Goal: Task Accomplishment & Management: Use online tool/utility

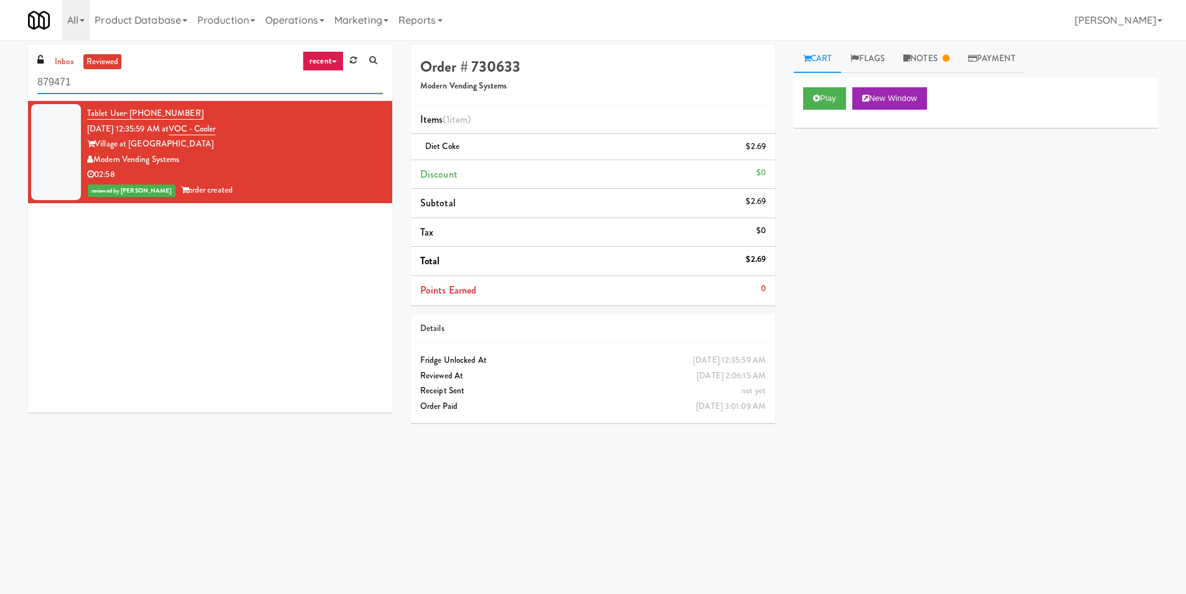
click at [186, 85] on input "879471" at bounding box center [210, 82] width 346 height 23
paste input "La Plaza - Cooler 3 Top"
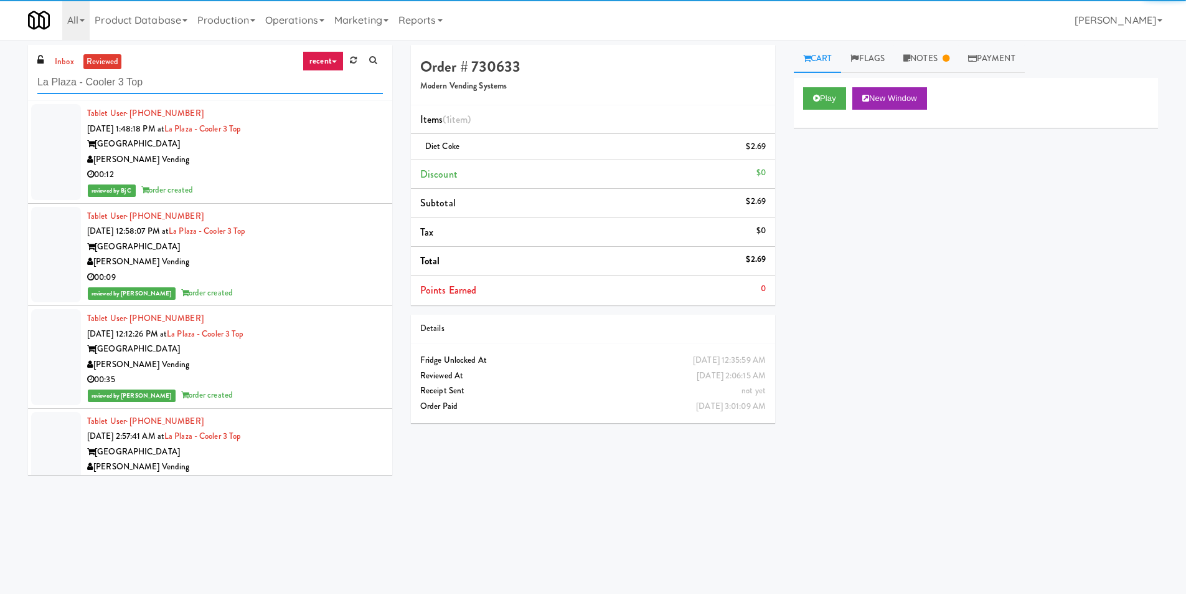
type input "La Plaza - Cooler 3 Top"
click at [316, 164] on div "[PERSON_NAME] Vending" at bounding box center [235, 160] width 296 height 16
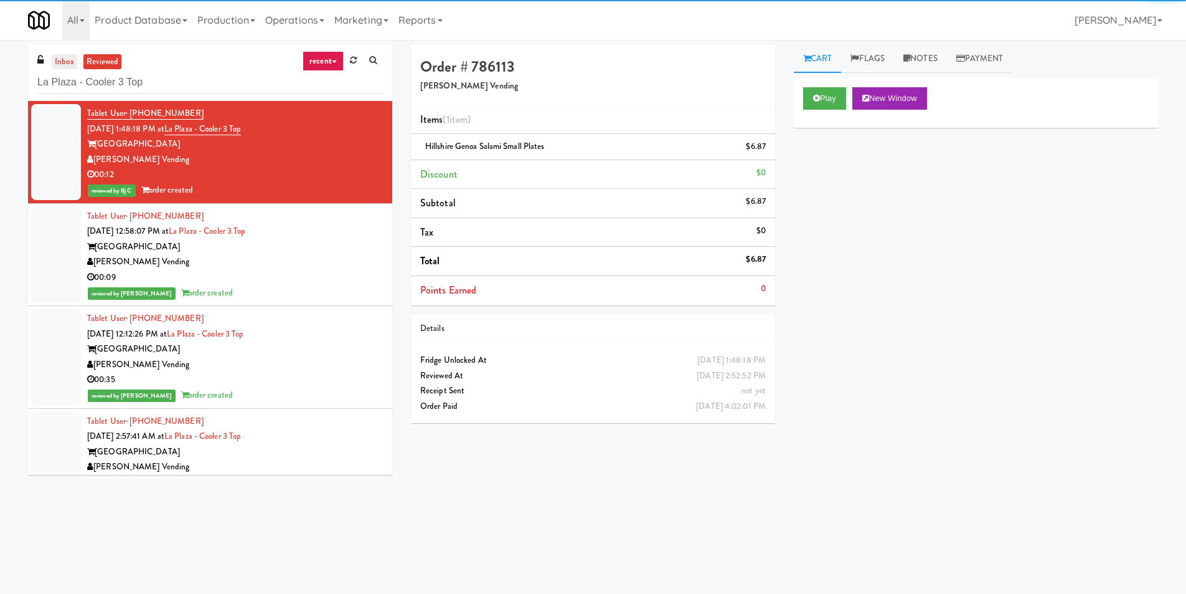
click at [62, 60] on link "inbox" at bounding box center [65, 62] width 26 height 16
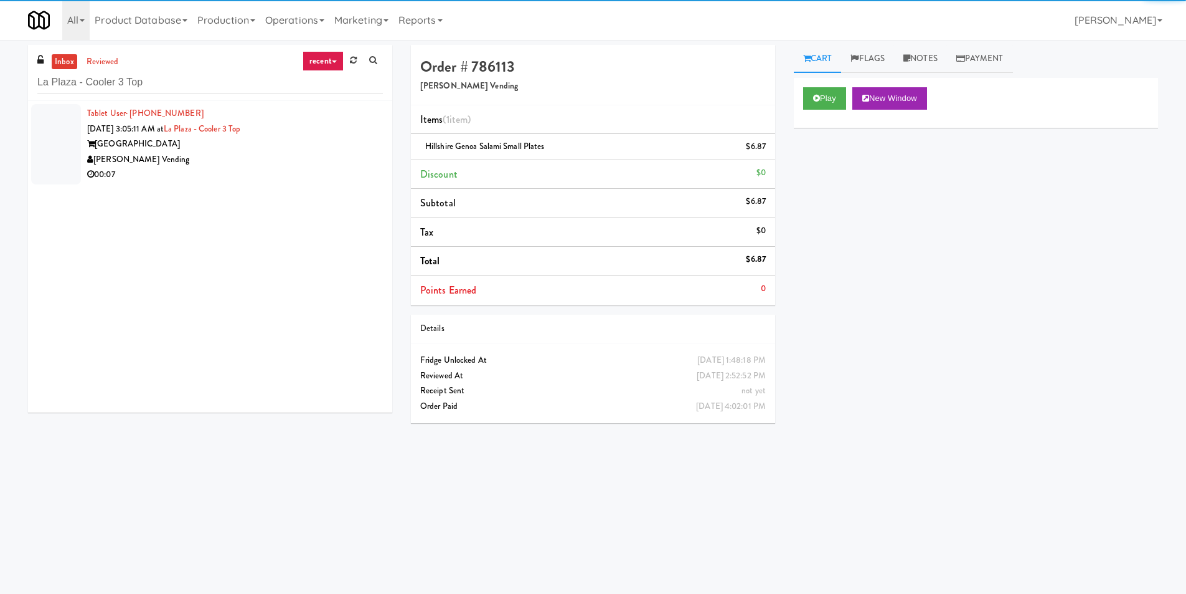
click at [286, 154] on div "[PERSON_NAME] Vending" at bounding box center [235, 160] width 296 height 16
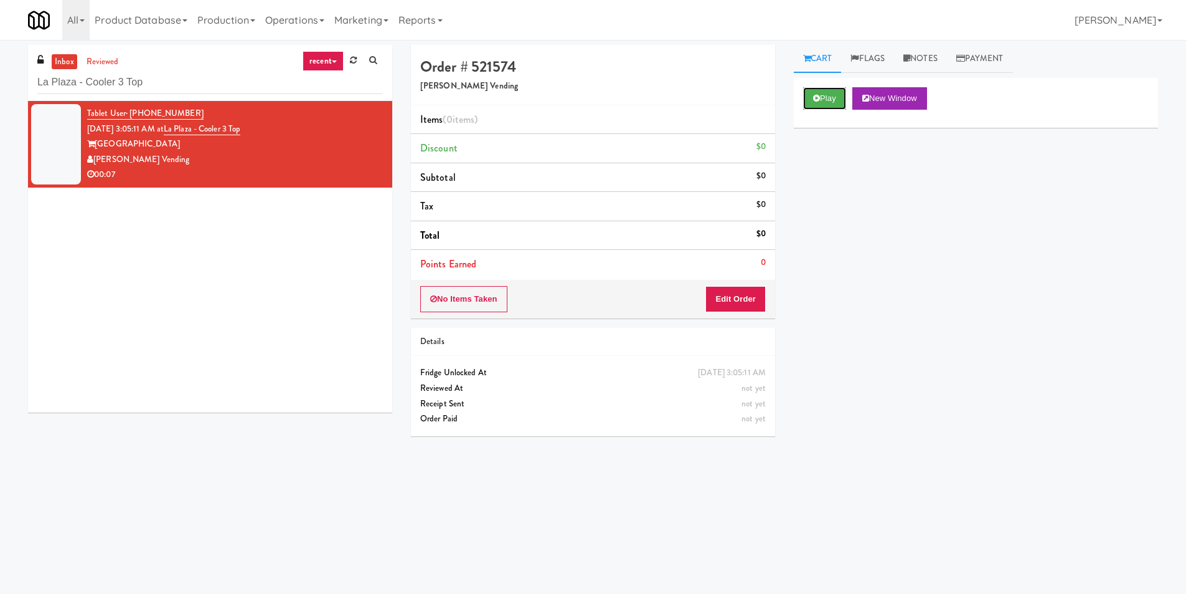
click at [822, 99] on button "Play" at bounding box center [824, 98] width 43 height 22
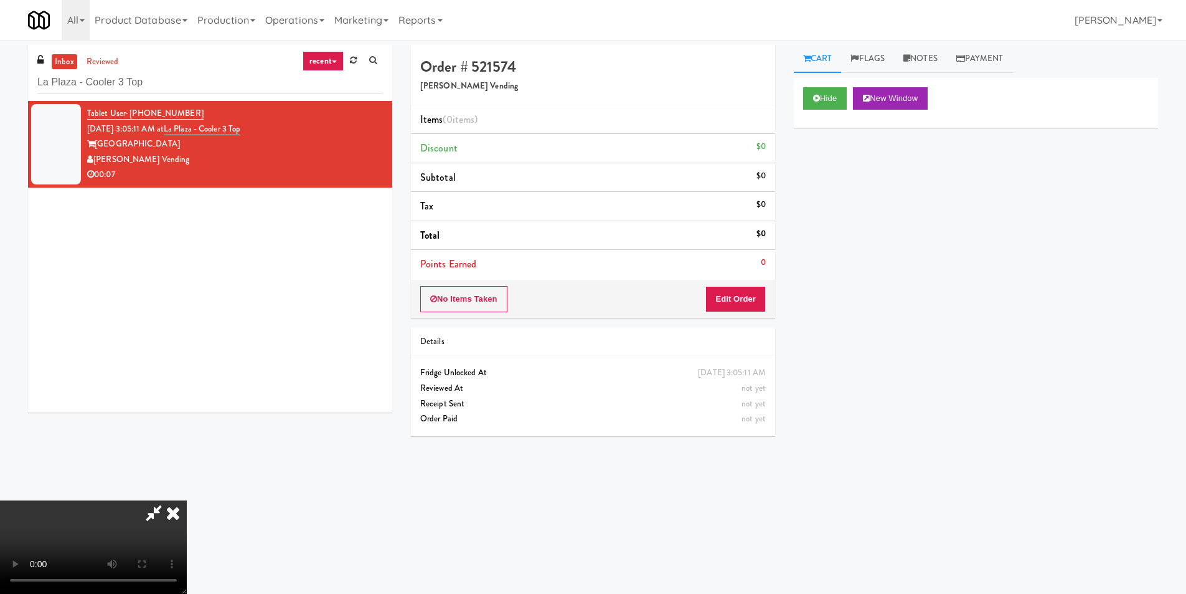
click at [752, 283] on div "No Items Taken Edit Order" at bounding box center [593, 299] width 364 height 39
click at [752, 295] on button "Edit Order" at bounding box center [736, 299] width 60 height 26
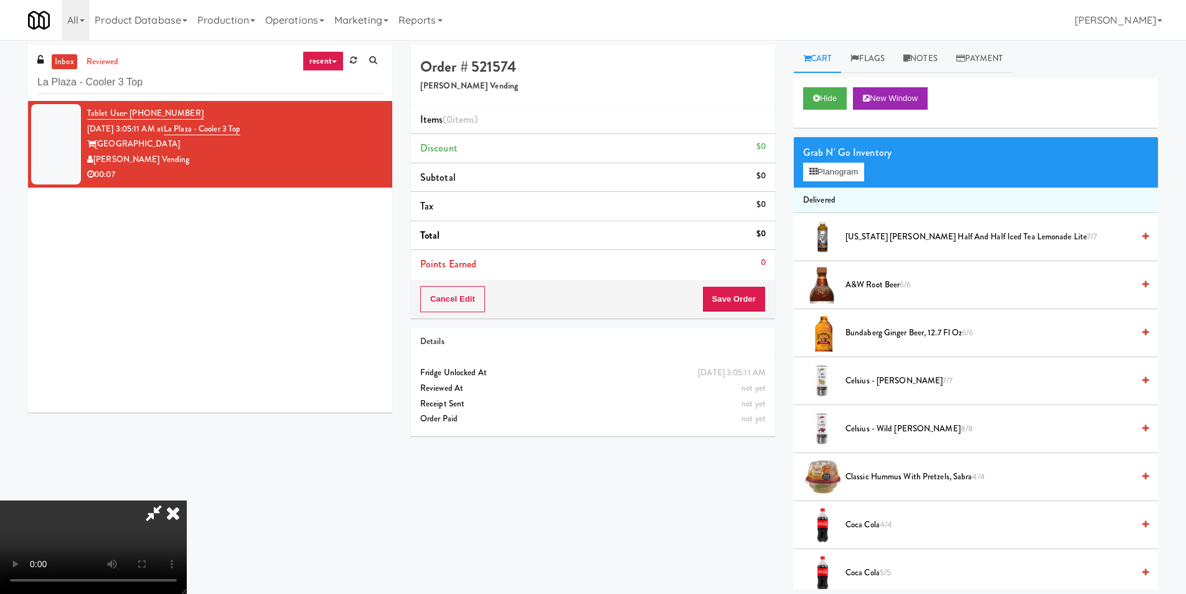
click at [187, 500] on video at bounding box center [93, 546] width 187 height 93
click at [838, 179] on button "Planogram" at bounding box center [833, 172] width 61 height 19
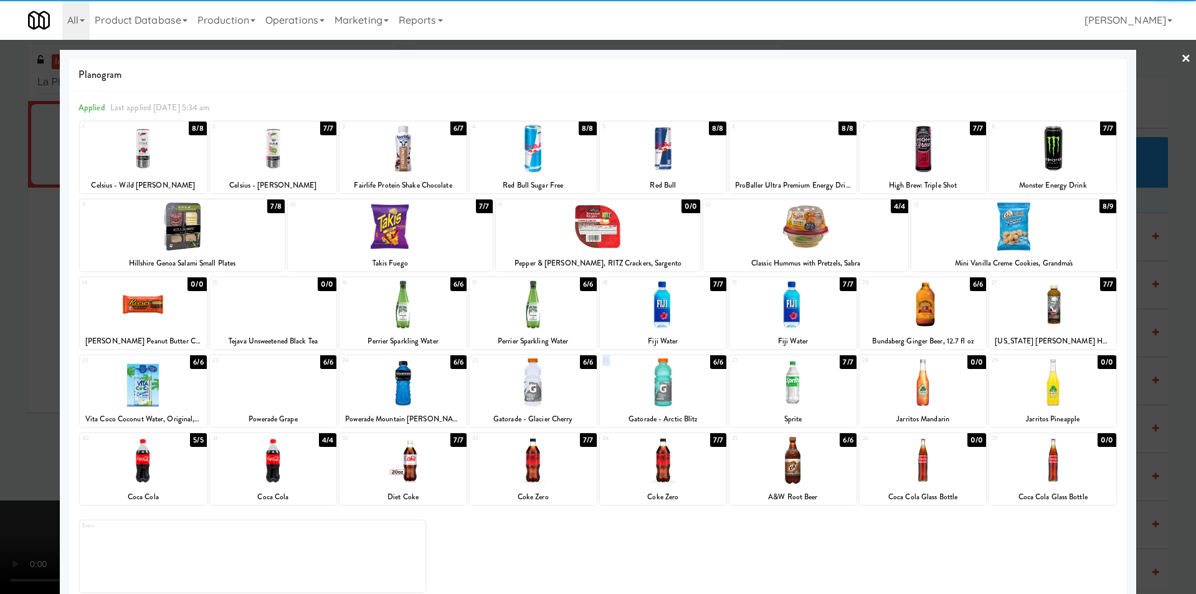
click at [702, 363] on div "26 6/6 Gatorade - Arctic Blitz" at bounding box center [663, 391] width 127 height 72
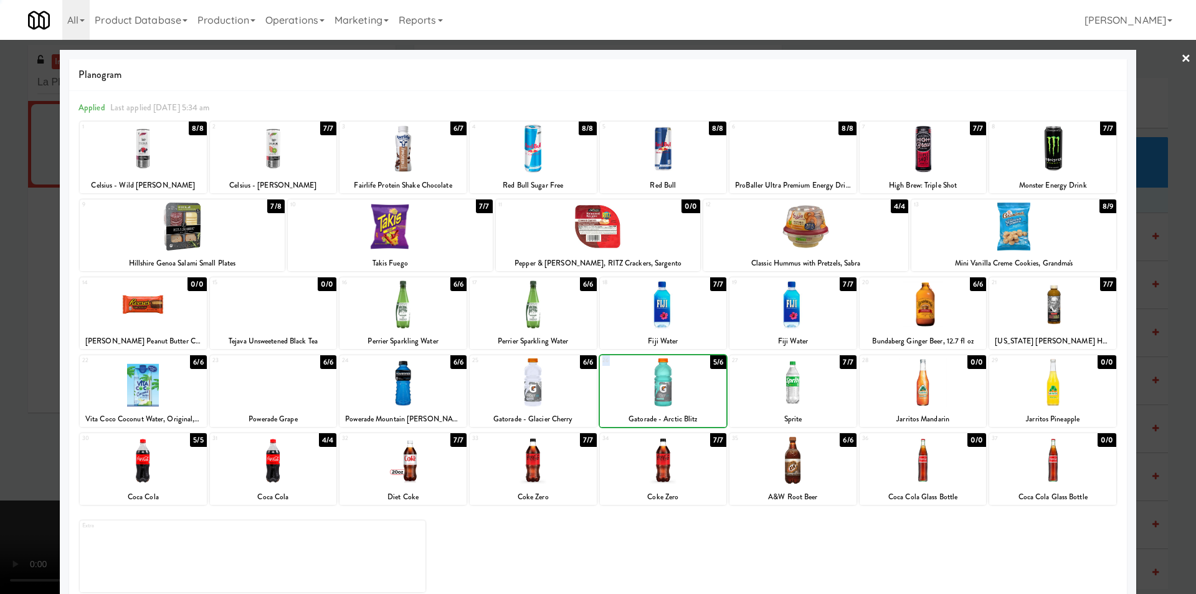
click at [700, 367] on div at bounding box center [663, 382] width 127 height 48
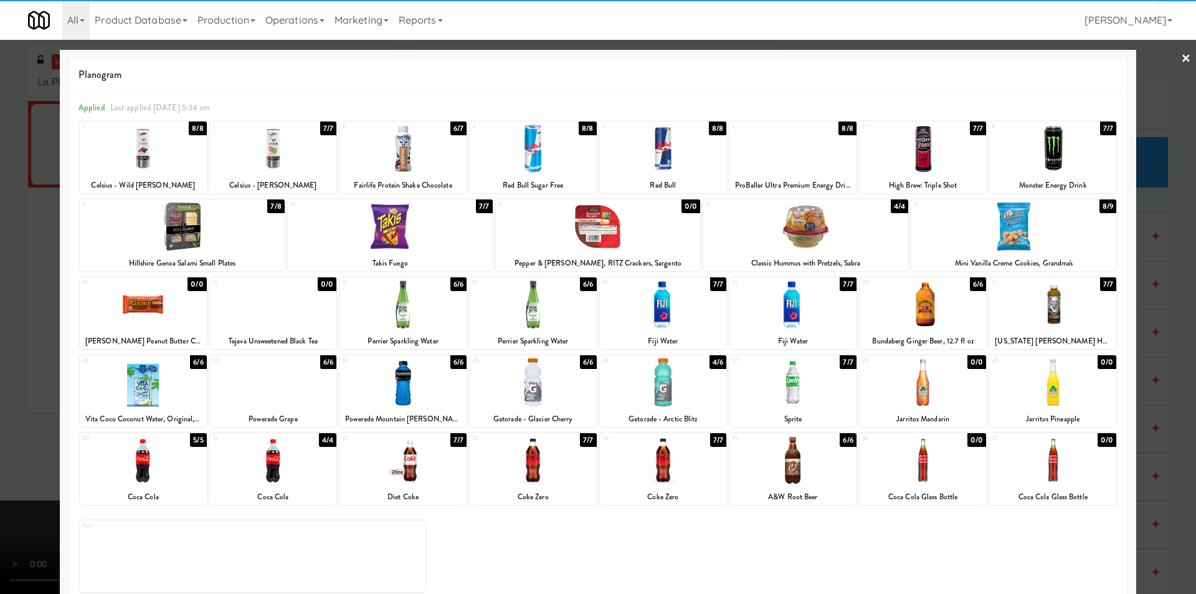
click at [1147, 340] on div at bounding box center [598, 297] width 1196 height 594
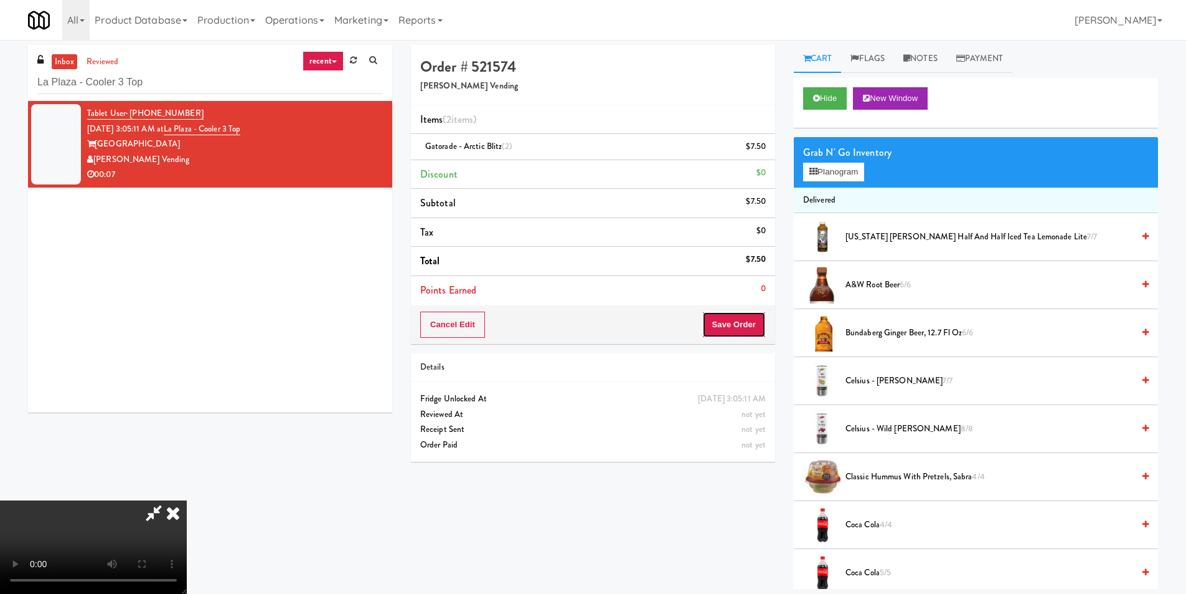
click at [747, 321] on button "Save Order" at bounding box center [734, 324] width 64 height 26
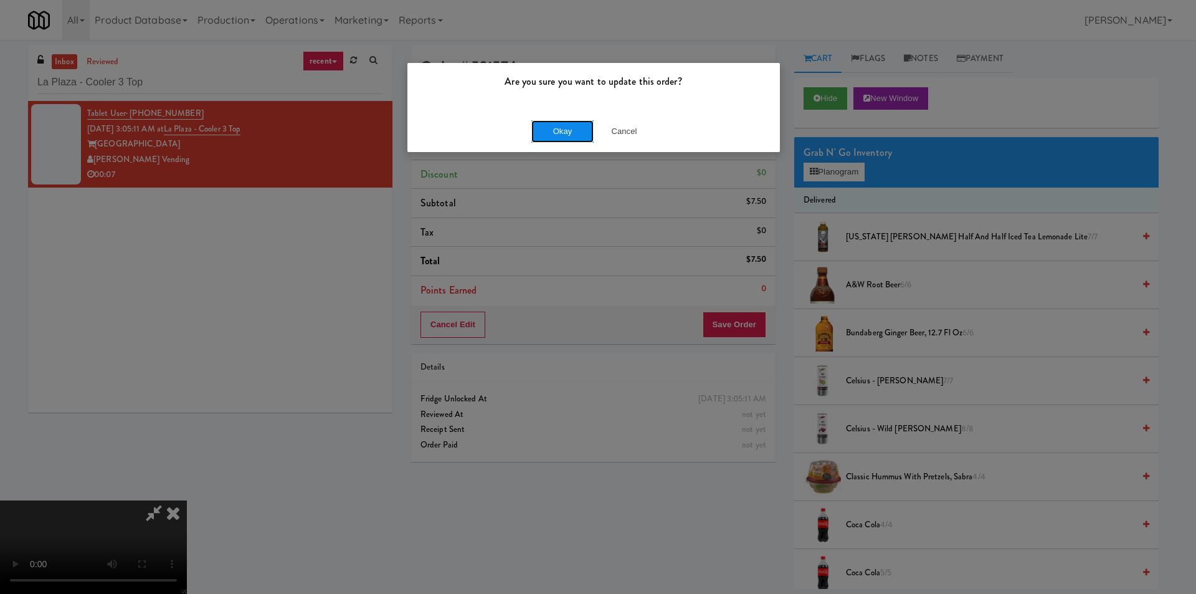
click at [565, 133] on button "Okay" at bounding box center [562, 131] width 62 height 22
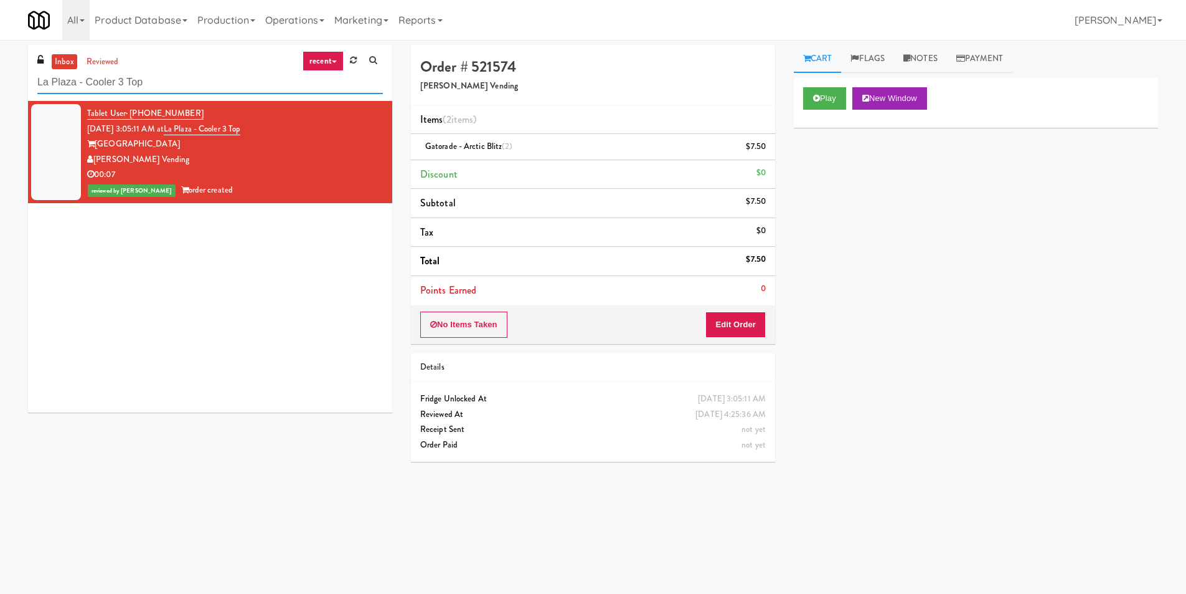
click at [120, 80] on input "La Plaza - Cooler 3 Top" at bounding box center [210, 82] width 346 height 23
paste input "[PERSON_NAME]"
type input "[PERSON_NAME]"
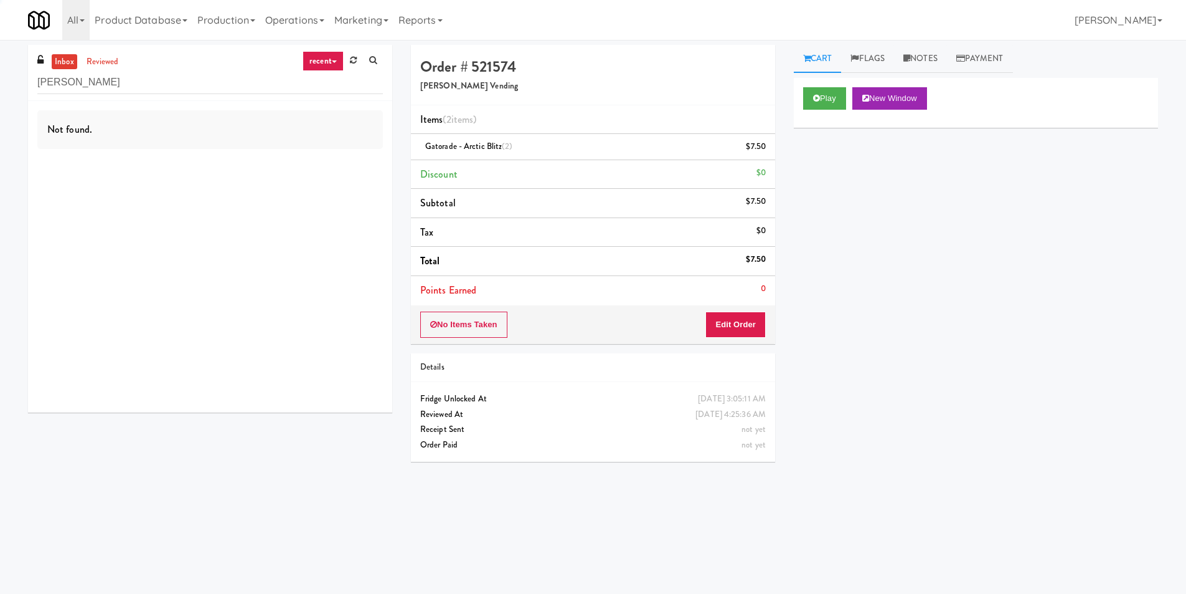
click at [297, 176] on div "Not found." at bounding box center [210, 256] width 364 height 311
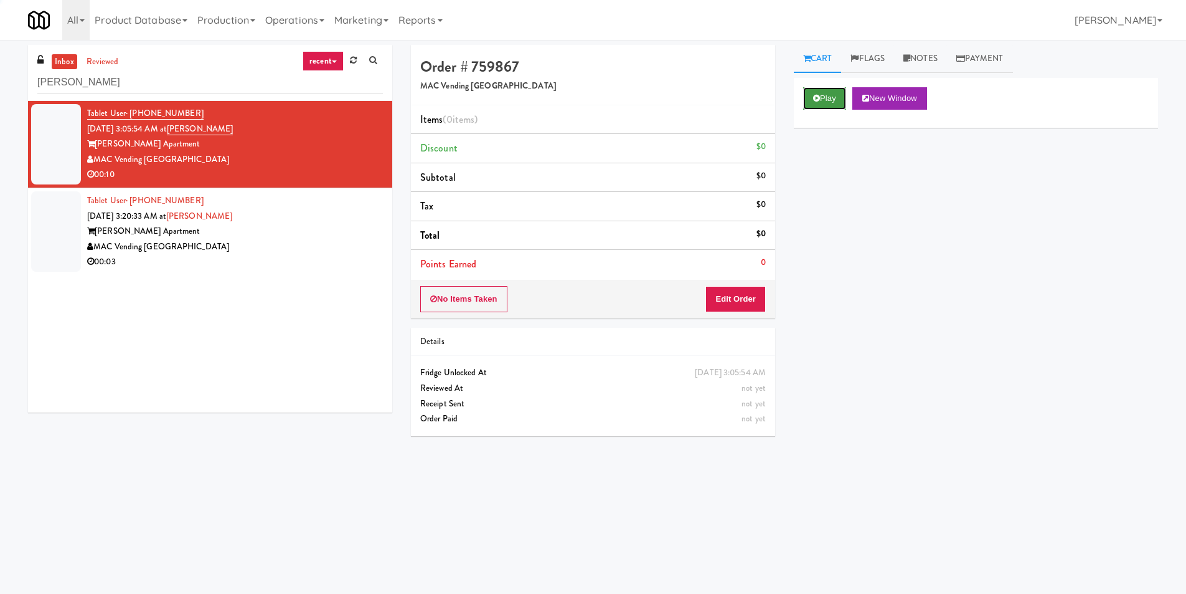
click at [829, 87] on button "Play" at bounding box center [824, 98] width 43 height 22
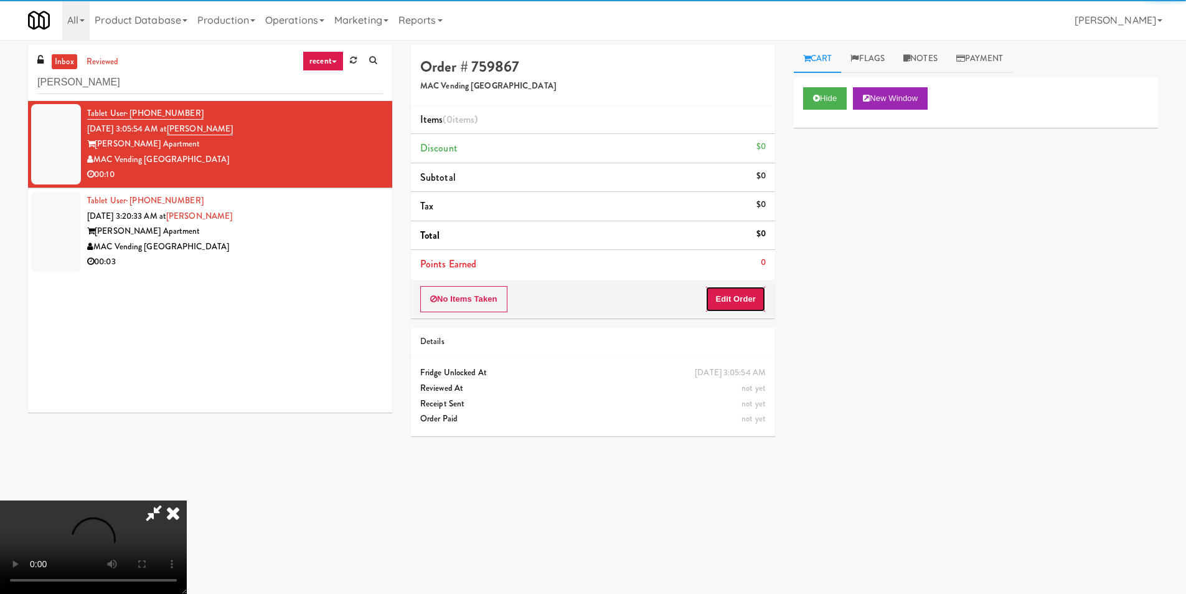
click at [718, 298] on button "Edit Order" at bounding box center [736, 299] width 60 height 26
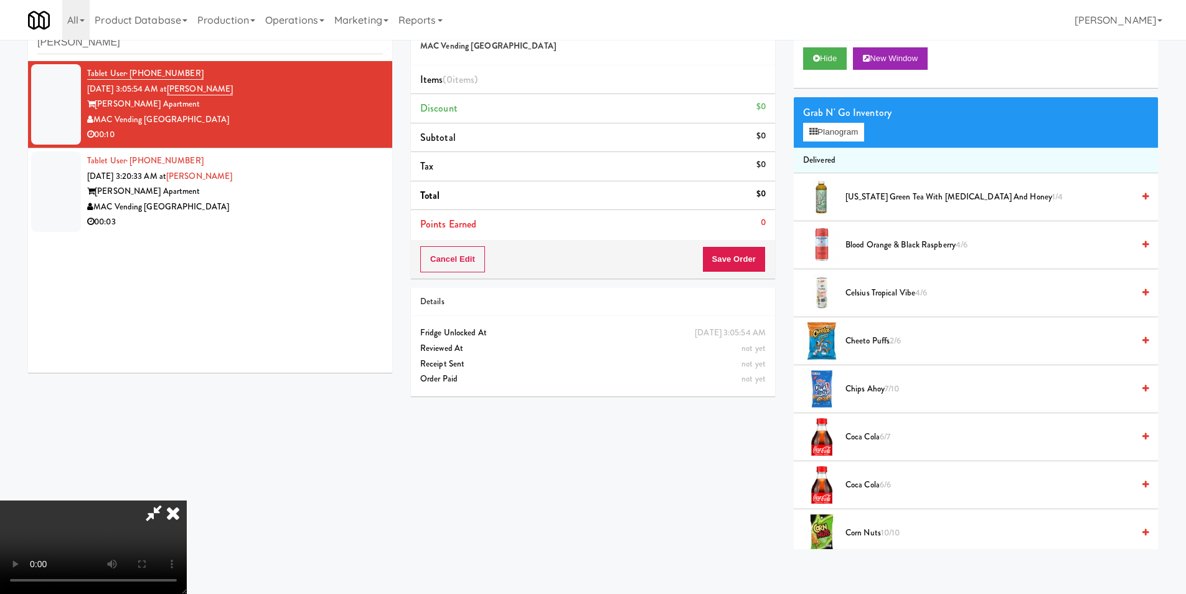
scroll to position [188, 0]
click at [827, 137] on button "Planogram" at bounding box center [833, 132] width 61 height 19
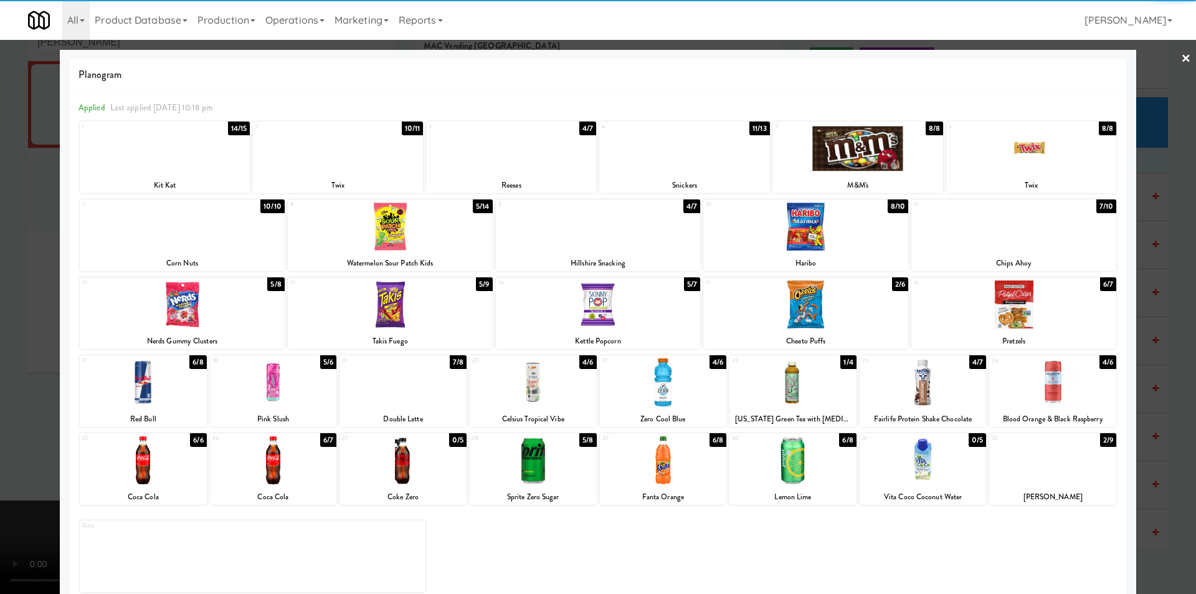
click at [541, 392] on div at bounding box center [533, 382] width 127 height 48
click at [1174, 352] on div at bounding box center [598, 297] width 1196 height 594
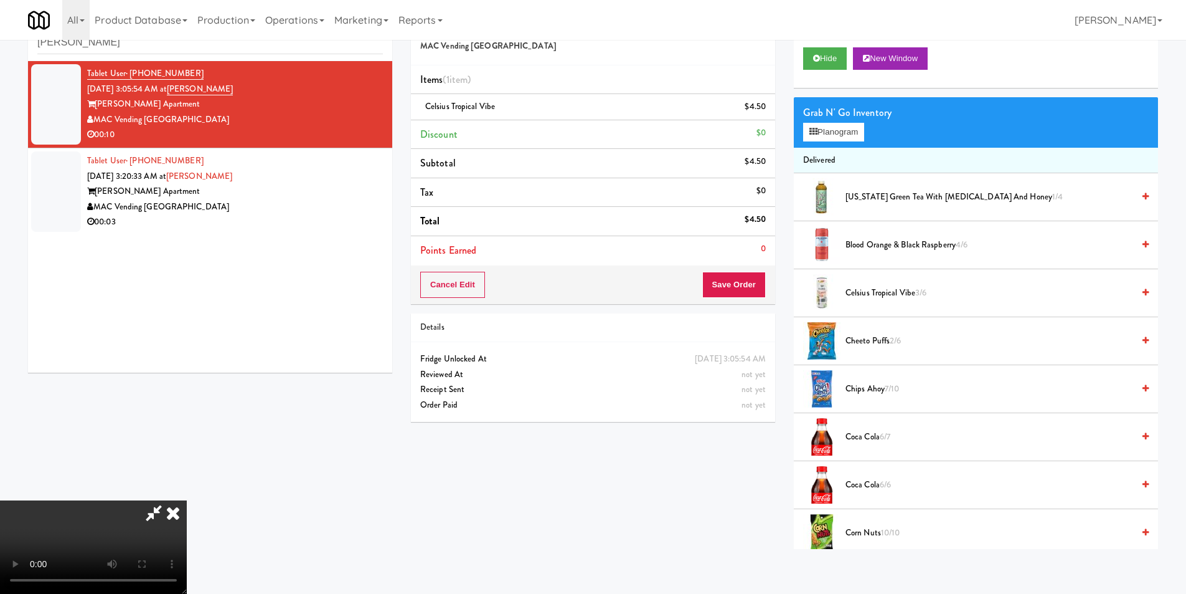
click at [791, 295] on div "Cart Flags Notes Payment Hide New Window Grab N' Go Inventory Planogram Deliver…" at bounding box center [976, 277] width 383 height 544
click at [765, 290] on div "Cancel Edit Save Order" at bounding box center [593, 284] width 364 height 39
click at [722, 280] on button "Save Order" at bounding box center [734, 285] width 64 height 26
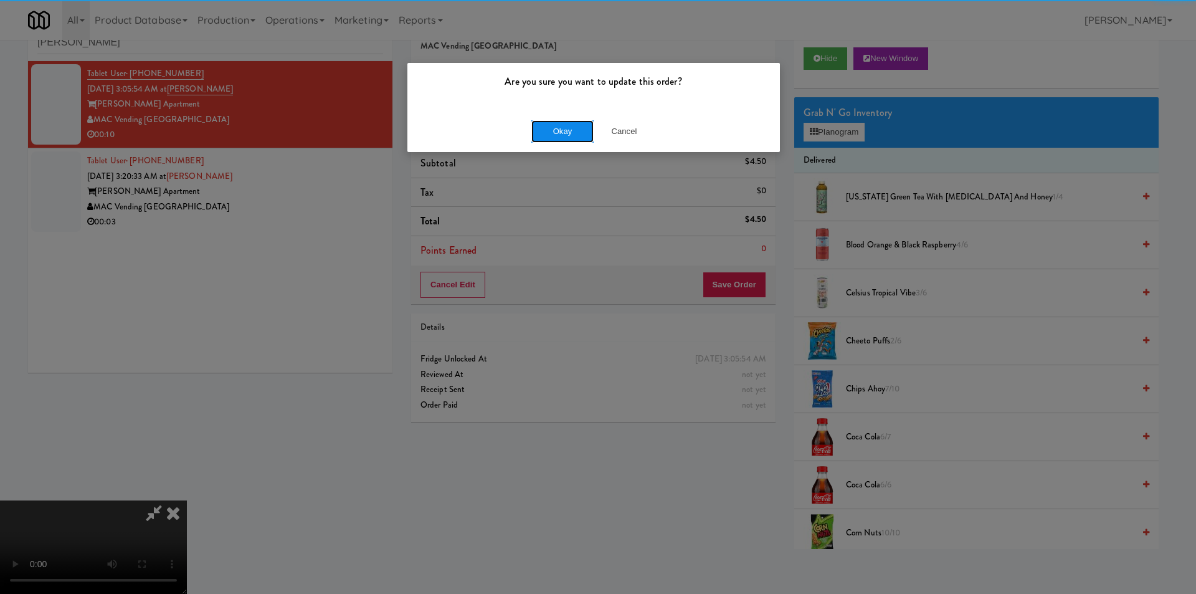
click at [557, 134] on button "Okay" at bounding box center [562, 131] width 62 height 22
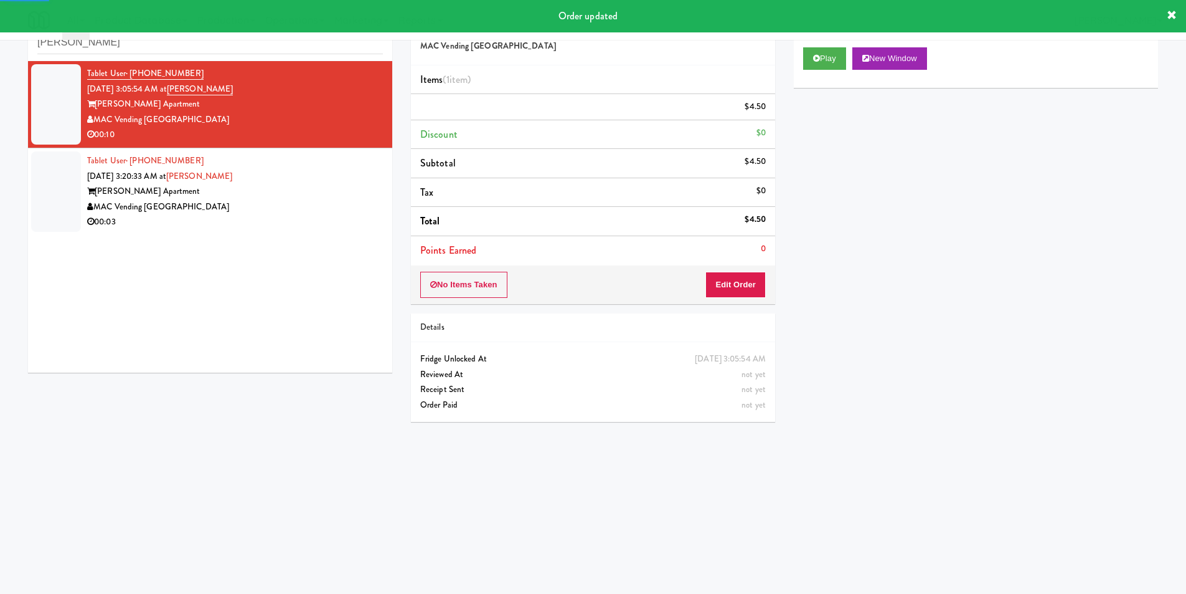
click at [339, 217] on div "00:03" at bounding box center [235, 222] width 296 height 16
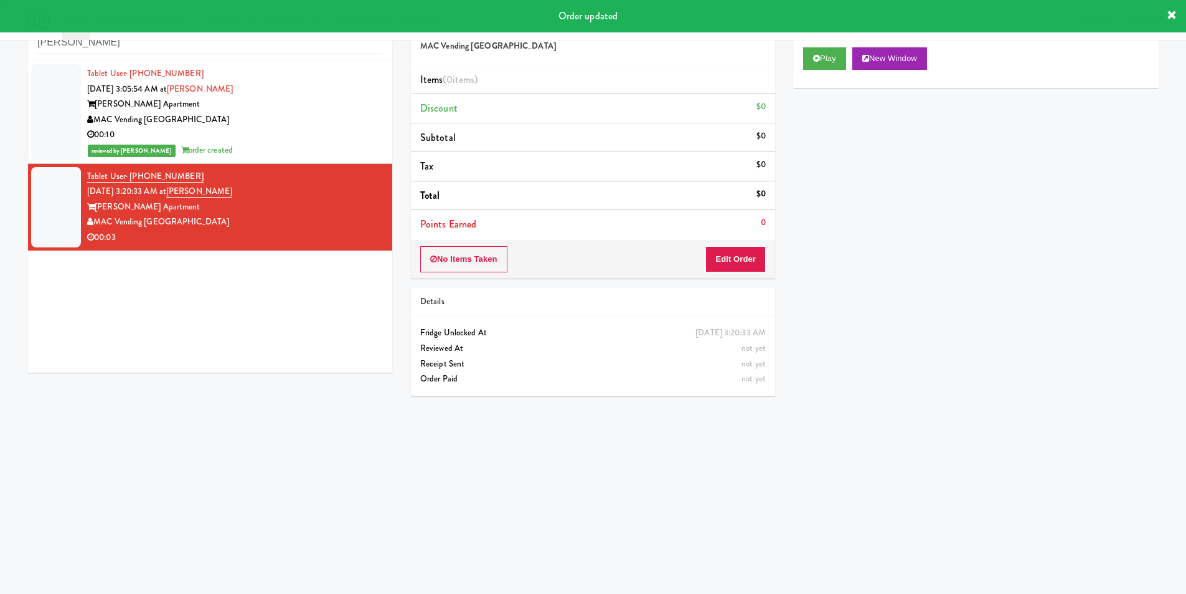
click at [824, 72] on div "Play New Window" at bounding box center [976, 63] width 364 height 50
click at [824, 65] on button "Play" at bounding box center [824, 58] width 43 height 22
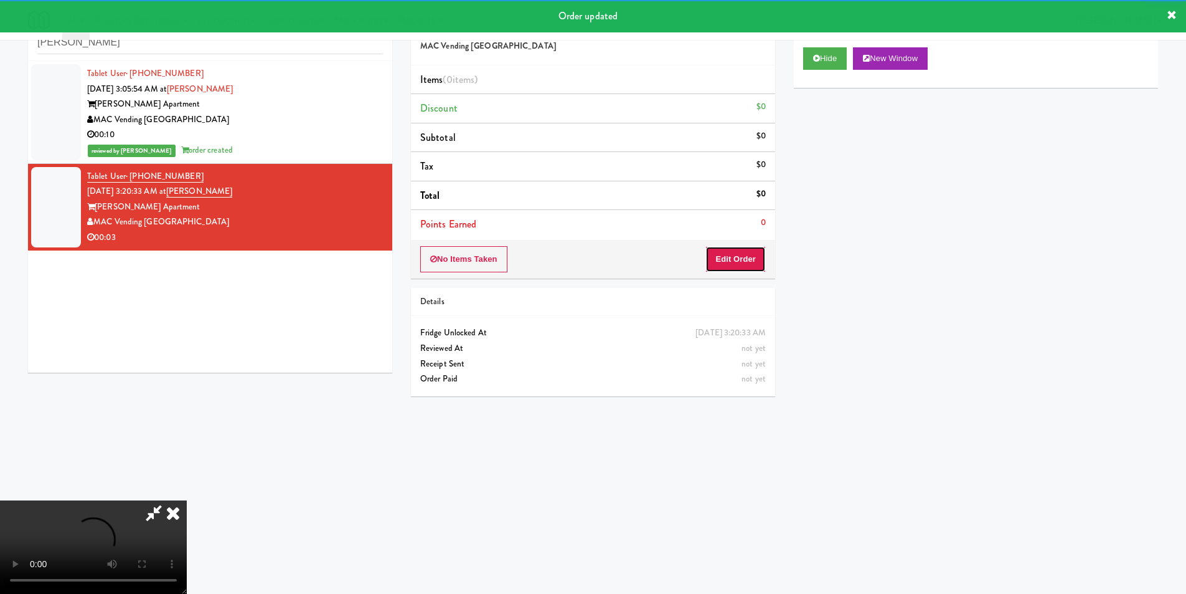
click at [726, 260] on button "Edit Order" at bounding box center [736, 259] width 60 height 26
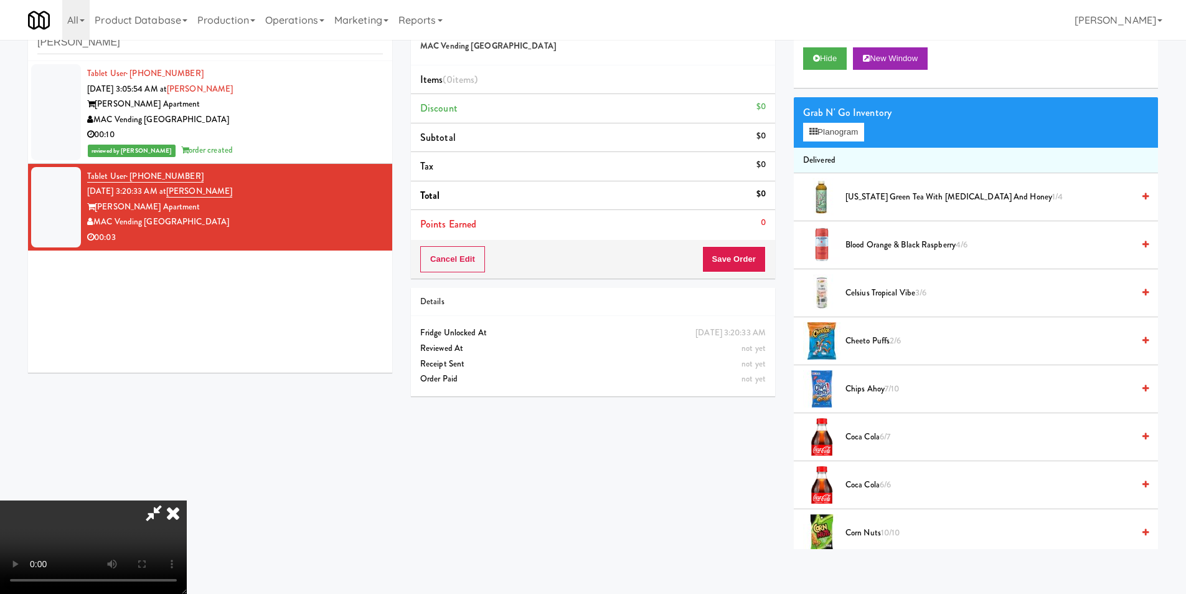
scroll to position [188, 0]
click at [847, 139] on button "Planogram" at bounding box center [833, 132] width 61 height 19
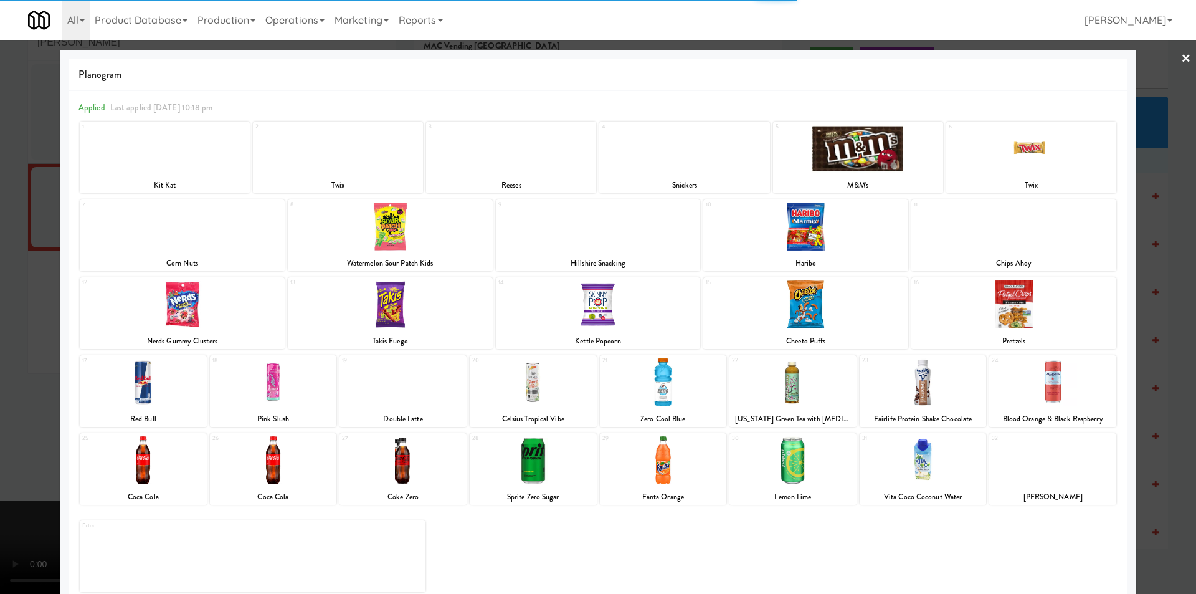
click at [691, 458] on div at bounding box center [663, 460] width 127 height 48
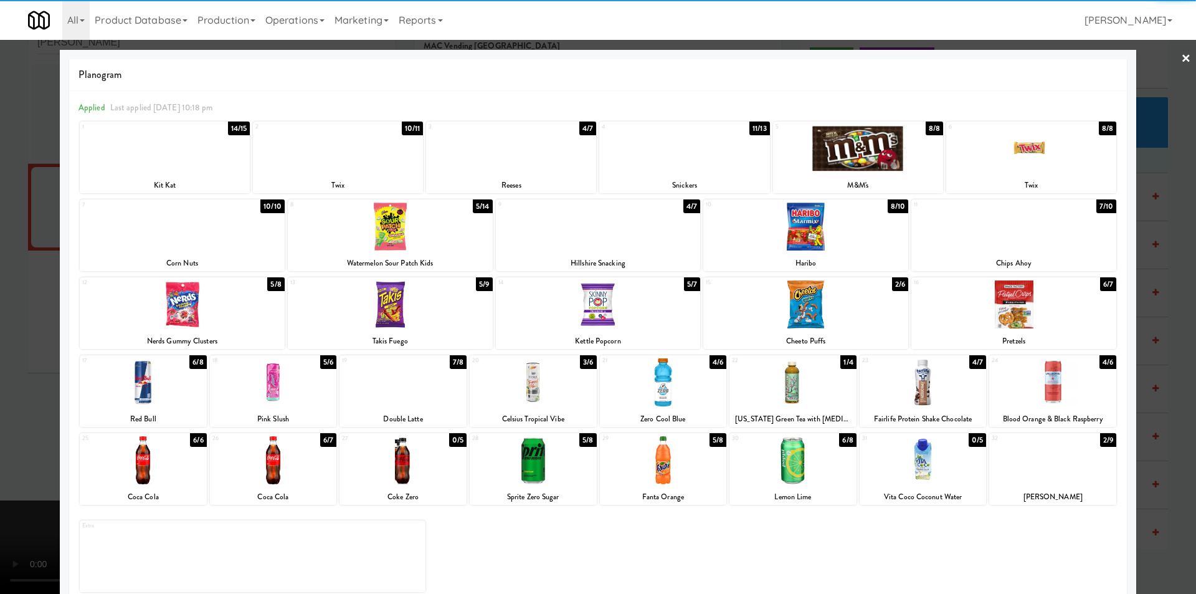
click at [1138, 392] on div at bounding box center [598, 297] width 1196 height 594
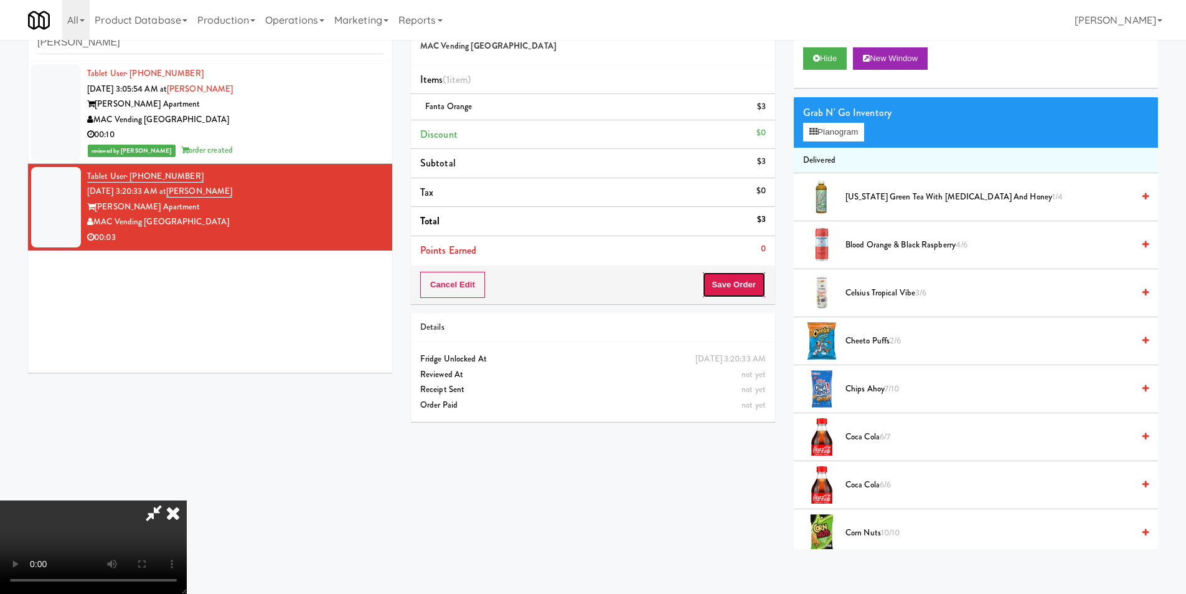
click at [745, 291] on button "Save Order" at bounding box center [734, 285] width 64 height 26
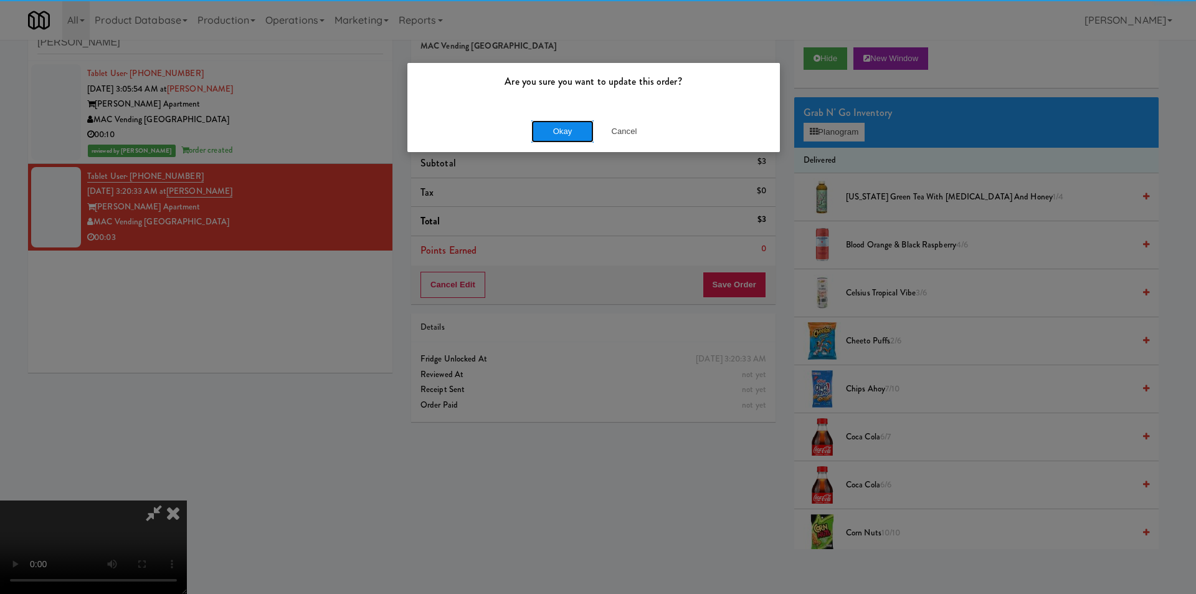
click at [570, 136] on button "Okay" at bounding box center [562, 131] width 62 height 22
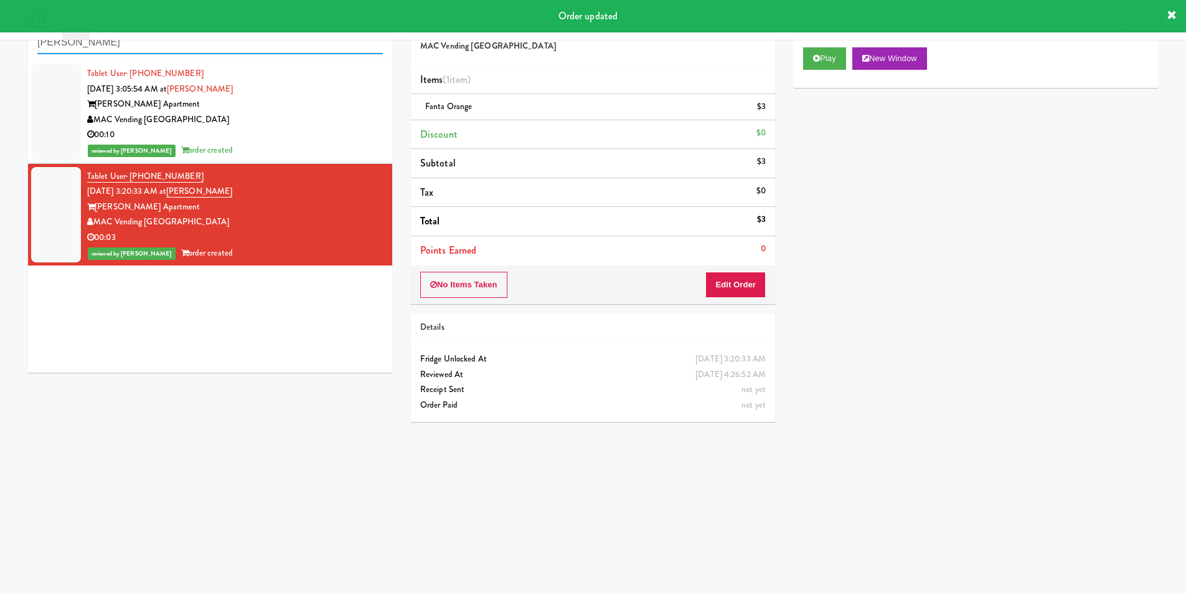
click at [240, 48] on input "[PERSON_NAME]" at bounding box center [210, 42] width 346 height 23
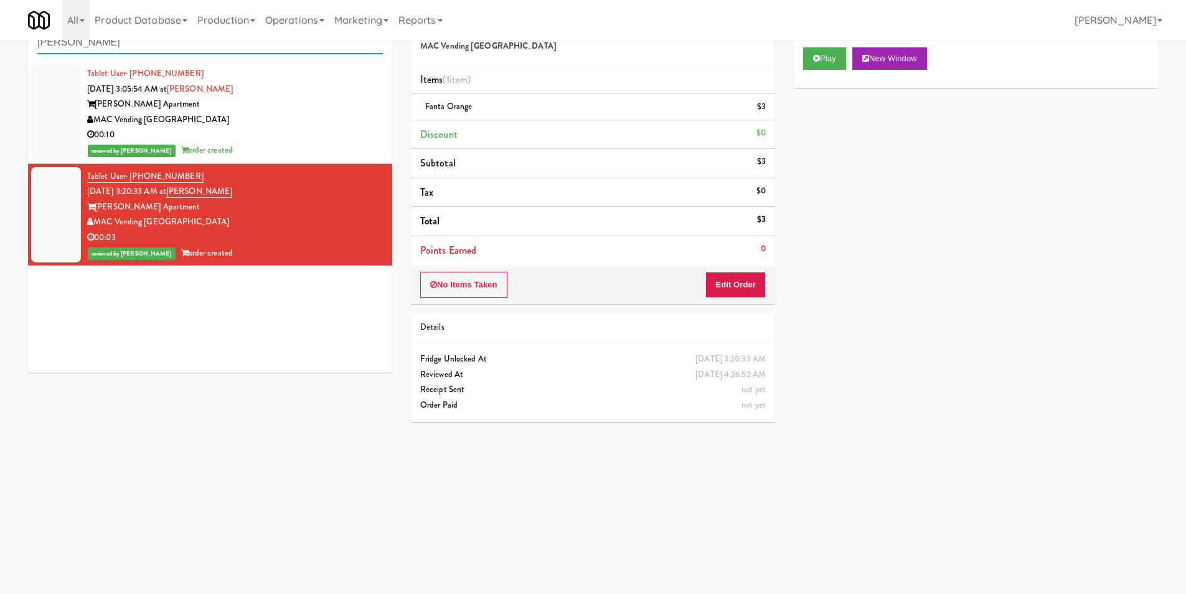
paste input "[GEOGRAPHIC_DATA]-"
type input "[GEOGRAPHIC_DATA]-Cooler"
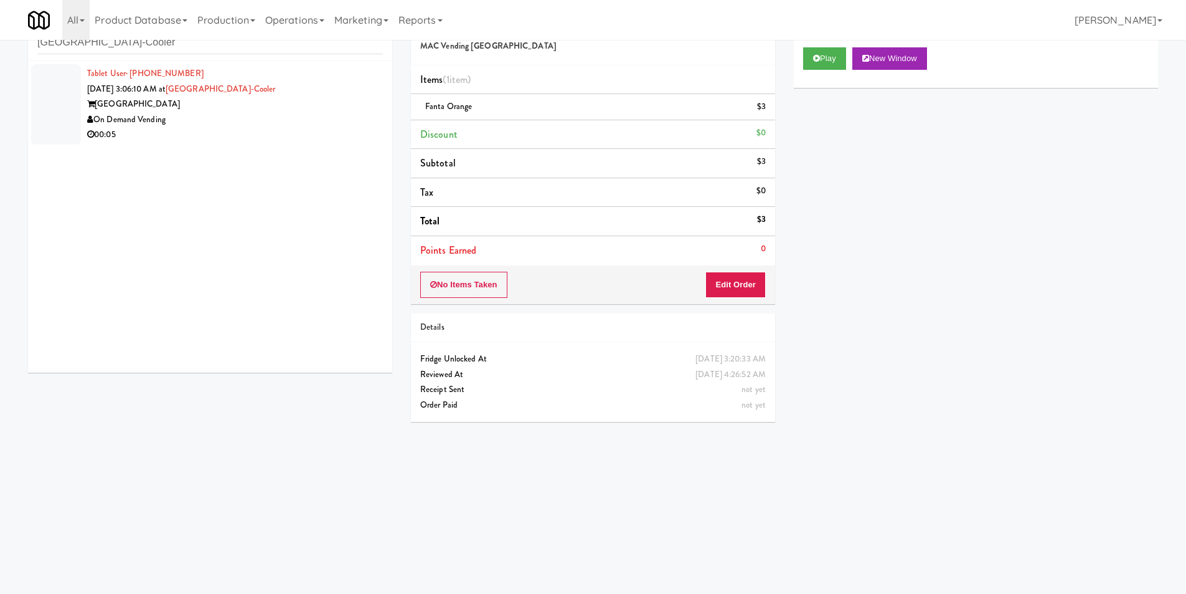
click at [287, 137] on div "Tablet User · (262) 757-3177 [DATE] 3:06:10 AM at [GEOGRAPHIC_DATA]-[GEOGRAPHIC…" at bounding box center [210, 216] width 364 height 311
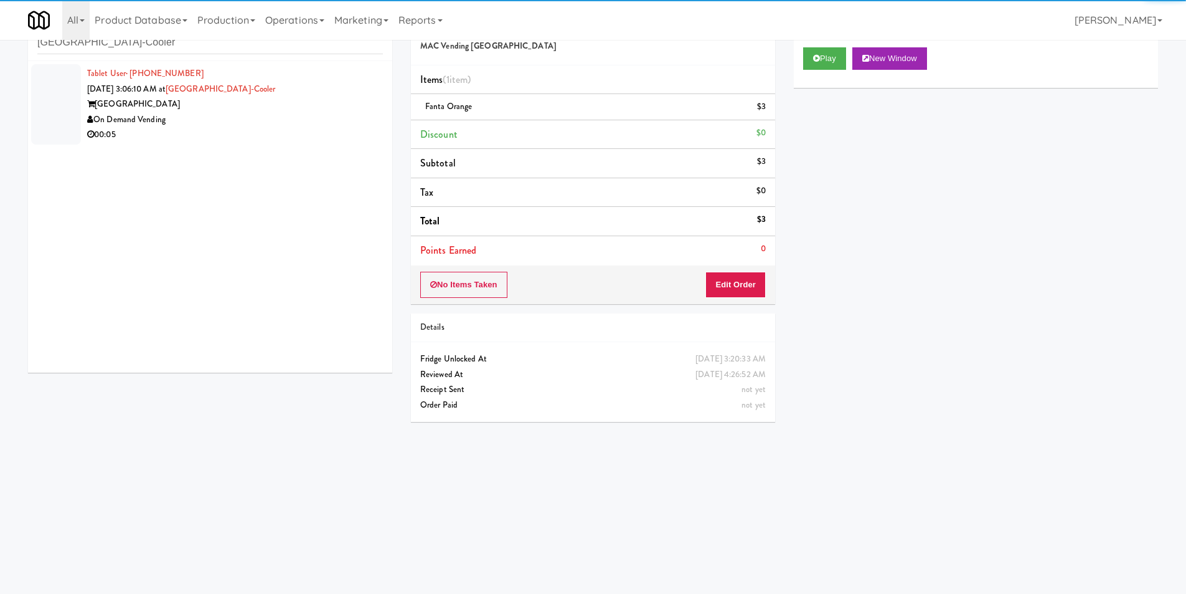
click at [339, 123] on div "On Demand Vending" at bounding box center [235, 120] width 296 height 16
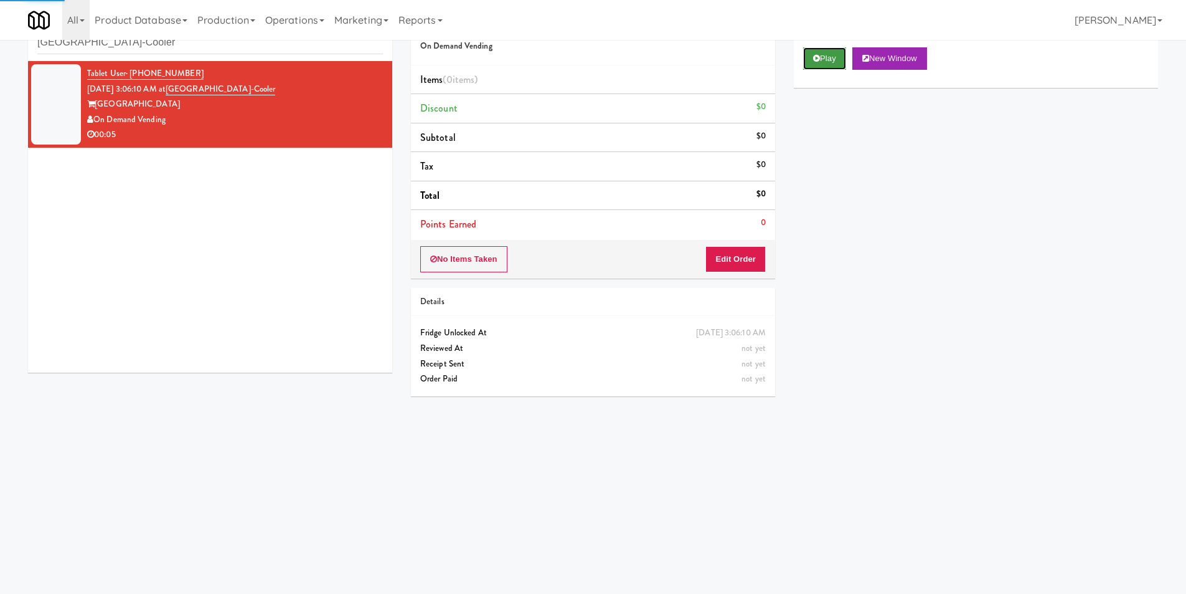
click at [820, 59] on button "Play" at bounding box center [824, 58] width 43 height 22
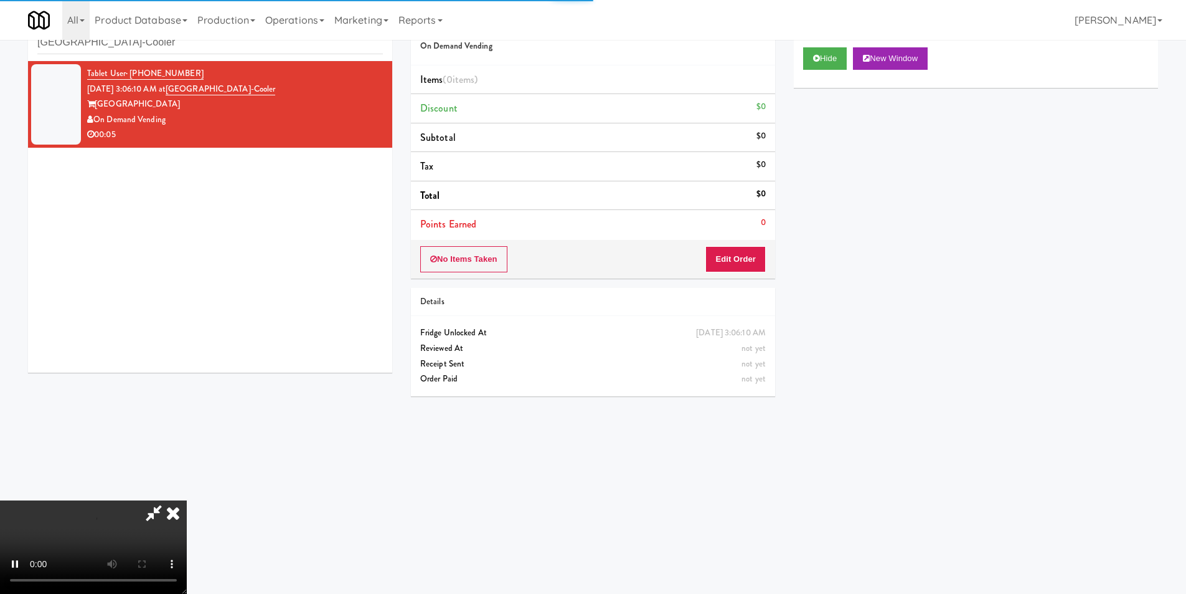
click at [735, 277] on div "No Items Taken Edit Order" at bounding box center [593, 259] width 364 height 39
click at [736, 262] on button "Edit Order" at bounding box center [736, 259] width 60 height 26
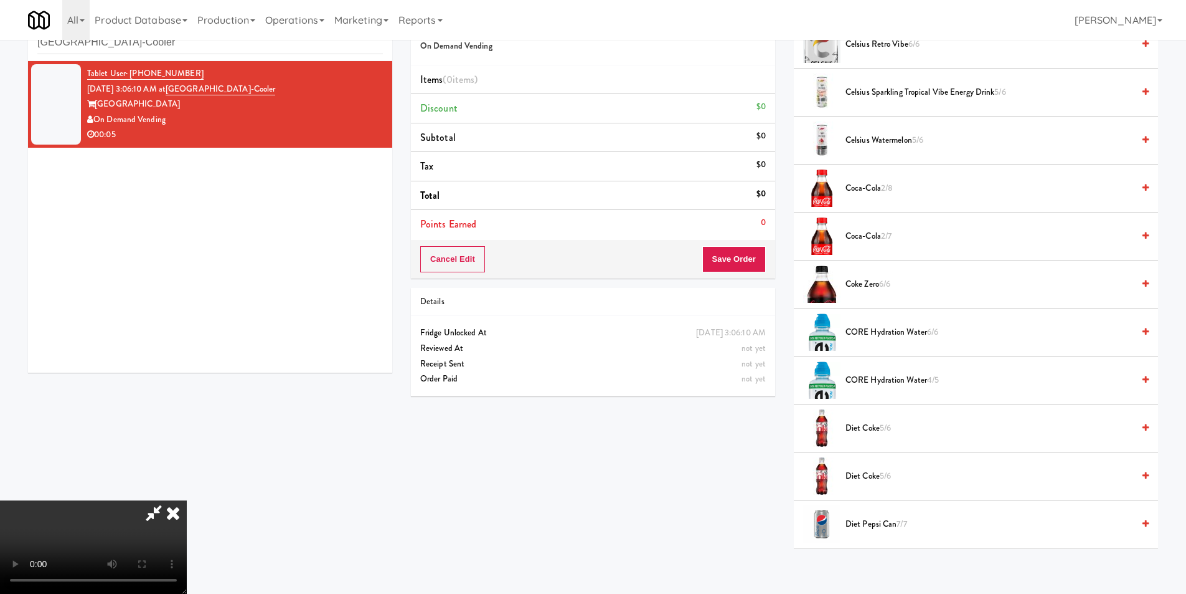
scroll to position [623, 0]
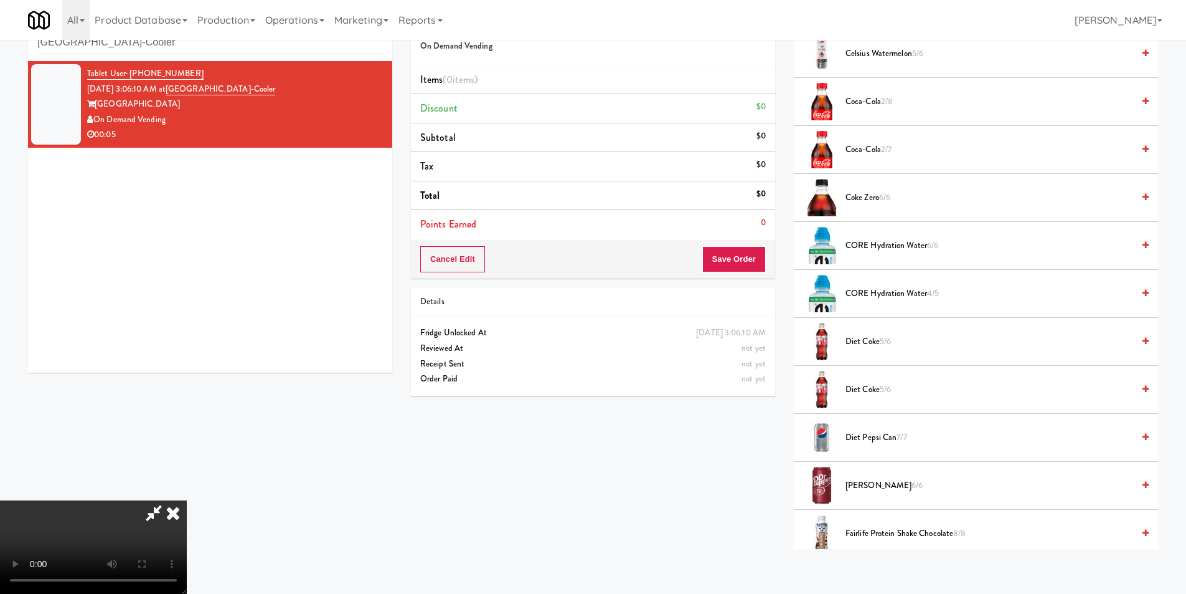
click at [866, 394] on span "Diet Coke 5/6" at bounding box center [990, 390] width 288 height 16
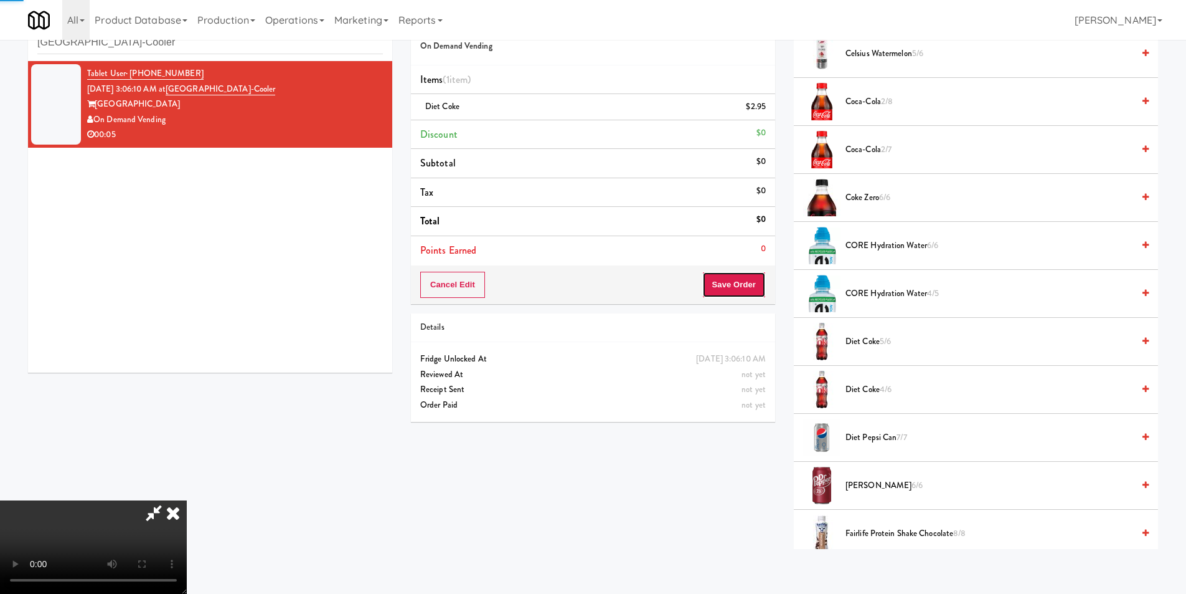
click at [739, 286] on button "Save Order" at bounding box center [734, 285] width 64 height 26
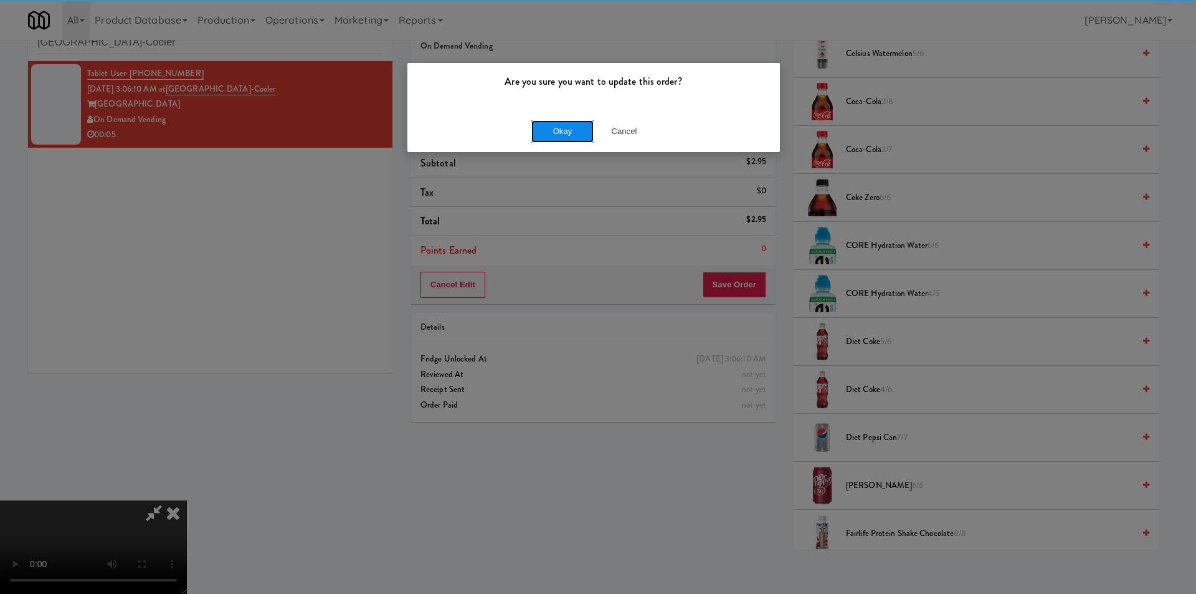
click at [559, 134] on button "Okay" at bounding box center [562, 131] width 62 height 22
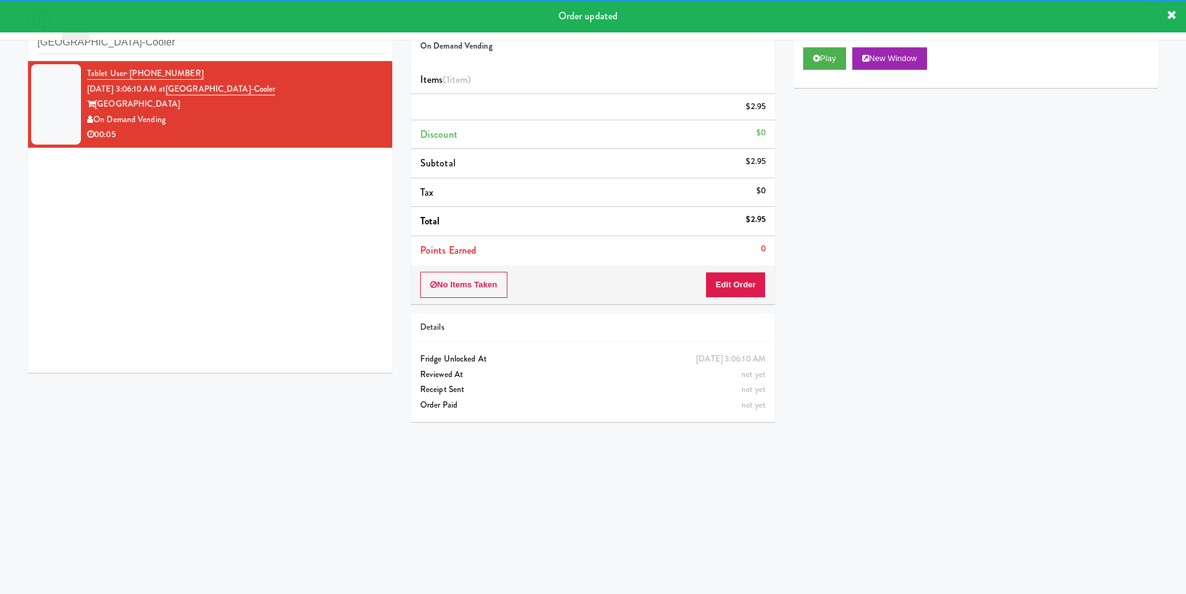
scroll to position [0, 0]
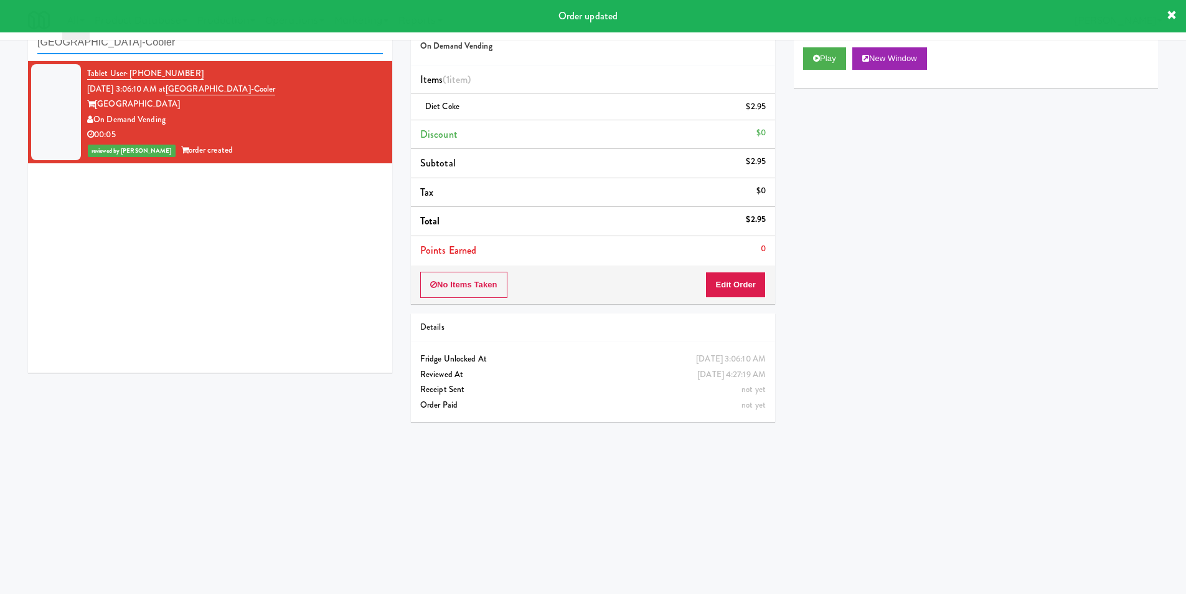
click at [236, 52] on input "[GEOGRAPHIC_DATA]-Cooler" at bounding box center [210, 42] width 346 height 23
click at [236, 47] on input "[GEOGRAPHIC_DATA]-Cooler" at bounding box center [210, 42] width 346 height 23
paste input "Fine - Employee Lounge-Cooler-Right"
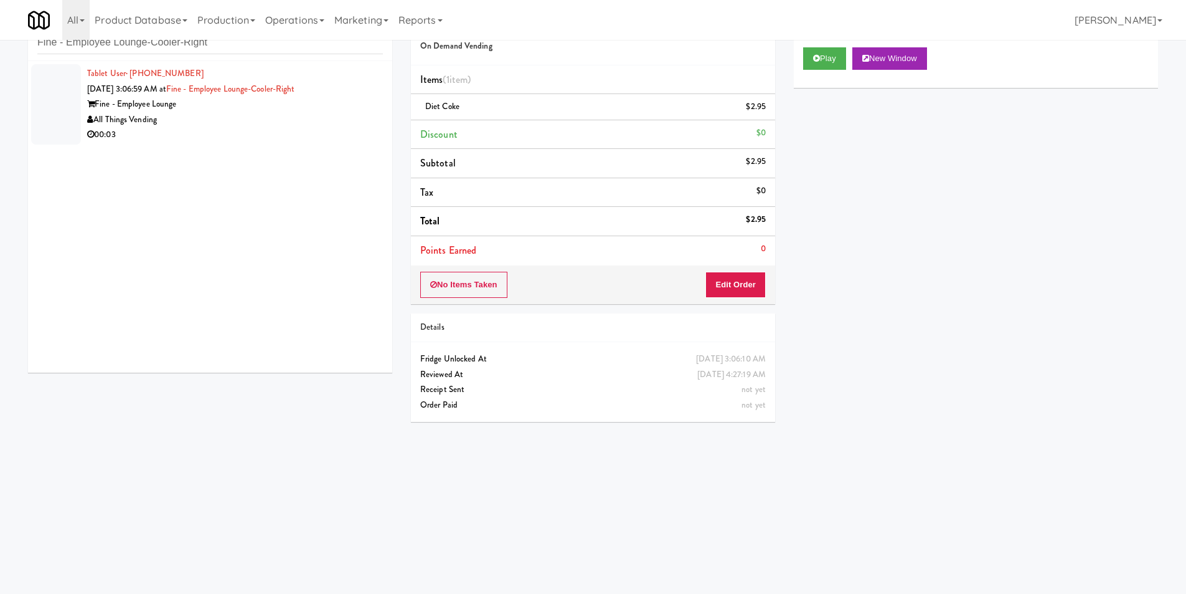
drag, startPoint x: 217, startPoint y: 128, endPoint x: 224, endPoint y: 130, distance: 7.3
click at [217, 127] on div "00:03" at bounding box center [235, 135] width 296 height 16
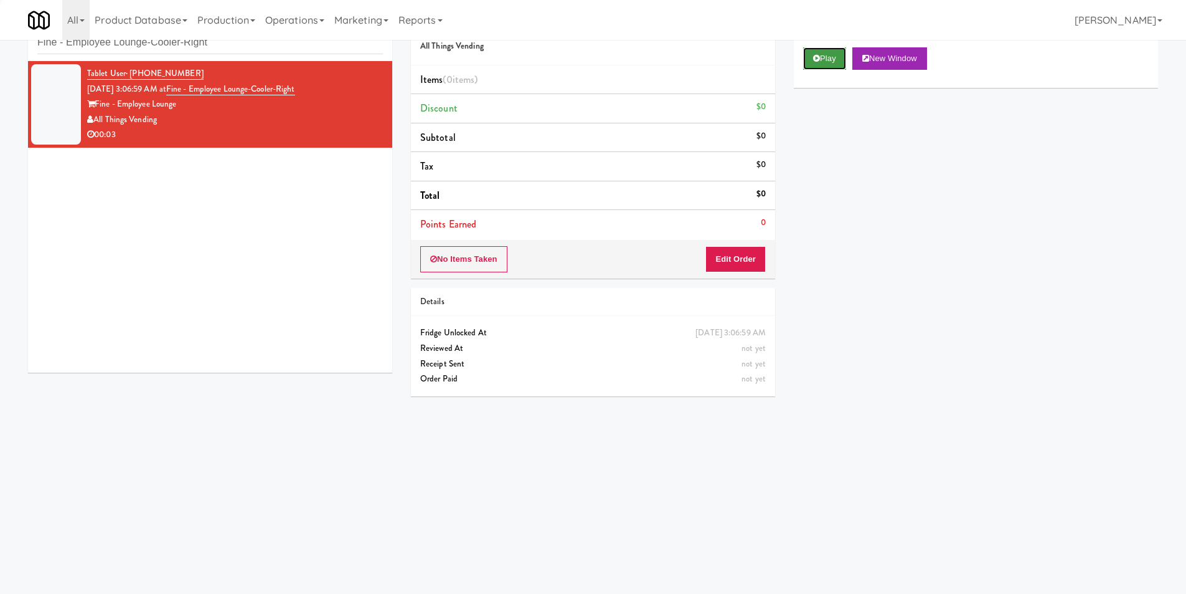
click at [818, 62] on button "Play" at bounding box center [824, 58] width 43 height 22
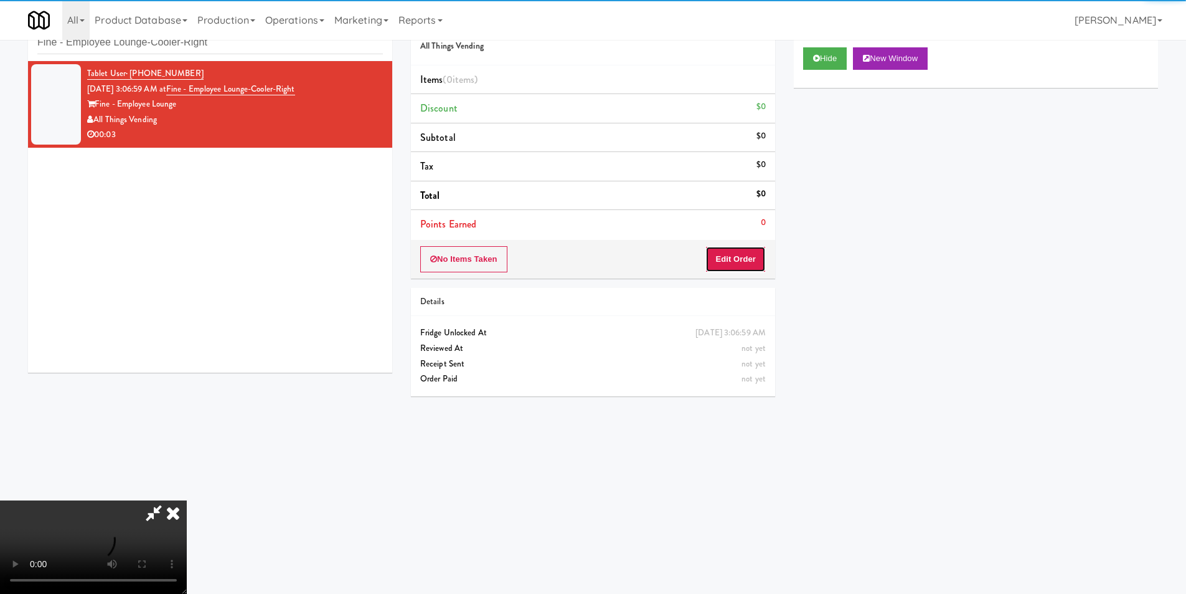
click at [746, 247] on button "Edit Order" at bounding box center [736, 259] width 60 height 26
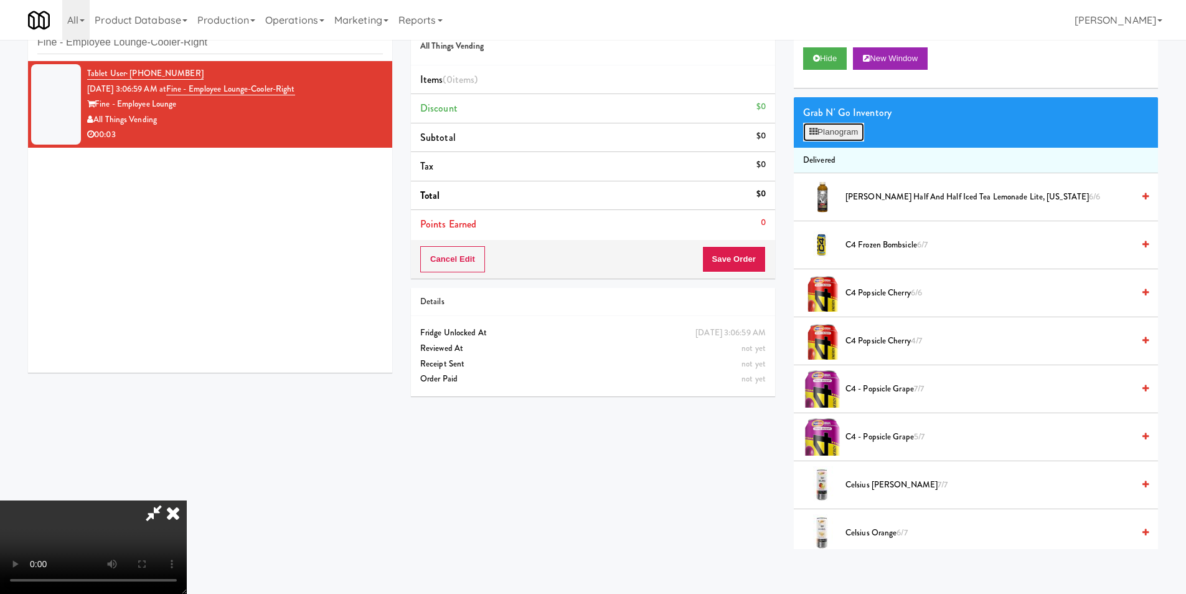
click at [828, 139] on button "Planogram" at bounding box center [833, 132] width 61 height 19
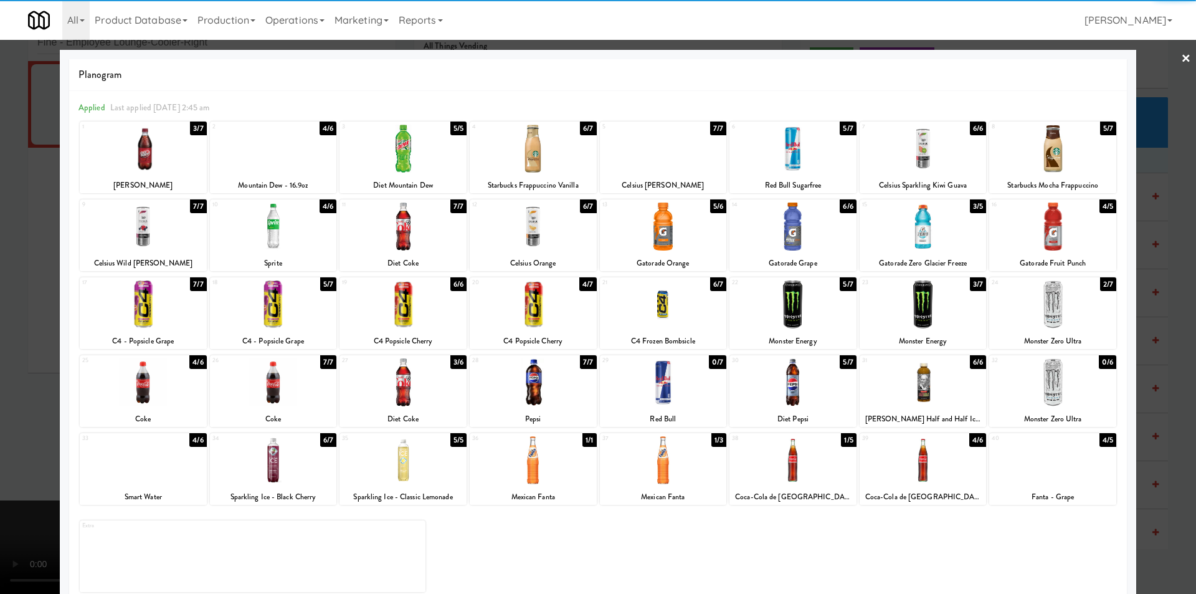
click at [679, 452] on div at bounding box center [663, 460] width 127 height 48
drag, startPoint x: 1175, startPoint y: 341, endPoint x: 1155, endPoint y: 340, distance: 20.0
click at [1175, 342] on div at bounding box center [598, 297] width 1196 height 594
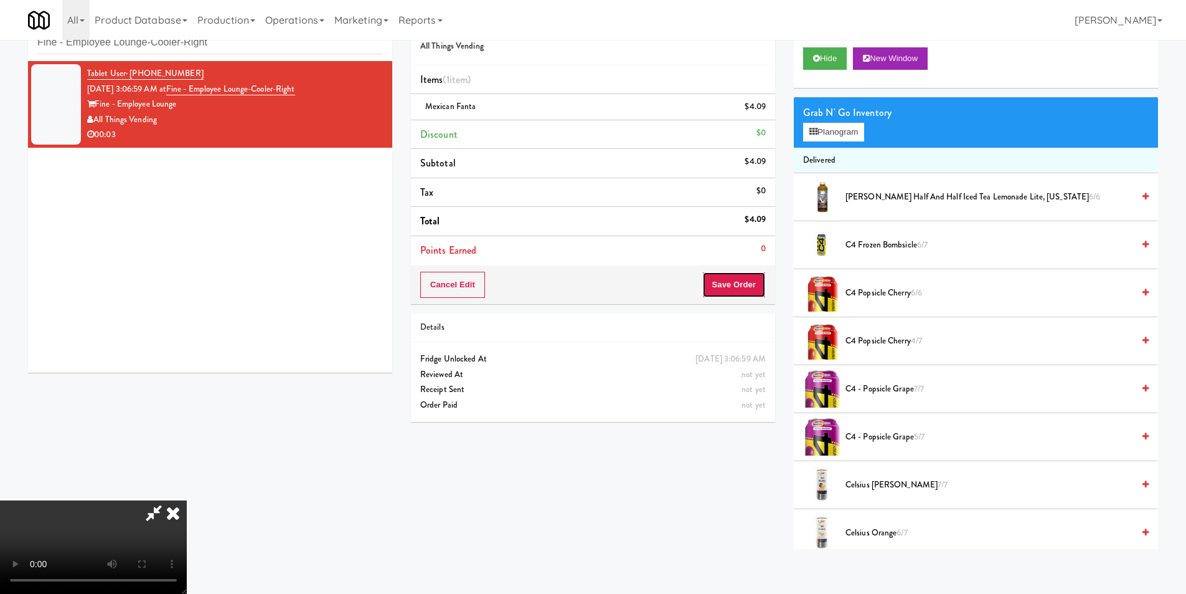
click at [752, 288] on button "Save Order" at bounding box center [734, 285] width 64 height 26
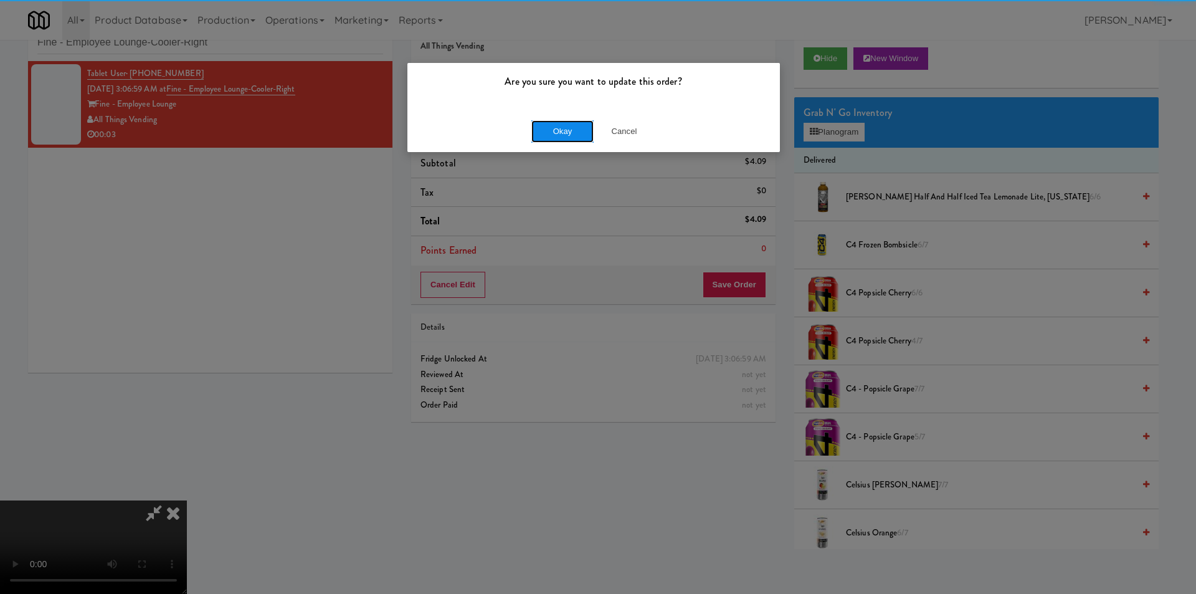
click at [551, 130] on button "Okay" at bounding box center [562, 131] width 62 height 22
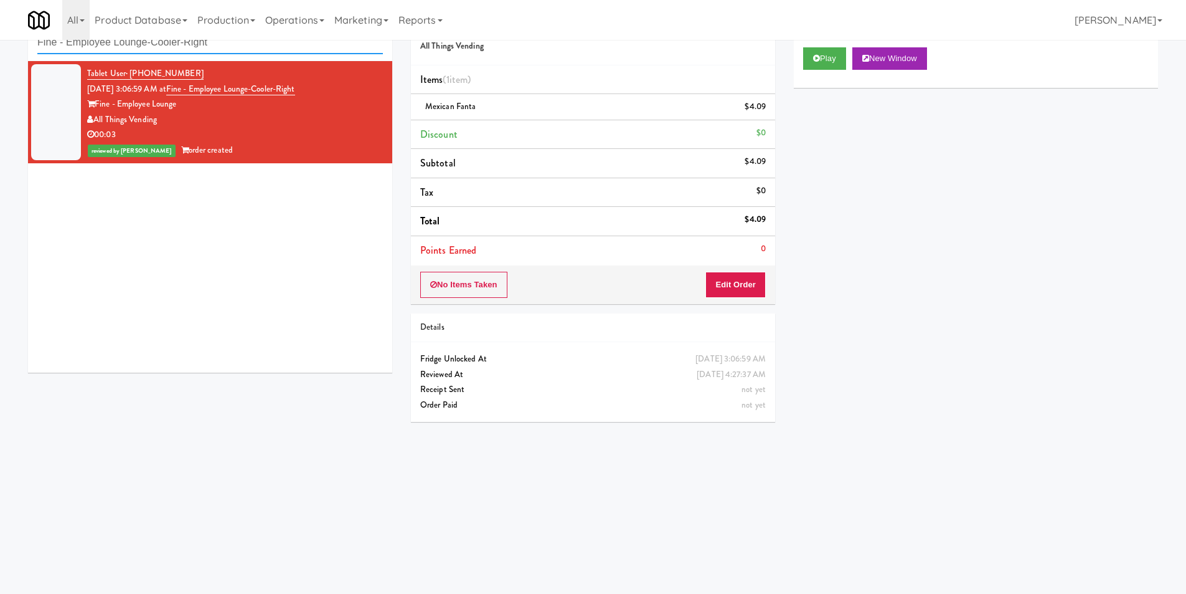
click at [182, 47] on input "Fine - Employee Lounge-Cooler-Right" at bounding box center [210, 42] width 346 height 23
paste input "234 Cooler"
type input "234 Cooler"
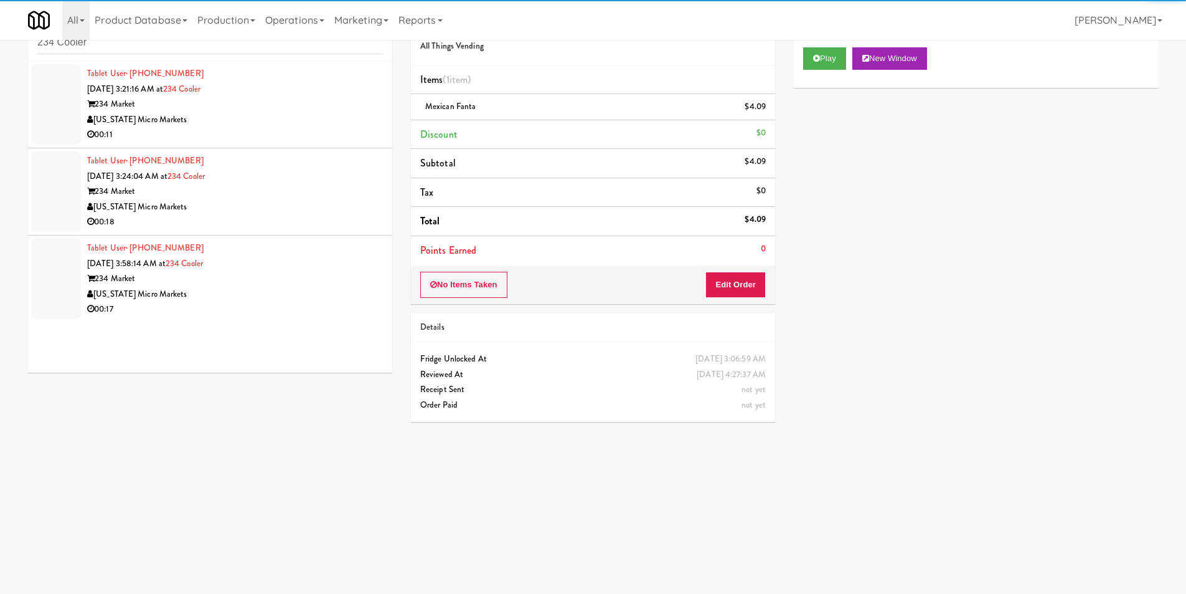
click at [308, 130] on div "00:11" at bounding box center [235, 135] width 296 height 16
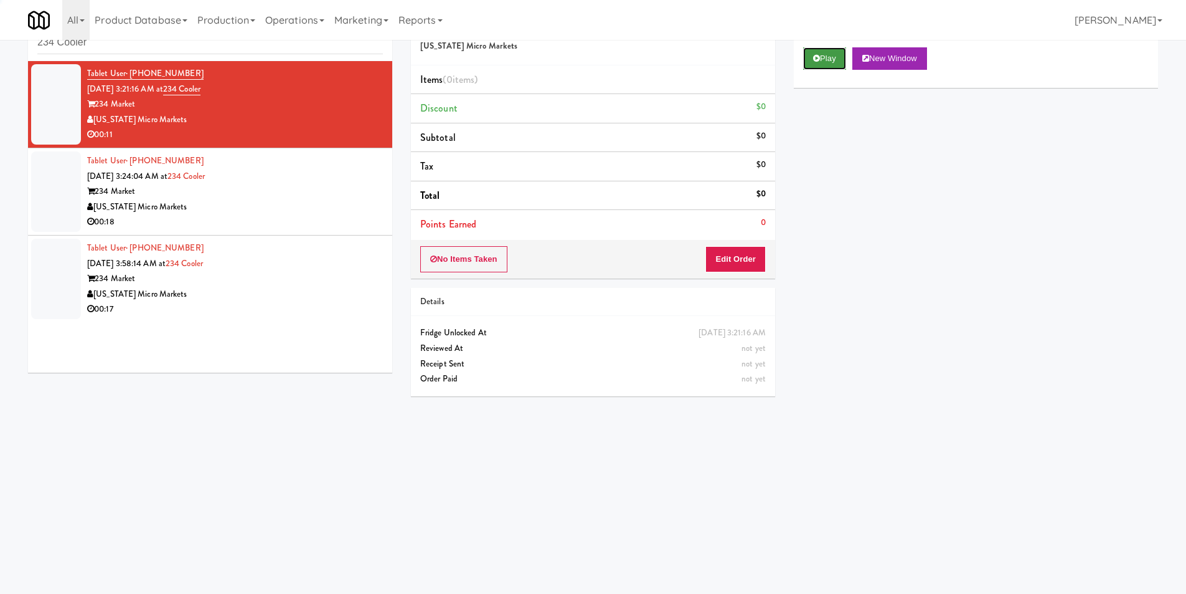
click at [805, 64] on button "Play" at bounding box center [824, 58] width 43 height 22
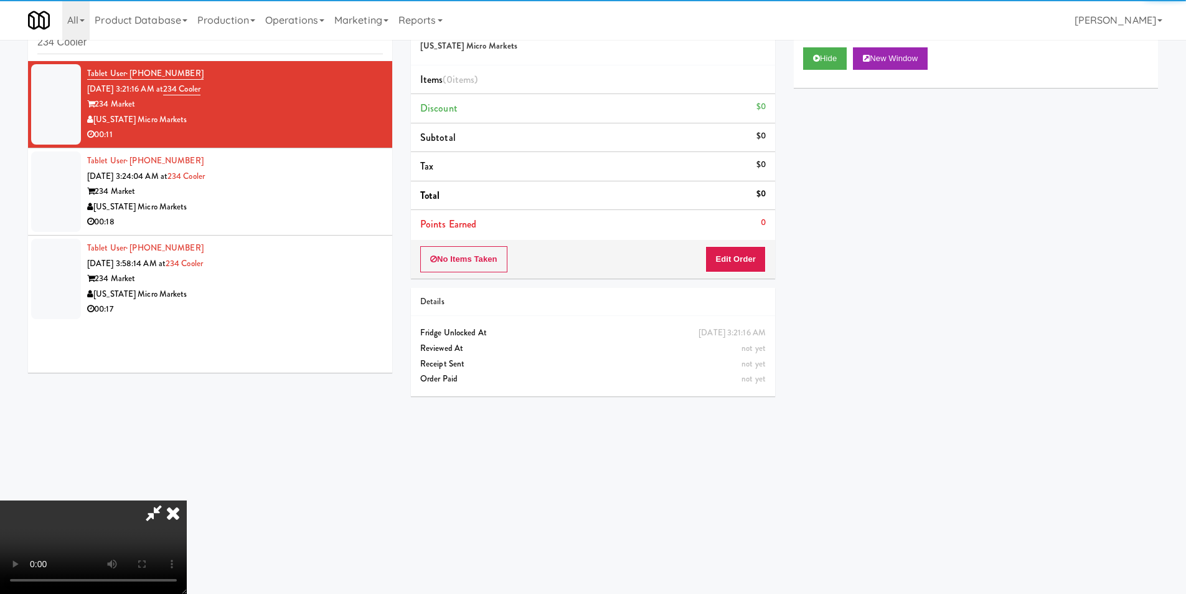
click at [733, 243] on div "No Items Taken Edit Order" at bounding box center [593, 259] width 364 height 39
click at [737, 253] on button "Edit Order" at bounding box center [736, 259] width 60 height 26
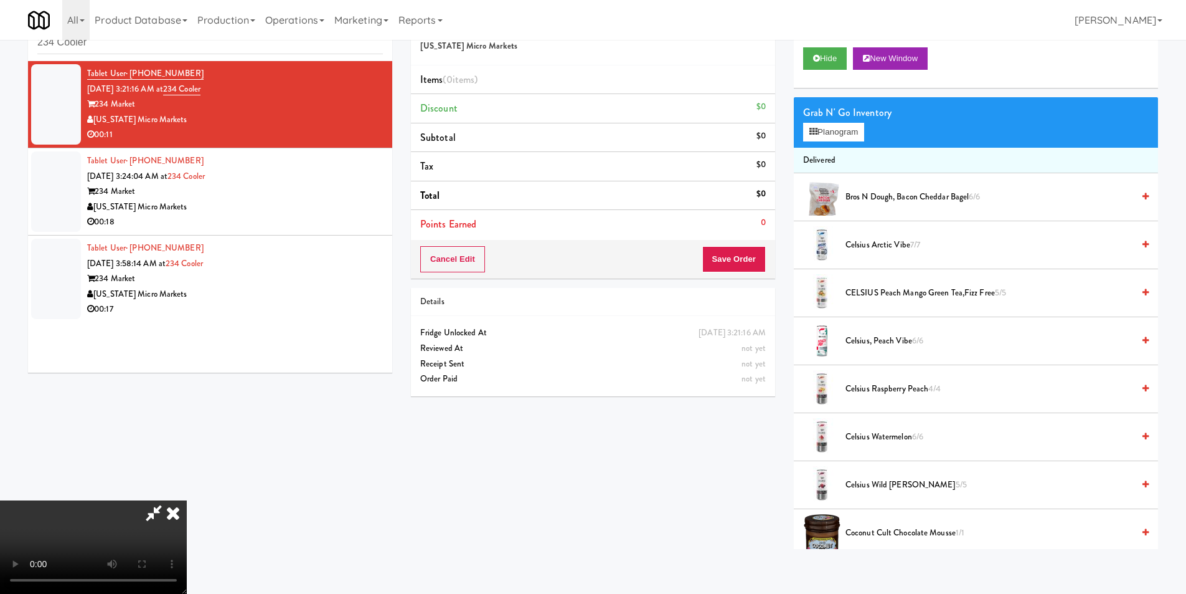
click at [187, 500] on video at bounding box center [93, 546] width 187 height 93
click at [894, 438] on span "Celsius Watermelon 6/6" at bounding box center [990, 437] width 288 height 16
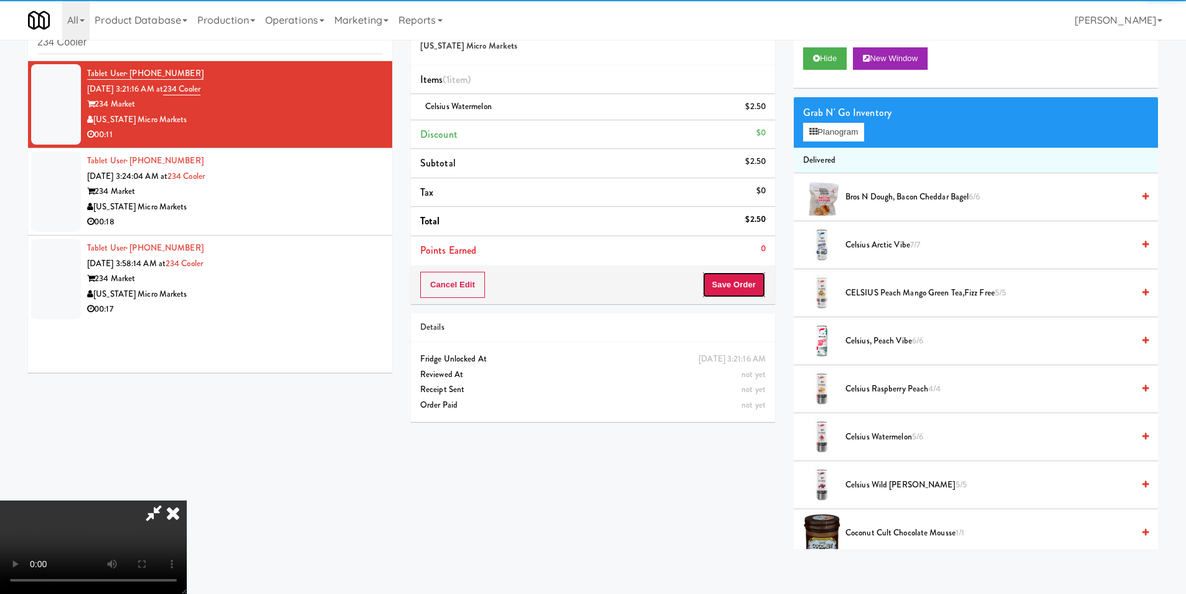
click at [755, 287] on button "Save Order" at bounding box center [734, 285] width 64 height 26
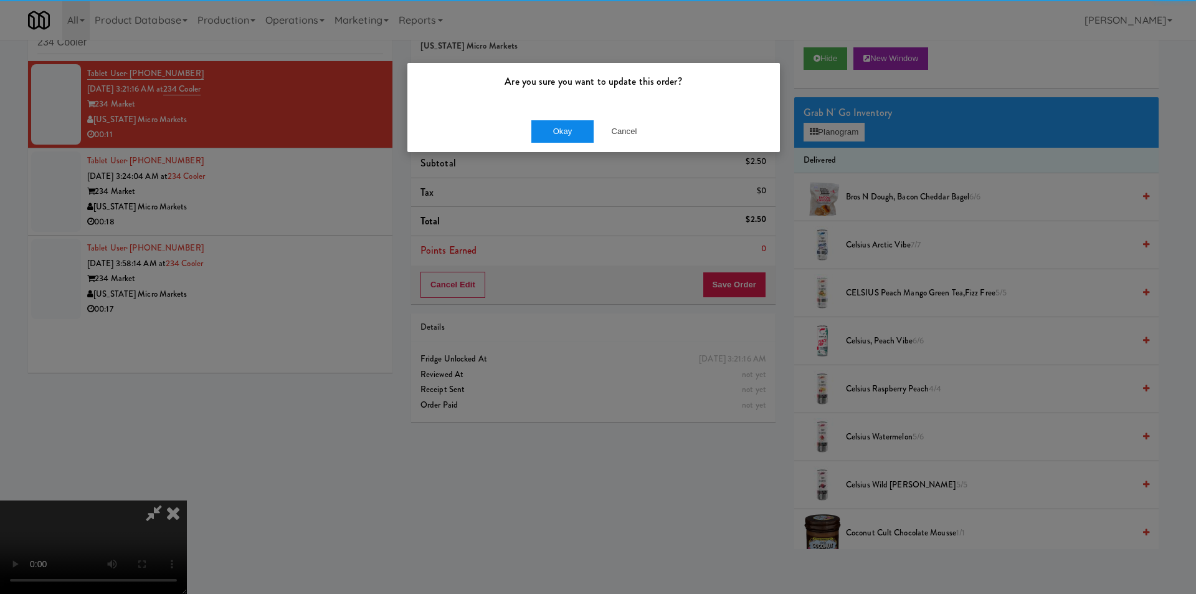
click at [495, 121] on div "Okay Cancel" at bounding box center [593, 131] width 372 height 42
click at [546, 129] on button "Okay" at bounding box center [562, 131] width 62 height 22
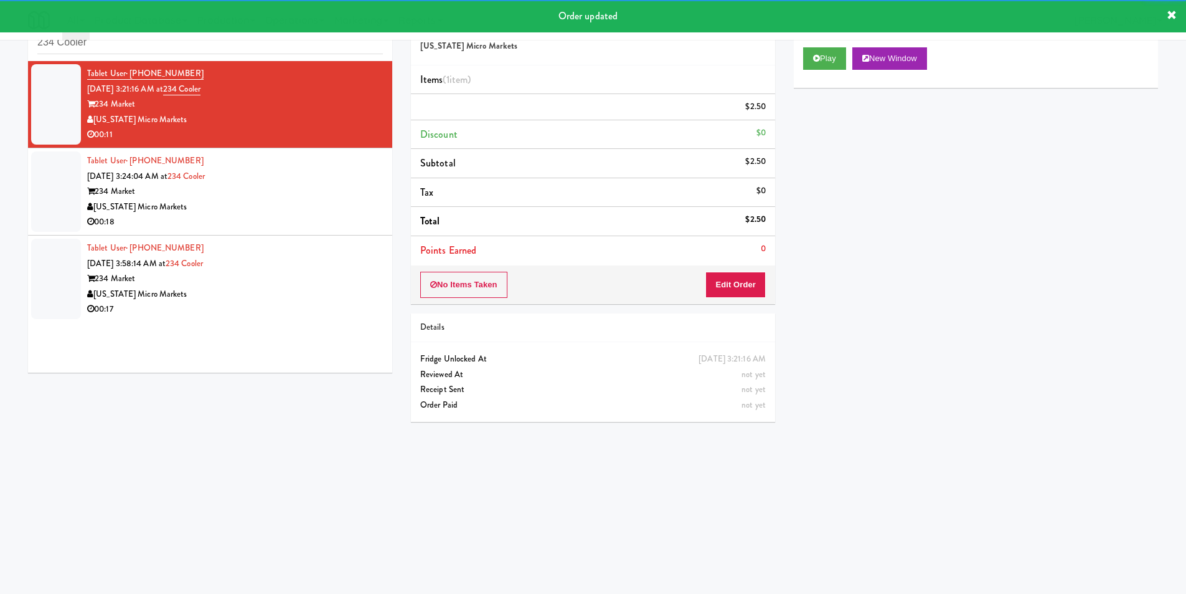
click at [253, 234] on ul "Tablet User · (319) 930-7590 [DATE] 3:21:16 AM at 234 Cooler 234 Market [US_STA…" at bounding box center [210, 191] width 364 height 261
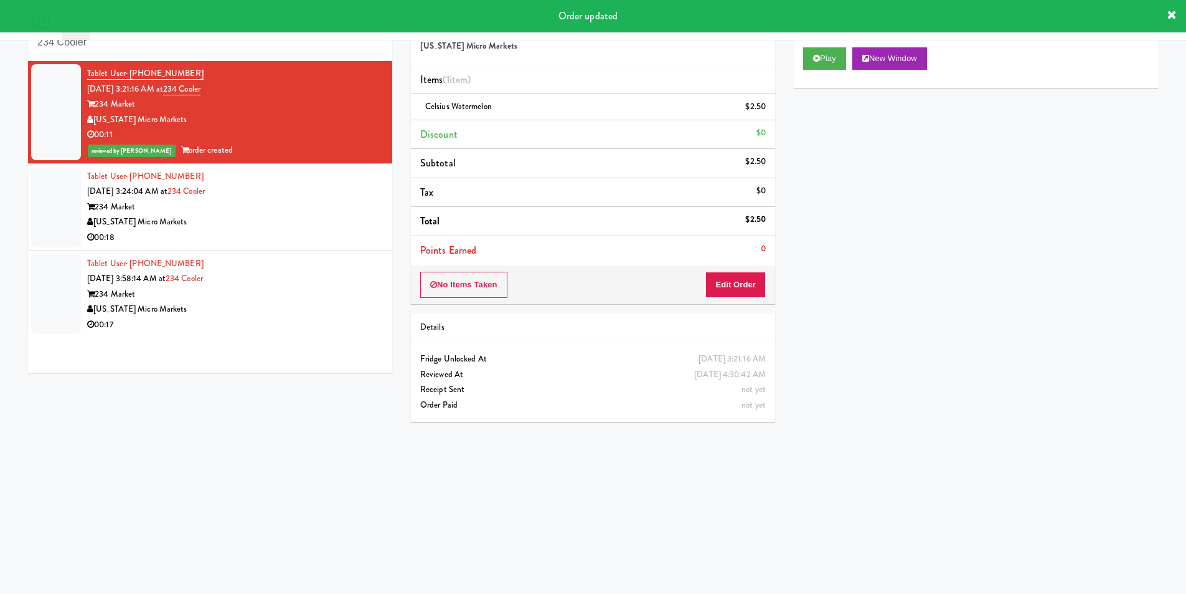
click at [299, 192] on div "Tablet User · (616) 322-1618 [DATE] 3:24:04 AM at 234 Cooler 234 Market [US_STA…" at bounding box center [235, 207] width 296 height 77
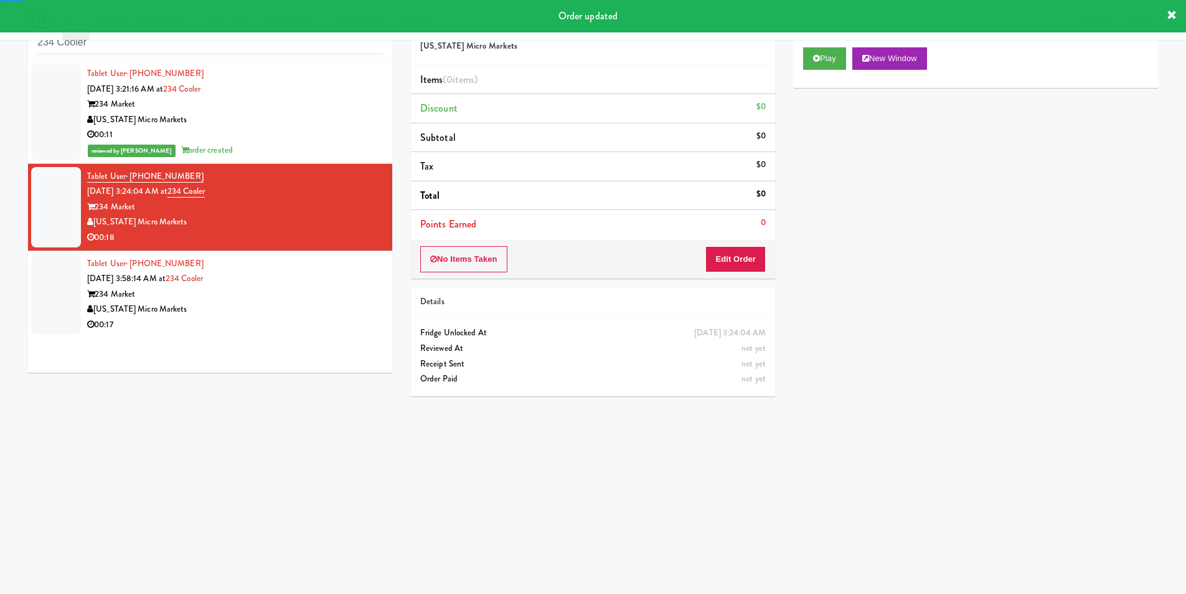
click at [805, 70] on div "Play New Window" at bounding box center [976, 63] width 364 height 50
click at [814, 61] on button "Play" at bounding box center [824, 58] width 43 height 22
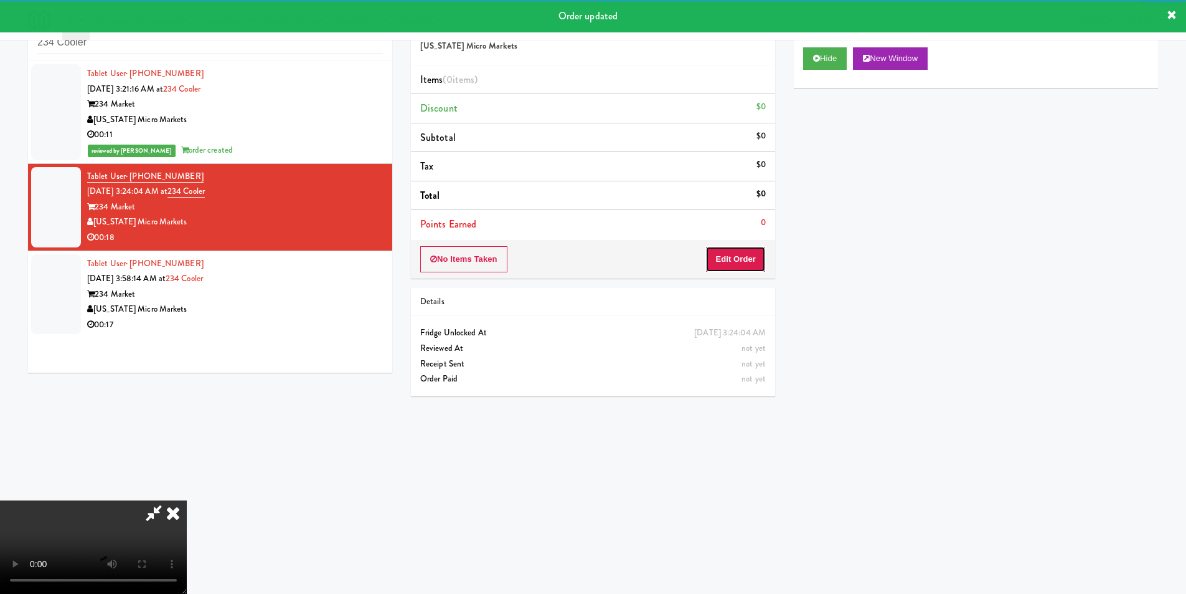
click at [745, 258] on button "Edit Order" at bounding box center [736, 259] width 60 height 26
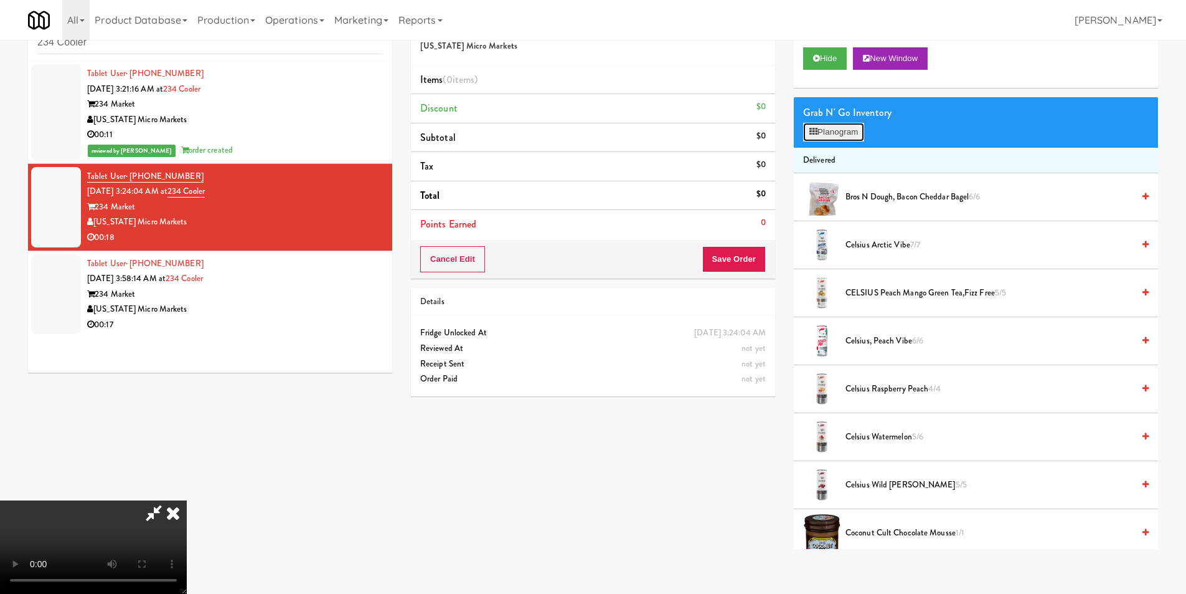
click at [842, 132] on button "Planogram" at bounding box center [833, 132] width 61 height 19
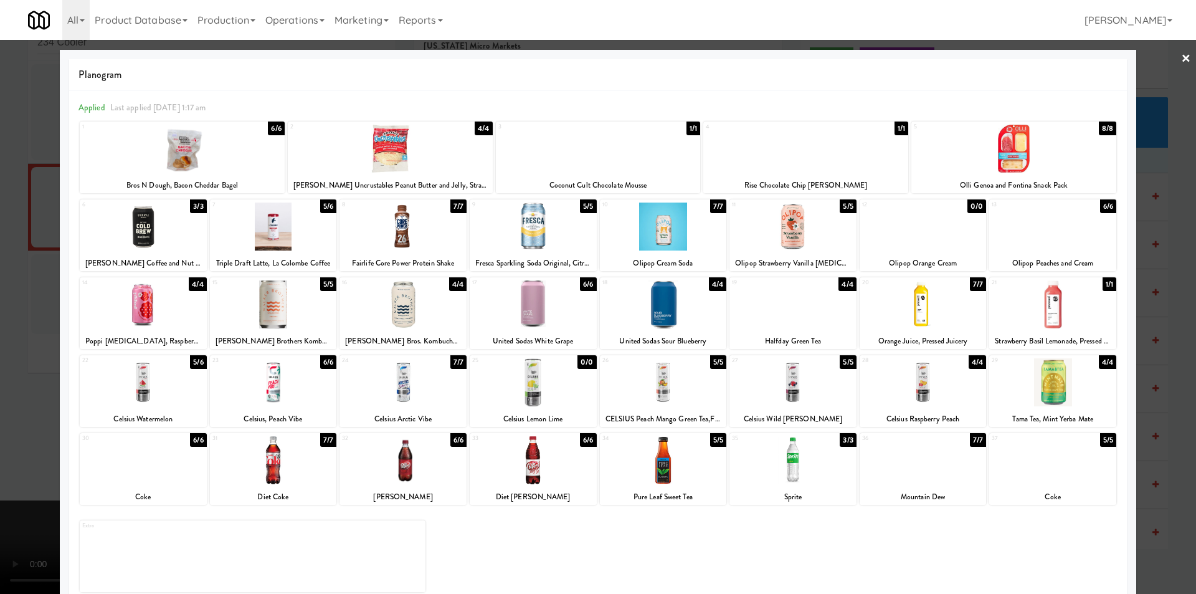
click at [819, 156] on div at bounding box center [805, 149] width 205 height 48
click at [1037, 381] on div at bounding box center [1052, 382] width 127 height 48
click at [1146, 366] on div at bounding box center [598, 297] width 1196 height 594
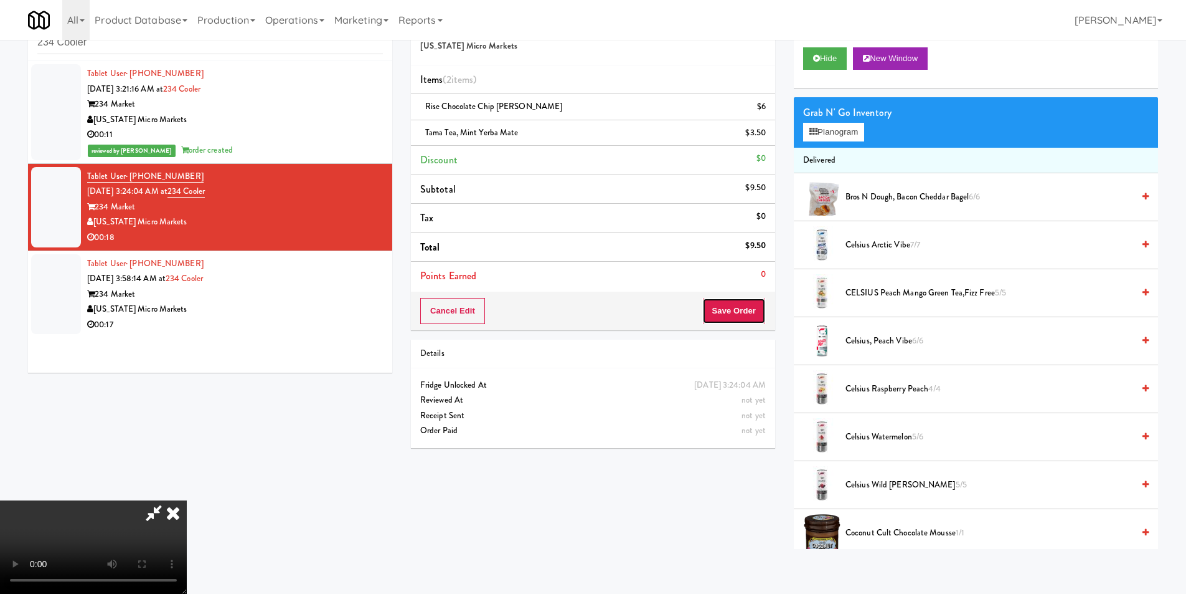
click at [735, 308] on button "Save Order" at bounding box center [734, 311] width 64 height 26
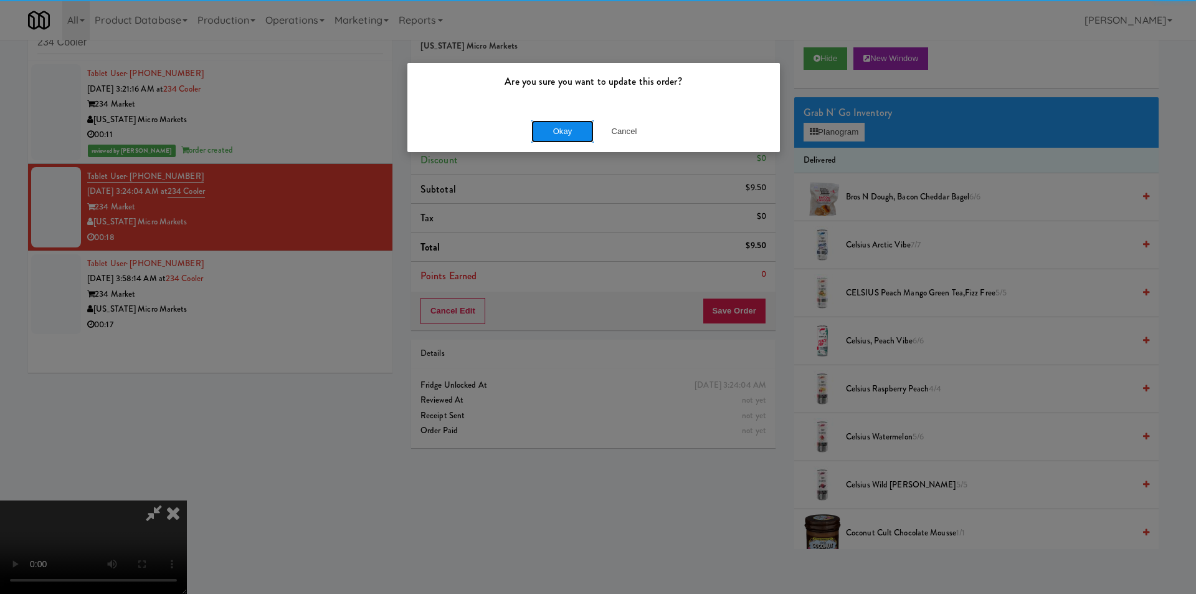
click at [572, 138] on button "Okay" at bounding box center [562, 131] width 62 height 22
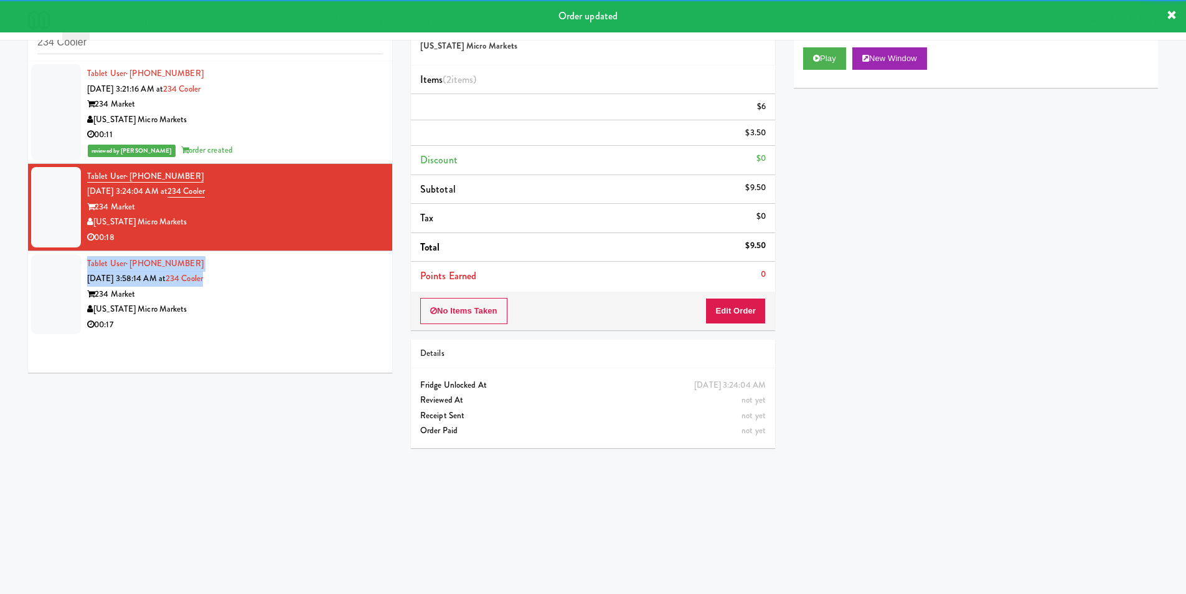
click at [290, 272] on div "Tablet User · (616) 477-1223 [DATE] 3:58:14 AM at 234 Cooler 234 Market [US_STA…" at bounding box center [235, 294] width 296 height 77
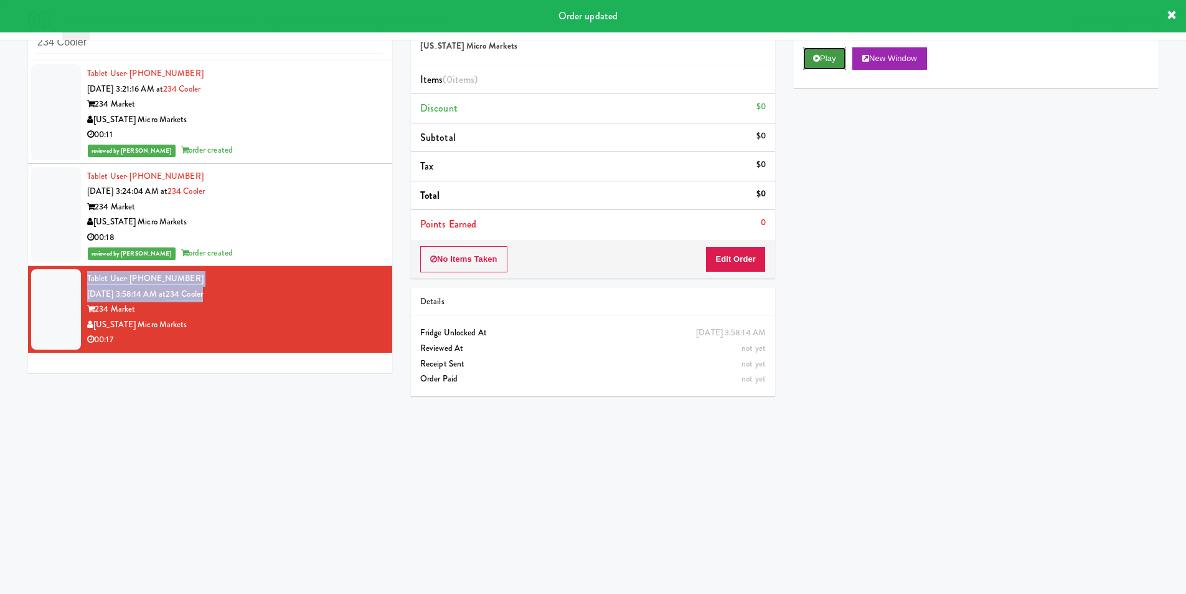
click at [820, 59] on button "Play" at bounding box center [824, 58] width 43 height 22
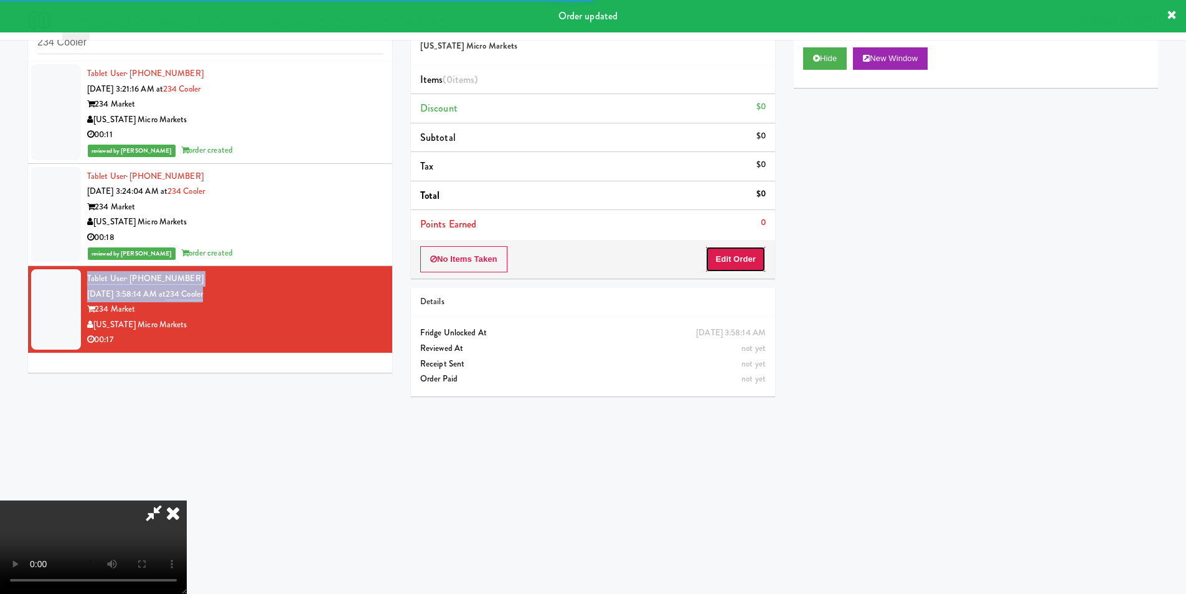
click at [717, 248] on button "Edit Order" at bounding box center [736, 259] width 60 height 26
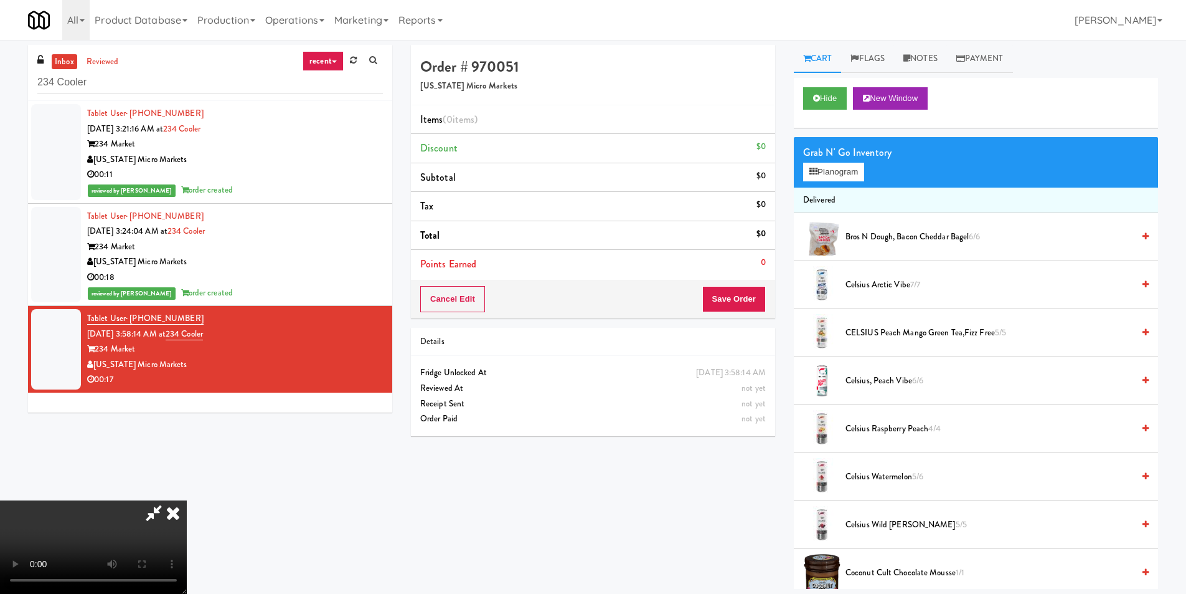
click at [875, 285] on span "Celsius Arctic Vibe 7/7" at bounding box center [990, 285] width 288 height 16
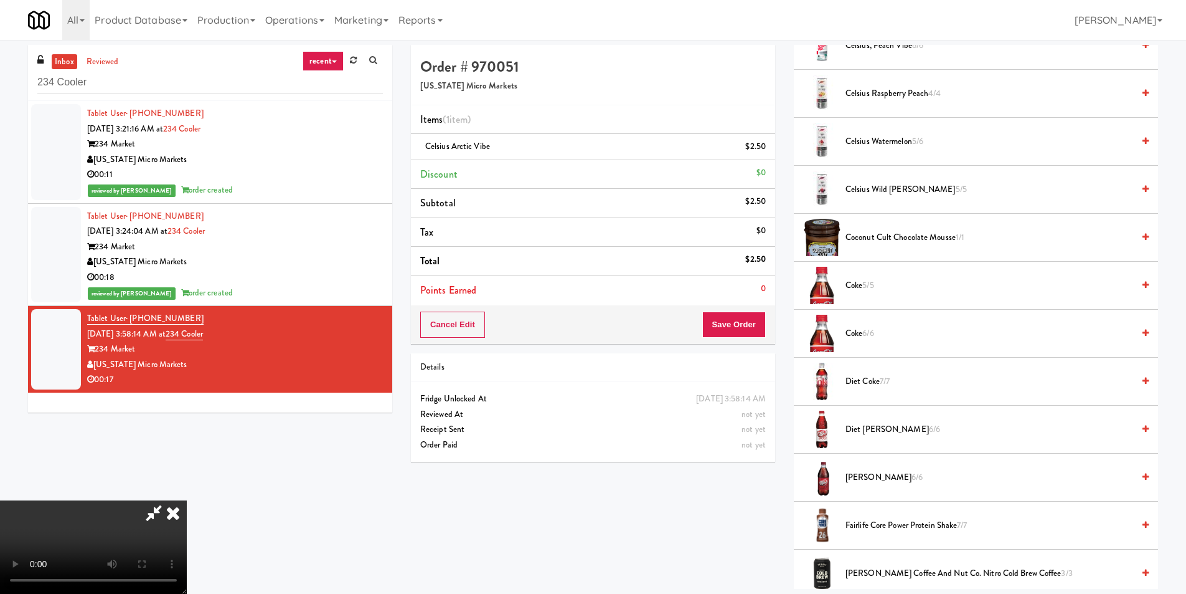
scroll to position [374, 0]
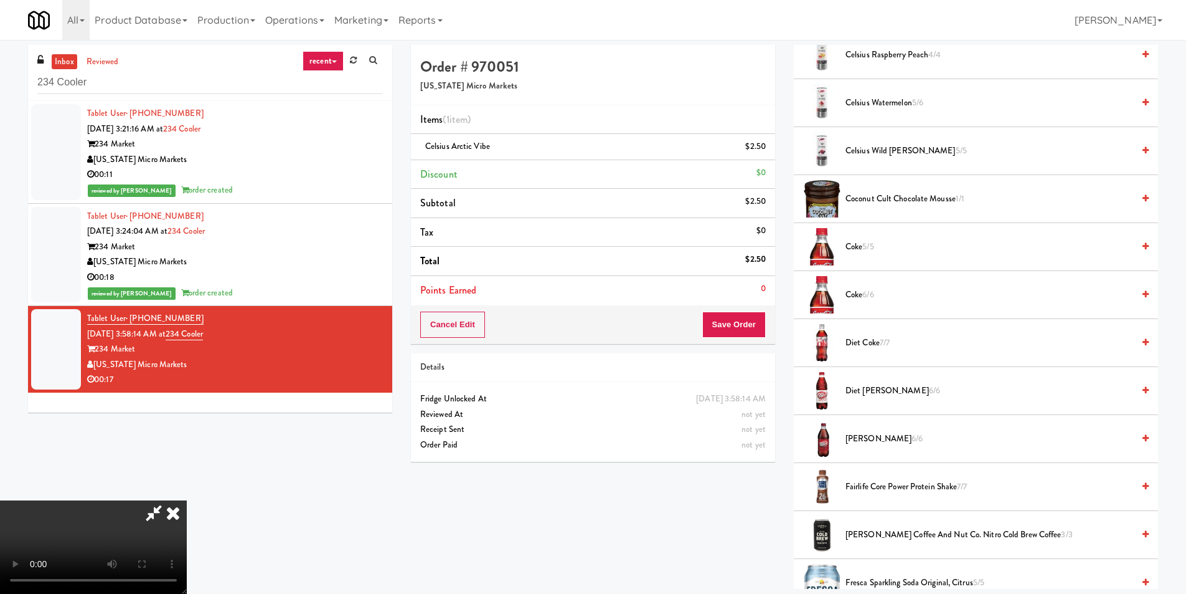
click at [869, 437] on span "[PERSON_NAME] 6/6" at bounding box center [990, 439] width 288 height 16
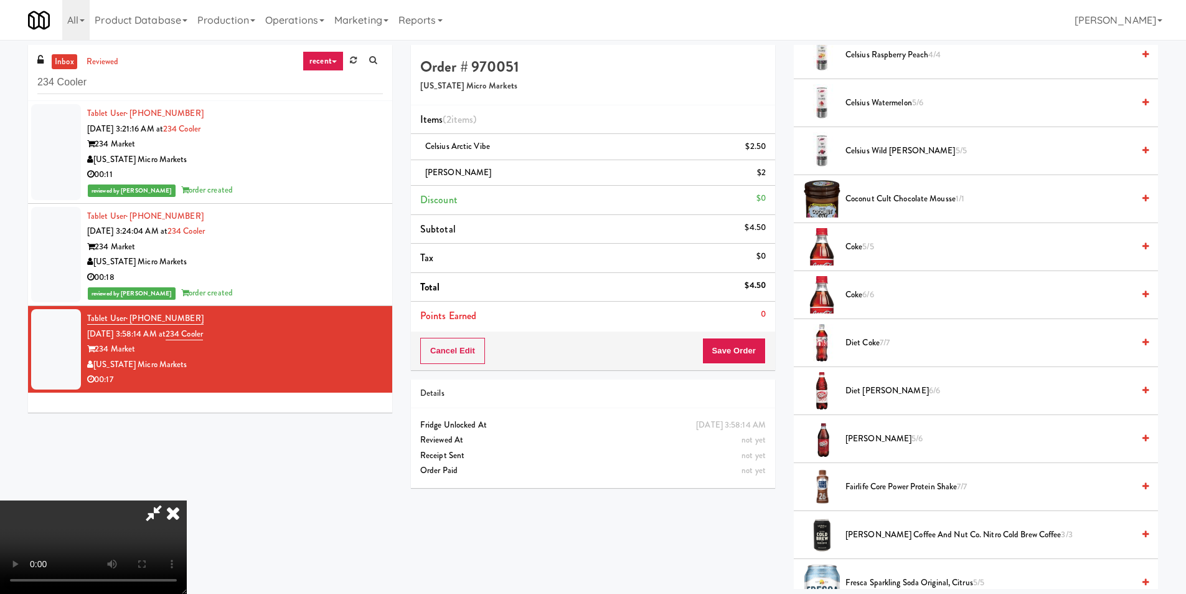
scroll to position [0, 0]
click at [742, 361] on button "Save Order" at bounding box center [734, 351] width 64 height 26
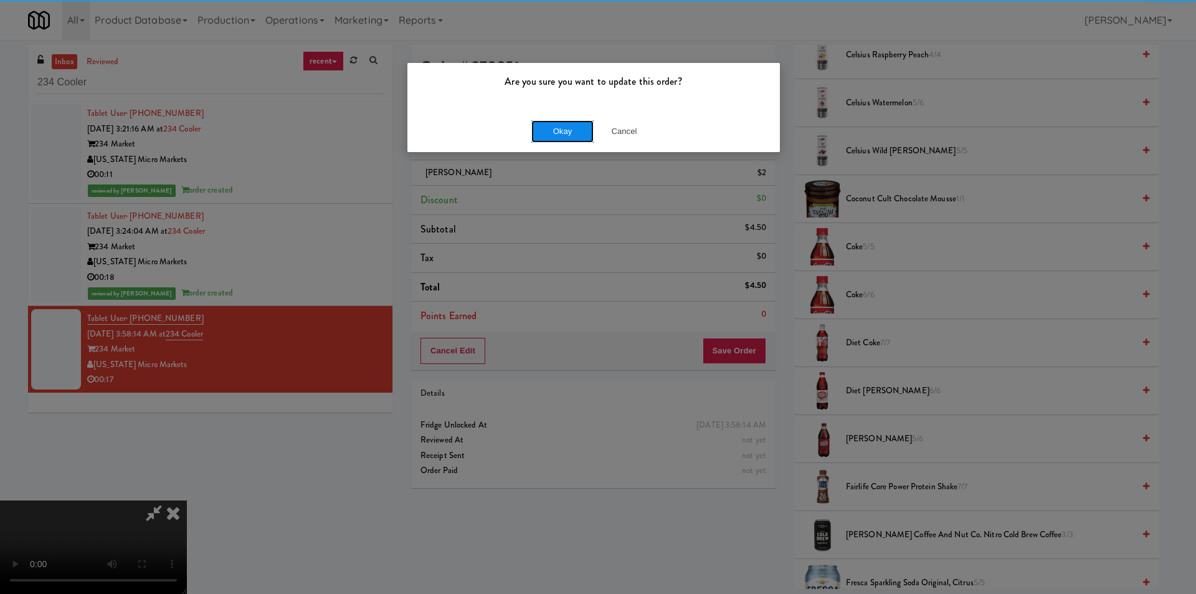
click at [564, 134] on button "Okay" at bounding box center [562, 131] width 62 height 22
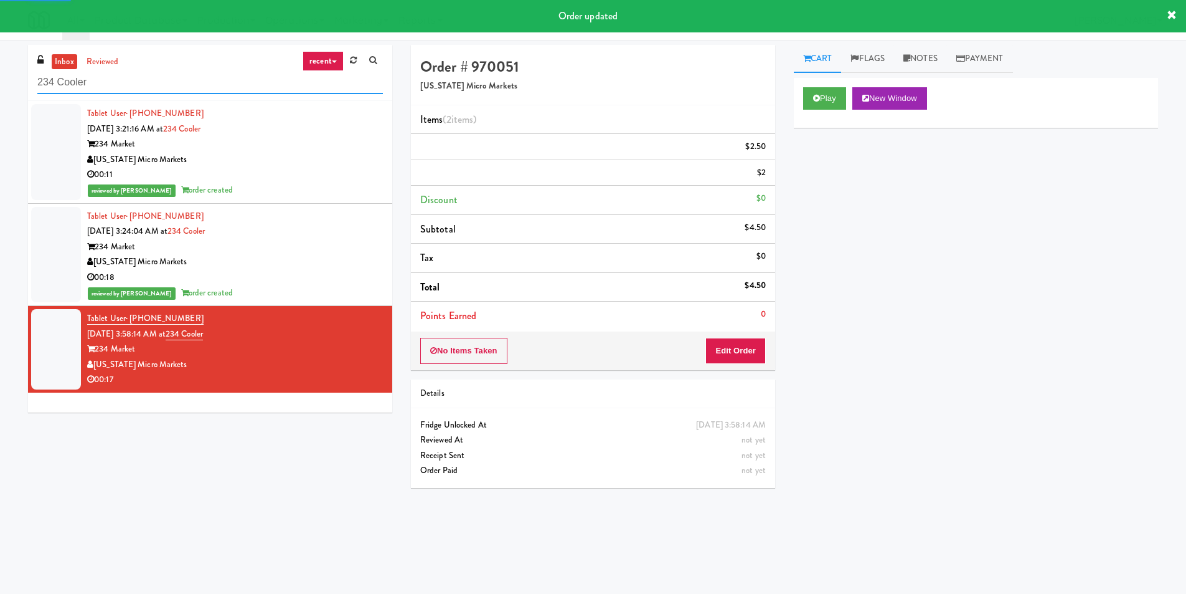
click at [212, 75] on input "234 Cooler" at bounding box center [210, 82] width 346 height 23
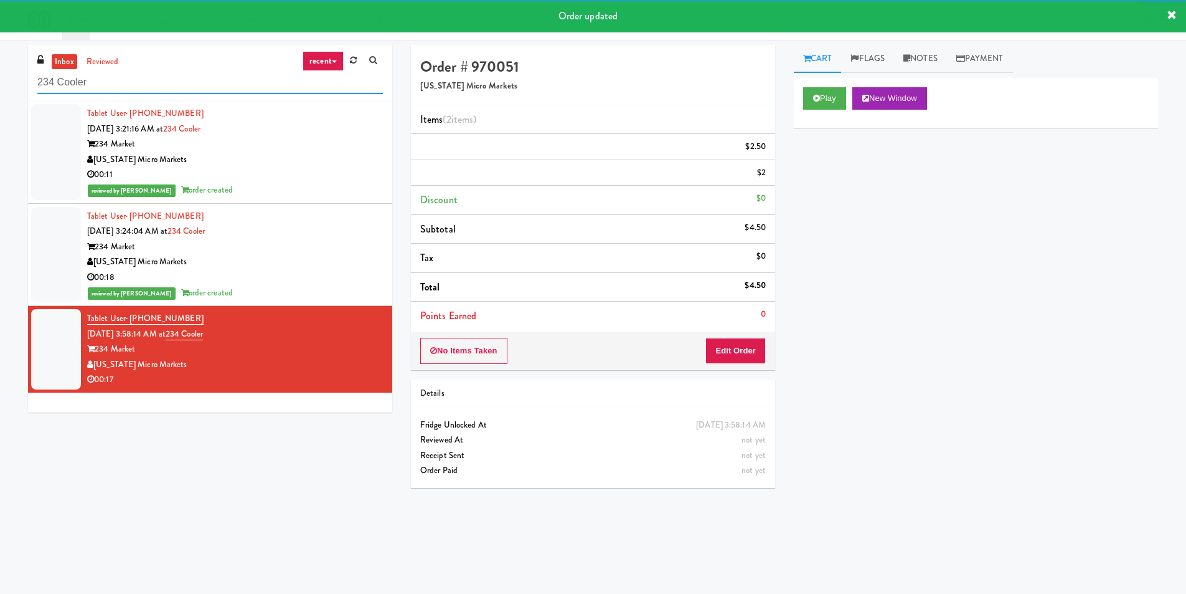
click at [212, 75] on input "234 Cooler" at bounding box center [210, 82] width 346 height 23
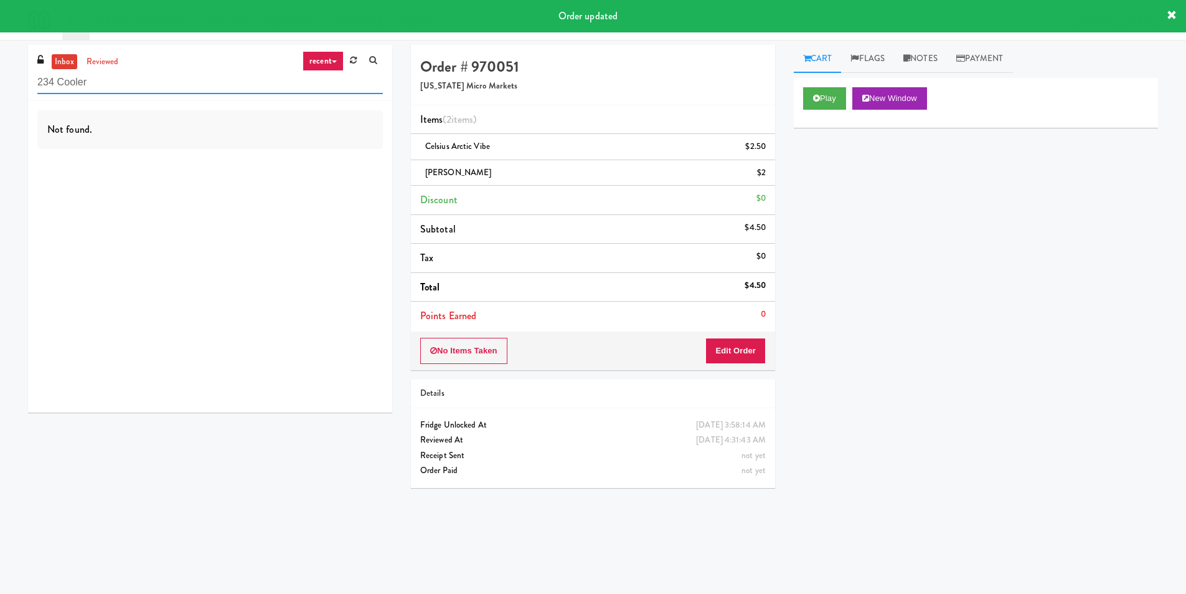
click at [128, 84] on input "234 Cooler" at bounding box center [210, 82] width 346 height 23
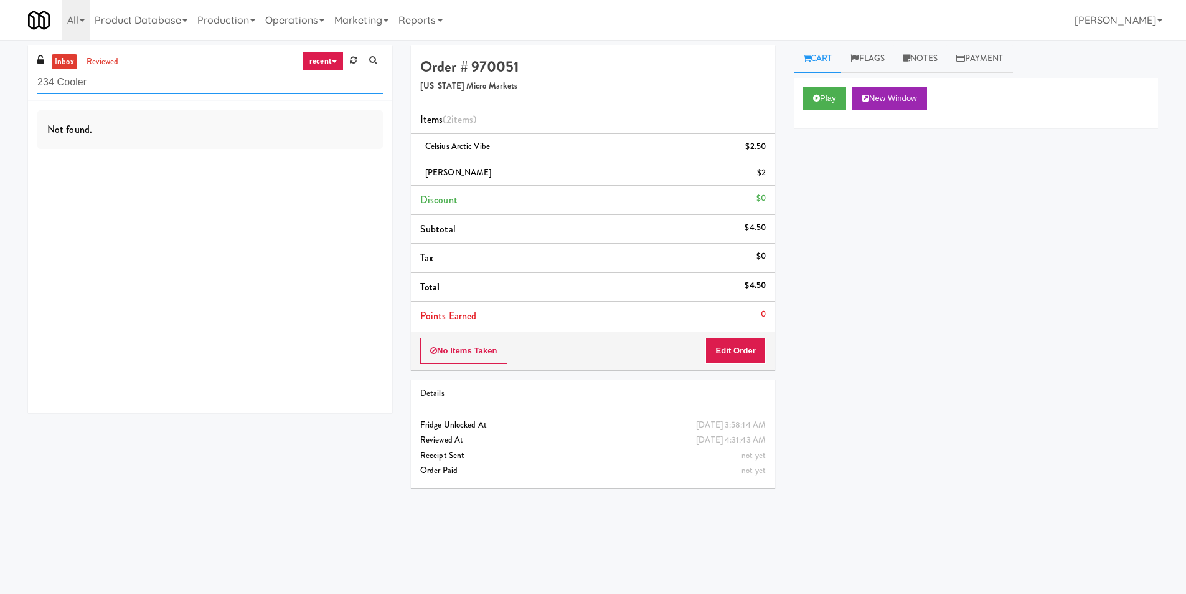
paste input "eLofts - Pantry"
click at [128, 84] on input "eLofts - Pantry" at bounding box center [210, 82] width 346 height 23
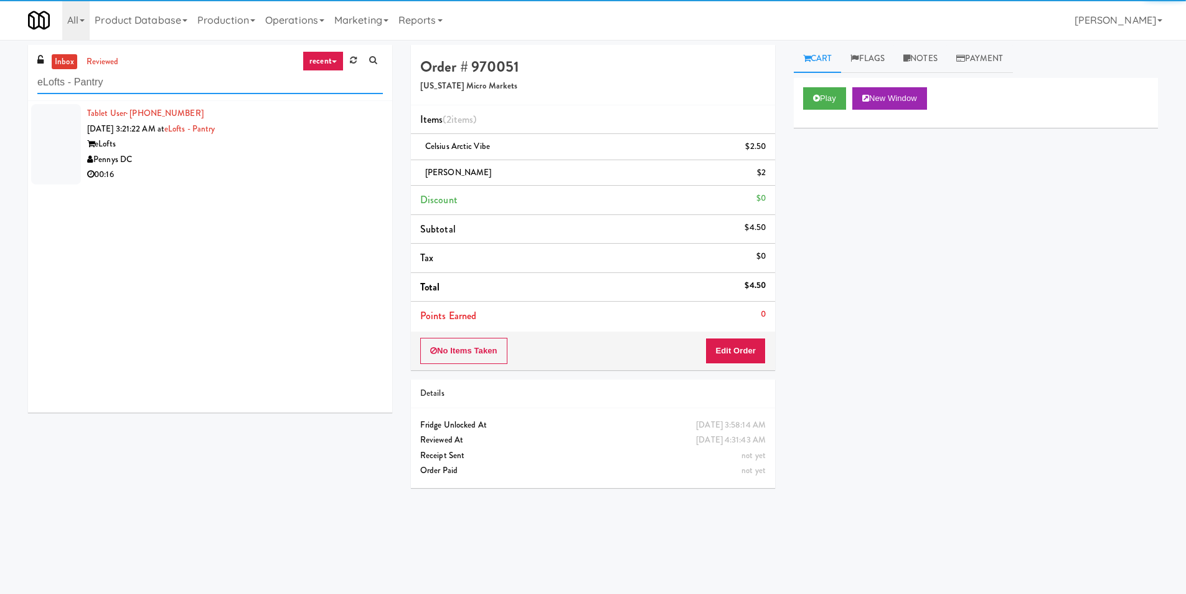
type input "eLofts - Pantry"
click at [295, 167] on div "00:16" at bounding box center [235, 175] width 296 height 16
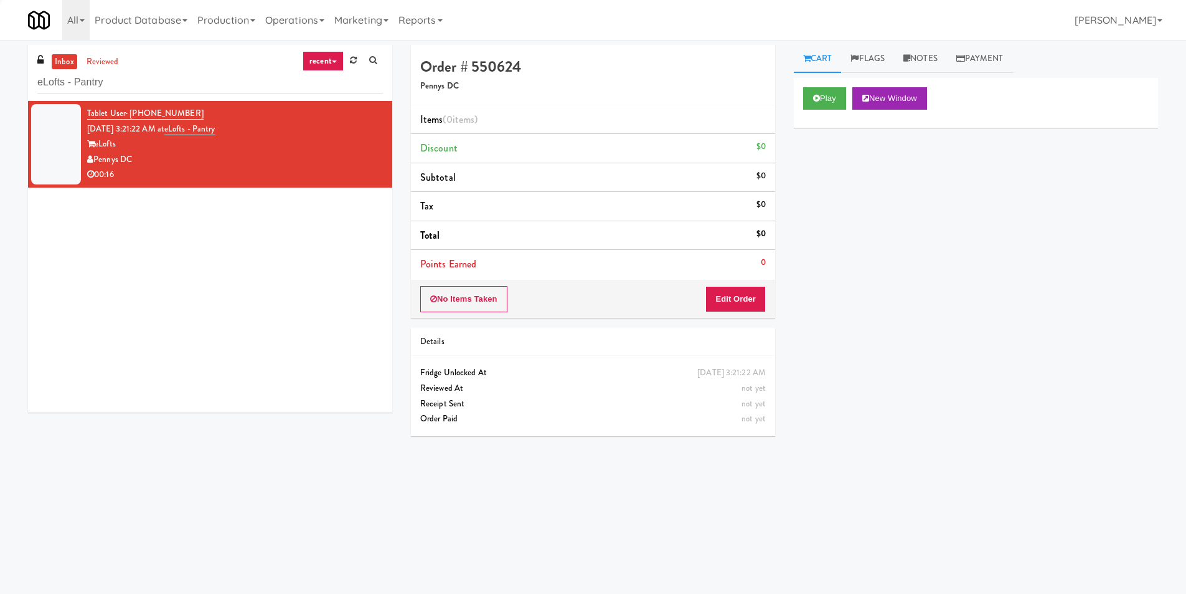
click at [825, 82] on div "Play New Window" at bounding box center [976, 103] width 364 height 50
click at [821, 98] on button "Play" at bounding box center [824, 98] width 43 height 22
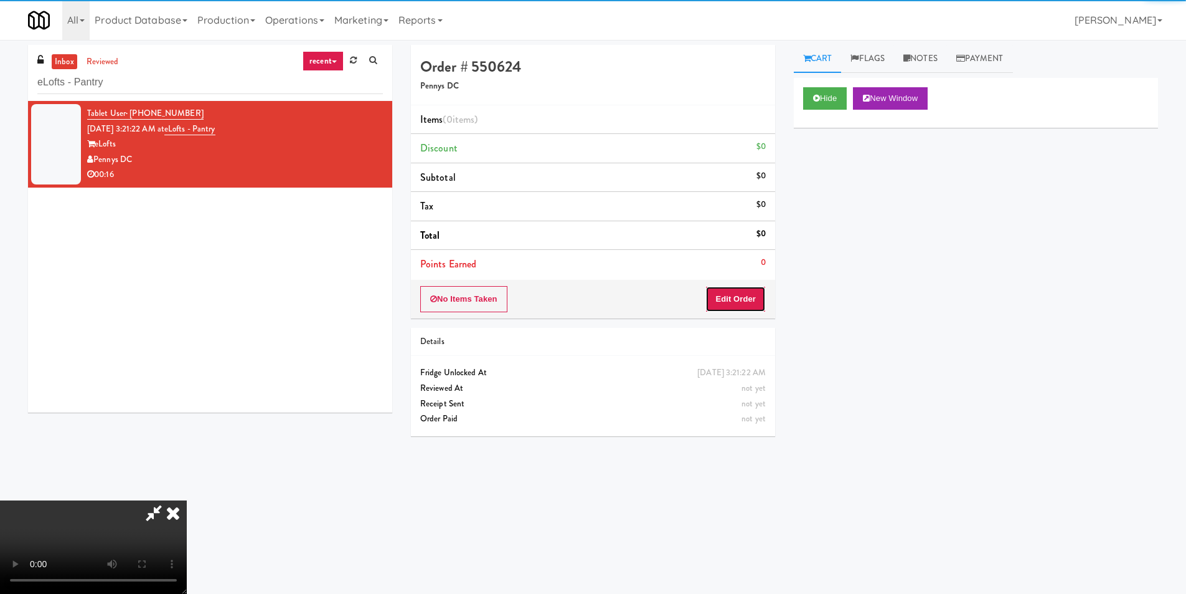
click at [736, 306] on button "Edit Order" at bounding box center [736, 299] width 60 height 26
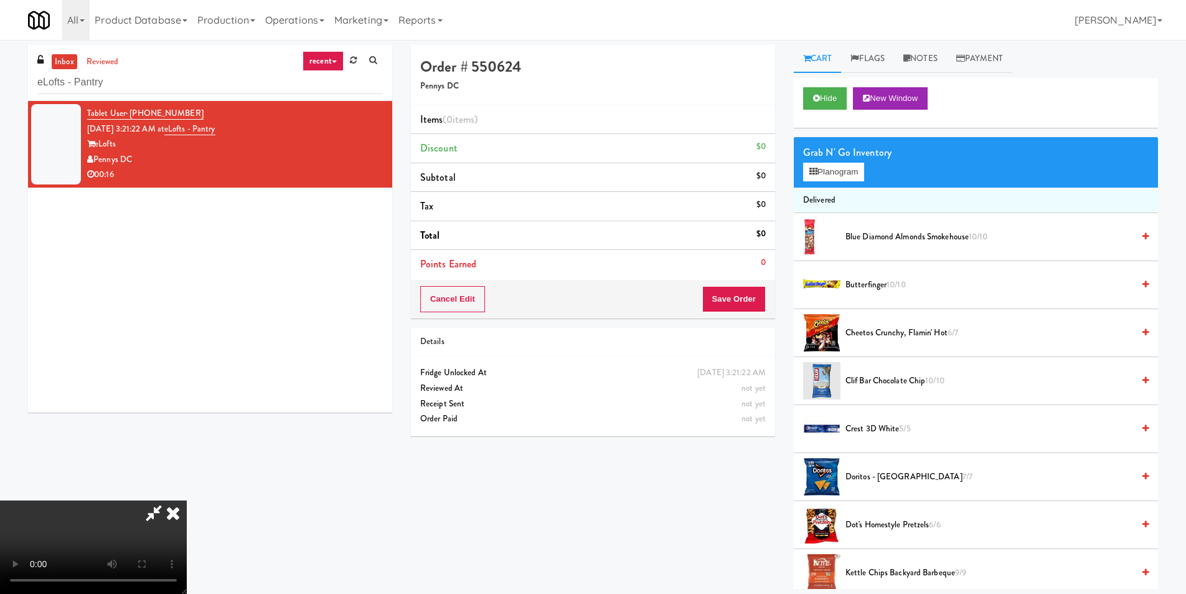
click at [187, 500] on video at bounding box center [93, 546] width 187 height 93
click at [810, 170] on icon at bounding box center [814, 172] width 8 height 8
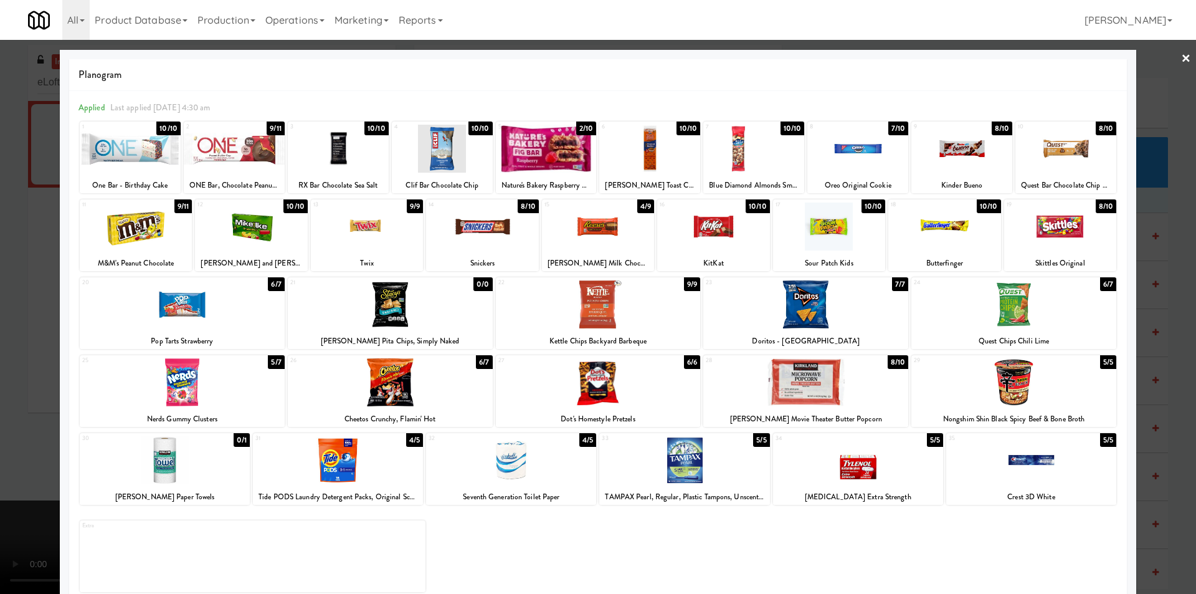
click at [849, 158] on div at bounding box center [857, 149] width 101 height 48
click at [952, 151] on div at bounding box center [961, 149] width 101 height 48
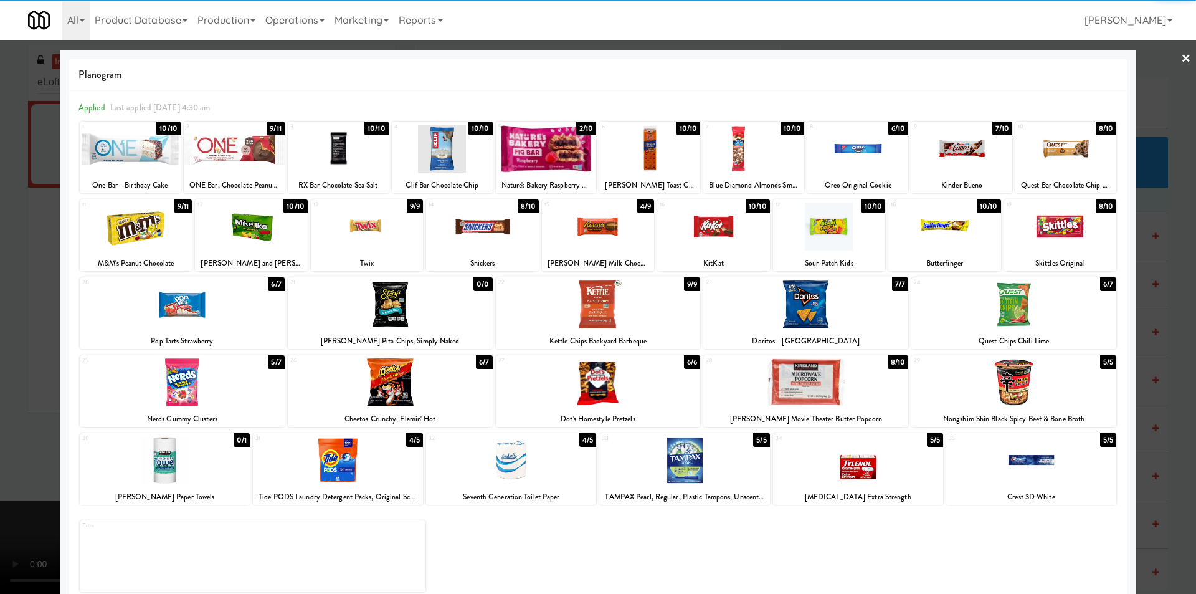
click at [625, 236] on div at bounding box center [598, 226] width 112 height 48
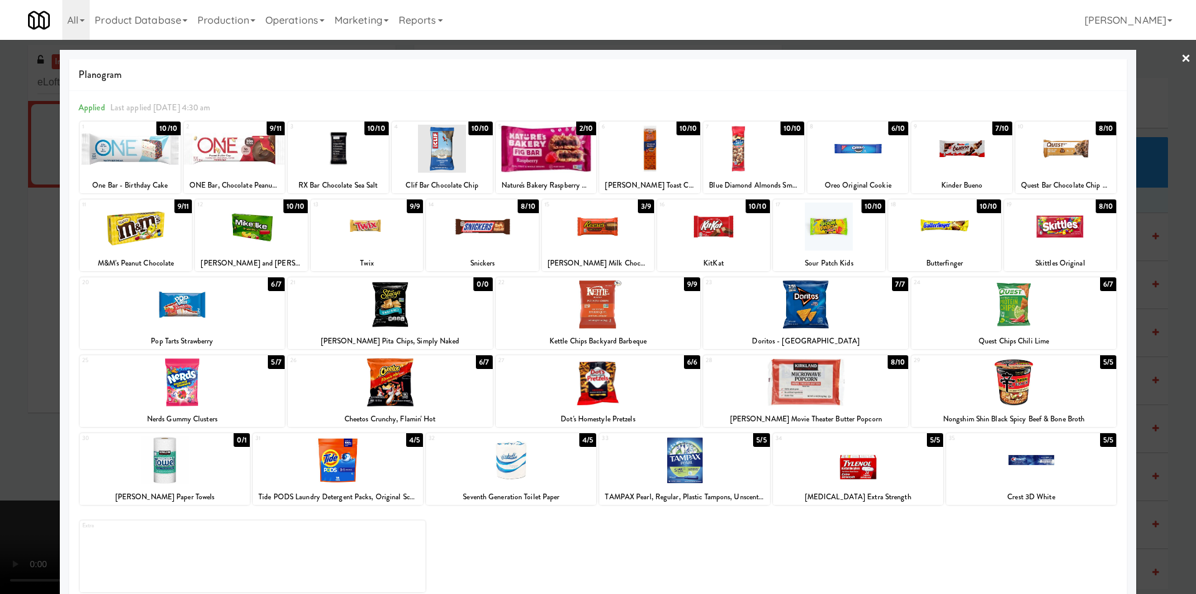
click at [1149, 266] on div at bounding box center [598, 297] width 1196 height 594
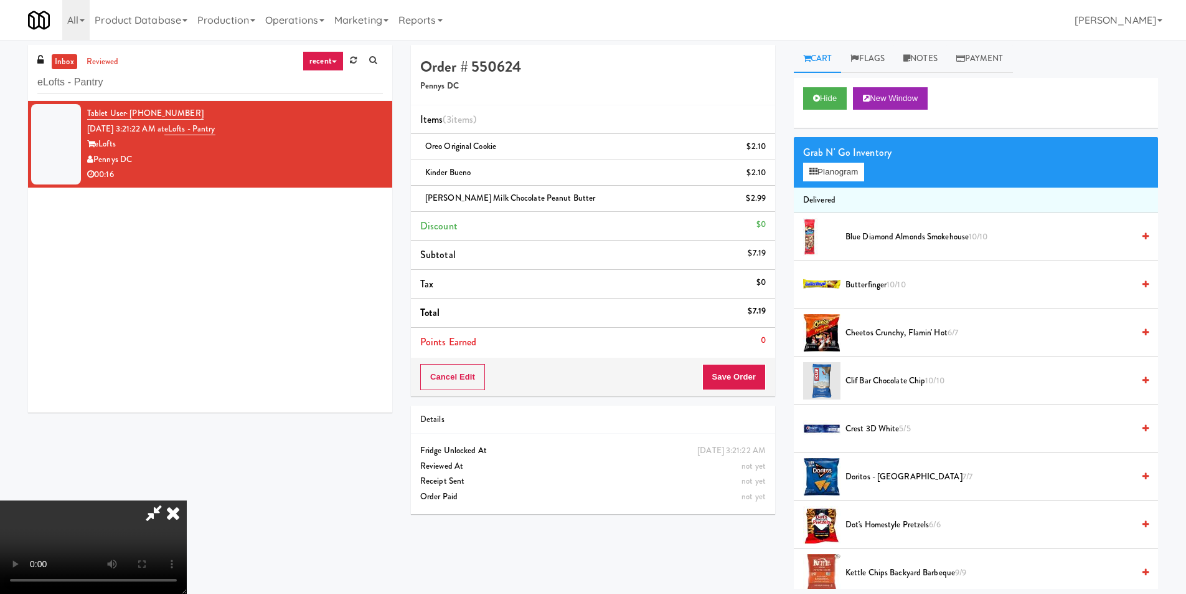
click at [187, 500] on video at bounding box center [93, 546] width 187 height 93
click at [730, 374] on button "Save Order" at bounding box center [734, 377] width 64 height 26
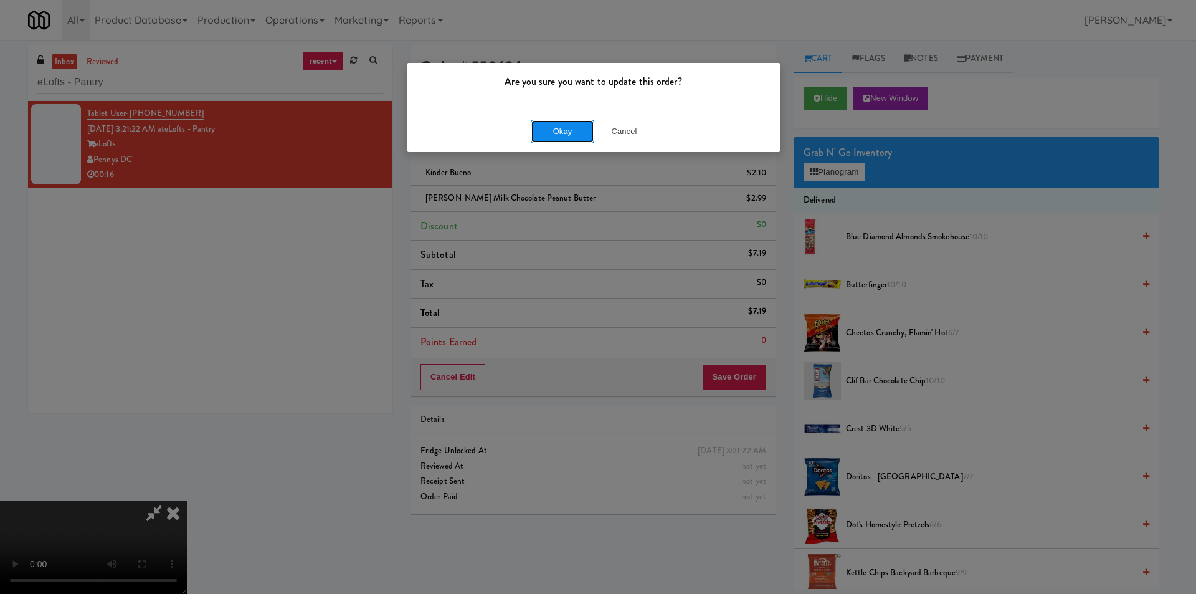
click at [569, 120] on button "Okay" at bounding box center [562, 131] width 62 height 22
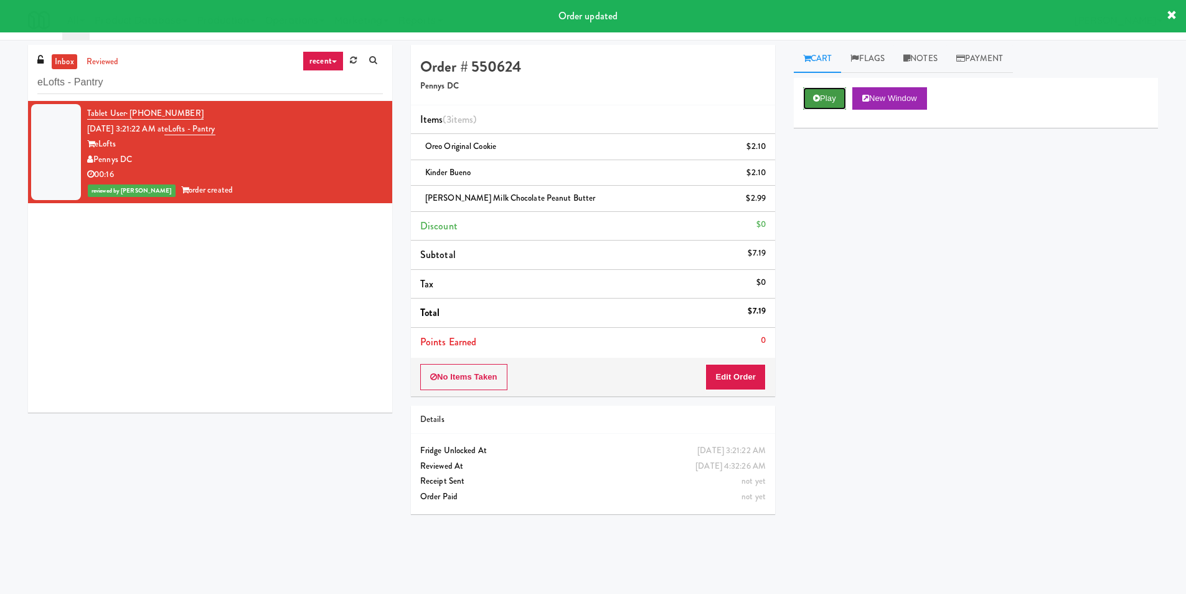
click at [820, 103] on button "Play" at bounding box center [824, 98] width 43 height 22
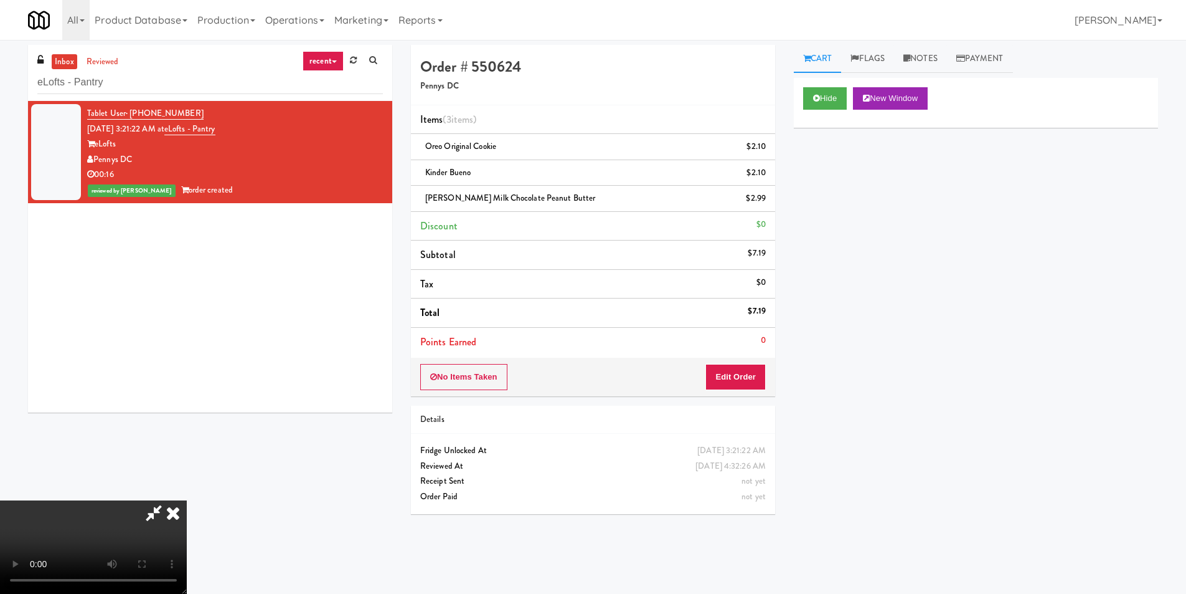
click at [187, 500] on icon at bounding box center [172, 512] width 27 height 25
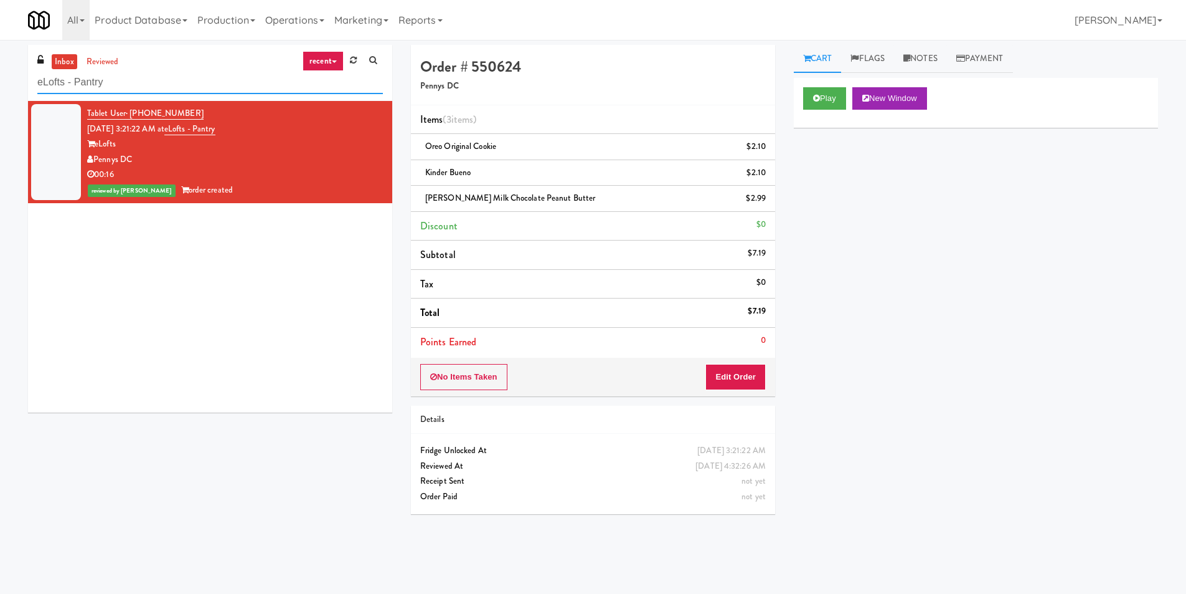
click at [102, 82] on input "eLofts - Pantry" at bounding box center [210, 82] width 346 height 23
paste input "[MEDICAL_DATA] - Main Floor"
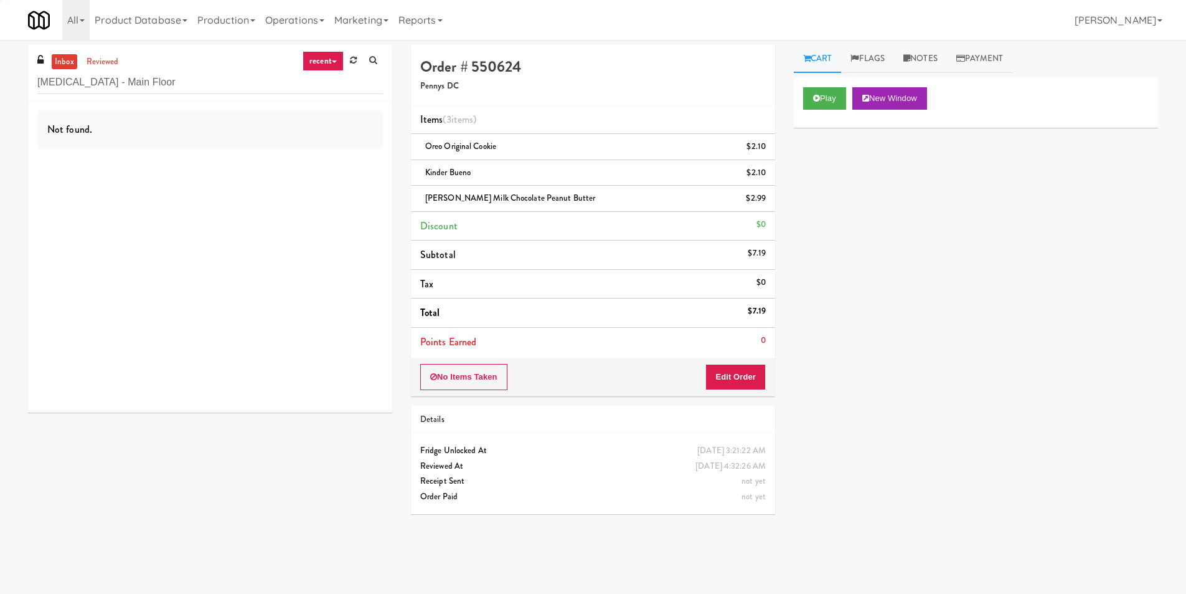
click at [286, 161] on div "Not found." at bounding box center [210, 256] width 364 height 311
click at [290, 163] on div "Not found." at bounding box center [210, 256] width 364 height 311
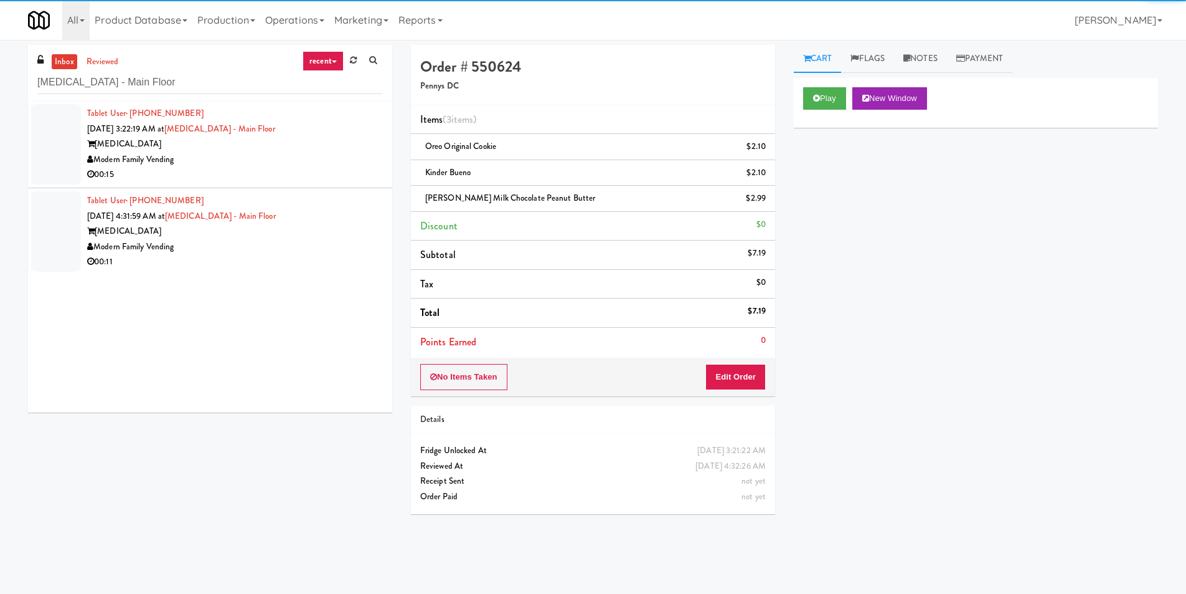
click at [308, 164] on div "Modern Family Vending" at bounding box center [235, 160] width 296 height 16
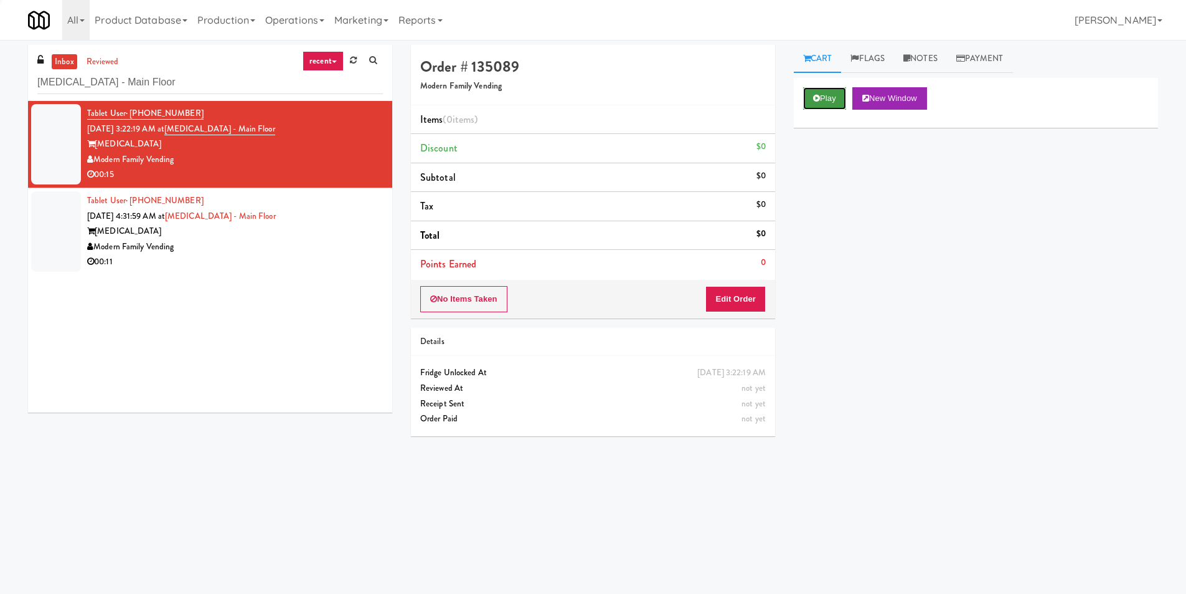
click at [828, 92] on button "Play" at bounding box center [824, 98] width 43 height 22
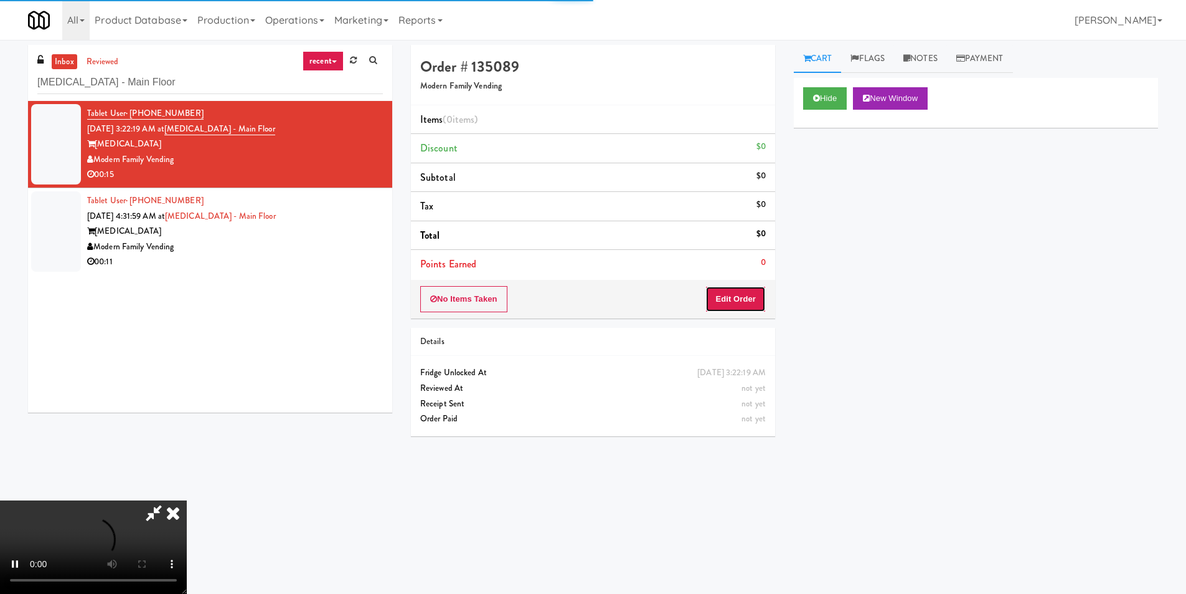
click at [726, 288] on button "Edit Order" at bounding box center [736, 299] width 60 height 26
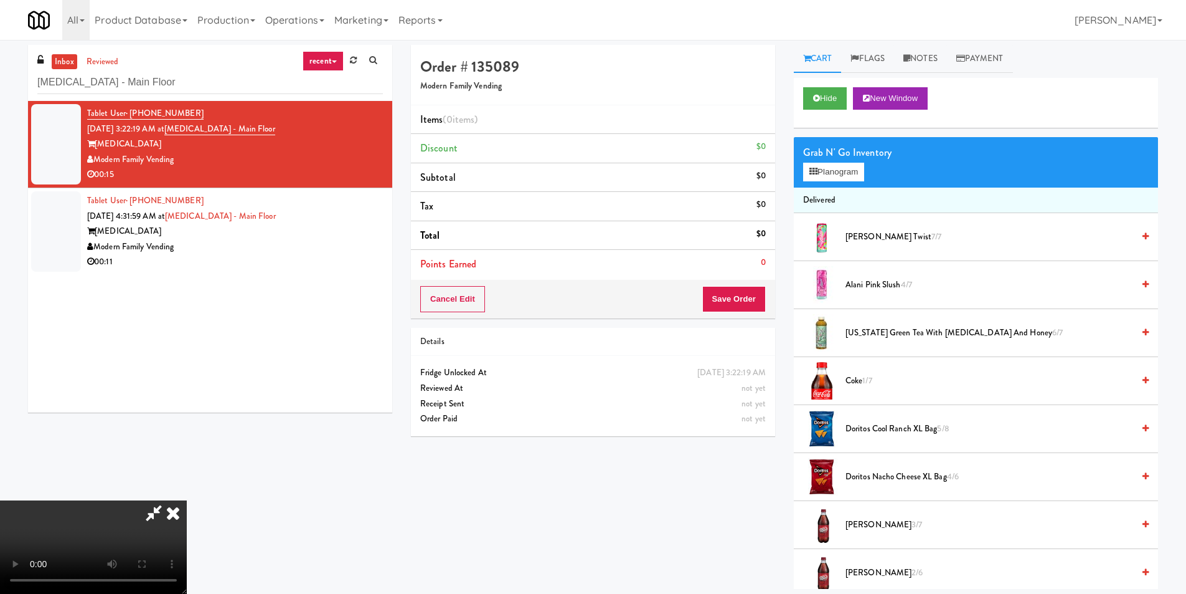
scroll to position [188, 0]
click at [881, 332] on span "[US_STATE] Green Tea with [MEDICAL_DATA] and Honey 6/7" at bounding box center [990, 333] width 288 height 16
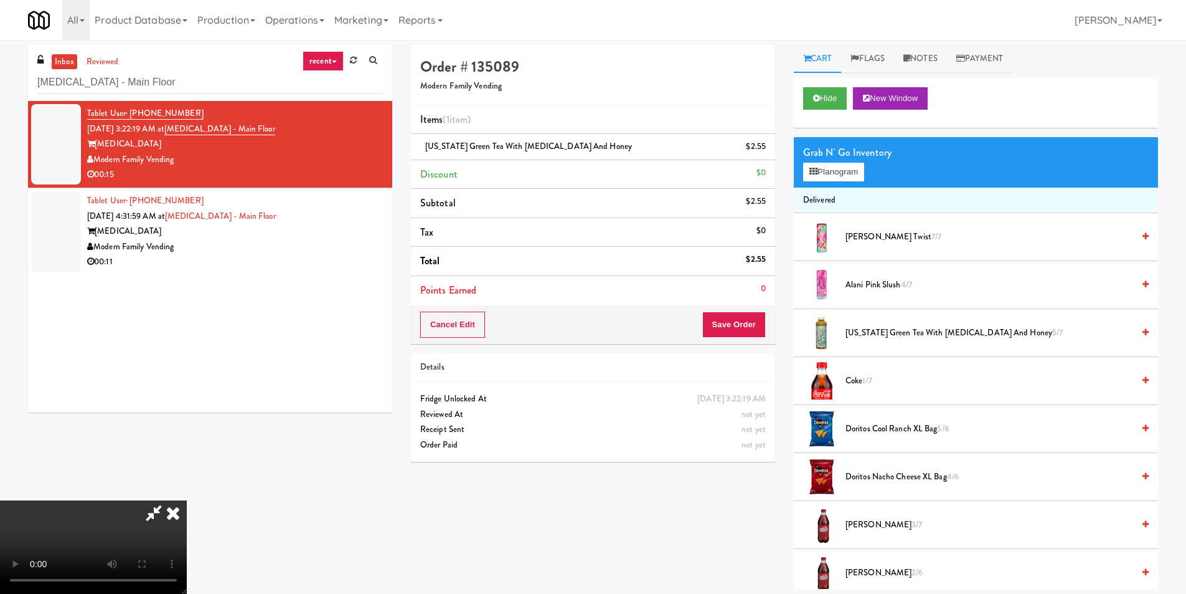
scroll to position [126, 0]
click at [732, 326] on button "Save Order" at bounding box center [734, 324] width 64 height 26
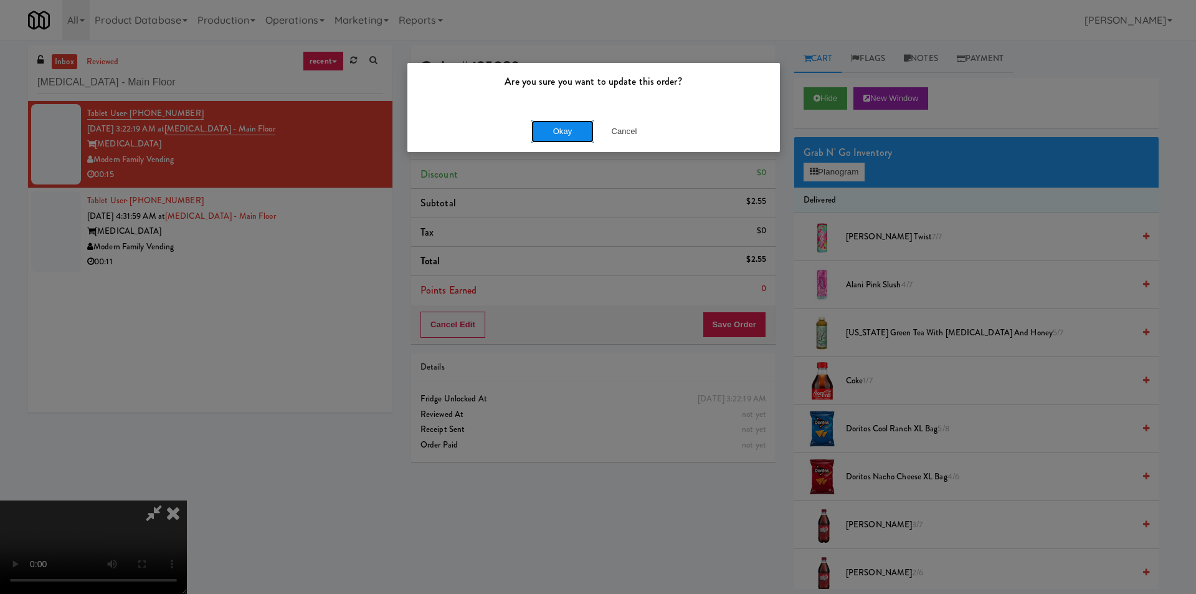
click at [564, 130] on button "Okay" at bounding box center [562, 131] width 62 height 22
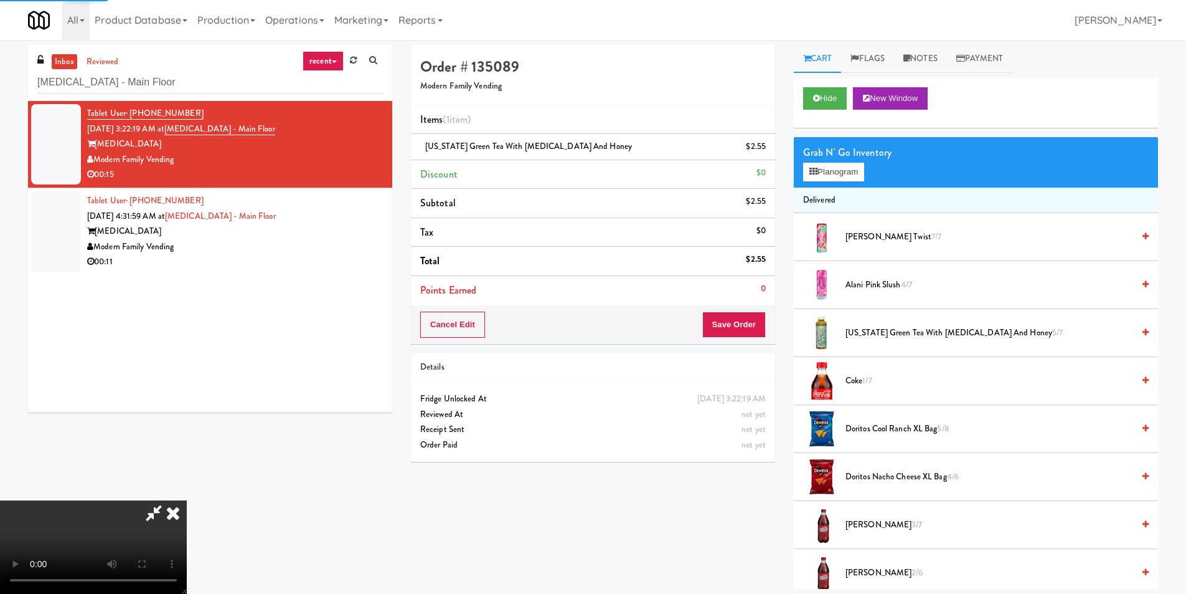
scroll to position [0, 0]
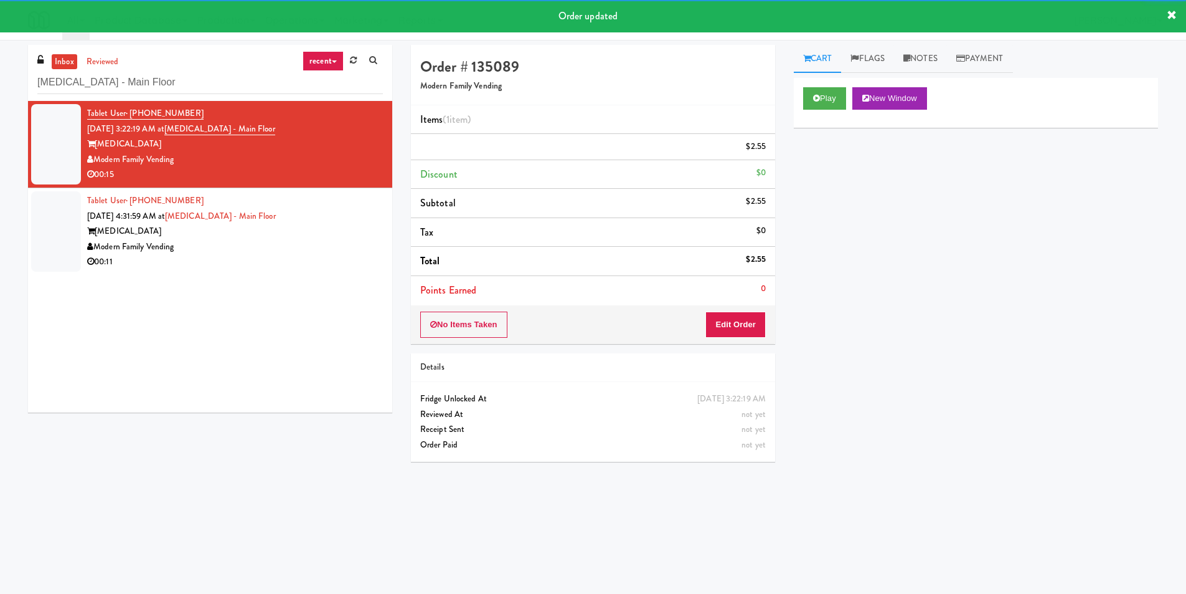
click at [288, 262] on div "00:11" at bounding box center [235, 262] width 296 height 16
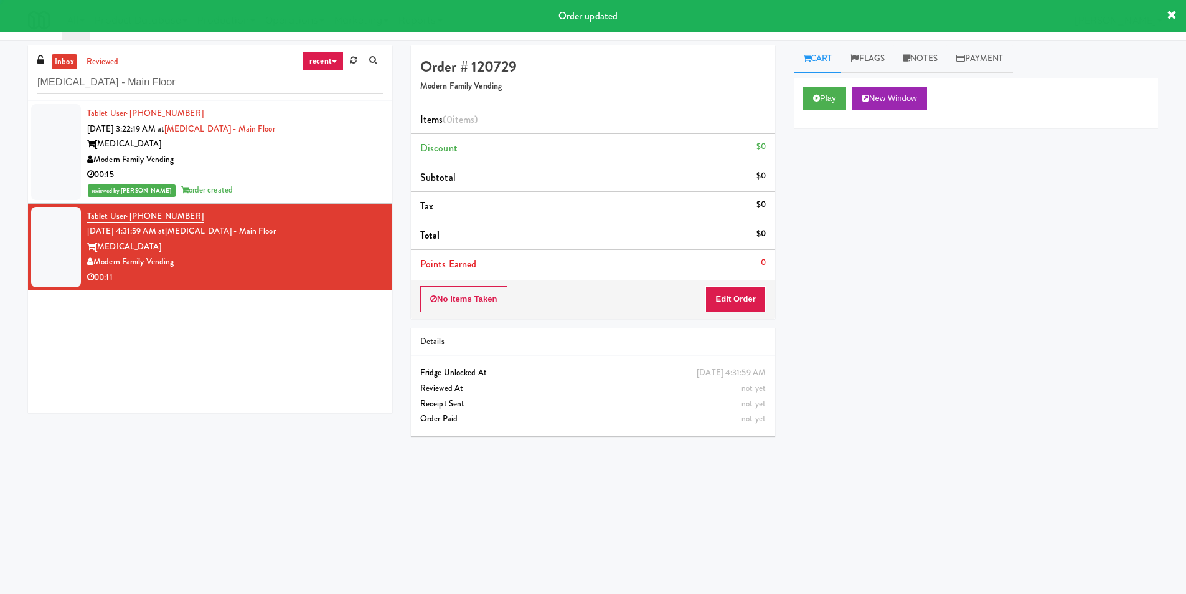
click at [807, 93] on button "Play" at bounding box center [824, 98] width 43 height 22
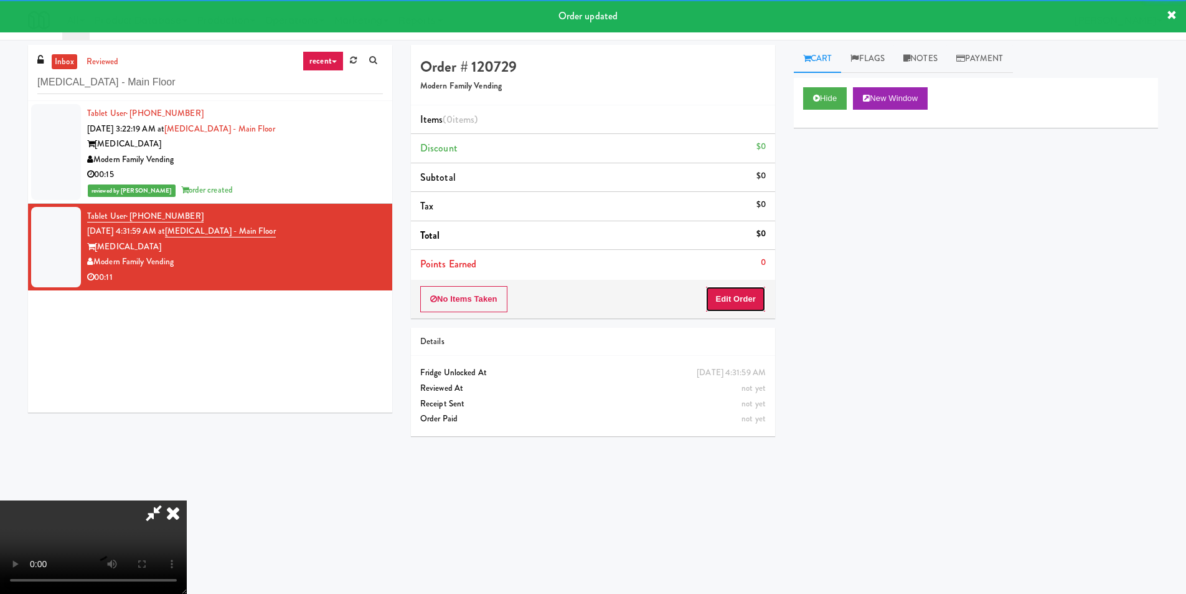
click at [717, 294] on button "Edit Order" at bounding box center [736, 299] width 60 height 26
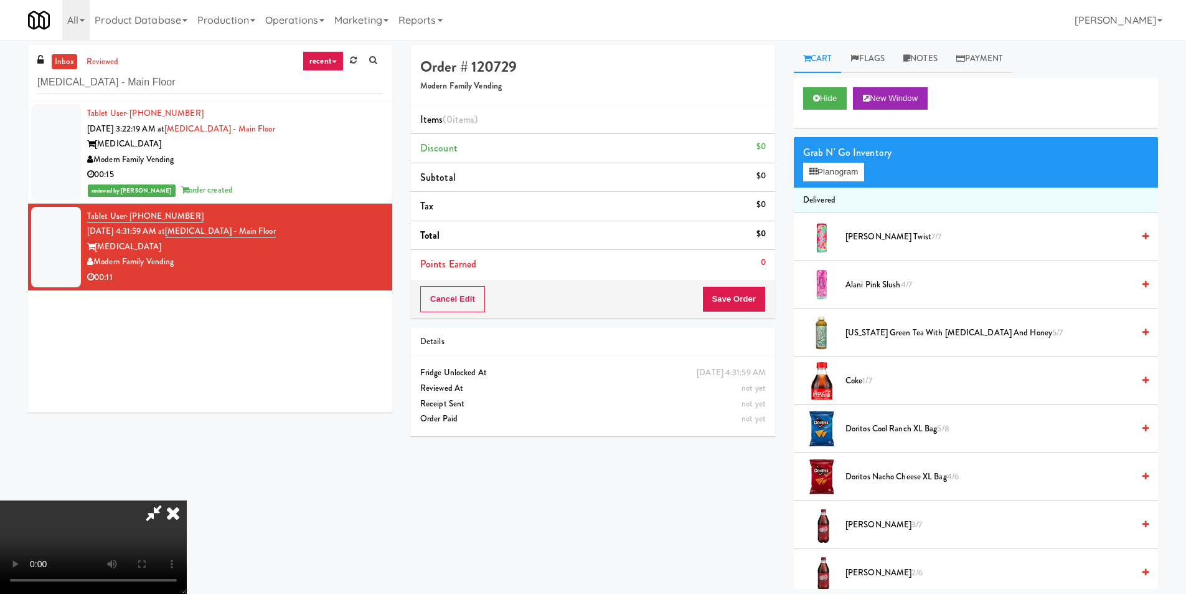
click at [854, 376] on span "Coke 1/7" at bounding box center [990, 381] width 288 height 16
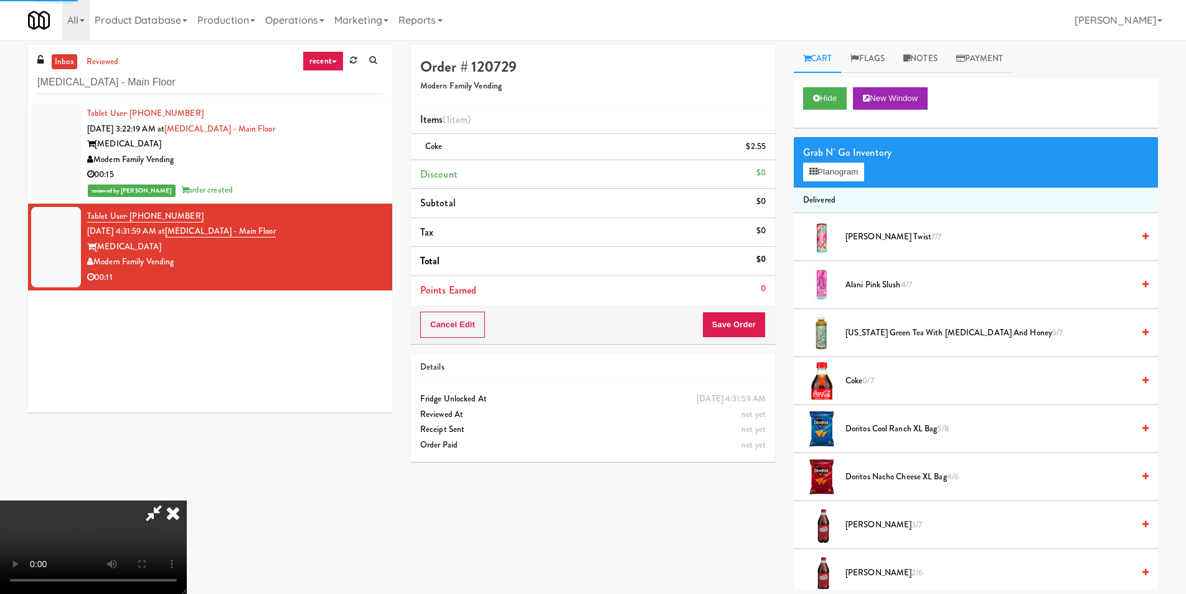
scroll to position [125, 0]
click at [824, 176] on button "Planogram" at bounding box center [833, 172] width 61 height 19
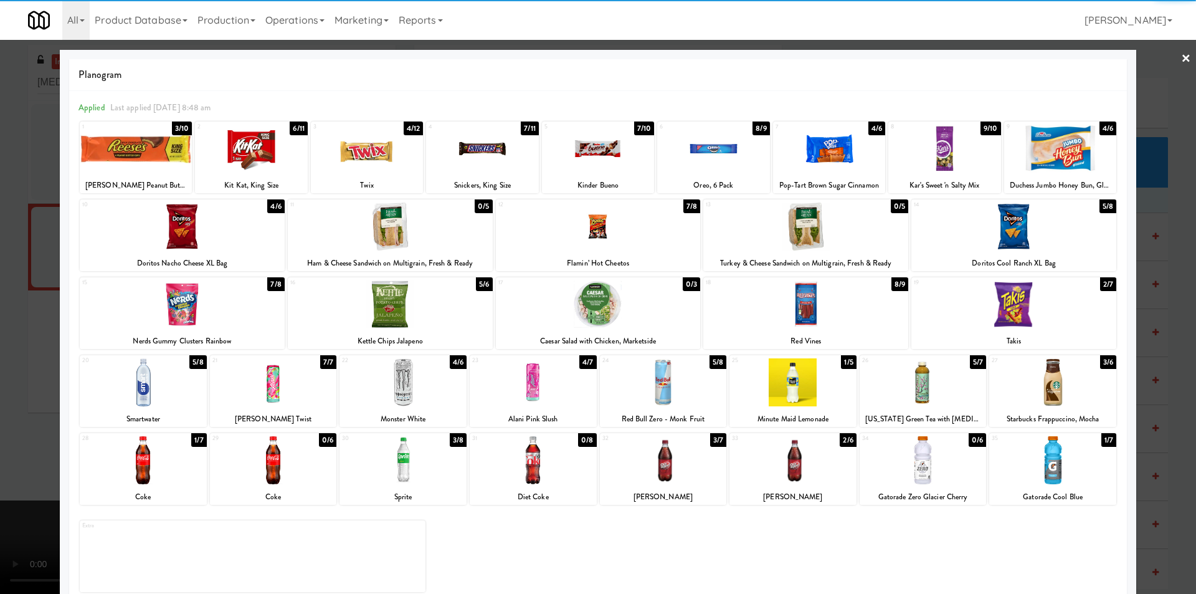
click at [806, 316] on div at bounding box center [805, 304] width 205 height 48
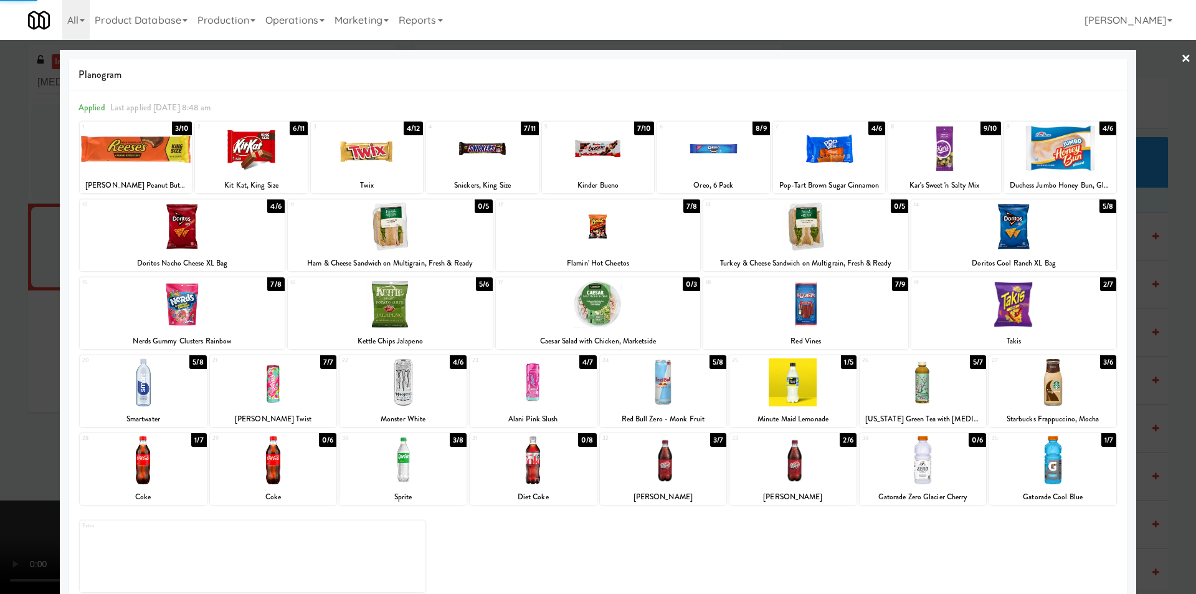
click at [1146, 295] on div at bounding box center [598, 297] width 1196 height 594
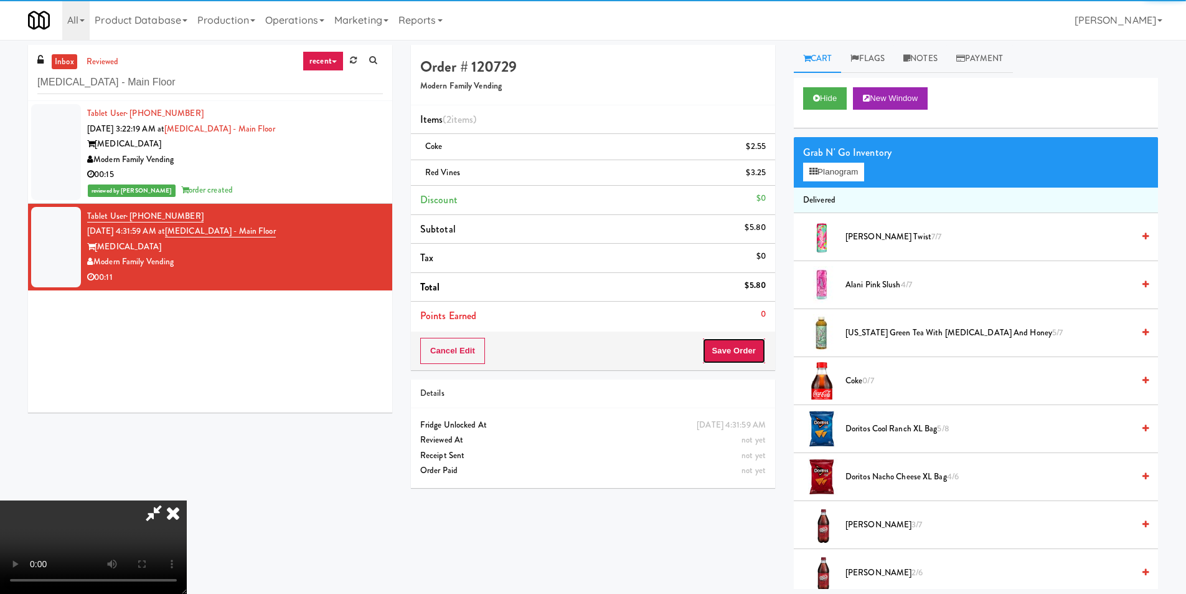
click at [754, 347] on button "Save Order" at bounding box center [734, 351] width 64 height 26
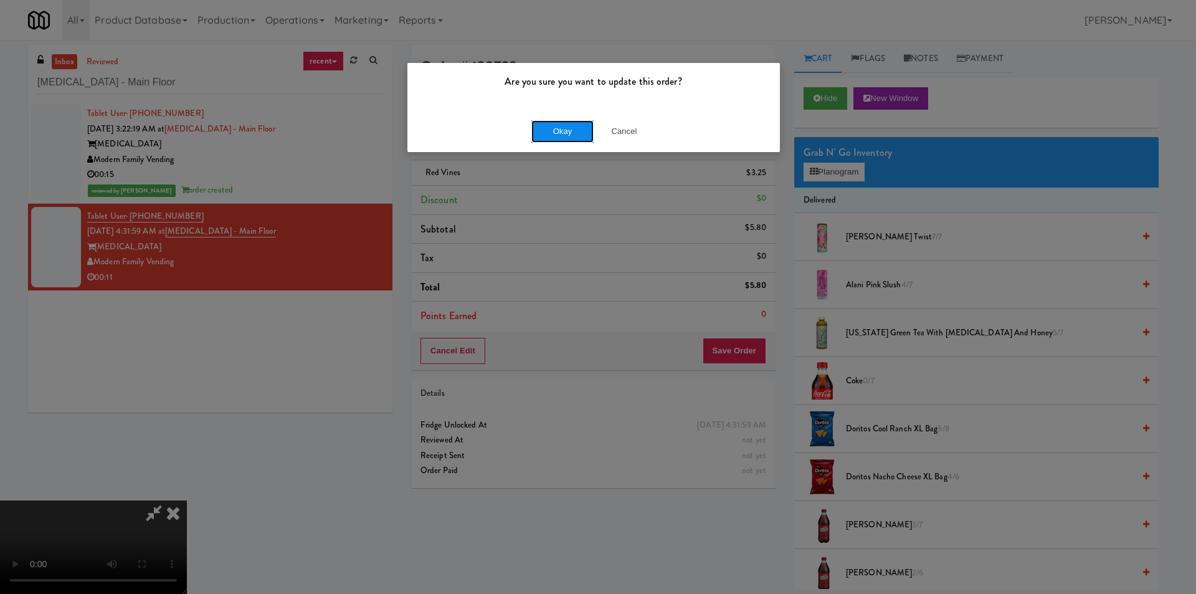
click at [574, 126] on button "Okay" at bounding box center [562, 131] width 62 height 22
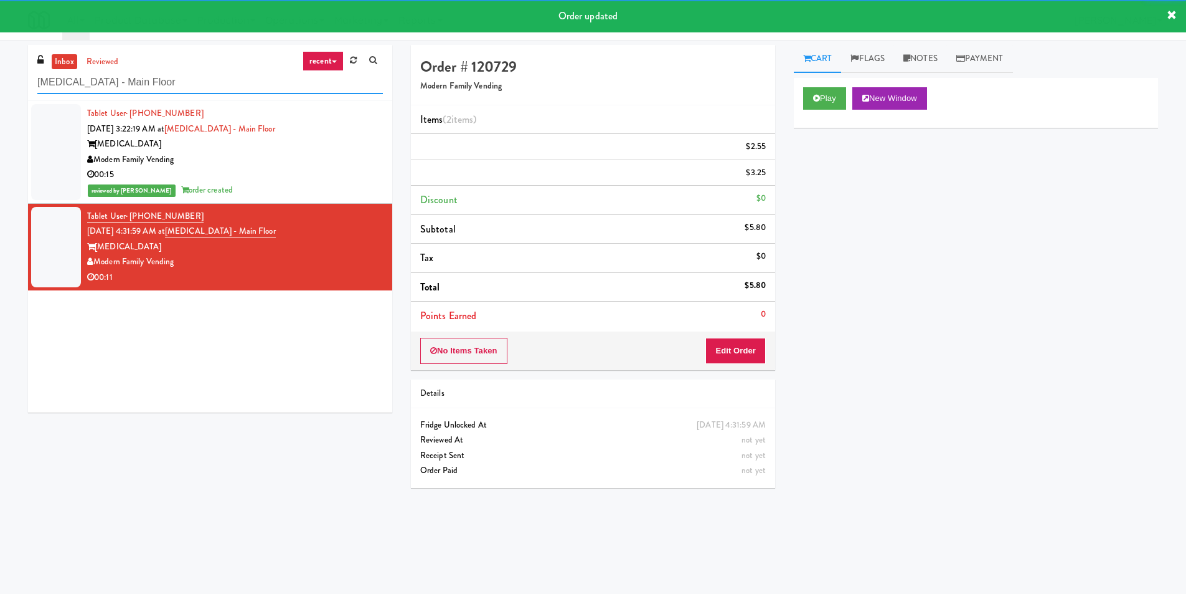
click at [178, 71] on input "[MEDICAL_DATA] - Main Floor" at bounding box center [210, 82] width 346 height 23
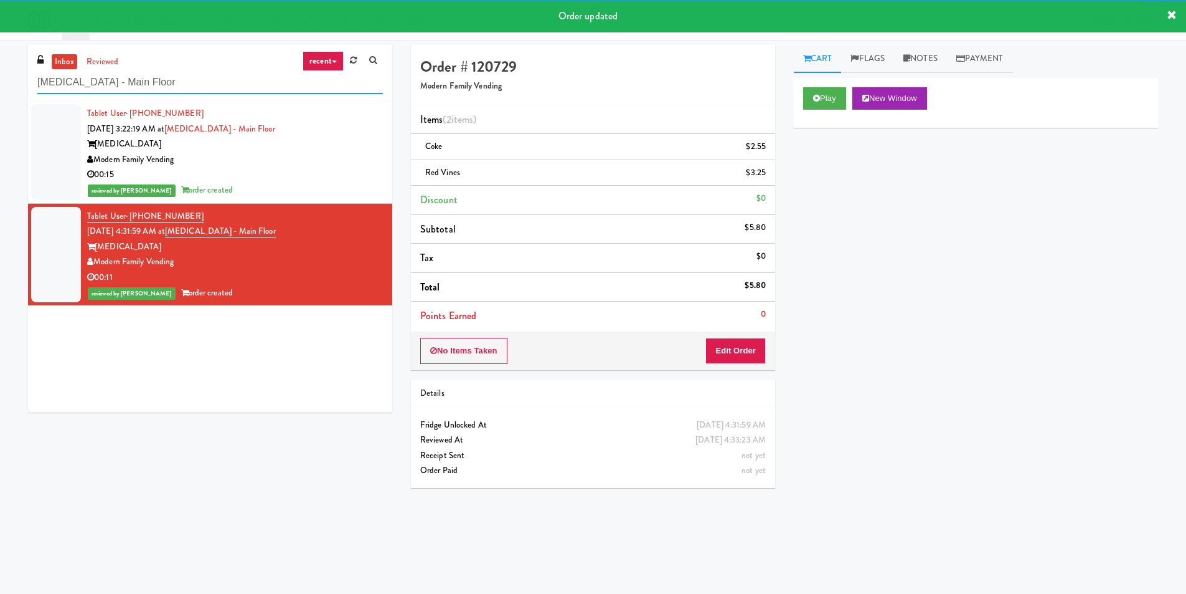
click at [178, 71] on input "[MEDICAL_DATA] - Main Floor" at bounding box center [210, 82] width 346 height 23
paste input "50MINTHORN"
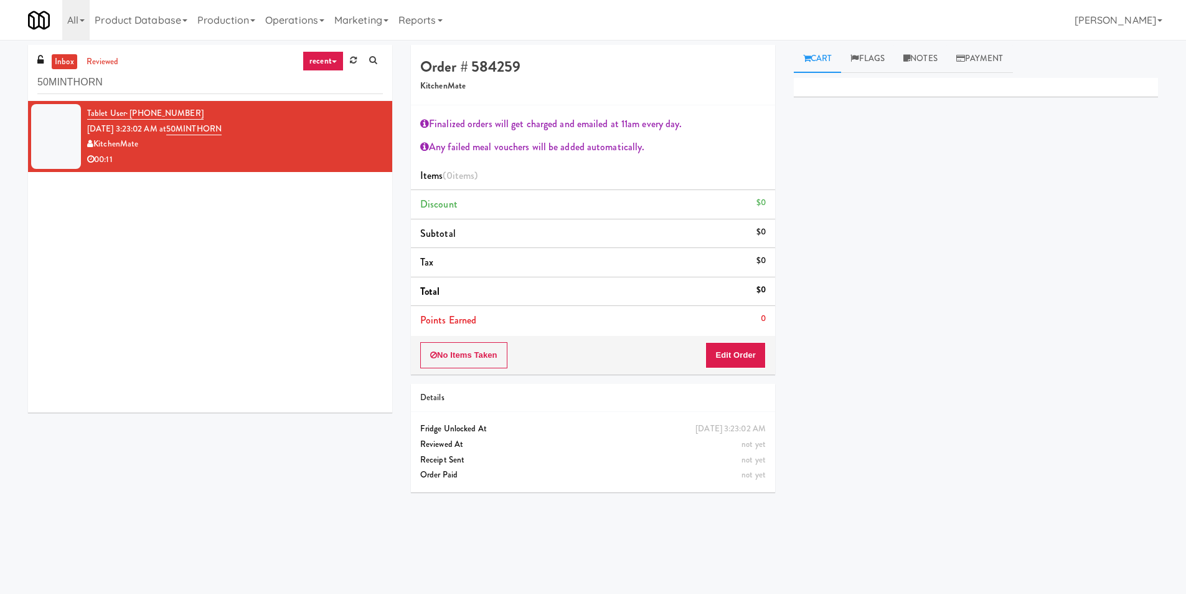
click at [767, 361] on div "No Items Taken Edit Order" at bounding box center [593, 355] width 364 height 39
click at [757, 347] on button "Edit Order" at bounding box center [736, 355] width 60 height 26
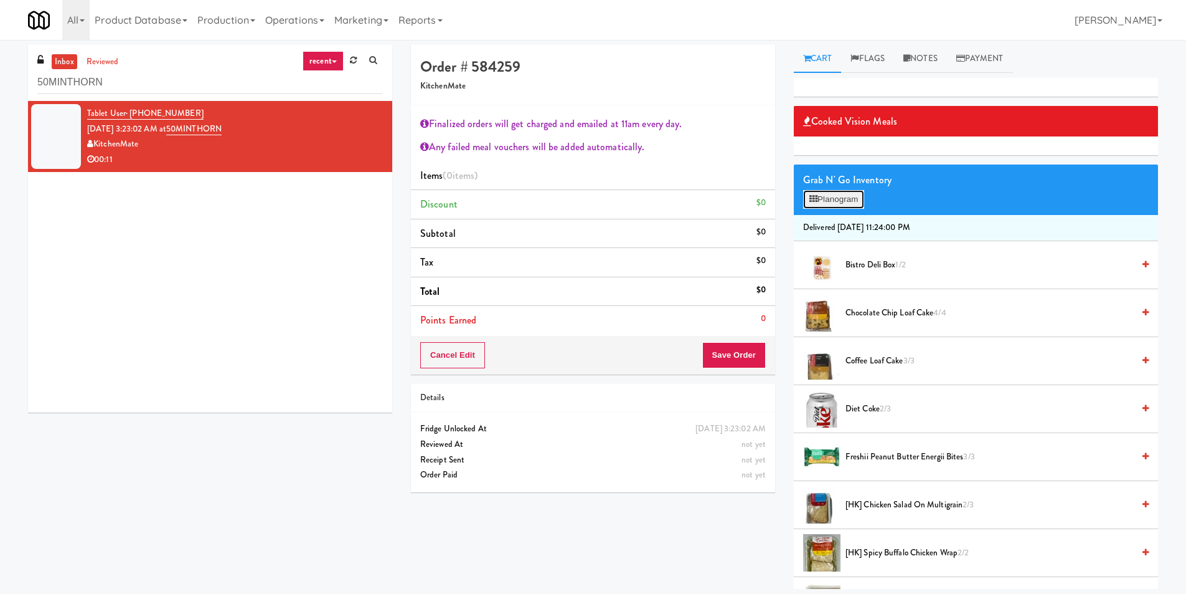
click at [844, 197] on button "Planogram" at bounding box center [833, 199] width 61 height 19
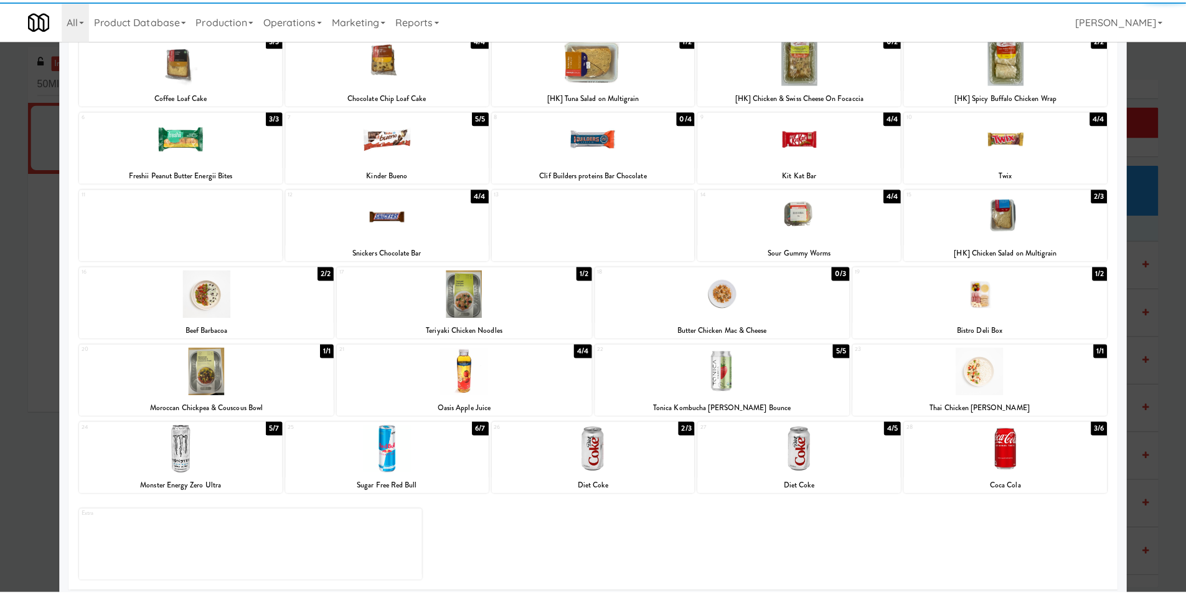
scroll to position [96, 0]
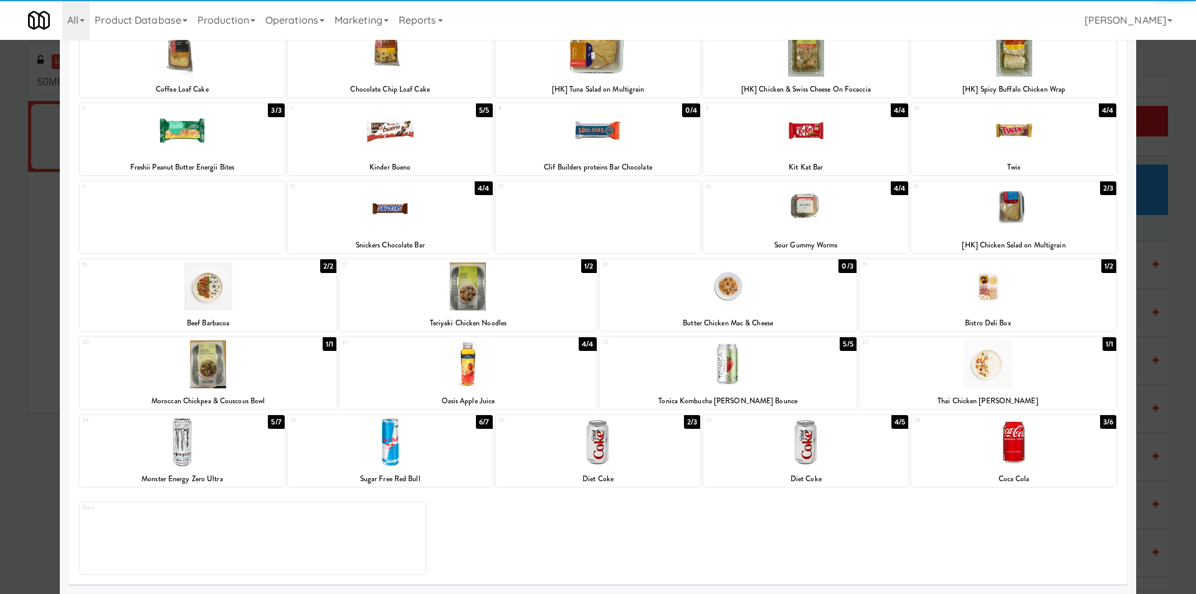
click at [444, 435] on div at bounding box center [390, 442] width 205 height 48
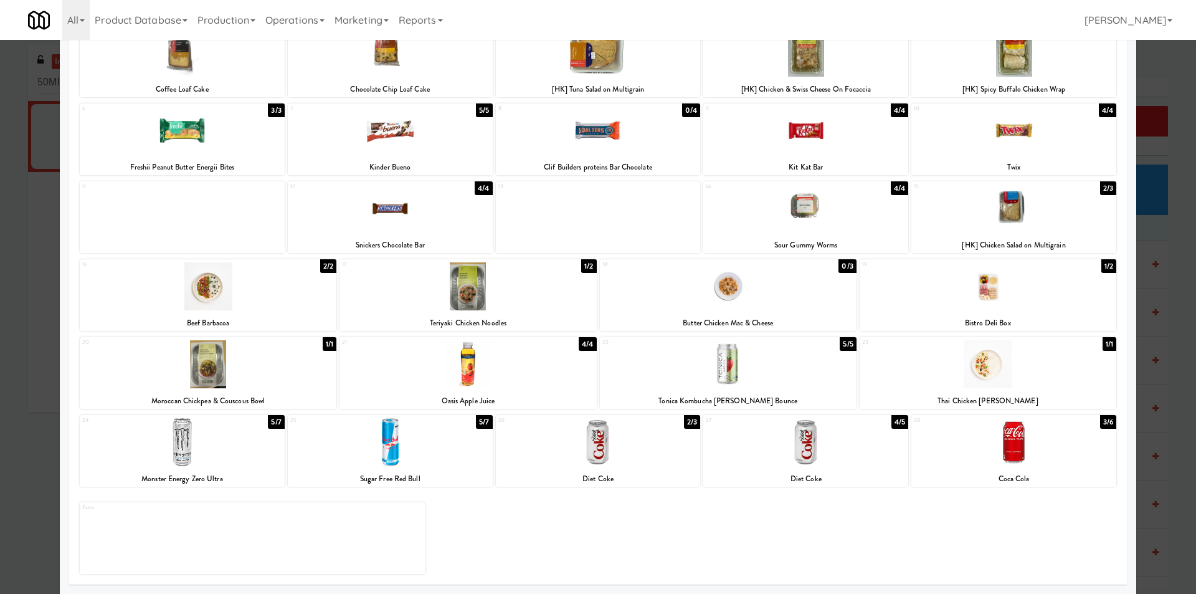
click at [1165, 357] on div at bounding box center [598, 297] width 1196 height 594
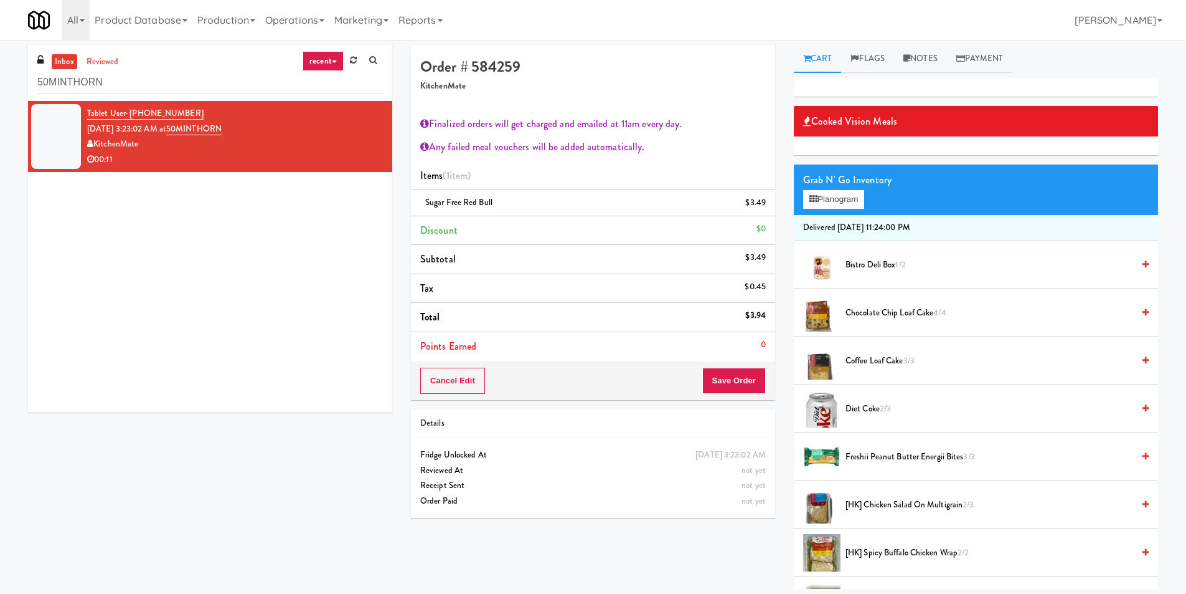
click at [832, 187] on div "Grab N' Go Inventory Planogram" at bounding box center [976, 189] width 364 height 50
click at [838, 197] on button "Planogram" at bounding box center [833, 199] width 61 height 19
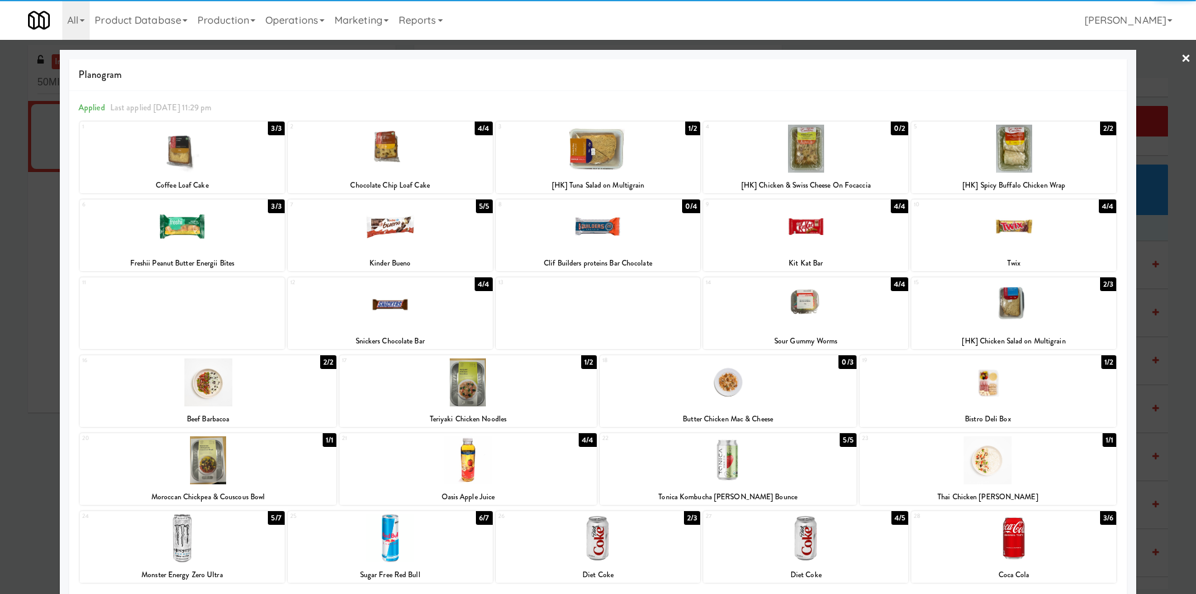
click at [820, 226] on div at bounding box center [805, 226] width 205 height 48
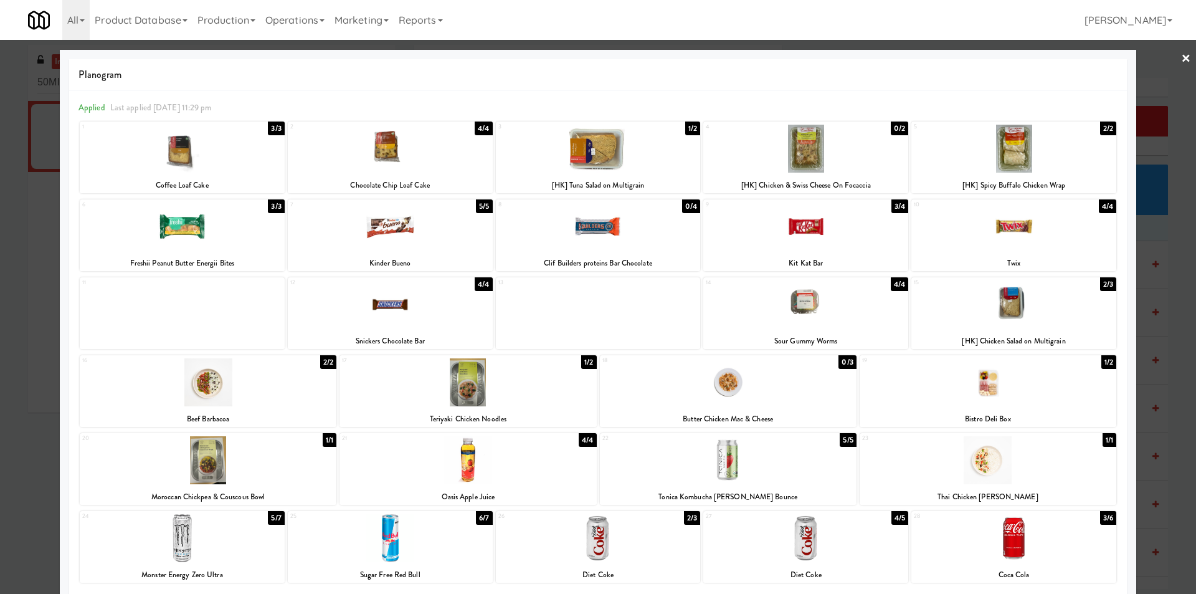
click at [1150, 281] on div at bounding box center [598, 297] width 1196 height 594
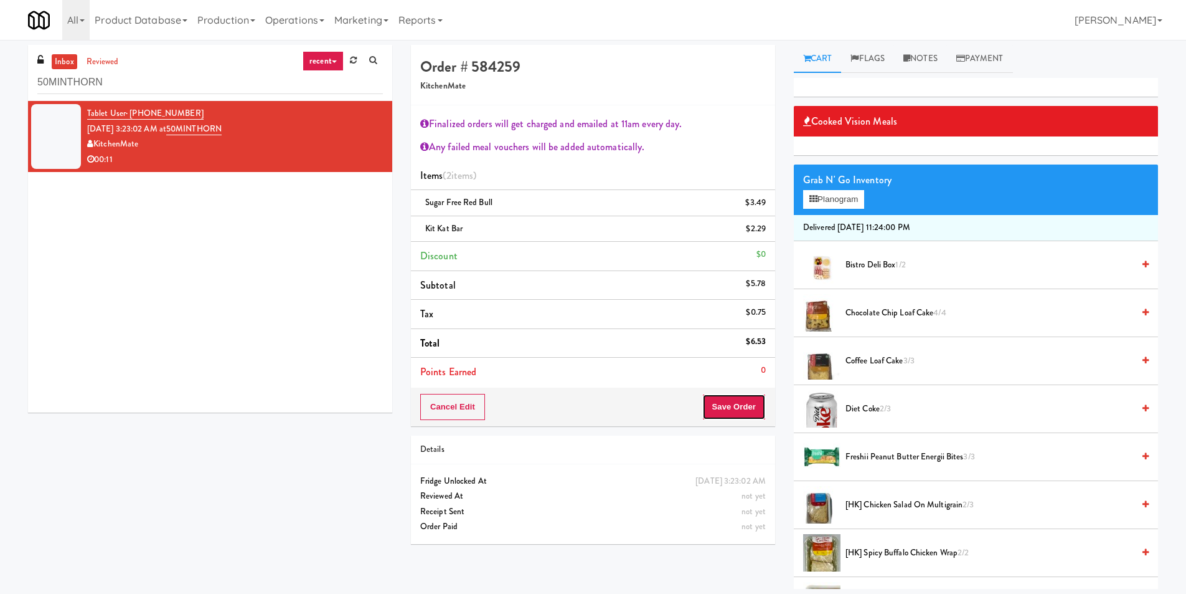
click at [738, 406] on button "Save Order" at bounding box center [734, 407] width 64 height 26
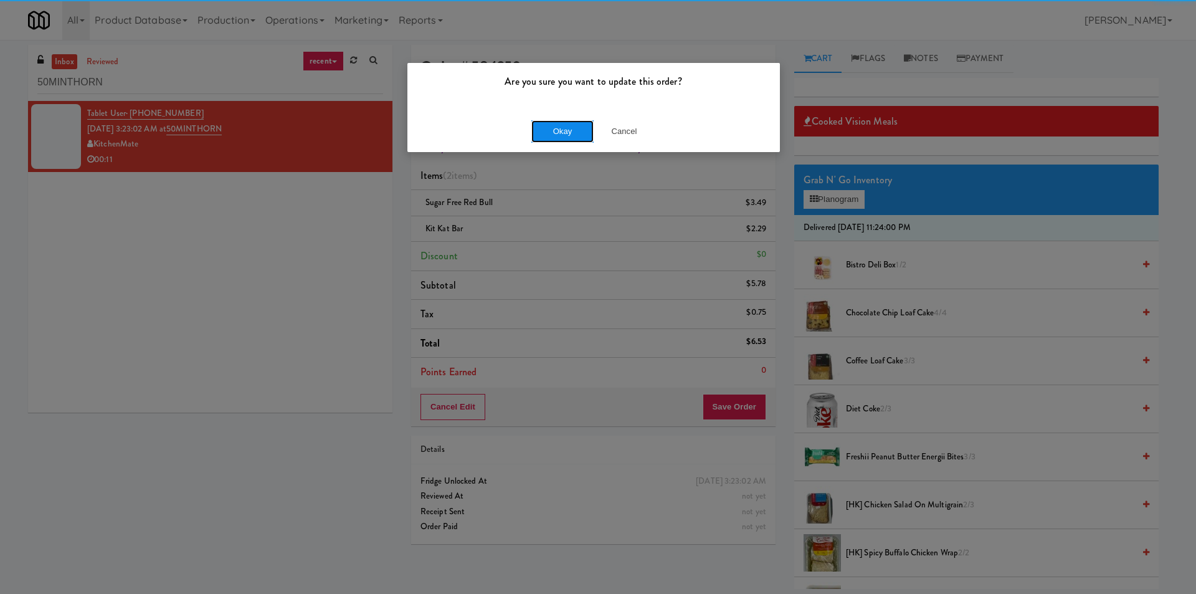
click at [538, 126] on button "Okay" at bounding box center [562, 131] width 62 height 22
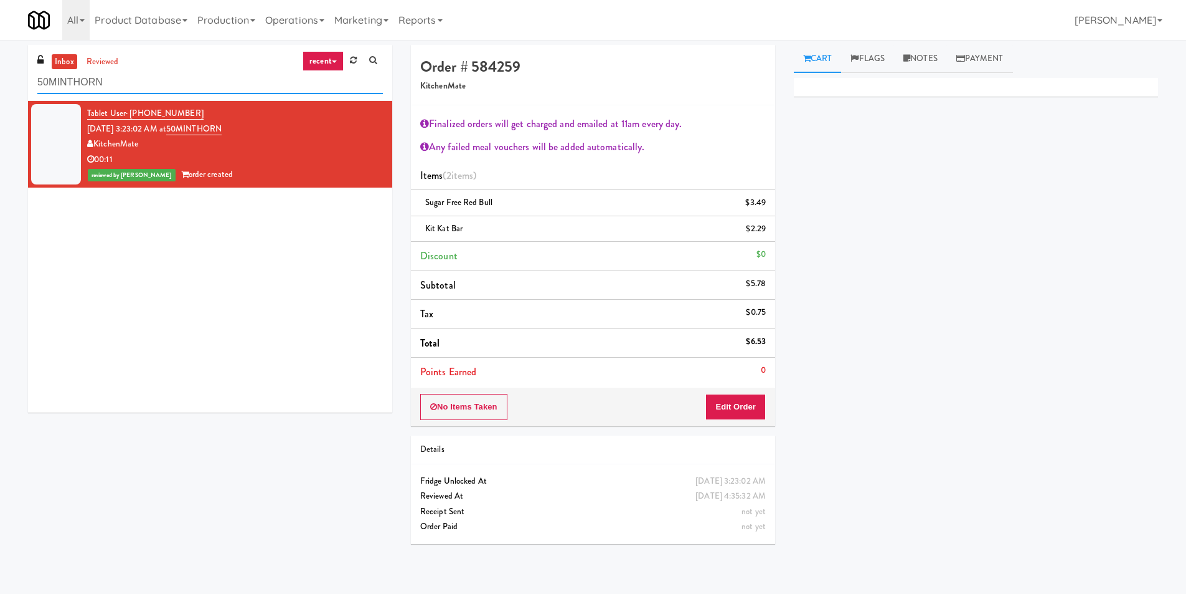
click at [212, 84] on input "50MINTHORN" at bounding box center [210, 82] width 346 height 23
paste input "CC1 Drinks Cooler"
type input "CC1 Drinks Cooler"
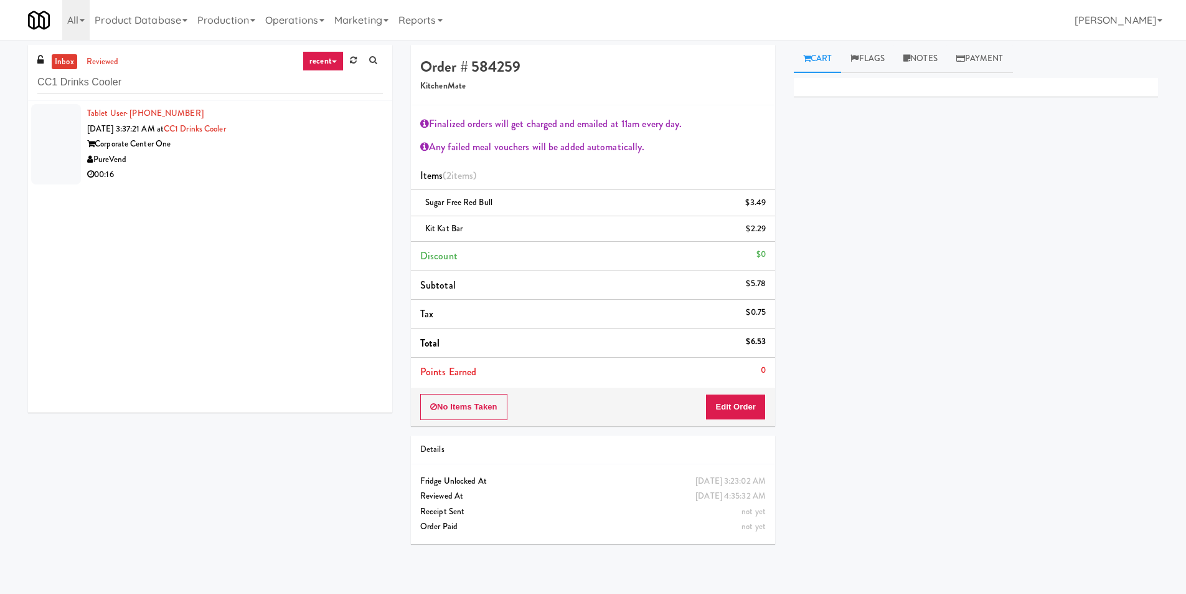
click at [296, 162] on div "PureVend" at bounding box center [235, 160] width 296 height 16
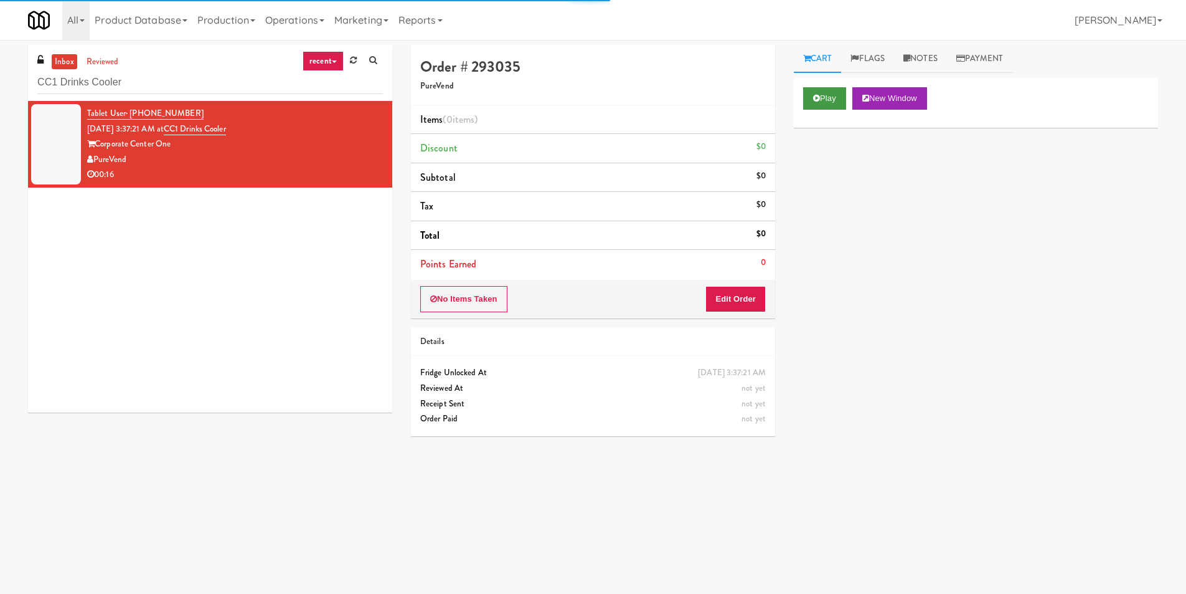
click at [805, 95] on div "Play New Window" at bounding box center [976, 103] width 364 height 50
click at [819, 102] on button "Play" at bounding box center [824, 98] width 43 height 22
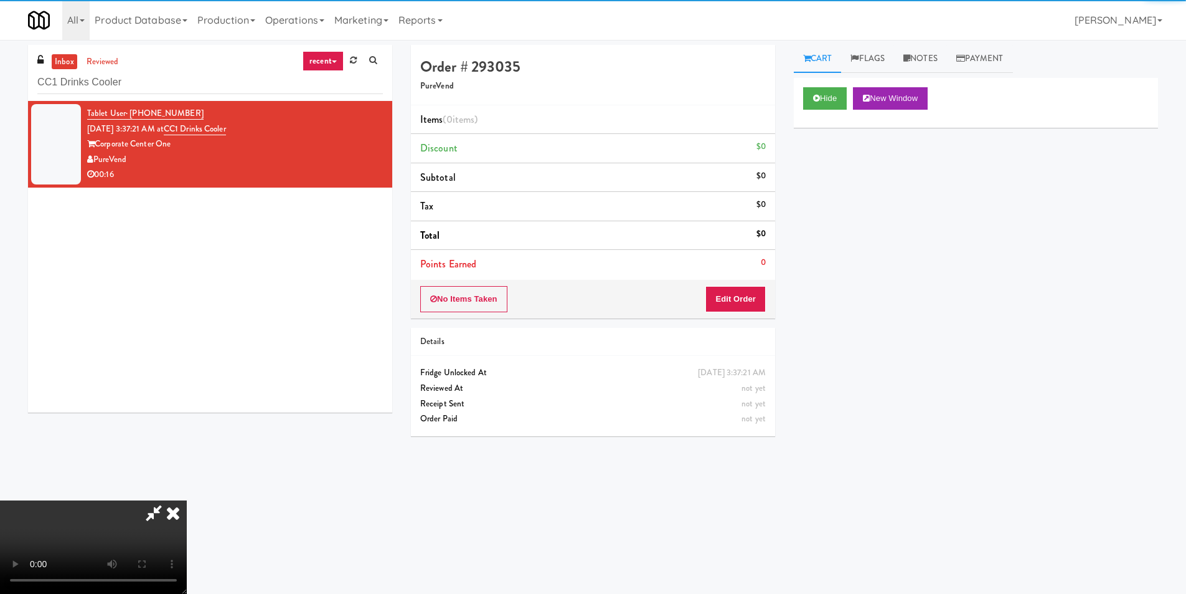
click at [734, 325] on div "Order # 293035 PureVend Items (0 items ) Discount $0 Subtotal $0 Tax $0 Total $…" at bounding box center [593, 245] width 383 height 400
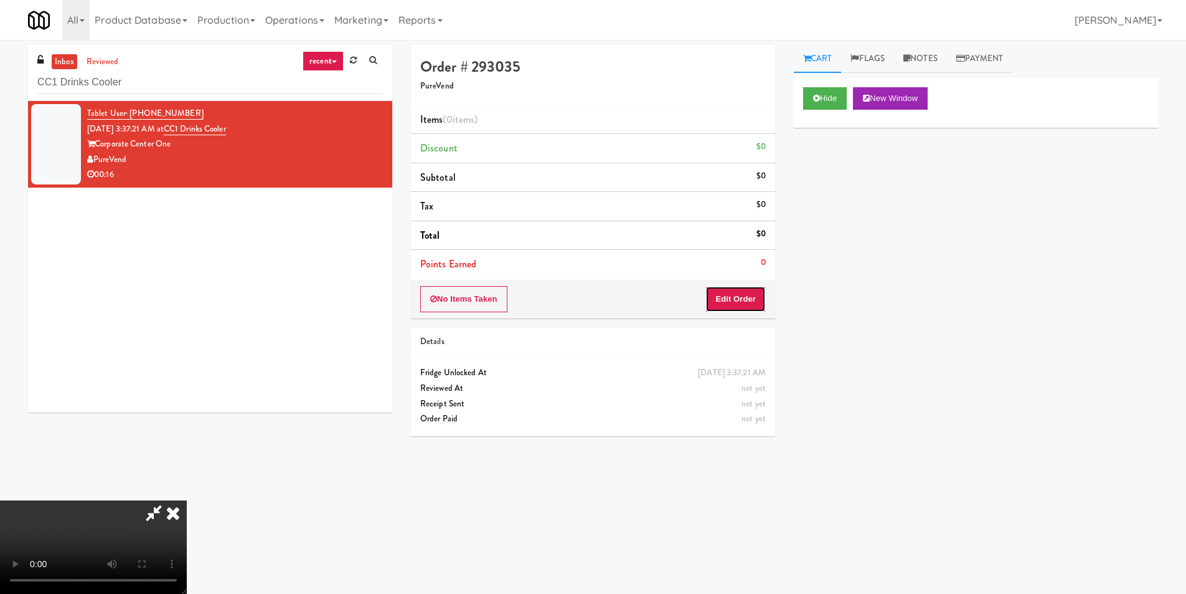
click at [734, 300] on button "Edit Order" at bounding box center [736, 299] width 60 height 26
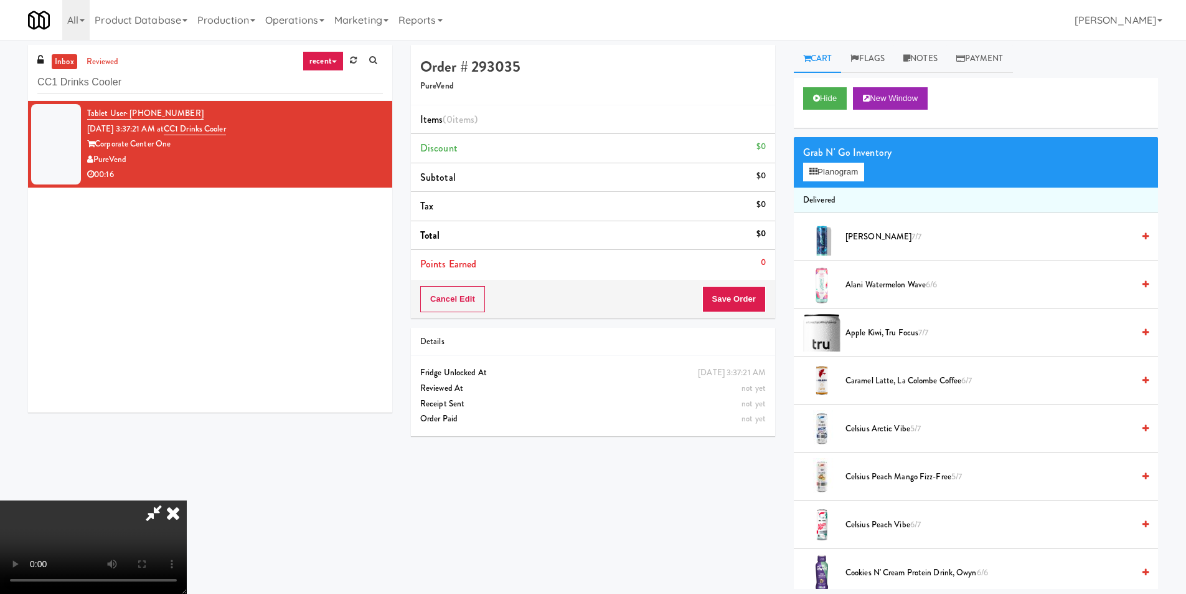
scroll to position [1, 0]
click at [187, 500] on video at bounding box center [93, 546] width 187 height 93
click at [832, 176] on button "Planogram" at bounding box center [833, 172] width 61 height 19
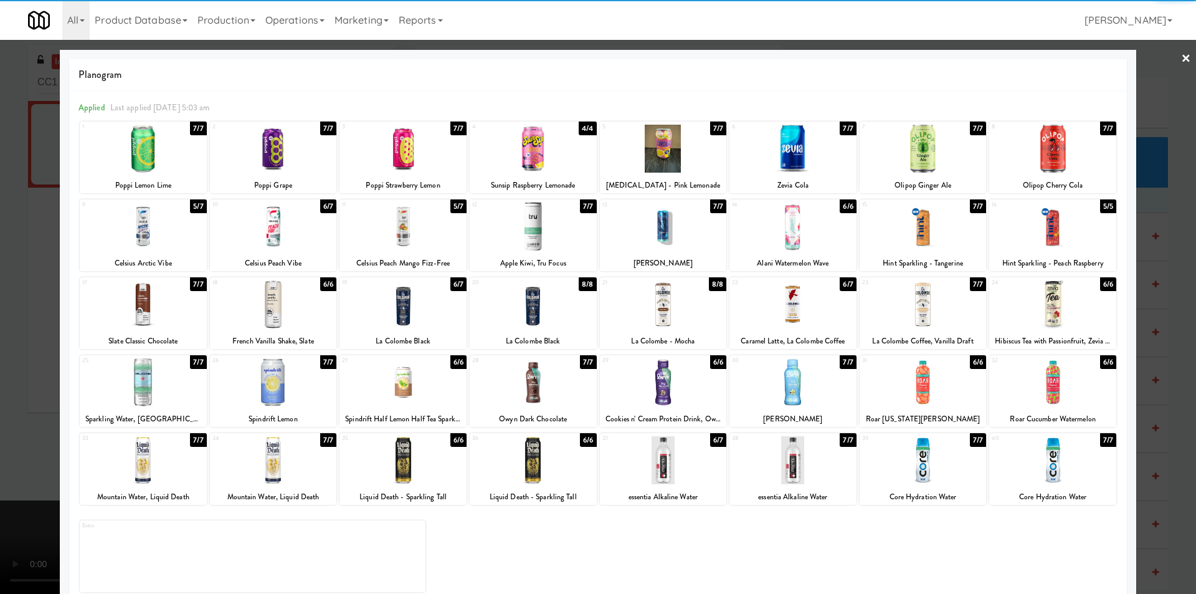
click at [537, 230] on div at bounding box center [533, 226] width 127 height 48
click at [1161, 306] on div at bounding box center [598, 297] width 1196 height 594
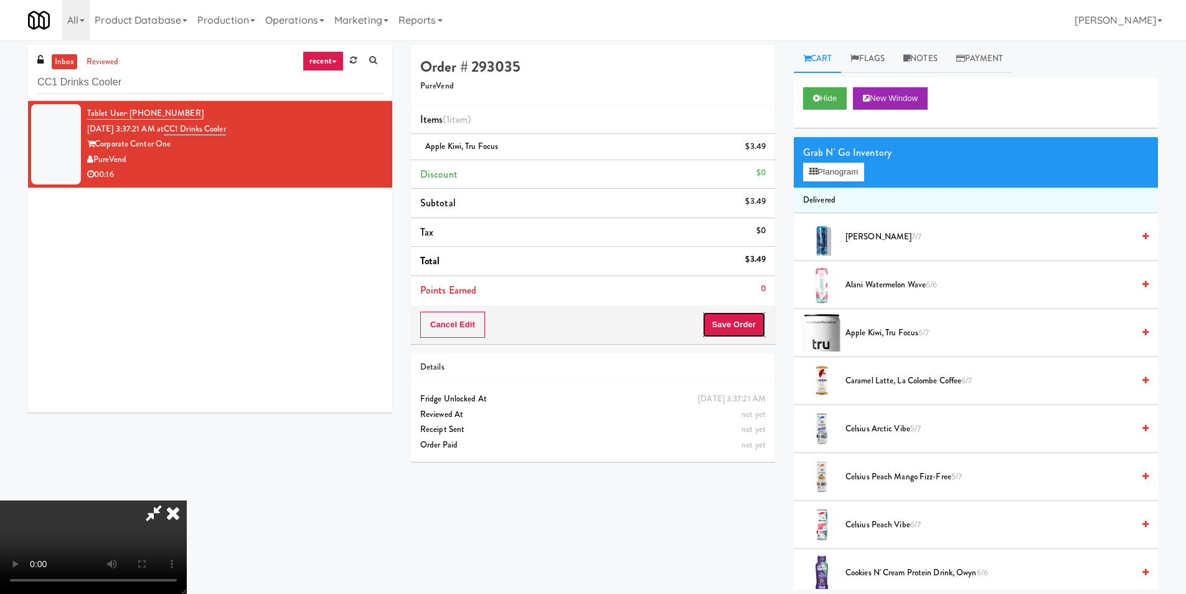
click at [761, 324] on button "Save Order" at bounding box center [734, 324] width 64 height 26
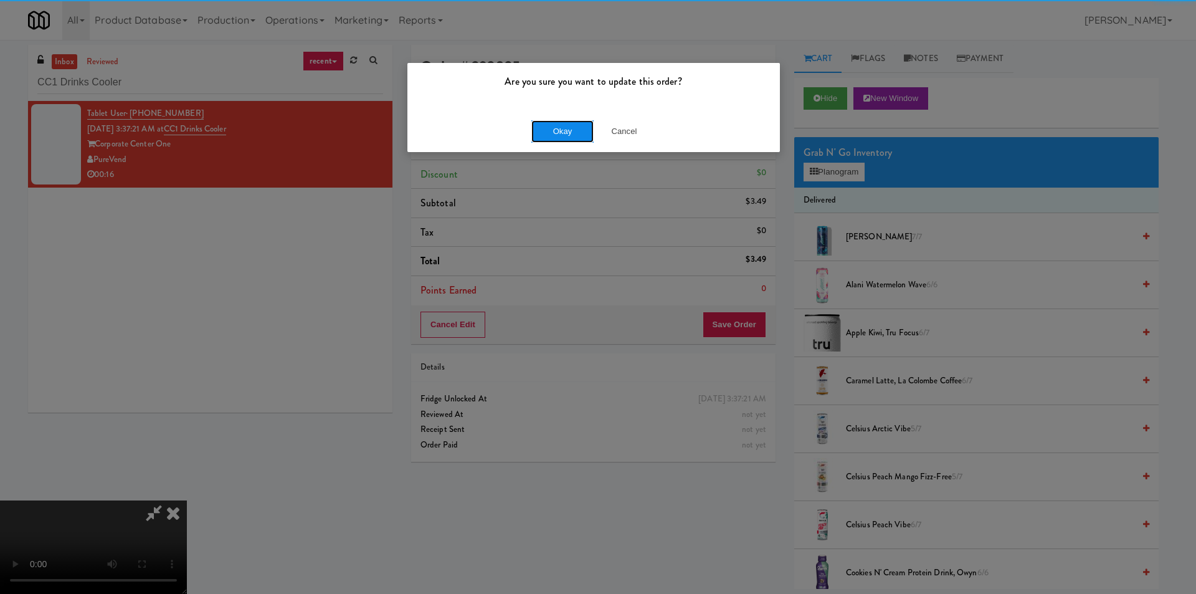
click at [555, 136] on button "Okay" at bounding box center [562, 131] width 62 height 22
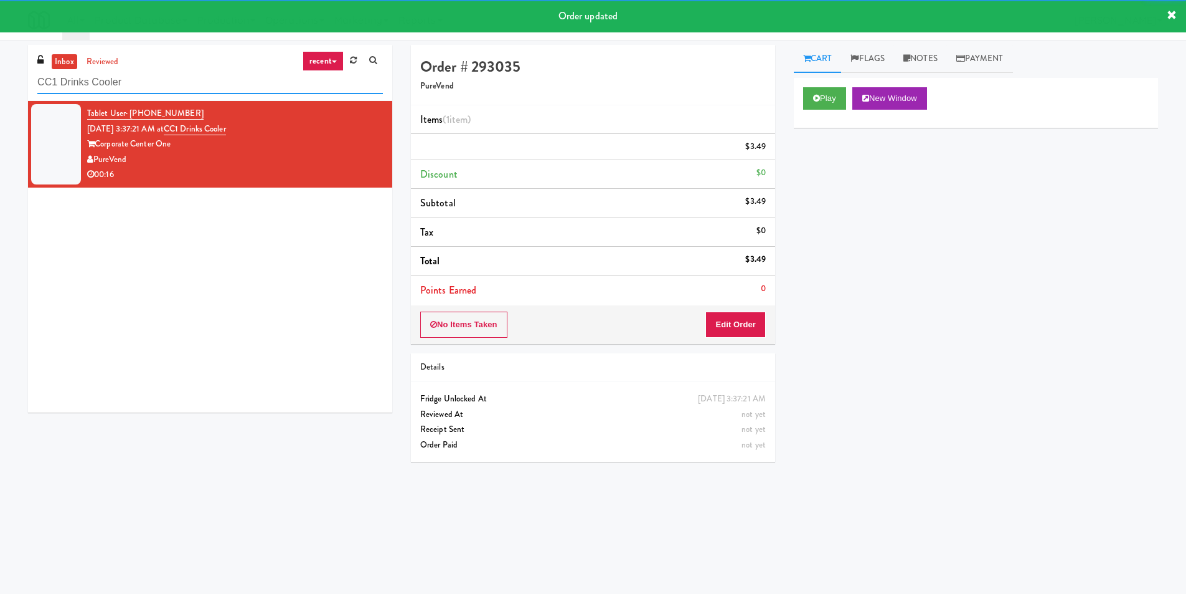
click at [253, 84] on input "CC1 Drinks Cooler" at bounding box center [210, 82] width 346 height 23
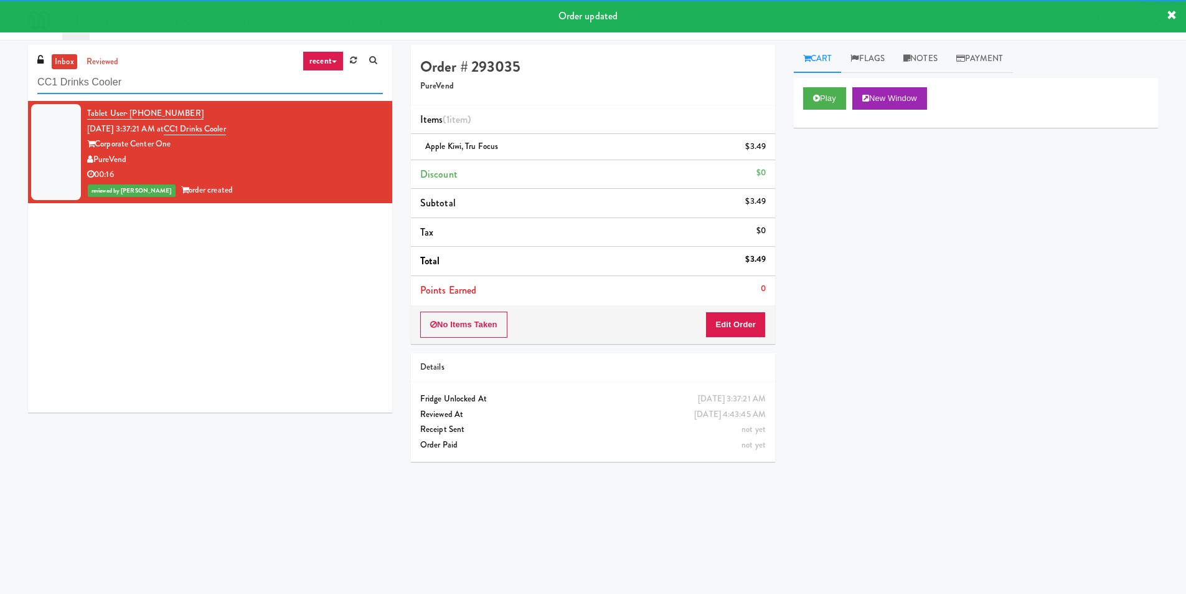
click at [253, 84] on input "CC1 Drinks Cooler" at bounding box center [210, 82] width 346 height 23
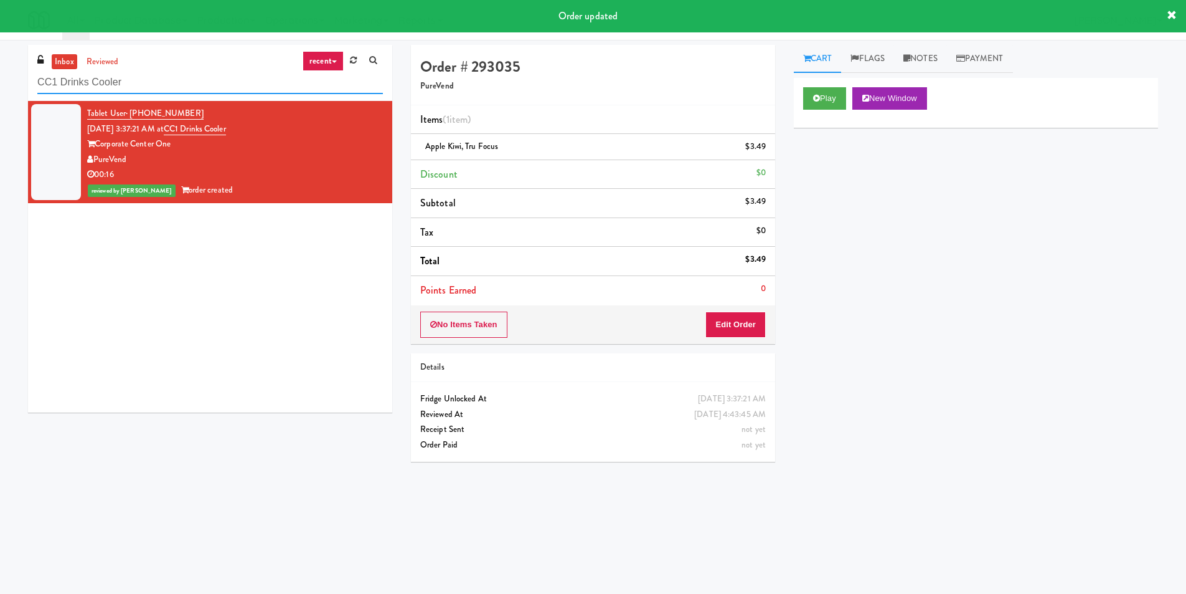
paste input "Union Heights - Fridge"
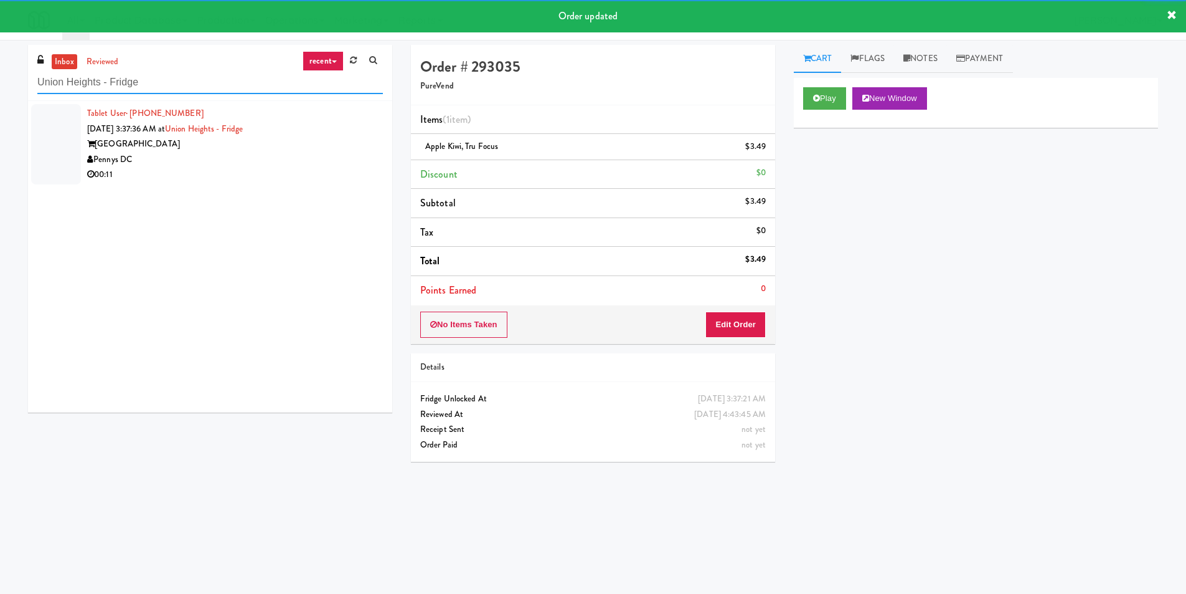
type input "Union Heights - Fridge"
click at [339, 161] on div "Pennys DC" at bounding box center [235, 160] width 296 height 16
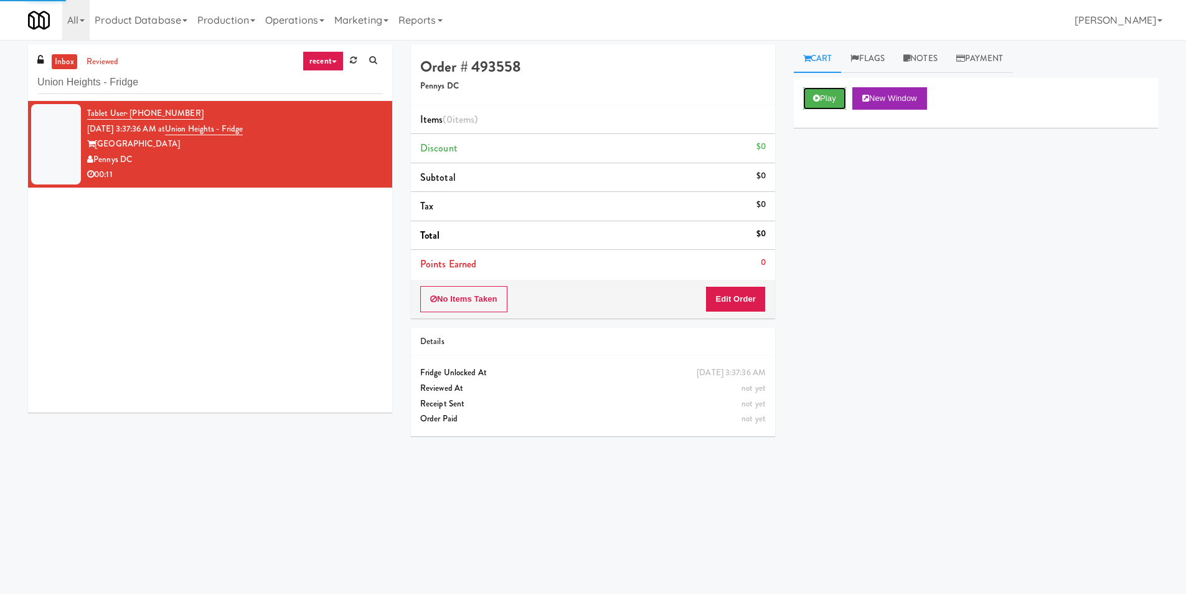
drag, startPoint x: 819, startPoint y: 101, endPoint x: 785, endPoint y: 163, distance: 70.2
click at [820, 100] on icon at bounding box center [816, 98] width 7 height 8
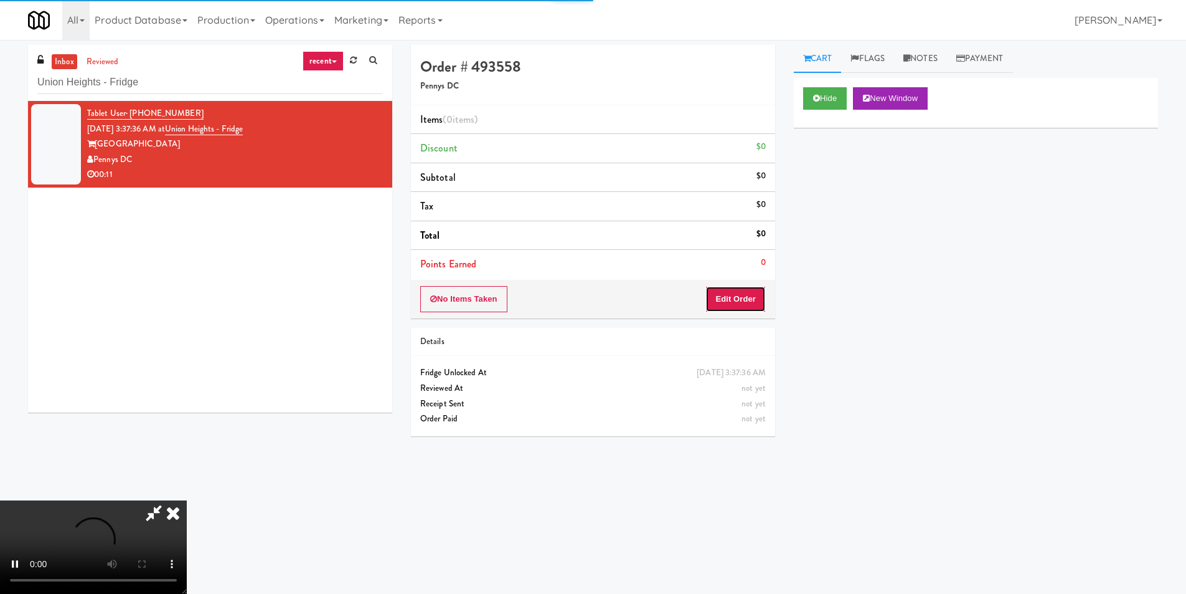
click at [727, 287] on button "Edit Order" at bounding box center [736, 299] width 60 height 26
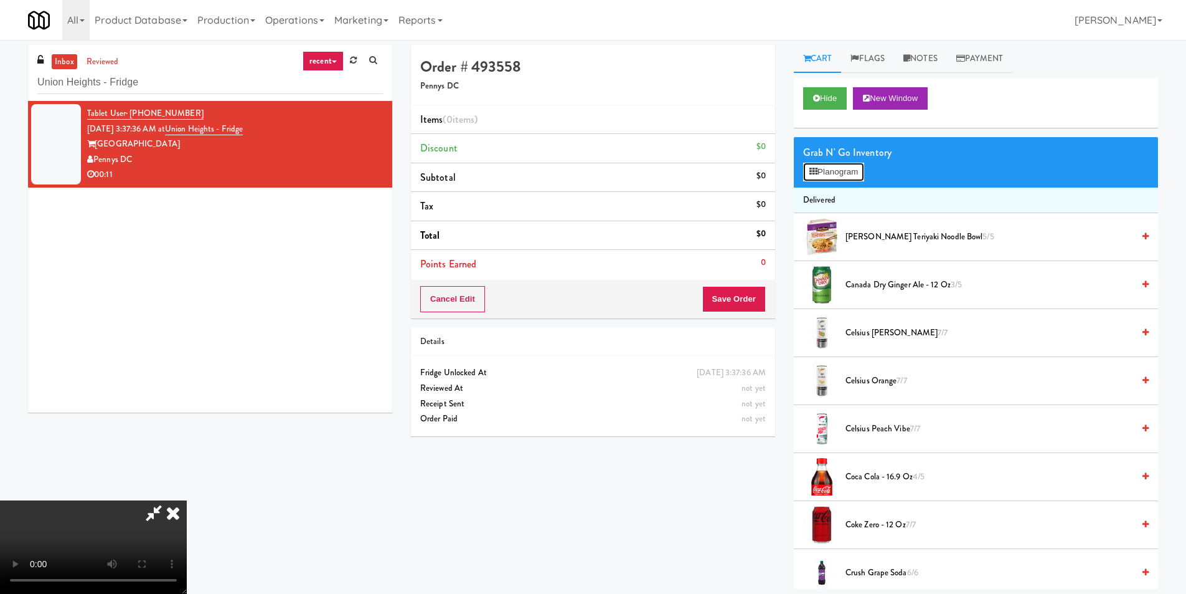
click at [843, 178] on button "Planogram" at bounding box center [833, 172] width 61 height 19
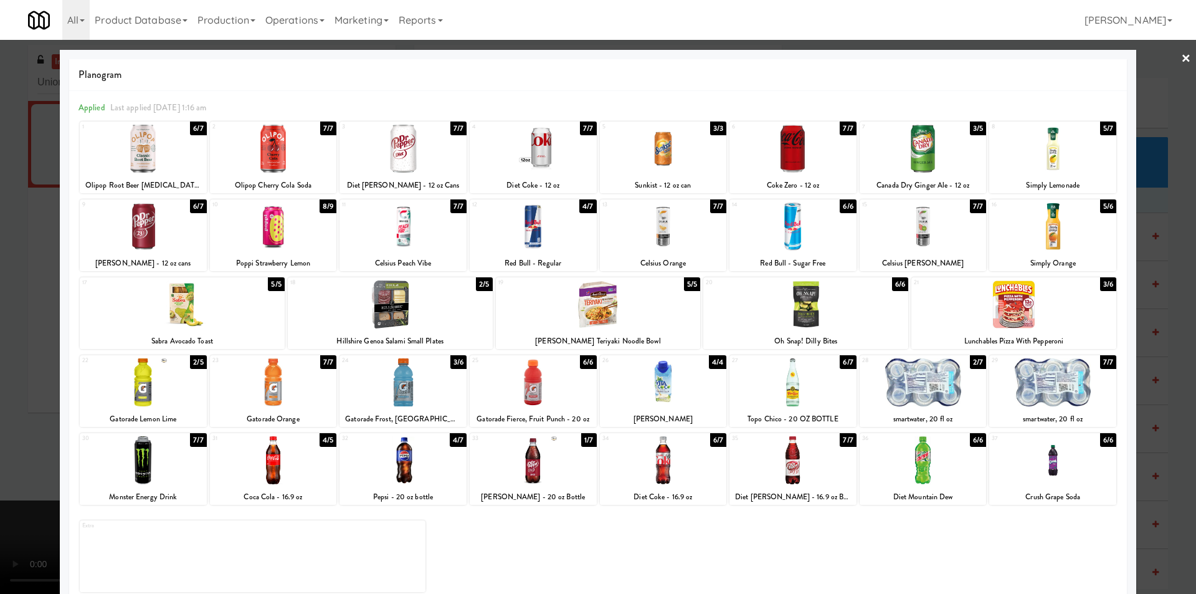
click at [1014, 315] on div at bounding box center [1013, 304] width 205 height 48
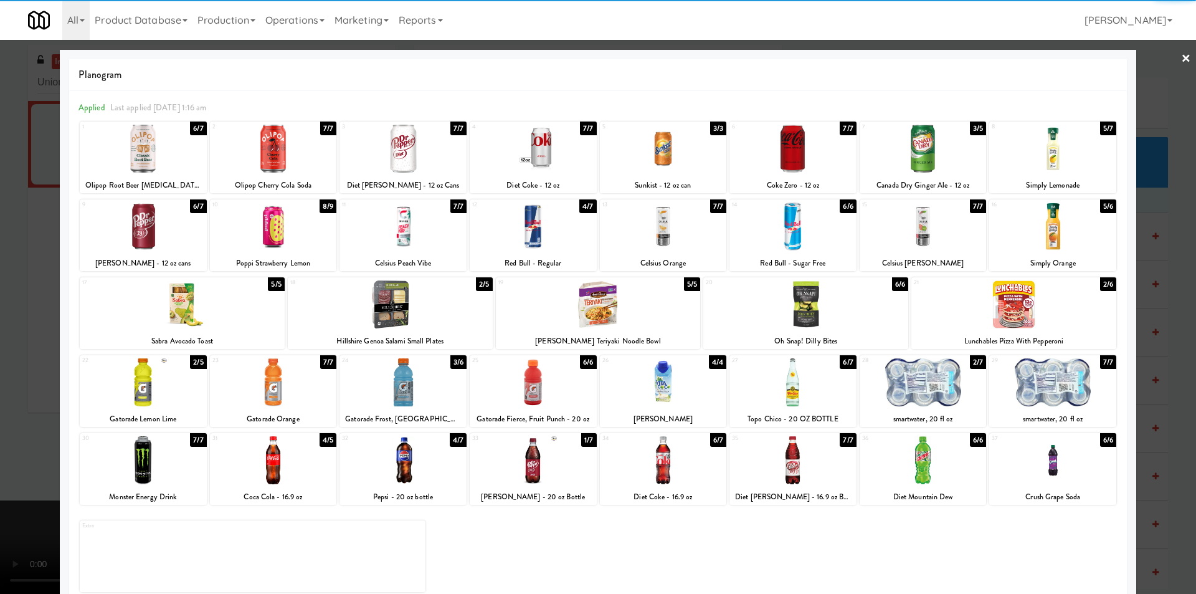
click at [1138, 330] on div at bounding box center [598, 297] width 1196 height 594
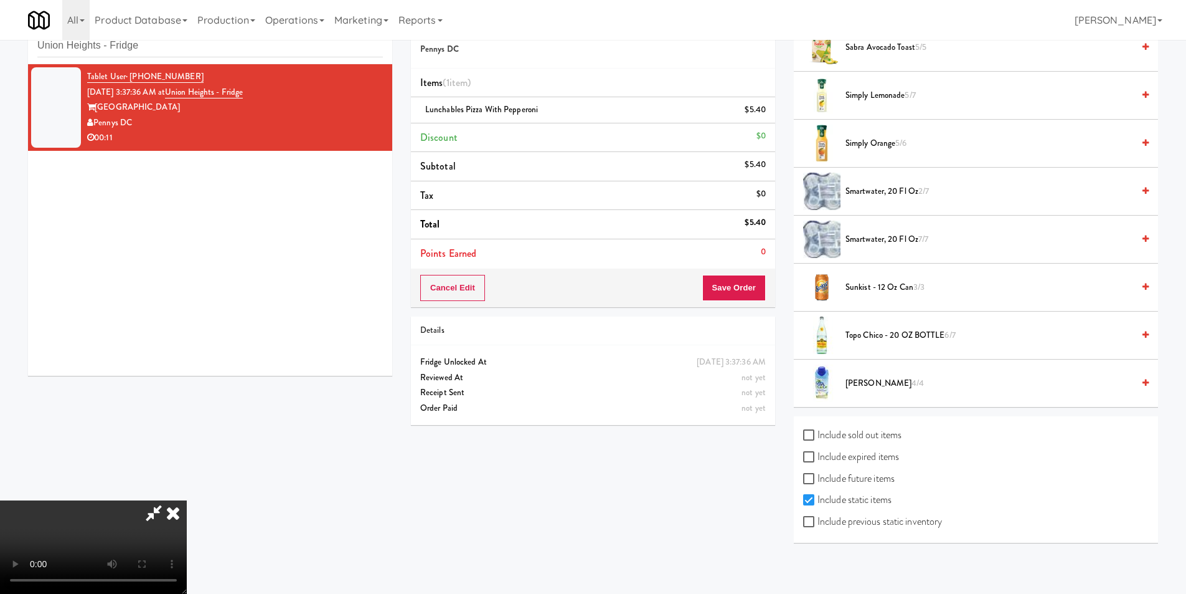
scroll to position [40, 0]
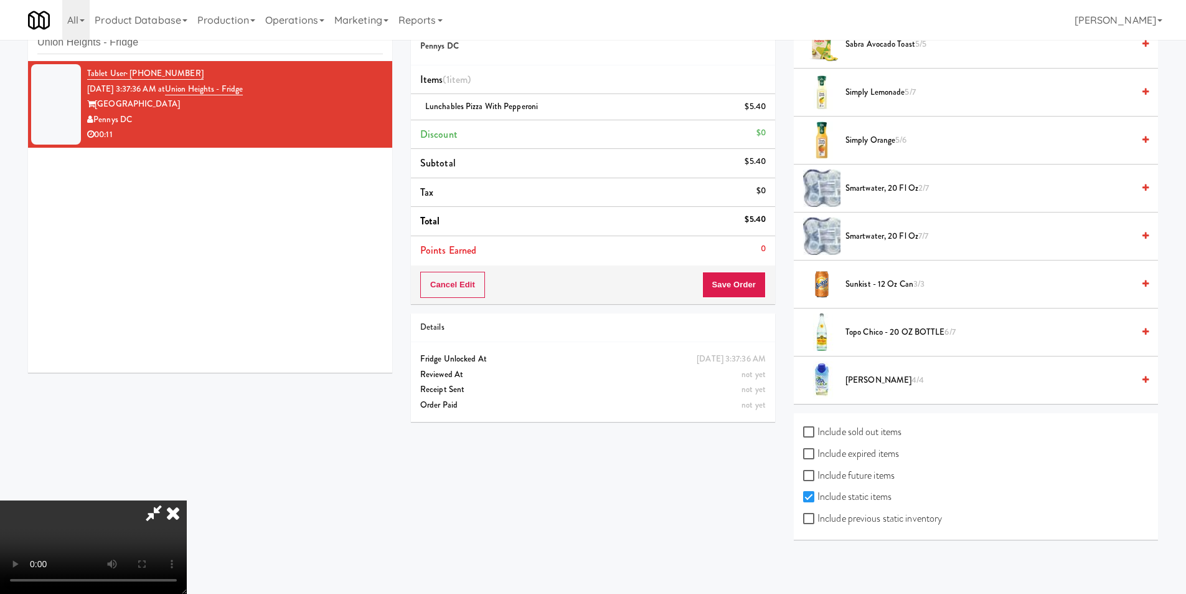
click at [877, 510] on label "Include previous static inventory" at bounding box center [872, 518] width 139 height 19
click at [818, 514] on input "Include previous static inventory" at bounding box center [810, 519] width 14 height 10
checkbox input "true"
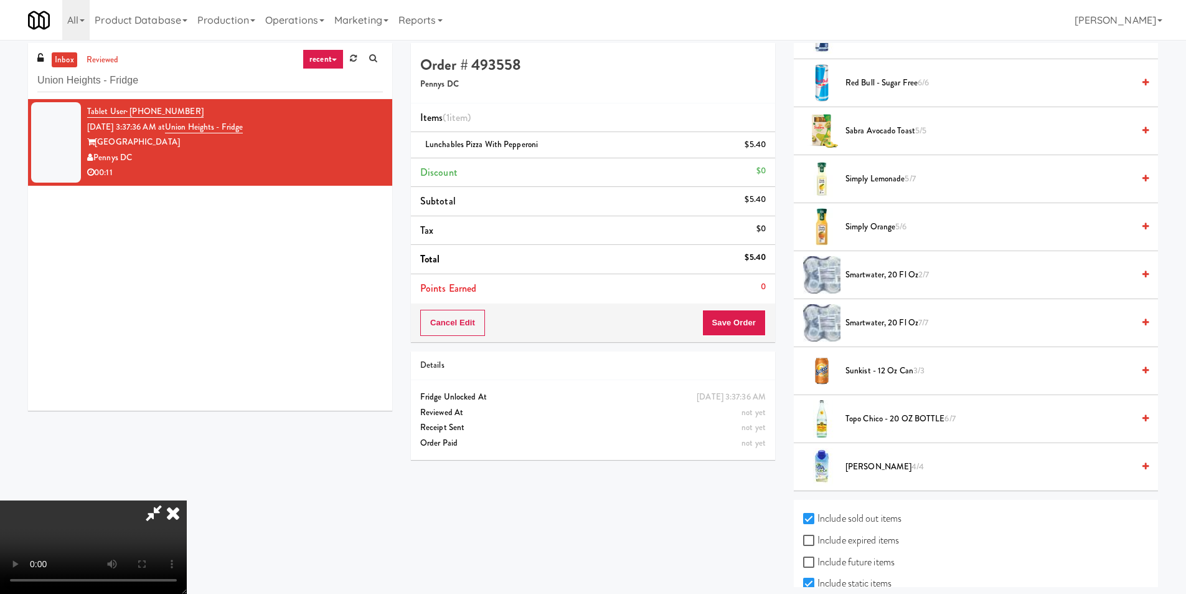
scroll to position [0, 0]
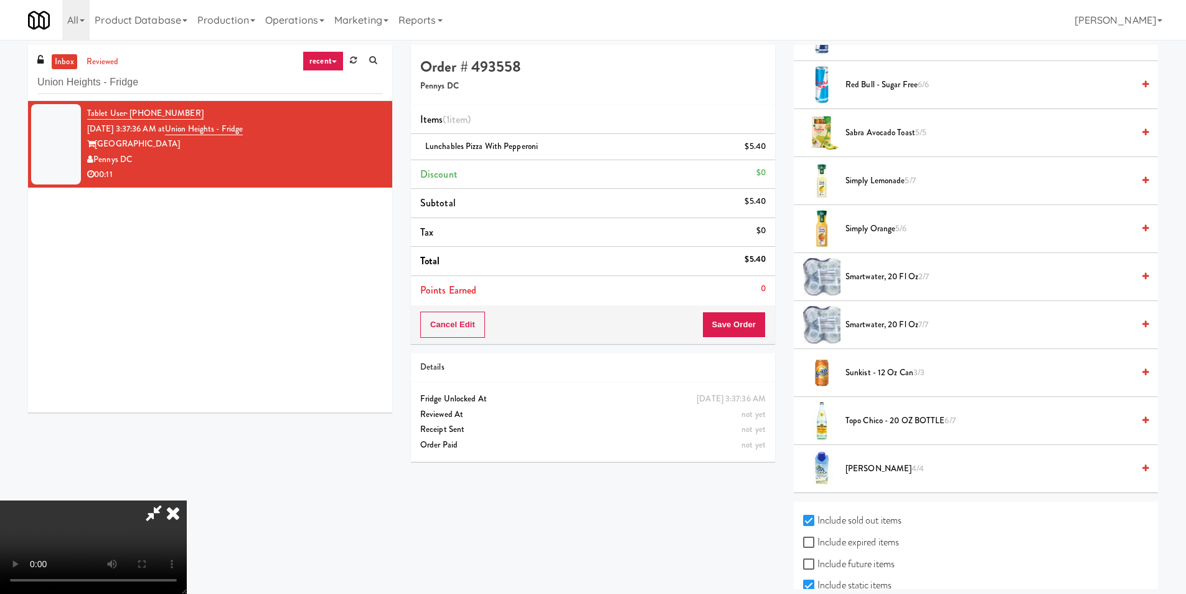
click at [187, 500] on icon at bounding box center [172, 512] width 27 height 25
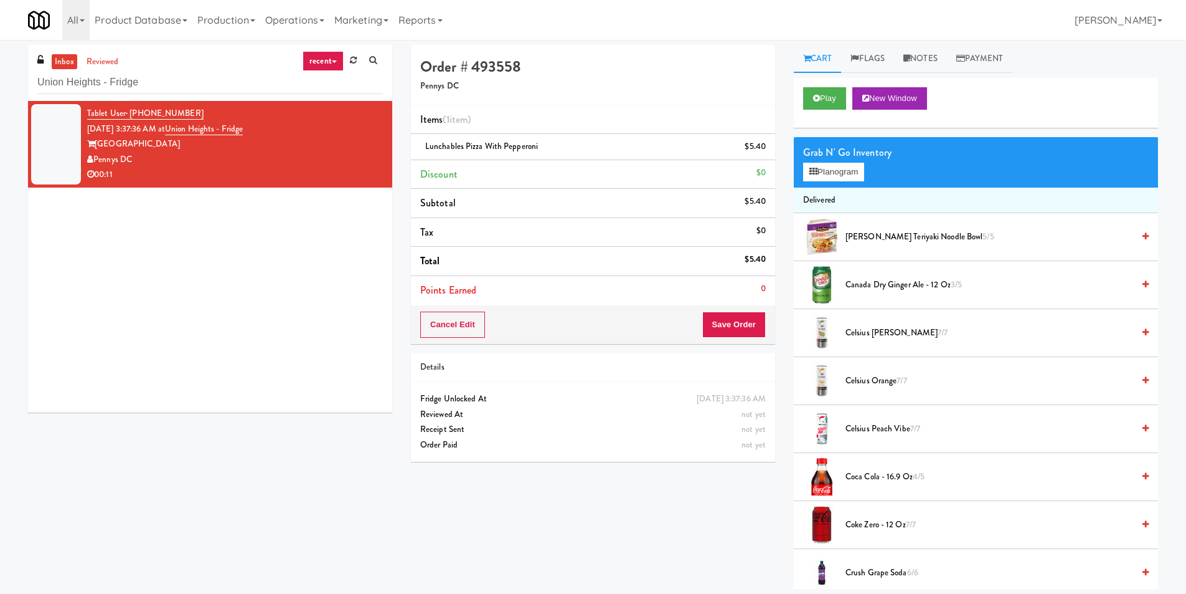
click at [849, 182] on div "Grab N' Go Inventory Planogram" at bounding box center [976, 162] width 364 height 50
click at [826, 170] on button "Planogram" at bounding box center [833, 172] width 61 height 19
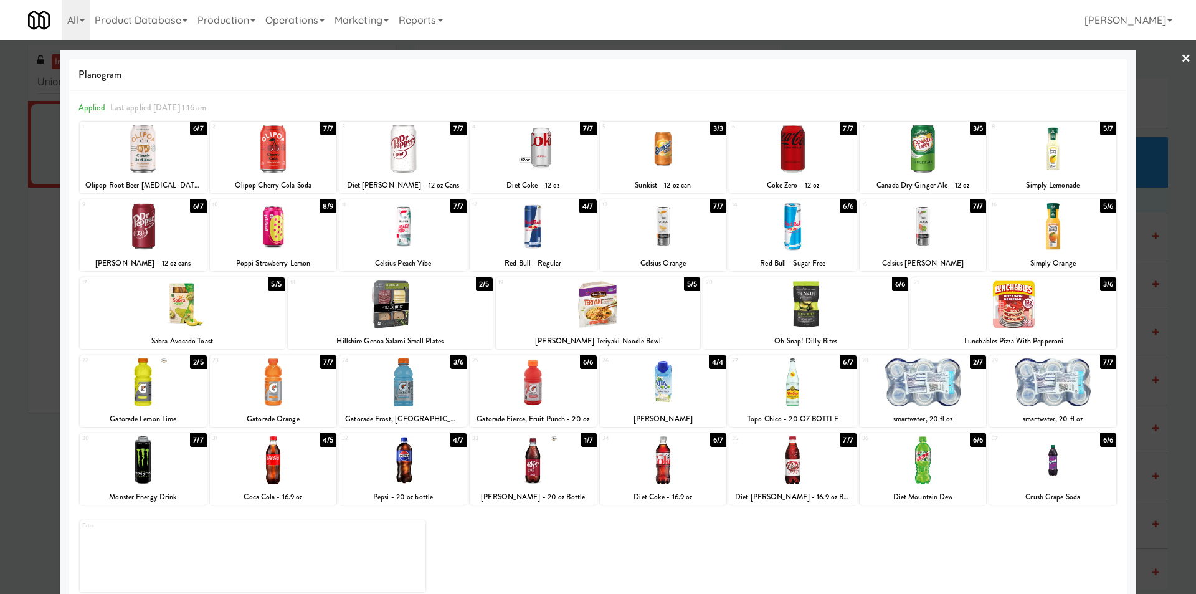
click at [11, 313] on div at bounding box center [598, 297] width 1196 height 594
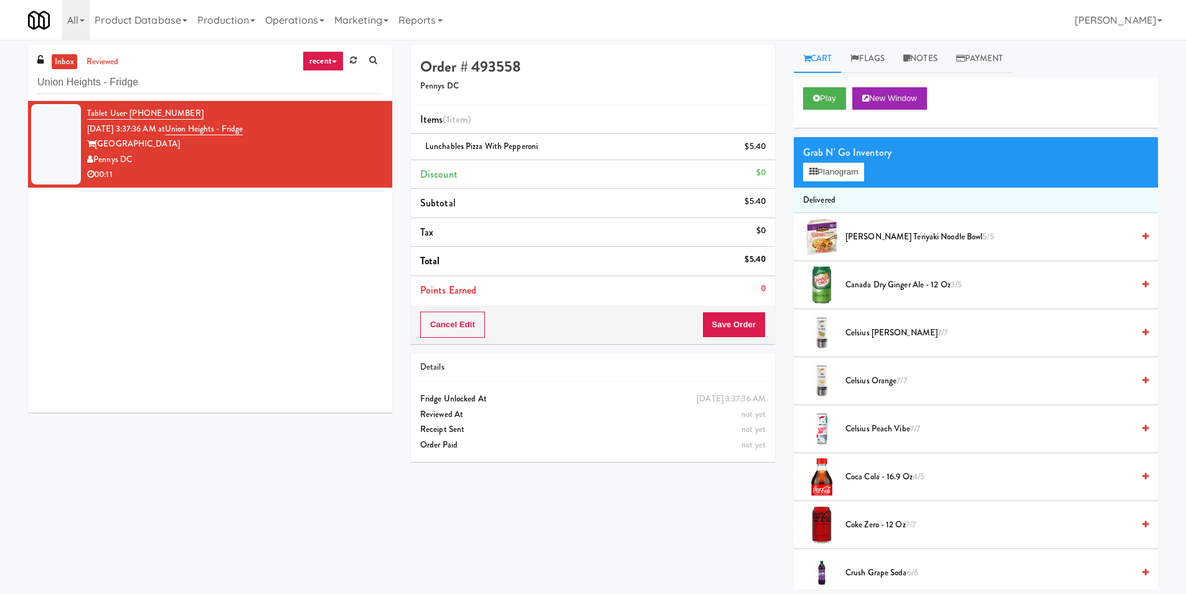
click at [850, 85] on div "Play New Window" at bounding box center [976, 103] width 364 height 50
click at [843, 93] on button "Play" at bounding box center [824, 98] width 43 height 22
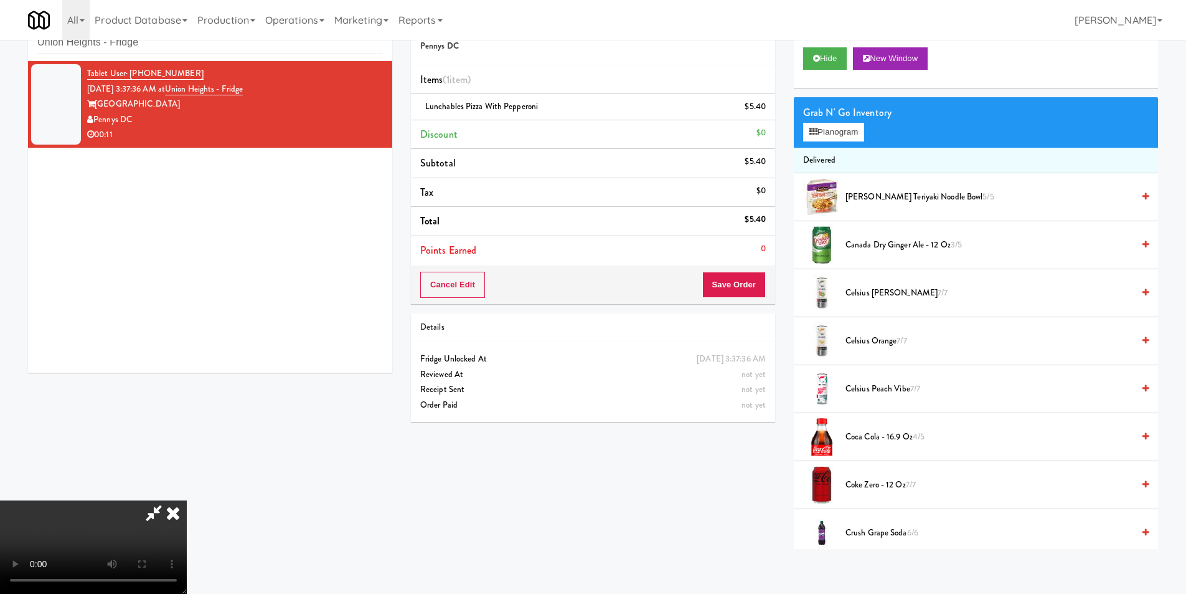
scroll to position [188, 0]
click at [187, 500] on video at bounding box center [93, 546] width 187 height 93
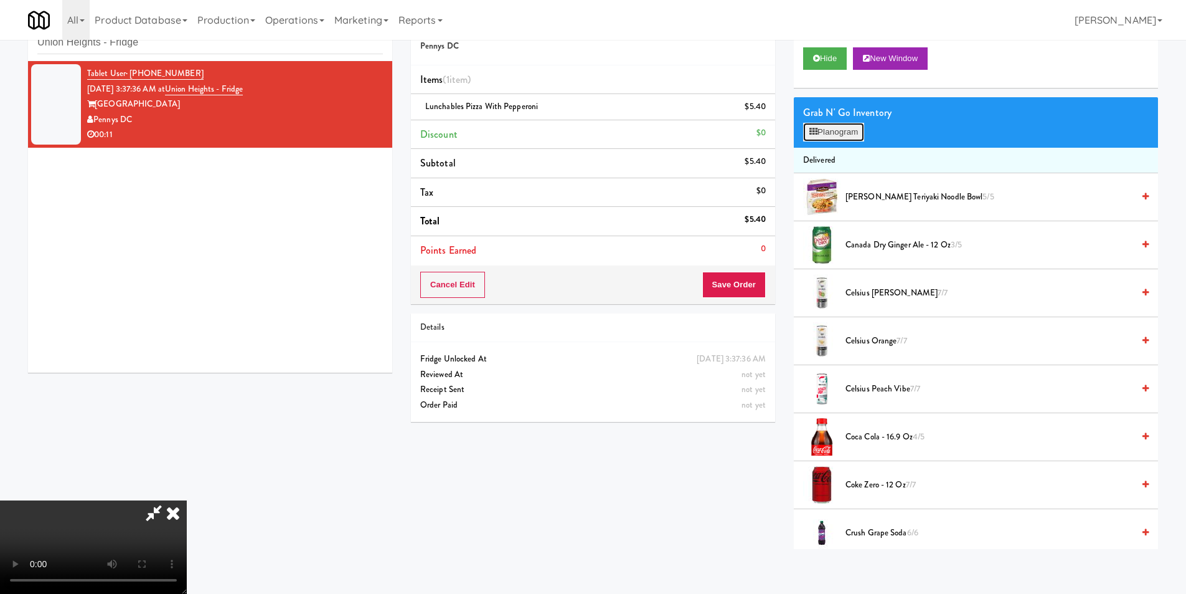
click at [831, 140] on button "Planogram" at bounding box center [833, 132] width 61 height 19
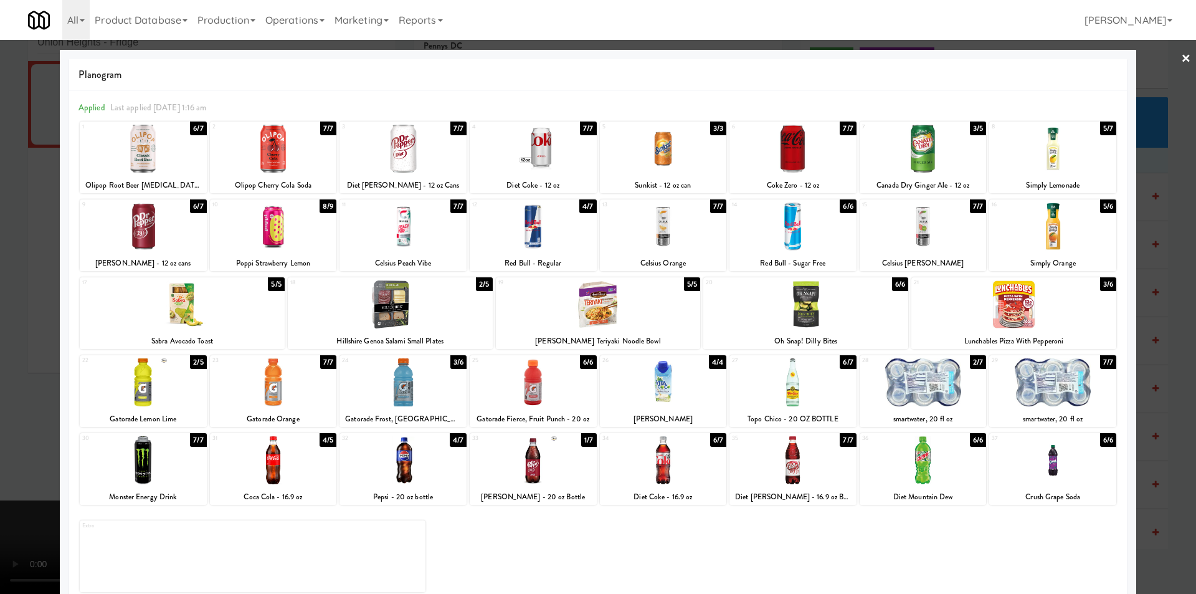
click at [34, 217] on div at bounding box center [598, 297] width 1196 height 594
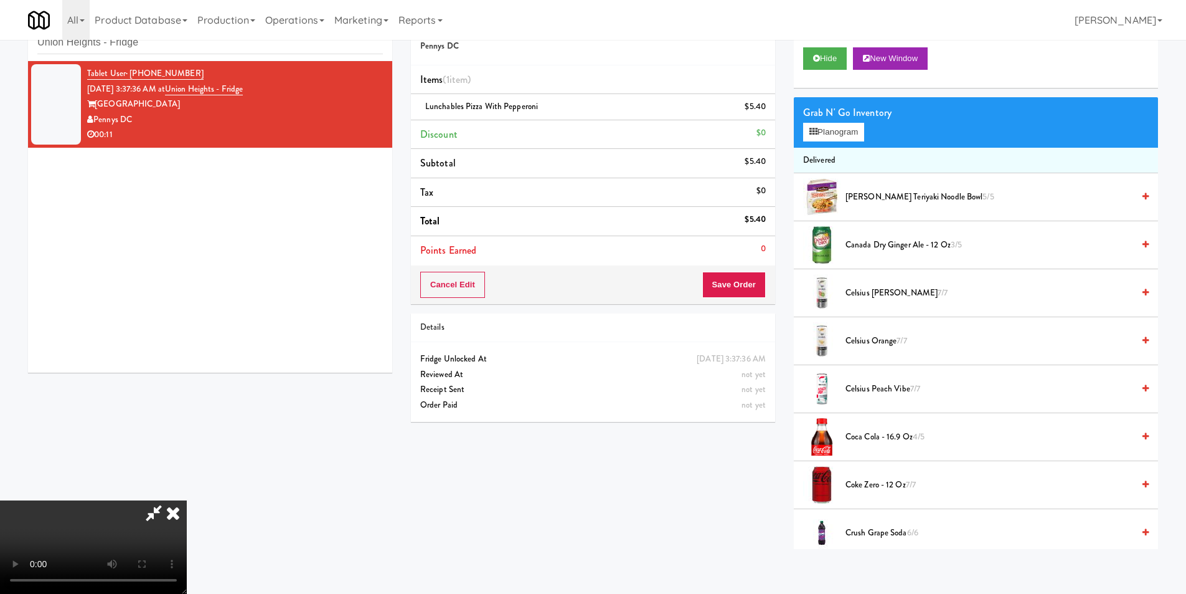
click at [806, 143] on div "Grab N' Go Inventory Planogram" at bounding box center [976, 122] width 364 height 50
click at [807, 141] on button "Planogram" at bounding box center [833, 132] width 61 height 19
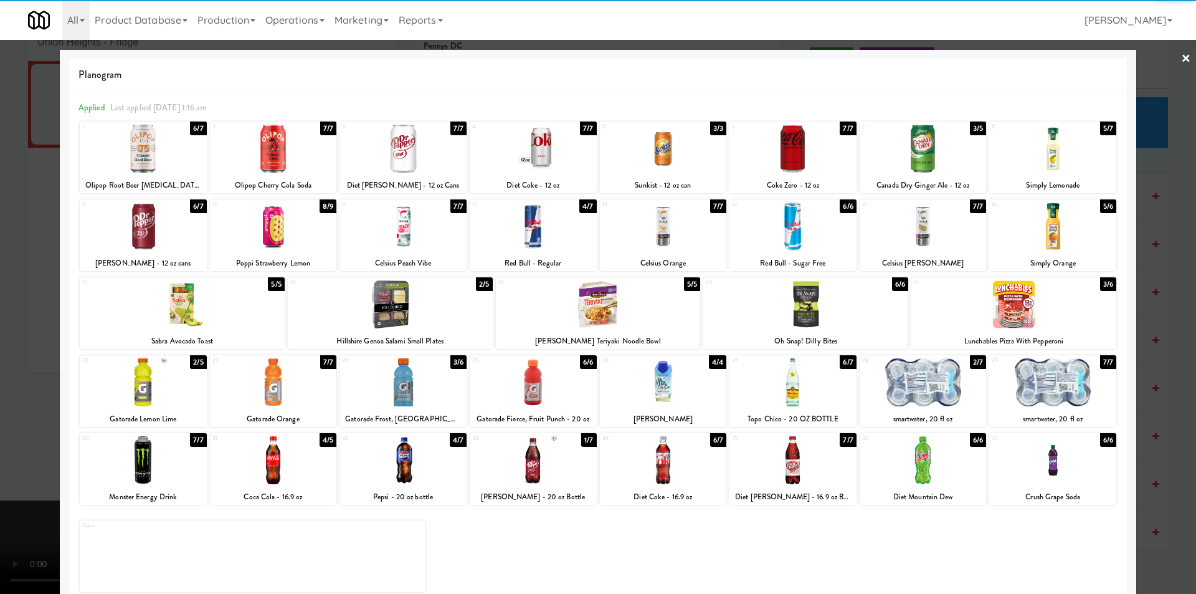
click at [787, 387] on div at bounding box center [792, 382] width 127 height 48
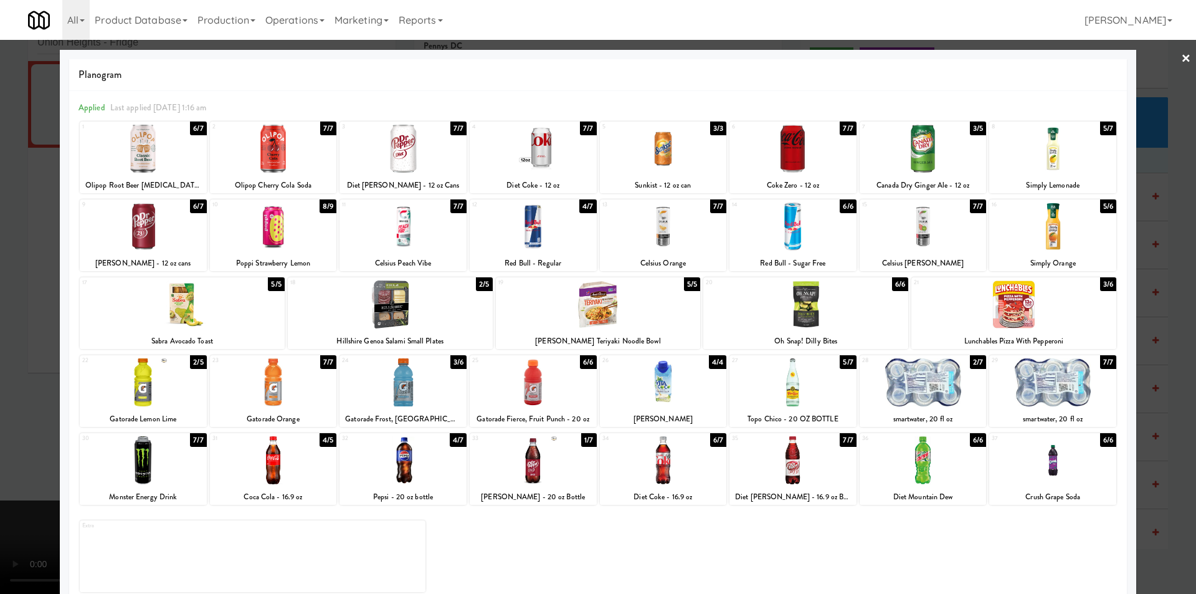
click at [1173, 307] on div at bounding box center [598, 297] width 1196 height 594
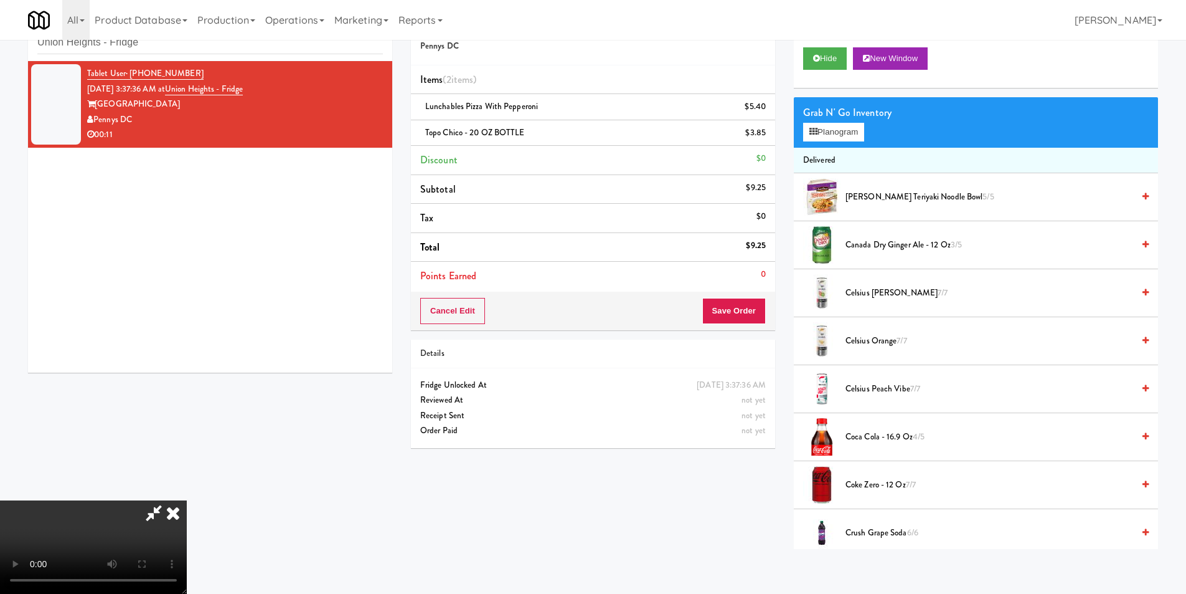
click at [187, 500] on icon at bounding box center [172, 512] width 27 height 25
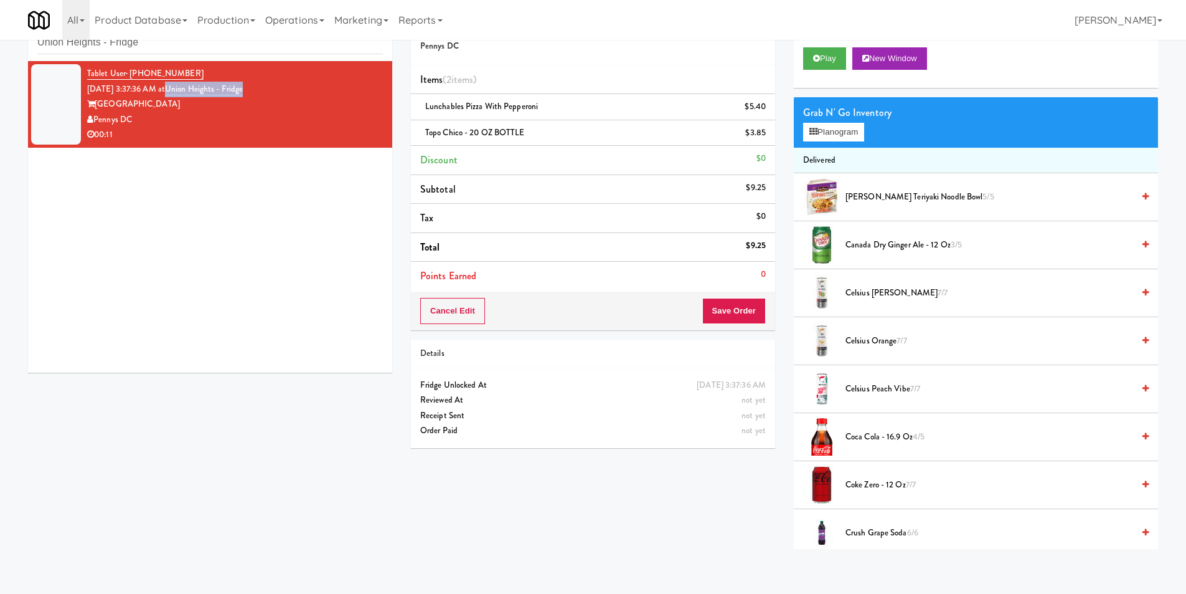
copy link "Union Heights - Fridge"
drag, startPoint x: 282, startPoint y: 88, endPoint x: 187, endPoint y: 90, distance: 95.3
click at [187, 90] on div "Tablet User · (240) 853-3003 [DATE] 3:37:36 AM at [GEOGRAPHIC_DATA] - [GEOGRAPH…" at bounding box center [235, 104] width 296 height 77
click at [735, 310] on button "Save Order" at bounding box center [734, 311] width 64 height 26
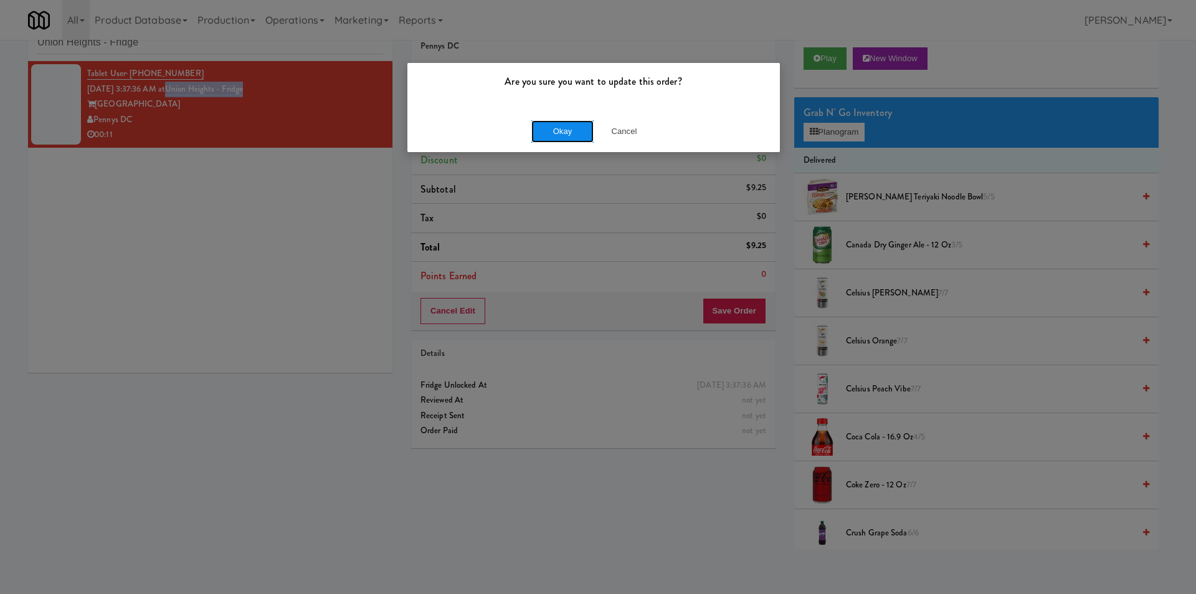
click at [579, 121] on button "Okay" at bounding box center [562, 131] width 62 height 22
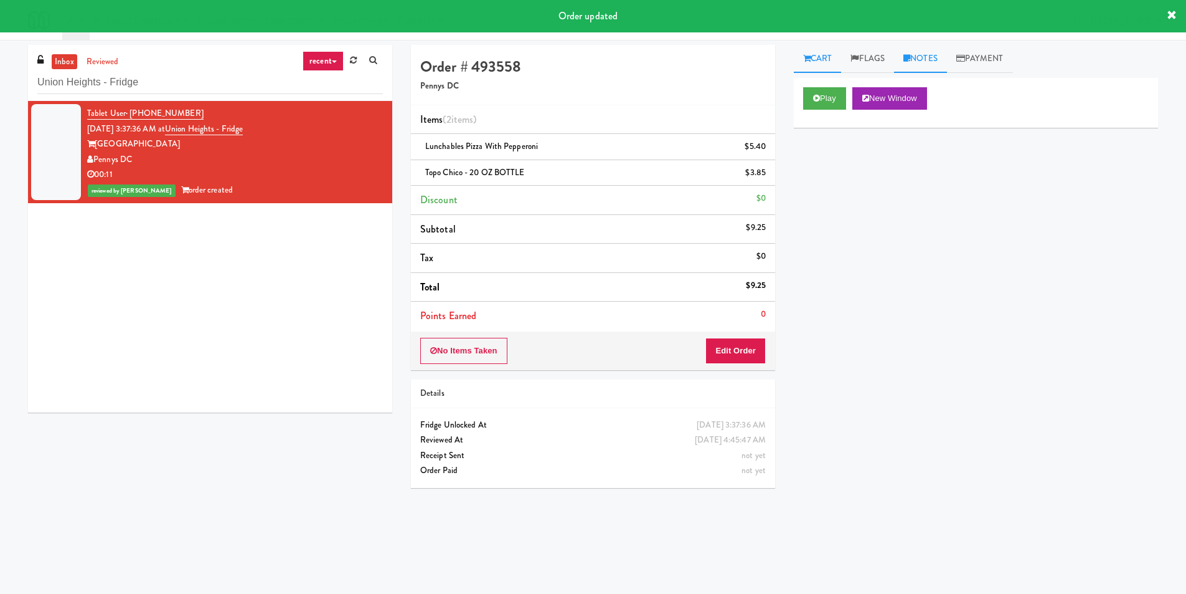
click at [928, 60] on link "Notes" at bounding box center [920, 59] width 53 height 28
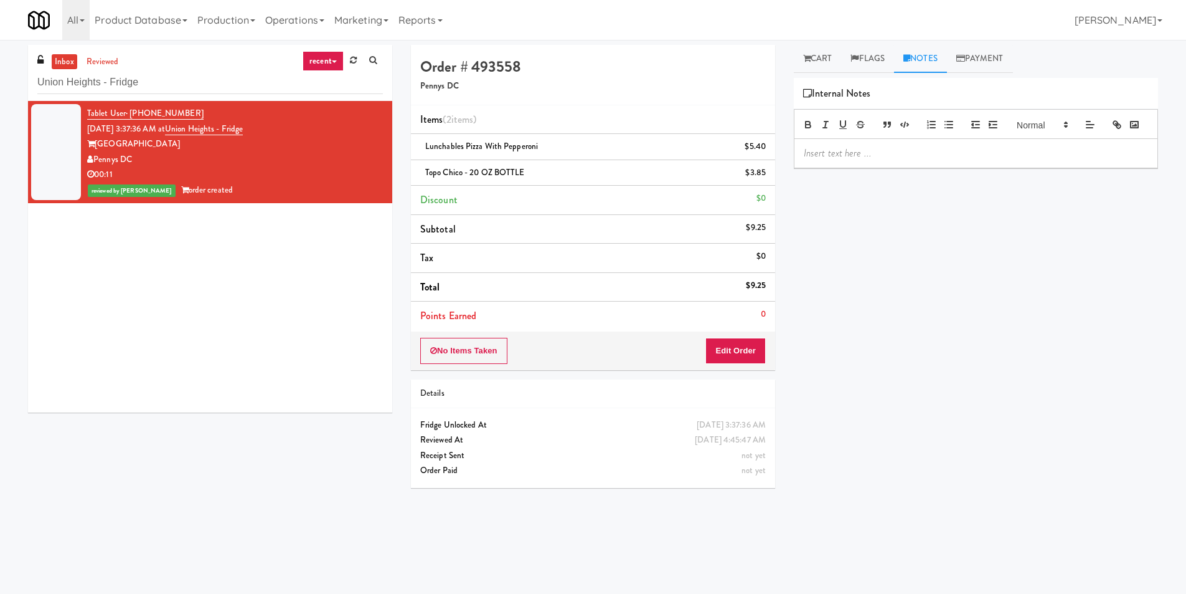
click at [864, 160] on p at bounding box center [976, 153] width 344 height 14
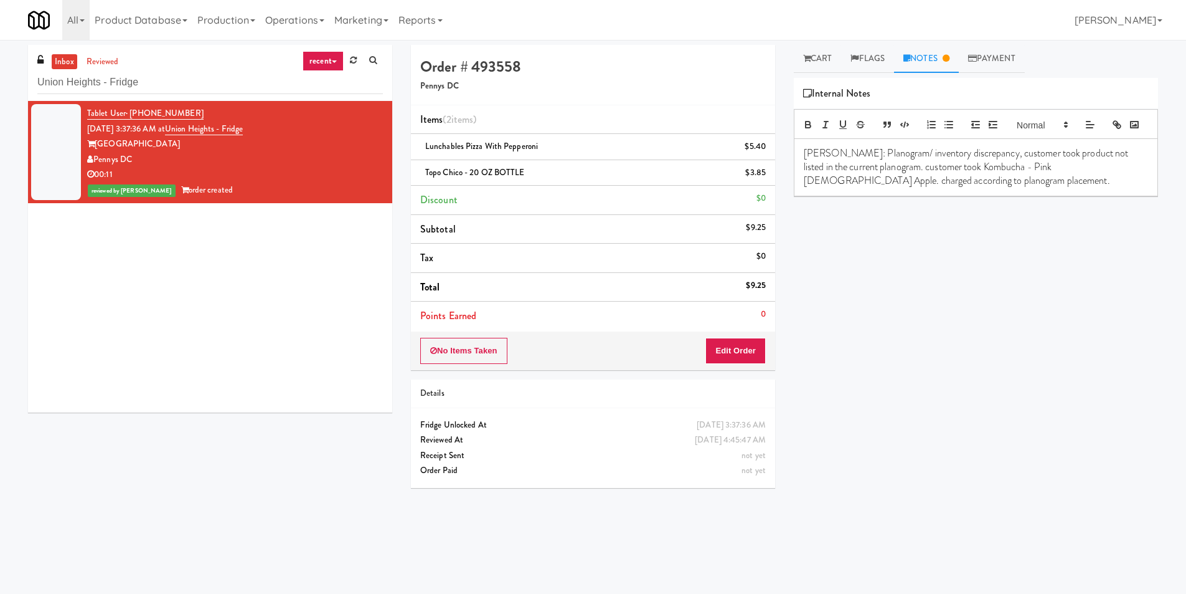
click at [993, 363] on div "Play New Window Primary Flag Clear Flag if unable to determine what was taken o…" at bounding box center [976, 311] width 364 height 467
click at [757, 358] on button "Edit Order" at bounding box center [736, 351] width 60 height 26
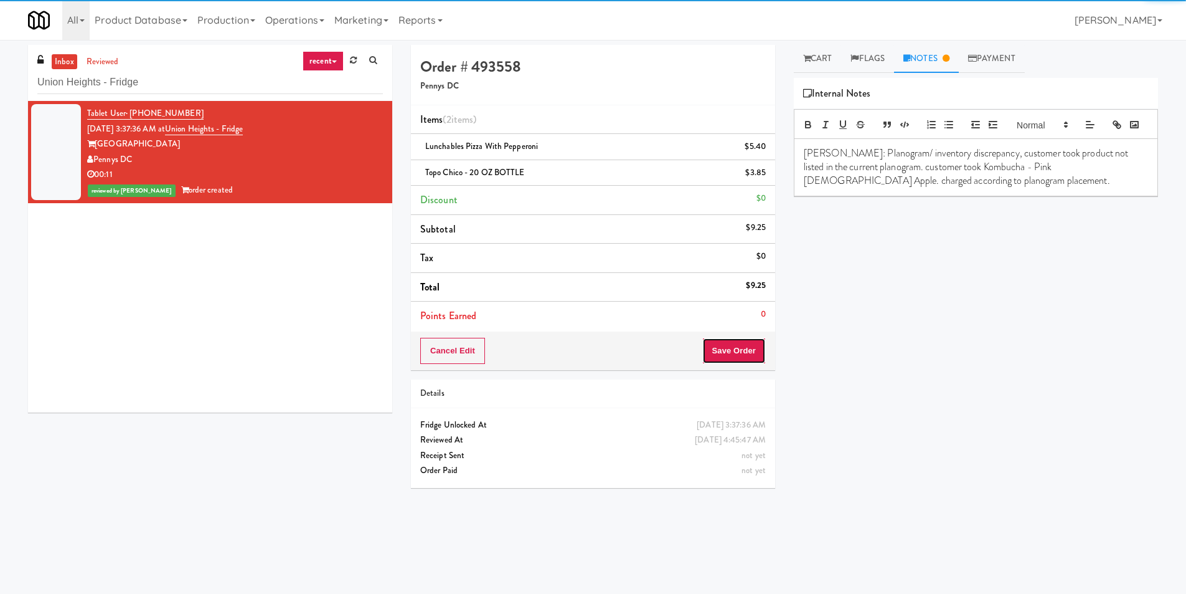
click at [753, 347] on button "Save Order" at bounding box center [734, 351] width 64 height 26
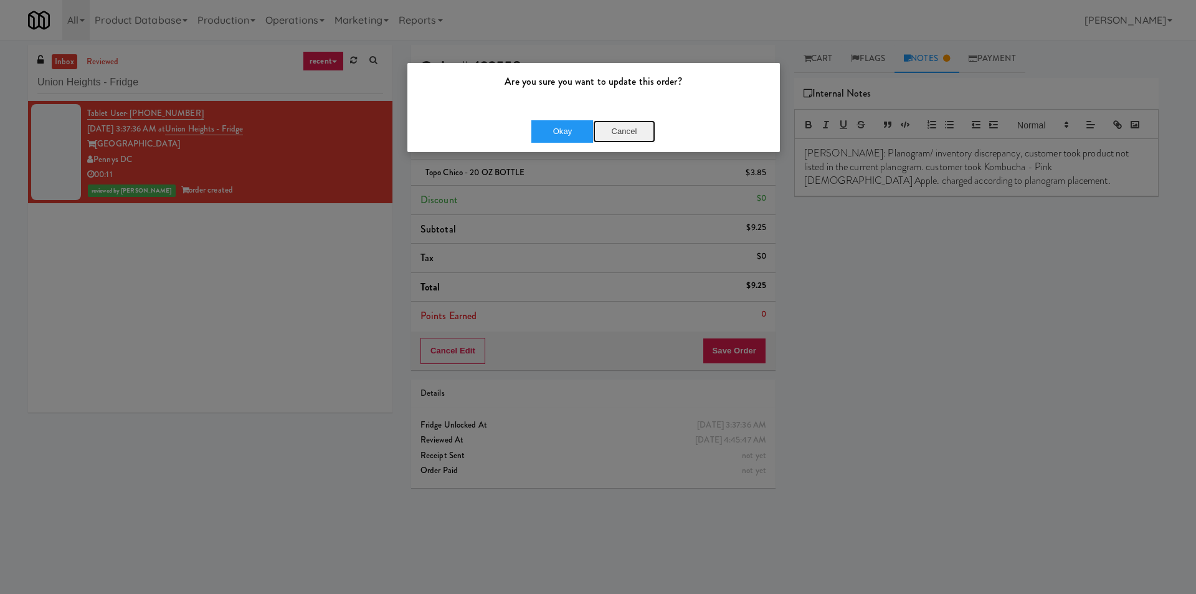
click at [633, 123] on button "Cancel" at bounding box center [624, 131] width 62 height 22
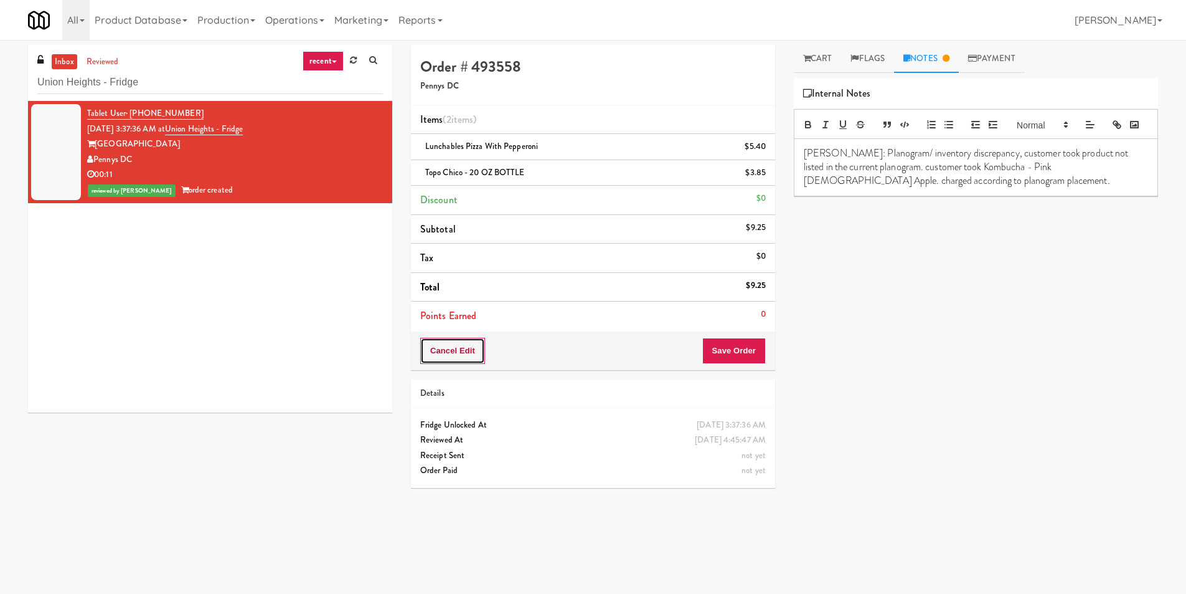
click at [463, 362] on button "Cancel Edit" at bounding box center [452, 351] width 65 height 26
click at [197, 81] on input "Union Heights - Fridge" at bounding box center [210, 82] width 346 height 23
paste input "(Snack & Drink) EWR 5-TB-PUBLIC"
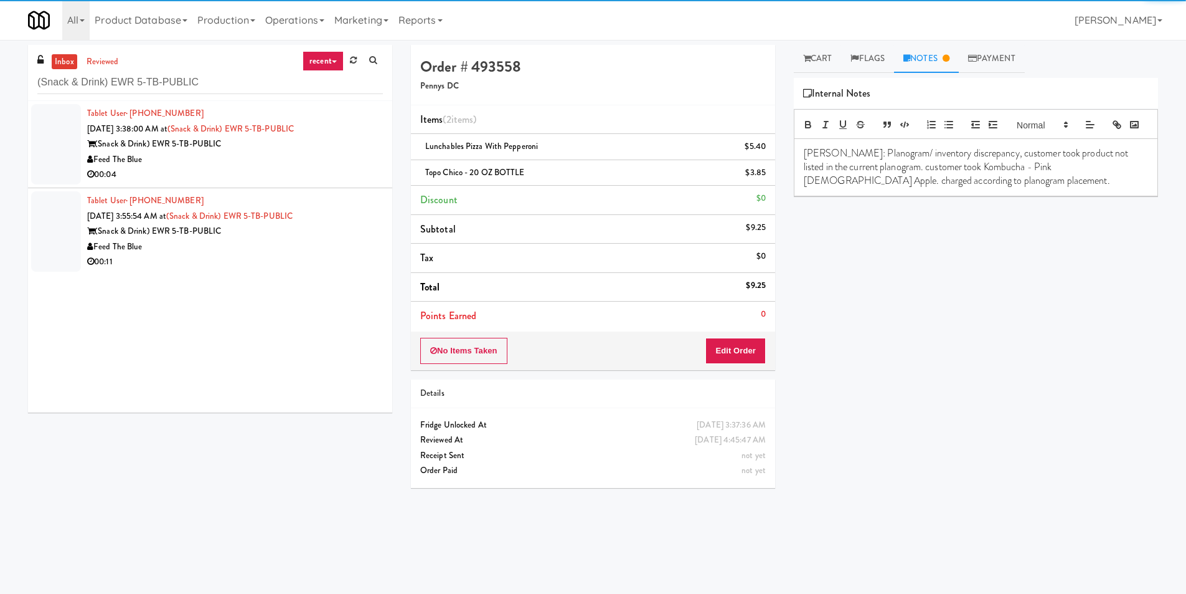
click at [315, 154] on div "Feed The Blue" at bounding box center [235, 160] width 296 height 16
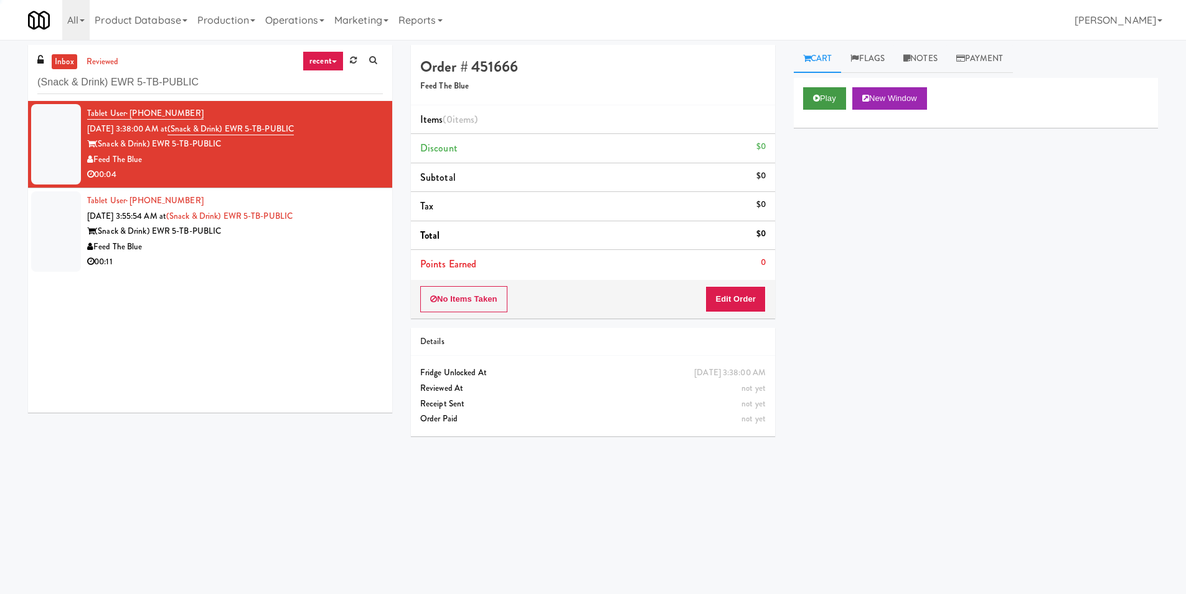
click at [804, 96] on div "Play New Window" at bounding box center [976, 103] width 364 height 50
click at [815, 97] on icon at bounding box center [816, 98] width 7 height 8
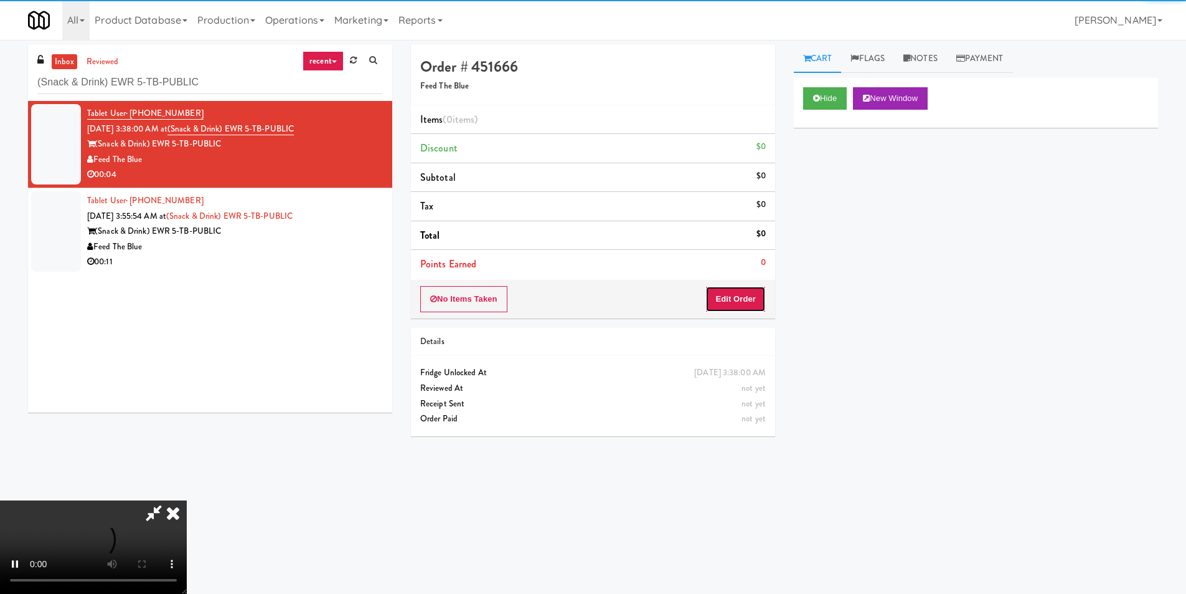
click at [732, 302] on button "Edit Order" at bounding box center [736, 299] width 60 height 26
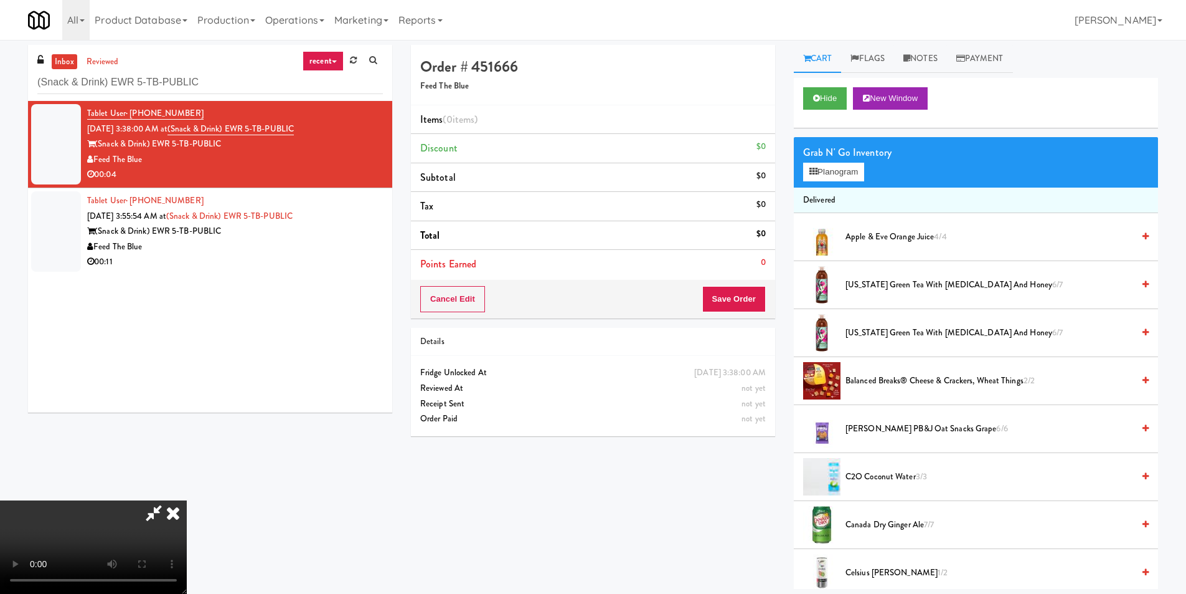
scroll to position [188, 0]
click at [818, 166] on button "Planogram" at bounding box center [833, 172] width 61 height 19
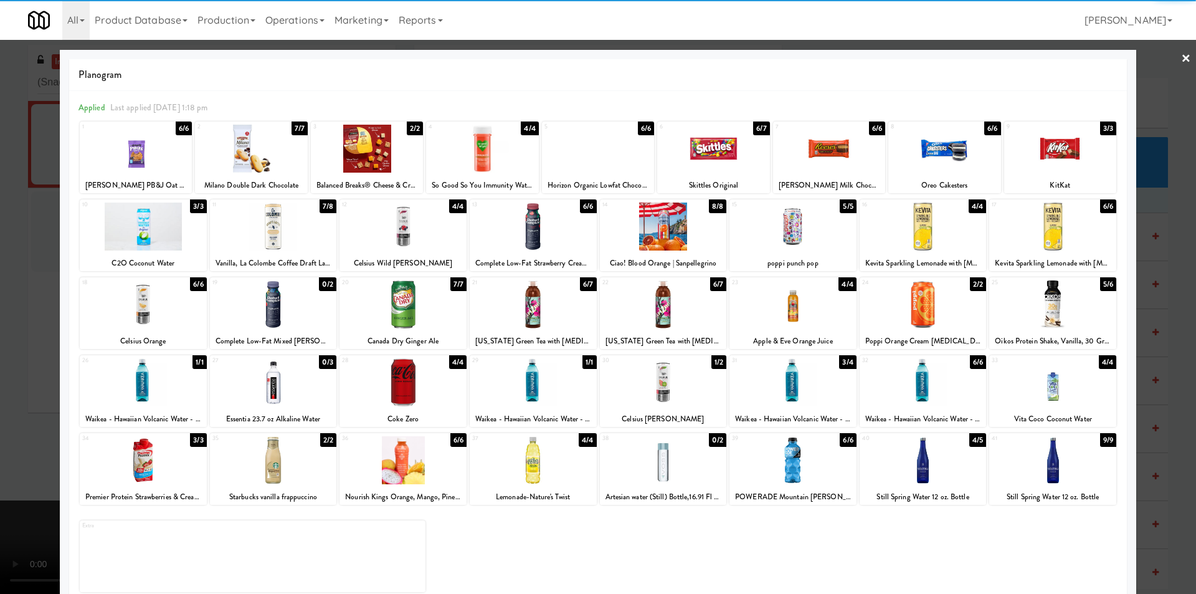
click at [782, 448] on div at bounding box center [792, 460] width 127 height 48
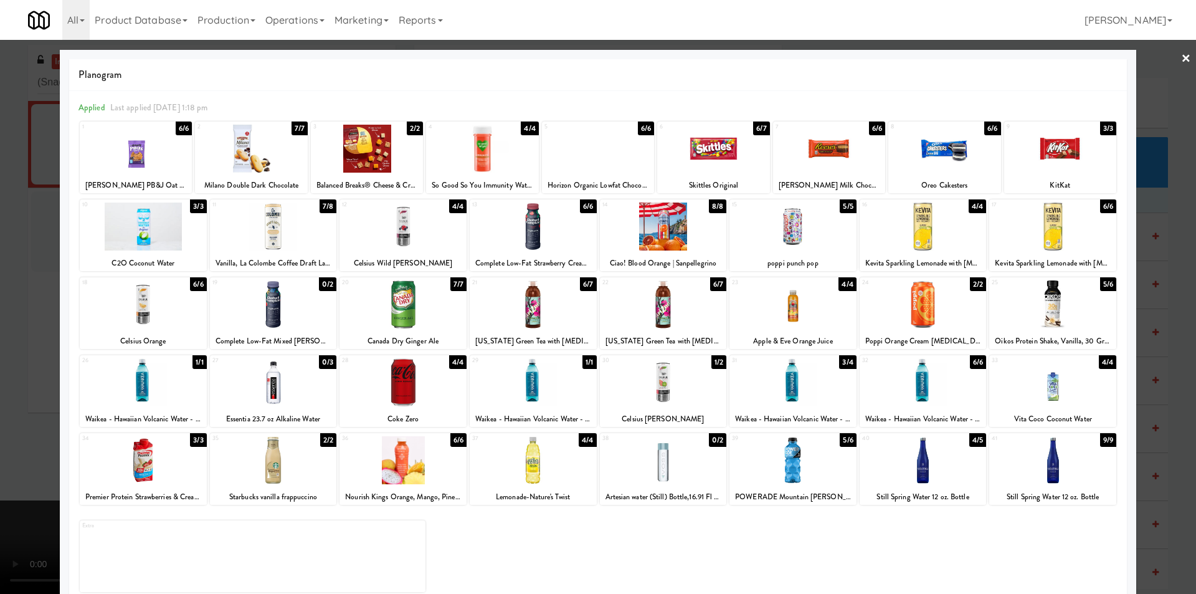
click at [1160, 377] on div at bounding box center [598, 297] width 1196 height 594
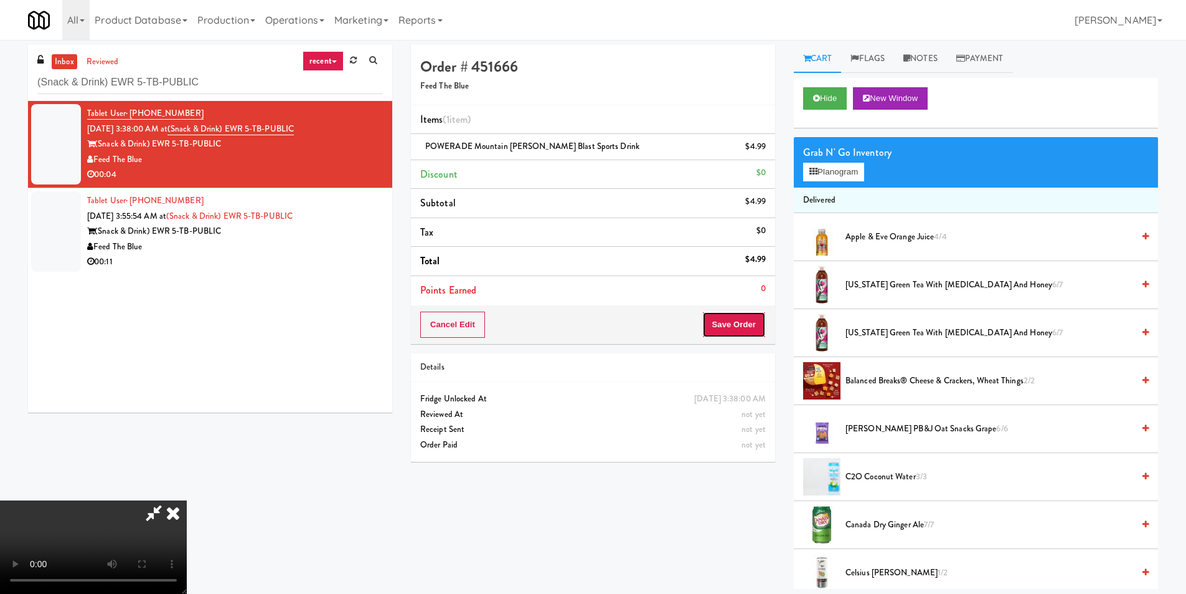
click at [741, 323] on button "Save Order" at bounding box center [734, 324] width 64 height 26
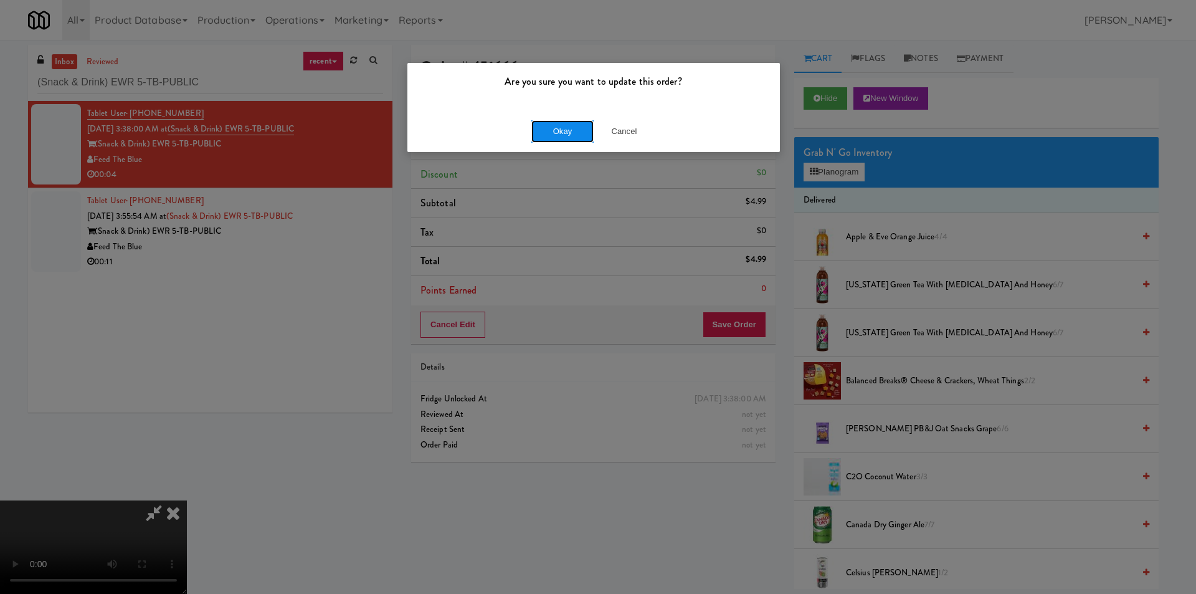
click at [565, 132] on button "Okay" at bounding box center [562, 131] width 62 height 22
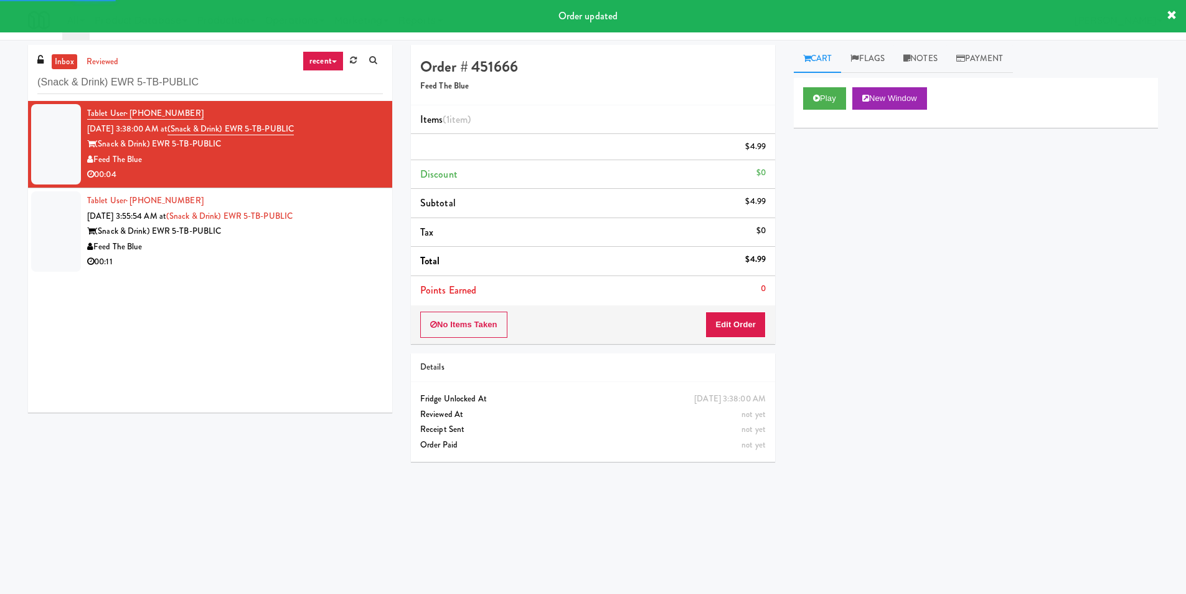
click at [240, 253] on div "Feed The Blue" at bounding box center [235, 247] width 296 height 16
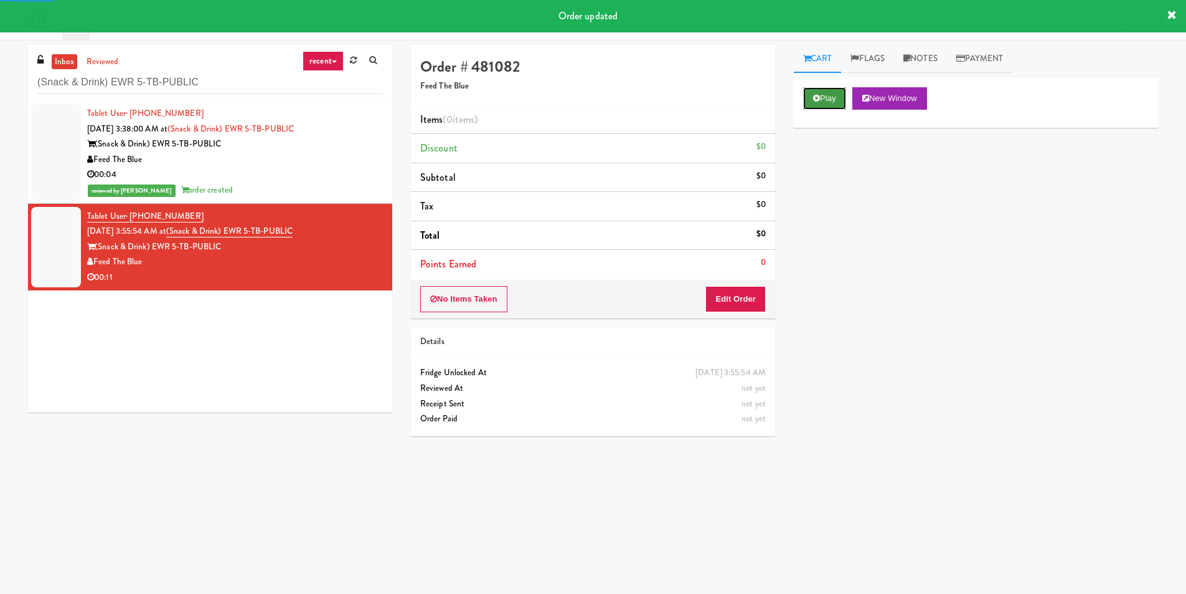
click at [821, 96] on button "Play" at bounding box center [824, 98] width 43 height 22
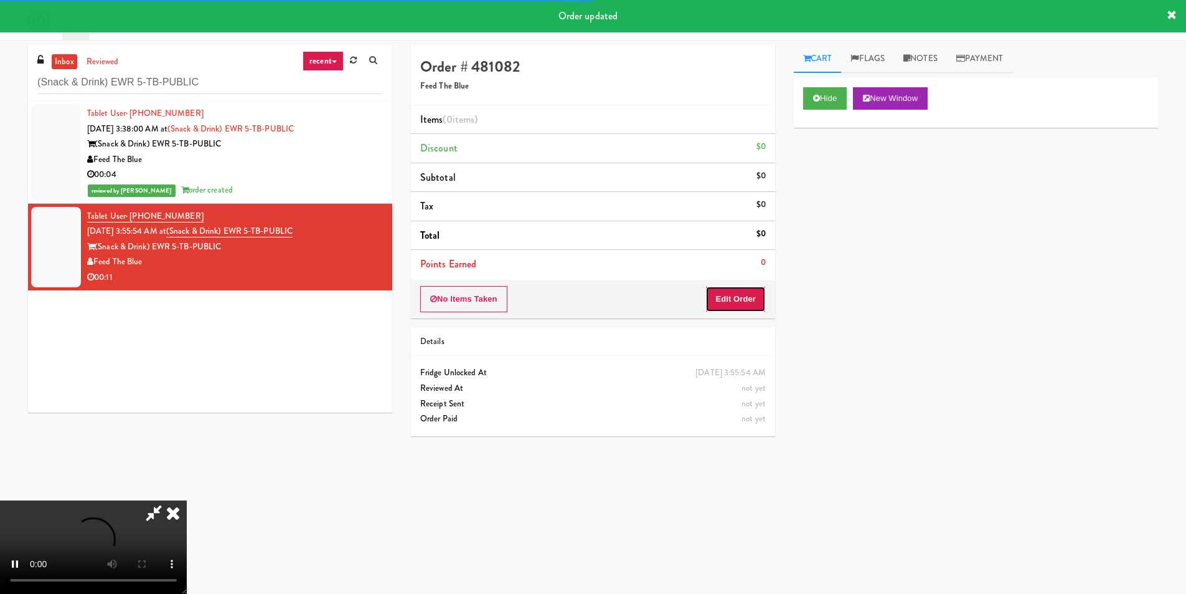
click at [746, 301] on button "Edit Order" at bounding box center [736, 299] width 60 height 26
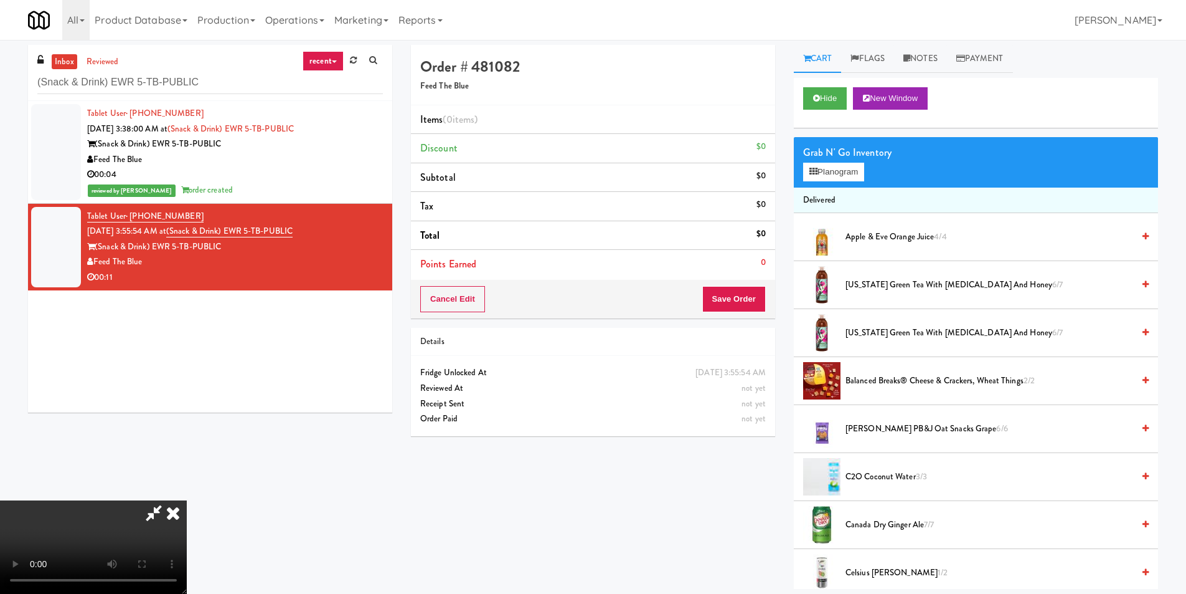
scroll to position [188, 0]
click at [828, 160] on div "Grab N' Go Inventory" at bounding box center [976, 152] width 346 height 19
click at [835, 166] on button "Planogram" at bounding box center [833, 172] width 61 height 19
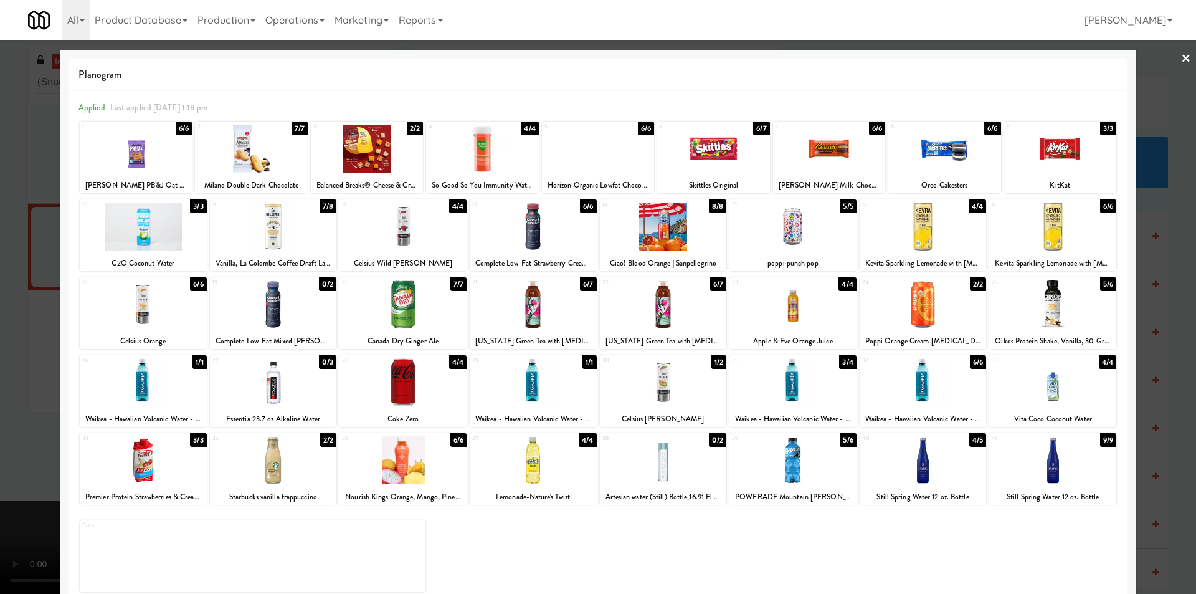
click at [1038, 460] on div at bounding box center [1052, 460] width 127 height 48
click at [1127, 452] on div "Planogram Applied Last applied [DATE] 1:18 pm 1 6/6 [PERSON_NAME] PB&J Oat Snac…" at bounding box center [598, 331] width 1076 height 562
click at [1148, 396] on div at bounding box center [598, 297] width 1196 height 594
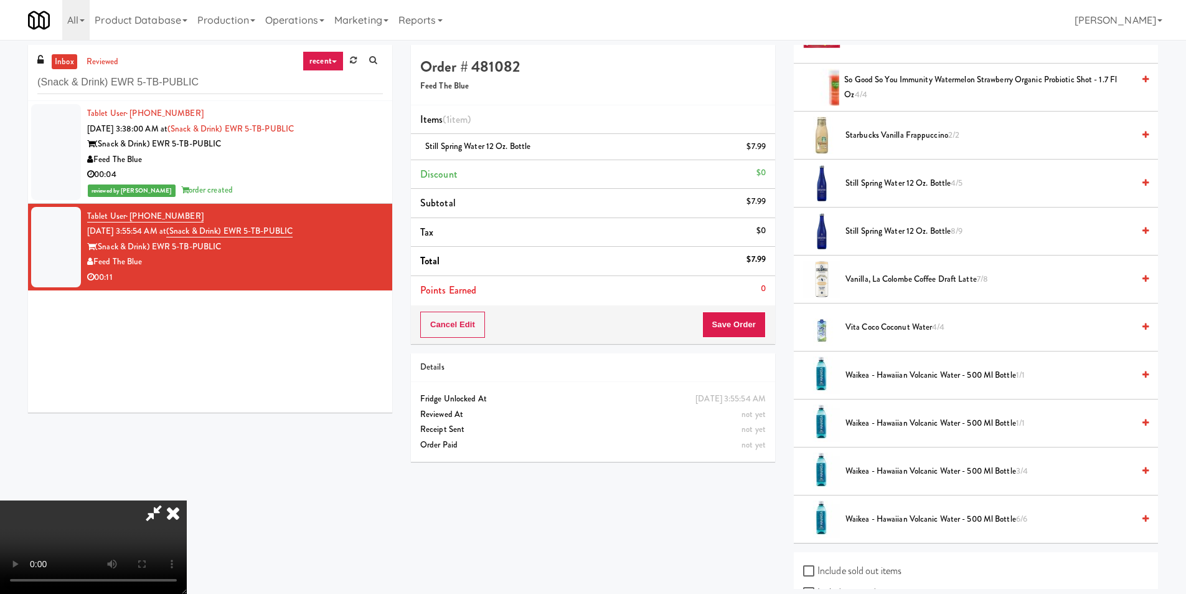
scroll to position [1432, 0]
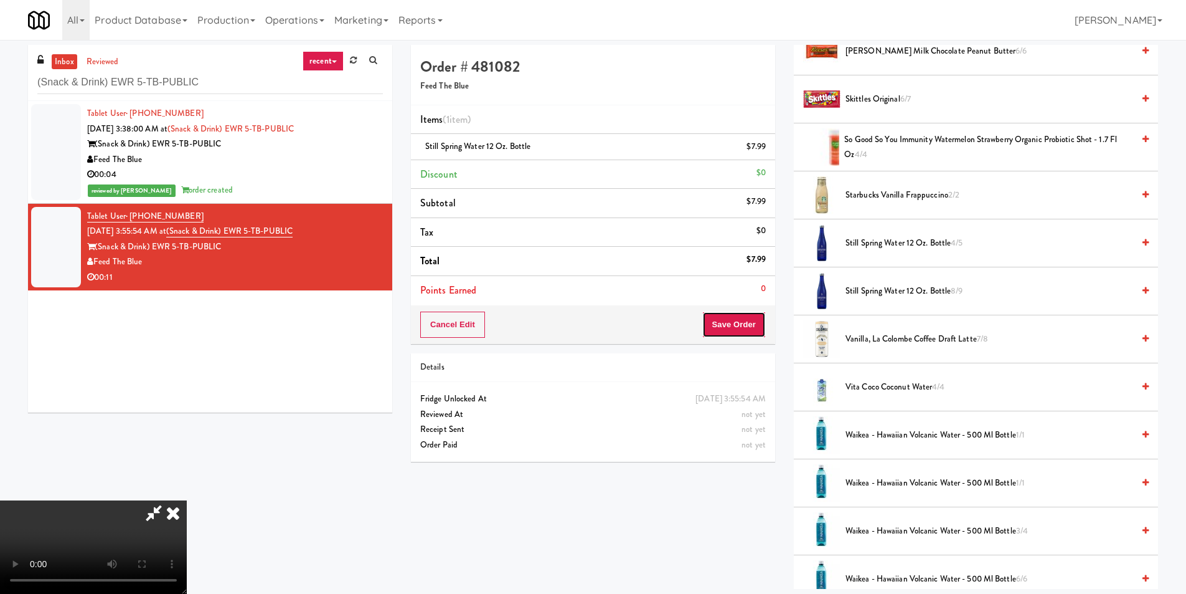
click at [755, 319] on button "Save Order" at bounding box center [734, 324] width 64 height 26
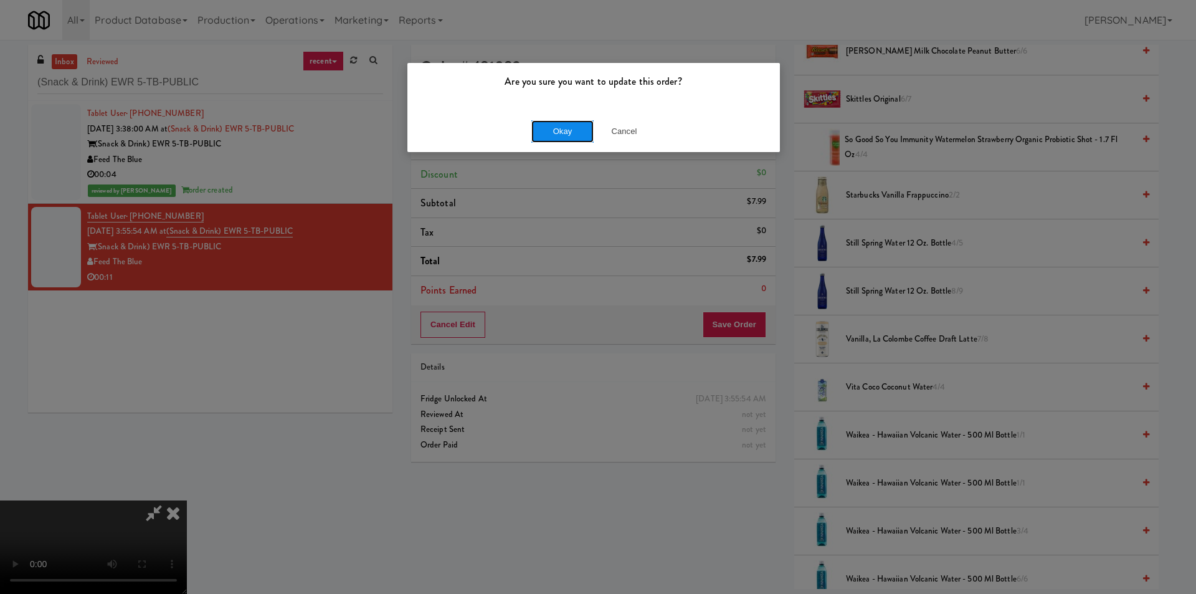
click at [560, 125] on button "Okay" at bounding box center [562, 131] width 62 height 22
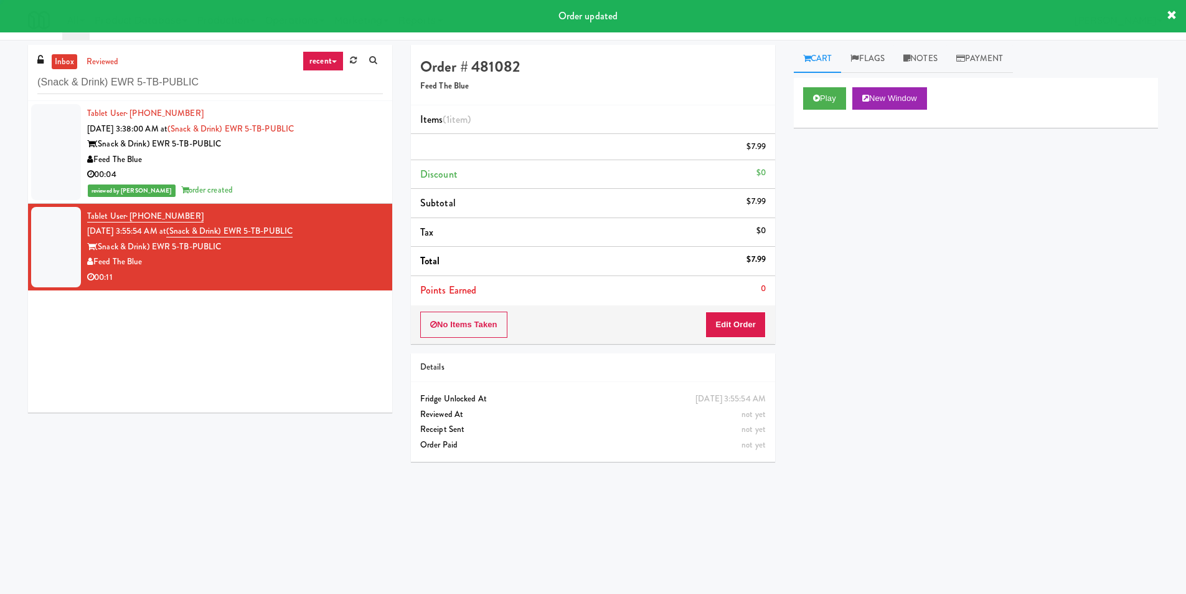
scroll to position [0, 0]
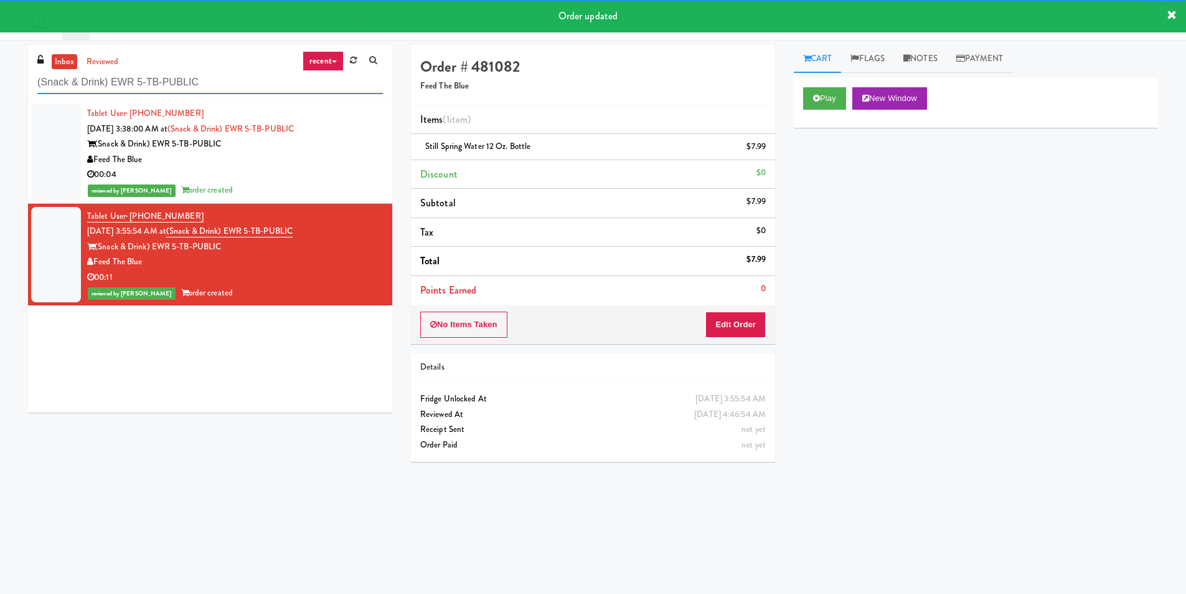
click at [247, 80] on input "(Snack & Drink) EWR 5-TB-PUBLIC" at bounding box center [210, 82] width 346 height 23
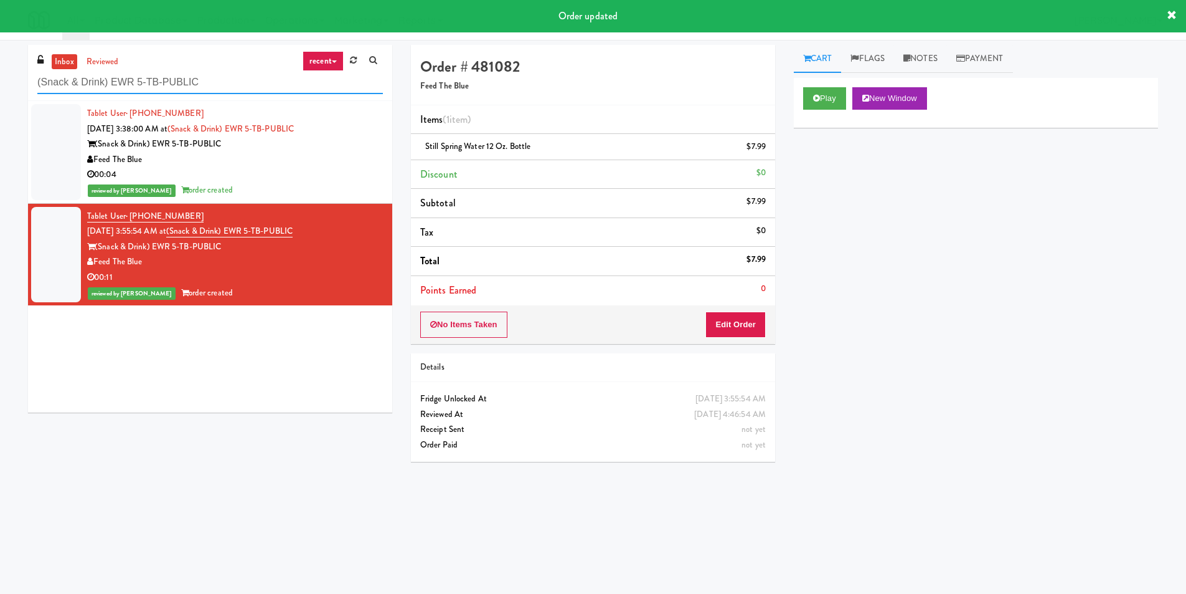
click at [247, 80] on input "(Snack & Drink) EWR 5-TB-PUBLIC" at bounding box center [210, 82] width 346 height 23
paste input "Illume - Combo - Middle"
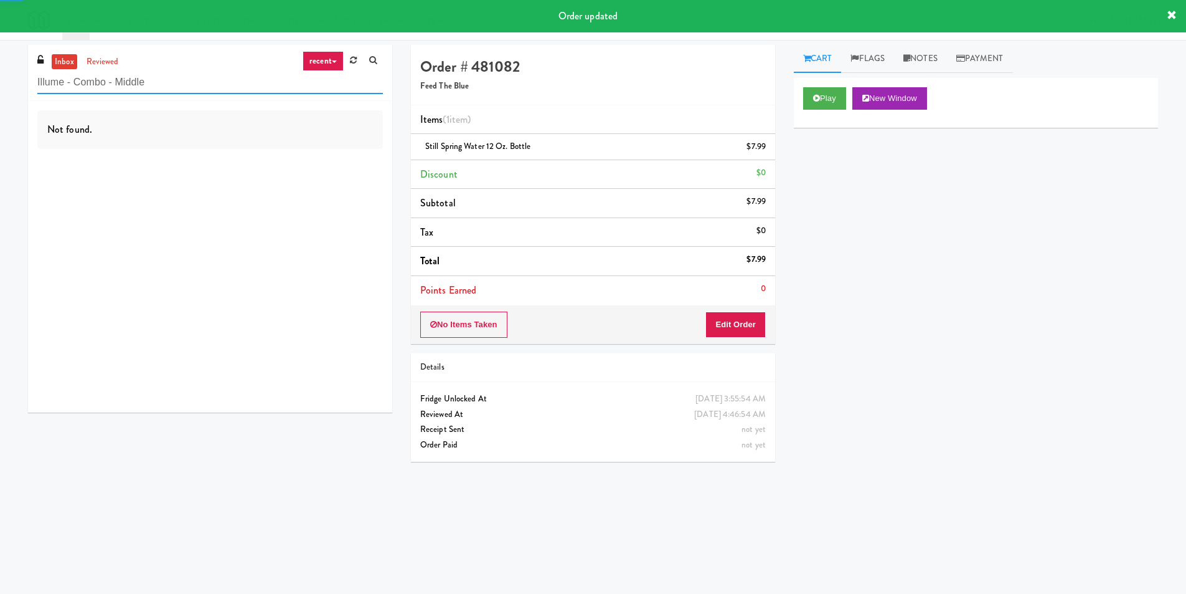
type input "Illume - Combo - Middle"
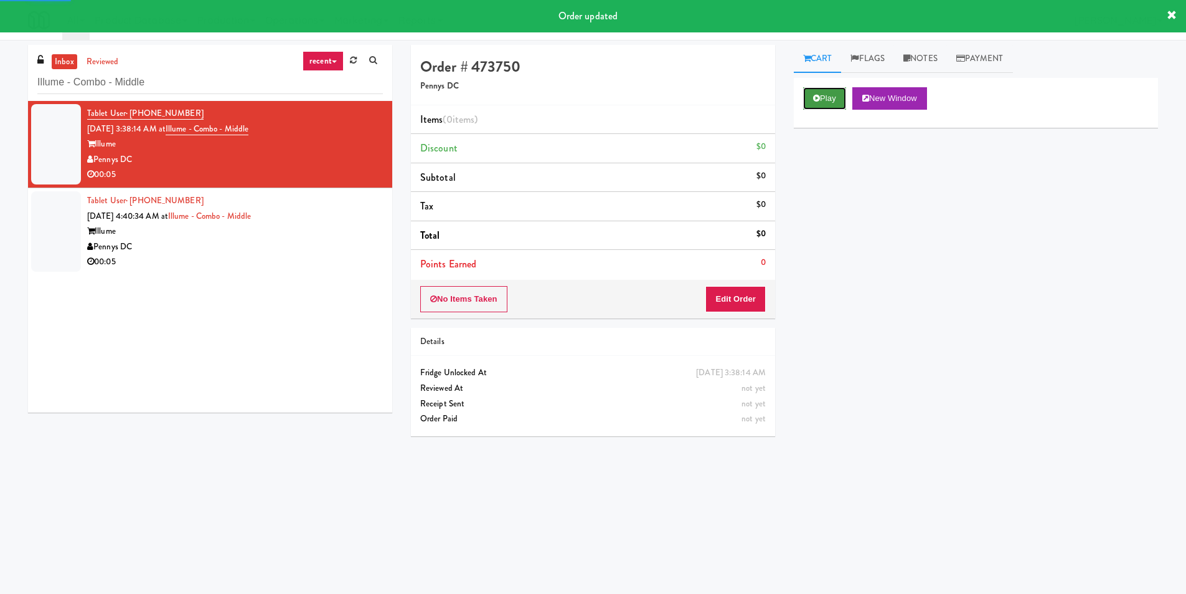
click at [835, 96] on button "Play" at bounding box center [824, 98] width 43 height 22
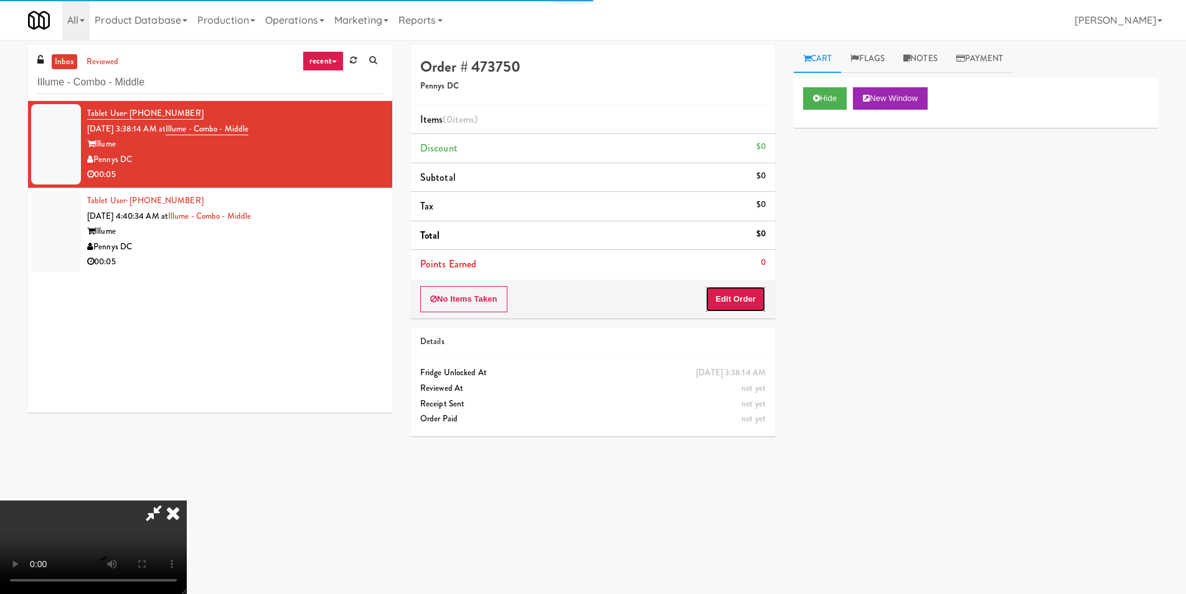
click at [727, 302] on button "Edit Order" at bounding box center [736, 299] width 60 height 26
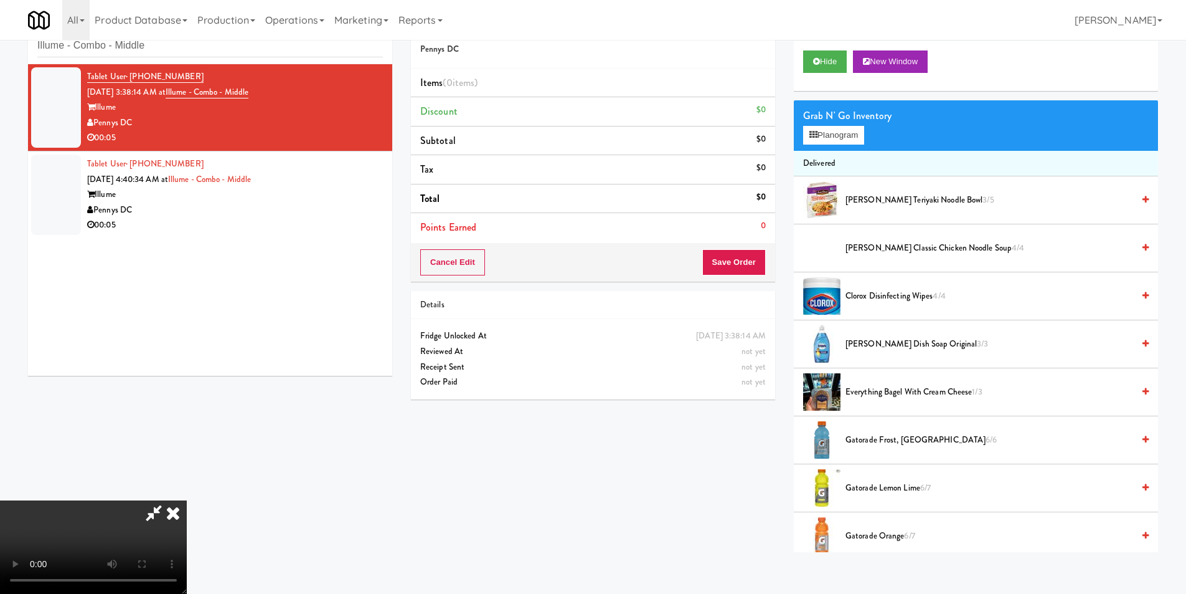
scroll to position [40, 0]
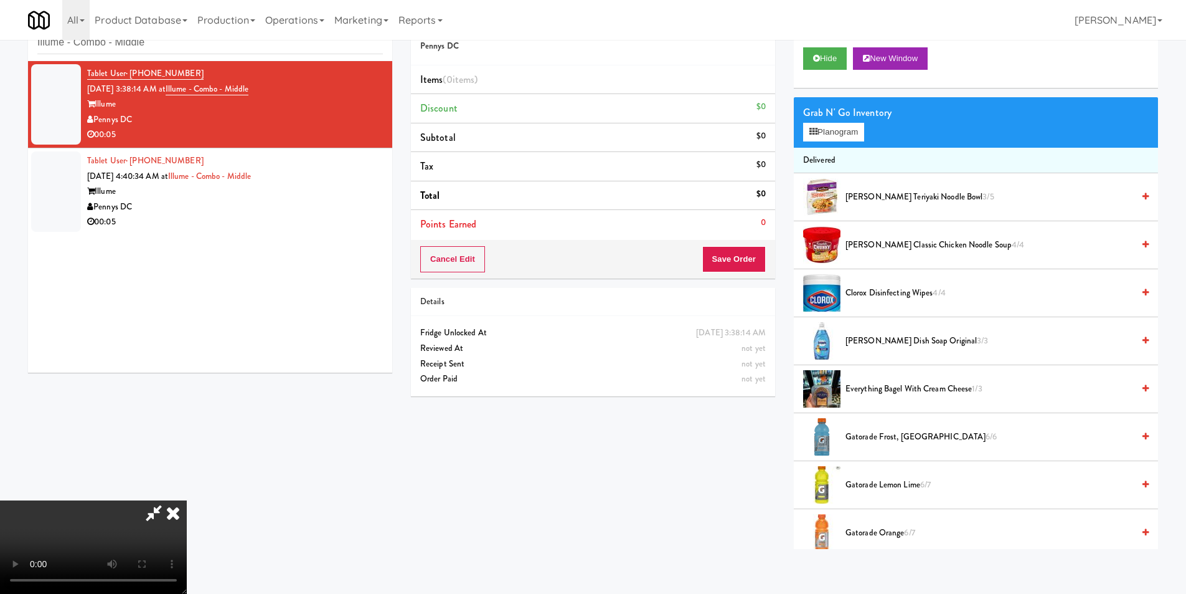
click at [187, 500] on video at bounding box center [93, 546] width 187 height 93
click at [848, 129] on button "Planogram" at bounding box center [833, 132] width 61 height 19
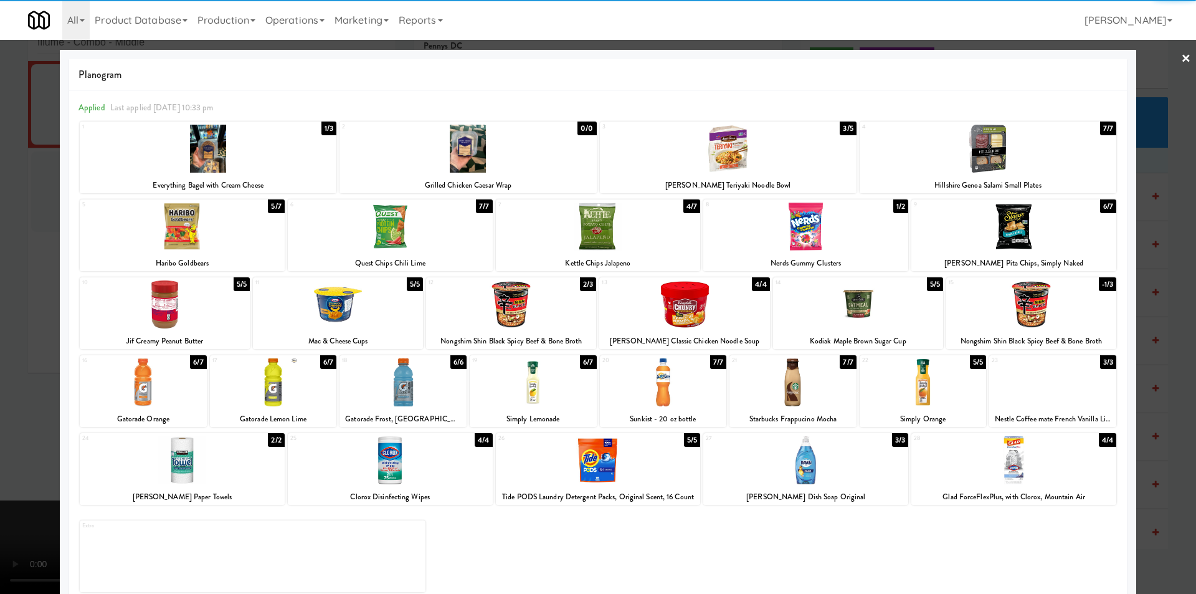
click at [574, 384] on div at bounding box center [533, 382] width 127 height 48
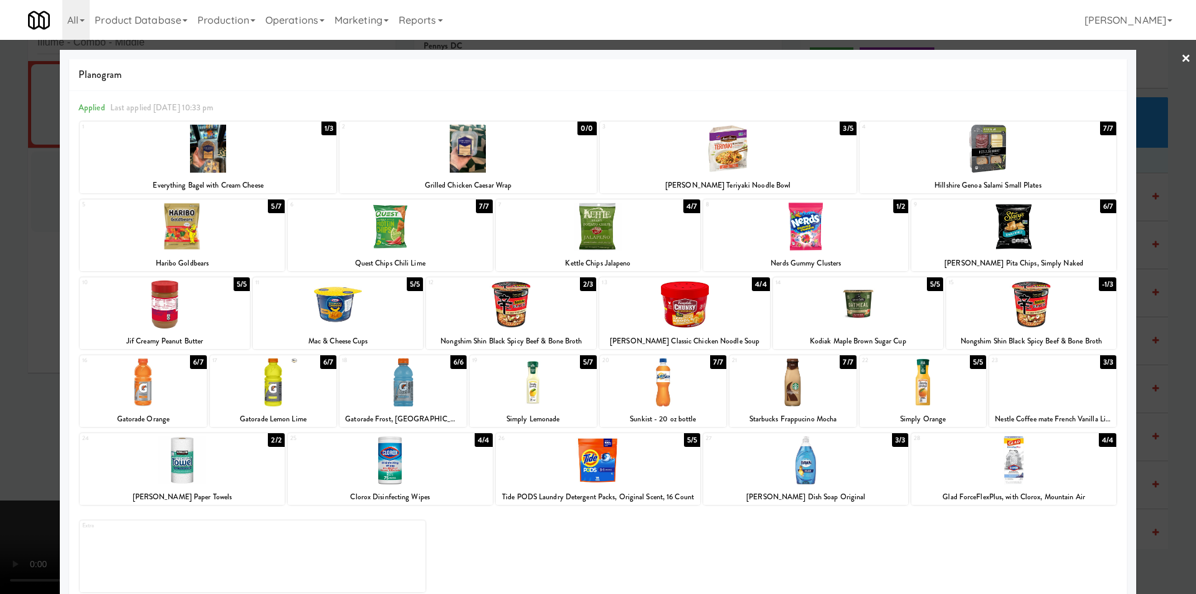
click at [1170, 330] on div at bounding box center [598, 297] width 1196 height 594
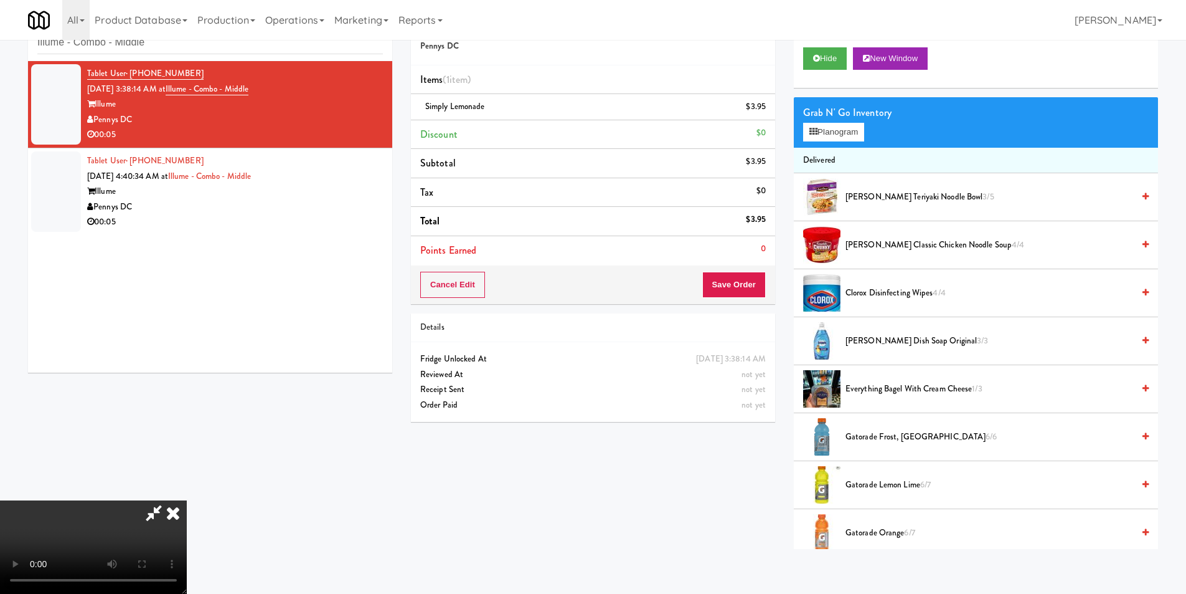
click at [187, 500] on video at bounding box center [93, 546] width 187 height 93
click at [734, 286] on button "Save Order" at bounding box center [734, 285] width 64 height 26
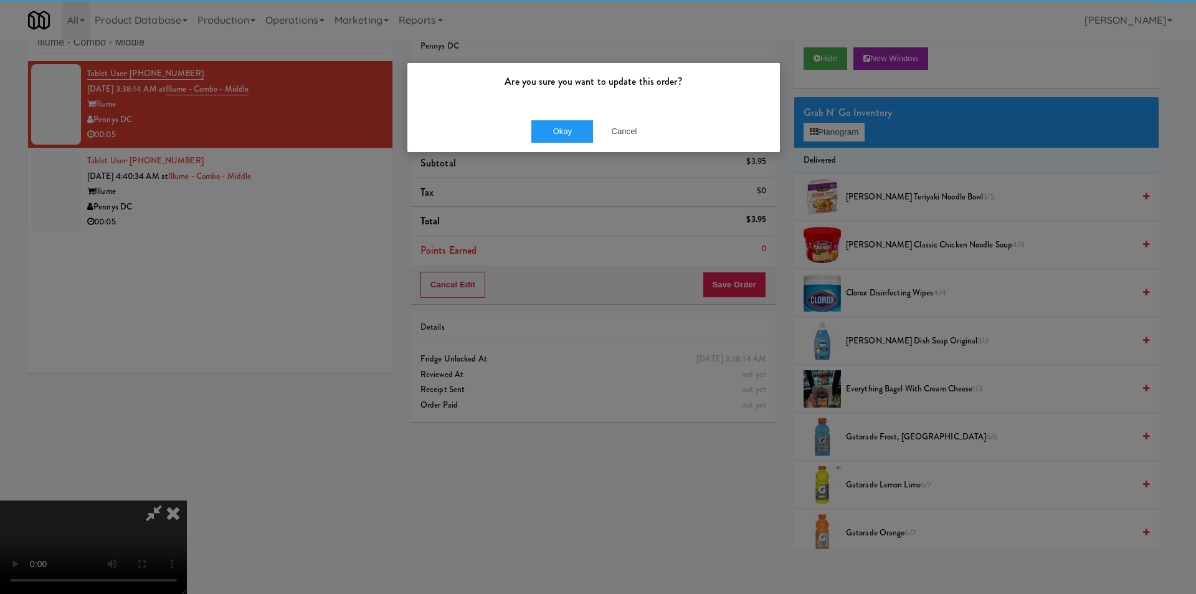
click at [546, 144] on div "Okay Cancel" at bounding box center [593, 131] width 372 height 42
click at [549, 136] on button "Okay" at bounding box center [562, 131] width 62 height 22
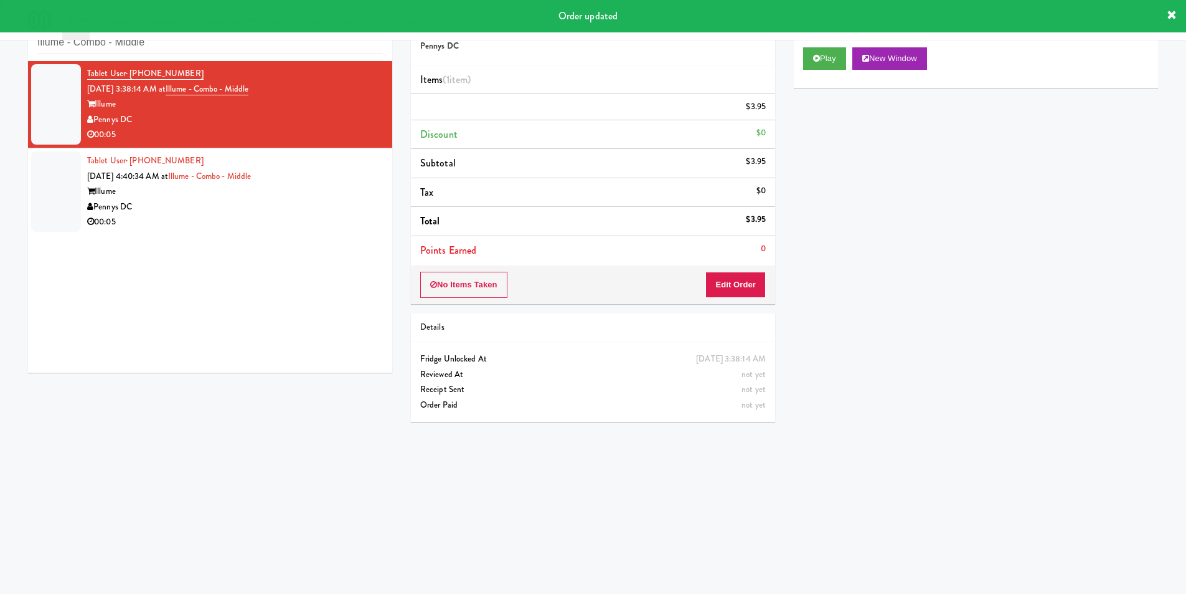
click at [324, 194] on div "Illume" at bounding box center [235, 192] width 296 height 16
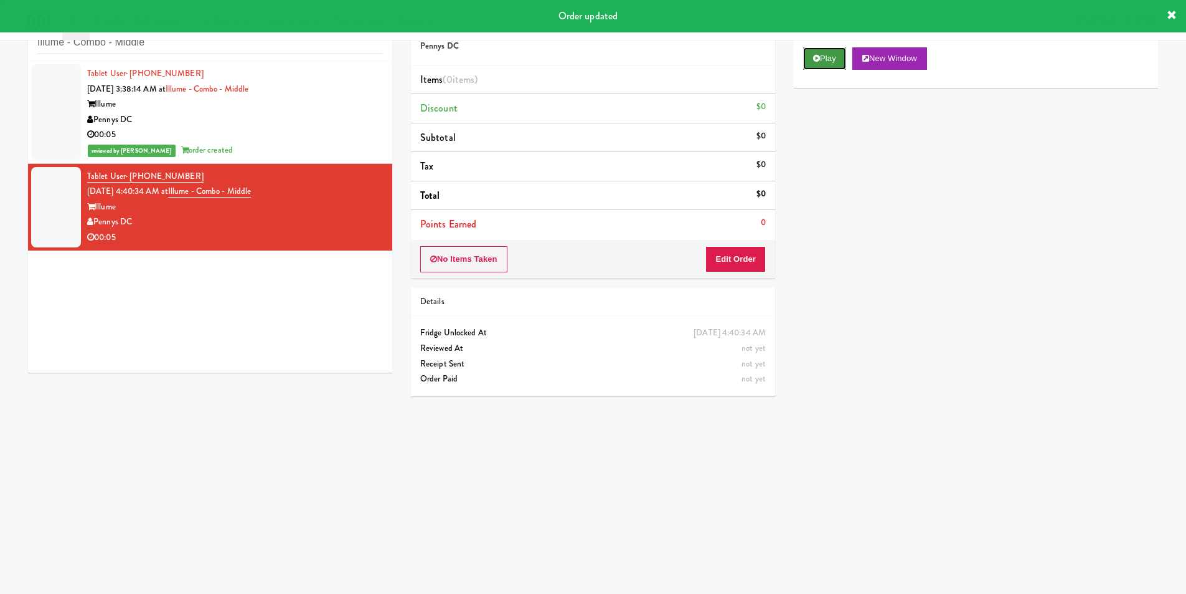
click at [830, 55] on button "Play" at bounding box center [824, 58] width 43 height 22
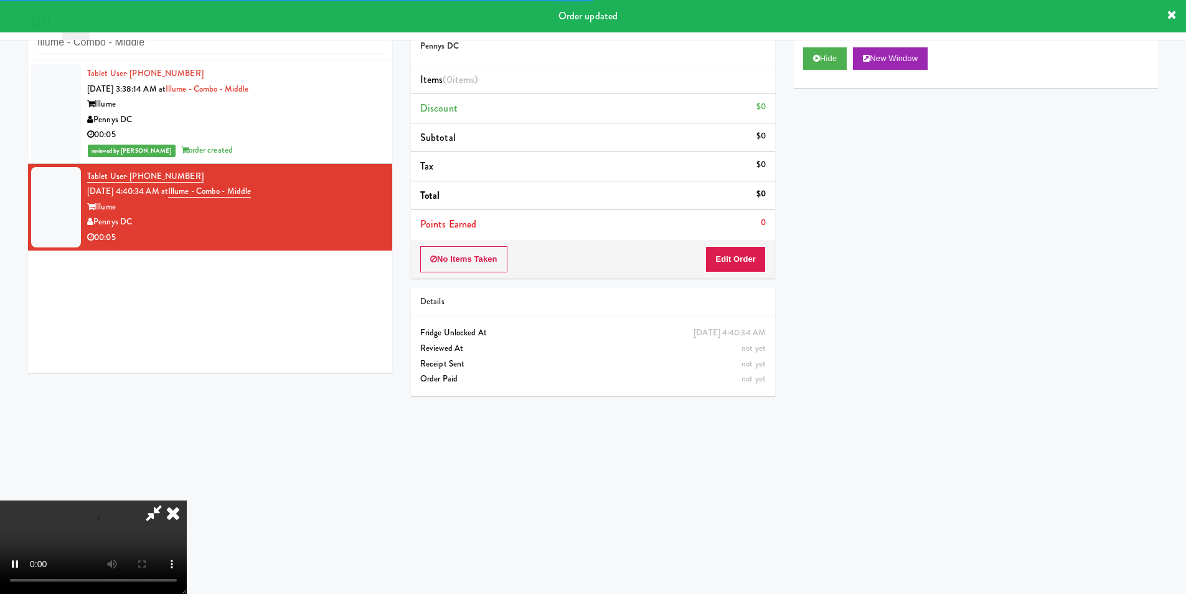
click at [752, 240] on div "No Items Taken Edit Order" at bounding box center [593, 259] width 364 height 39
click at [748, 253] on button "Edit Order" at bounding box center [736, 259] width 60 height 26
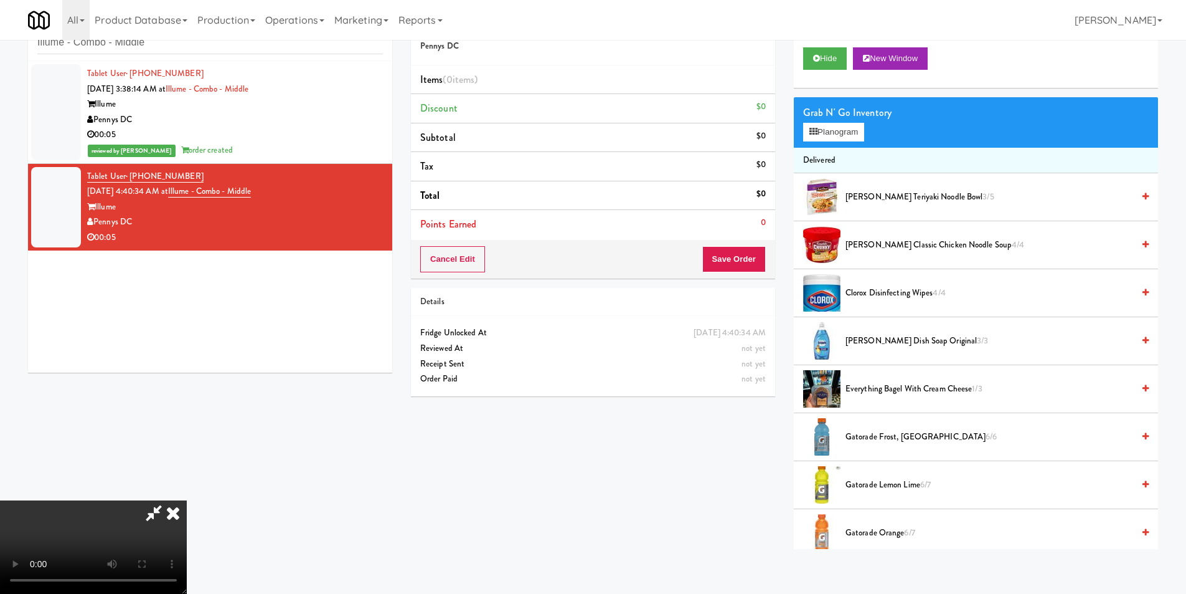
click at [187, 500] on video at bounding box center [93, 546] width 187 height 93
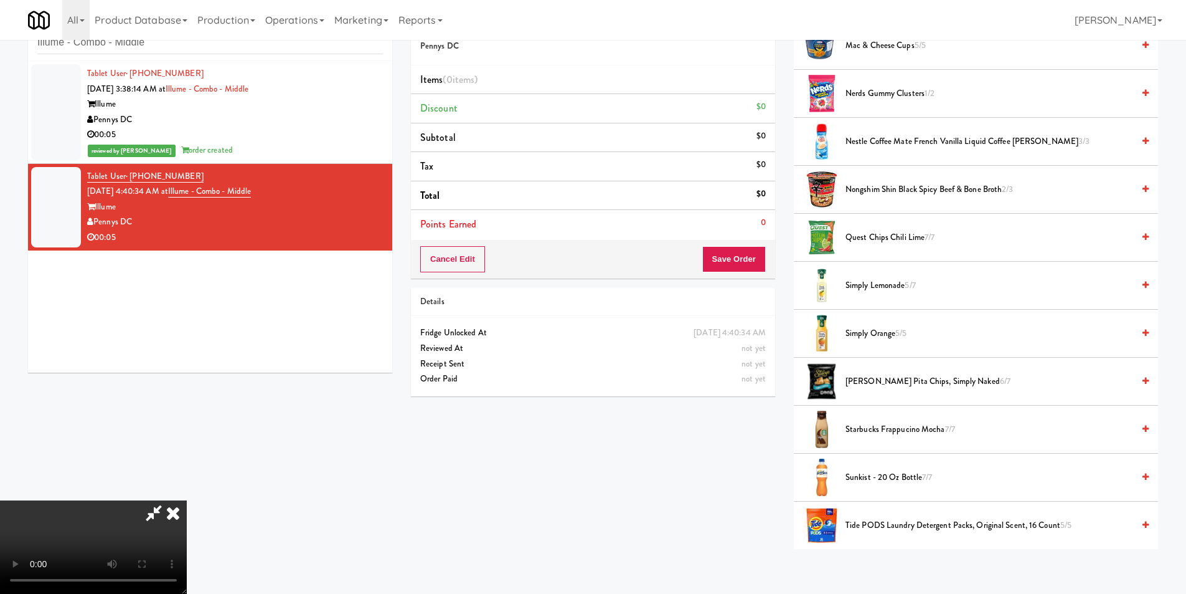
scroll to position [872, 0]
click at [874, 284] on span "Simply Lemonade 5/7" at bounding box center [990, 285] width 288 height 16
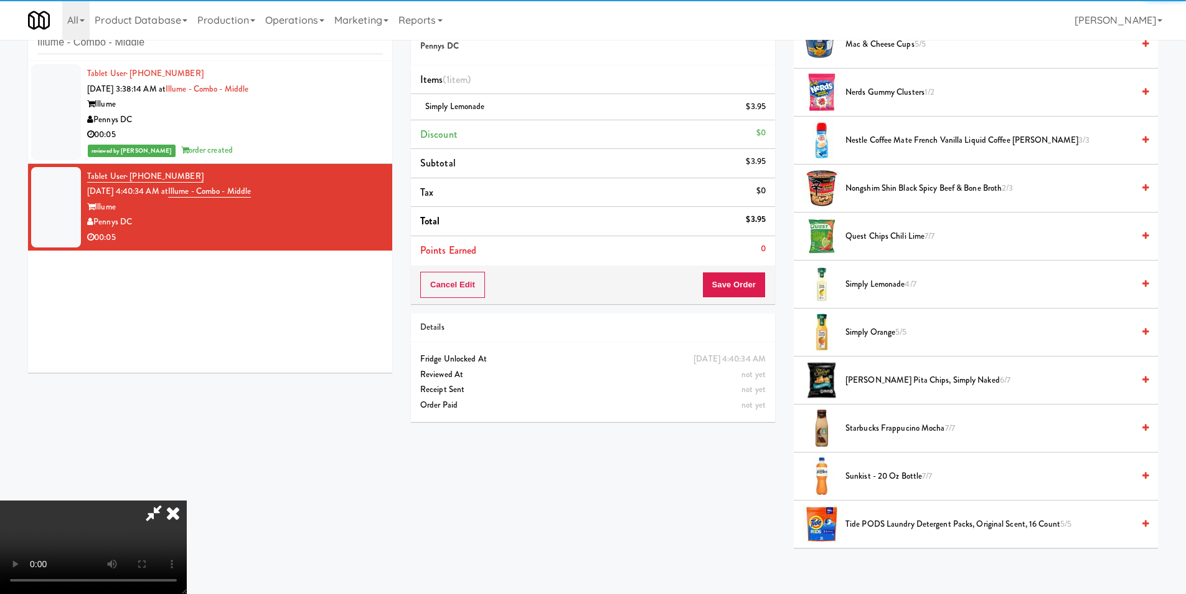
click at [187, 500] on video at bounding box center [93, 546] width 187 height 93
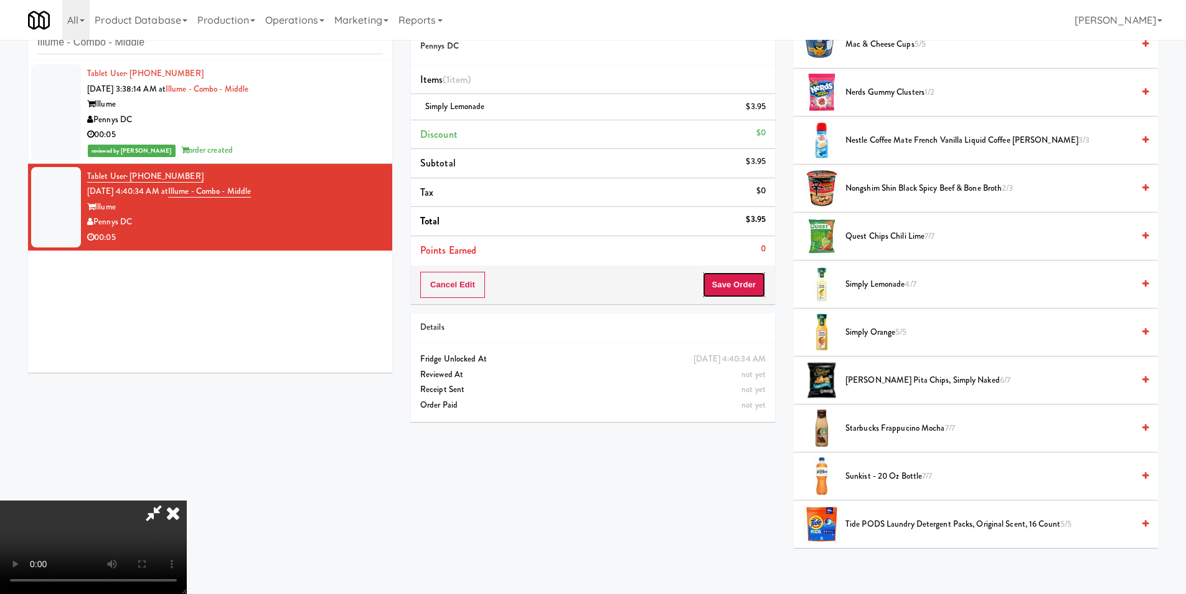
click at [726, 288] on button "Save Order" at bounding box center [734, 285] width 64 height 26
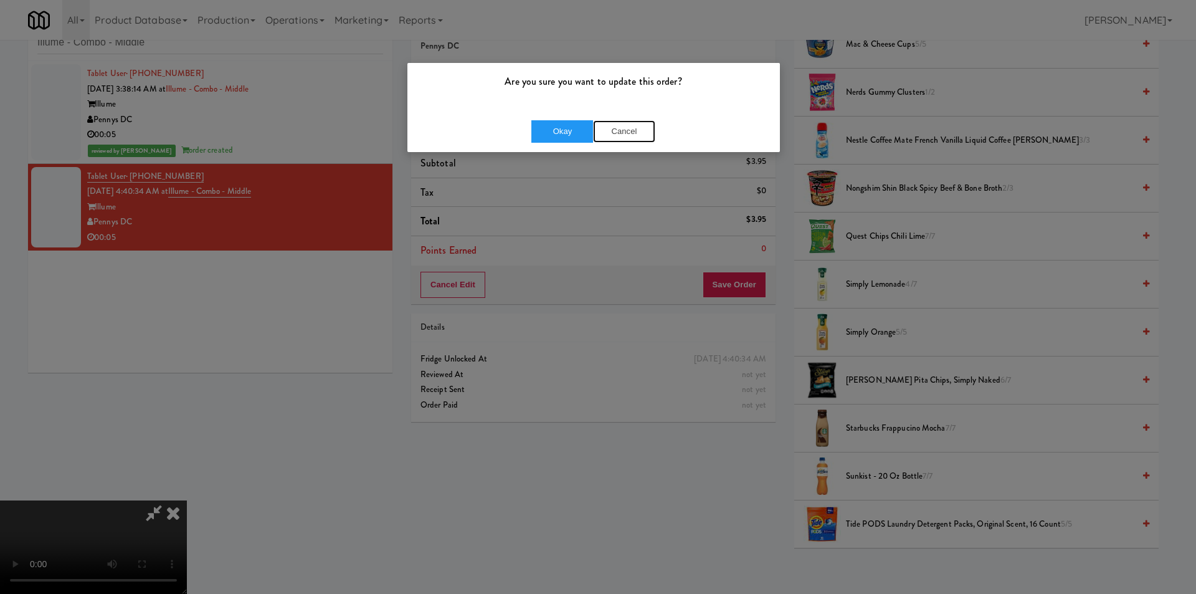
click at [616, 128] on button "Cancel" at bounding box center [624, 131] width 62 height 22
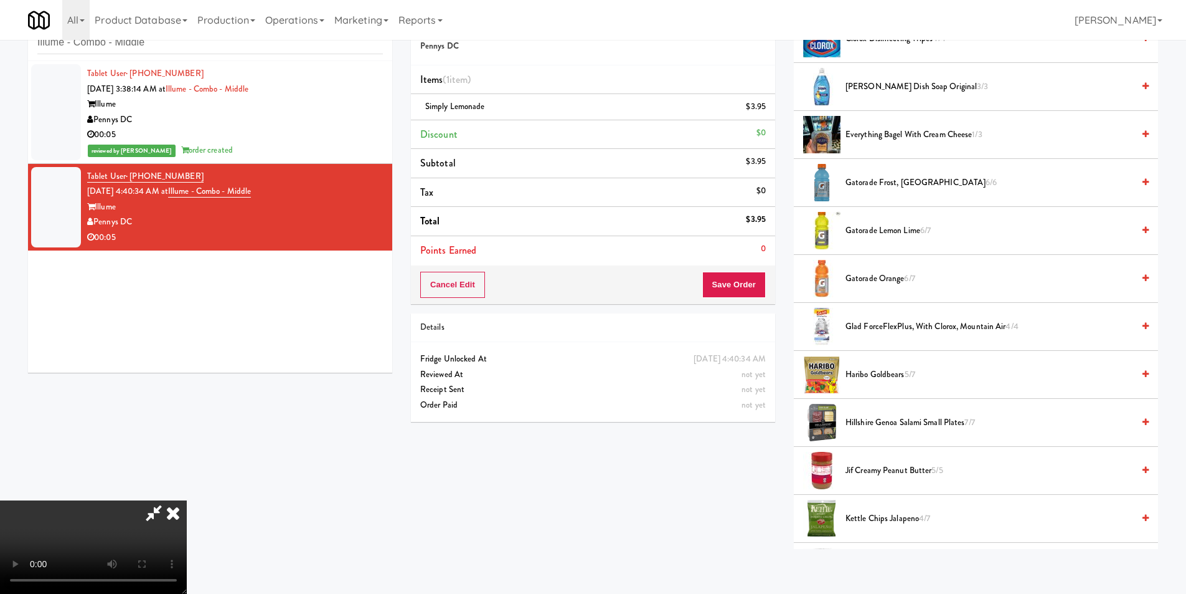
scroll to position [0, 0]
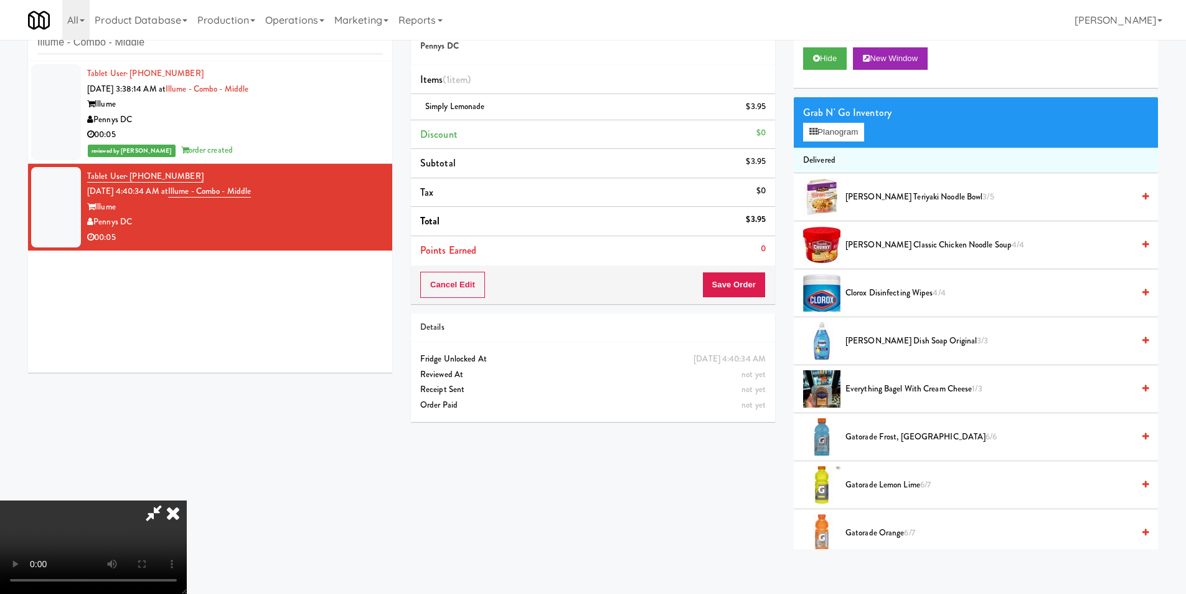
click at [837, 144] on div "Grab N' Go Inventory Planogram" at bounding box center [976, 122] width 364 height 50
click at [843, 132] on button "Planogram" at bounding box center [833, 132] width 61 height 19
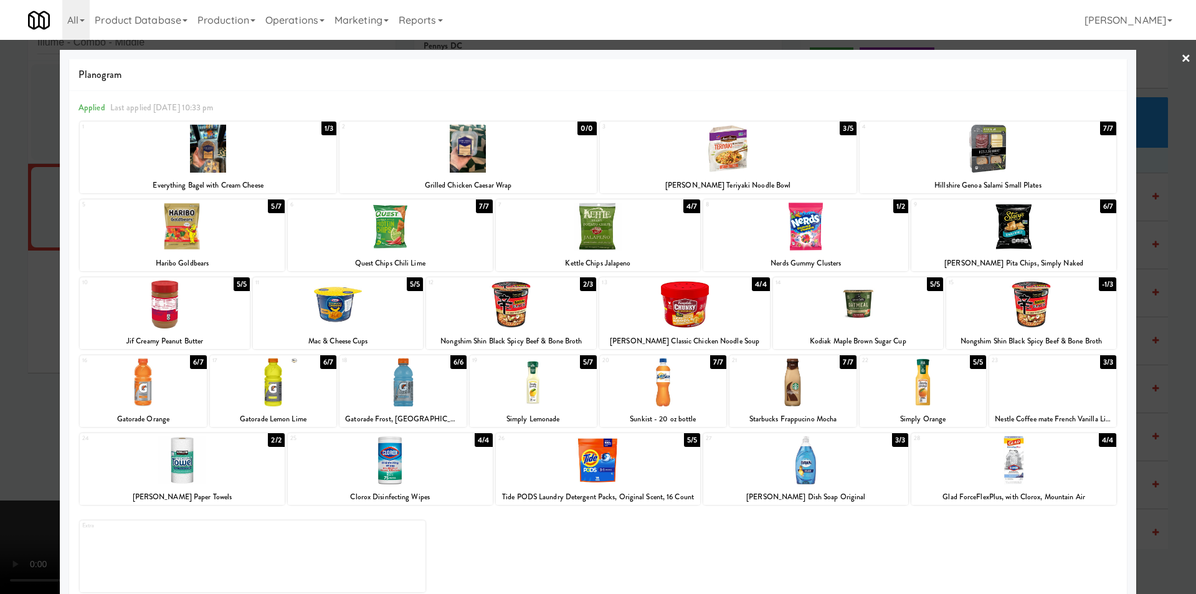
click at [1135, 344] on div at bounding box center [598, 297] width 1196 height 594
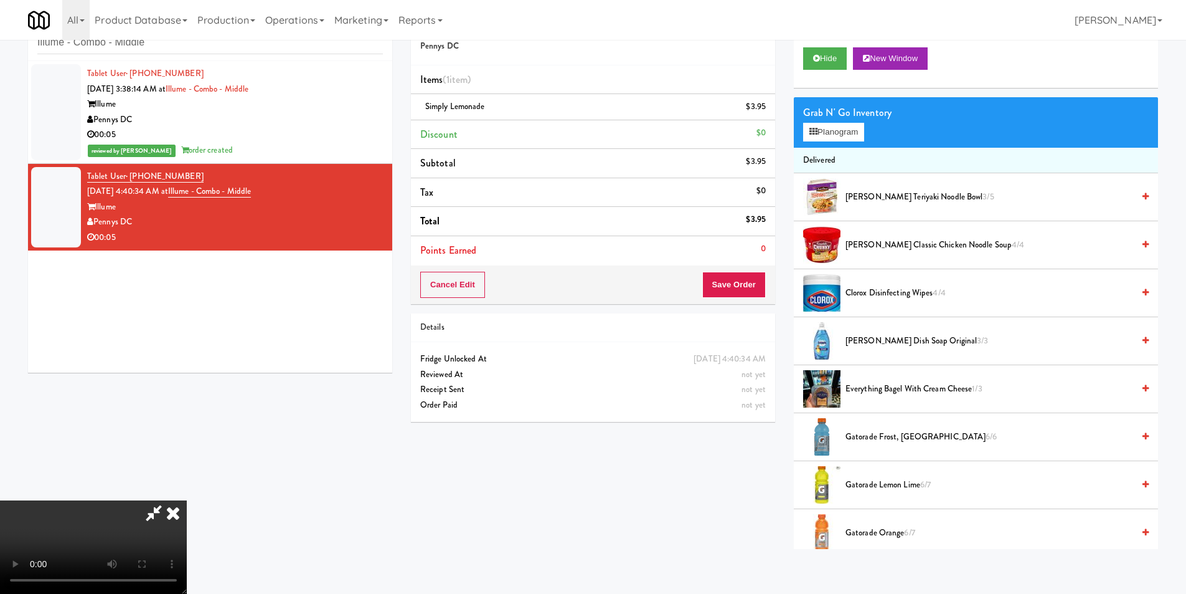
click at [187, 500] on video at bounding box center [93, 546] width 187 height 93
click at [731, 283] on button "Save Order" at bounding box center [734, 285] width 64 height 26
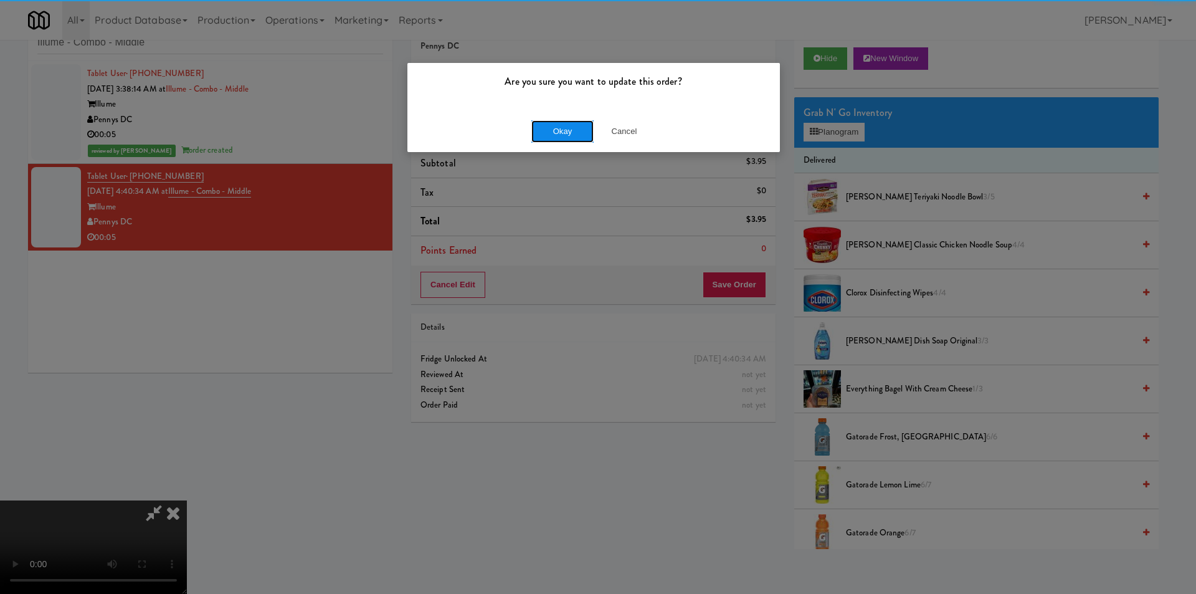
click at [569, 121] on button "Okay" at bounding box center [562, 131] width 62 height 22
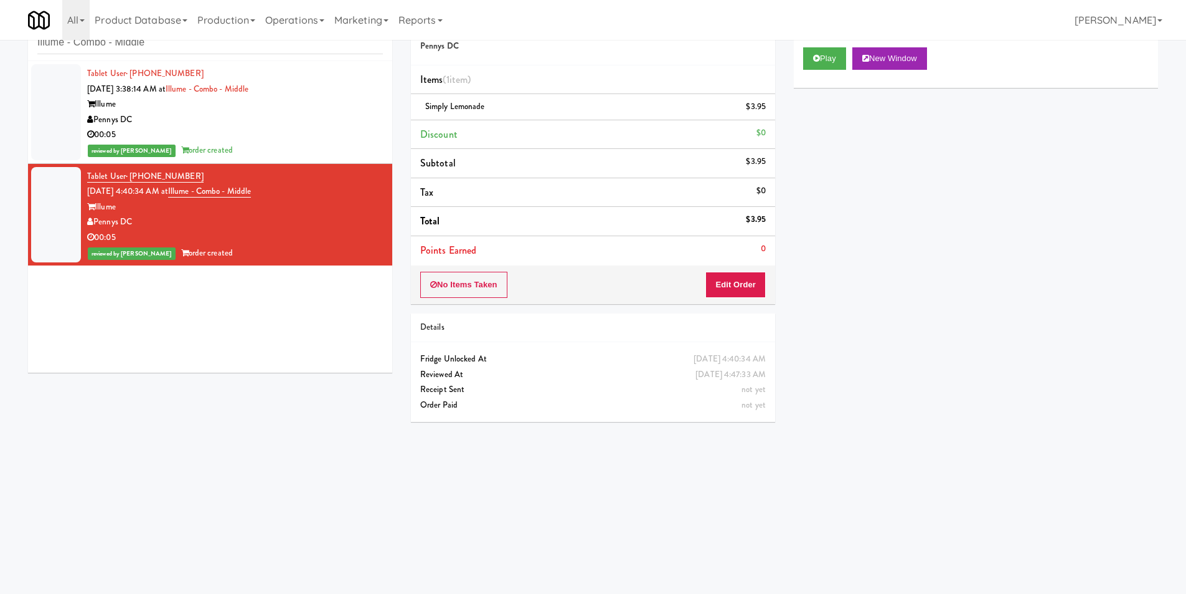
click at [219, 59] on div "inbox reviewed recent all unclear take inventory issue suspicious failed recent…" at bounding box center [210, 33] width 364 height 56
click at [220, 54] on input "Illume - Combo - Middle" at bounding box center [210, 42] width 346 height 23
click at [221, 52] on input "Illume - Combo - Middle" at bounding box center [210, 42] width 346 height 23
paste input "[PERSON_NAME] - Cooler - Left"
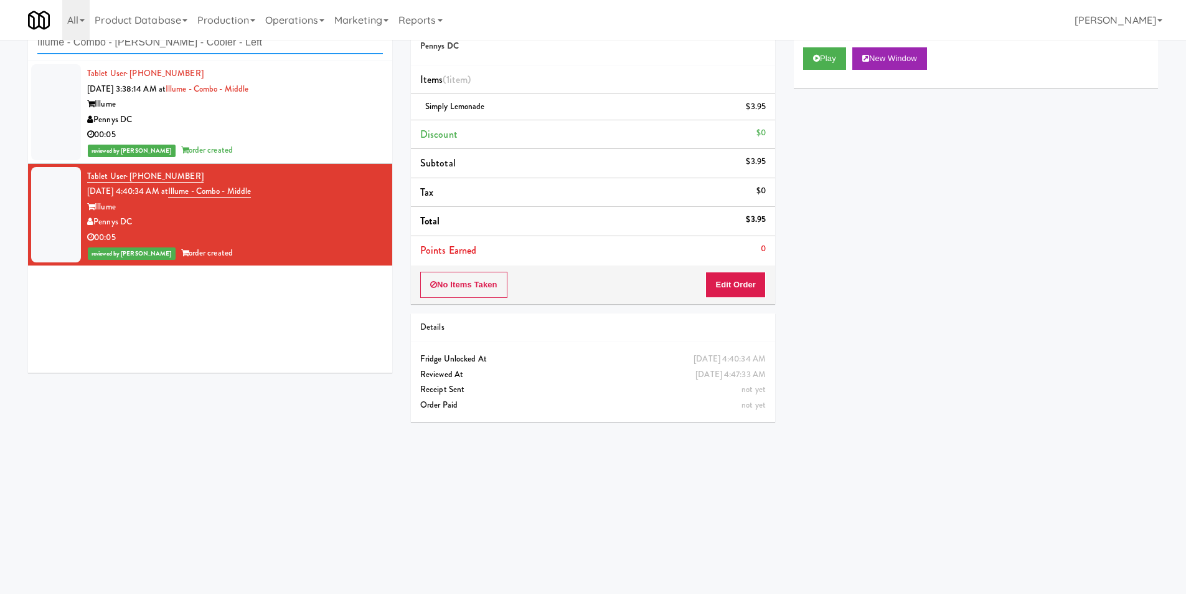
paste input "text"
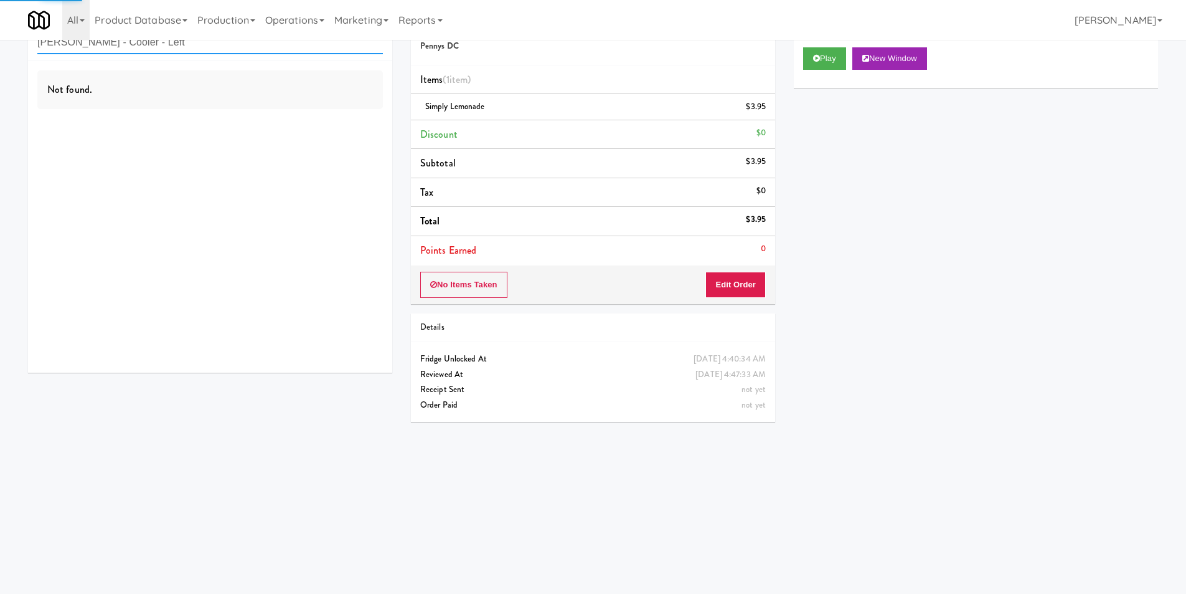
type input "[PERSON_NAME] - Cooler - Left"
click at [326, 141] on div "Not found." at bounding box center [210, 216] width 364 height 311
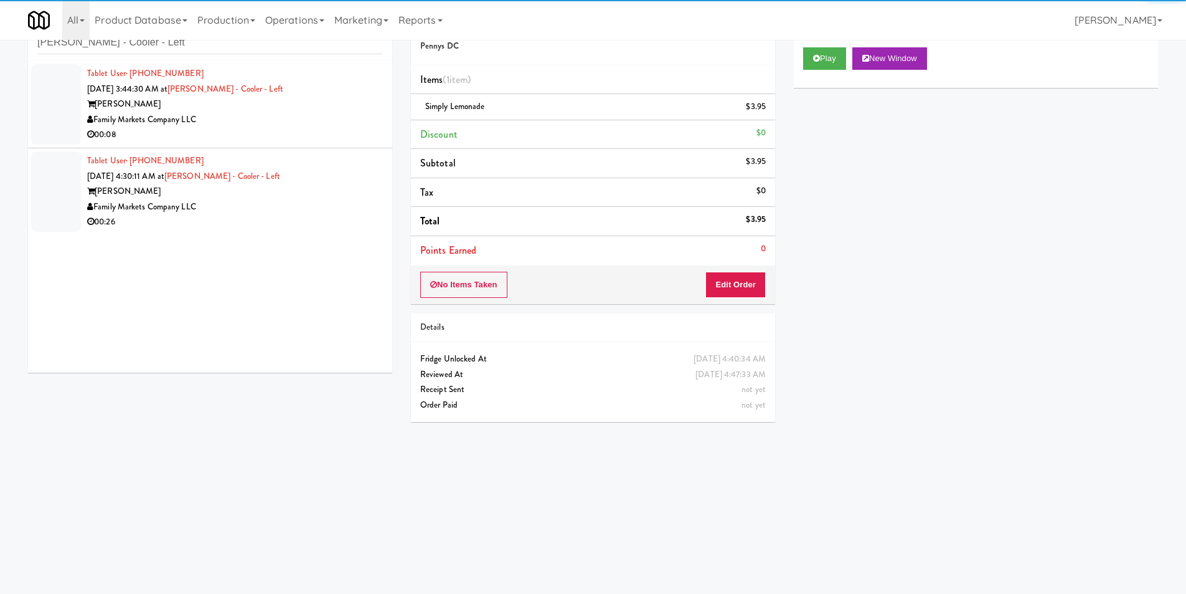
click at [326, 141] on div "00:08" at bounding box center [235, 135] width 296 height 16
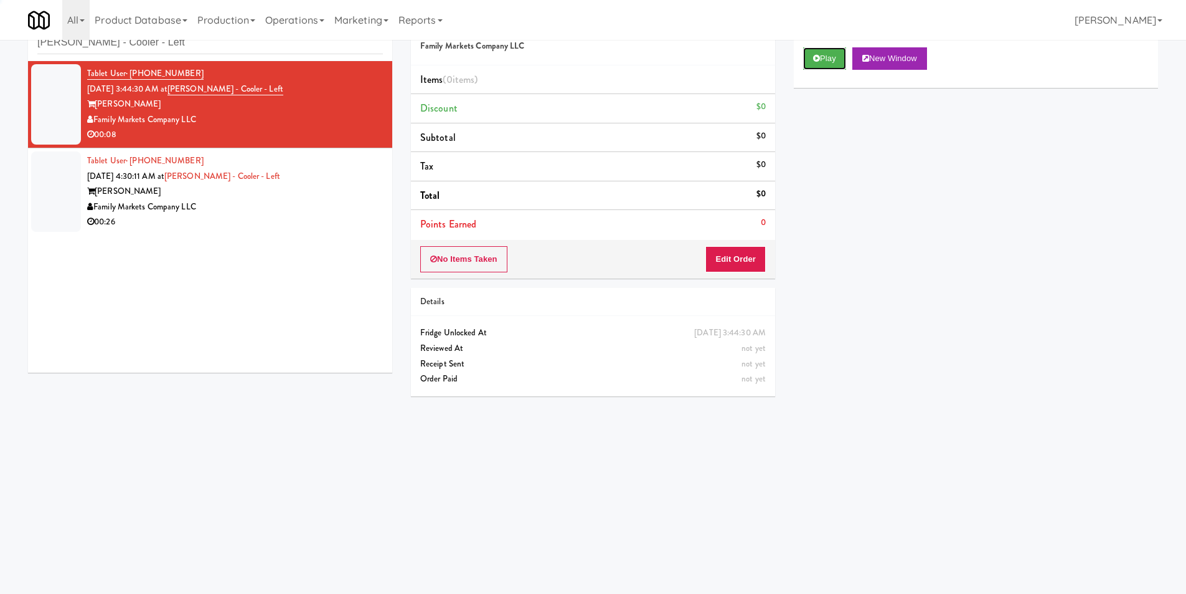
click at [816, 62] on button "Play" at bounding box center [824, 58] width 43 height 22
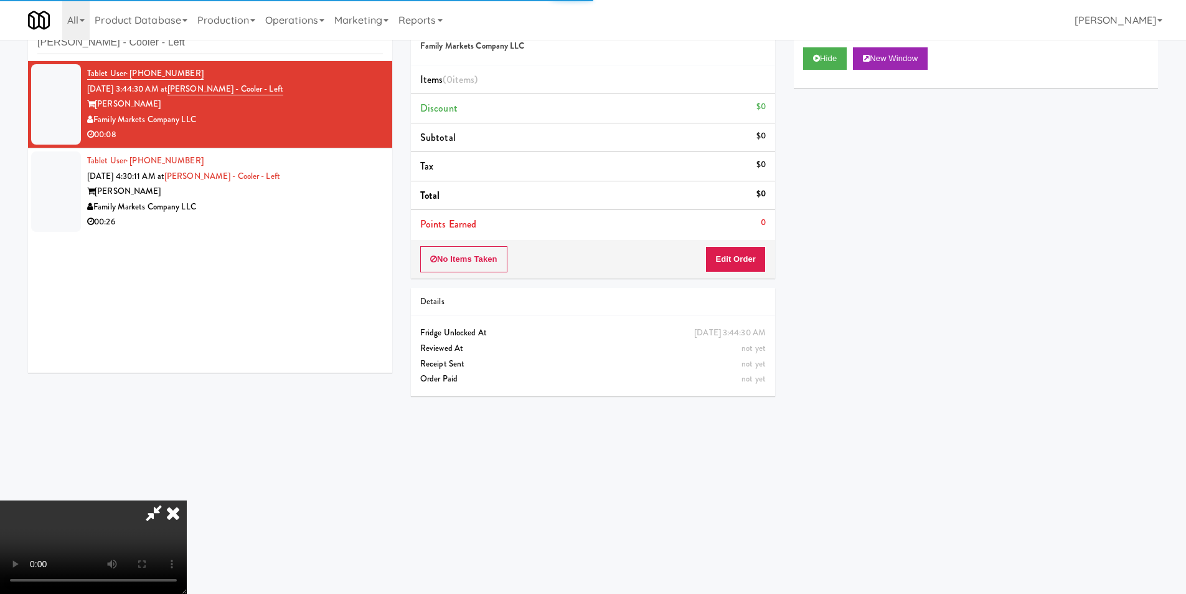
click at [733, 245] on div "No Items Taken Edit Order" at bounding box center [593, 259] width 364 height 39
click at [733, 257] on button "Edit Order" at bounding box center [736, 259] width 60 height 26
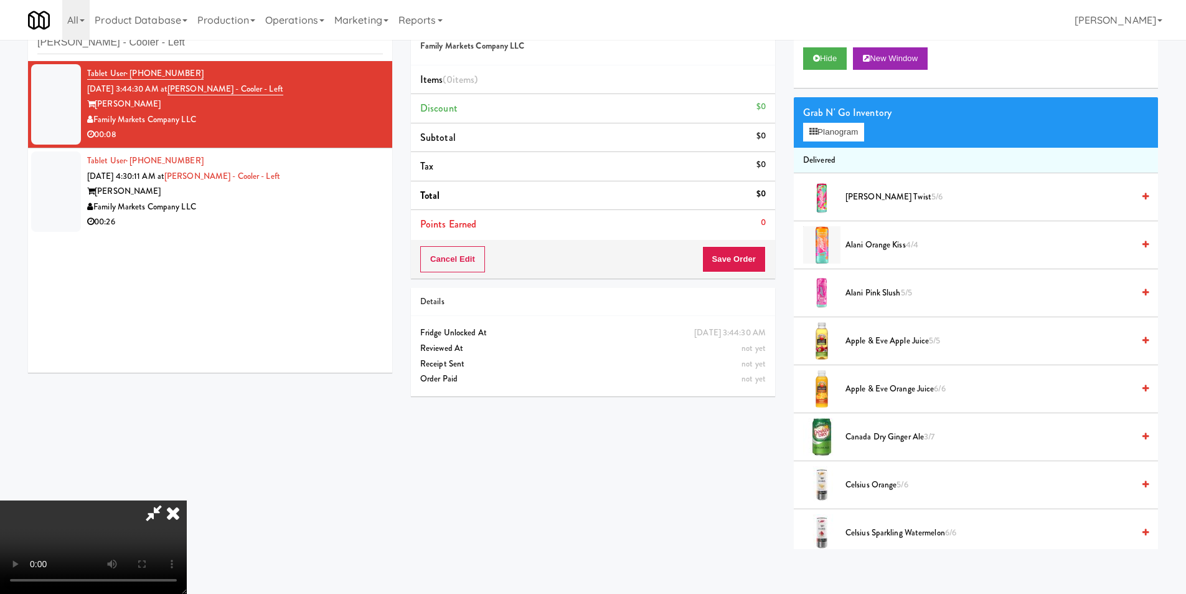
scroll to position [188, 0]
click at [187, 500] on video at bounding box center [93, 546] width 187 height 93
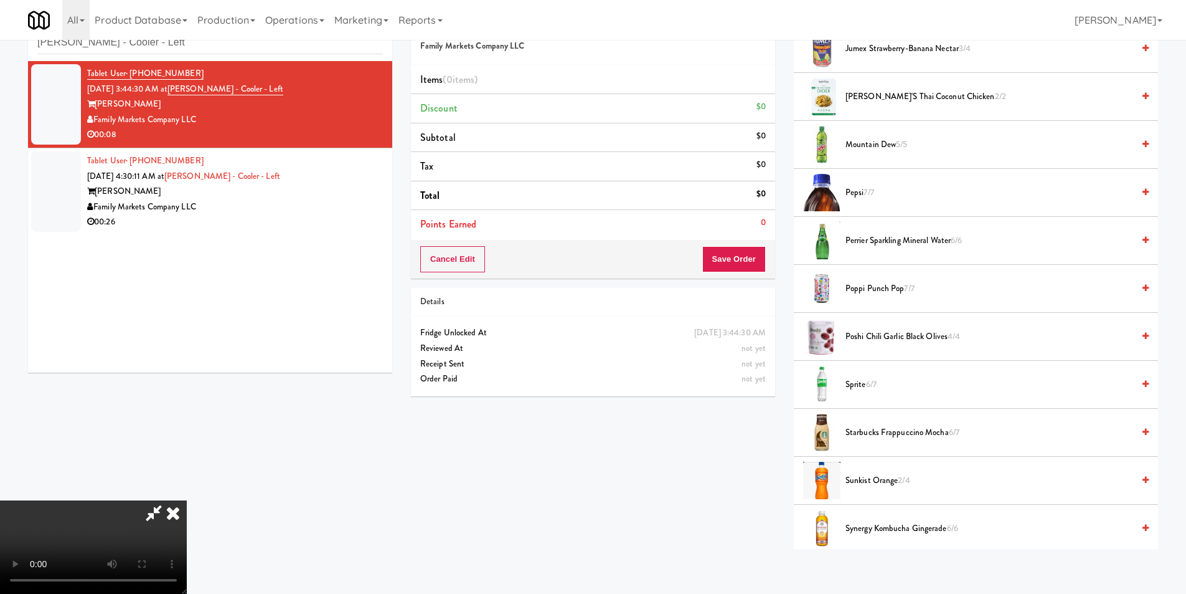
scroll to position [1308, 0]
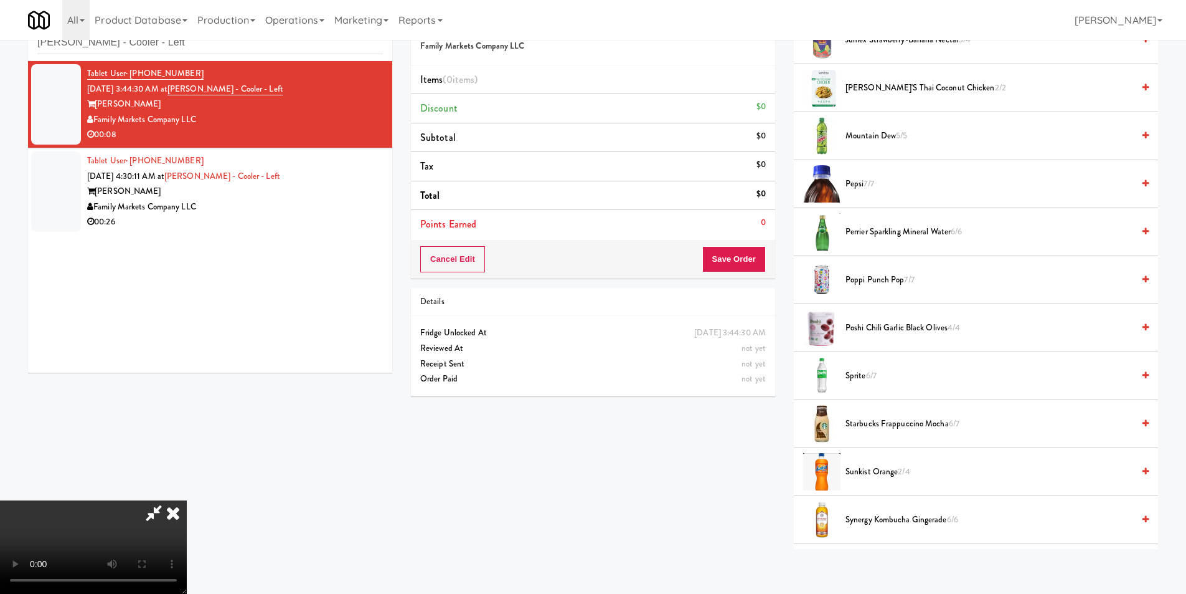
click at [864, 177] on span "Pepsi 7/7" at bounding box center [990, 184] width 288 height 16
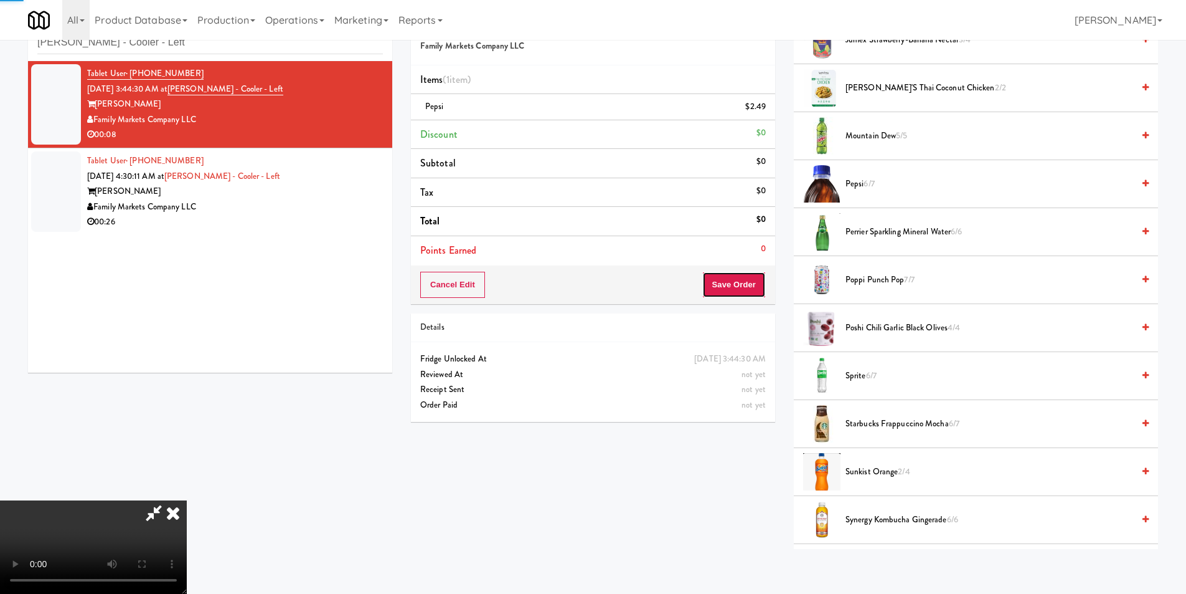
click at [753, 282] on button "Save Order" at bounding box center [734, 285] width 64 height 26
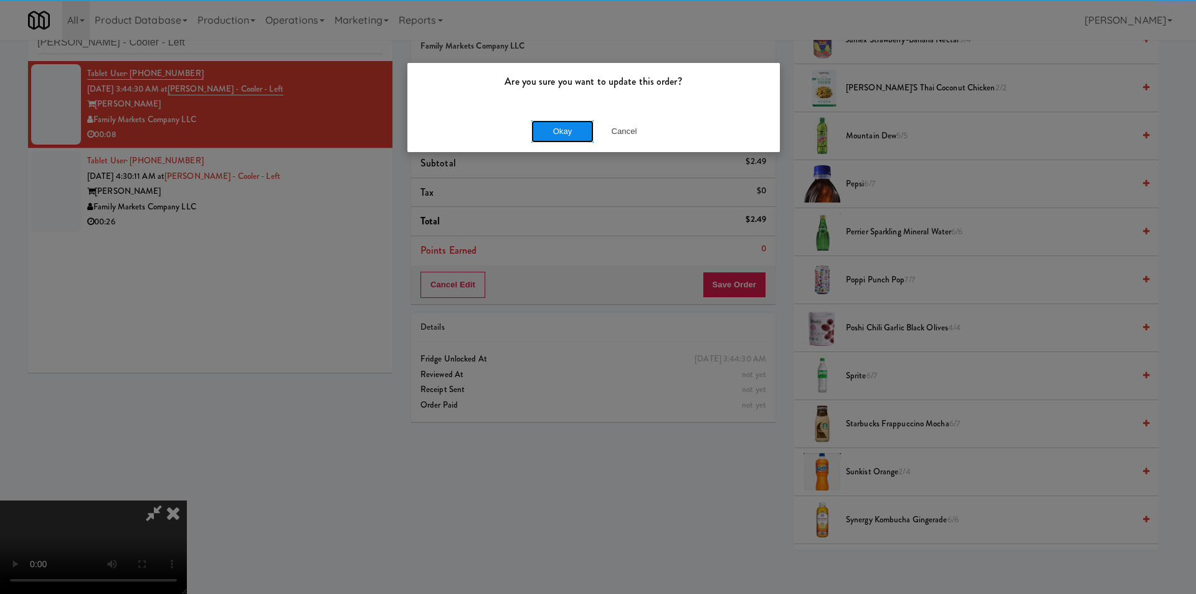
click at [564, 134] on button "Okay" at bounding box center [562, 131] width 62 height 22
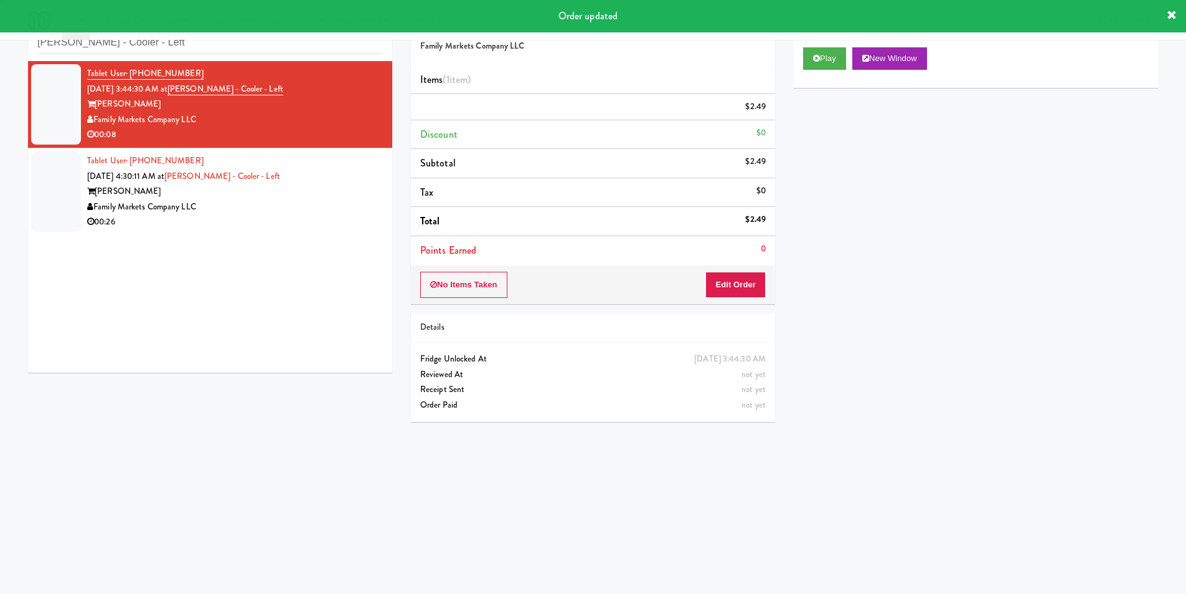
scroll to position [0, 0]
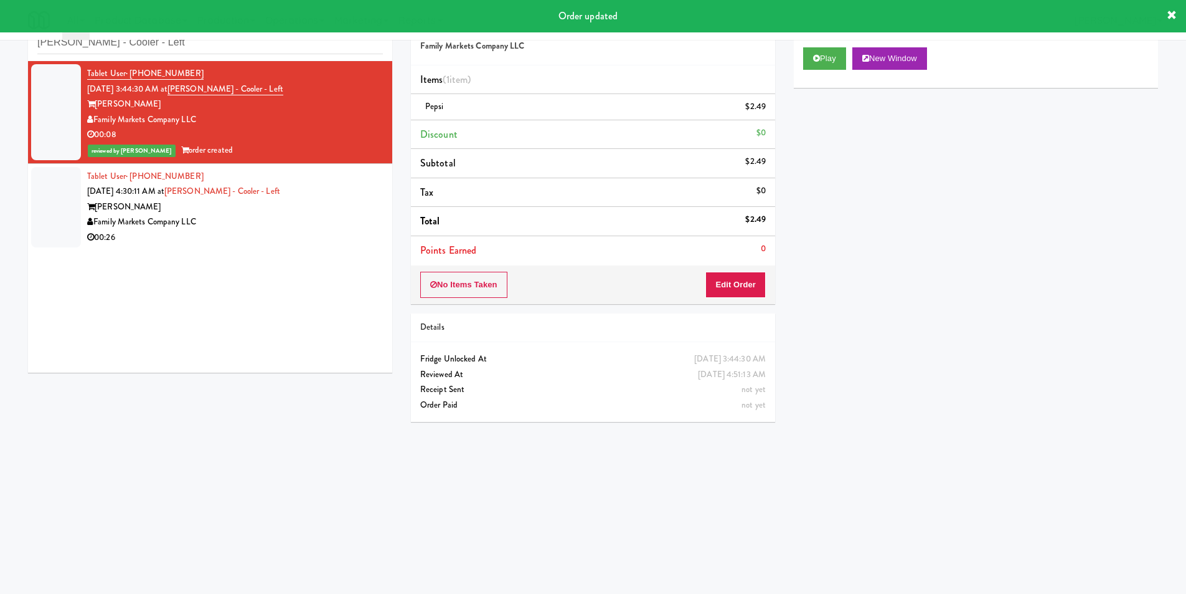
click at [275, 246] on li "Tablet User · (240) 691-2788 [DATE] 4:30:11 AM at Rowan - Cooler - Left Rowan F…" at bounding box center [210, 207] width 364 height 87
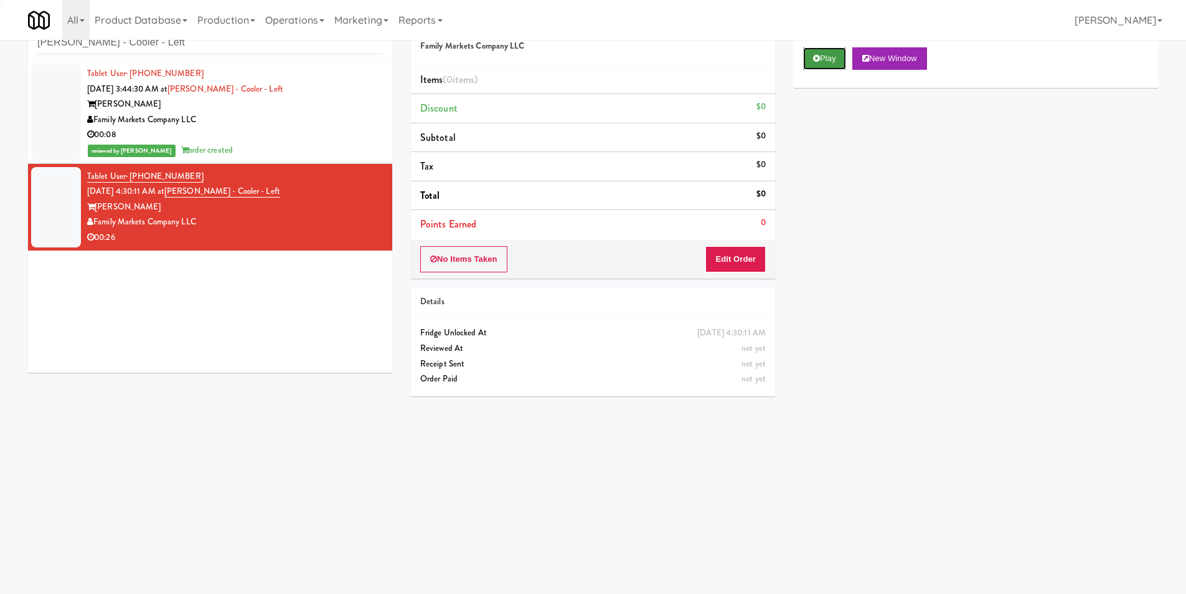
click at [818, 58] on icon at bounding box center [816, 58] width 7 height 8
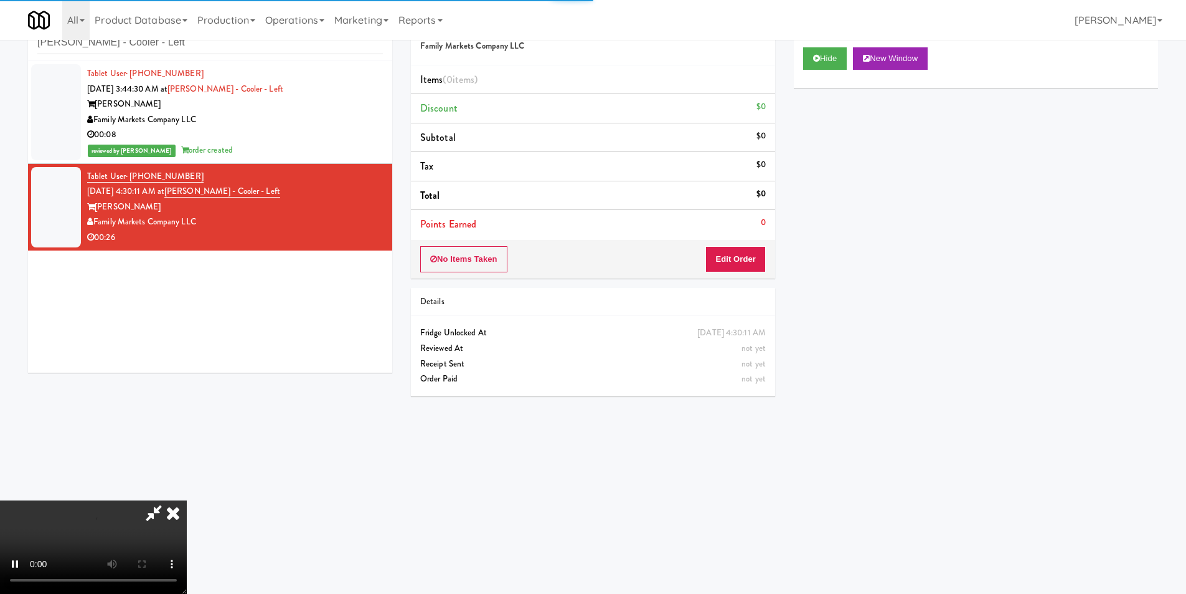
click at [726, 284] on div "Order # 688581 Family Markets Company LLC Items (0 items ) Discount $0 Subtotal…" at bounding box center [593, 205] width 383 height 400
click at [733, 268] on button "Edit Order" at bounding box center [736, 259] width 60 height 26
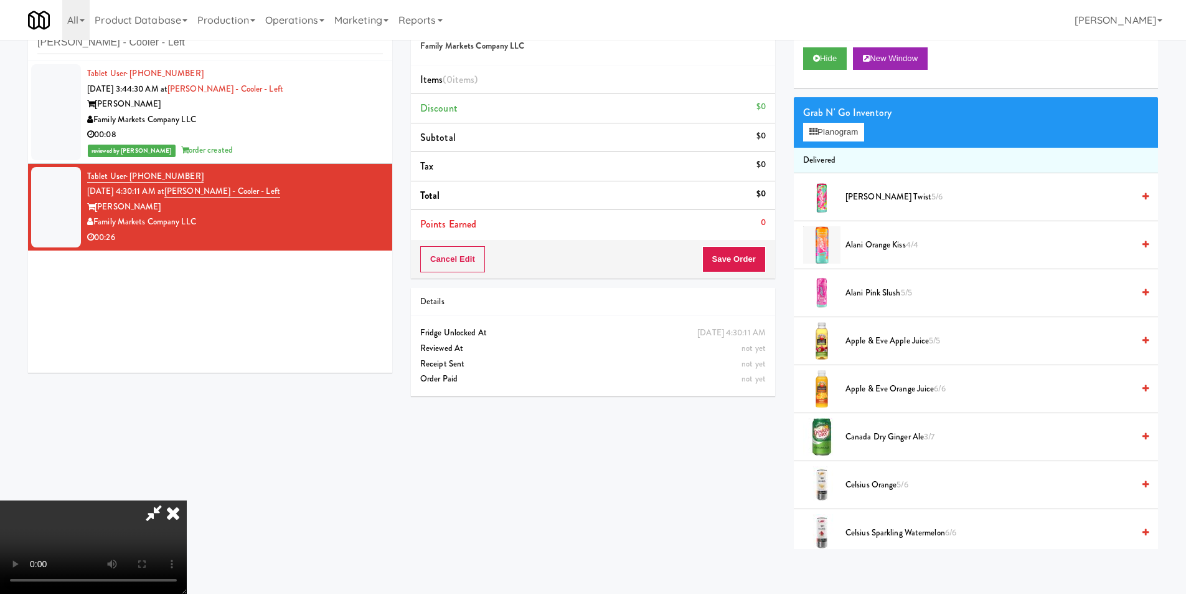
click at [187, 500] on video at bounding box center [93, 546] width 187 height 93
click at [831, 133] on button "Planogram" at bounding box center [833, 132] width 61 height 19
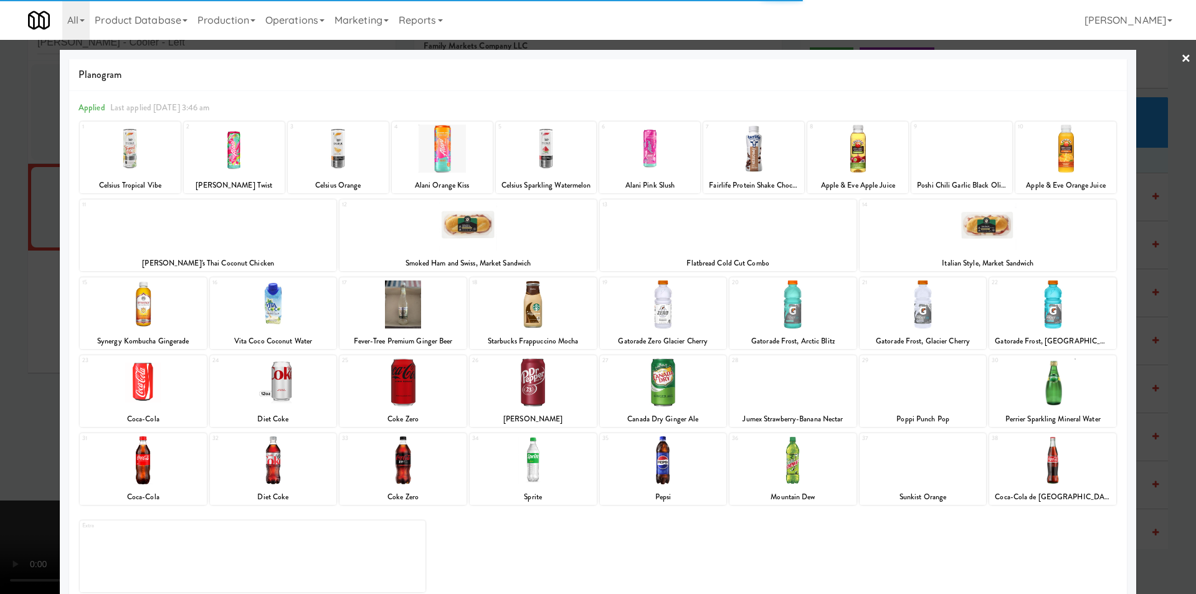
click at [412, 322] on div at bounding box center [402, 304] width 127 height 48
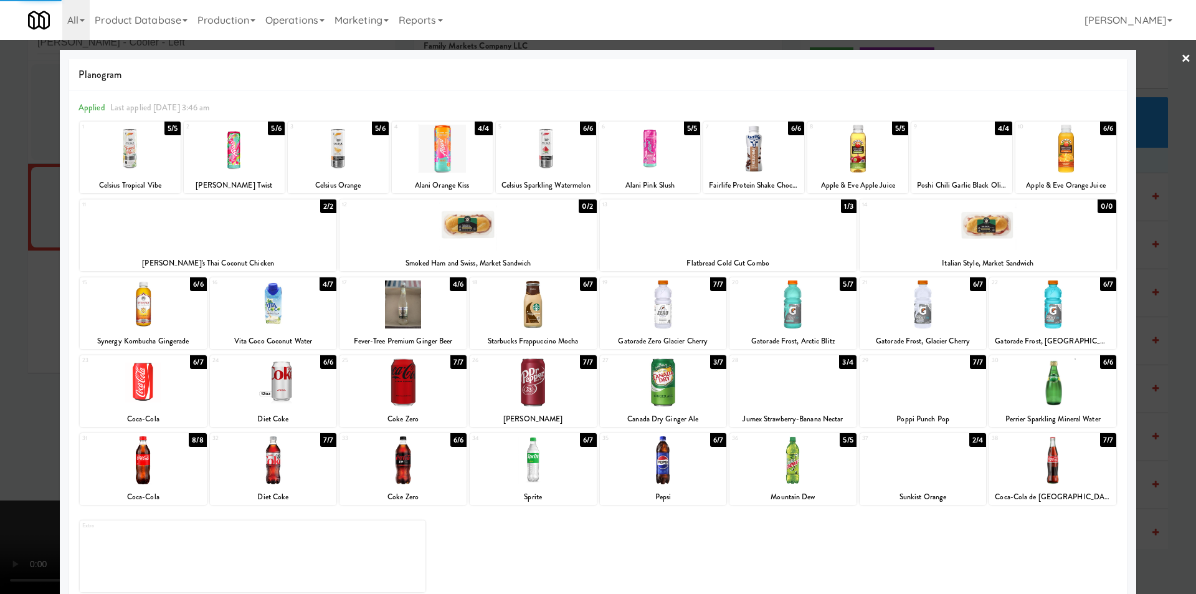
click at [414, 319] on div at bounding box center [402, 304] width 127 height 48
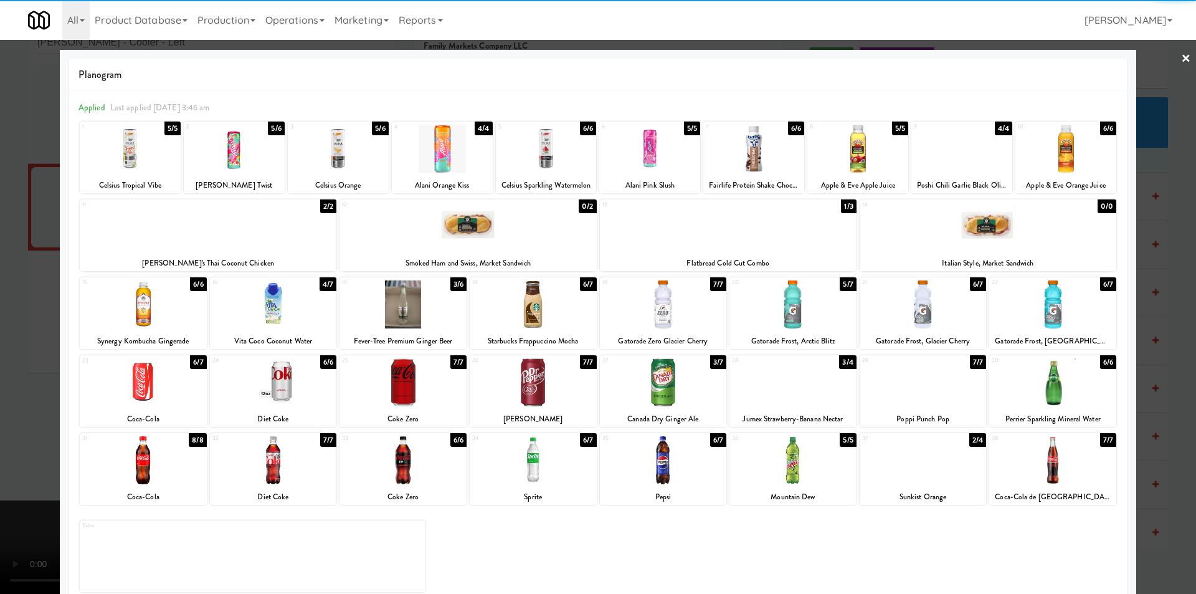
click at [1156, 299] on div at bounding box center [598, 297] width 1196 height 594
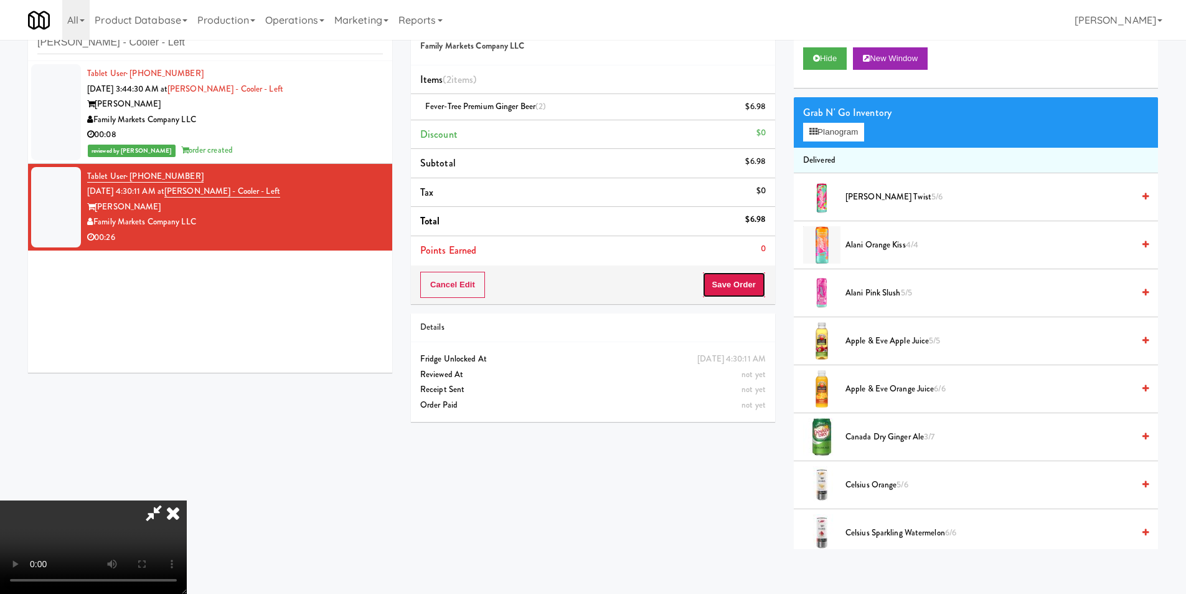
click at [757, 289] on button "Save Order" at bounding box center [734, 285] width 64 height 26
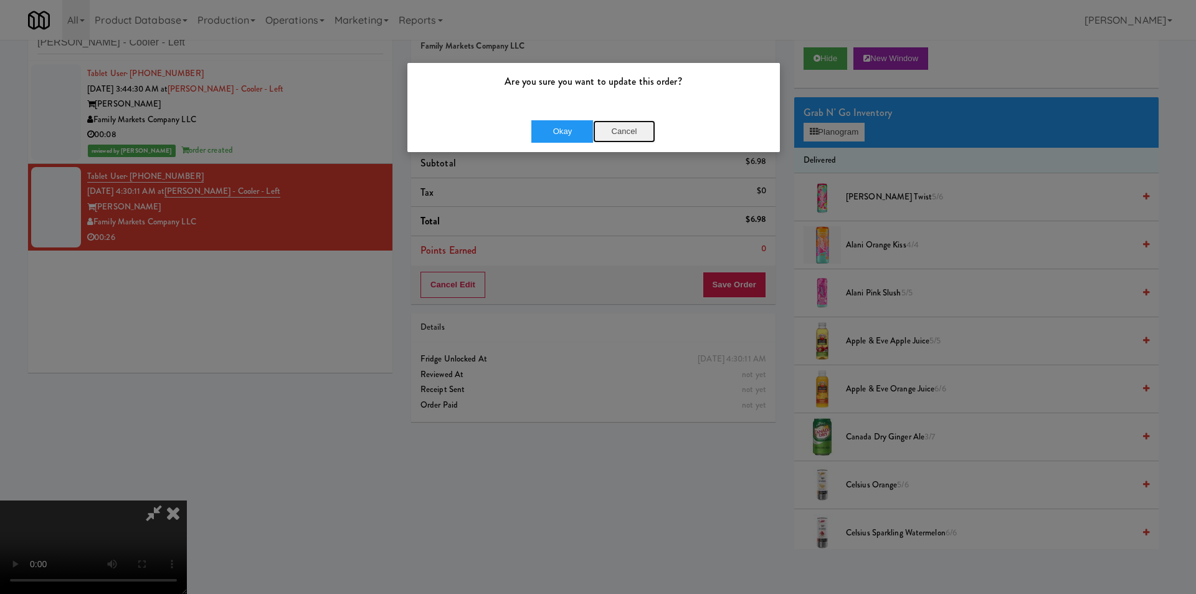
click at [612, 131] on button "Cancel" at bounding box center [624, 131] width 62 height 22
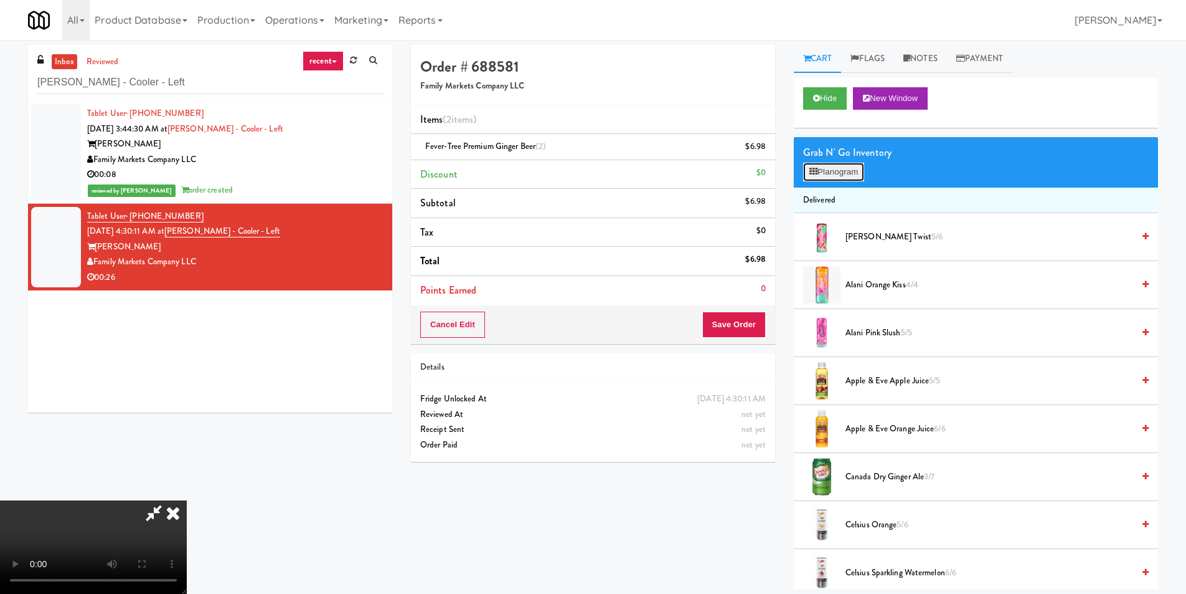
click at [817, 171] on icon at bounding box center [814, 172] width 8 height 8
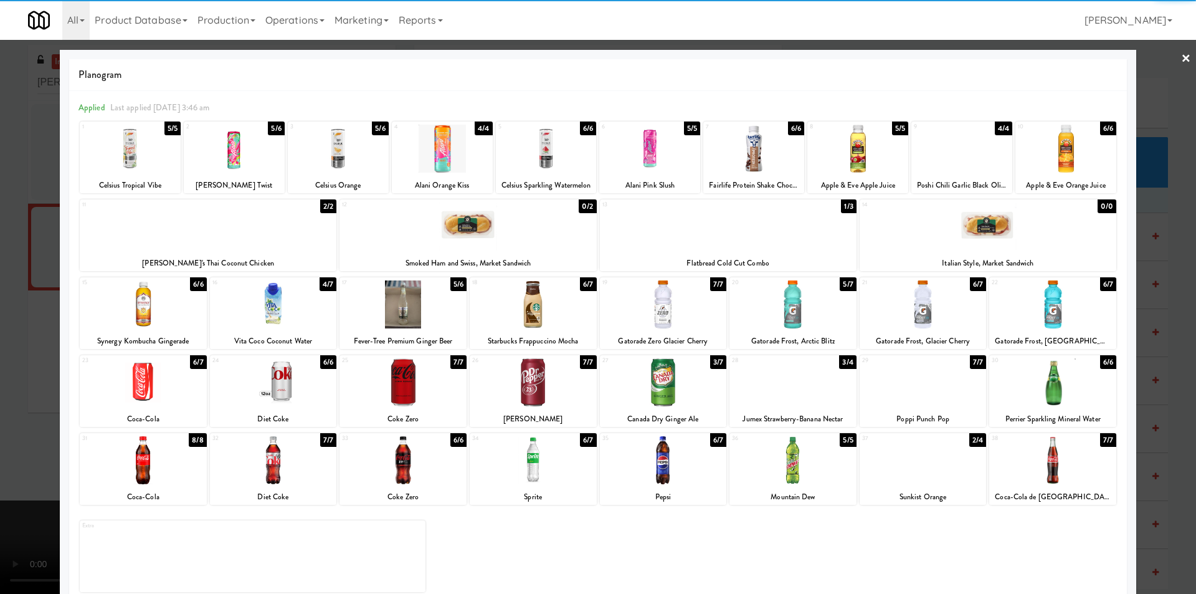
click at [1031, 390] on div at bounding box center [1052, 382] width 127 height 48
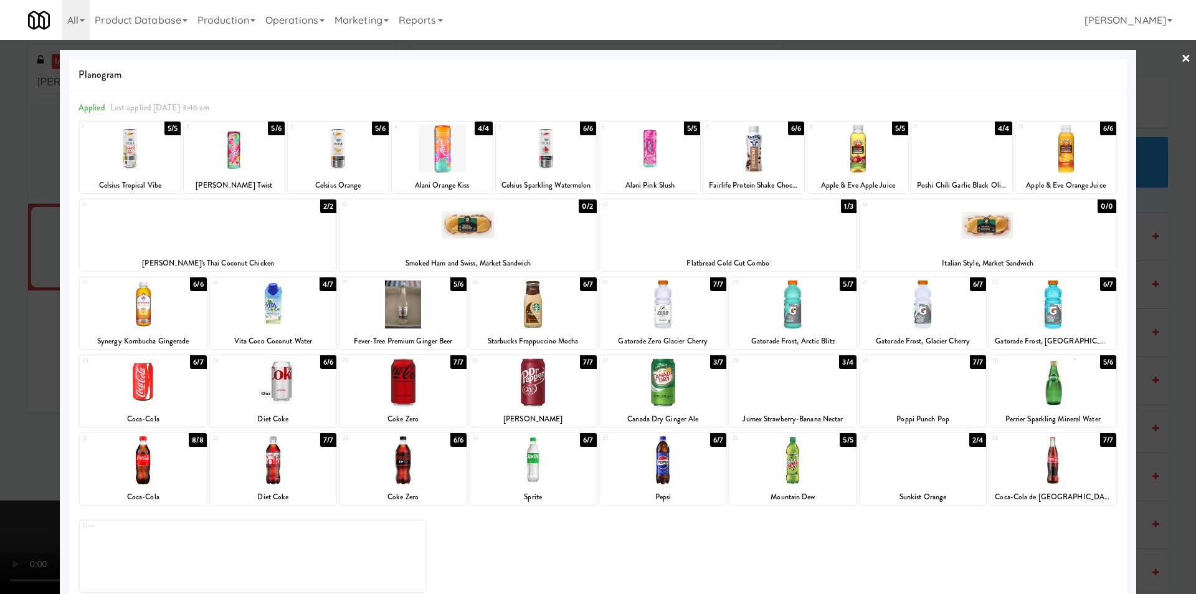
click at [1148, 366] on div at bounding box center [598, 297] width 1196 height 594
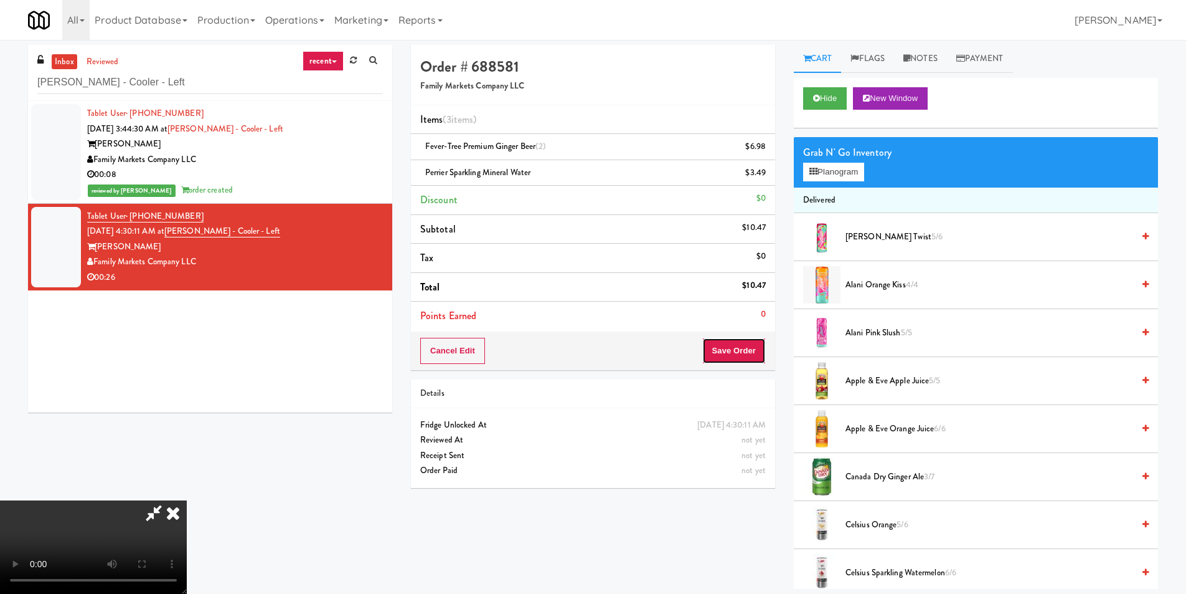
click at [740, 346] on button "Save Order" at bounding box center [734, 351] width 64 height 26
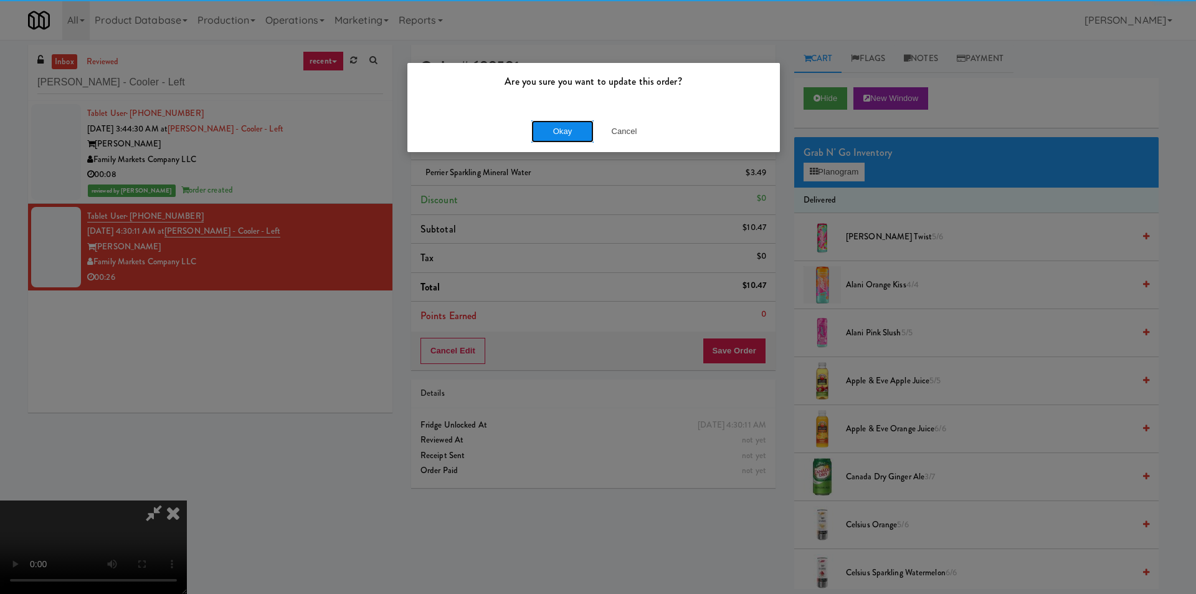
click at [572, 129] on button "Okay" at bounding box center [562, 131] width 62 height 22
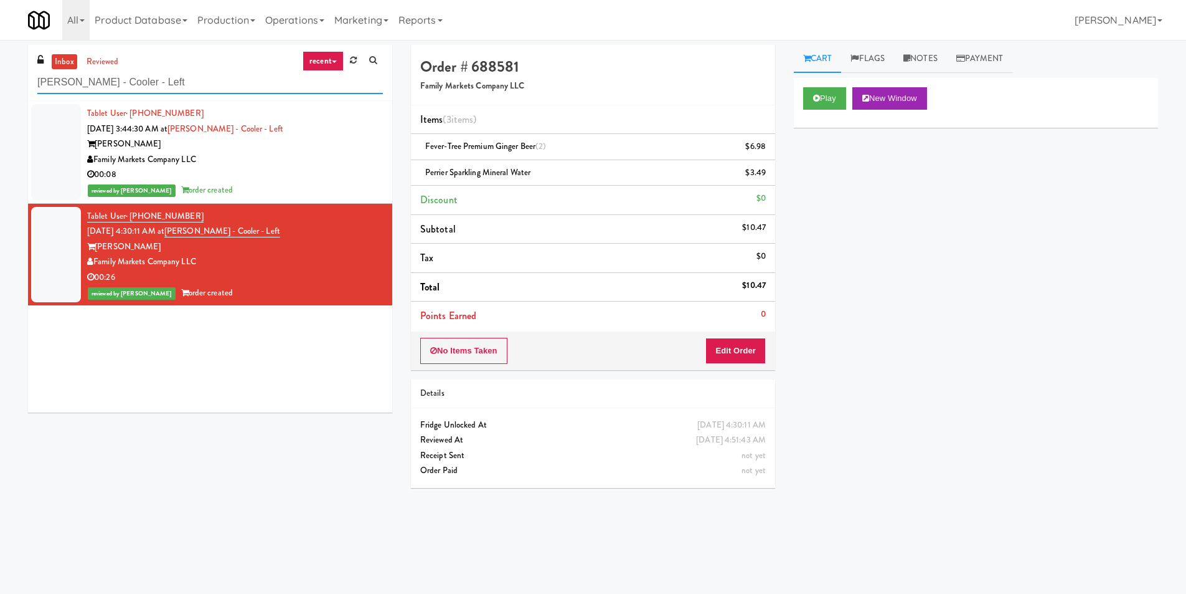
click at [242, 92] on input "[PERSON_NAME] - Cooler - Left" at bounding box center [210, 82] width 346 height 23
click at [244, 89] on input "[PERSON_NAME] - Cooler - Left" at bounding box center [210, 82] width 346 height 23
paste input "idge Blue Hills Combo"
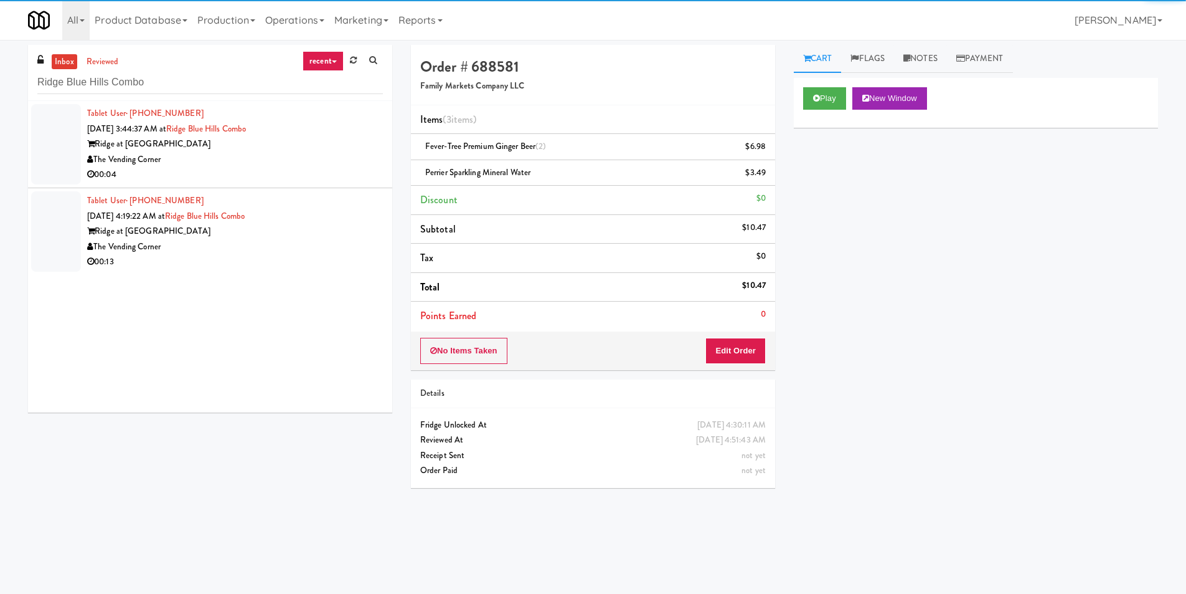
click at [343, 164] on div "The Vending Corner" at bounding box center [235, 160] width 296 height 16
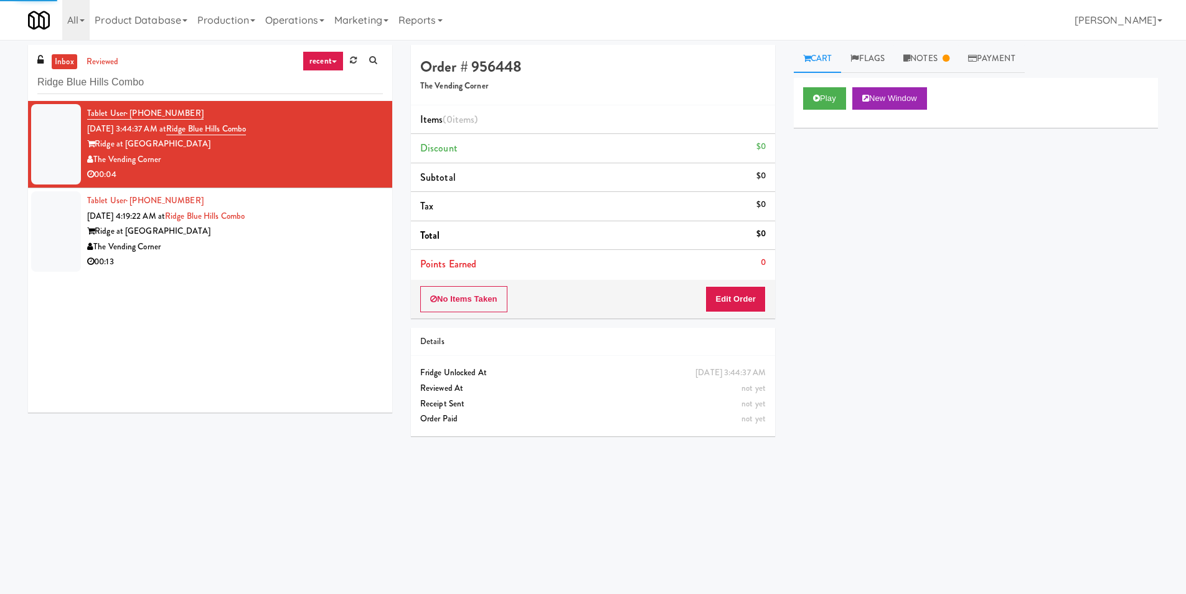
click at [783, 90] on div "Order # 956448 The Vending Corner Items (0 items ) Discount $0 Subtotal $0 Tax …" at bounding box center [593, 245] width 383 height 400
click at [810, 98] on button "Play" at bounding box center [824, 98] width 43 height 22
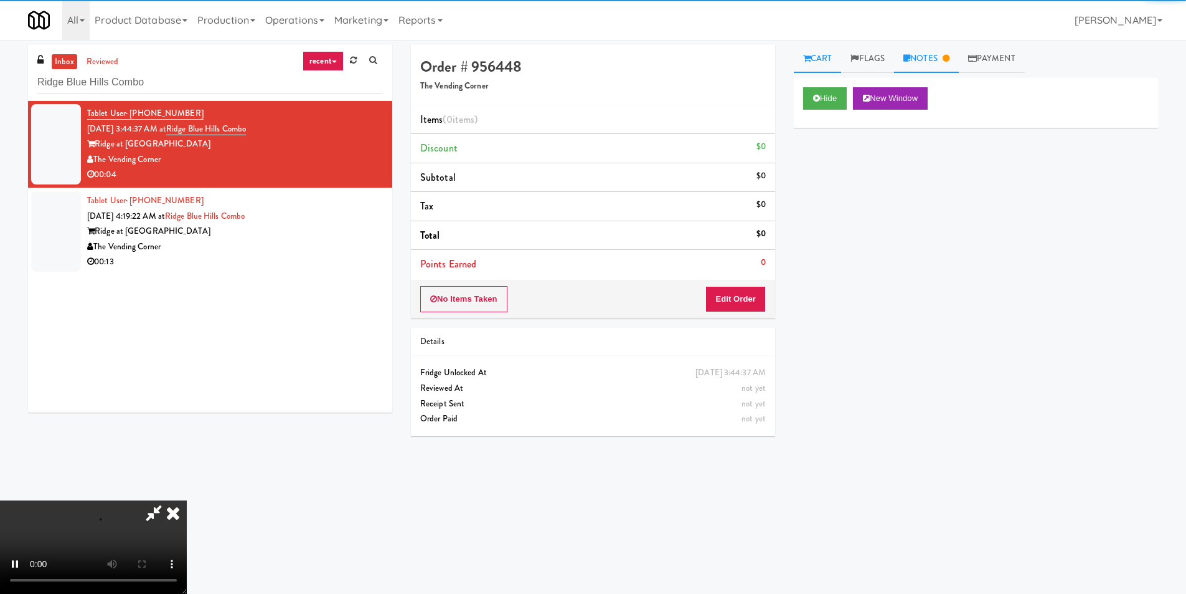
click at [932, 55] on link "Notes" at bounding box center [926, 59] width 65 height 28
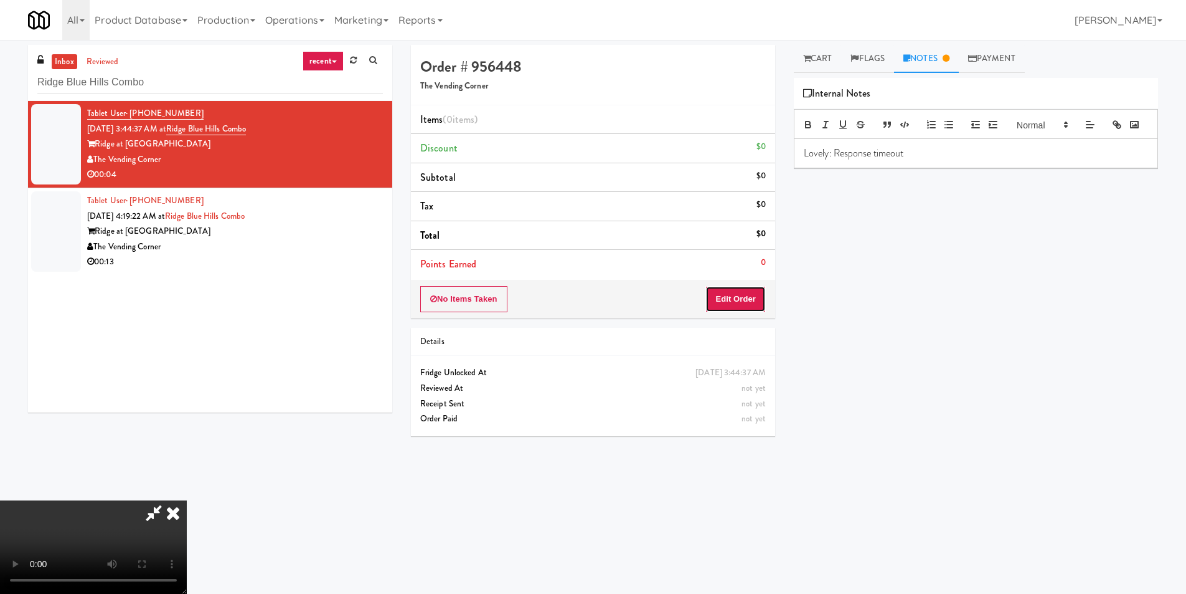
click at [729, 299] on button "Edit Order" at bounding box center [736, 299] width 60 height 26
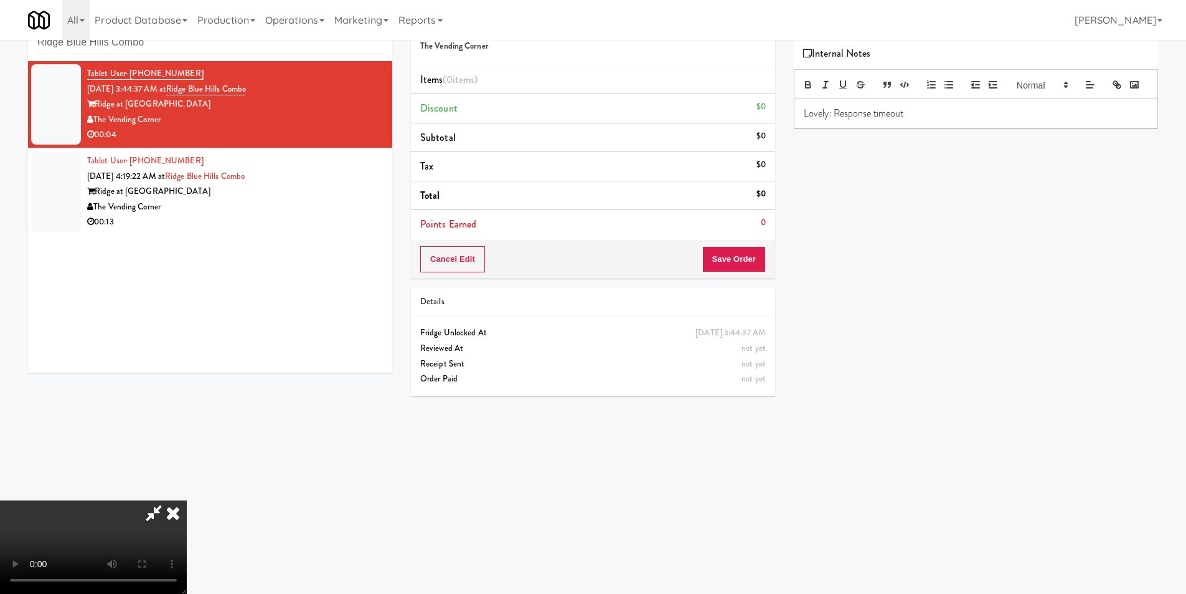
click at [187, 500] on video at bounding box center [93, 546] width 187 height 93
click at [755, 258] on button "Save Order" at bounding box center [734, 259] width 64 height 26
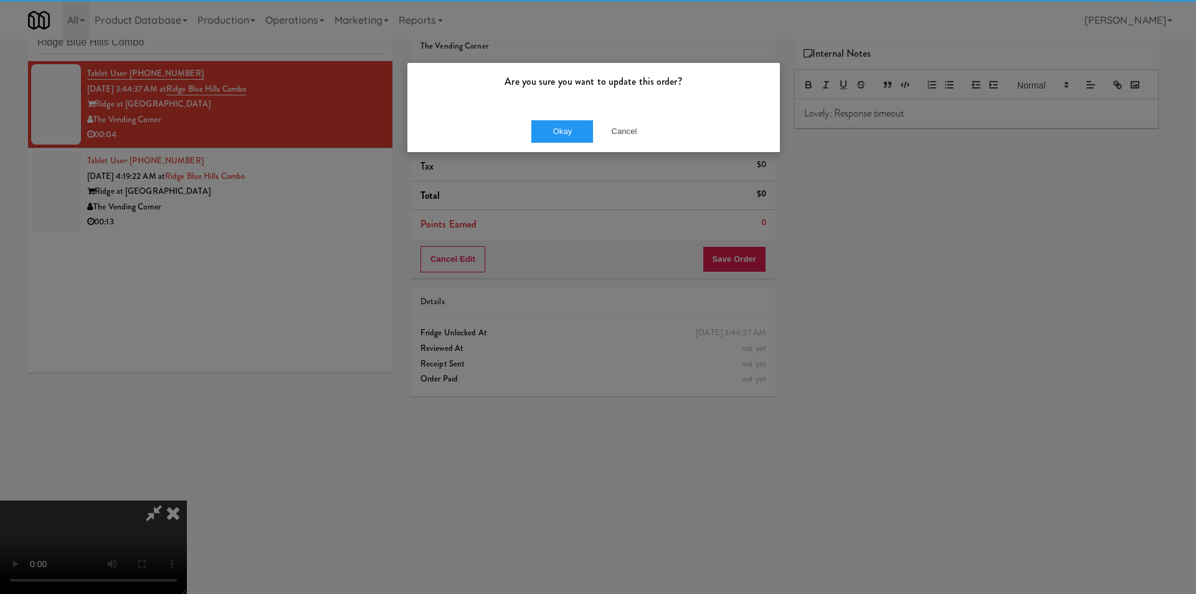
click at [912, 229] on div "Are you sure you want to update this order? Okay Cancel" at bounding box center [598, 297] width 1196 height 594
click at [625, 132] on button "Cancel" at bounding box center [624, 131] width 62 height 22
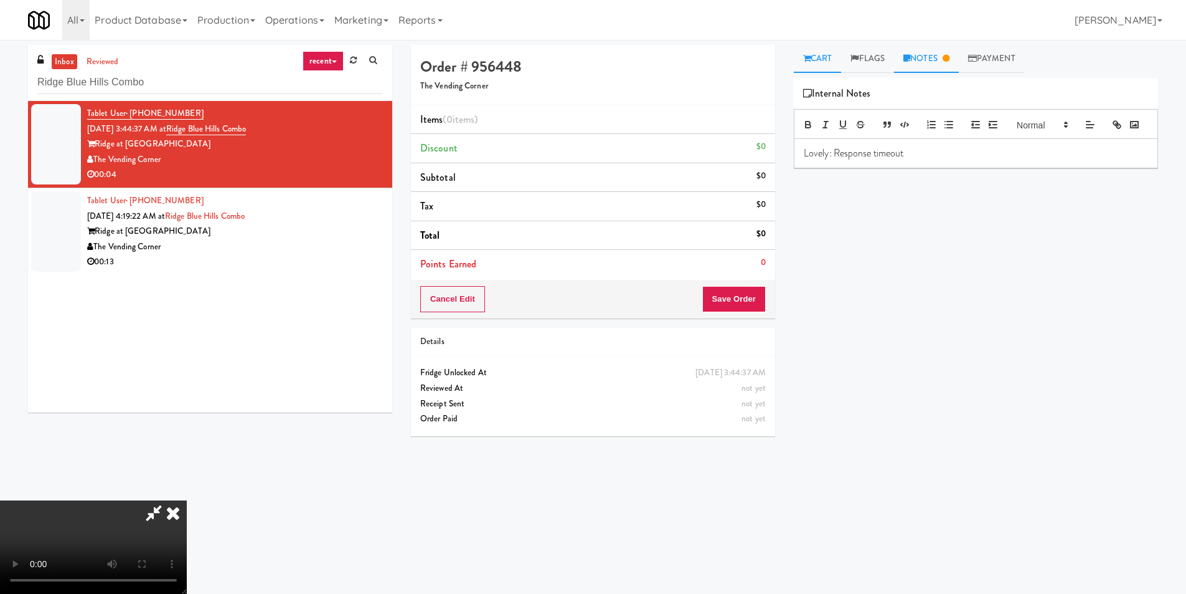
click at [830, 65] on link "Cart" at bounding box center [818, 59] width 48 height 28
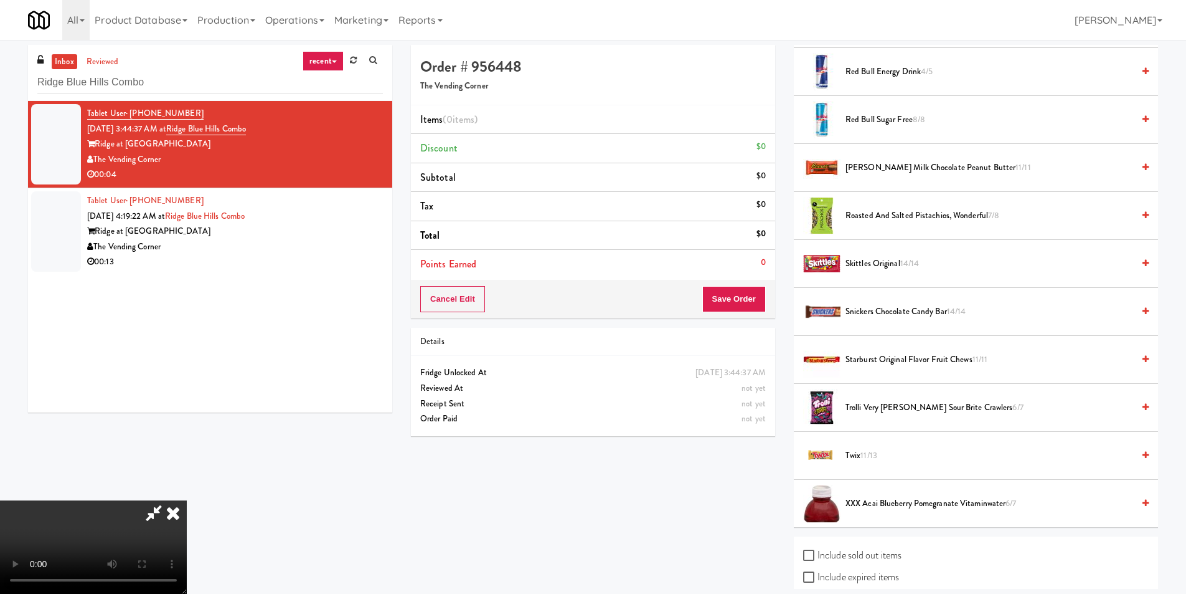
scroll to position [1432, 0]
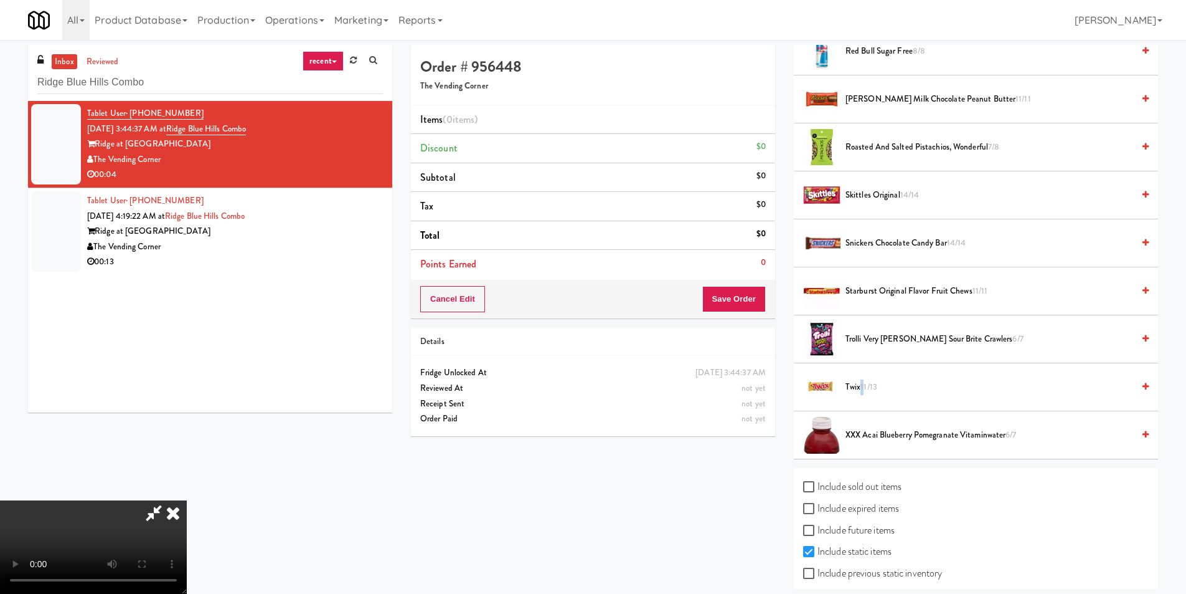
click at [863, 386] on span "11/13" at bounding box center [869, 387] width 17 height 12
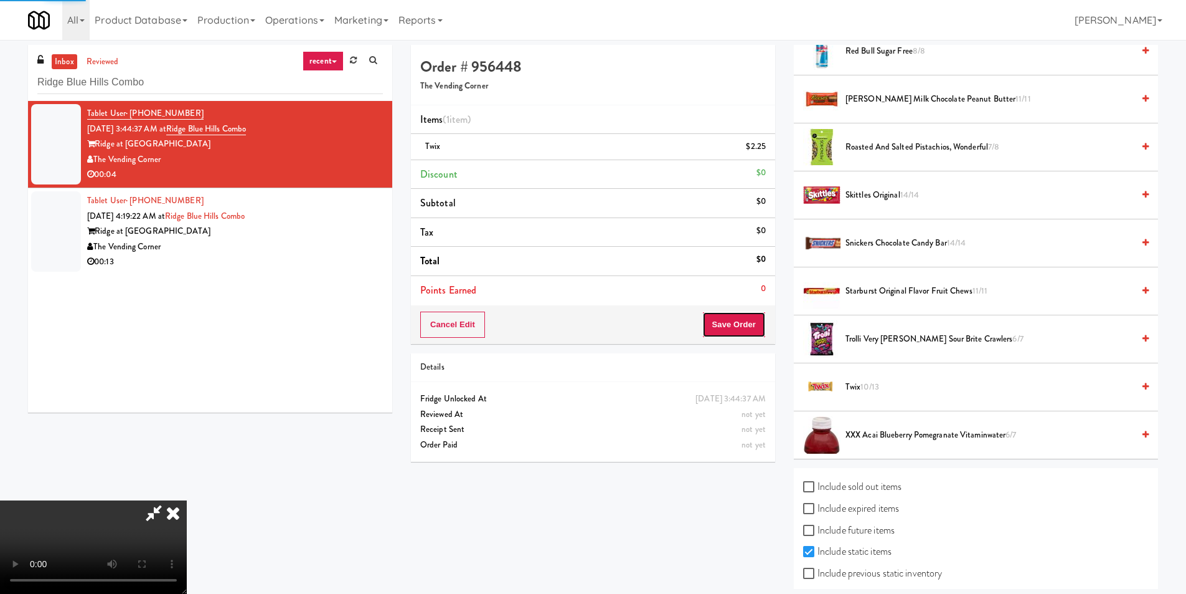
click at [741, 313] on button "Save Order" at bounding box center [734, 324] width 64 height 26
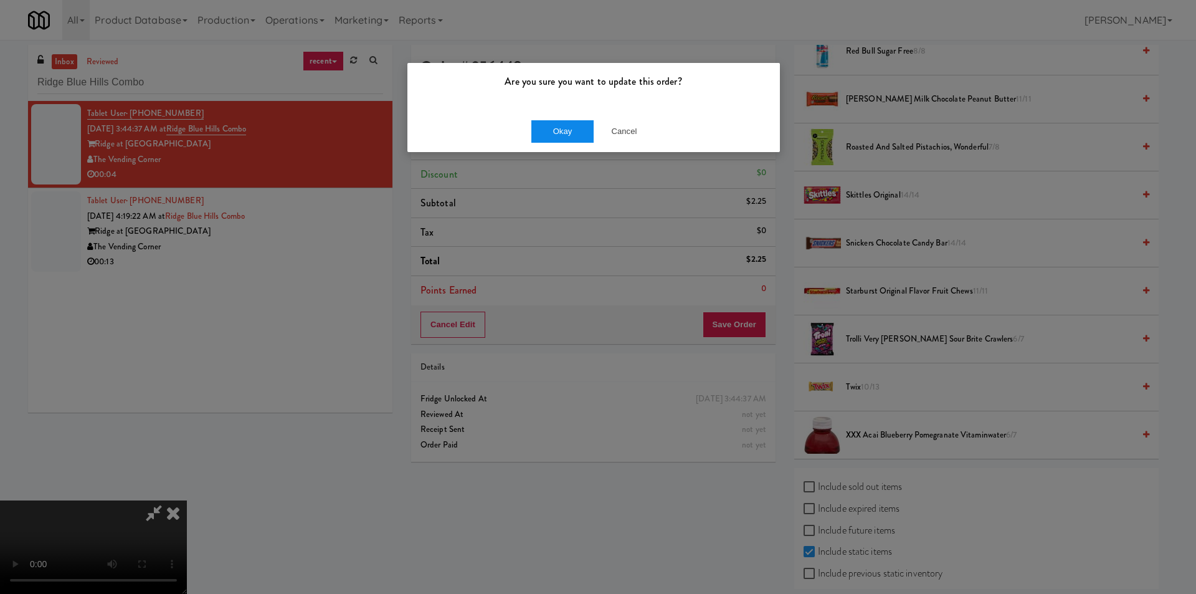
click at [570, 140] on div "Okay Cancel" at bounding box center [593, 131] width 372 height 42
click at [571, 140] on button "Okay" at bounding box center [562, 131] width 62 height 22
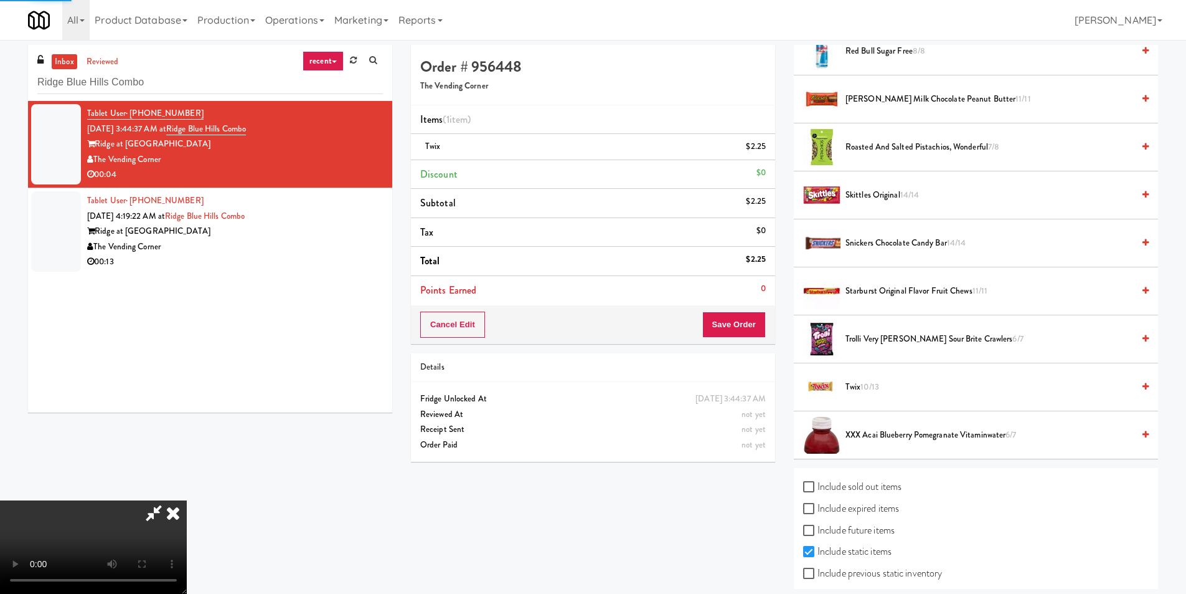
scroll to position [0, 0]
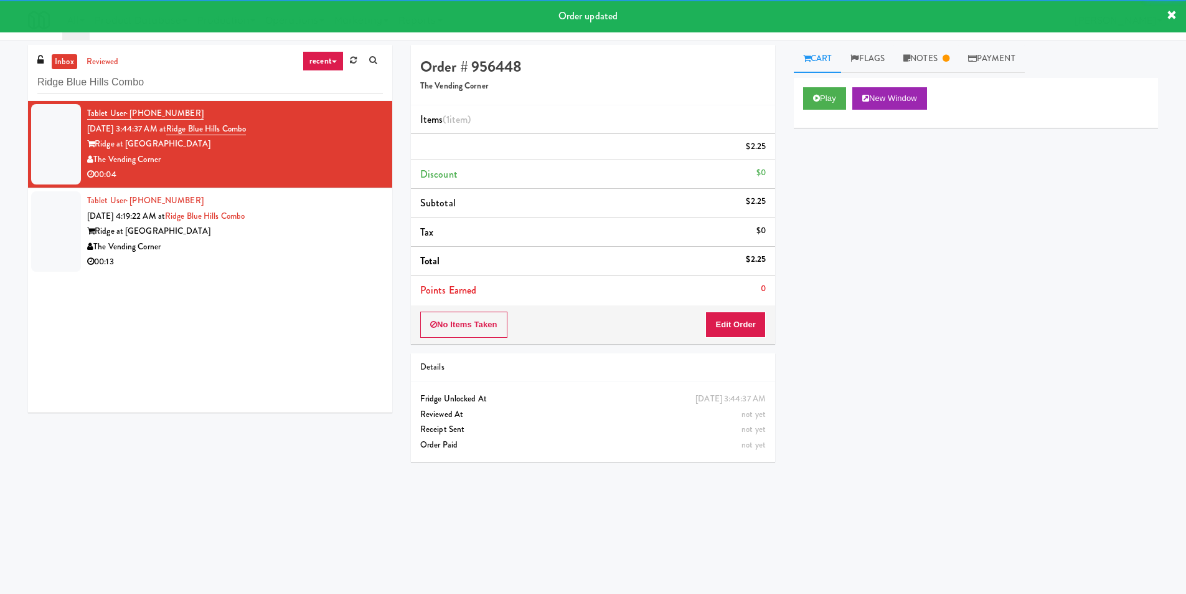
click at [300, 219] on div "Tablet User · (617) 981-1646 [DATE] 4:19:22 AM at [GEOGRAPHIC_DATA] at [GEOGRAP…" at bounding box center [235, 231] width 296 height 77
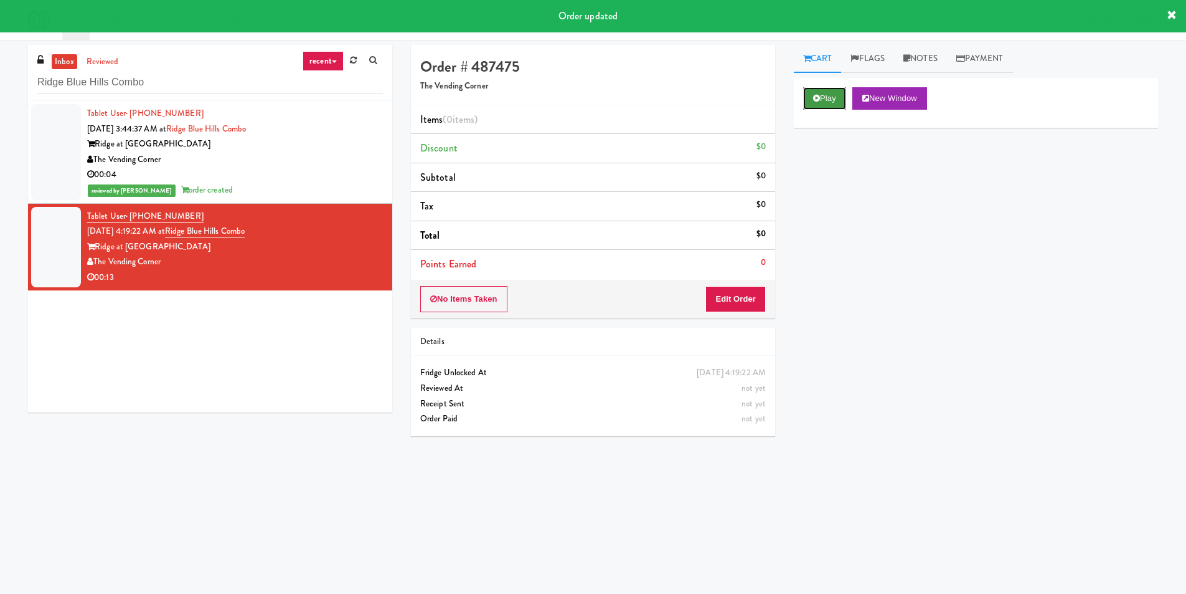
click at [830, 92] on button "Play" at bounding box center [824, 98] width 43 height 22
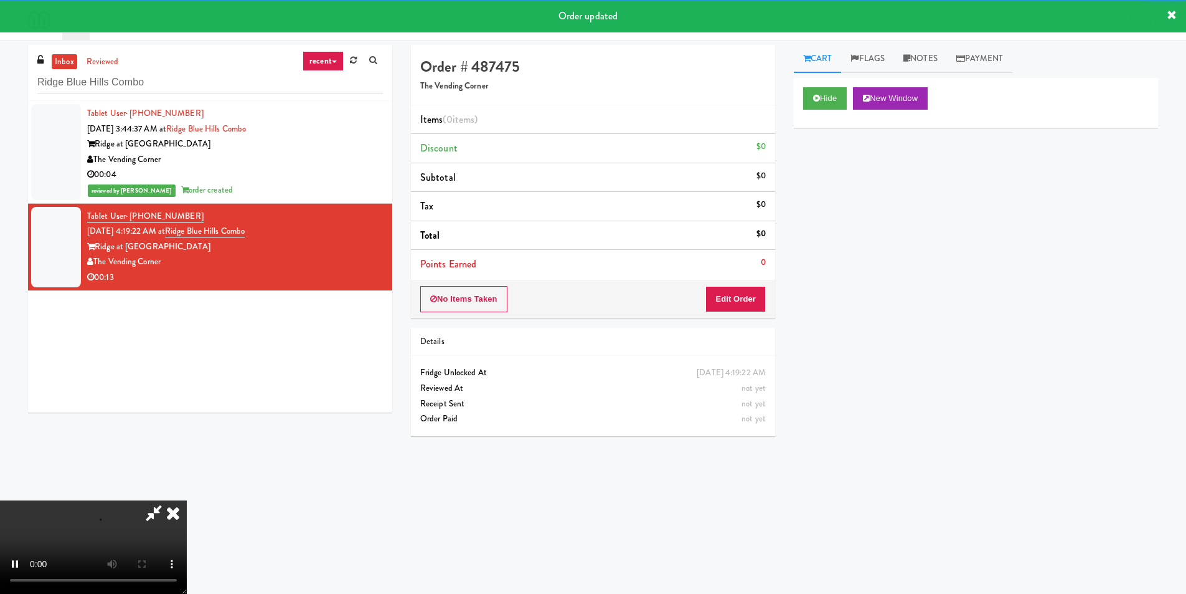
click at [749, 272] on li "Points Earned 0" at bounding box center [593, 264] width 364 height 29
click at [745, 295] on button "Edit Order" at bounding box center [736, 299] width 60 height 26
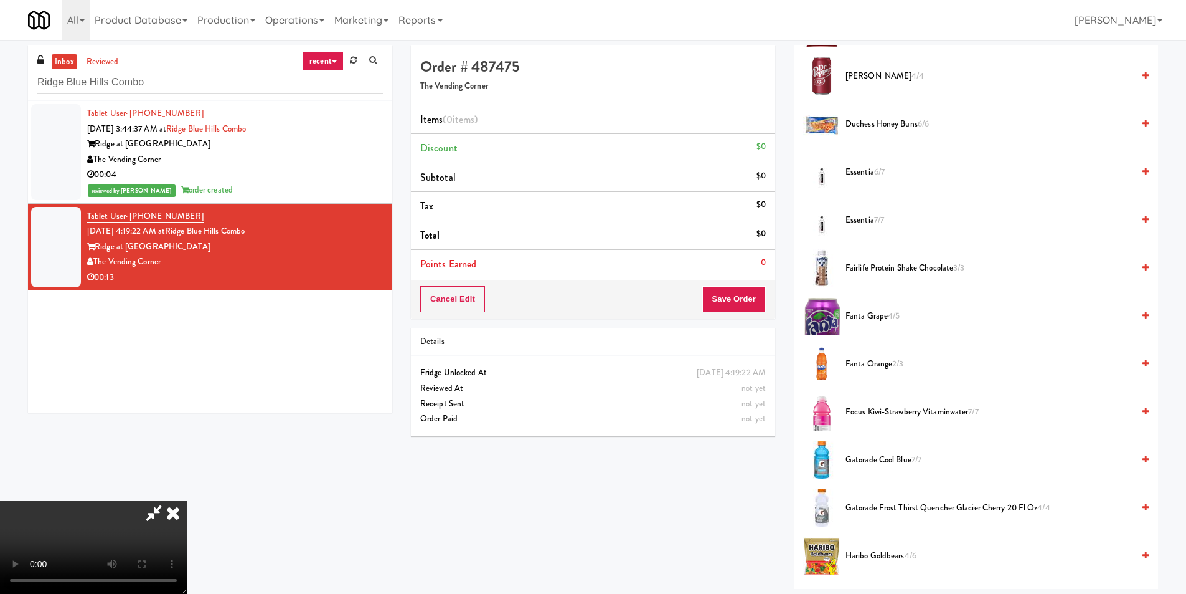
scroll to position [498, 0]
click at [187, 500] on video at bounding box center [93, 546] width 187 height 93
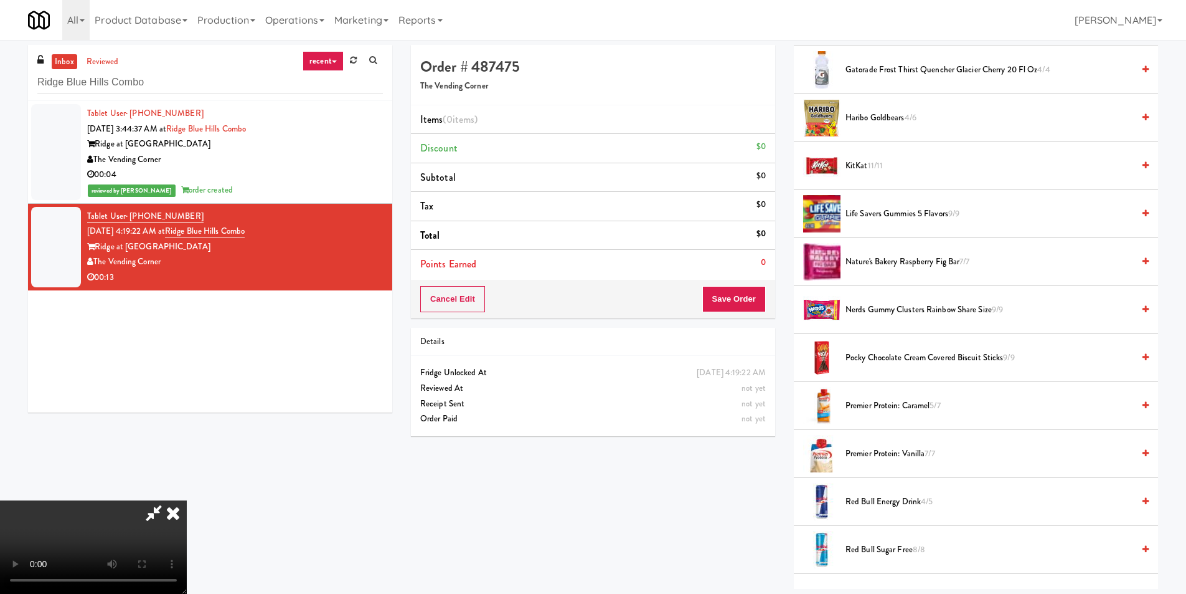
click at [888, 119] on span "Haribo Goldbears 4/6" at bounding box center [990, 118] width 288 height 16
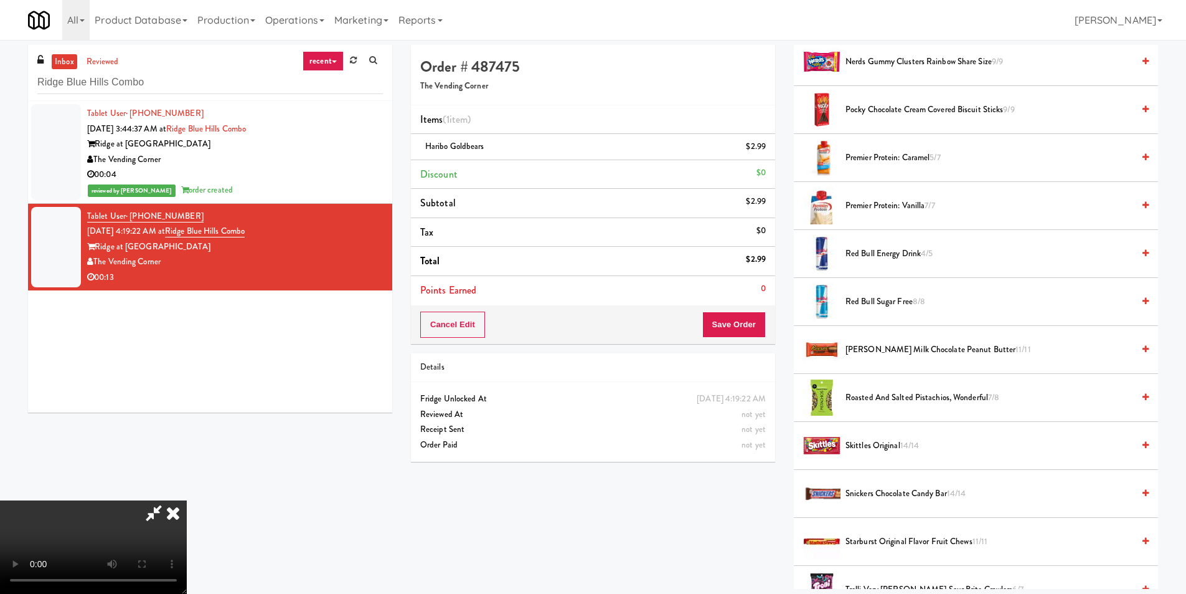
scroll to position [1121, 0]
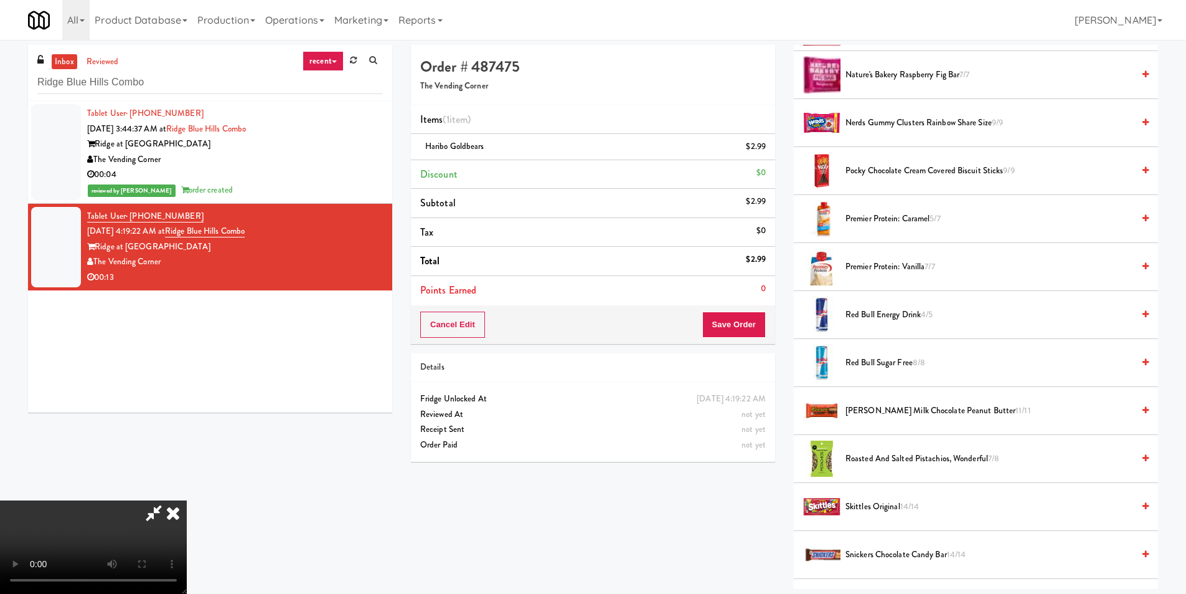
click at [876, 315] on span "Red Bull Energy Drink 4/5" at bounding box center [990, 315] width 288 height 16
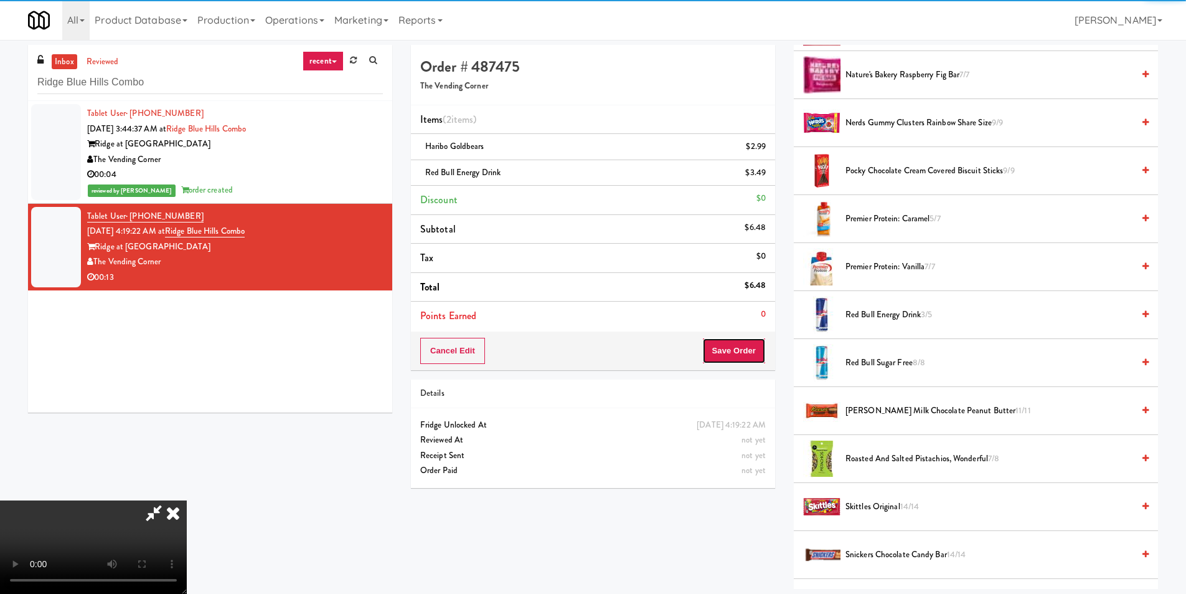
click at [761, 357] on button "Save Order" at bounding box center [734, 351] width 64 height 26
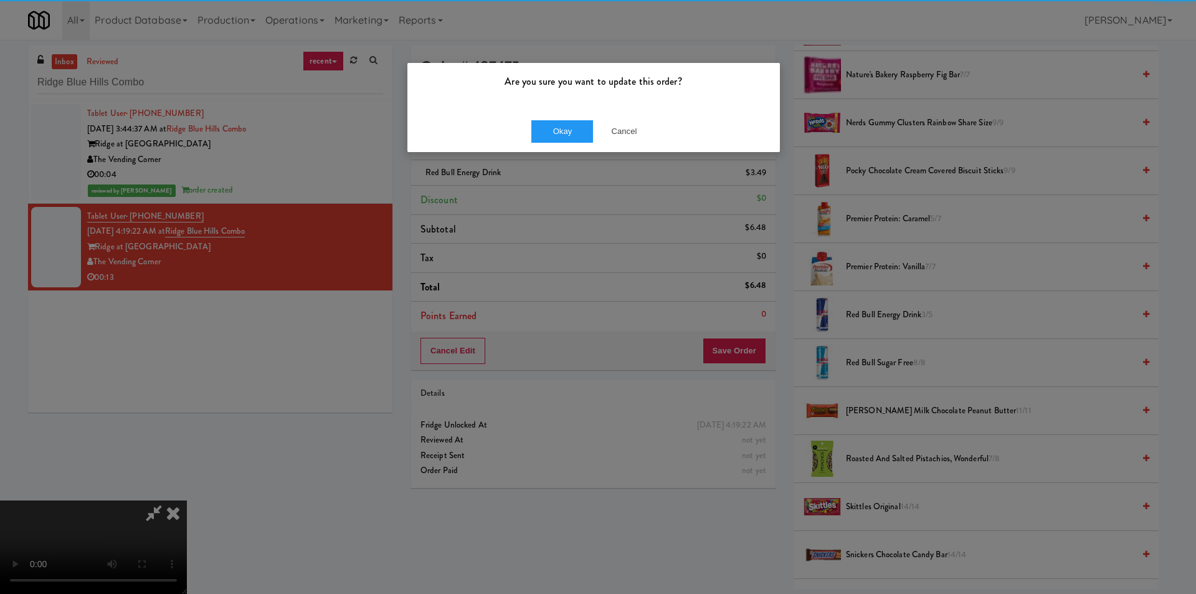
click at [573, 111] on div "Okay Cancel" at bounding box center [593, 131] width 372 height 42
click at [576, 128] on button "Okay" at bounding box center [562, 131] width 62 height 22
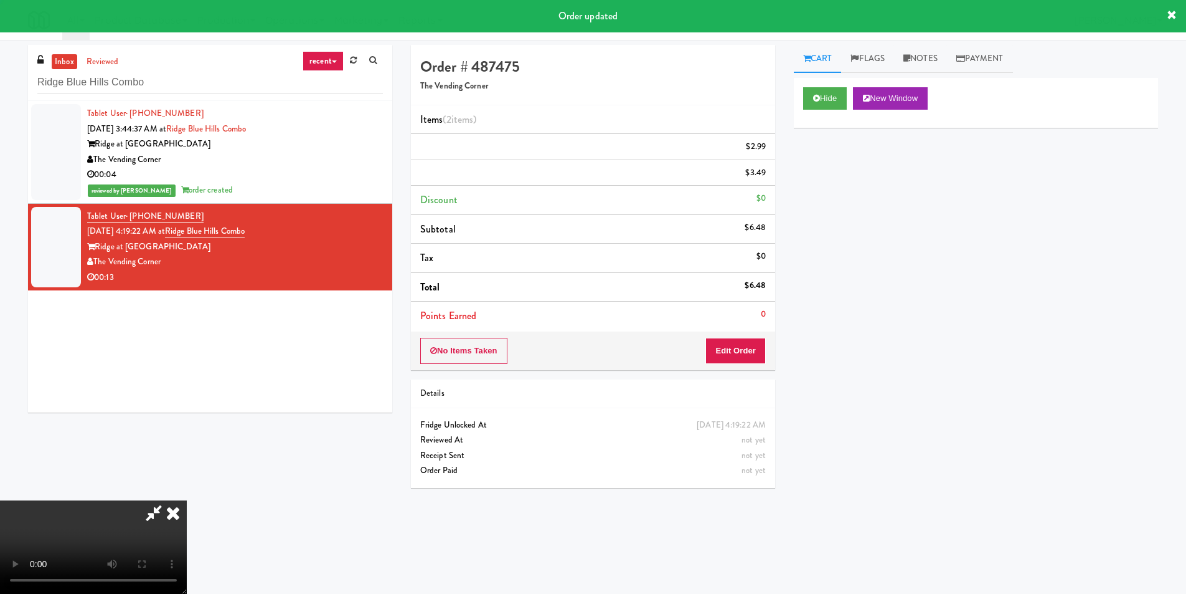
scroll to position [0, 0]
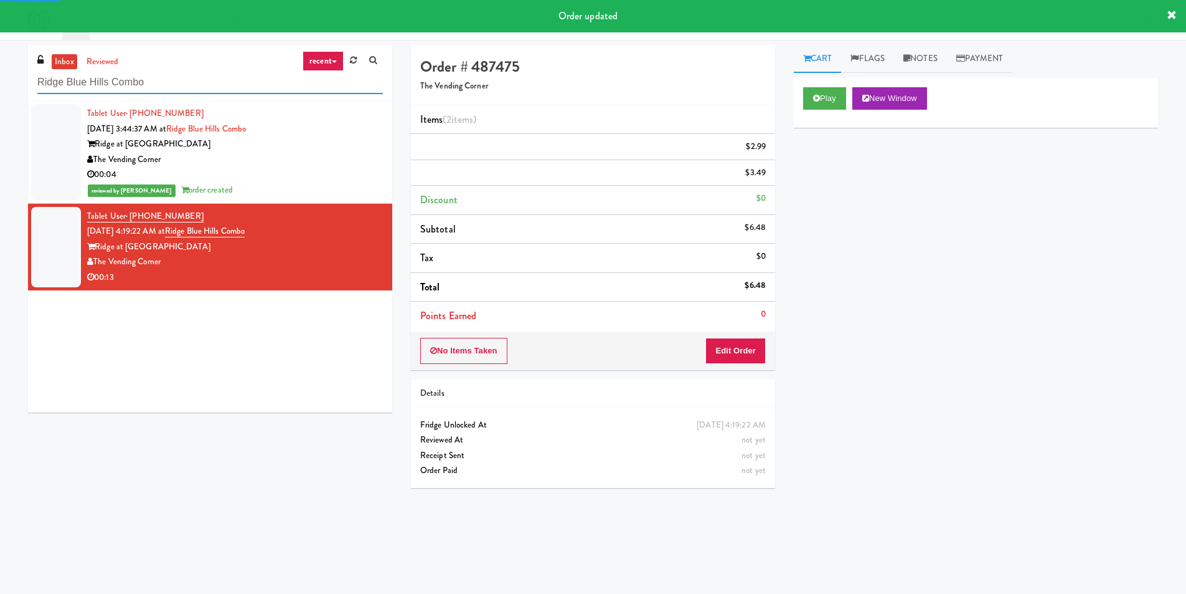
click at [214, 71] on input "Ridge Blue Hills Combo" at bounding box center [210, 82] width 346 height 23
paste input "CC3 Drinks Cooler"
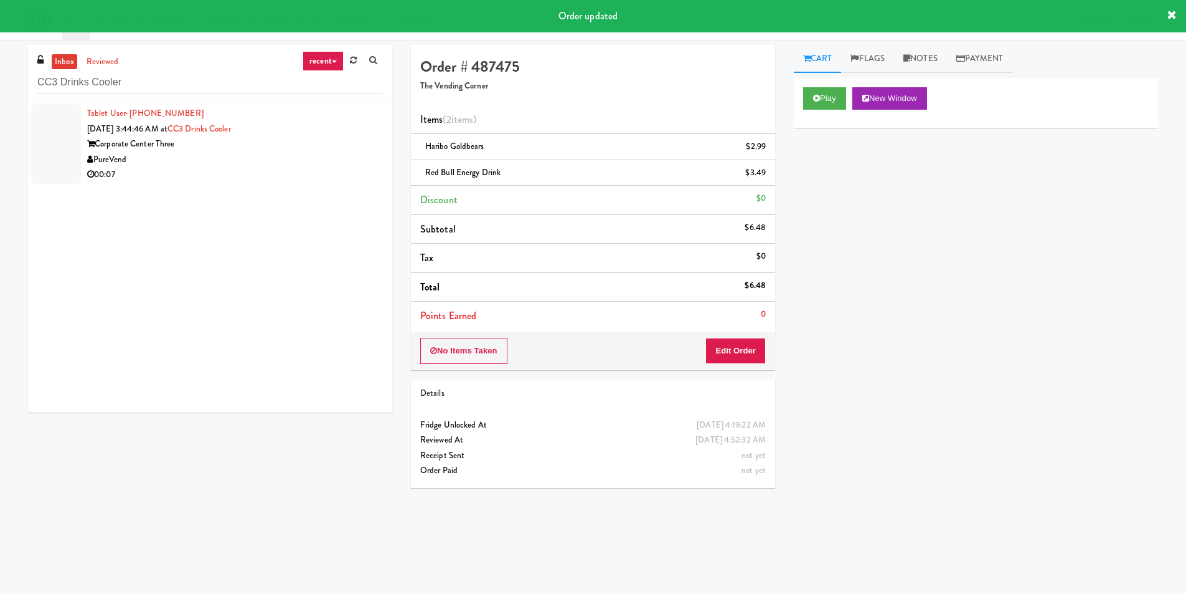
click at [322, 178] on div "00:07" at bounding box center [235, 175] width 296 height 16
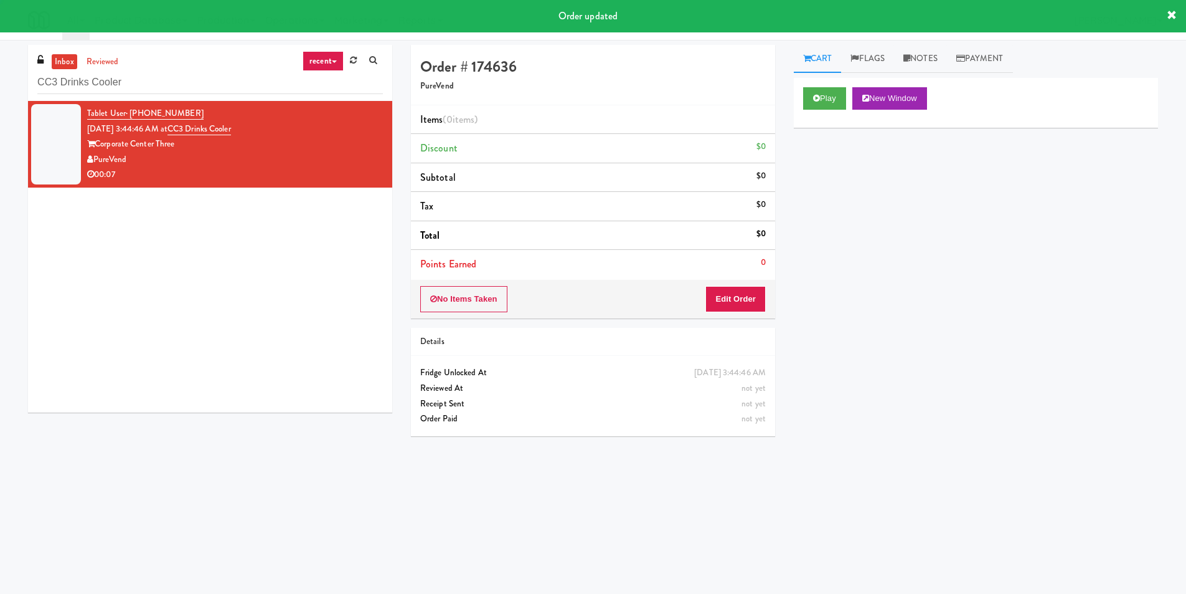
click at [830, 92] on button "Play" at bounding box center [824, 98] width 43 height 22
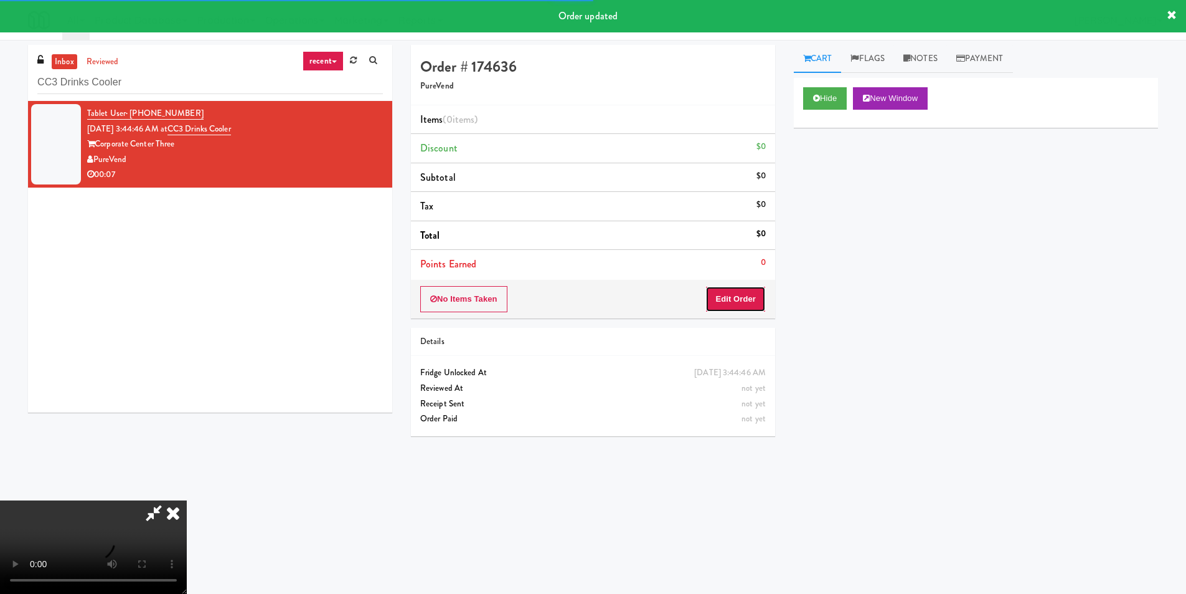
click at [731, 286] on button "Edit Order" at bounding box center [736, 299] width 60 height 26
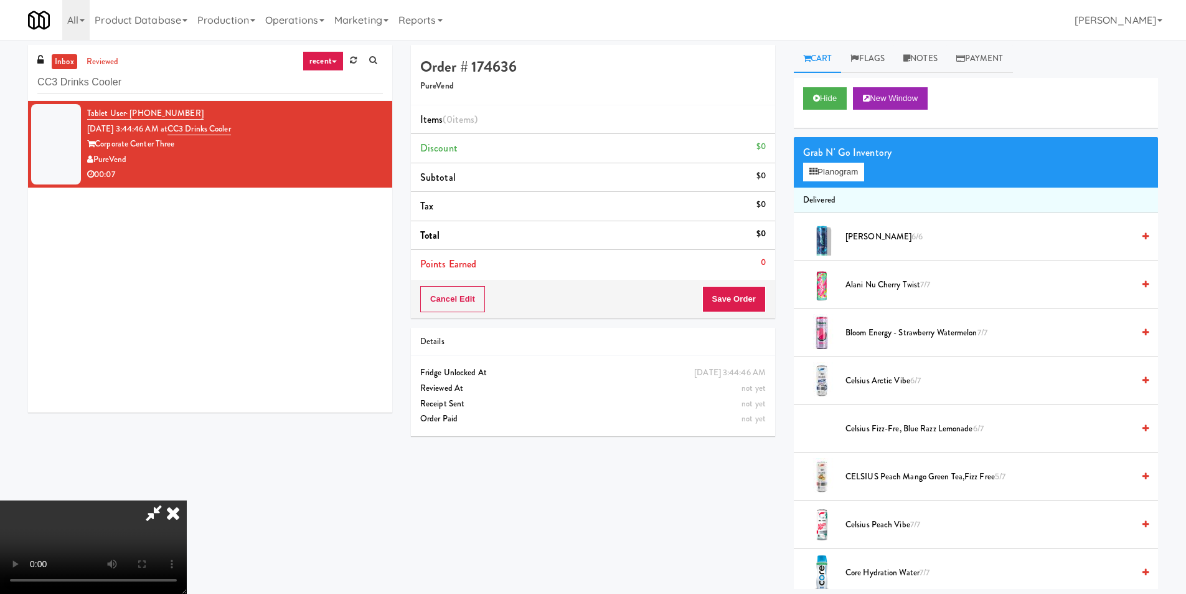
scroll to position [64, 0]
click at [833, 165] on button "Planogram" at bounding box center [833, 172] width 61 height 19
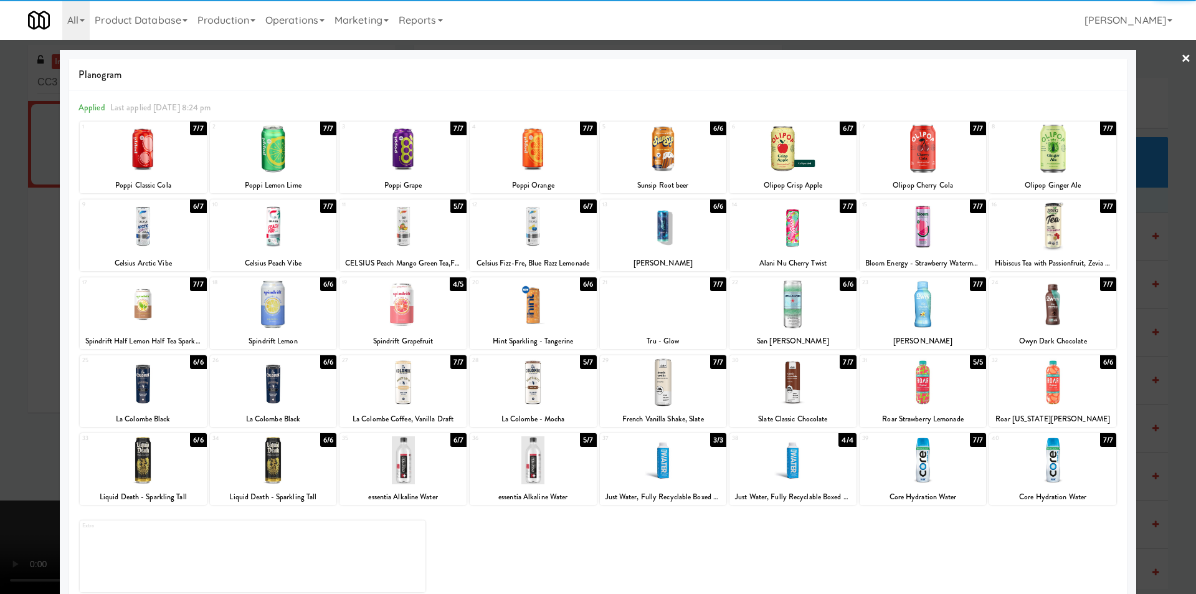
click at [310, 447] on div at bounding box center [273, 460] width 127 height 48
click at [1150, 316] on div at bounding box center [598, 297] width 1196 height 594
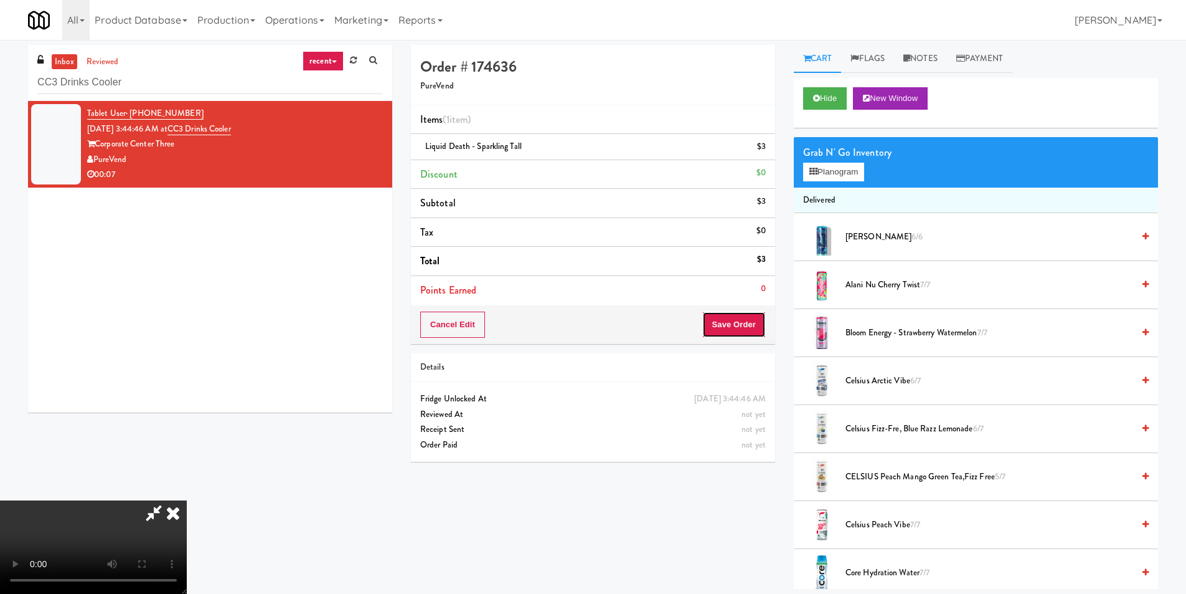
click at [759, 319] on button "Save Order" at bounding box center [734, 324] width 64 height 26
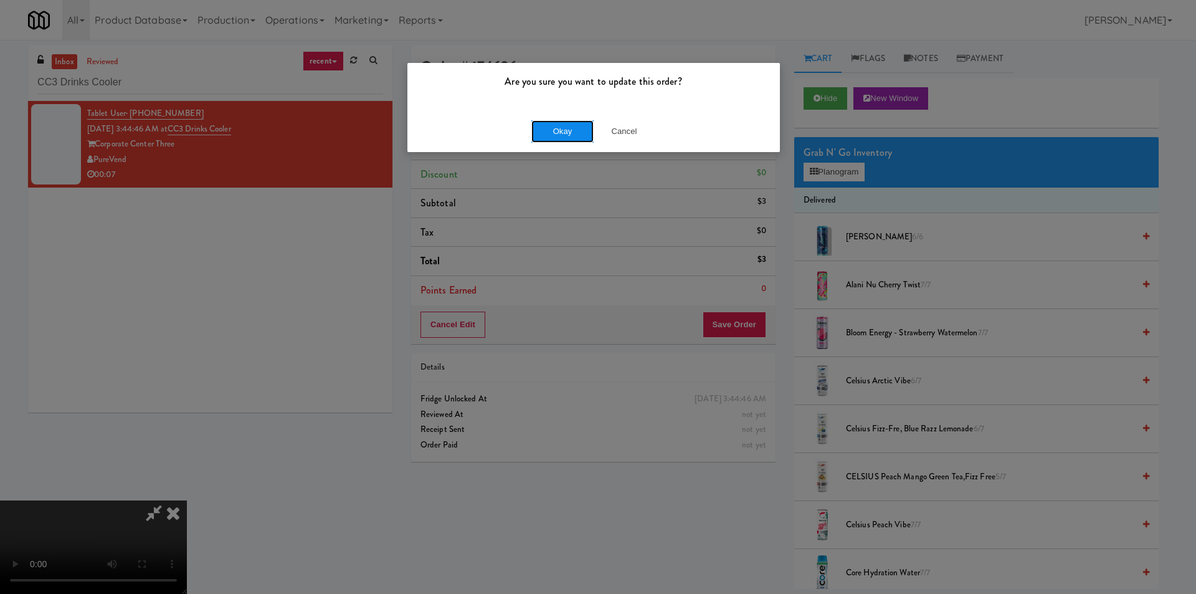
click at [550, 130] on button "Okay" at bounding box center [562, 131] width 62 height 22
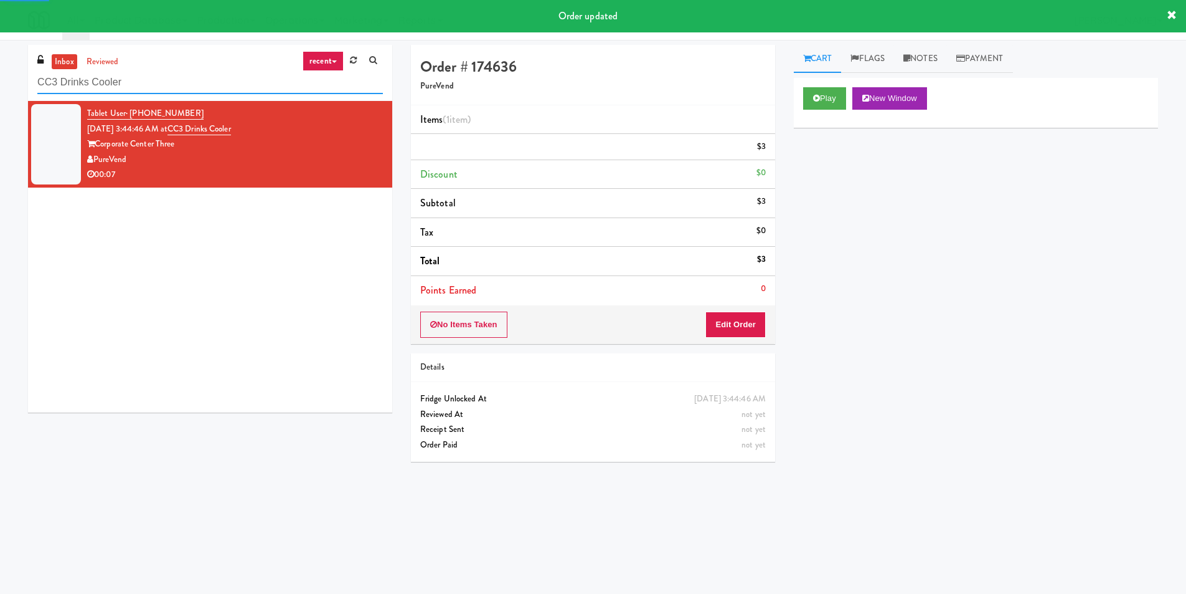
click at [179, 77] on input "CC3 Drinks Cooler" at bounding box center [210, 82] width 346 height 23
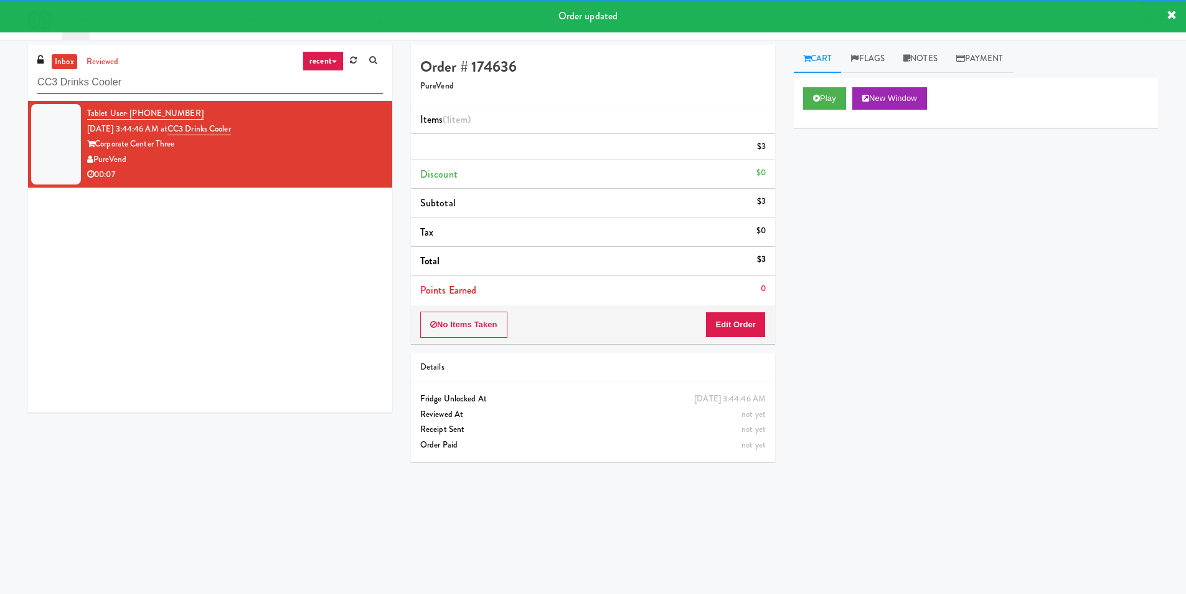
click at [179, 77] on input "CC3 Drinks Cooler" at bounding box center [210, 82] width 346 height 23
paste input "Phase I - Ambient Pantry"
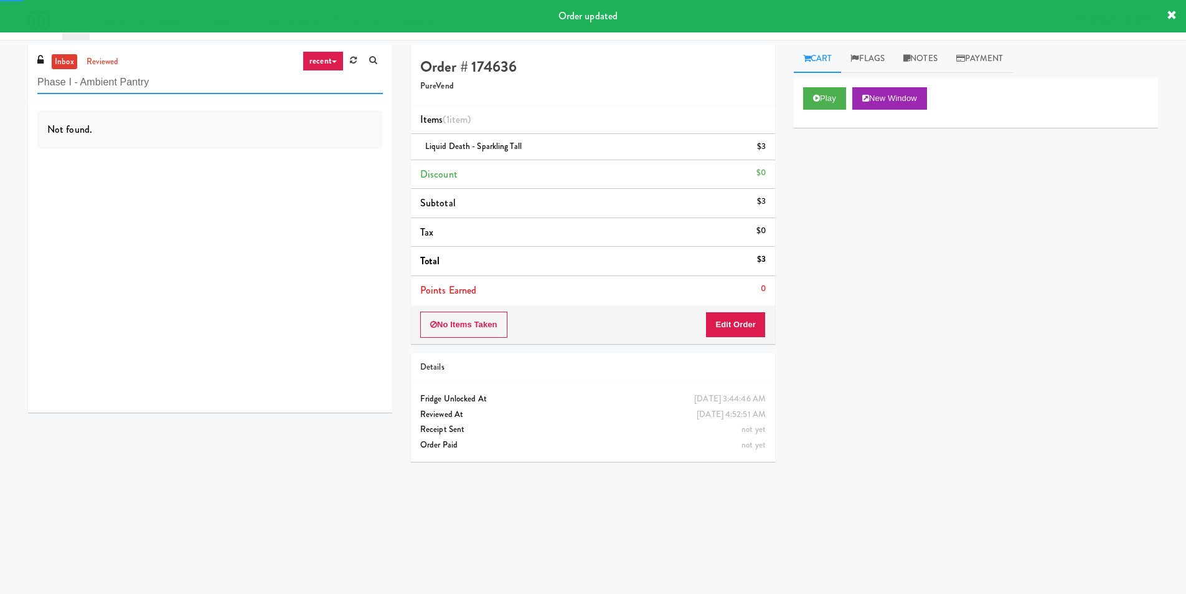
type input "Phase I - Ambient Pantry"
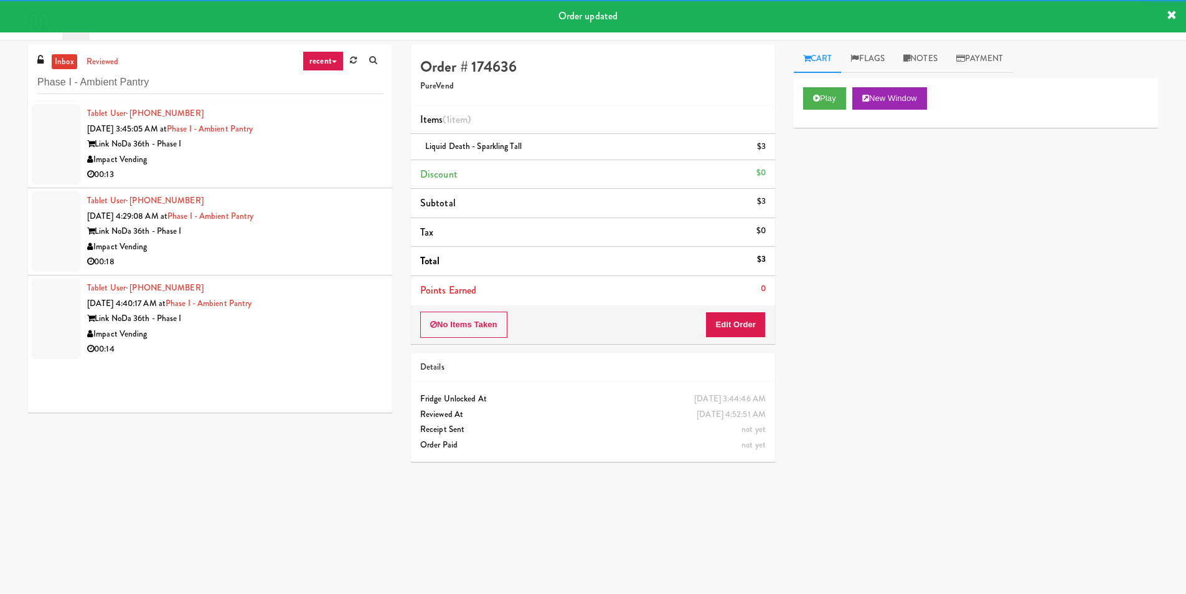
click at [323, 156] on div "Impact Vending" at bounding box center [235, 160] width 296 height 16
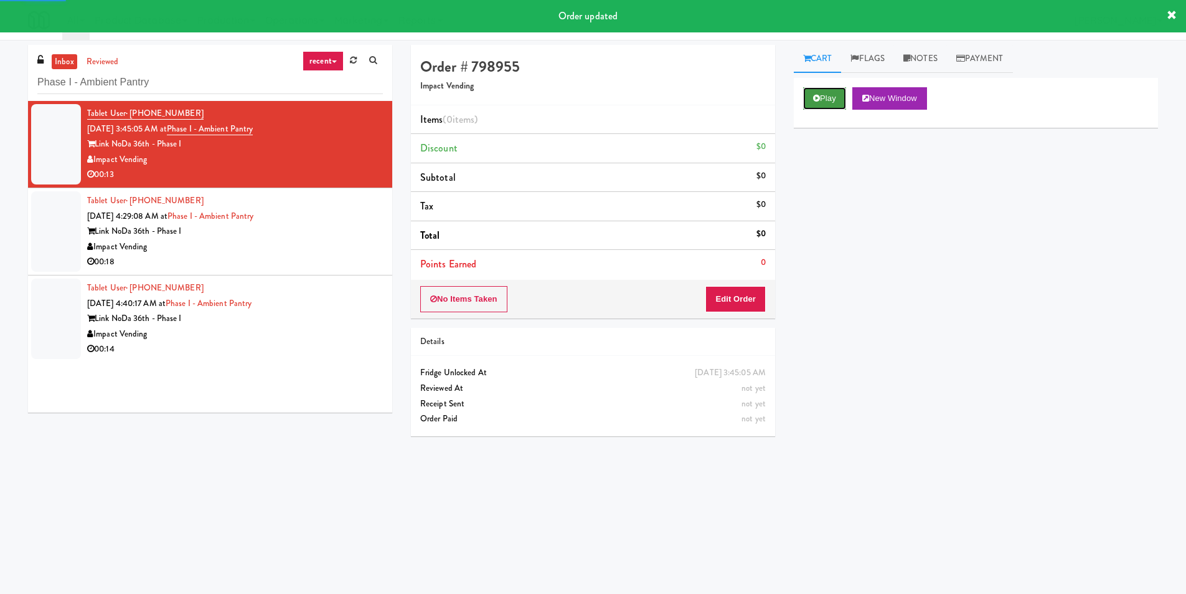
click at [825, 89] on button "Play" at bounding box center [824, 98] width 43 height 22
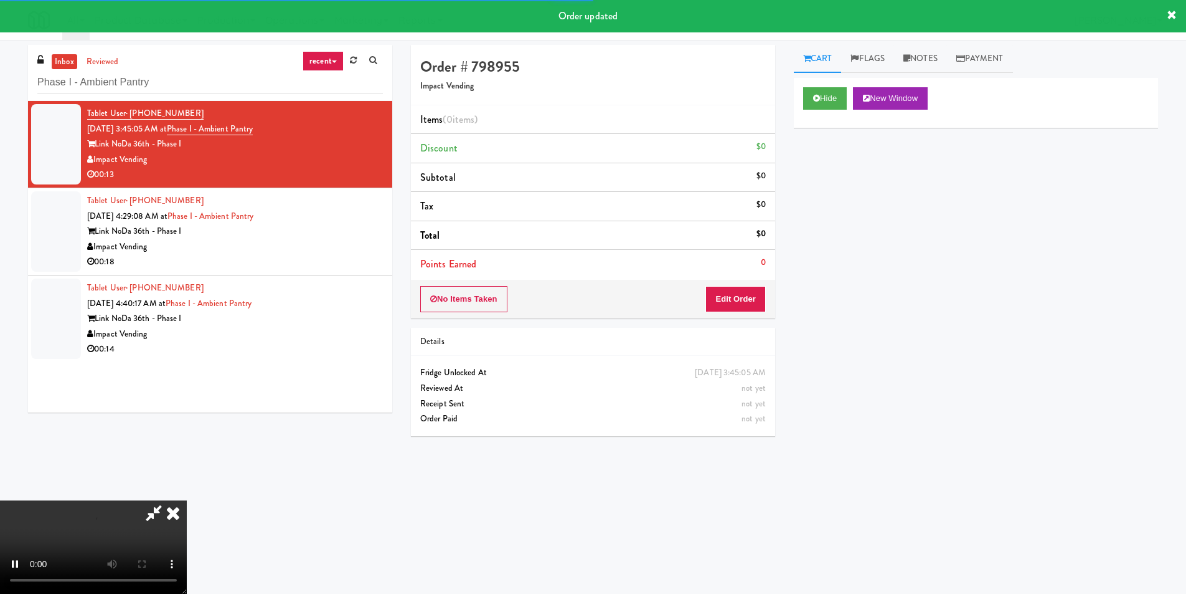
click at [691, 300] on div "No Items Taken Edit Order" at bounding box center [593, 299] width 364 height 39
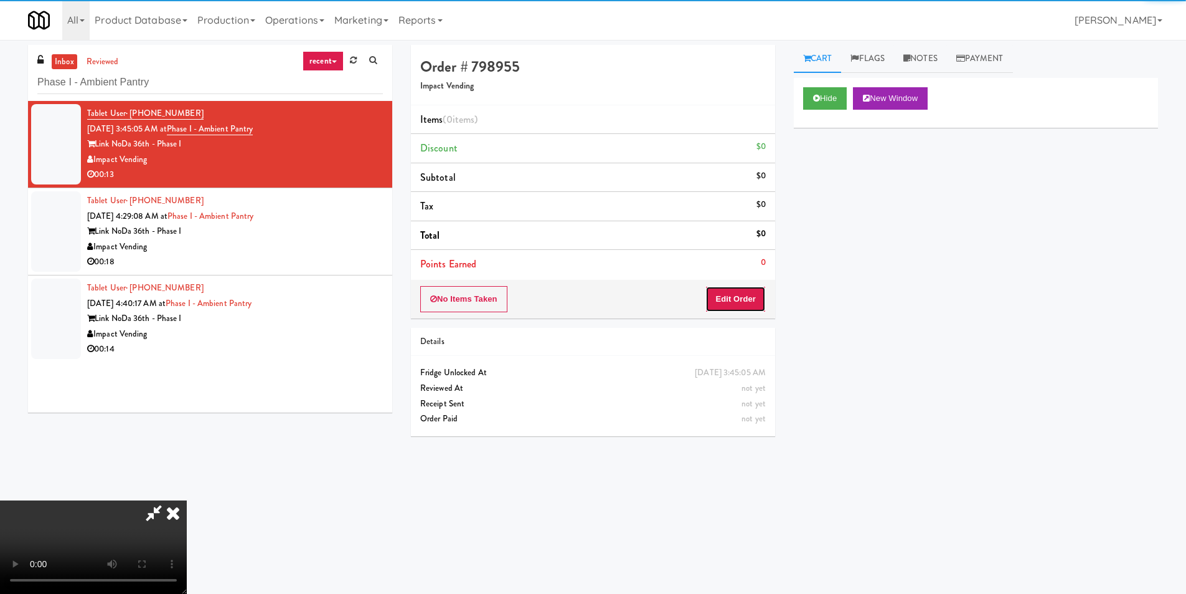
click at [716, 297] on button "Edit Order" at bounding box center [736, 299] width 60 height 26
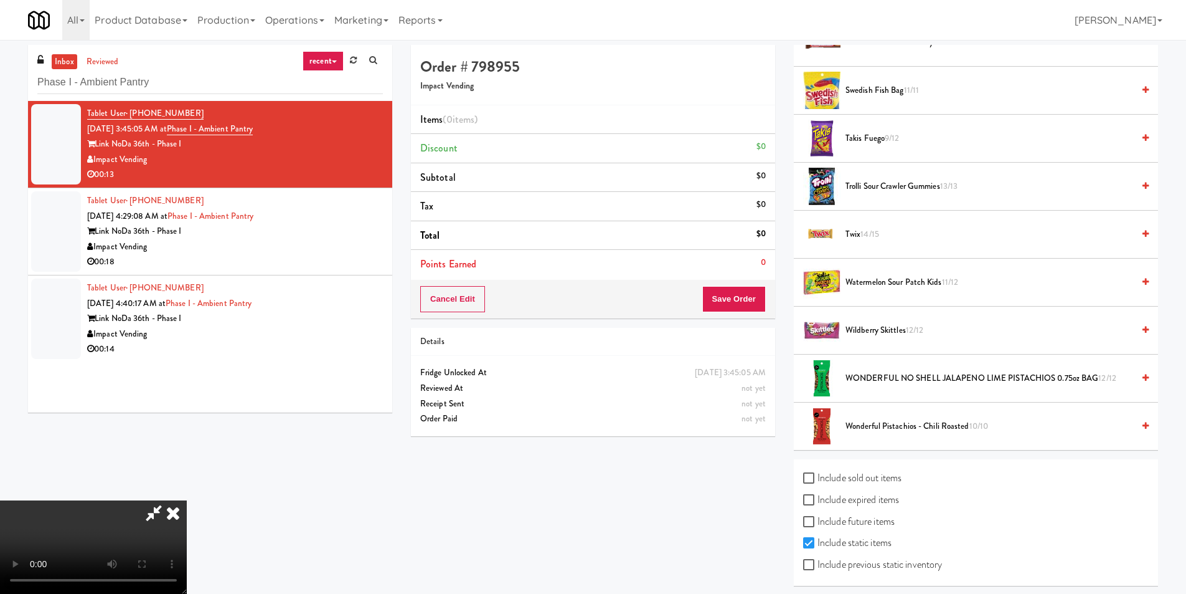
scroll to position [1208, 0]
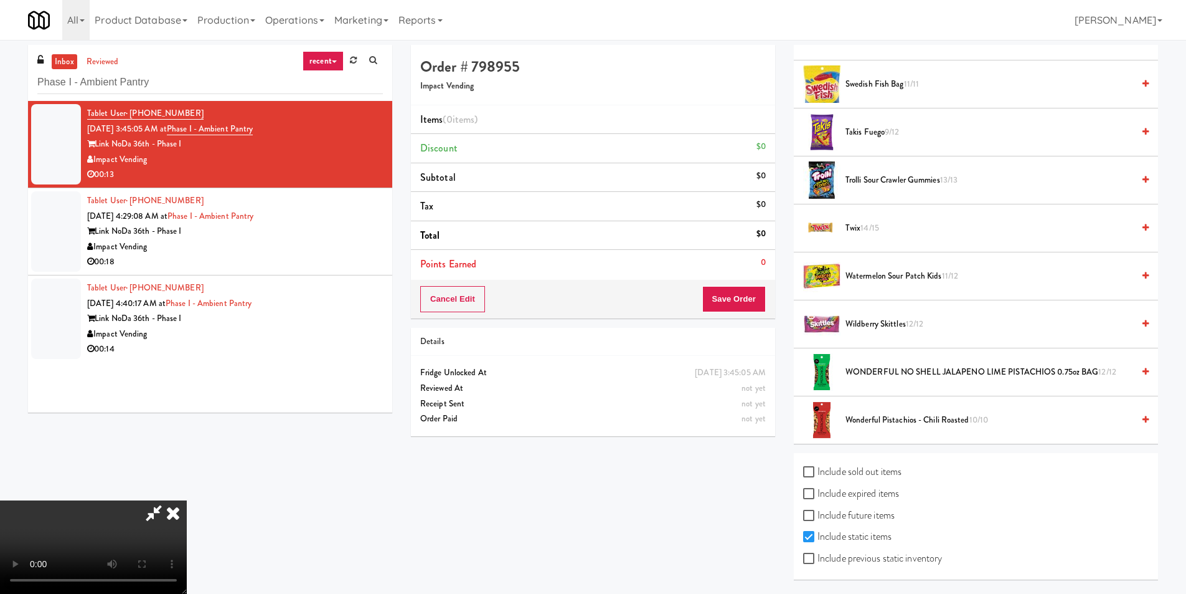
click at [868, 182] on span "Trolli Sour Crawler Gummies 13/13" at bounding box center [990, 181] width 288 height 16
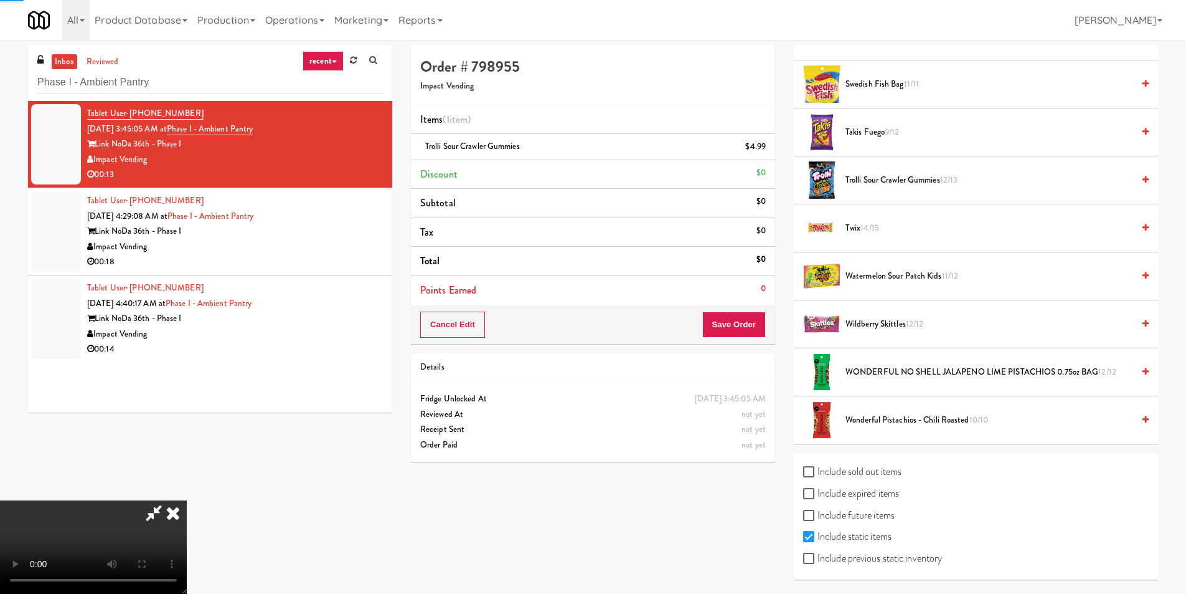
click at [764, 308] on div "Order # 798955 Impact Vending Items (1 item ) Trolli Sour Crawler Gummies $4.99…" at bounding box center [593, 194] width 364 height 299
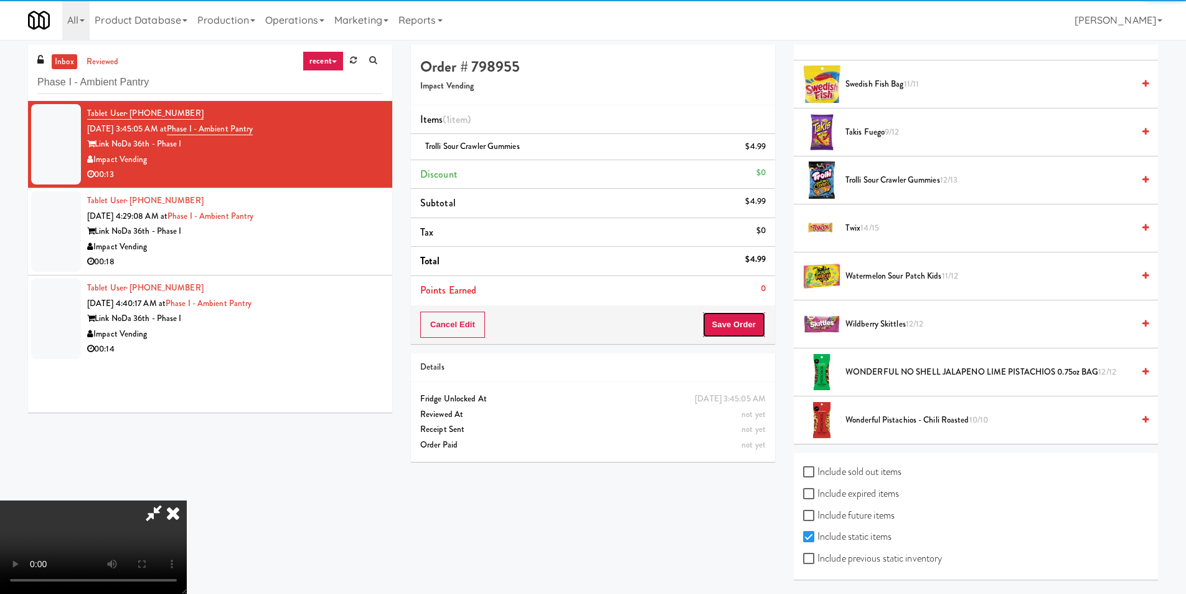
click at [756, 321] on button "Save Order" at bounding box center [734, 324] width 64 height 26
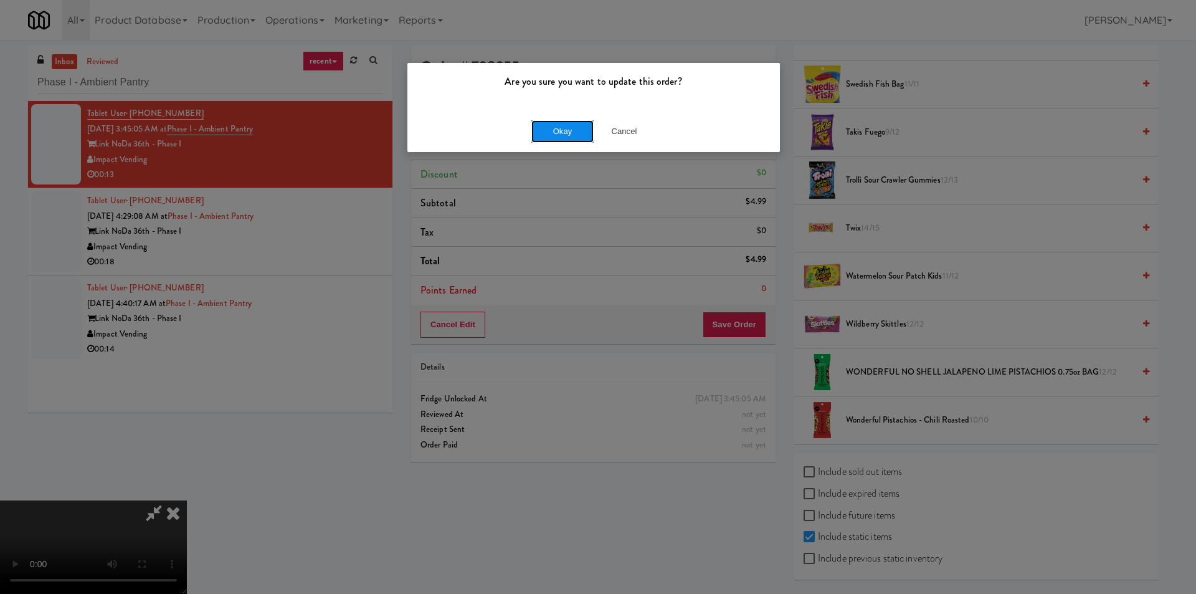
click at [565, 126] on button "Okay" at bounding box center [562, 131] width 62 height 22
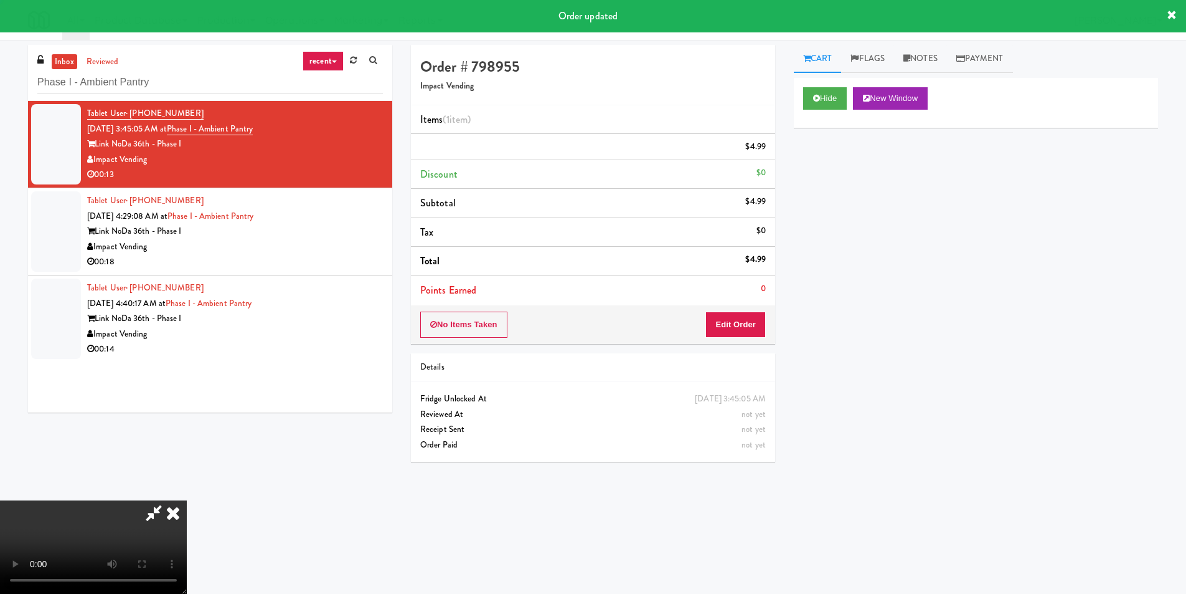
scroll to position [0, 0]
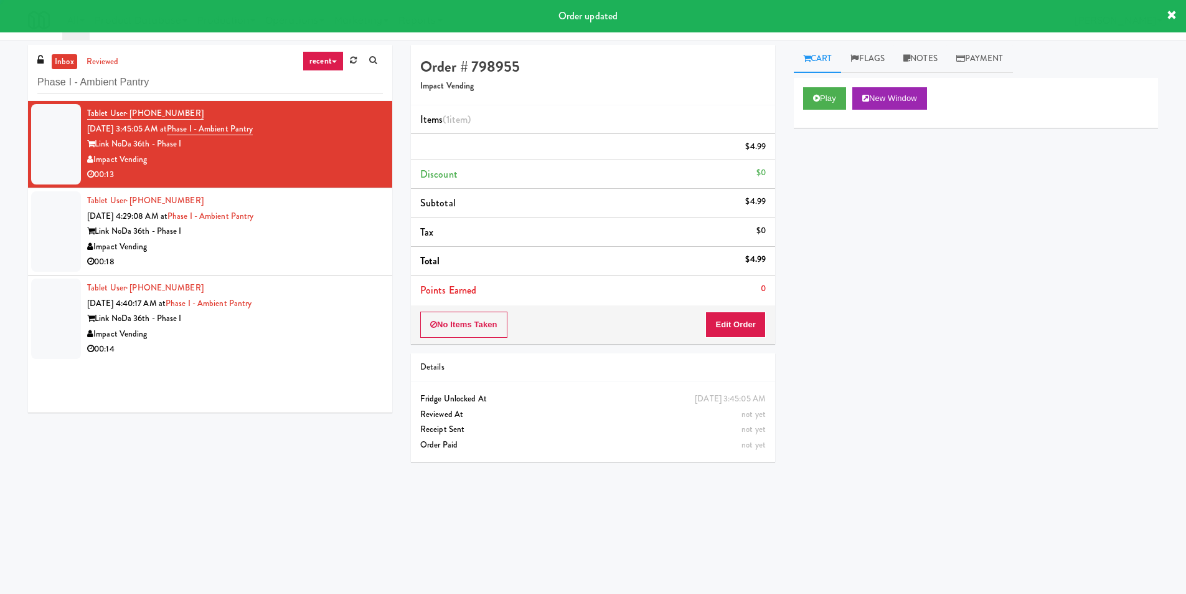
click at [334, 248] on div "Impact Vending" at bounding box center [235, 247] width 296 height 16
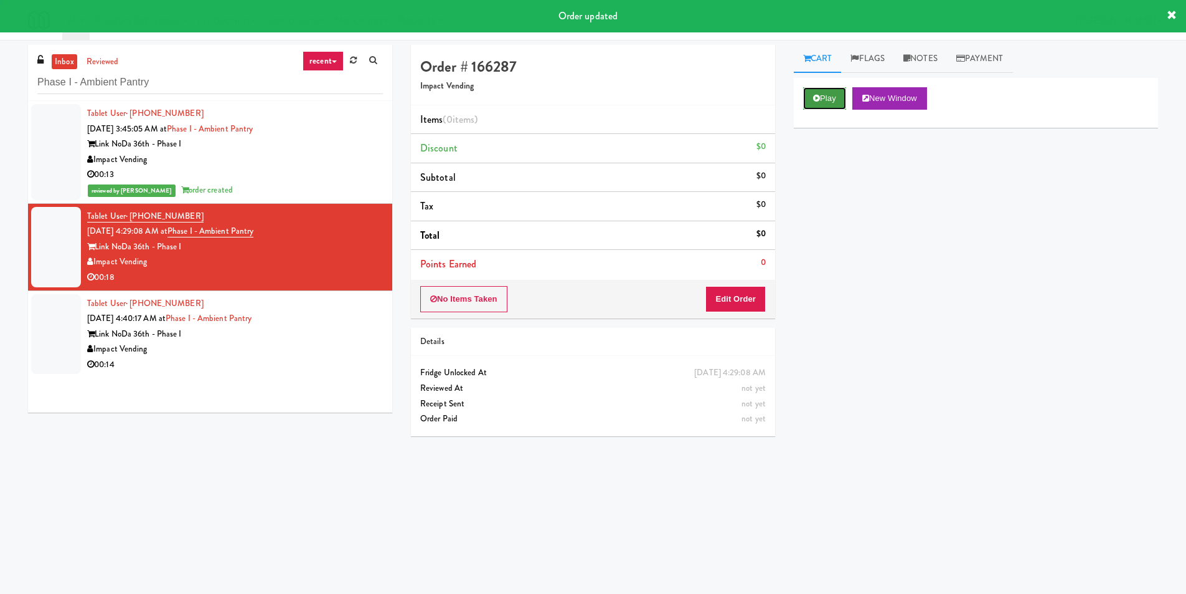
click at [820, 99] on icon at bounding box center [816, 98] width 7 height 8
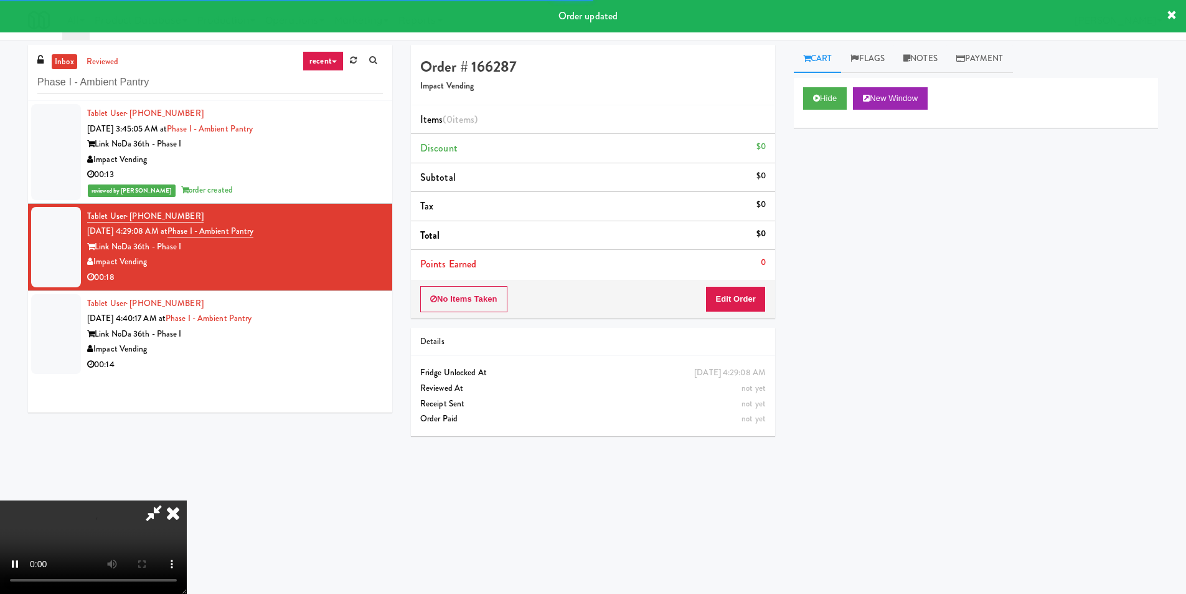
click at [738, 274] on li "Points Earned 0" at bounding box center [593, 264] width 364 height 29
click at [740, 292] on button "Edit Order" at bounding box center [736, 299] width 60 height 26
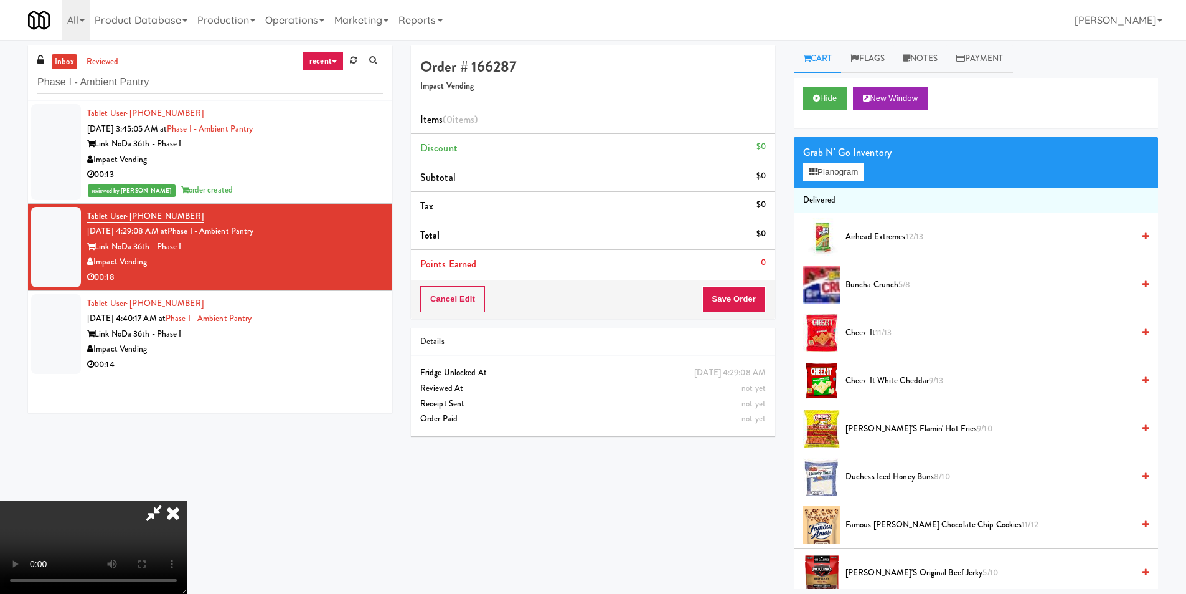
click at [187, 500] on video at bounding box center [93, 546] width 187 height 93
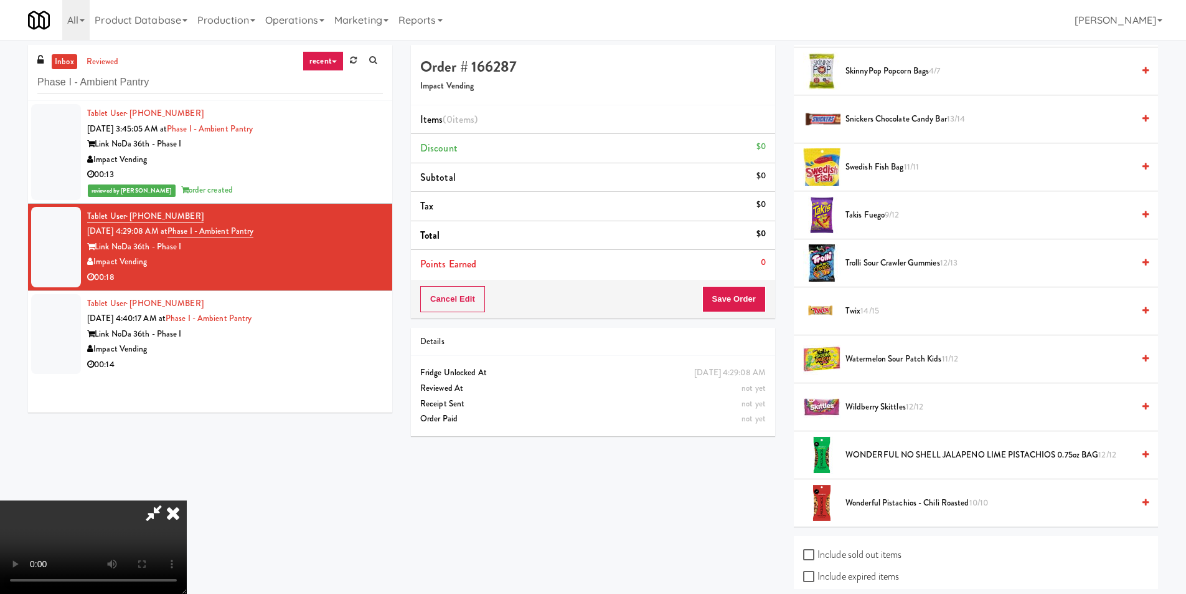
scroll to position [934, 0]
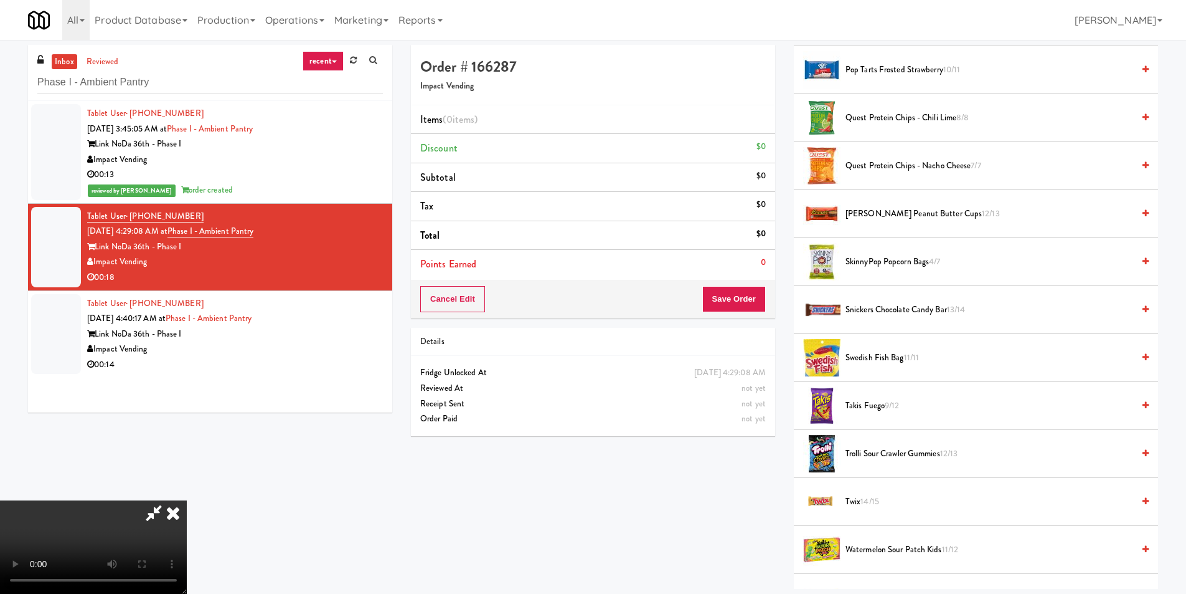
click at [889, 215] on span "[PERSON_NAME] Peanut Butter cups 12/13" at bounding box center [990, 214] width 288 height 16
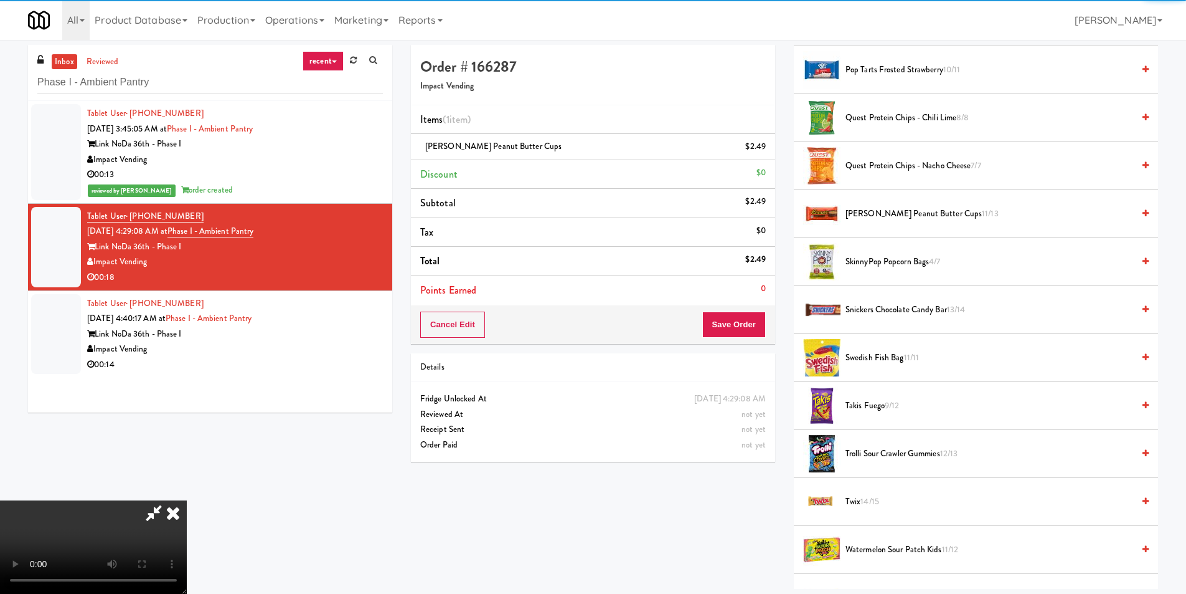
click at [892, 213] on span "[PERSON_NAME] Peanut Butter cups 11/13" at bounding box center [990, 214] width 288 height 16
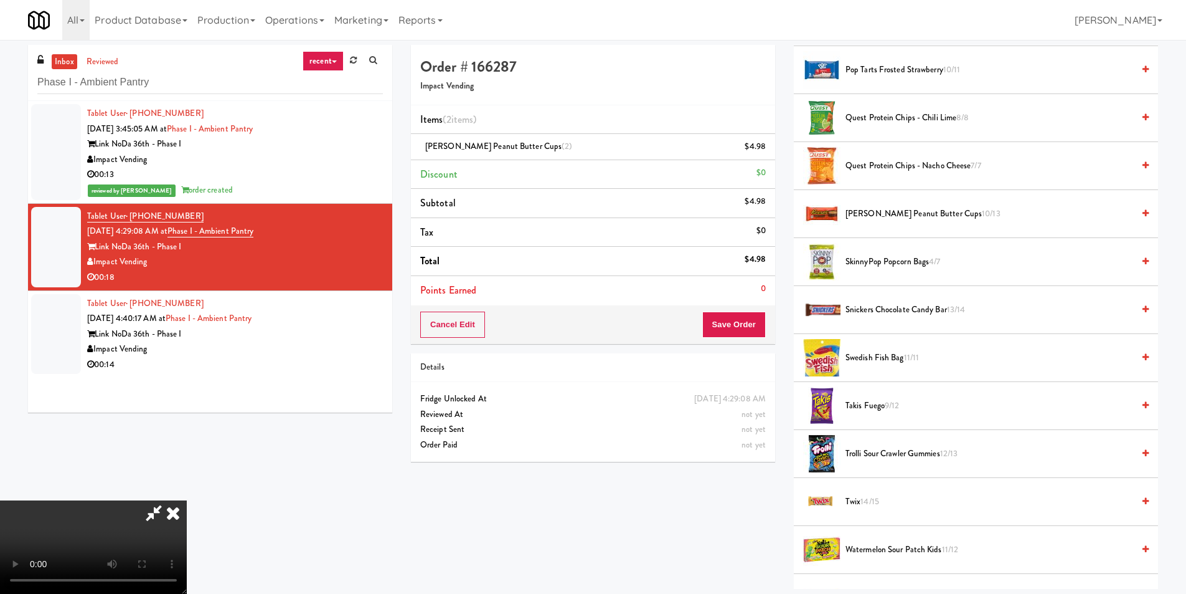
click at [187, 500] on video at bounding box center [93, 546] width 187 height 93
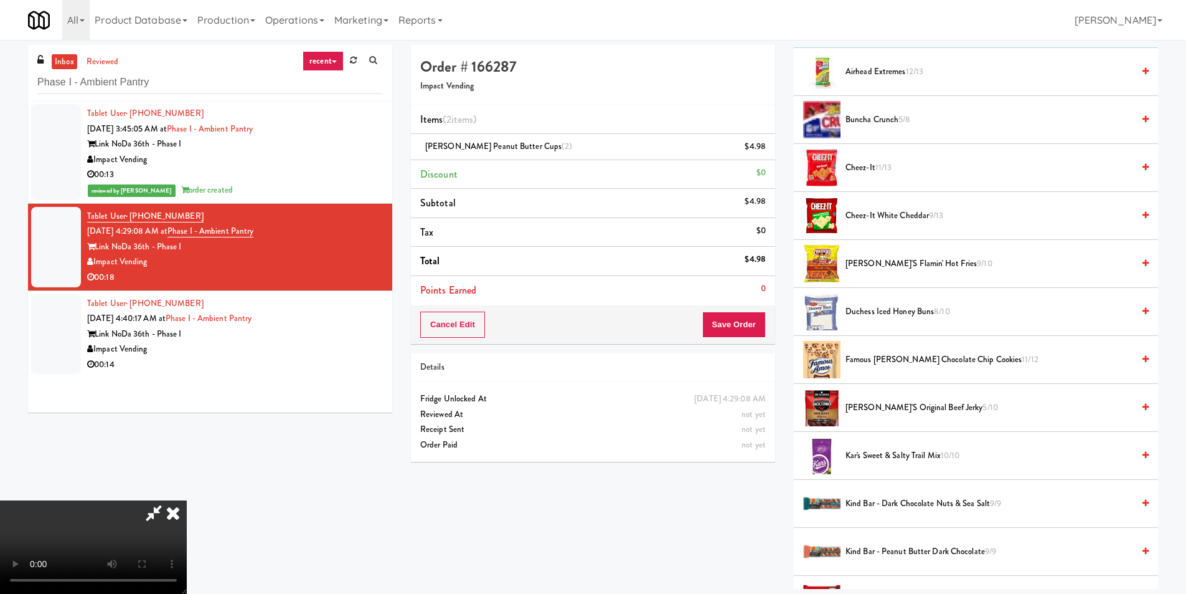
scroll to position [0, 0]
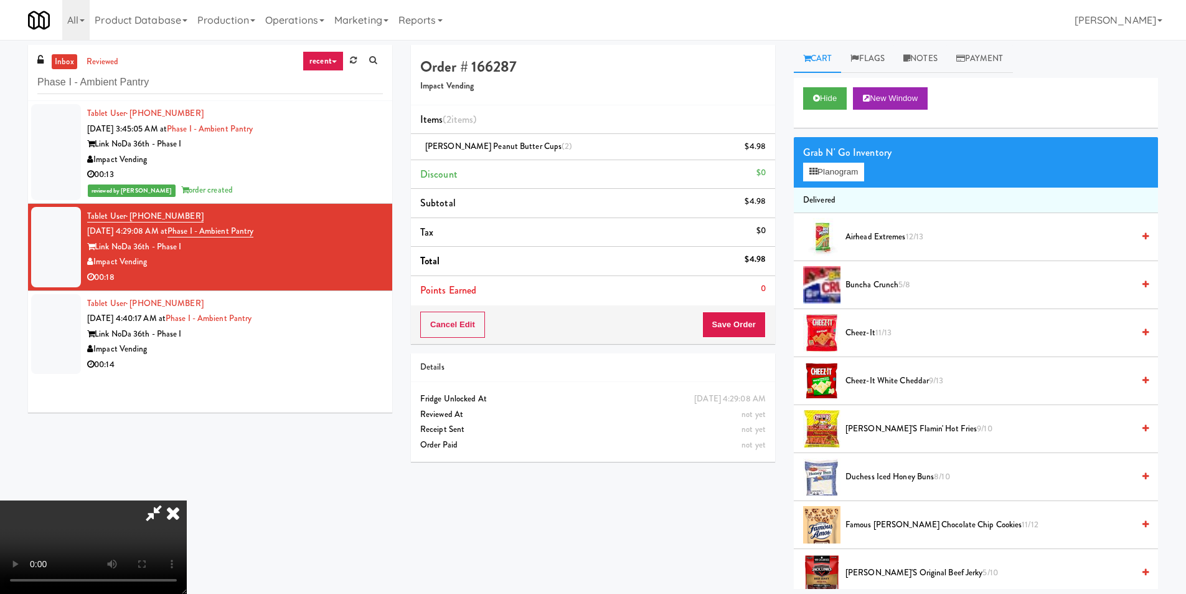
click at [844, 181] on div "Grab N' Go Inventory Planogram" at bounding box center [976, 162] width 364 height 50
click at [845, 174] on button "Planogram" at bounding box center [833, 172] width 61 height 19
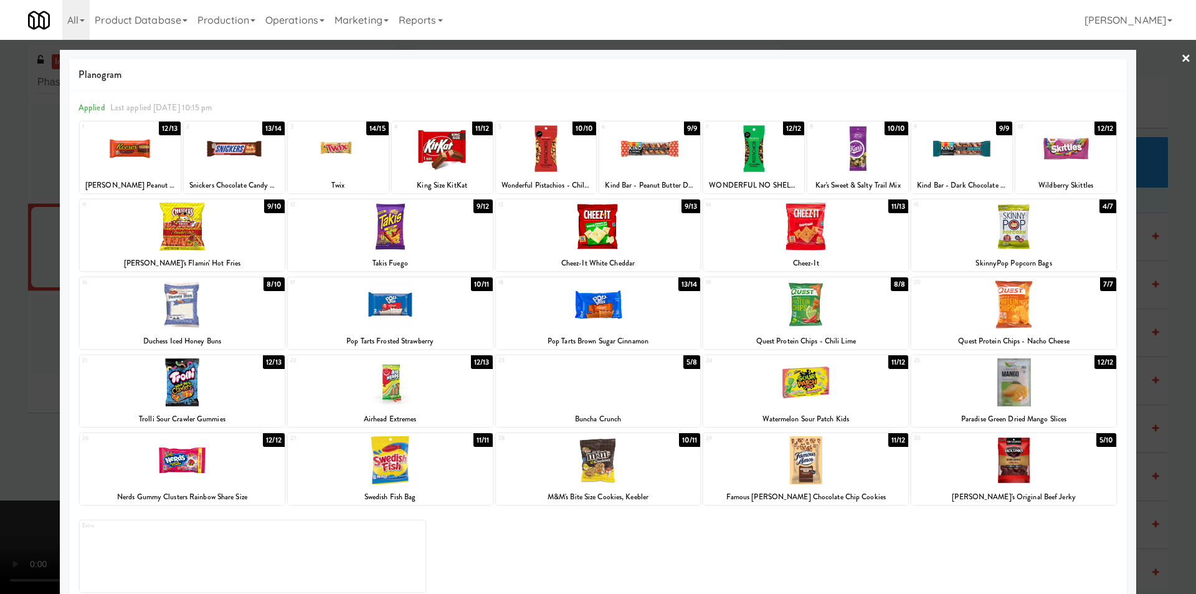
click at [272, 151] on div at bounding box center [234, 149] width 101 height 48
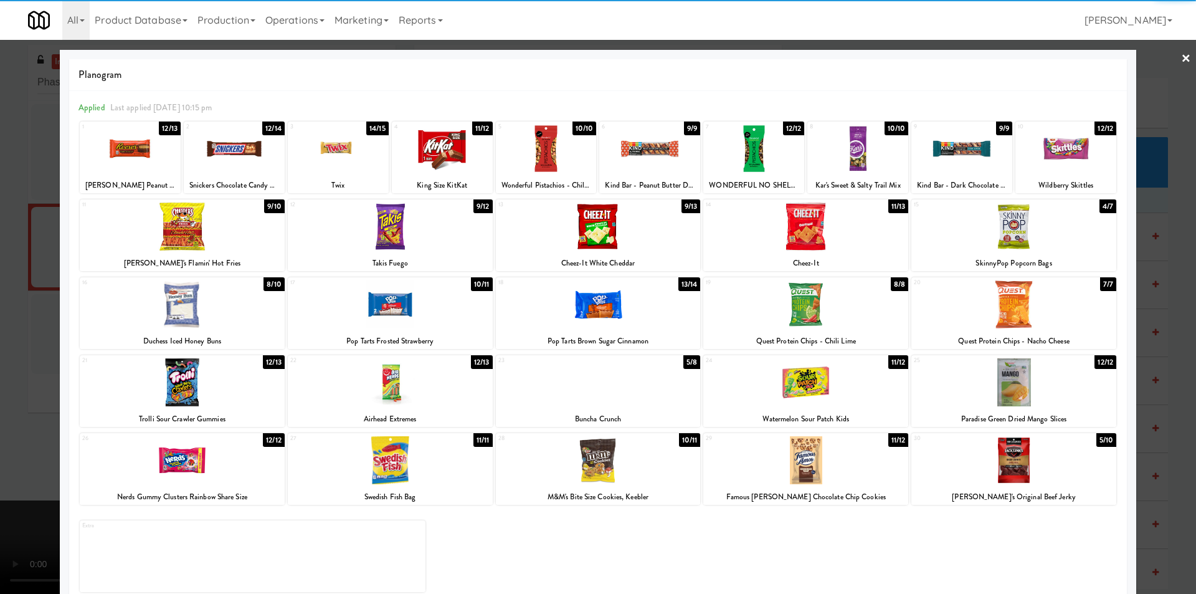
click at [1147, 275] on div at bounding box center [598, 297] width 1196 height 594
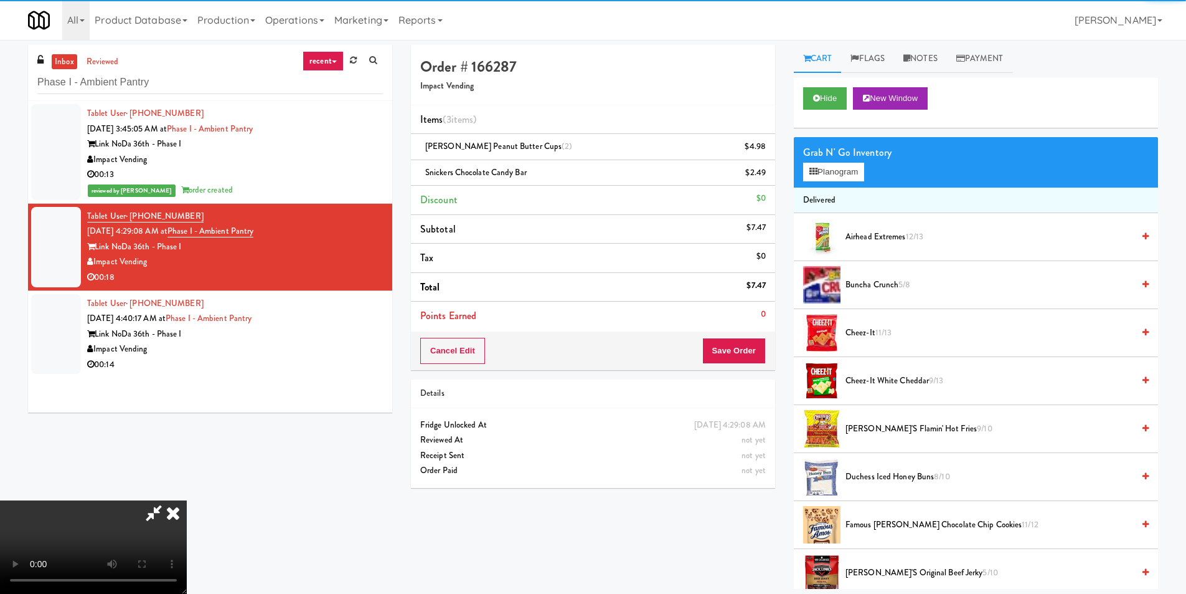
click at [187, 500] on video at bounding box center [93, 546] width 187 height 93
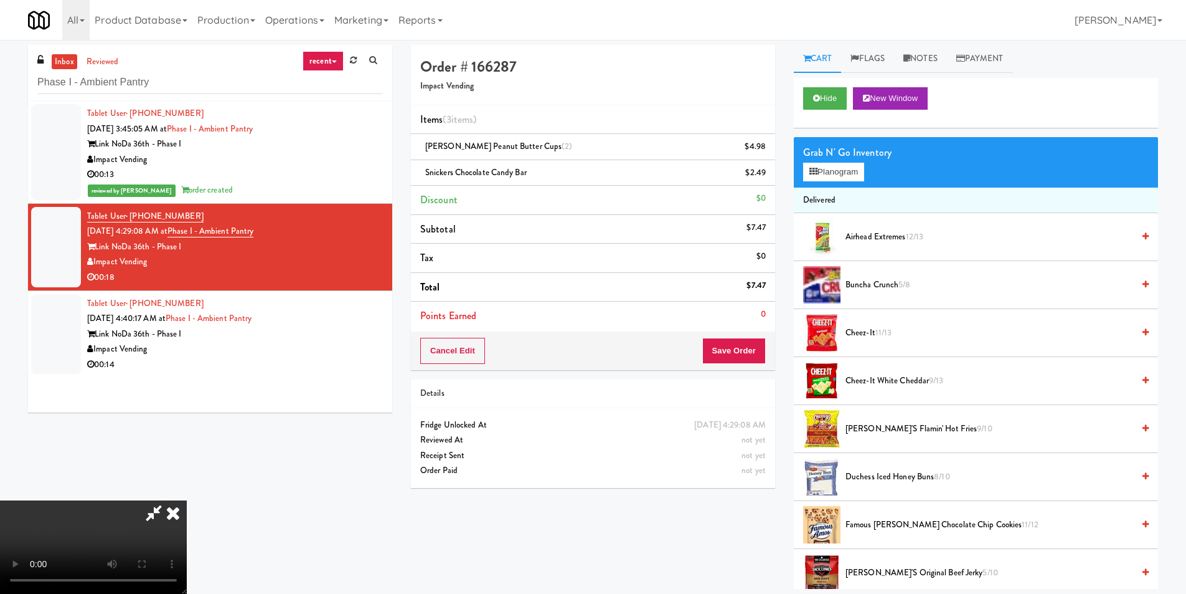
scroll to position [64, 0]
click at [831, 163] on button "Planogram" at bounding box center [833, 172] width 61 height 19
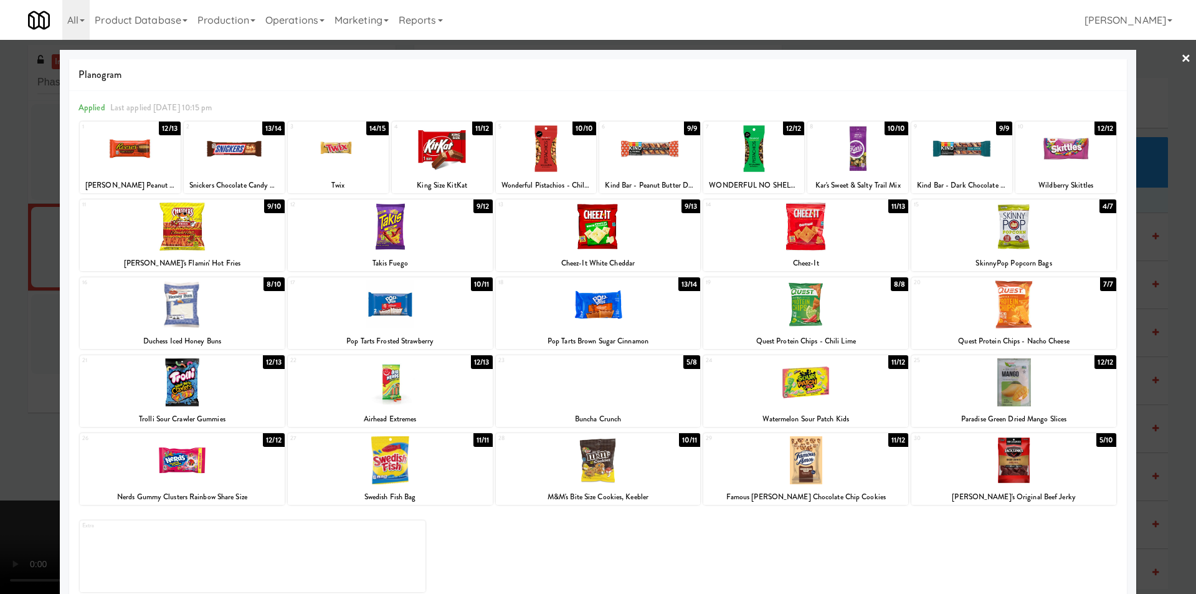
click at [610, 313] on div at bounding box center [598, 304] width 205 height 48
click at [1167, 331] on div at bounding box center [598, 297] width 1196 height 594
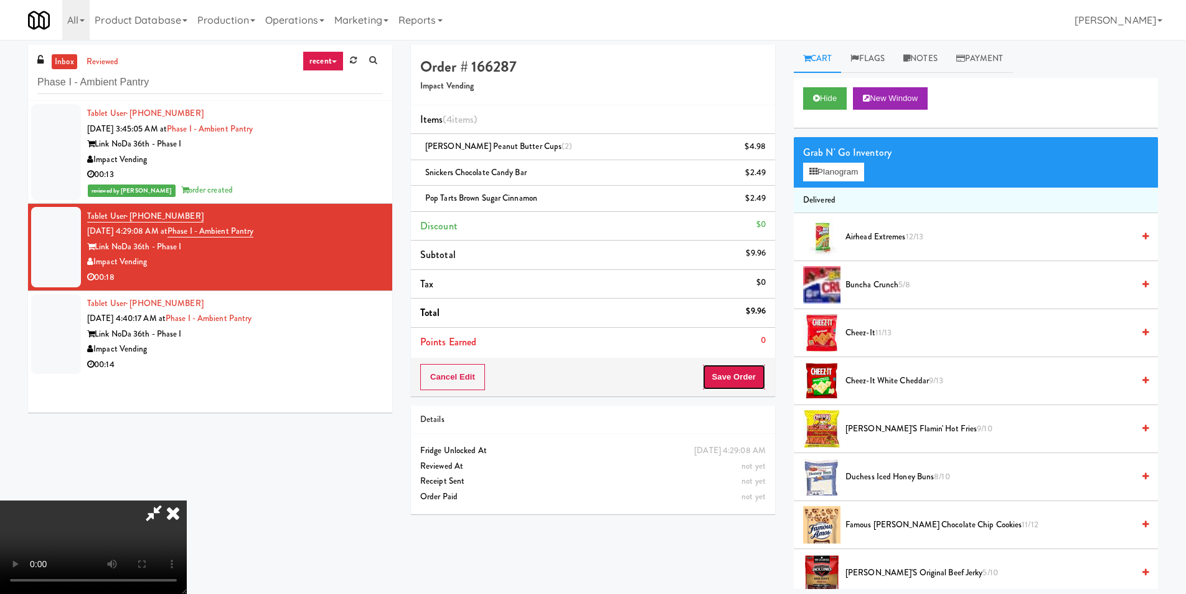
click at [729, 372] on button "Save Order" at bounding box center [734, 377] width 64 height 26
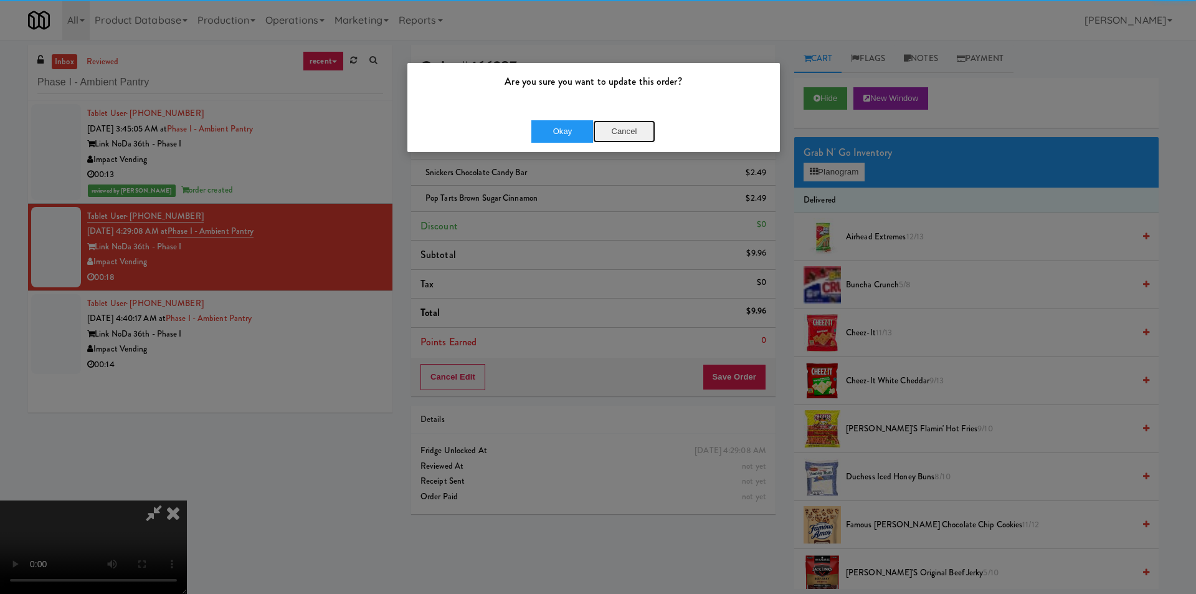
click at [640, 126] on button "Cancel" at bounding box center [624, 131] width 62 height 22
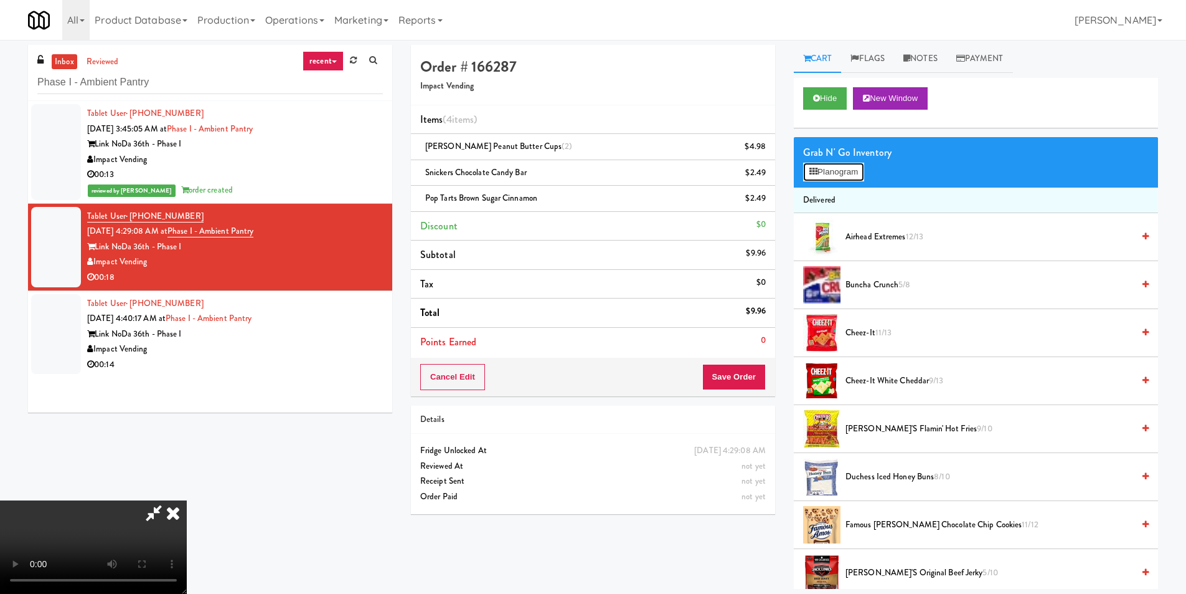
click at [818, 166] on button "Planogram" at bounding box center [833, 172] width 61 height 19
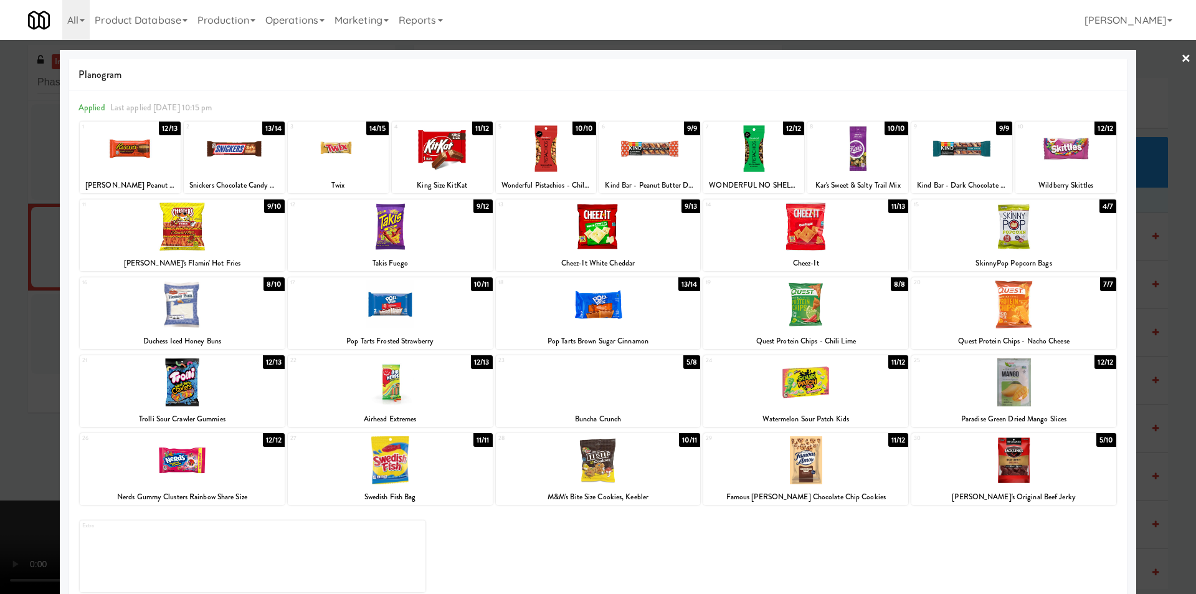
click at [1147, 267] on div at bounding box center [598, 297] width 1196 height 594
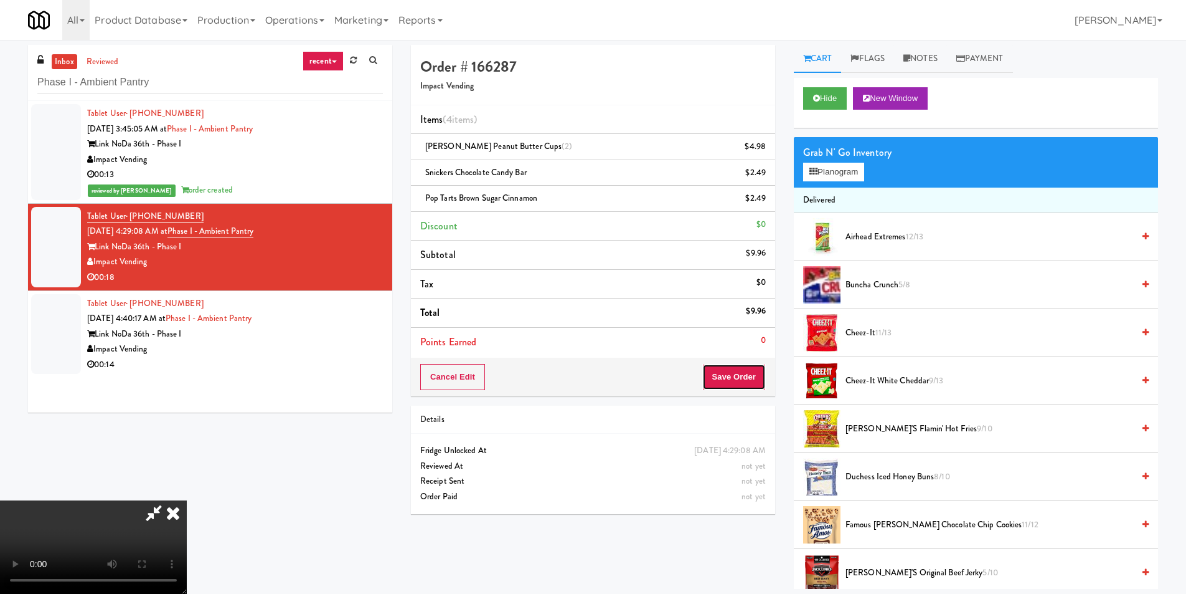
click at [743, 374] on button "Save Order" at bounding box center [734, 377] width 64 height 26
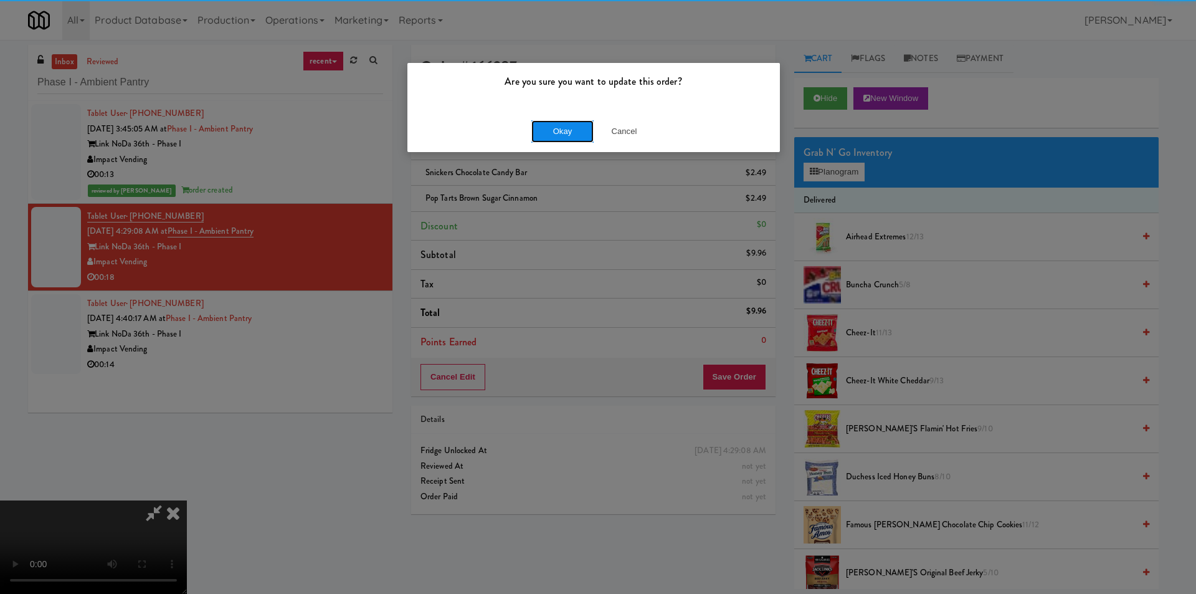
click at [550, 122] on button "Okay" at bounding box center [562, 131] width 62 height 22
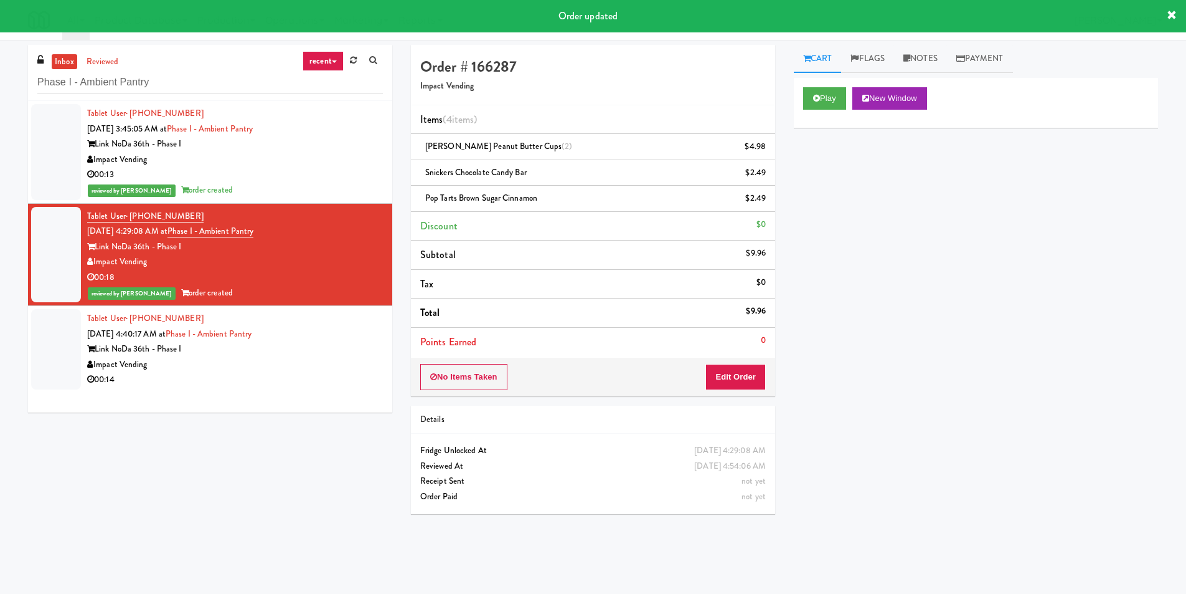
click at [299, 390] on li "Tablet User · (704) 866-7679 [DATE] 4:40:17 AM at Phase I - Ambient Pantry Link…" at bounding box center [210, 349] width 364 height 87
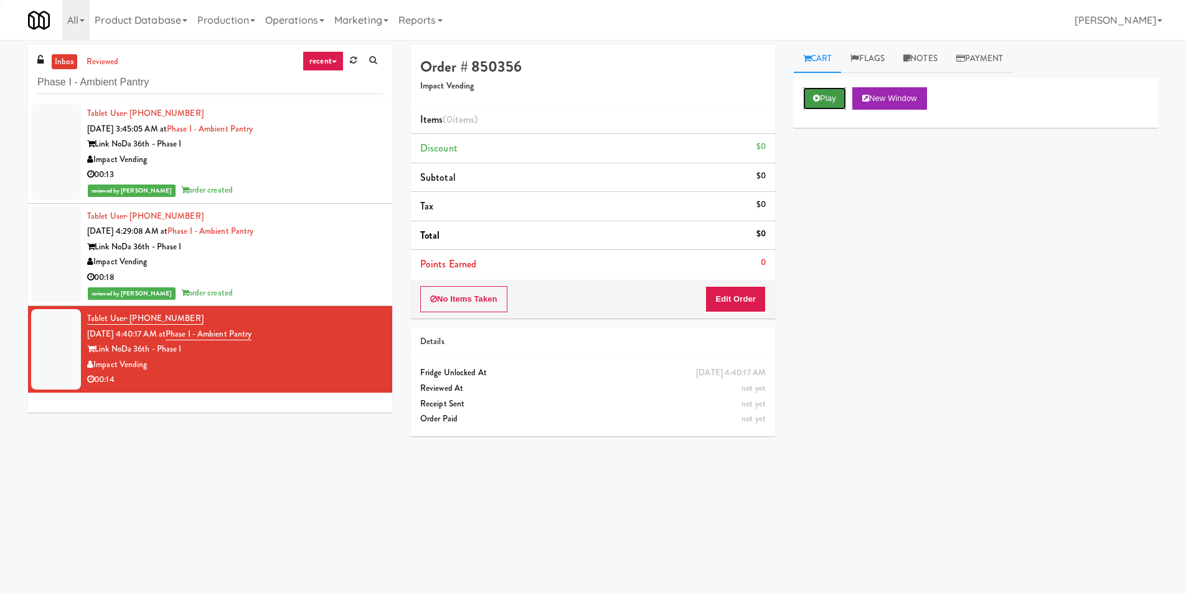
click at [826, 95] on button "Play" at bounding box center [824, 98] width 43 height 22
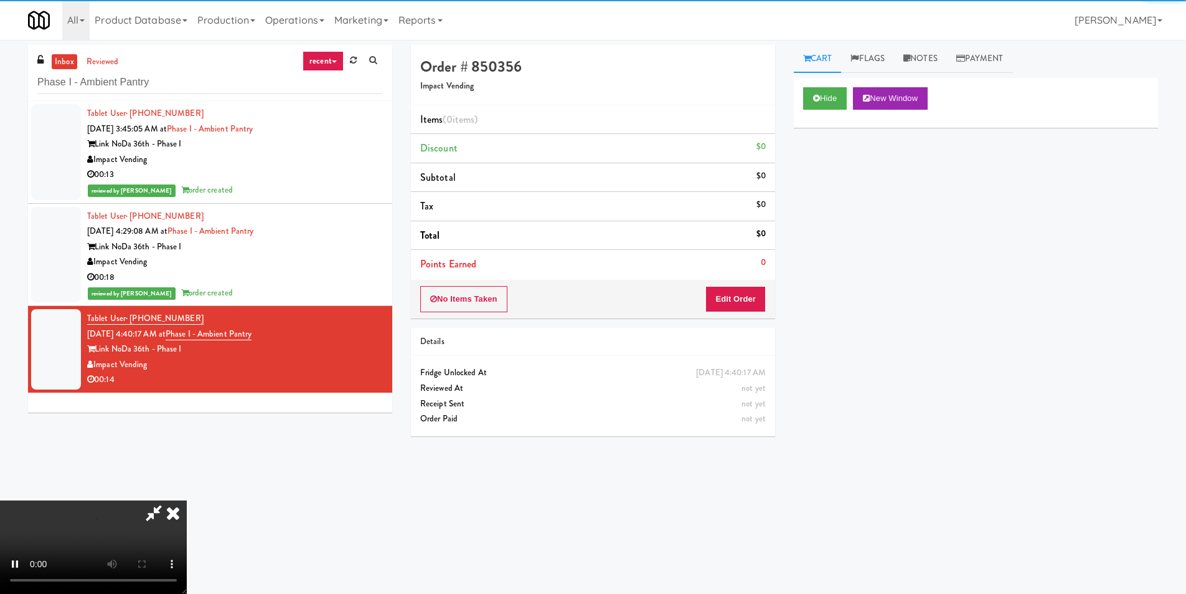
click at [748, 287] on div "No Items Taken Edit Order" at bounding box center [593, 299] width 364 height 39
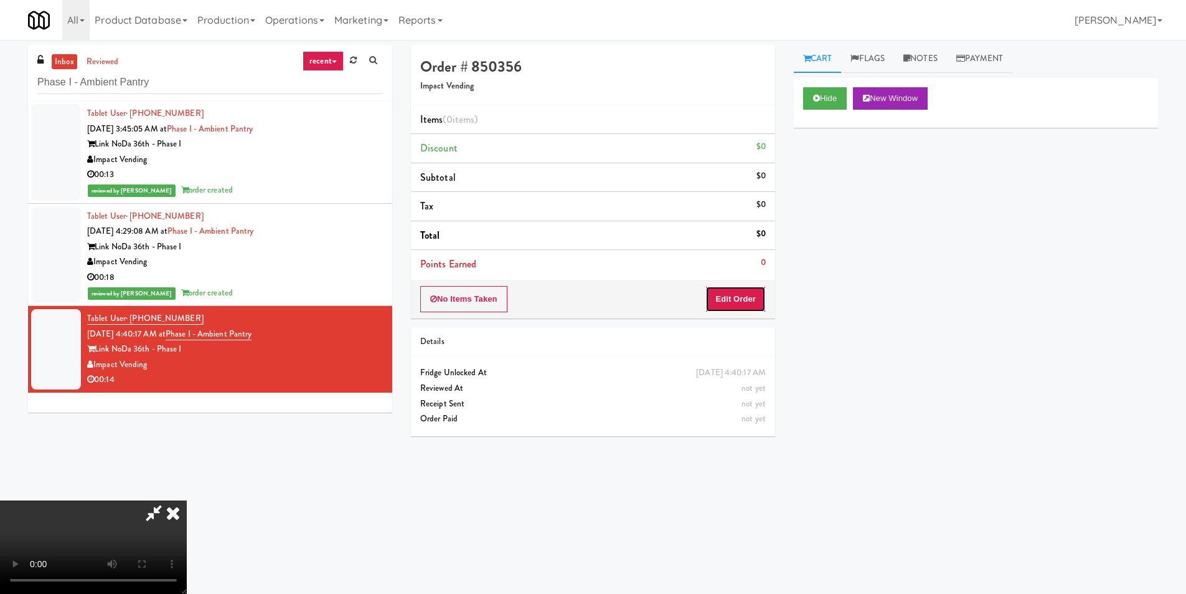
click at [753, 301] on button "Edit Order" at bounding box center [736, 299] width 60 height 26
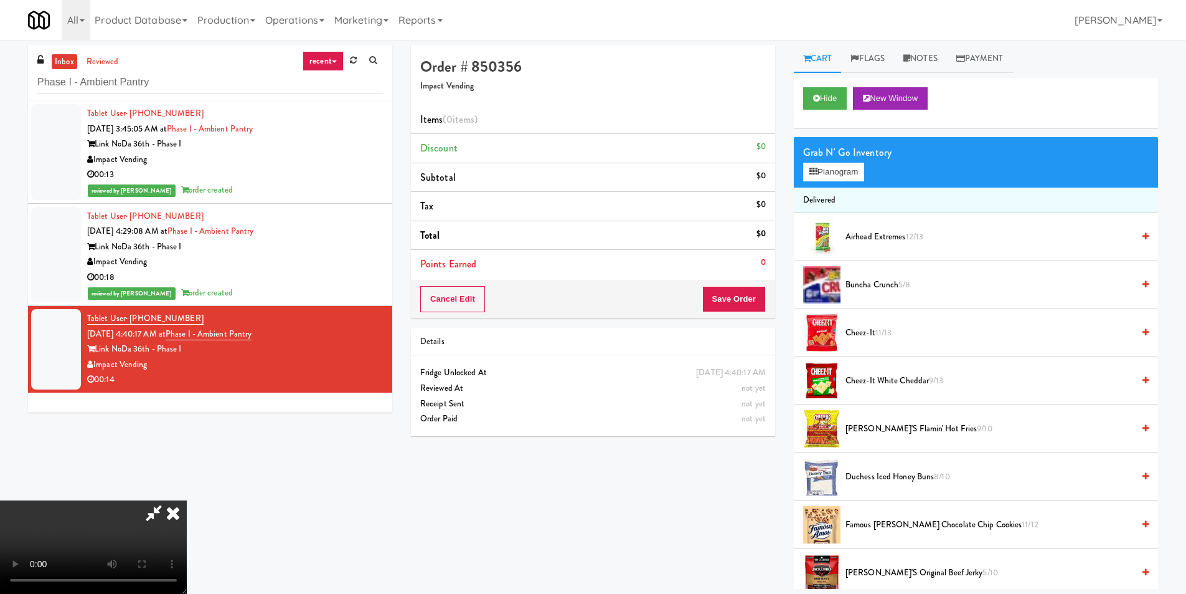
scroll to position [188, 0]
click at [187, 578] on video at bounding box center [93, 546] width 187 height 93
click at [187, 500] on video at bounding box center [93, 546] width 187 height 93
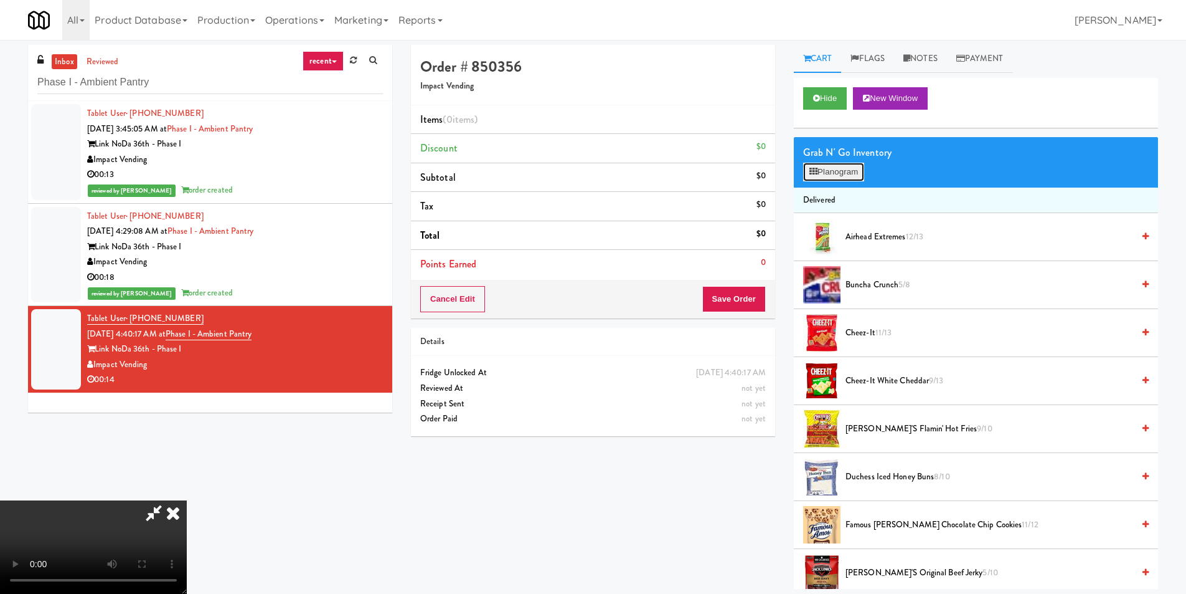
click at [844, 173] on button "Planogram" at bounding box center [833, 172] width 61 height 19
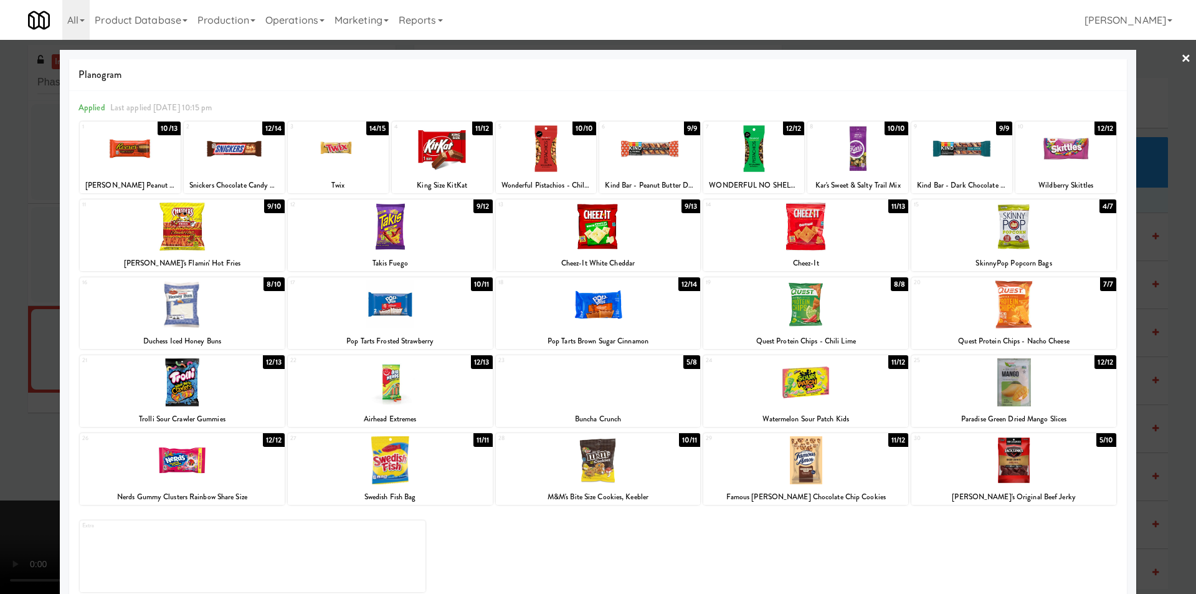
click at [595, 374] on div at bounding box center [598, 382] width 205 height 48
click at [1140, 314] on div at bounding box center [598, 297] width 1196 height 594
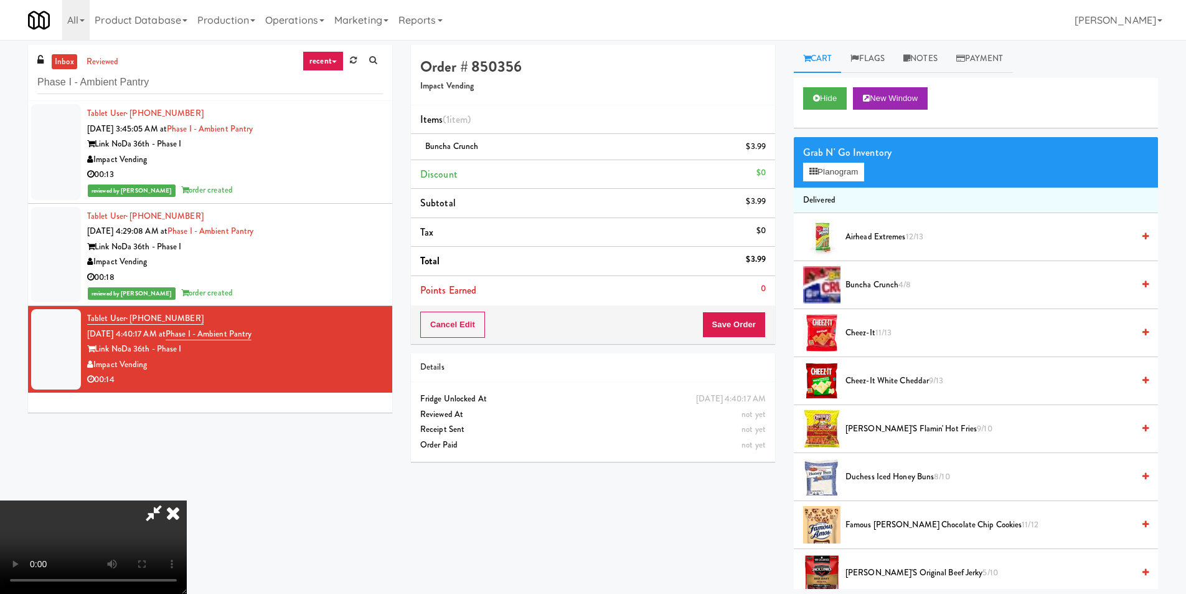
click at [187, 500] on video at bounding box center [93, 546] width 187 height 93
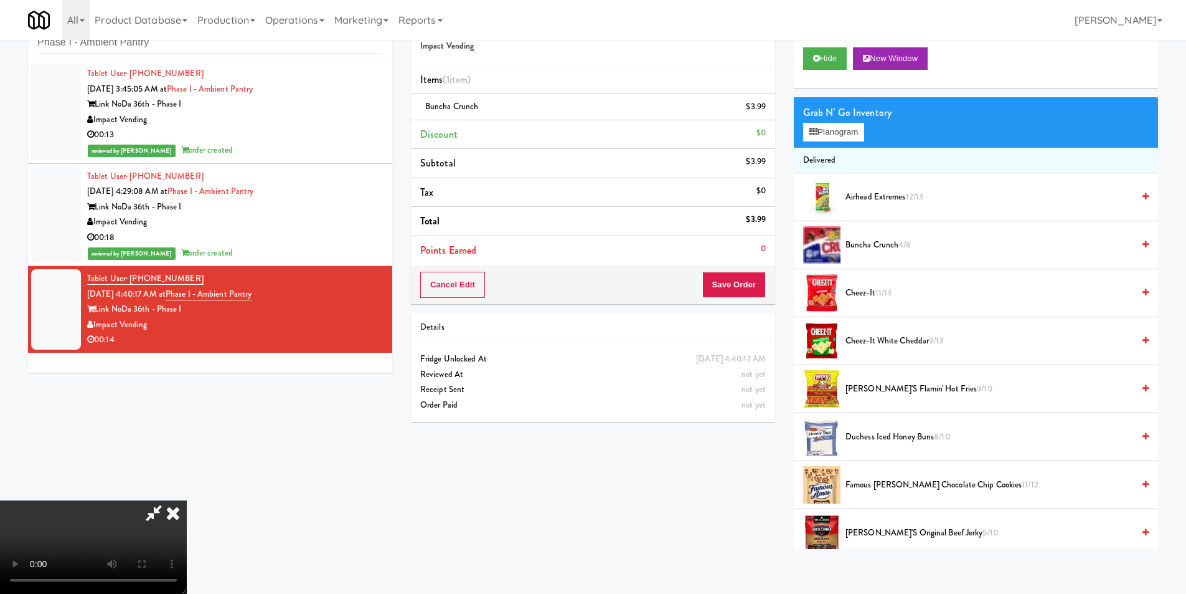
scroll to position [64, 0]
click at [187, 500] on video at bounding box center [93, 546] width 187 height 93
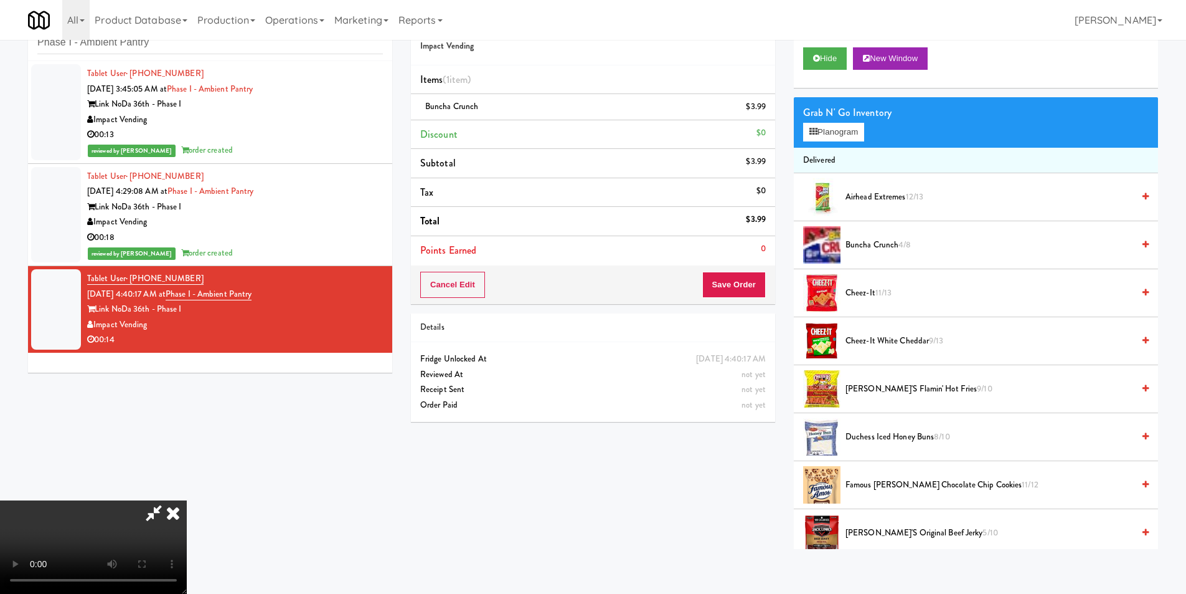
click at [187, 500] on video at bounding box center [93, 546] width 187 height 93
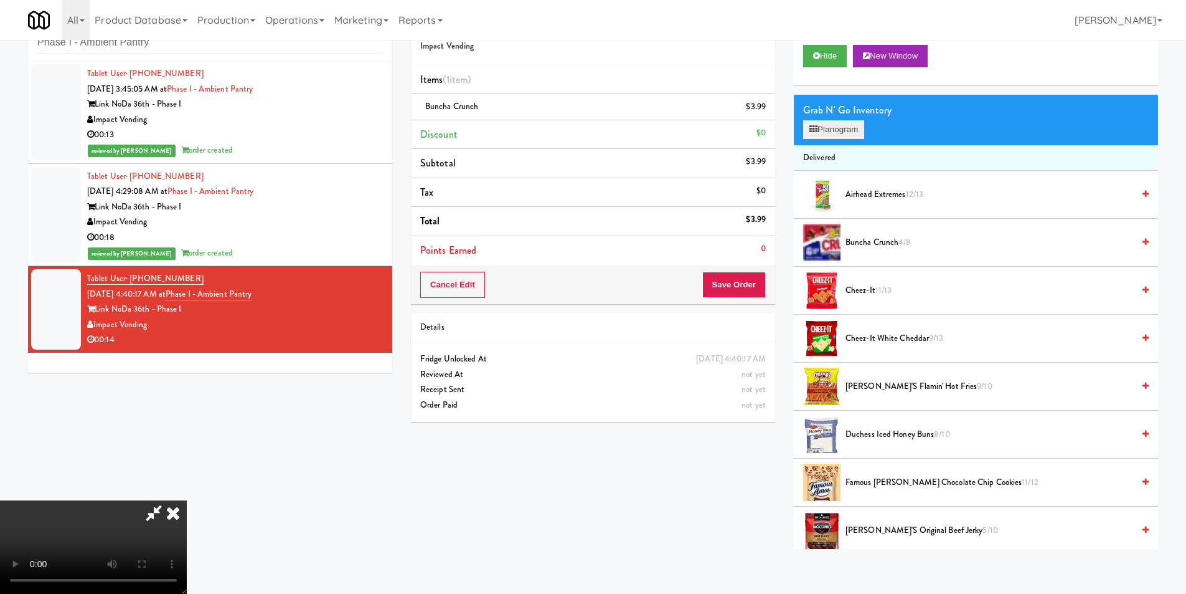
scroll to position [0, 0]
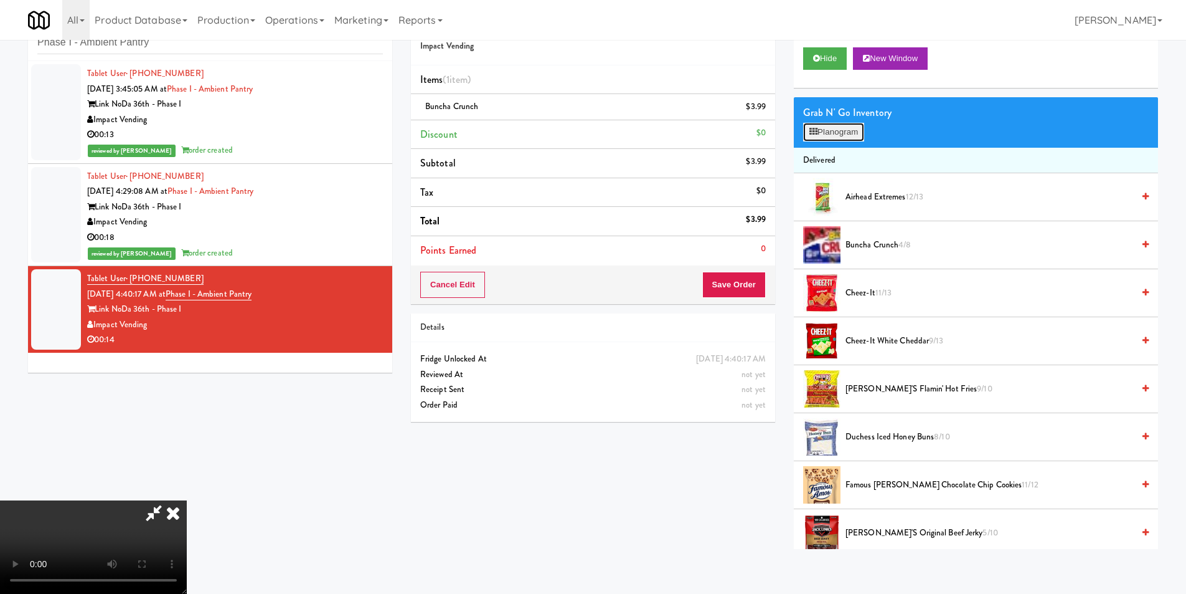
click at [840, 123] on button "Planogram" at bounding box center [833, 132] width 61 height 19
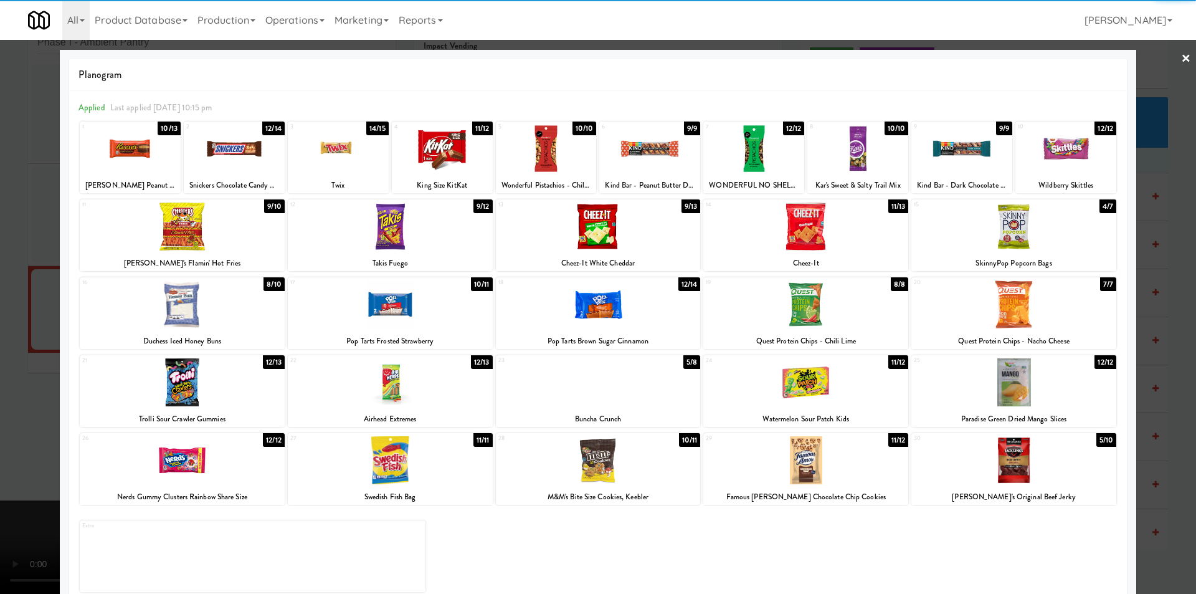
click at [442, 219] on div at bounding box center [390, 226] width 205 height 48
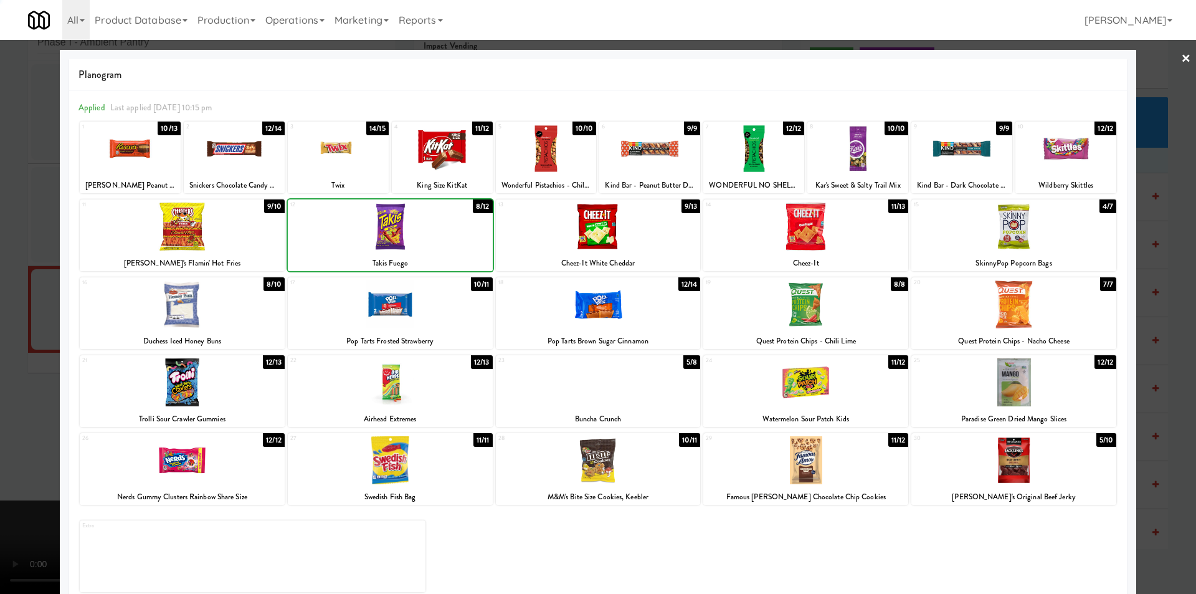
click at [442, 219] on div at bounding box center [390, 226] width 205 height 48
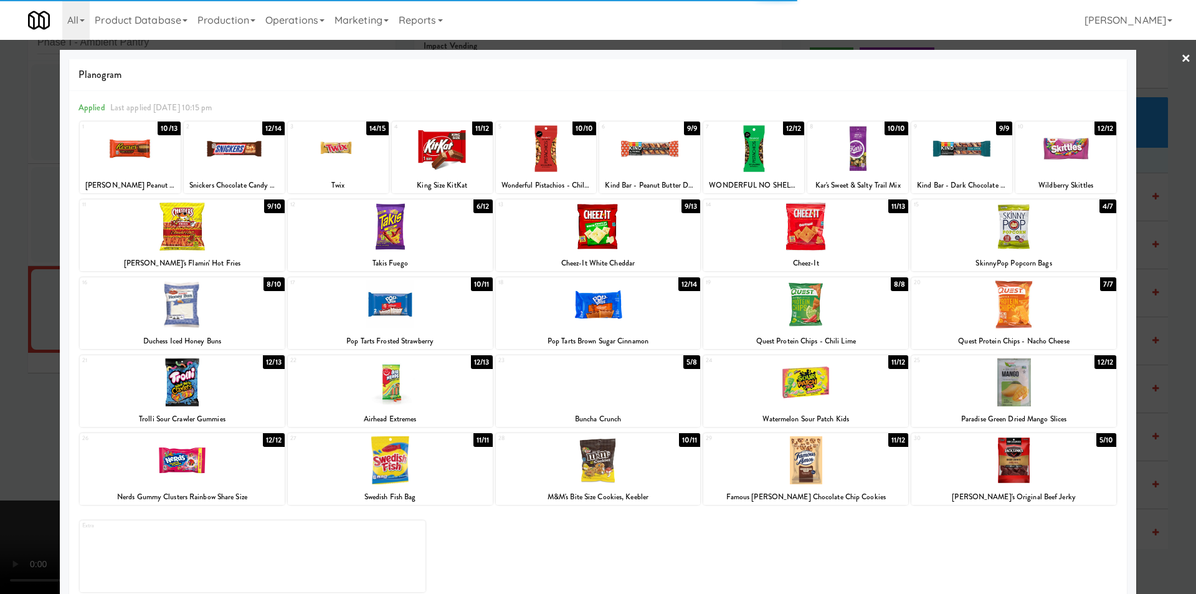
click at [443, 220] on div at bounding box center [390, 226] width 205 height 48
click at [1179, 246] on div at bounding box center [598, 297] width 1196 height 594
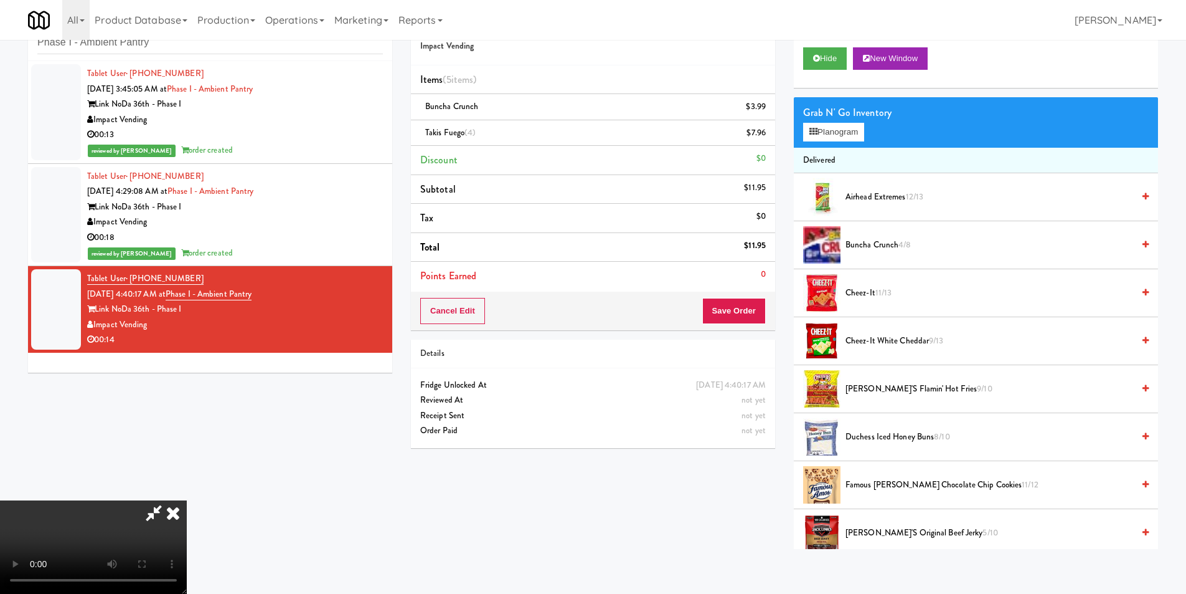
click at [187, 500] on icon at bounding box center [172, 512] width 27 height 25
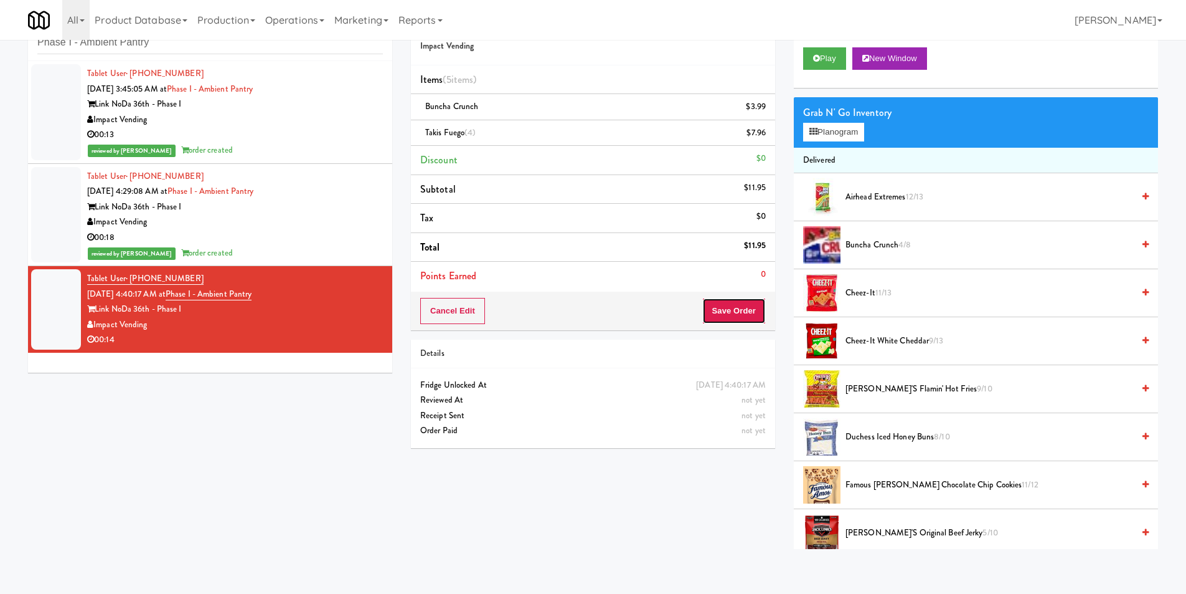
click at [722, 299] on button "Save Order" at bounding box center [734, 311] width 64 height 26
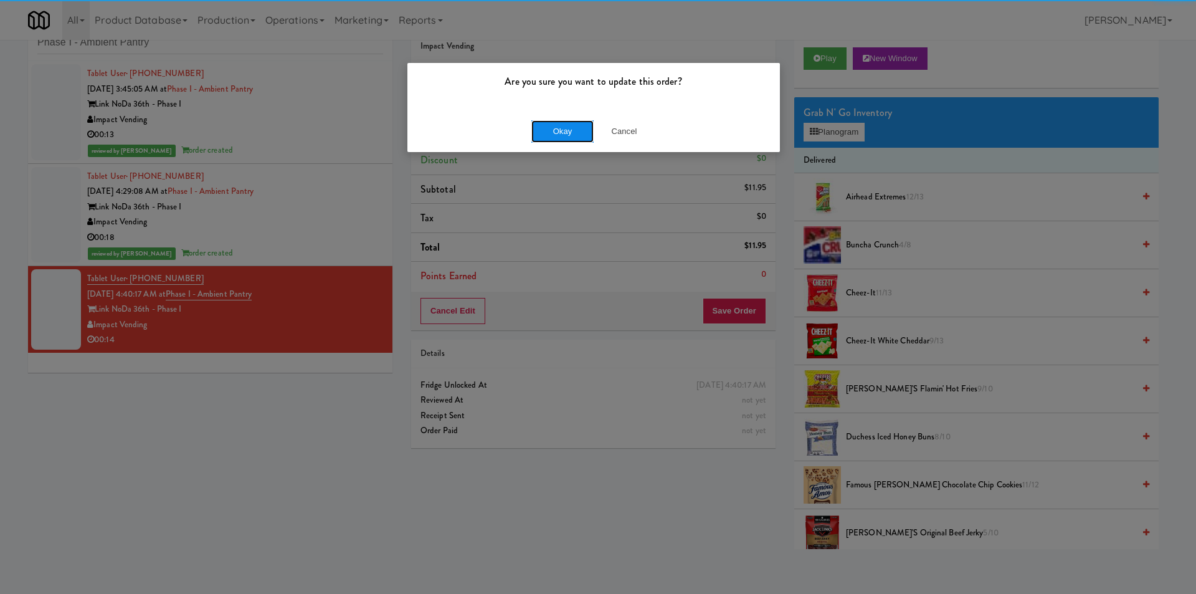
click at [560, 120] on button "Okay" at bounding box center [562, 131] width 62 height 22
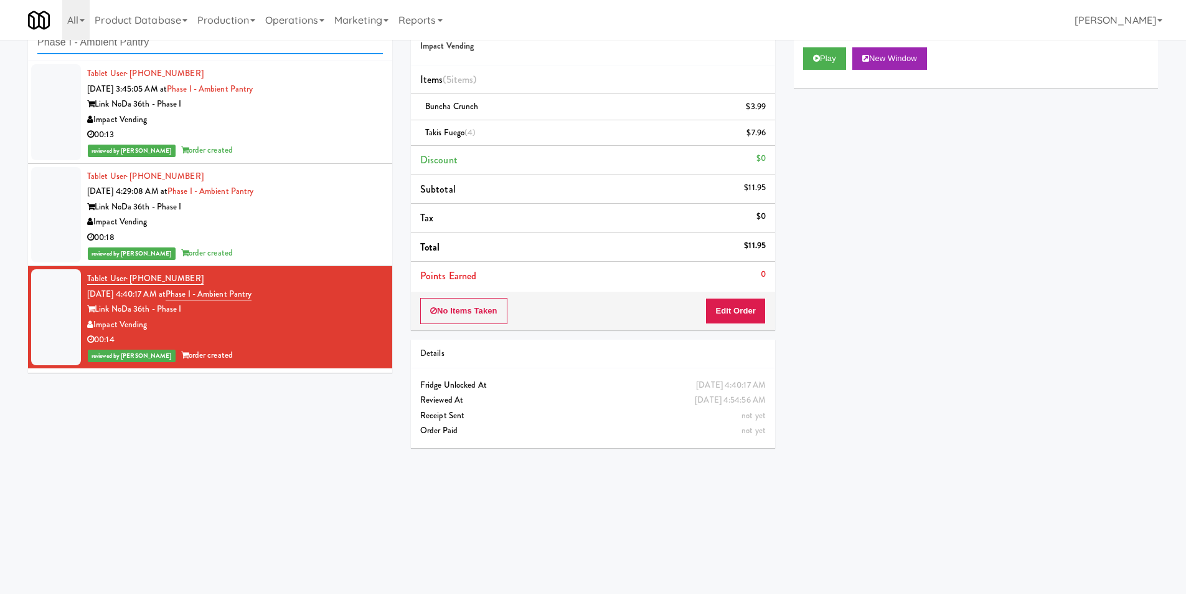
click at [221, 45] on input "Phase I - Ambient Pantry" at bounding box center [210, 42] width 346 height 23
paste input "Resa -"
type input "Resa - Pantry"
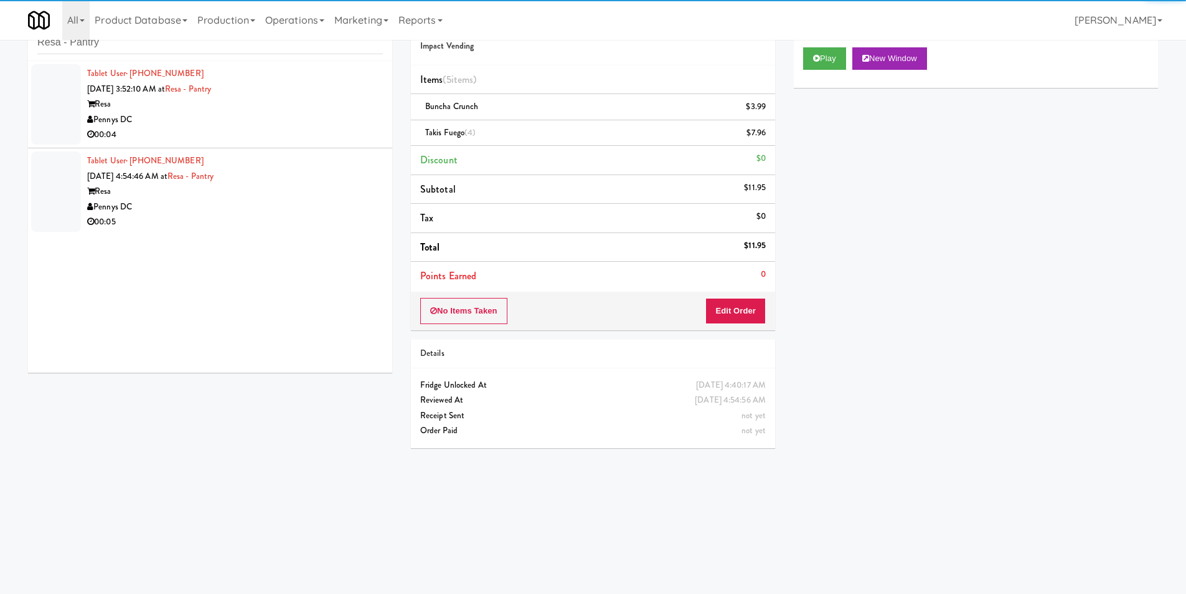
click at [303, 136] on div "00:04" at bounding box center [235, 135] width 296 height 16
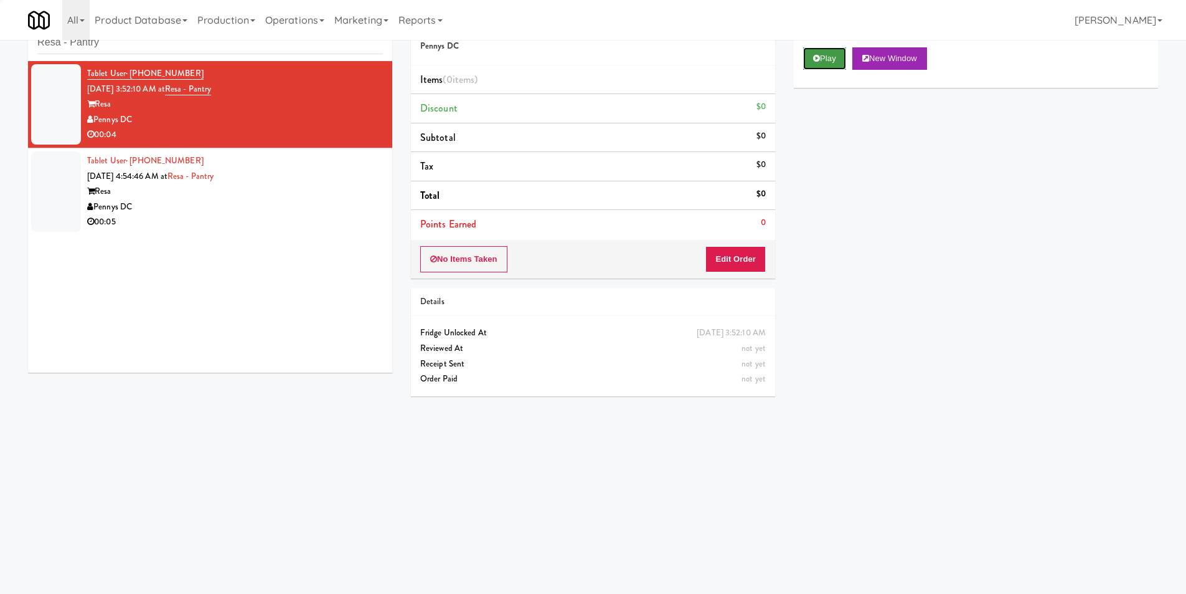
click at [823, 61] on button "Play" at bounding box center [824, 58] width 43 height 22
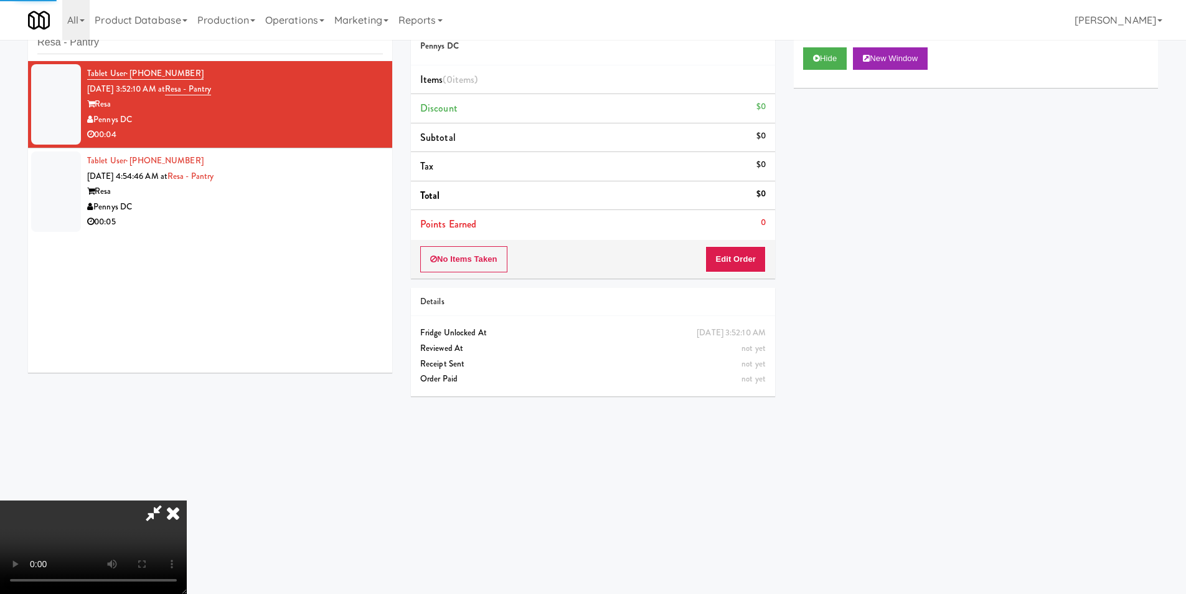
click at [752, 247] on div "Order # 437189 Pennys DC Items (0 items ) Discount $0 Subtotal $0 Tax $0 Total …" at bounding box center [593, 141] width 364 height 273
click at [747, 259] on button "Edit Order" at bounding box center [736, 259] width 60 height 26
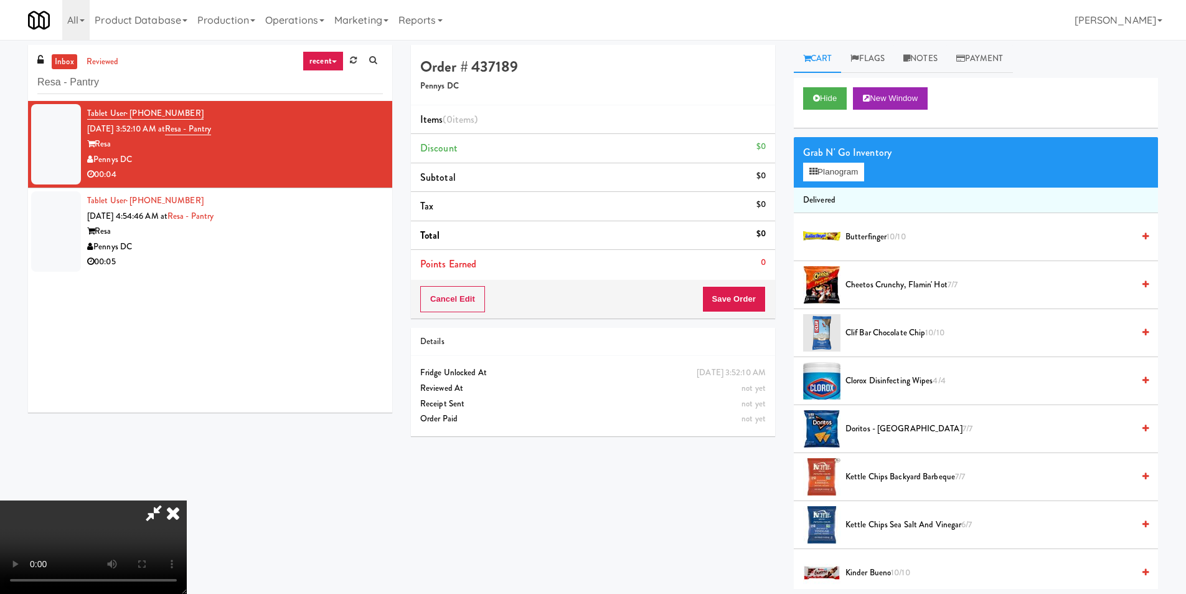
click at [187, 500] on video at bounding box center [93, 546] width 187 height 93
click at [897, 277] on li "Cheetos Crunchy, Flamin' Hot 7/7" at bounding box center [976, 285] width 364 height 48
click at [897, 293] on li "Cheetos Crunchy, Flamin' Hot 7/7" at bounding box center [976, 285] width 364 height 48
click at [895, 285] on span "Cheetos Crunchy, Flamin' Hot 7/7" at bounding box center [990, 285] width 288 height 16
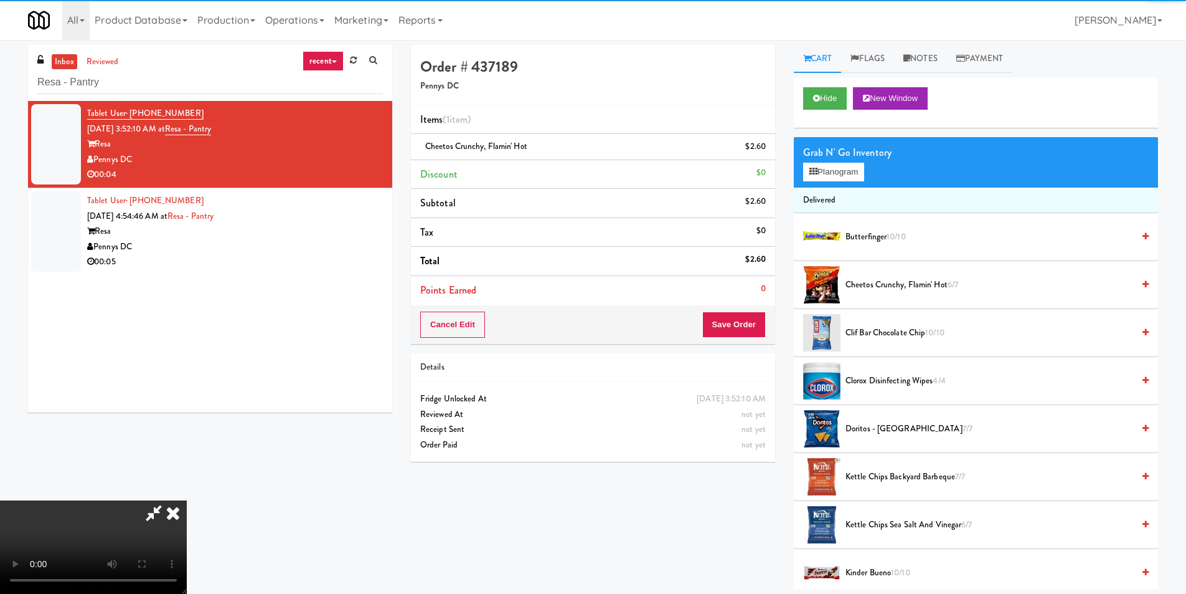
click at [187, 500] on video at bounding box center [93, 546] width 187 height 93
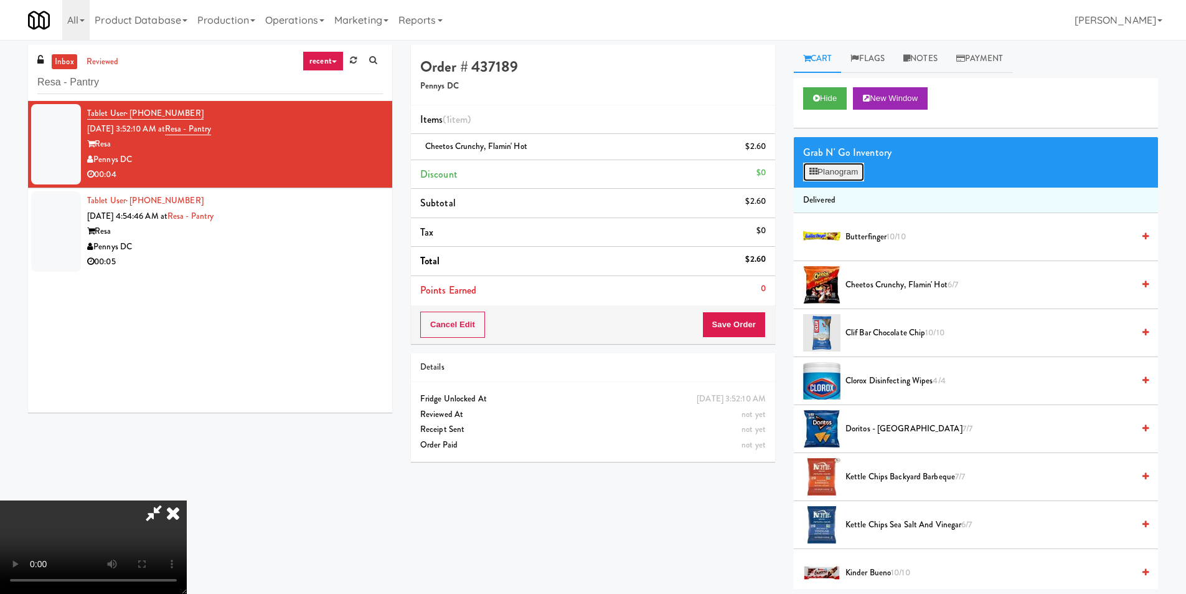
click at [851, 163] on button "Planogram" at bounding box center [833, 172] width 61 height 19
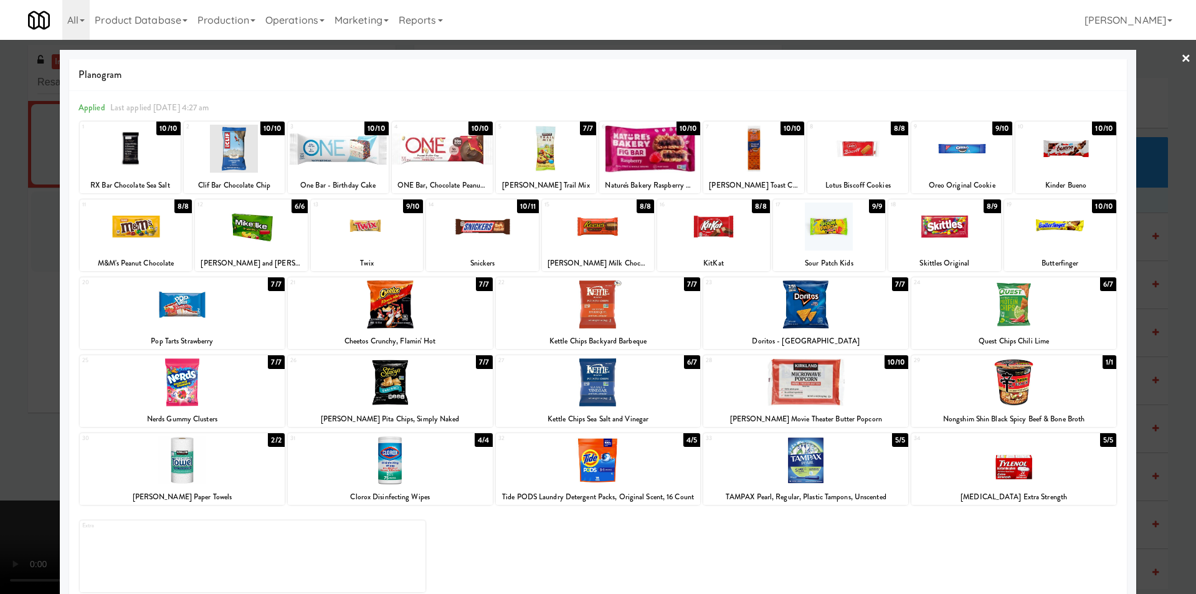
click at [1162, 318] on div at bounding box center [598, 297] width 1196 height 594
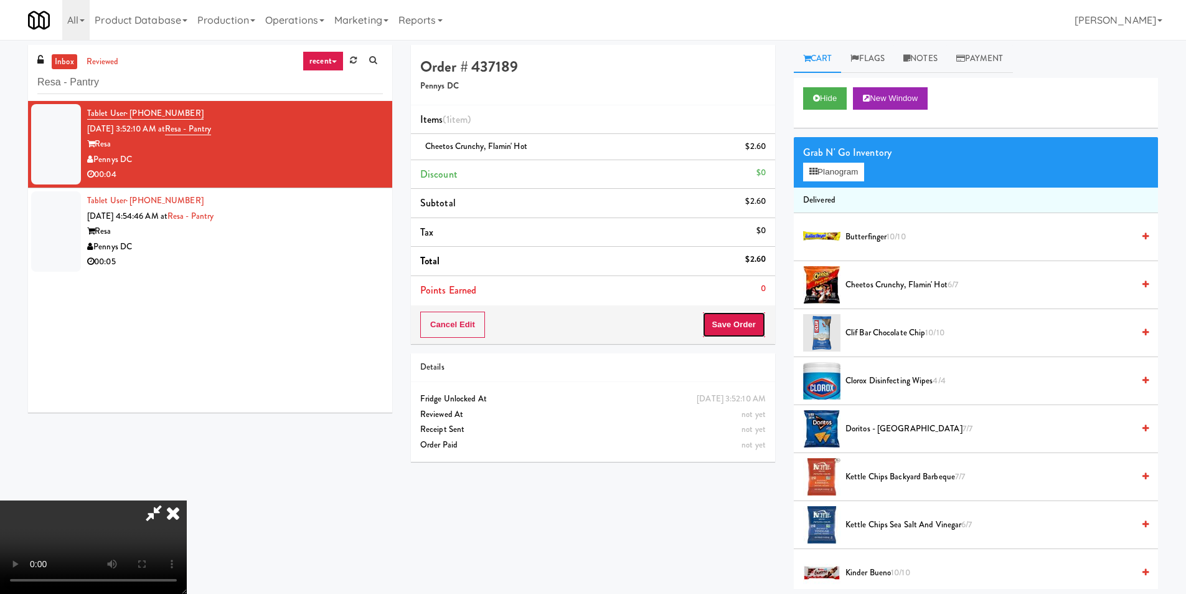
click at [732, 319] on button "Save Order" at bounding box center [734, 324] width 64 height 26
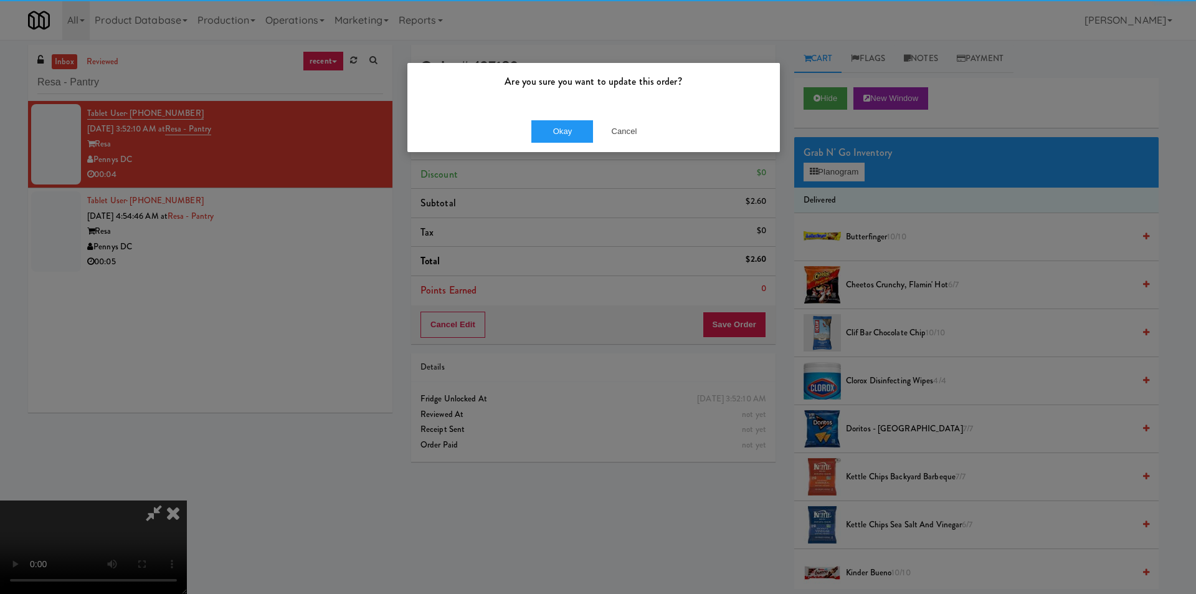
drag, startPoint x: 518, startPoint y: 135, endPoint x: 524, endPoint y: 133, distance: 6.4
click at [519, 134] on div "Okay Cancel" at bounding box center [593, 131] width 372 height 42
click at [544, 129] on button "Okay" at bounding box center [562, 131] width 62 height 22
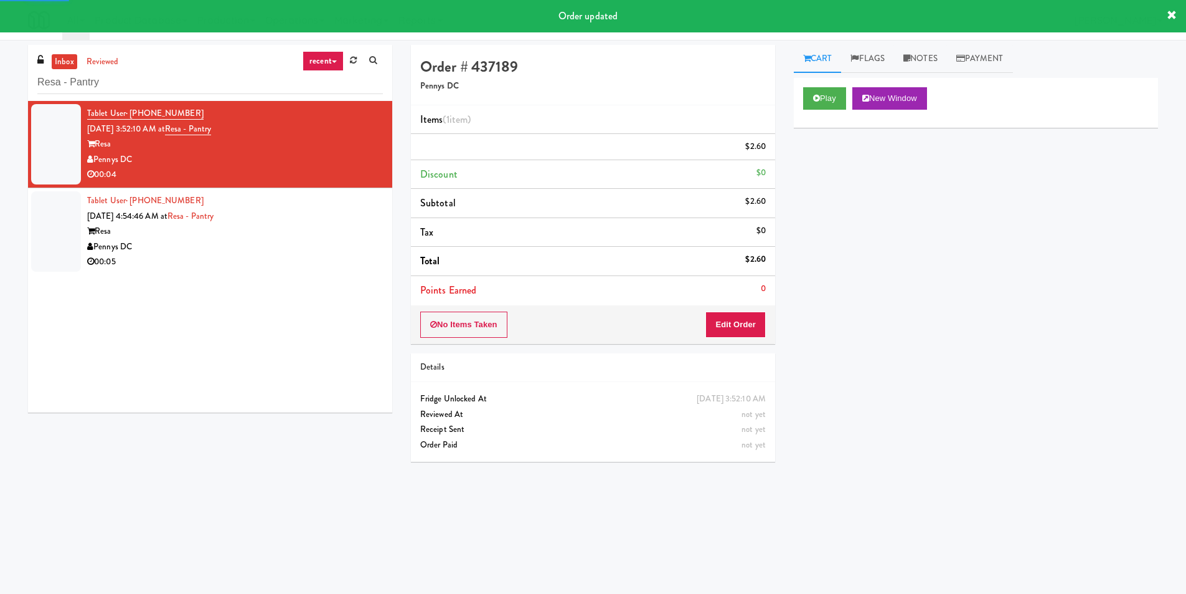
click at [283, 225] on div "Resa" at bounding box center [235, 232] width 296 height 16
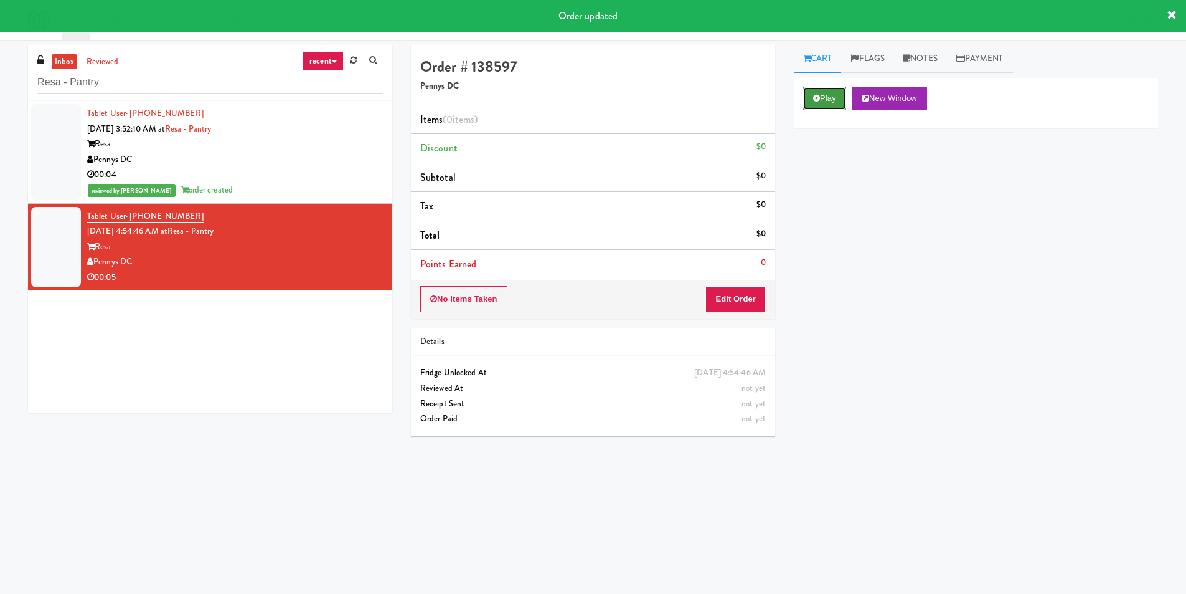
click at [821, 89] on button "Play" at bounding box center [824, 98] width 43 height 22
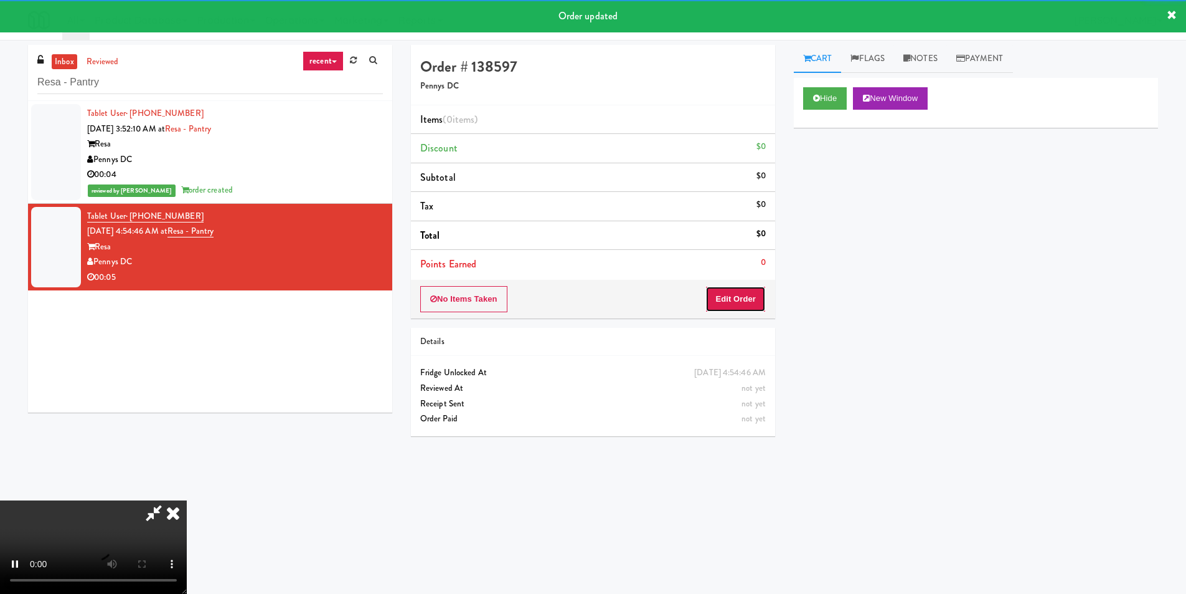
click at [714, 300] on button "Edit Order" at bounding box center [736, 299] width 60 height 26
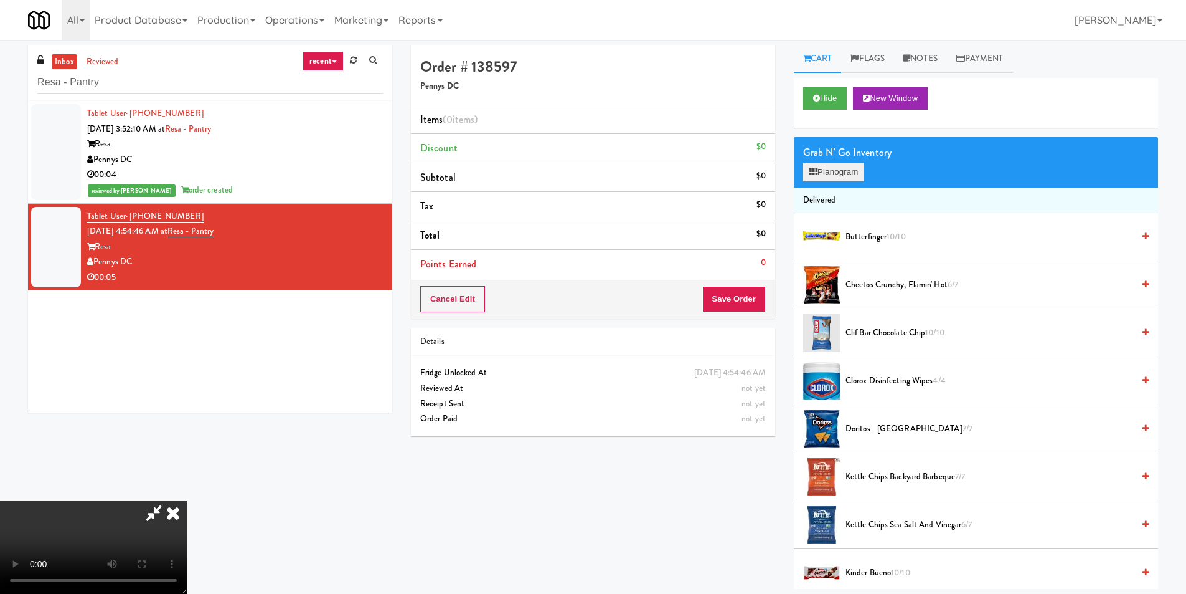
click at [853, 179] on div "Grab N' Go Inventory Planogram" at bounding box center [976, 162] width 364 height 50
click at [853, 176] on button "Planogram" at bounding box center [833, 172] width 61 height 19
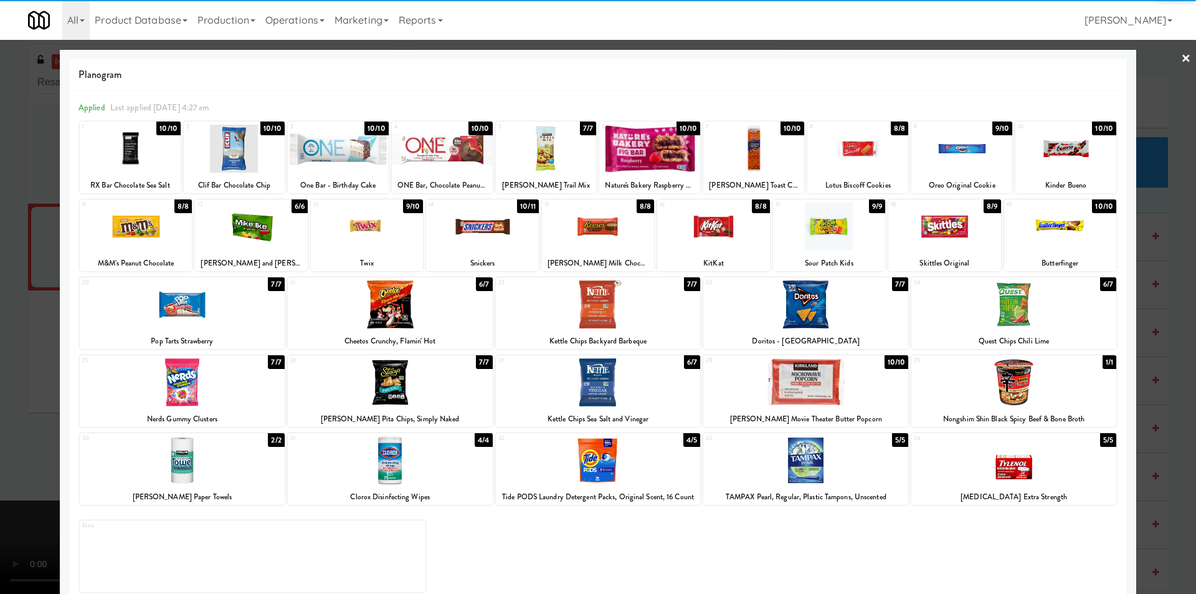
click at [999, 313] on div at bounding box center [1013, 304] width 205 height 48
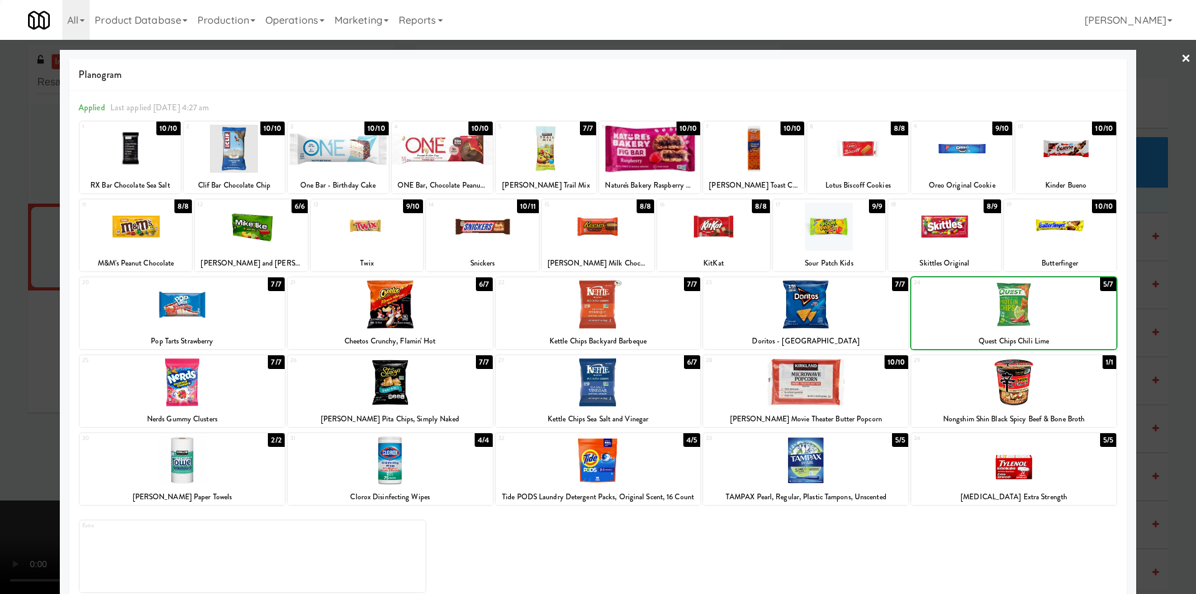
click at [1151, 313] on div at bounding box center [598, 297] width 1196 height 594
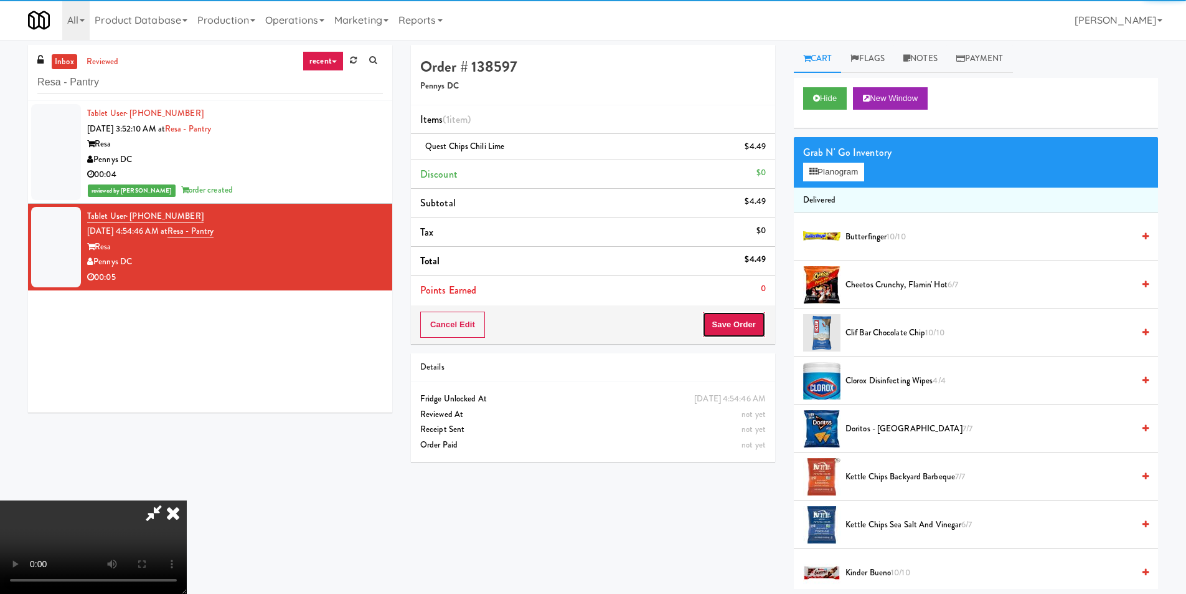
click at [742, 324] on button "Save Order" at bounding box center [734, 324] width 64 height 26
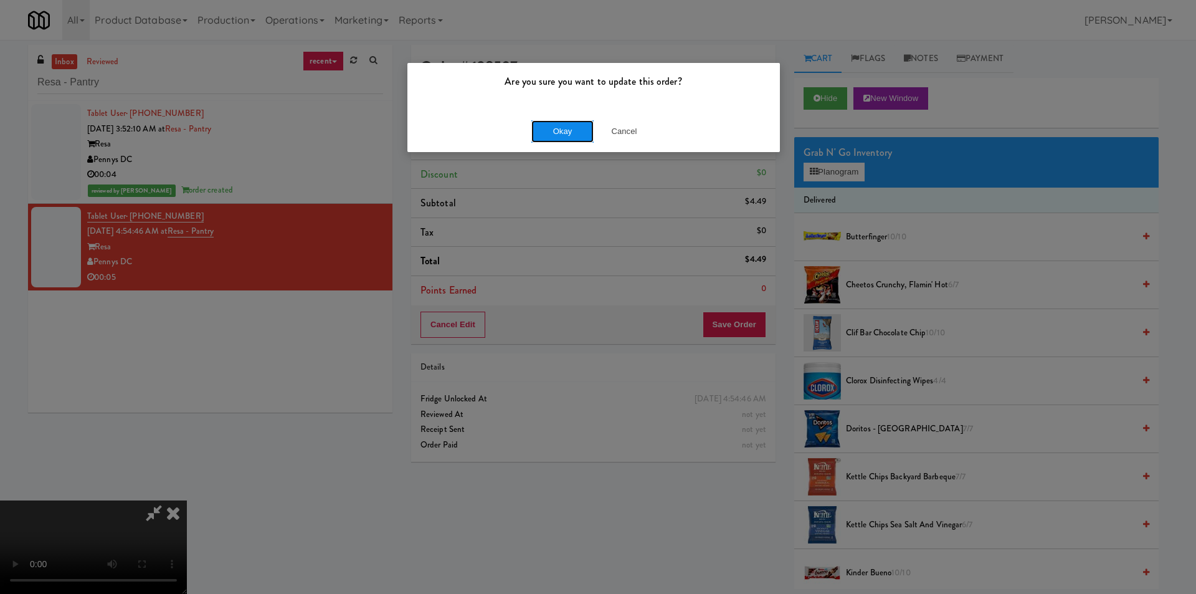
click at [556, 138] on button "Okay" at bounding box center [562, 131] width 62 height 22
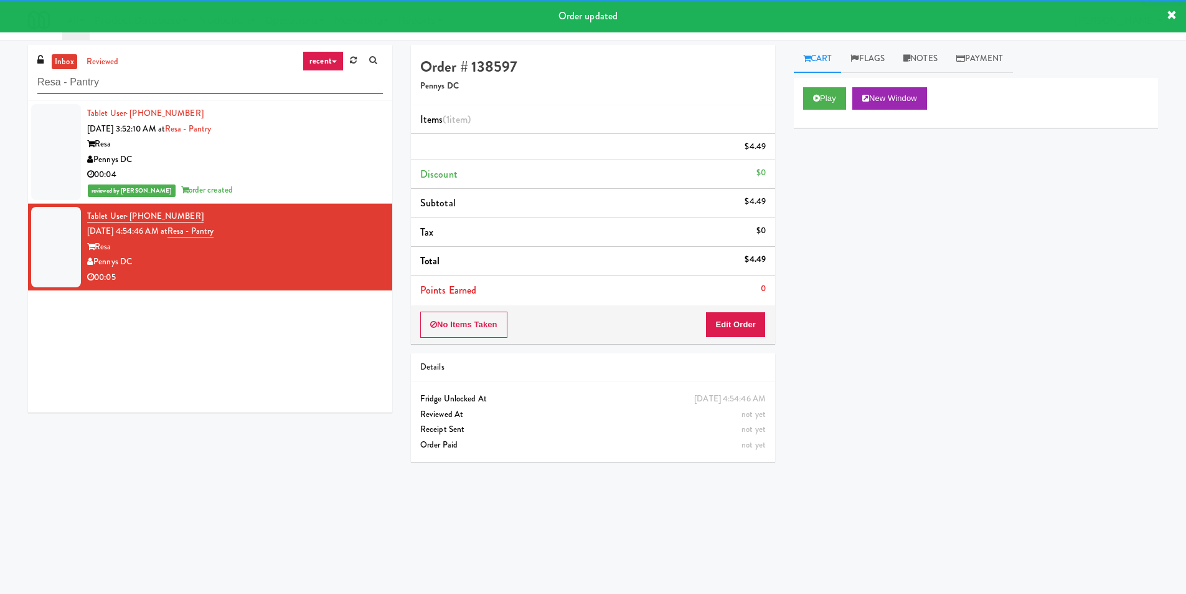
click at [219, 91] on input "Resa - Pantry" at bounding box center [210, 82] width 346 height 23
click at [219, 90] on input "Resa - Pantry" at bounding box center [210, 82] width 346 height 23
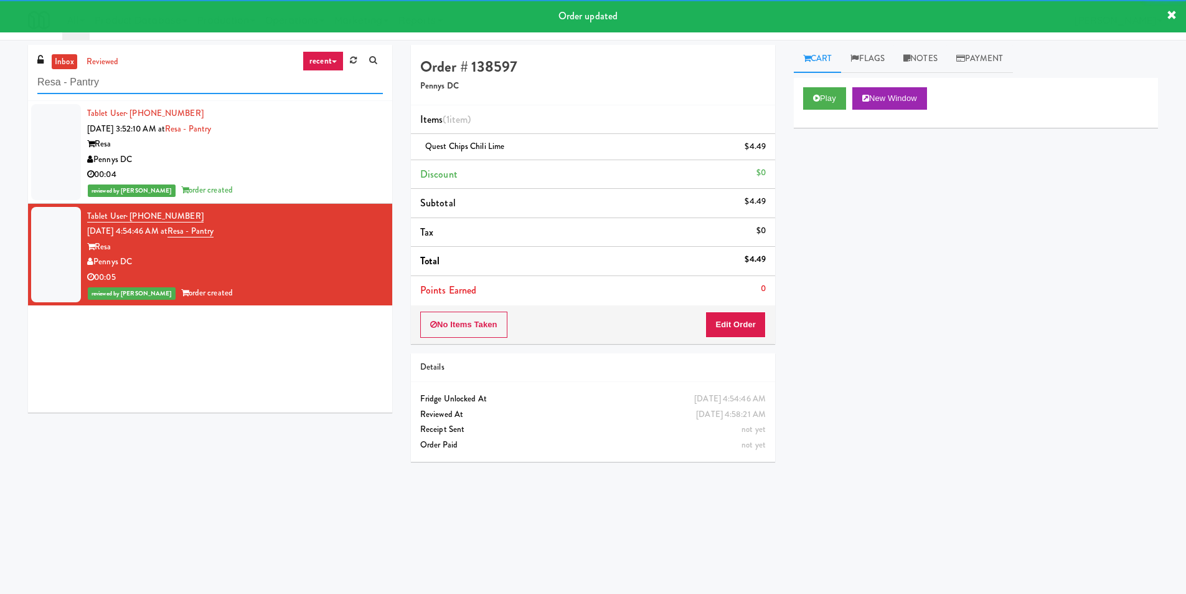
click at [219, 90] on input "Resa - Pantry" at bounding box center [210, 82] width 346 height 23
paste input "Gallery 64 - Combo Cooler - Middle"
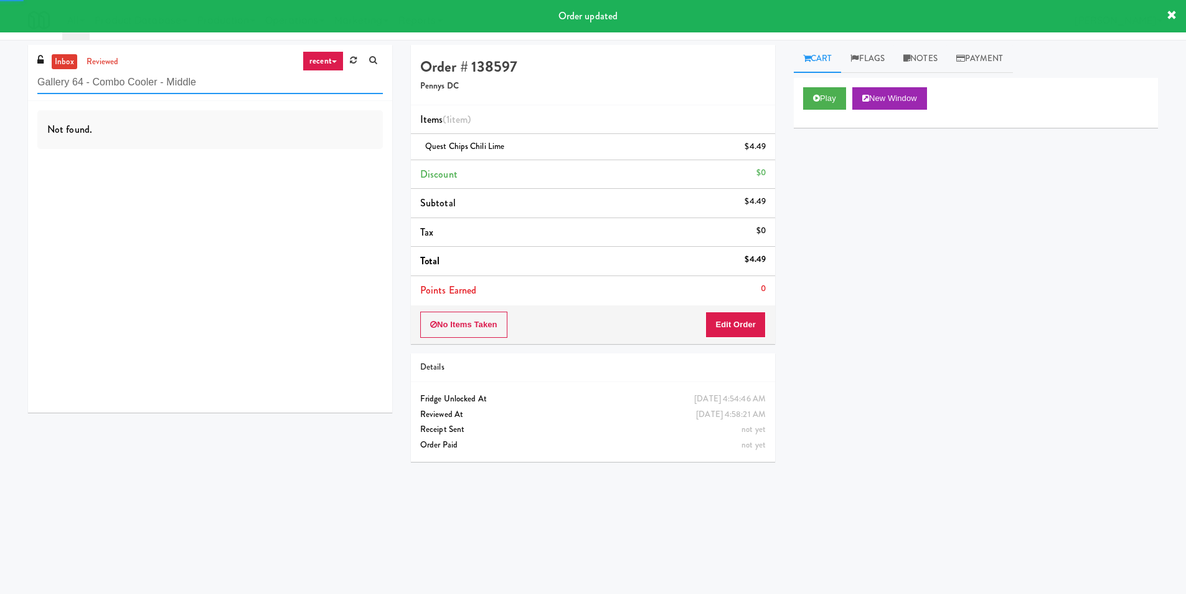
type input "Gallery 64 - Combo Cooler - Middle"
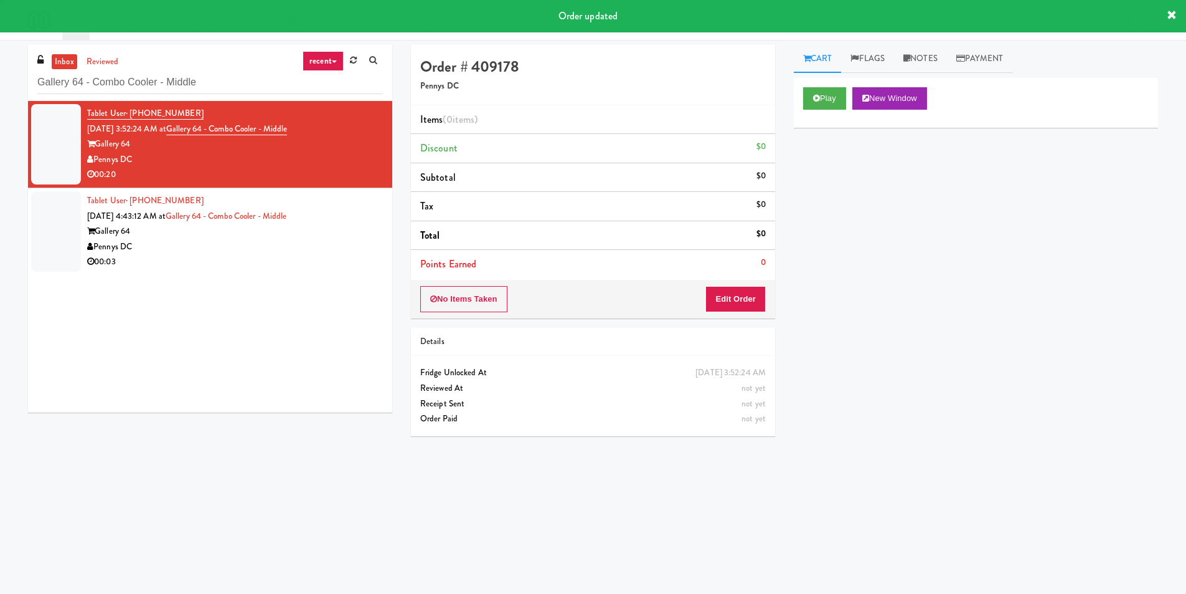
click at [808, 113] on div "Play New Window" at bounding box center [976, 103] width 364 height 50
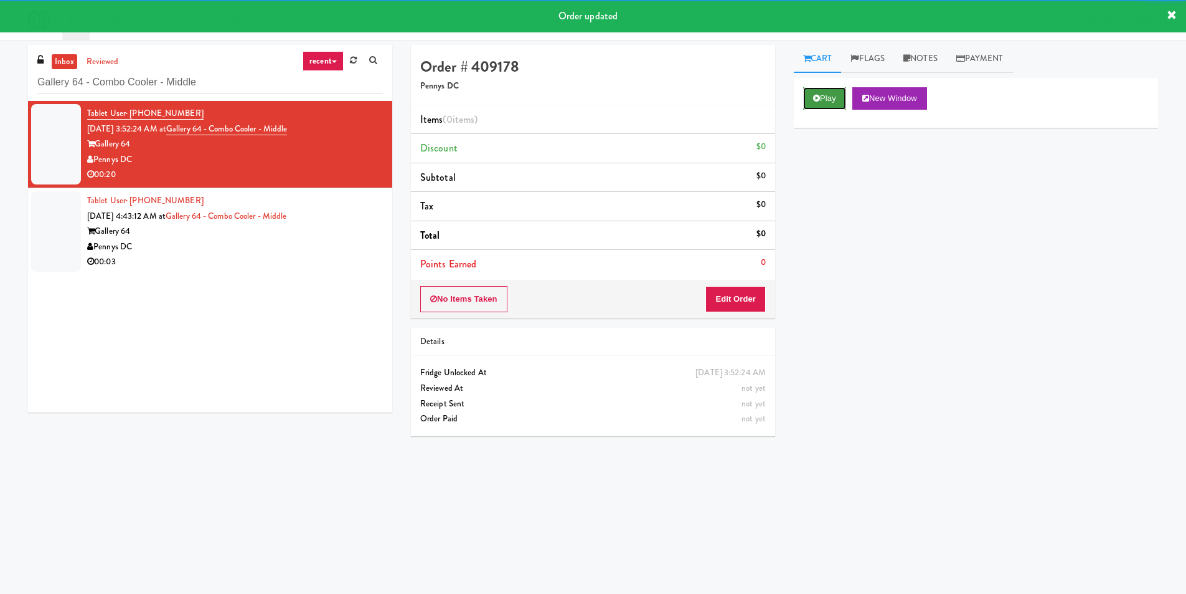
click at [815, 104] on button "Play" at bounding box center [824, 98] width 43 height 22
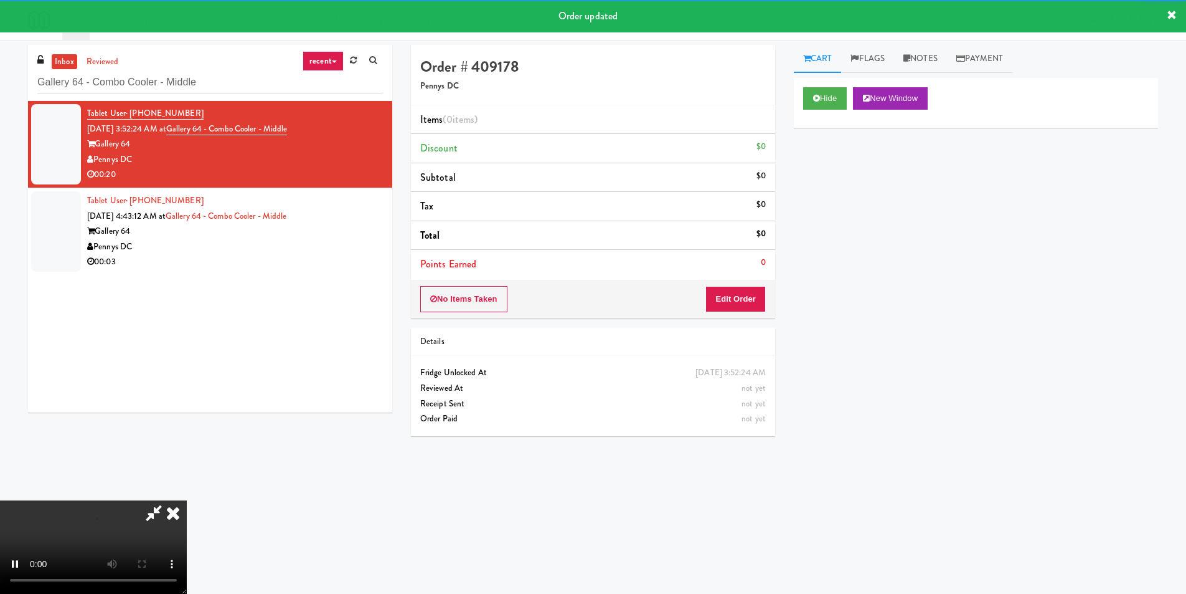
click at [739, 285] on div "No Items Taken Edit Order" at bounding box center [593, 299] width 364 height 39
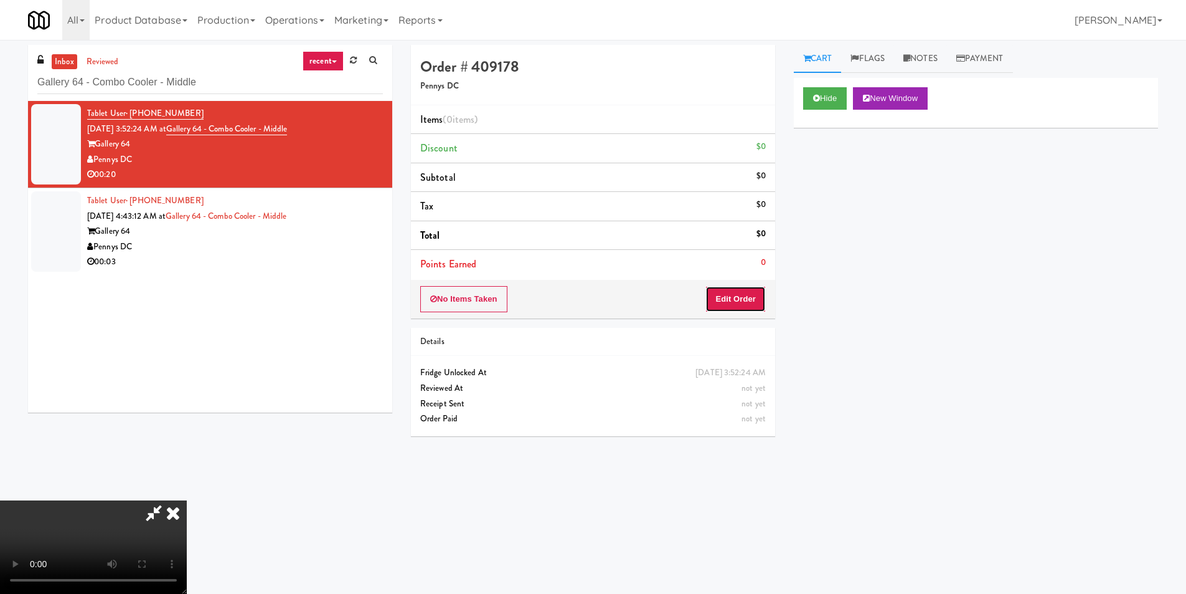
click at [742, 300] on button "Edit Order" at bounding box center [736, 299] width 60 height 26
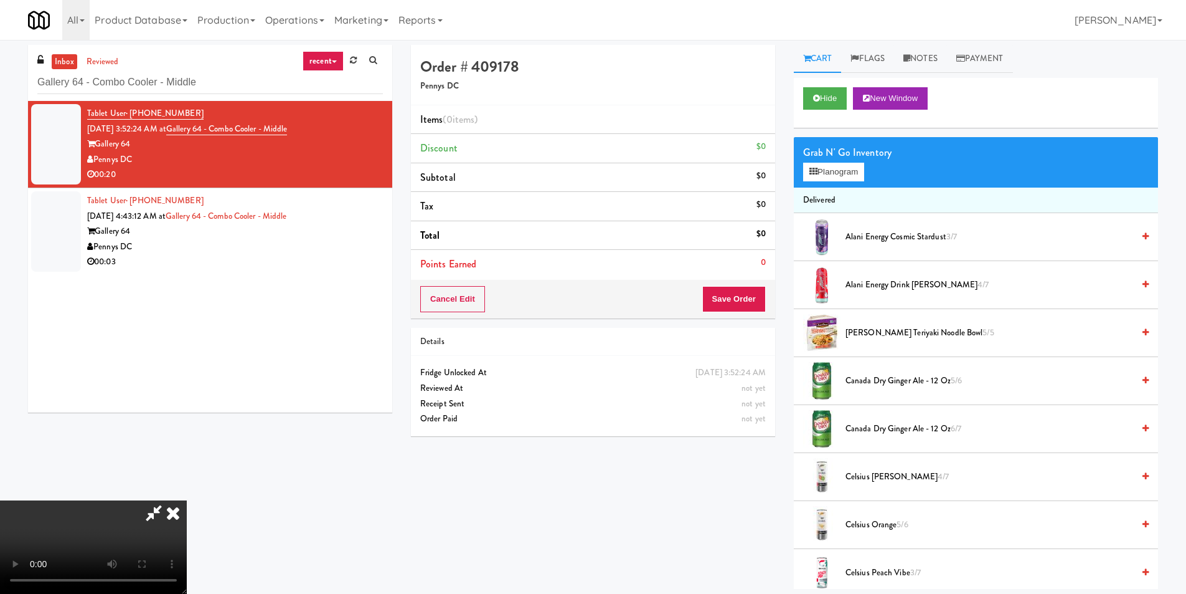
scroll to position [188, 0]
click at [187, 500] on video at bounding box center [93, 546] width 187 height 93
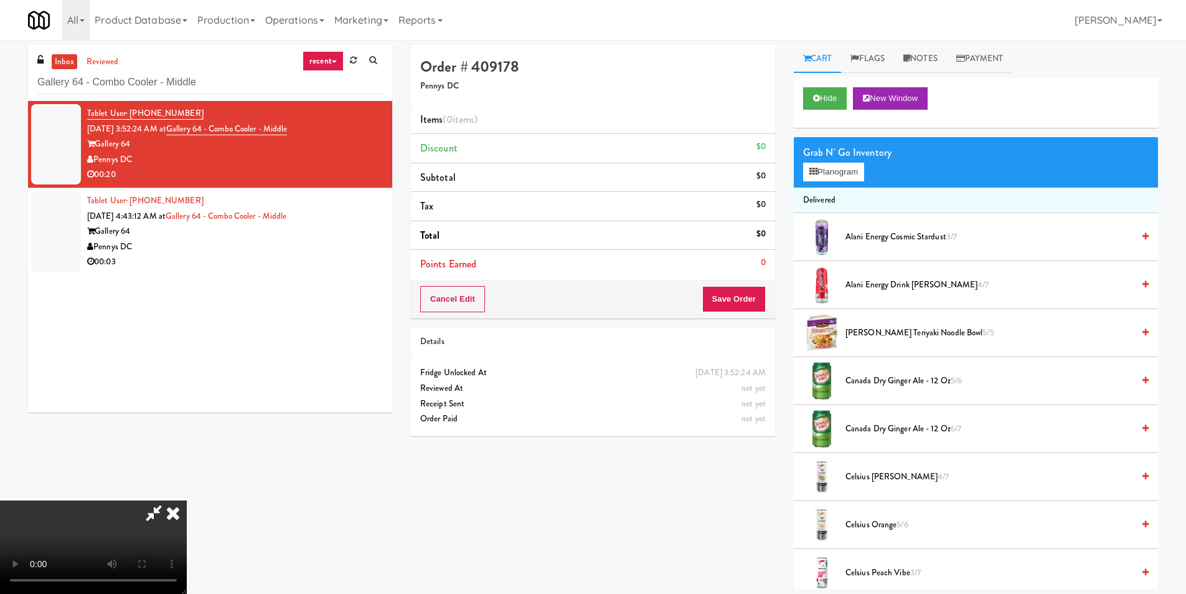
click at [187, 500] on video at bounding box center [93, 546] width 187 height 93
click at [874, 239] on span "Alani Energy Cosmic Stardust 3/7" at bounding box center [990, 237] width 288 height 16
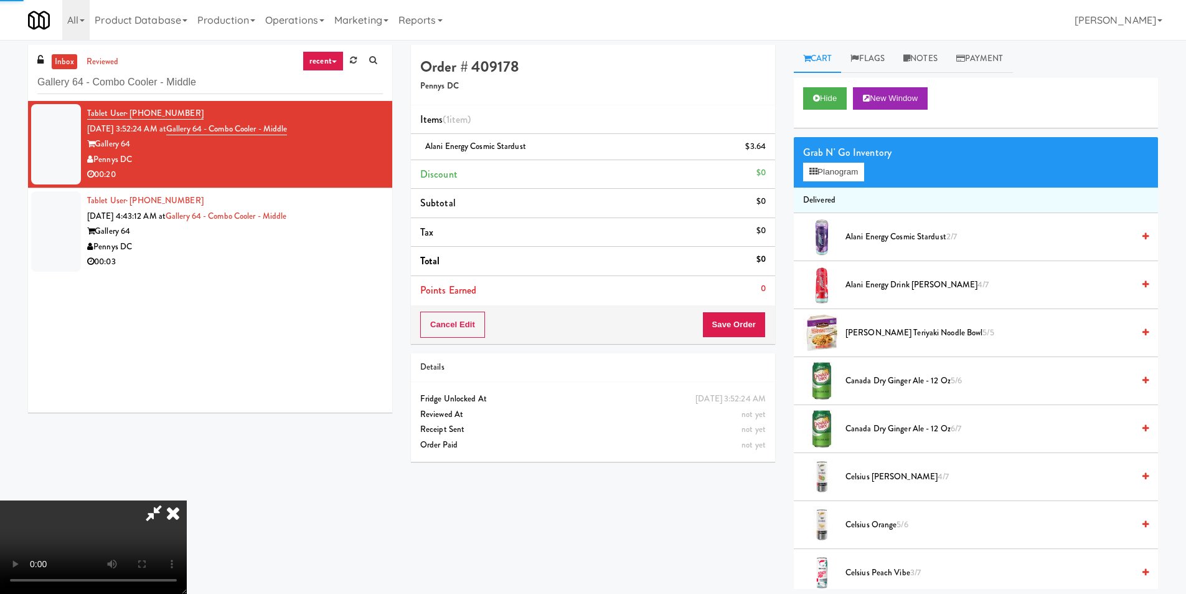
click at [187, 500] on video at bounding box center [93, 546] width 187 height 93
click at [869, 277] on li "Alani Energy Drink [PERSON_NAME] 4/7" at bounding box center [976, 285] width 364 height 48
click at [869, 281] on span "Alani Energy Drink [PERSON_NAME] 4/7" at bounding box center [990, 285] width 288 height 16
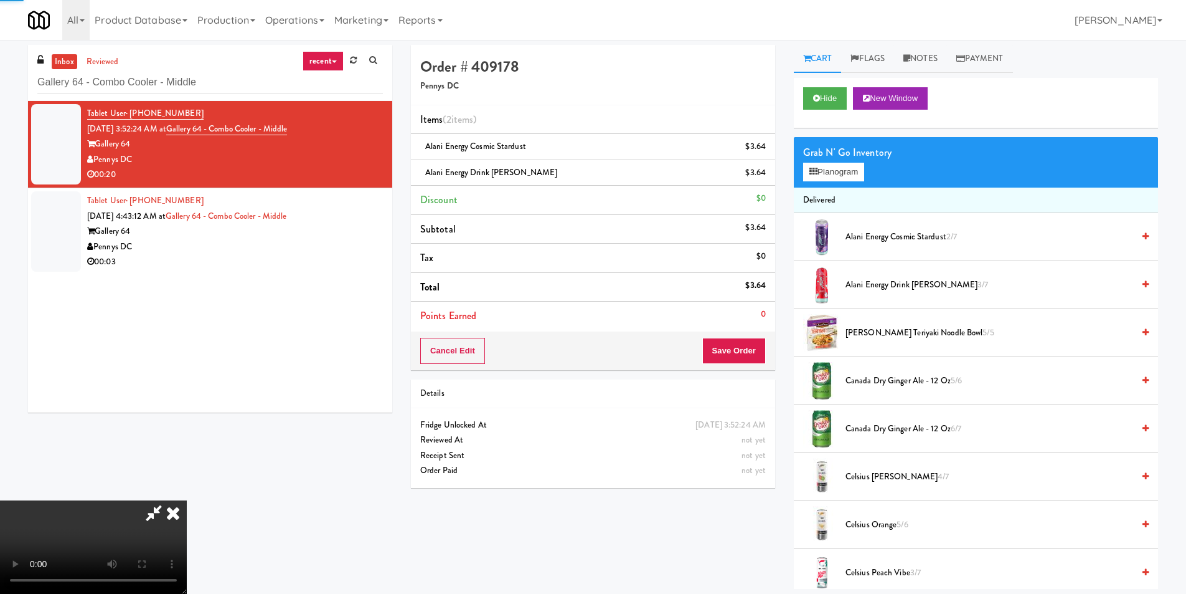
click at [187, 500] on video at bounding box center [93, 546] width 187 height 93
click at [844, 173] on button "Planogram" at bounding box center [833, 172] width 61 height 19
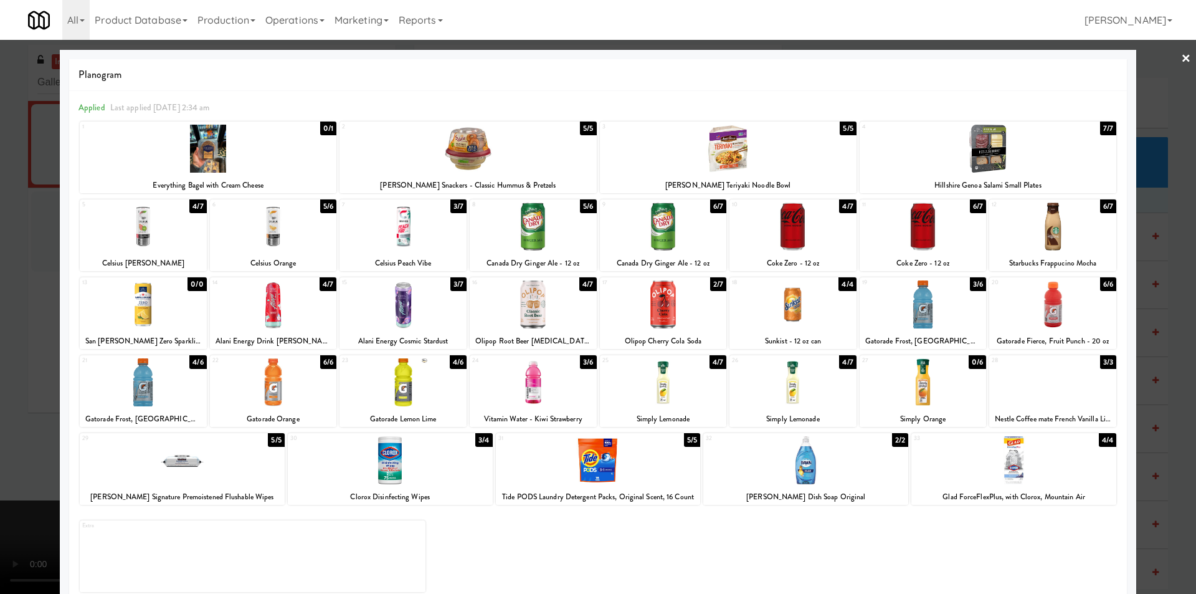
click at [665, 301] on div at bounding box center [663, 304] width 127 height 48
click at [1140, 337] on div at bounding box center [598, 297] width 1196 height 594
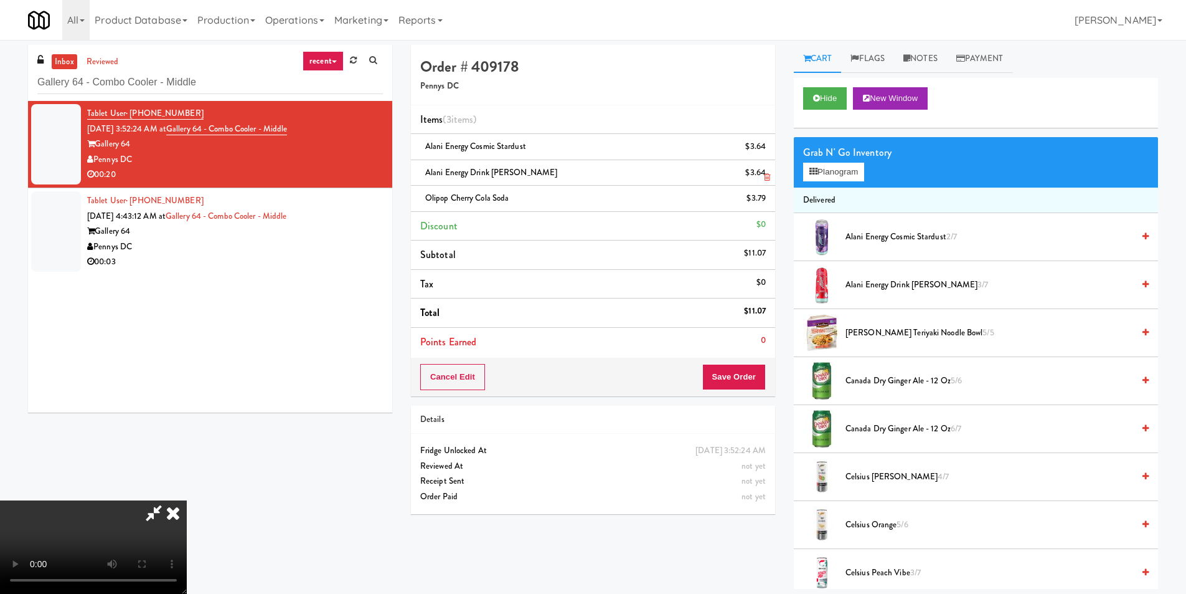
click at [765, 176] on icon at bounding box center [767, 177] width 6 height 8
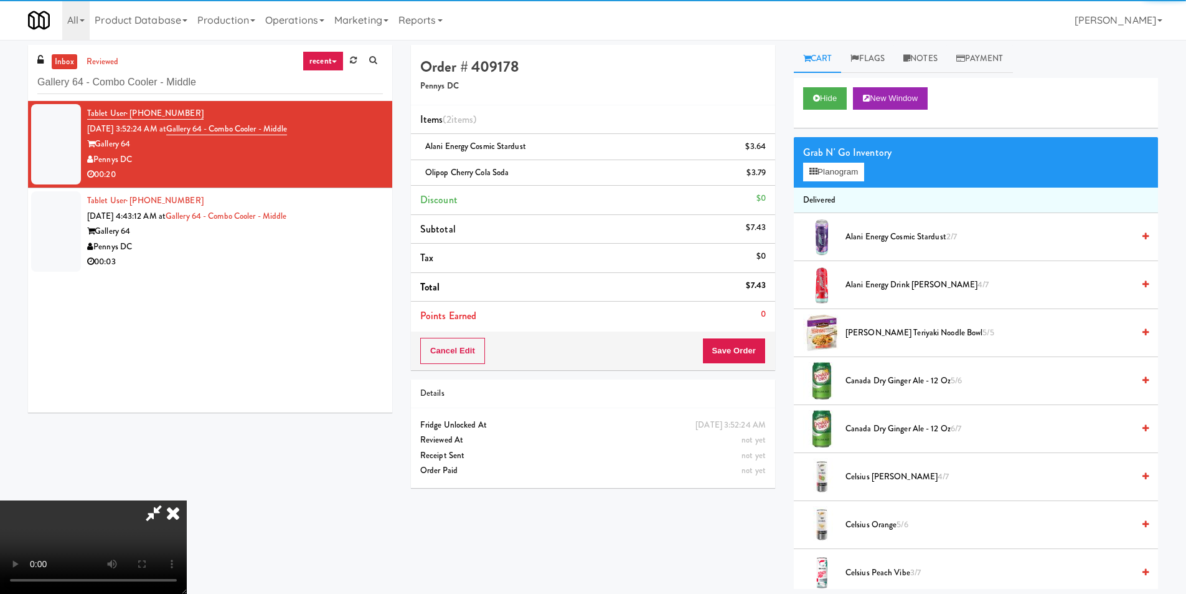
click at [187, 500] on video at bounding box center [93, 546] width 187 height 93
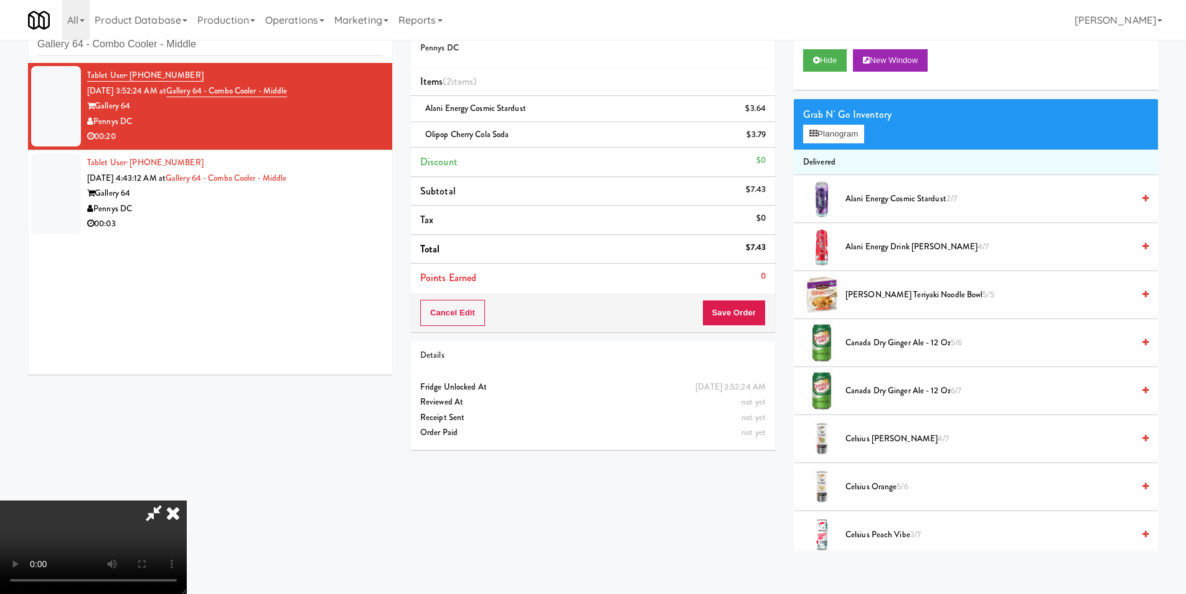
scroll to position [40, 0]
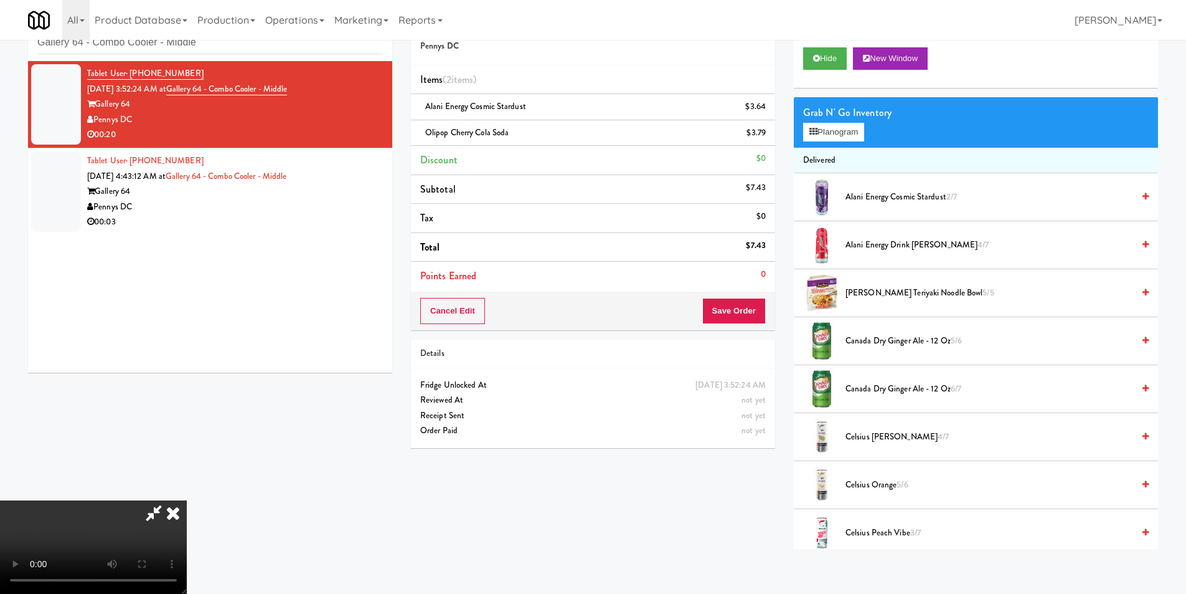
click at [187, 500] on video at bounding box center [93, 546] width 187 height 93
click at [846, 128] on button "Planogram" at bounding box center [833, 132] width 61 height 19
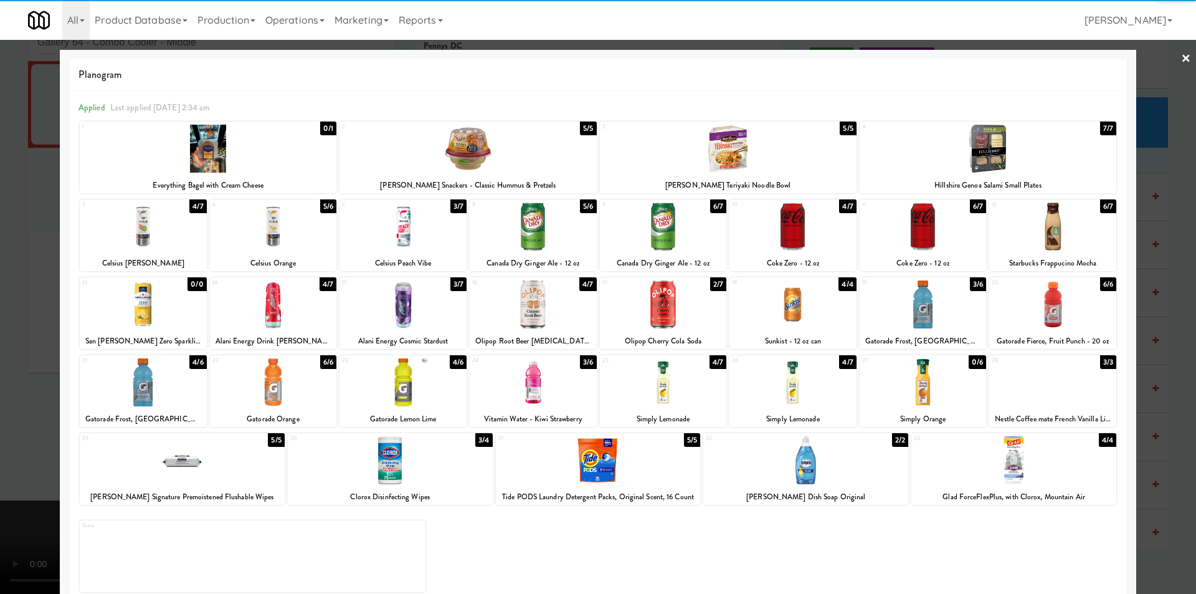
click at [677, 313] on div at bounding box center [663, 304] width 127 height 48
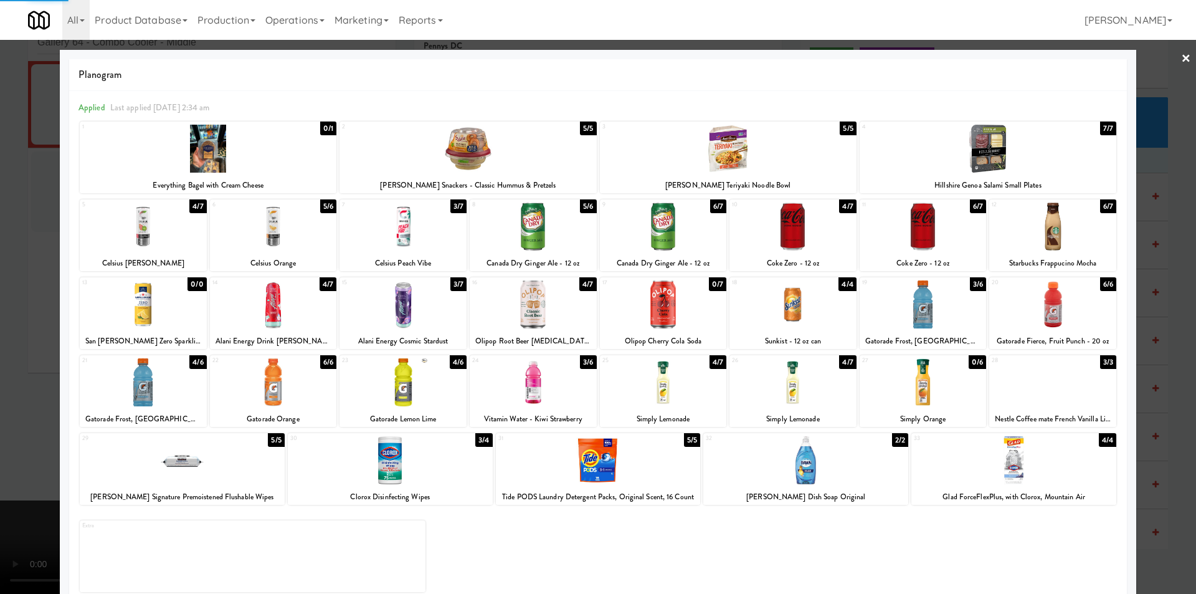
click at [1157, 307] on div at bounding box center [598, 297] width 1196 height 594
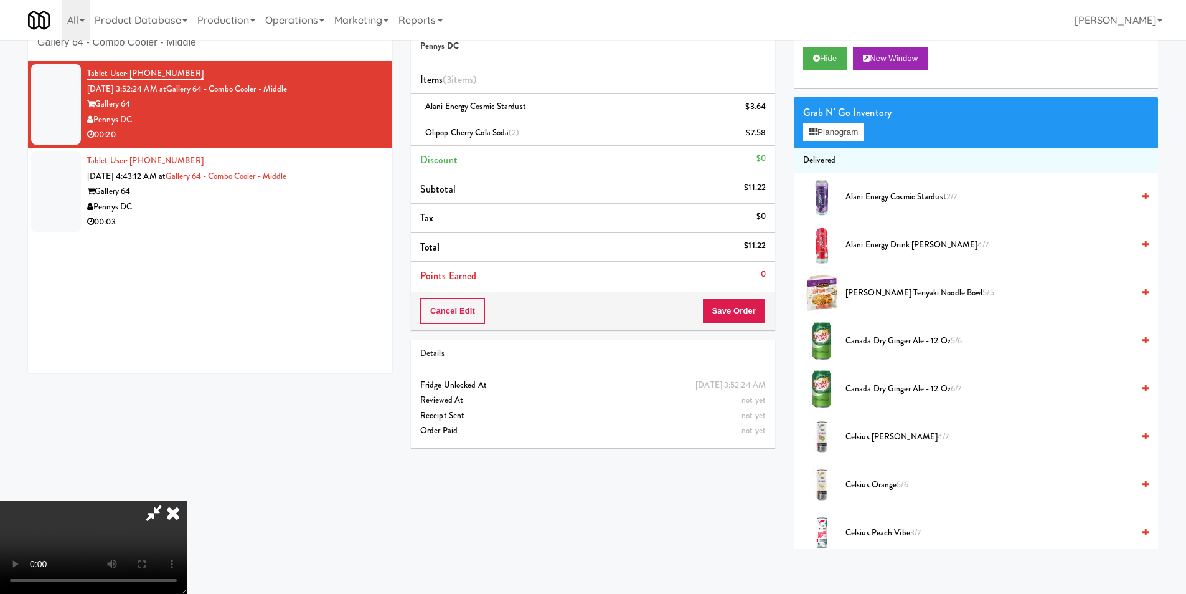
click at [746, 292] on div "Cancel Edit Save Order" at bounding box center [593, 310] width 364 height 39
click at [745, 294] on div "Cancel Edit Save Order" at bounding box center [593, 310] width 364 height 39
click at [740, 304] on button "Save Order" at bounding box center [734, 311] width 64 height 26
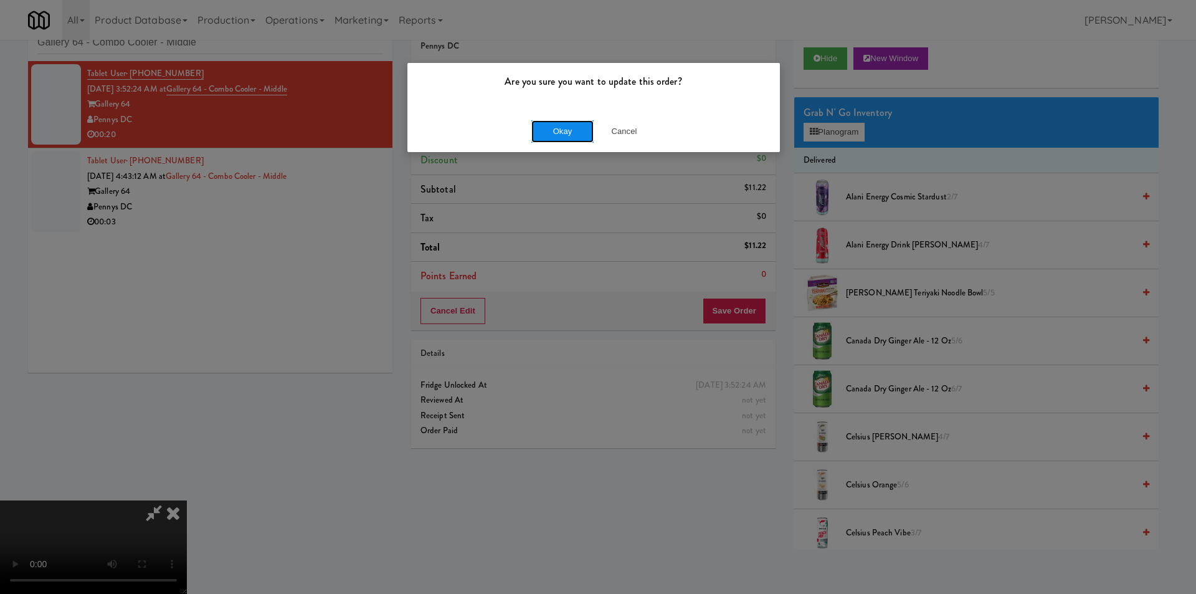
click at [587, 125] on button "Okay" at bounding box center [562, 131] width 62 height 22
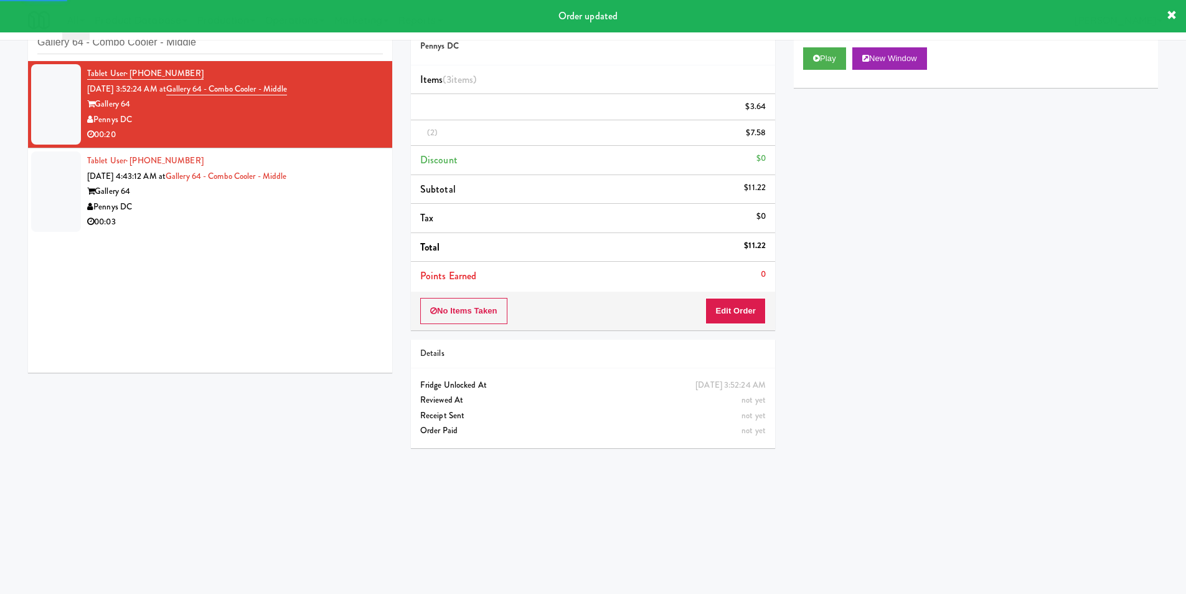
click at [307, 208] on div "Pennys DC" at bounding box center [235, 207] width 296 height 16
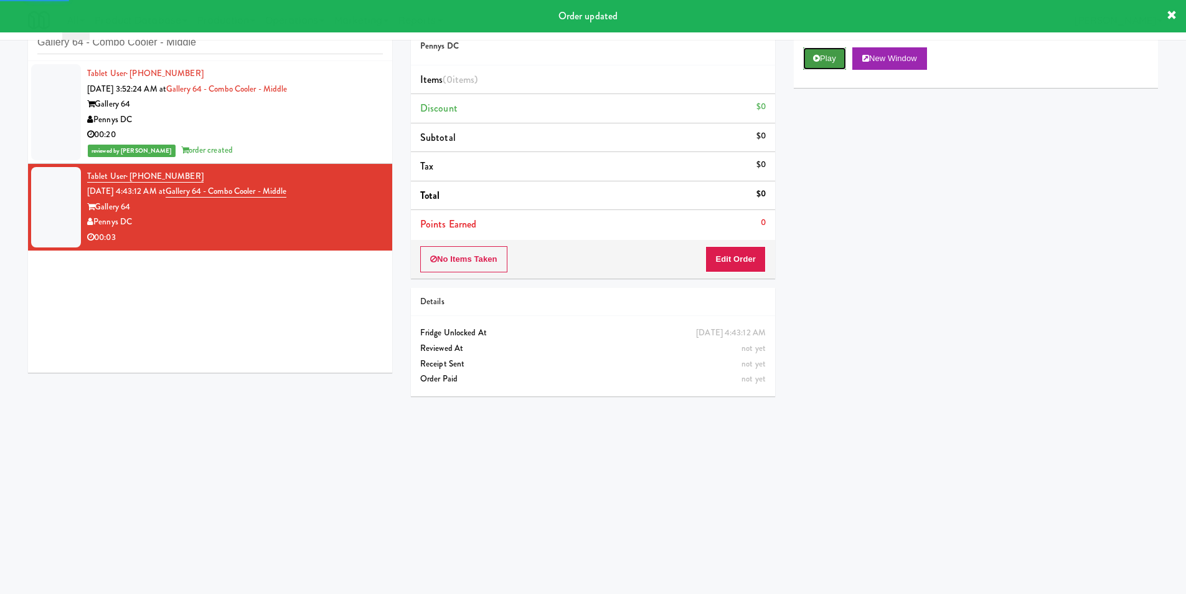
click at [818, 58] on icon at bounding box center [816, 58] width 7 height 8
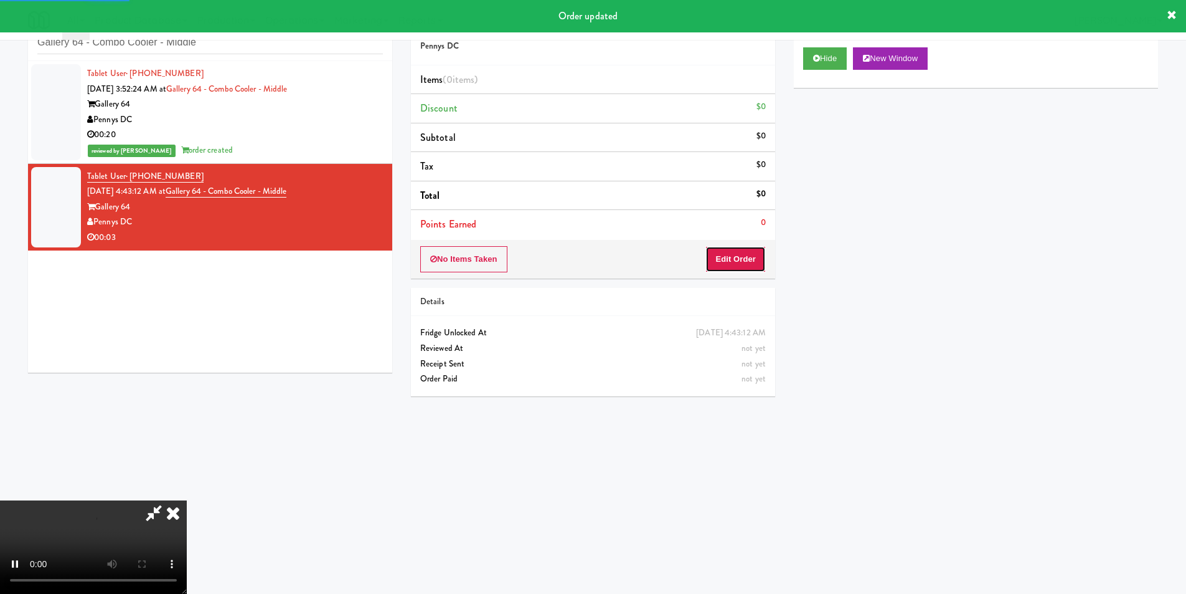
click at [731, 260] on button "Edit Order" at bounding box center [736, 259] width 60 height 26
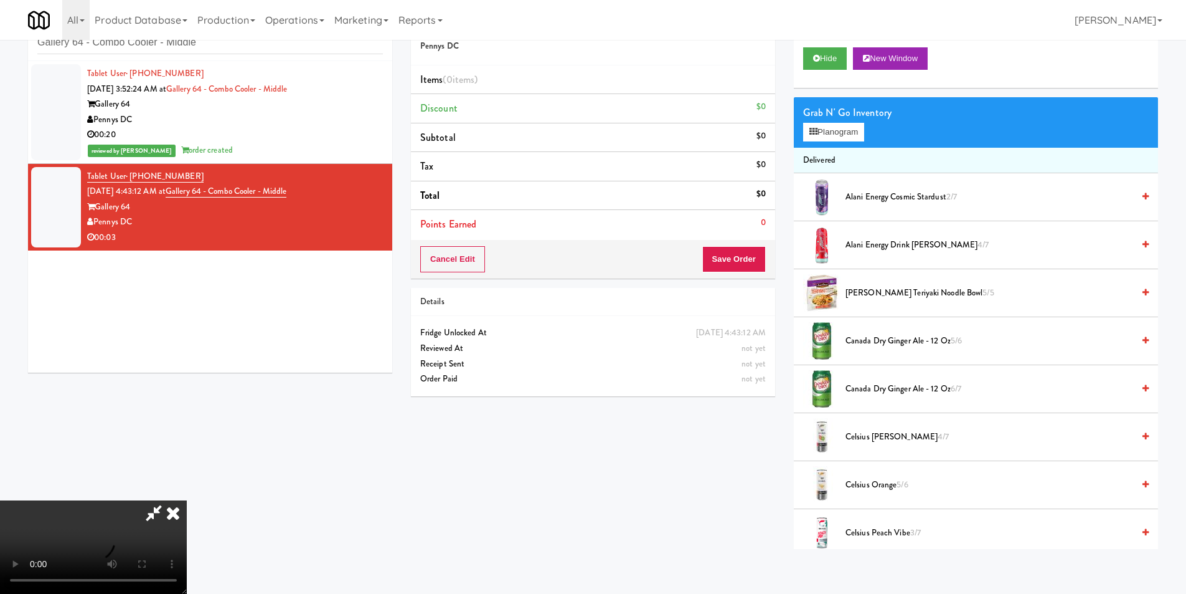
scroll to position [188, 0]
click at [187, 500] on video at bounding box center [93, 546] width 187 height 93
click at [853, 148] on li "Delivered" at bounding box center [976, 161] width 364 height 26
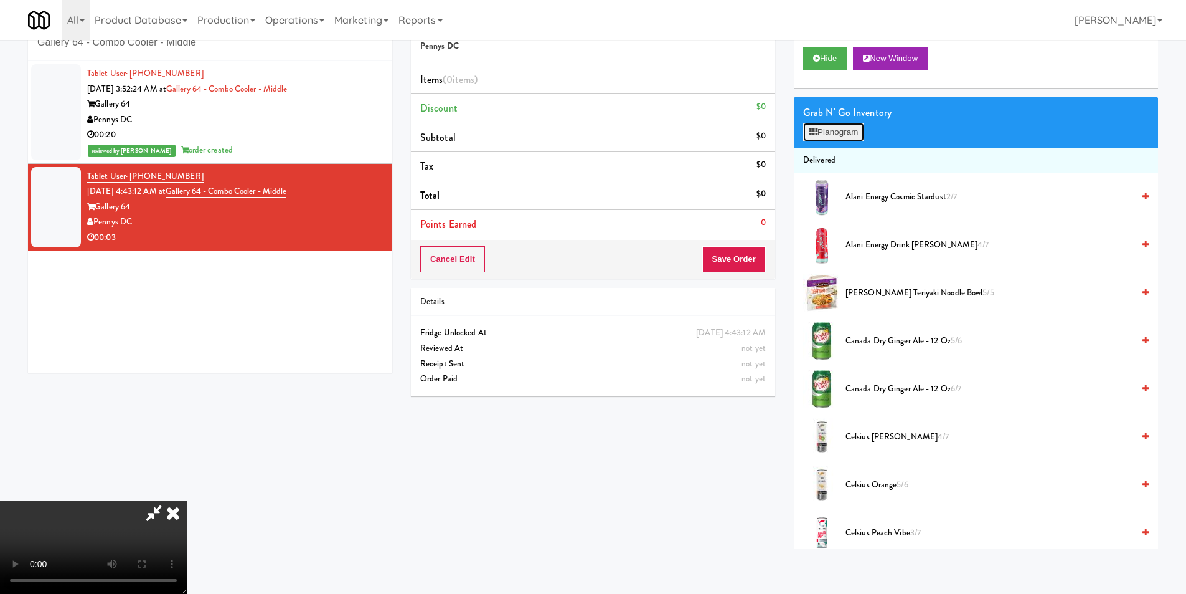
click at [852, 140] on button "Planogram" at bounding box center [833, 132] width 61 height 19
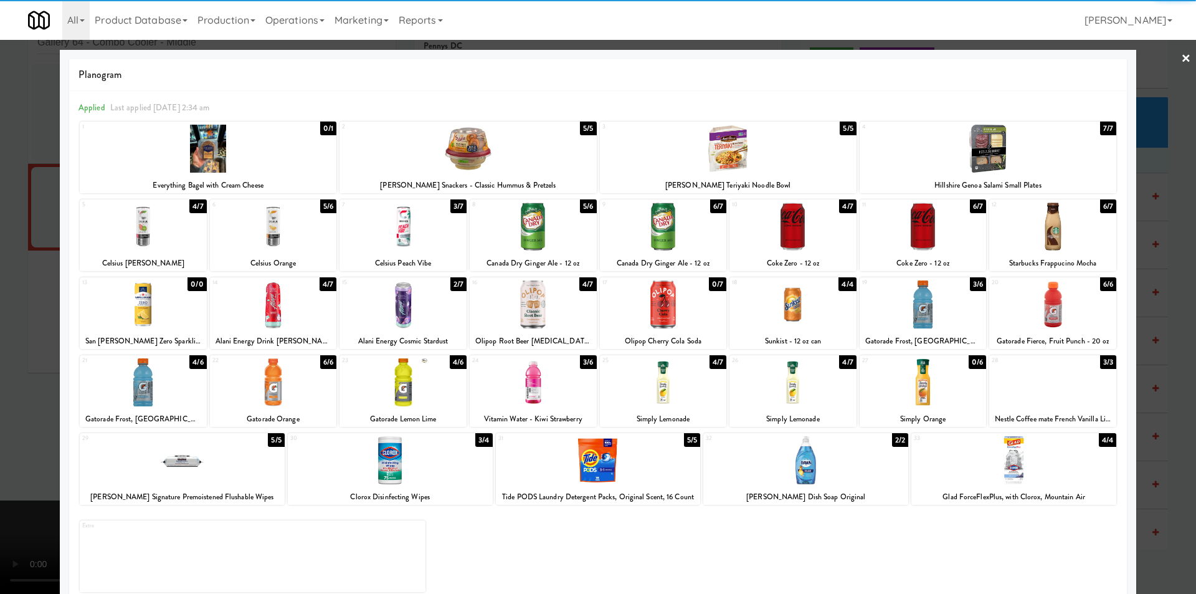
click at [411, 238] on div at bounding box center [402, 226] width 127 height 48
click at [1153, 313] on div at bounding box center [598, 297] width 1196 height 594
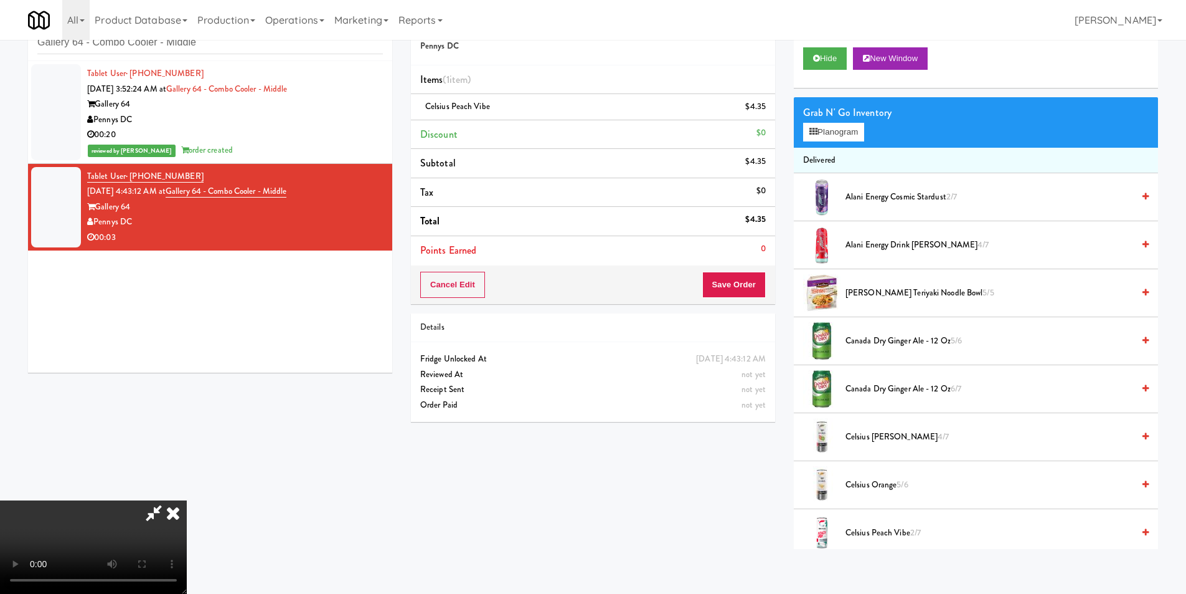
click at [187, 500] on video at bounding box center [93, 546] width 187 height 93
click at [717, 284] on button "Save Order" at bounding box center [734, 285] width 64 height 26
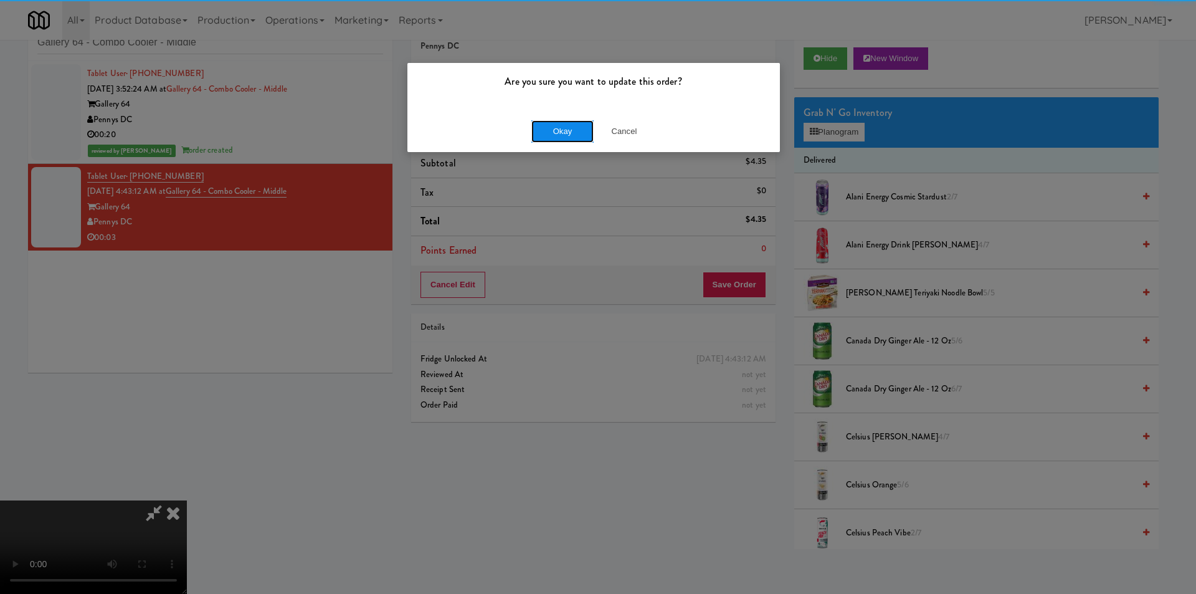
click at [567, 141] on button "Okay" at bounding box center [562, 131] width 62 height 22
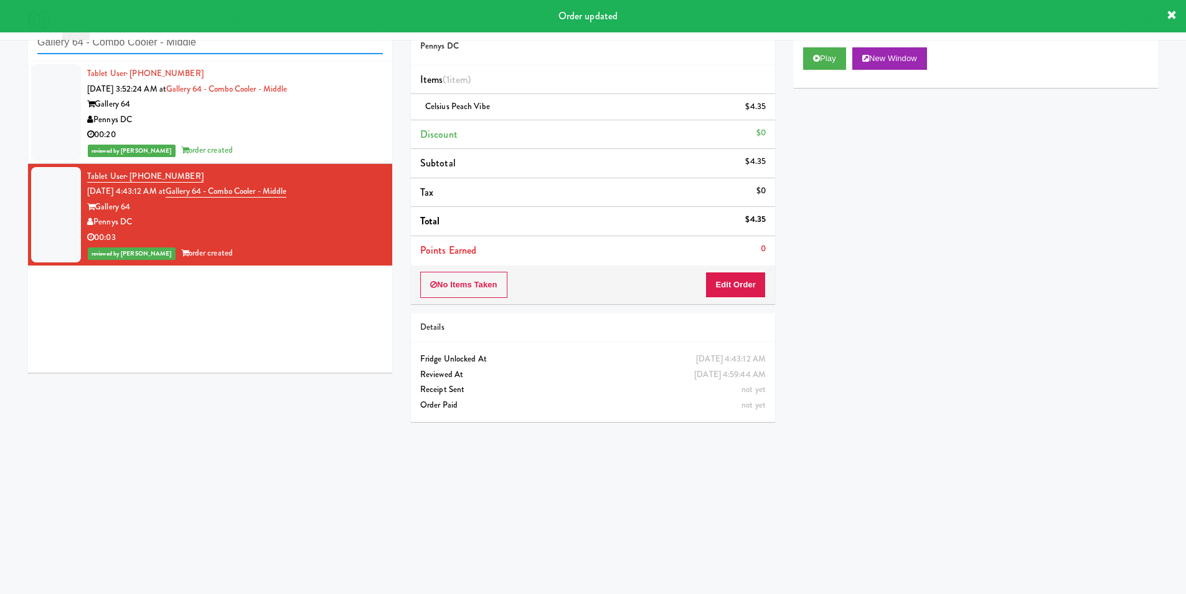
click at [194, 50] on input "Gallery 64 - Combo Cooler - Middle" at bounding box center [210, 42] width 346 height 23
paste input "Ascend Cooler"
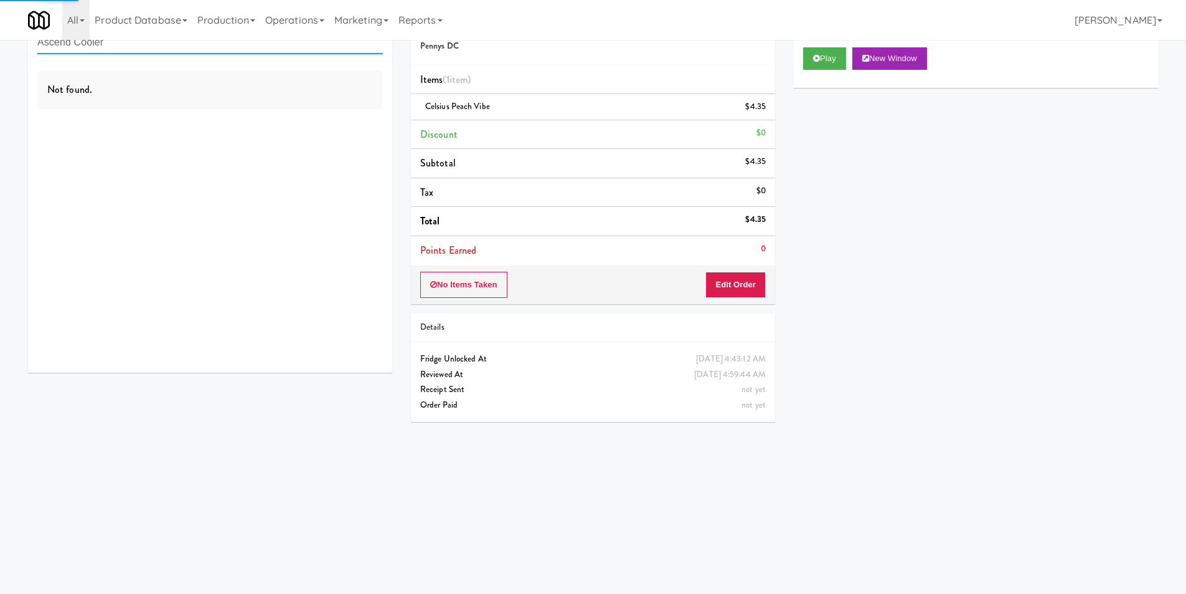
type input "Ascend Cooler"
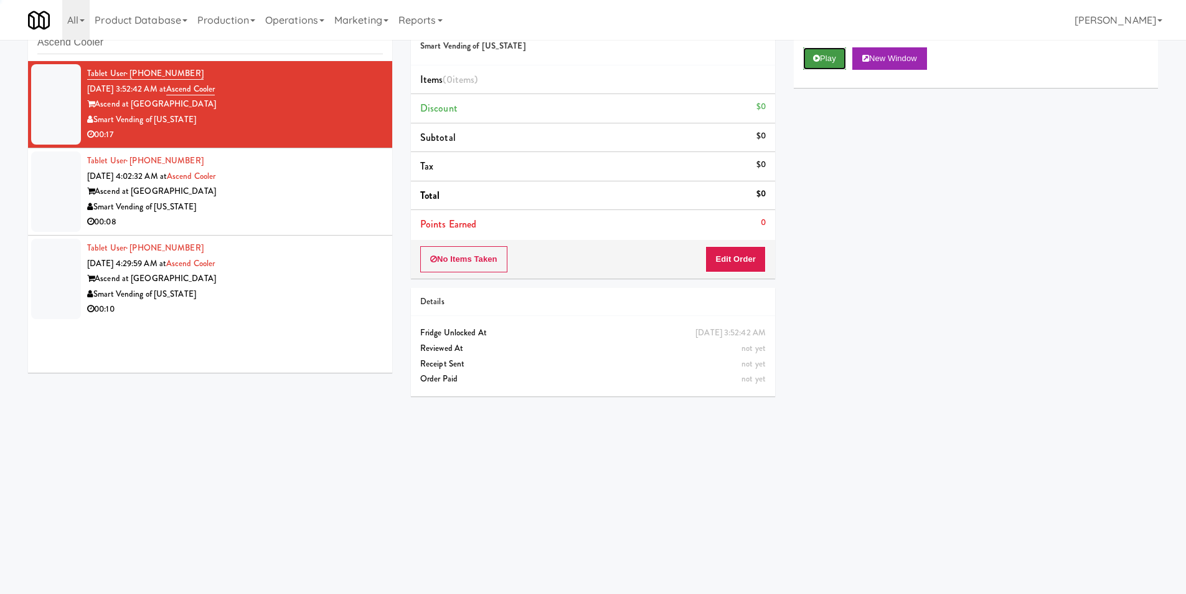
click at [816, 64] on button "Play" at bounding box center [824, 58] width 43 height 22
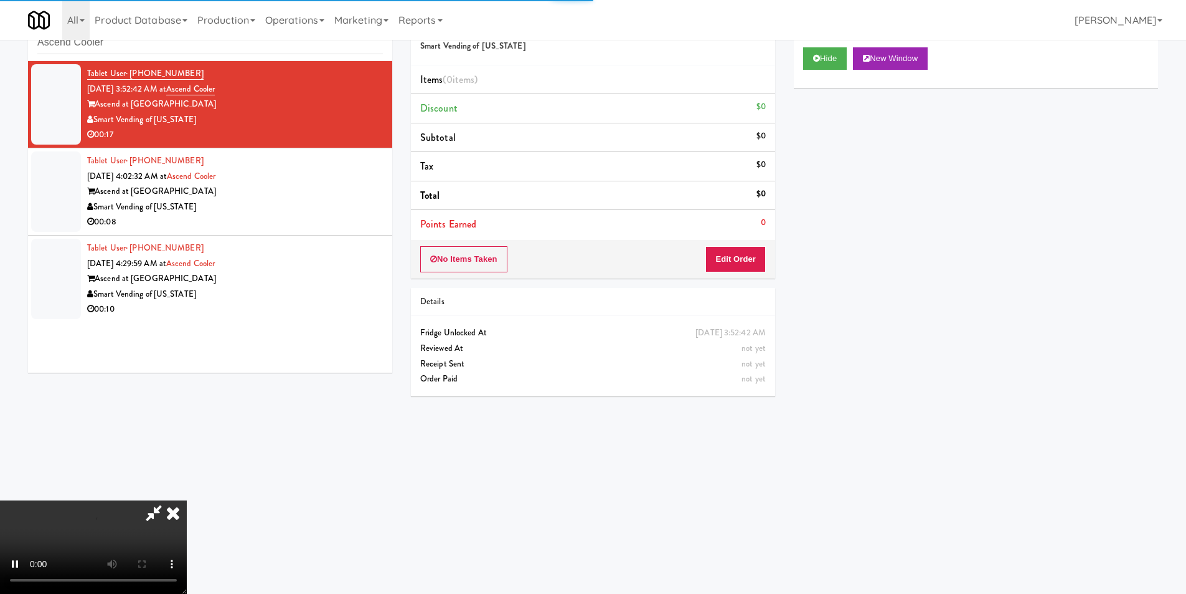
click at [753, 247] on div "No Items Taken Edit Order" at bounding box center [593, 259] width 364 height 39
click at [753, 265] on button "Edit Order" at bounding box center [736, 259] width 60 height 26
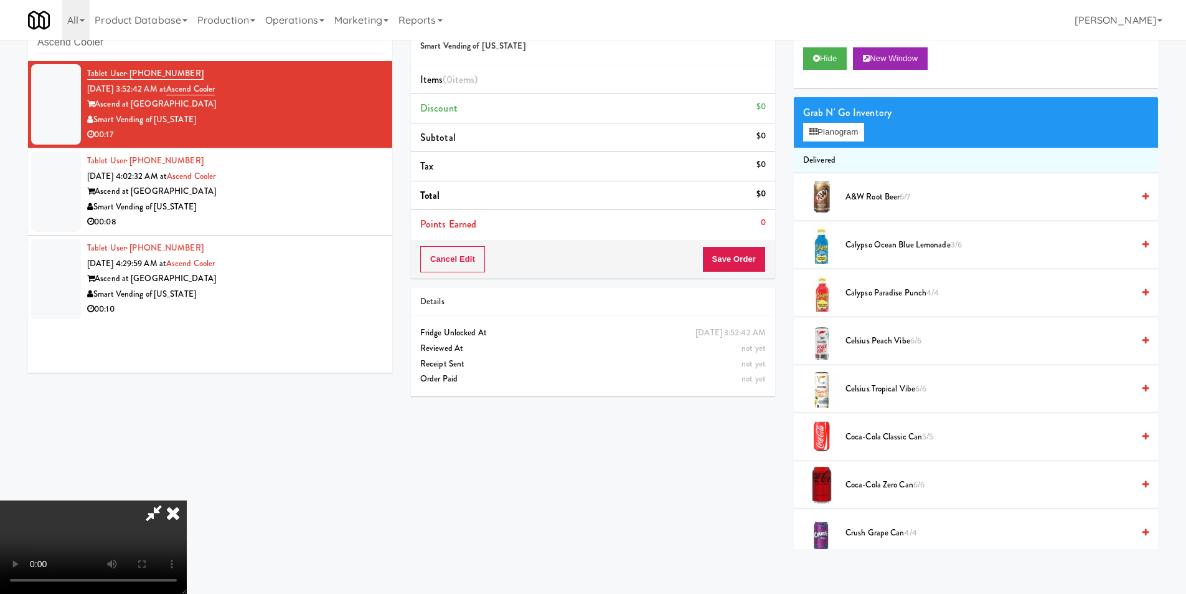
click at [187, 500] on video at bounding box center [93, 546] width 187 height 93
click at [852, 135] on button "Planogram" at bounding box center [833, 132] width 61 height 19
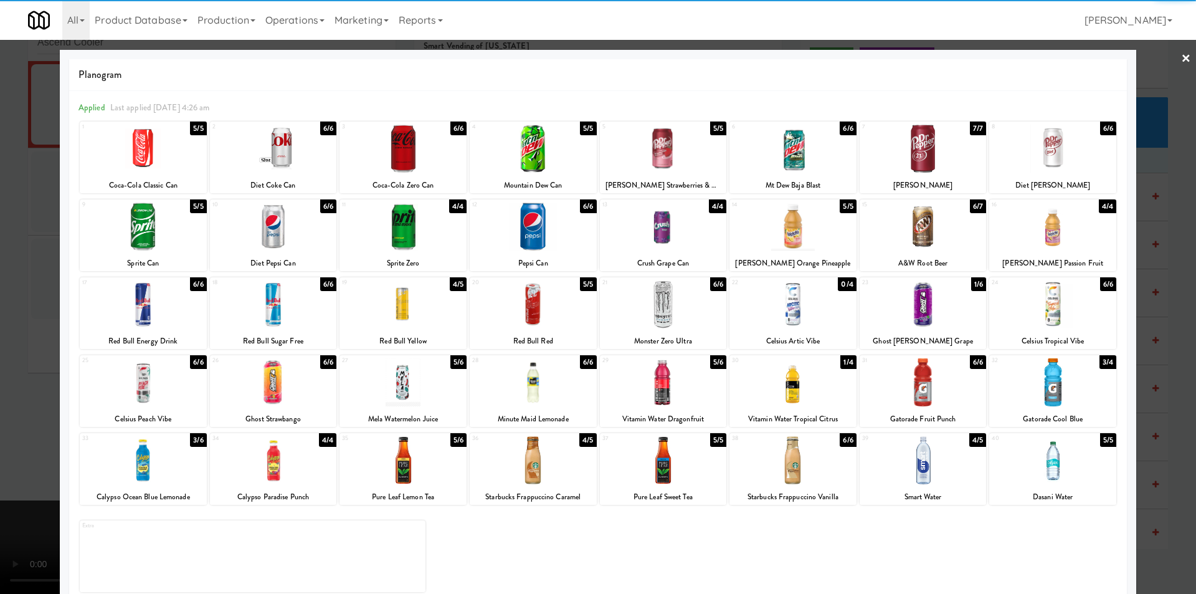
click at [665, 377] on div at bounding box center [663, 382] width 127 height 48
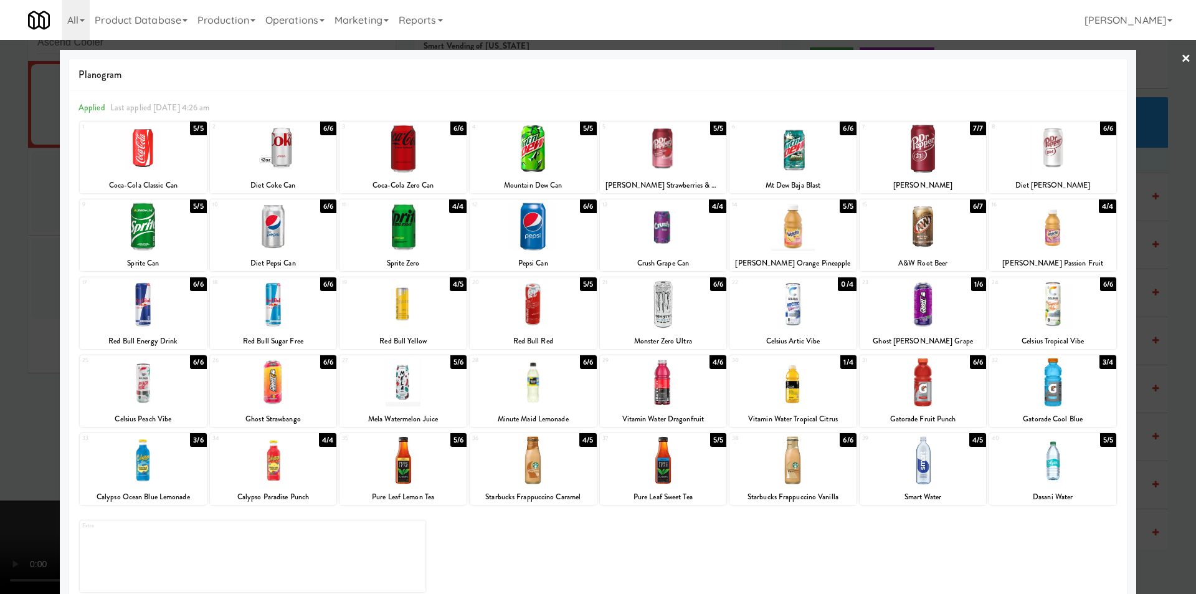
click at [1150, 347] on div at bounding box center [598, 297] width 1196 height 594
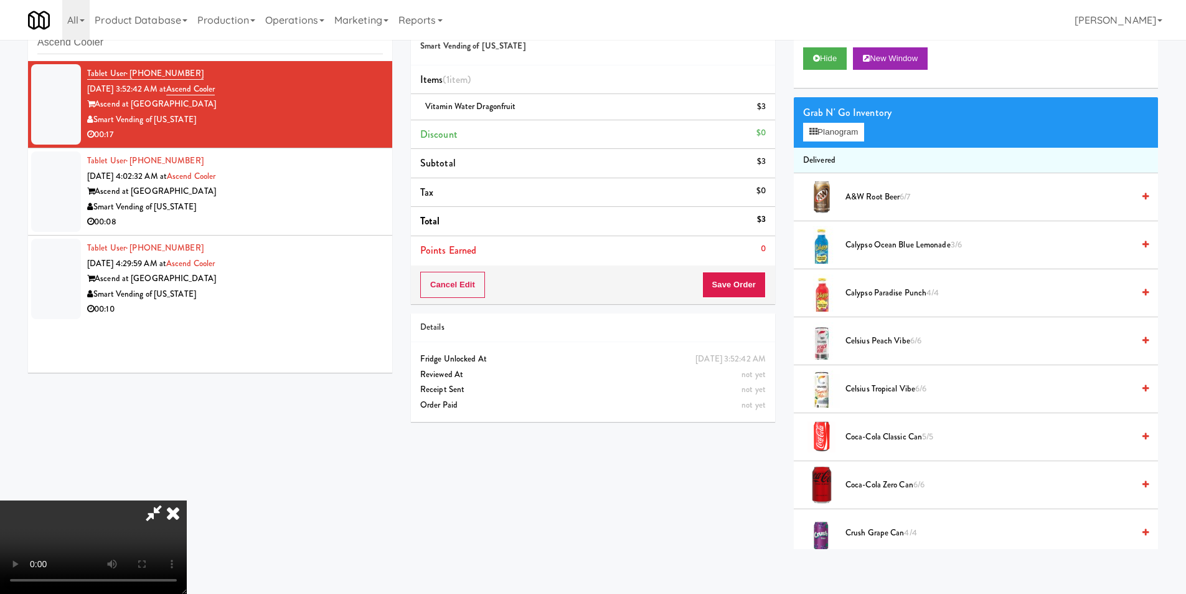
click at [187, 500] on video at bounding box center [93, 546] width 187 height 93
click at [754, 286] on button "Save Order" at bounding box center [734, 285] width 64 height 26
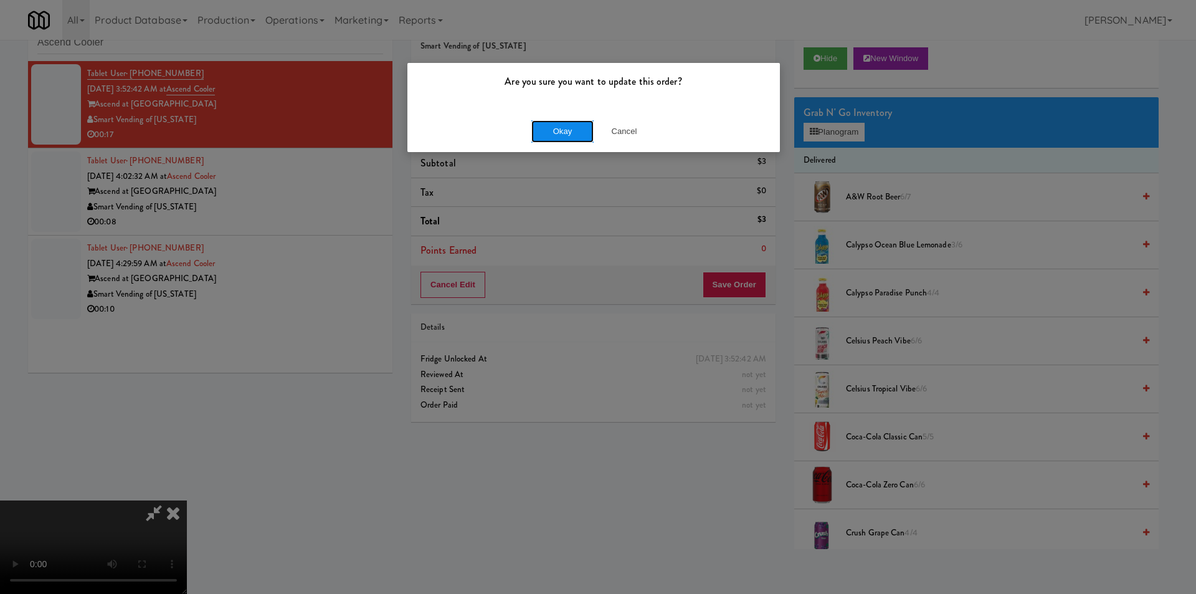
click at [571, 128] on button "Okay" at bounding box center [562, 131] width 62 height 22
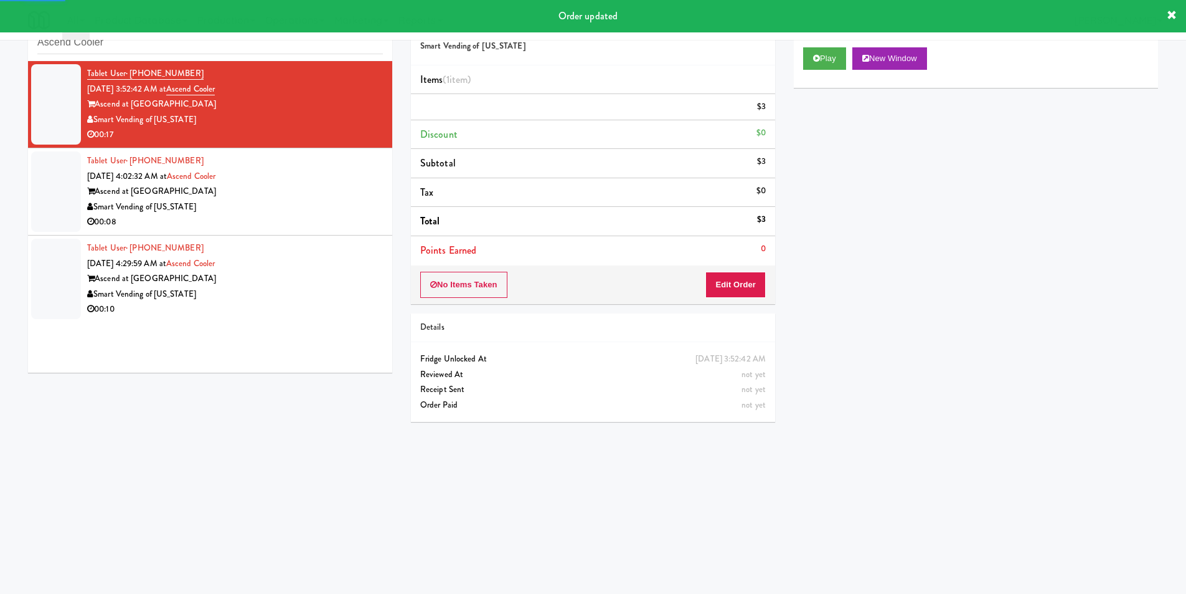
click at [351, 174] on div "Tablet User · (201) 725-9983 [DATE] 4:02:32 AM at Ascend Cooler Ascend at Hillt…" at bounding box center [235, 191] width 296 height 77
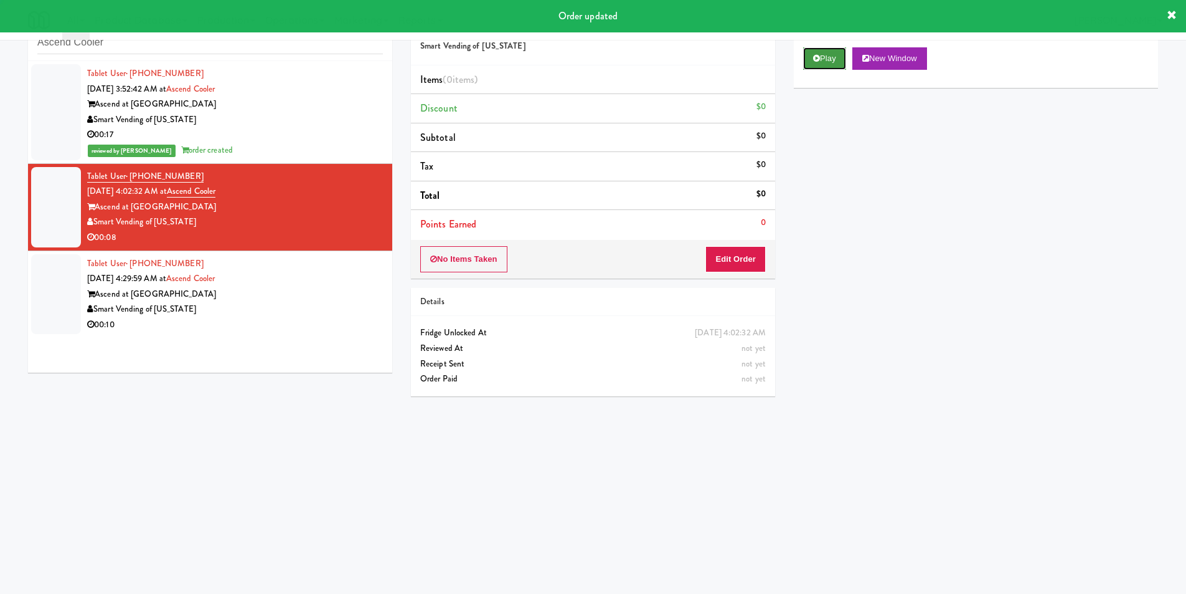
click at [838, 60] on button "Play" at bounding box center [824, 58] width 43 height 22
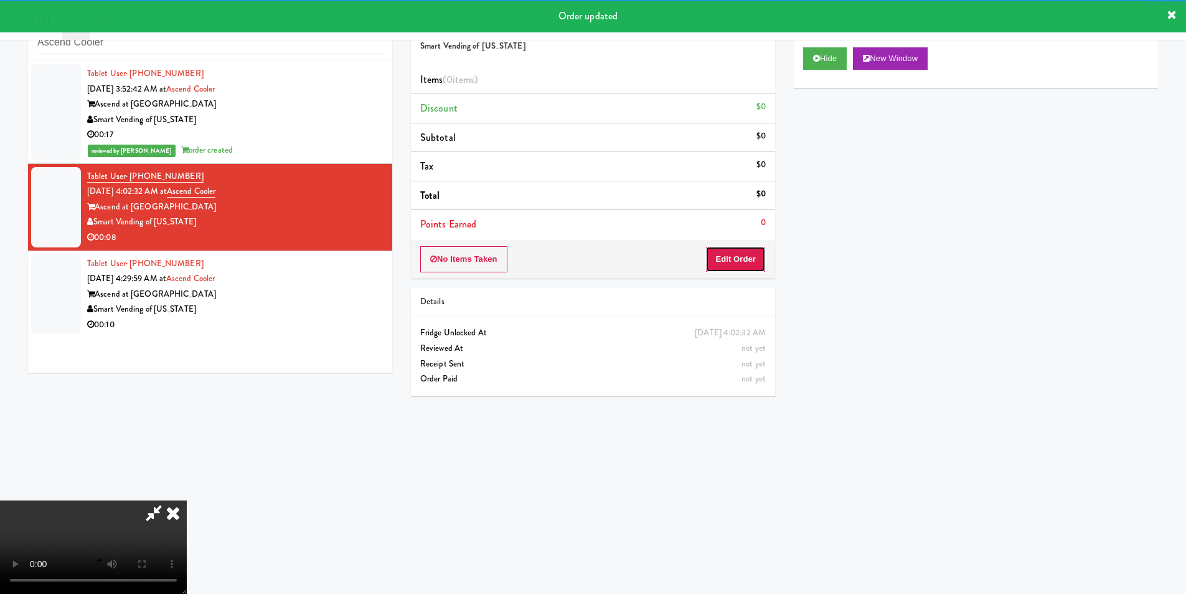
click at [753, 260] on button "Edit Order" at bounding box center [736, 259] width 60 height 26
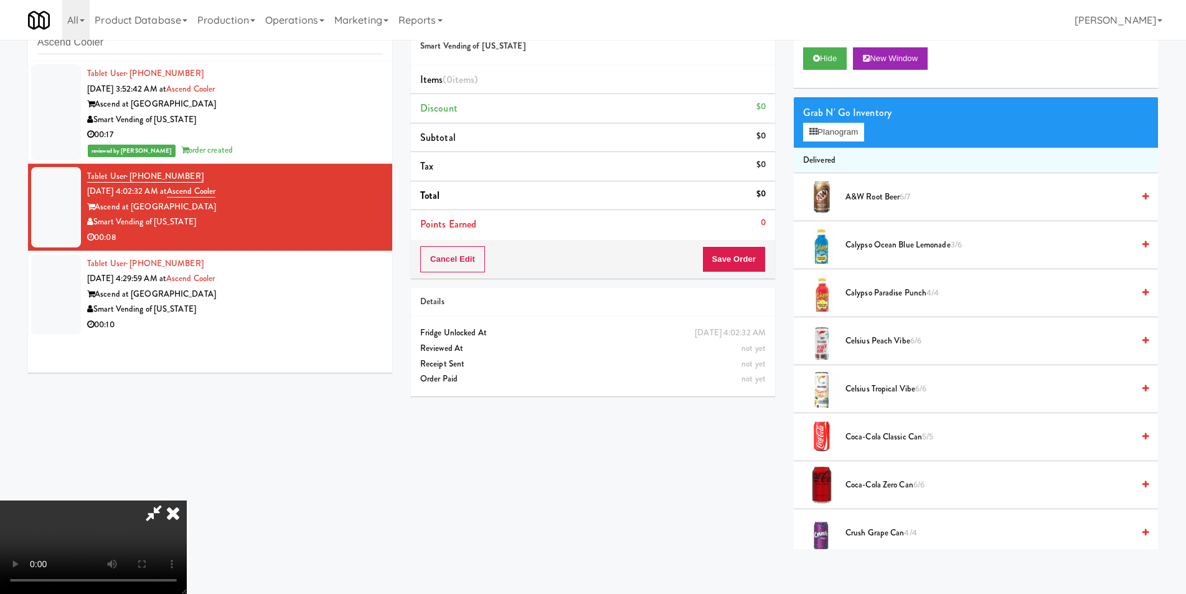
click at [187, 500] on video at bounding box center [93, 546] width 187 height 93
click at [837, 137] on button "Planogram" at bounding box center [833, 132] width 61 height 19
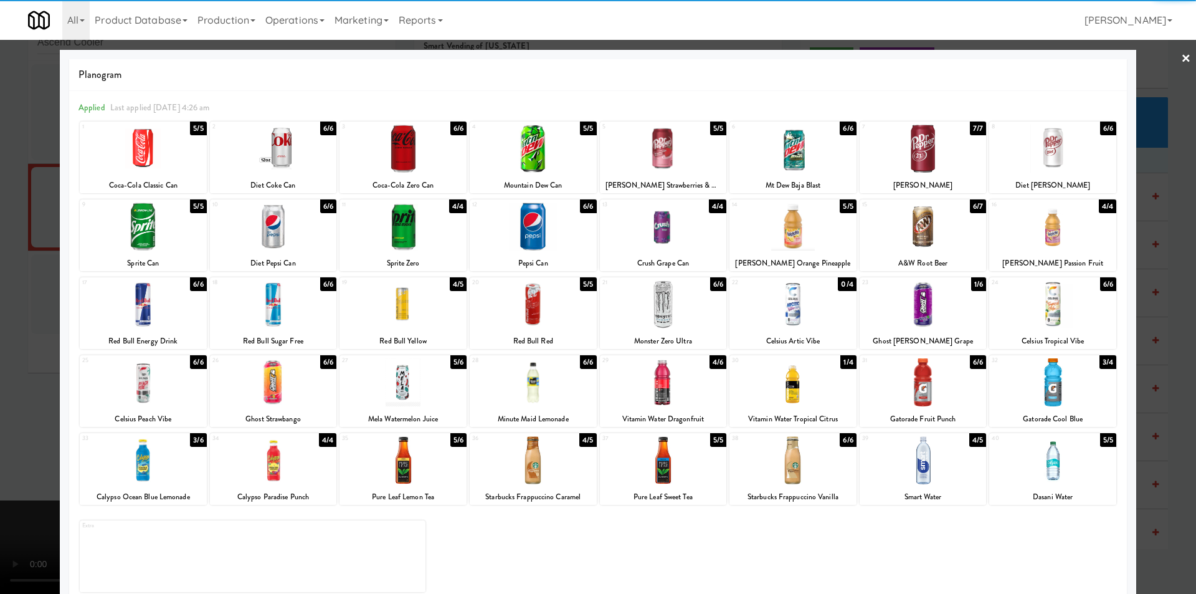
click at [804, 300] on div at bounding box center [792, 304] width 127 height 48
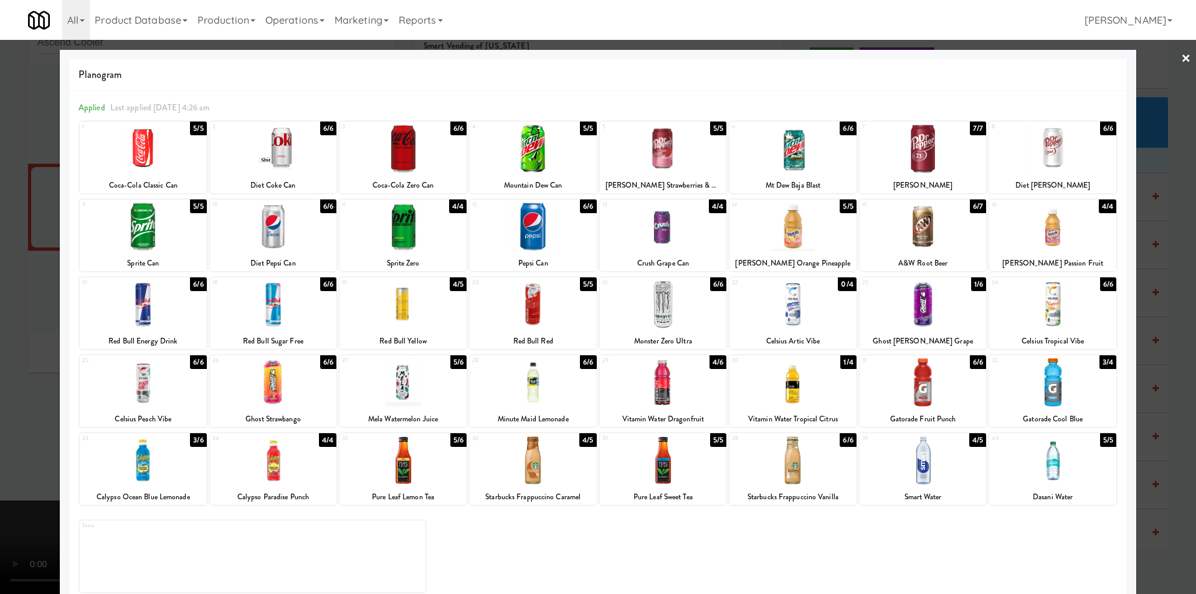
click at [1157, 324] on div at bounding box center [598, 297] width 1196 height 594
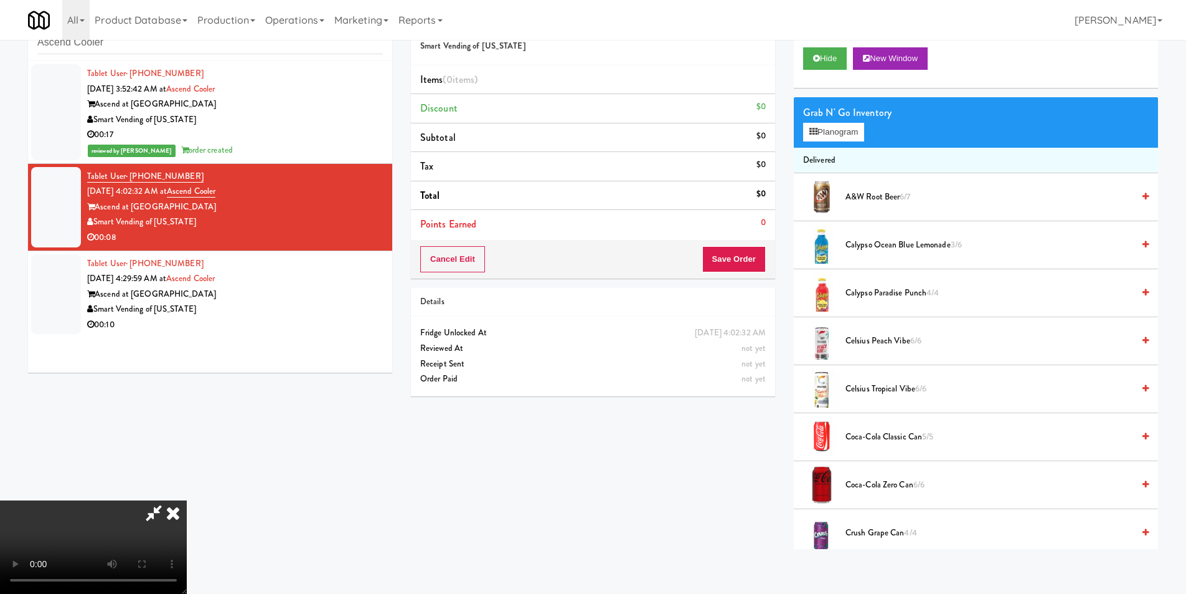
click at [187, 500] on video at bounding box center [93, 546] width 187 height 93
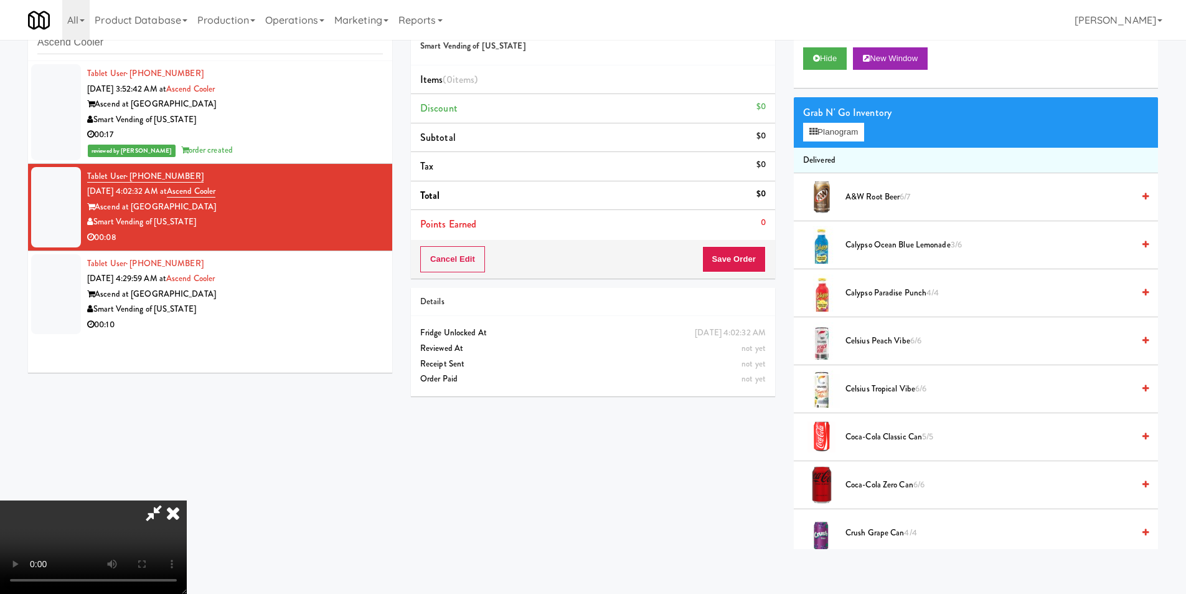
click at [187, 500] on video at bounding box center [93, 546] width 187 height 93
click at [798, 133] on div "Grab N' Go Inventory Planogram" at bounding box center [976, 122] width 364 height 50
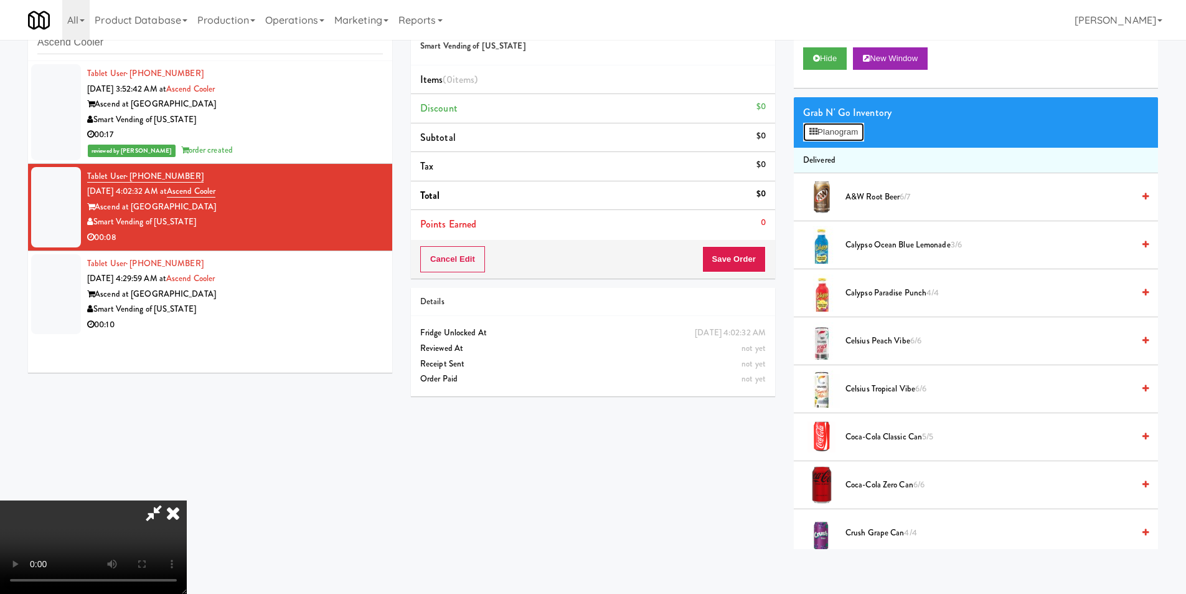
click at [803, 131] on button "Planogram" at bounding box center [833, 132] width 61 height 19
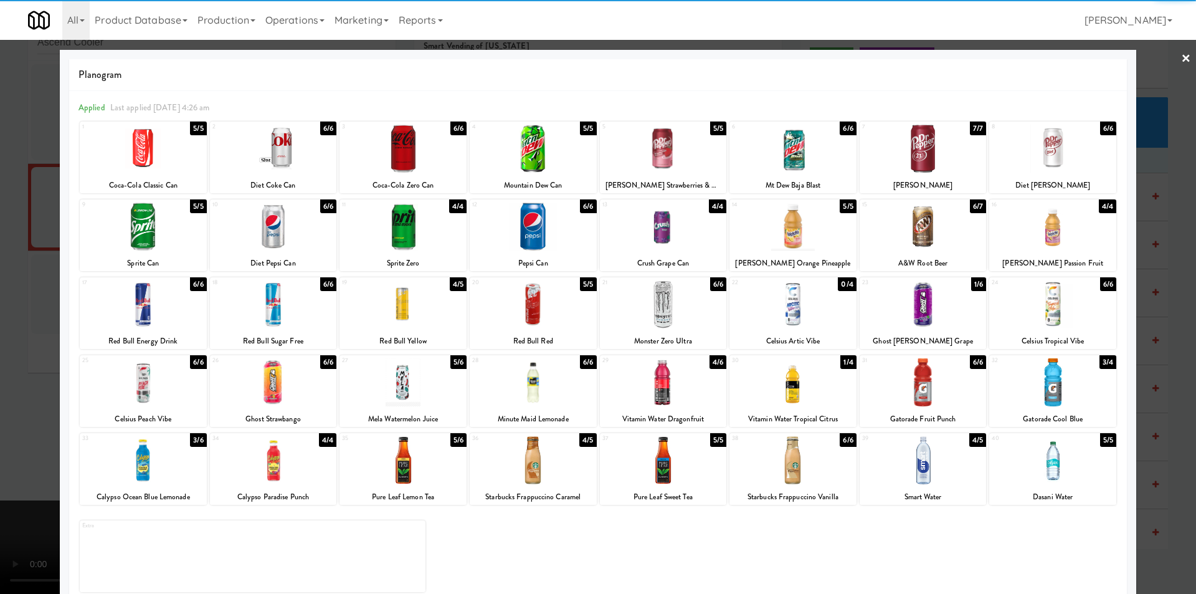
click at [920, 315] on div at bounding box center [922, 304] width 127 height 48
click at [1144, 319] on div at bounding box center [598, 297] width 1196 height 594
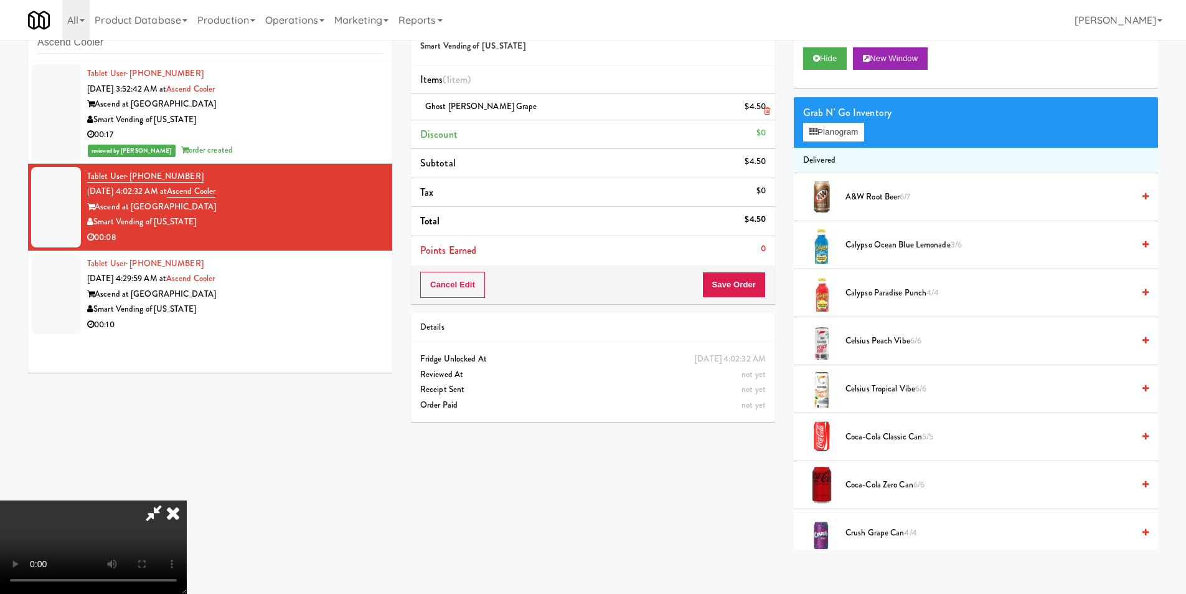
click at [765, 113] on icon at bounding box center [767, 111] width 6 height 8
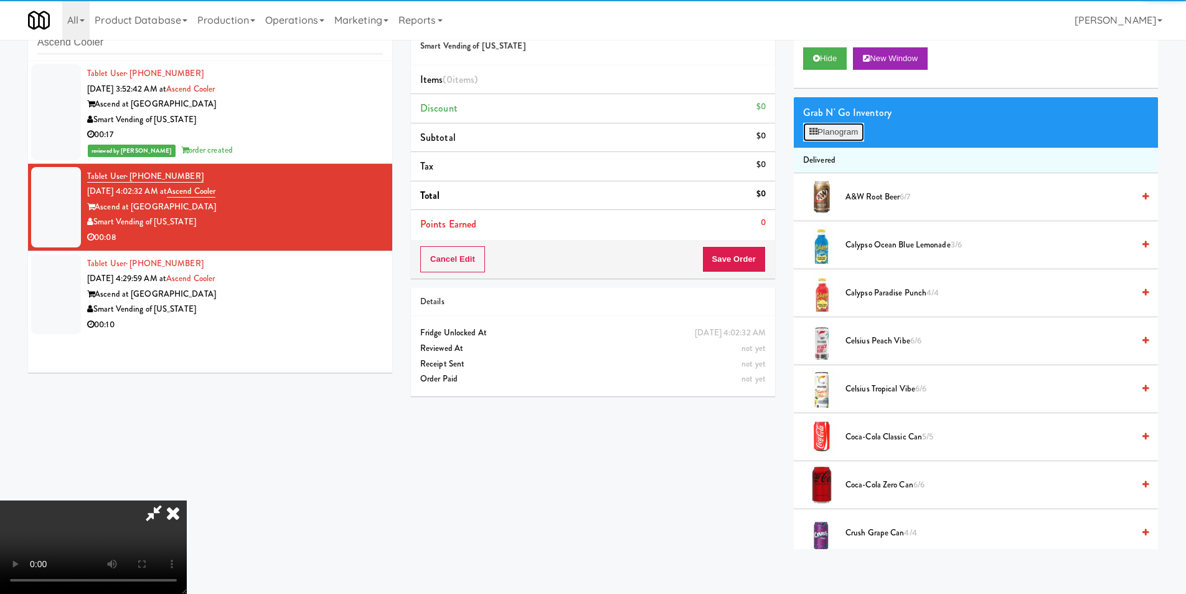
click at [818, 128] on button "Planogram" at bounding box center [833, 132] width 61 height 19
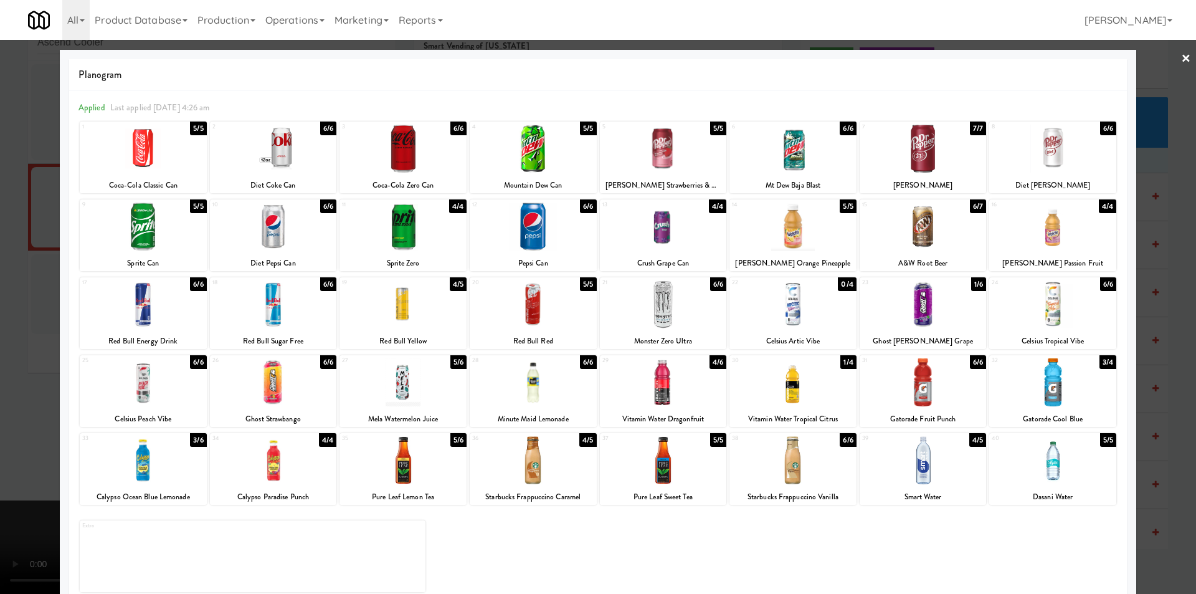
click at [901, 315] on div at bounding box center [922, 304] width 127 height 48
click at [1140, 295] on div at bounding box center [598, 297] width 1196 height 594
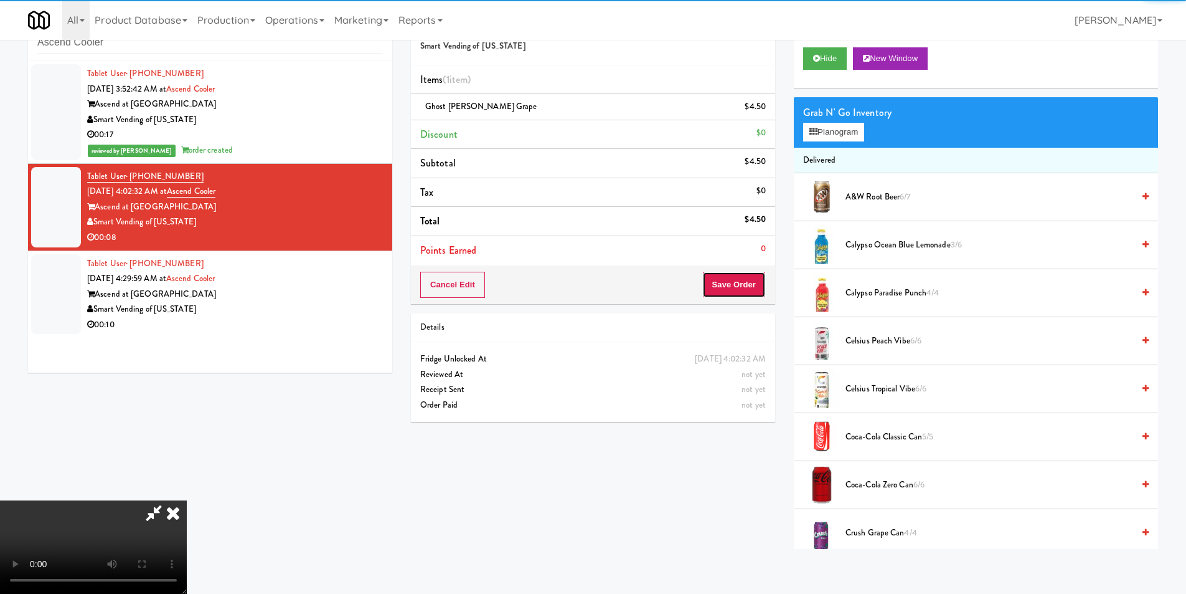
click at [757, 288] on button "Save Order" at bounding box center [734, 285] width 64 height 26
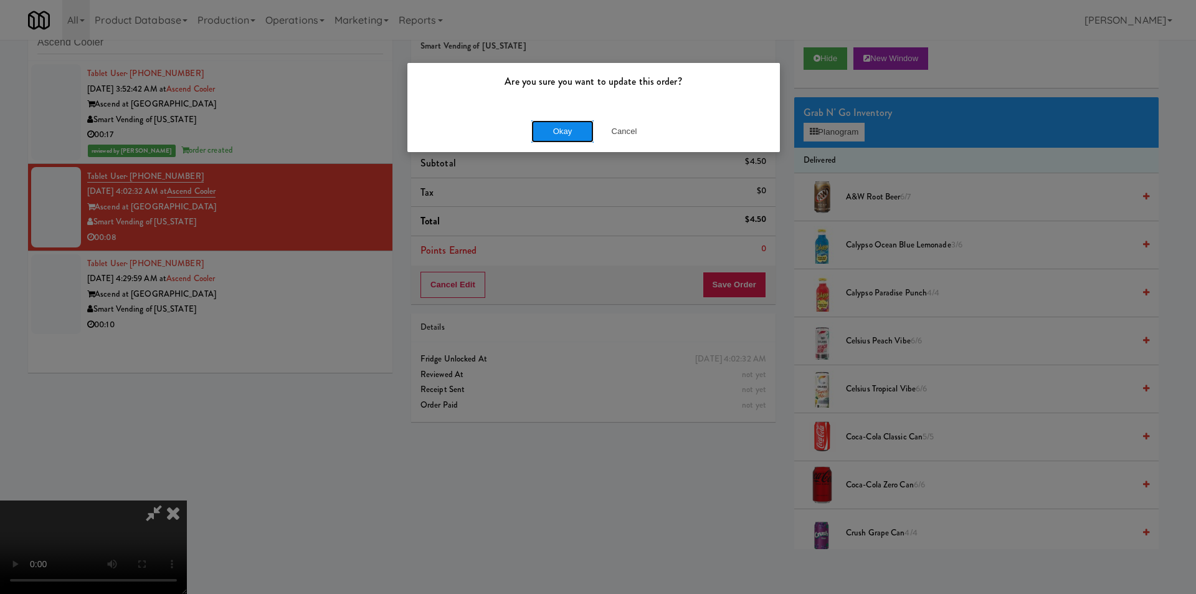
click at [549, 128] on button "Okay" at bounding box center [562, 131] width 62 height 22
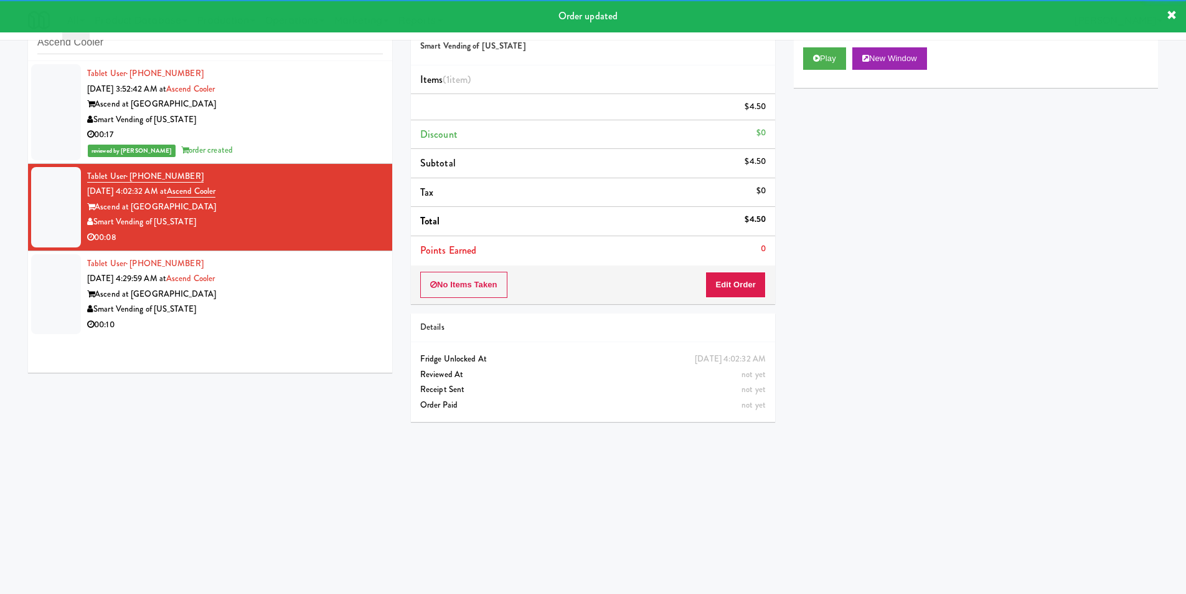
click at [338, 303] on div "Smart Vending of [US_STATE]" at bounding box center [235, 309] width 296 height 16
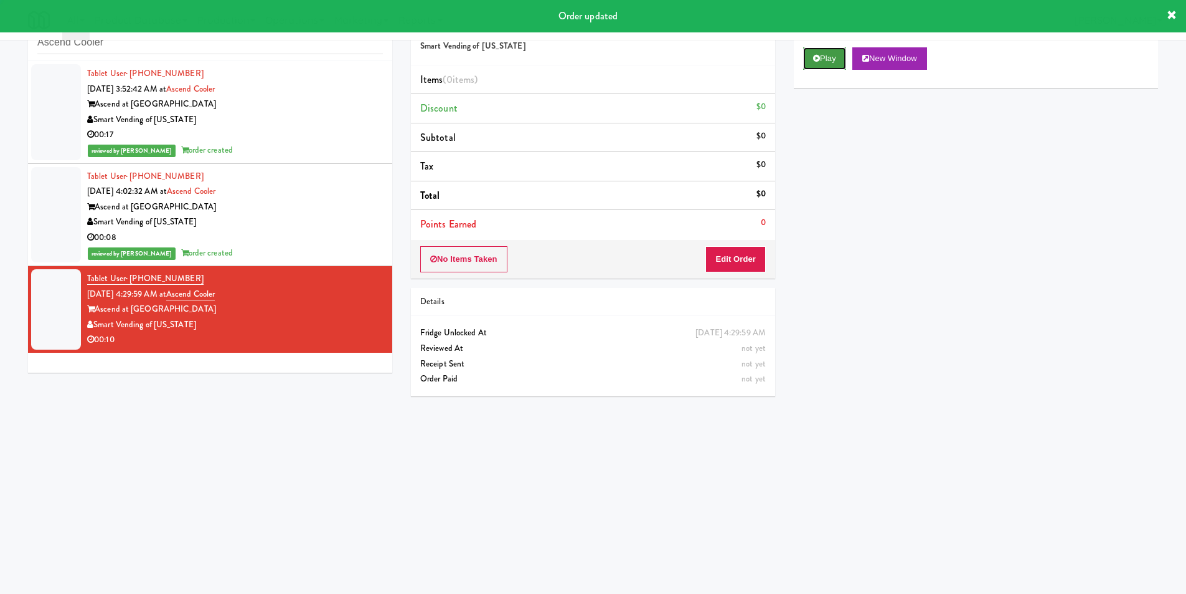
click at [829, 60] on button "Play" at bounding box center [824, 58] width 43 height 22
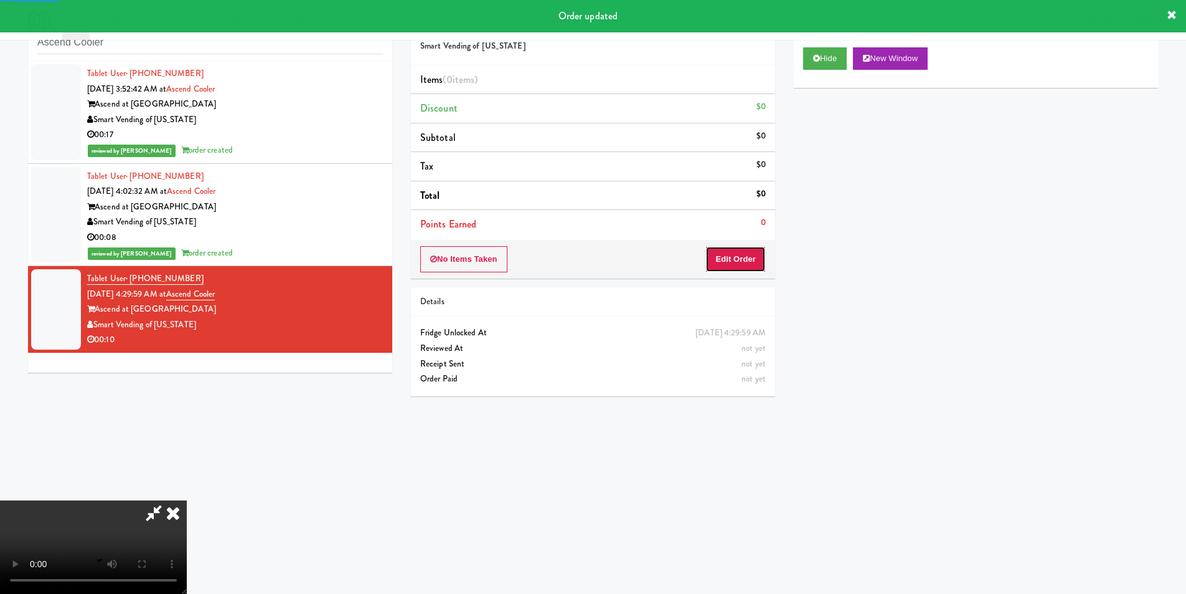
click at [732, 265] on button "Edit Order" at bounding box center [736, 259] width 60 height 26
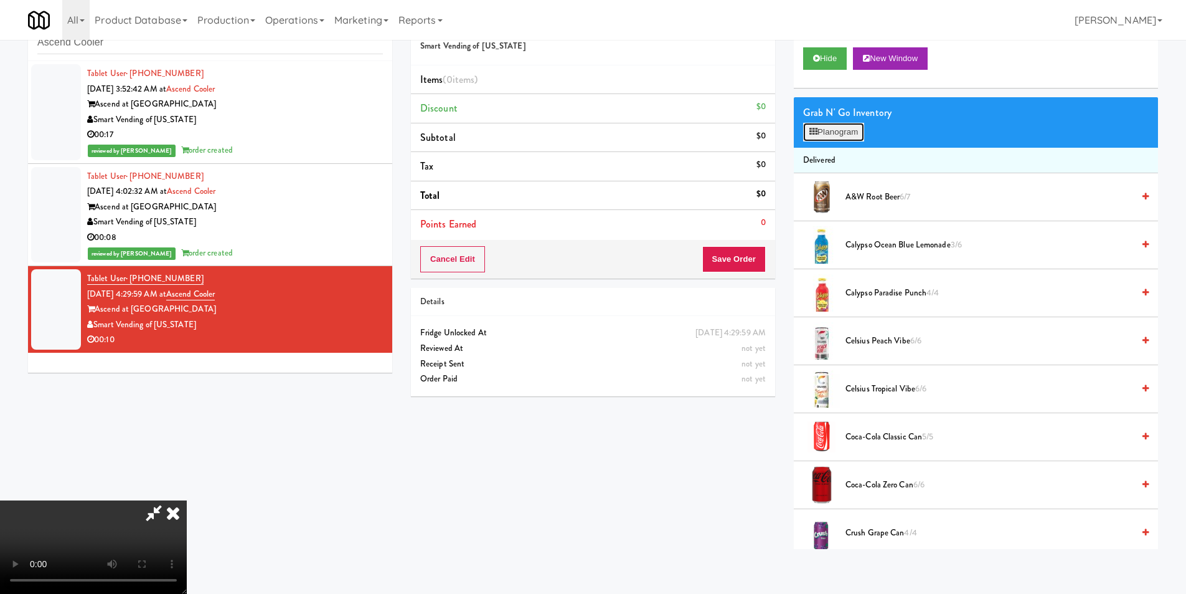
click at [835, 127] on button "Planogram" at bounding box center [833, 132] width 61 height 19
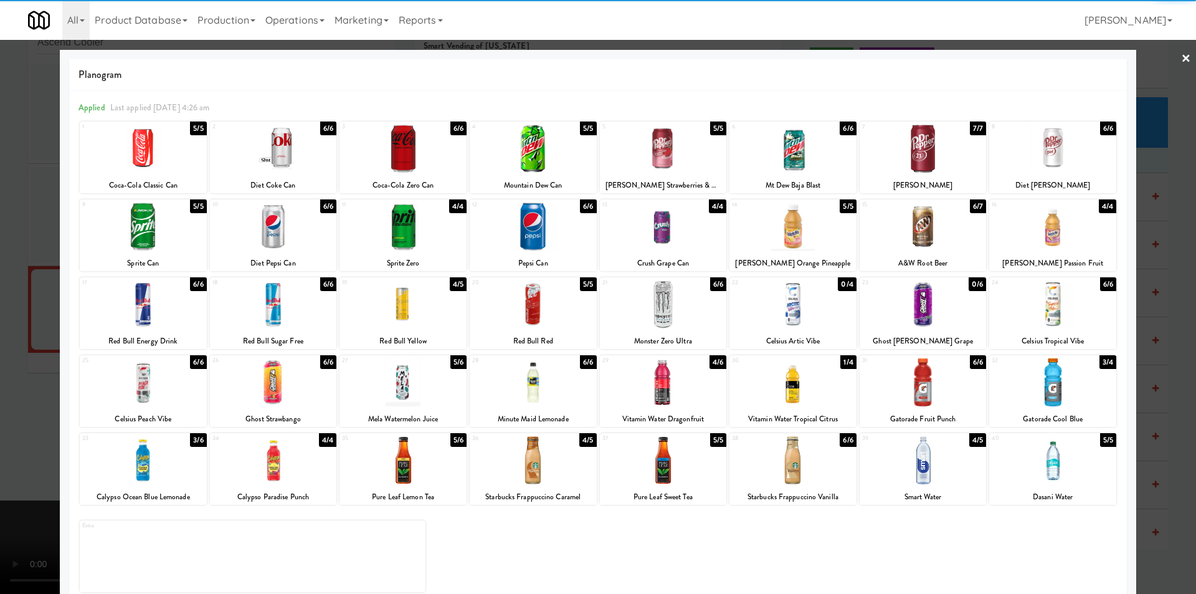
click at [783, 378] on div at bounding box center [792, 382] width 127 height 48
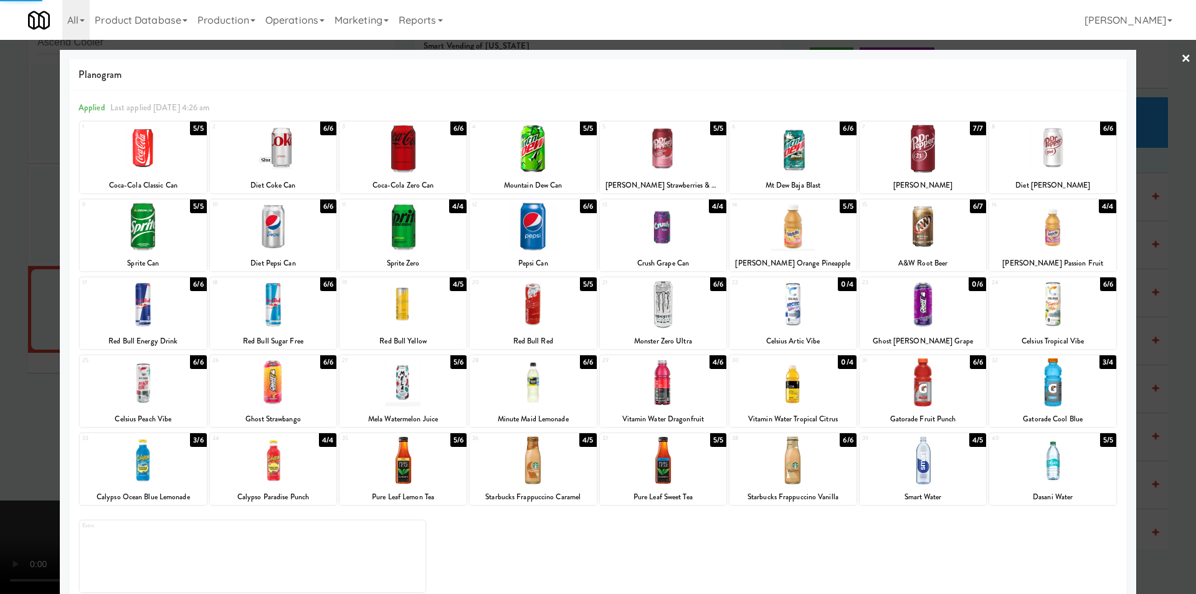
click at [1135, 356] on div at bounding box center [598, 297] width 1196 height 594
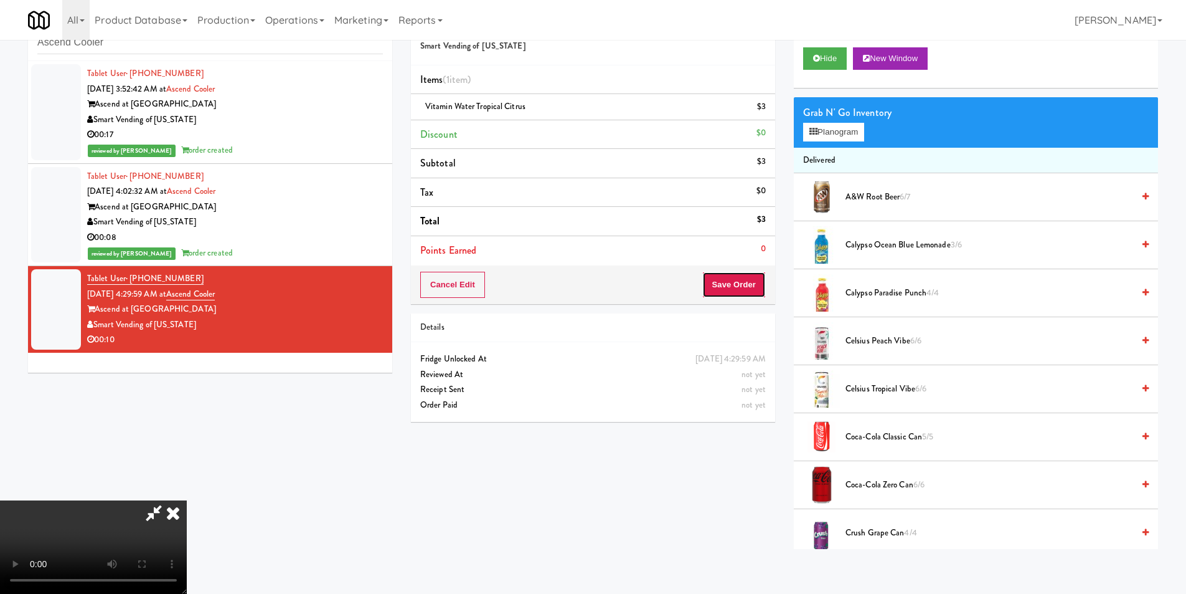
click at [739, 278] on button "Save Order" at bounding box center [734, 285] width 64 height 26
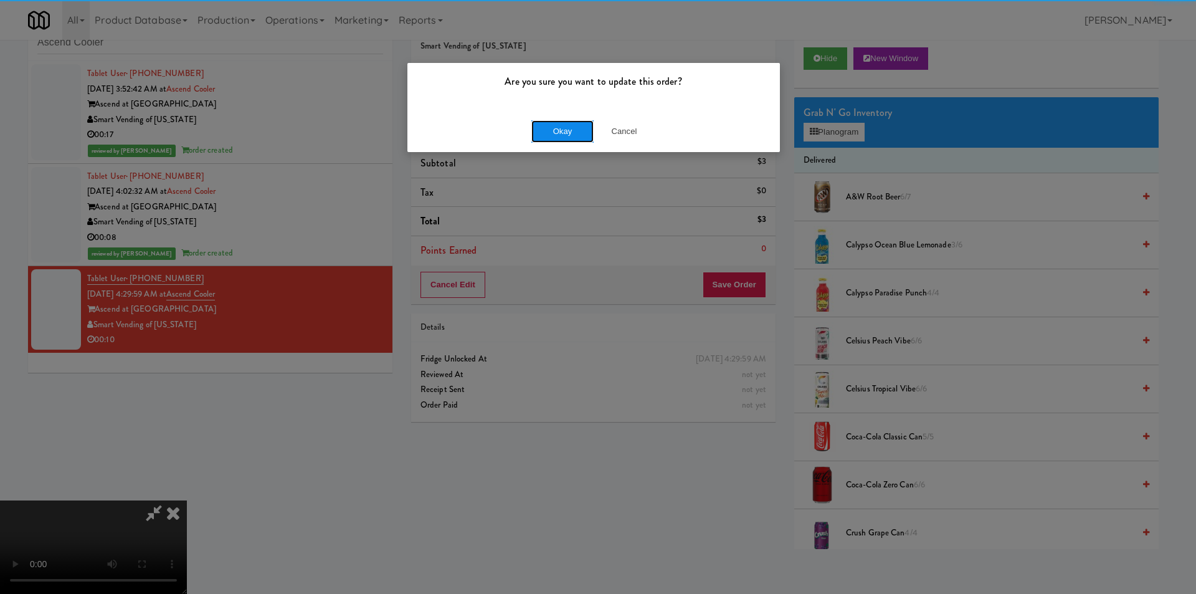
click at [546, 124] on button "Okay" at bounding box center [562, 131] width 62 height 22
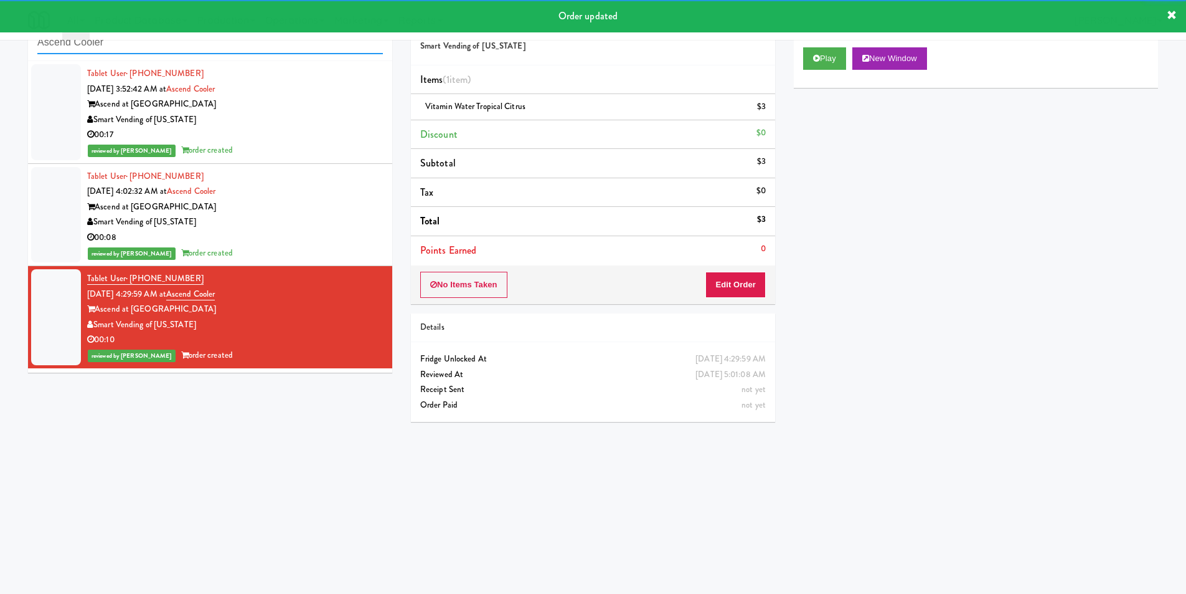
click at [116, 52] on input "Ascend Cooler" at bounding box center [210, 42] width 346 height 23
click at [118, 51] on input "Ascend Cooler" at bounding box center [210, 42] width 346 height 23
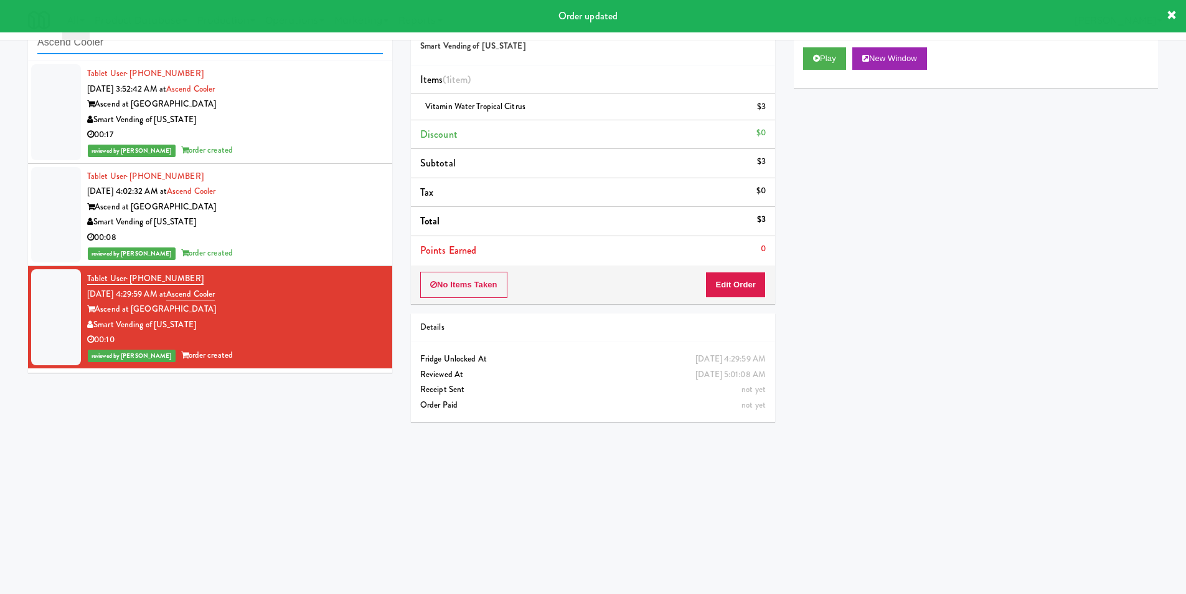
click at [118, 50] on input "Ascend Cooler" at bounding box center [210, 42] width 346 height 23
paste input "The Horizons - Cooler #2"
paste input "text"
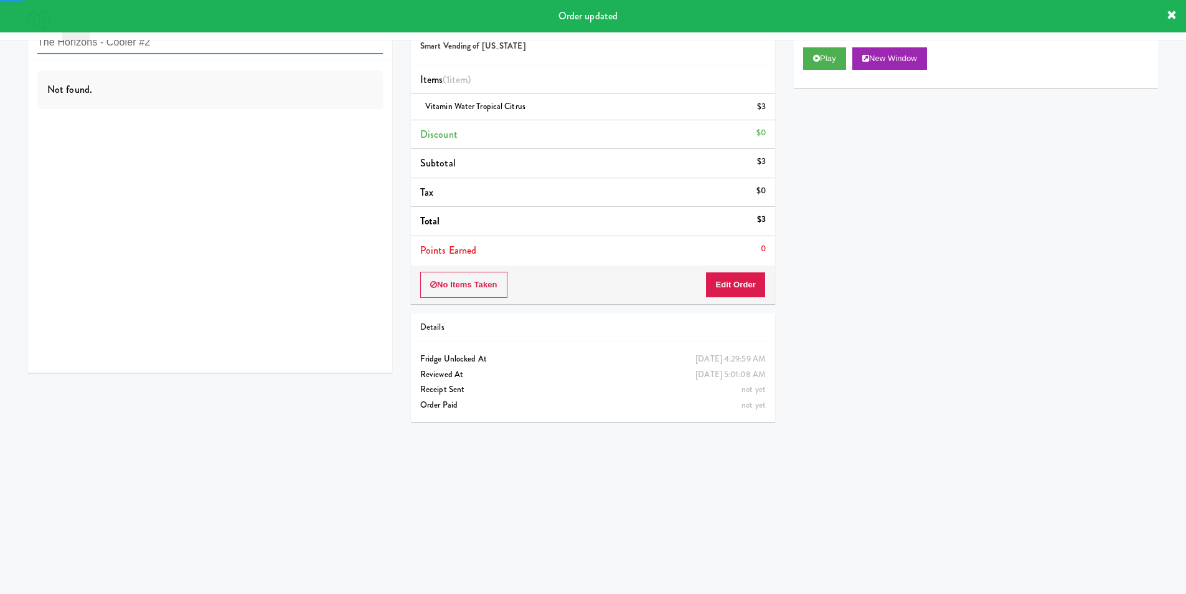
type input "The Horizons - Cooler #2"
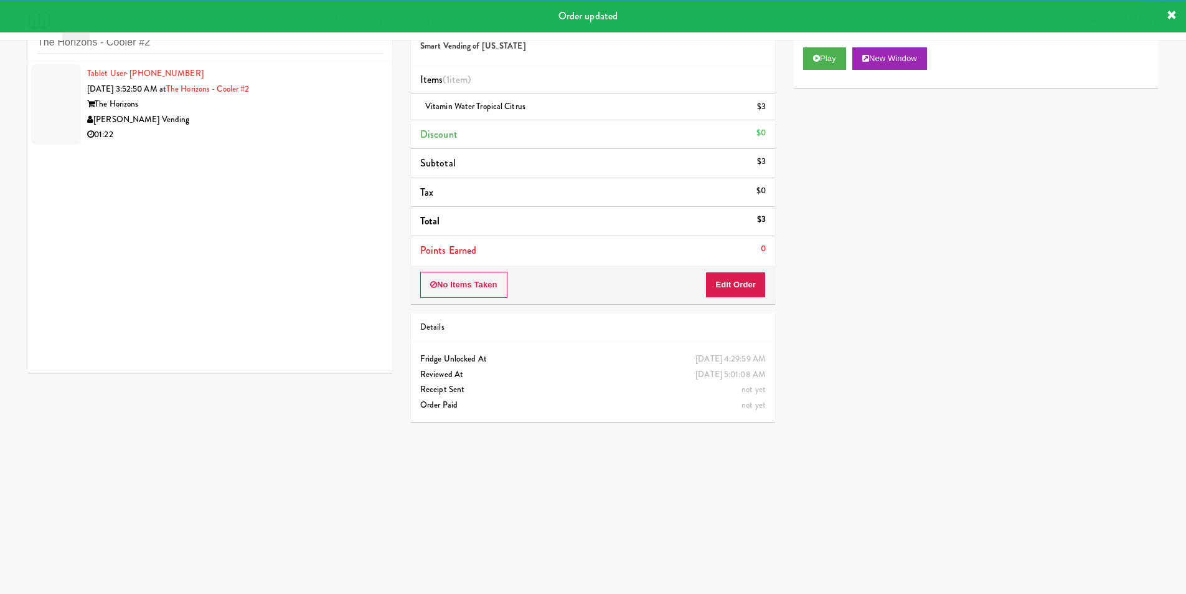
click at [343, 138] on div "01:22" at bounding box center [235, 135] width 296 height 16
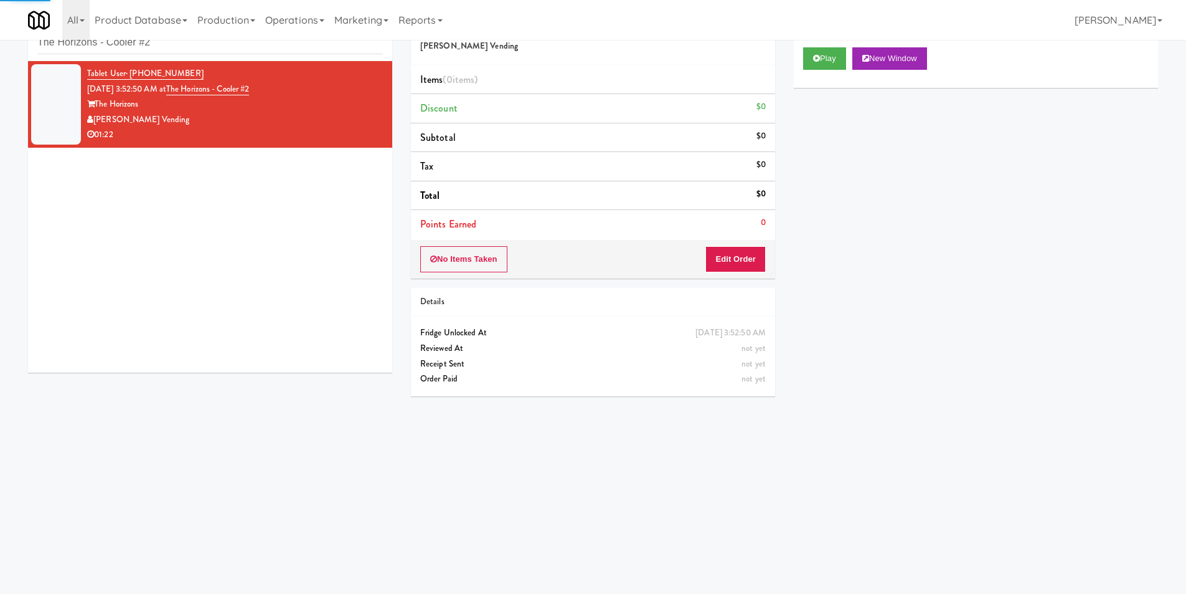
click at [797, 64] on div "Play New Window" at bounding box center [976, 63] width 364 height 50
click at [807, 63] on button "Play" at bounding box center [824, 58] width 43 height 22
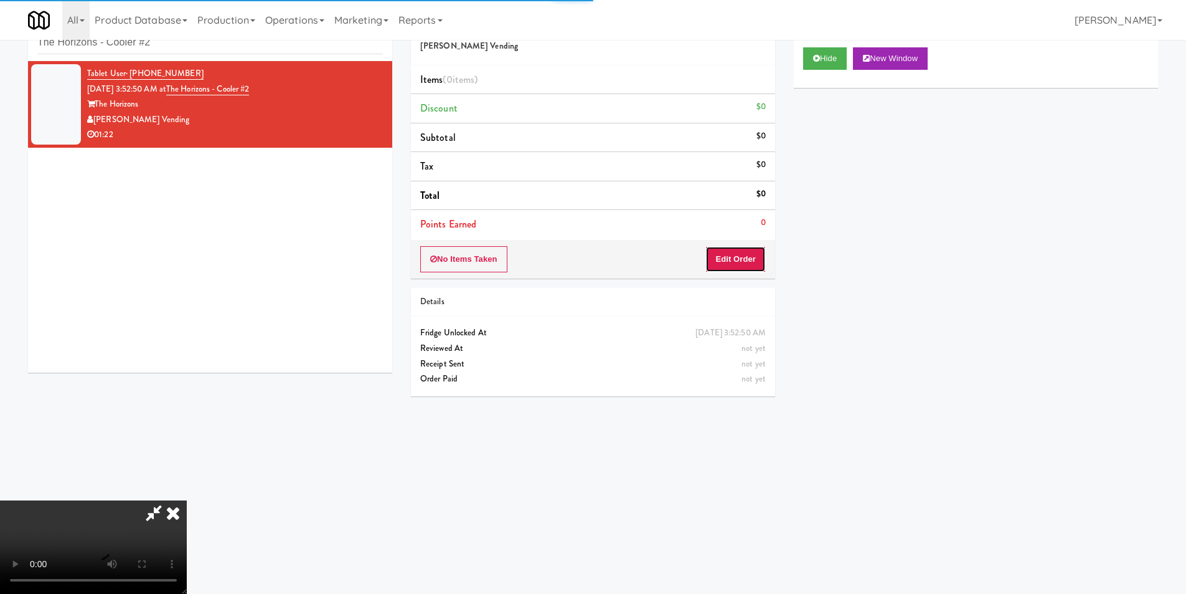
click at [710, 252] on button "Edit Order" at bounding box center [736, 259] width 60 height 26
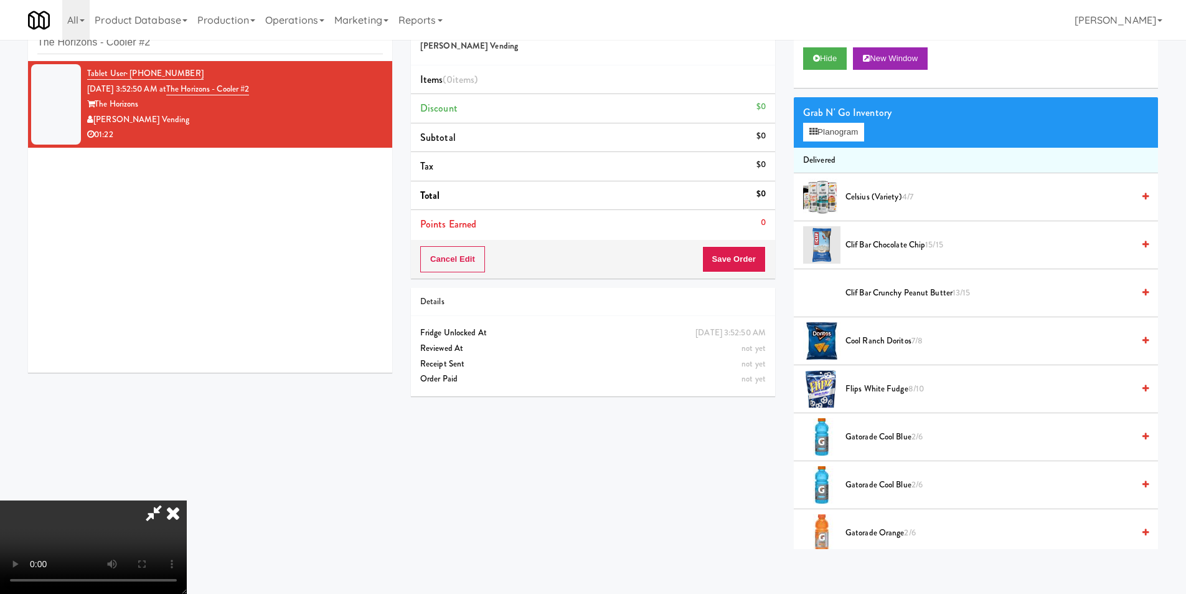
drag, startPoint x: 405, startPoint y: 420, endPoint x: 420, endPoint y: 412, distance: 16.2
click at [187, 500] on video at bounding box center [93, 546] width 187 height 93
click at [863, 130] on button "Planogram" at bounding box center [833, 132] width 61 height 19
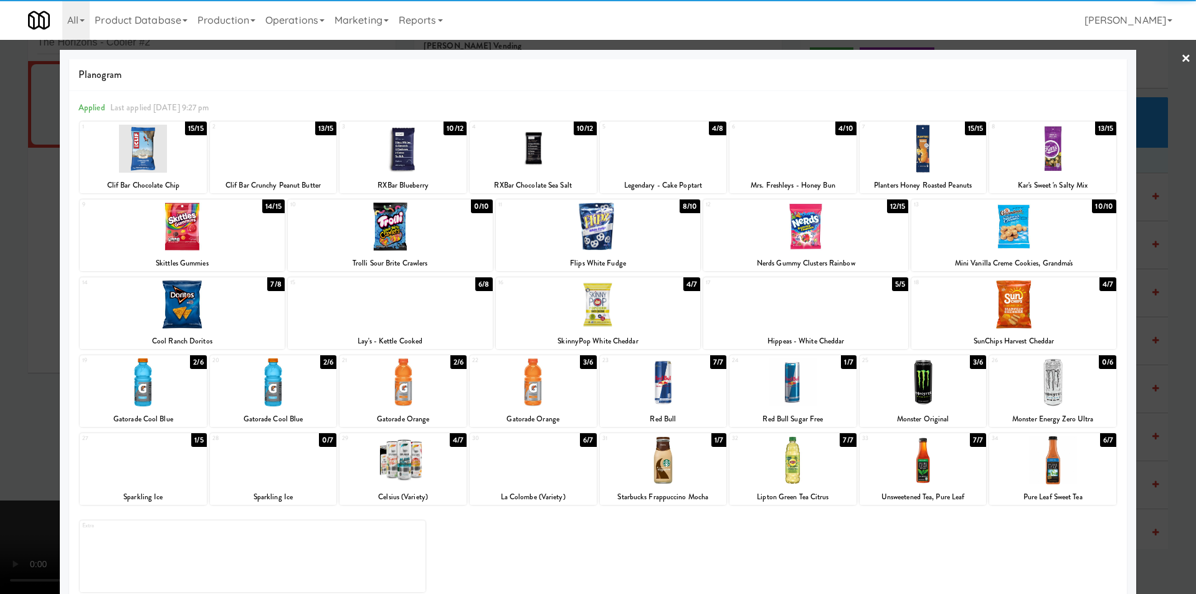
click at [911, 162] on div at bounding box center [922, 149] width 127 height 48
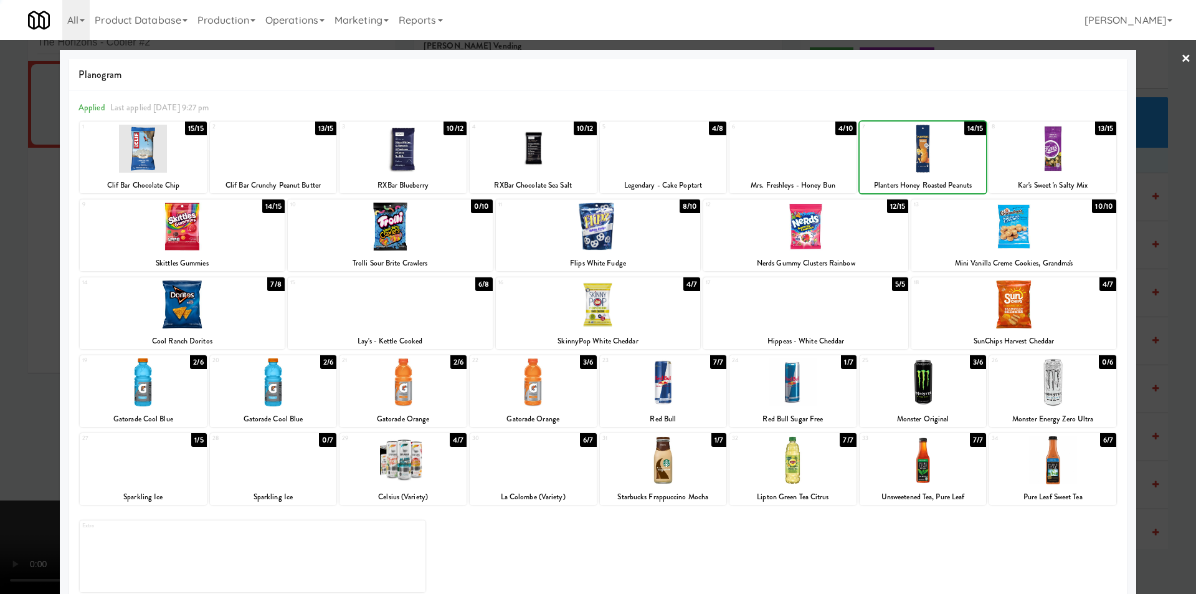
click at [1137, 209] on div at bounding box center [598, 297] width 1196 height 594
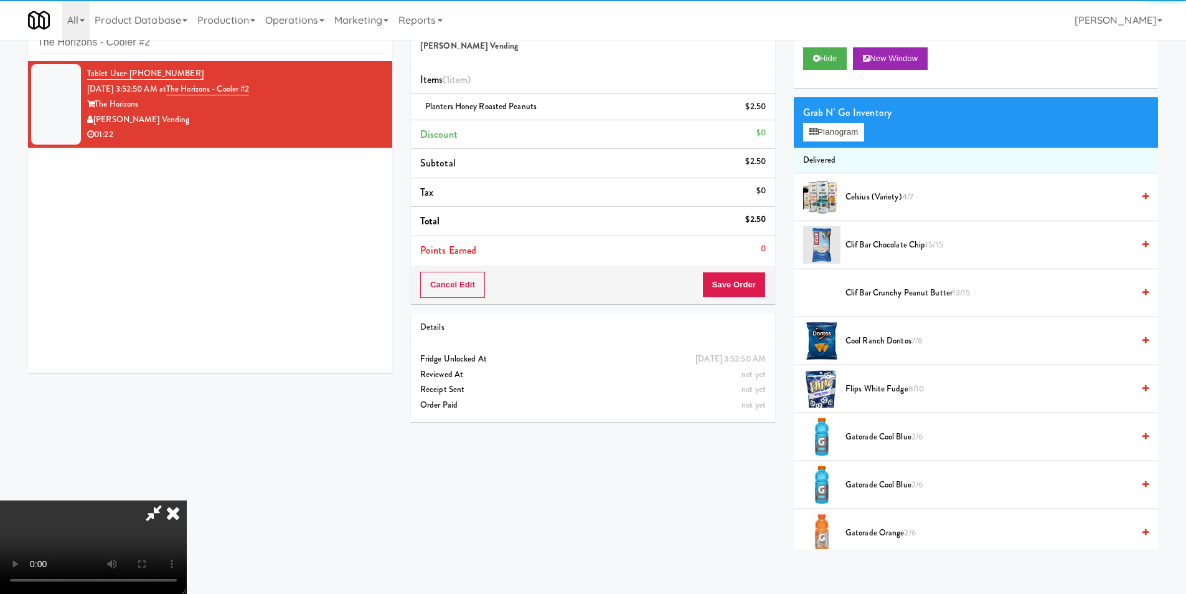
click at [187, 500] on video at bounding box center [93, 546] width 187 height 93
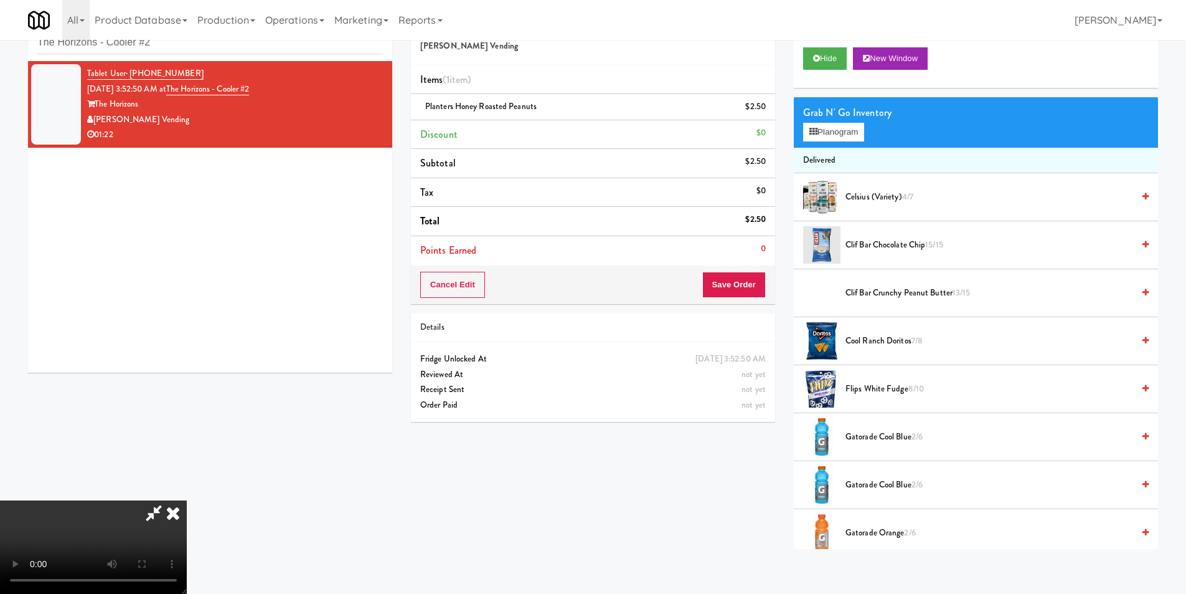
click at [187, 500] on video at bounding box center [93, 546] width 187 height 93
click at [816, 128] on icon at bounding box center [814, 132] width 8 height 8
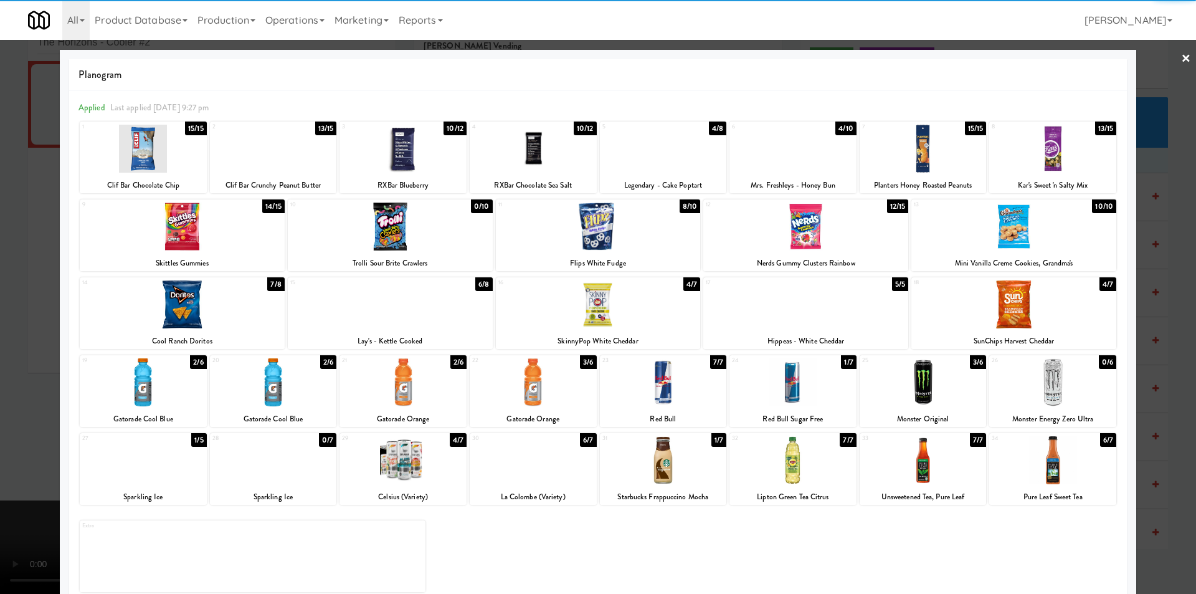
click at [921, 159] on div at bounding box center [922, 149] width 127 height 48
click at [1151, 204] on div at bounding box center [598, 297] width 1196 height 594
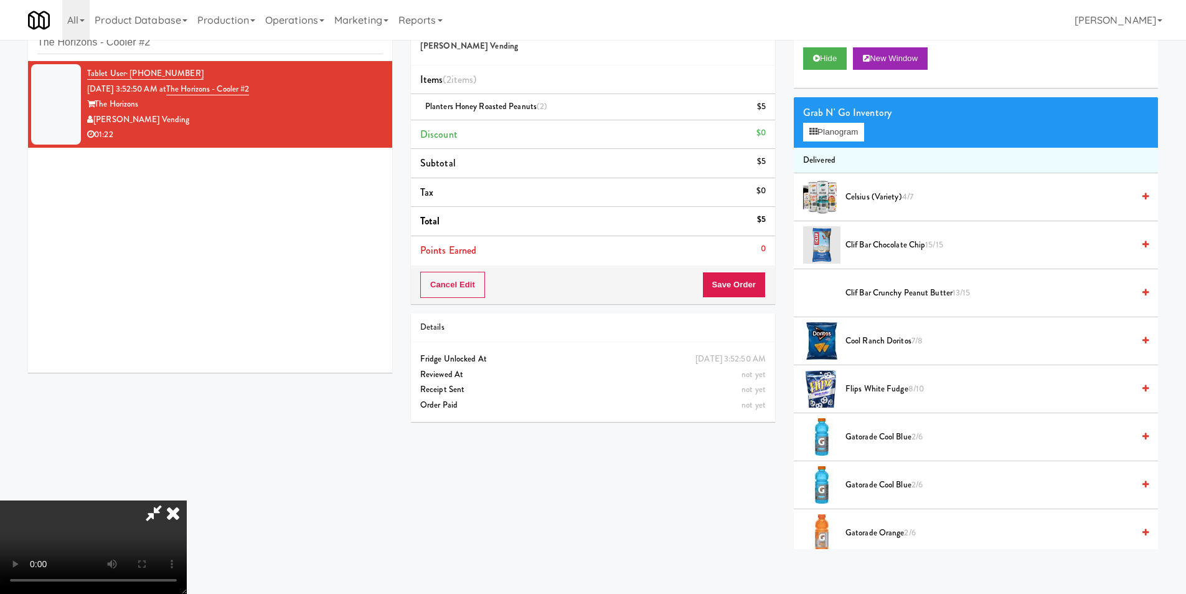
click at [187, 500] on video at bounding box center [93, 546] width 187 height 93
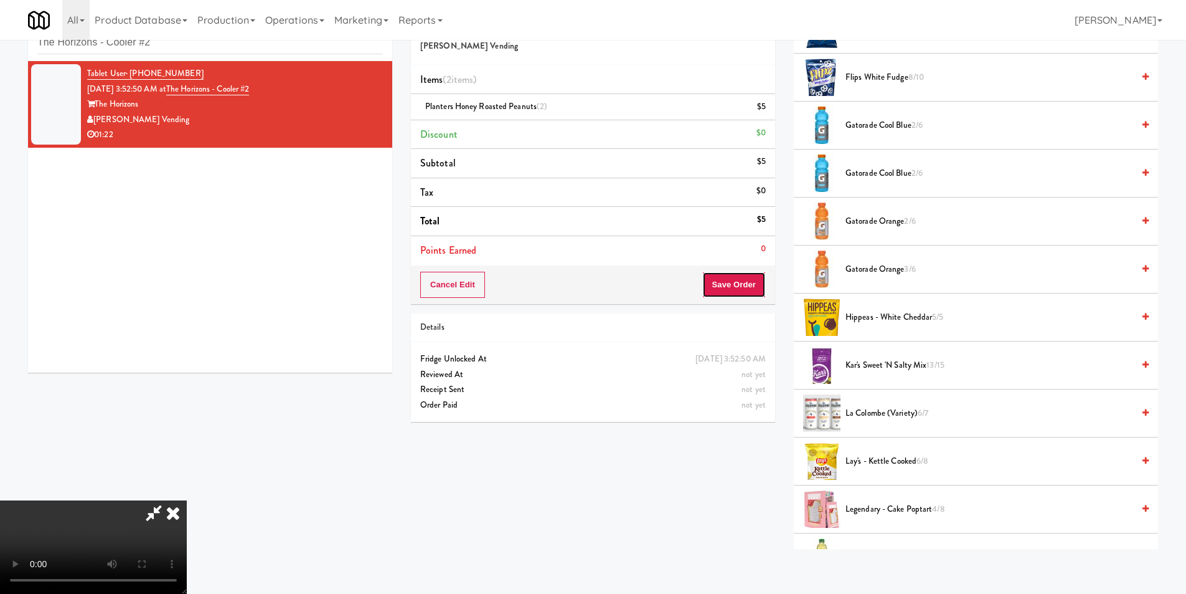
click at [744, 288] on button "Save Order" at bounding box center [734, 285] width 64 height 26
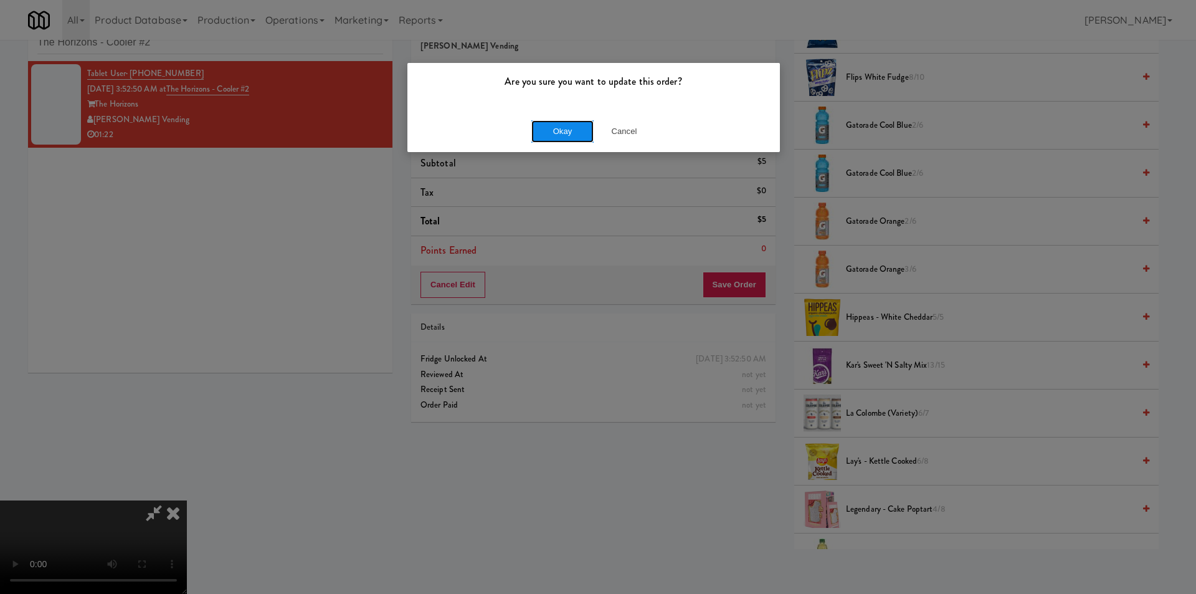
click at [556, 128] on button "Okay" at bounding box center [562, 131] width 62 height 22
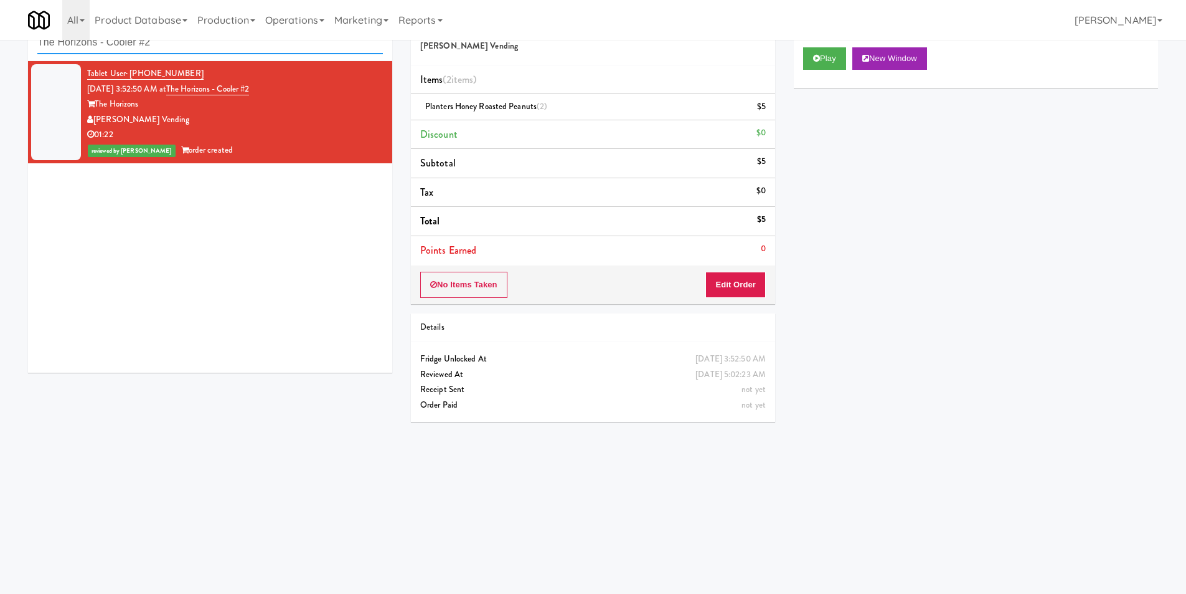
click at [140, 44] on input "The Horizons - Cooler #2" at bounding box center [210, 42] width 346 height 23
paste input "[MEDICAL_DATA] Insurance"
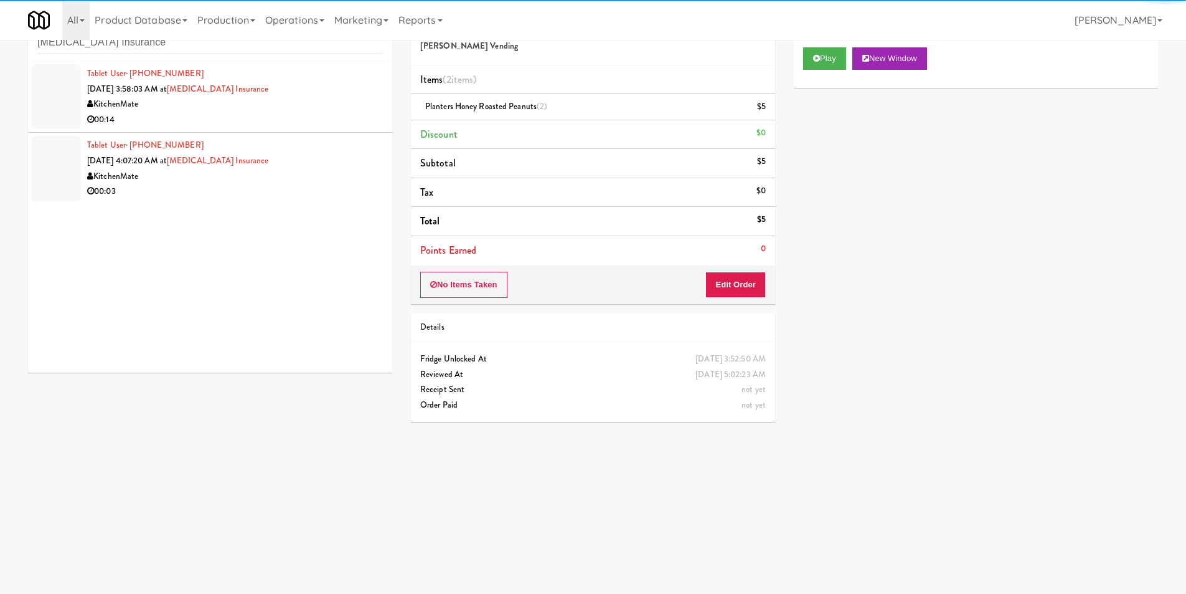
click at [334, 124] on div "00:14" at bounding box center [235, 120] width 296 height 16
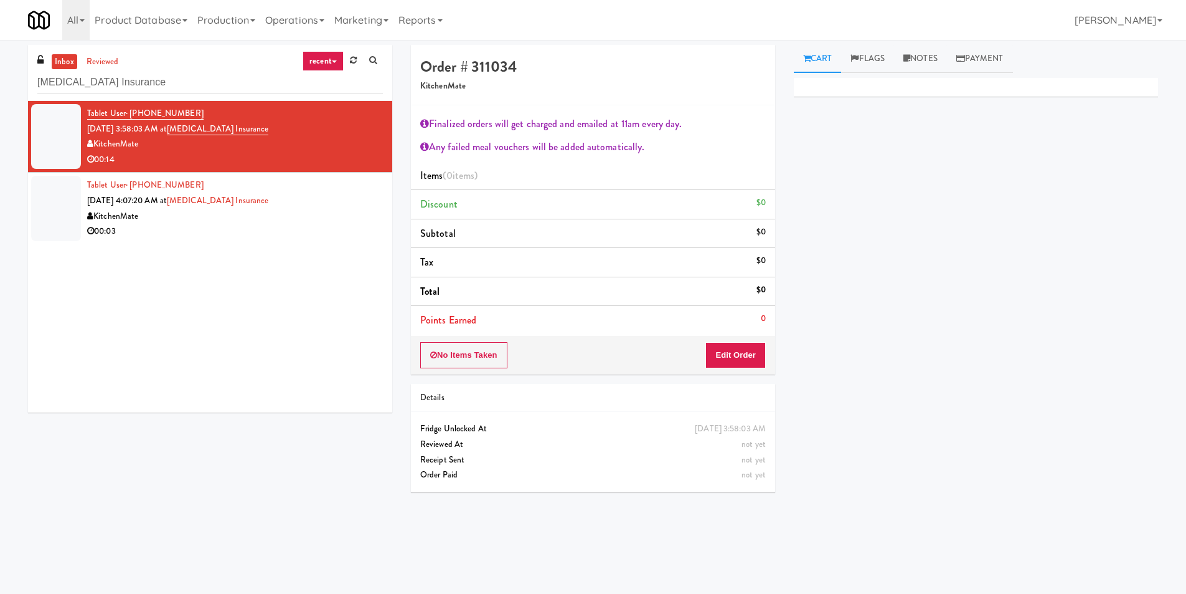
drag, startPoint x: 712, startPoint y: 338, endPoint x: 729, endPoint y: 346, distance: 18.7
click at [717, 343] on div "No Items Taken Edit Order" at bounding box center [593, 355] width 364 height 39
click at [734, 349] on button "Edit Order" at bounding box center [736, 355] width 60 height 26
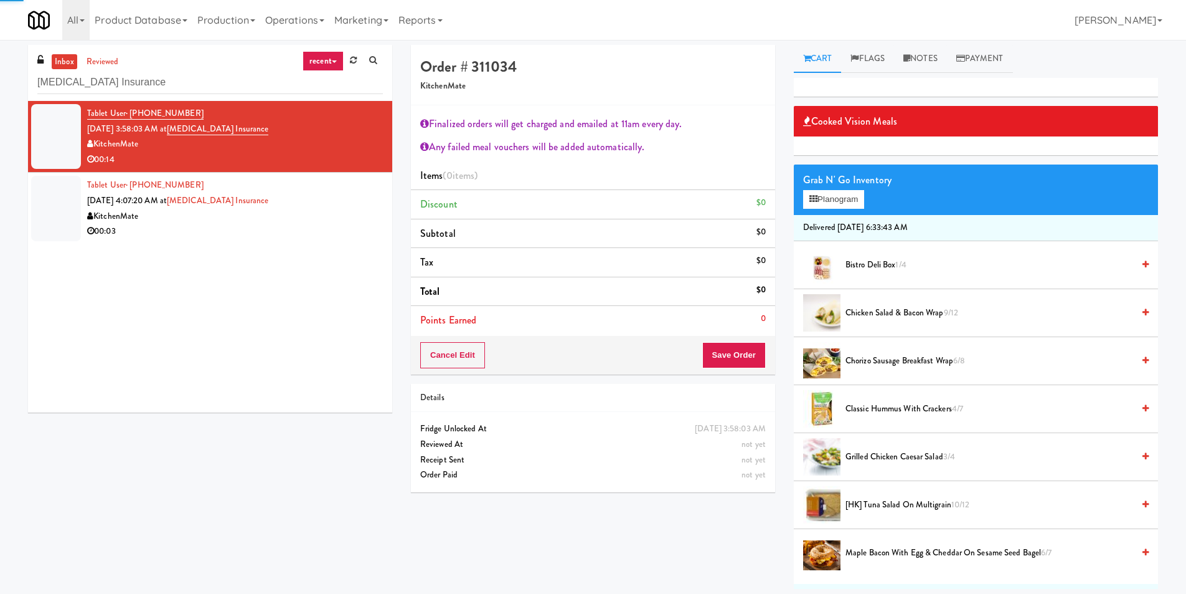
click at [820, 209] on div "Grab N' Go Inventory Planogram" at bounding box center [976, 189] width 364 height 50
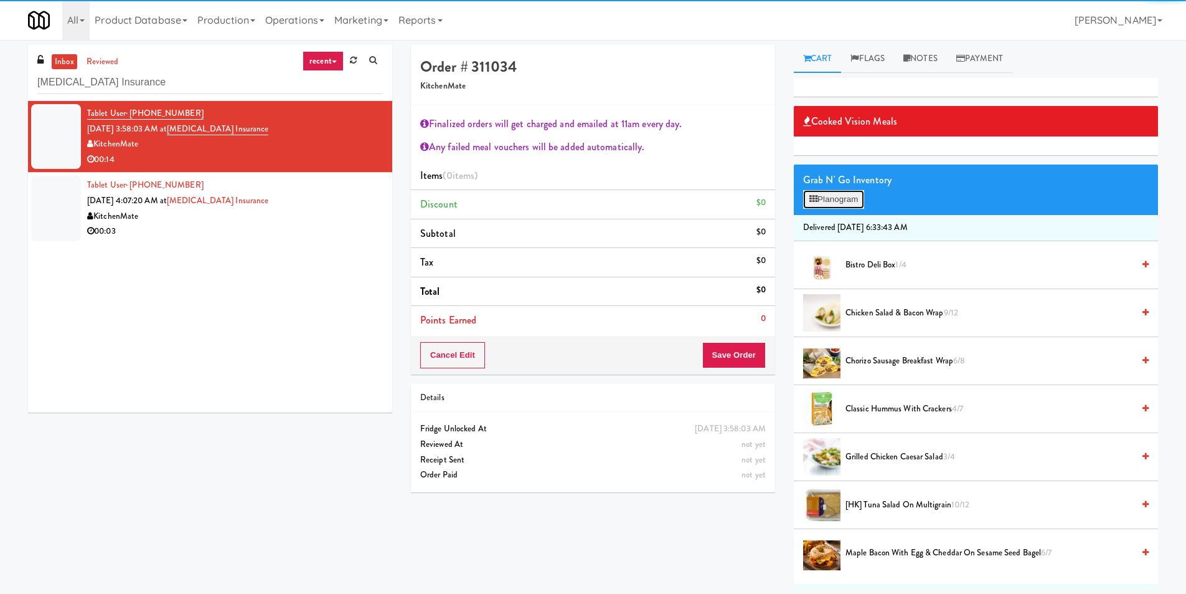
click at [821, 204] on button "Planogram" at bounding box center [833, 199] width 61 height 19
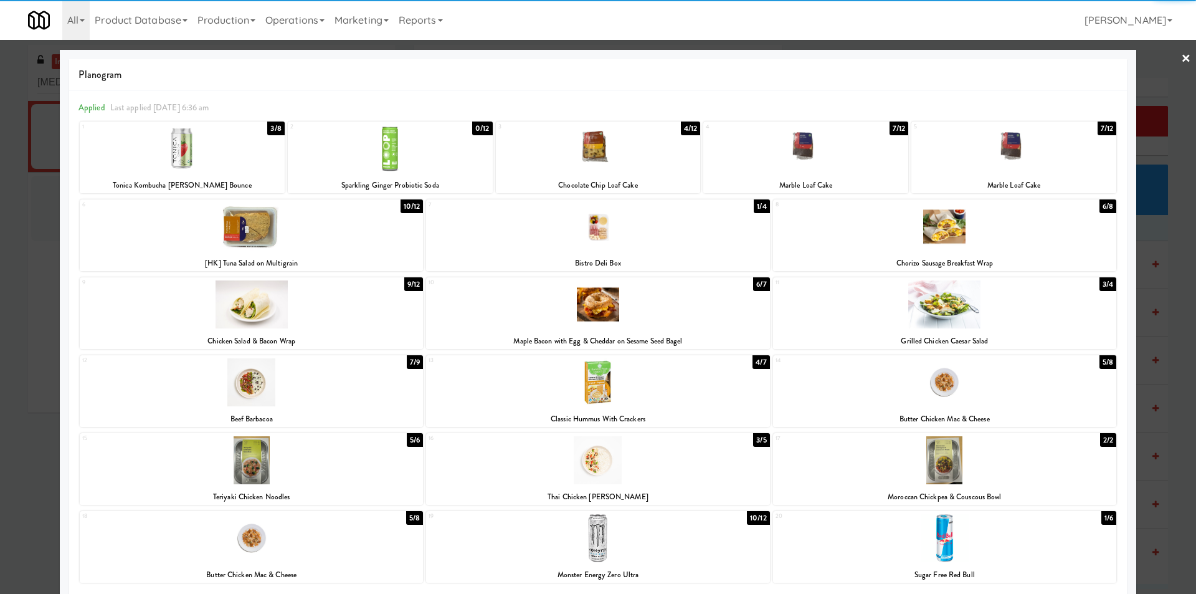
click at [829, 157] on div at bounding box center [805, 149] width 205 height 48
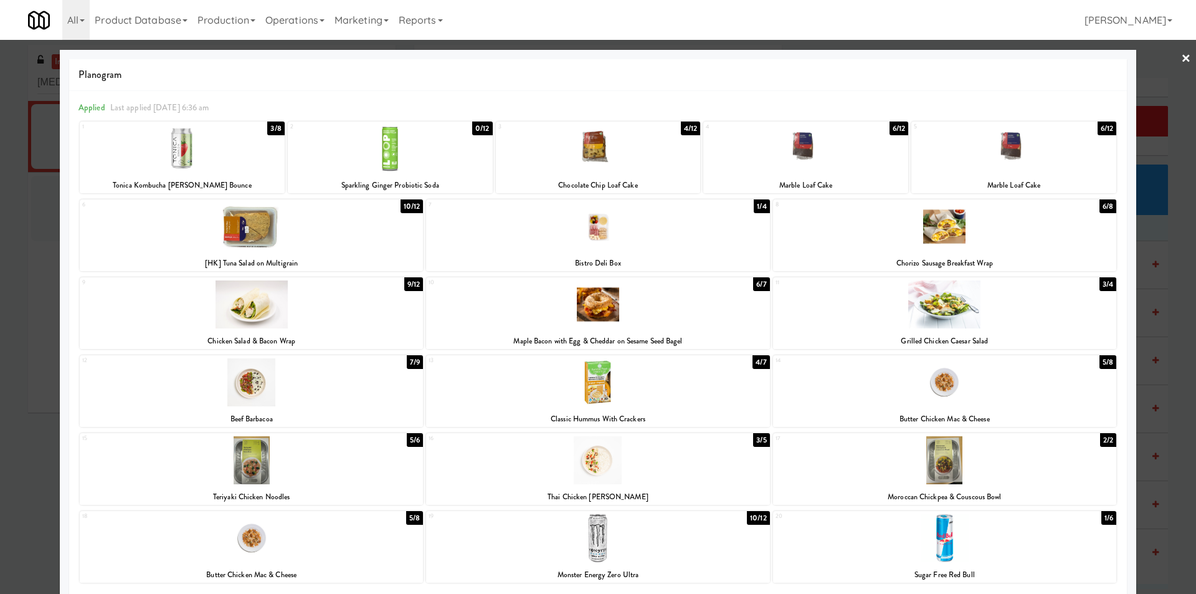
click at [1153, 218] on div at bounding box center [598, 297] width 1196 height 594
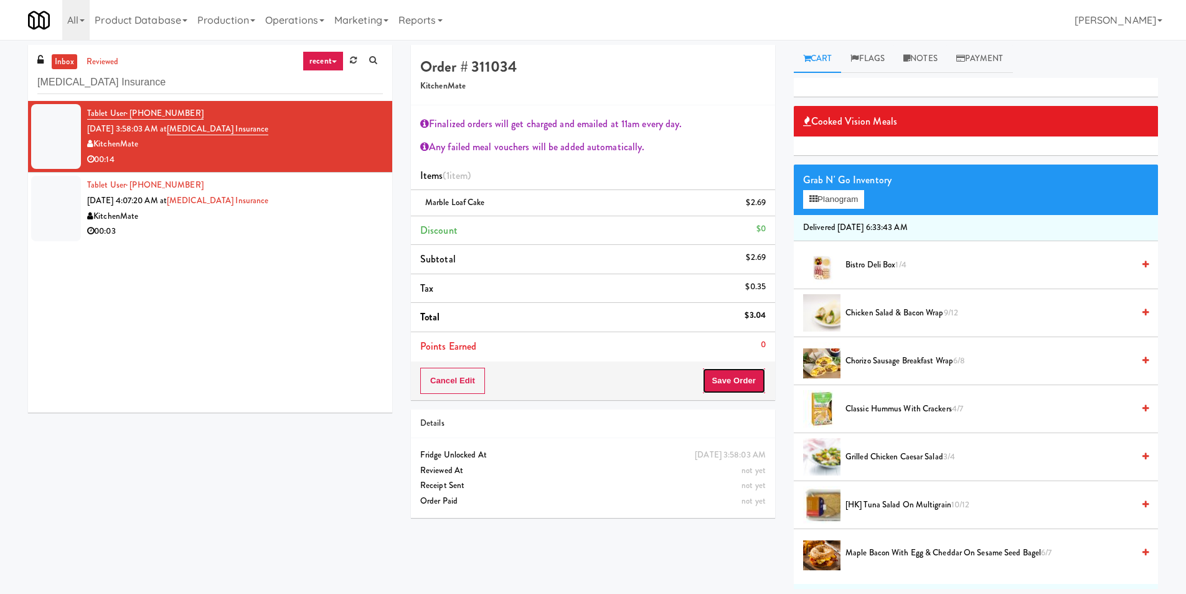
click at [758, 377] on button "Save Order" at bounding box center [734, 380] width 64 height 26
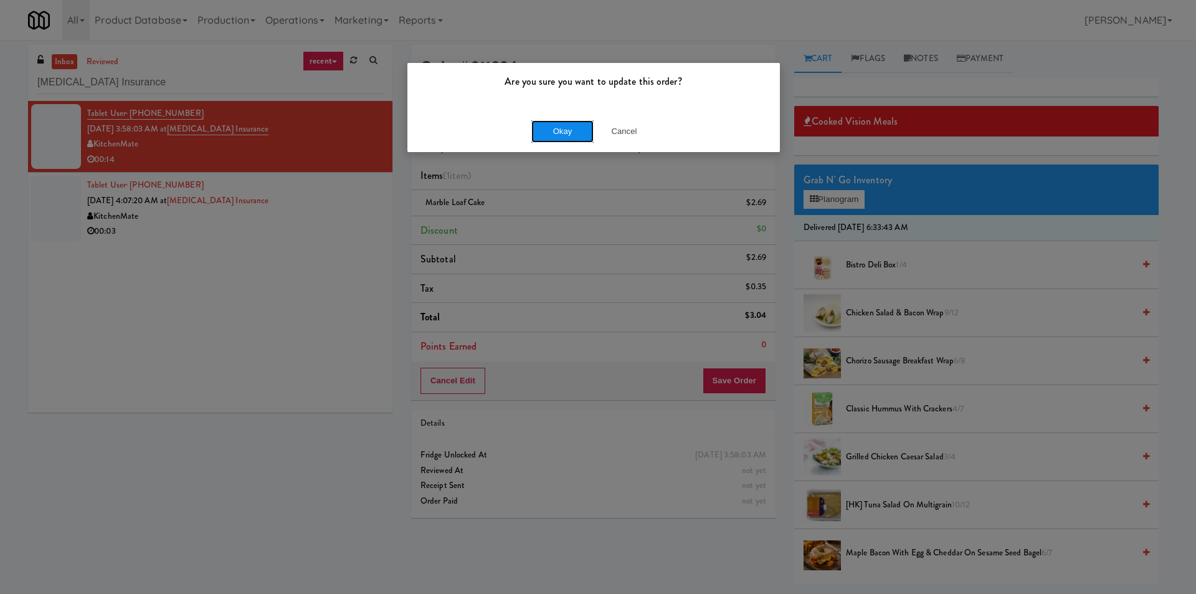
click at [540, 128] on button "Okay" at bounding box center [562, 131] width 62 height 22
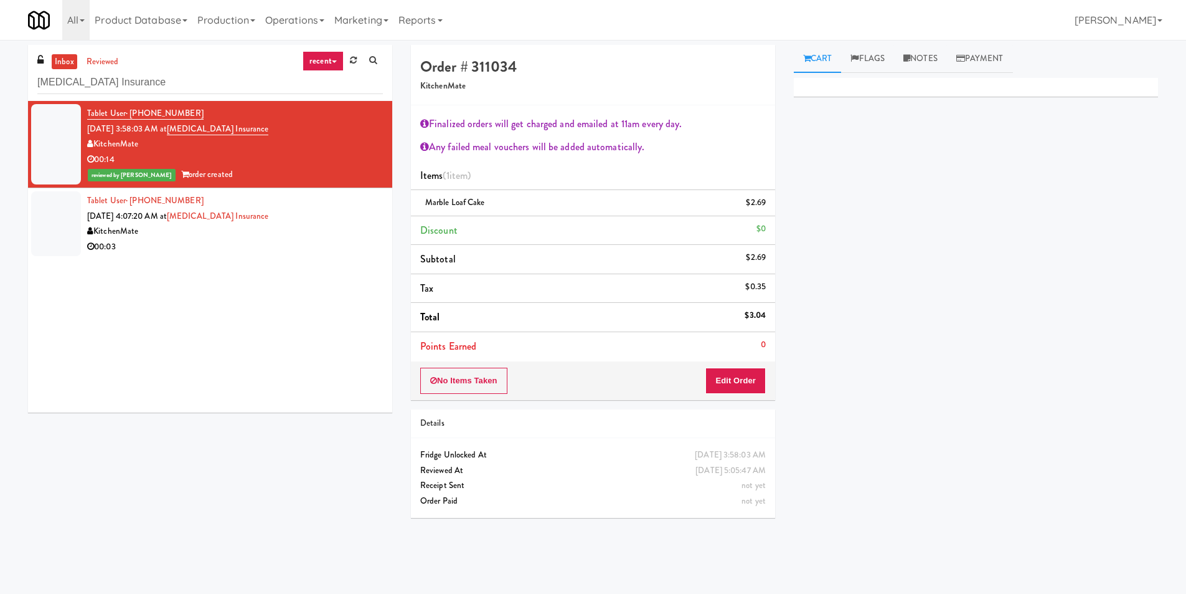
drag, startPoint x: 281, startPoint y: 244, endPoint x: 377, endPoint y: 270, distance: 99.6
click at [279, 243] on div "00:03" at bounding box center [235, 247] width 296 height 16
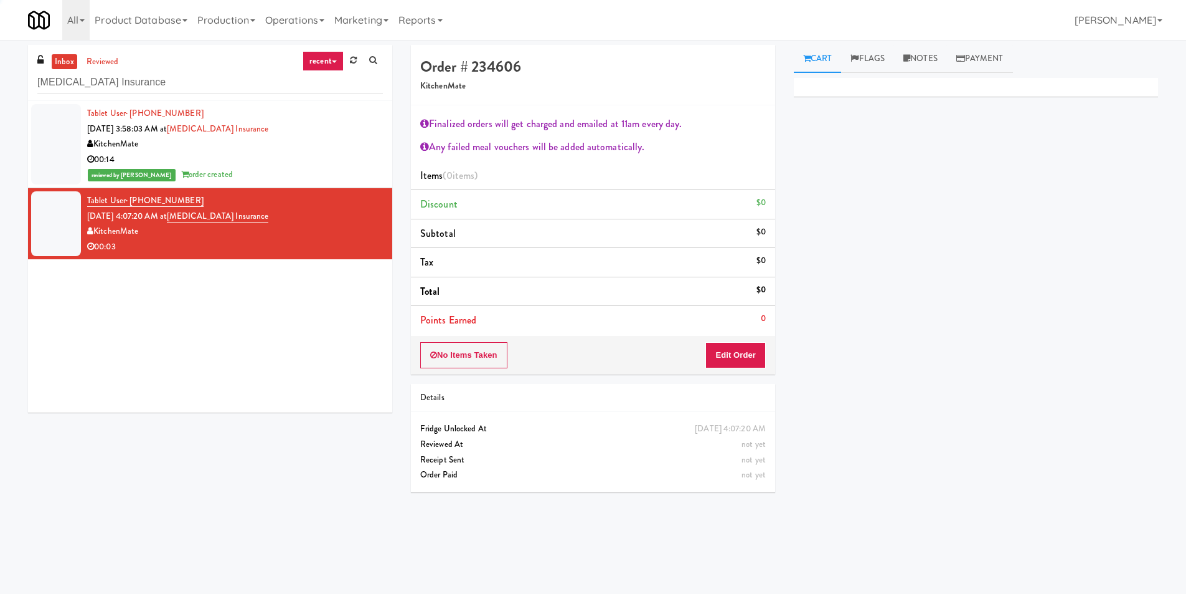
click at [750, 375] on div "Order # 234606 KitchenMate Finalized orders will get charged and emailed at 11a…" at bounding box center [593, 273] width 383 height 456
click at [757, 359] on button "Edit Order" at bounding box center [736, 355] width 60 height 26
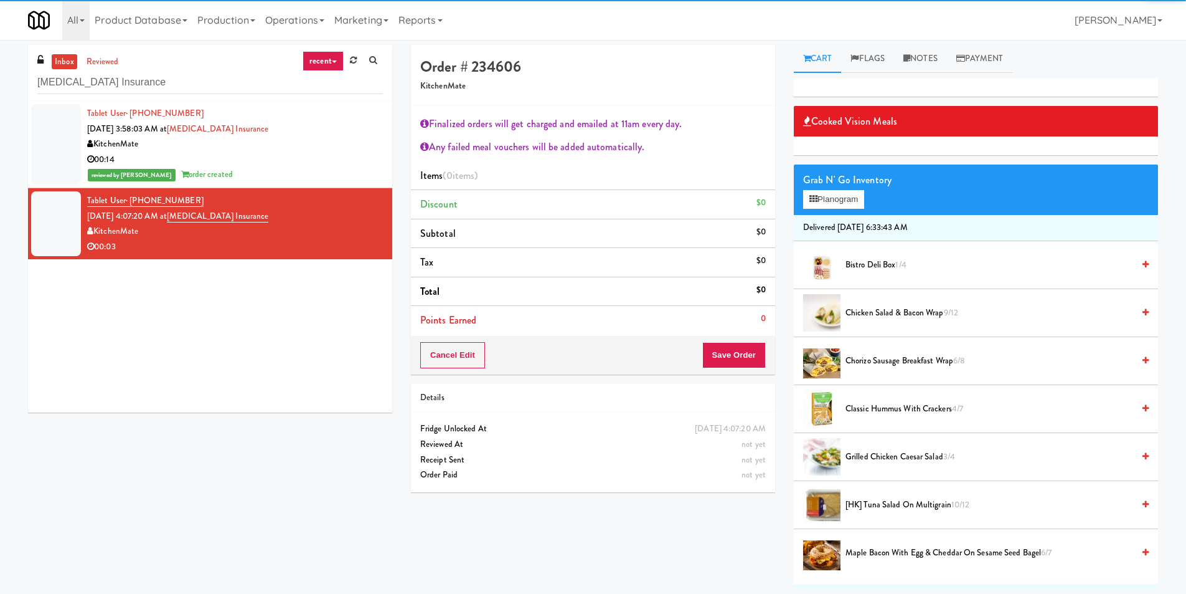
click at [846, 218] on li "Delivered [DATE] 6:33:43 AM" at bounding box center [976, 228] width 364 height 26
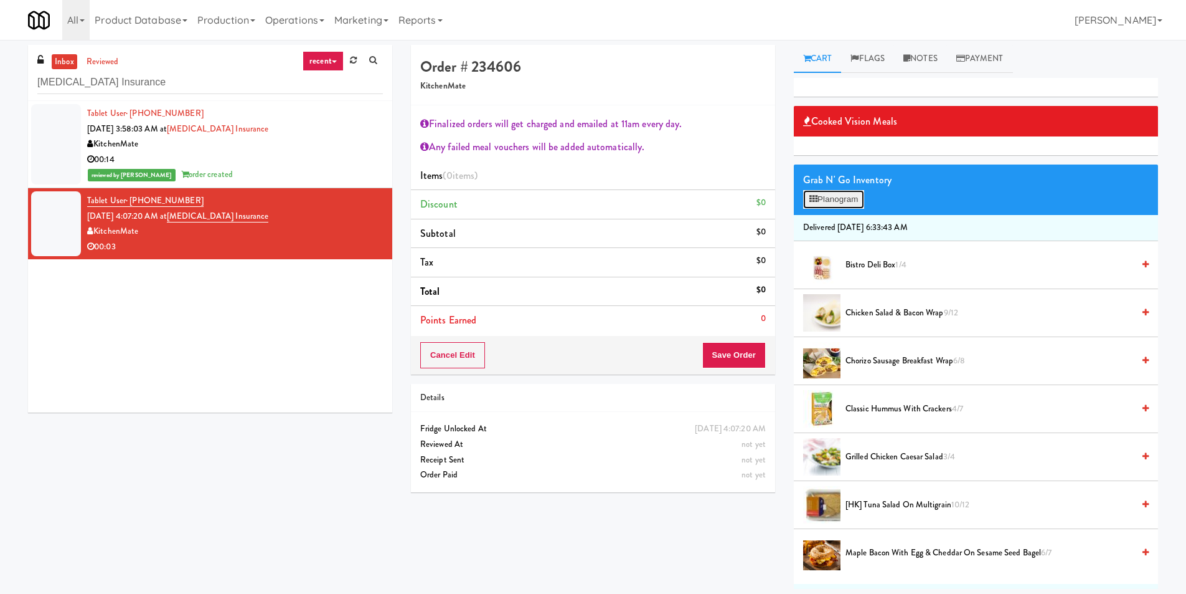
click at [844, 208] on button "Planogram" at bounding box center [833, 199] width 61 height 19
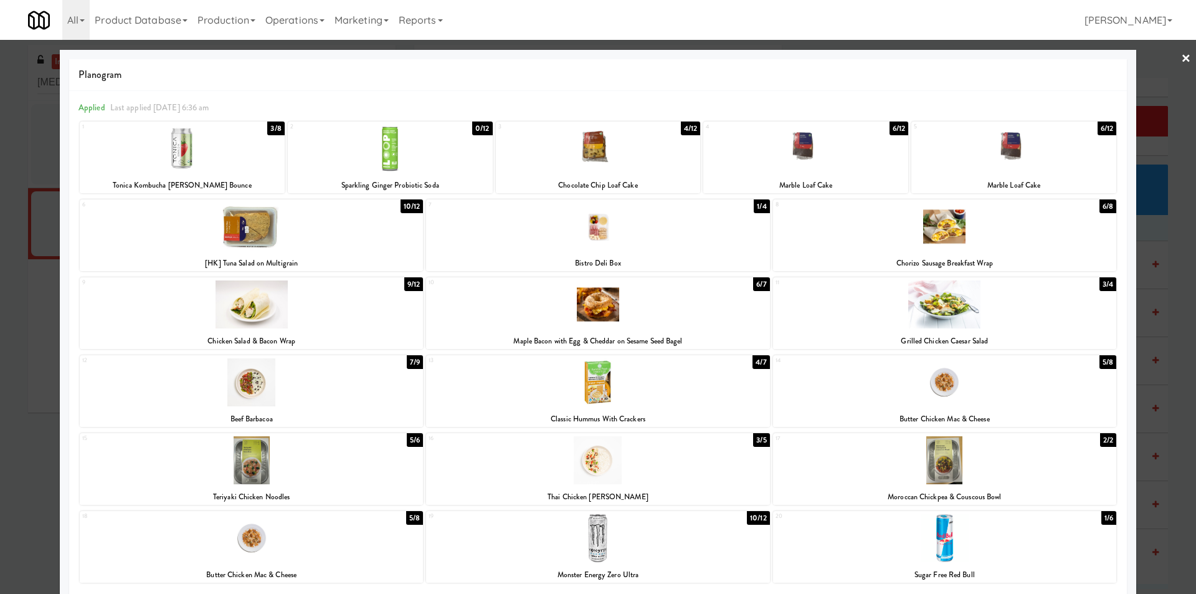
click at [565, 389] on div at bounding box center [597, 382] width 343 height 48
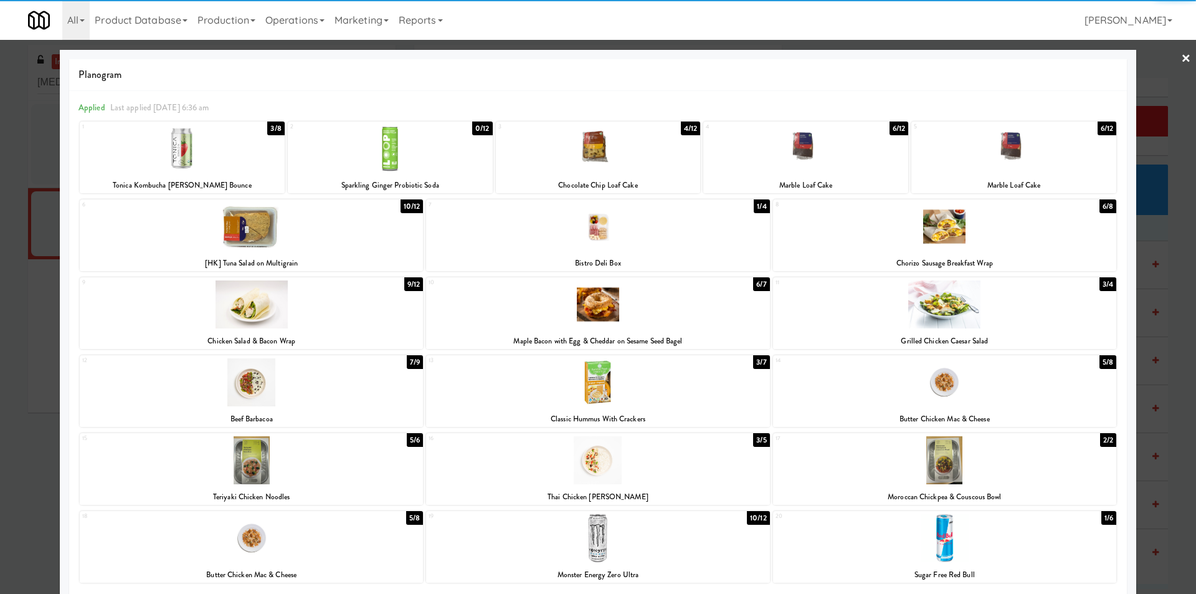
click at [1145, 324] on div at bounding box center [598, 297] width 1196 height 594
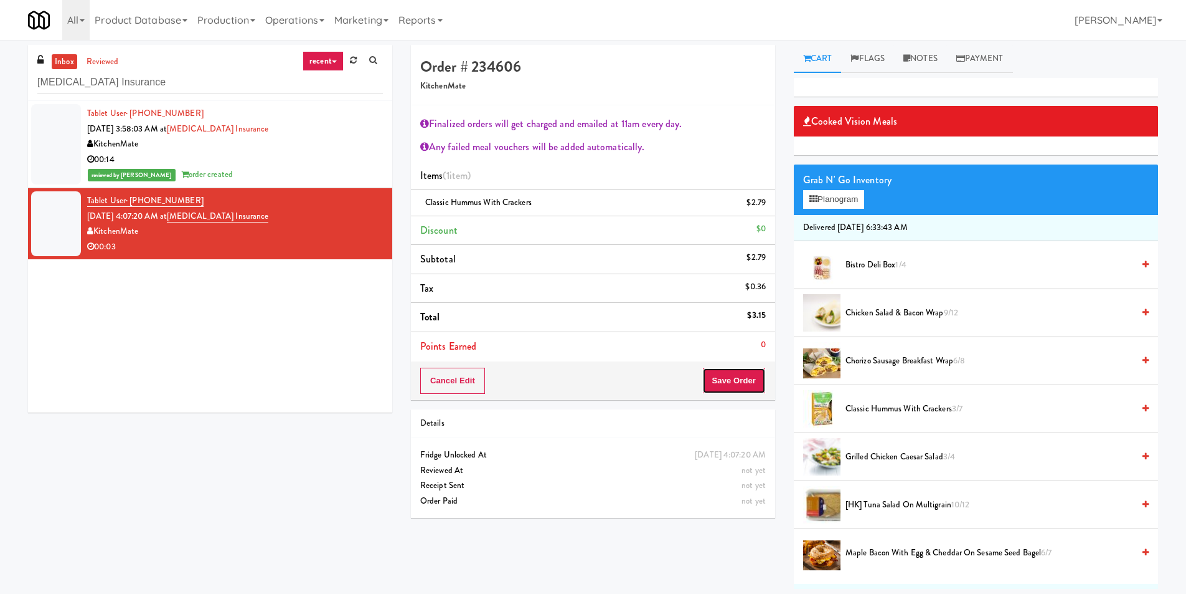
click at [754, 379] on button "Save Order" at bounding box center [734, 380] width 64 height 26
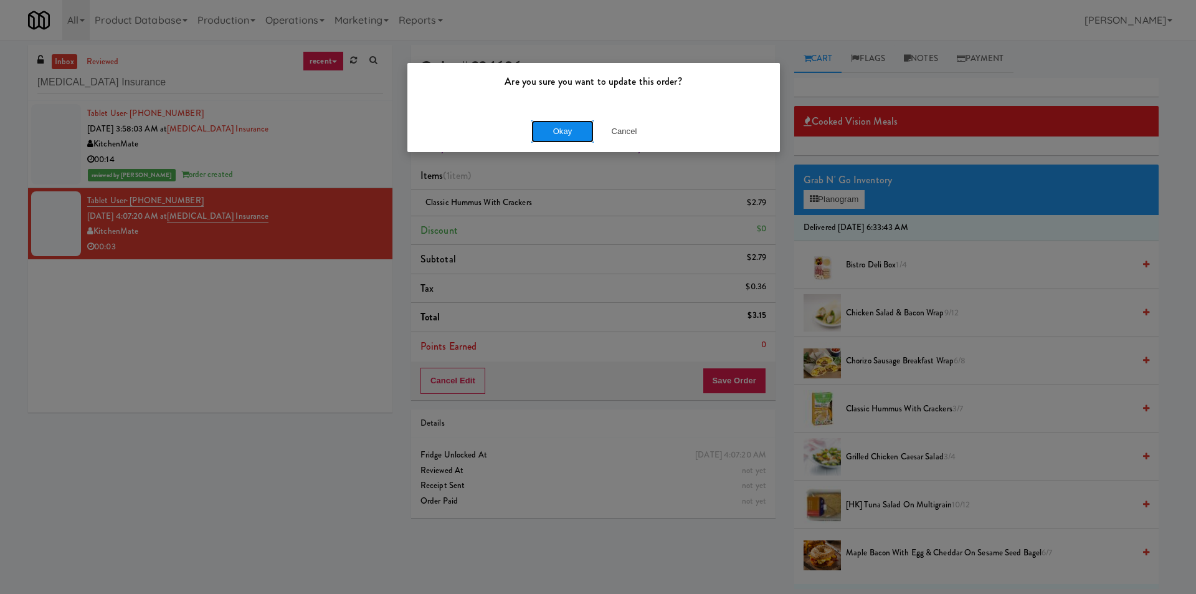
click at [547, 125] on button "Okay" at bounding box center [562, 131] width 62 height 22
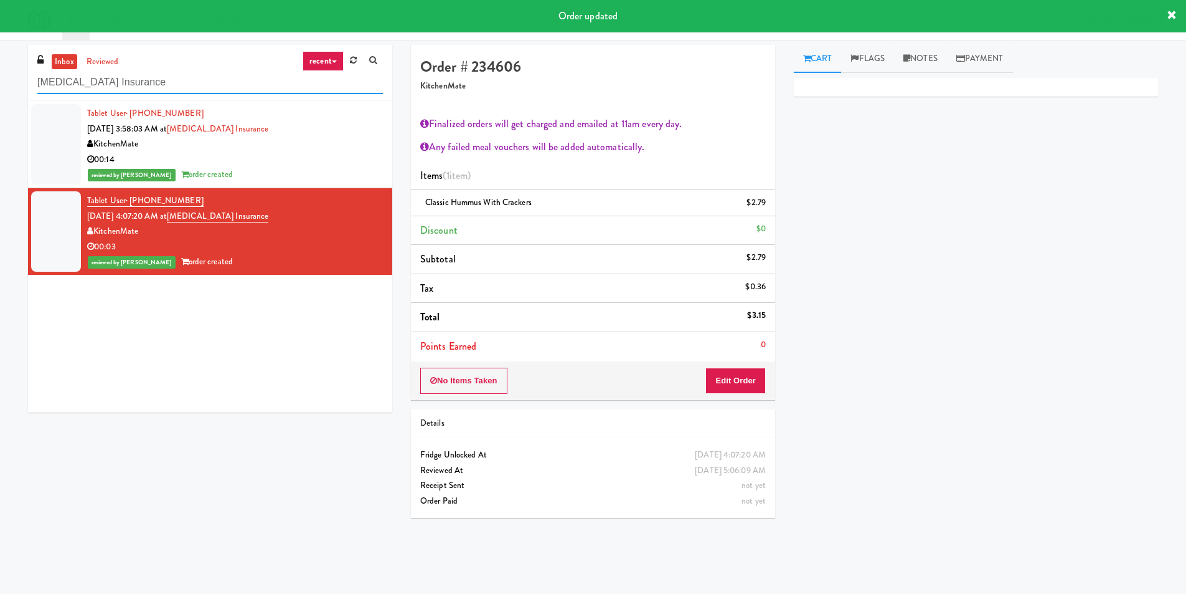
click at [239, 87] on input "[MEDICAL_DATA] Insurance" at bounding box center [210, 82] width 346 height 23
paste input "BestMed [PERSON_NAME]"
paste input "text"
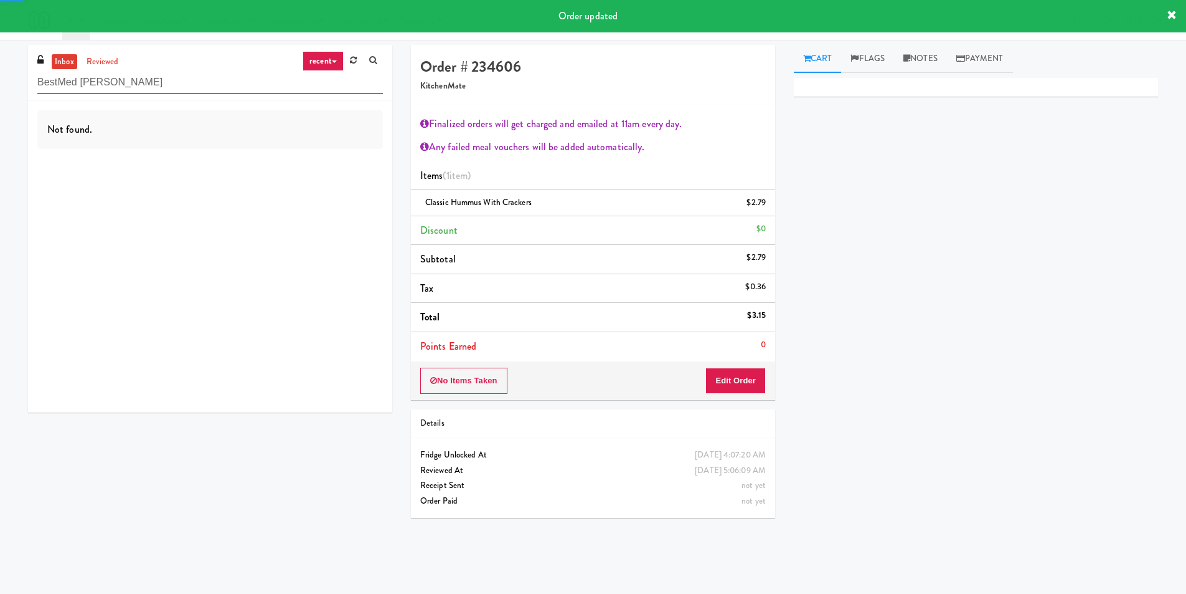
type input "BestMed [PERSON_NAME]"
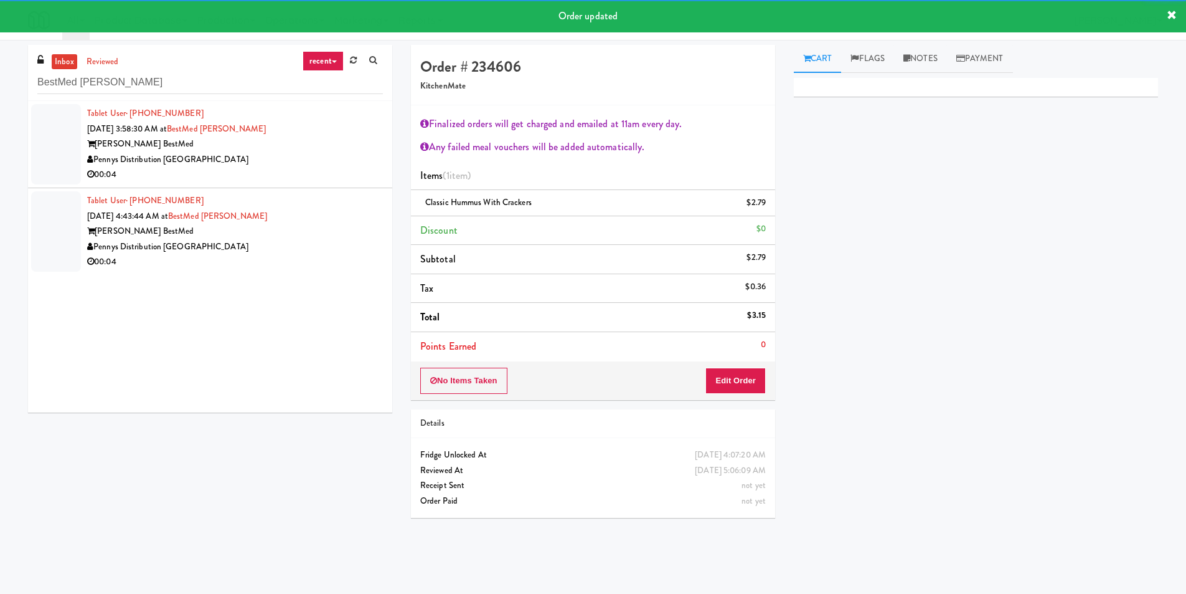
click at [350, 179] on div "00:04" at bounding box center [235, 175] width 296 height 16
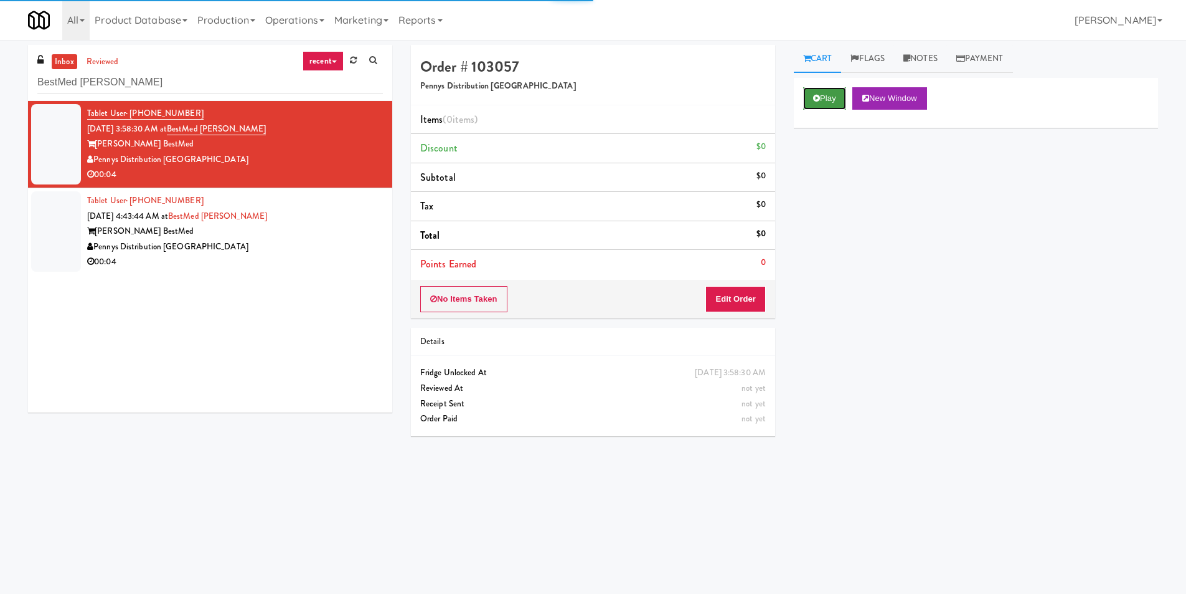
click at [806, 98] on button "Play" at bounding box center [824, 98] width 43 height 22
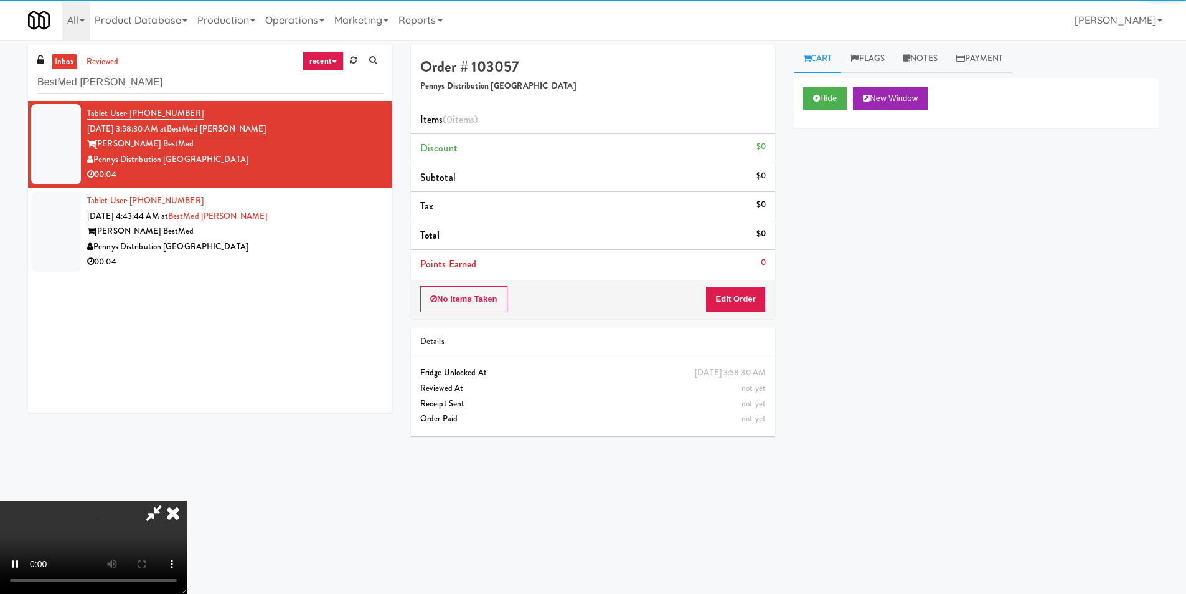
click at [724, 279] on div "Order # 103057 Pennys Distribution [PERSON_NAME] (0 items ) Discount $0 Subtota…" at bounding box center [593, 181] width 364 height 273
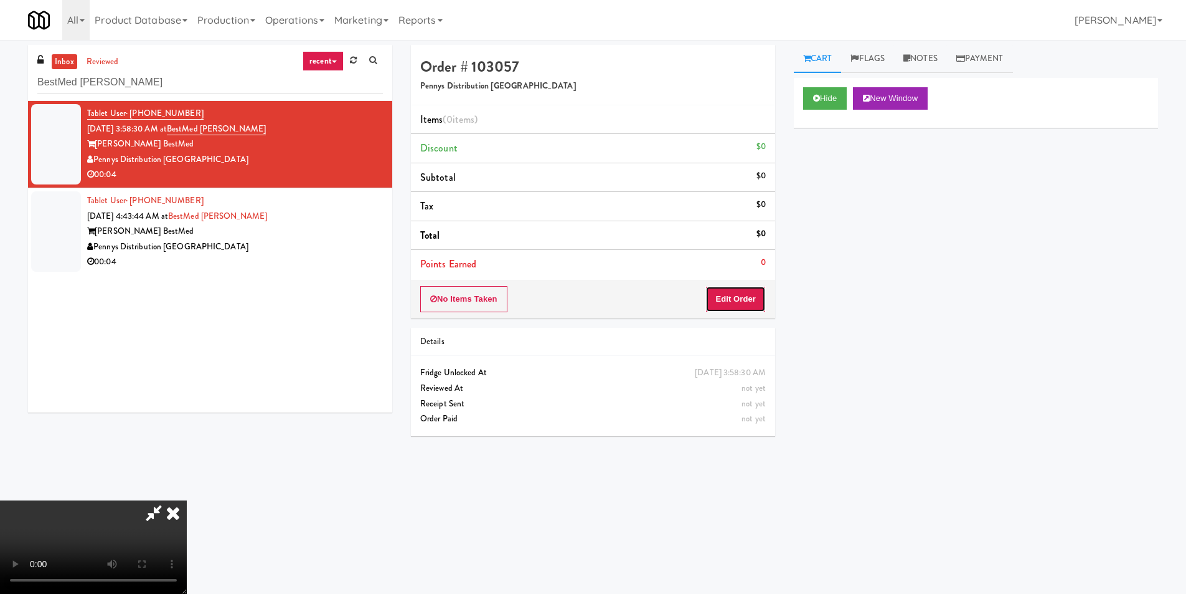
click at [731, 293] on button "Edit Order" at bounding box center [736, 299] width 60 height 26
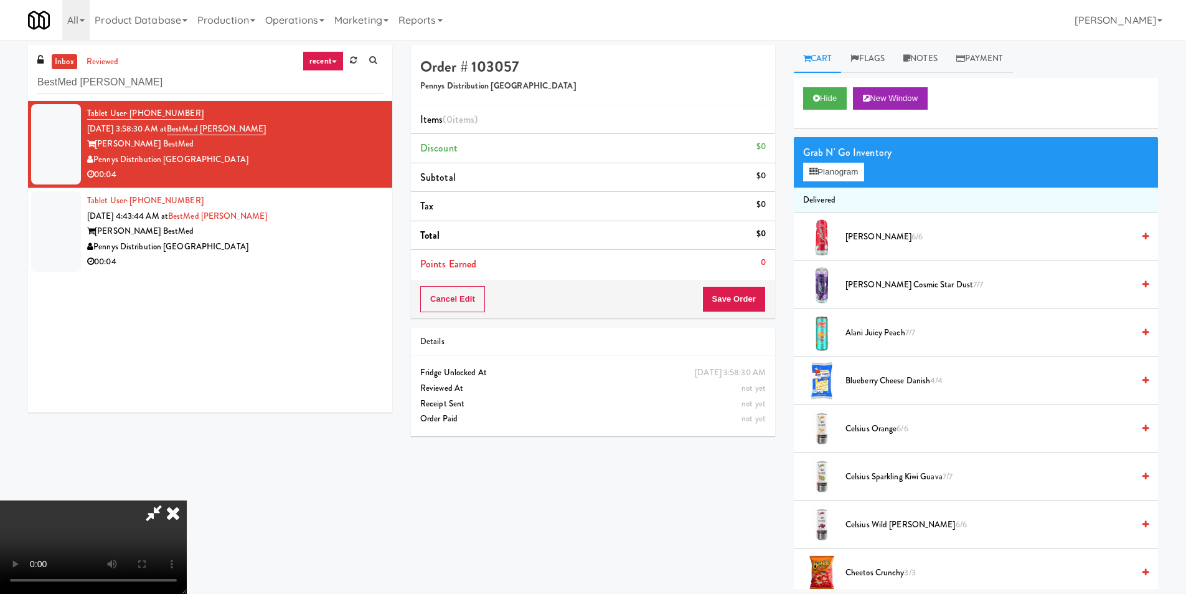
click at [187, 500] on video at bounding box center [93, 546] width 187 height 93
click at [868, 283] on span "[PERSON_NAME] Cosmic Star Dust 7/7" at bounding box center [990, 285] width 288 height 16
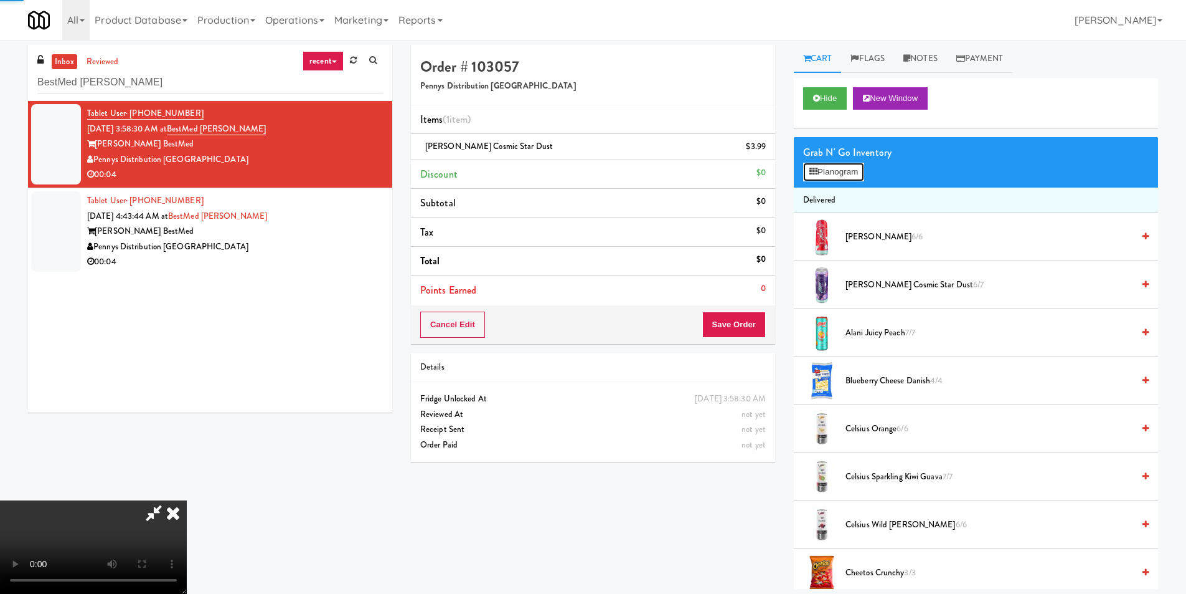
click at [840, 171] on button "Planogram" at bounding box center [833, 172] width 61 height 19
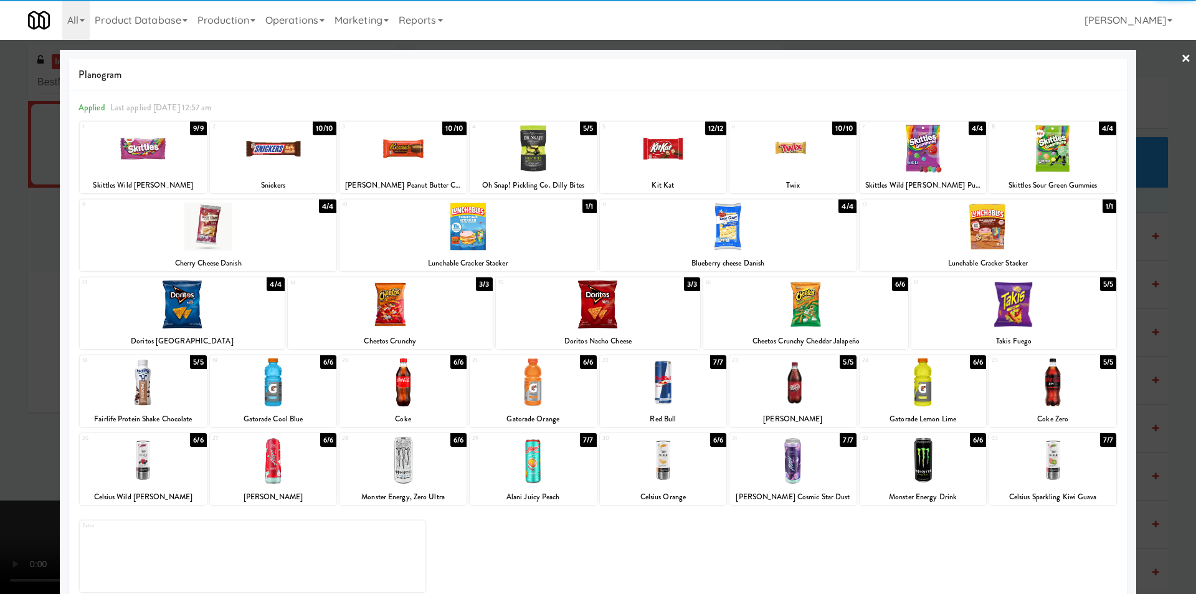
click at [1163, 354] on div at bounding box center [598, 297] width 1196 height 594
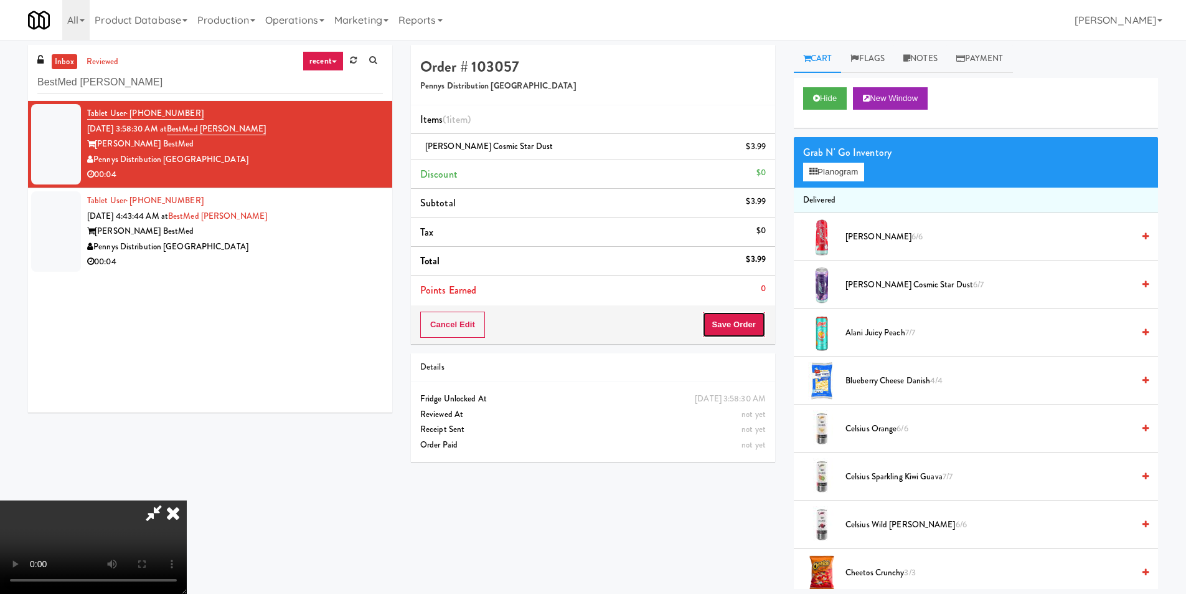
click at [737, 318] on button "Save Order" at bounding box center [734, 324] width 64 height 26
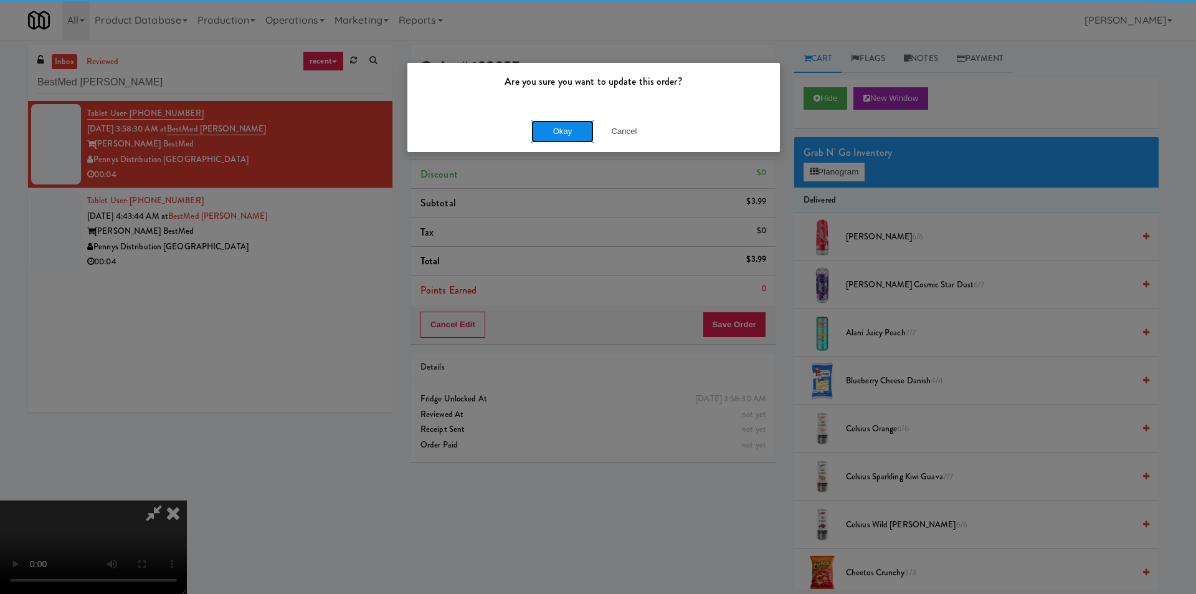
click at [559, 128] on button "Okay" at bounding box center [562, 131] width 62 height 22
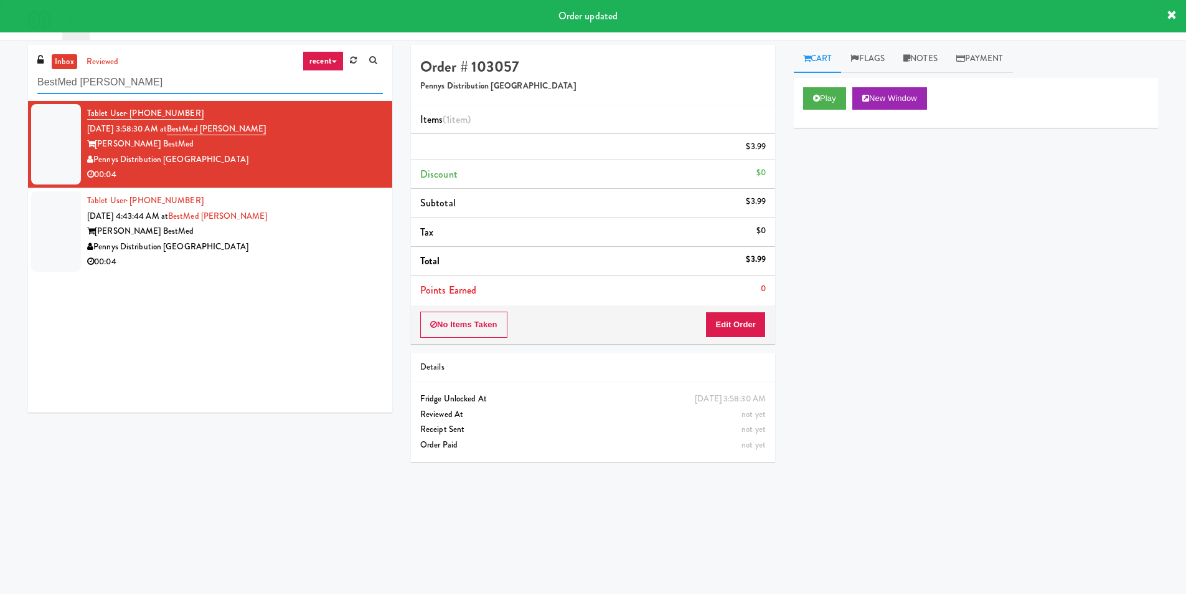
click at [159, 75] on input "BestMed [PERSON_NAME]" at bounding box center [210, 82] width 346 height 23
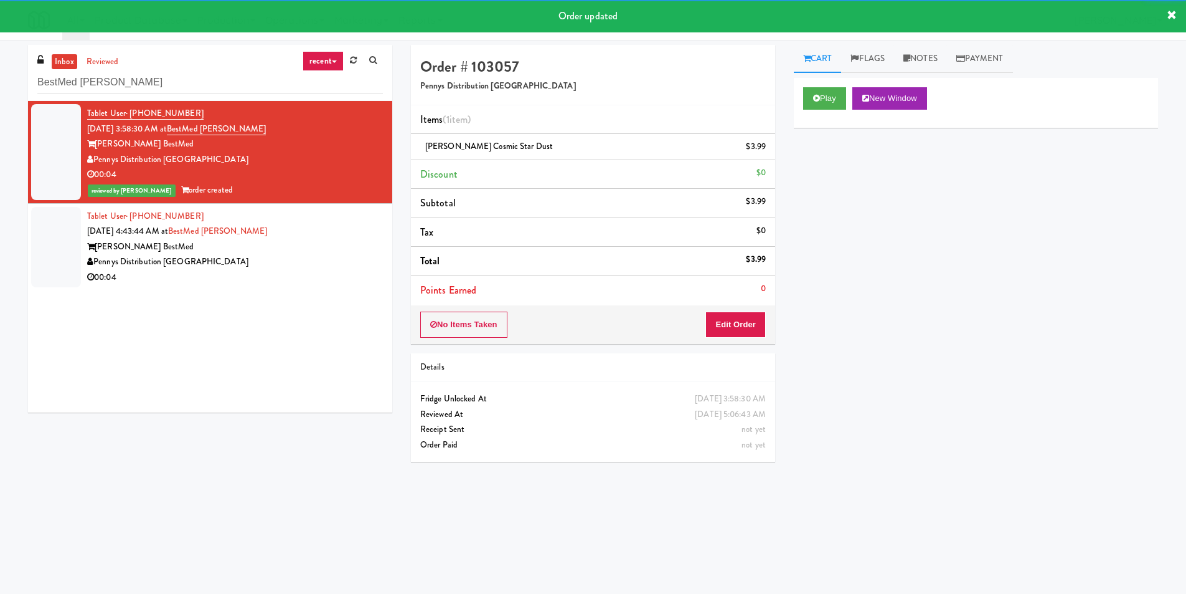
click at [213, 253] on div "[PERSON_NAME] BestMed" at bounding box center [235, 247] width 296 height 16
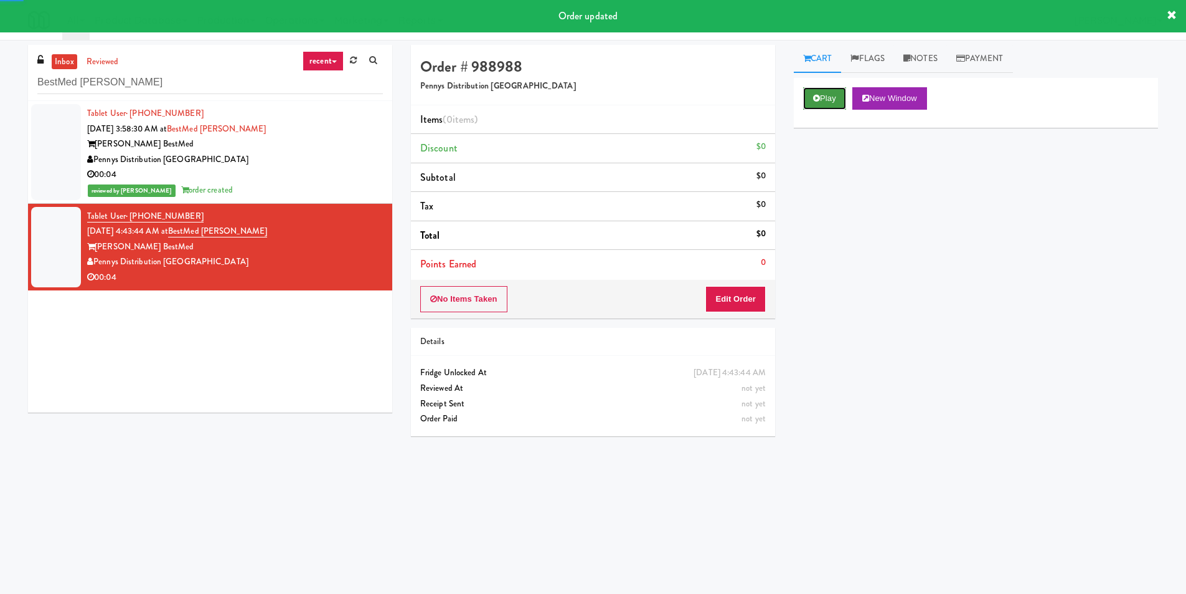
click at [810, 100] on button "Play" at bounding box center [824, 98] width 43 height 22
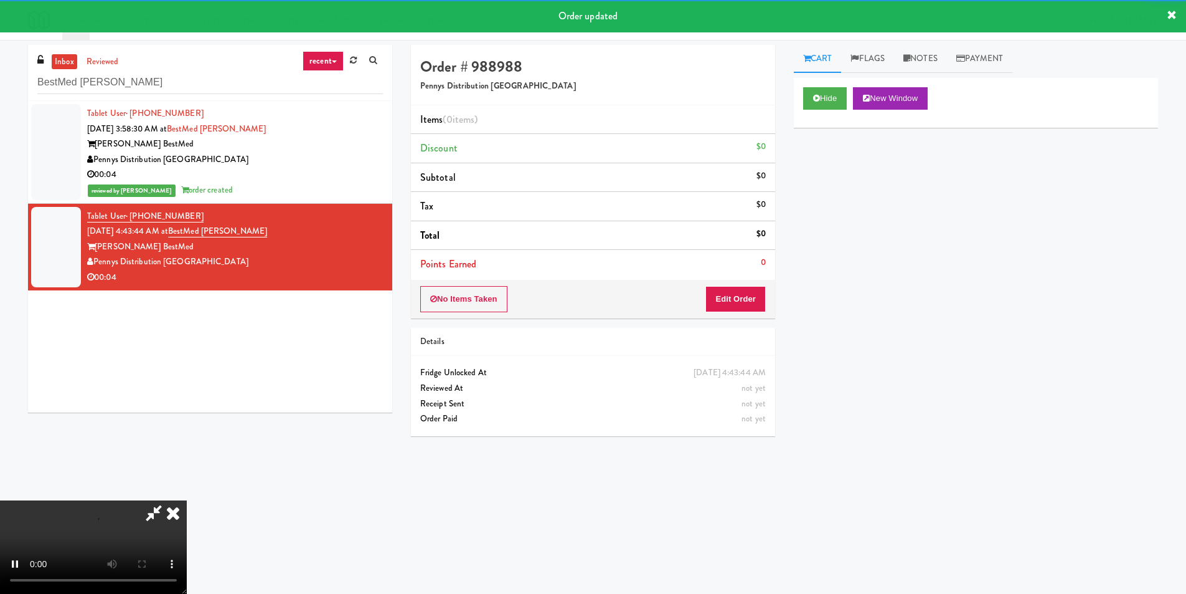
click at [738, 285] on div "No Items Taken Edit Order" at bounding box center [593, 299] width 364 height 39
click at [734, 296] on button "Edit Order" at bounding box center [736, 299] width 60 height 26
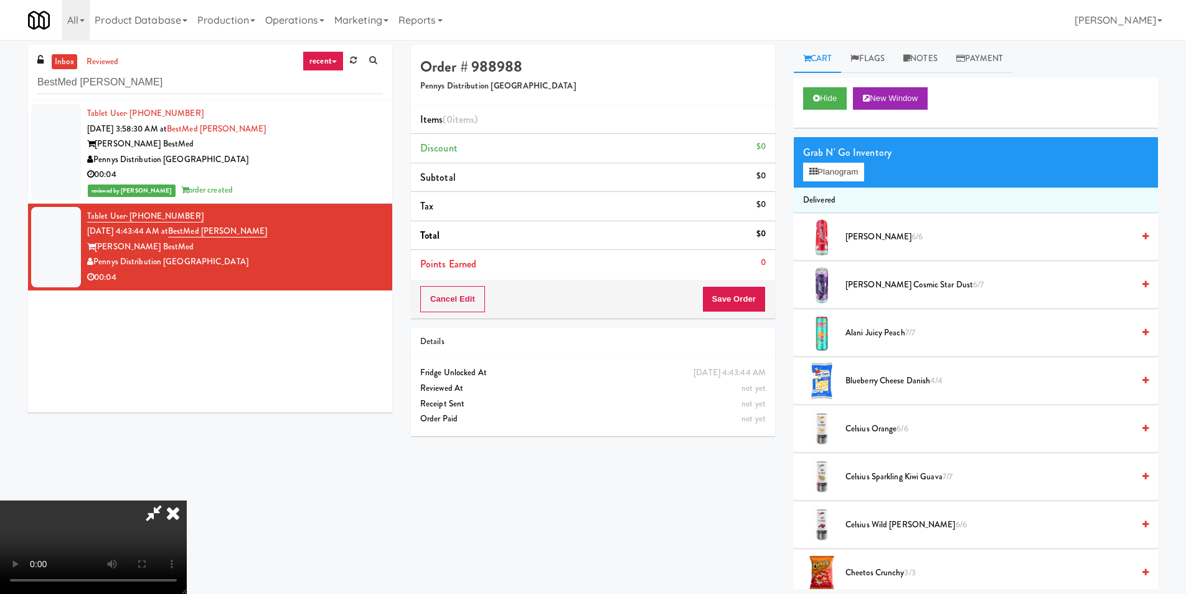
click at [187, 500] on video at bounding box center [93, 546] width 187 height 93
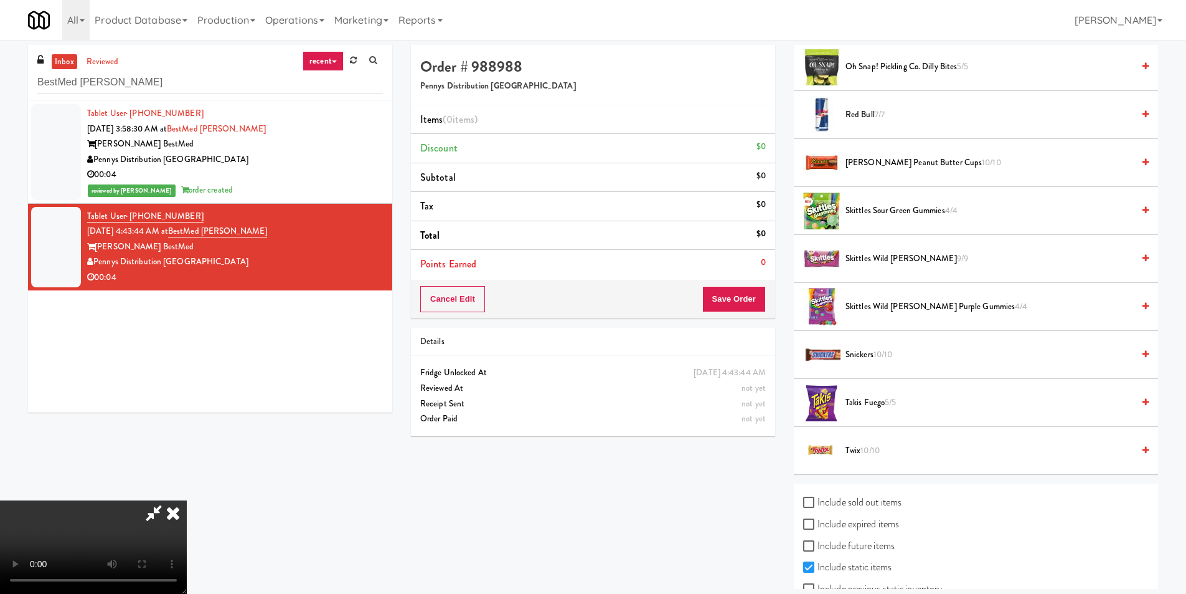
scroll to position [1351, 0]
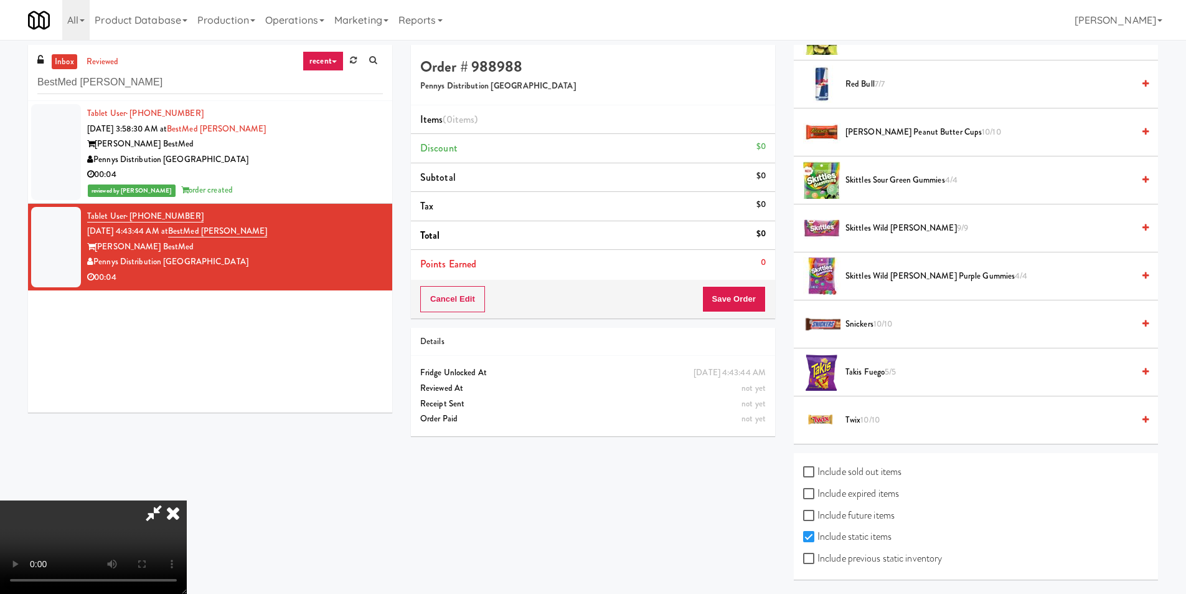
click at [863, 320] on span "Snickers 10/10" at bounding box center [990, 324] width 288 height 16
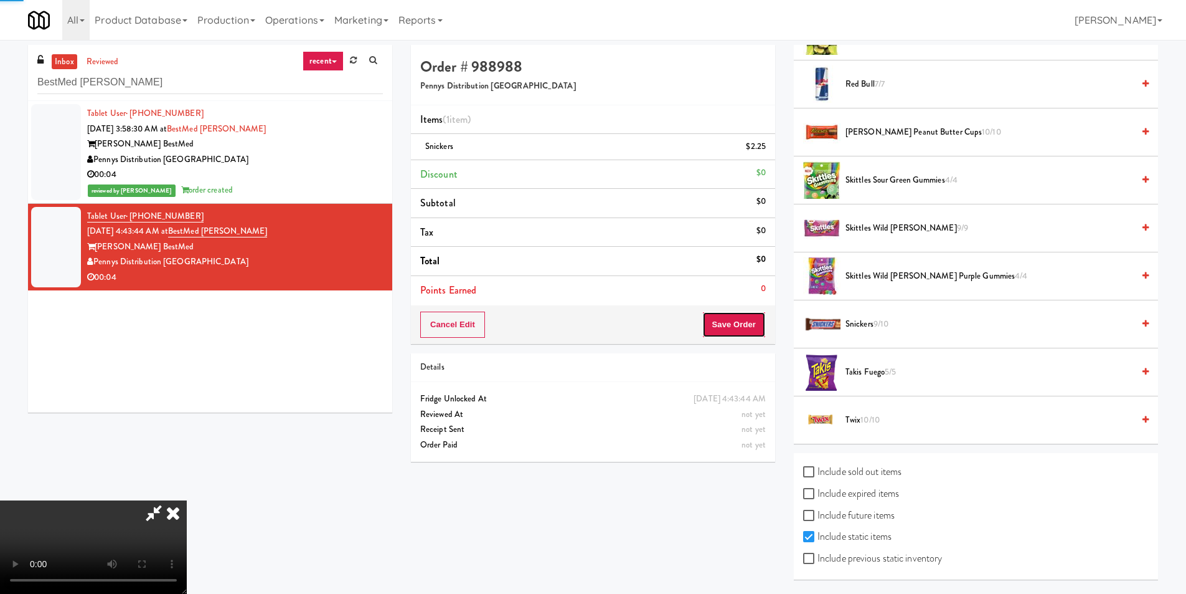
click at [740, 319] on button "Save Order" at bounding box center [734, 324] width 64 height 26
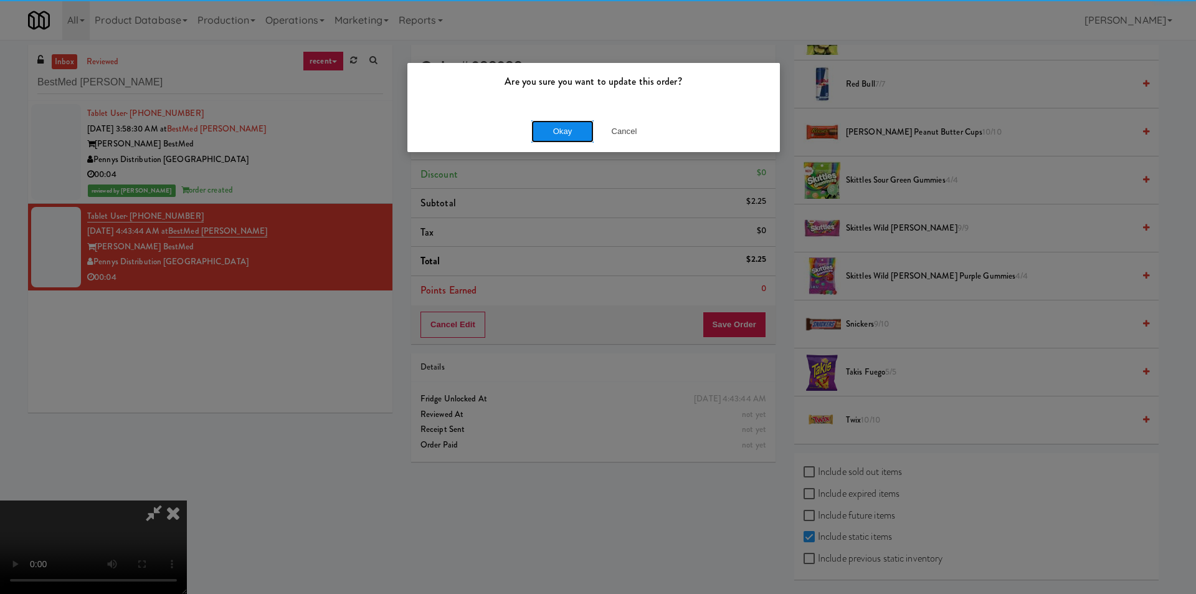
click at [547, 126] on button "Okay" at bounding box center [562, 131] width 62 height 22
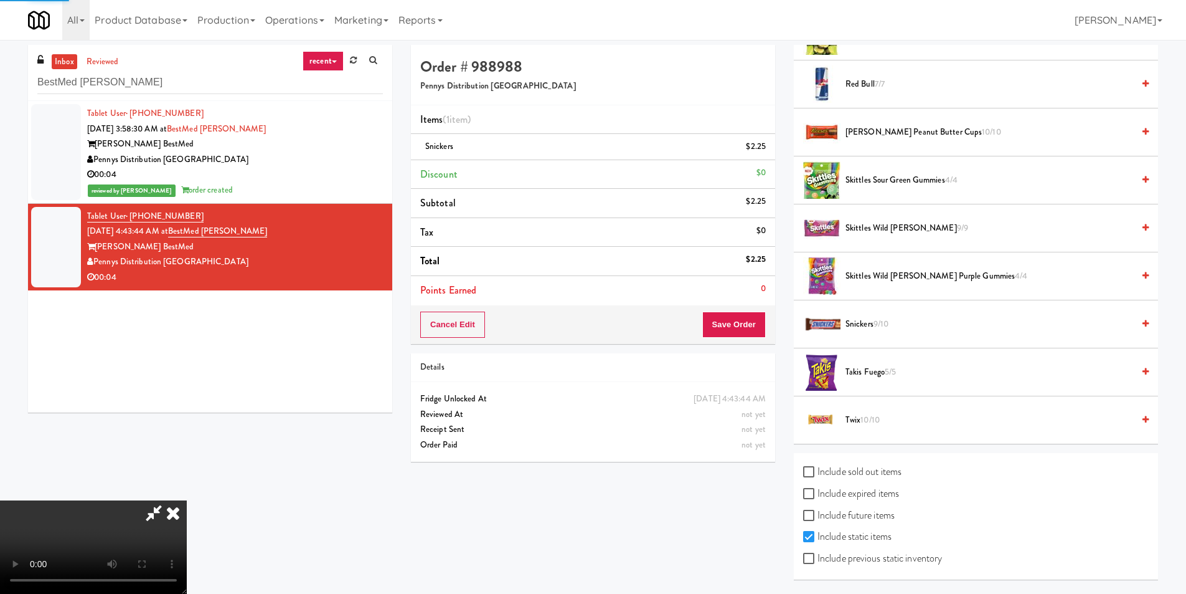
scroll to position [0, 0]
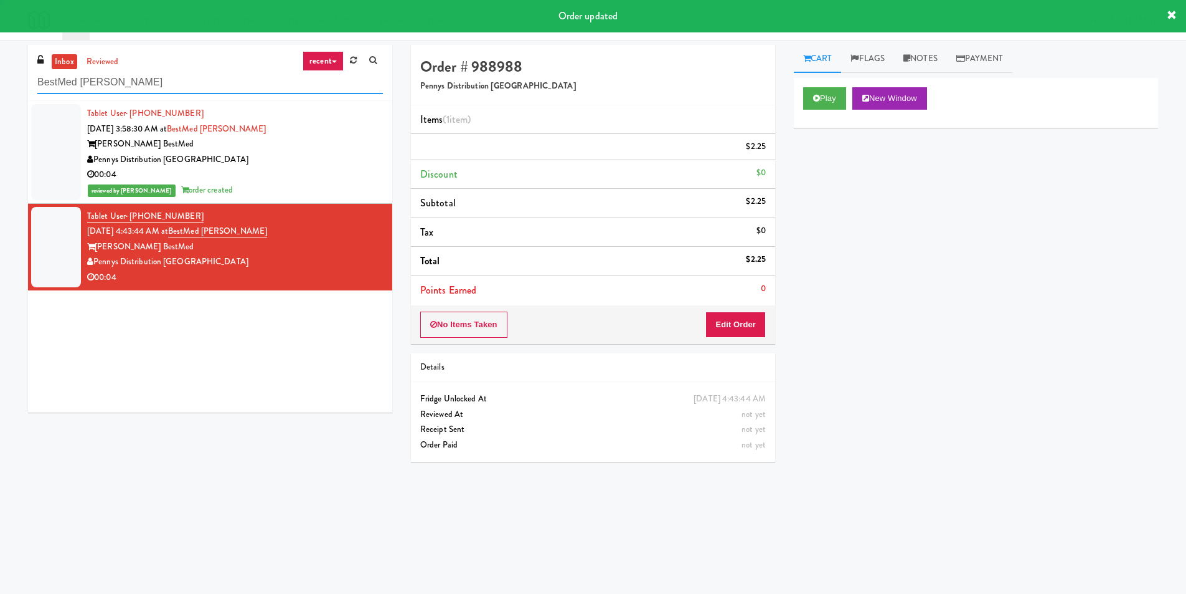
click at [191, 79] on input "BestMed [PERSON_NAME]" at bounding box center [210, 82] width 346 height 23
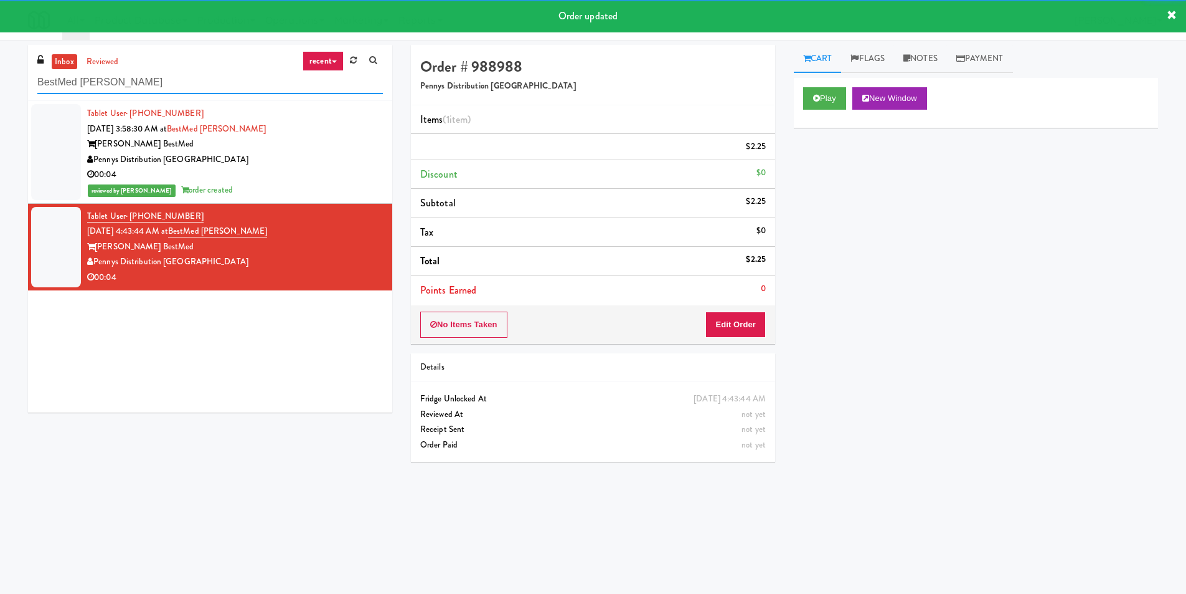
click at [191, 79] on input "BestMed [PERSON_NAME]" at bounding box center [210, 82] width 346 height 23
paste input "Jefferson - Ambient - Right"
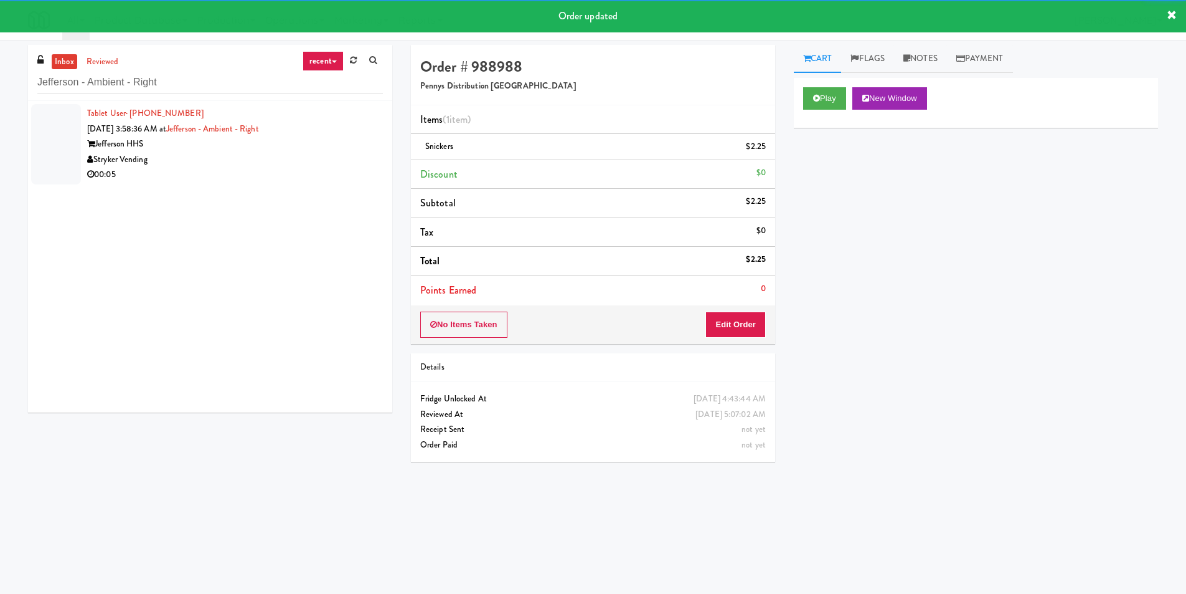
click at [332, 170] on div "00:05" at bounding box center [235, 175] width 296 height 16
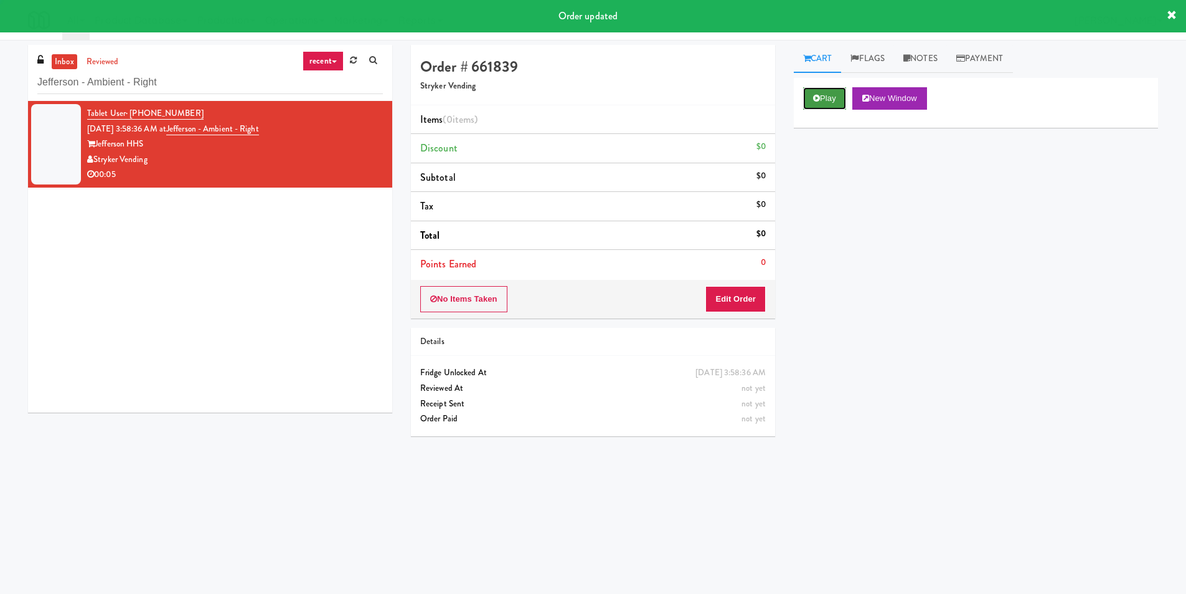
click at [831, 97] on button "Play" at bounding box center [824, 98] width 43 height 22
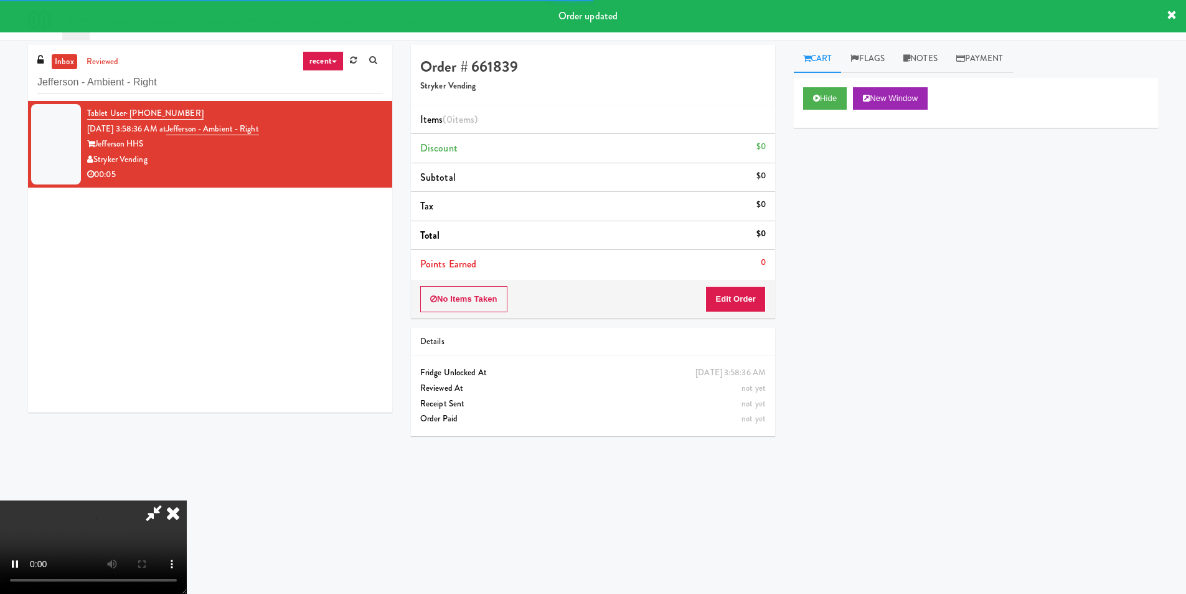
click at [735, 280] on div "Order # 661839 Stryker Vending Items (0 items ) Discount $0 Subtotal $0 Tax $0 …" at bounding box center [593, 181] width 364 height 273
click at [747, 296] on button "Edit Order" at bounding box center [736, 299] width 60 height 26
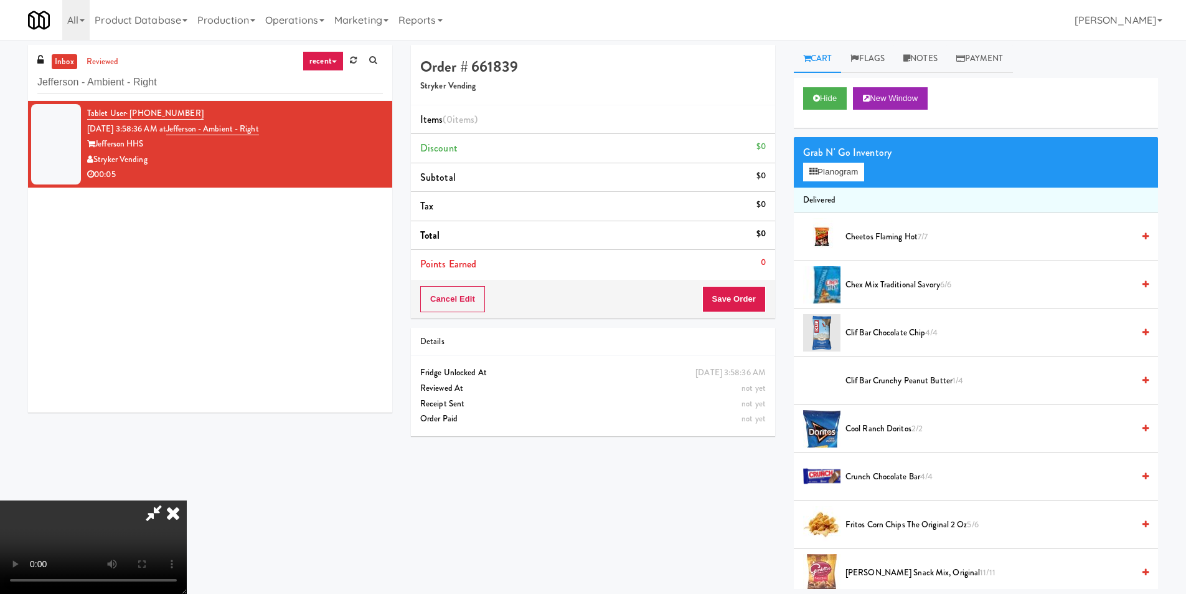
click at [816, 184] on div "Grab N' Go Inventory Planogram" at bounding box center [976, 162] width 364 height 50
click at [821, 180] on button "Planogram" at bounding box center [833, 172] width 61 height 19
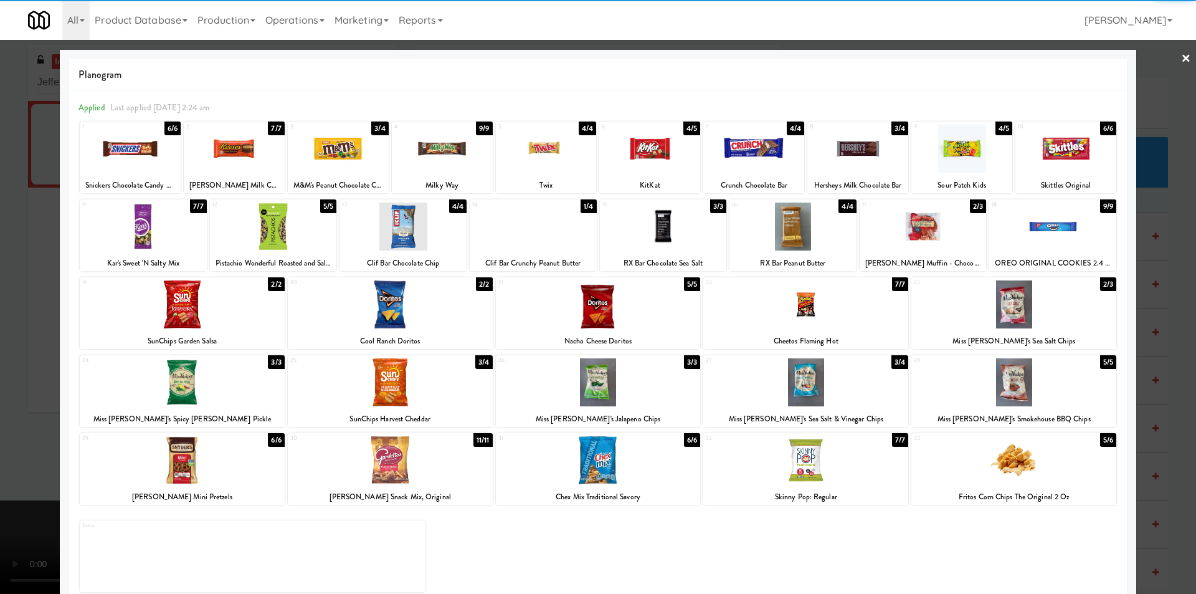
click at [1002, 298] on div at bounding box center [1013, 304] width 205 height 48
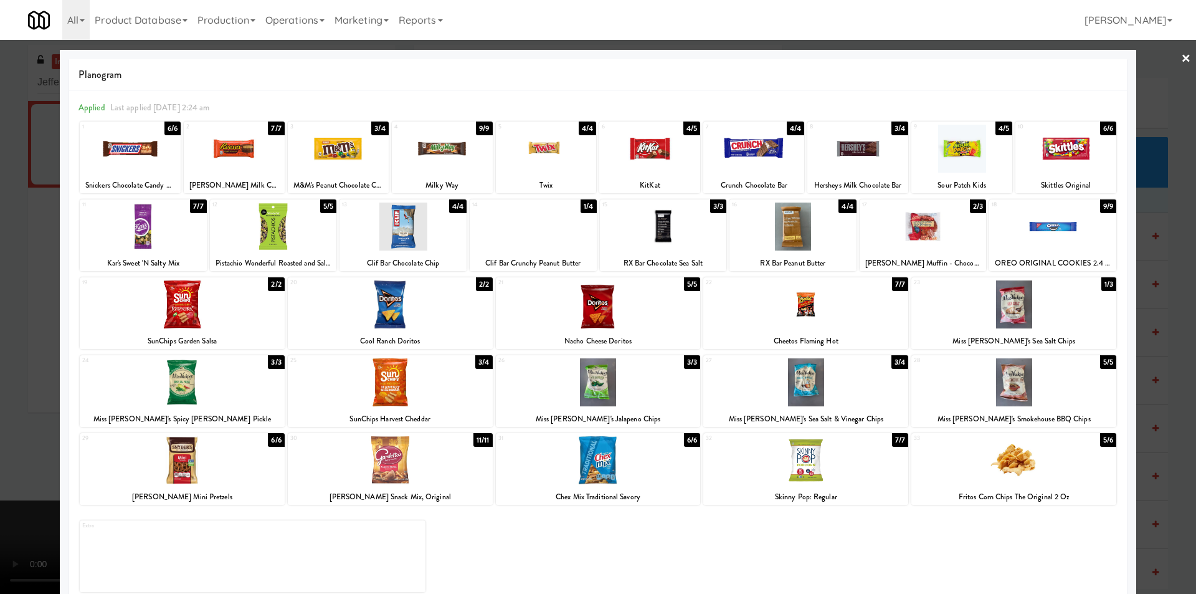
click at [1153, 302] on div at bounding box center [598, 297] width 1196 height 594
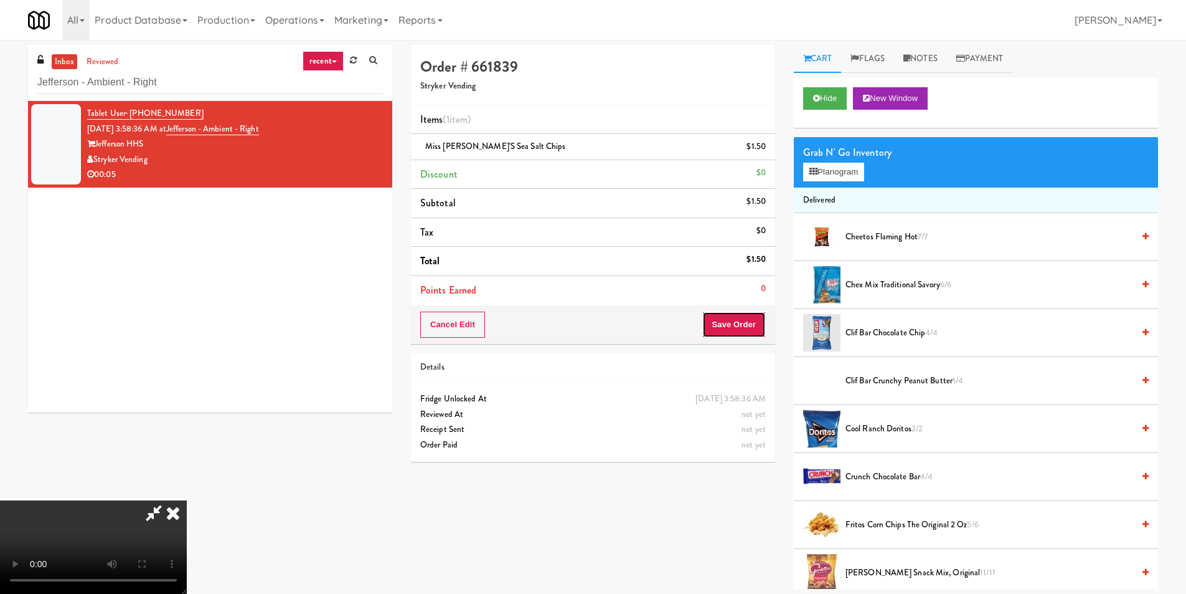
click at [745, 329] on button "Save Order" at bounding box center [734, 324] width 64 height 26
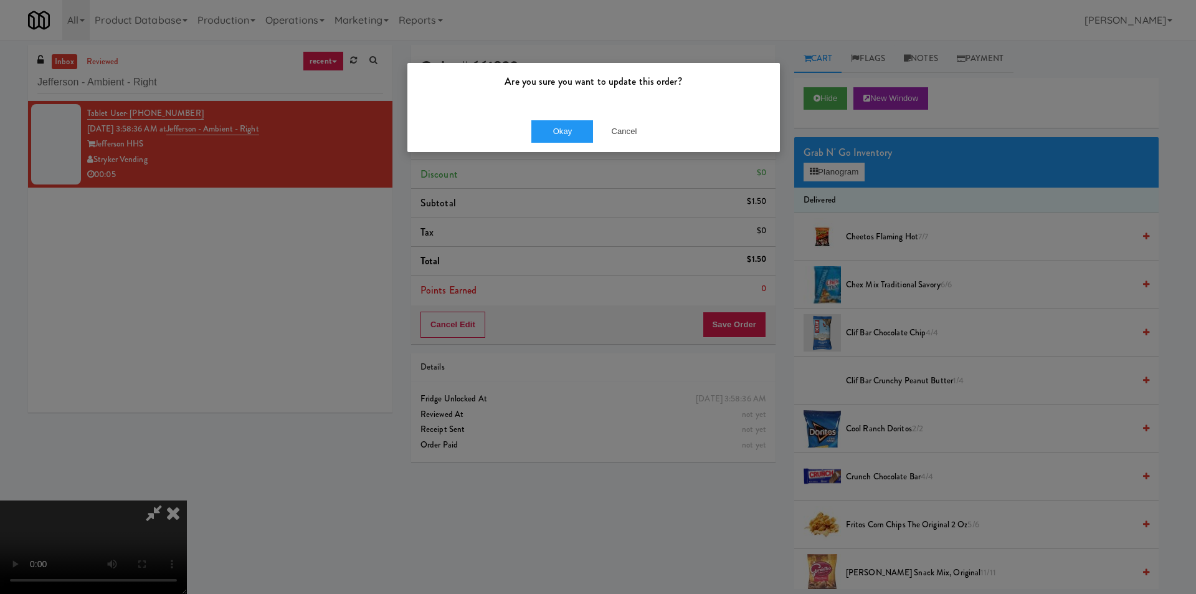
click at [551, 116] on div "Okay Cancel" at bounding box center [593, 131] width 372 height 42
click at [554, 121] on button "Okay" at bounding box center [562, 131] width 62 height 22
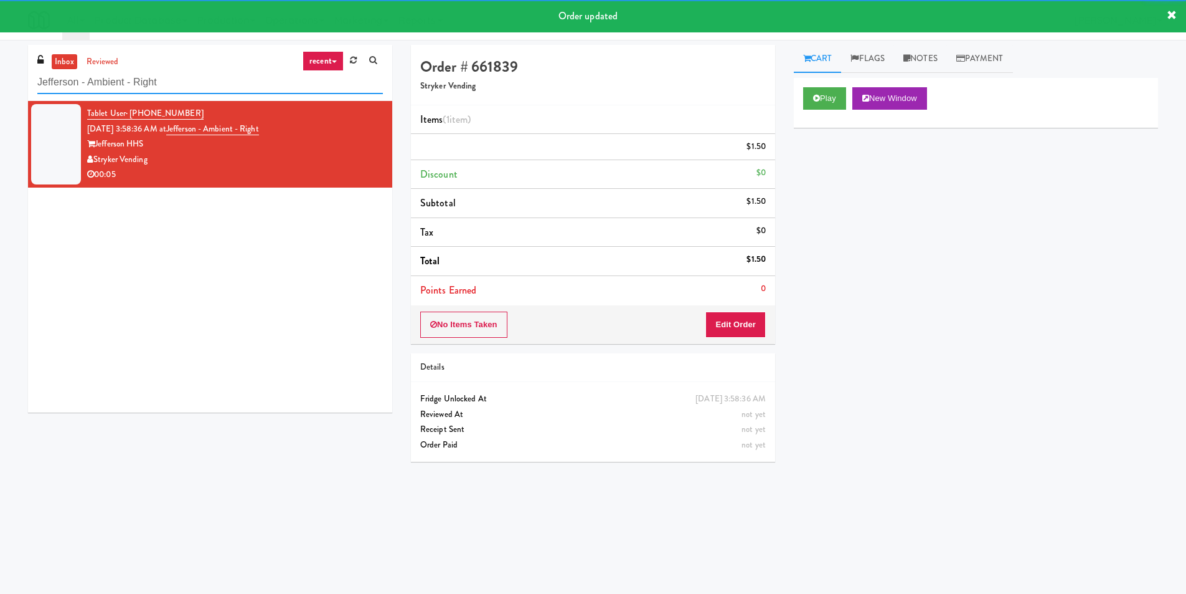
click at [244, 83] on input "Jefferson - Ambient - Right" at bounding box center [210, 82] width 346 height 23
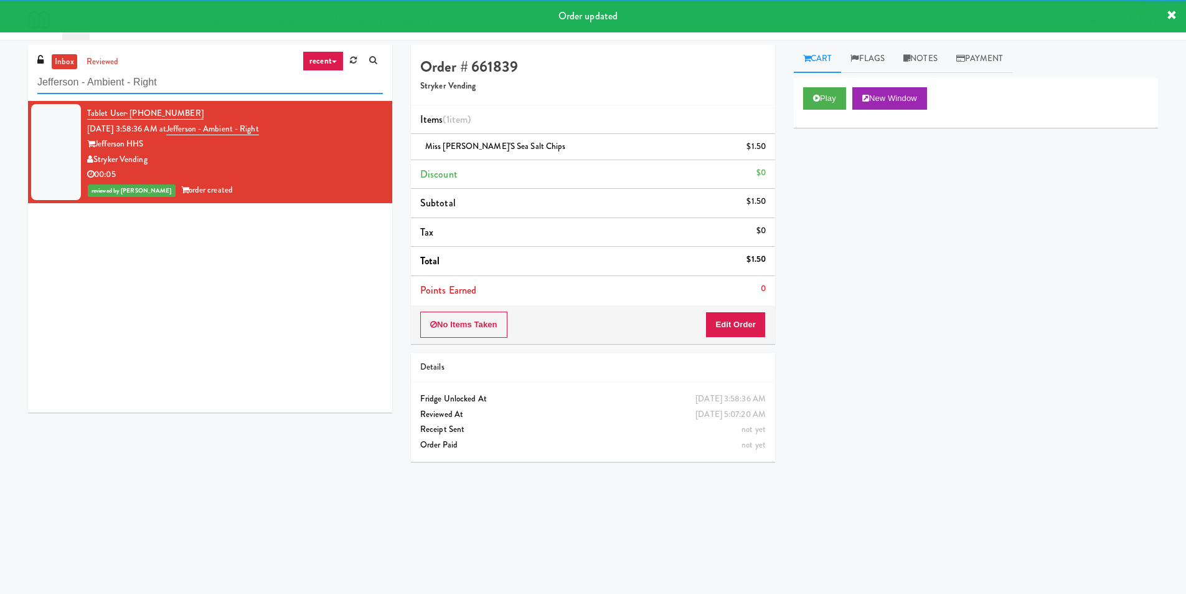
click at [244, 83] on input "Jefferson - Ambient - Right" at bounding box center [210, 82] width 346 height 23
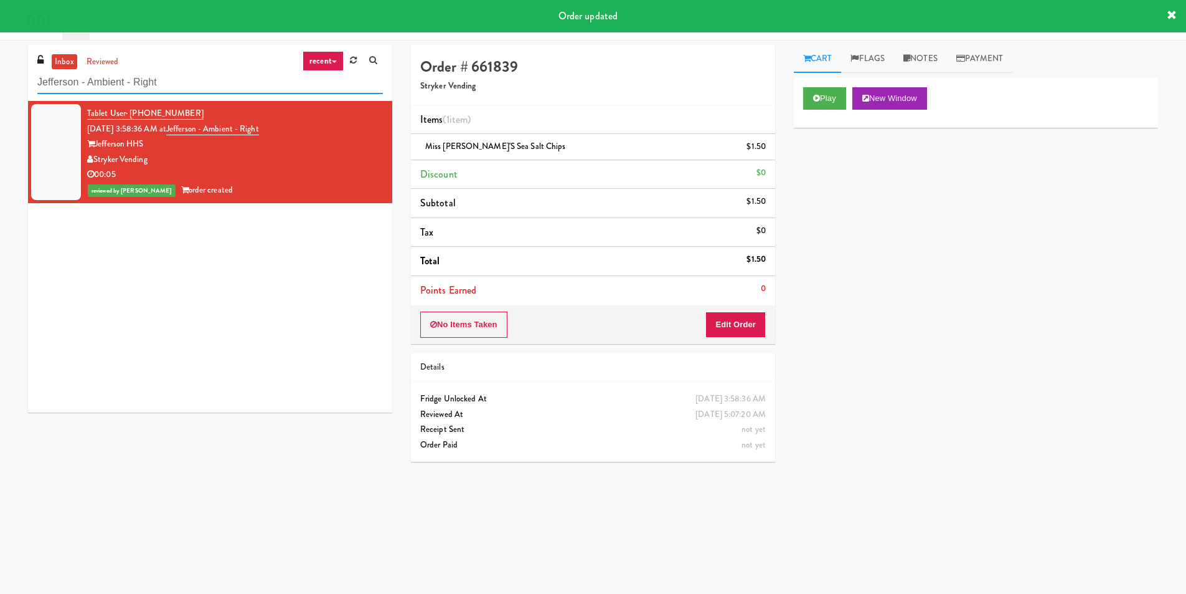
click at [244, 83] on input "Jefferson - Ambient - Right" at bounding box center [210, 82] width 346 height 23
paste input "IFS Softball - Cooler"
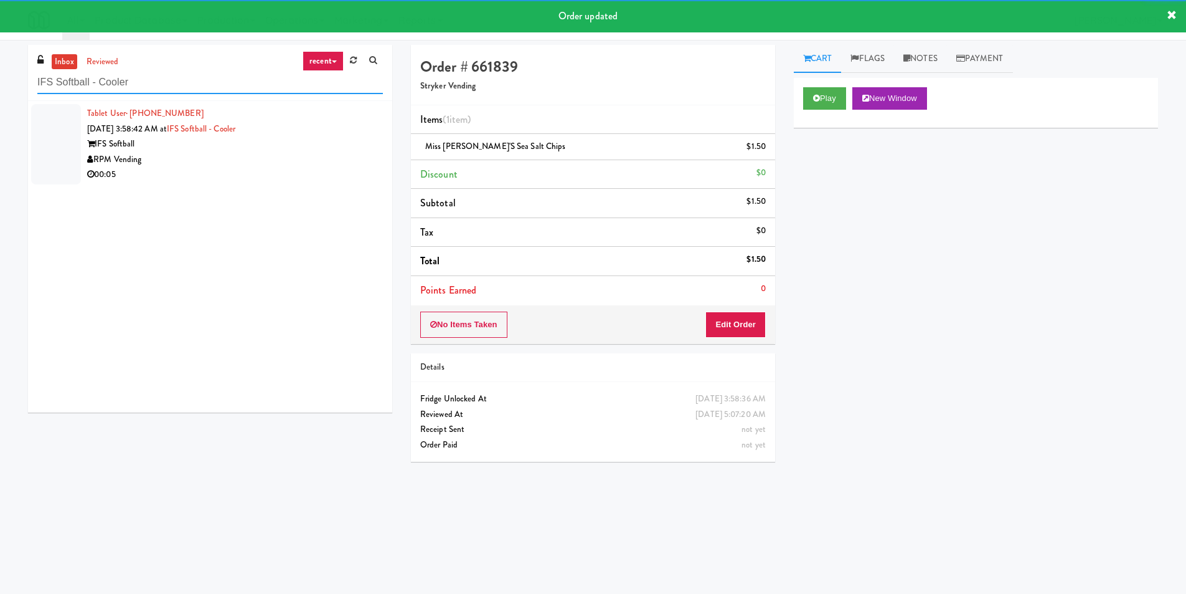
type input "IFS Softball - Cooler"
click at [355, 178] on div "00:05" at bounding box center [235, 175] width 296 height 16
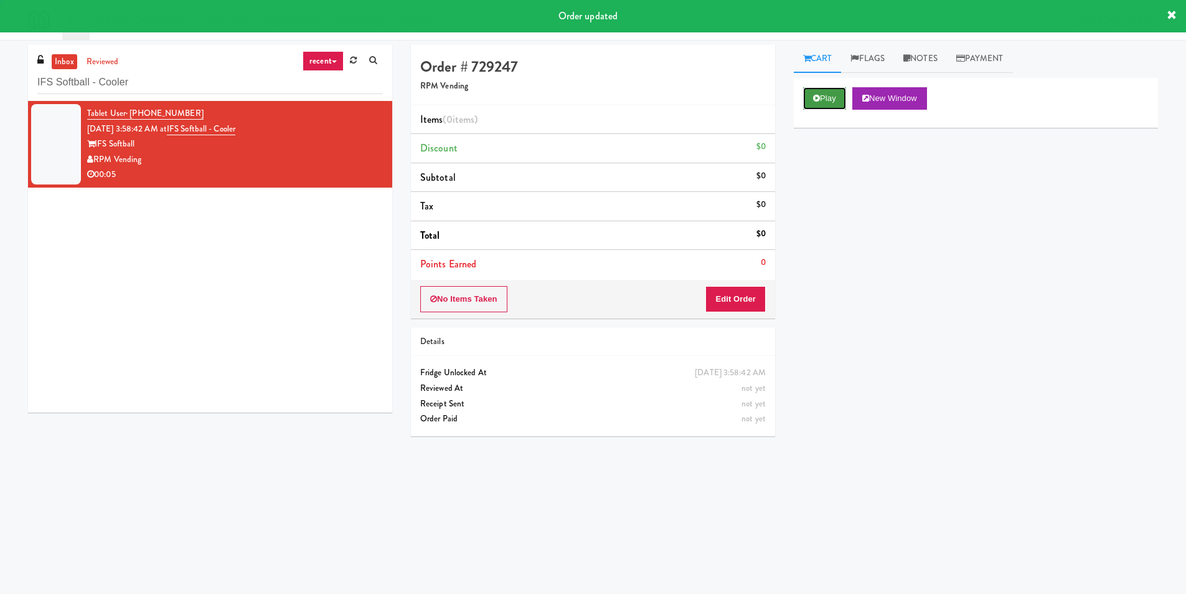
click at [834, 93] on button "Play" at bounding box center [824, 98] width 43 height 22
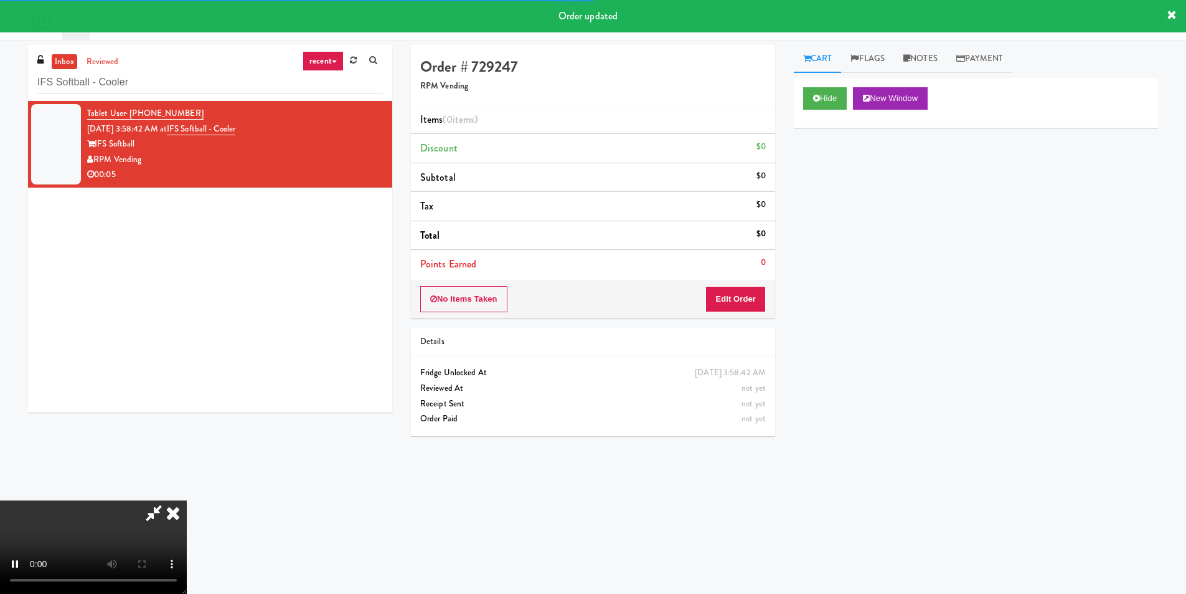
click at [759, 285] on div "No Items Taken Edit Order" at bounding box center [593, 299] width 364 height 39
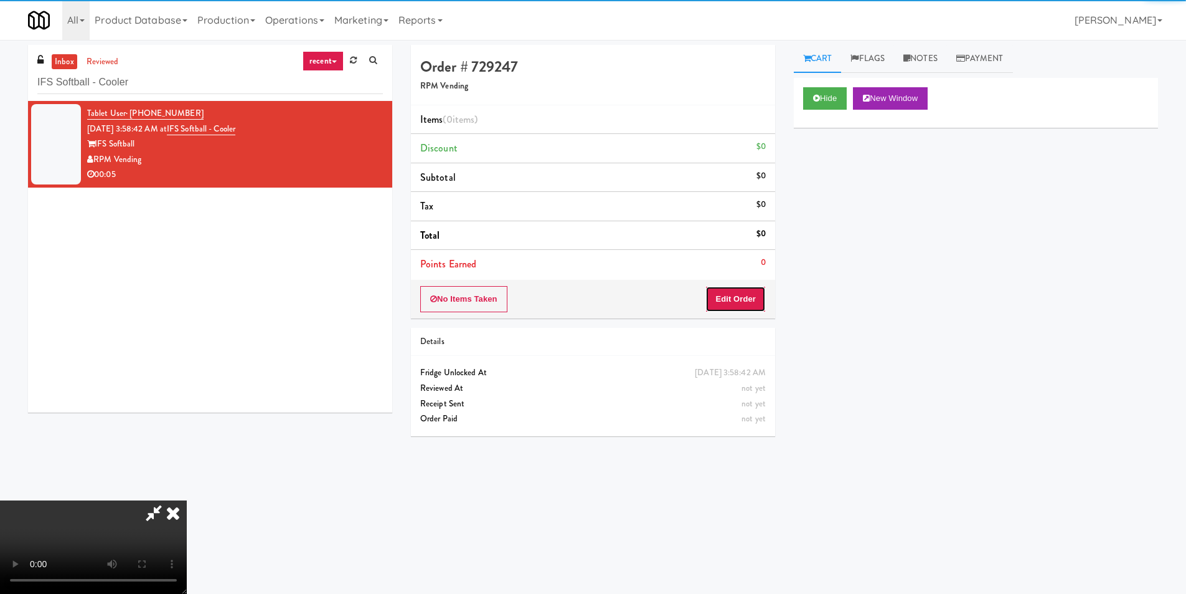
click at [759, 293] on button "Edit Order" at bounding box center [736, 299] width 60 height 26
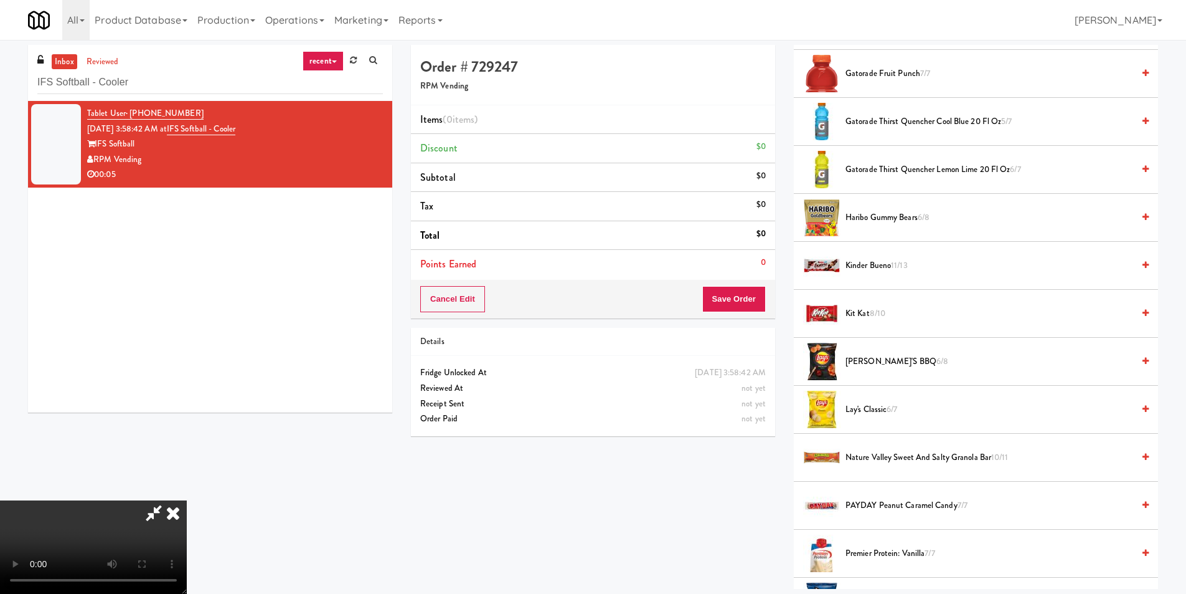
scroll to position [934, 0]
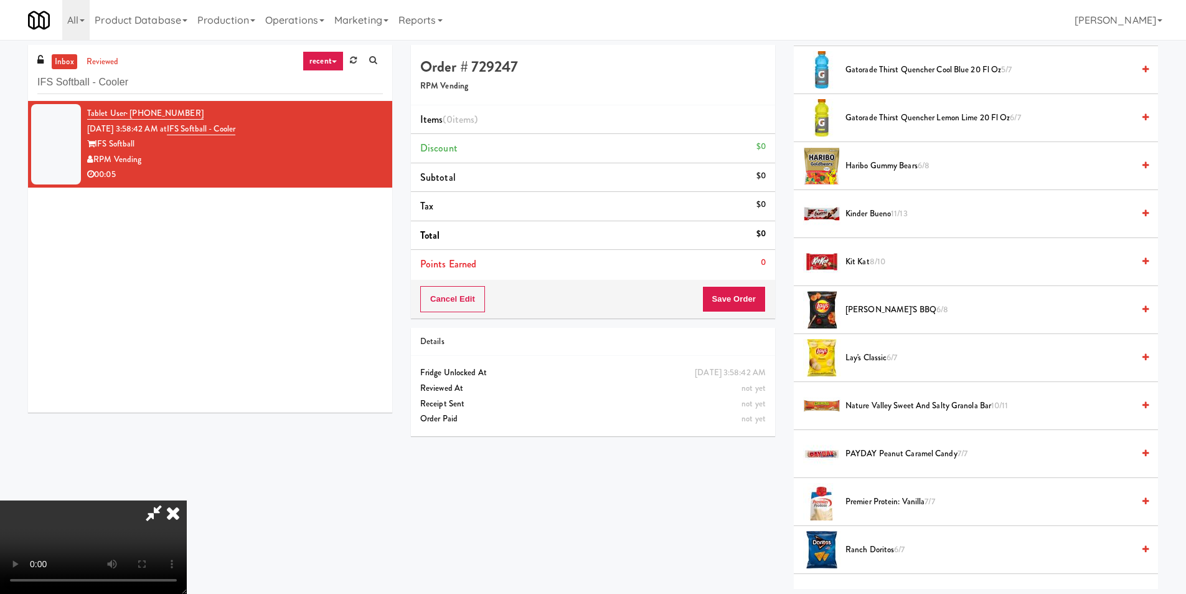
click at [864, 261] on span "Kit Kat 8/10" at bounding box center [990, 262] width 288 height 16
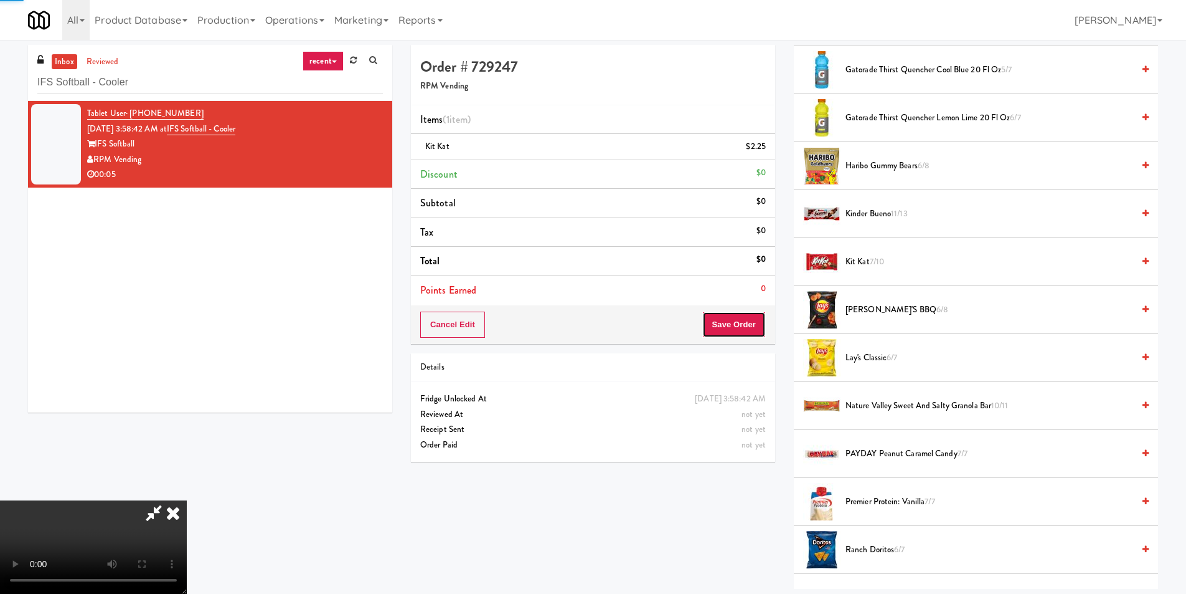
click at [750, 325] on button "Save Order" at bounding box center [734, 324] width 64 height 26
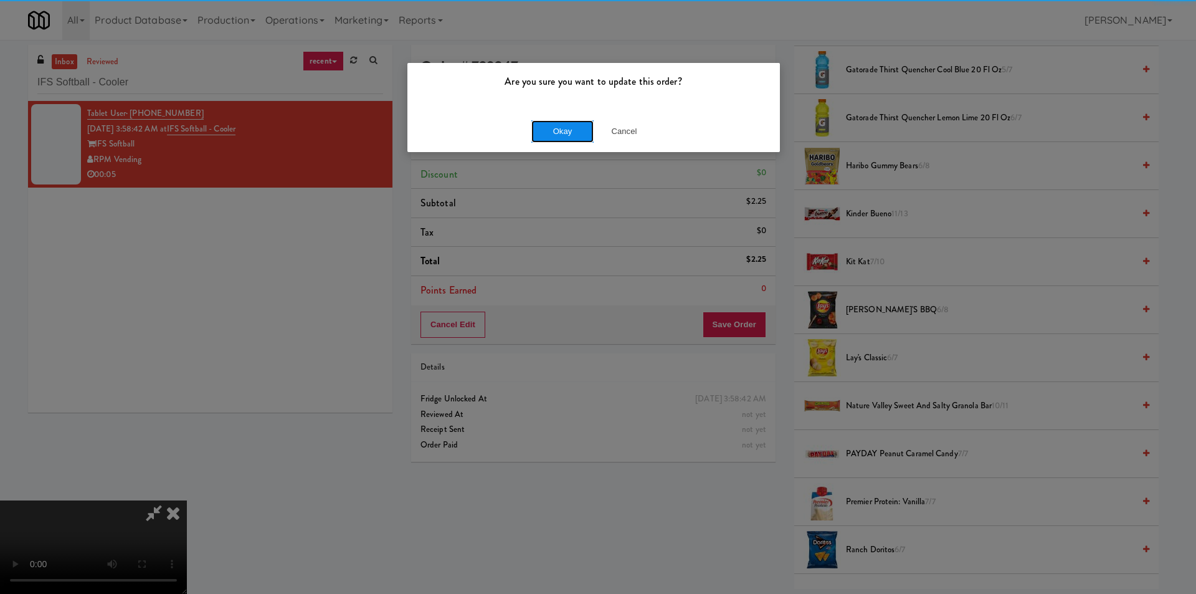
click at [574, 135] on button "Okay" at bounding box center [562, 131] width 62 height 22
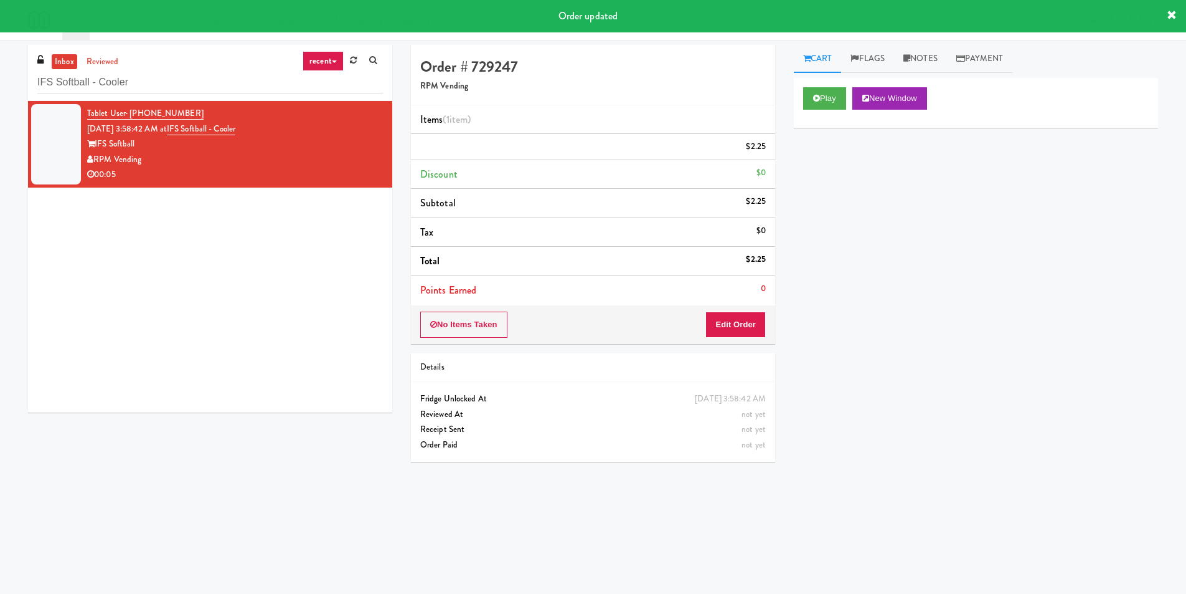
scroll to position [0, 0]
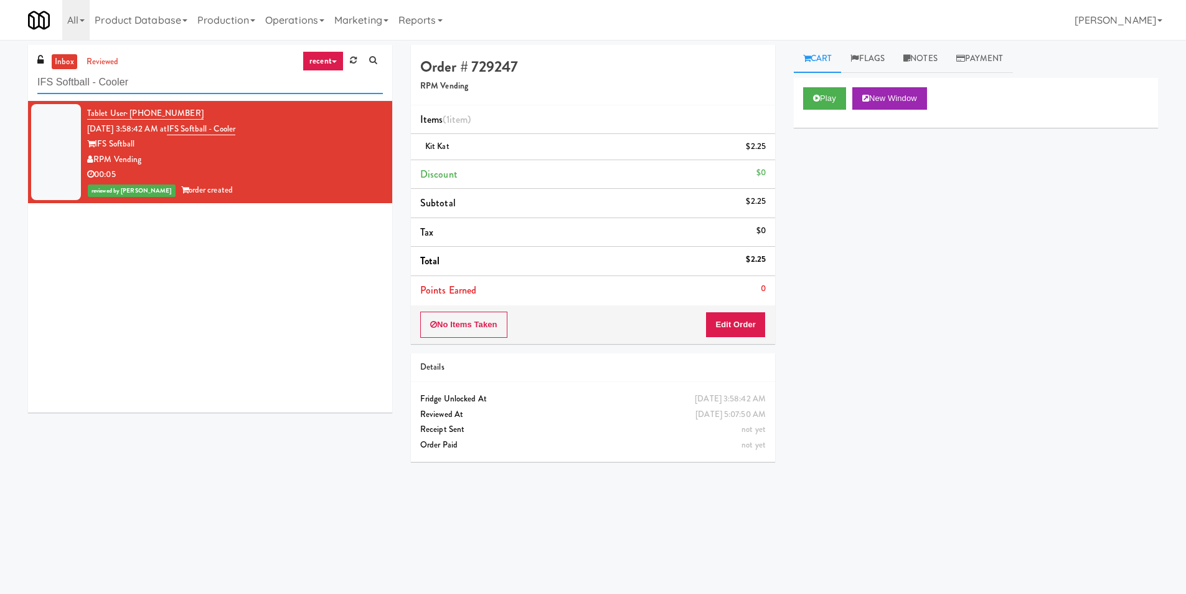
click at [188, 83] on input "IFS Softball - Cooler" at bounding box center [210, 82] width 346 height 23
paste input "5825 - [GEOGRAPHIC_DATA] - [GEOGRAPHIC_DATA] Scientific"
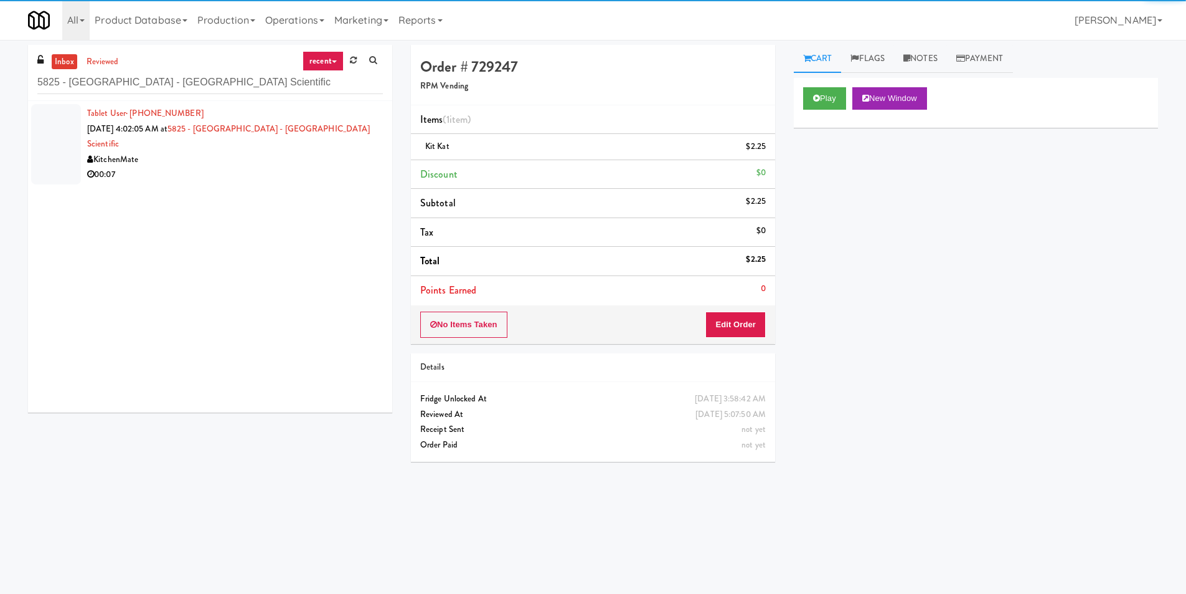
click at [328, 167] on div "00:07" at bounding box center [235, 175] width 296 height 16
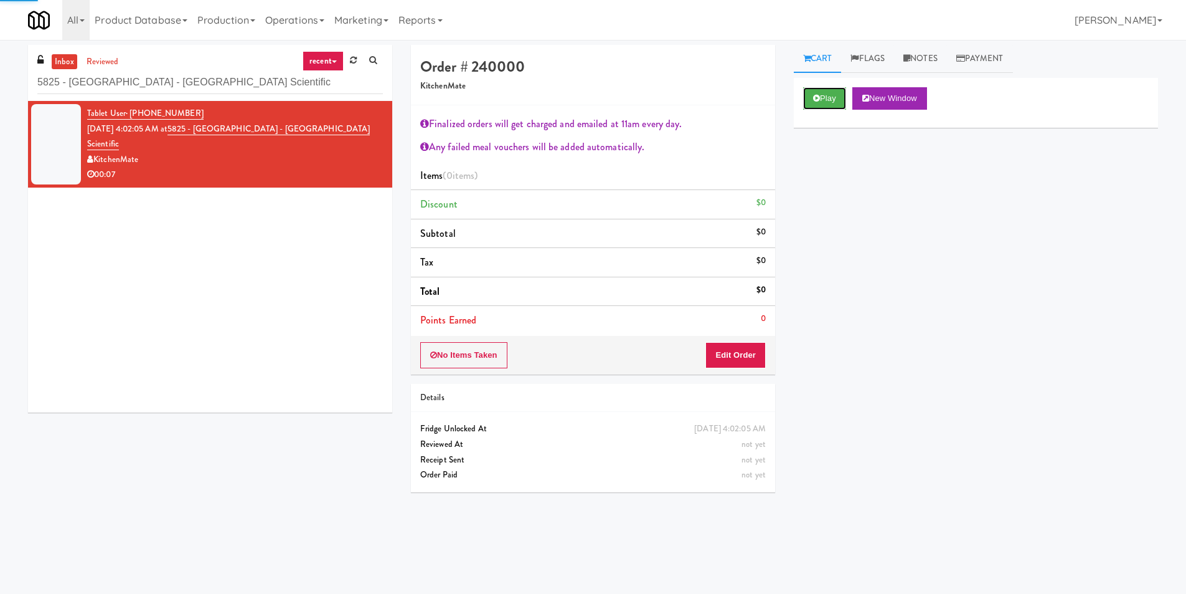
drag, startPoint x: 818, startPoint y: 90, endPoint x: 789, endPoint y: 161, distance: 76.0
click at [817, 90] on button "Play" at bounding box center [824, 98] width 43 height 22
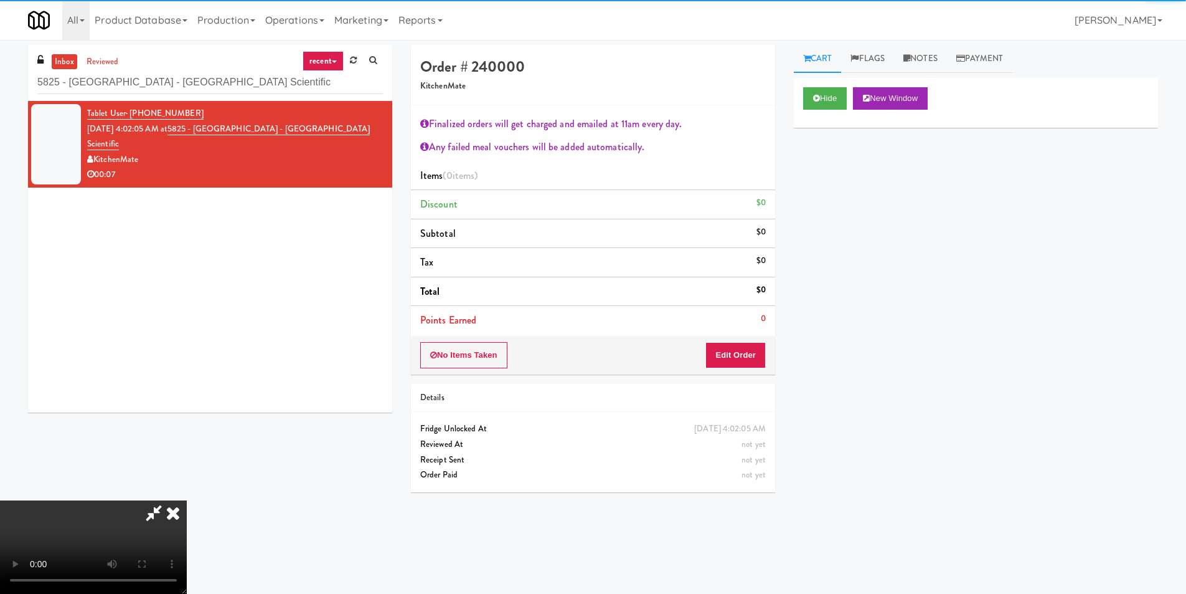
click at [741, 336] on div "No Items Taken Edit Order" at bounding box center [593, 355] width 364 height 39
click at [744, 348] on button "Edit Order" at bounding box center [736, 355] width 60 height 26
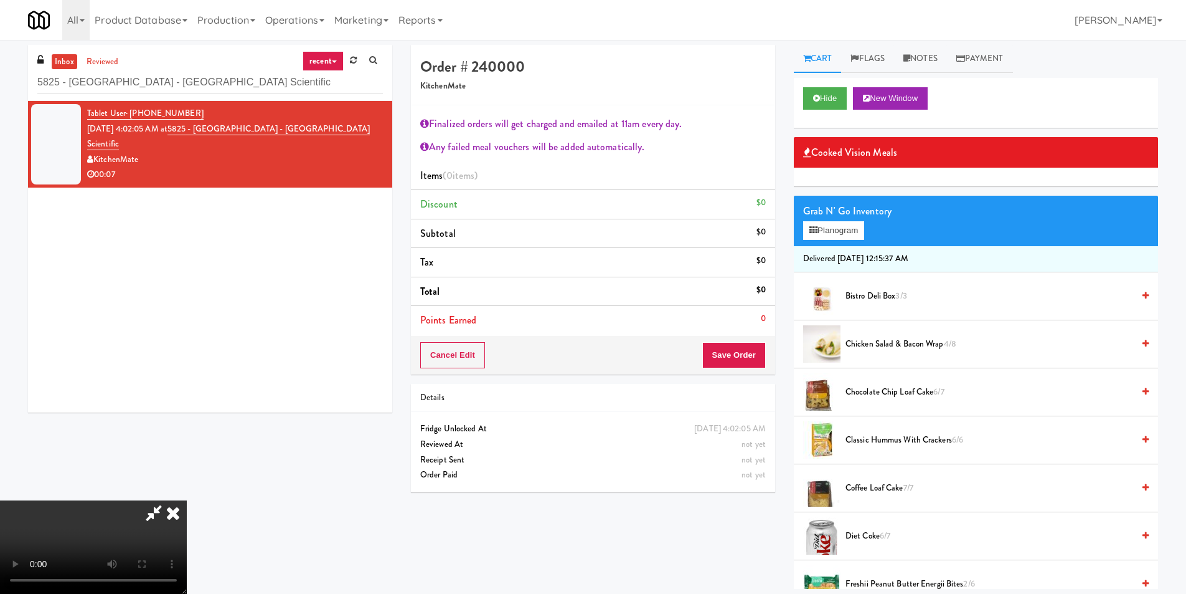
scroll to position [237, 0]
click at [187, 500] on video at bounding box center [93, 546] width 187 height 93
click at [810, 231] on icon at bounding box center [814, 230] width 8 height 8
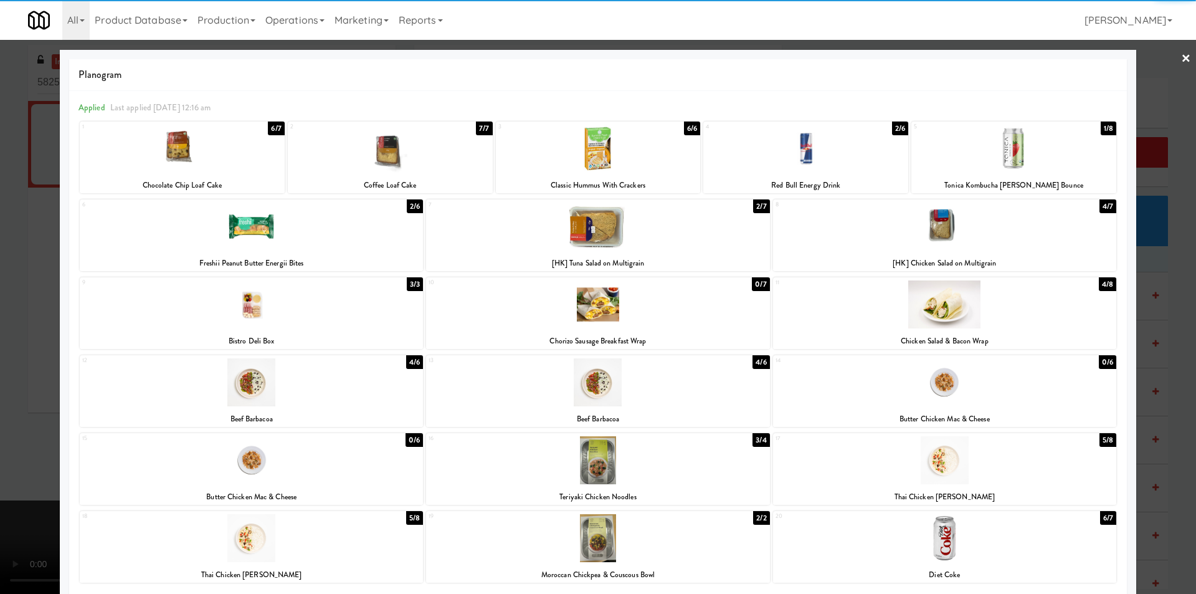
click at [796, 169] on div at bounding box center [805, 149] width 205 height 48
drag, startPoint x: 1142, startPoint y: 239, endPoint x: 1123, endPoint y: 239, distance: 18.1
click at [1143, 239] on div at bounding box center [598, 297] width 1196 height 594
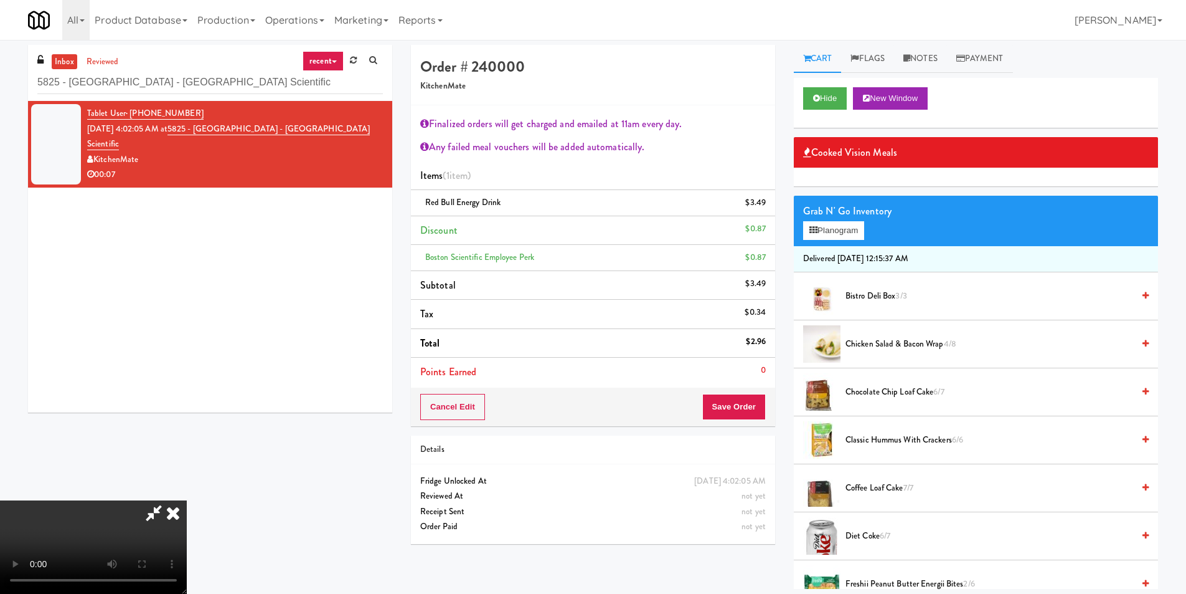
click at [740, 398] on div "Cancel Edit Save Order" at bounding box center [593, 406] width 364 height 39
click at [752, 412] on button "Save Order" at bounding box center [734, 407] width 64 height 26
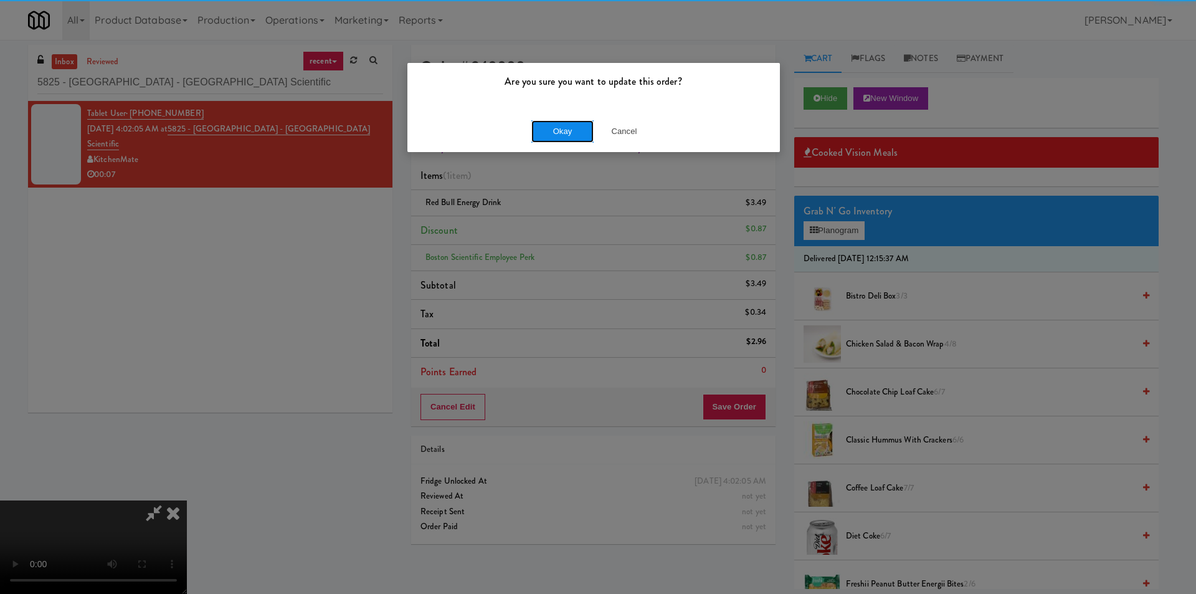
click at [555, 133] on button "Okay" at bounding box center [562, 131] width 62 height 22
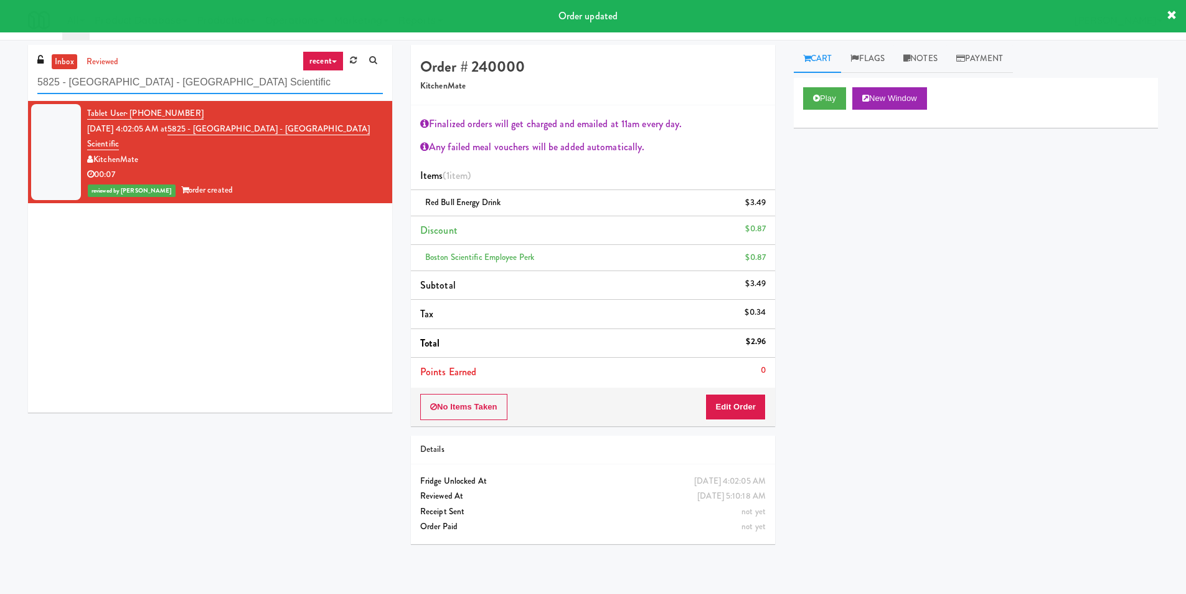
click at [282, 91] on input "5825 - [GEOGRAPHIC_DATA] - [GEOGRAPHIC_DATA] Scientific" at bounding box center [210, 82] width 346 height 23
paste input "[GEOGRAPHIC_DATA]"
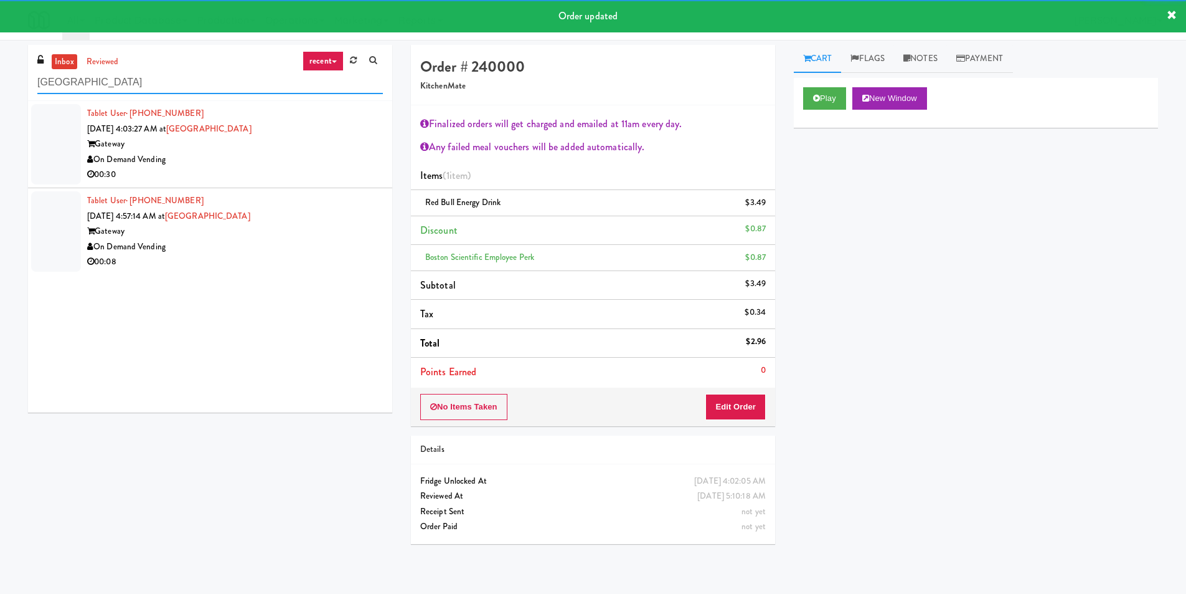
type input "[GEOGRAPHIC_DATA]"
click at [351, 171] on div "00:30" at bounding box center [235, 175] width 296 height 16
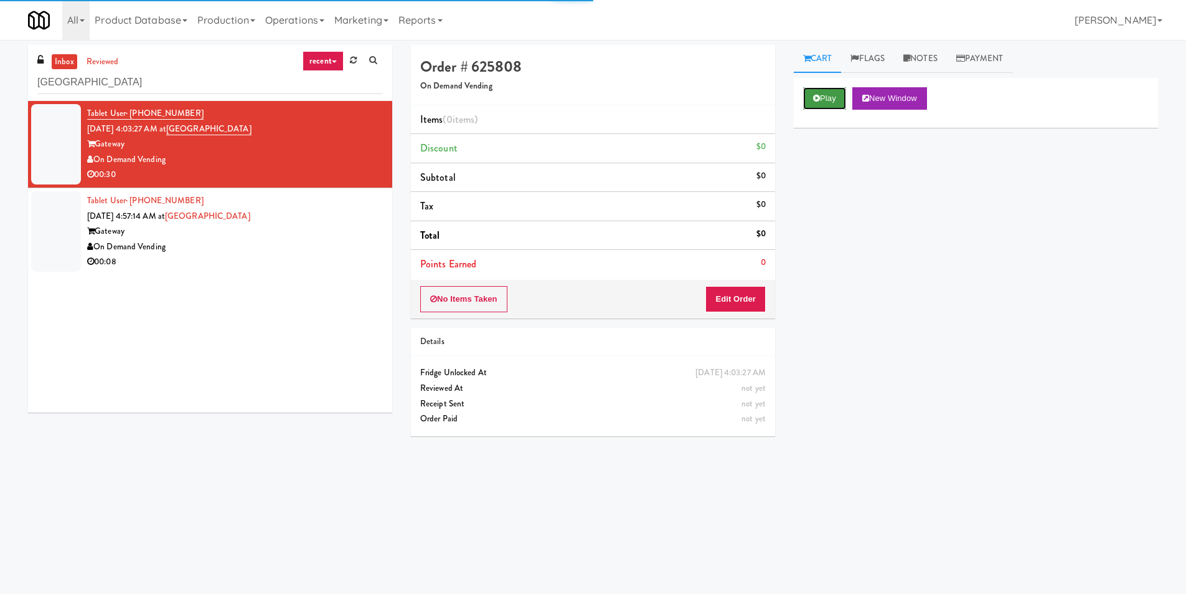
click at [831, 103] on button "Play" at bounding box center [824, 98] width 43 height 22
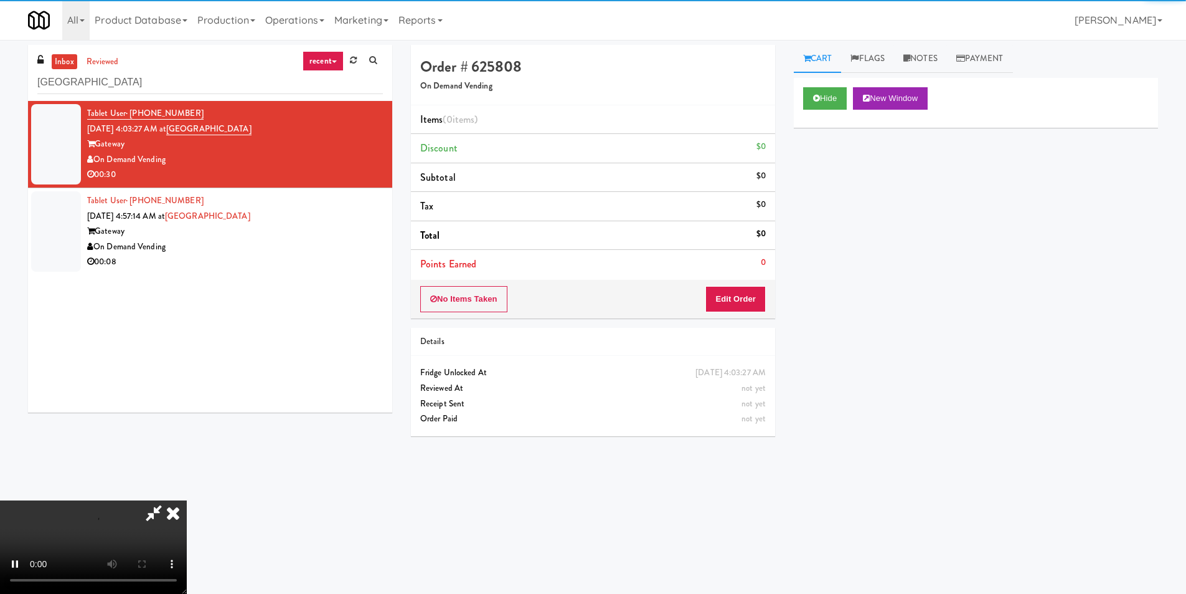
click at [741, 280] on div "No Items Taken Edit Order" at bounding box center [593, 299] width 364 height 39
click at [740, 295] on button "Edit Order" at bounding box center [736, 299] width 60 height 26
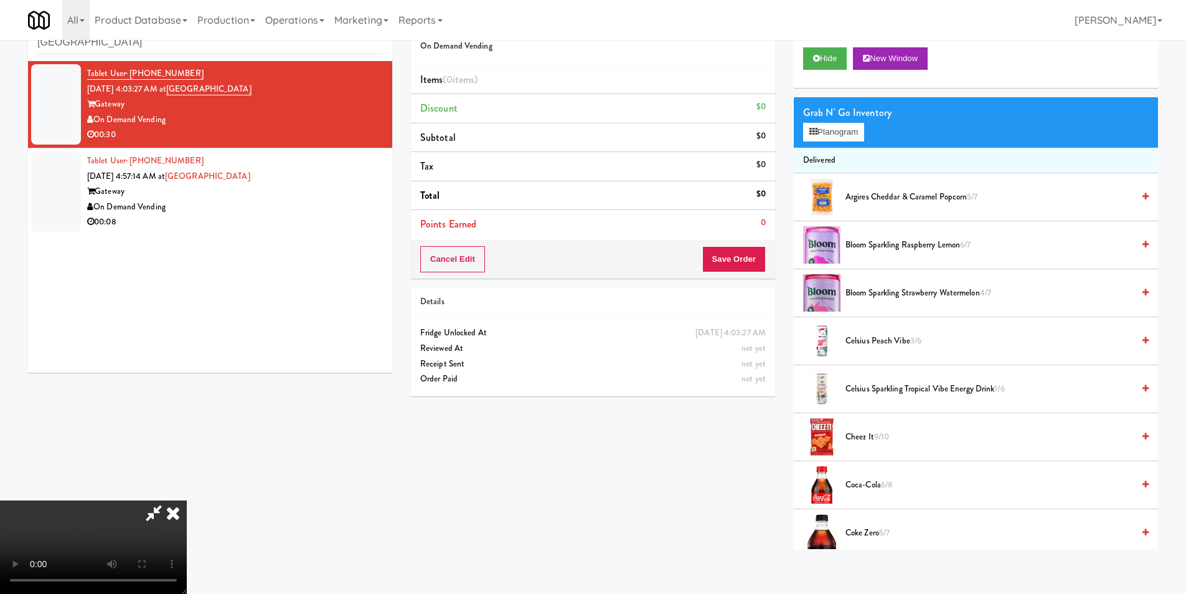
scroll to position [188, 0]
click at [187, 500] on video at bounding box center [93, 546] width 187 height 93
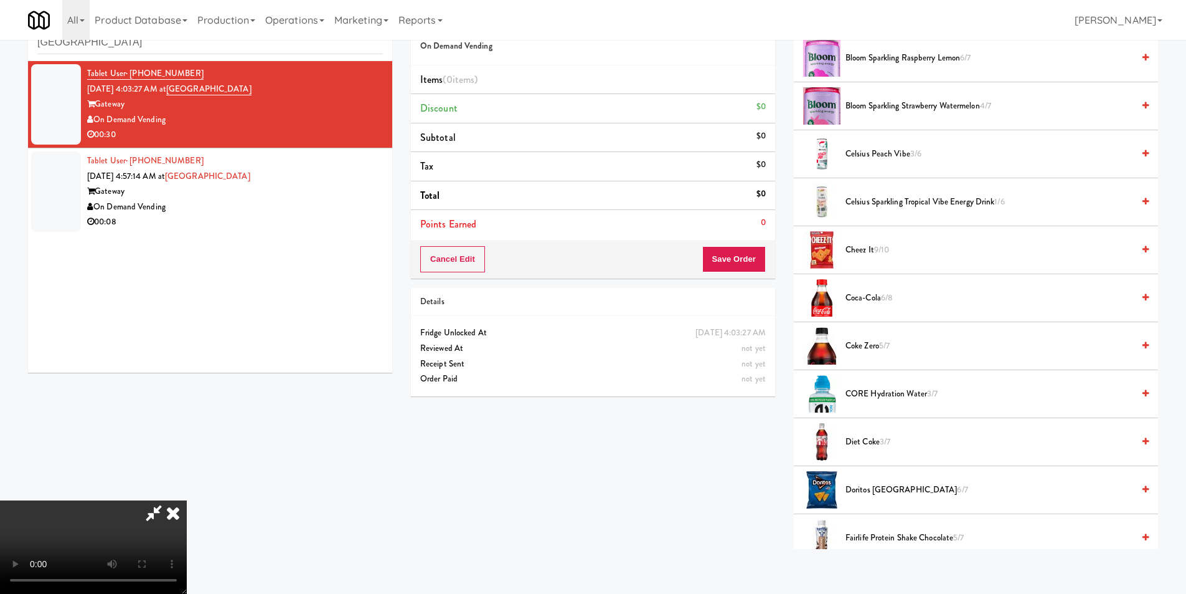
click at [863, 304] on span "Coca-Cola 6/8" at bounding box center [990, 298] width 288 height 16
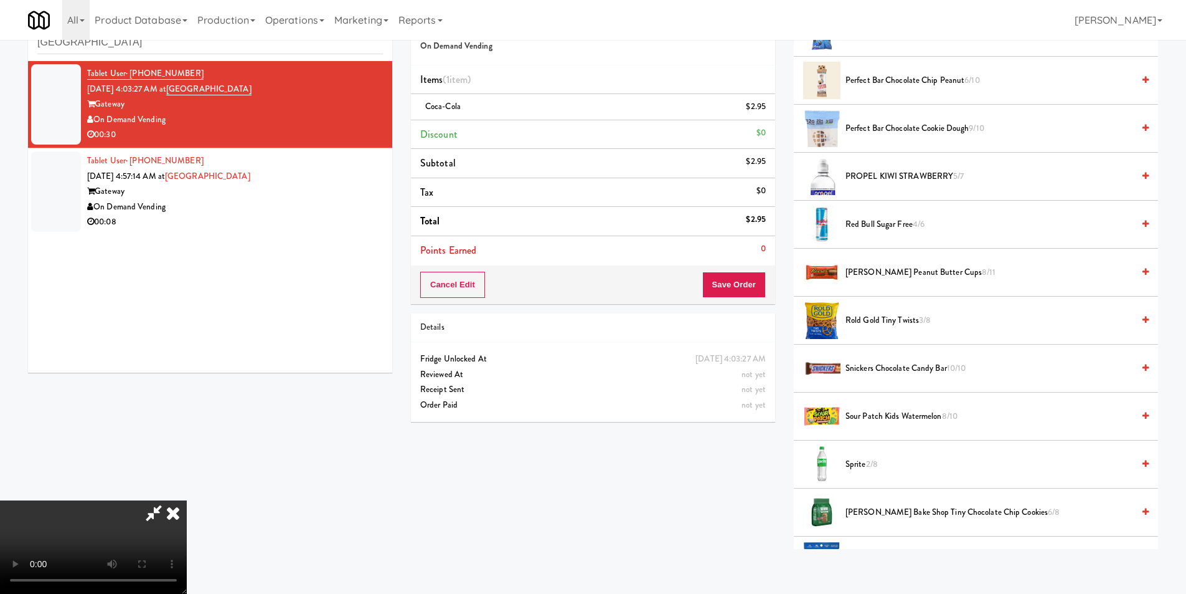
scroll to position [1246, 0]
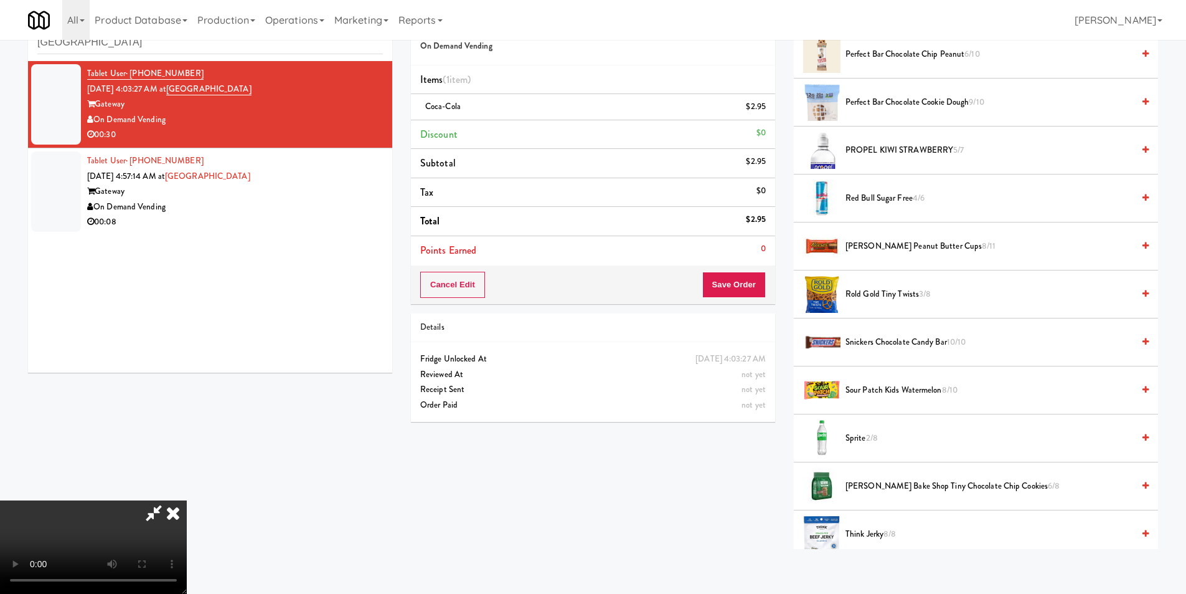
click at [867, 238] on li "[PERSON_NAME] Peanut Butter Cups 8/11" at bounding box center [976, 246] width 364 height 48
click at [866, 240] on span "[PERSON_NAME] Peanut Butter Cups 8/11" at bounding box center [990, 247] width 288 height 16
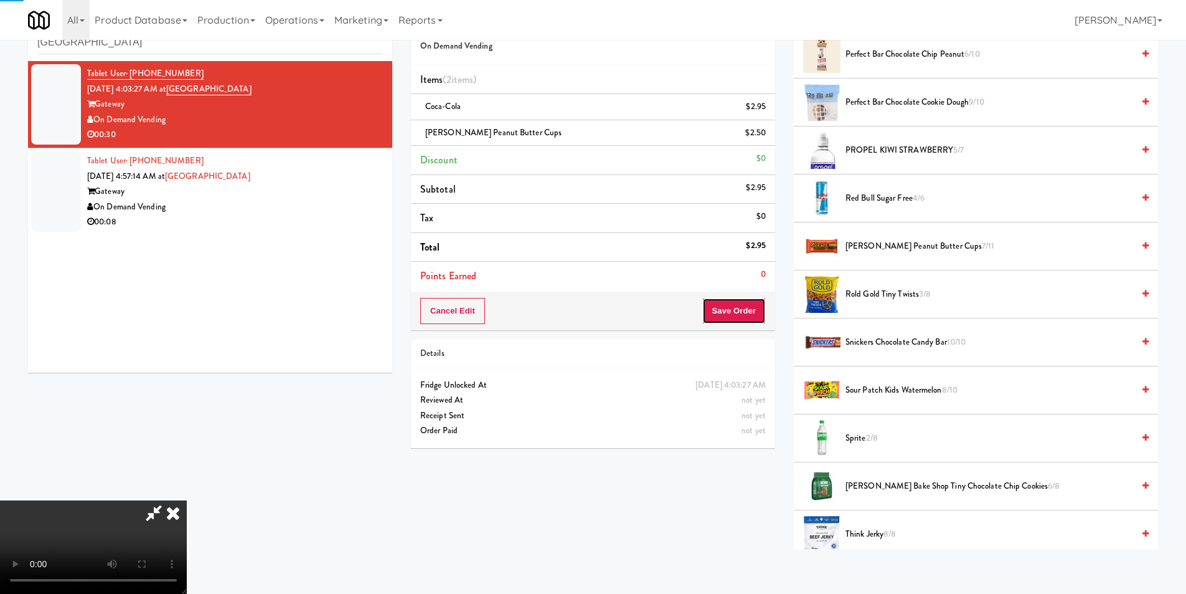
click at [742, 312] on button "Save Order" at bounding box center [734, 311] width 64 height 26
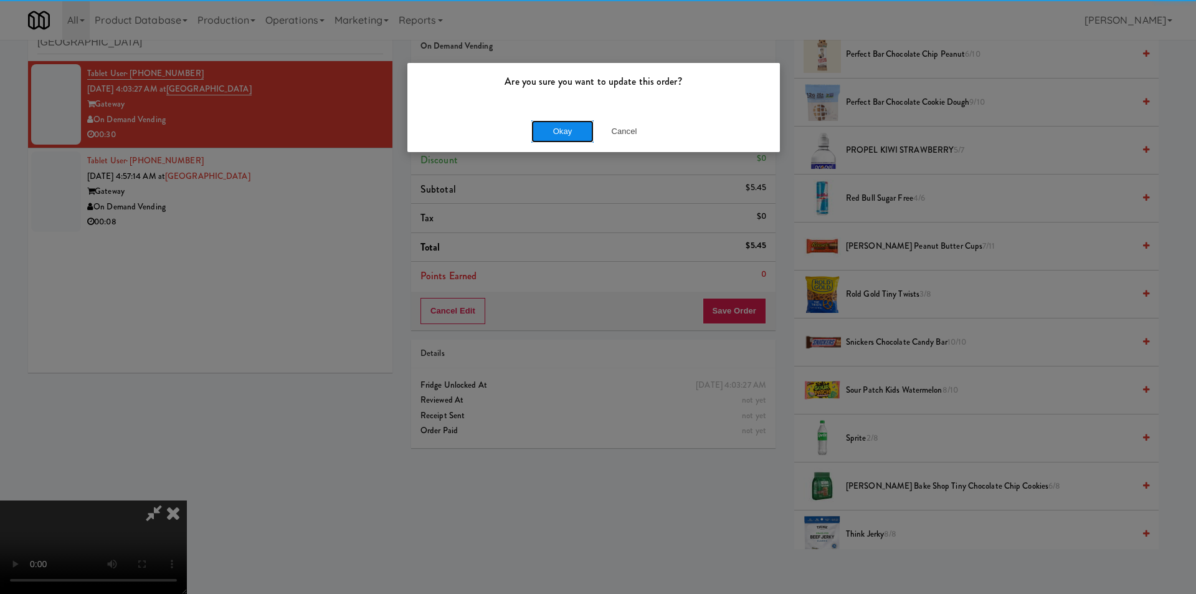
click at [567, 122] on button "Okay" at bounding box center [562, 131] width 62 height 22
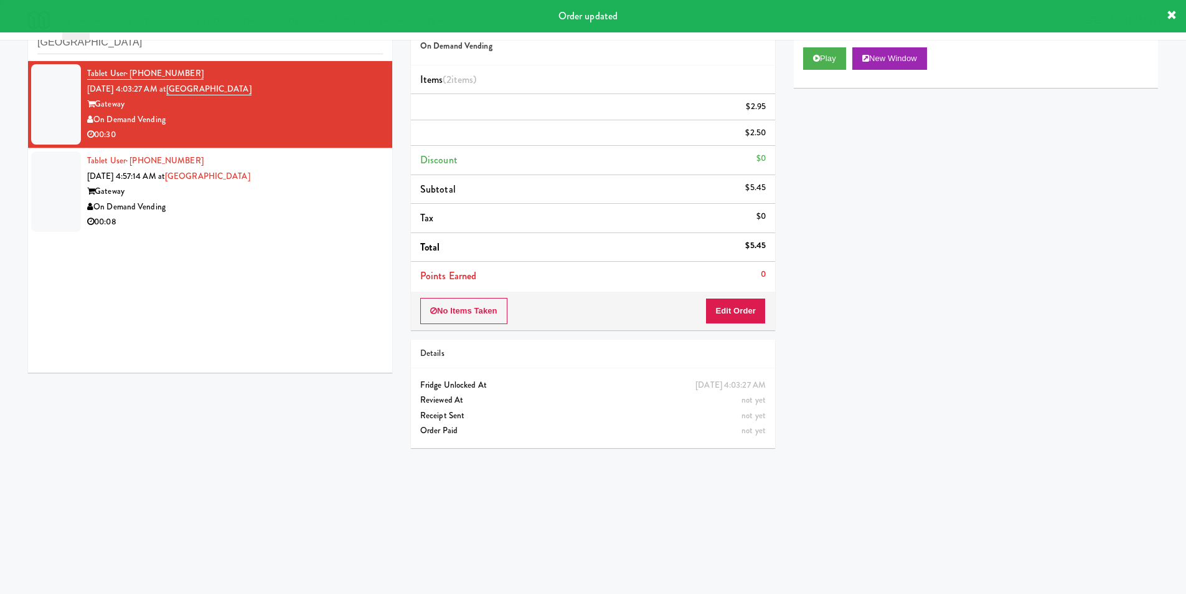
scroll to position [0, 0]
click at [255, 194] on div "Gateway" at bounding box center [235, 192] width 296 height 16
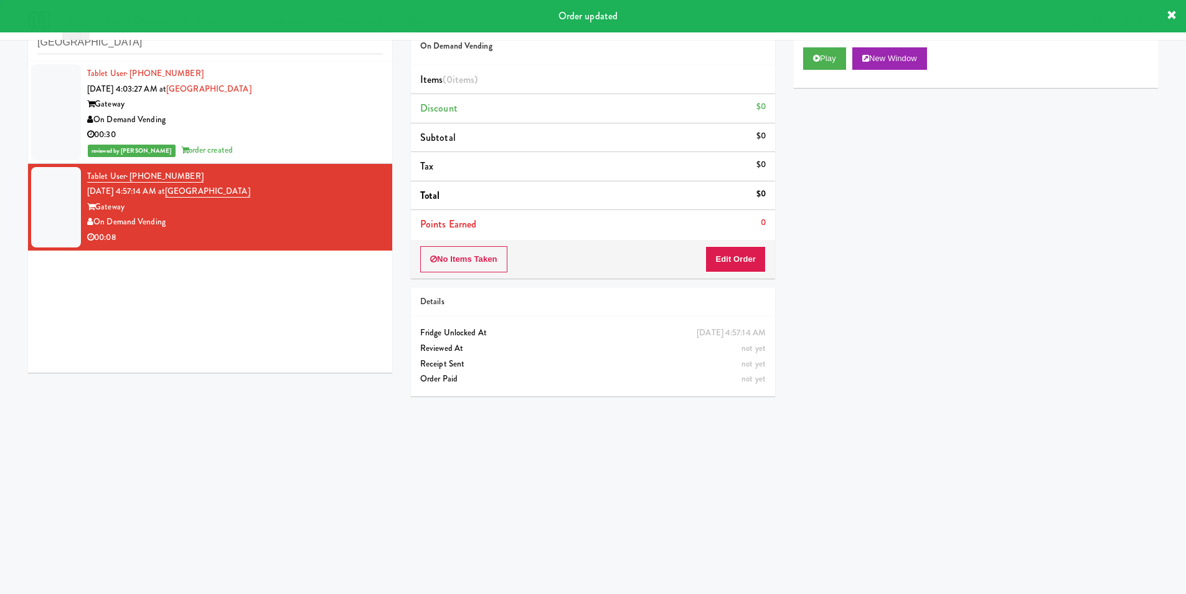
click at [769, 97] on li "Discount $0" at bounding box center [593, 108] width 364 height 29
click at [812, 69] on div "Play New Window" at bounding box center [976, 63] width 364 height 50
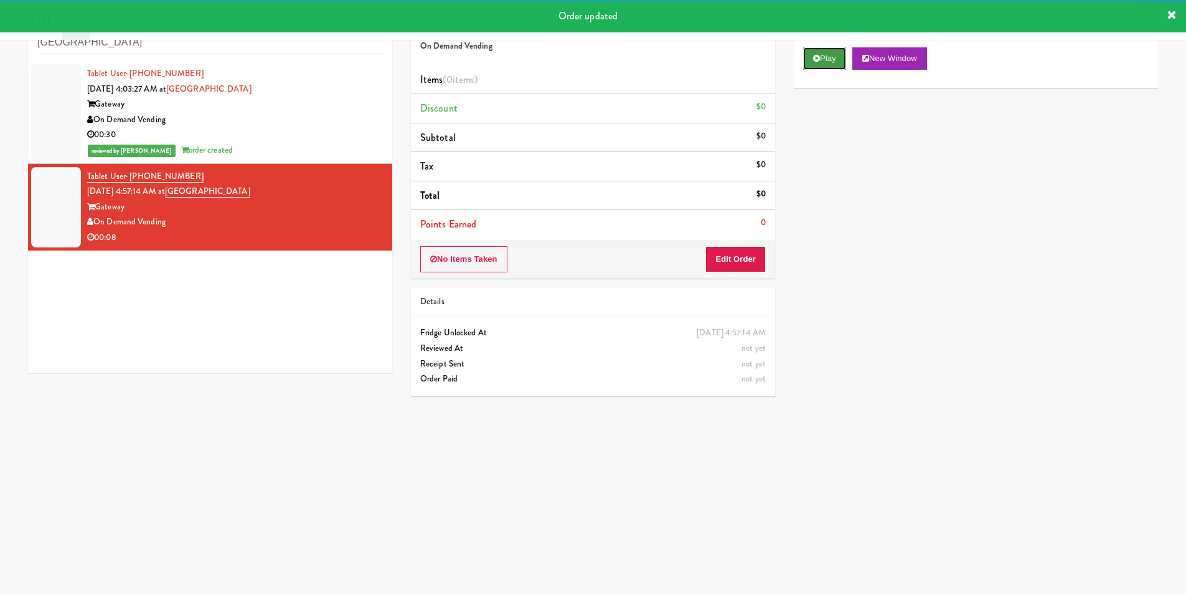
click at [814, 53] on button "Play" at bounding box center [824, 58] width 43 height 22
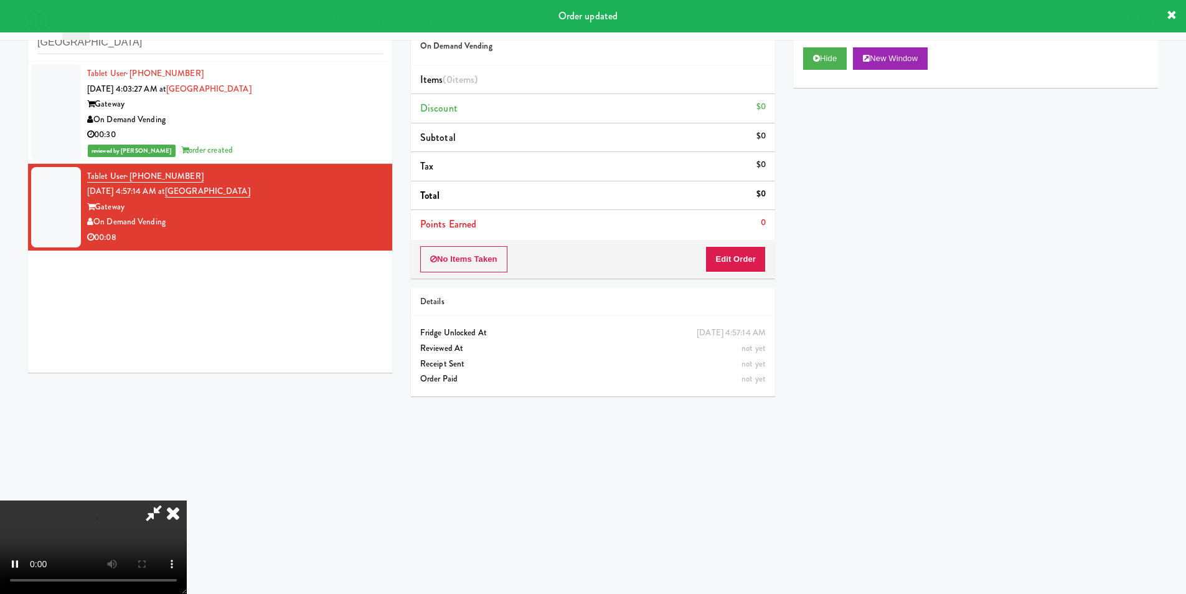
click at [744, 243] on div "No Items Taken Edit Order" at bounding box center [593, 259] width 364 height 39
click at [743, 258] on button "Edit Order" at bounding box center [736, 259] width 60 height 26
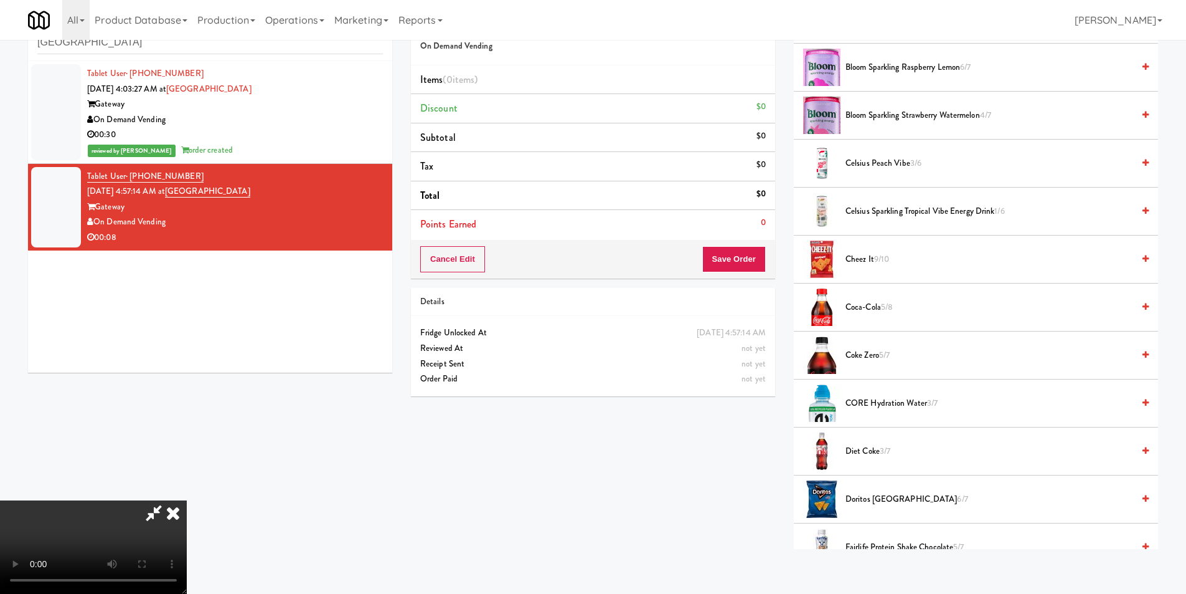
scroll to position [187, 0]
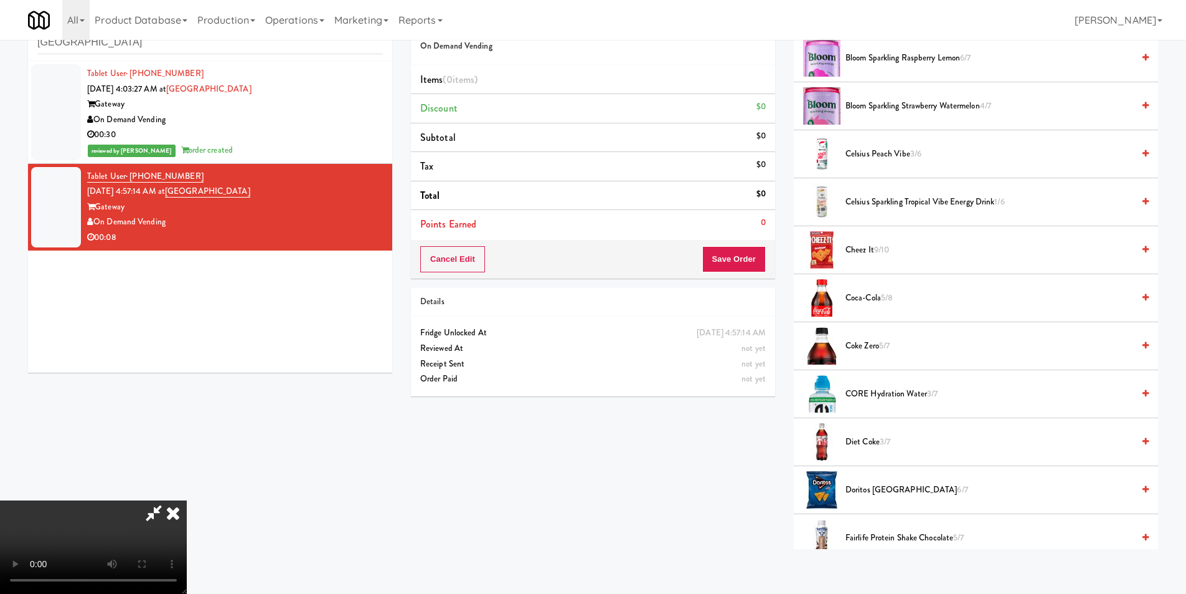
click at [870, 476] on li "Doritos Cool Ranch 6/7" at bounding box center [976, 490] width 364 height 48
click at [874, 488] on span "Doritos Cool Ranch 6/7" at bounding box center [990, 490] width 288 height 16
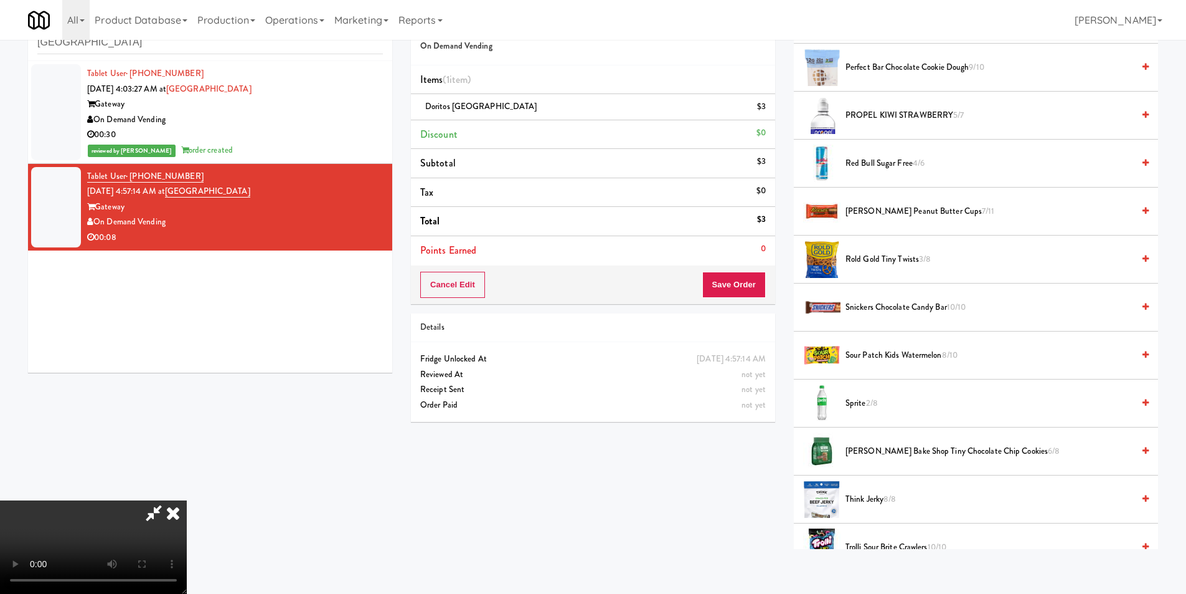
scroll to position [1308, 0]
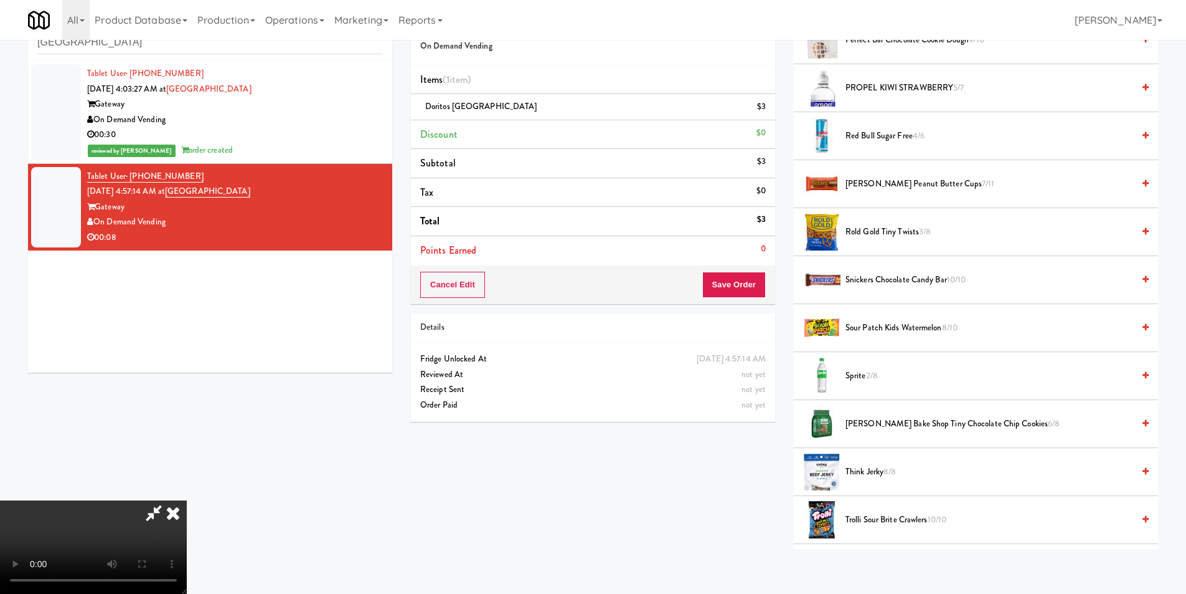
click at [871, 512] on span "Trolli Sour Brite Crawlers 10/10" at bounding box center [990, 520] width 288 height 16
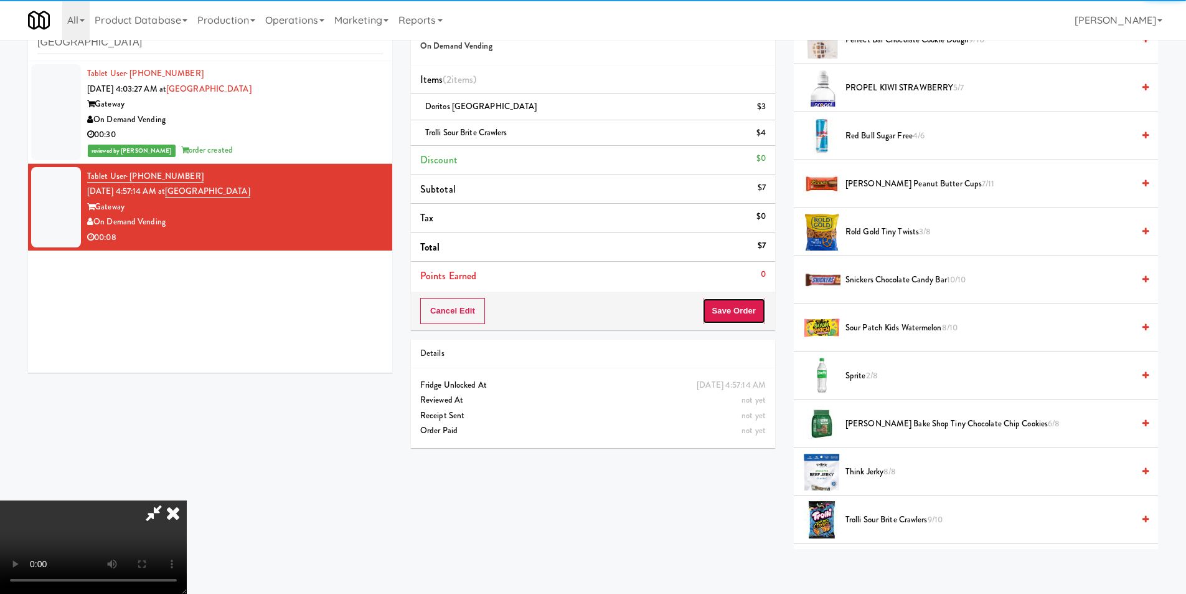
click at [749, 313] on button "Save Order" at bounding box center [734, 311] width 64 height 26
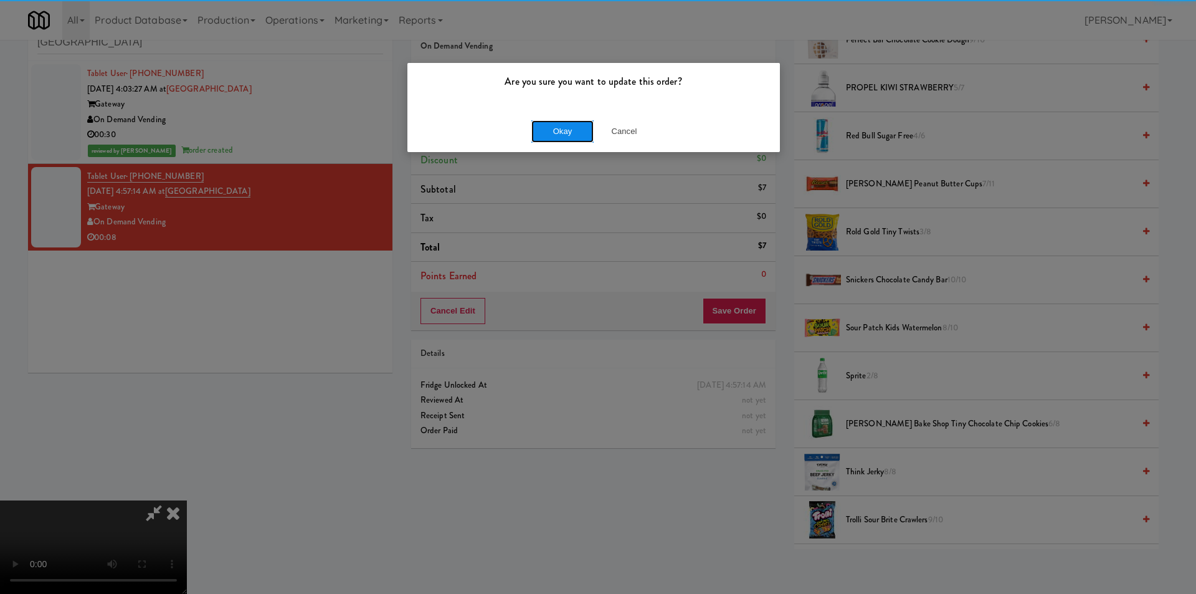
click at [544, 130] on button "Okay" at bounding box center [562, 131] width 62 height 22
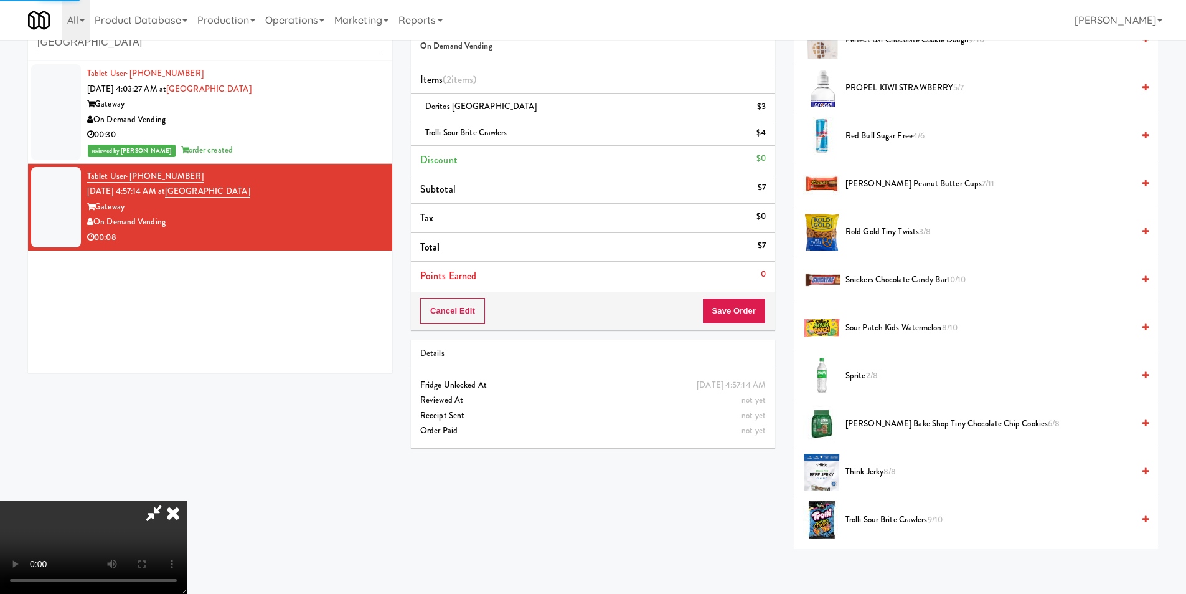
scroll to position [0, 0]
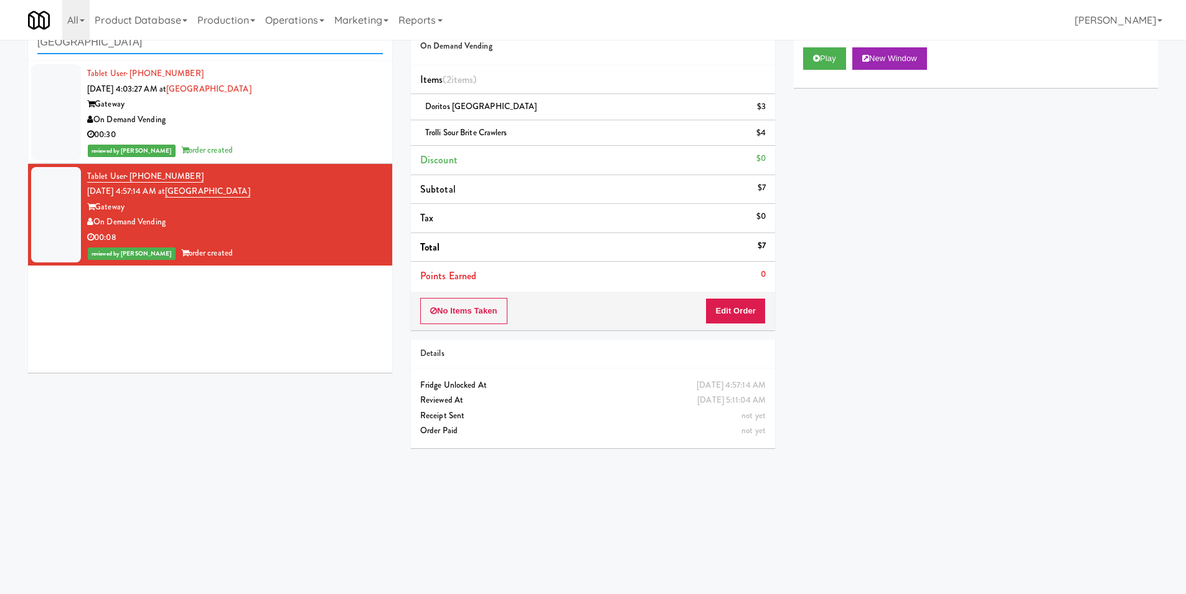
click at [279, 49] on input "[GEOGRAPHIC_DATA]" at bounding box center [210, 42] width 346 height 23
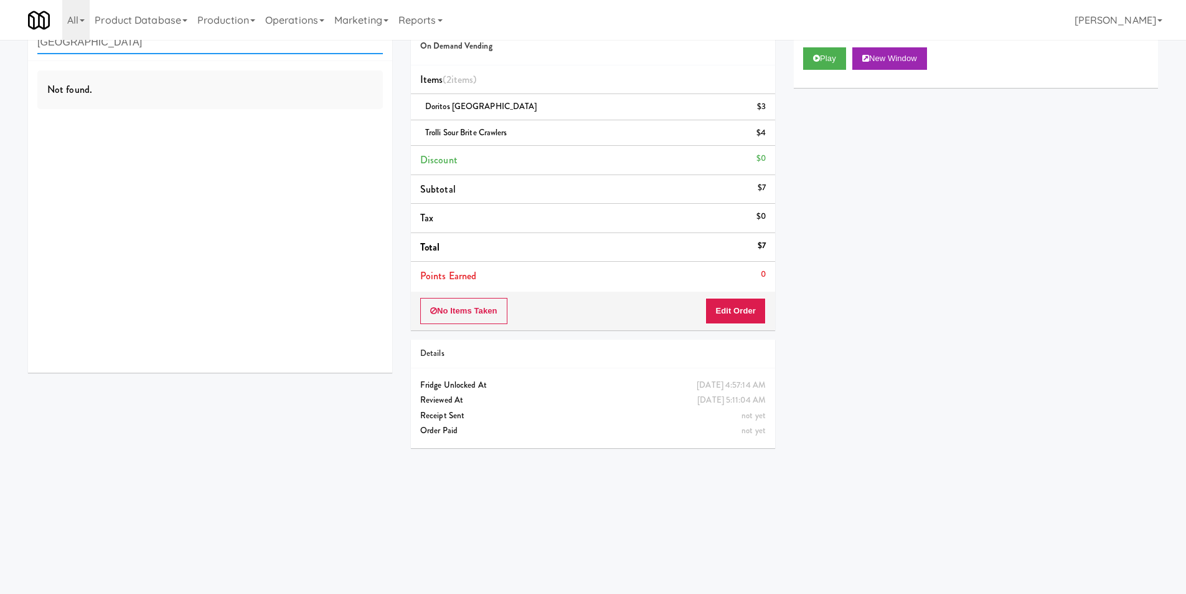
click at [169, 49] on input "[GEOGRAPHIC_DATA]" at bounding box center [210, 42] width 346 height 23
paste input "605 Cooler 1"
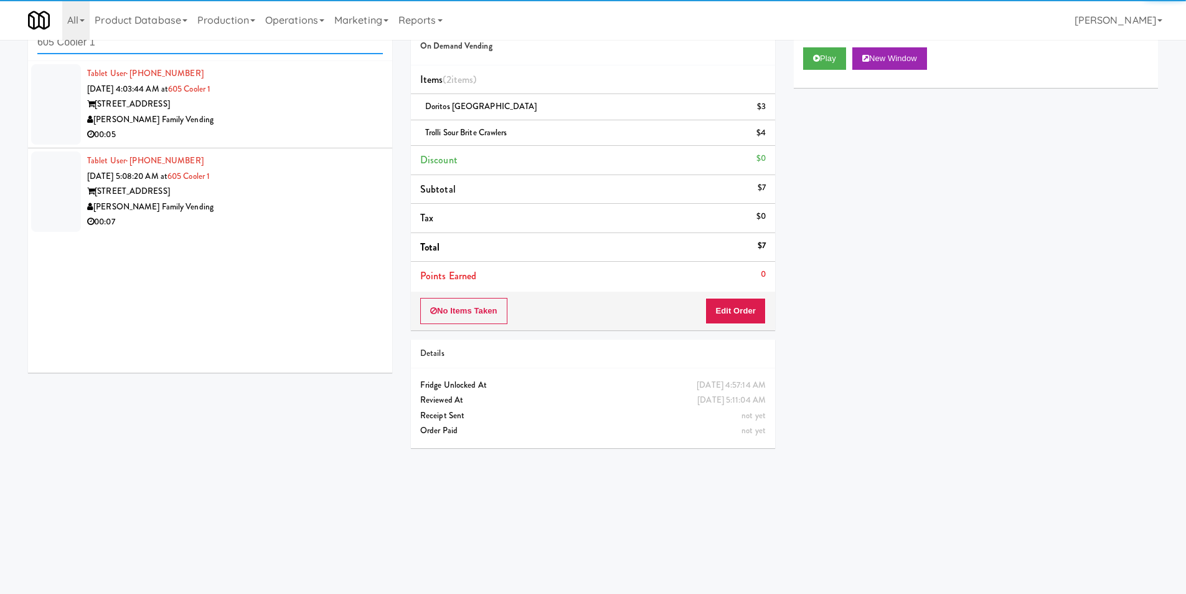
type input "605 Cooler 1"
click at [269, 135] on div "00:05" at bounding box center [235, 135] width 296 height 16
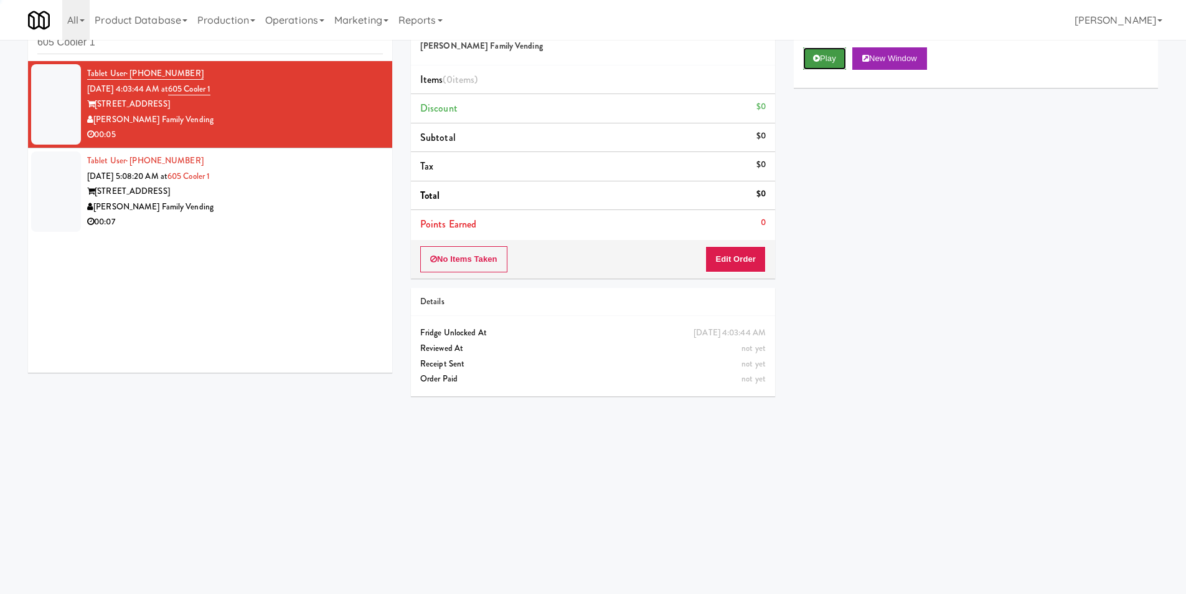
click at [823, 52] on button "Play" at bounding box center [824, 58] width 43 height 22
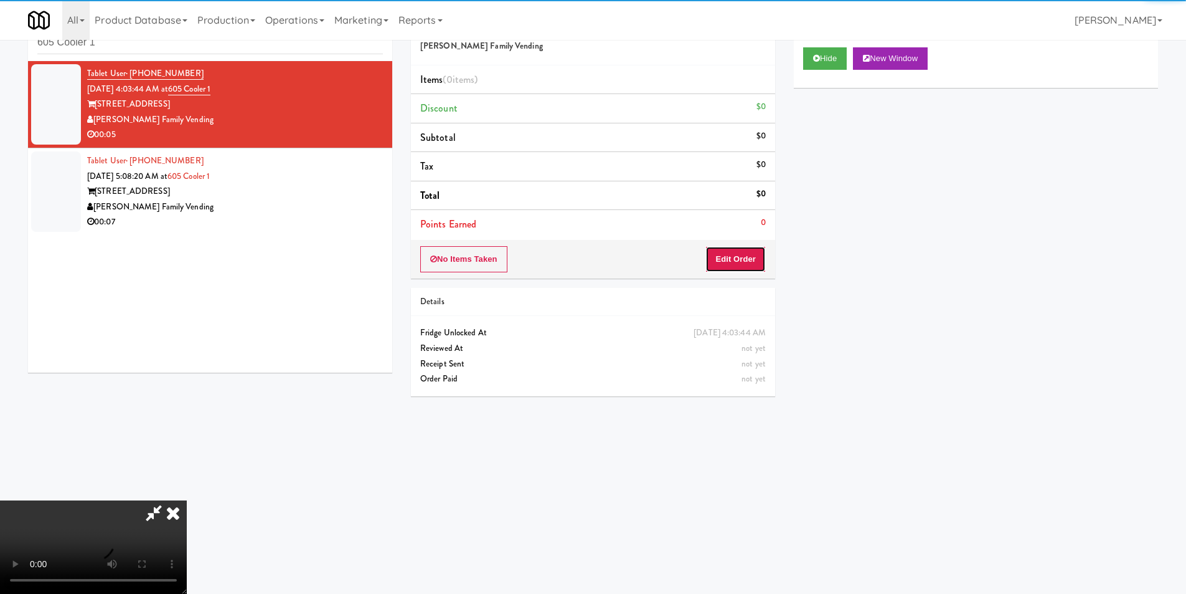
click at [724, 269] on button "Edit Order" at bounding box center [736, 259] width 60 height 26
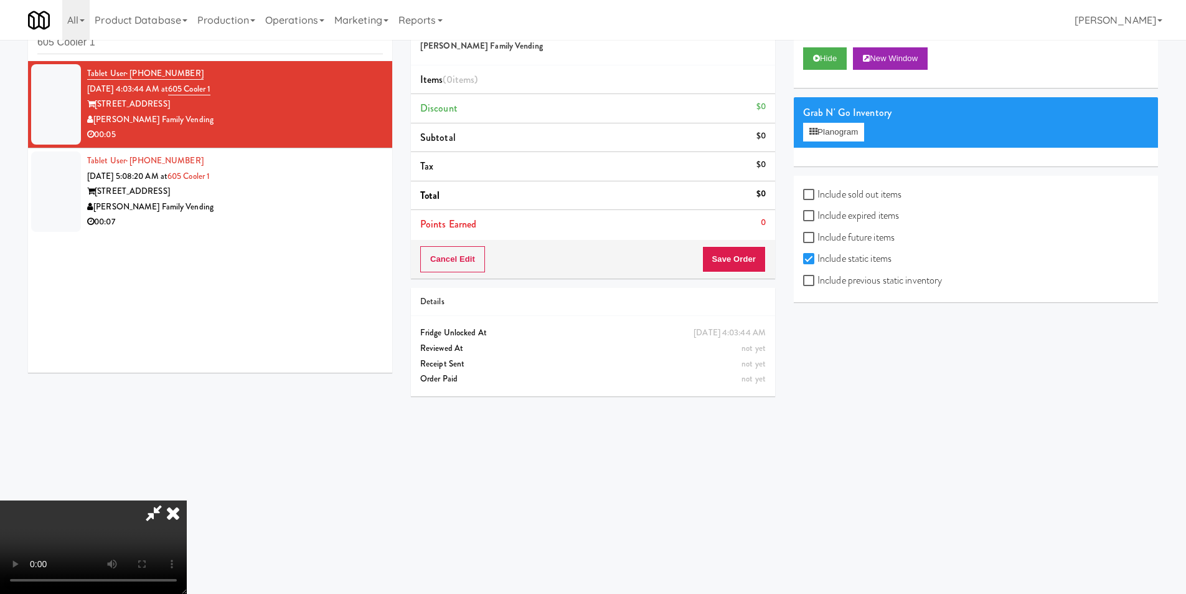
scroll to position [1, 0]
click at [815, 130] on icon at bounding box center [814, 132] width 8 height 8
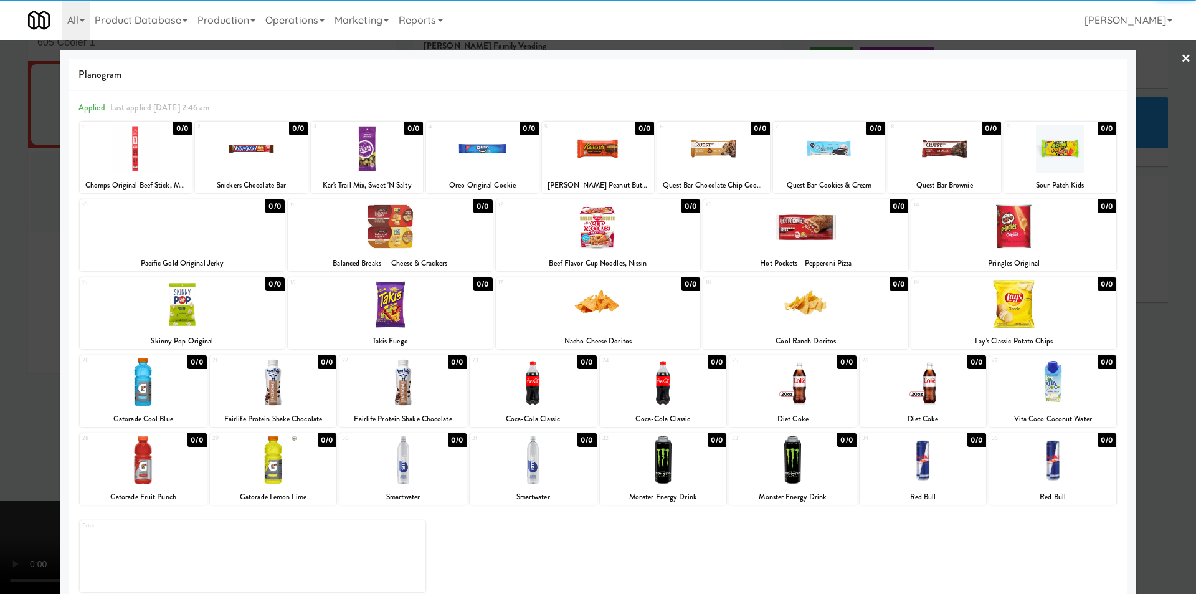
click at [1128, 329] on div at bounding box center [598, 297] width 1196 height 594
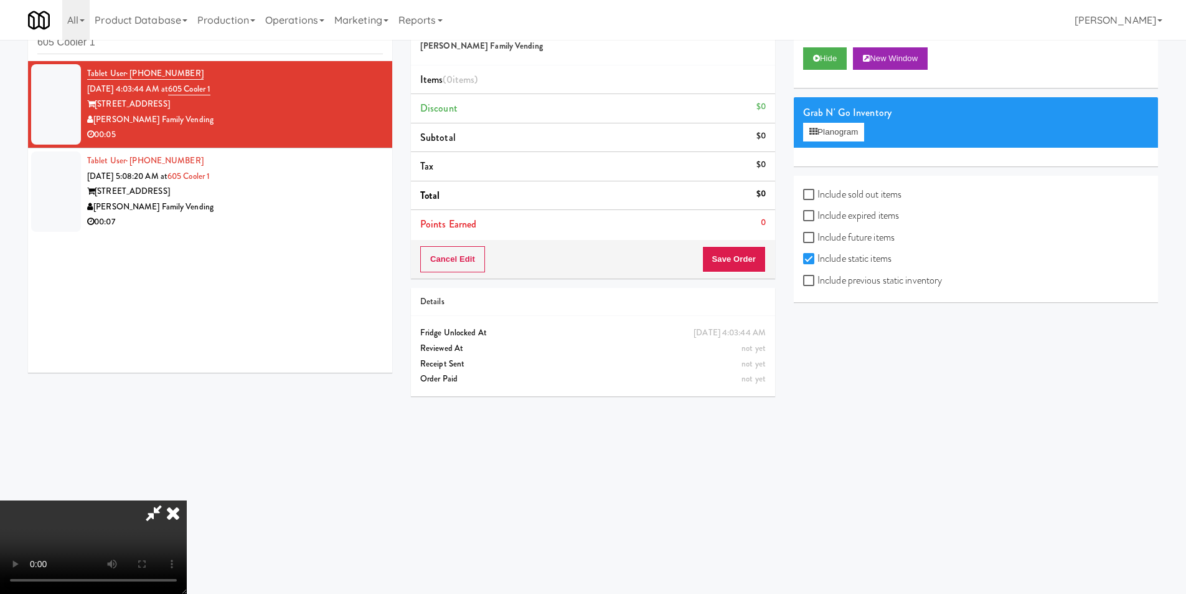
click at [878, 287] on label "Include previous static inventory" at bounding box center [872, 280] width 139 height 19
click at [818, 286] on input "Include previous static inventory" at bounding box center [810, 281] width 14 height 10
checkbox input "true"
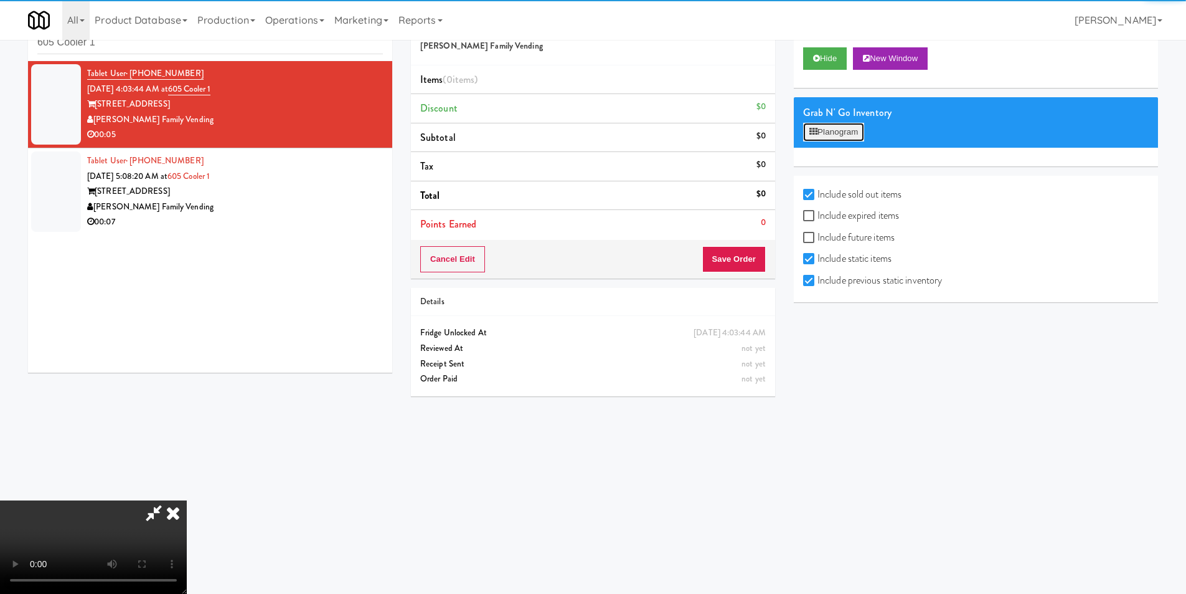
click at [822, 140] on button "Planogram" at bounding box center [833, 132] width 61 height 19
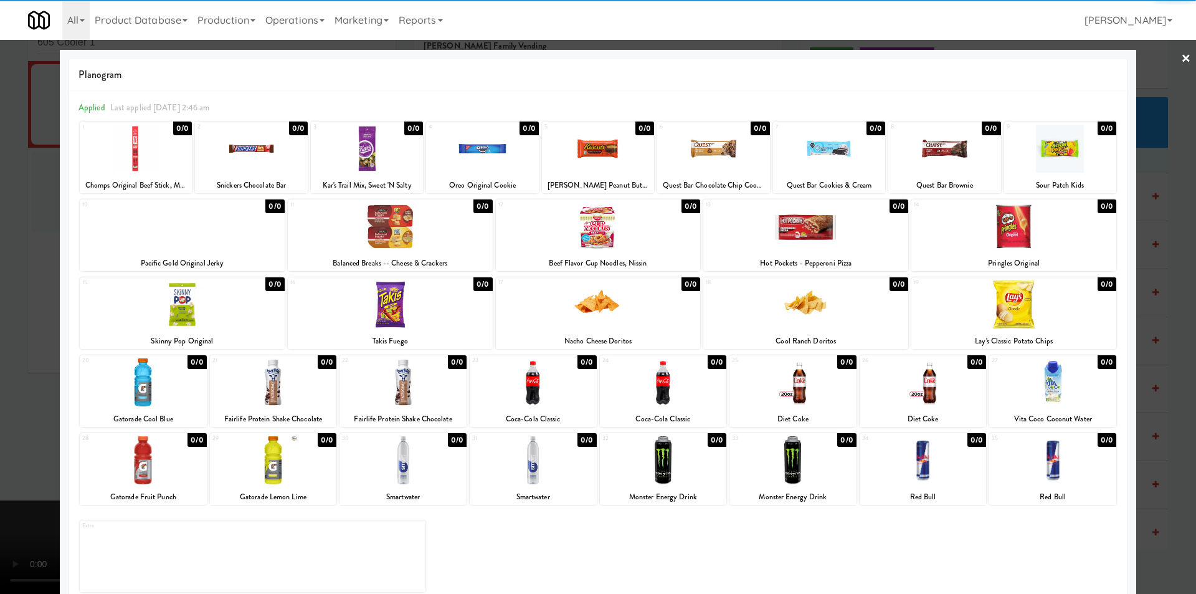
click at [914, 463] on div at bounding box center [922, 460] width 127 height 48
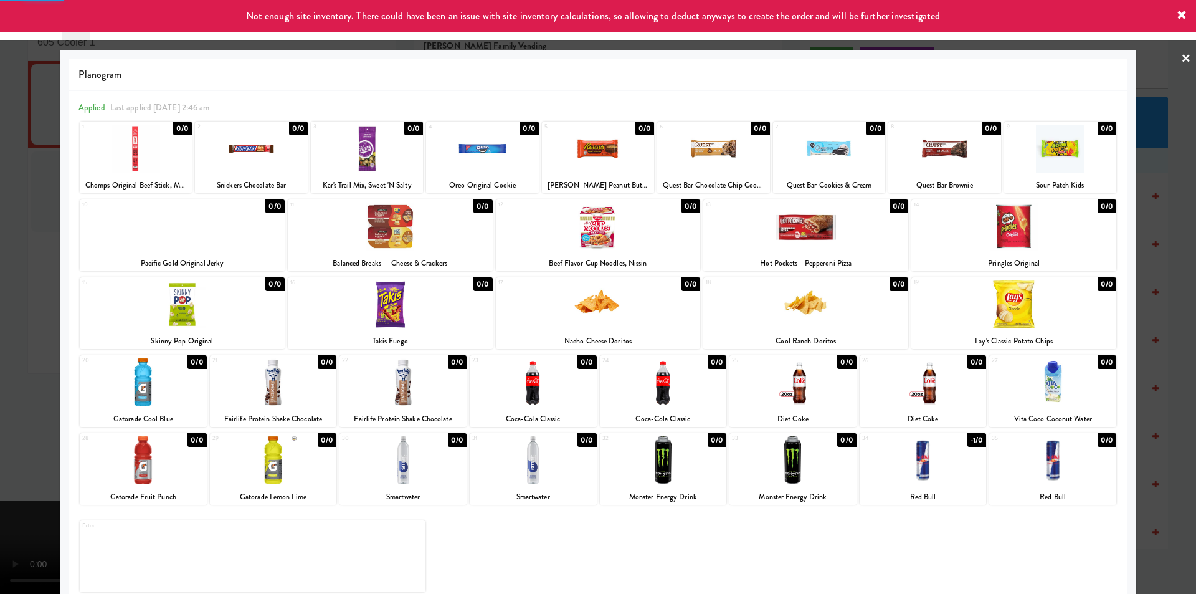
click at [1165, 415] on div at bounding box center [598, 297] width 1196 height 594
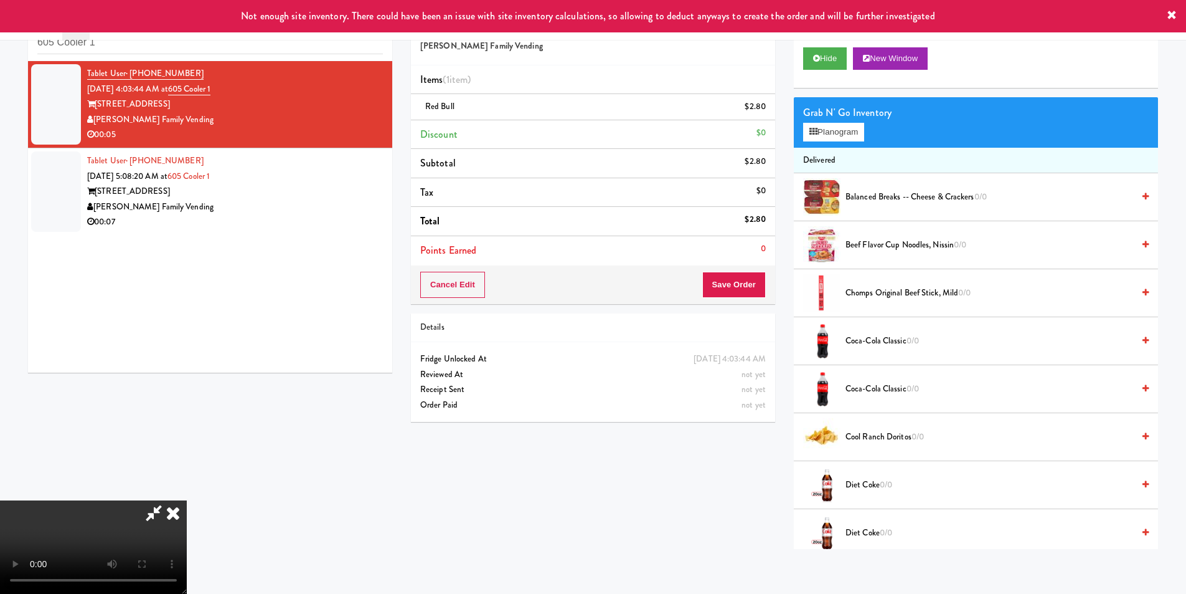
click at [187, 500] on video at bounding box center [93, 546] width 187 height 93
click at [732, 290] on button "Save Order" at bounding box center [734, 285] width 64 height 26
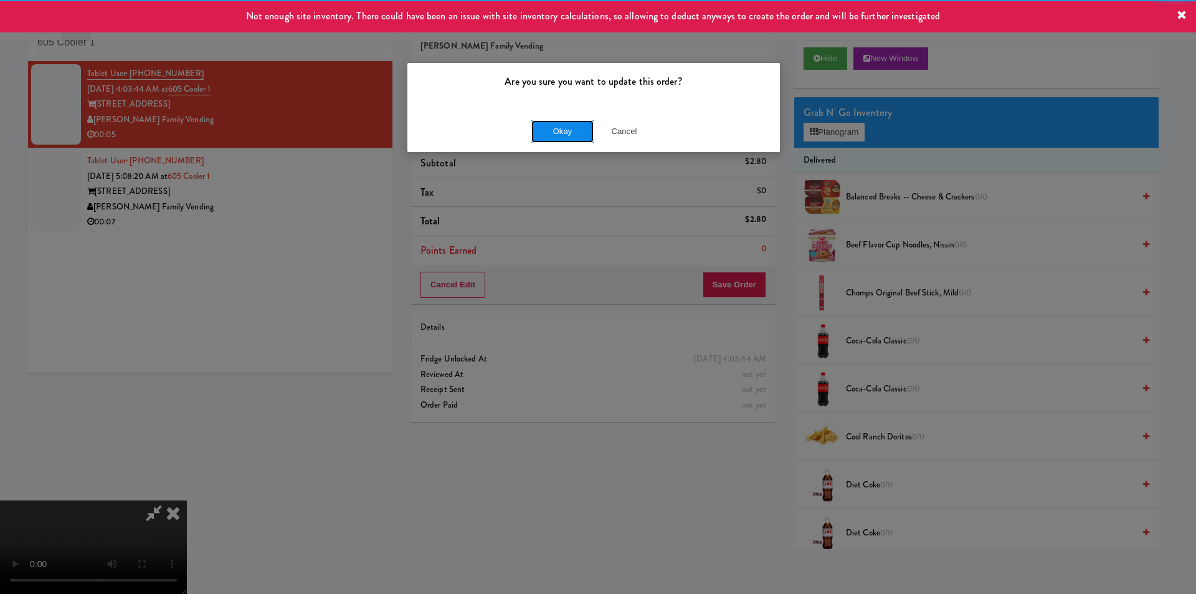
click at [574, 128] on button "Okay" at bounding box center [562, 131] width 62 height 22
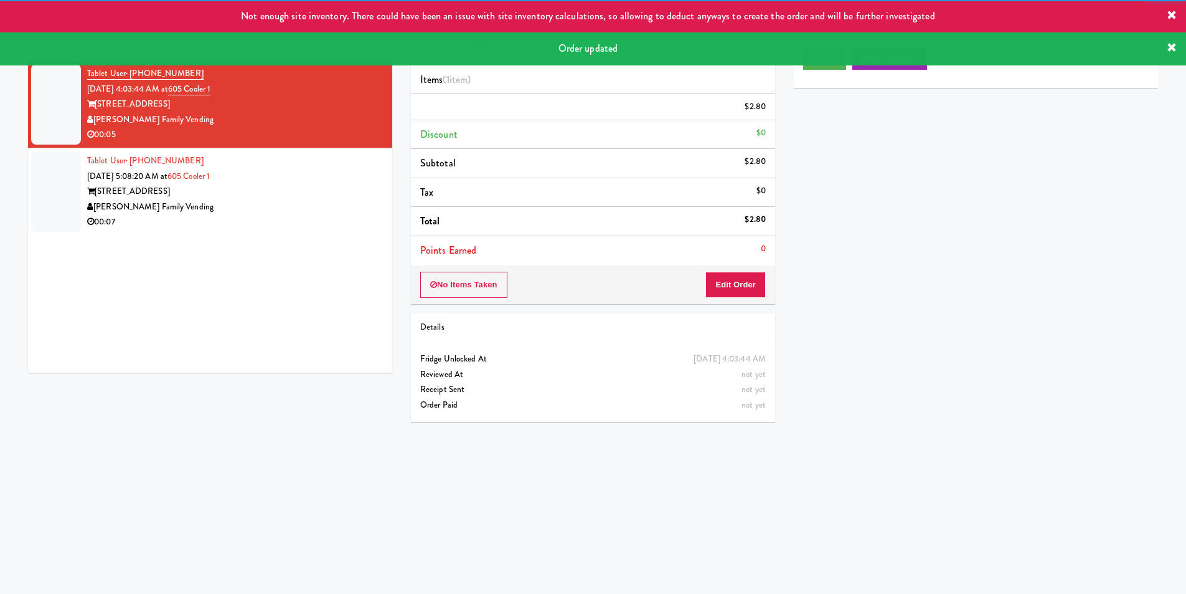
click at [335, 230] on div "Tablet User · (435) 640-4658 [DATE] 5:08:20 AM at [GEOGRAPHIC_DATA][PERSON_NAME…" at bounding box center [235, 191] width 296 height 77
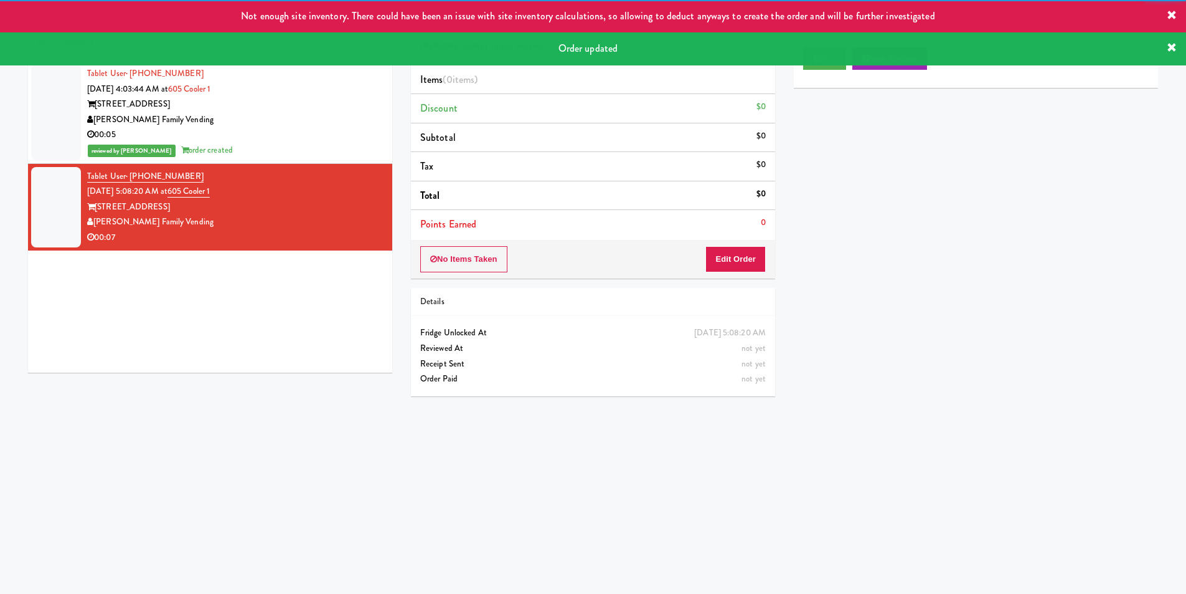
click at [822, 74] on div "Play New Window" at bounding box center [976, 63] width 364 height 50
click at [821, 70] on div "Play New Window" at bounding box center [976, 63] width 364 height 50
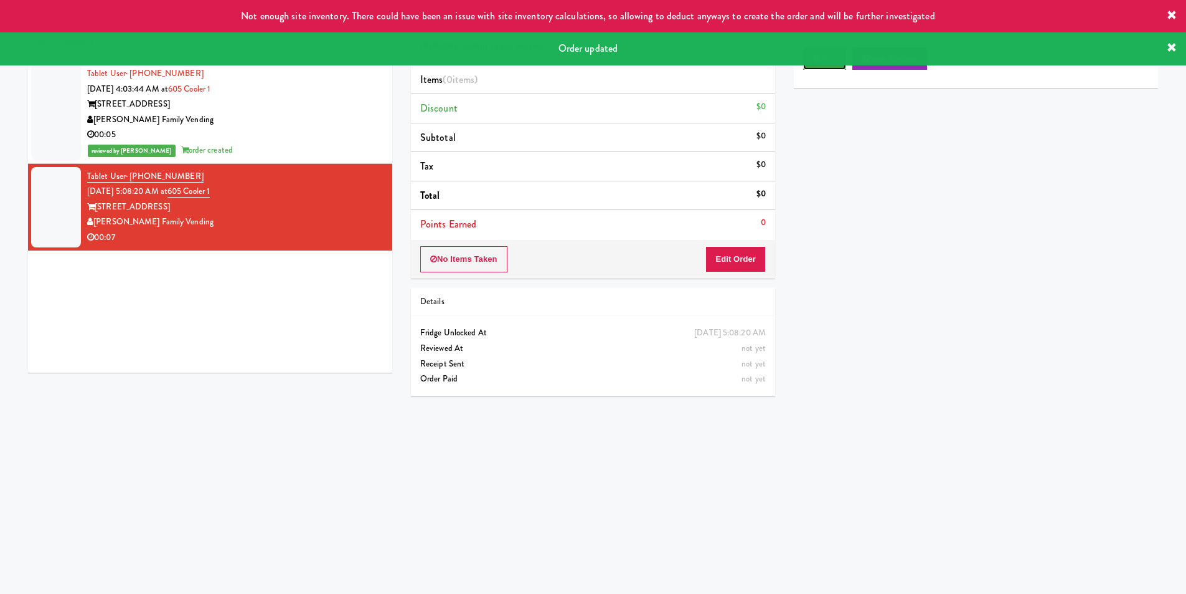
click at [821, 68] on button "Play" at bounding box center [824, 58] width 43 height 22
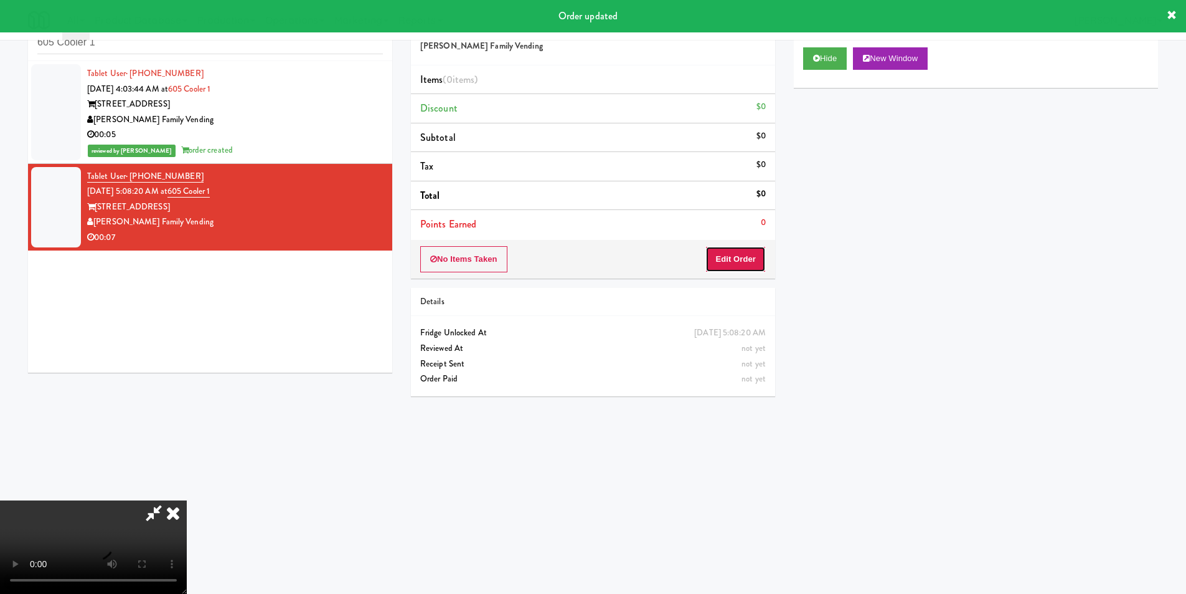
click at [739, 260] on button "Edit Order" at bounding box center [736, 259] width 60 height 26
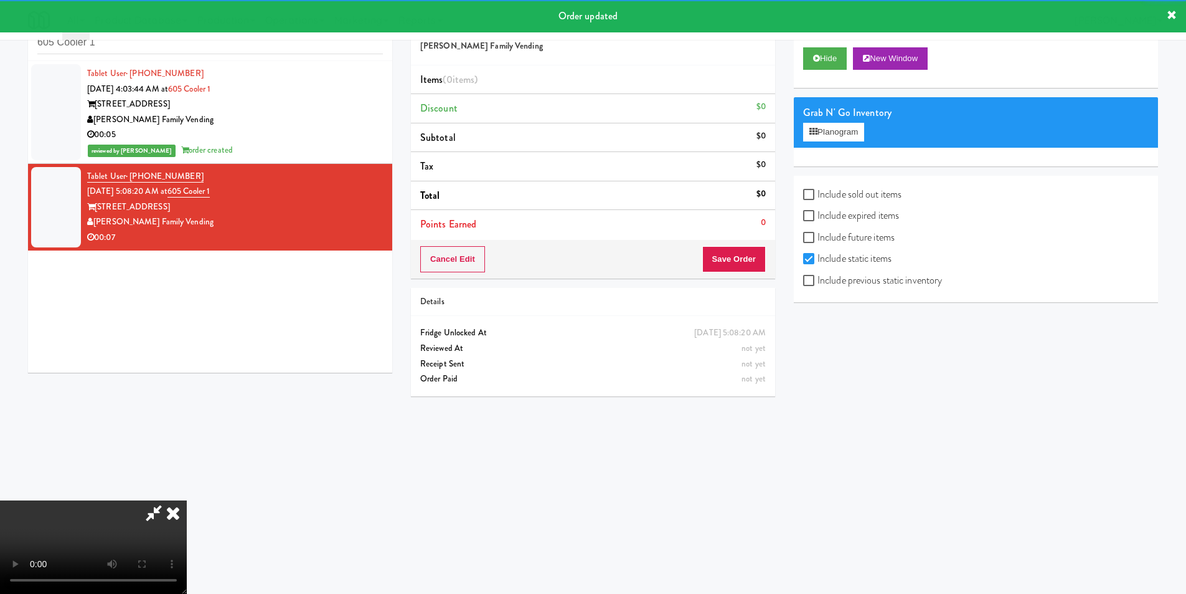
click at [876, 280] on label "Include previous static inventory" at bounding box center [872, 280] width 139 height 19
click at [818, 280] on input "Include previous static inventory" at bounding box center [810, 281] width 14 height 10
checkbox input "true"
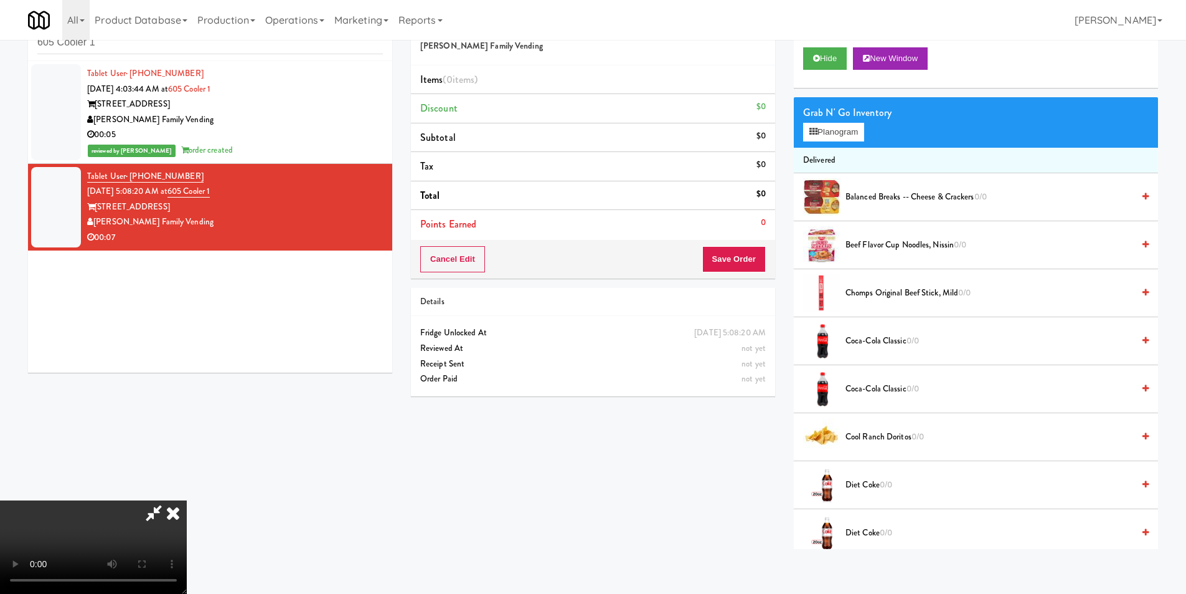
click at [854, 341] on span "Coca-Cola Classic 0/0" at bounding box center [990, 341] width 288 height 16
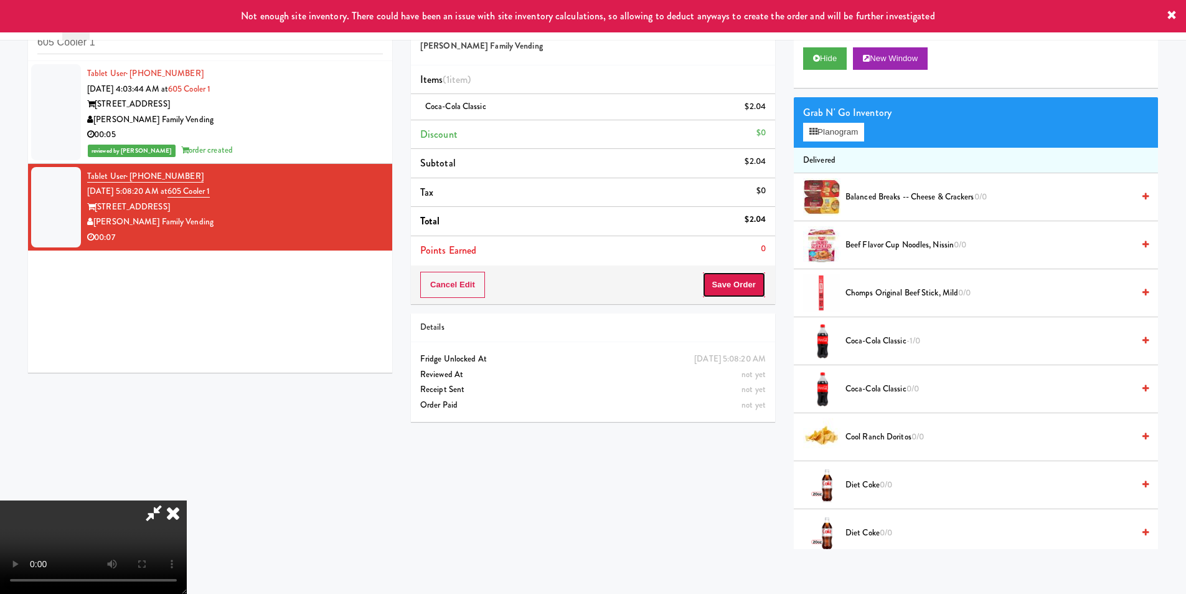
click at [748, 284] on button "Save Order" at bounding box center [734, 285] width 64 height 26
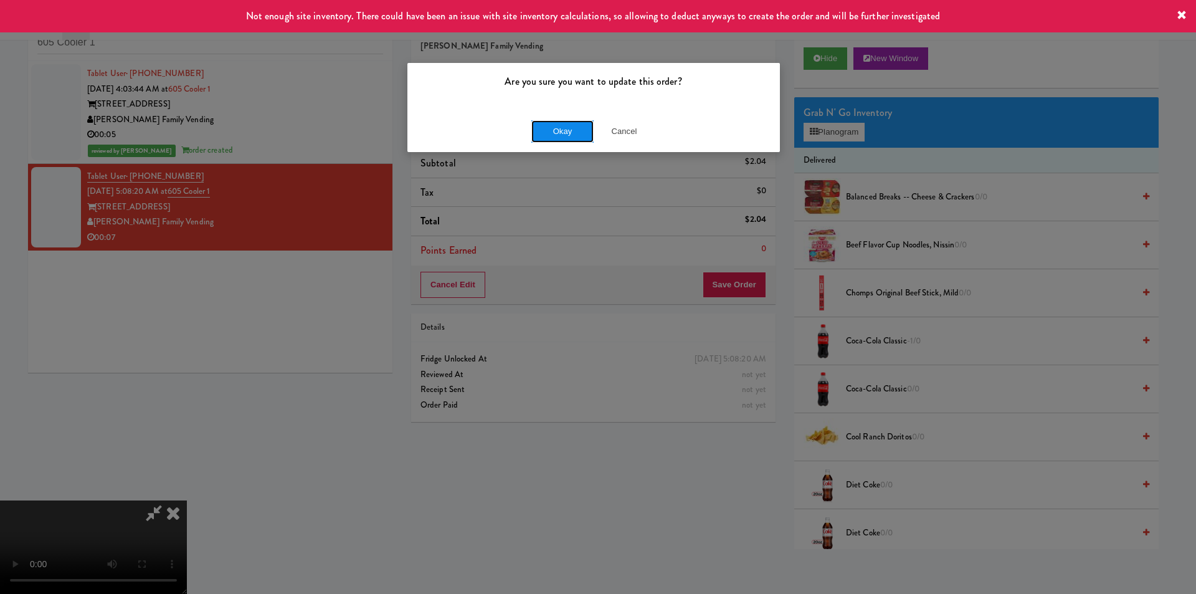
click at [562, 126] on button "Okay" at bounding box center [562, 131] width 62 height 22
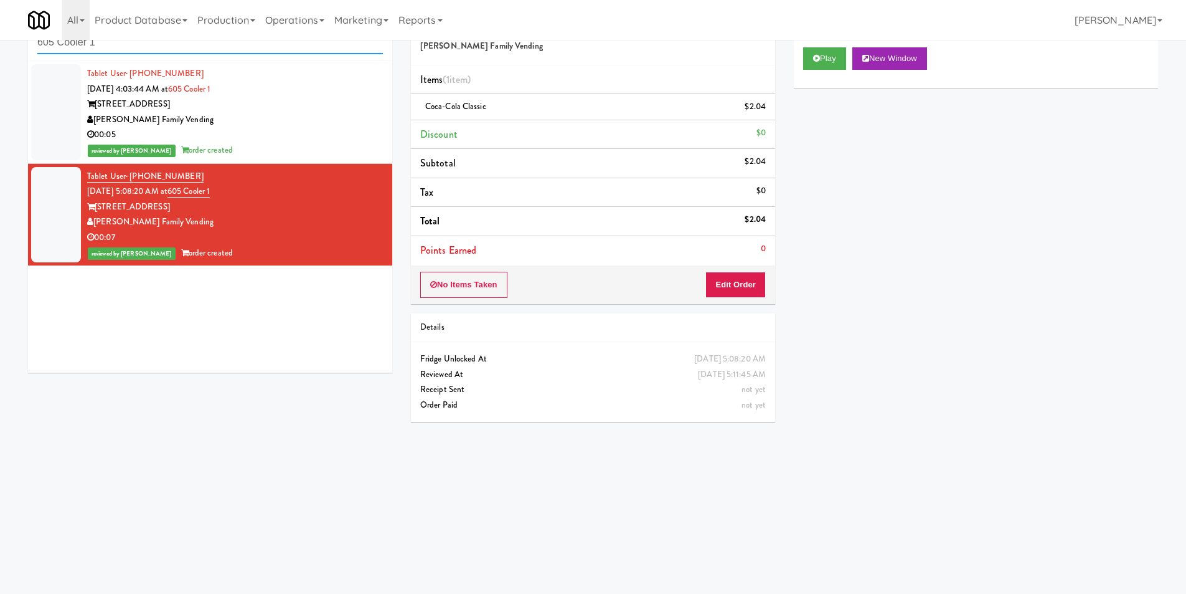
click at [176, 46] on input "605 Cooler 1" at bounding box center [210, 42] width 346 height 23
paste input "Rock Solid Reboot (Left)"
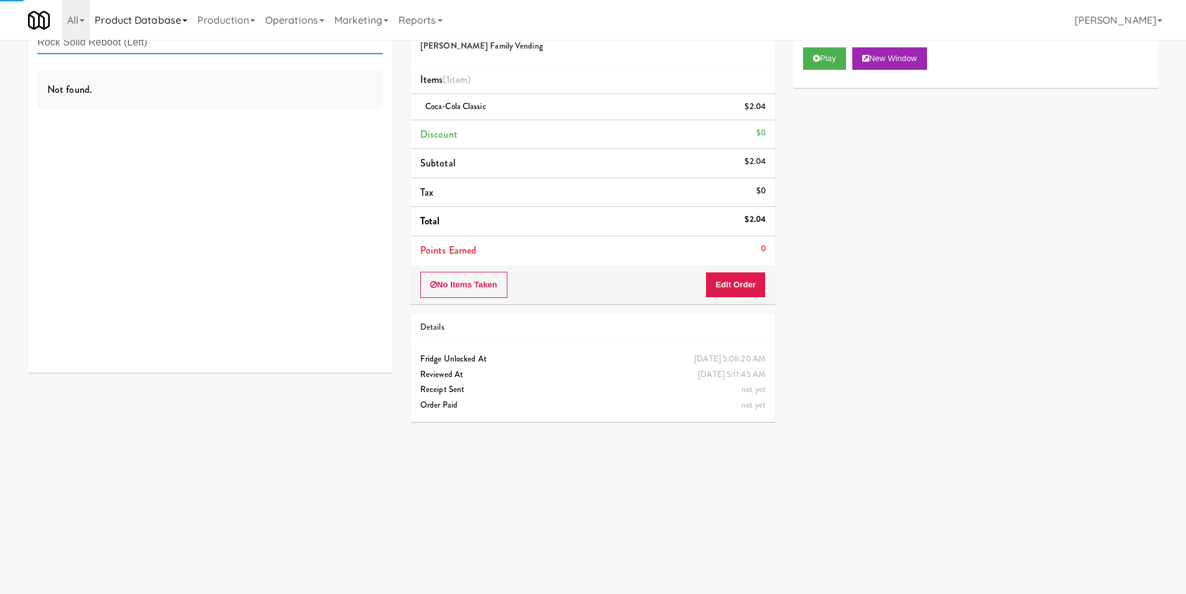
type input "Rock Solid Reboot (Left)"
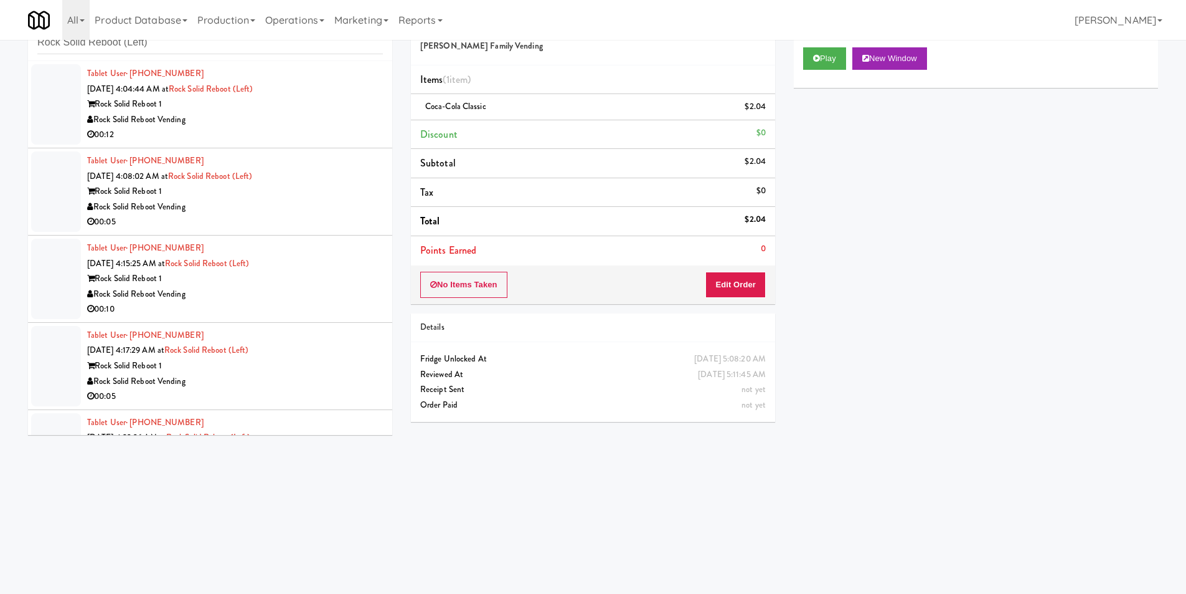
drag, startPoint x: 275, startPoint y: 132, endPoint x: 281, endPoint y: 131, distance: 6.4
click at [276, 132] on div "00:12" at bounding box center [235, 135] width 296 height 16
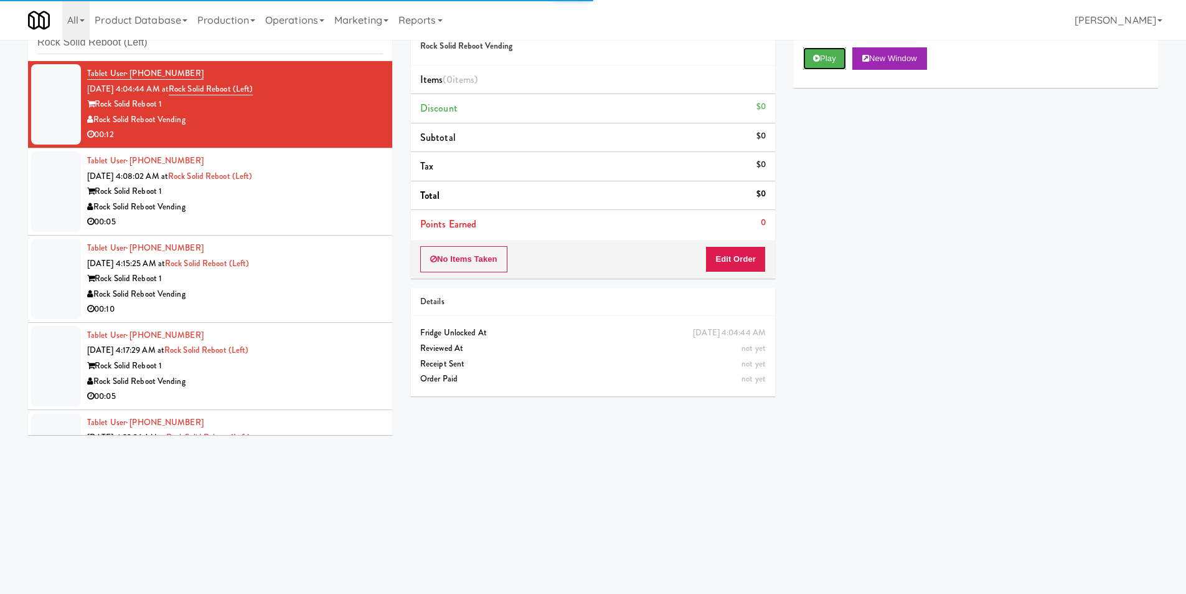
click at [834, 61] on button "Play" at bounding box center [824, 58] width 43 height 22
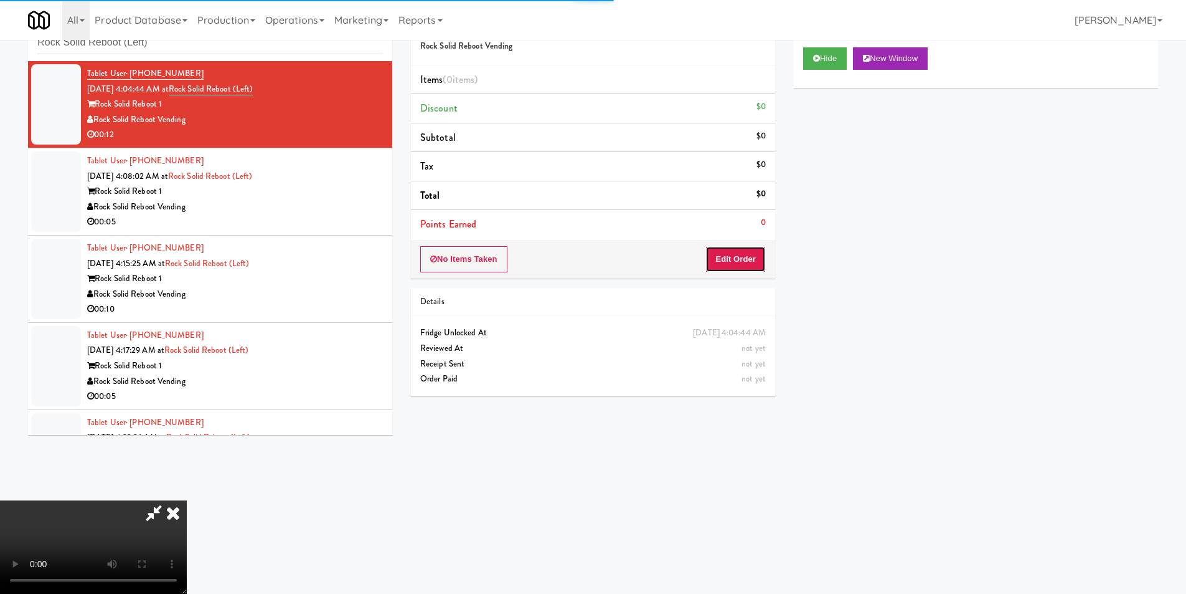
click at [721, 265] on button "Edit Order" at bounding box center [736, 259] width 60 height 26
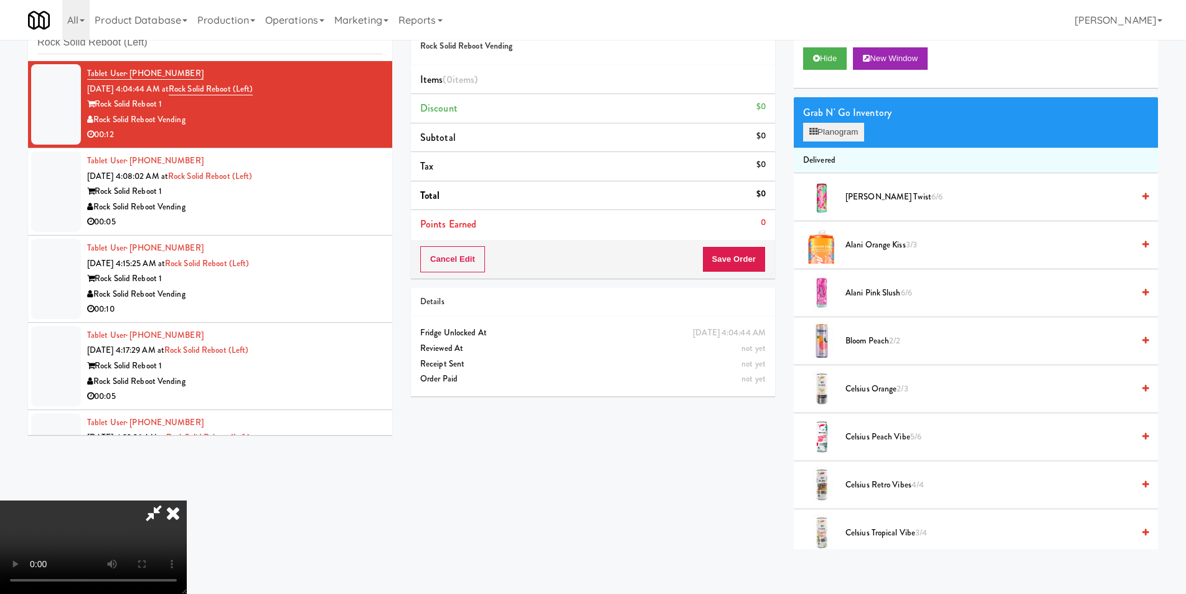
click at [857, 122] on div "Grab N' Go Inventory Planogram" at bounding box center [976, 122] width 364 height 50
click at [856, 128] on button "Planogram" at bounding box center [833, 132] width 61 height 19
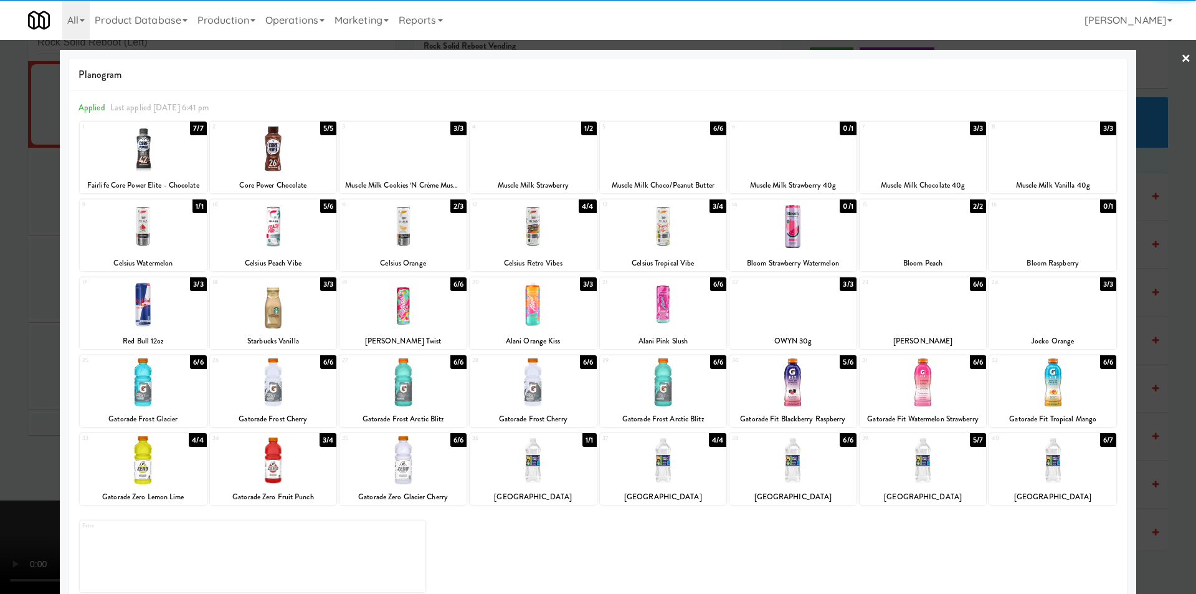
click at [539, 234] on div at bounding box center [533, 226] width 127 height 48
click at [1153, 280] on div at bounding box center [598, 297] width 1196 height 594
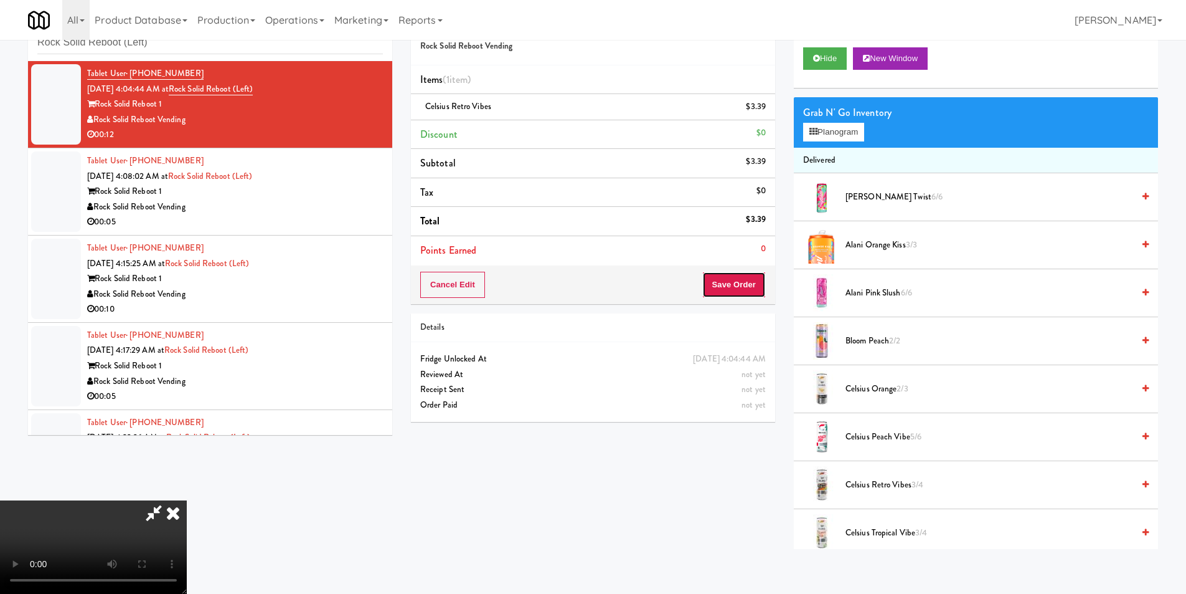
click at [736, 290] on button "Save Order" at bounding box center [734, 285] width 64 height 26
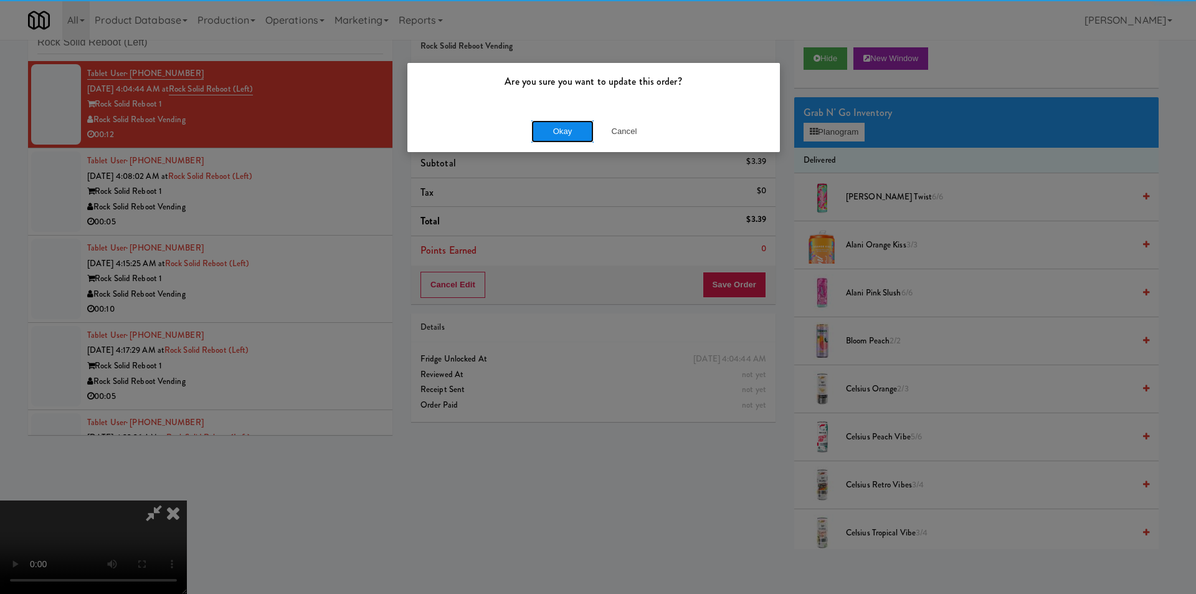
click at [547, 136] on button "Okay" at bounding box center [562, 131] width 62 height 22
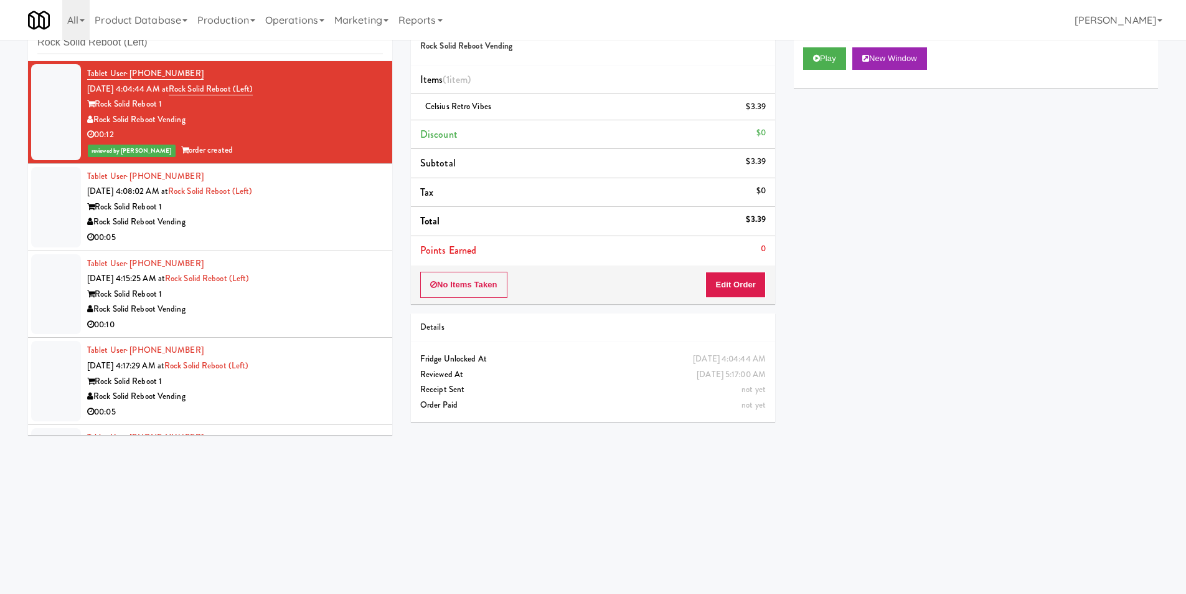
drag, startPoint x: 336, startPoint y: 190, endPoint x: 345, endPoint y: 191, distance: 9.4
click at [336, 191] on div "Tablet User · (301) 806-2069 [DATE] 4:08:02 AM at Rock Solid Reboot (Left) Rock…" at bounding box center [235, 207] width 296 height 77
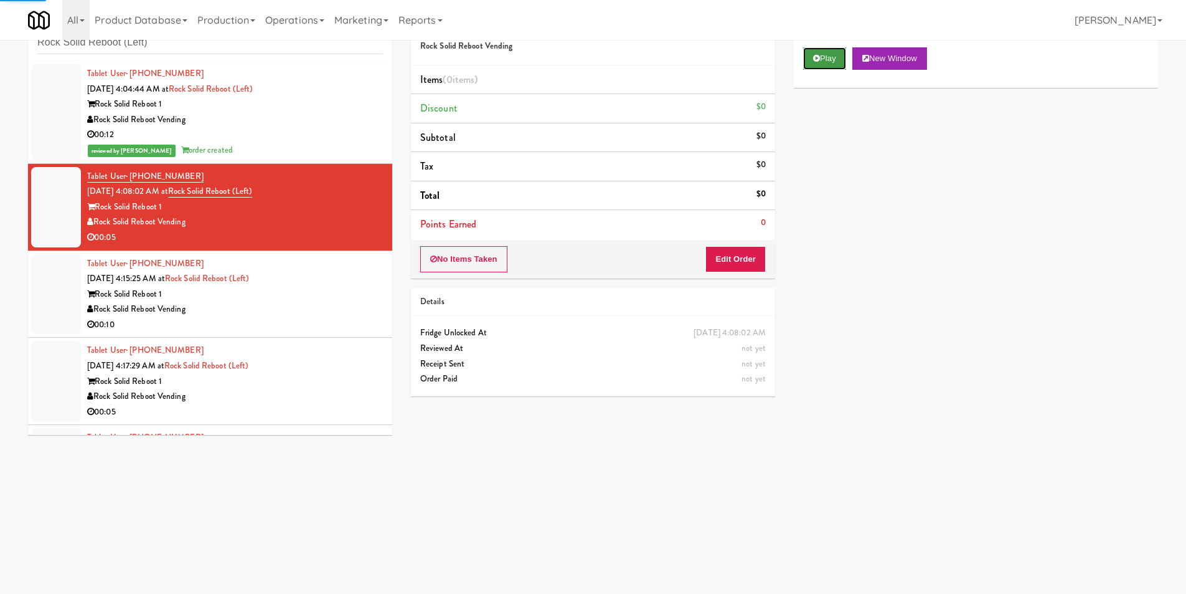
click at [825, 62] on button "Play" at bounding box center [824, 58] width 43 height 22
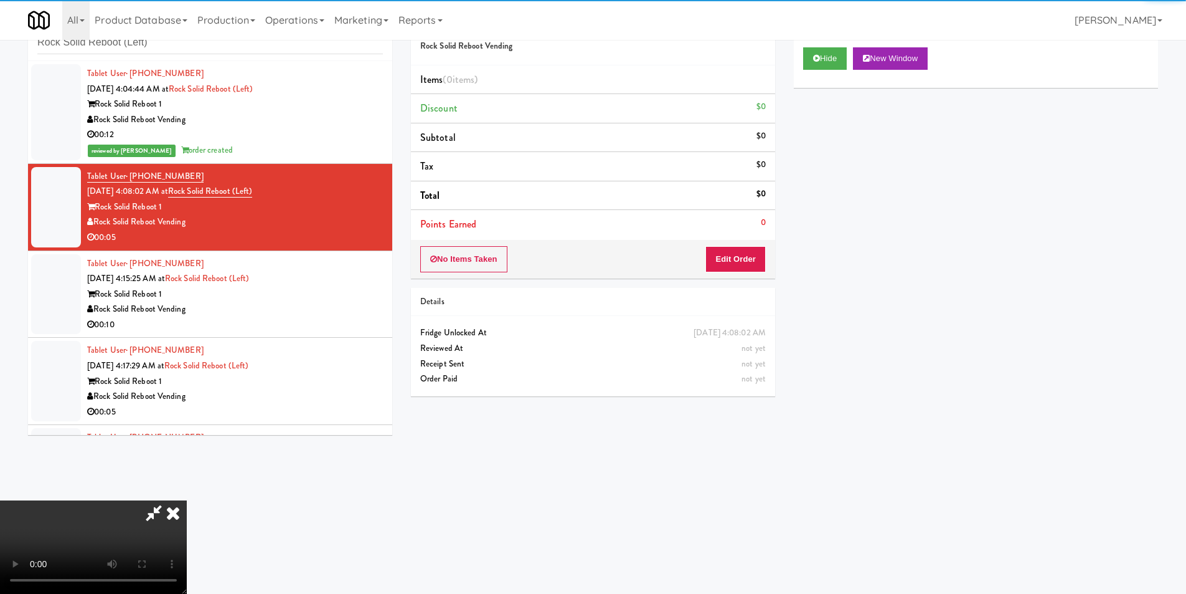
click at [766, 256] on div "No Items Taken Edit Order" at bounding box center [593, 259] width 364 height 39
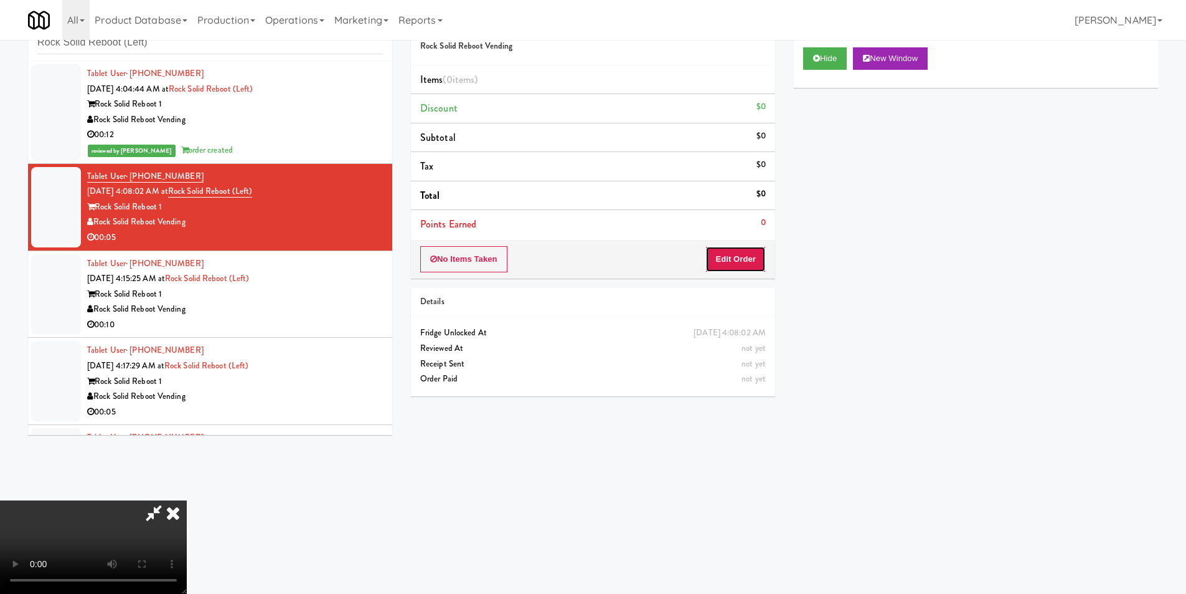
click at [745, 268] on button "Edit Order" at bounding box center [736, 259] width 60 height 26
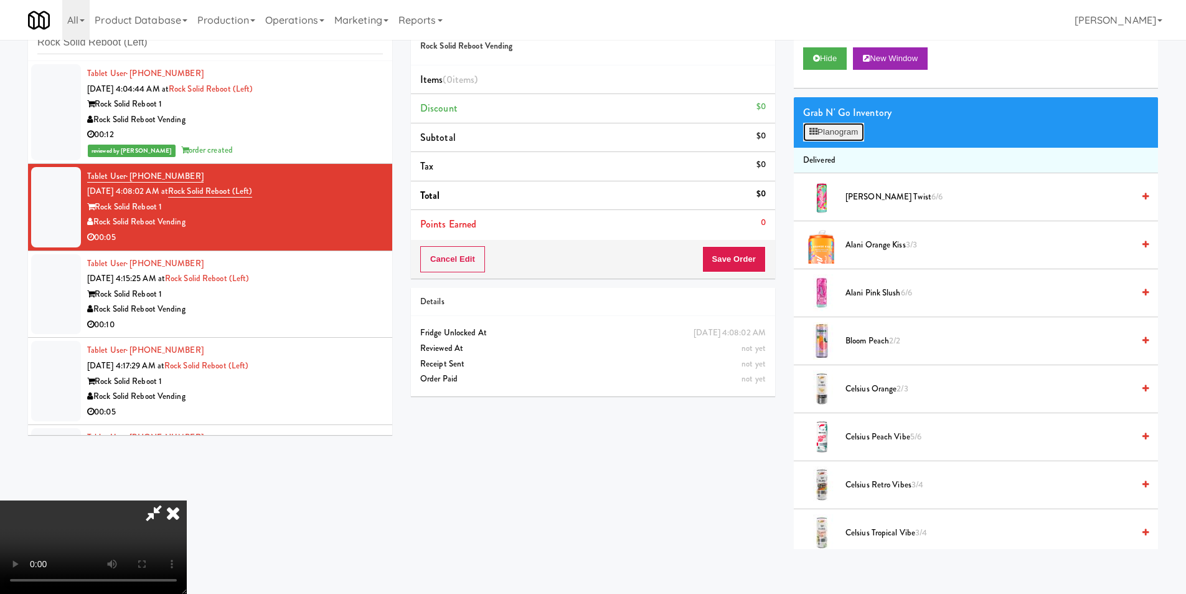
click at [840, 138] on button "Planogram" at bounding box center [833, 132] width 61 height 19
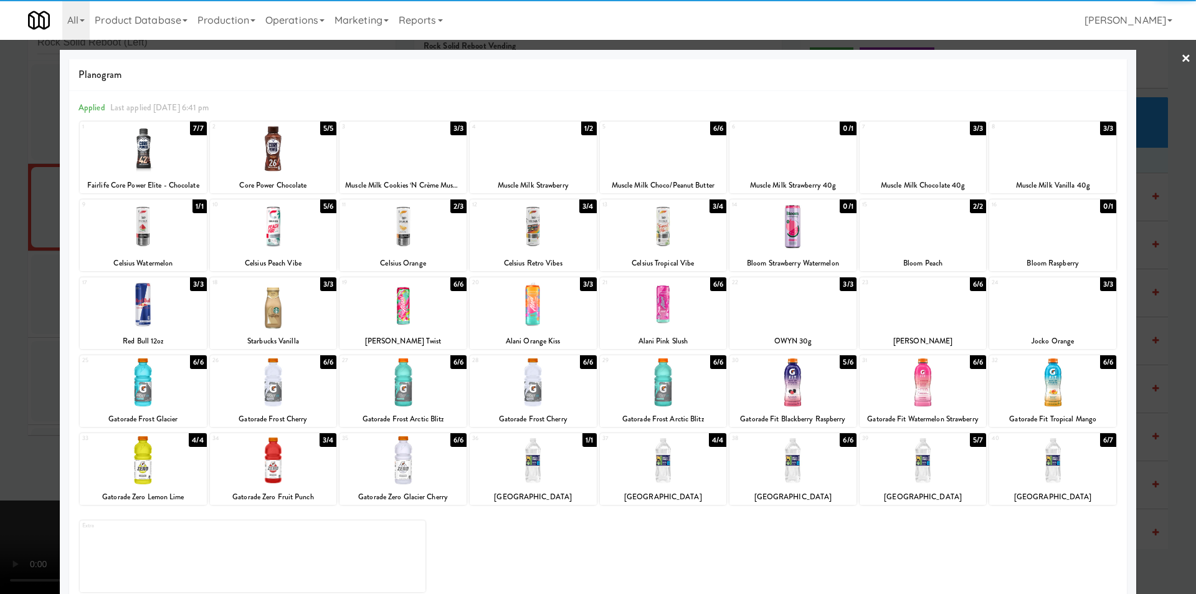
click at [912, 238] on div at bounding box center [922, 226] width 127 height 48
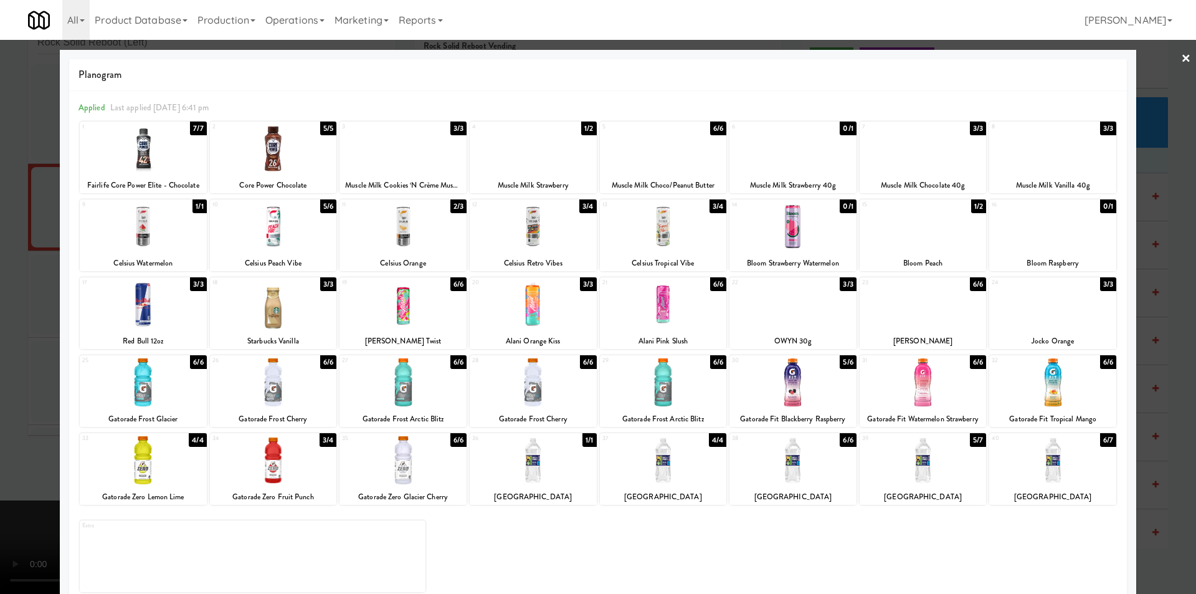
click at [1150, 255] on div at bounding box center [598, 297] width 1196 height 594
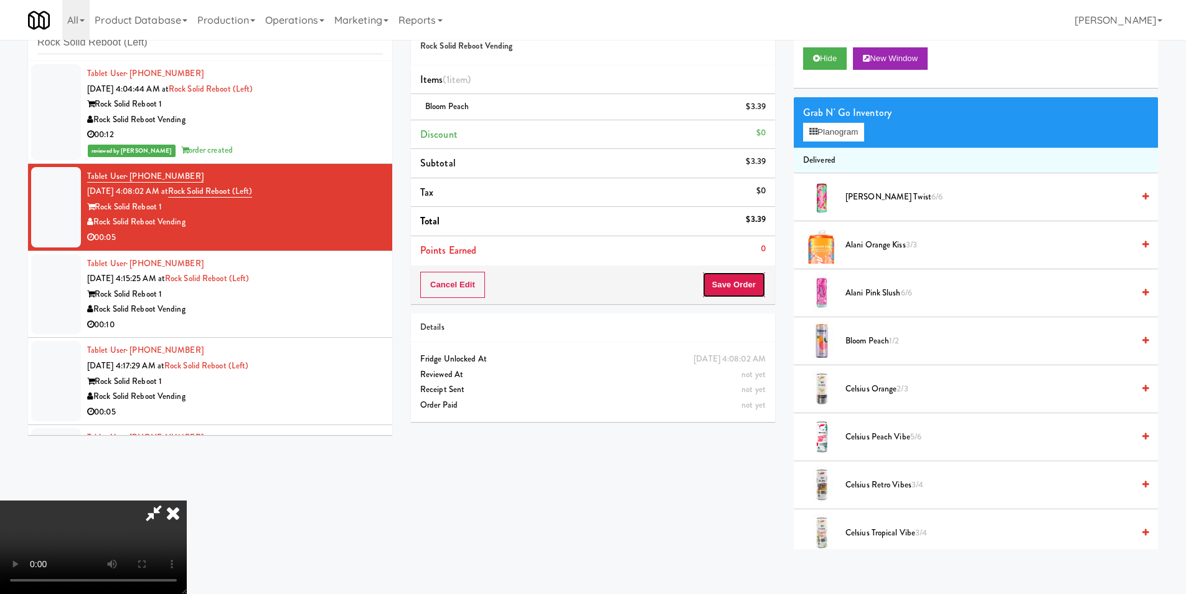
click at [757, 286] on button "Save Order" at bounding box center [734, 285] width 64 height 26
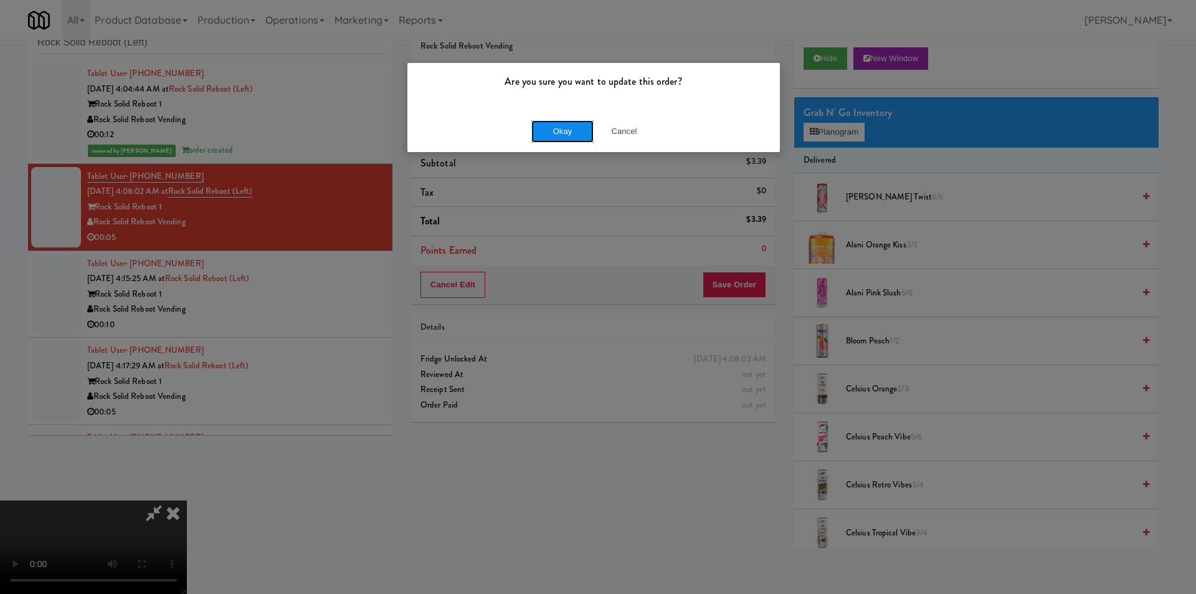
click at [560, 128] on button "Okay" at bounding box center [562, 131] width 62 height 22
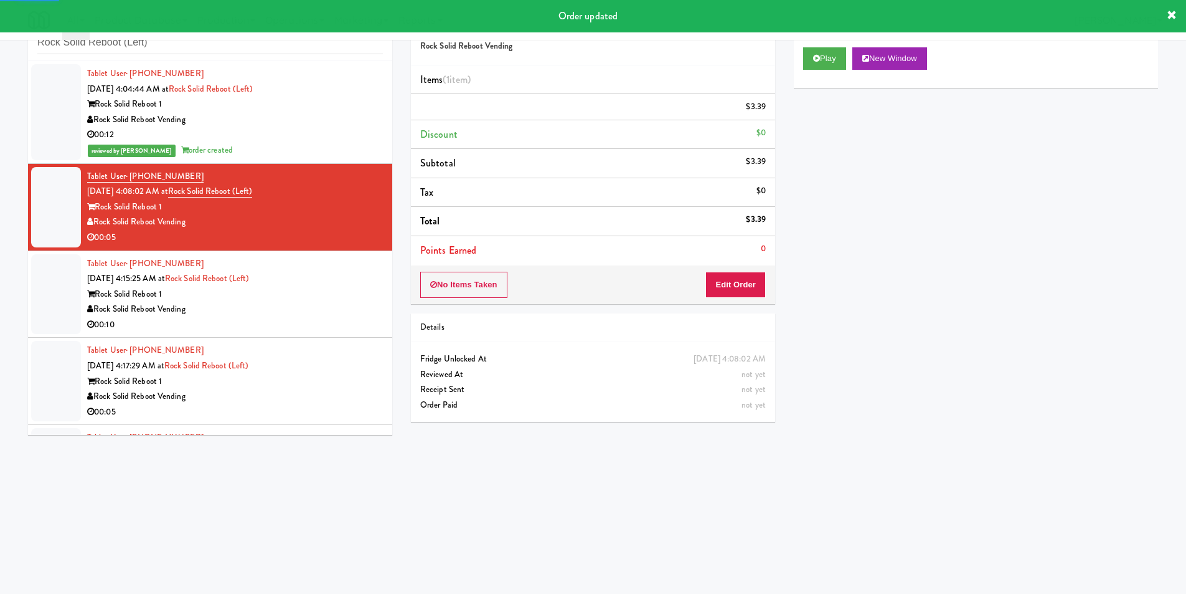
click at [315, 283] on div "Tablet User · (717) 465-3214 [DATE] 4:15:25 AM at Rock Solid Reboot (Left) Rock…" at bounding box center [235, 294] width 296 height 77
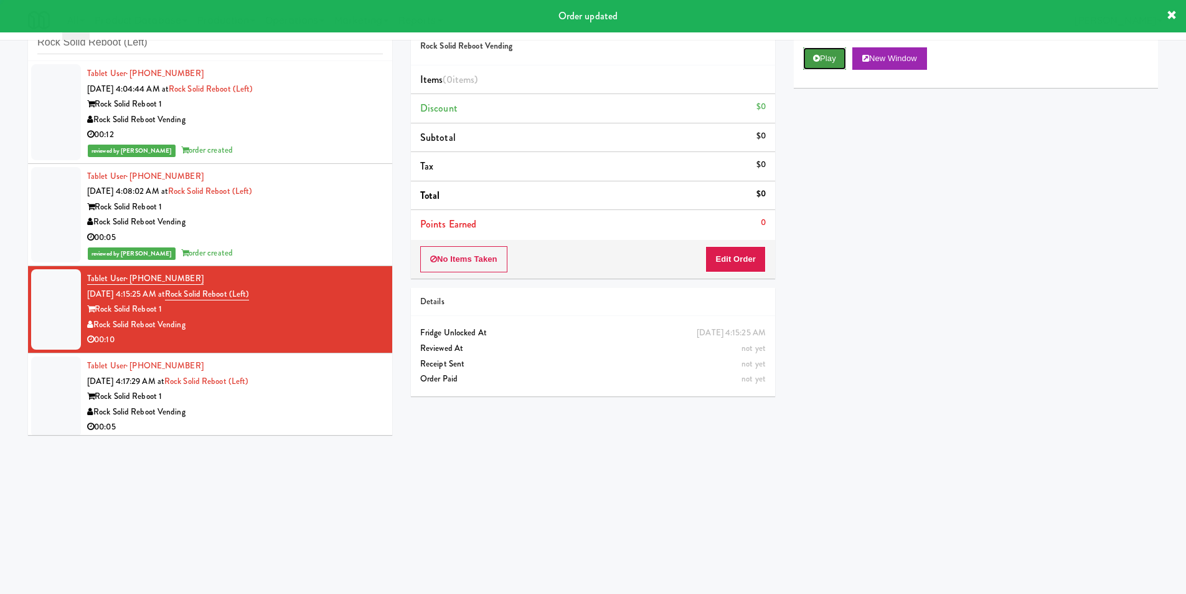
click at [821, 62] on button "Play" at bounding box center [824, 58] width 43 height 22
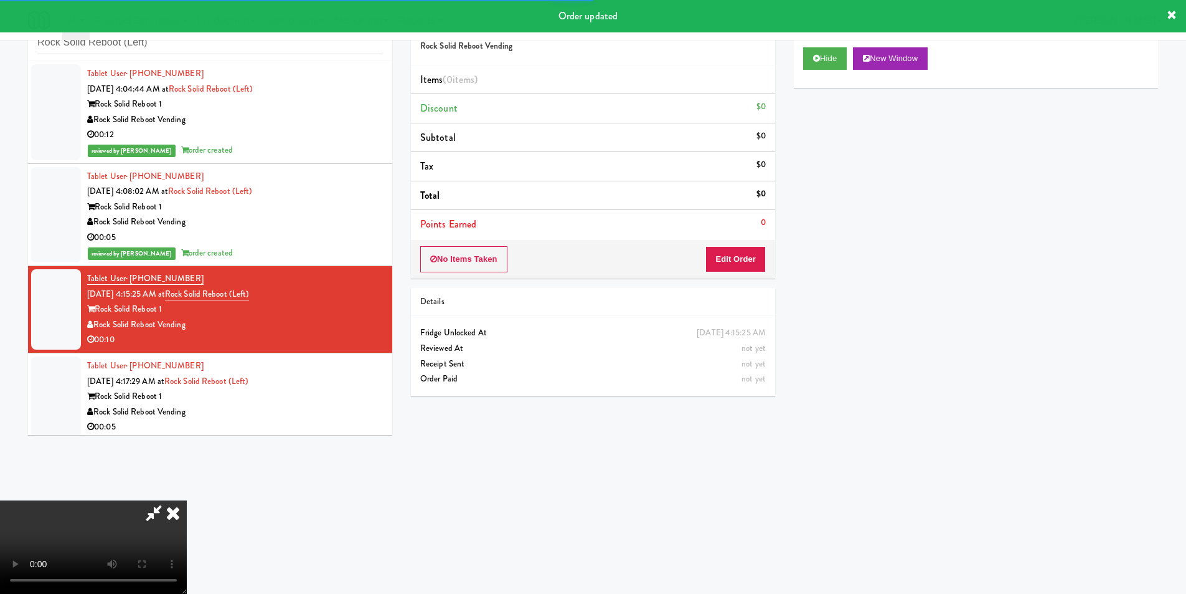
click at [726, 274] on div "No Items Taken Edit Order" at bounding box center [593, 259] width 364 height 39
click at [715, 255] on button "Edit Order" at bounding box center [736, 259] width 60 height 26
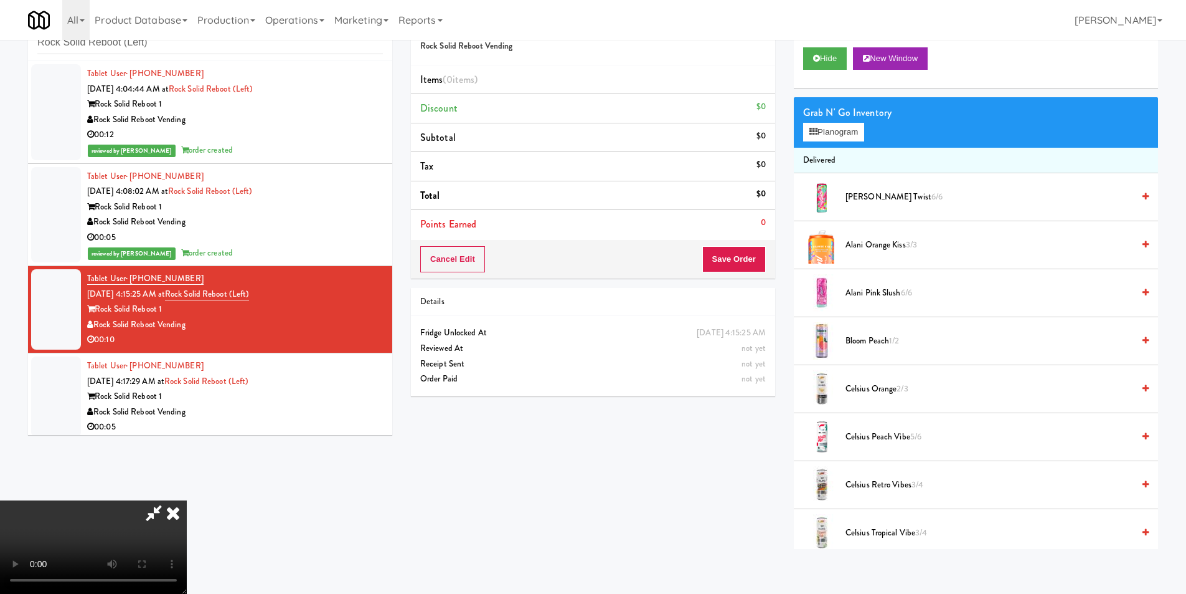
click at [187, 500] on video at bounding box center [93, 546] width 187 height 93
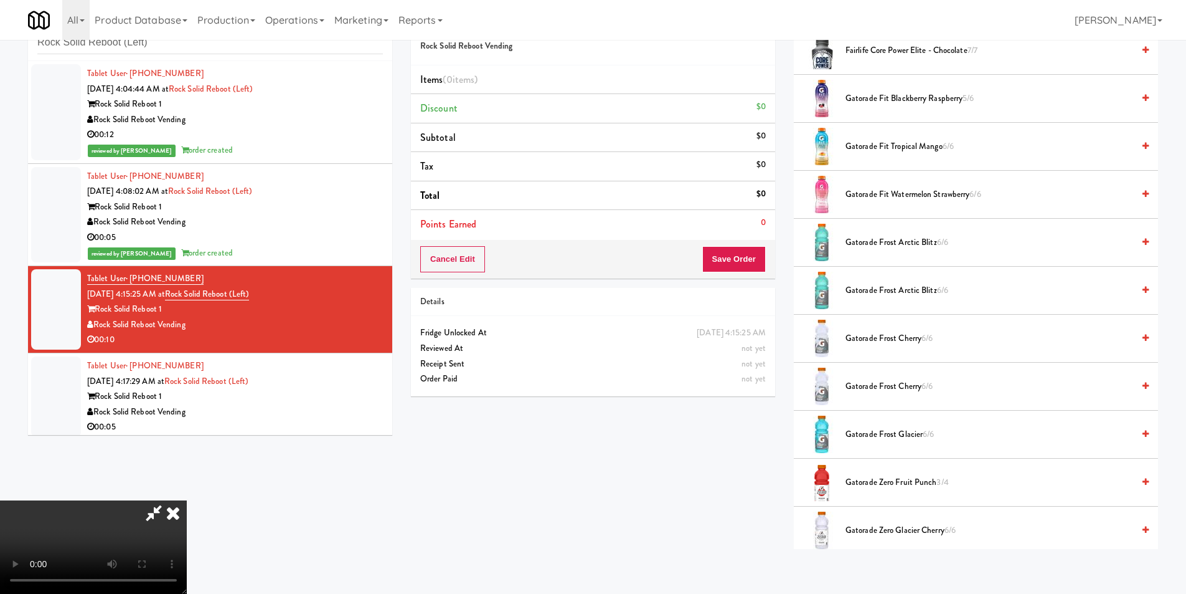
scroll to position [872, 0]
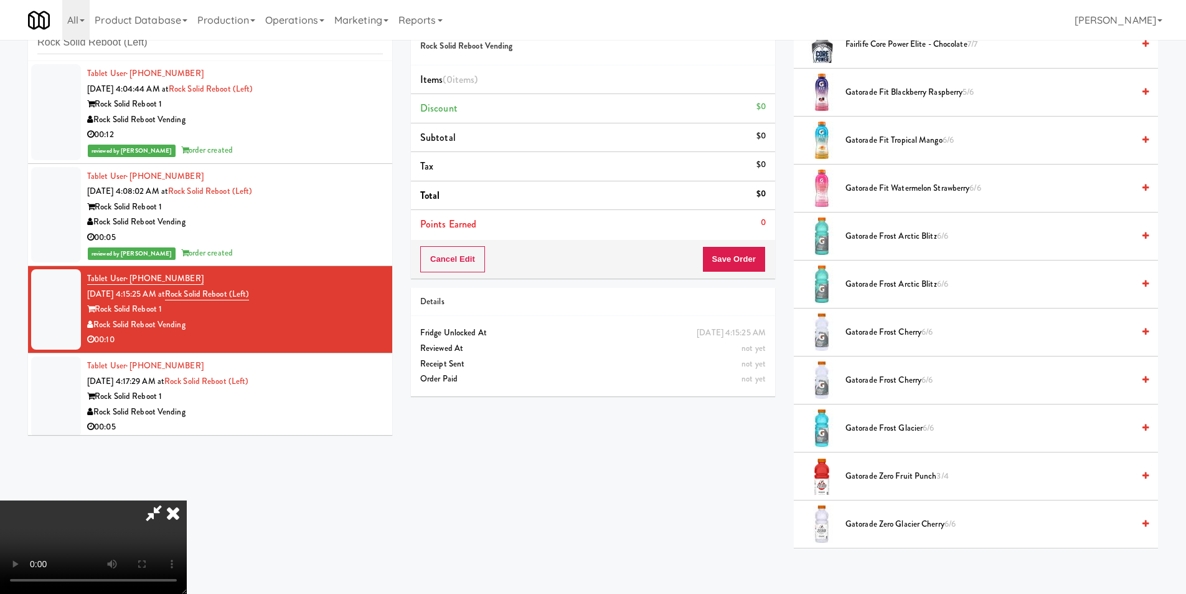
click at [886, 336] on span "Gatorade Frost Cherry 6/6" at bounding box center [990, 332] width 288 height 16
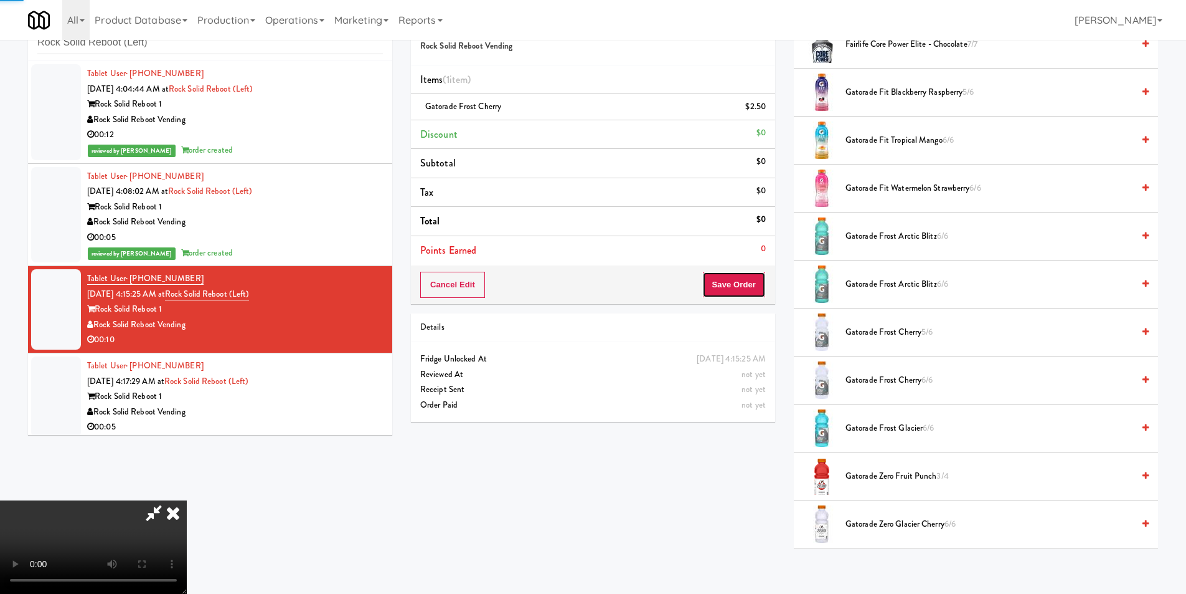
click at [749, 291] on button "Save Order" at bounding box center [734, 285] width 64 height 26
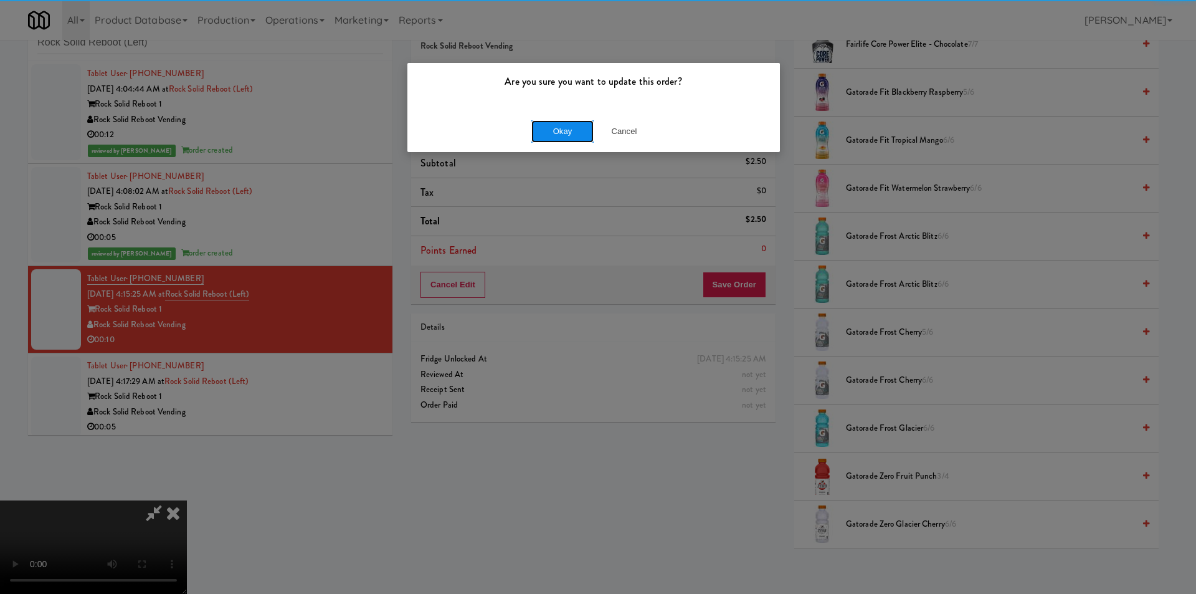
click at [564, 121] on button "Okay" at bounding box center [562, 131] width 62 height 22
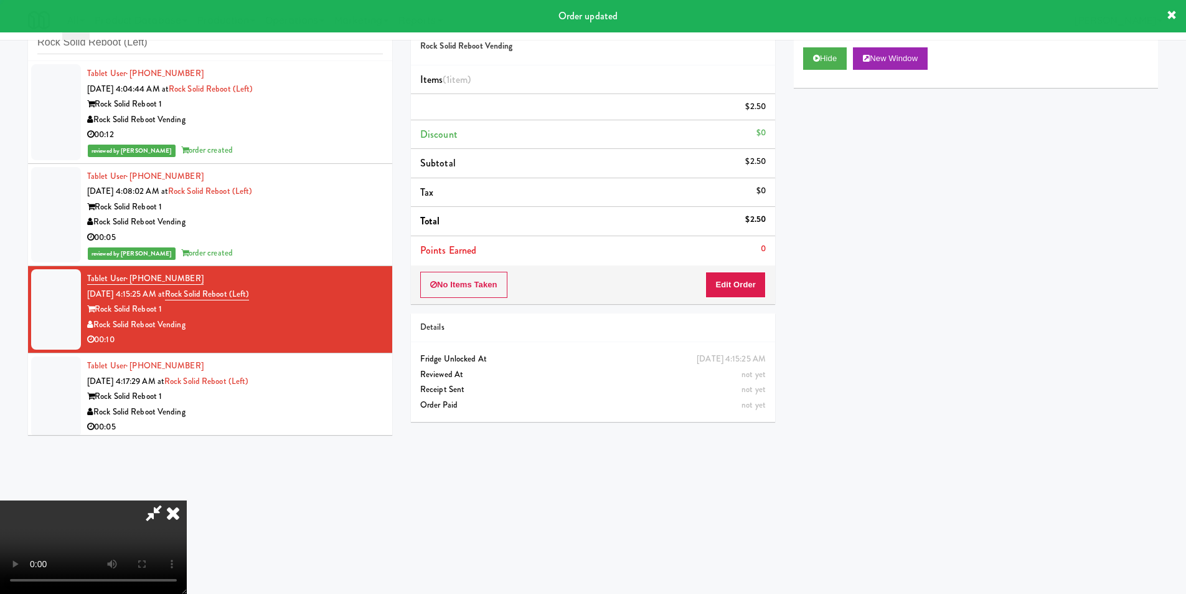
scroll to position [0, 0]
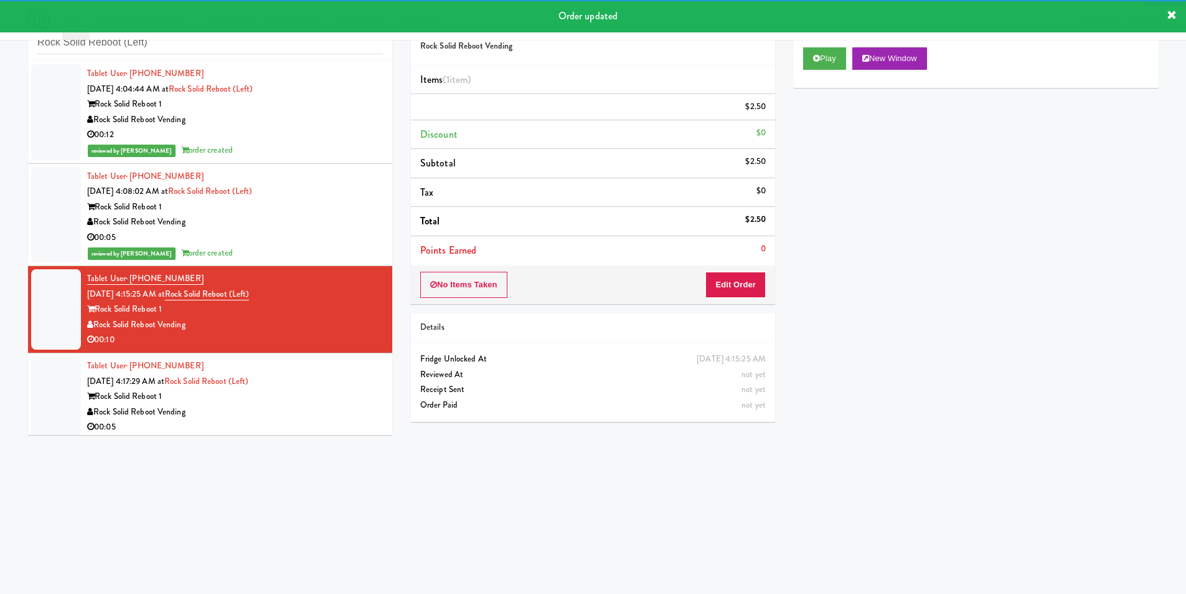
click at [305, 377] on div "Tablet User · (240) 565-3568 [DATE] 4:17:29 AM at Rock Solid Reboot (Left) Rock…" at bounding box center [235, 396] width 296 height 77
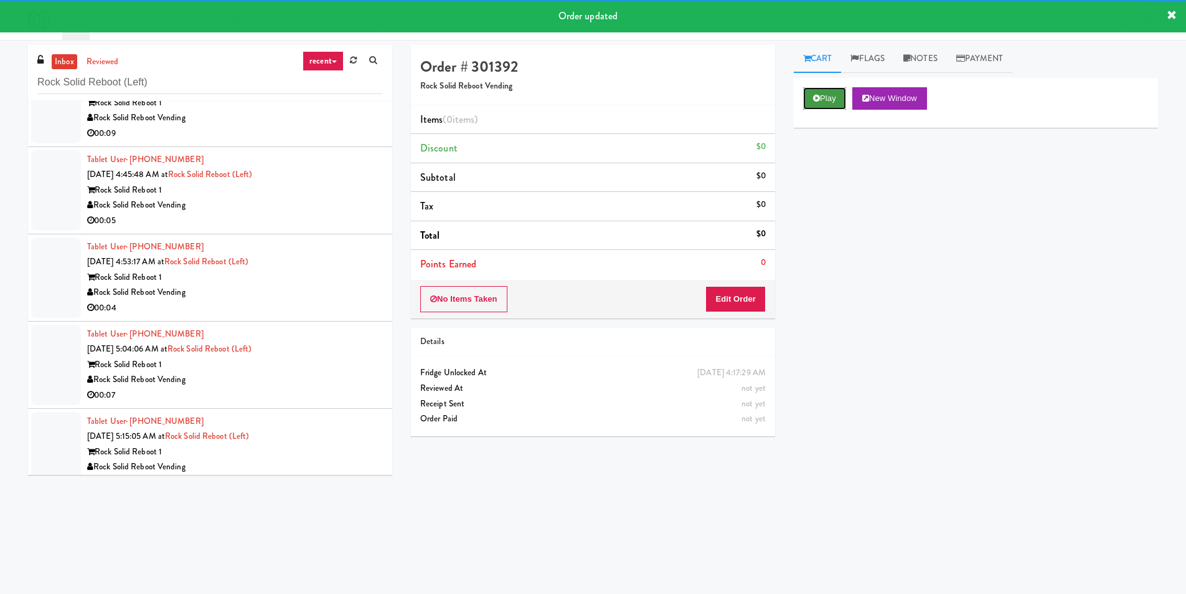
click at [816, 90] on button "Play" at bounding box center [824, 98] width 43 height 22
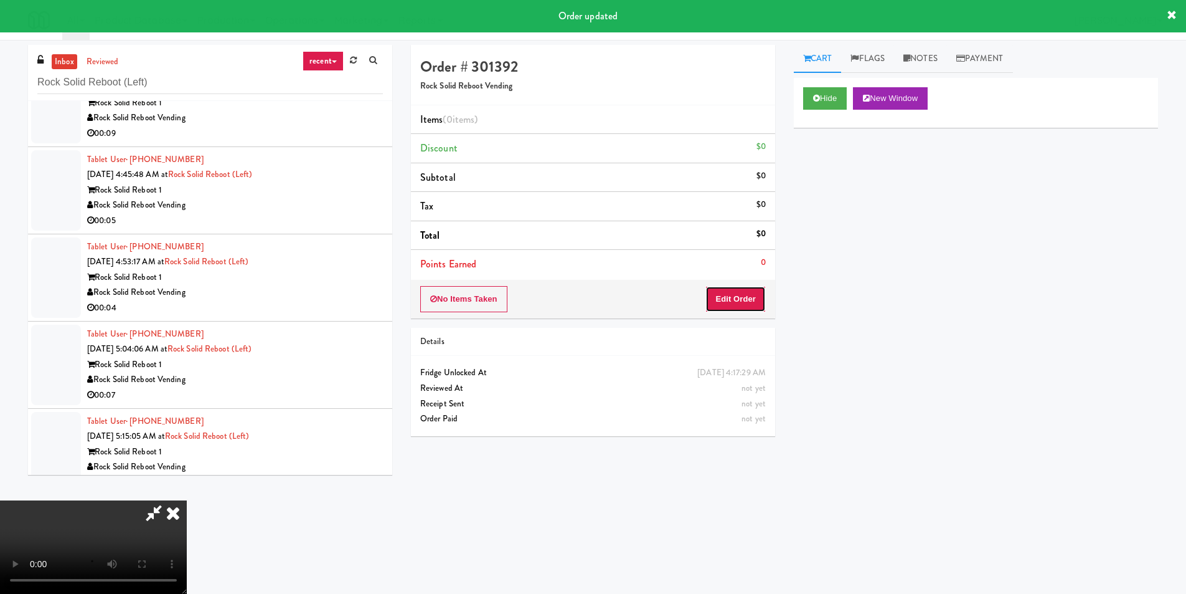
click at [731, 294] on button "Edit Order" at bounding box center [736, 299] width 60 height 26
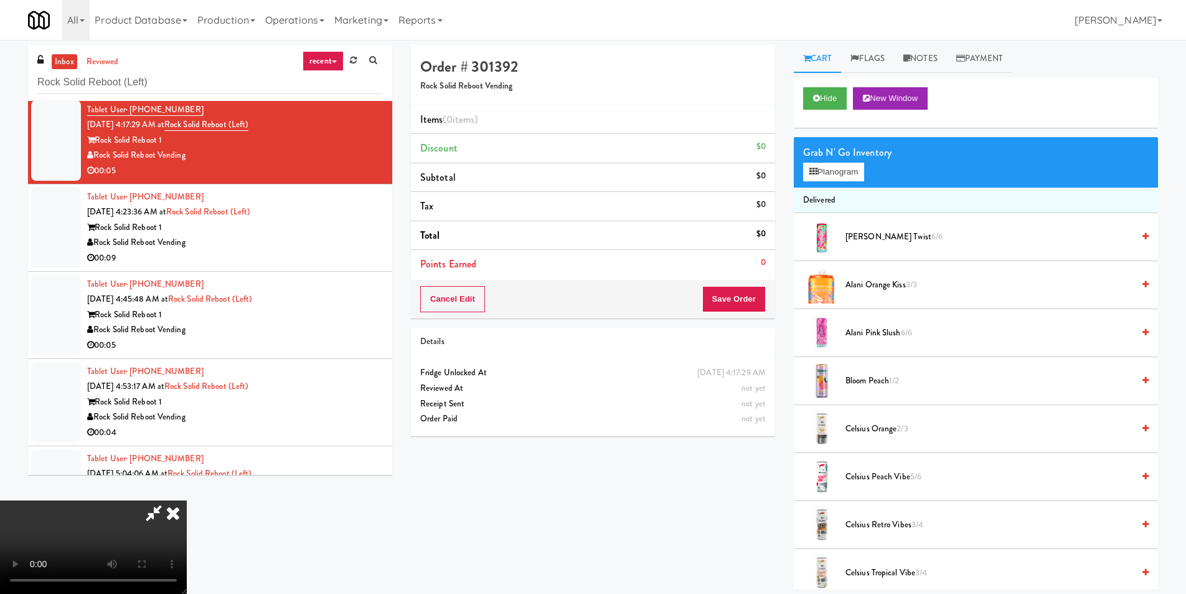
scroll to position [64, 0]
click at [820, 172] on button "Planogram" at bounding box center [833, 172] width 61 height 19
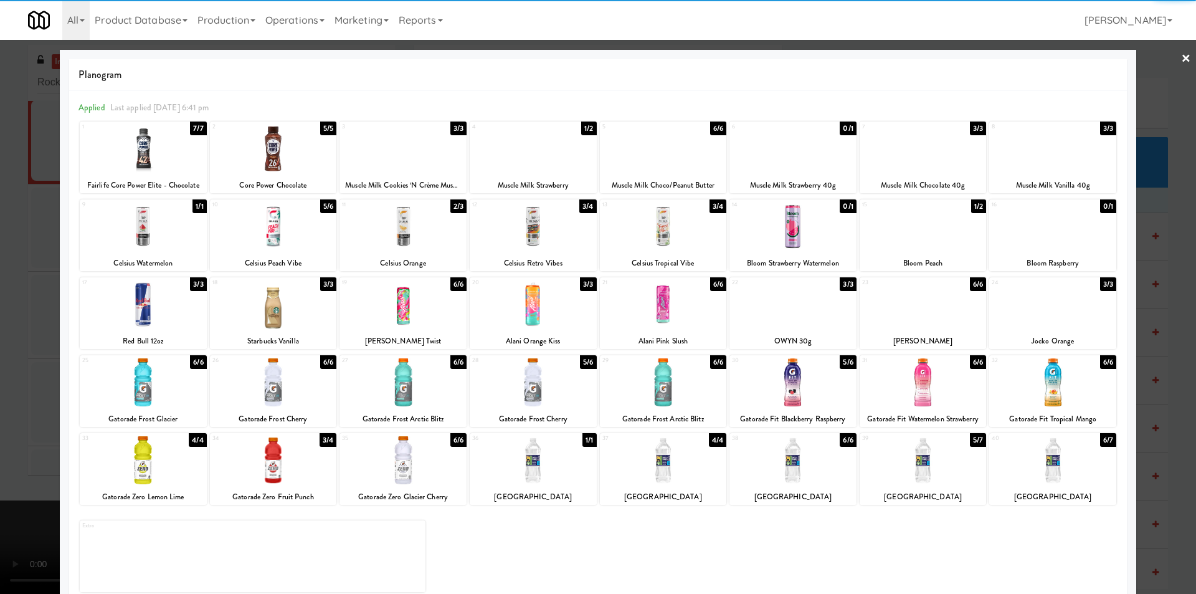
click at [536, 161] on div at bounding box center [533, 149] width 127 height 48
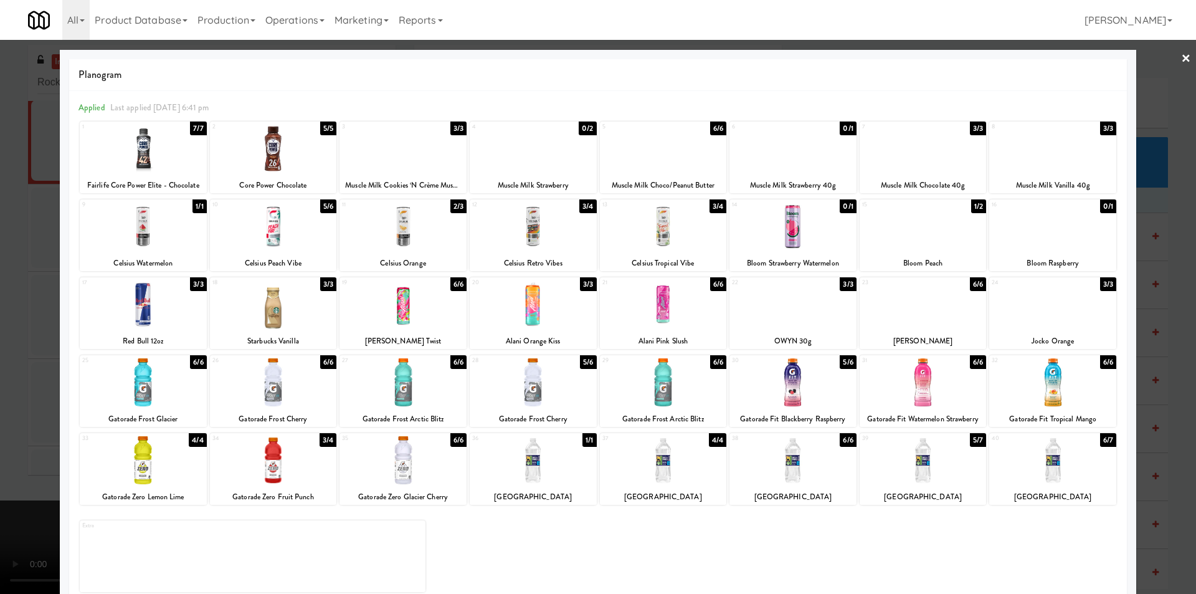
click at [1135, 250] on div at bounding box center [598, 297] width 1196 height 594
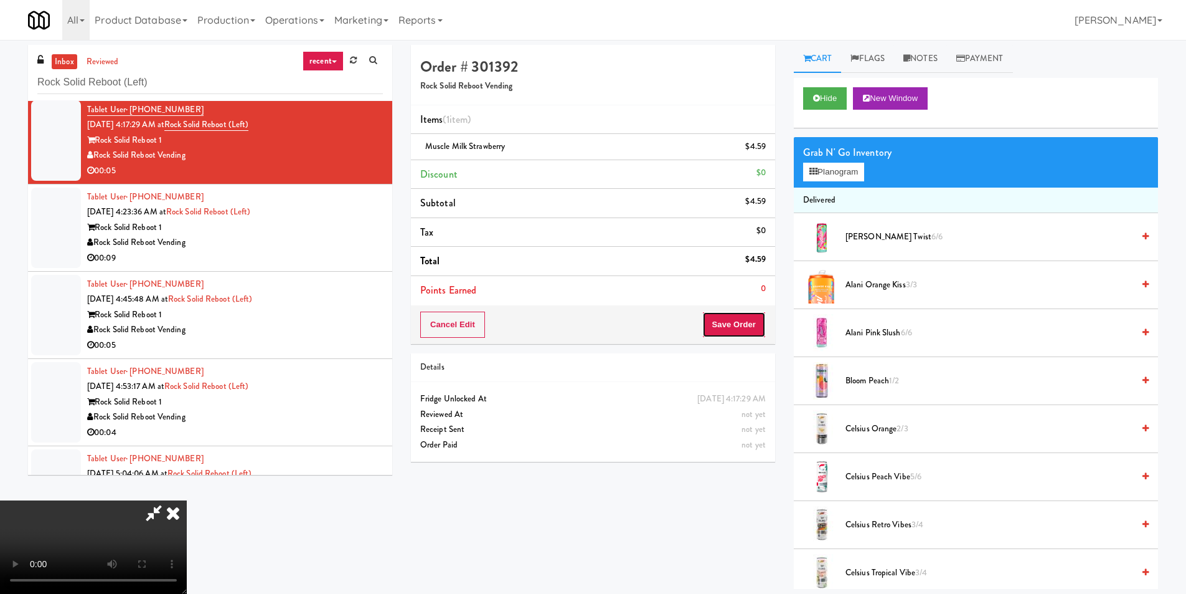
click at [746, 319] on button "Save Order" at bounding box center [734, 324] width 64 height 26
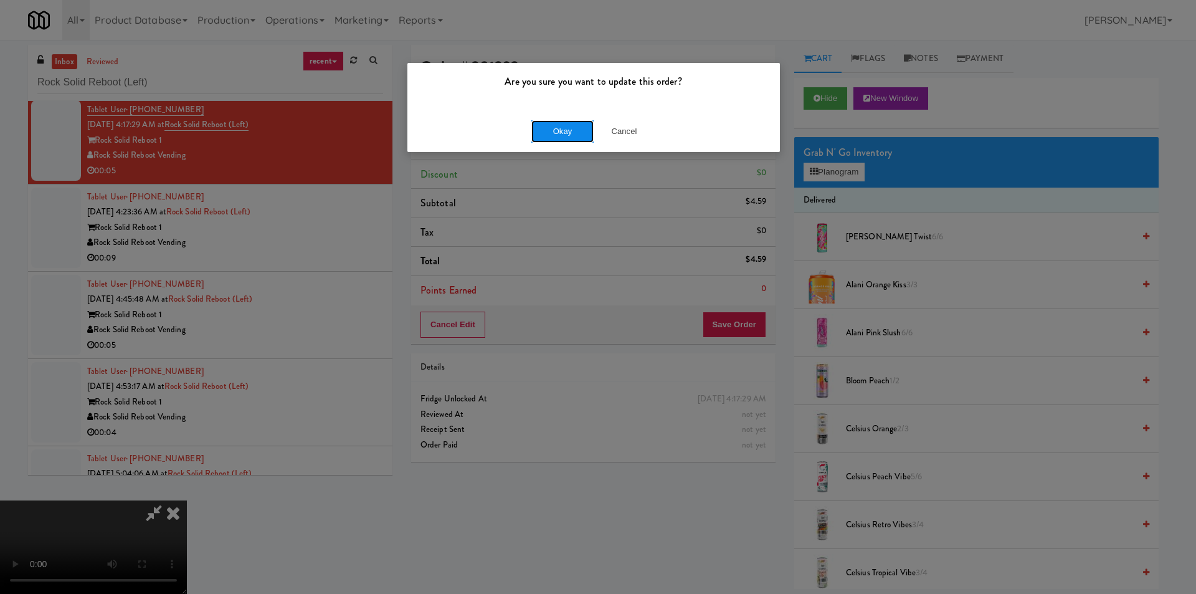
click at [563, 125] on button "Okay" at bounding box center [562, 131] width 62 height 22
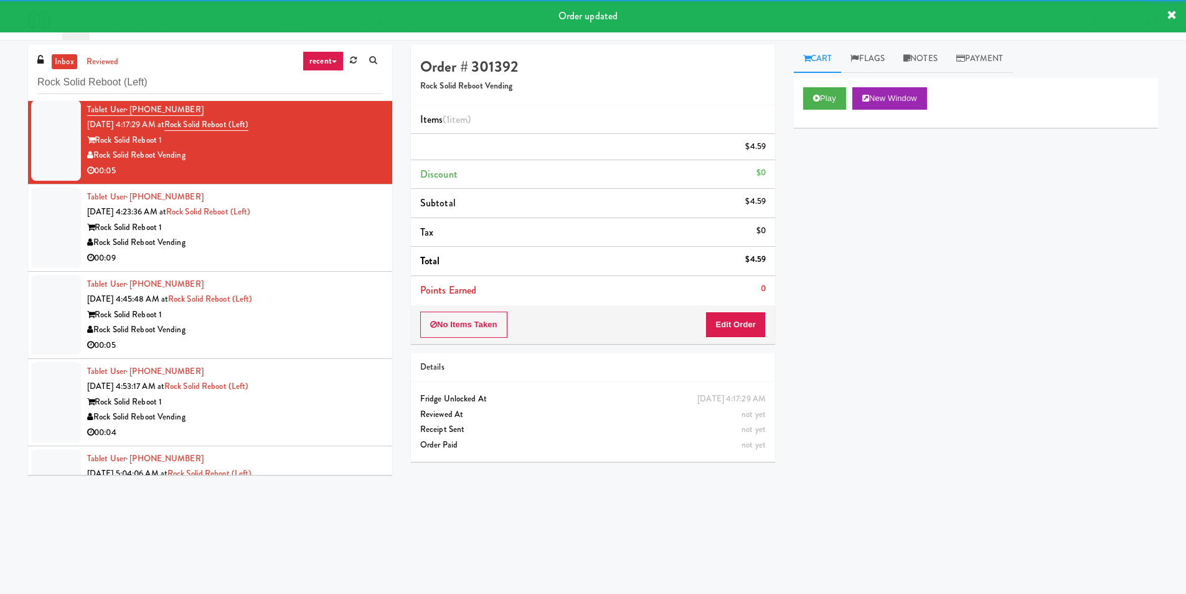
click at [242, 240] on div "Rock Solid Reboot Vending" at bounding box center [235, 243] width 296 height 16
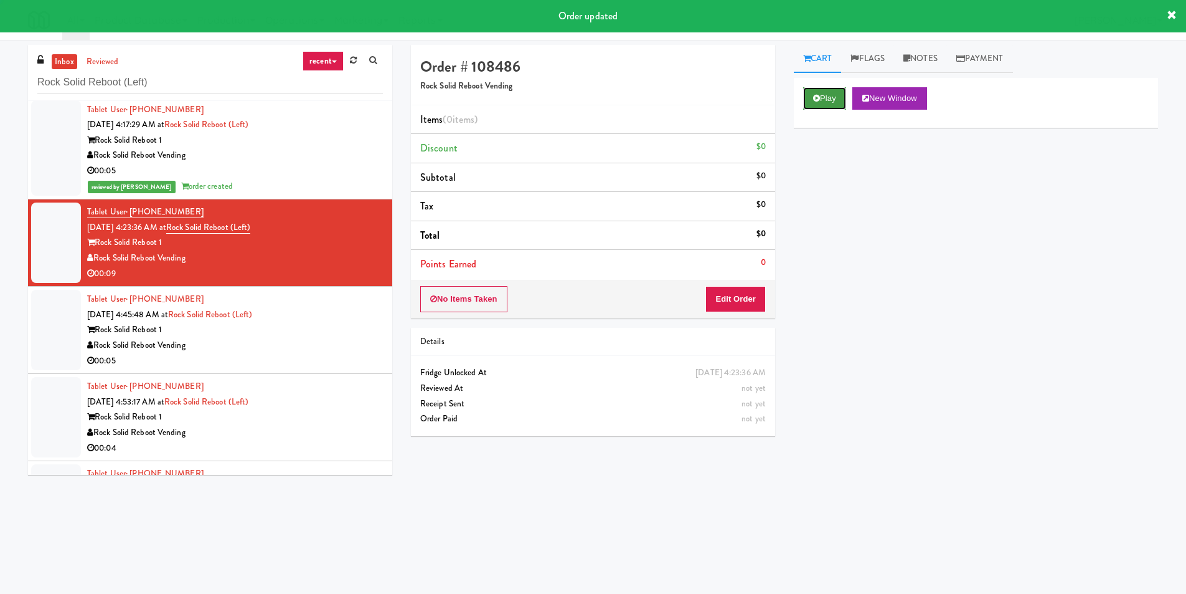
click at [821, 103] on button "Play" at bounding box center [824, 98] width 43 height 22
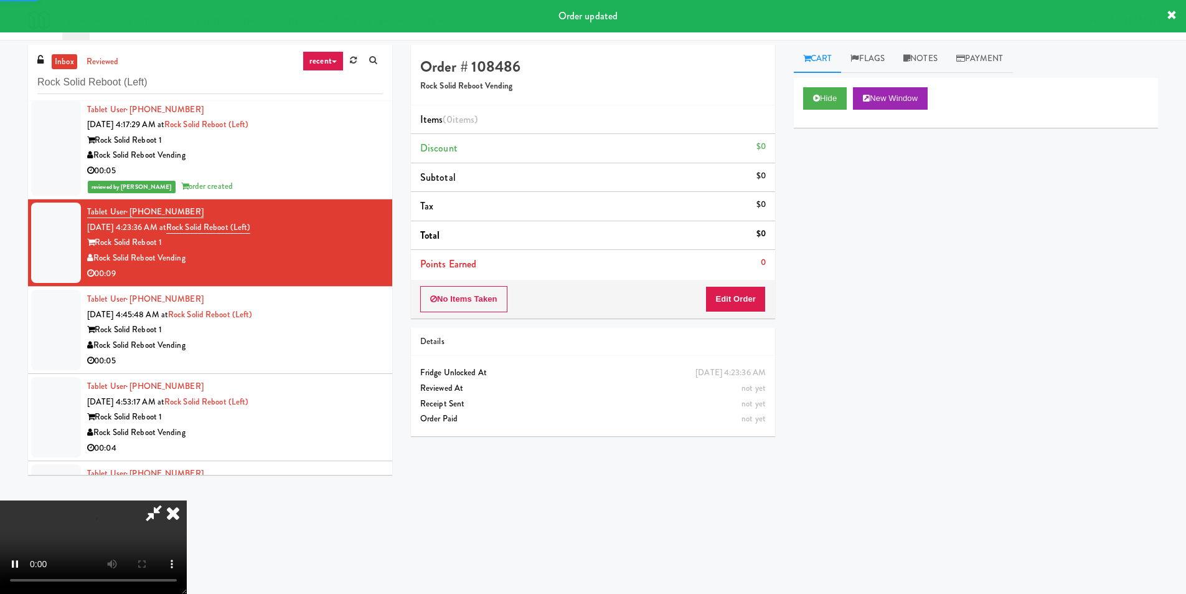
click at [738, 330] on div "Details" at bounding box center [593, 342] width 364 height 29
click at [740, 306] on button "Edit Order" at bounding box center [736, 299] width 60 height 26
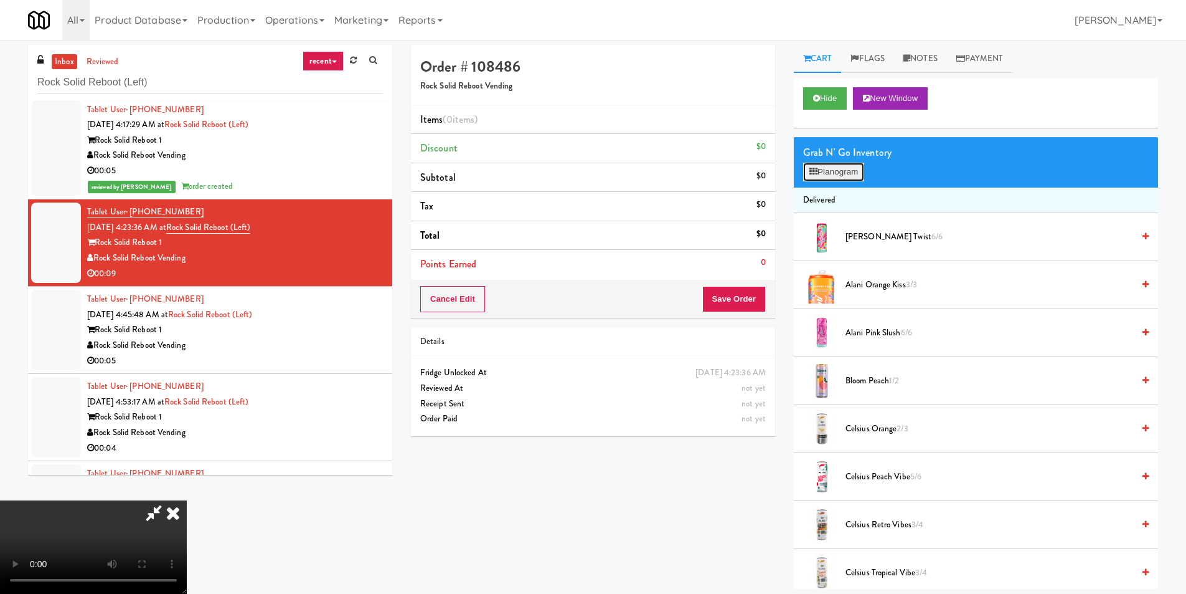
click at [833, 172] on button "Planogram" at bounding box center [833, 172] width 61 height 19
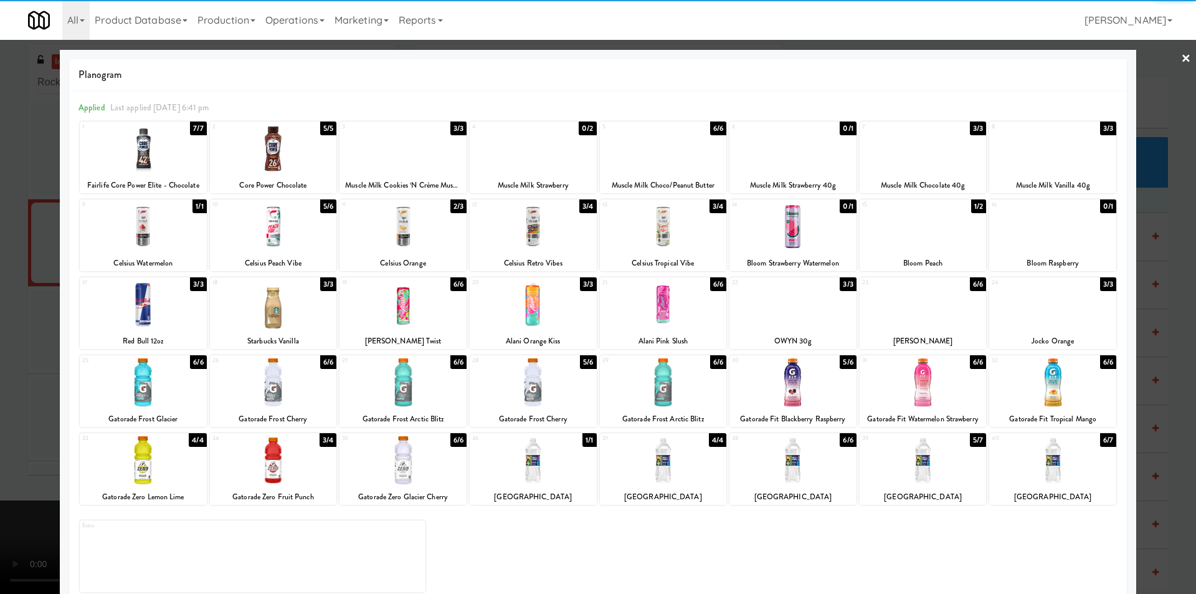
click at [305, 166] on div at bounding box center [273, 149] width 127 height 48
click at [34, 267] on div at bounding box center [598, 297] width 1196 height 594
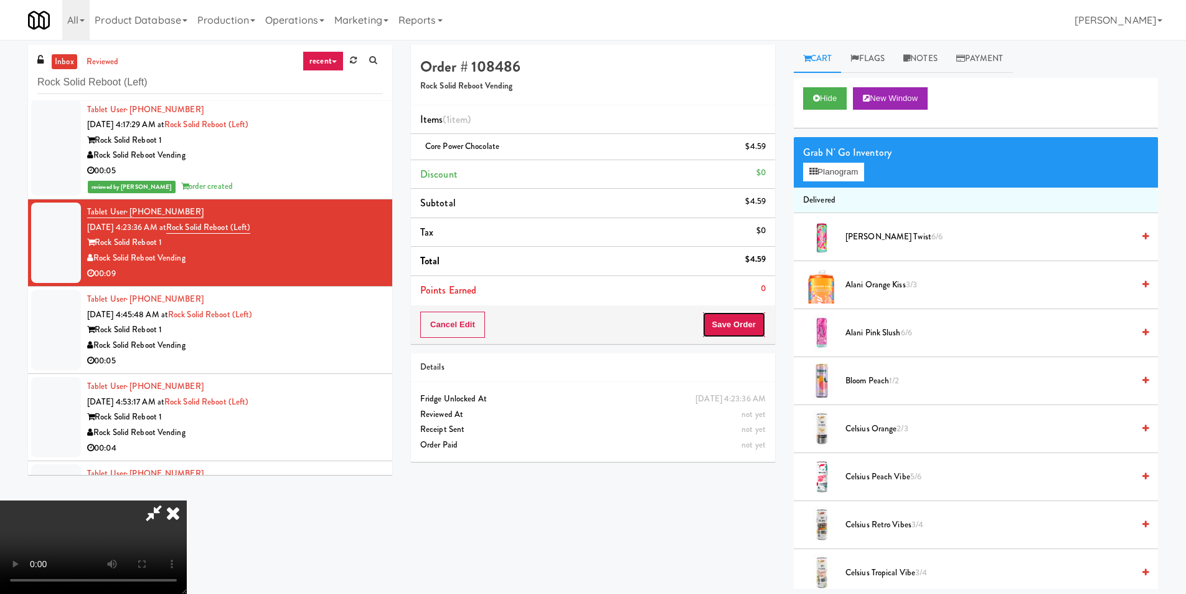
click at [740, 315] on button "Save Order" at bounding box center [734, 324] width 64 height 26
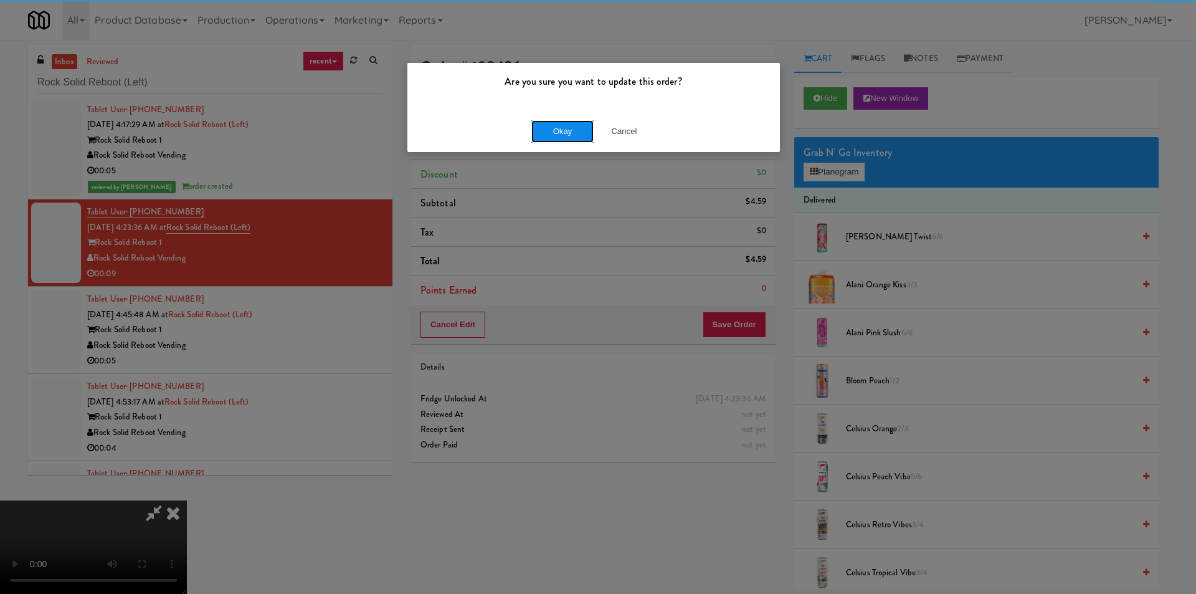
click at [540, 136] on button "Okay" at bounding box center [562, 131] width 62 height 22
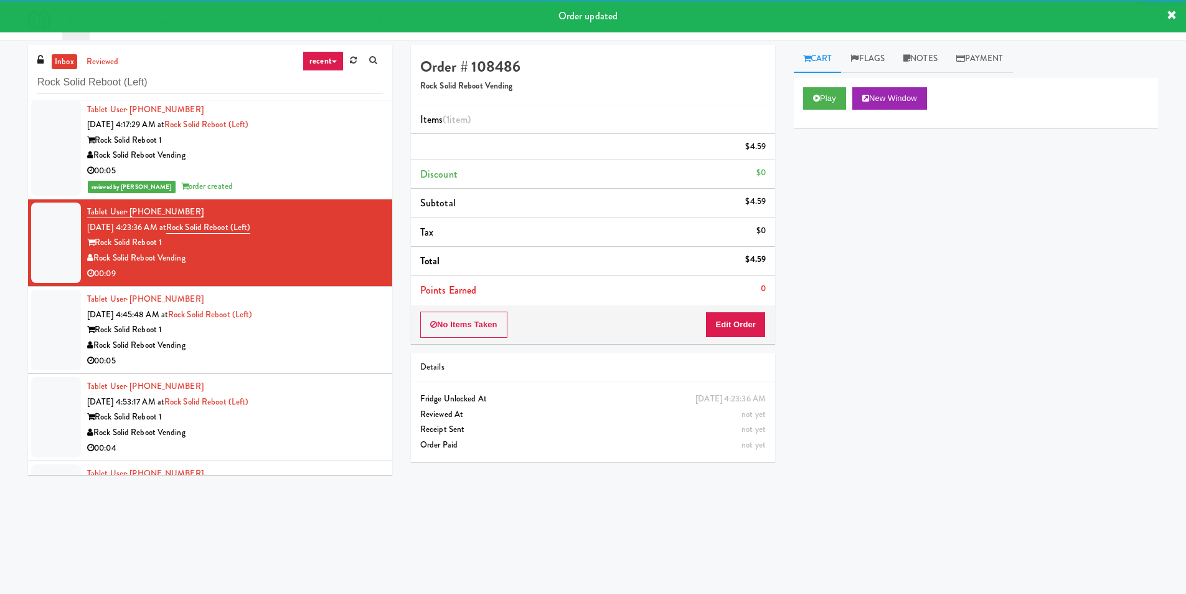
click at [351, 331] on div "Rock Solid Reboot 1" at bounding box center [235, 330] width 296 height 16
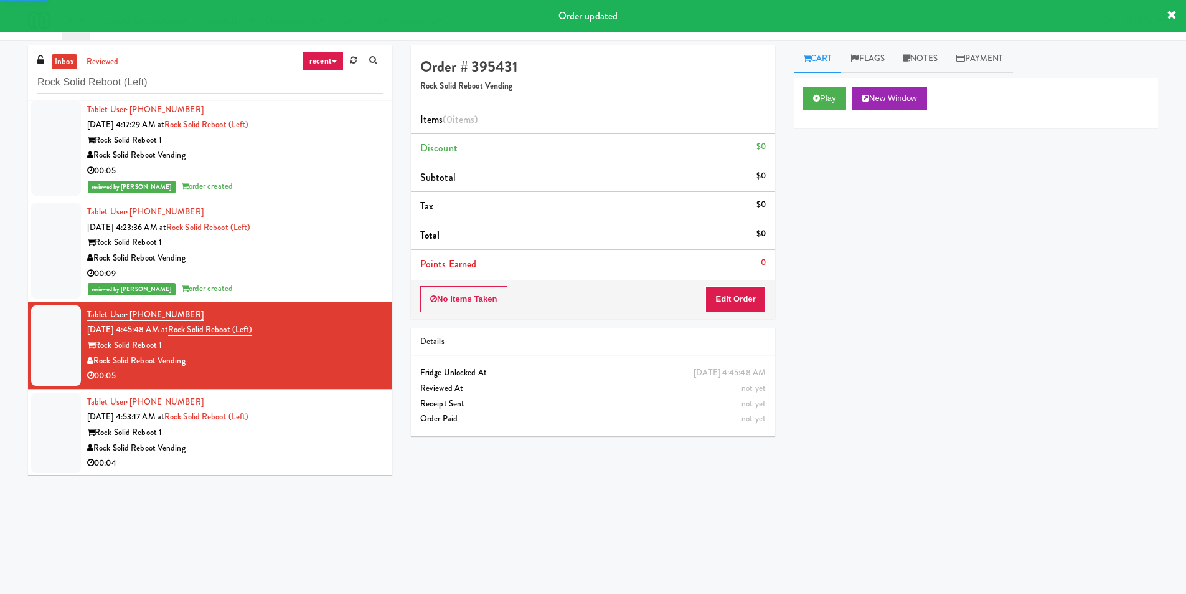
click at [850, 102] on div "Play New Window" at bounding box center [976, 98] width 346 height 22
click at [843, 104] on button "Play" at bounding box center [824, 98] width 43 height 22
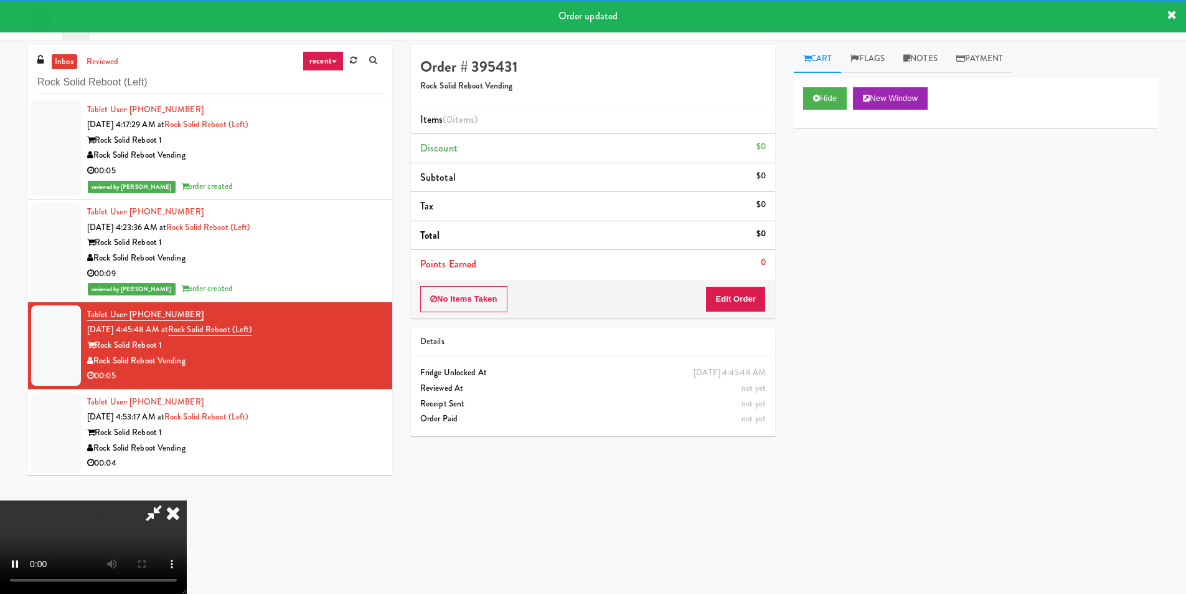
click at [758, 282] on div "No Items Taken Edit Order" at bounding box center [593, 299] width 364 height 39
click at [750, 295] on button "Edit Order" at bounding box center [736, 299] width 60 height 26
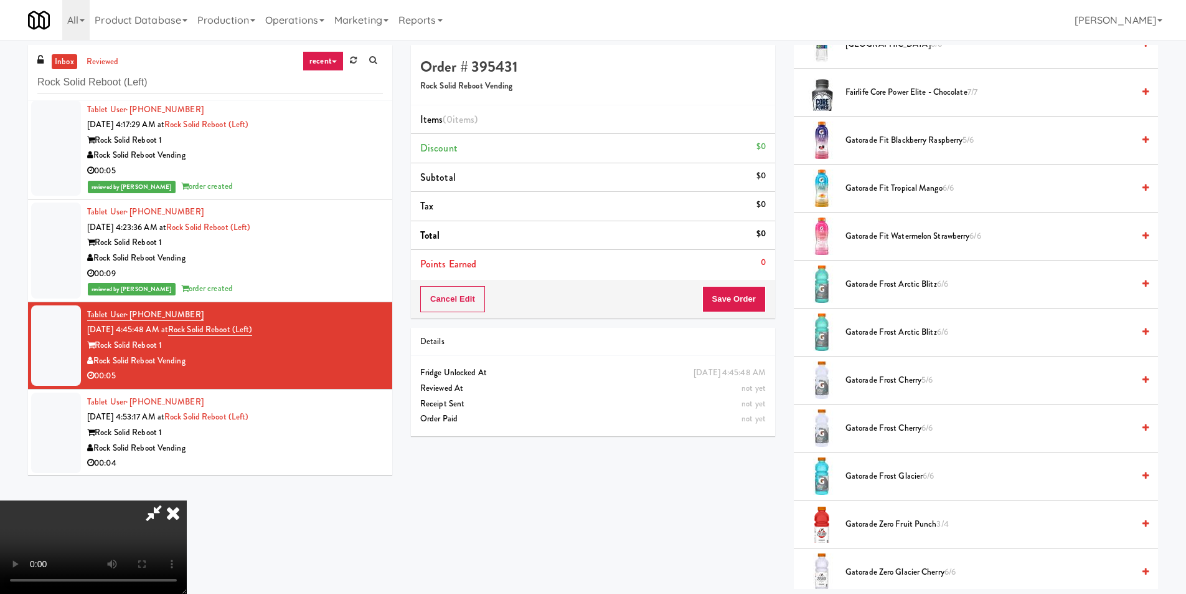
scroll to position [872, 0]
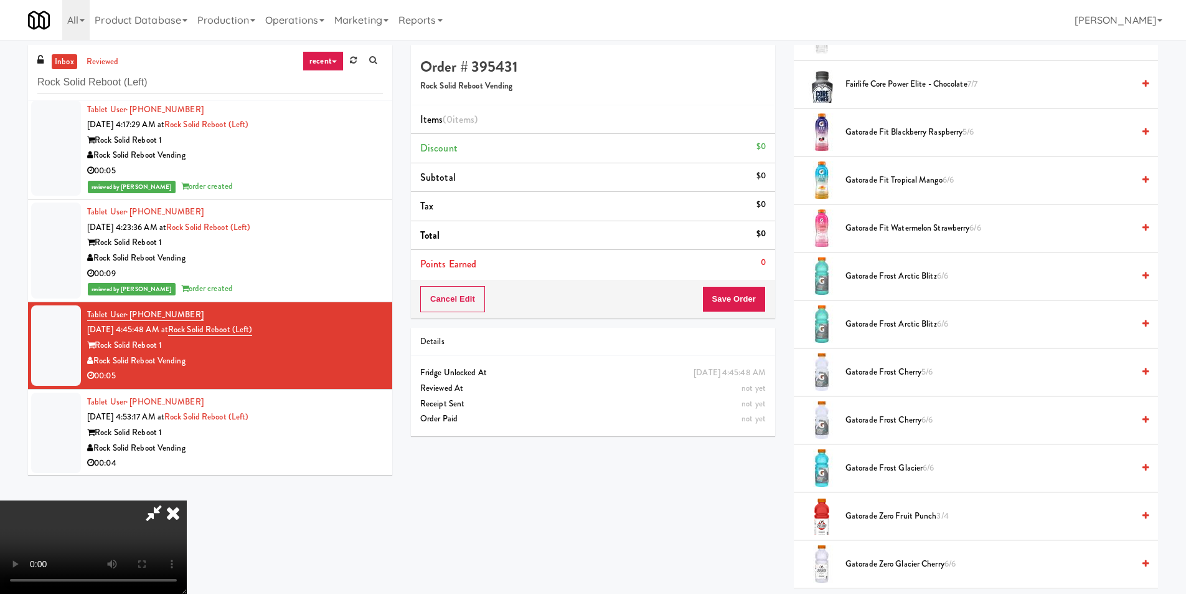
click at [871, 376] on span "Gatorade Frost Cherry 5/6" at bounding box center [990, 372] width 288 height 16
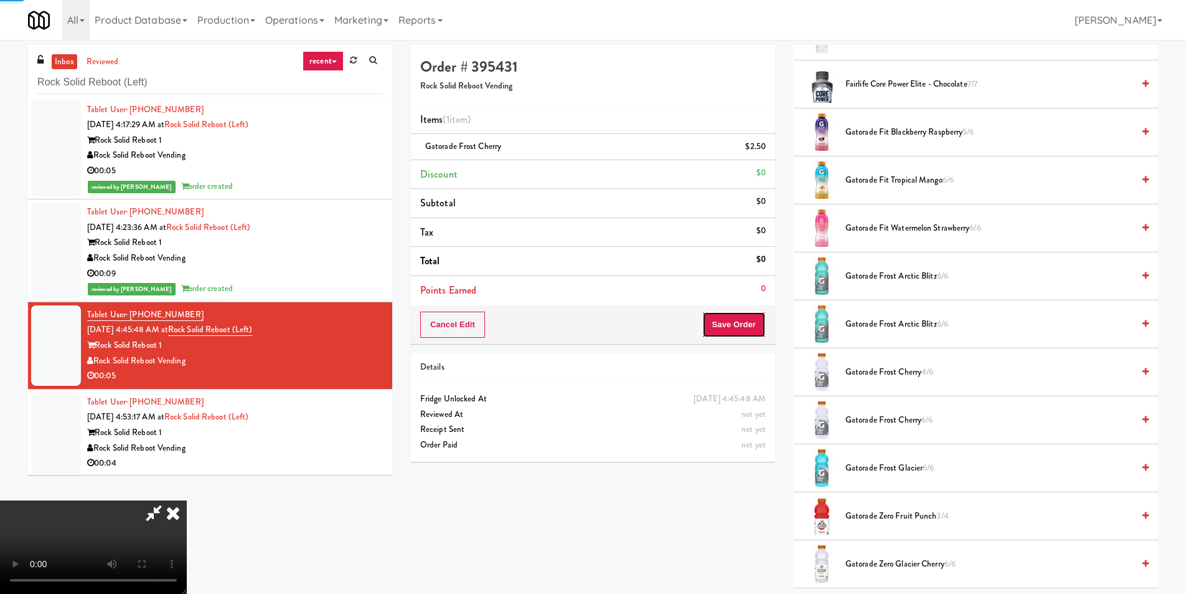
click at [749, 322] on button "Save Order" at bounding box center [734, 324] width 64 height 26
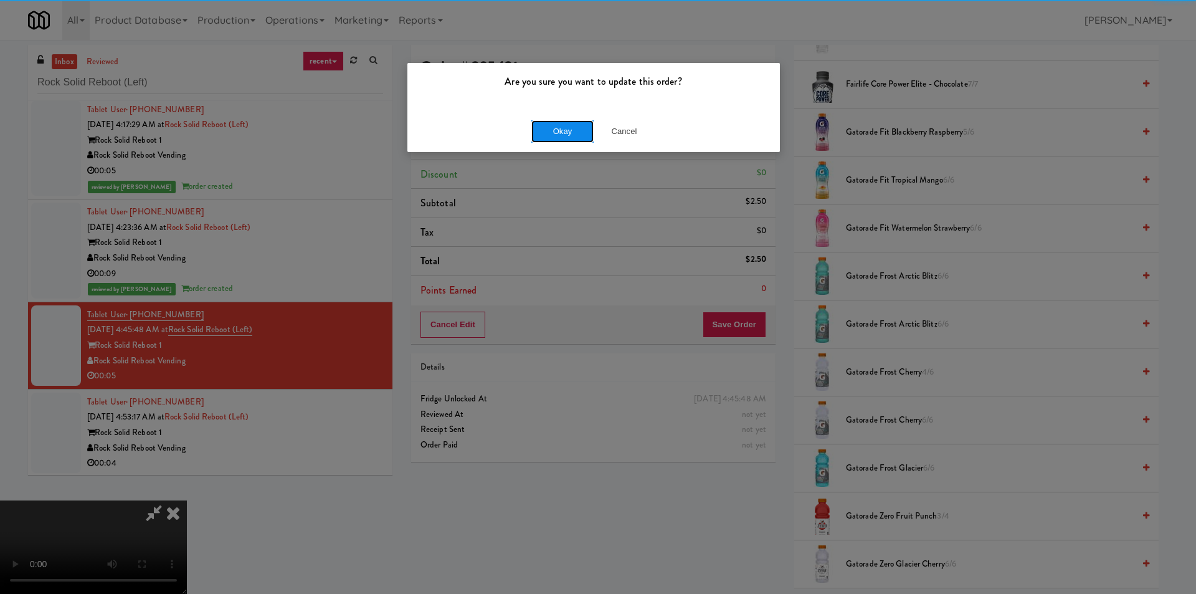
click at [588, 129] on button "Okay" at bounding box center [562, 131] width 62 height 22
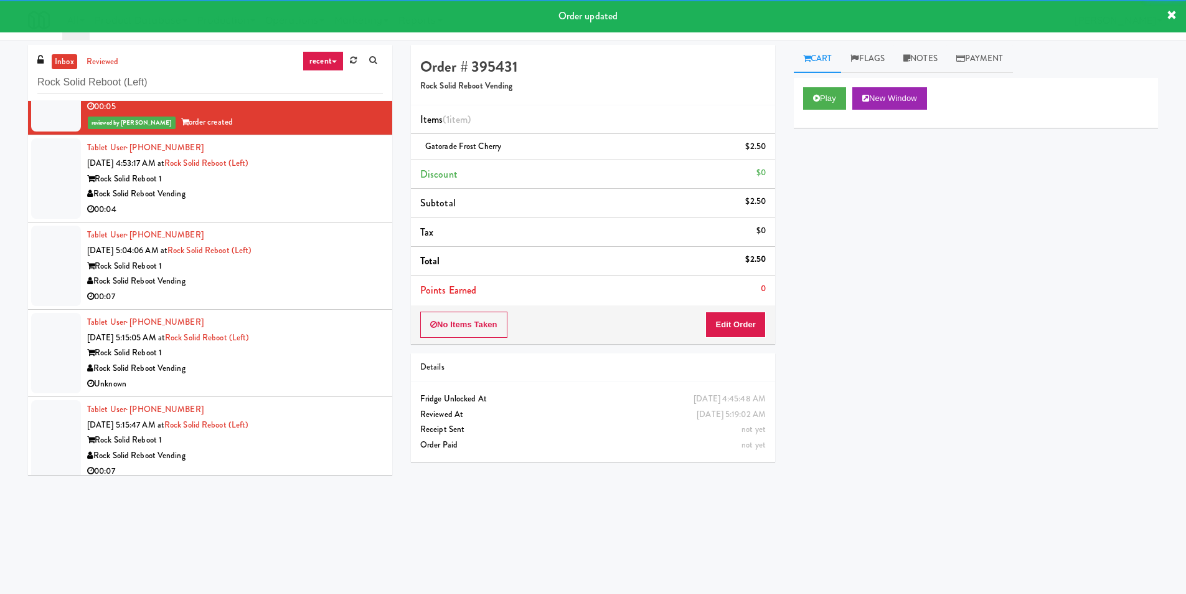
scroll to position [589, 0]
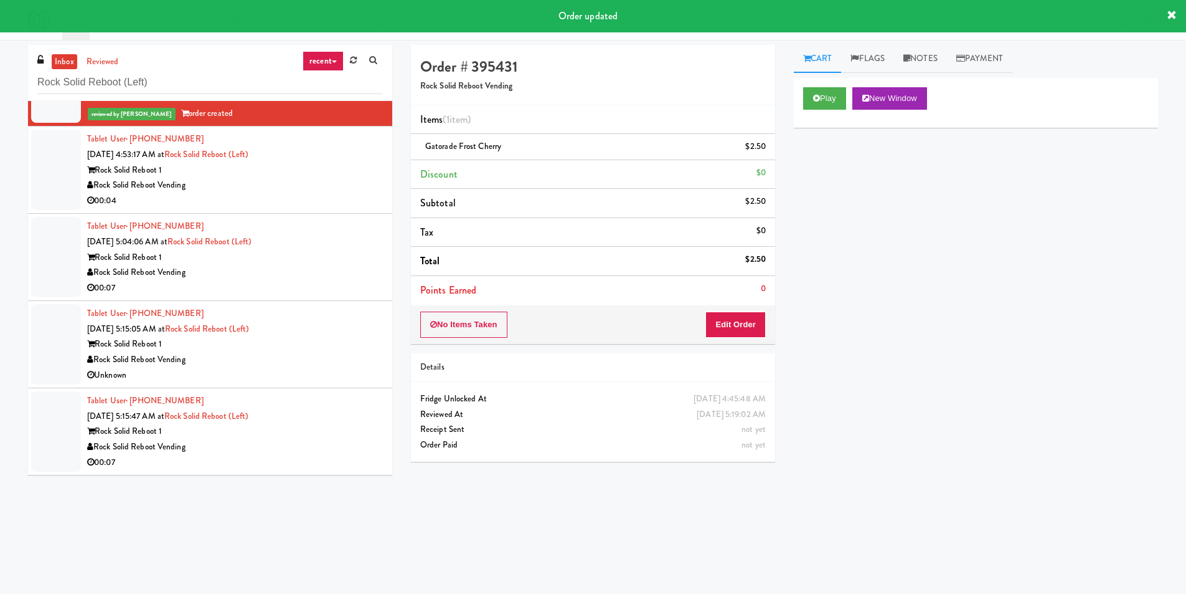
click at [322, 191] on div "Rock Solid Reboot Vending" at bounding box center [235, 185] width 296 height 16
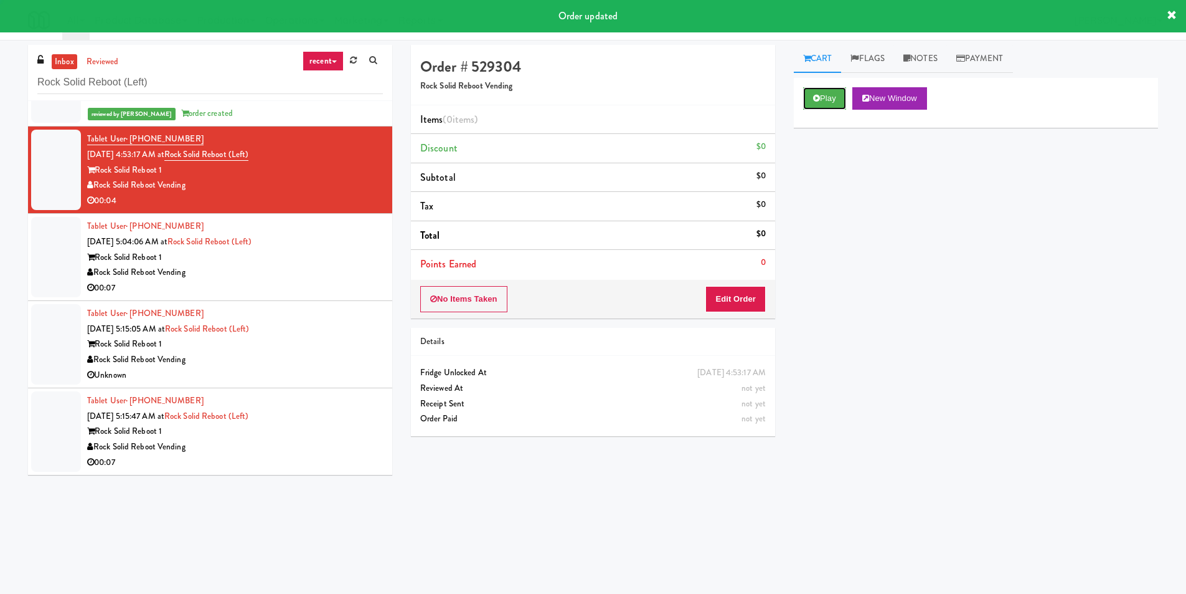
click at [808, 88] on button "Play" at bounding box center [824, 98] width 43 height 22
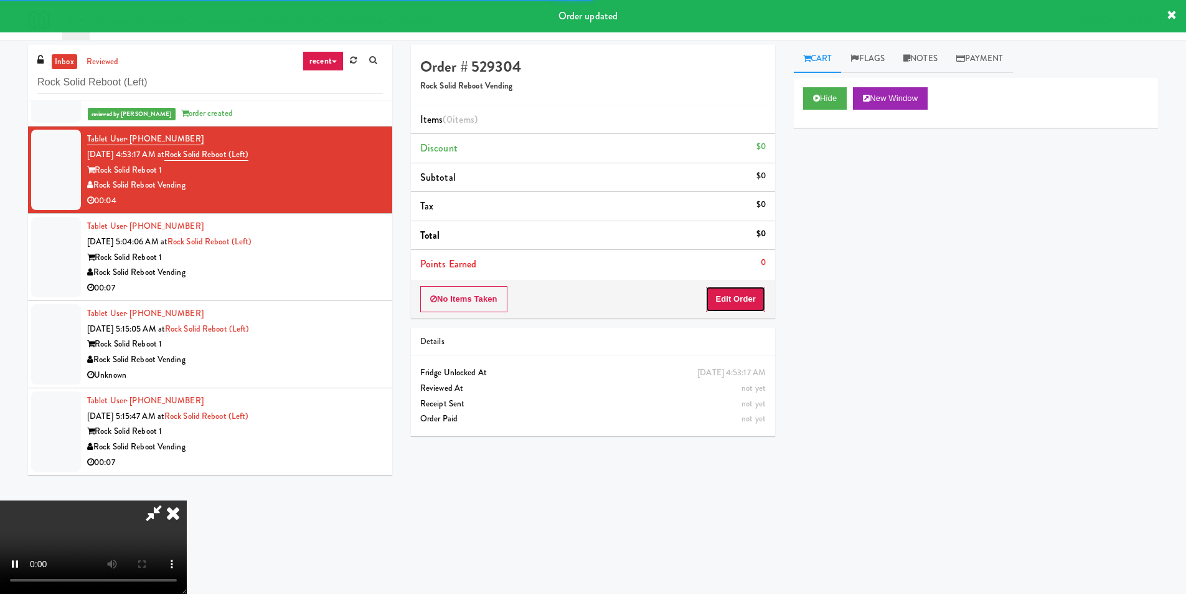
click at [753, 294] on button "Edit Order" at bounding box center [736, 299] width 60 height 26
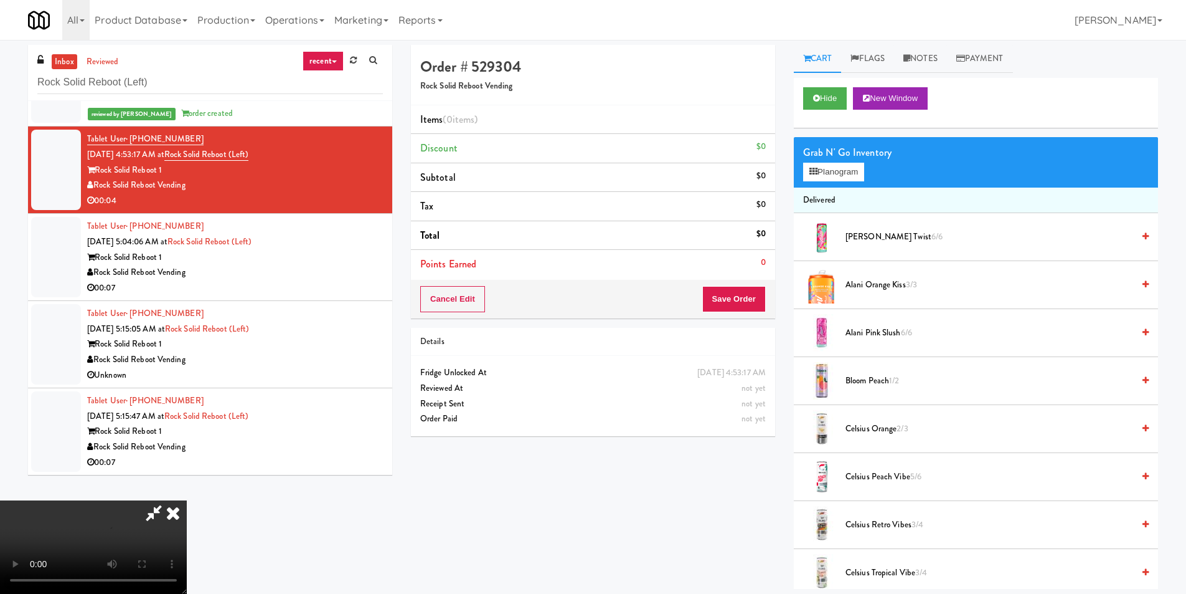
scroll to position [187, 0]
click at [848, 179] on button "Planogram" at bounding box center [833, 172] width 61 height 19
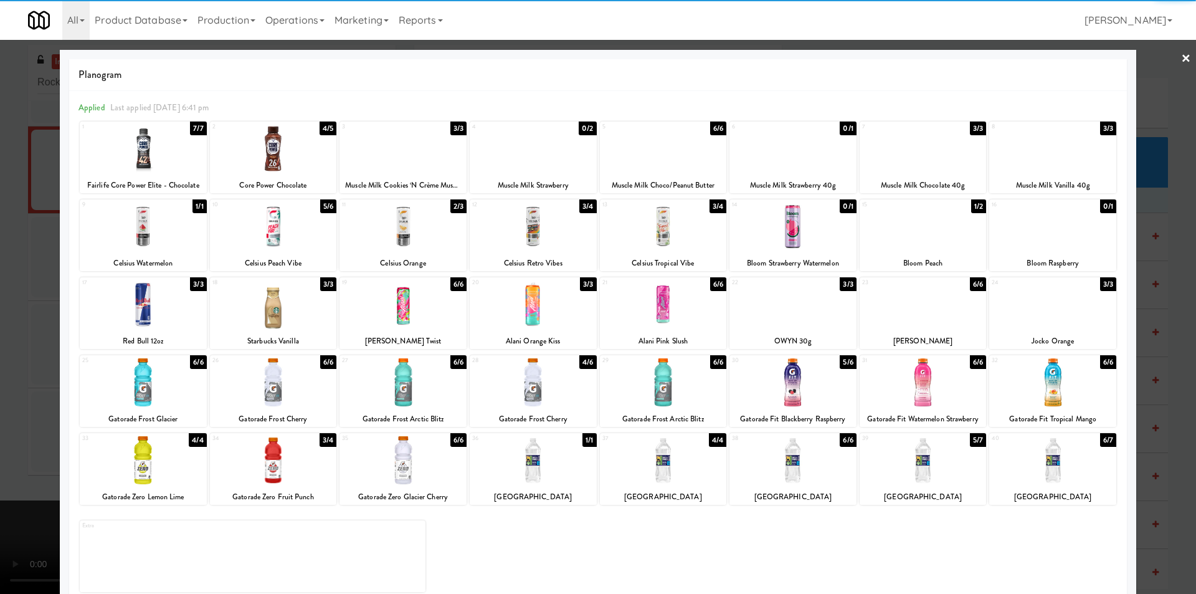
click at [656, 461] on div at bounding box center [663, 460] width 127 height 48
click at [1158, 377] on div at bounding box center [598, 297] width 1196 height 594
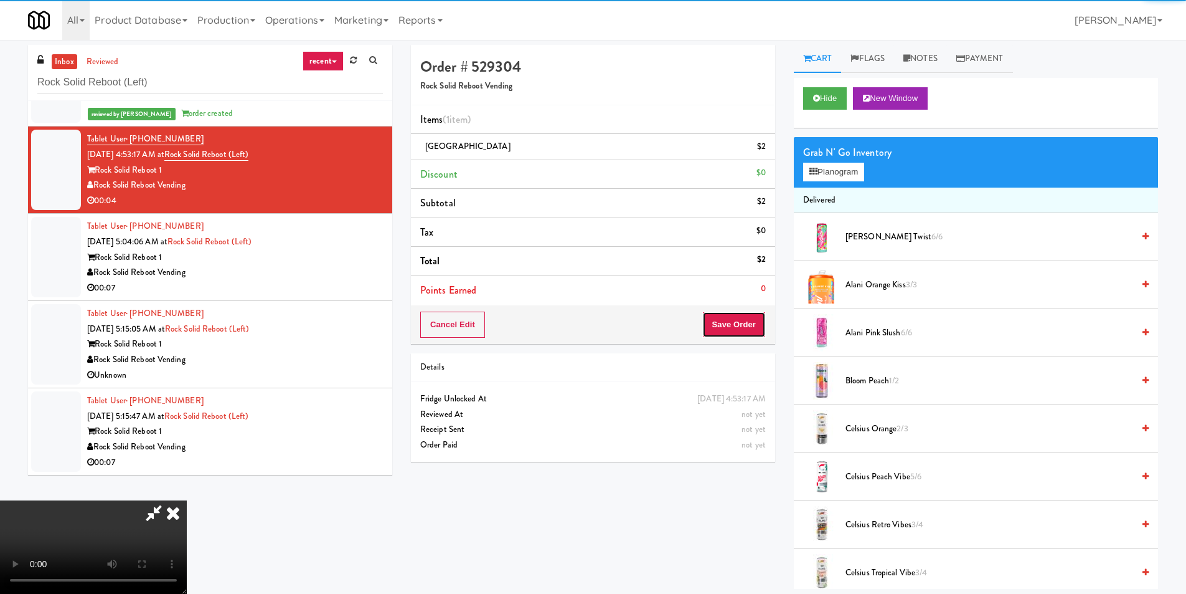
click at [747, 327] on button "Save Order" at bounding box center [734, 324] width 64 height 26
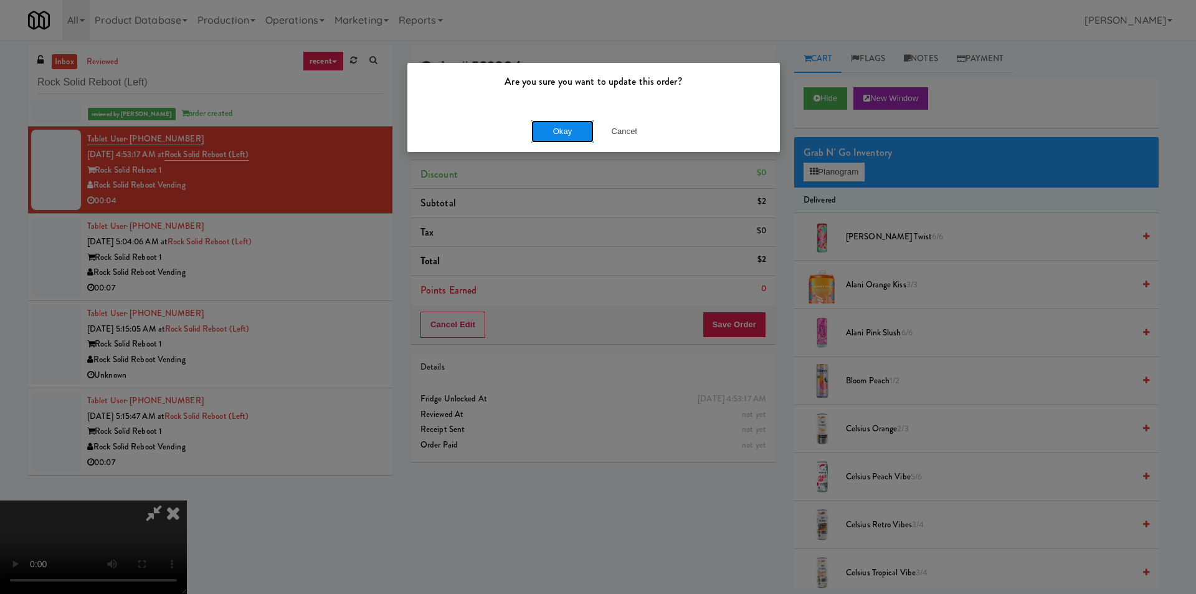
click at [585, 133] on button "Okay" at bounding box center [562, 131] width 62 height 22
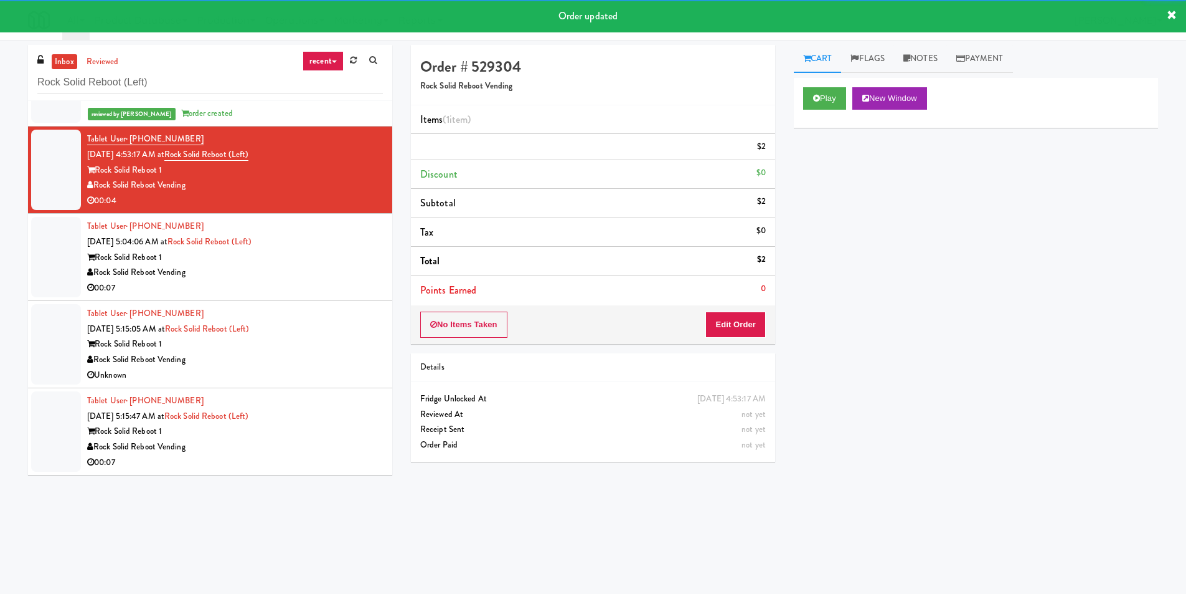
click at [340, 245] on div "Tablet User · (240) 713-1918 [DATE] 5:04:06 AM at Rock Solid Reboot (Left) Rock…" at bounding box center [235, 257] width 296 height 77
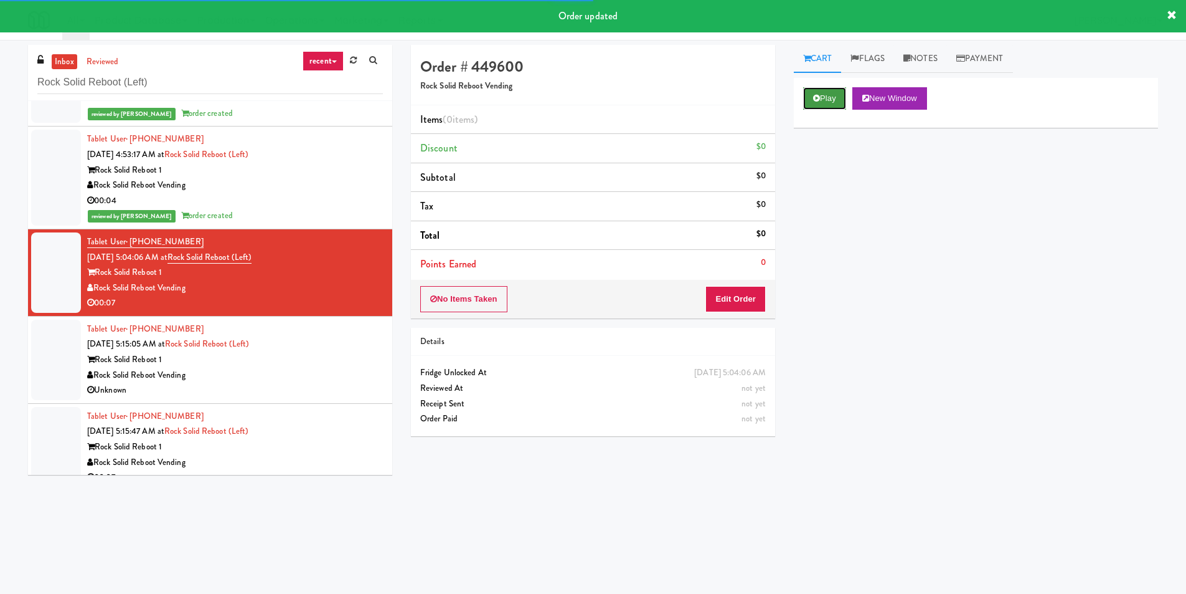
click at [815, 100] on button "Play" at bounding box center [824, 98] width 43 height 22
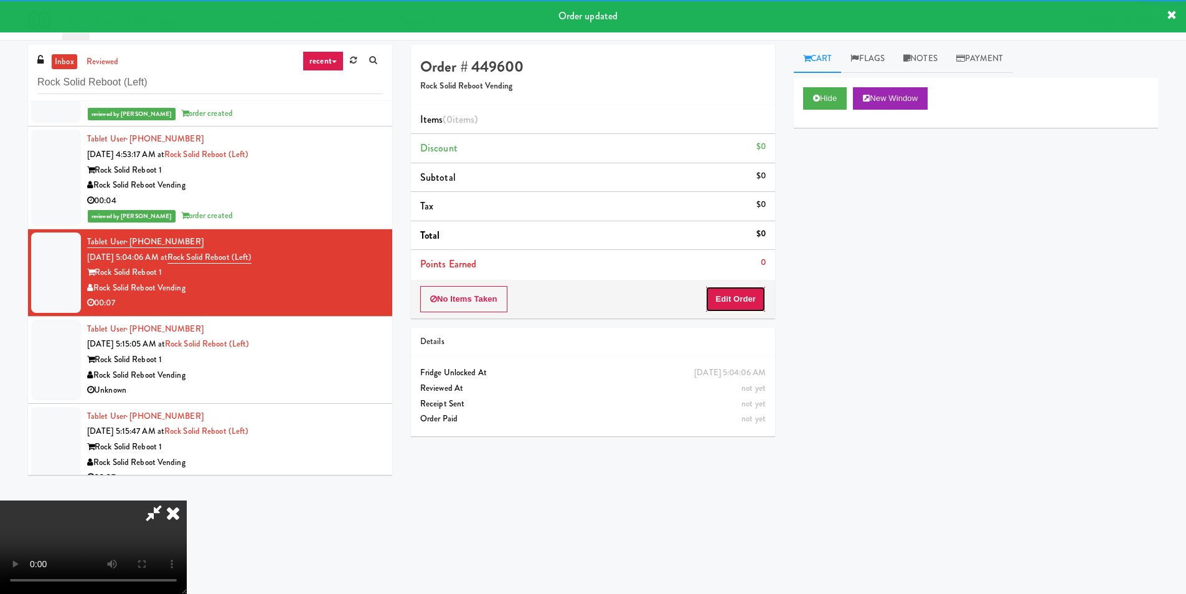
click at [765, 302] on button "Edit Order" at bounding box center [736, 299] width 60 height 26
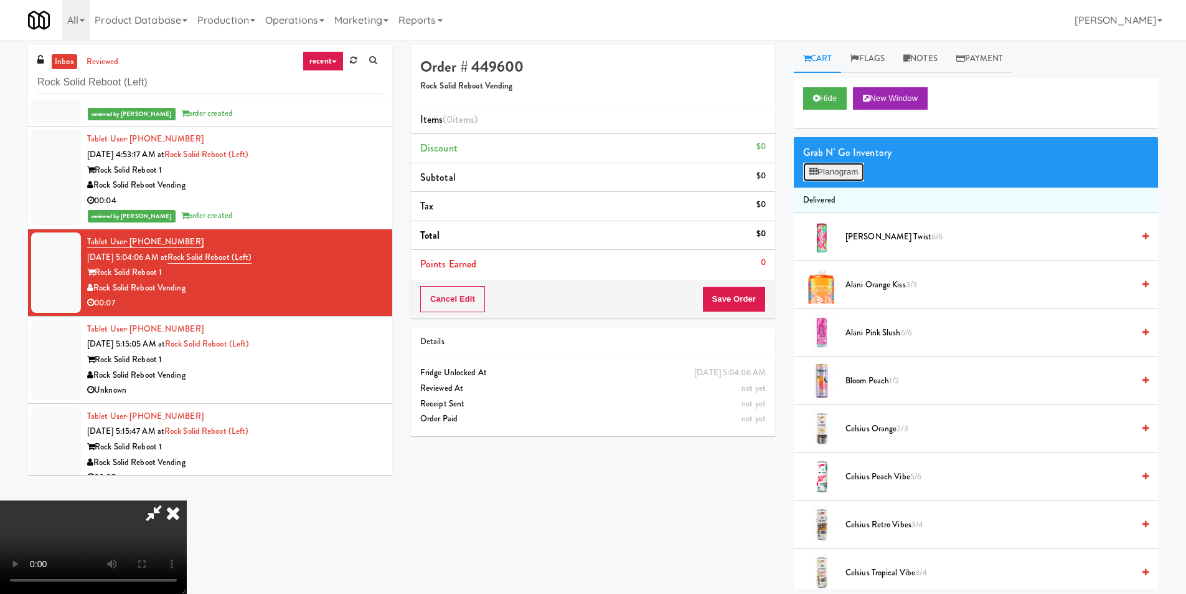
click at [822, 176] on button "Planogram" at bounding box center [833, 172] width 61 height 19
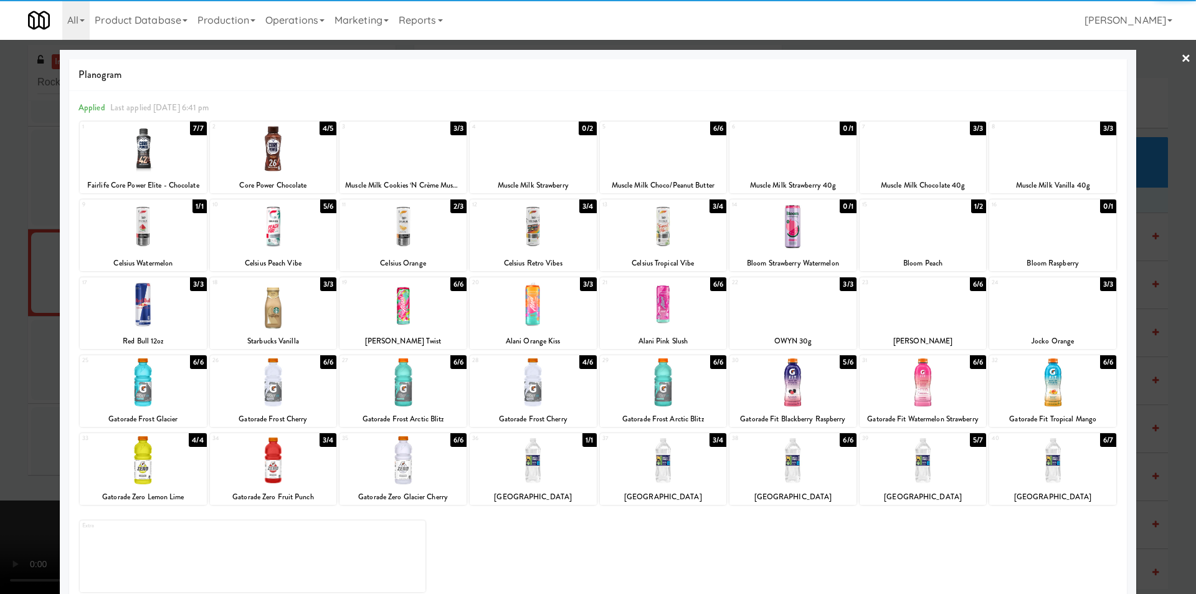
click at [901, 281] on div "23" at bounding box center [892, 282] width 61 height 11
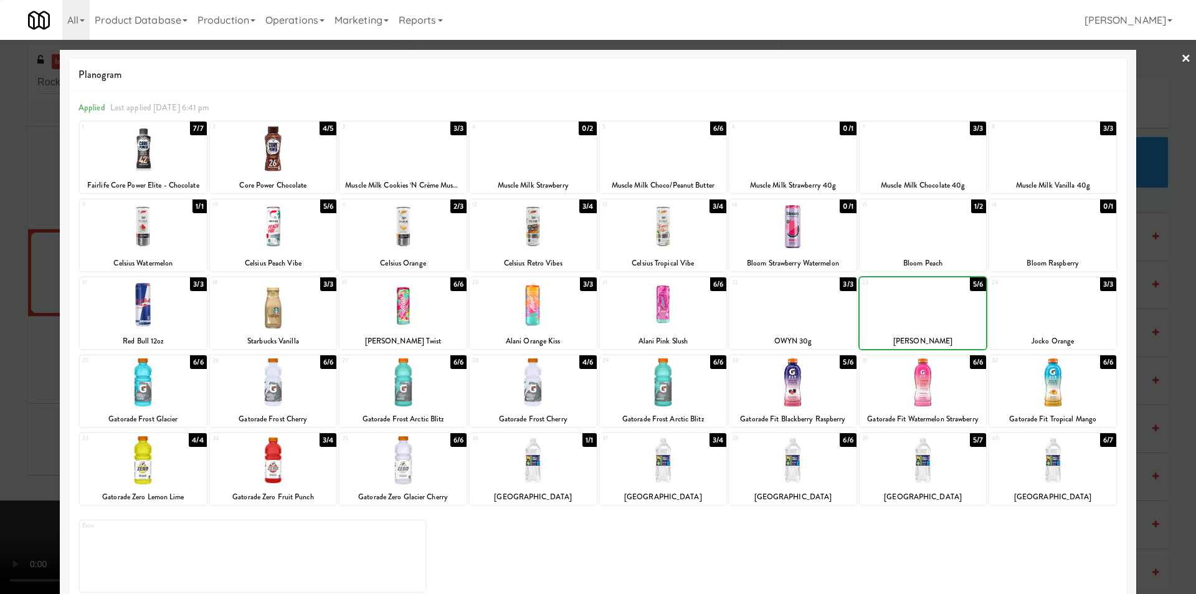
click at [1152, 313] on div at bounding box center [598, 297] width 1196 height 594
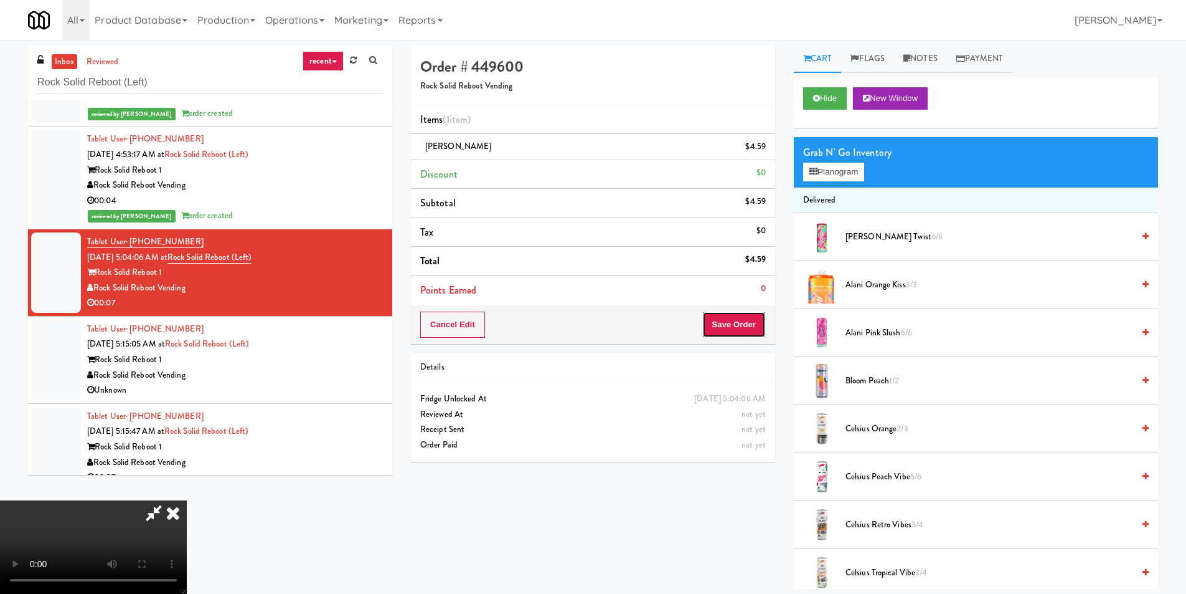
click at [753, 333] on button "Save Order" at bounding box center [734, 324] width 64 height 26
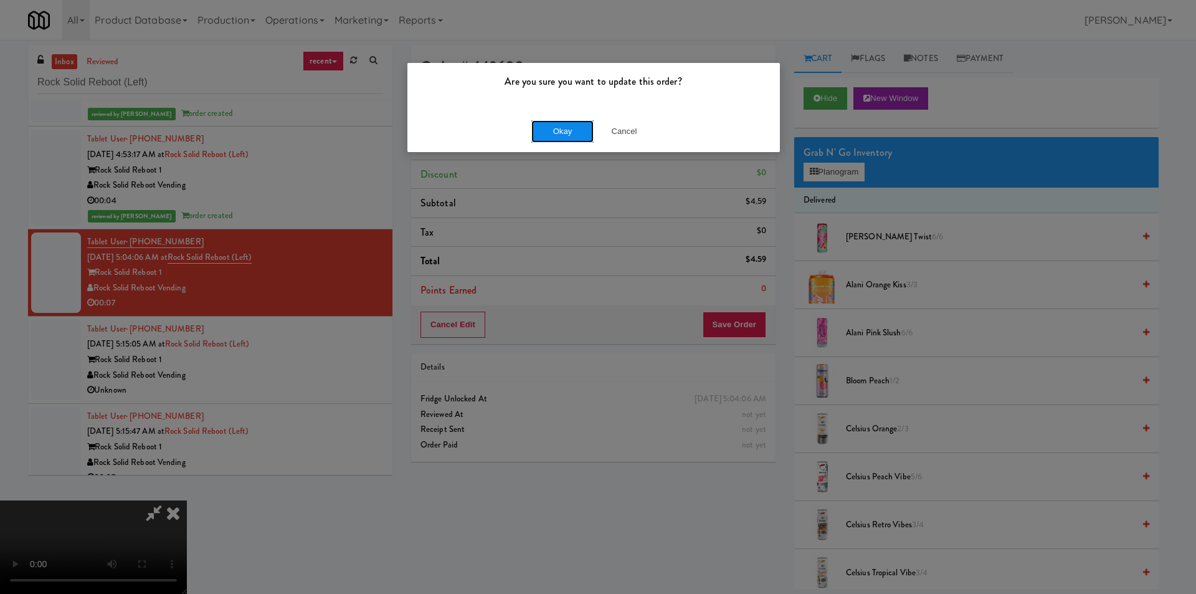
click at [550, 123] on button "Okay" at bounding box center [562, 131] width 62 height 22
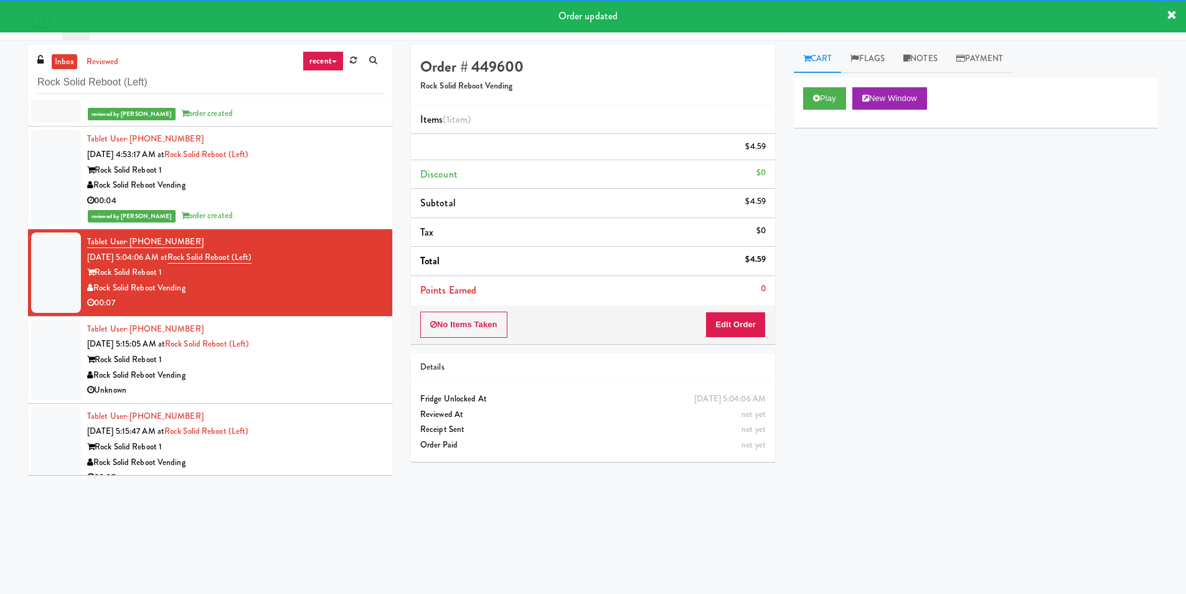
click at [336, 386] on div "Tablet User · (609) 418-0447 [DATE] 5:15:05 AM at Rock Solid Reboot (Left) Rock…" at bounding box center [235, 359] width 296 height 77
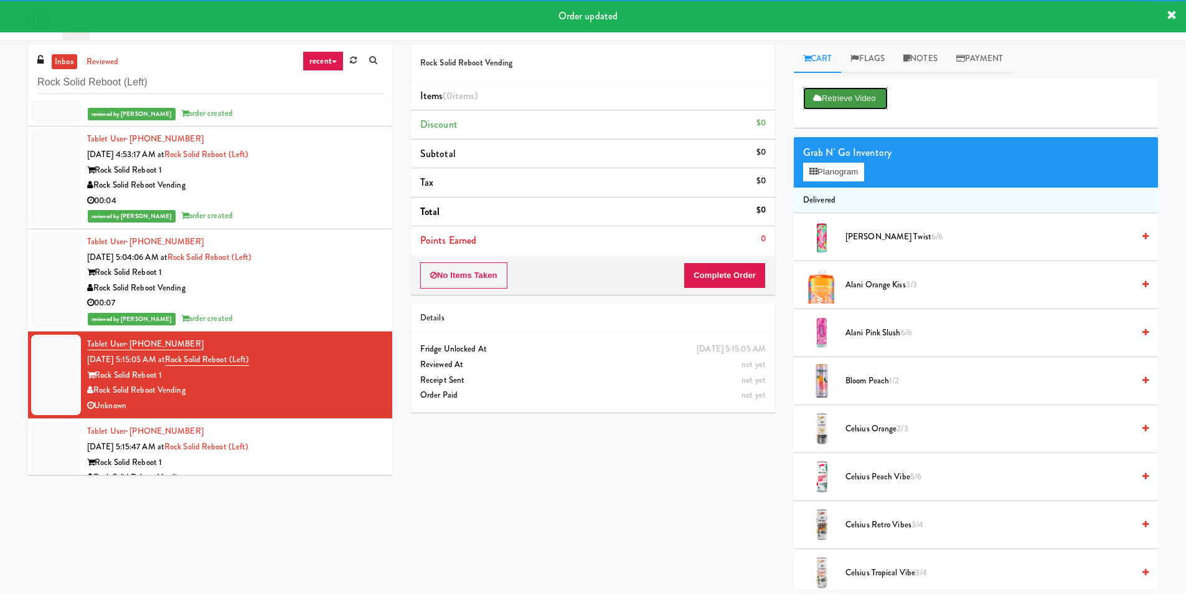
click at [831, 104] on button "Retrieve Video" at bounding box center [845, 98] width 85 height 22
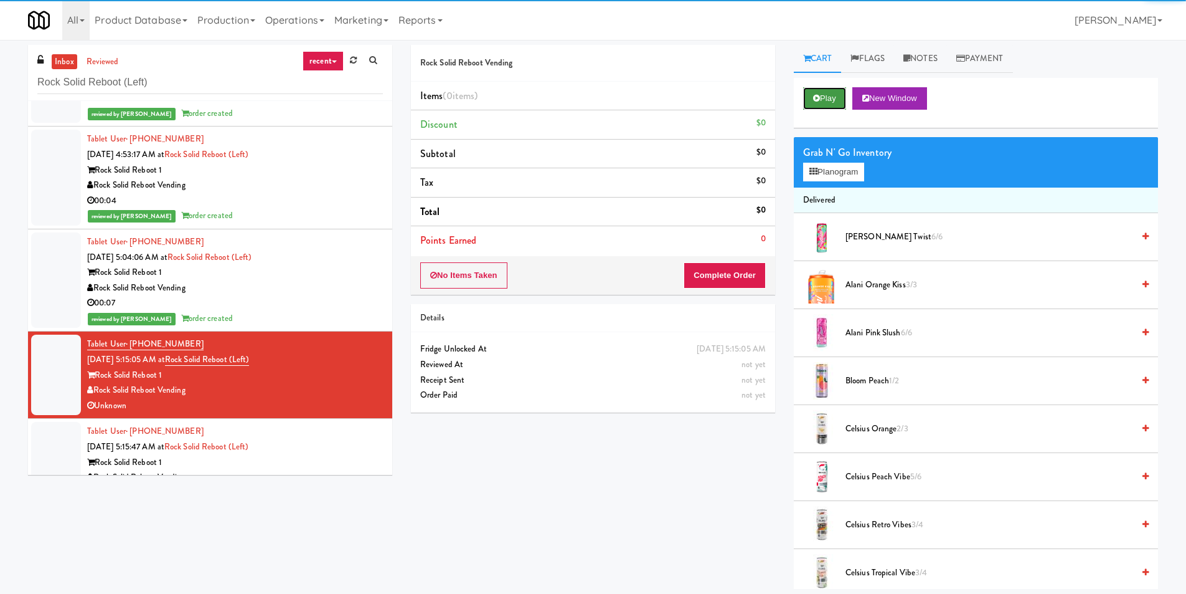
click at [829, 101] on button "Play" at bounding box center [824, 98] width 43 height 22
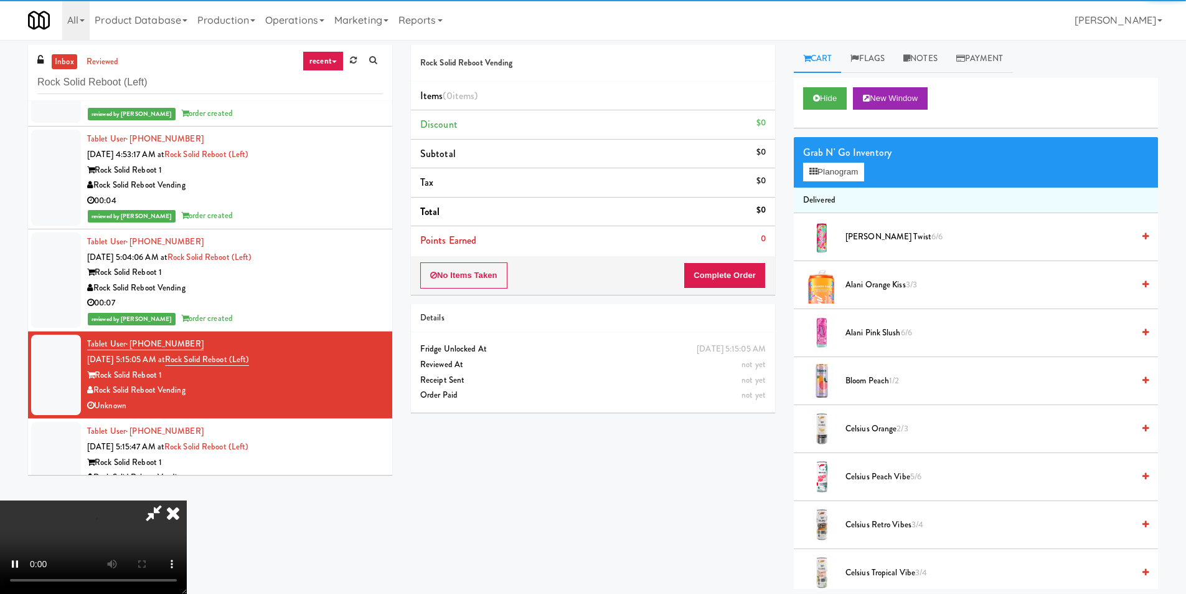
click at [767, 267] on div "No Items Taken Complete Order" at bounding box center [593, 275] width 364 height 39
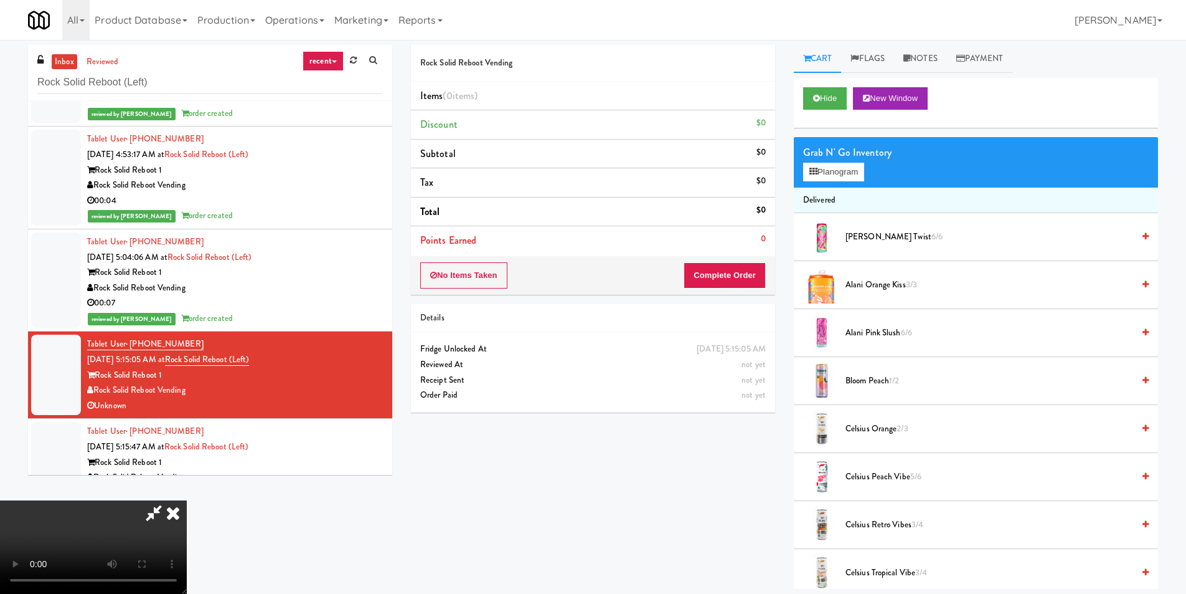
click at [187, 500] on icon at bounding box center [172, 512] width 27 height 25
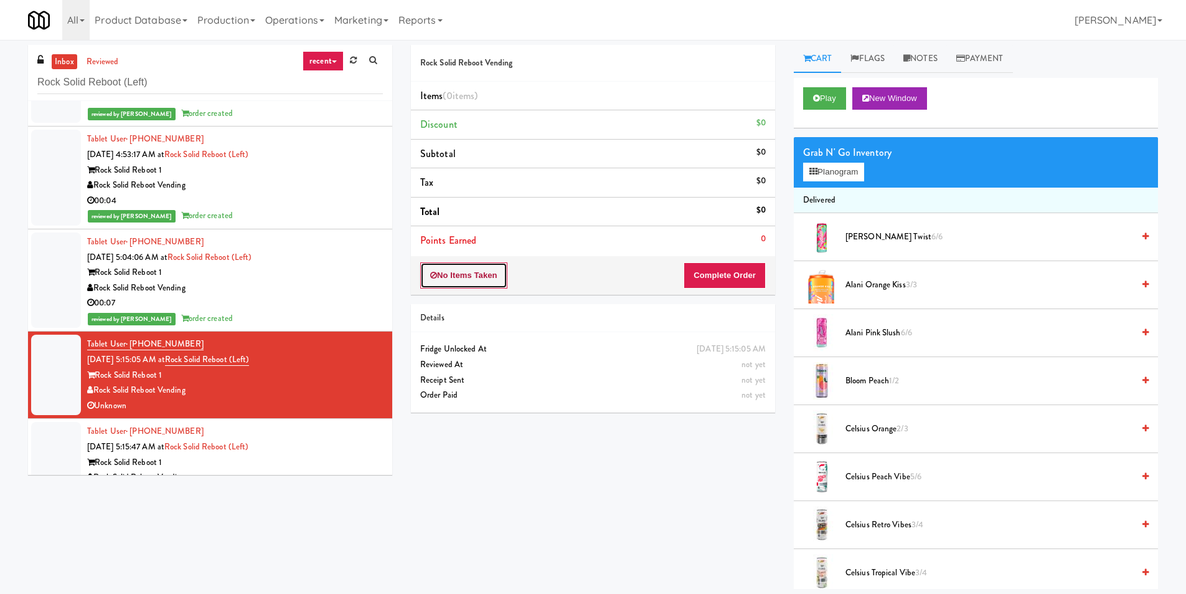
click at [488, 265] on button "No Items Taken" at bounding box center [463, 275] width 87 height 26
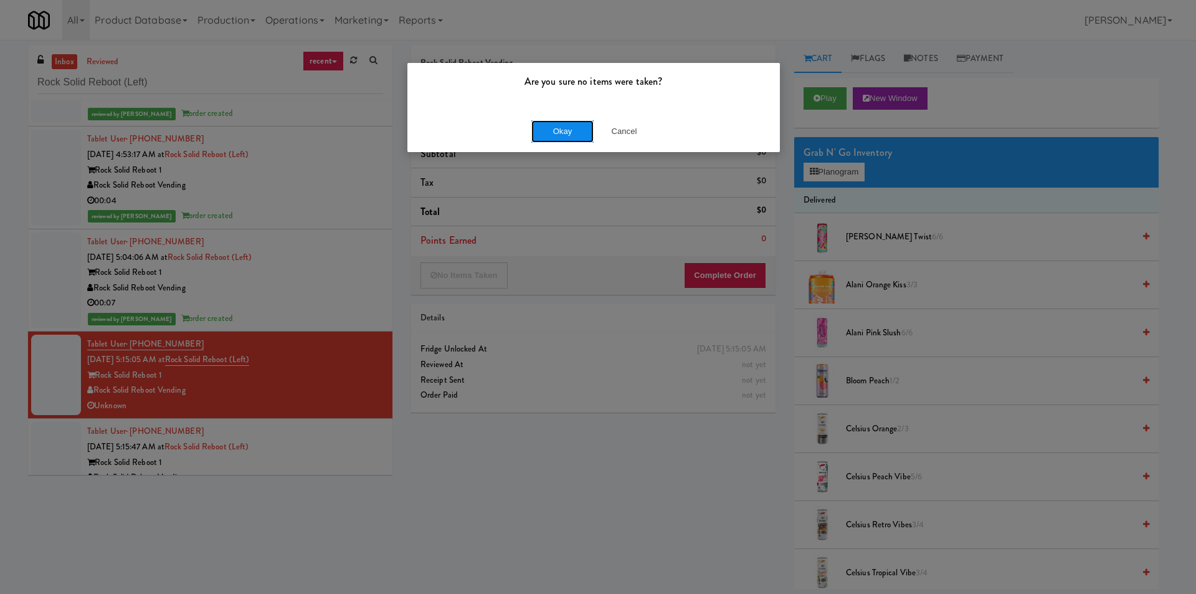
click at [559, 131] on button "Okay" at bounding box center [562, 131] width 62 height 22
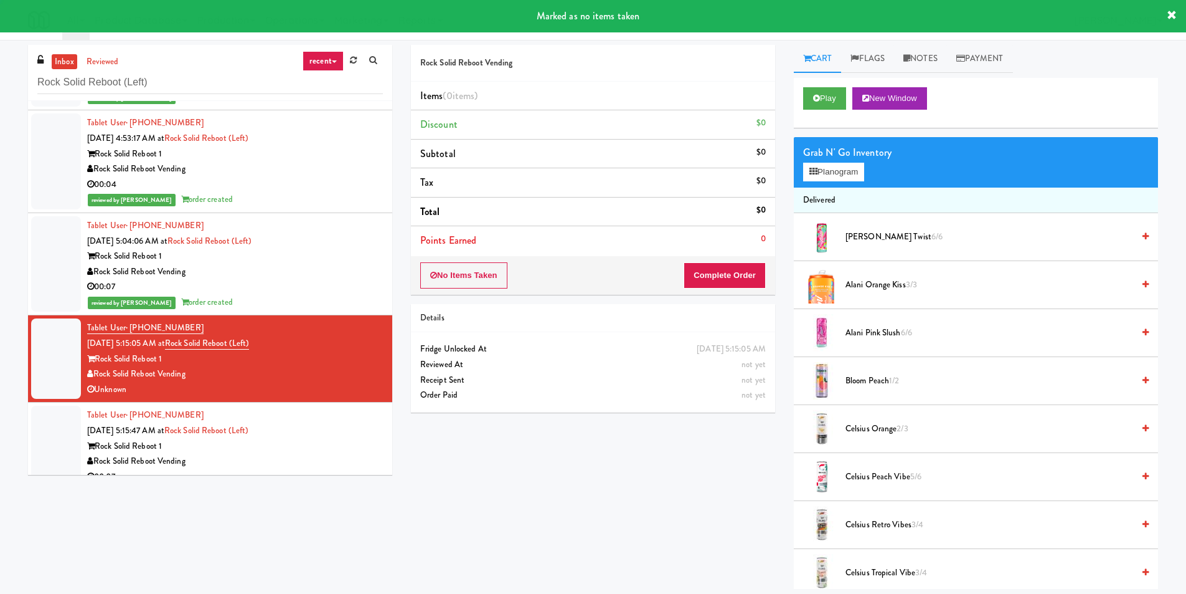
scroll to position [620, 0]
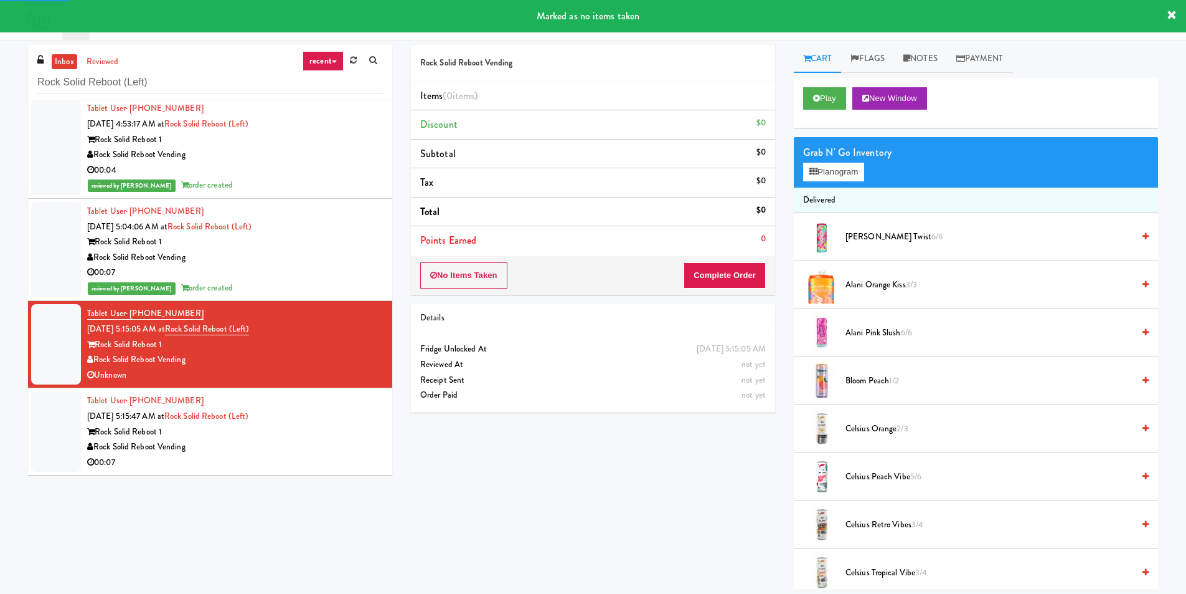
click at [349, 423] on div "Tablet User · (609) 418-0447 [DATE] 5:15:47 AM at Rock Solid Reboot (Left) Rock…" at bounding box center [235, 431] width 296 height 77
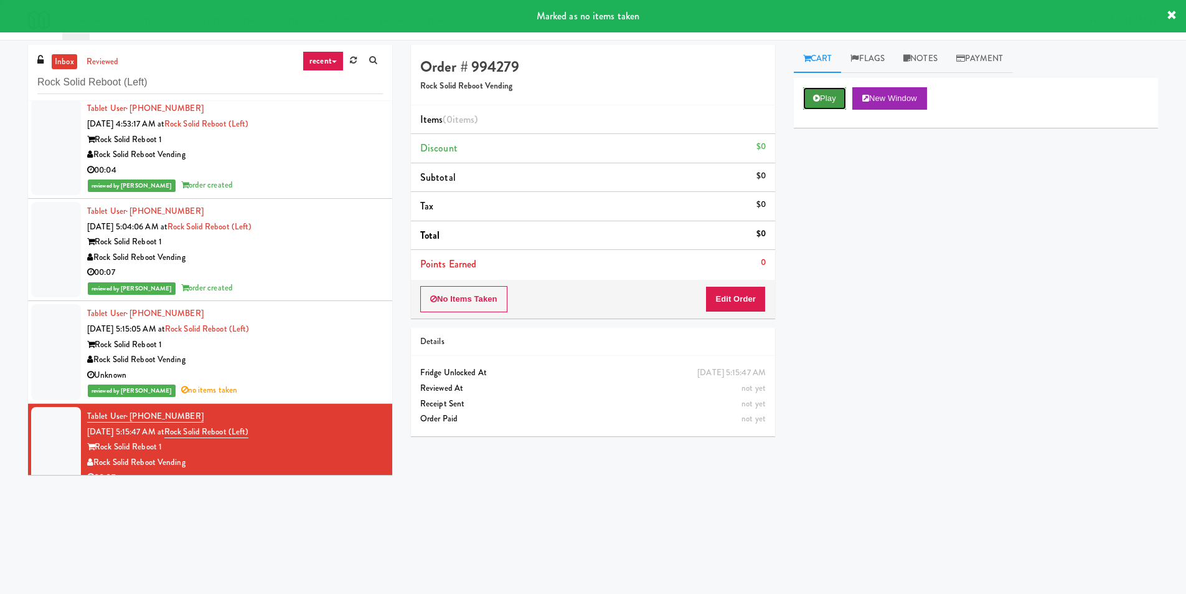
click at [837, 93] on button "Play" at bounding box center [824, 98] width 43 height 22
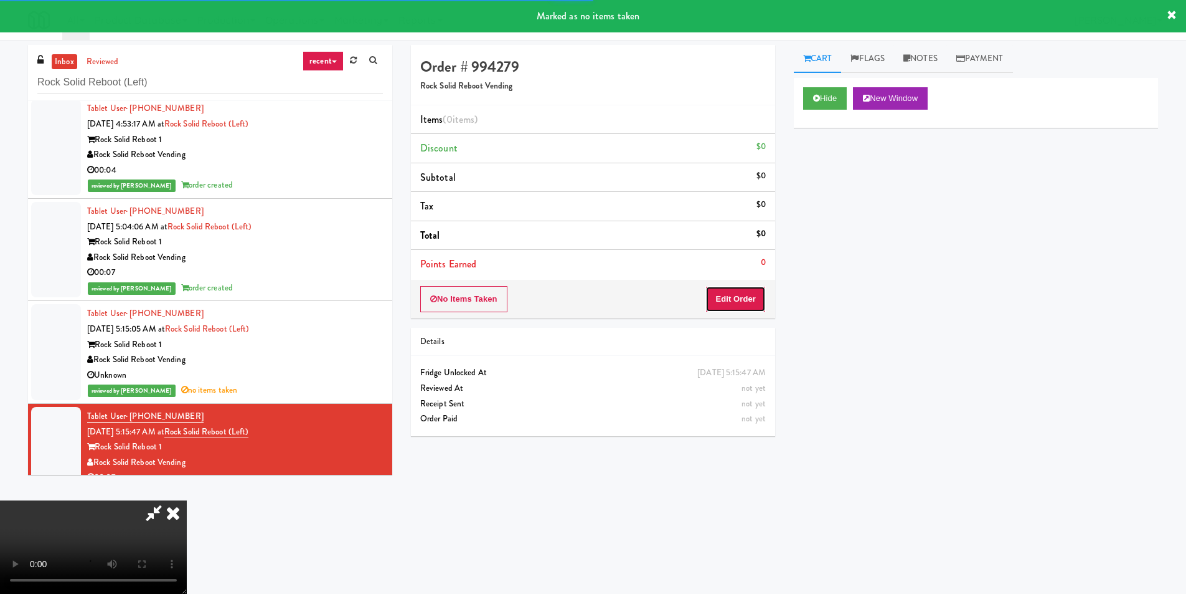
click at [737, 297] on button "Edit Order" at bounding box center [736, 299] width 60 height 26
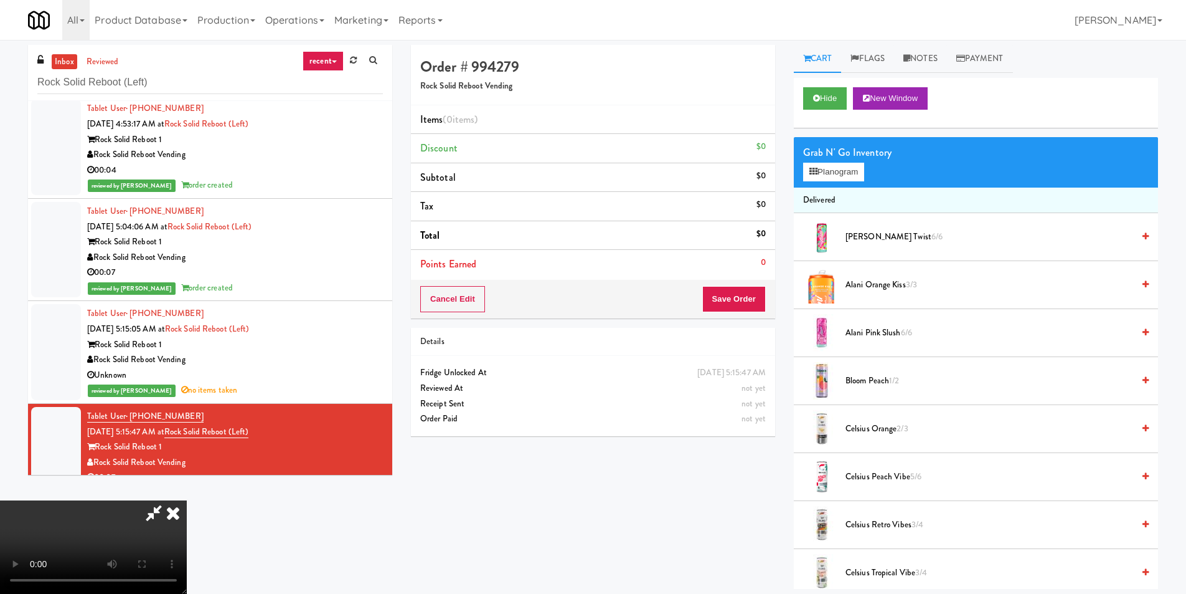
scroll to position [1, 0]
click at [187, 500] on video at bounding box center [93, 546] width 187 height 93
click at [844, 166] on button "Planogram" at bounding box center [833, 172] width 61 height 19
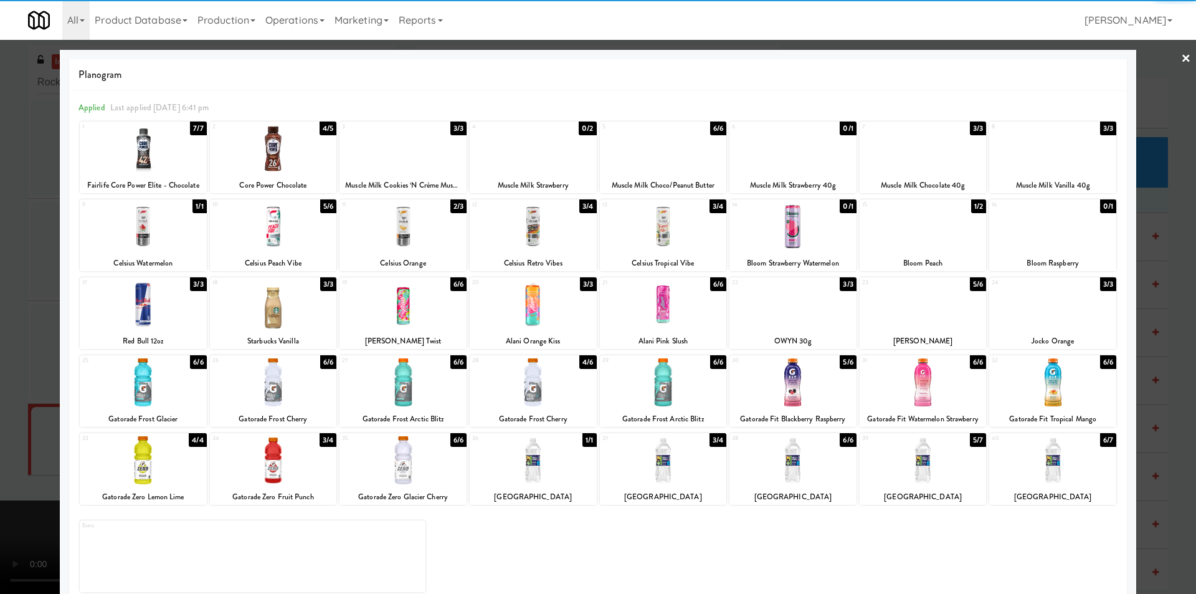
click at [49, 280] on div at bounding box center [598, 297] width 1196 height 594
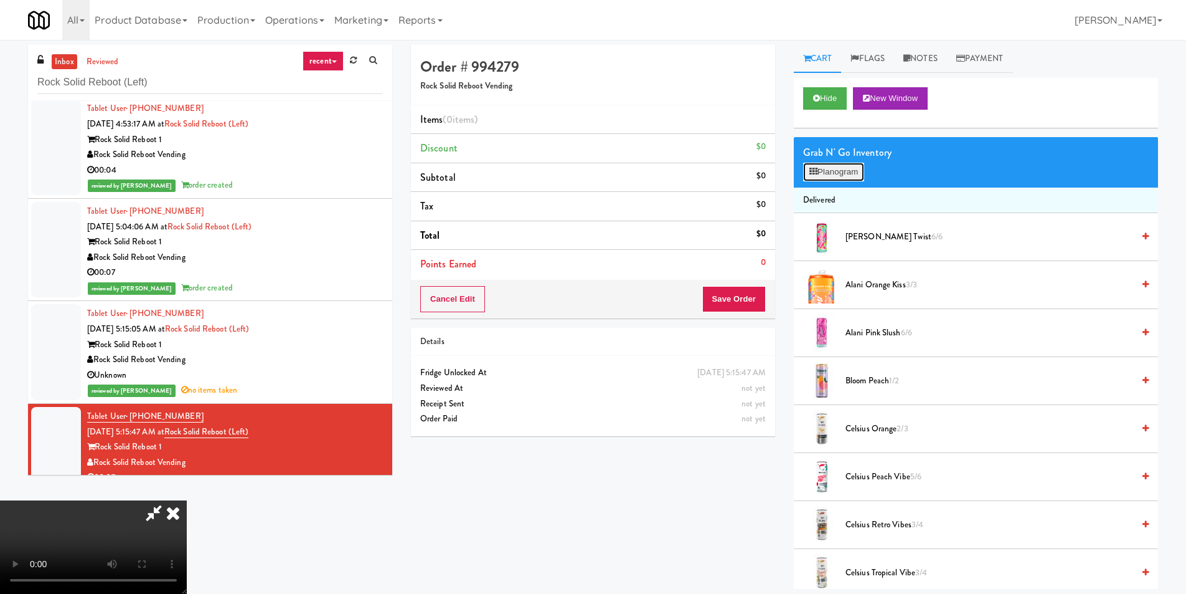
click at [815, 173] on icon at bounding box center [814, 172] width 8 height 8
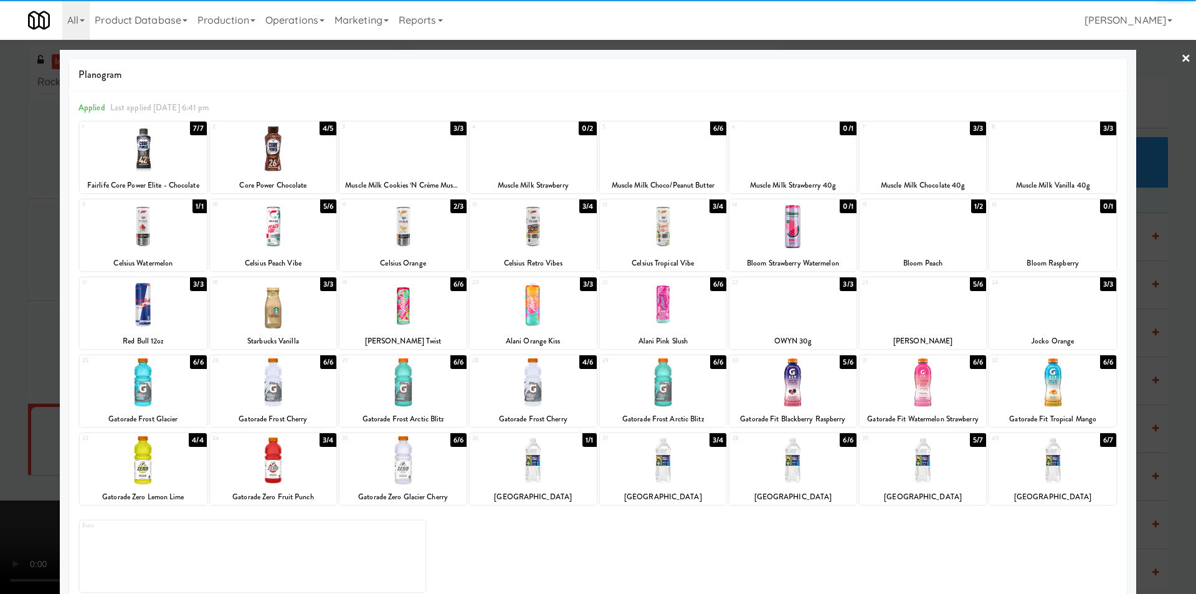
click at [290, 156] on div at bounding box center [273, 149] width 127 height 48
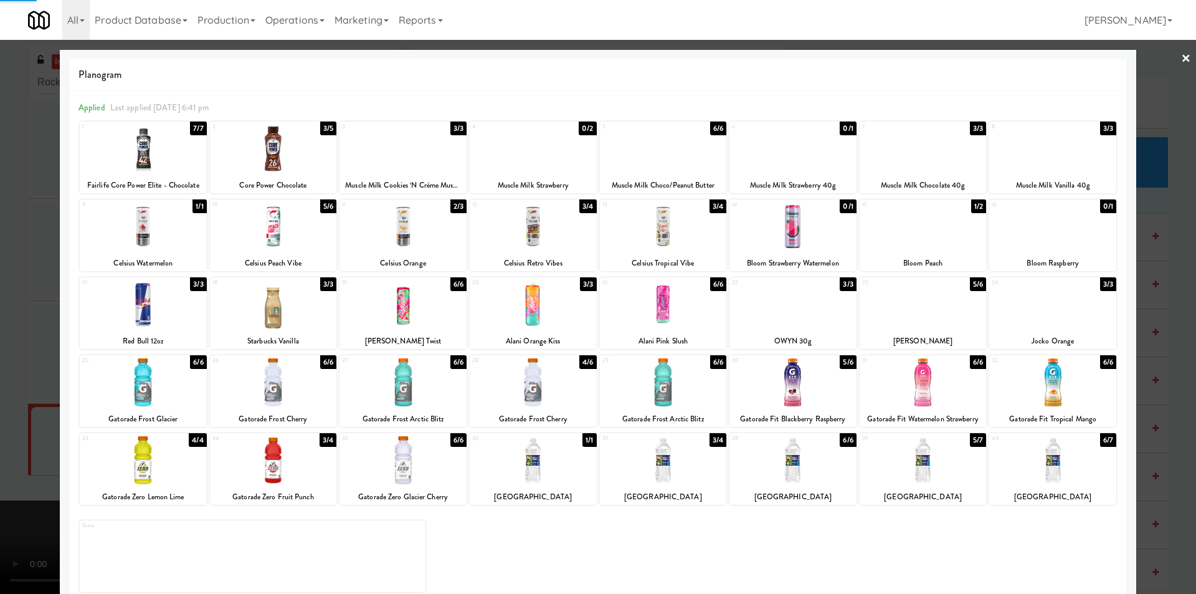
click at [21, 229] on div at bounding box center [598, 297] width 1196 height 594
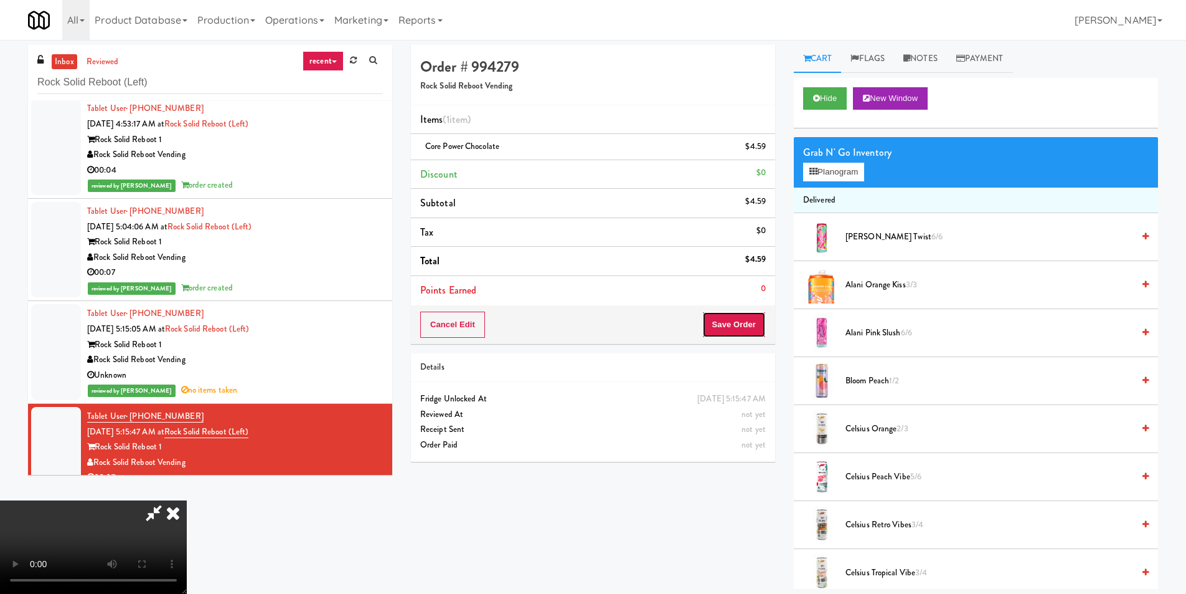
click at [758, 326] on button "Save Order" at bounding box center [734, 324] width 64 height 26
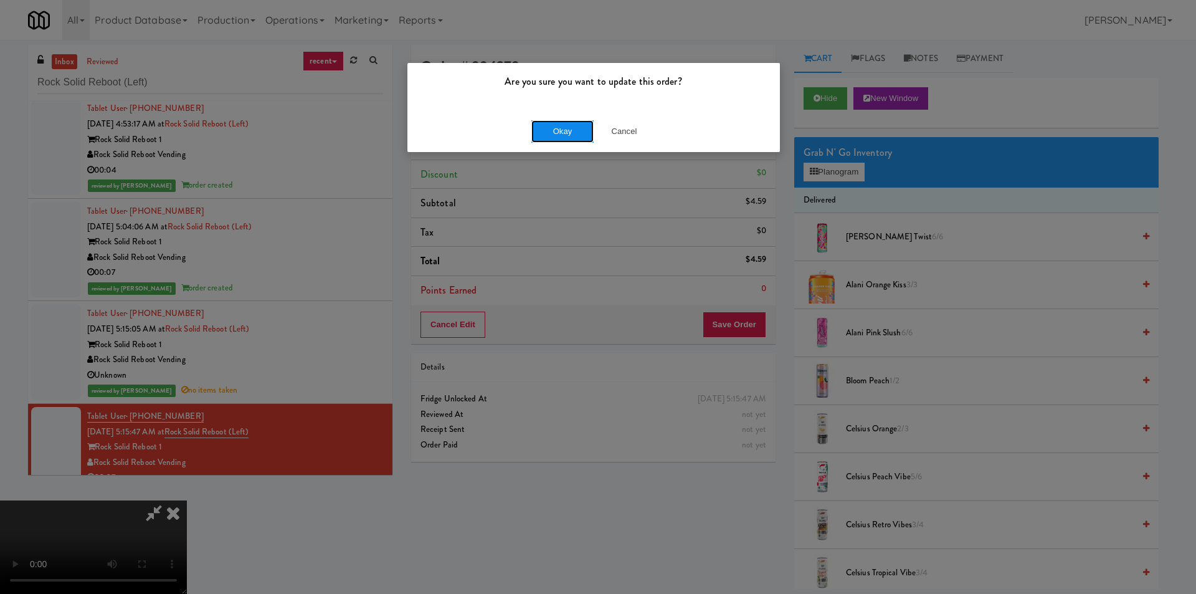
click at [538, 127] on button "Okay" at bounding box center [562, 131] width 62 height 22
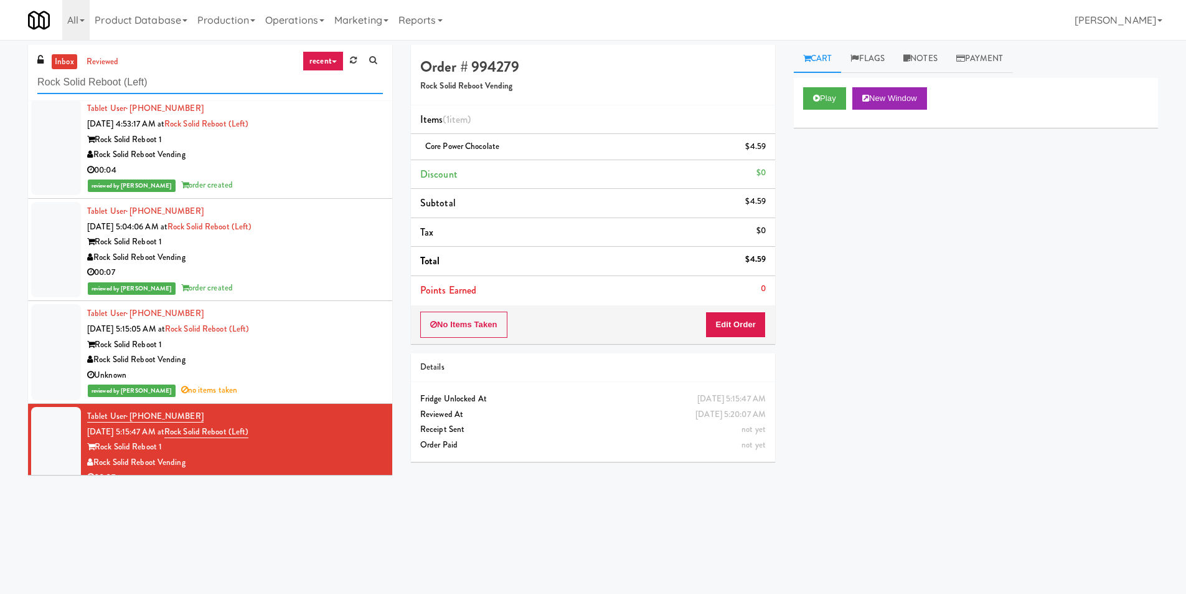
click at [149, 82] on input "Rock Solid Reboot (Left)" at bounding box center [210, 82] width 346 height 23
paste input "edfish Laundry"
type input "Redfish Laundry"
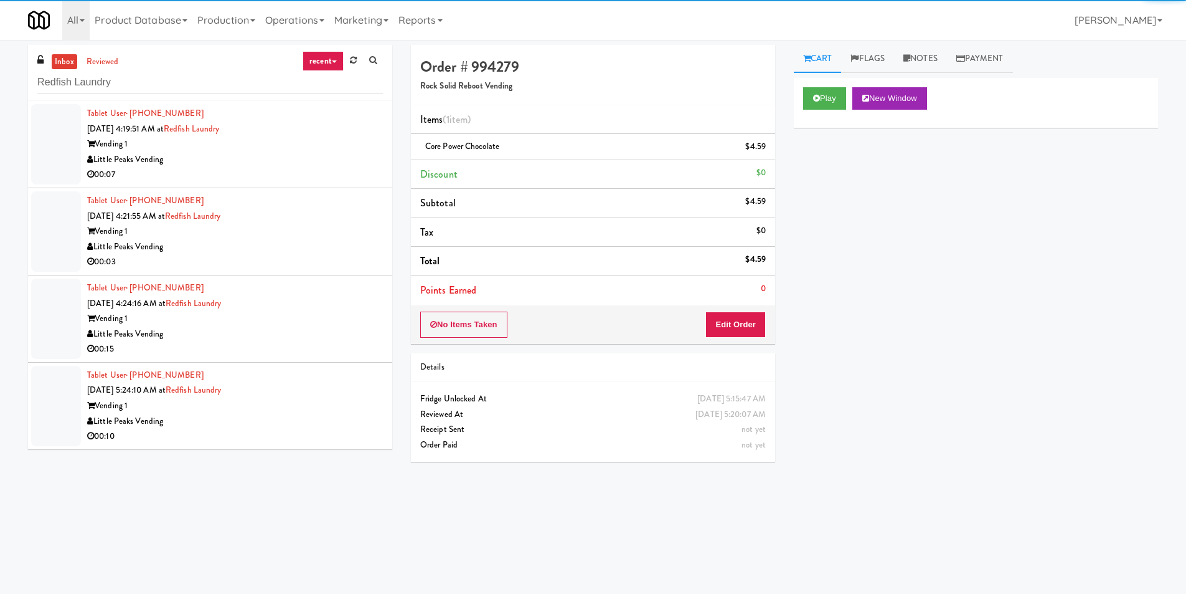
click at [257, 151] on div "Vending 1" at bounding box center [235, 144] width 296 height 16
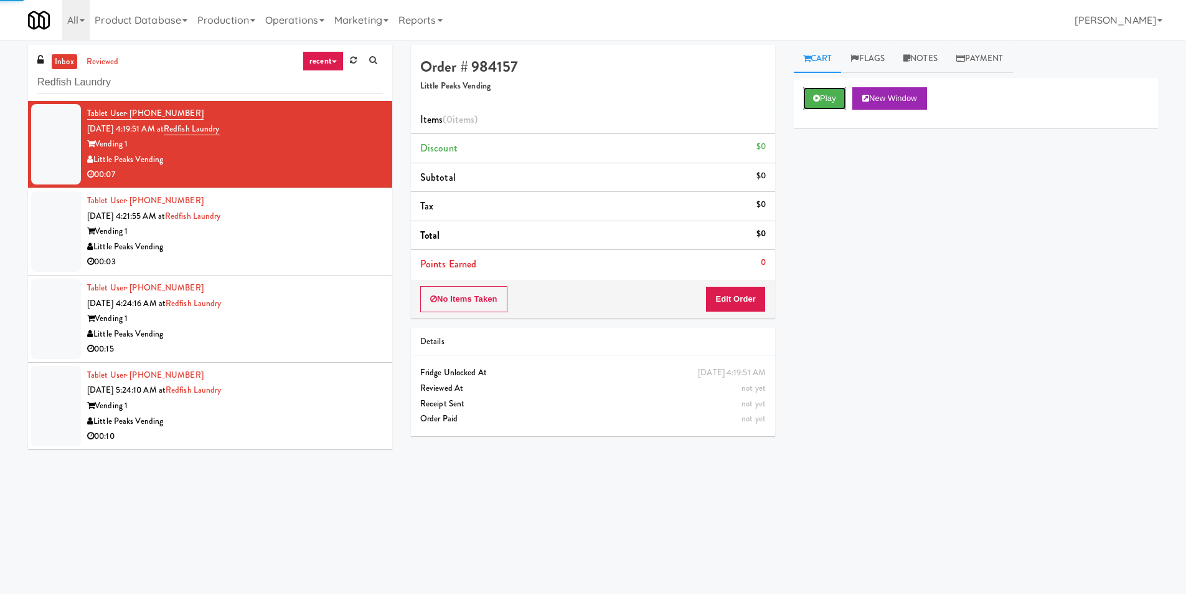
click at [813, 102] on icon at bounding box center [816, 98] width 7 height 8
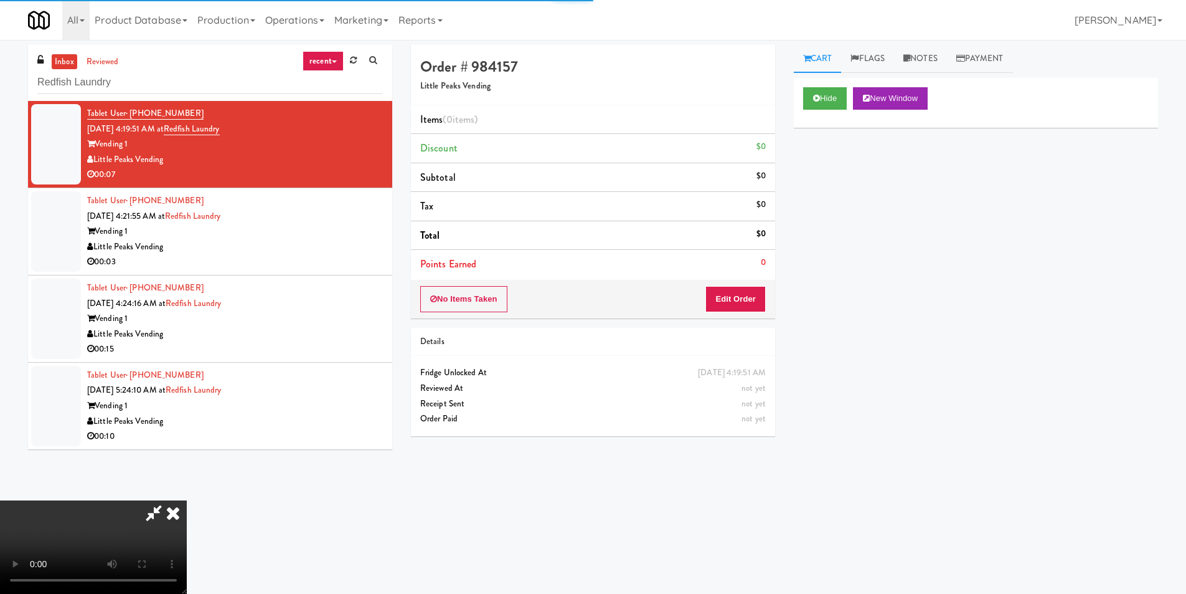
click at [752, 283] on div "No Items Taken Edit Order" at bounding box center [593, 299] width 364 height 39
click at [747, 298] on button "Edit Order" at bounding box center [736, 299] width 60 height 26
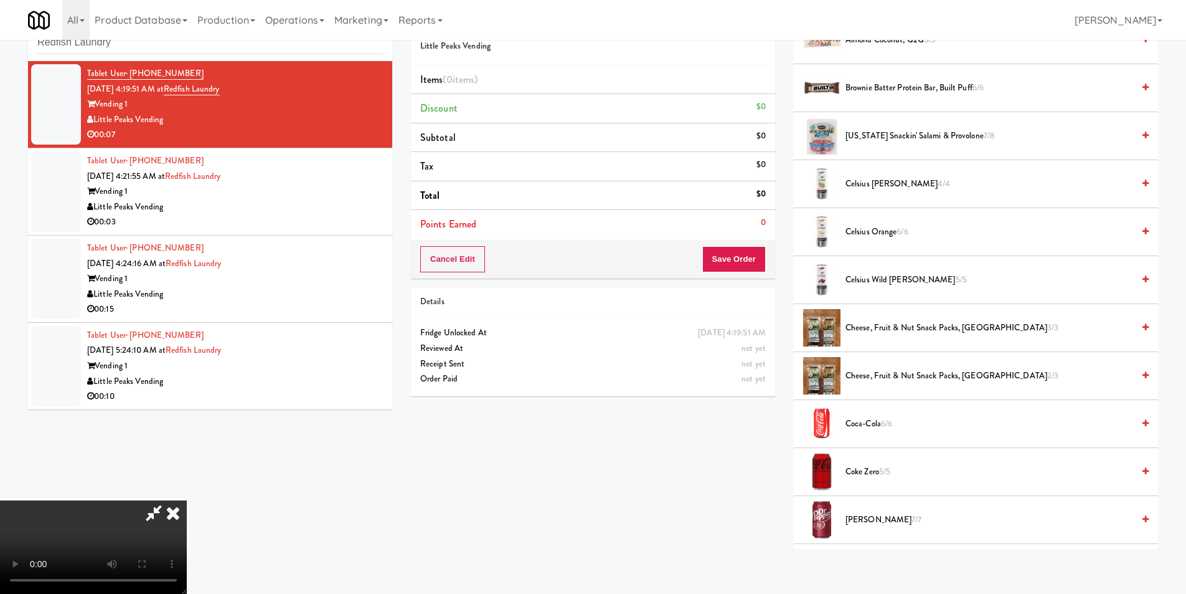
scroll to position [187, 0]
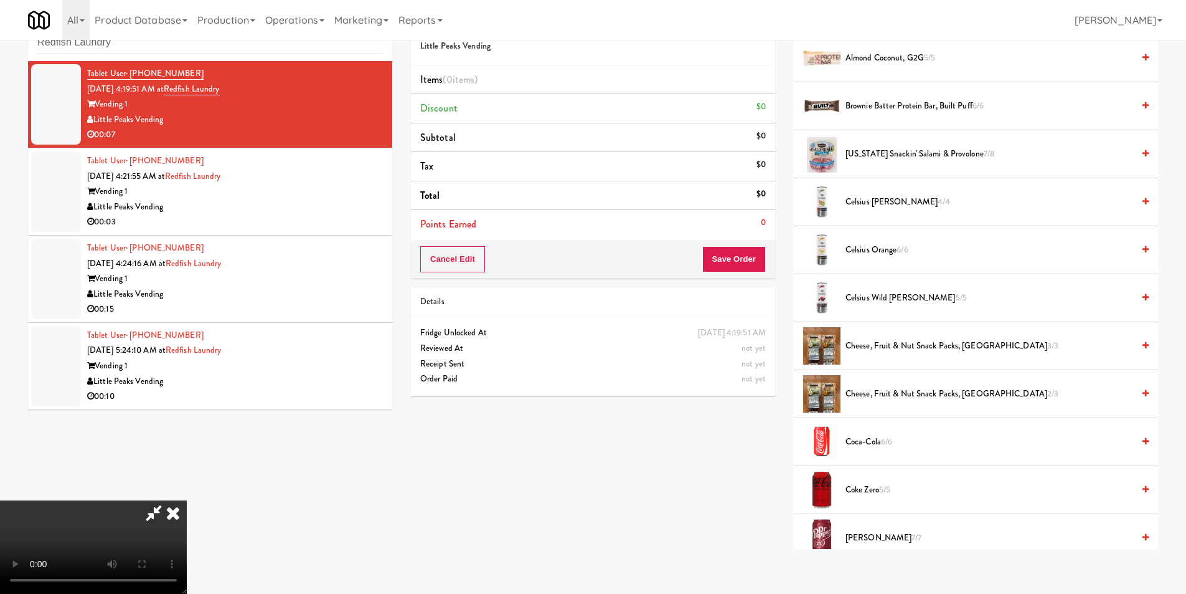
click at [877, 296] on span "Celsius Wild [PERSON_NAME] 5/5" at bounding box center [990, 298] width 288 height 16
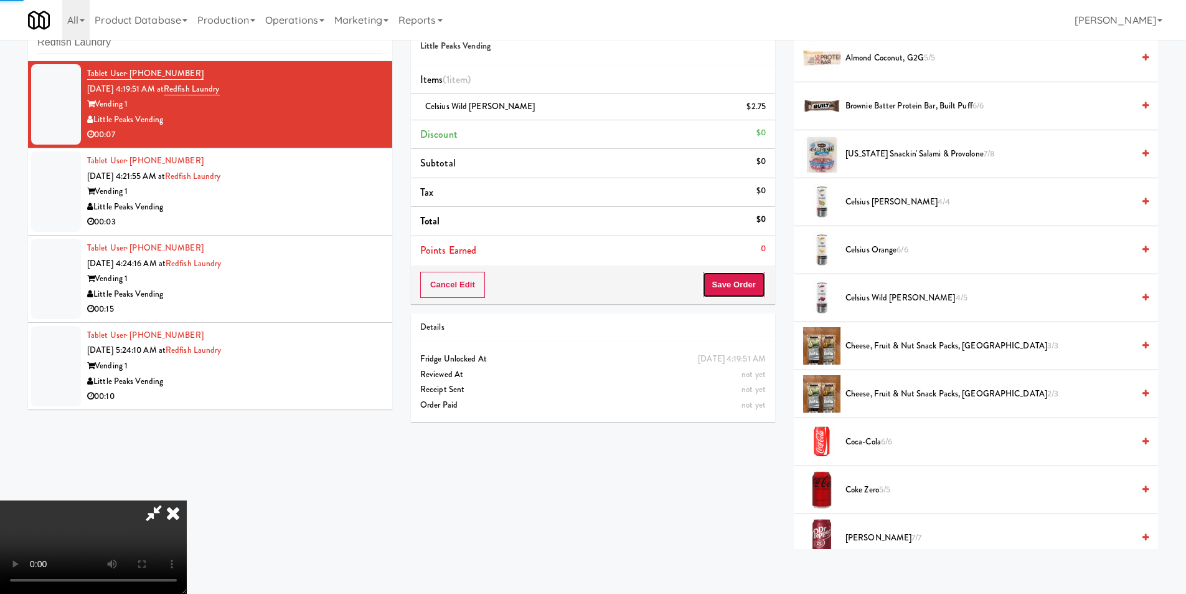
click at [754, 278] on button "Save Order" at bounding box center [734, 285] width 64 height 26
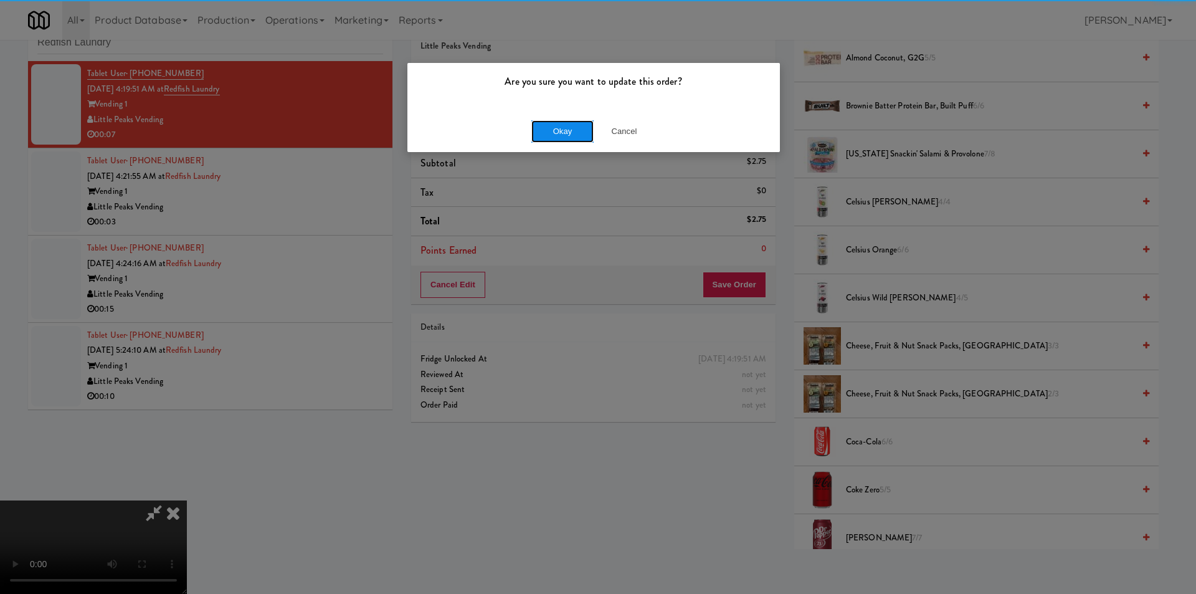
click at [536, 123] on button "Okay" at bounding box center [562, 131] width 62 height 22
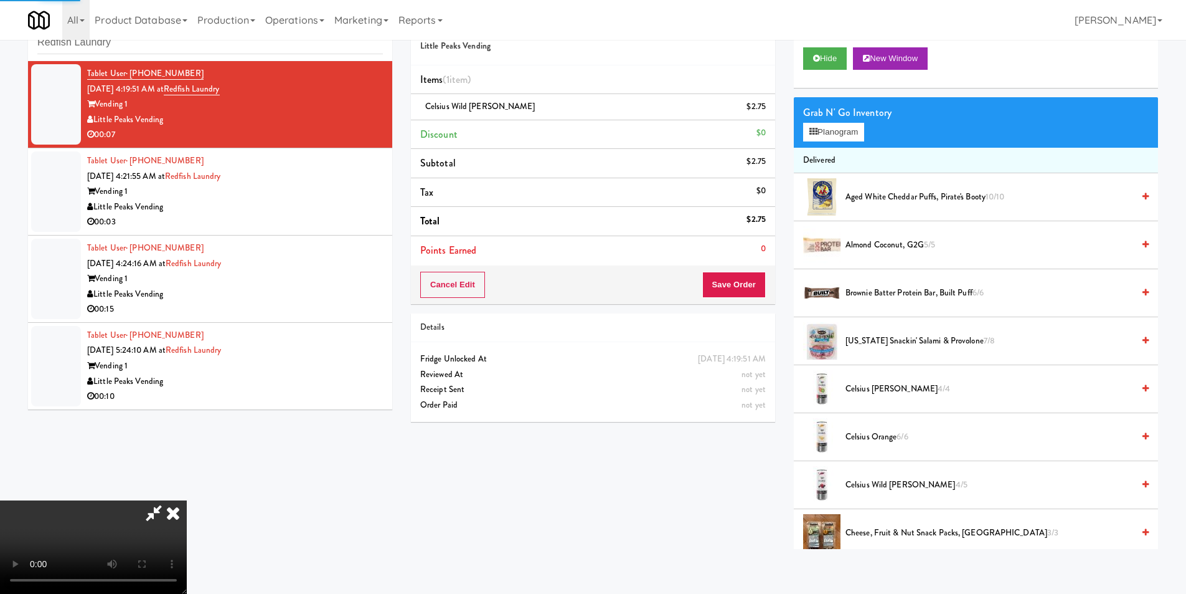
scroll to position [0, 0]
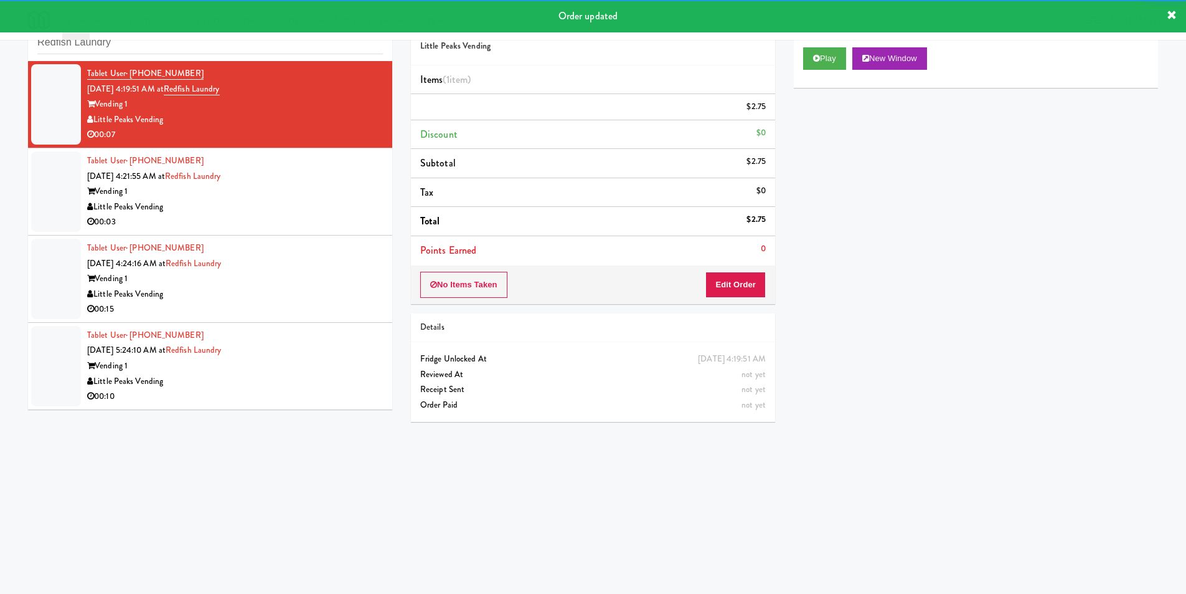
click at [301, 225] on div "00:03" at bounding box center [235, 222] width 296 height 16
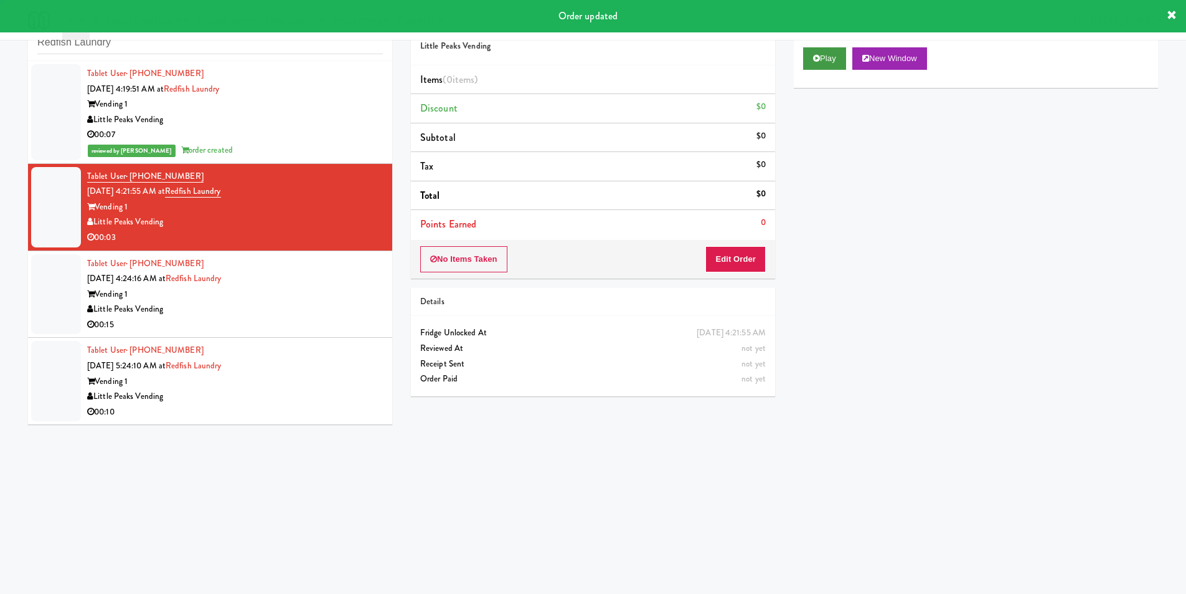
click at [804, 68] on div "Play New Window" at bounding box center [976, 63] width 364 height 50
click at [810, 62] on button "Play" at bounding box center [824, 58] width 43 height 22
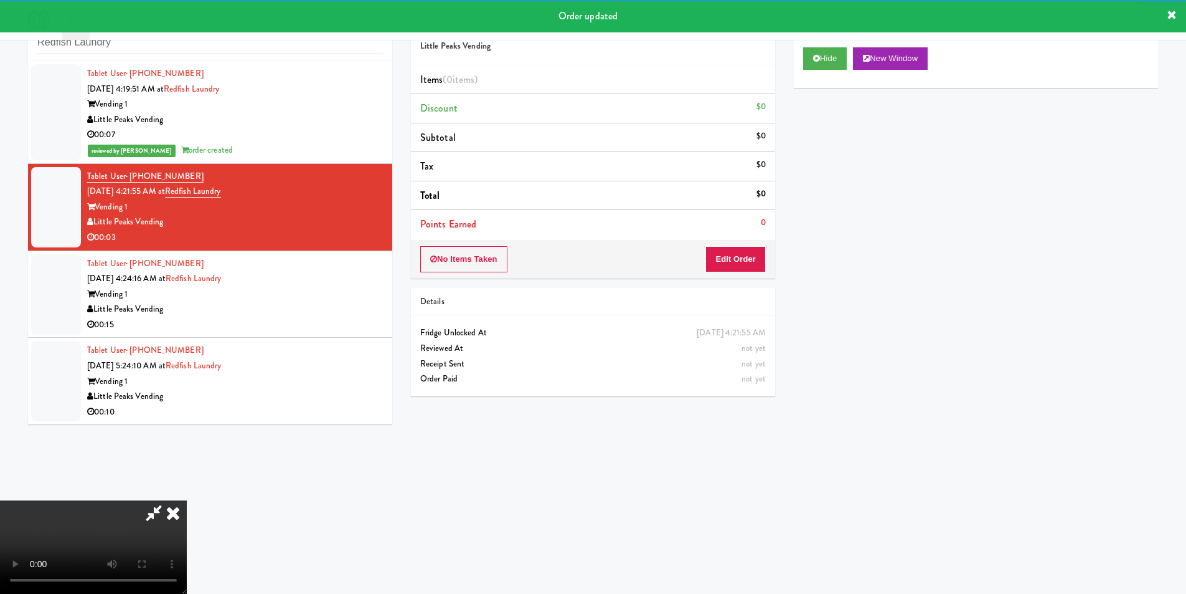
click at [724, 228] on li "Points Earned 0" at bounding box center [593, 224] width 364 height 29
click at [730, 253] on button "Edit Order" at bounding box center [736, 259] width 60 height 26
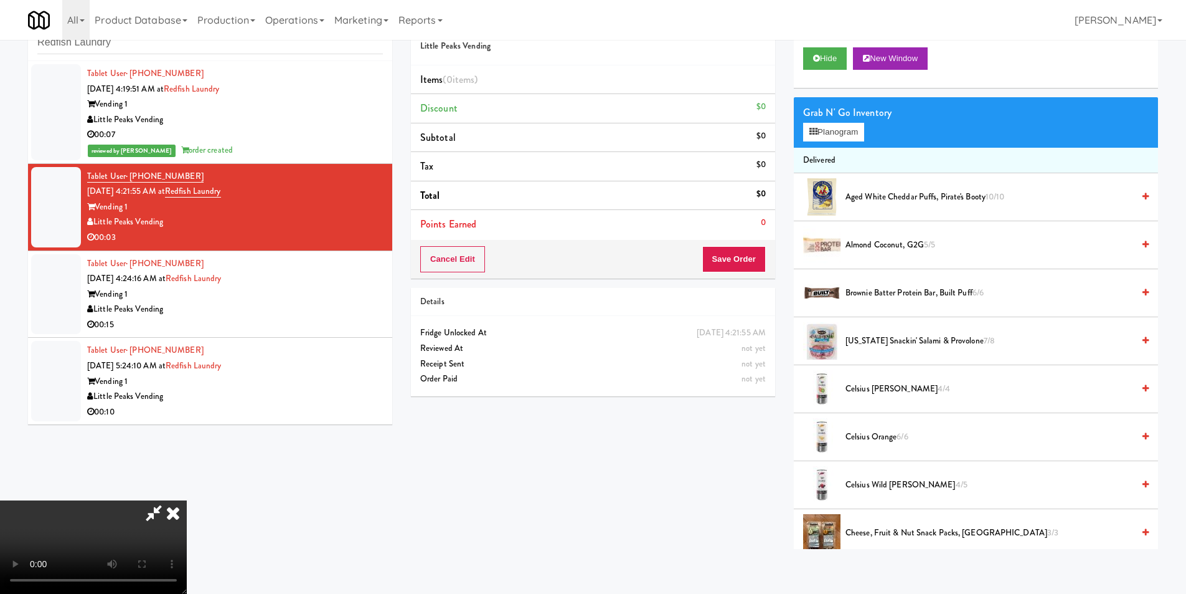
scroll to position [64, 0]
click at [187, 500] on video at bounding box center [93, 546] width 187 height 93
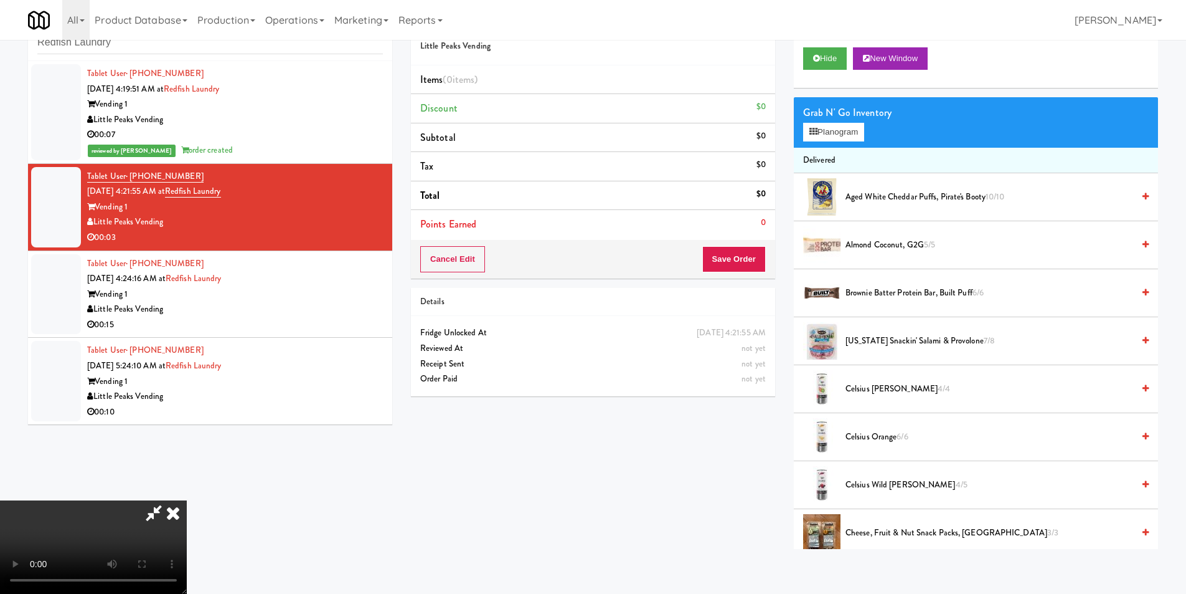
drag, startPoint x: 307, startPoint y: 442, endPoint x: 318, endPoint y: 443, distance: 11.4
click at [187, 500] on video at bounding box center [93, 546] width 187 height 93
click at [835, 134] on button "Planogram" at bounding box center [833, 132] width 61 height 19
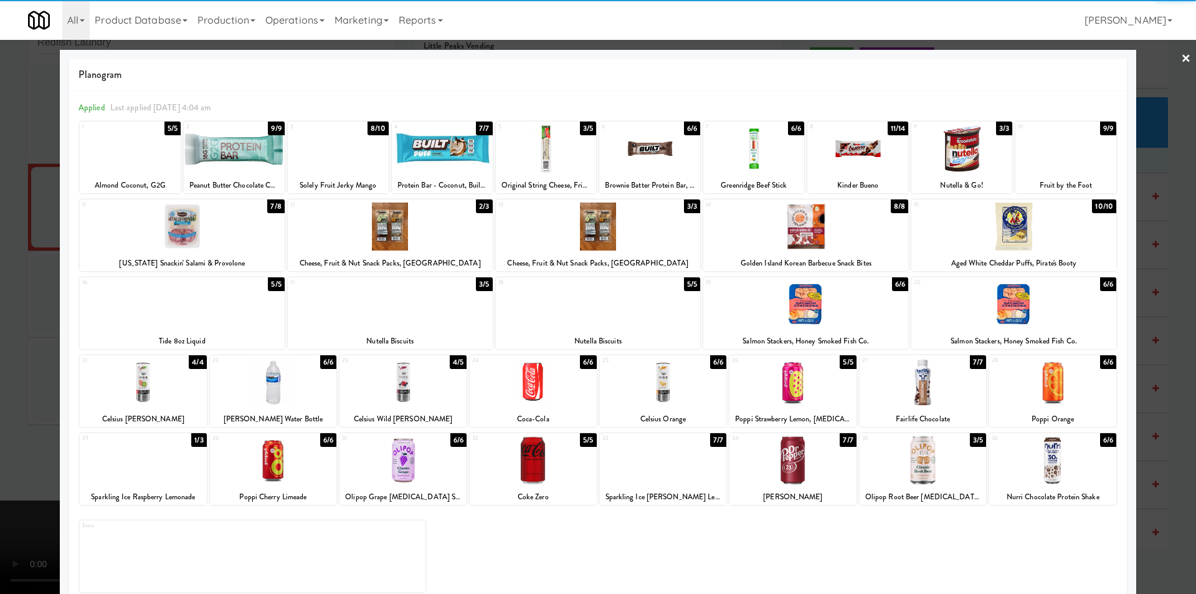
click at [192, 227] on div at bounding box center [182, 226] width 205 height 48
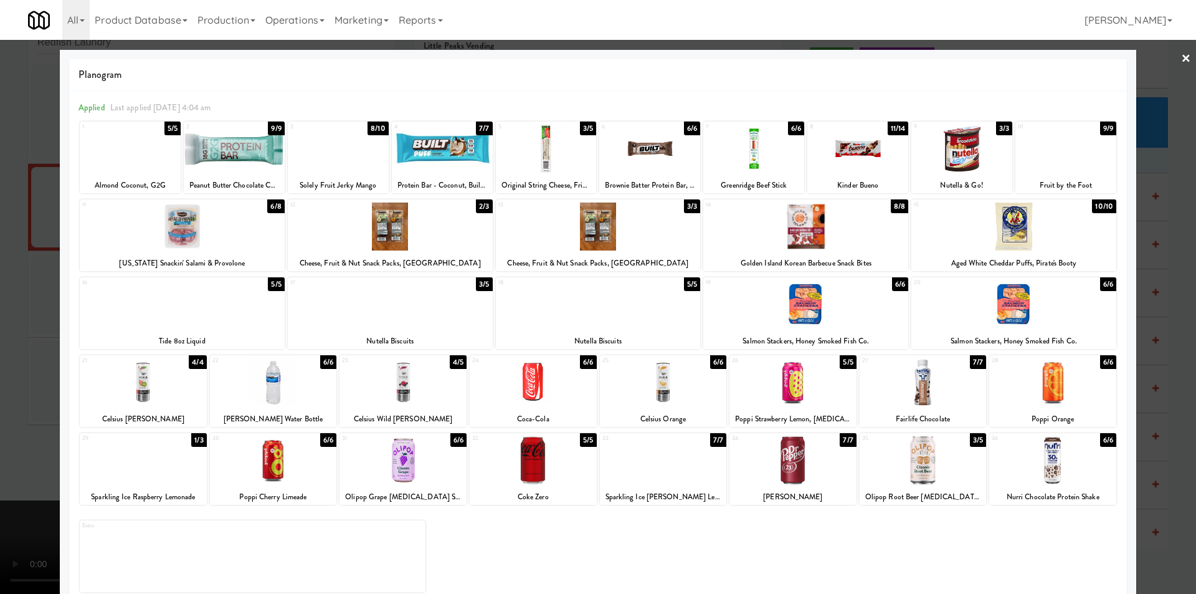
click at [441, 319] on div at bounding box center [390, 304] width 205 height 48
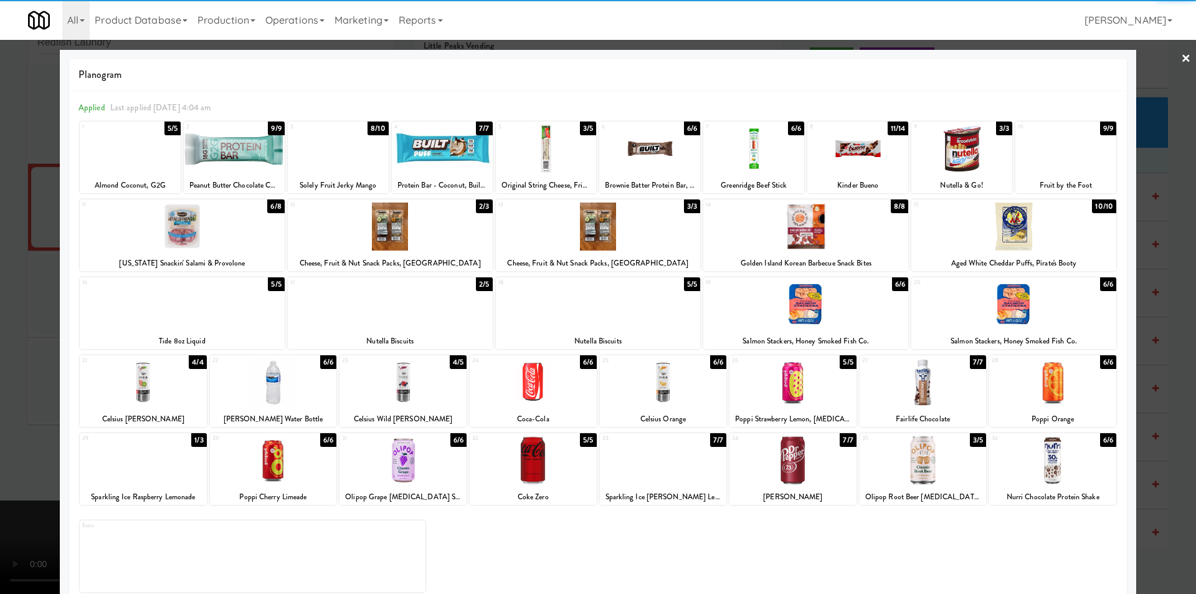
click at [1153, 324] on div at bounding box center [598, 297] width 1196 height 594
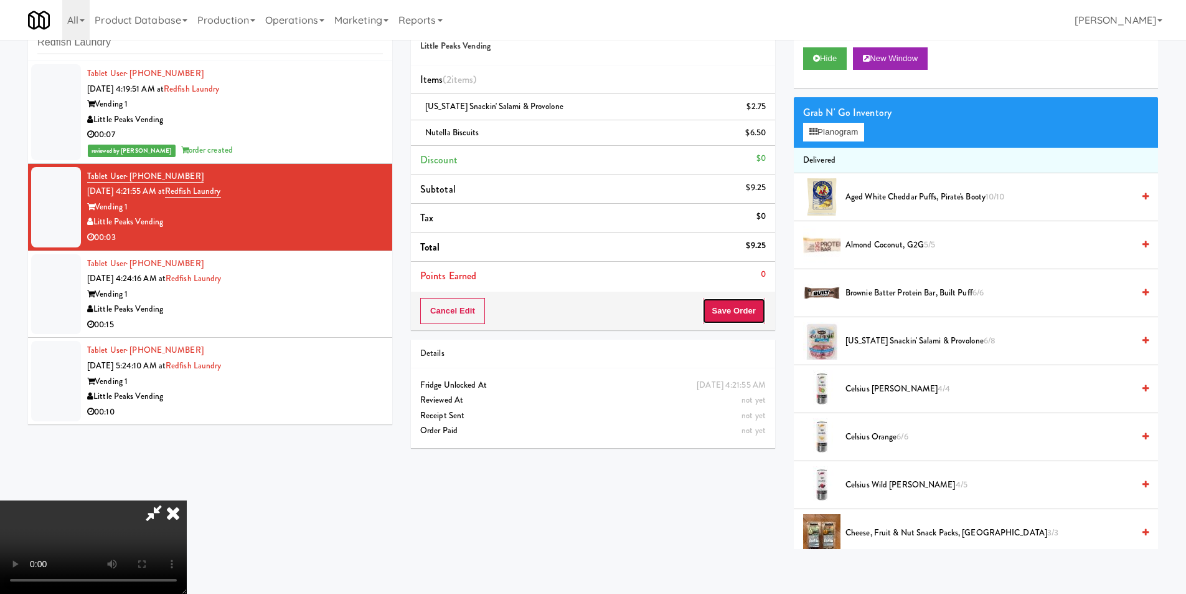
click at [716, 303] on button "Save Order" at bounding box center [734, 311] width 64 height 26
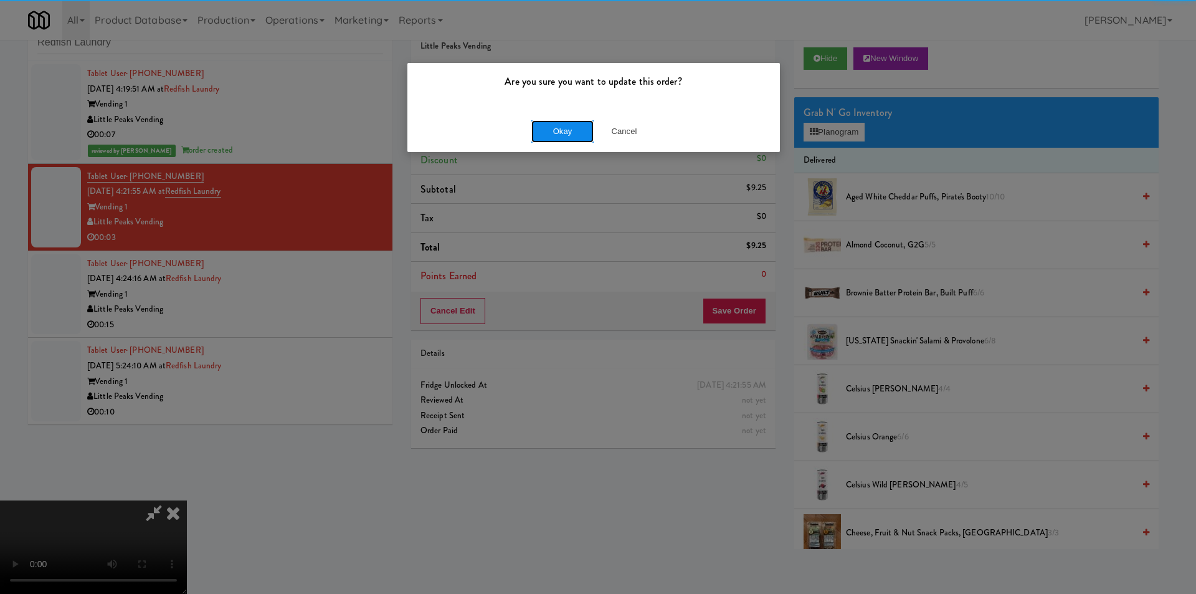
click at [561, 126] on button "Okay" at bounding box center [562, 131] width 62 height 22
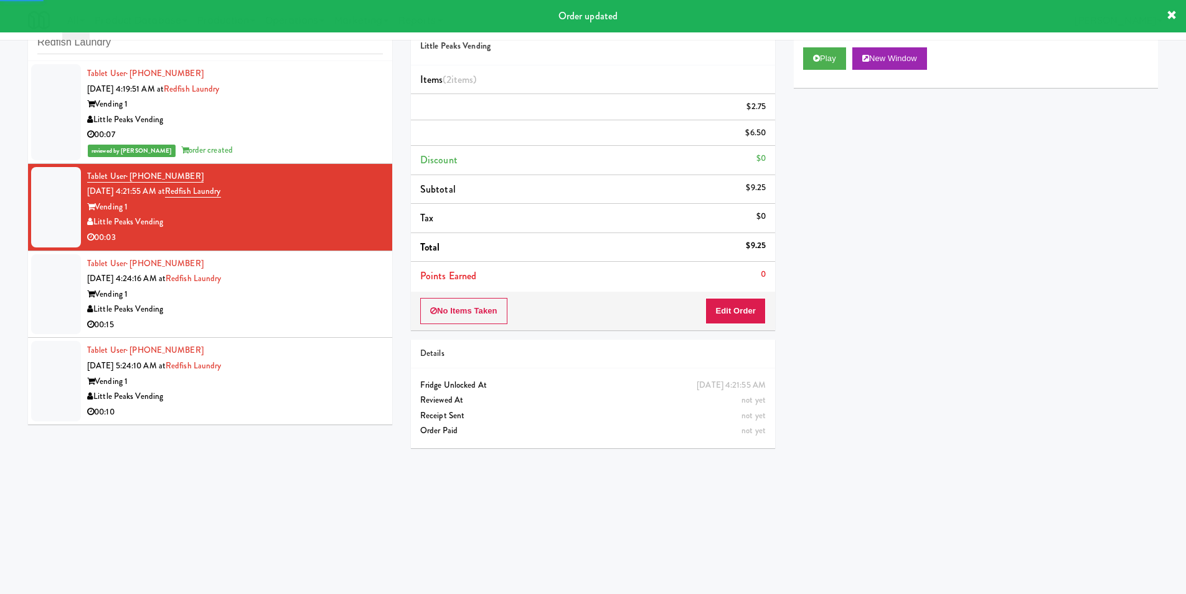
click at [351, 306] on div "Little Peaks Vending" at bounding box center [235, 309] width 296 height 16
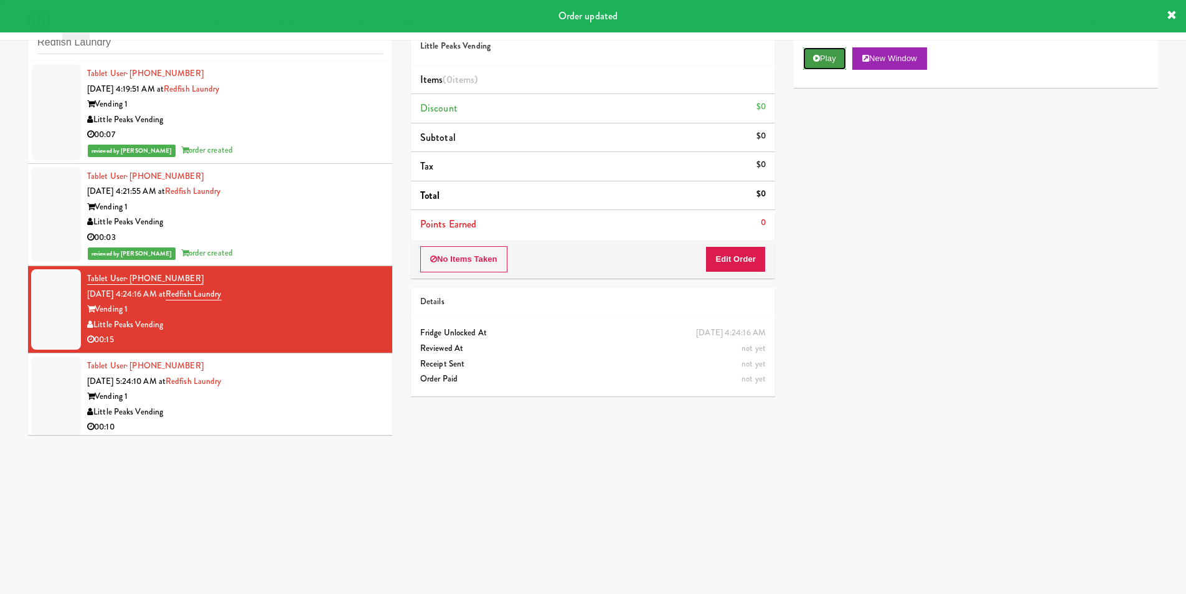
drag, startPoint x: 841, startPoint y: 59, endPoint x: 837, endPoint y: 67, distance: 9.7
click at [841, 58] on button "Play" at bounding box center [824, 58] width 43 height 22
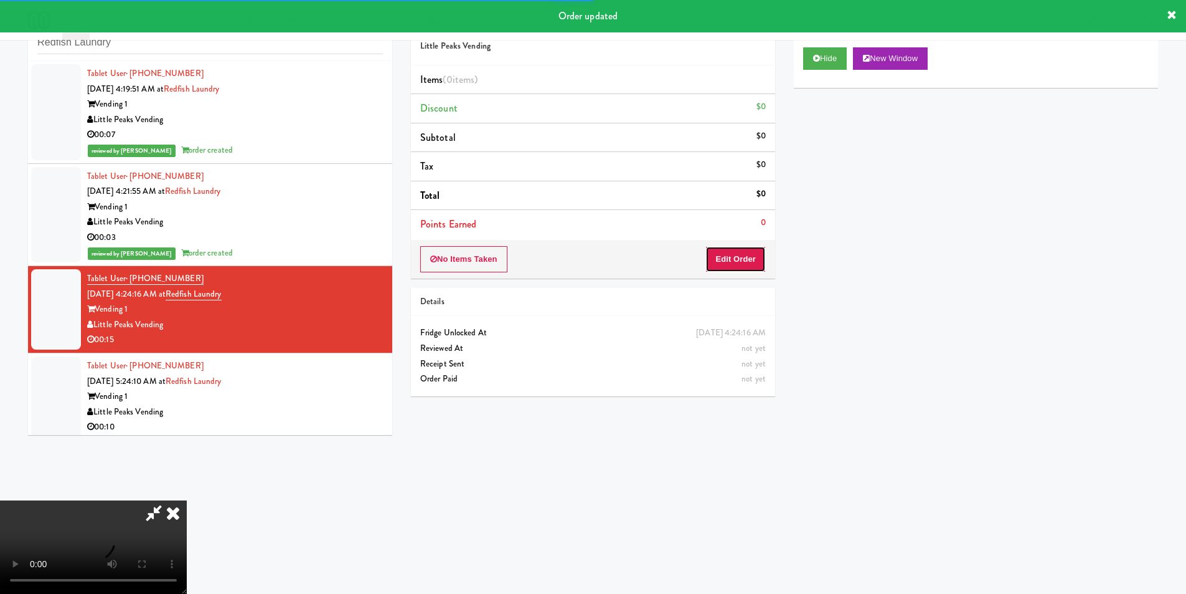
click at [765, 252] on button "Edit Order" at bounding box center [736, 259] width 60 height 26
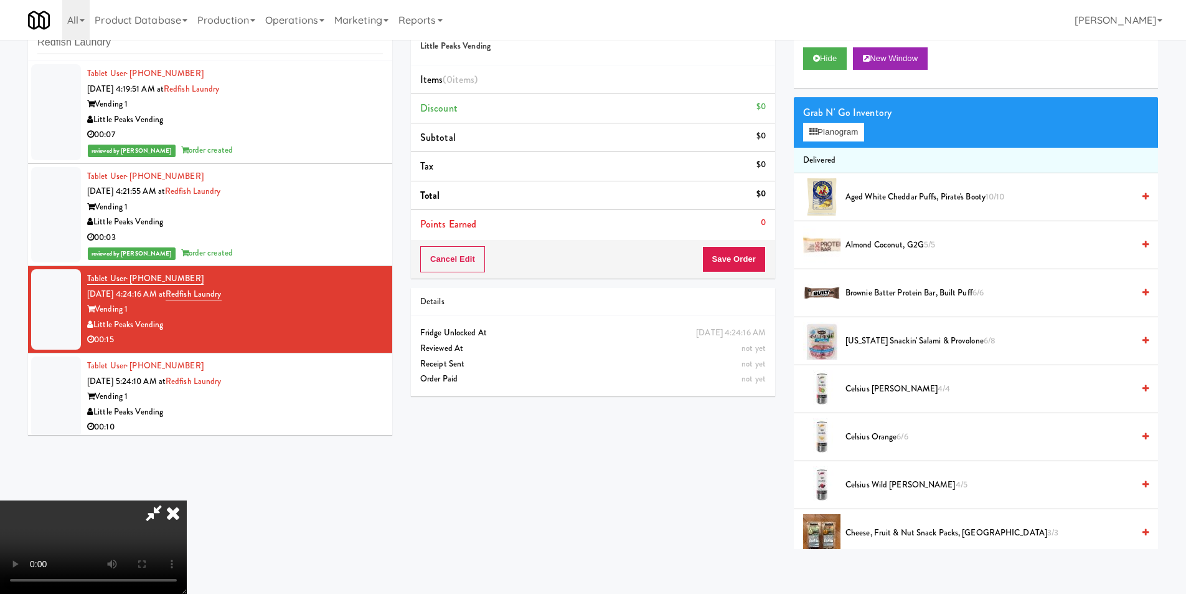
scroll to position [62, 0]
click at [187, 500] on video at bounding box center [93, 546] width 187 height 93
click at [753, 247] on button "Save Order" at bounding box center [734, 259] width 64 height 26
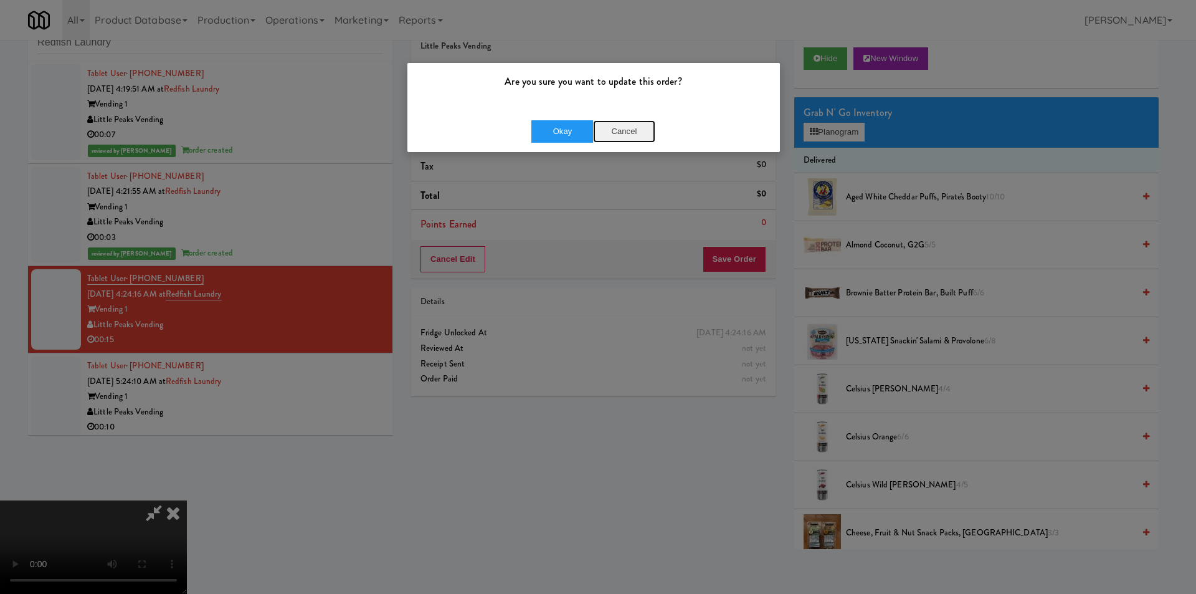
click at [628, 123] on button "Cancel" at bounding box center [624, 131] width 62 height 22
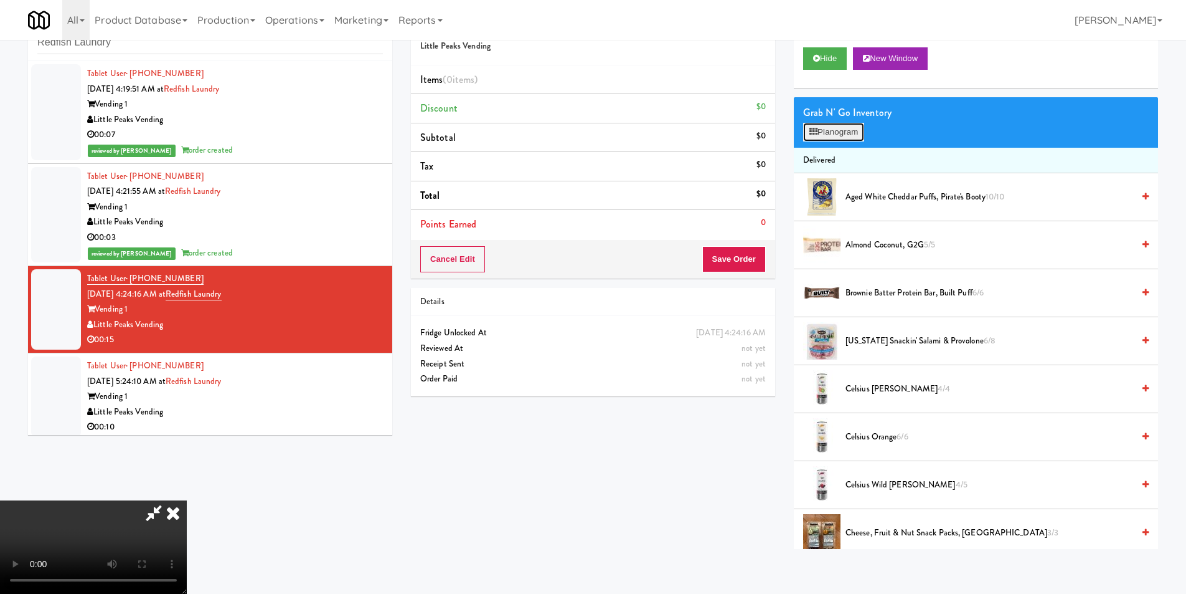
click at [823, 128] on button "Planogram" at bounding box center [833, 132] width 61 height 19
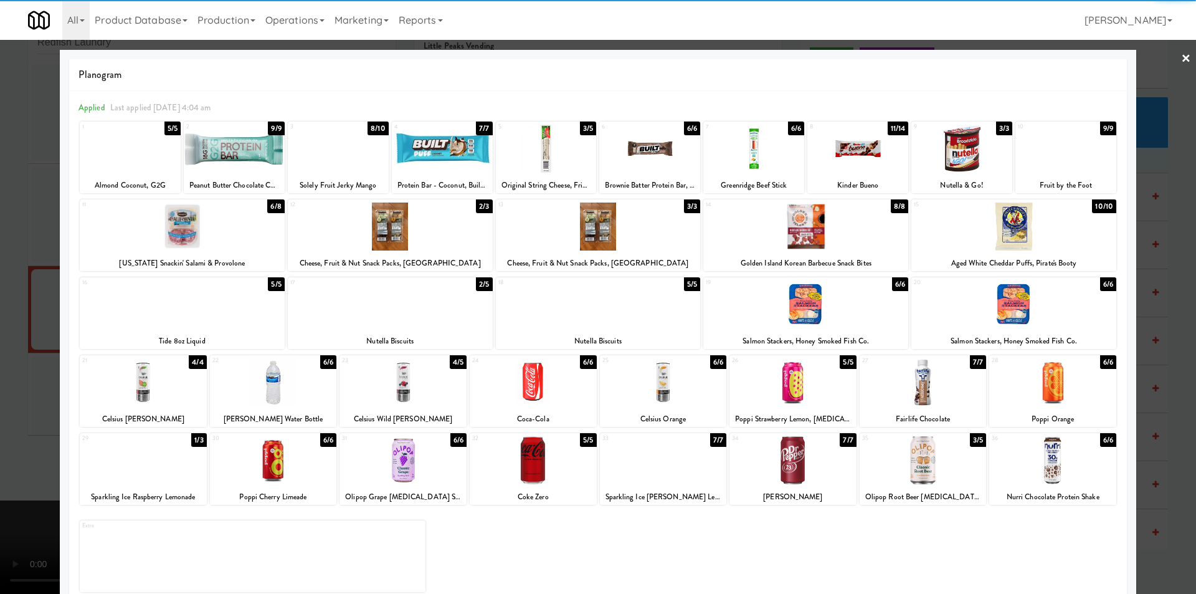
click at [403, 459] on div at bounding box center [402, 460] width 127 height 48
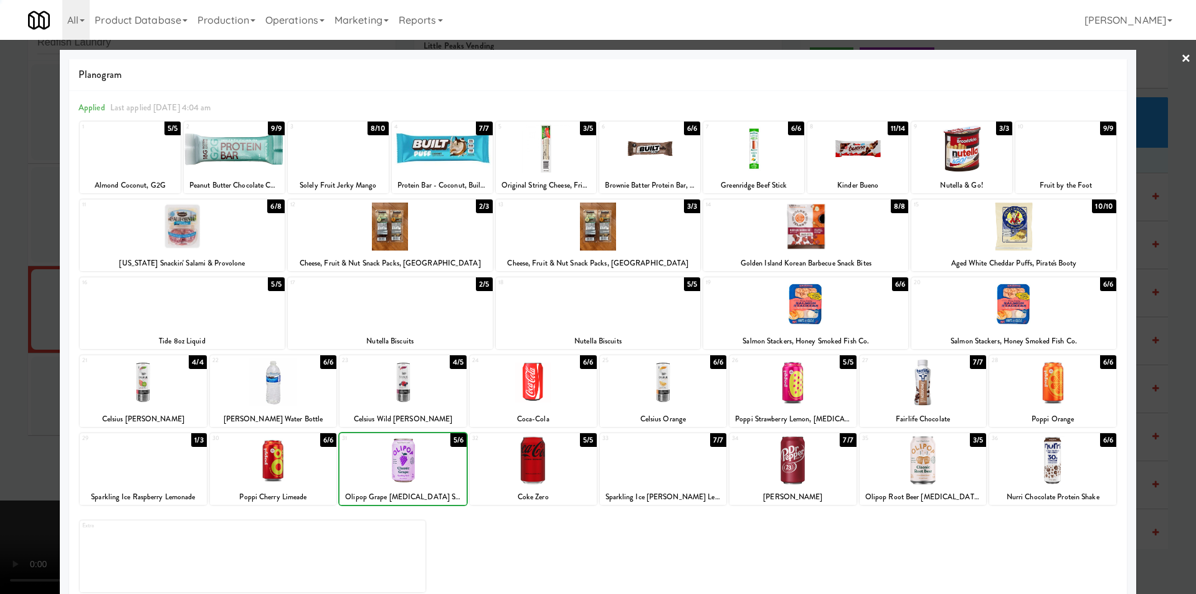
click at [519, 457] on div at bounding box center [533, 460] width 127 height 48
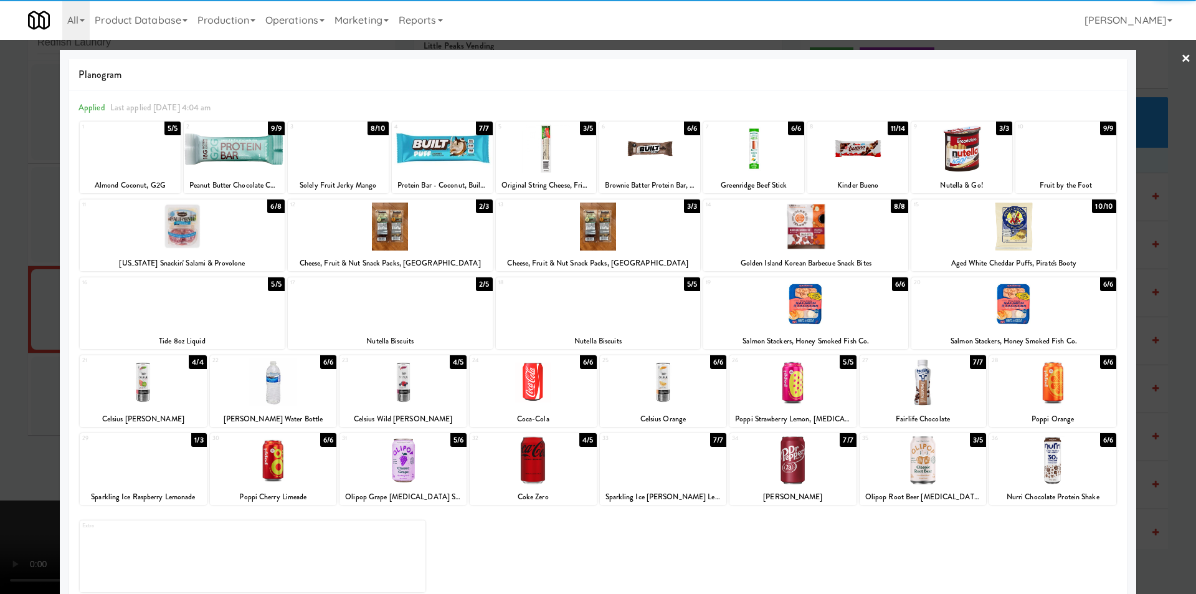
click at [1013, 448] on div at bounding box center [1052, 460] width 127 height 48
click at [438, 316] on div at bounding box center [390, 304] width 205 height 48
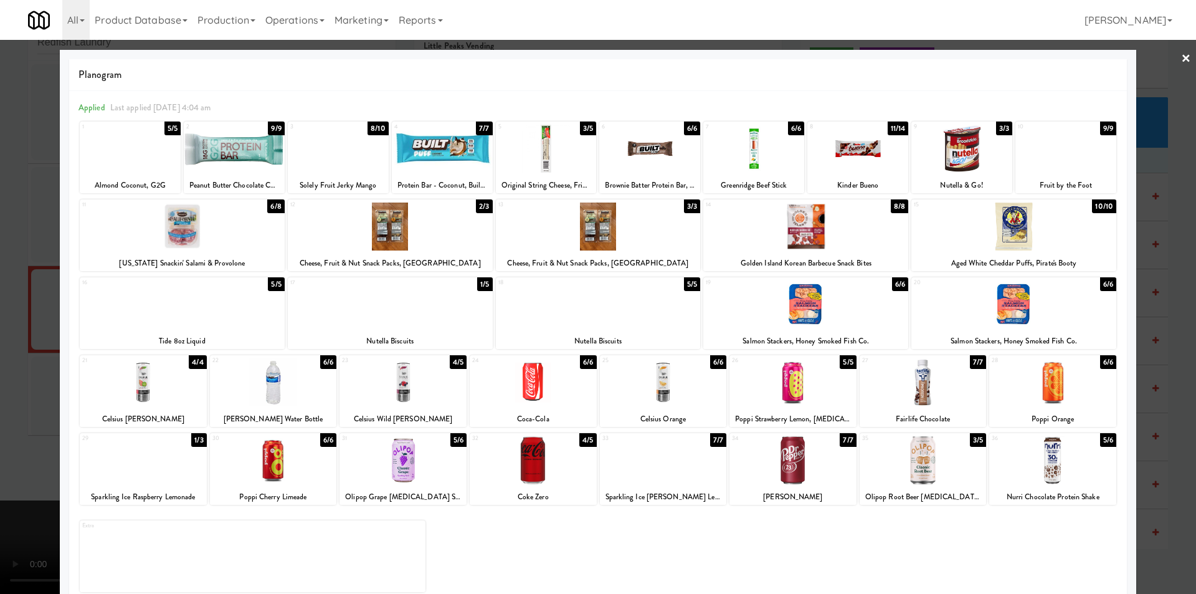
click at [1154, 338] on div at bounding box center [598, 297] width 1196 height 594
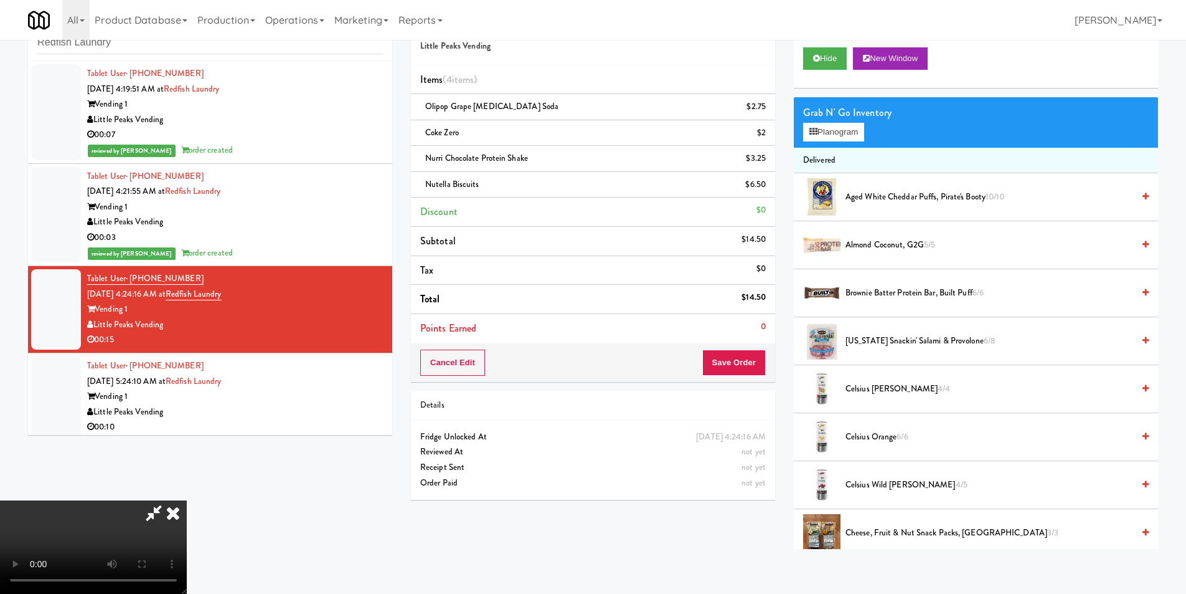
click at [187, 500] on video at bounding box center [93, 546] width 187 height 93
click at [821, 128] on button "Planogram" at bounding box center [833, 132] width 61 height 19
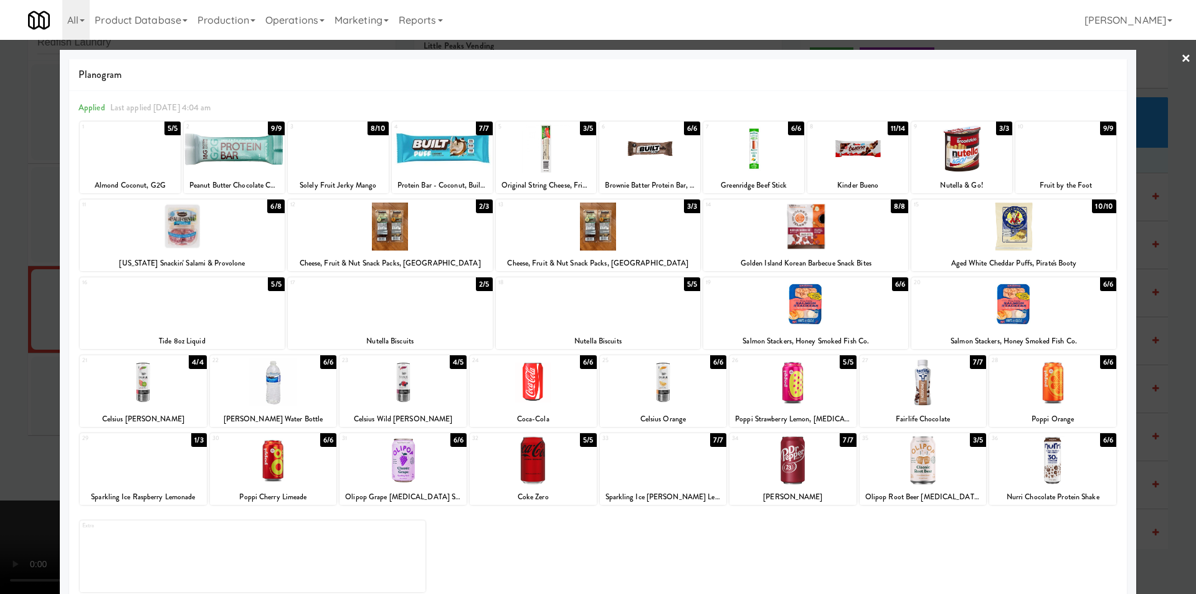
click at [1057, 160] on div at bounding box center [1065, 149] width 101 height 48
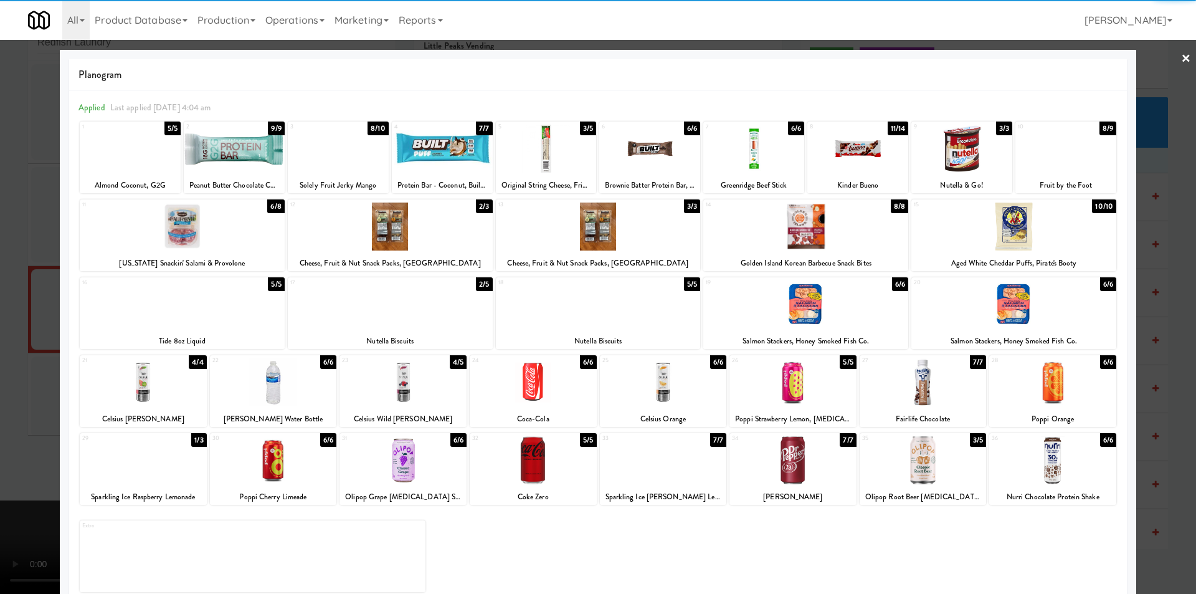
click at [1152, 201] on div at bounding box center [598, 297] width 1196 height 594
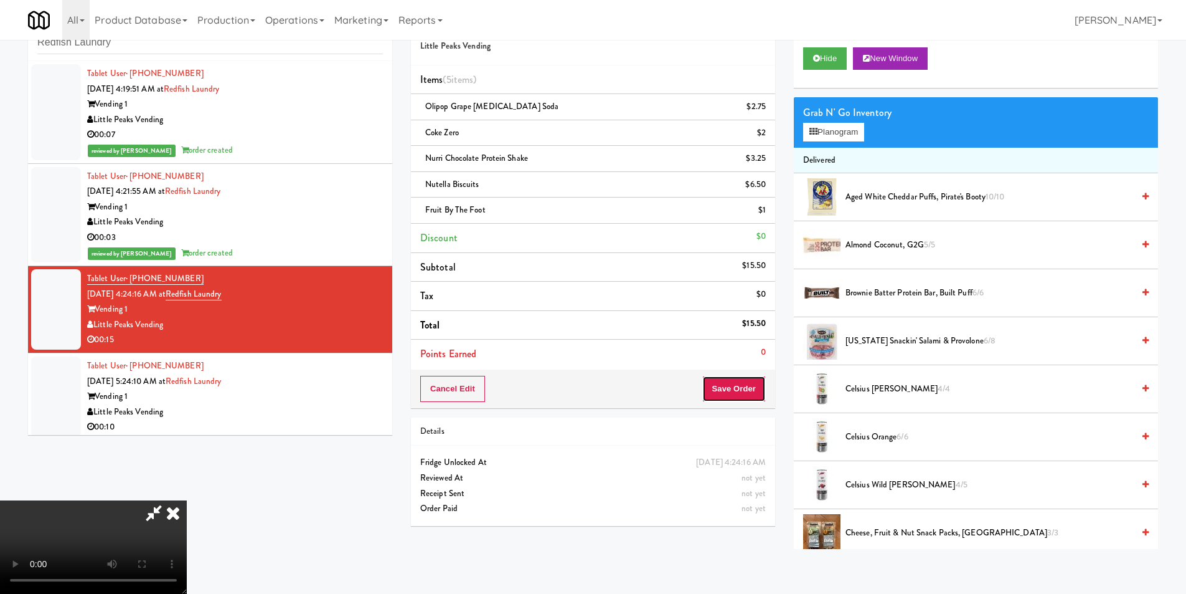
click at [738, 376] on button "Save Order" at bounding box center [734, 389] width 64 height 26
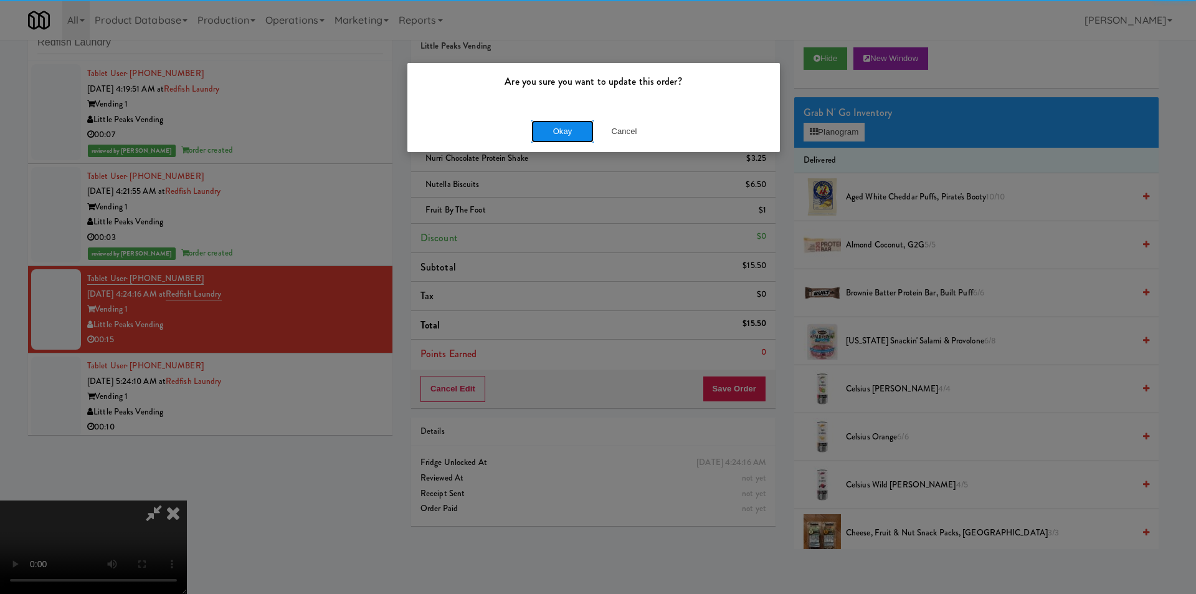
click at [538, 128] on button "Okay" at bounding box center [562, 131] width 62 height 22
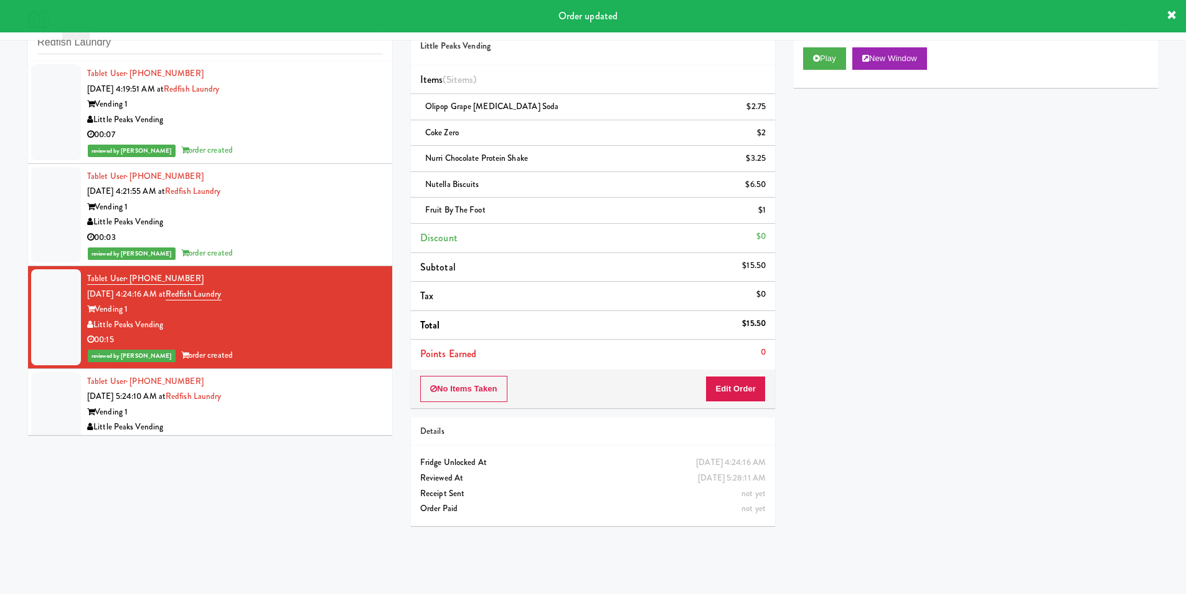
click at [265, 411] on div "Vending 1" at bounding box center [235, 412] width 296 height 16
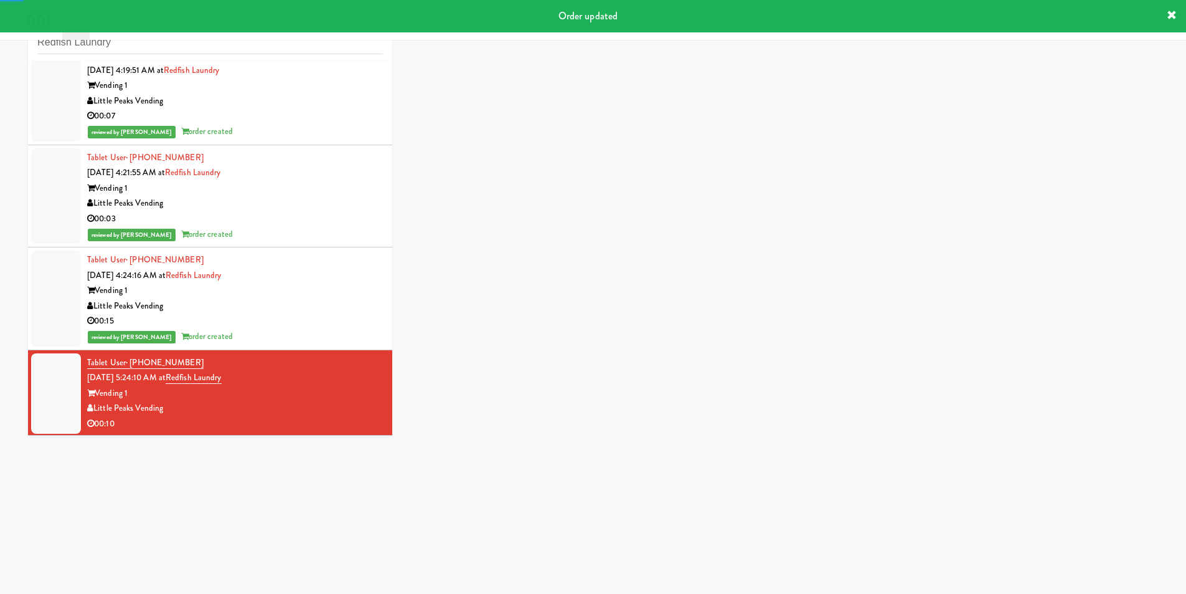
scroll to position [21, 0]
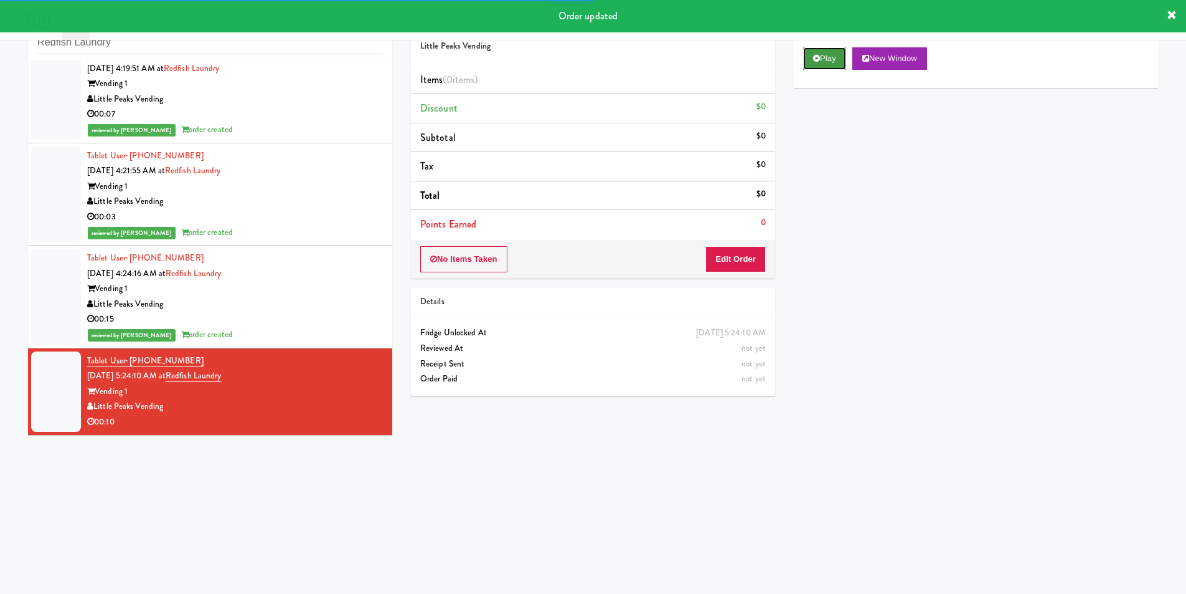
click at [808, 67] on button "Play" at bounding box center [824, 58] width 43 height 22
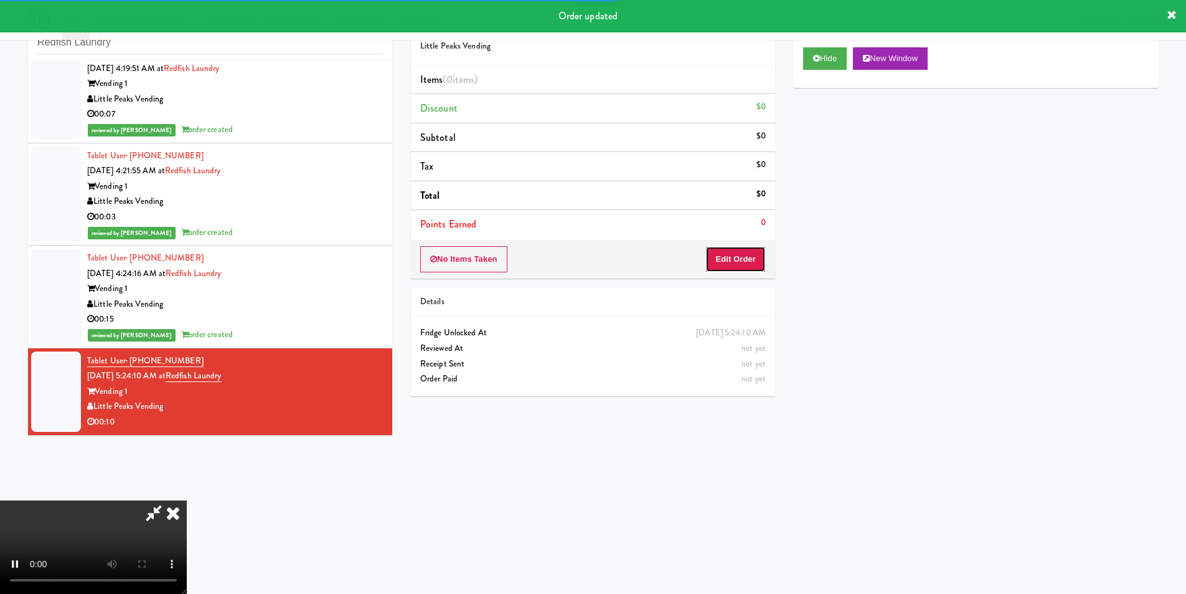
click at [734, 269] on button "Edit Order" at bounding box center [736, 259] width 60 height 26
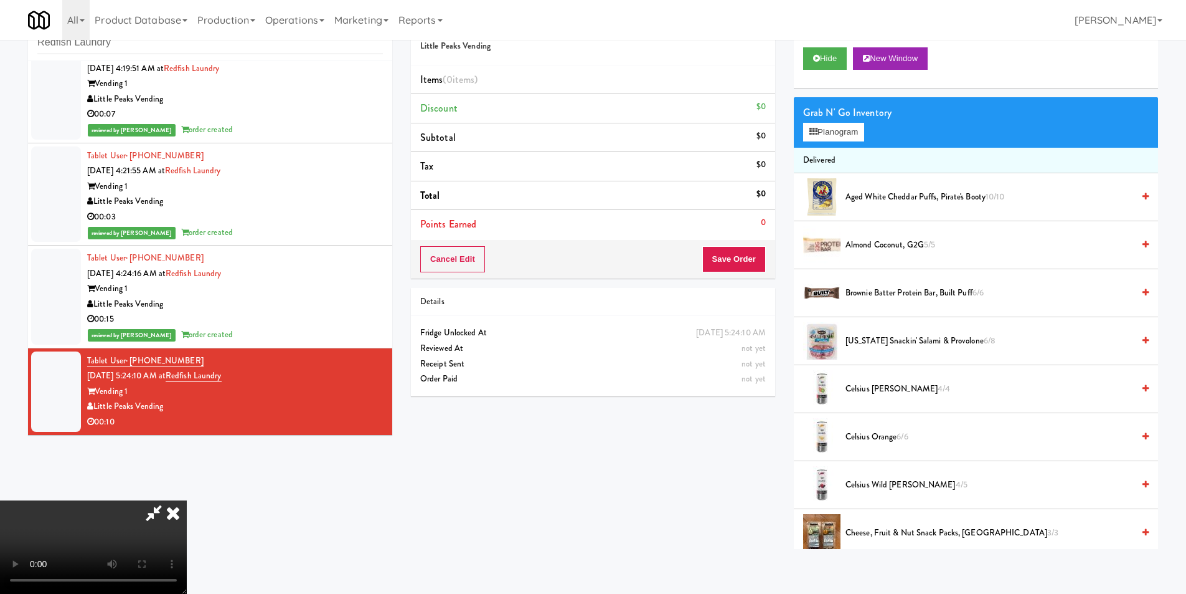
scroll to position [188, 0]
click at [187, 500] on video at bounding box center [93, 546] width 187 height 93
click at [844, 133] on button "Planogram" at bounding box center [833, 132] width 61 height 19
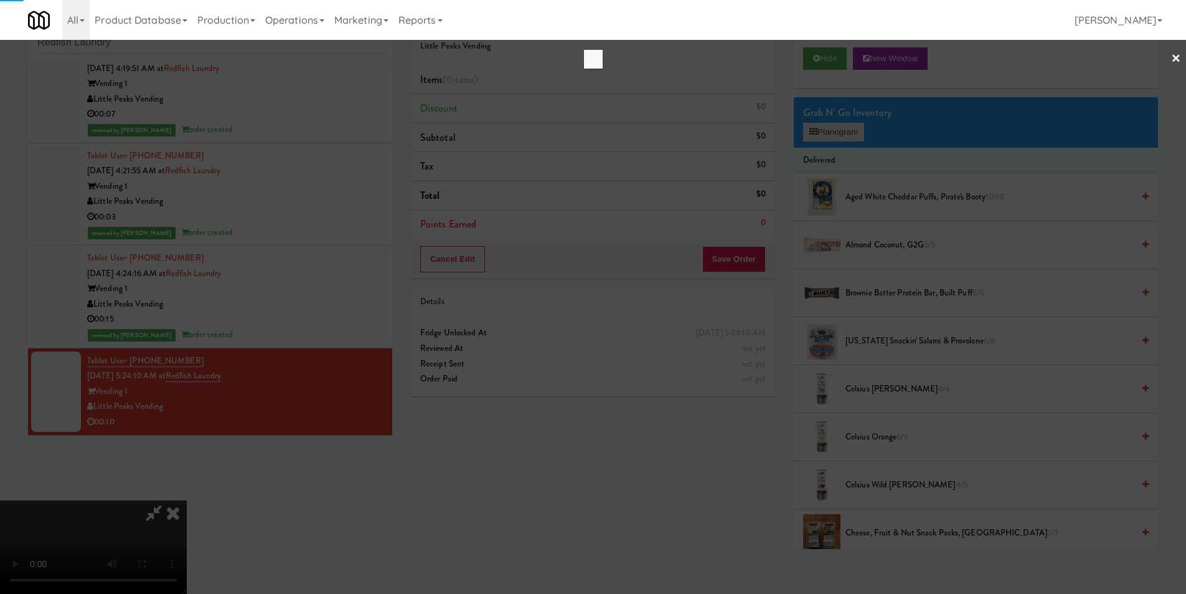
click at [844, 133] on div at bounding box center [593, 297] width 1186 height 594
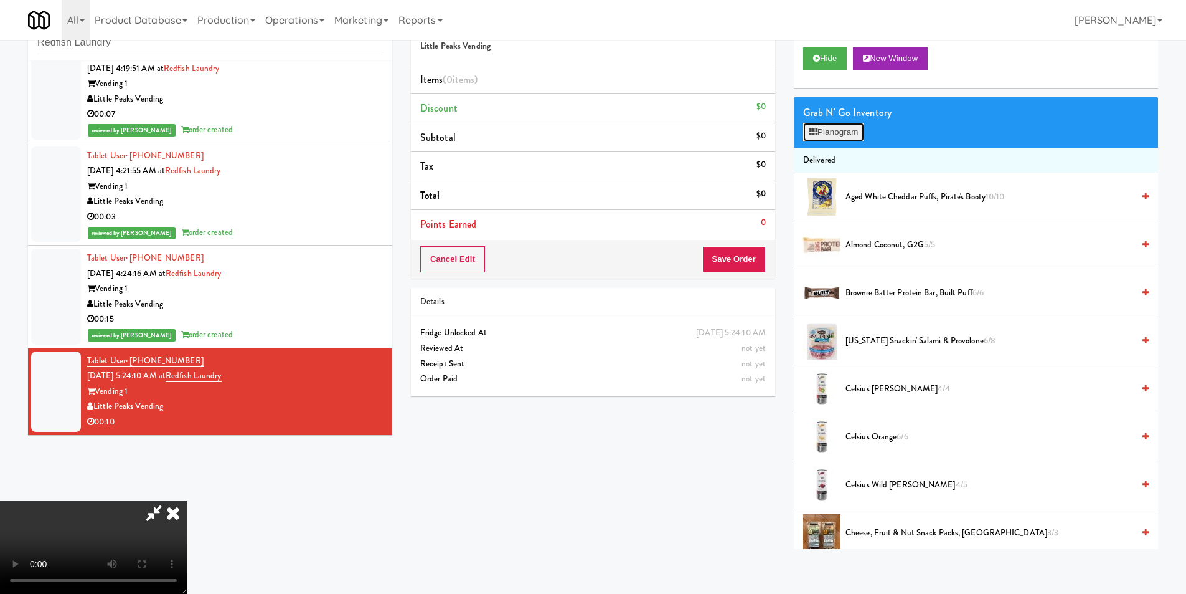
click at [844, 133] on button "Planogram" at bounding box center [833, 132] width 61 height 19
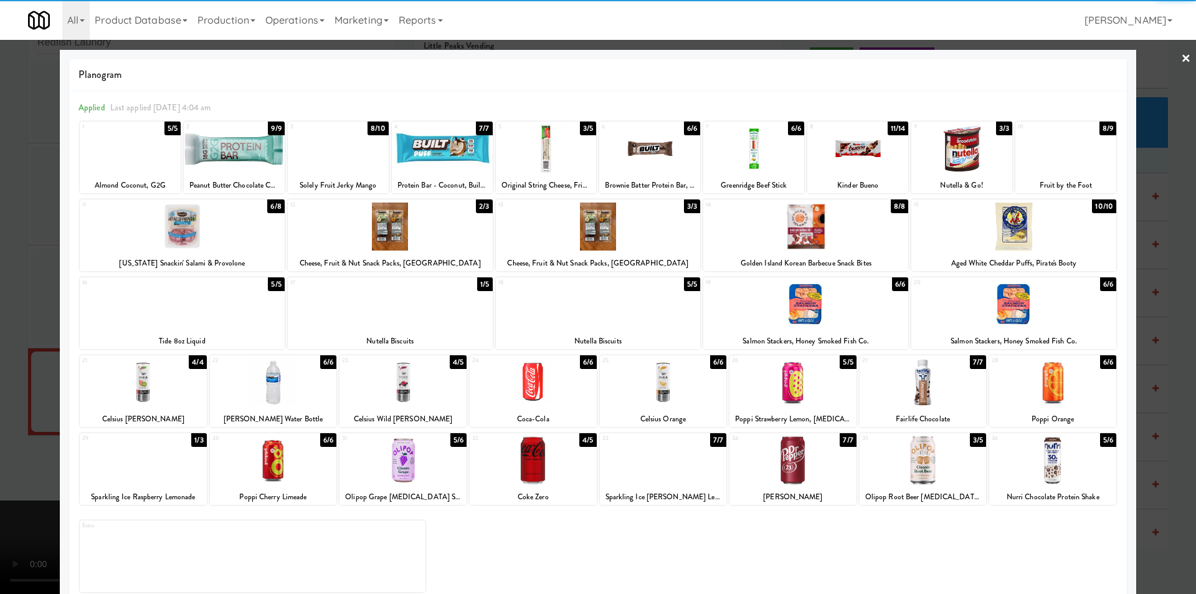
click at [169, 477] on div at bounding box center [143, 460] width 127 height 48
drag, startPoint x: 44, startPoint y: 448, endPoint x: 87, endPoint y: 445, distance: 43.7
click at [42, 448] on div at bounding box center [598, 297] width 1196 height 594
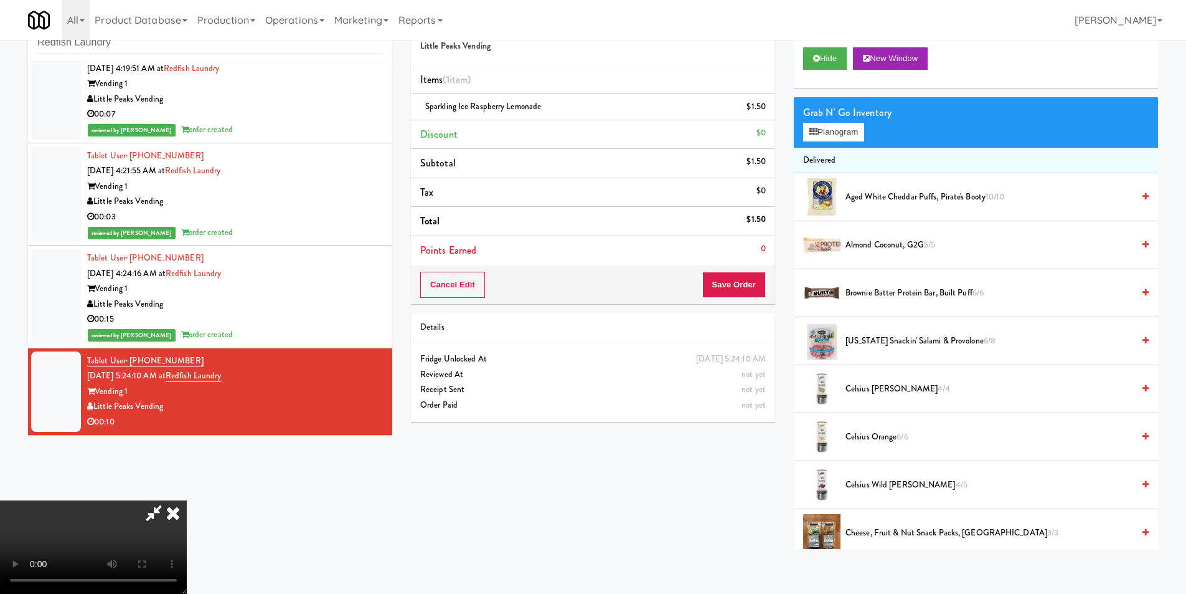
click at [738, 299] on div "Cancel Edit Save Order" at bounding box center [593, 284] width 364 height 39
click at [739, 292] on button "Save Order" at bounding box center [734, 285] width 64 height 26
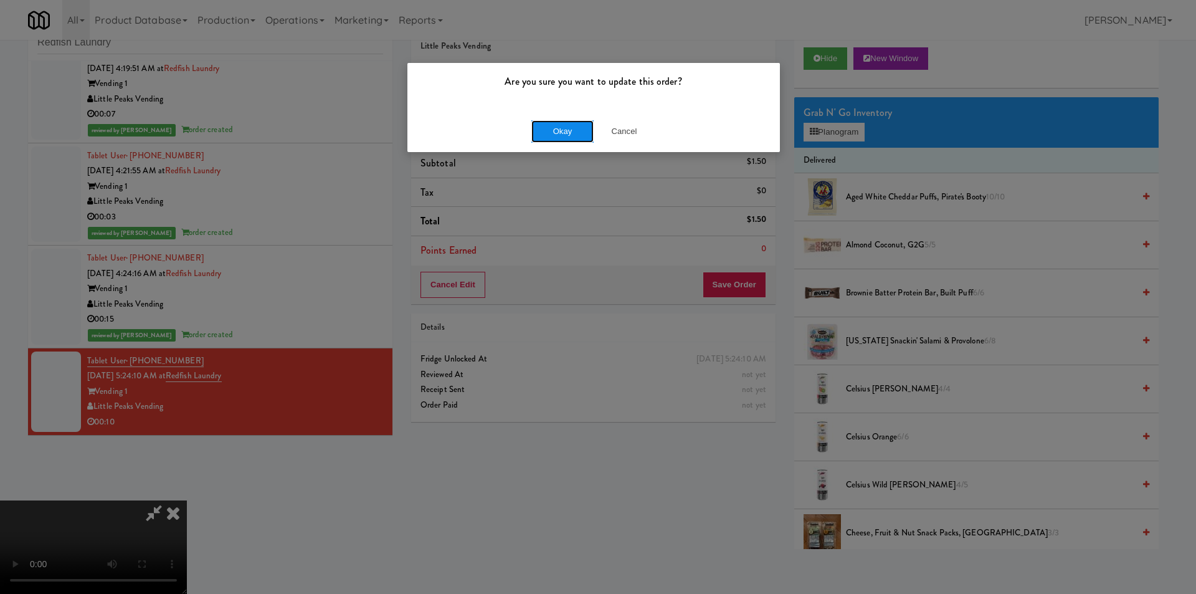
click at [542, 131] on button "Okay" at bounding box center [562, 131] width 62 height 22
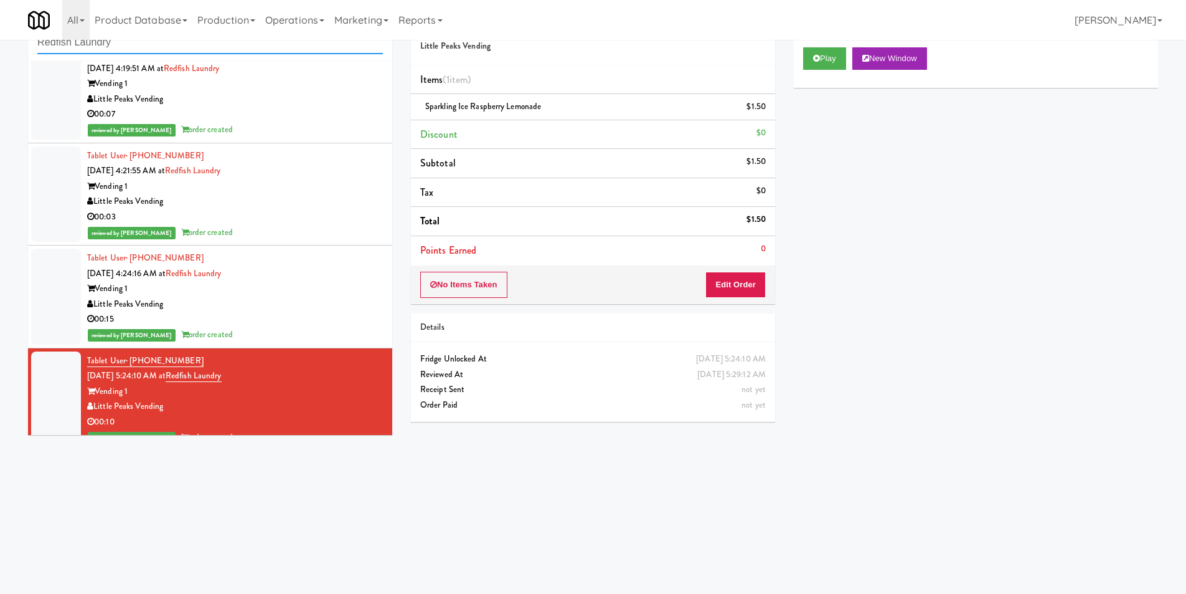
click at [201, 46] on input "Redfish Laundry" at bounding box center [210, 42] width 346 height 23
paste input "500 West Trade - Combo"
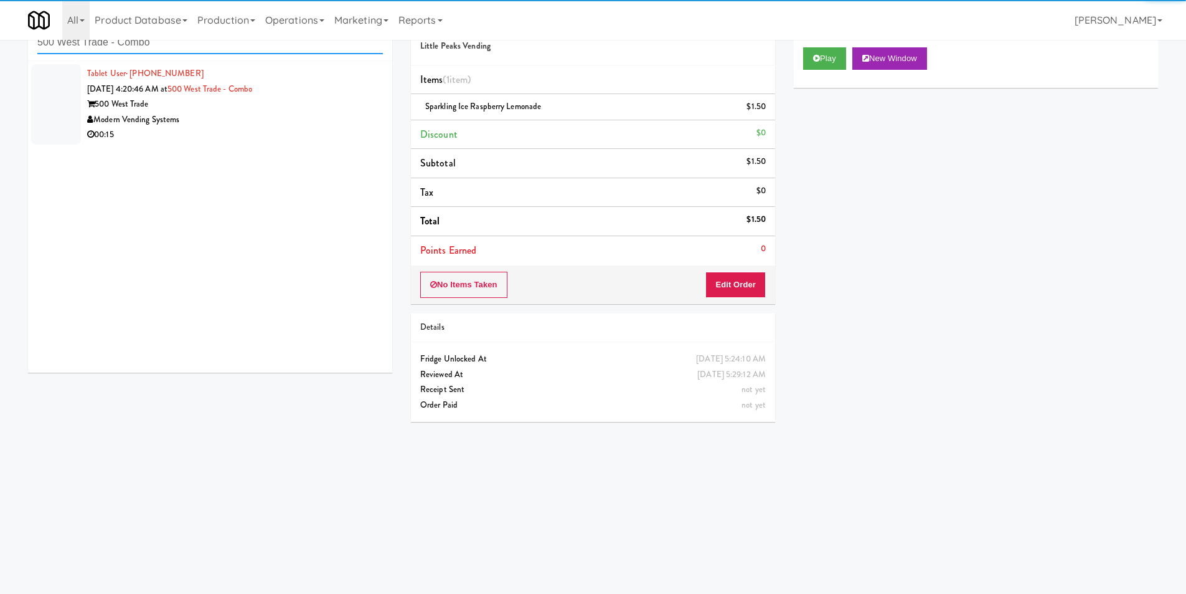
type input "500 West Trade - Combo"
click at [337, 126] on div "Modern Vending Systems" at bounding box center [235, 120] width 296 height 16
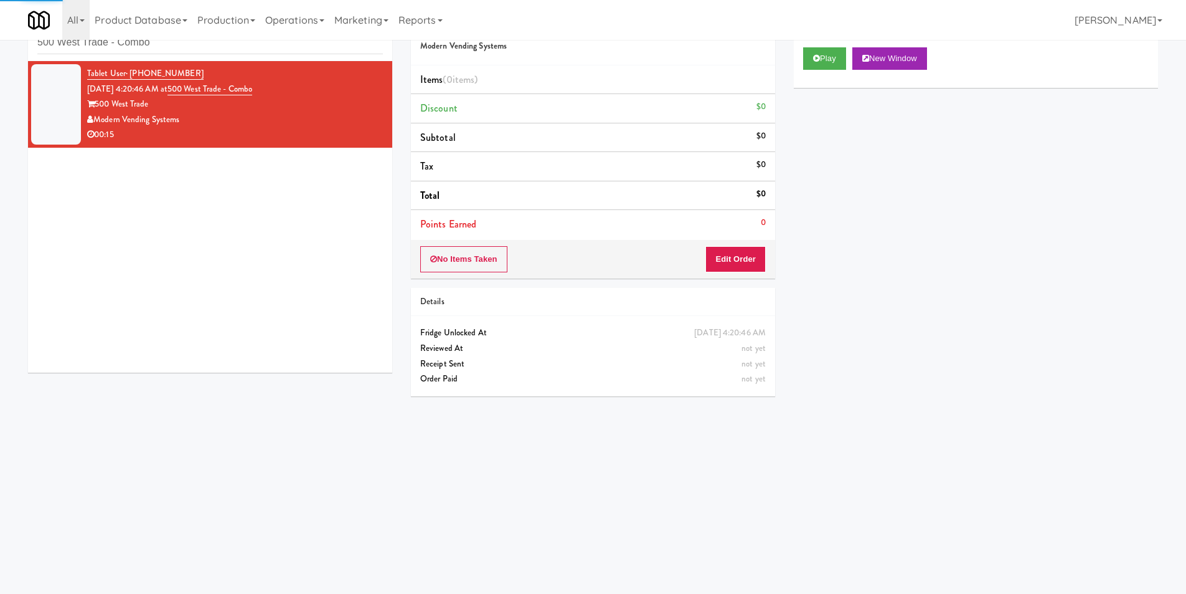
click at [802, 62] on div "Play New Window" at bounding box center [976, 63] width 364 height 50
click at [822, 64] on button "Play" at bounding box center [824, 58] width 43 height 22
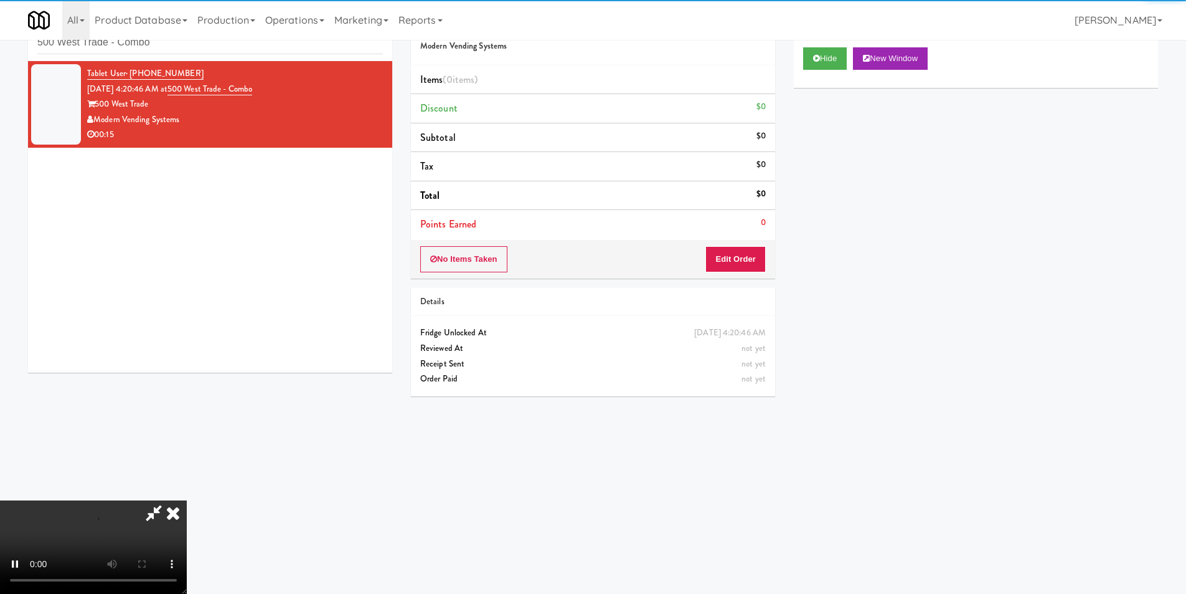
click at [714, 278] on div "No Items Taken Edit Order" at bounding box center [593, 259] width 364 height 39
click at [727, 265] on button "Edit Order" at bounding box center [736, 259] width 60 height 26
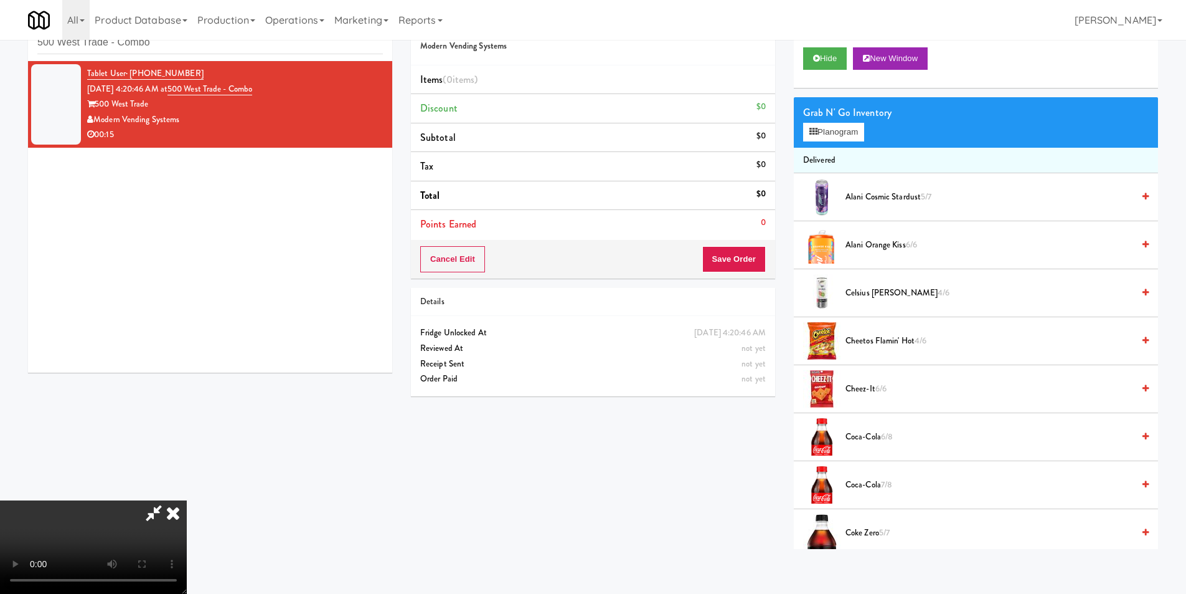
click at [187, 500] on video at bounding box center [93, 546] width 187 height 93
click at [817, 130] on icon at bounding box center [814, 132] width 8 height 8
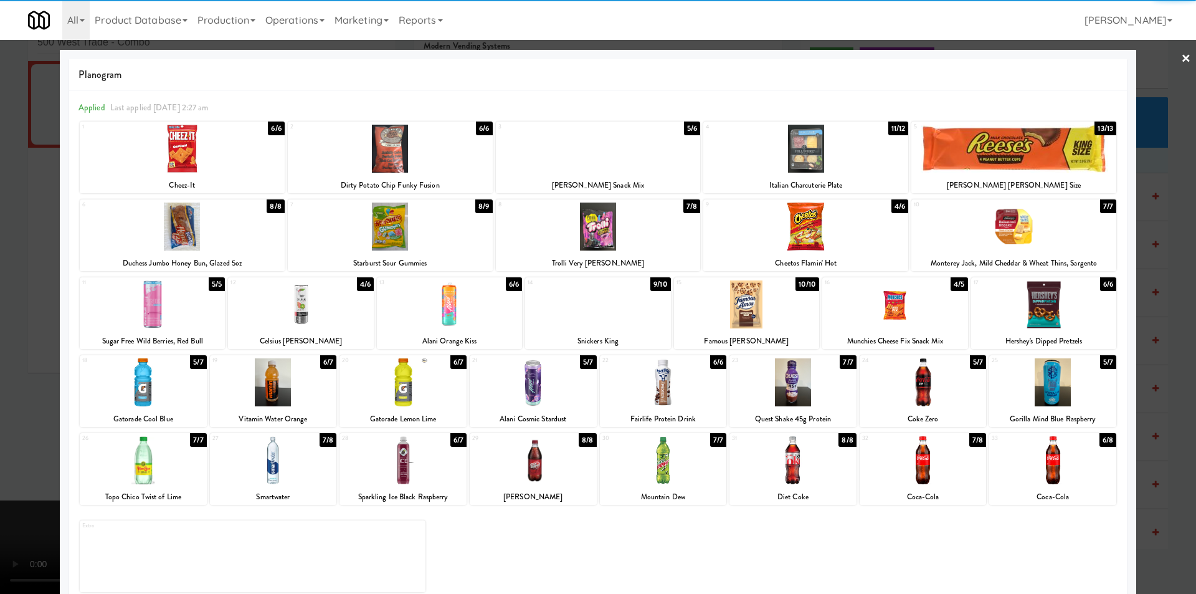
click at [795, 455] on div at bounding box center [792, 460] width 127 height 48
click at [1174, 348] on div at bounding box center [598, 297] width 1196 height 594
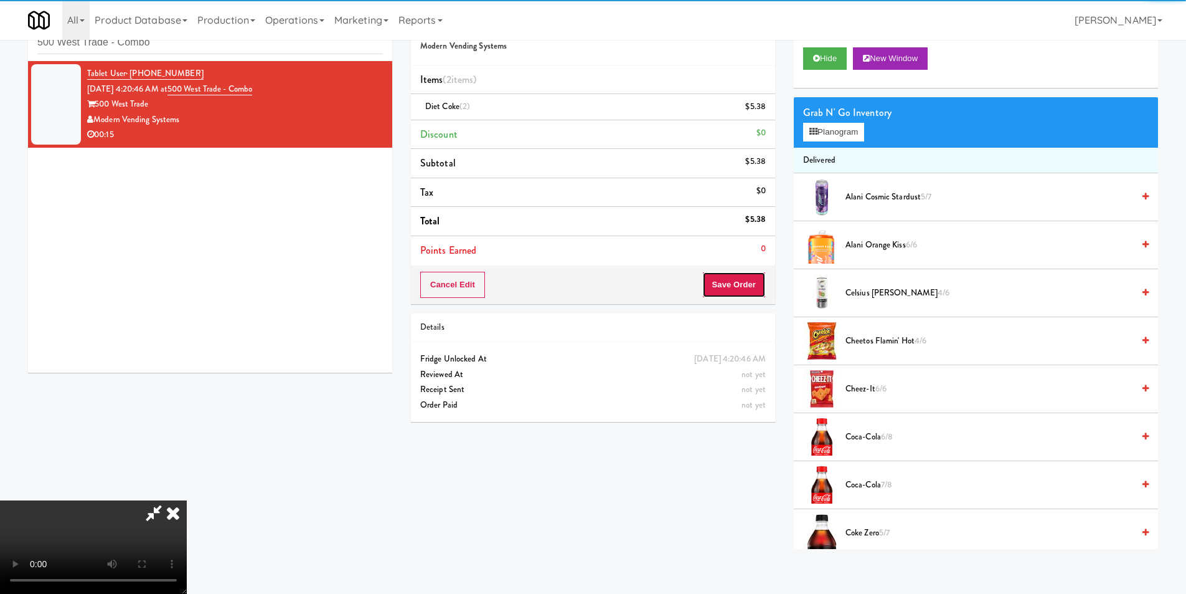
click at [757, 279] on button "Save Order" at bounding box center [734, 285] width 64 height 26
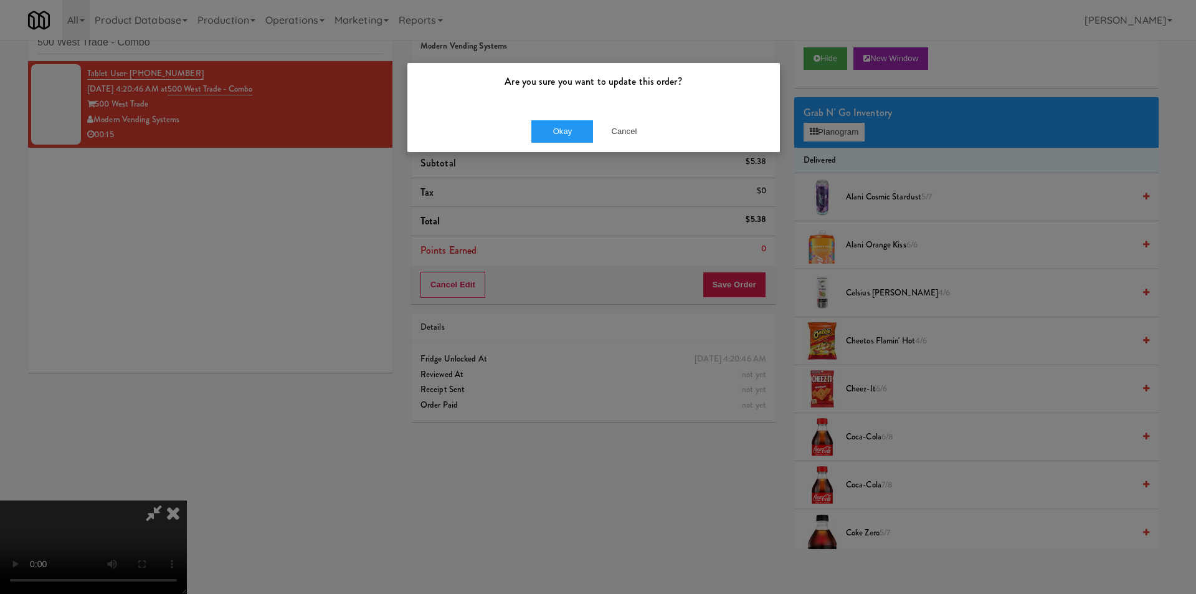
click at [516, 117] on div "Okay Cancel" at bounding box center [593, 131] width 372 height 42
click at [541, 127] on button "Okay" at bounding box center [562, 131] width 62 height 22
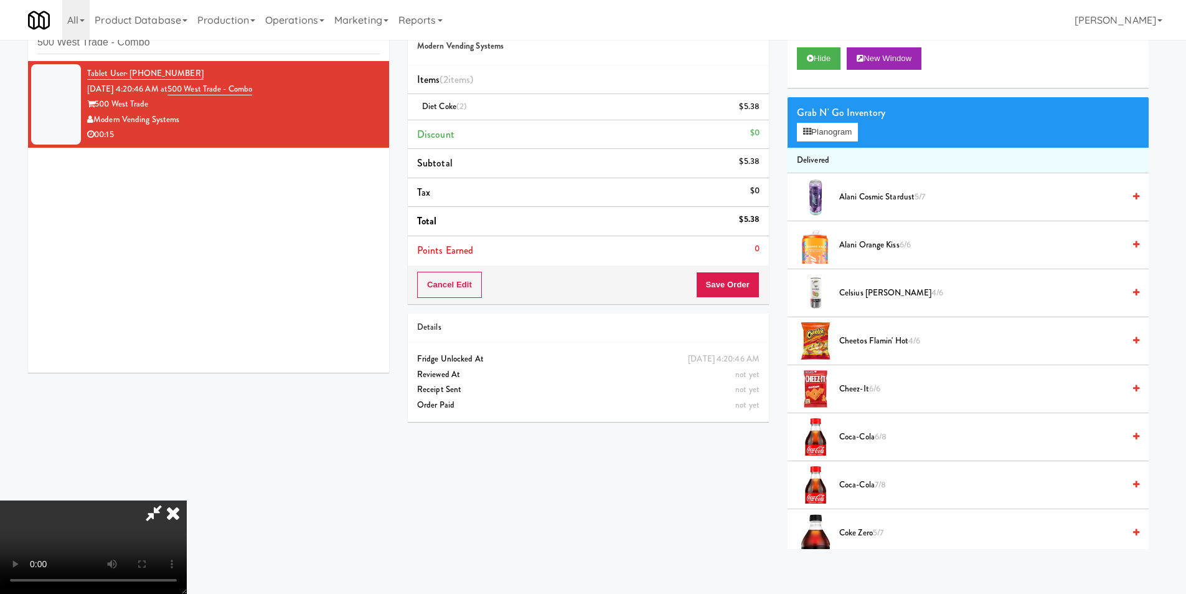
click at [225, 59] on div "inbox reviewed recent all unclear take inventory issue suspicious failed recent…" at bounding box center [208, 33] width 361 height 56
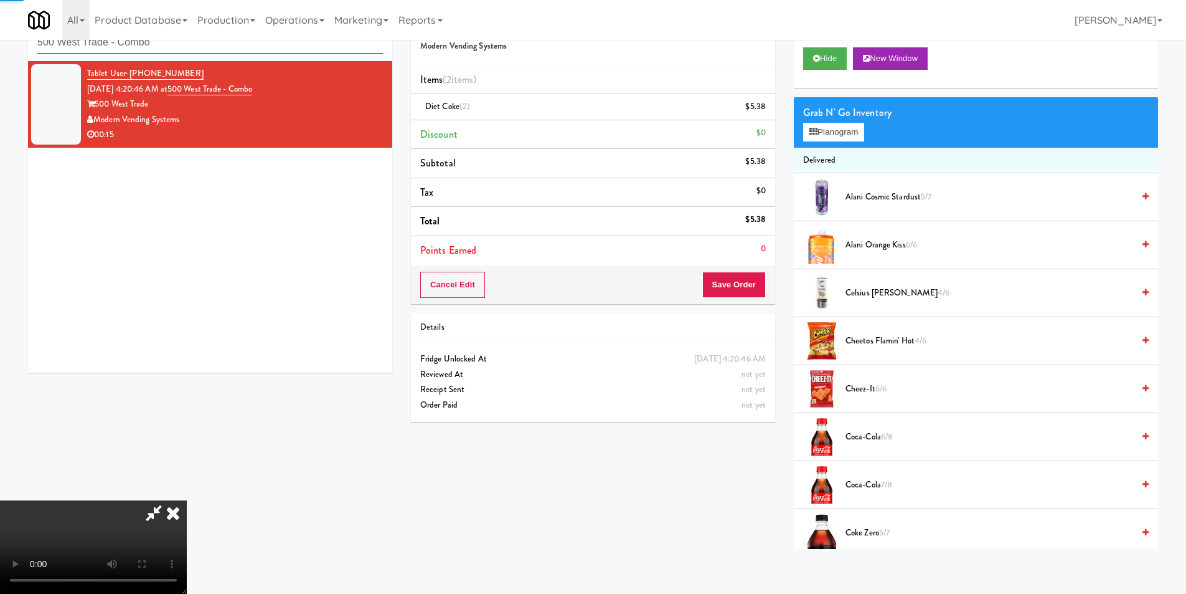
click at [225, 53] on input "500 West Trade - Combo" at bounding box center [210, 42] width 346 height 23
paste input "Hilltop - Combo - Left"
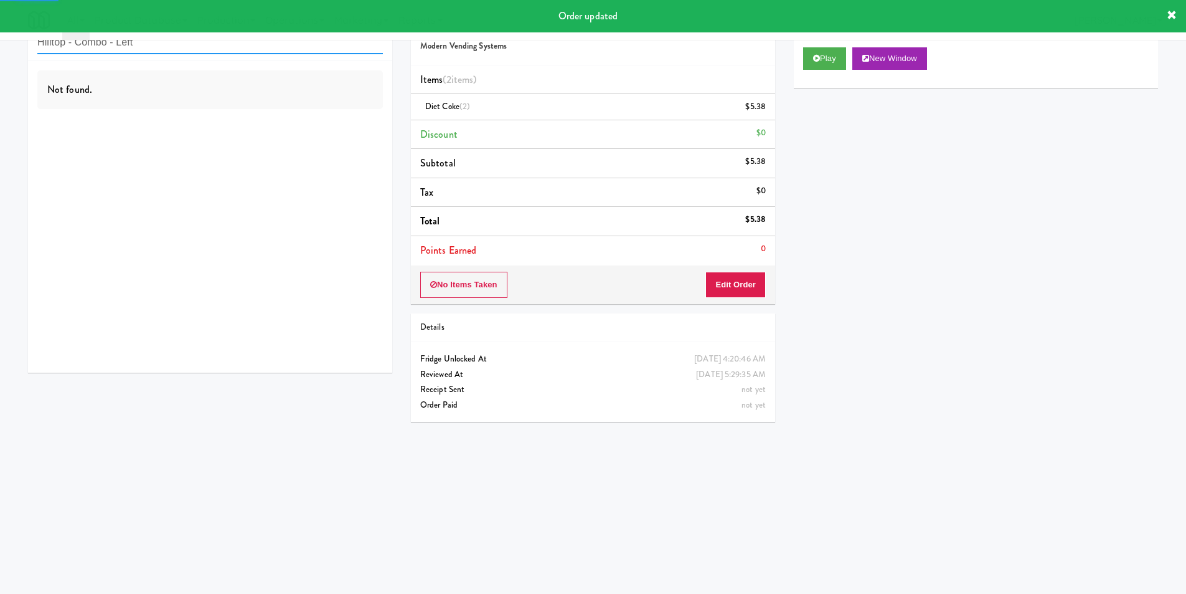
type input "Hilltop - Combo - Left"
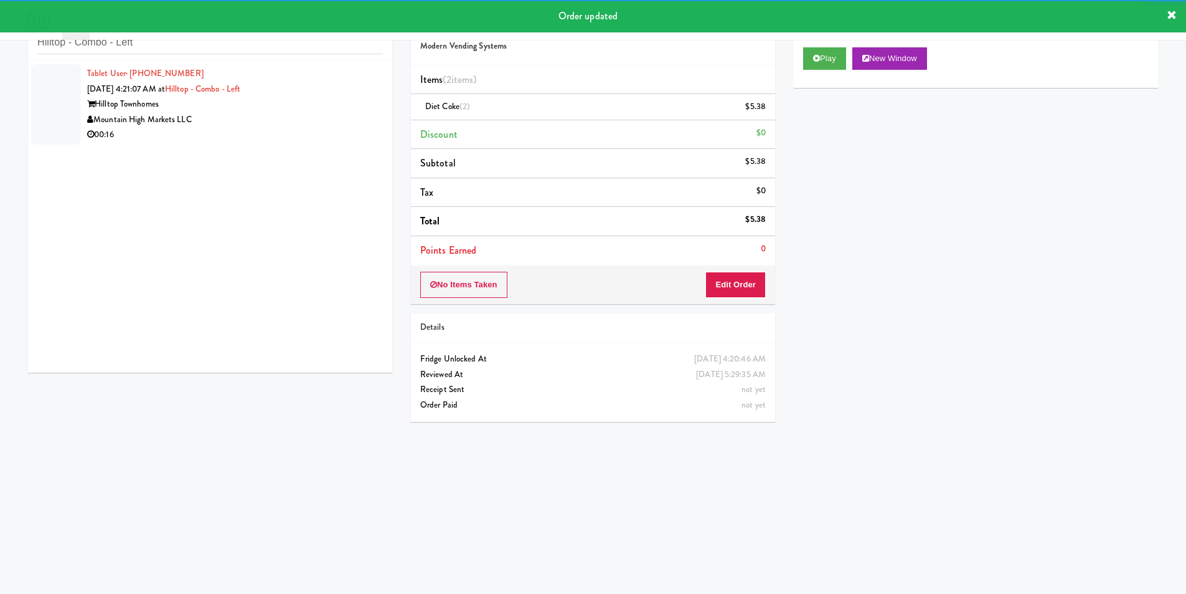
click at [330, 118] on div "Mountain High Markets LLC" at bounding box center [235, 120] width 296 height 16
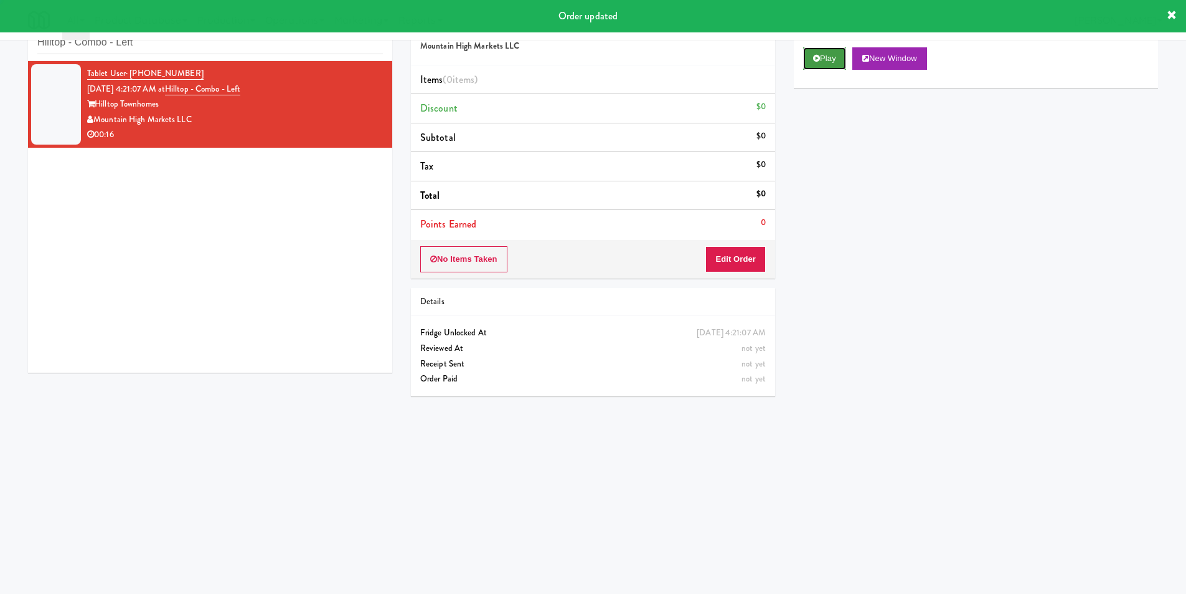
click at [833, 62] on button "Play" at bounding box center [824, 58] width 43 height 22
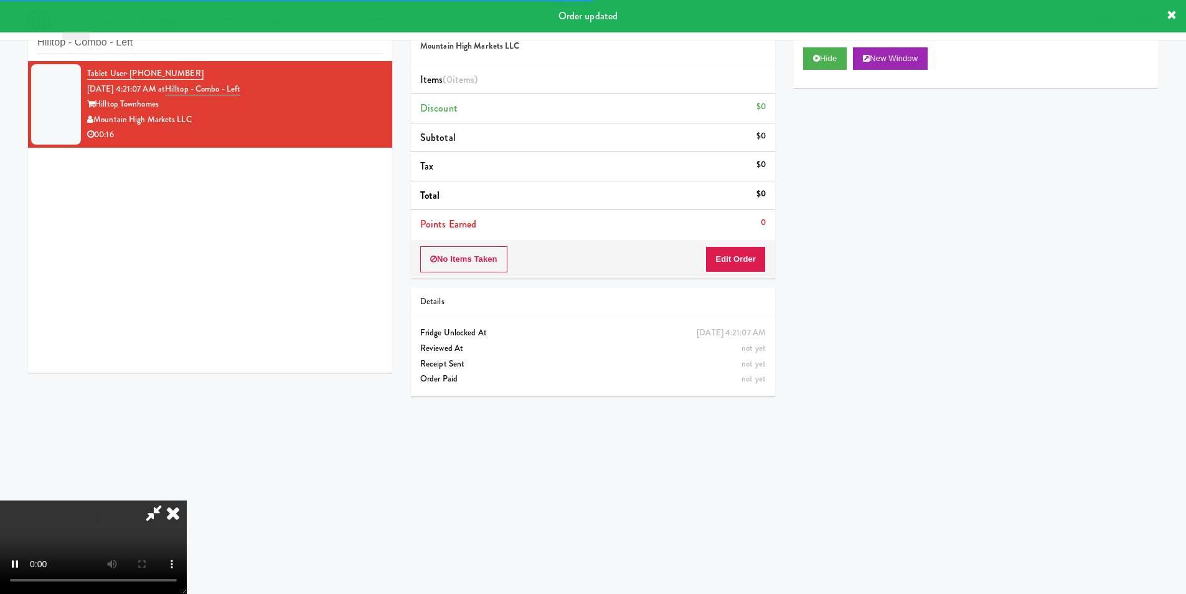
click at [757, 244] on div "No Items Taken Edit Order" at bounding box center [593, 259] width 364 height 39
click at [759, 255] on button "Edit Order" at bounding box center [736, 259] width 60 height 26
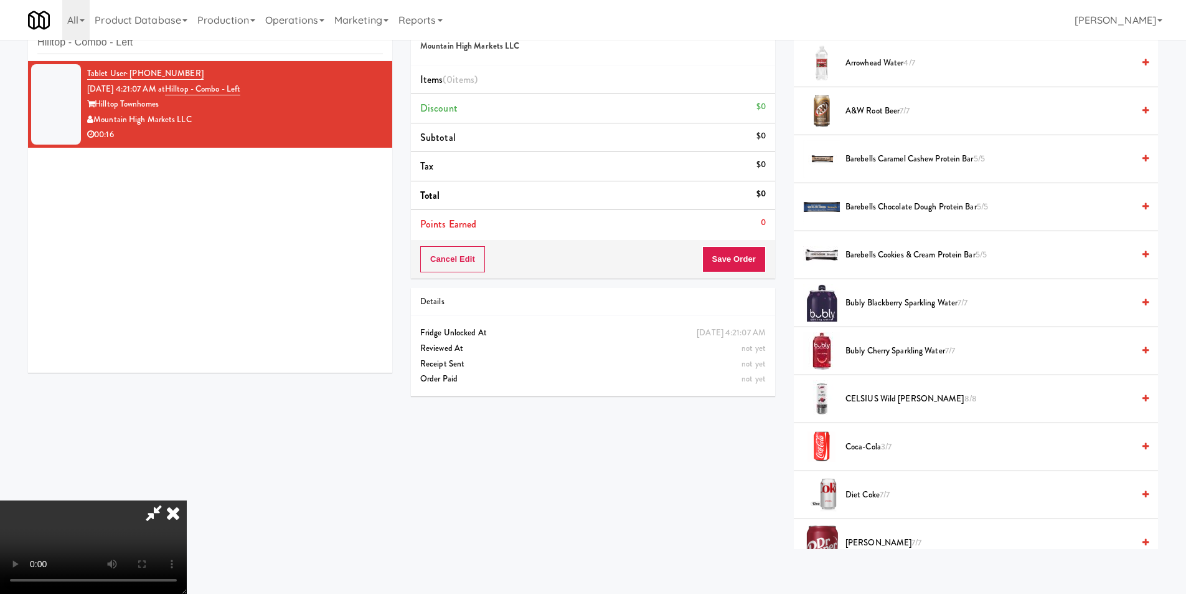
scroll to position [1, 0]
click at [187, 500] on video at bounding box center [93, 546] width 187 height 93
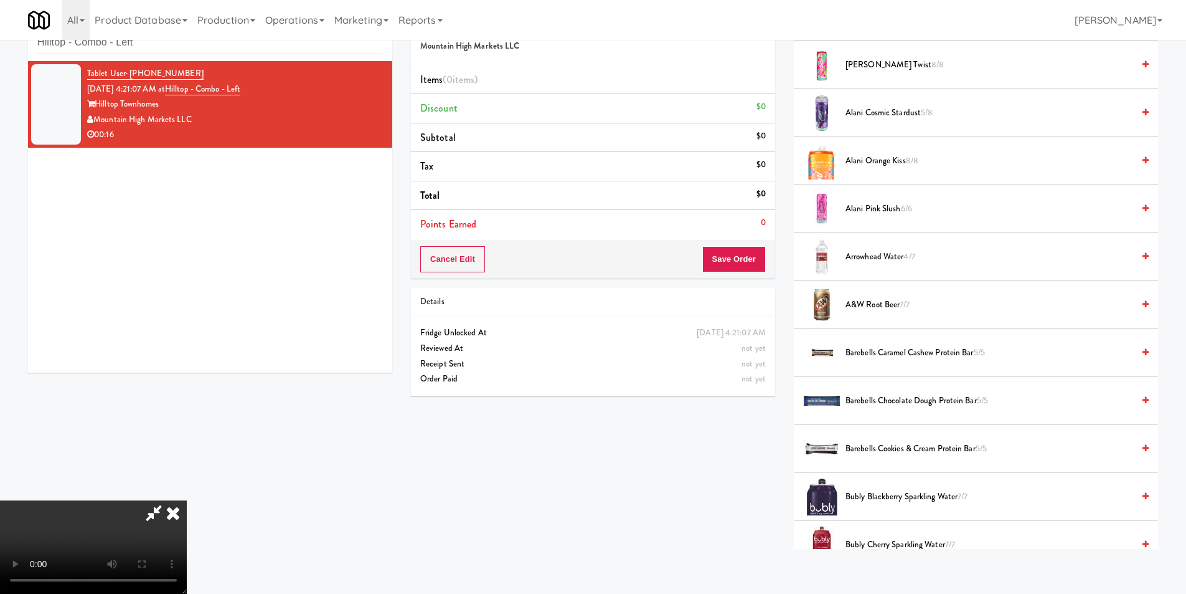
scroll to position [0, 0]
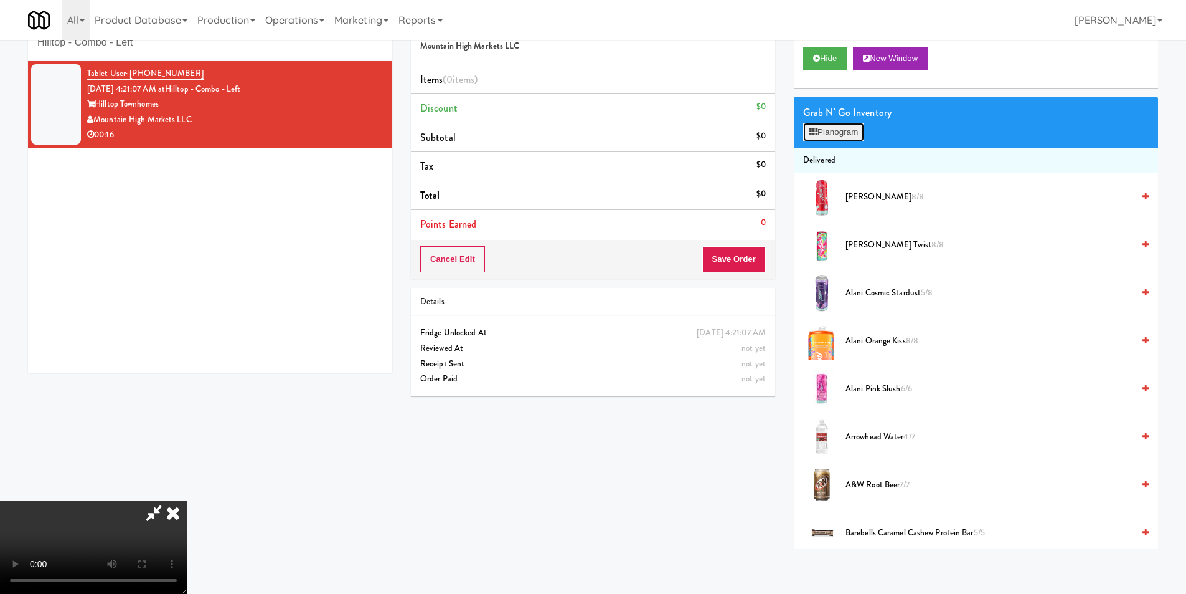
click at [859, 128] on button "Planogram" at bounding box center [833, 132] width 61 height 19
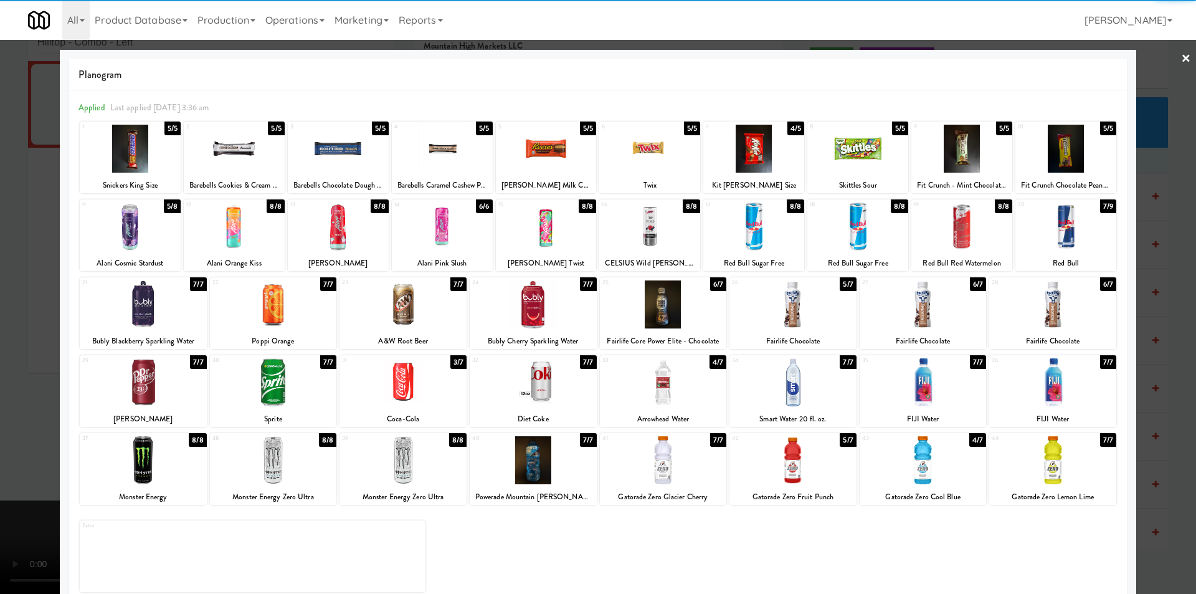
click at [159, 396] on div at bounding box center [143, 382] width 127 height 48
click at [531, 392] on div at bounding box center [533, 382] width 127 height 48
click at [1139, 335] on div at bounding box center [598, 297] width 1196 height 594
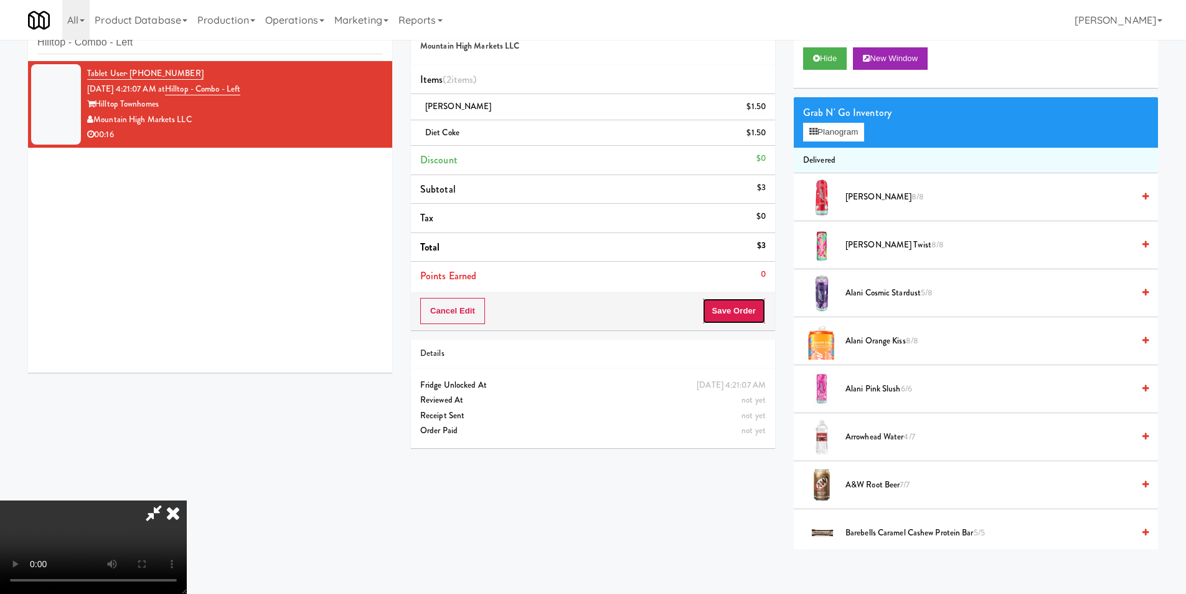
click at [755, 309] on button "Save Order" at bounding box center [734, 311] width 64 height 26
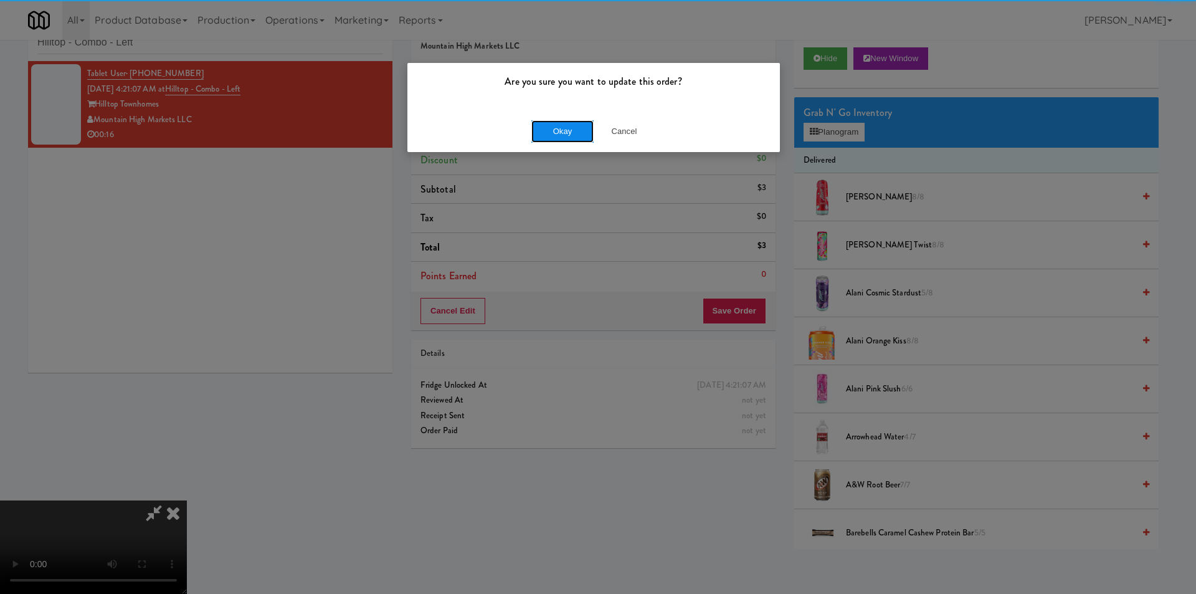
click at [554, 128] on button "Okay" at bounding box center [562, 131] width 62 height 22
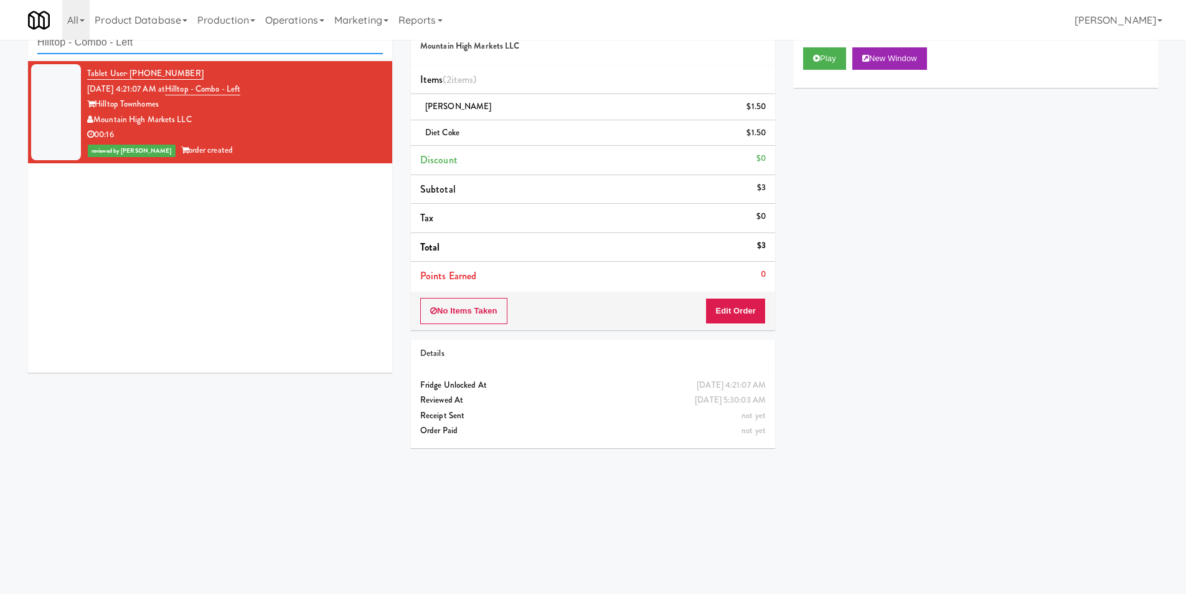
click at [162, 53] on input "Hilltop - Combo - Left" at bounding box center [210, 42] width 346 height 23
paste input "450 [GEOGRAPHIC_DATA] - Right - [GEOGRAPHIC_DATA]"
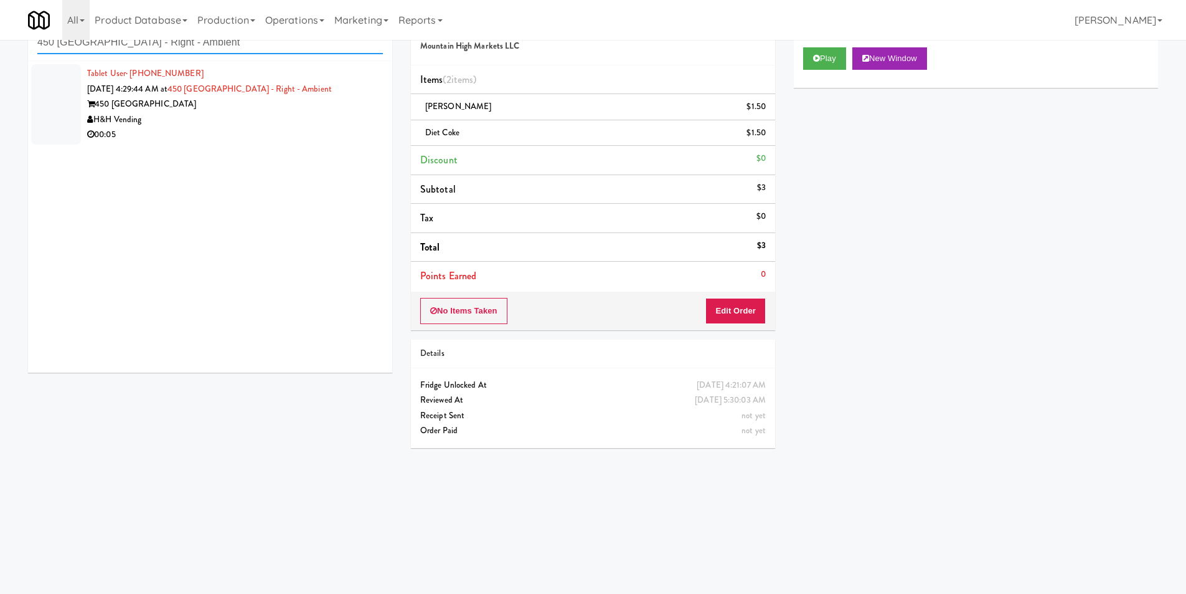
type input "450 [GEOGRAPHIC_DATA] - Right - Ambient"
drag, startPoint x: 224, startPoint y: 98, endPoint x: 224, endPoint y: 106, distance: 7.5
click at [224, 105] on div "450 [GEOGRAPHIC_DATA]" at bounding box center [235, 105] width 296 height 16
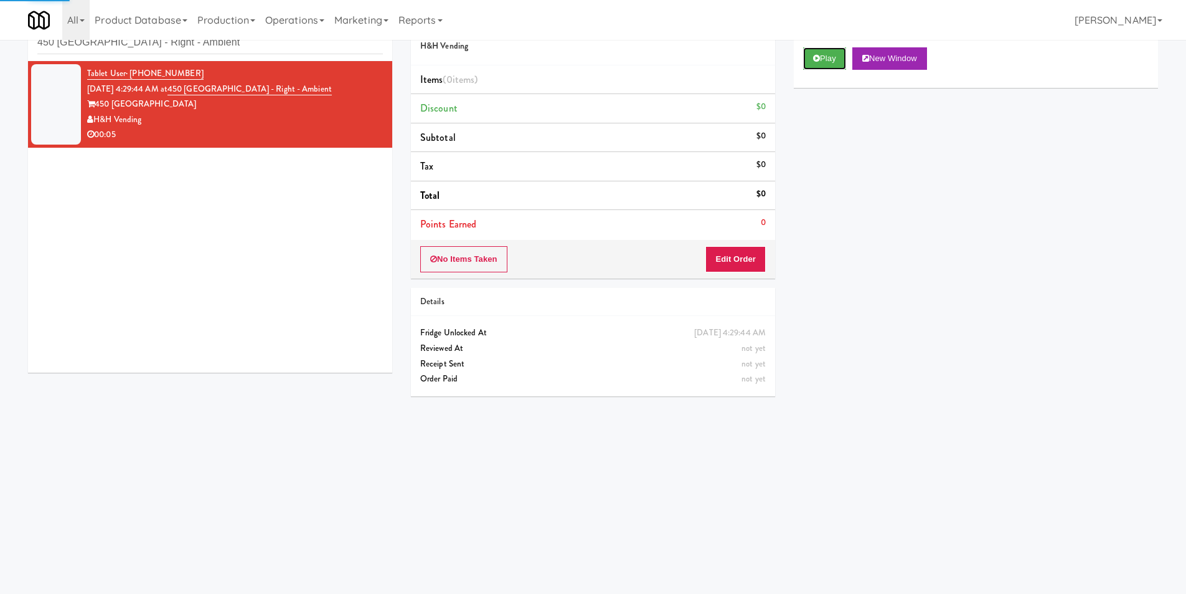
click at [830, 60] on button "Play" at bounding box center [824, 58] width 43 height 22
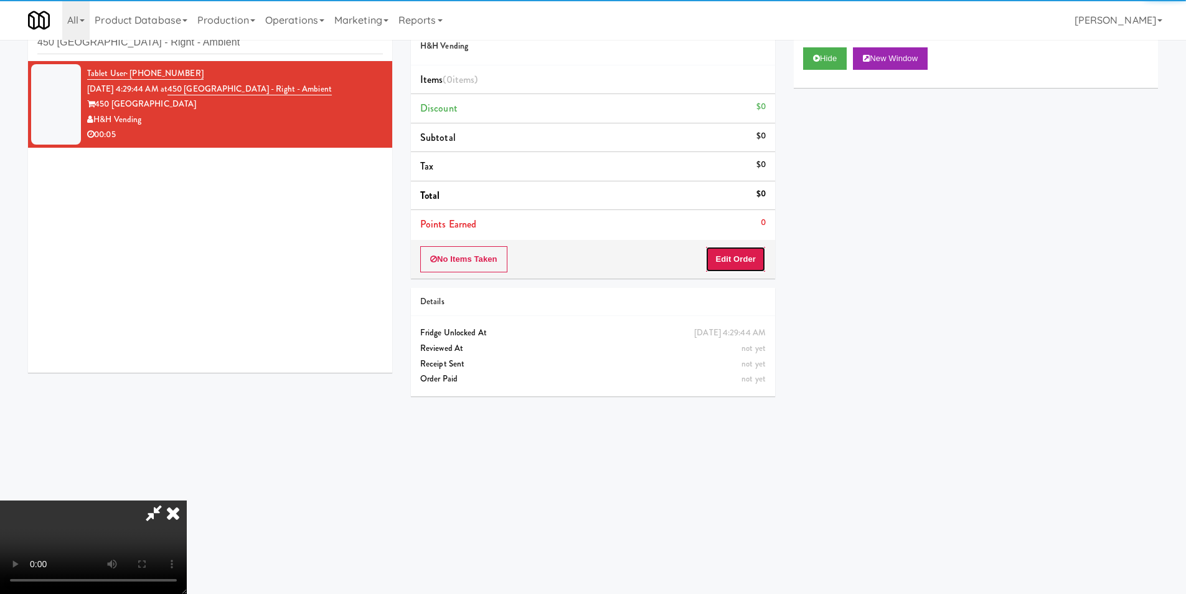
click at [722, 261] on button "Edit Order" at bounding box center [736, 259] width 60 height 26
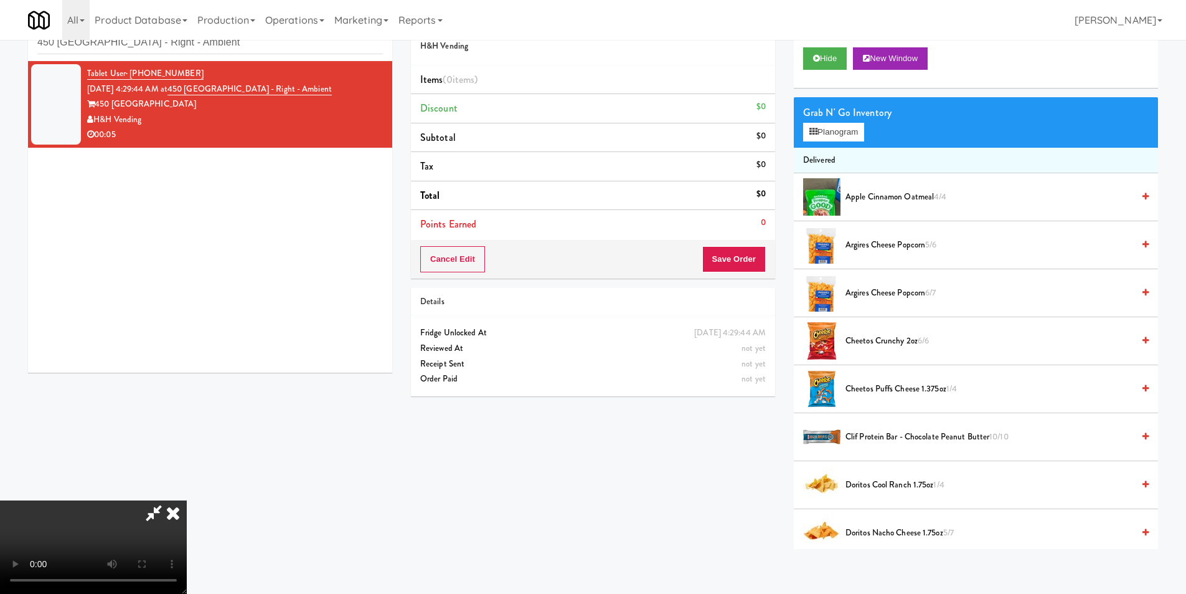
click at [811, 141] on div "Grab N' Go Inventory Planogram" at bounding box center [976, 122] width 364 height 50
click at [815, 136] on button "Planogram" at bounding box center [833, 132] width 61 height 19
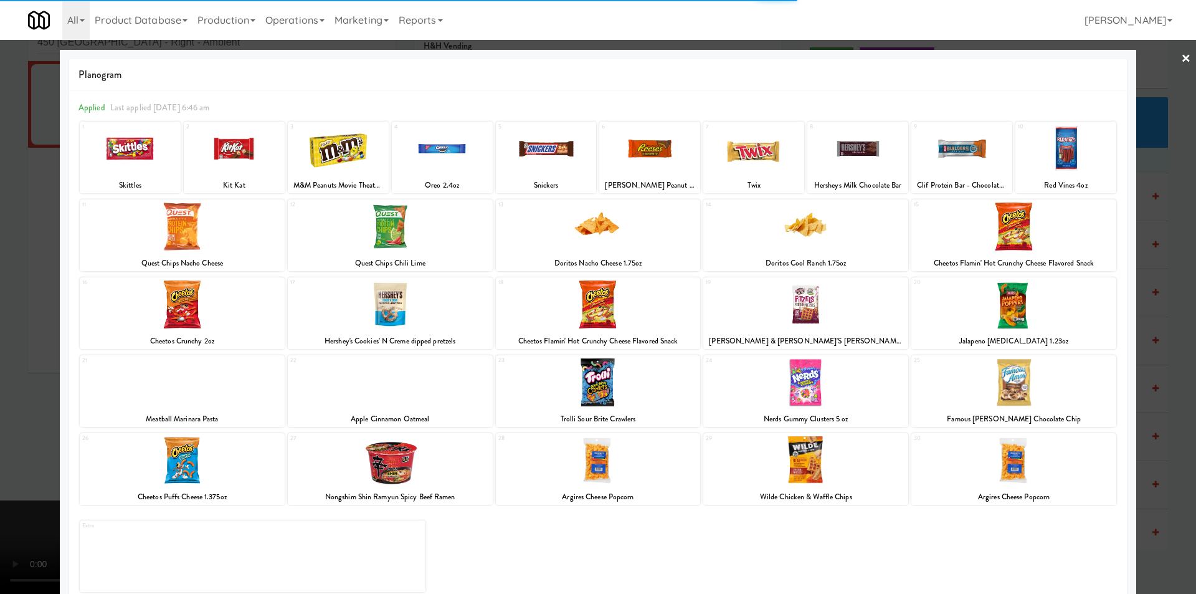
click at [802, 462] on div at bounding box center [805, 460] width 205 height 48
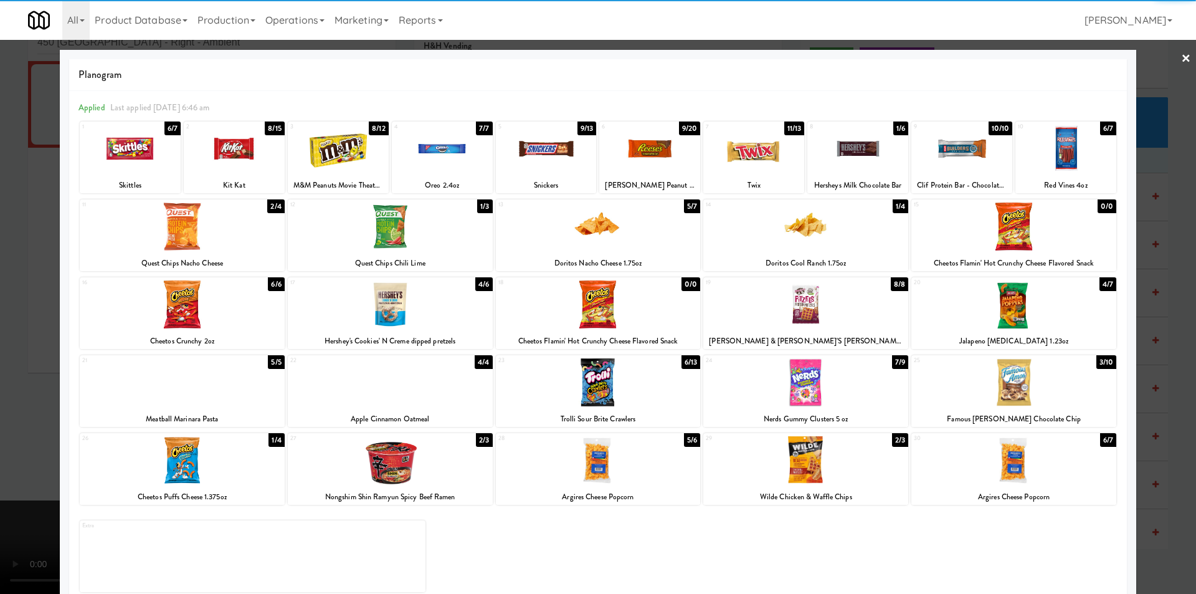
click at [1161, 400] on div at bounding box center [598, 297] width 1196 height 594
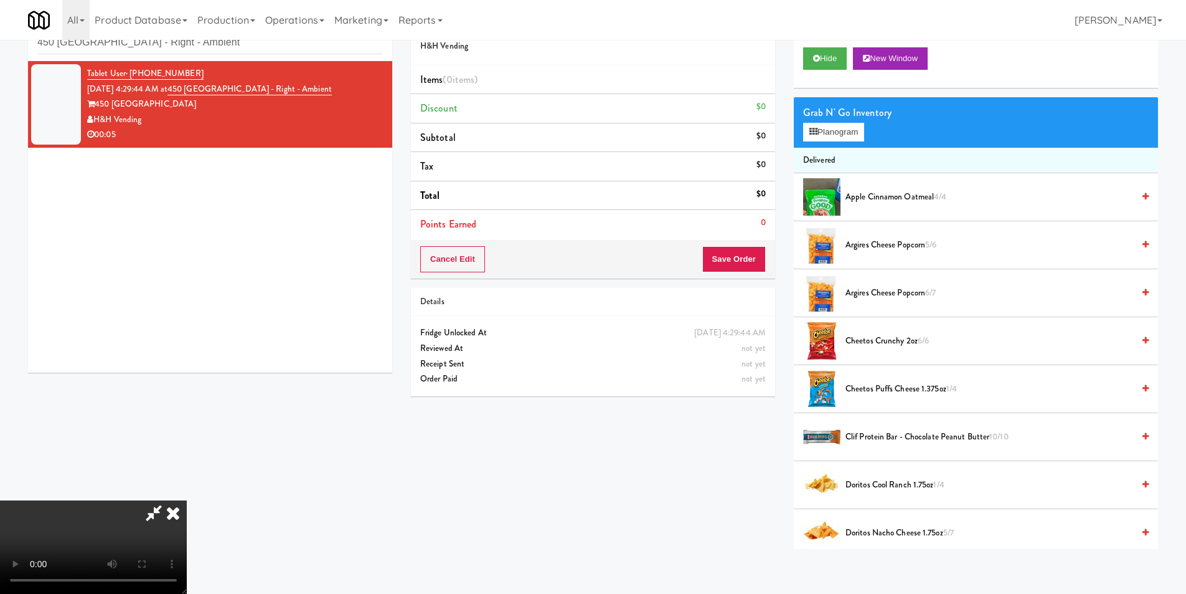
click at [766, 267] on div "Cancel Edit Save Order" at bounding box center [593, 259] width 364 height 39
click at [762, 265] on button "Save Order" at bounding box center [734, 259] width 64 height 26
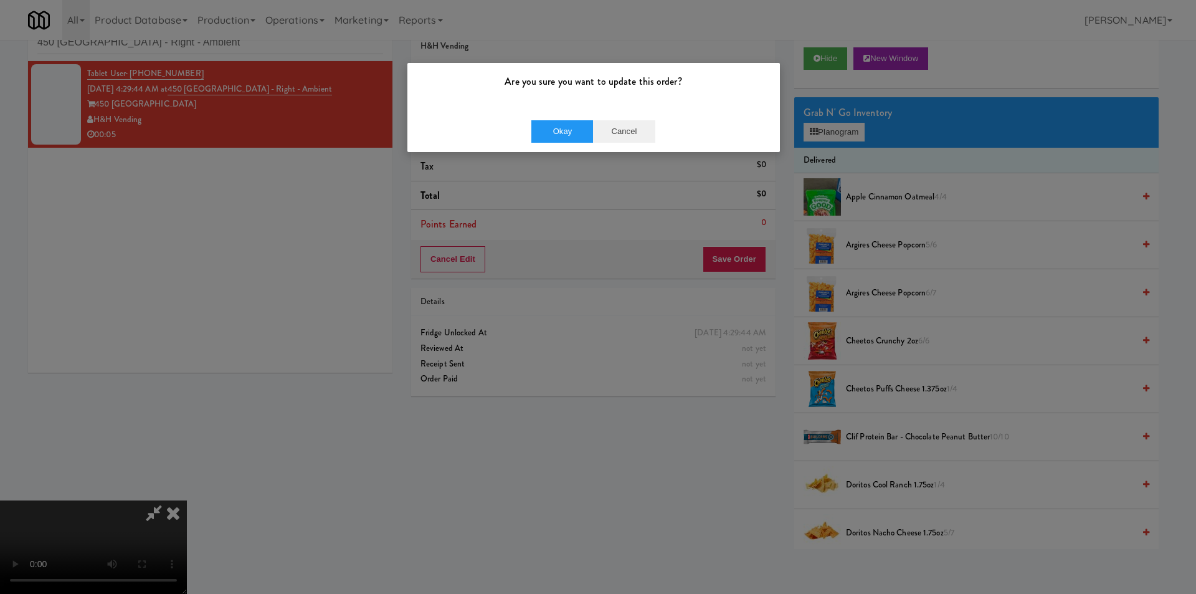
drag, startPoint x: 695, startPoint y: 121, endPoint x: 653, endPoint y: 130, distance: 42.8
click at [694, 122] on div "Okay Cancel" at bounding box center [593, 131] width 372 height 42
click at [653, 131] on button "Cancel" at bounding box center [624, 131] width 62 height 22
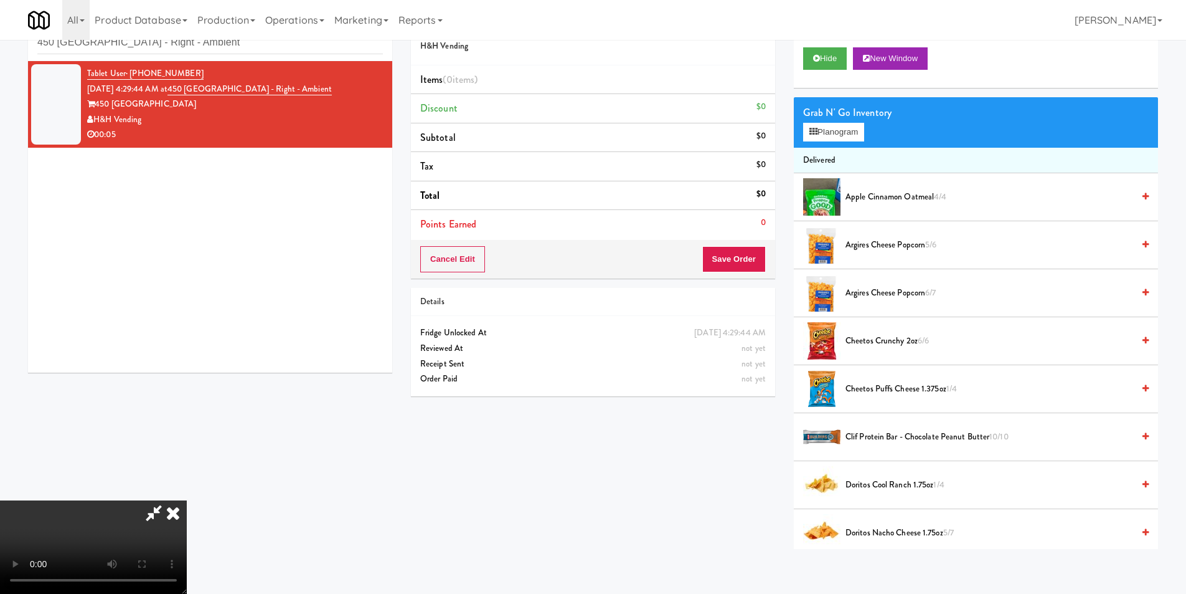
click at [187, 500] on video at bounding box center [93, 546] width 187 height 93
click at [187, 500] on icon at bounding box center [172, 512] width 27 height 25
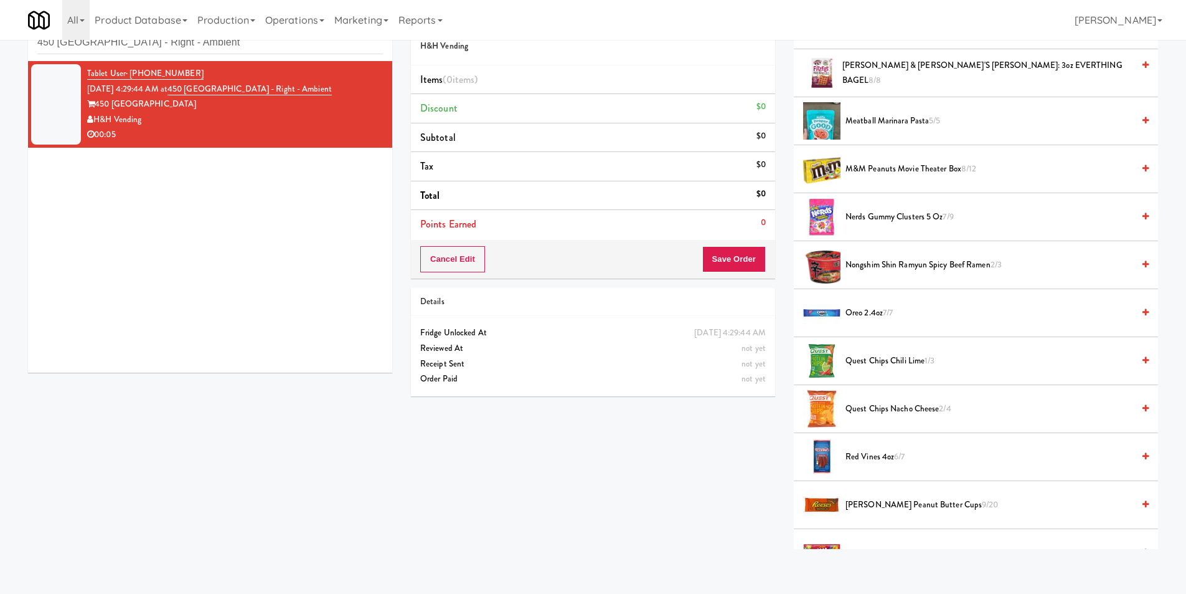
scroll to position [1059, 0]
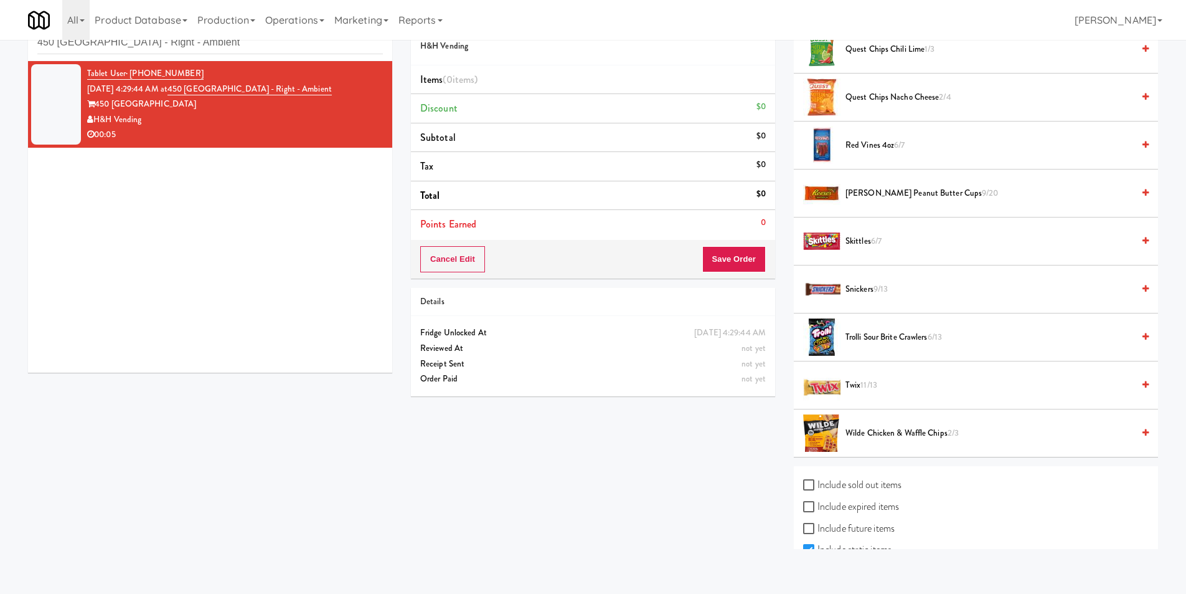
click at [884, 427] on span "Wilde Chicken & Waffle Chips 2/3" at bounding box center [990, 433] width 288 height 16
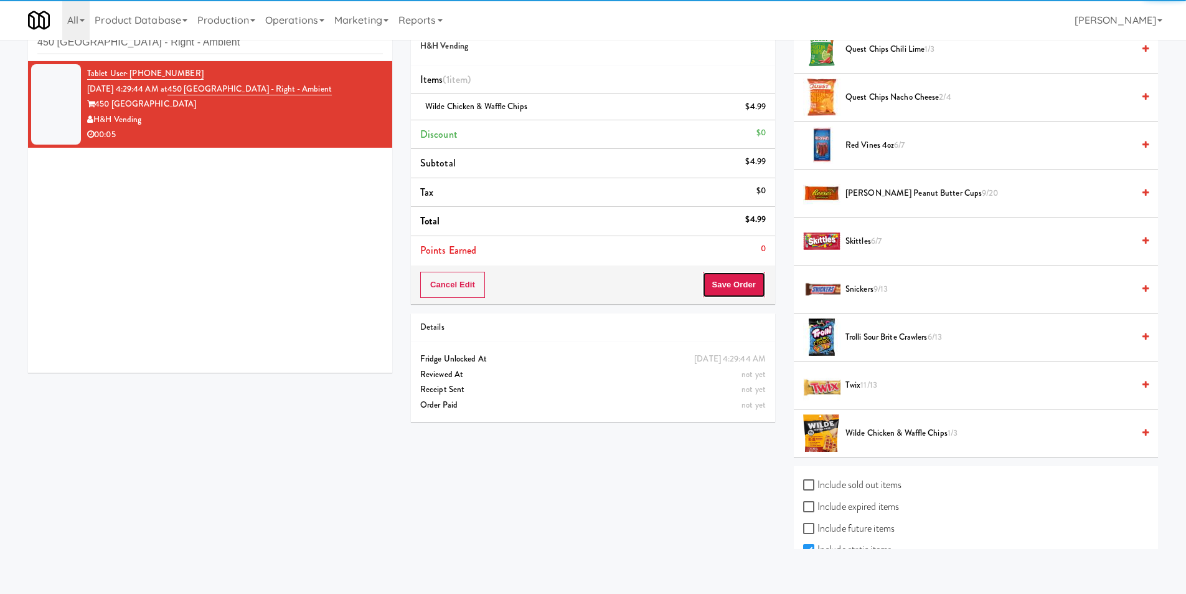
click at [747, 295] on button "Save Order" at bounding box center [734, 285] width 64 height 26
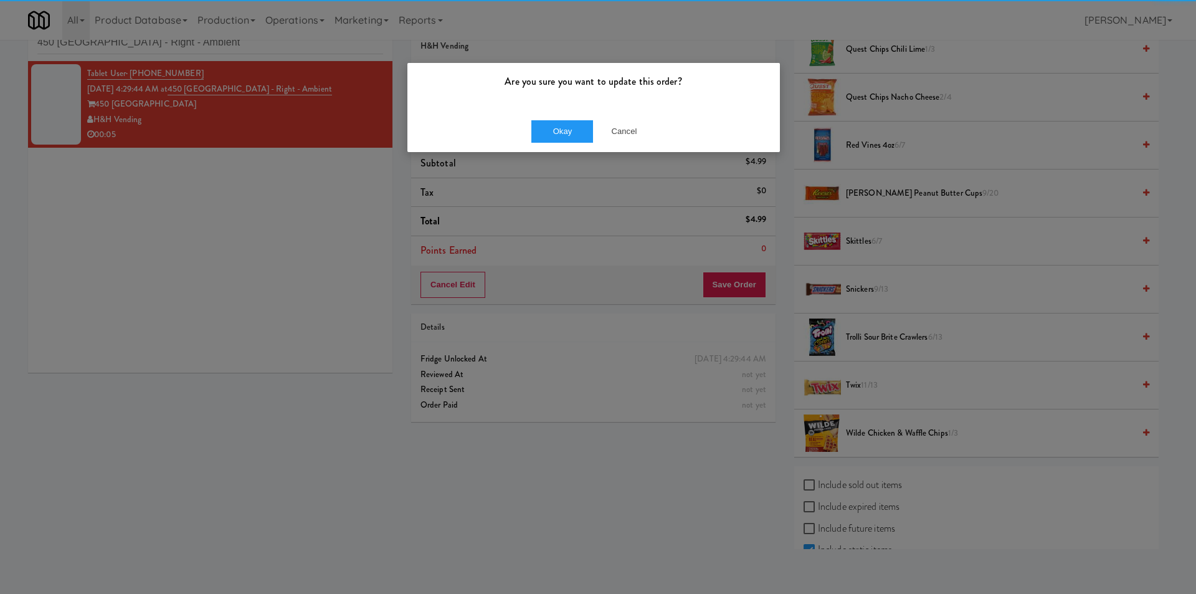
click at [545, 118] on div "Okay Cancel" at bounding box center [593, 131] width 372 height 42
click at [565, 132] on button "Okay" at bounding box center [562, 131] width 62 height 22
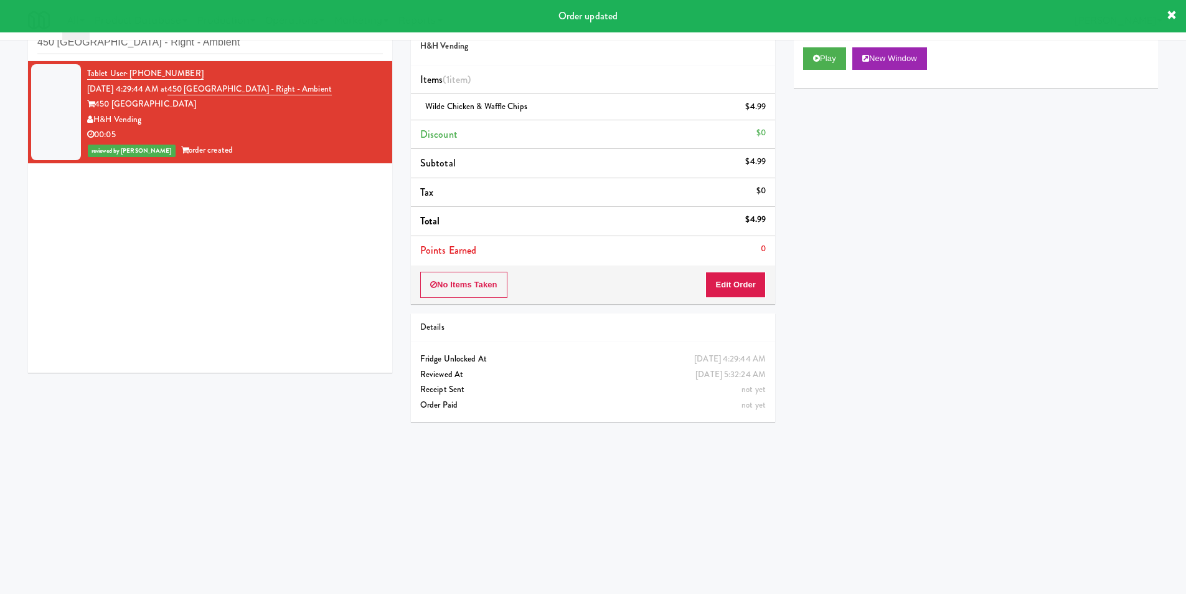
scroll to position [0, 0]
click at [153, 50] on input "450 [GEOGRAPHIC_DATA] - Right - Ambient" at bounding box center [210, 42] width 346 height 23
paste input "Reserve [GEOGRAPHIC_DATA]"
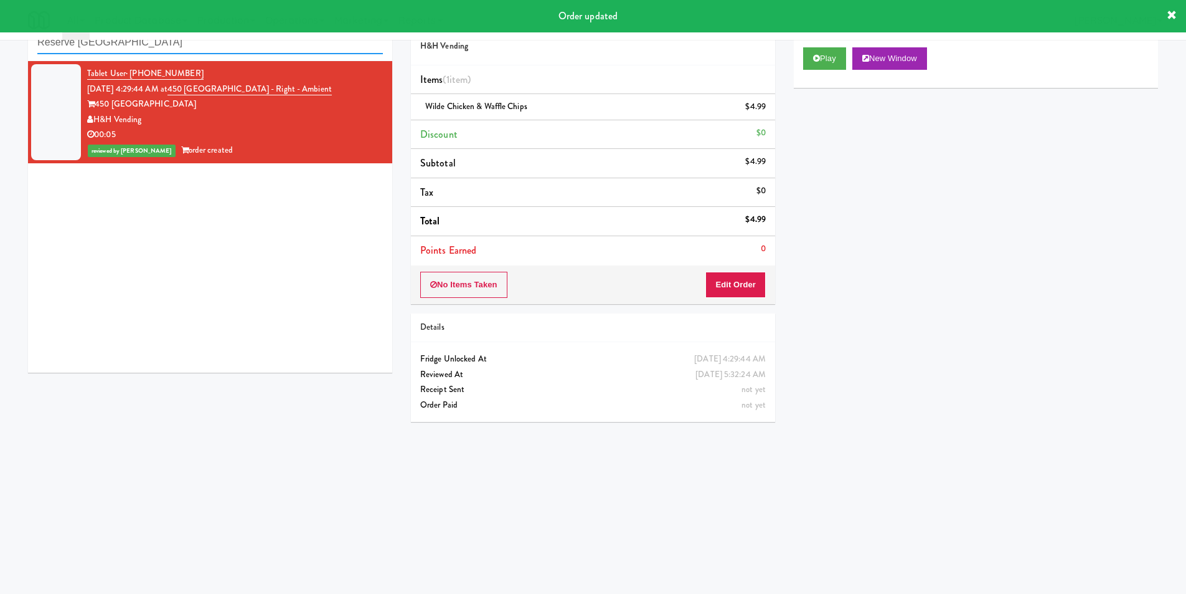
type input "Reserve [GEOGRAPHIC_DATA]"
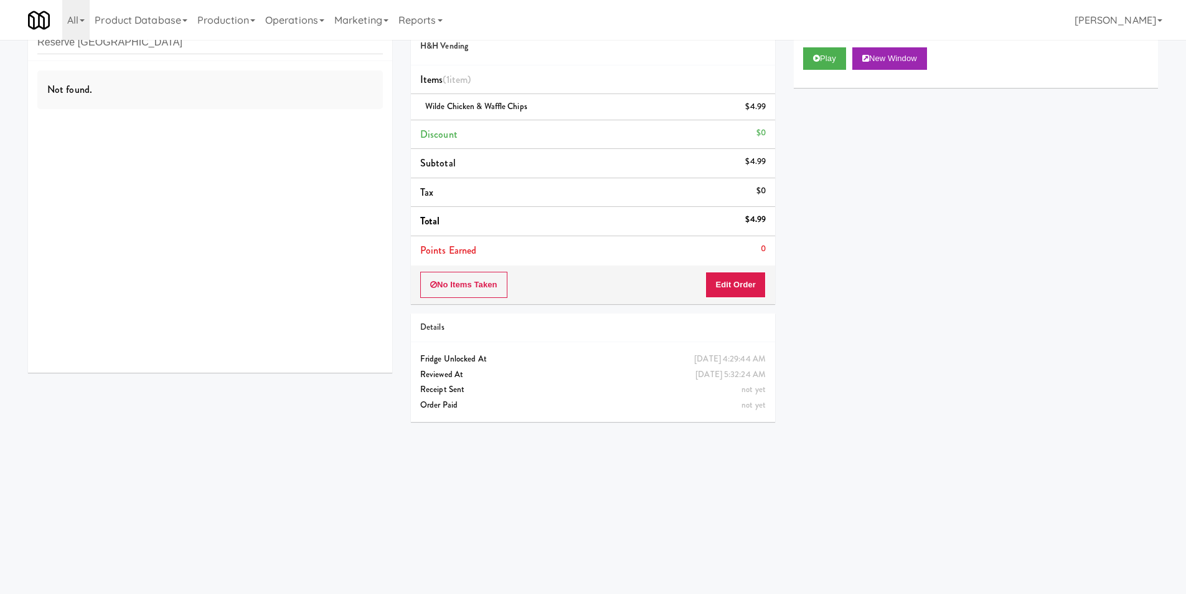
click at [305, 126] on div "Not found." at bounding box center [210, 216] width 364 height 311
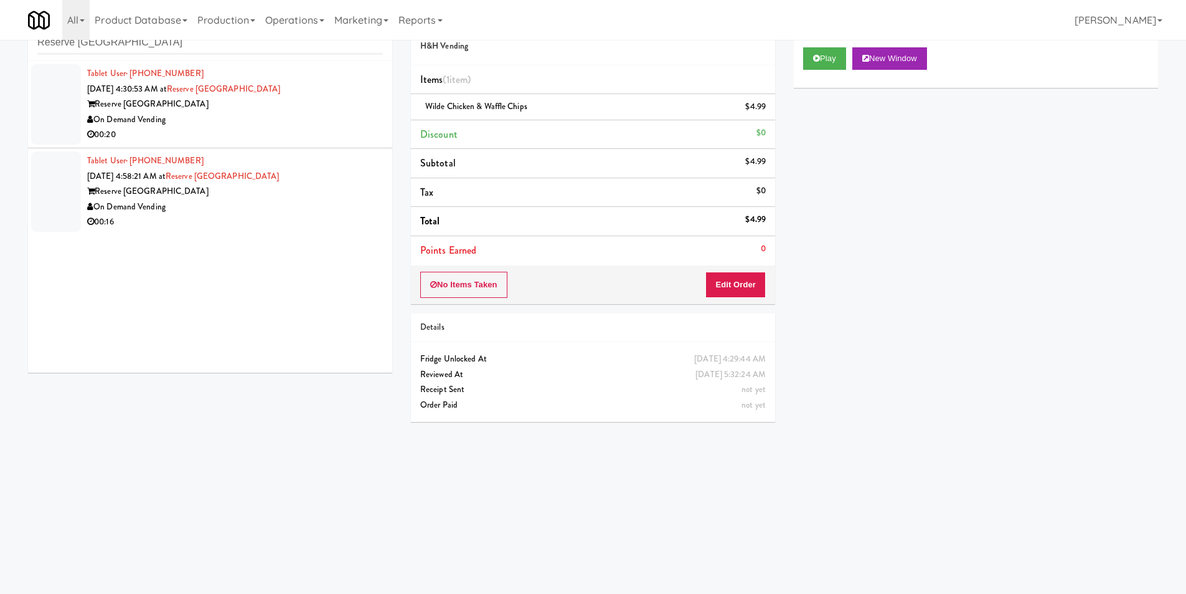
click at [285, 115] on div "On Demand Vending" at bounding box center [235, 120] width 296 height 16
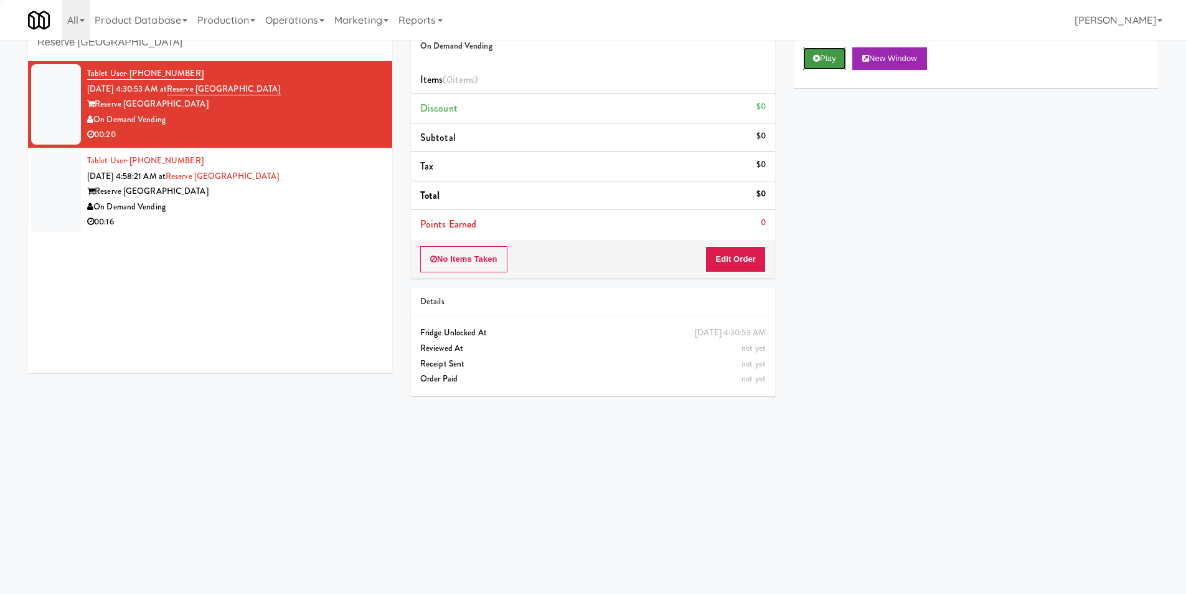
click at [804, 59] on button "Play" at bounding box center [824, 58] width 43 height 22
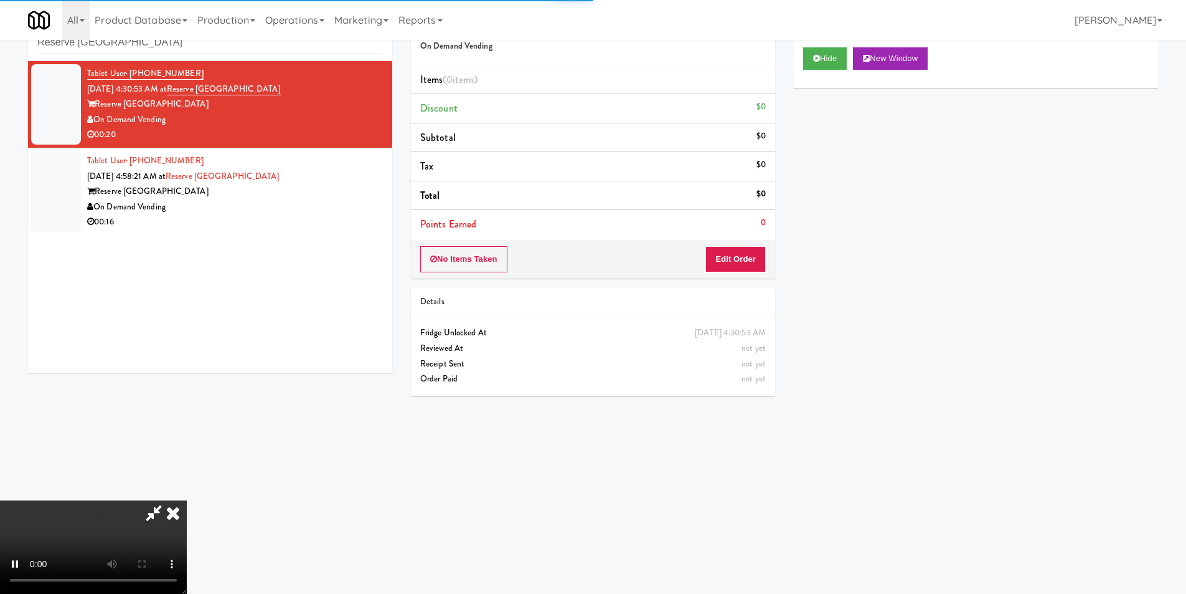
click at [735, 243] on div "No Items Taken Edit Order" at bounding box center [593, 259] width 364 height 39
click at [736, 254] on button "Edit Order" at bounding box center [736, 259] width 60 height 26
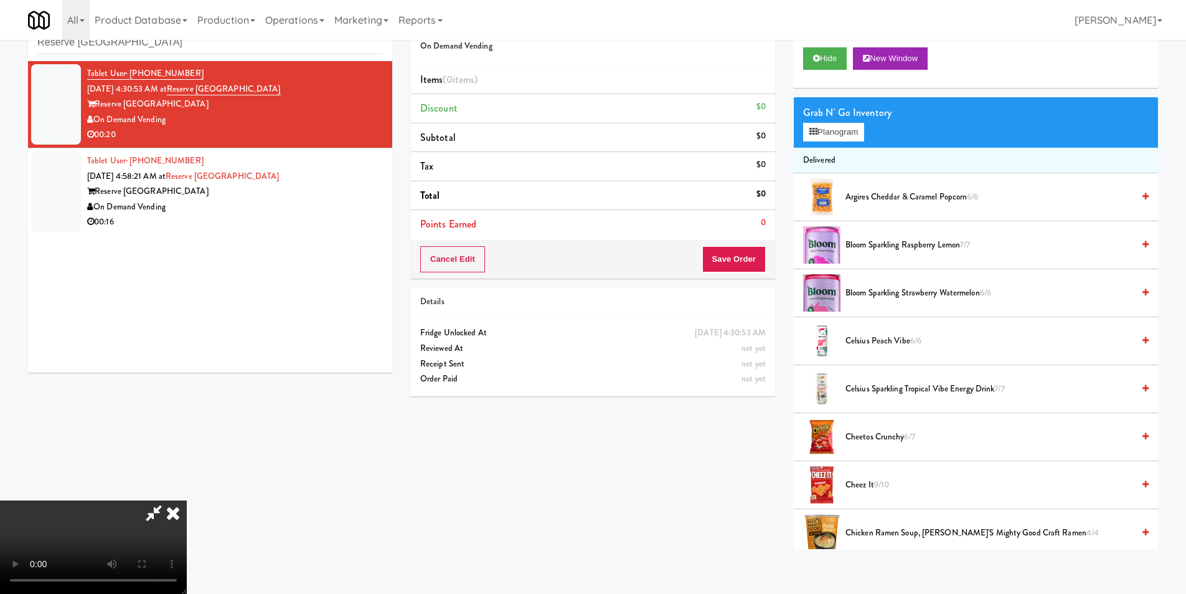
scroll to position [1, 0]
click at [187, 500] on video at bounding box center [93, 546] width 187 height 93
click at [856, 134] on button "Planogram" at bounding box center [833, 132] width 61 height 19
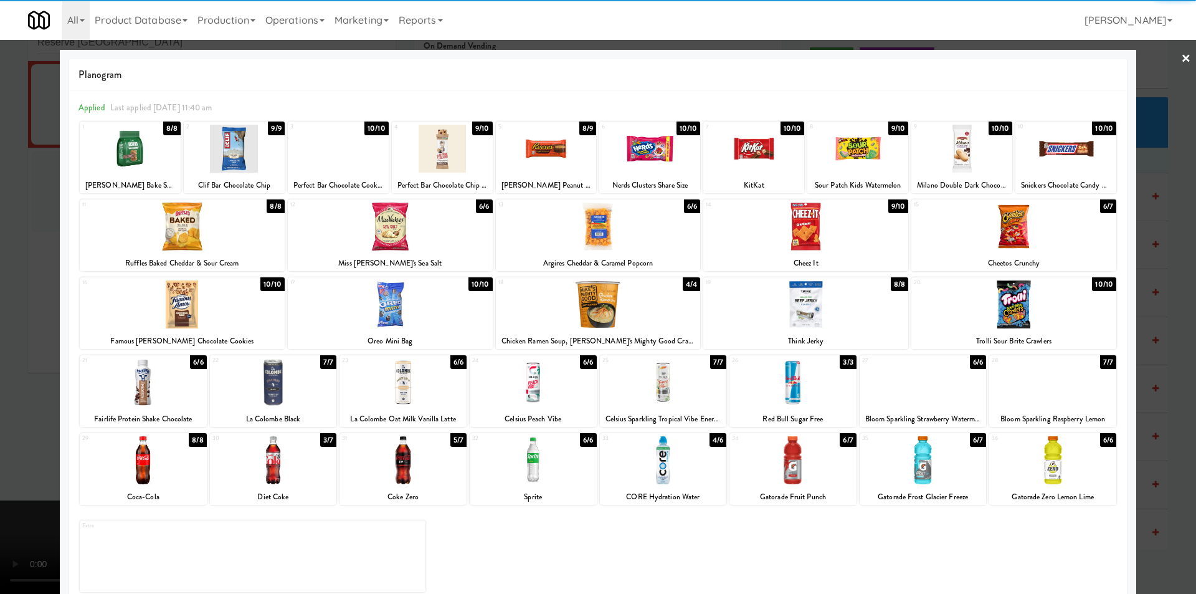
click at [774, 390] on div at bounding box center [792, 382] width 127 height 48
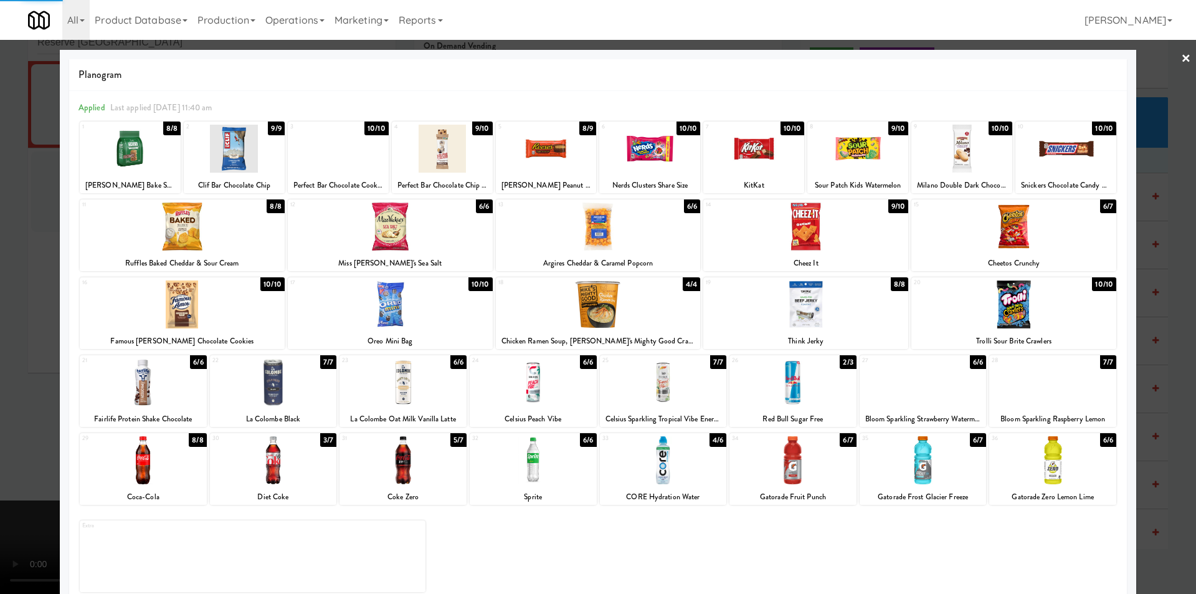
click at [1161, 346] on div at bounding box center [598, 297] width 1196 height 594
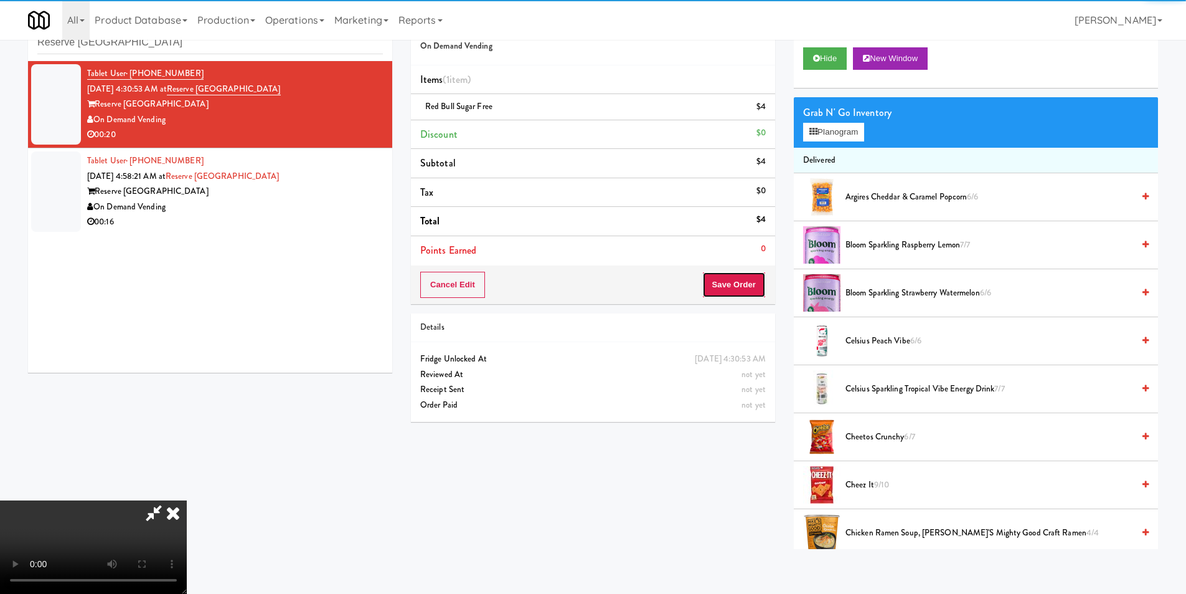
click at [732, 288] on button "Save Order" at bounding box center [734, 285] width 64 height 26
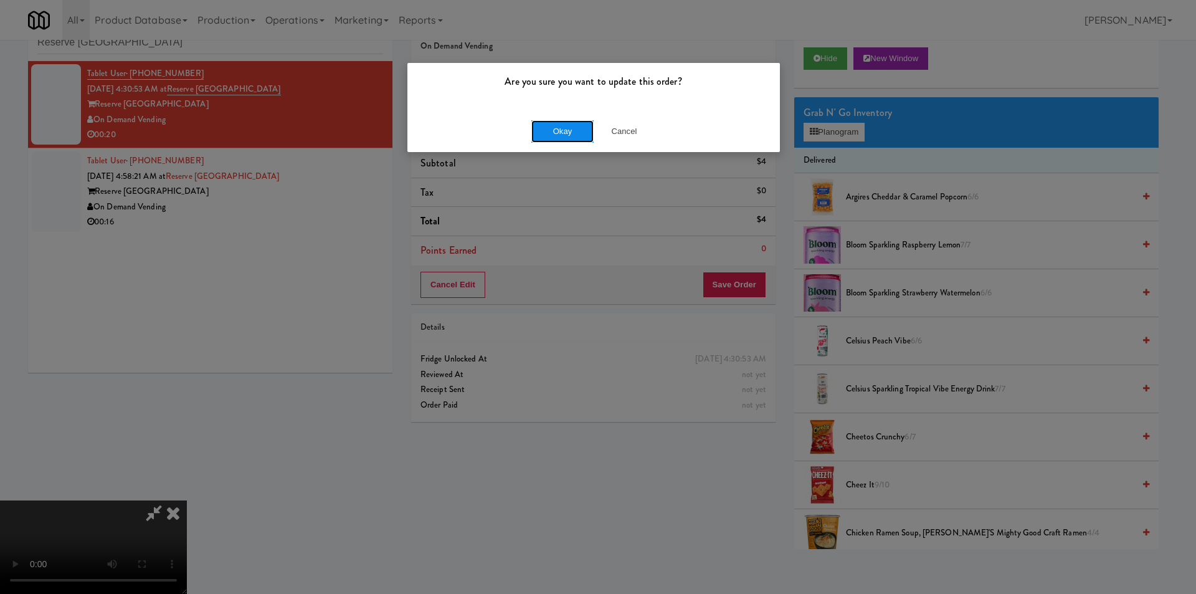
click at [554, 128] on button "Okay" at bounding box center [562, 131] width 62 height 22
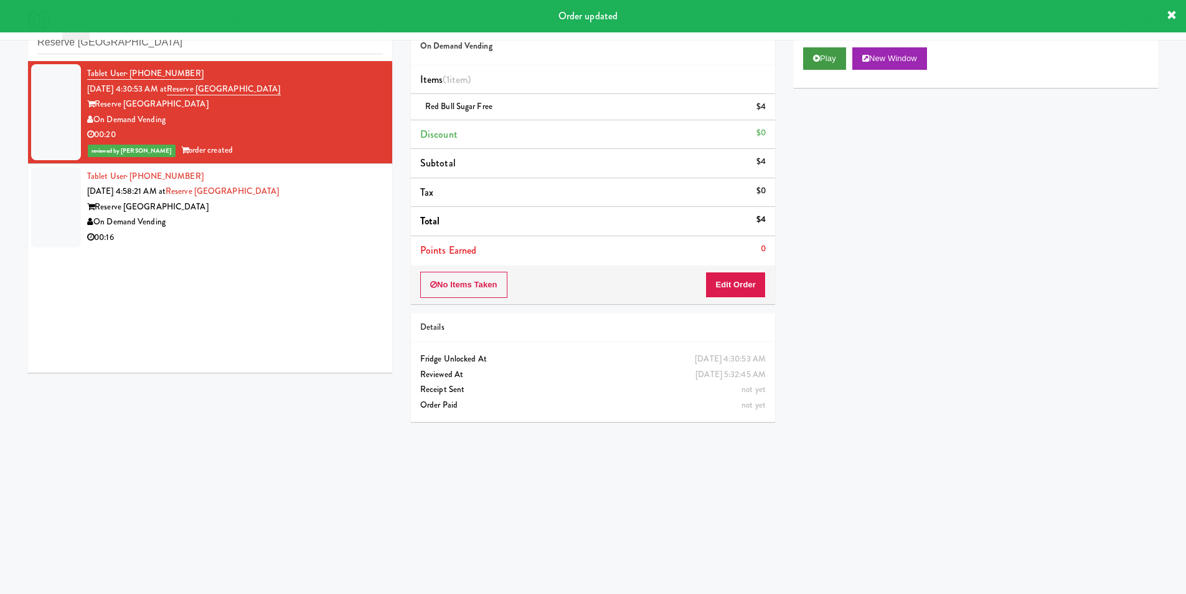
click at [810, 69] on div "Play New Window" at bounding box center [976, 63] width 364 height 50
click at [811, 66] on button "Play" at bounding box center [824, 58] width 43 height 22
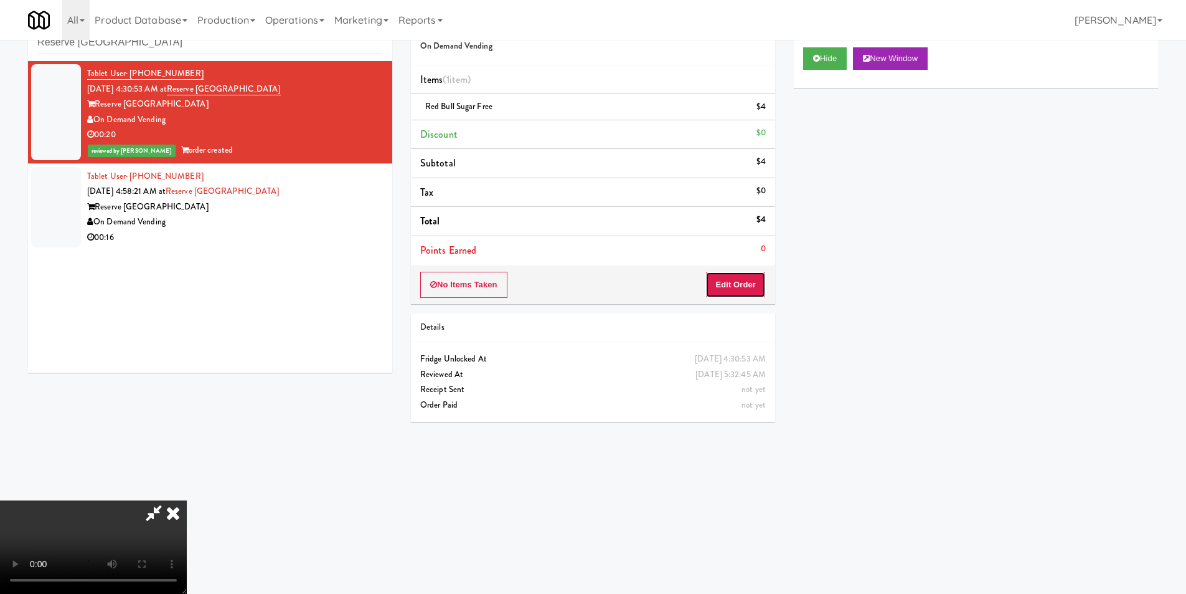
click at [728, 289] on button "Edit Order" at bounding box center [736, 285] width 60 height 26
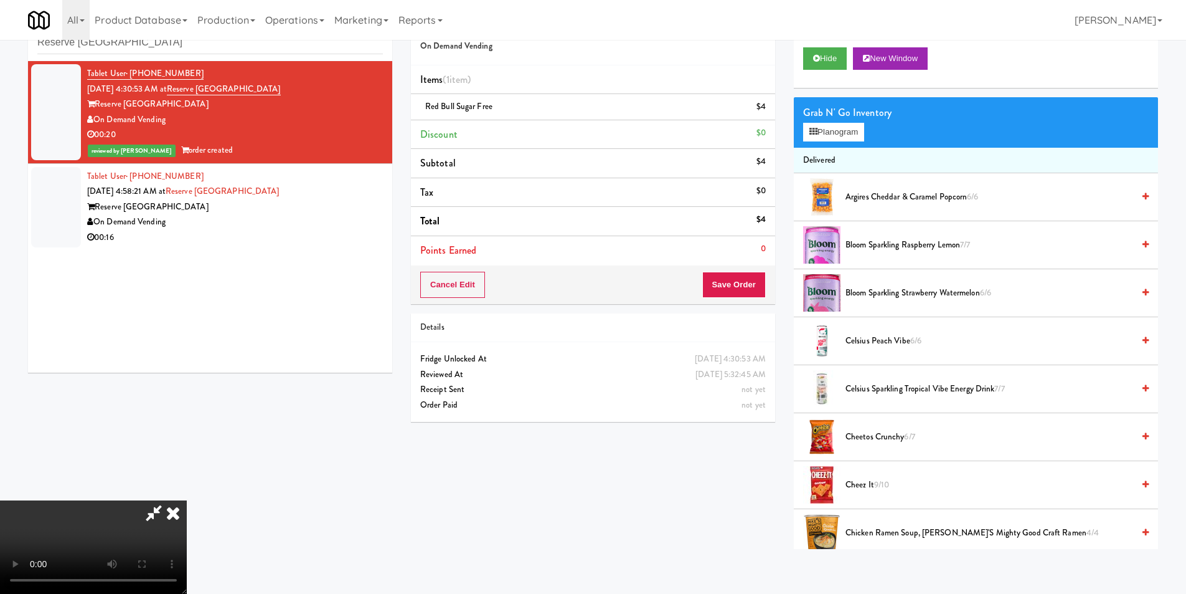
drag, startPoint x: 693, startPoint y: 48, endPoint x: 694, endPoint y: 54, distance: 6.3
click at [187, 500] on icon at bounding box center [172, 512] width 27 height 25
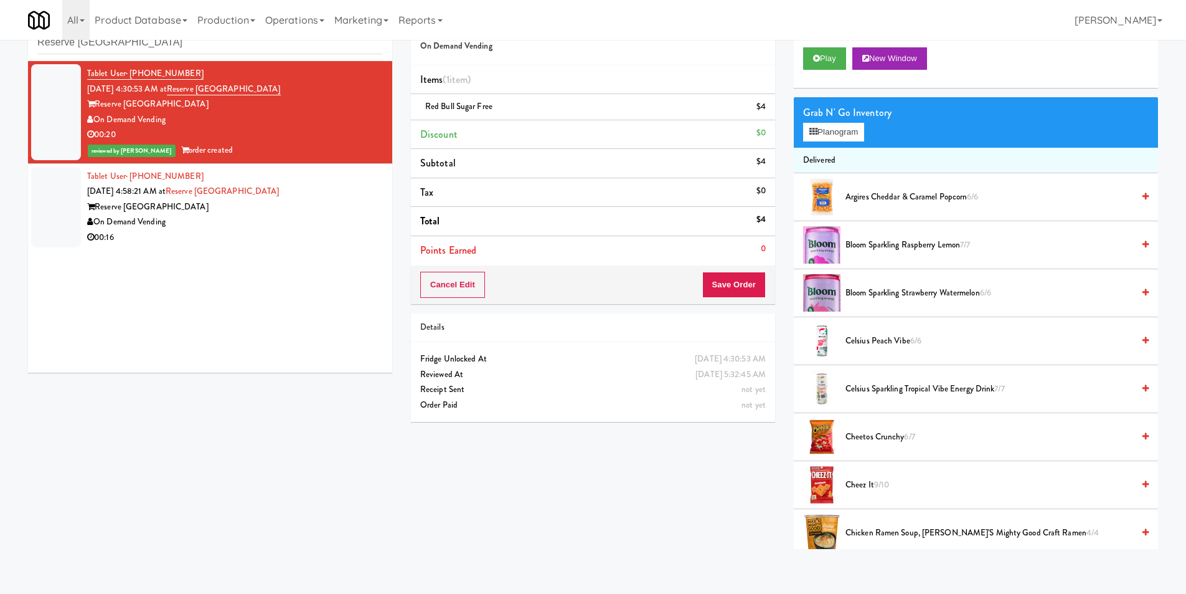
click at [315, 250] on div "Tablet User · (773) 807-2503 [DATE] 4:30:53 AM at [GEOGRAPHIC_DATA] [GEOGRAPHIC…" at bounding box center [210, 216] width 364 height 311
click at [311, 207] on div "Reserve [GEOGRAPHIC_DATA]" at bounding box center [235, 207] width 296 height 16
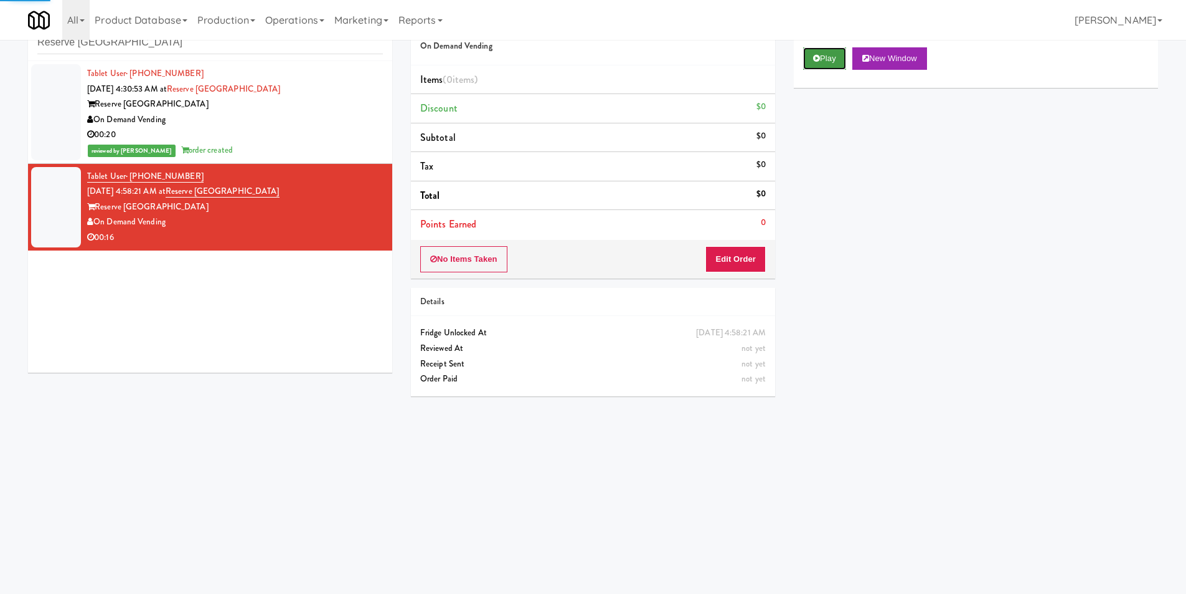
click at [828, 62] on button "Play" at bounding box center [824, 58] width 43 height 22
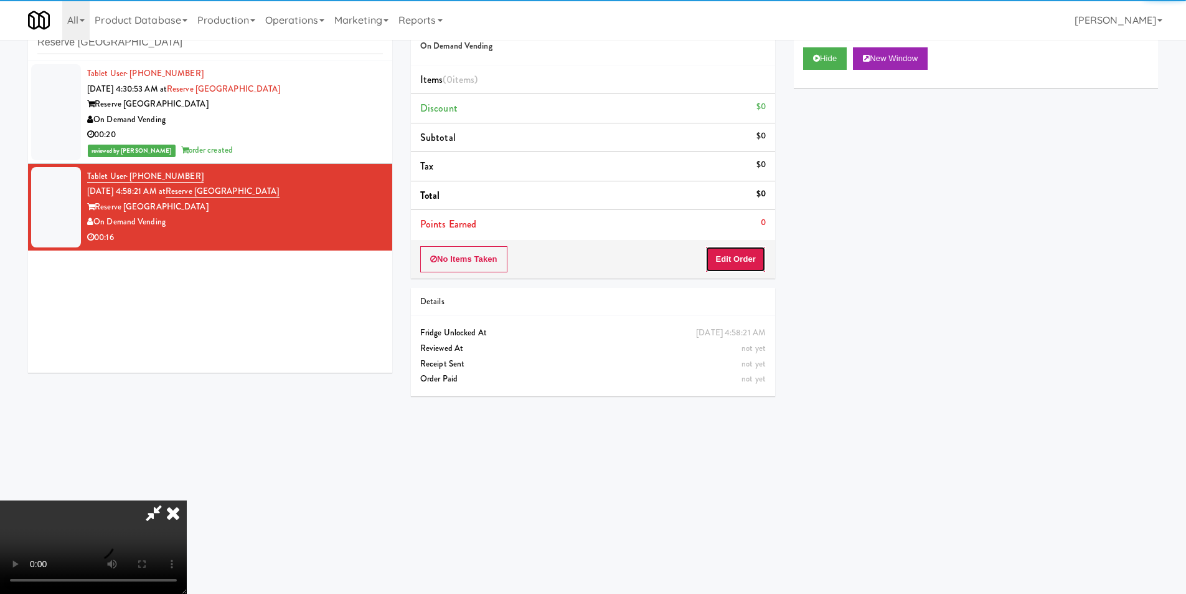
click at [736, 248] on button "Edit Order" at bounding box center [736, 259] width 60 height 26
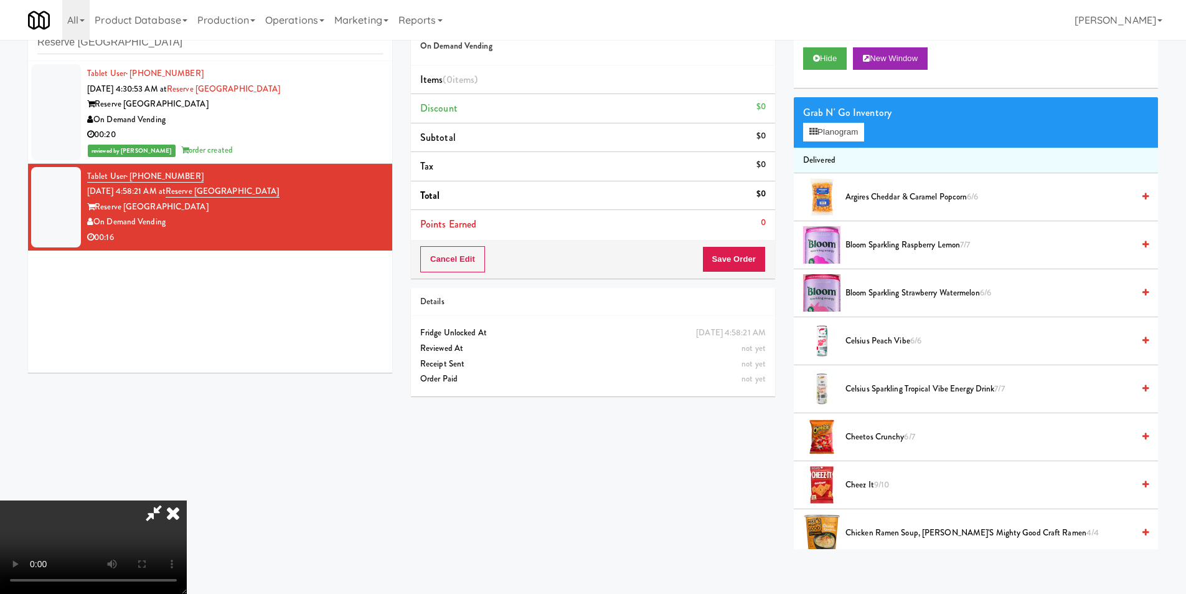
scroll to position [125, 0]
click at [840, 126] on button "Planogram" at bounding box center [833, 132] width 61 height 19
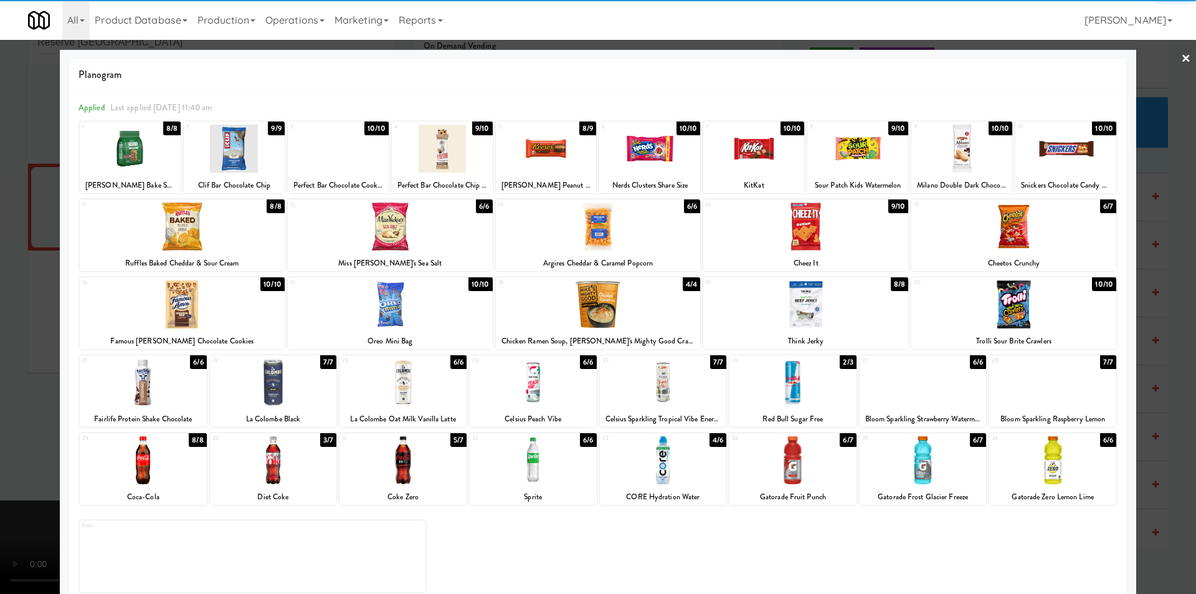
click at [251, 143] on div at bounding box center [234, 149] width 101 height 48
click at [407, 305] on div at bounding box center [390, 304] width 205 height 48
click at [401, 452] on div at bounding box center [402, 460] width 127 height 48
click at [1158, 349] on div at bounding box center [598, 297] width 1196 height 594
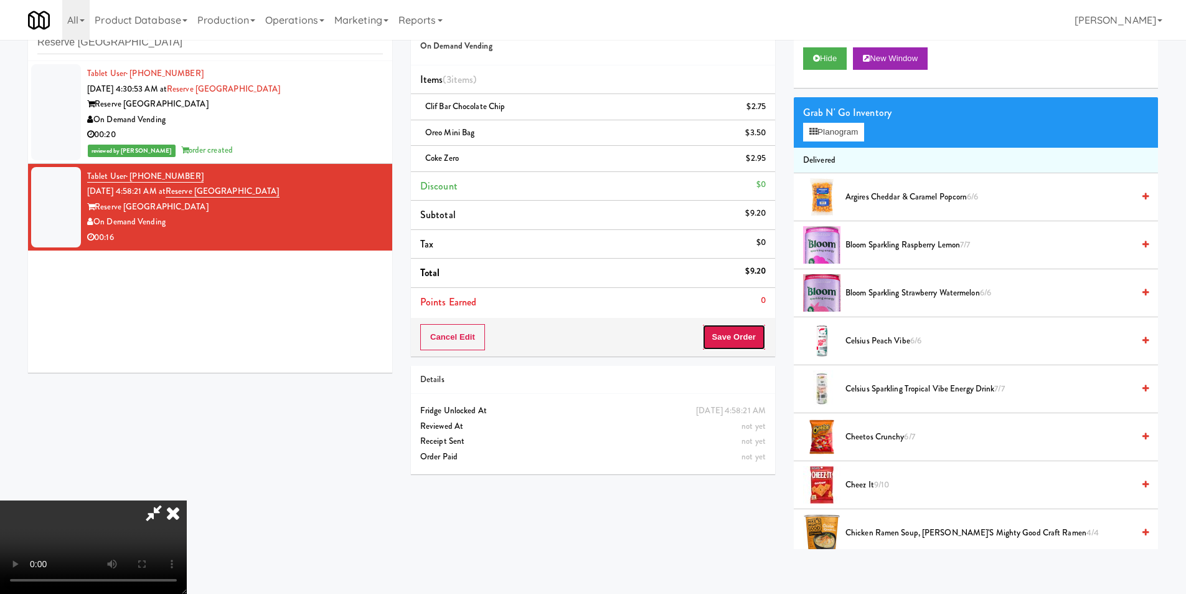
click at [759, 331] on button "Save Order" at bounding box center [734, 337] width 64 height 26
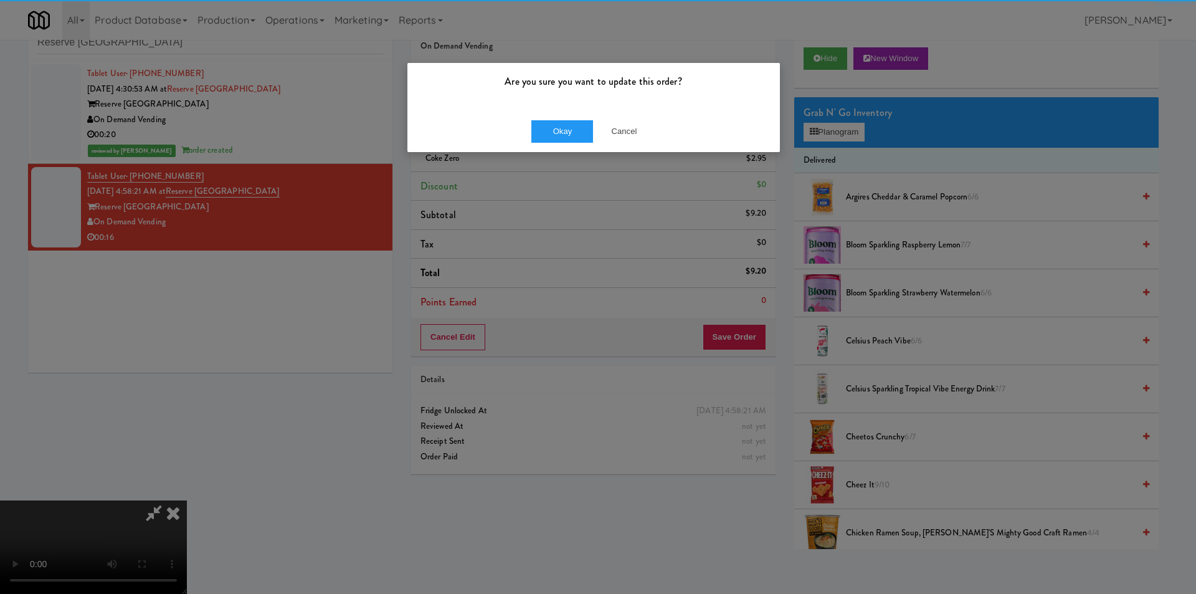
click at [574, 115] on div "Okay Cancel" at bounding box center [593, 131] width 372 height 42
click at [576, 131] on button "Okay" at bounding box center [562, 131] width 62 height 22
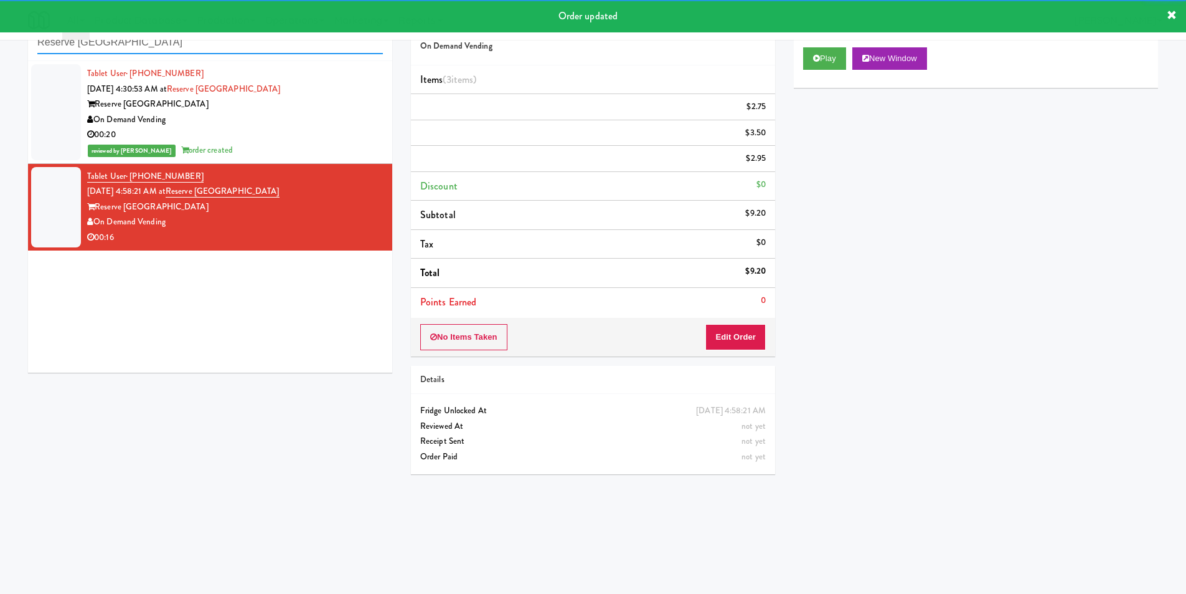
click at [190, 52] on input "Reserve [GEOGRAPHIC_DATA]" at bounding box center [210, 42] width 346 height 23
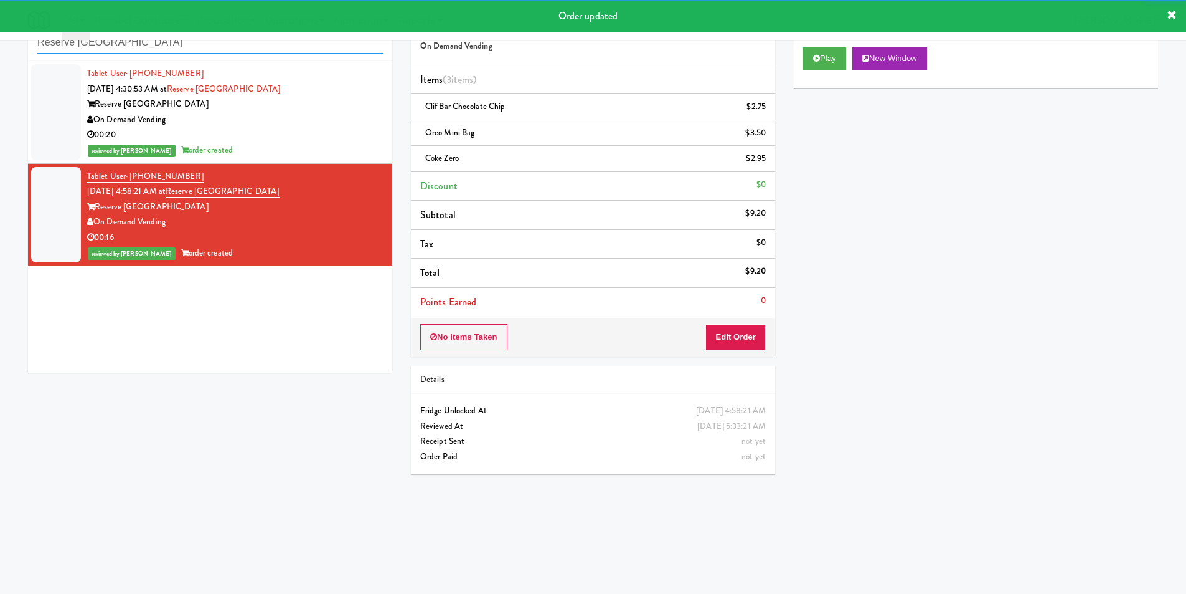
click at [190, 52] on input "Reserve [GEOGRAPHIC_DATA]" at bounding box center [210, 42] width 346 height 23
paste input "C-Side Sports Drink Cooler"
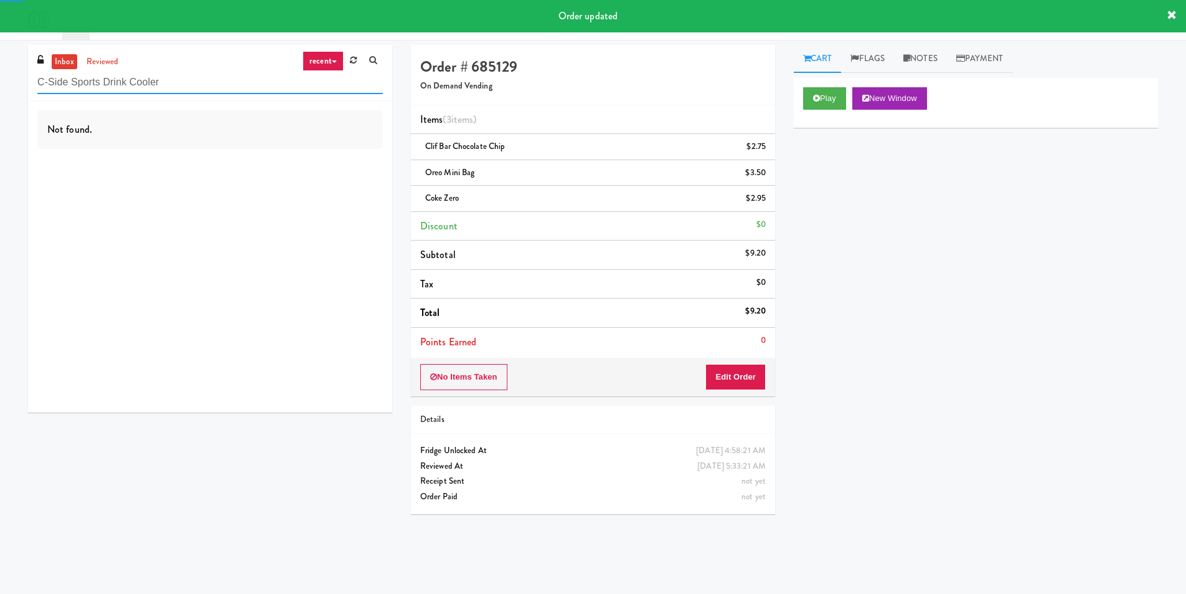
type input "C-Side Sports Drink Cooler"
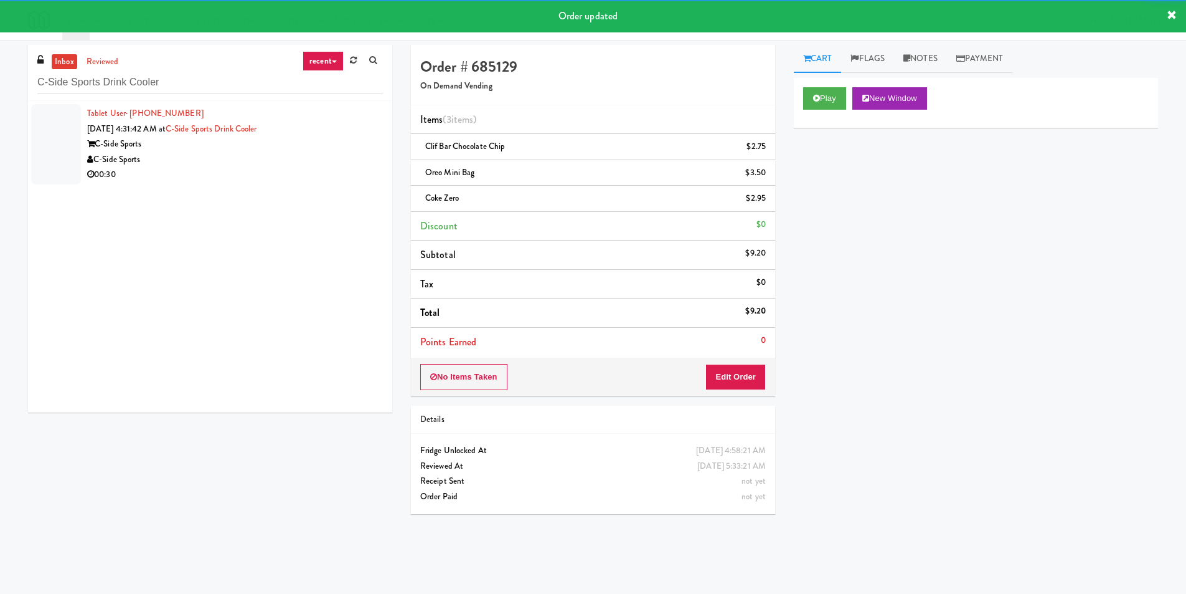
click at [317, 187] on div "Tablet User · (724) 317-6586 [DATE] 4:31:42 AM at C-Side Sports Drink Cooler C-…" at bounding box center [210, 256] width 364 height 311
click at [322, 173] on div "00:30" at bounding box center [235, 175] width 296 height 16
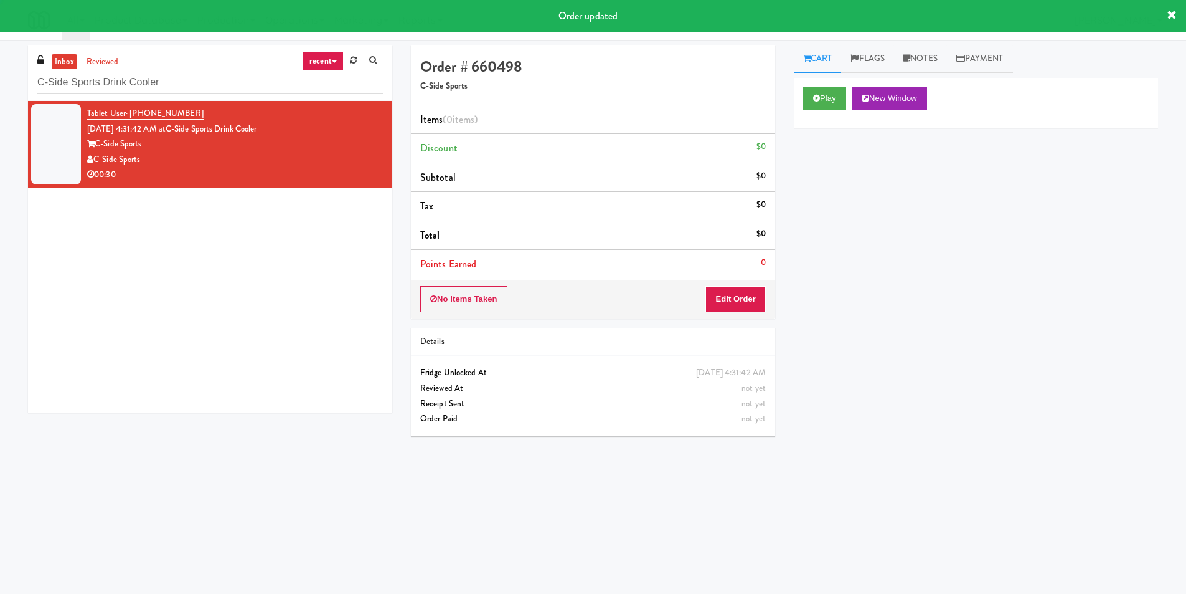
click at [803, 70] on link "Cart" at bounding box center [818, 59] width 48 height 28
click at [814, 92] on button "Play" at bounding box center [824, 98] width 43 height 22
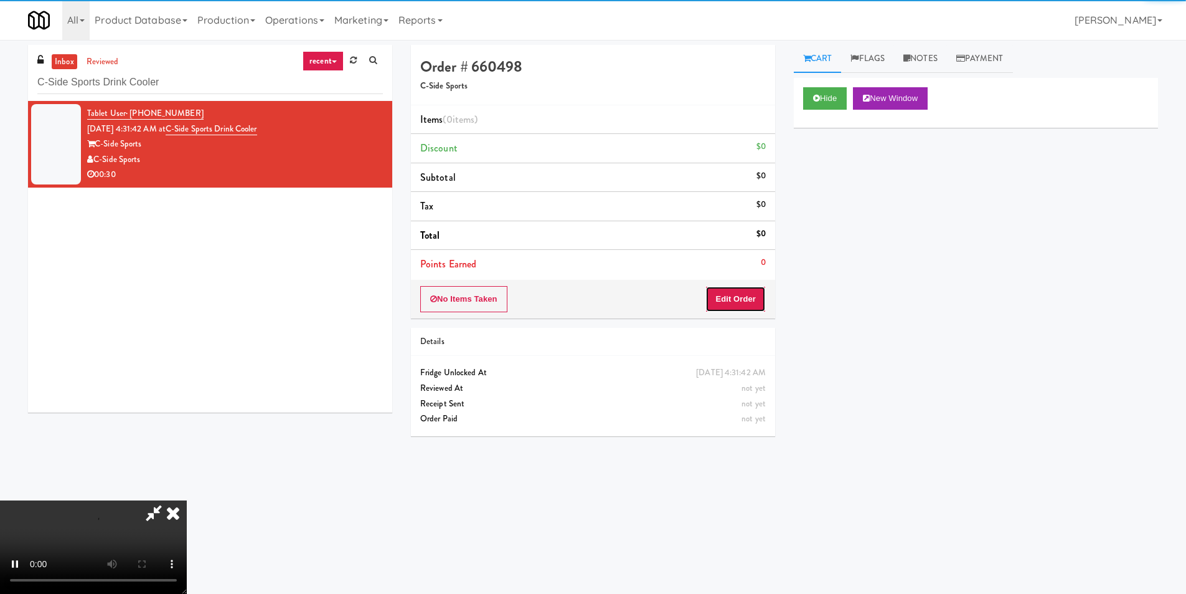
click at [738, 292] on button "Edit Order" at bounding box center [736, 299] width 60 height 26
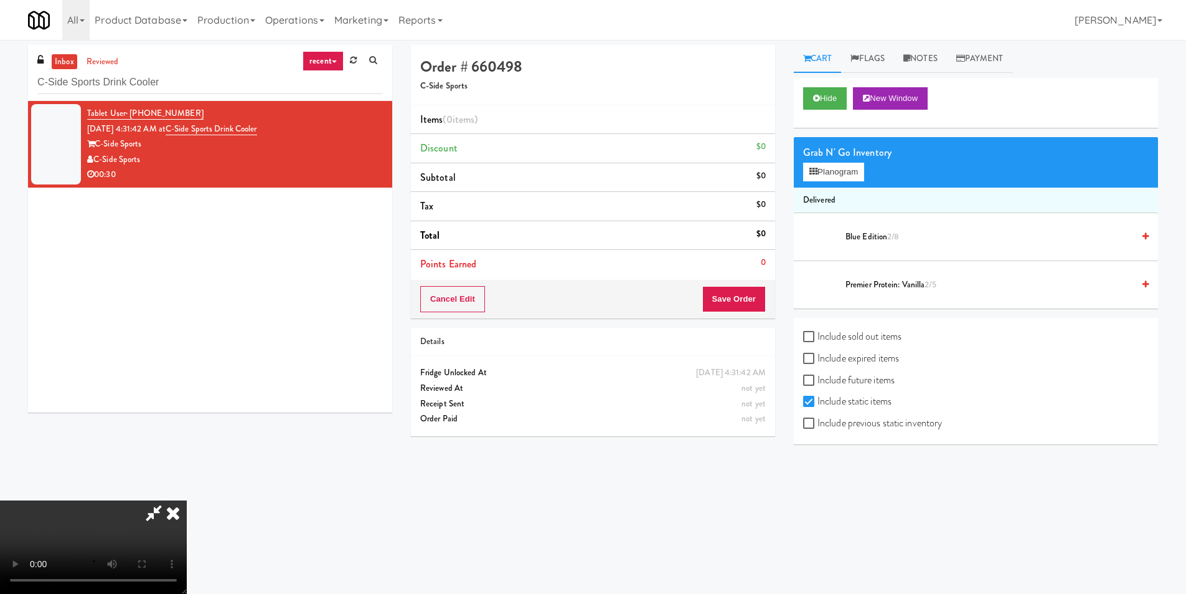
click at [847, 428] on label "Include previous static inventory" at bounding box center [872, 423] width 139 height 19
click at [818, 428] on input "Include previous static inventory" at bounding box center [810, 424] width 14 height 10
checkbox input "true"
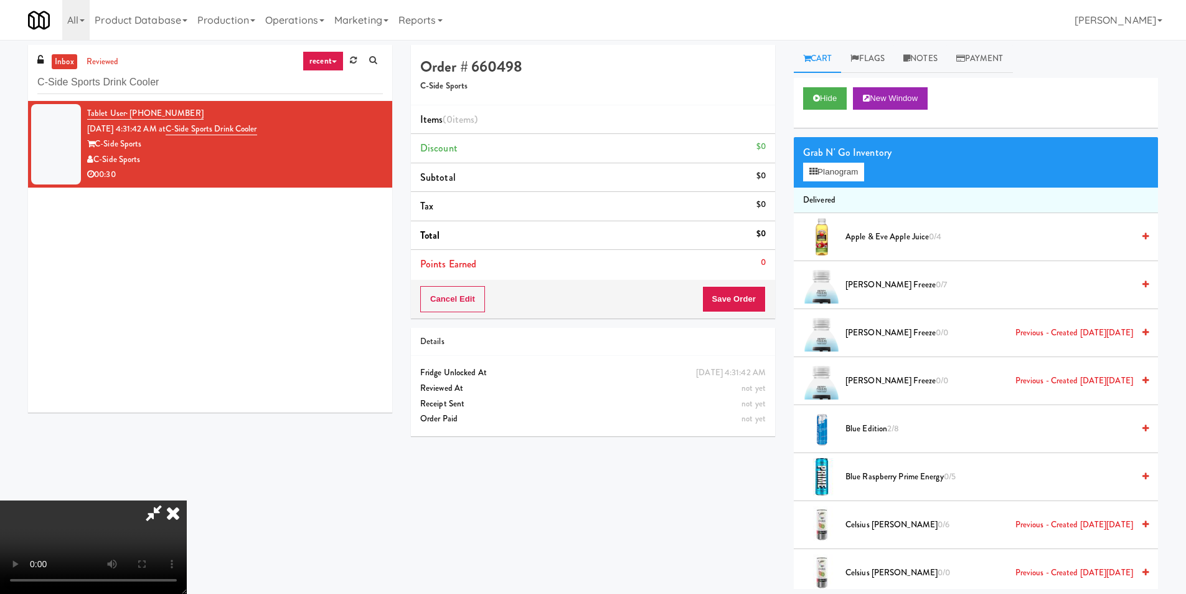
scroll to position [188, 0]
click at [187, 500] on video at bounding box center [93, 546] width 187 height 93
click at [842, 175] on button "Planogram" at bounding box center [833, 172] width 61 height 19
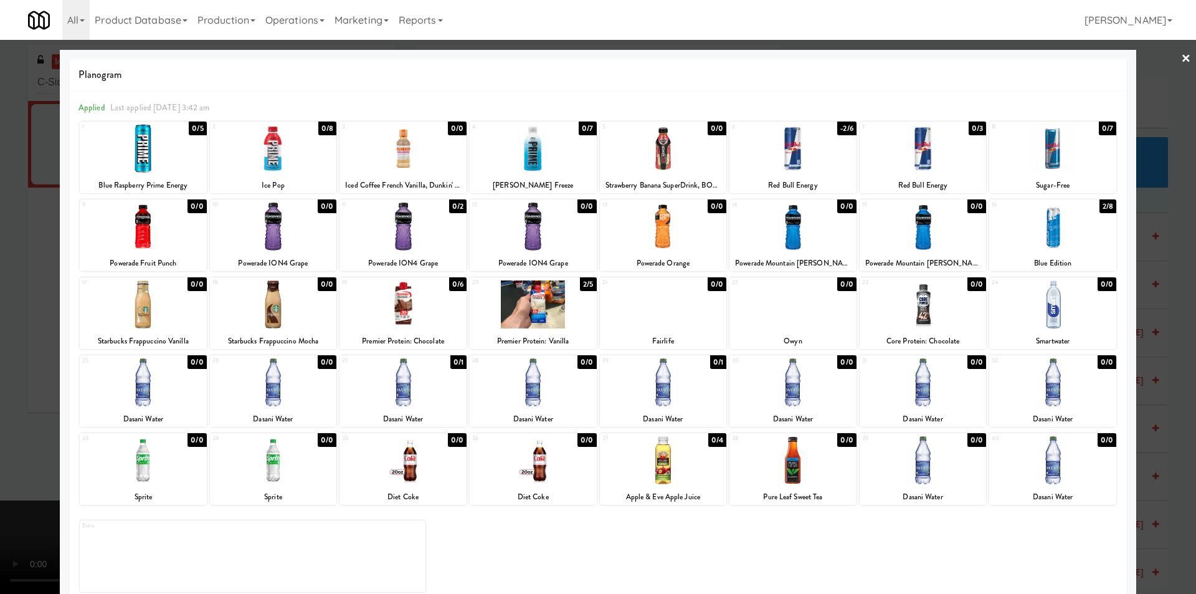
click at [1181, 52] on link "×" at bounding box center [1186, 59] width 10 height 39
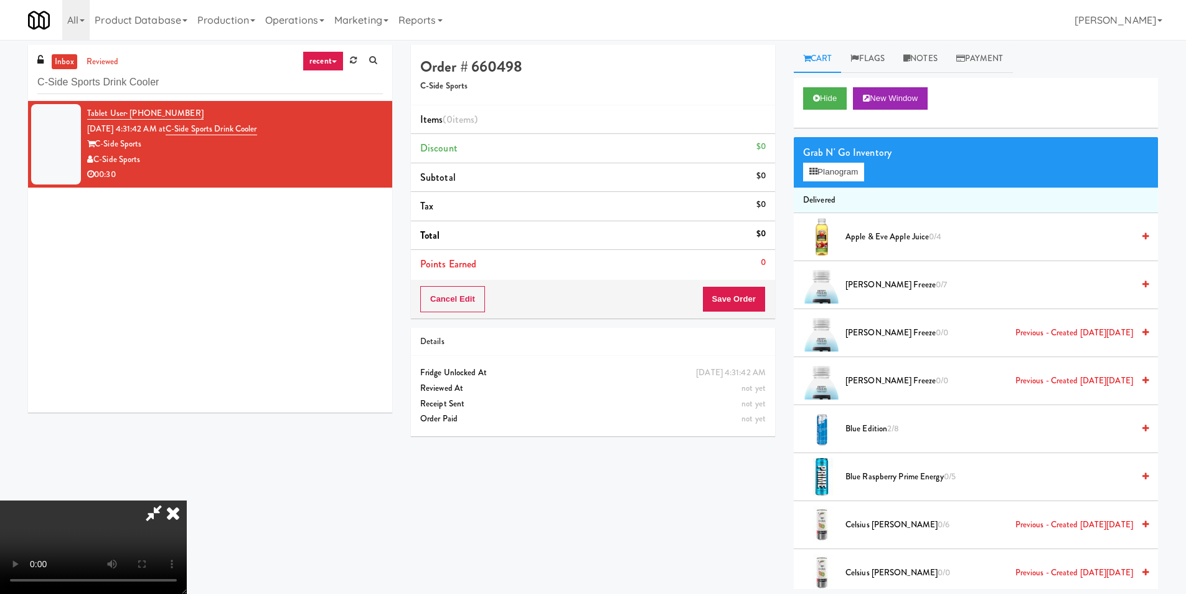
click at [187, 500] on video at bounding box center [93, 546] width 187 height 93
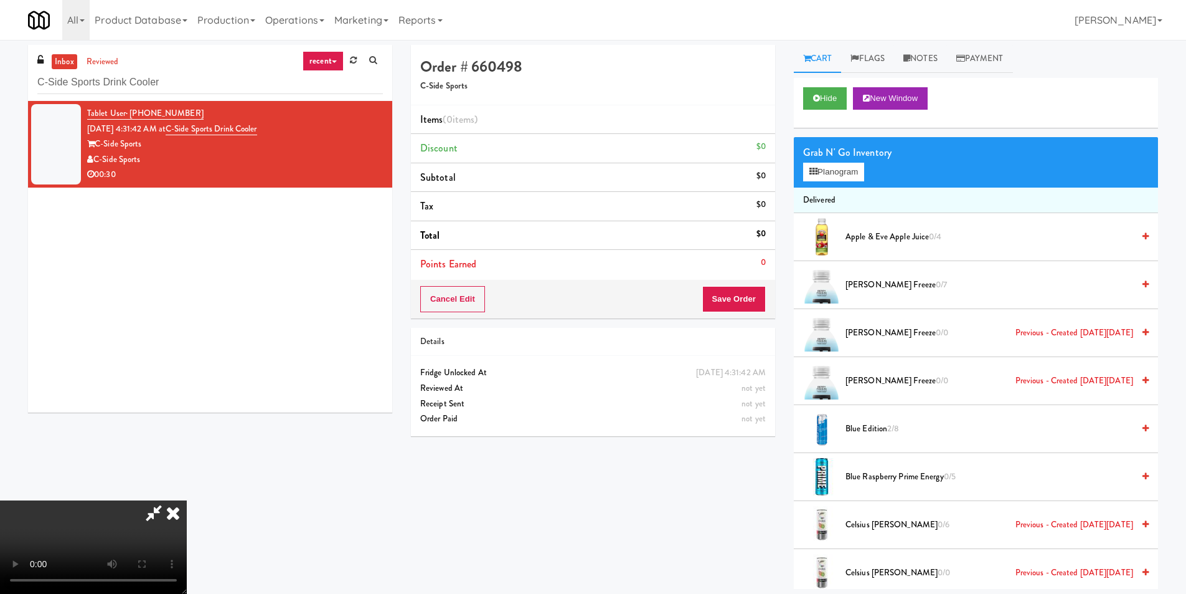
click at [187, 500] on video at bounding box center [93, 546] width 187 height 93
click at [835, 174] on button "Planogram" at bounding box center [833, 172] width 61 height 19
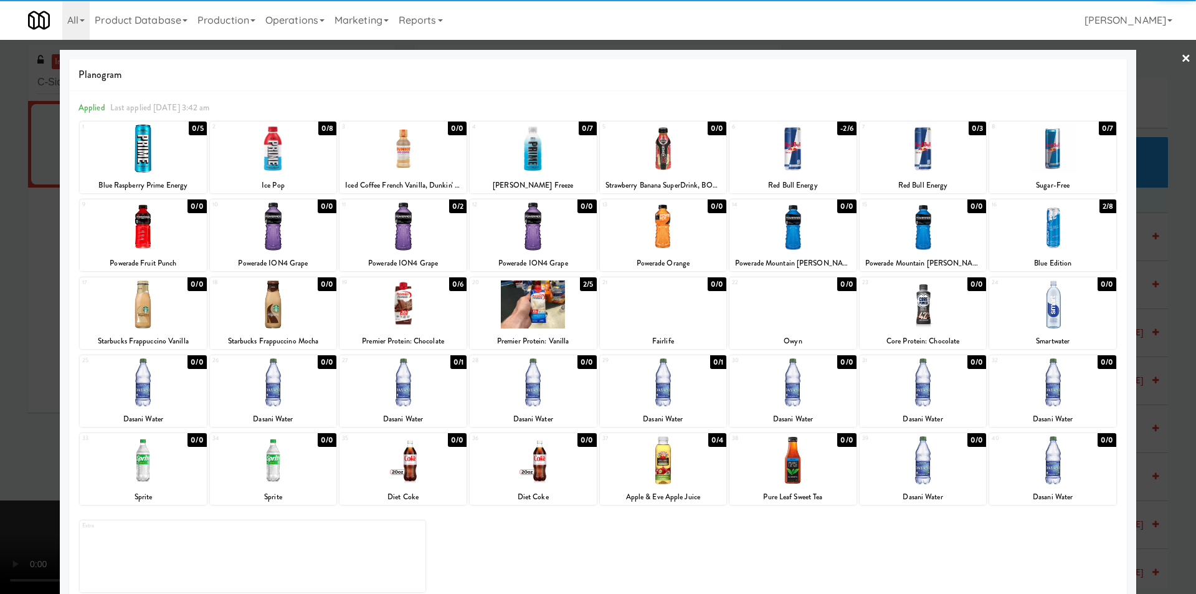
click at [689, 171] on div at bounding box center [663, 149] width 127 height 48
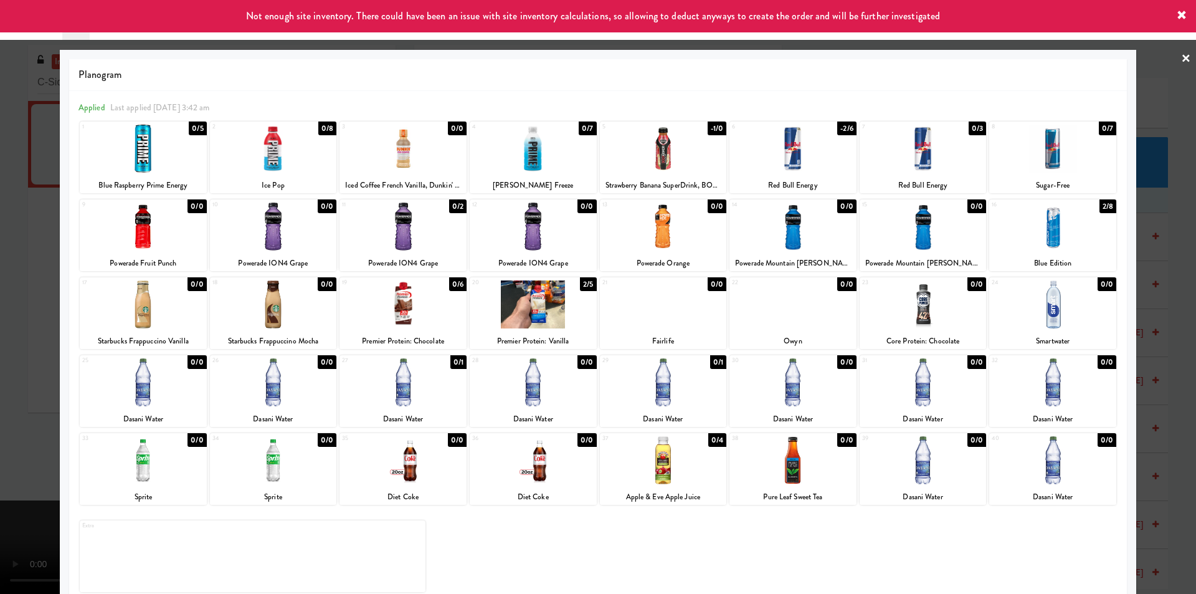
click at [1146, 256] on div at bounding box center [598, 297] width 1196 height 594
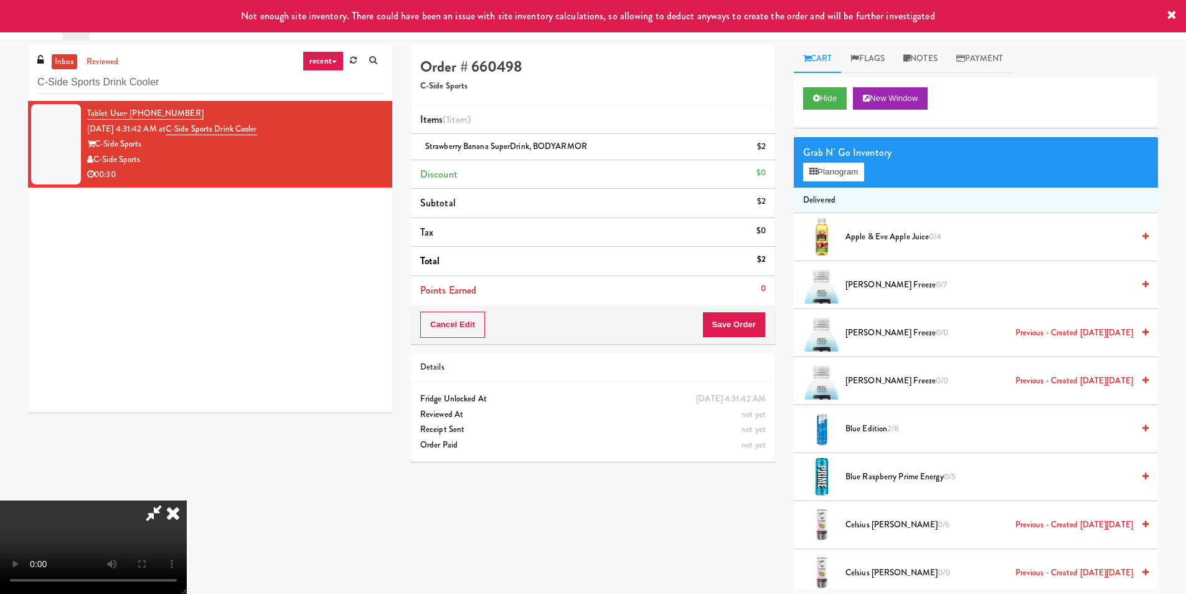
click at [187, 500] on video at bounding box center [93, 546] width 187 height 93
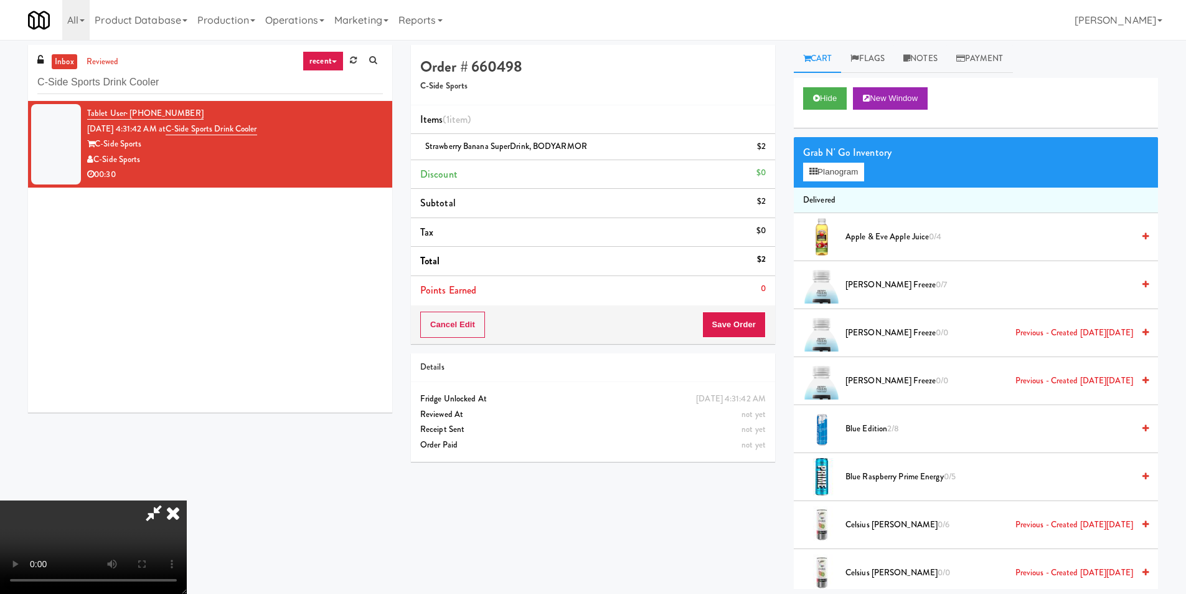
click at [187, 500] on video at bounding box center [93, 546] width 187 height 93
click at [187, 500] on icon at bounding box center [172, 512] width 27 height 25
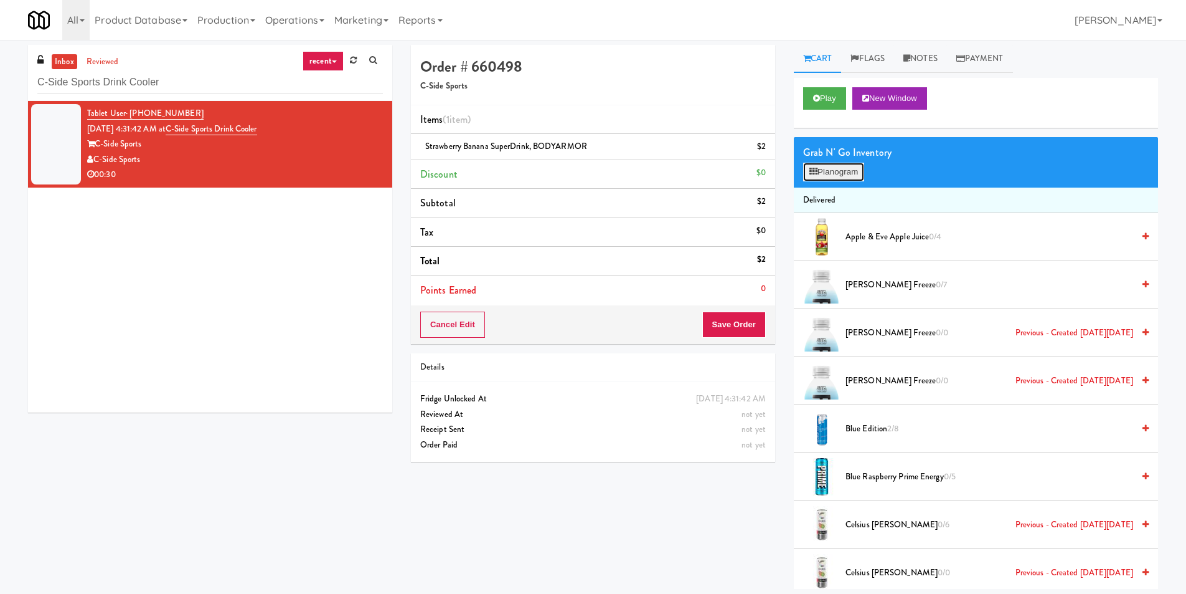
click at [839, 176] on button "Planogram" at bounding box center [833, 172] width 61 height 19
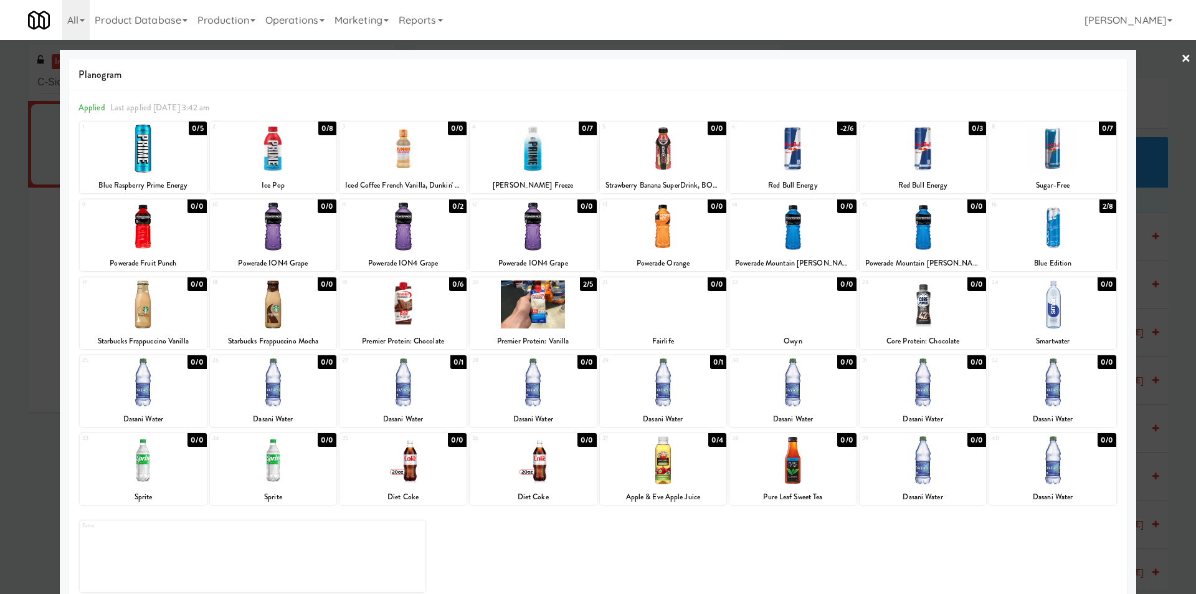
click at [674, 389] on div at bounding box center [663, 382] width 127 height 48
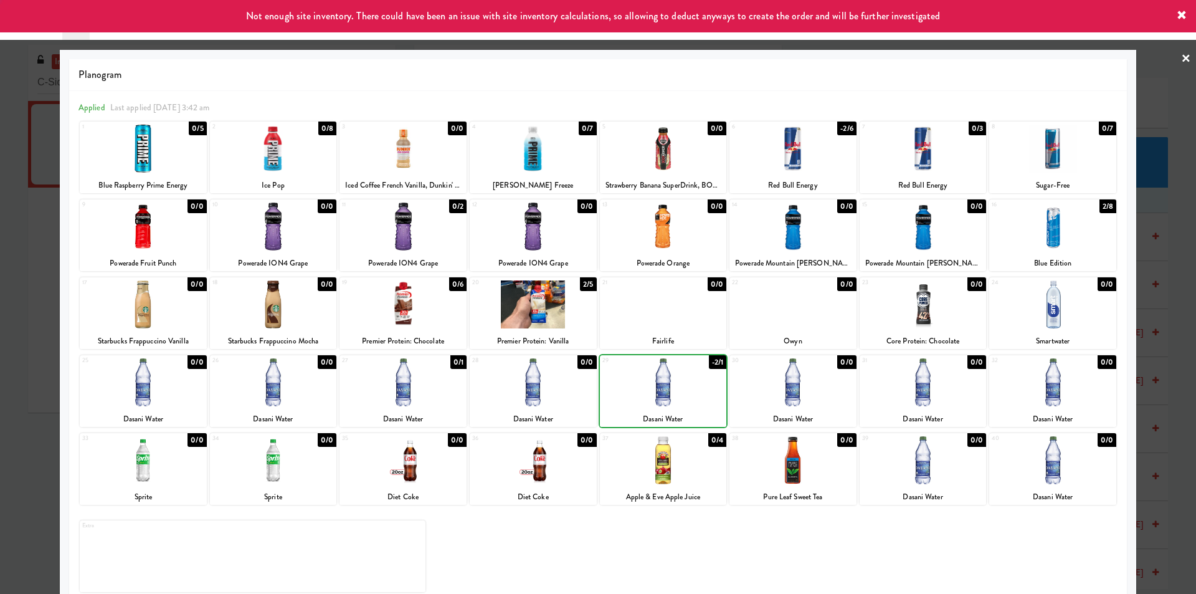
click at [674, 389] on div at bounding box center [663, 382] width 127 height 48
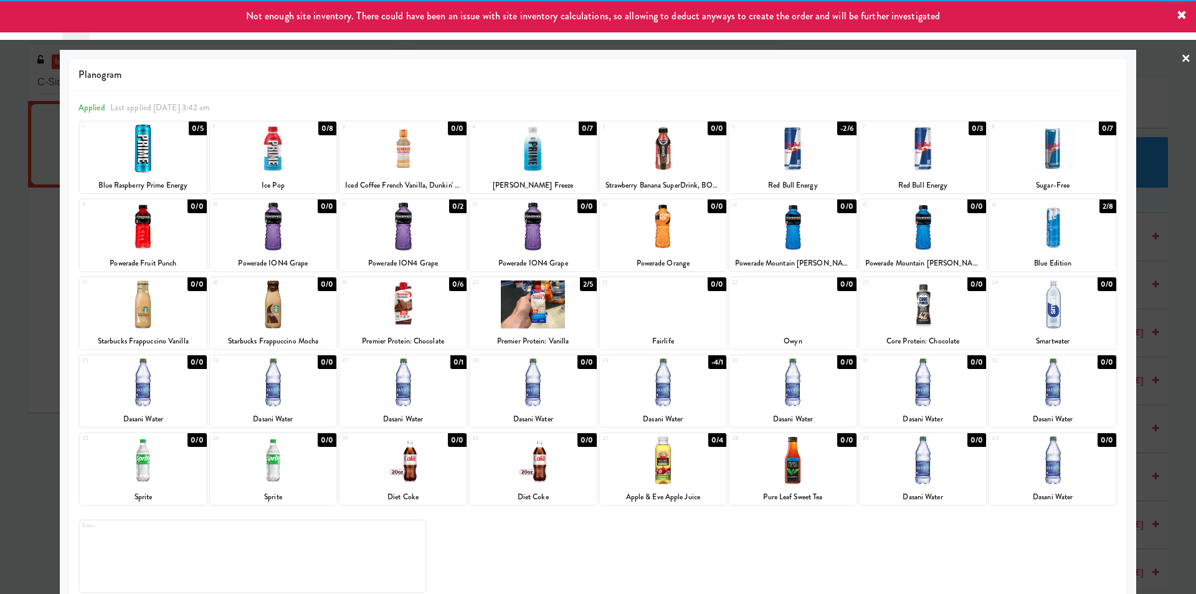
click at [161, 381] on div at bounding box center [143, 382] width 127 height 48
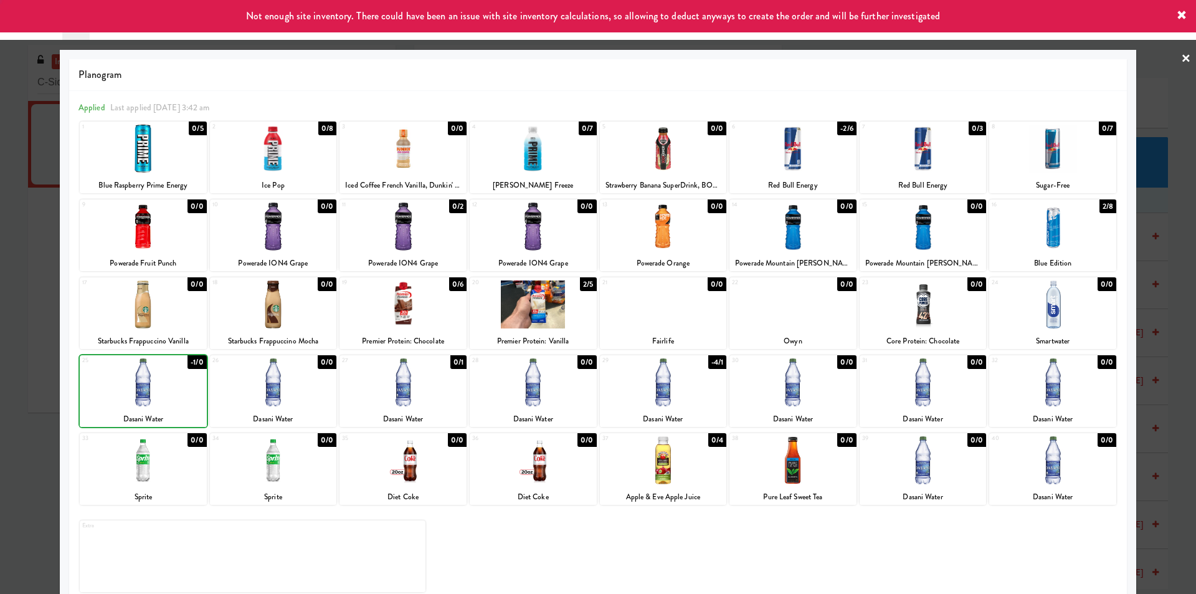
click at [161, 381] on div at bounding box center [143, 382] width 127 height 48
click at [403, 386] on div at bounding box center [402, 382] width 127 height 48
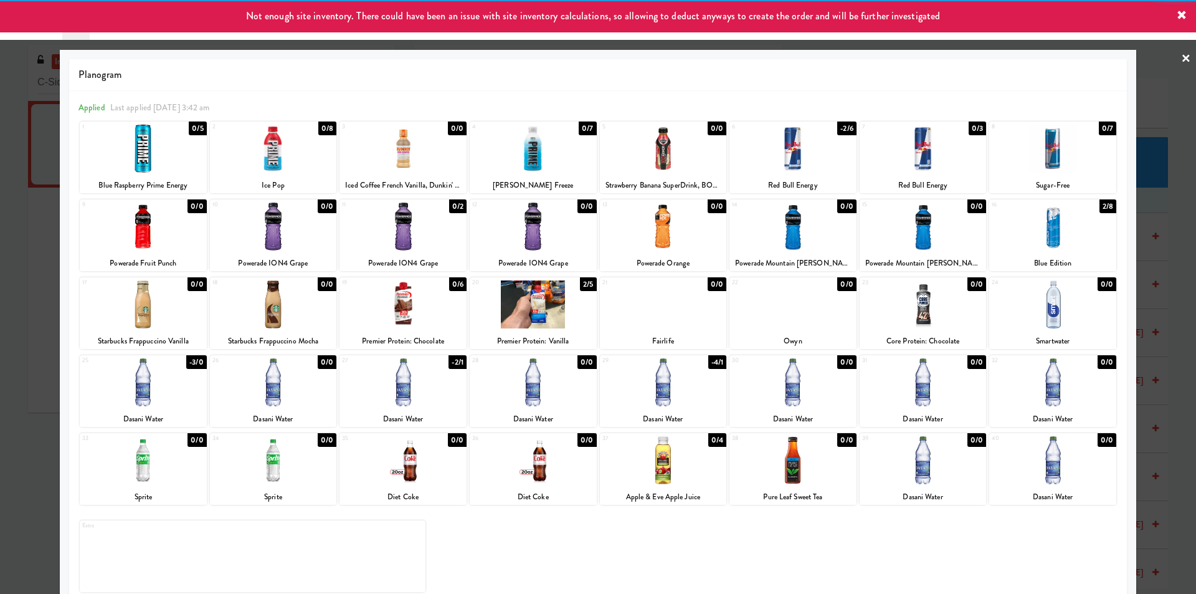
click at [1013, 446] on div at bounding box center [1052, 460] width 127 height 48
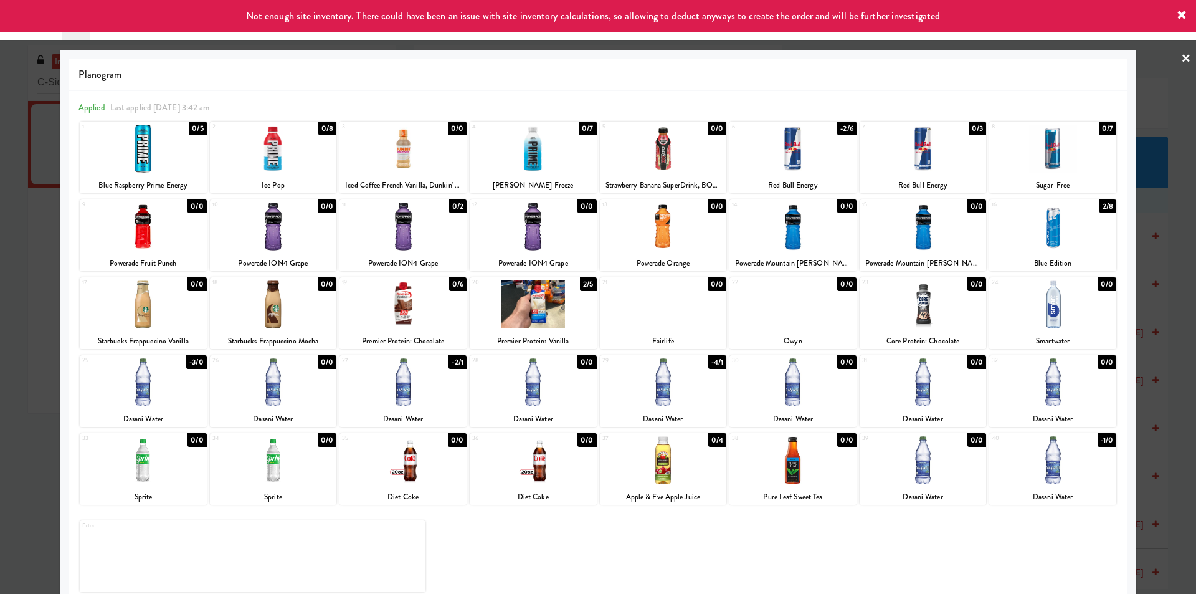
click at [1004, 403] on div at bounding box center [1052, 382] width 127 height 48
click at [673, 385] on div at bounding box center [663, 382] width 127 height 48
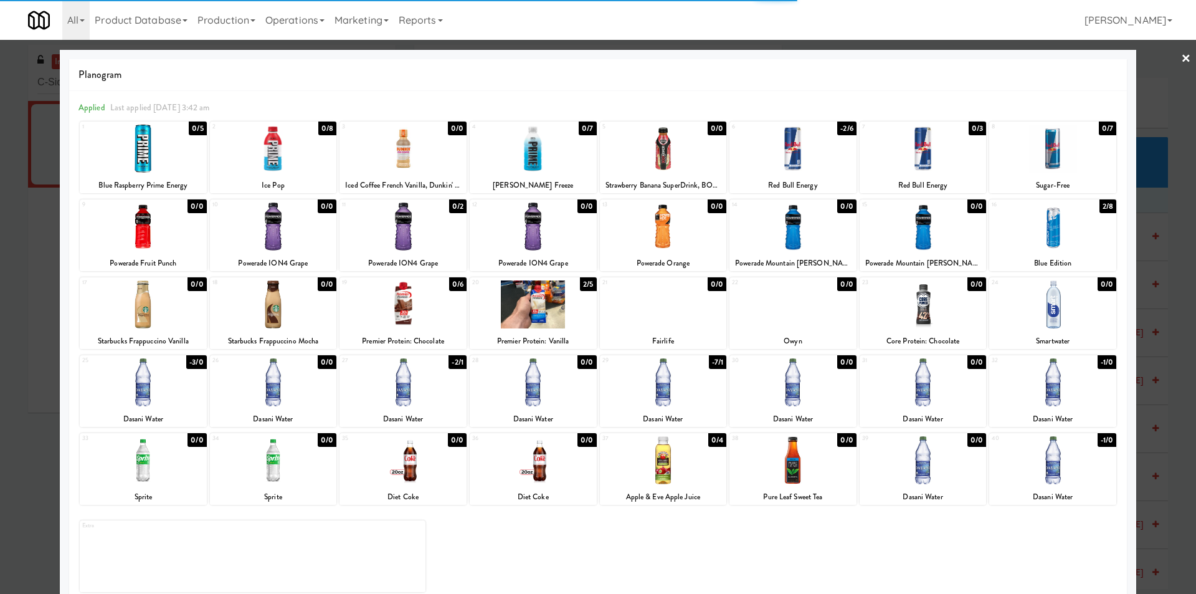
click at [474, 390] on div at bounding box center [533, 382] width 127 height 48
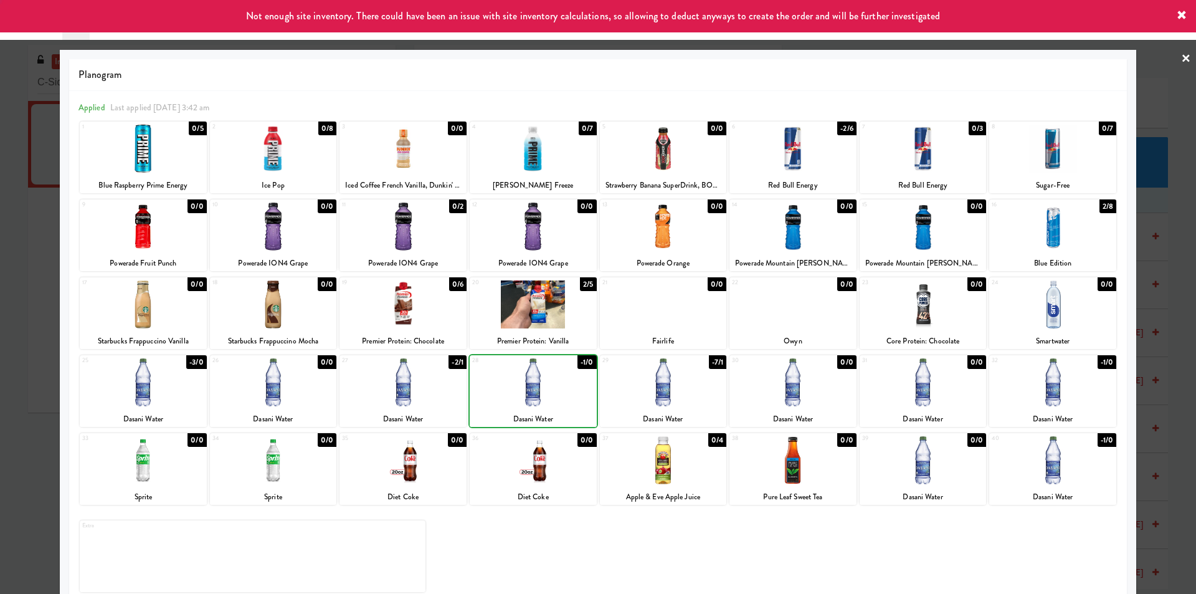
click at [395, 390] on div at bounding box center [402, 382] width 127 height 48
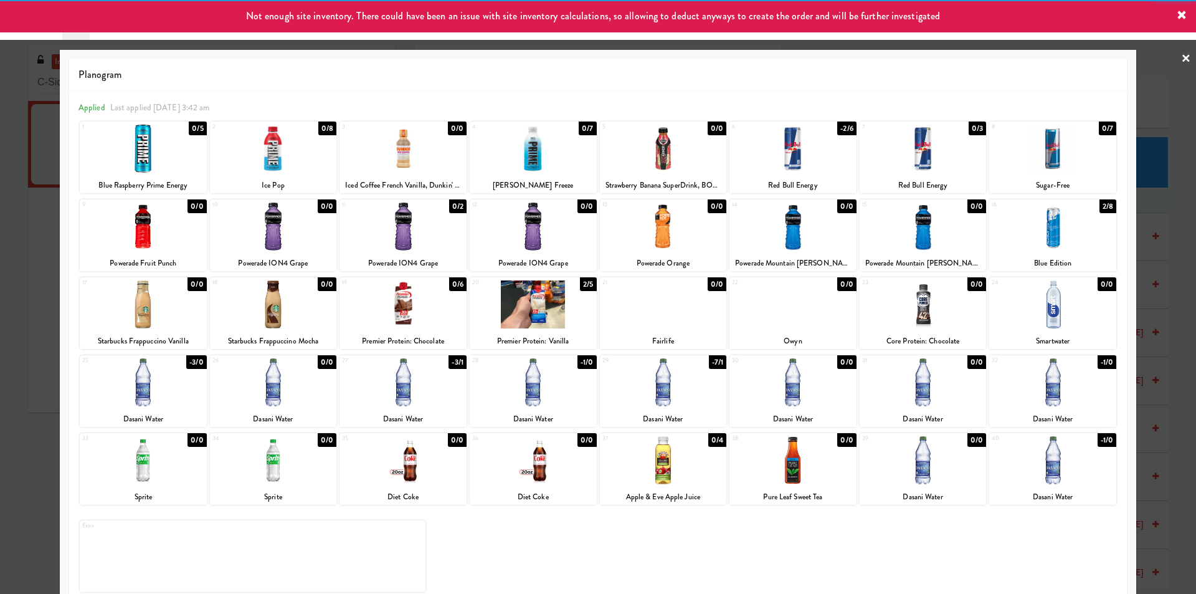
click at [529, 383] on div at bounding box center [533, 382] width 127 height 48
click at [1162, 323] on div at bounding box center [598, 297] width 1196 height 594
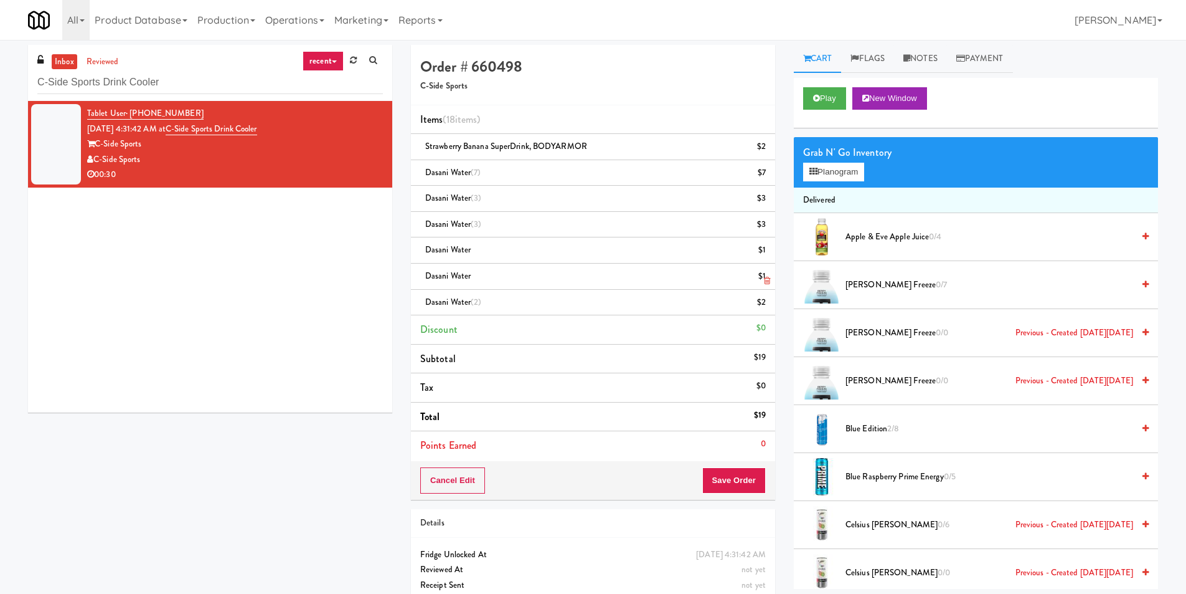
click at [768, 275] on link at bounding box center [764, 281] width 11 height 16
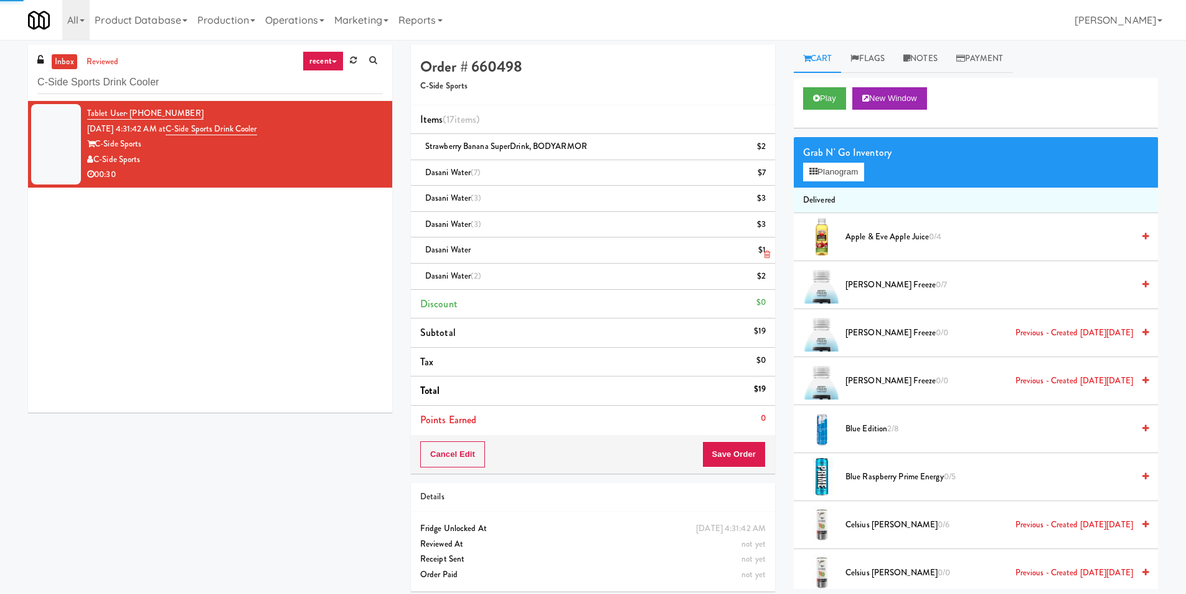
click at [766, 251] on icon at bounding box center [767, 254] width 6 height 8
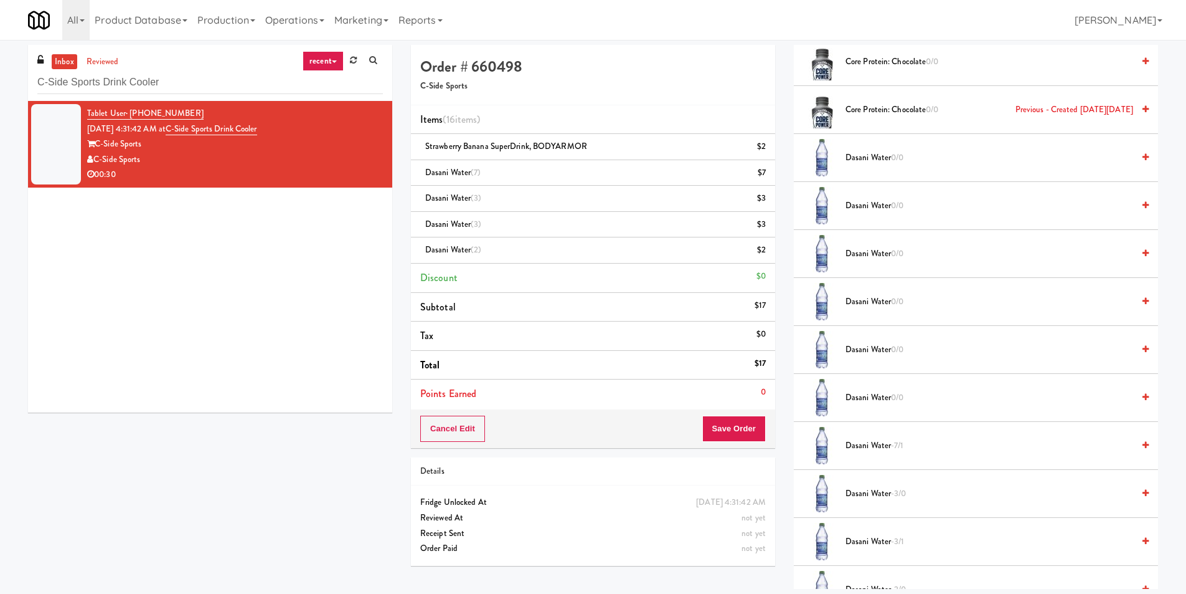
scroll to position [1059, 0]
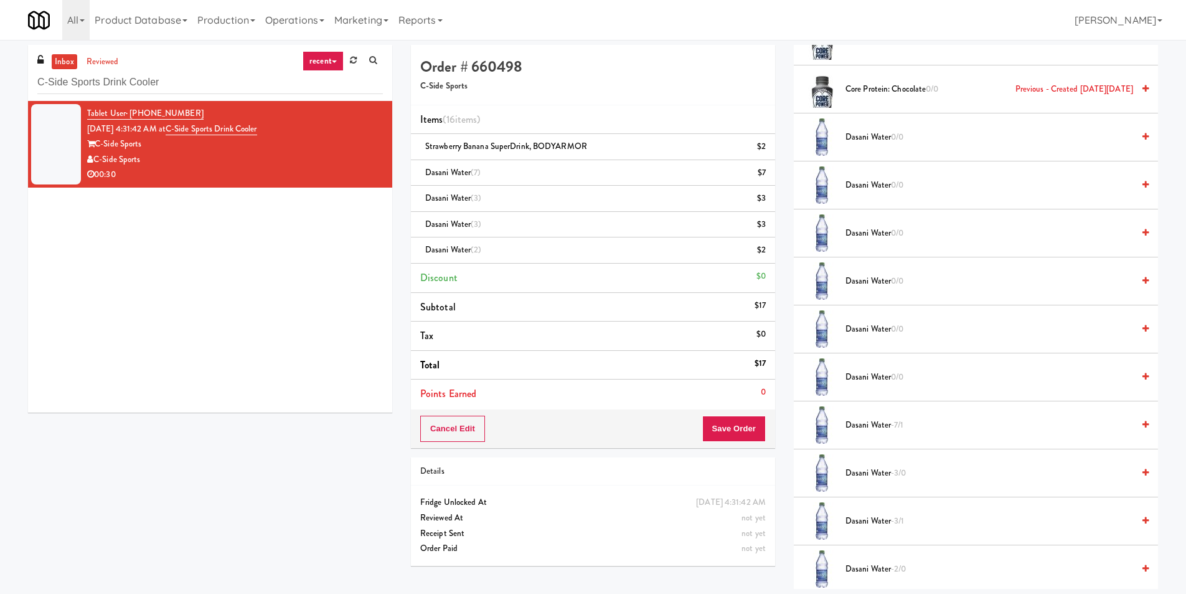
click at [904, 327] on span "0/0" at bounding box center [897, 329] width 12 height 12
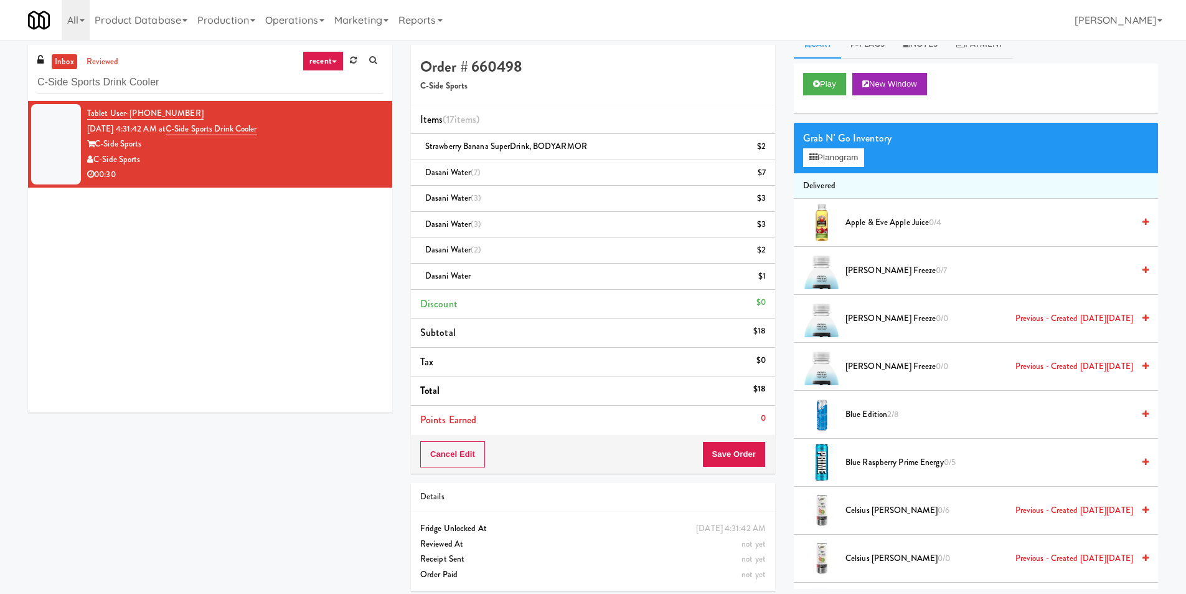
scroll to position [0, 0]
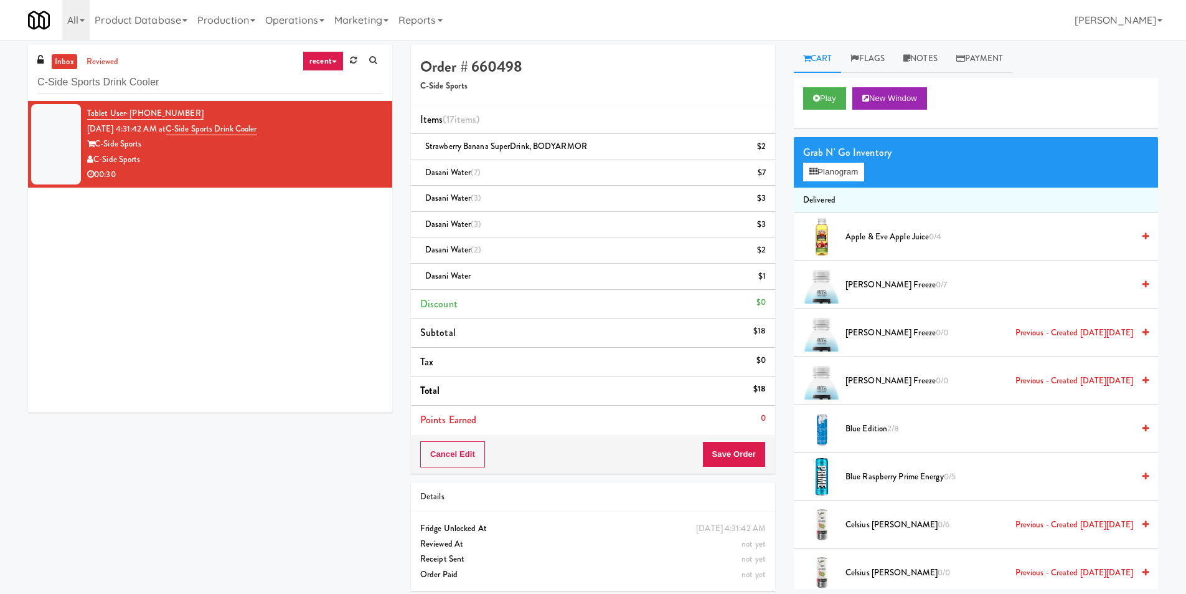
click at [936, 73] on div "Cart Flags Notes Payment Play New Window Grab N' Go Inventory Planogram Deliver…" at bounding box center [976, 317] width 383 height 544
click at [933, 60] on link "Notes" at bounding box center [920, 59] width 53 height 28
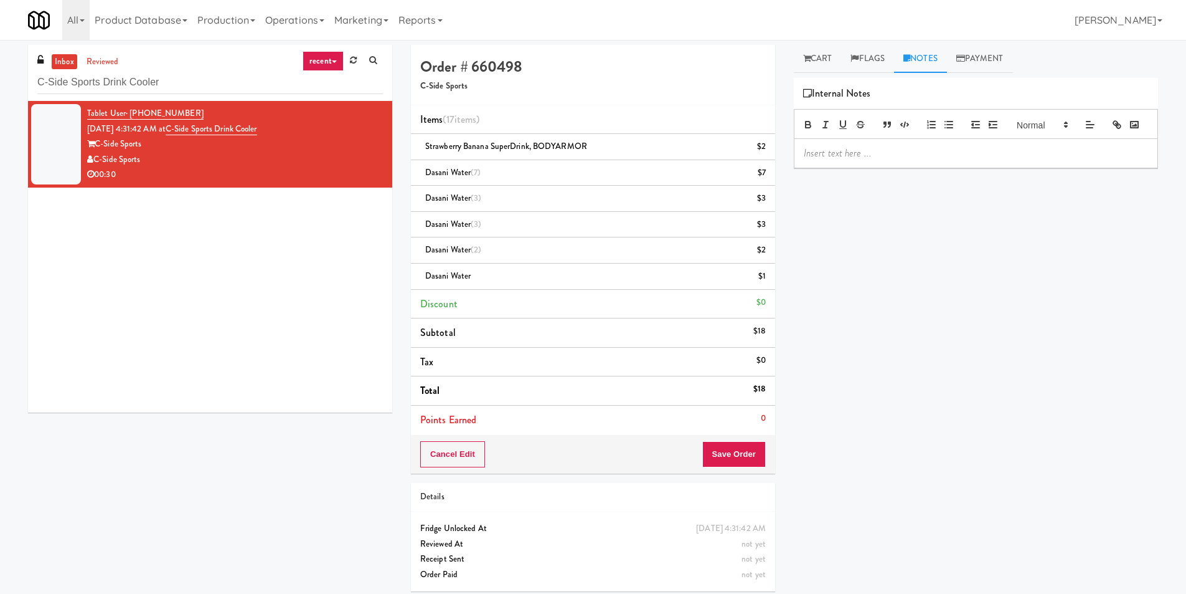
click at [907, 160] on p at bounding box center [976, 153] width 344 height 14
click at [953, 168] on p "[PERSON_NAME]: 2 [DEMOGRAPHIC_DATA] customers quickly took a large amount of Da…" at bounding box center [976, 160] width 344 height 28
click at [958, 168] on p "[PERSON_NAME]: 2 [DEMOGRAPHIC_DATA] customers quickly took a large amount of Da…" at bounding box center [976, 160] width 344 height 28
click at [1087, 174] on p "[PERSON_NAME]: 2 [DEMOGRAPHIC_DATA] customers quickly took large amount of Dasa…" at bounding box center [976, 160] width 344 height 28
copy link "C-Side Sports Drink Cooler"
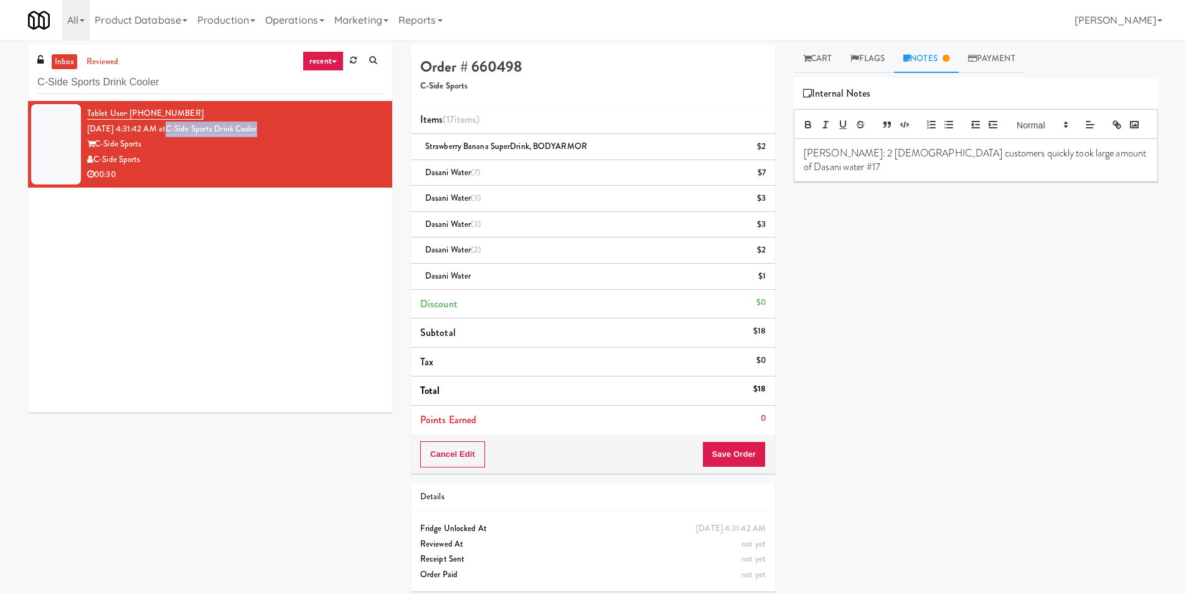
drag, startPoint x: 287, startPoint y: 126, endPoint x: 185, endPoint y: 134, distance: 102.4
click at [185, 134] on div "Tablet User · (724) 317-6586 [DATE] 4:31:42 AM at C-Side Sports Drink Cooler C-…" at bounding box center [235, 144] width 296 height 77
copy div "C-Side Sports"
drag, startPoint x: 131, startPoint y: 163, endPoint x: 97, endPoint y: 166, distance: 34.5
click at [97, 166] on div "C-Side Sports" at bounding box center [235, 160] width 296 height 16
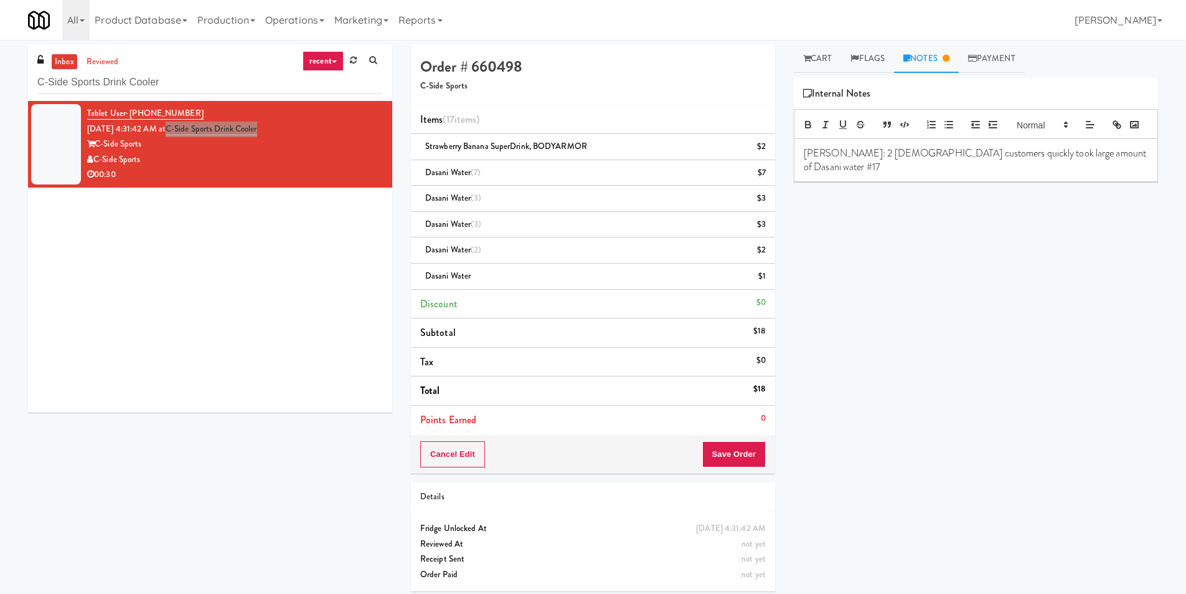
copy span "[PHONE_NUMBER]"
drag, startPoint x: 194, startPoint y: 114, endPoint x: 131, endPoint y: 118, distance: 63.6
click at [131, 118] on div "Tablet User · (724) 317-6586 [DATE] 4:31:42 AM at C-Side Sports Drink Cooler C-…" at bounding box center [235, 144] width 296 height 77
click at [761, 386] on div "$18" at bounding box center [760, 389] width 12 height 16
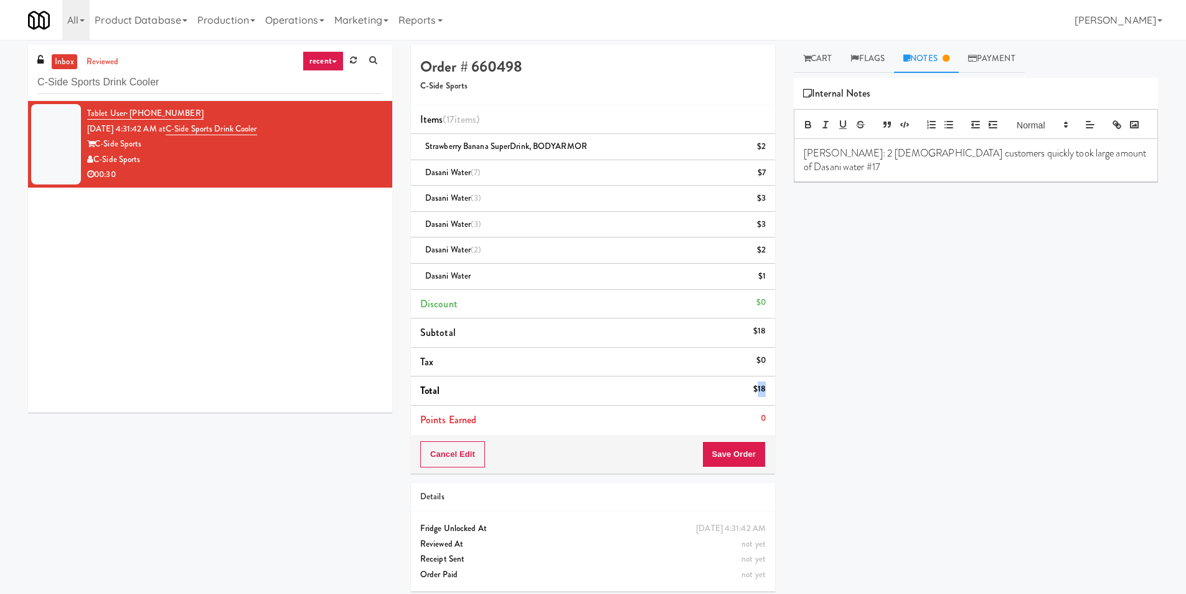
copy div "18"
click at [744, 388] on li "Total $18" at bounding box center [593, 390] width 364 height 29
drag, startPoint x: 752, startPoint y: 387, endPoint x: 767, endPoint y: 389, distance: 14.4
click at [767, 389] on li "Total $18" at bounding box center [593, 390] width 364 height 29
click at [760, 389] on div "$18" at bounding box center [760, 389] width 12 height 16
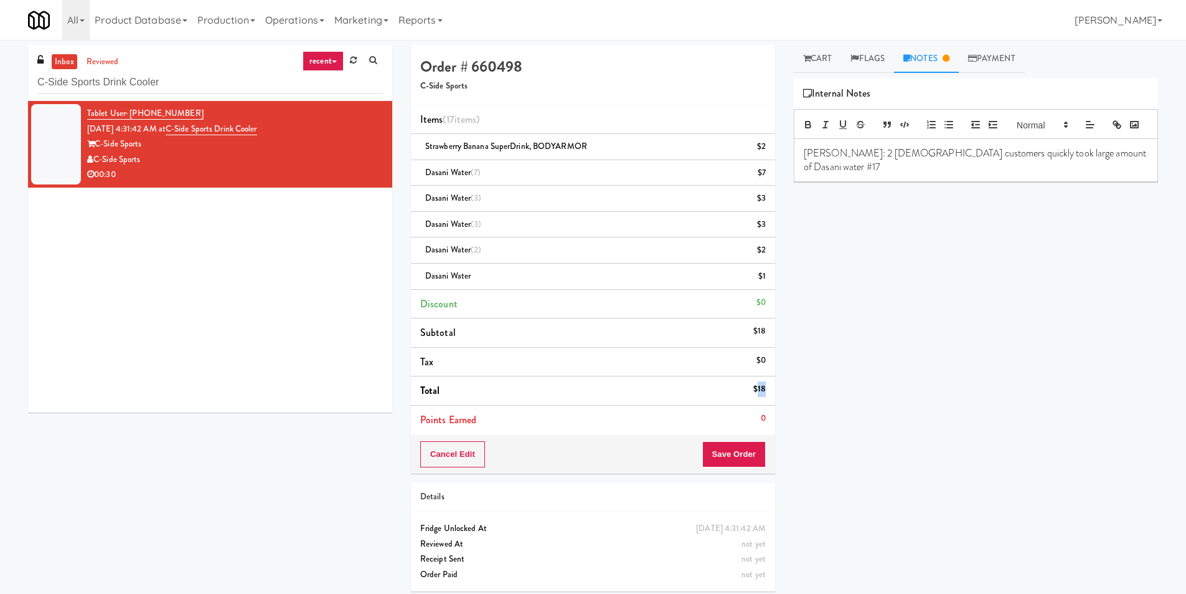
click at [760, 389] on div "$18" at bounding box center [760, 389] width 12 height 16
copy li "$18"
drag, startPoint x: 752, startPoint y: 389, endPoint x: 765, endPoint y: 387, distance: 13.8
click at [765, 387] on li "Total $18" at bounding box center [593, 390] width 364 height 29
drag, startPoint x: 731, startPoint y: 453, endPoint x: 740, endPoint y: 453, distance: 8.7
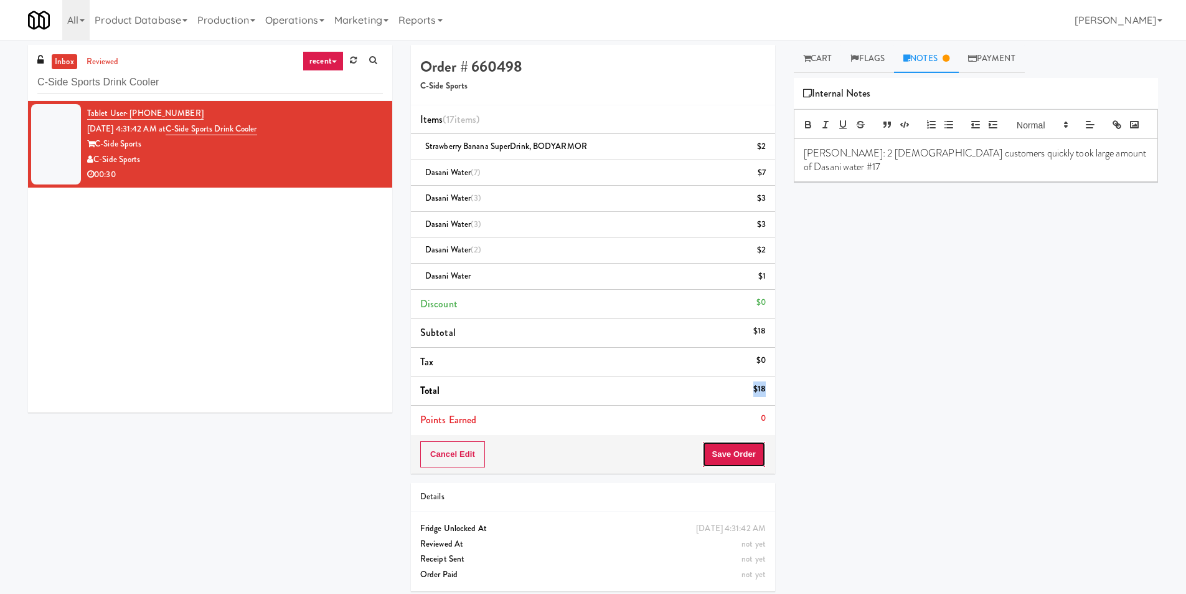
click at [732, 454] on button "Save Order" at bounding box center [734, 454] width 64 height 26
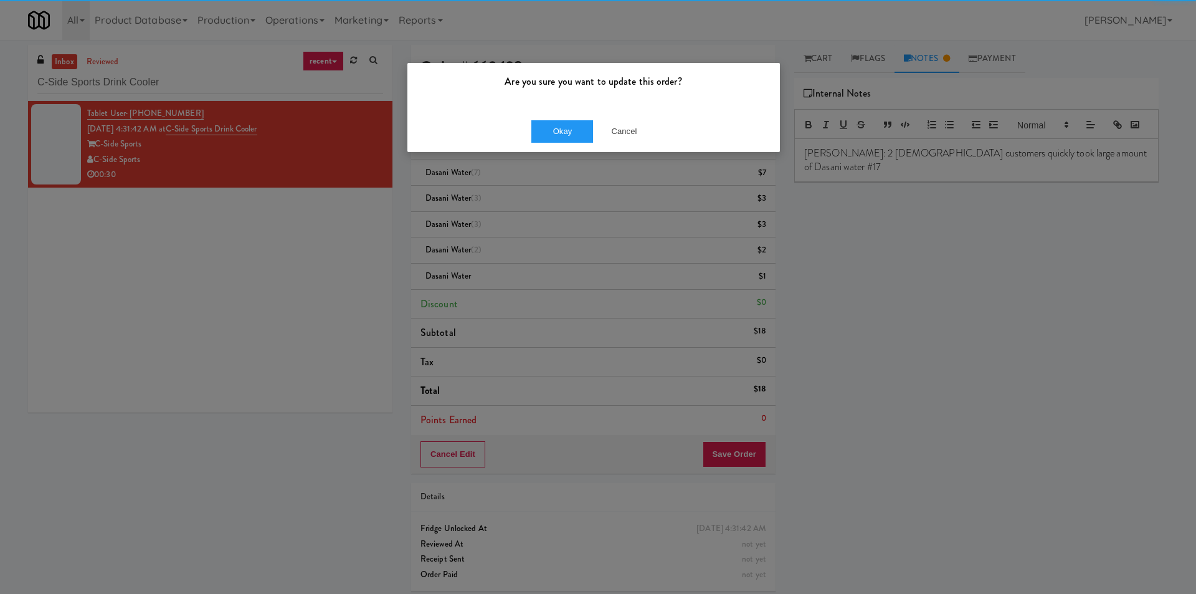
click at [551, 116] on div "Okay Cancel" at bounding box center [593, 131] width 372 height 42
click at [561, 123] on button "Okay" at bounding box center [562, 131] width 62 height 22
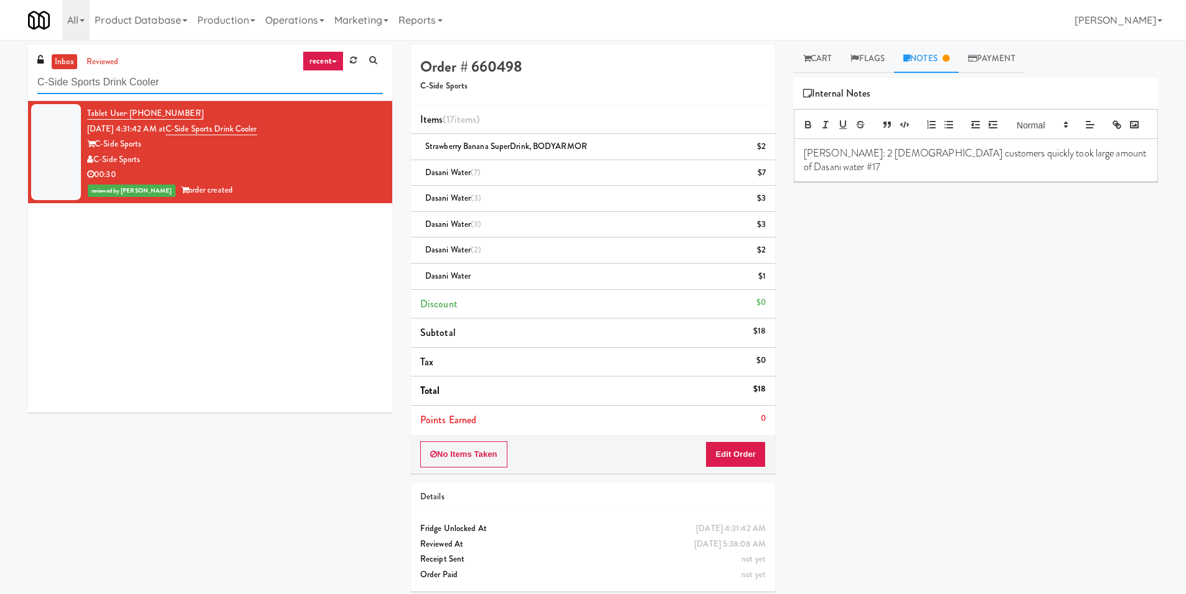
click at [191, 83] on input "C-Side Sports Drink Cooler" at bounding box center [210, 82] width 346 height 23
click at [192, 82] on input "C-Side Sports Drink Cooler" at bounding box center [210, 82] width 346 height 23
paste input "White Furniture 01"
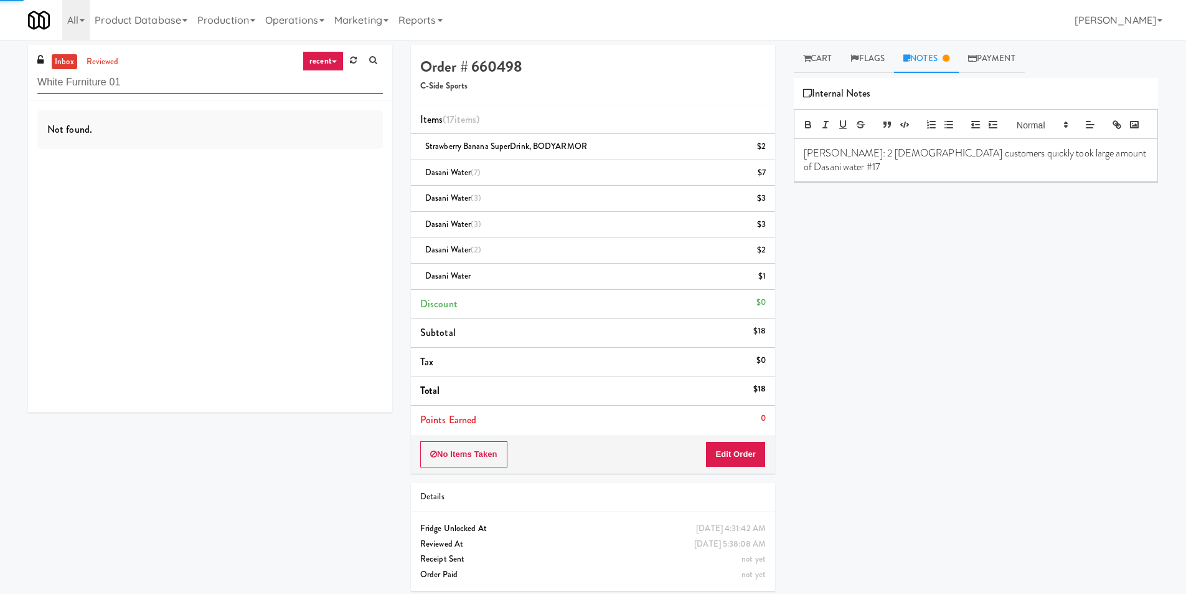
type input "White Furniture 01"
click at [339, 168] on div "Not found." at bounding box center [210, 256] width 364 height 311
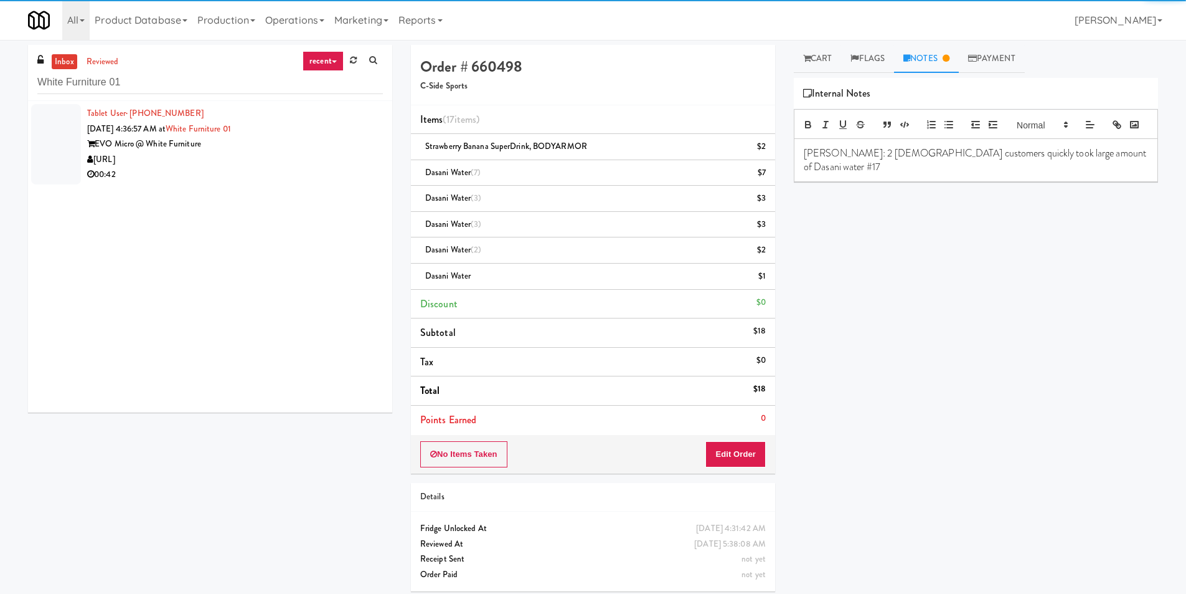
click at [354, 164] on div "[URL]" at bounding box center [235, 160] width 296 height 16
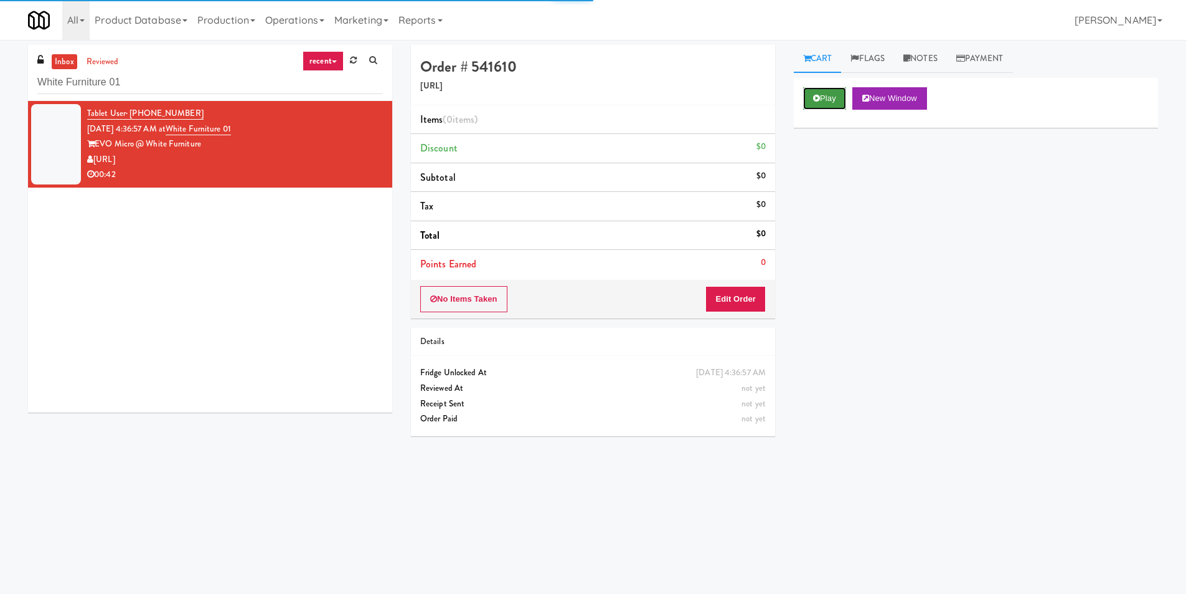
click at [831, 97] on button "Play" at bounding box center [824, 98] width 43 height 22
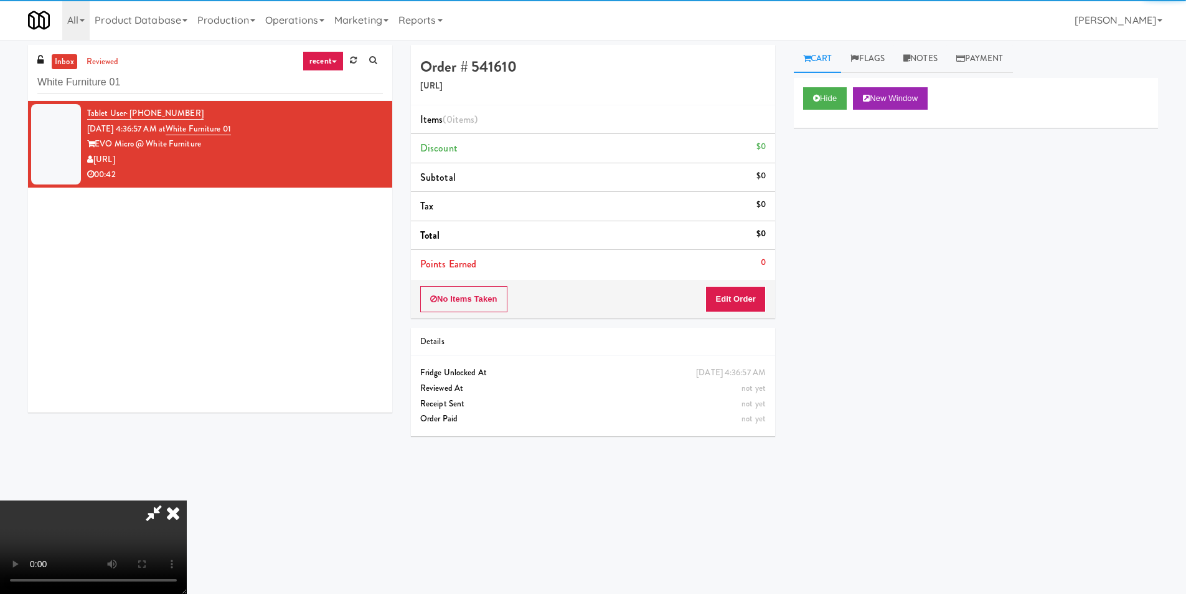
click at [752, 270] on li "Points Earned 0" at bounding box center [593, 264] width 364 height 29
click at [761, 294] on button "Edit Order" at bounding box center [736, 299] width 60 height 26
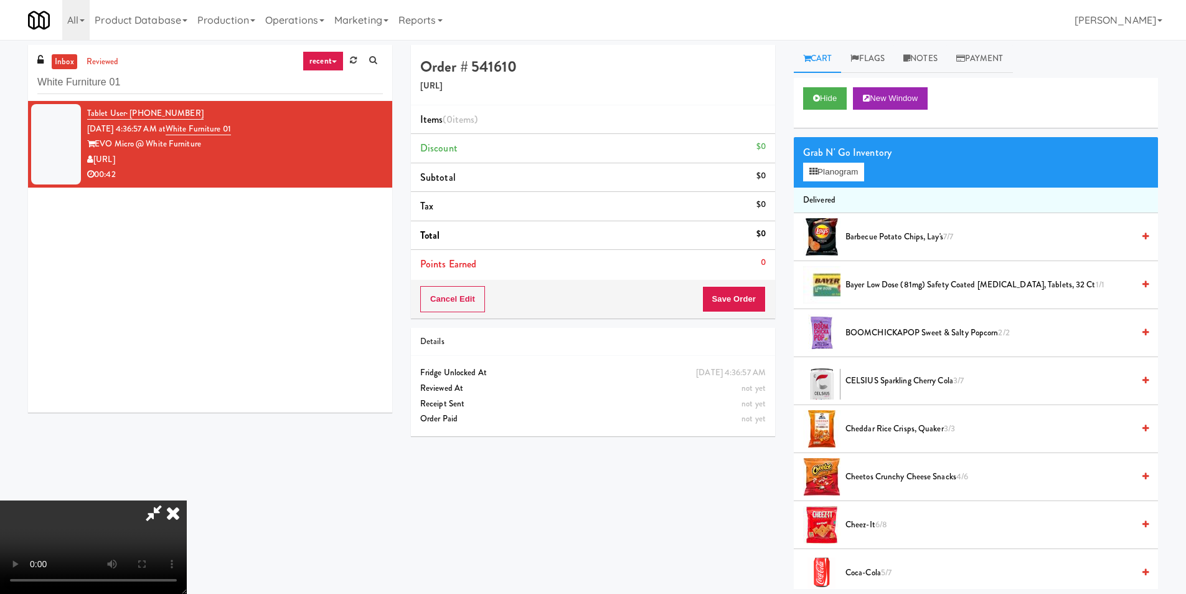
scroll to position [1, 0]
click at [187, 500] on video at bounding box center [93, 546] width 187 height 93
click at [833, 182] on div "Grab N' Go Inventory Planogram" at bounding box center [976, 162] width 364 height 50
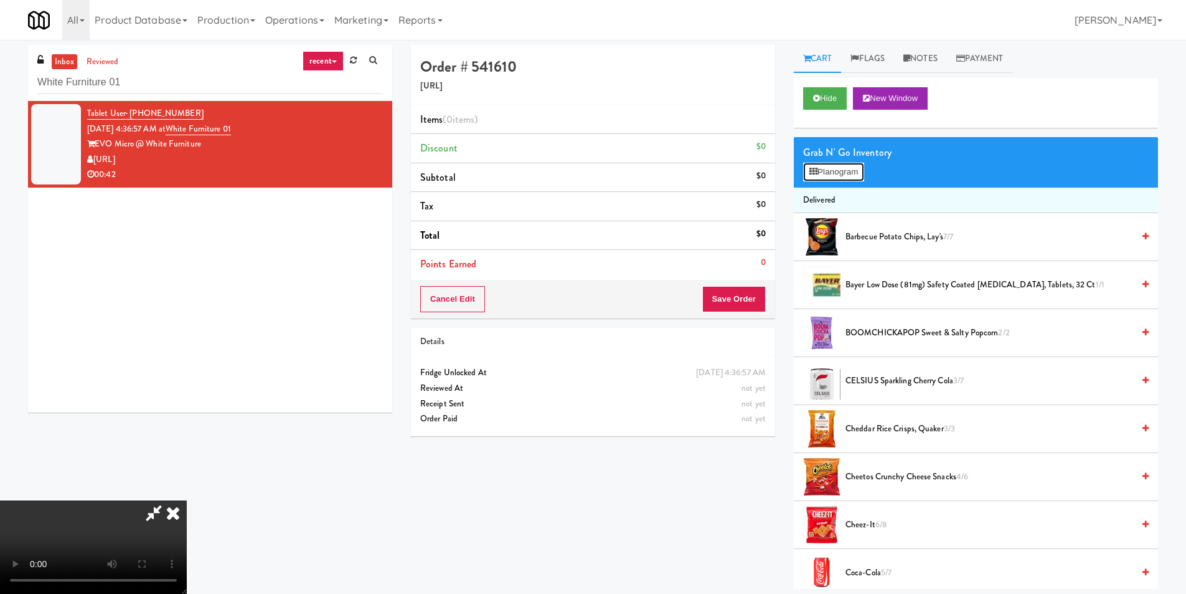
click at [833, 179] on button "Planogram" at bounding box center [833, 172] width 61 height 19
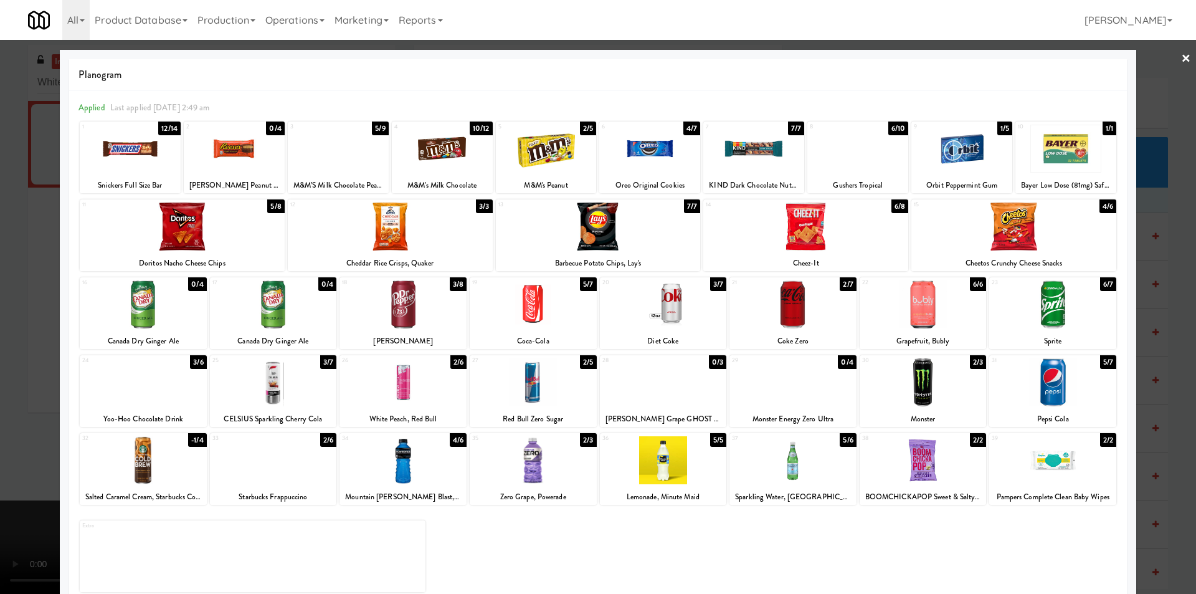
click at [351, 153] on div at bounding box center [338, 149] width 101 height 48
click at [823, 248] on div at bounding box center [805, 226] width 205 height 48
click at [770, 389] on div at bounding box center [792, 382] width 127 height 48
click at [526, 392] on div at bounding box center [533, 382] width 127 height 48
click at [1138, 449] on div at bounding box center [598, 297] width 1196 height 594
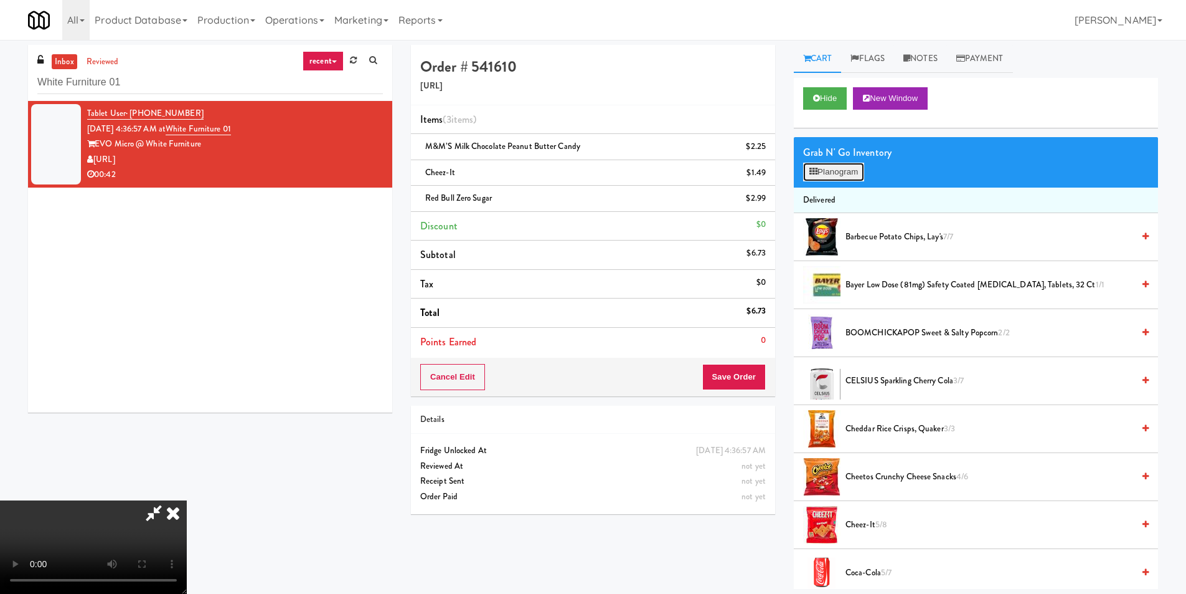
click at [814, 172] on icon at bounding box center [814, 172] width 8 height 8
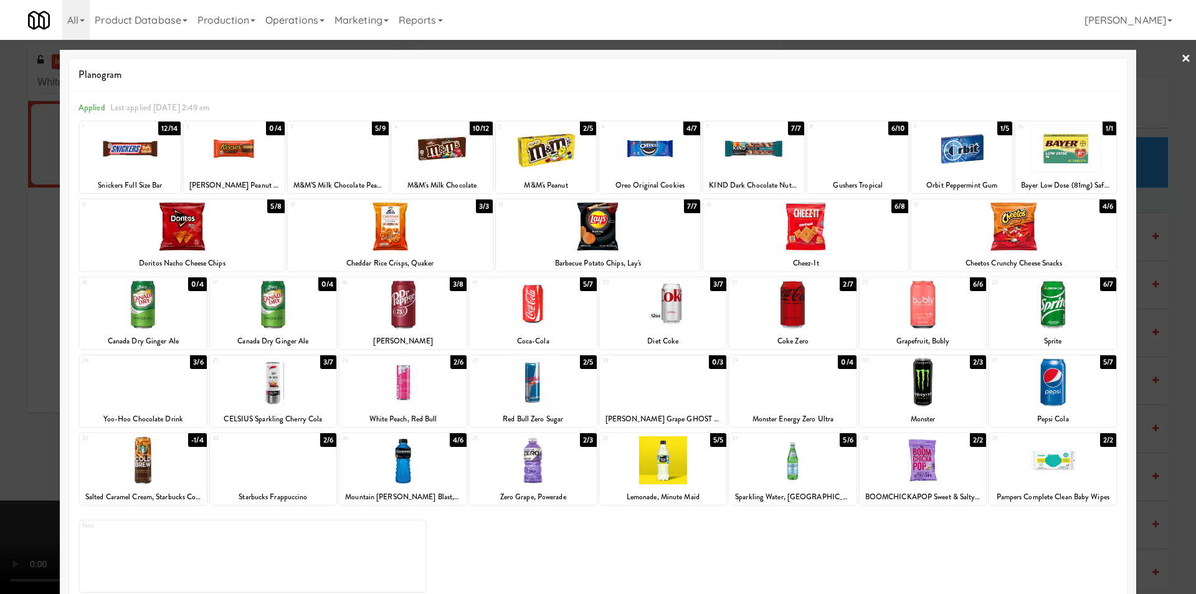
click at [658, 311] on div at bounding box center [663, 304] width 127 height 48
click at [1161, 360] on div at bounding box center [598, 297] width 1196 height 594
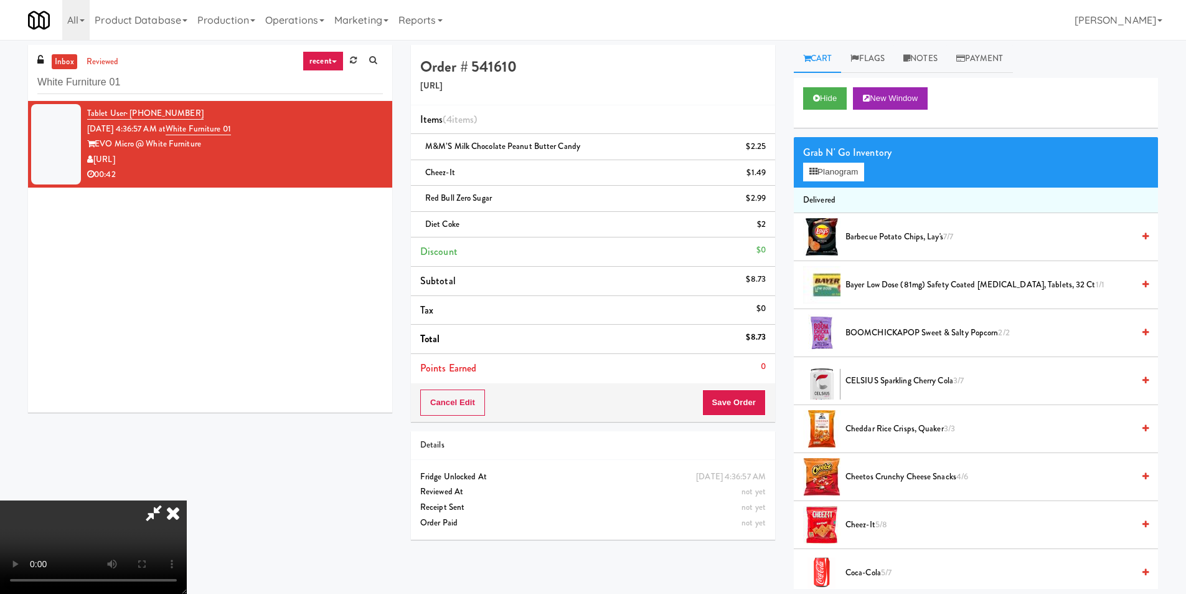
click at [187, 500] on video at bounding box center [93, 546] width 187 height 93
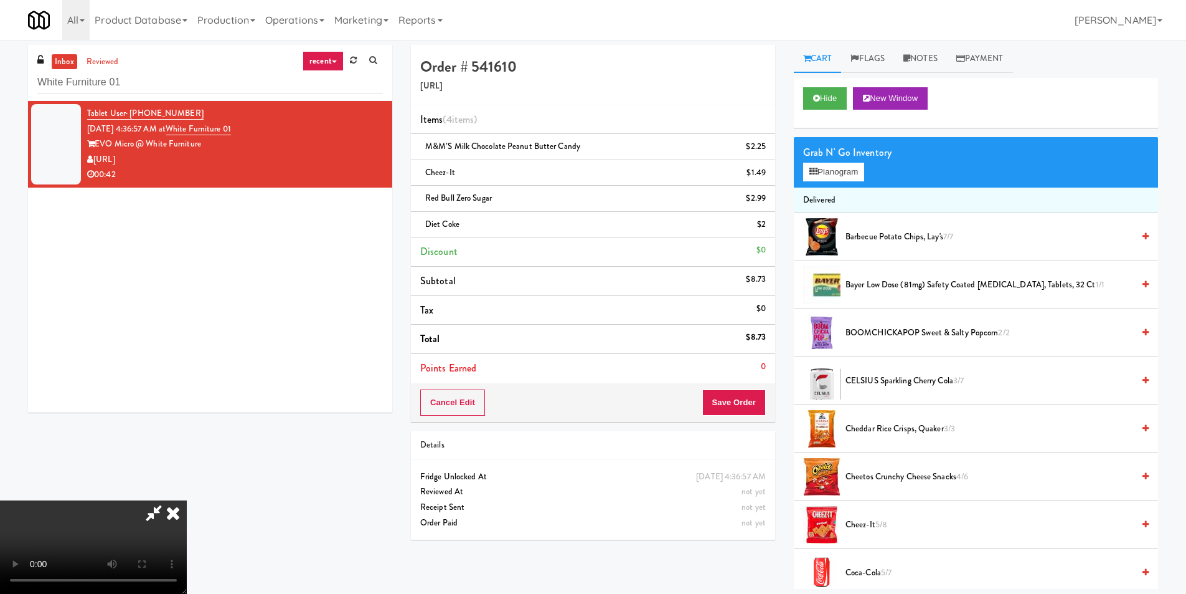
click at [187, 500] on video at bounding box center [93, 546] width 187 height 93
click at [187, 500] on icon at bounding box center [172, 512] width 27 height 25
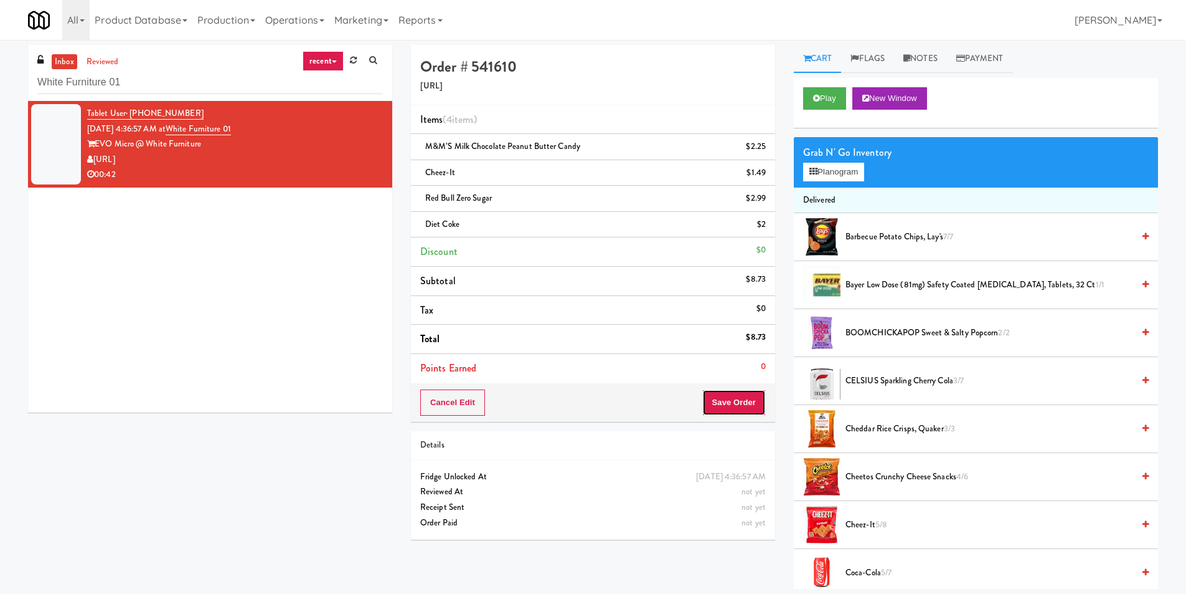
click at [732, 397] on button "Save Order" at bounding box center [734, 402] width 64 height 26
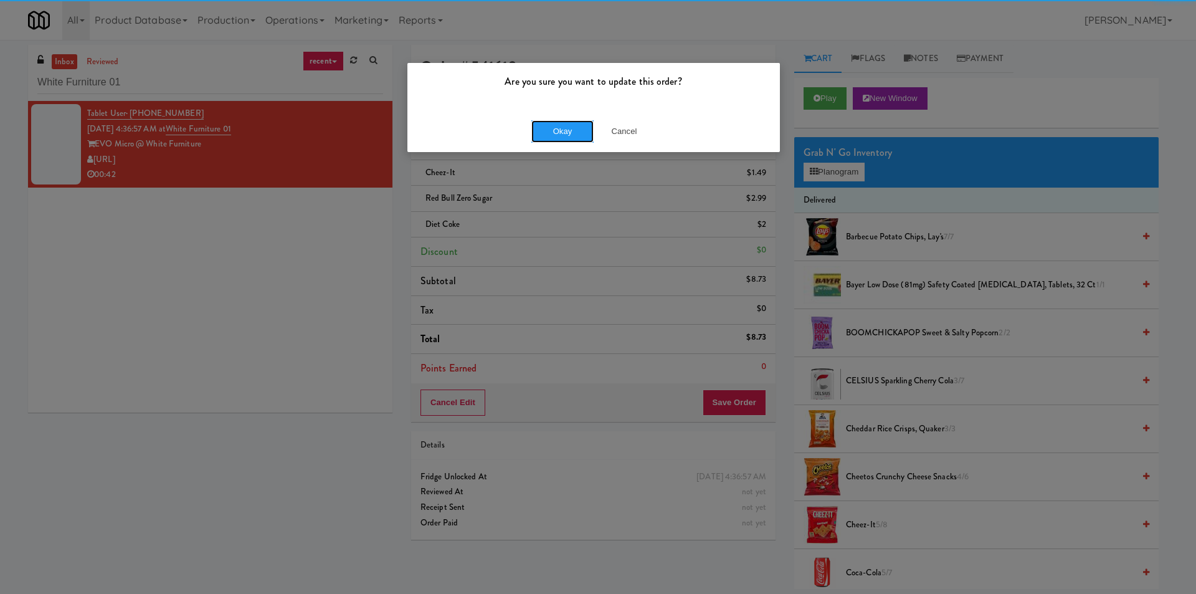
click at [550, 116] on div "Okay Cancel" at bounding box center [593, 131] width 372 height 42
click at [554, 122] on button "Okay" at bounding box center [562, 131] width 62 height 22
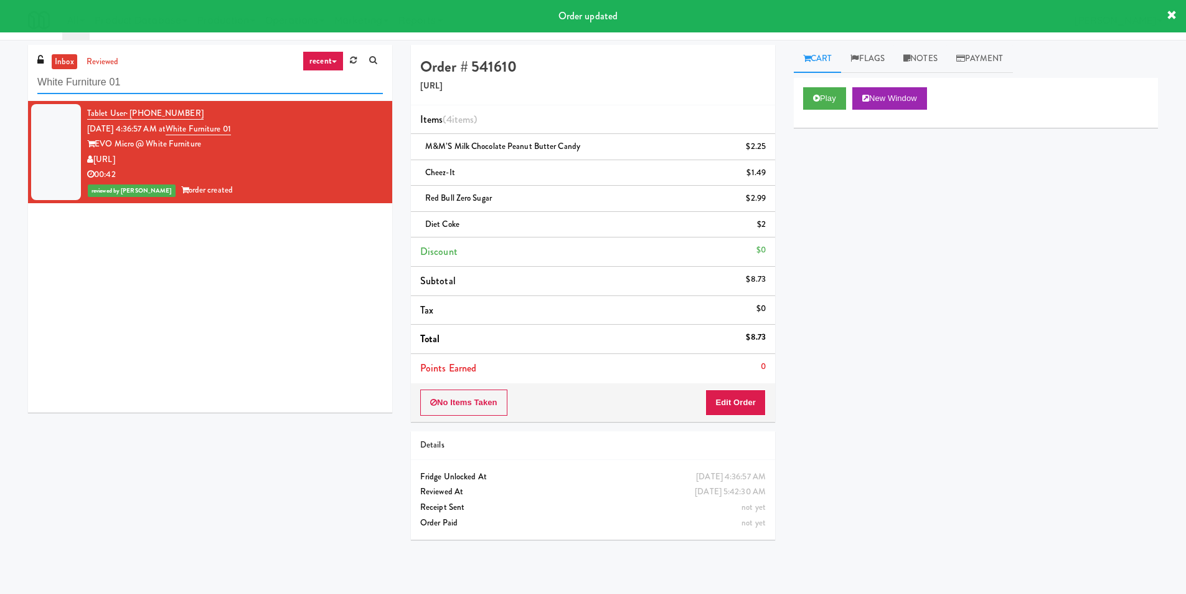
click at [214, 89] on input "White Furniture 01" at bounding box center [210, 82] width 346 height 23
paste input "1000 S [PERSON_NAME] - Left - Fridge"
type input "1000 S [PERSON_NAME] - Left - Fridge"
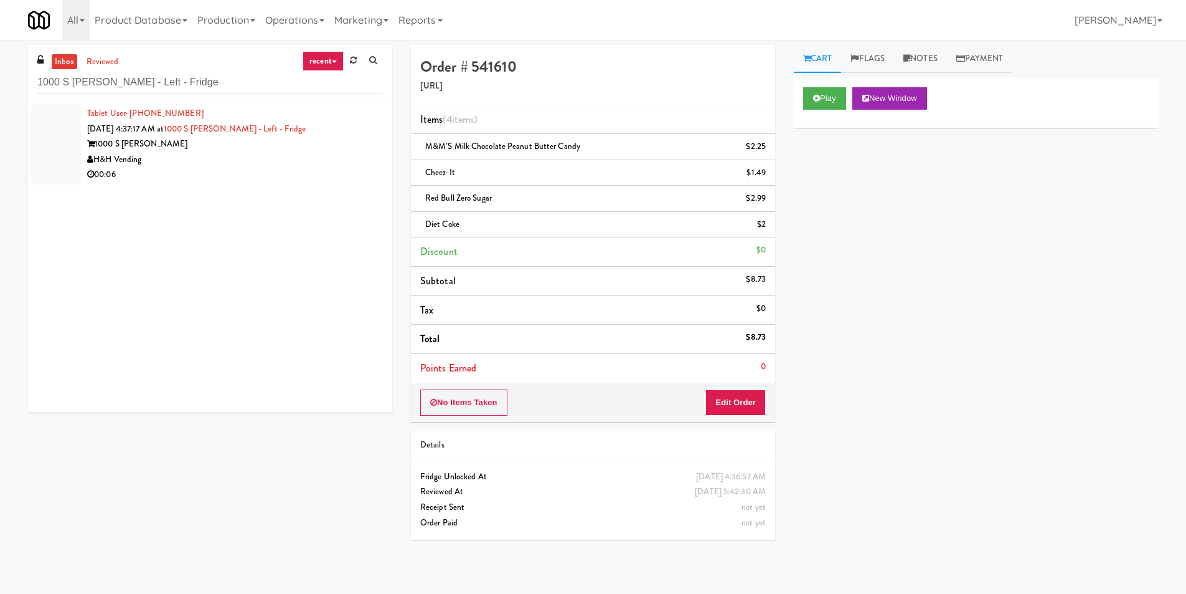
click at [278, 187] on div "Tablet User · (708) 200-5376 [DATE] 4:37:17 AM at 1000 S [PERSON_NAME] - Left -…" at bounding box center [210, 256] width 364 height 311
click at [288, 173] on div "00:06" at bounding box center [235, 175] width 296 height 16
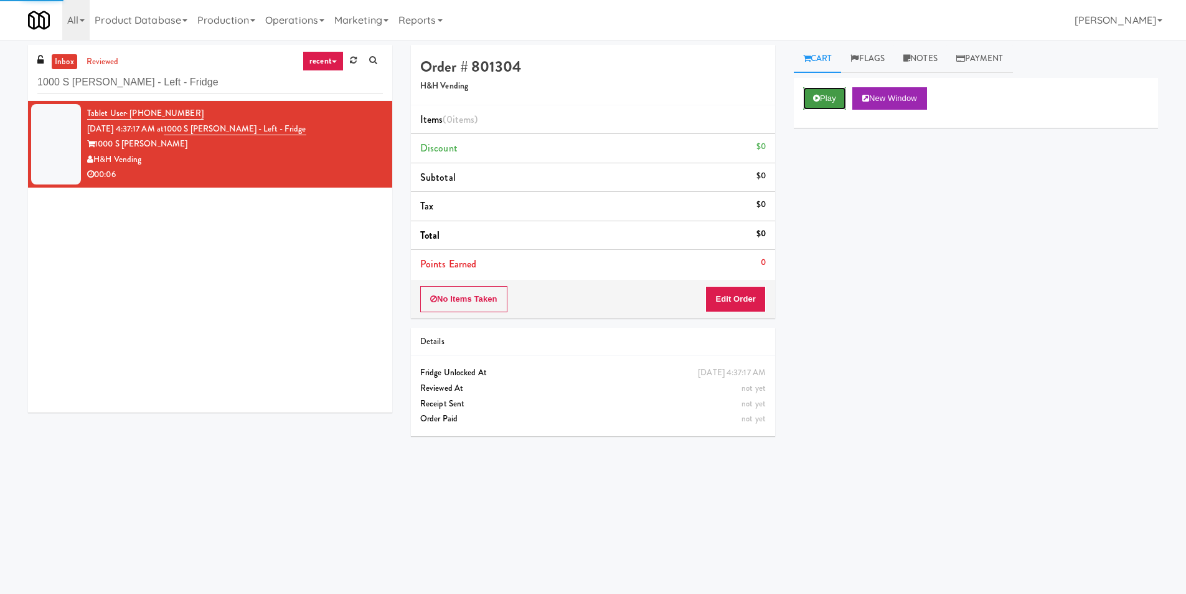
click at [844, 89] on button "Play" at bounding box center [824, 98] width 43 height 22
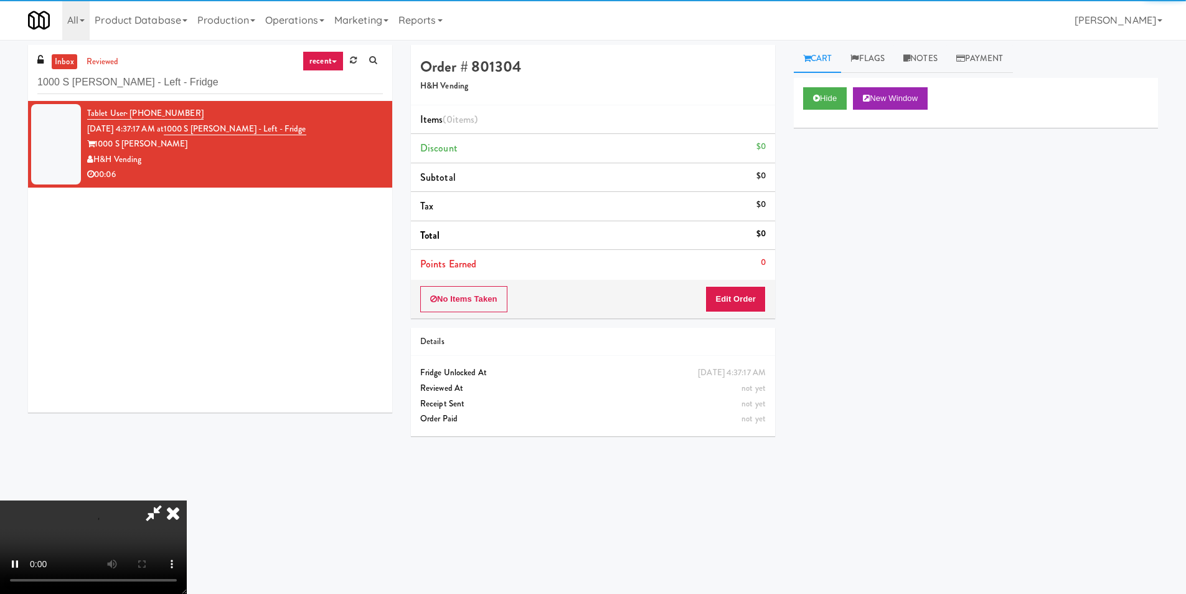
click at [738, 319] on div "Order # 801304 H&H Vending Items (0 items ) Discount $0 Subtotal $0 Tax $0 Tota…" at bounding box center [593, 245] width 383 height 400
click at [742, 302] on button "Edit Order" at bounding box center [736, 299] width 60 height 26
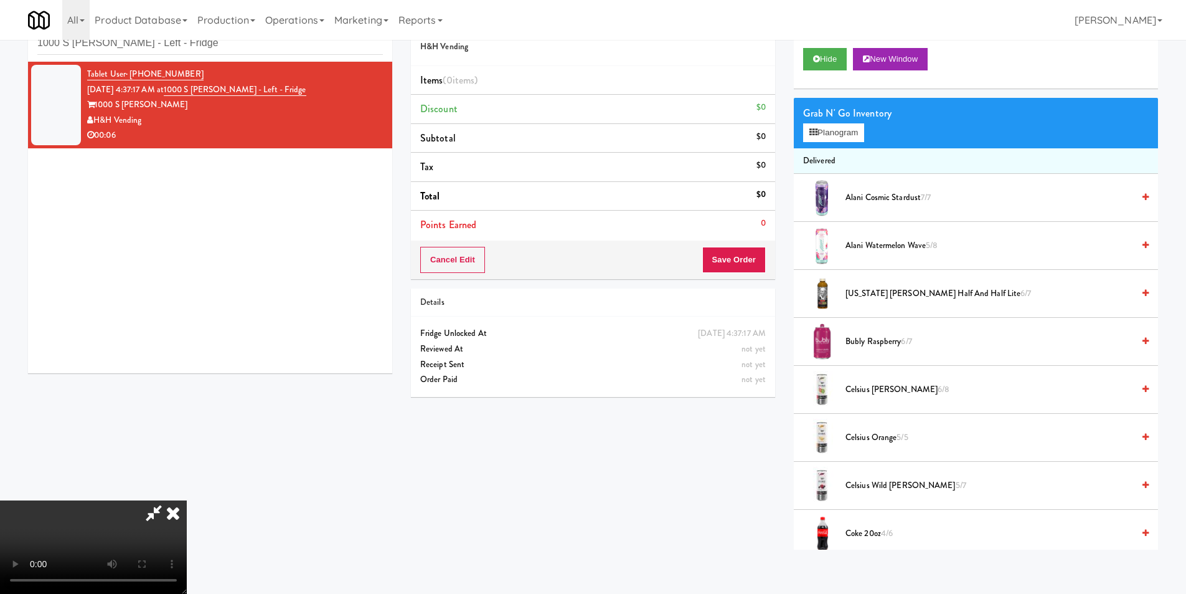
scroll to position [40, 0]
click at [187, 500] on video at bounding box center [93, 546] width 187 height 93
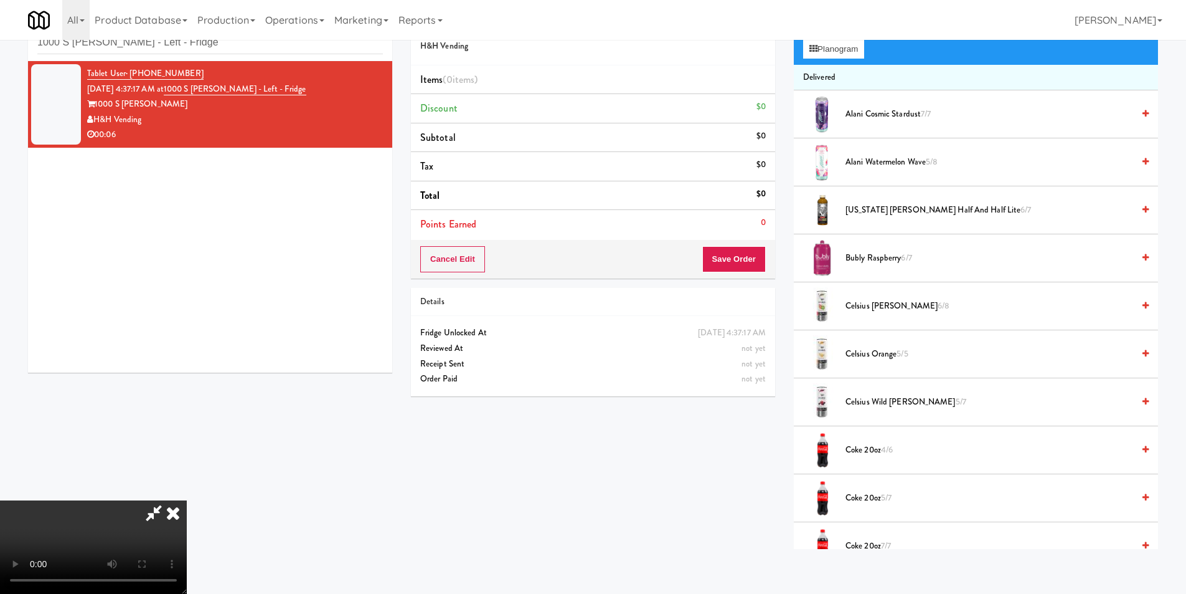
scroll to position [436, 0]
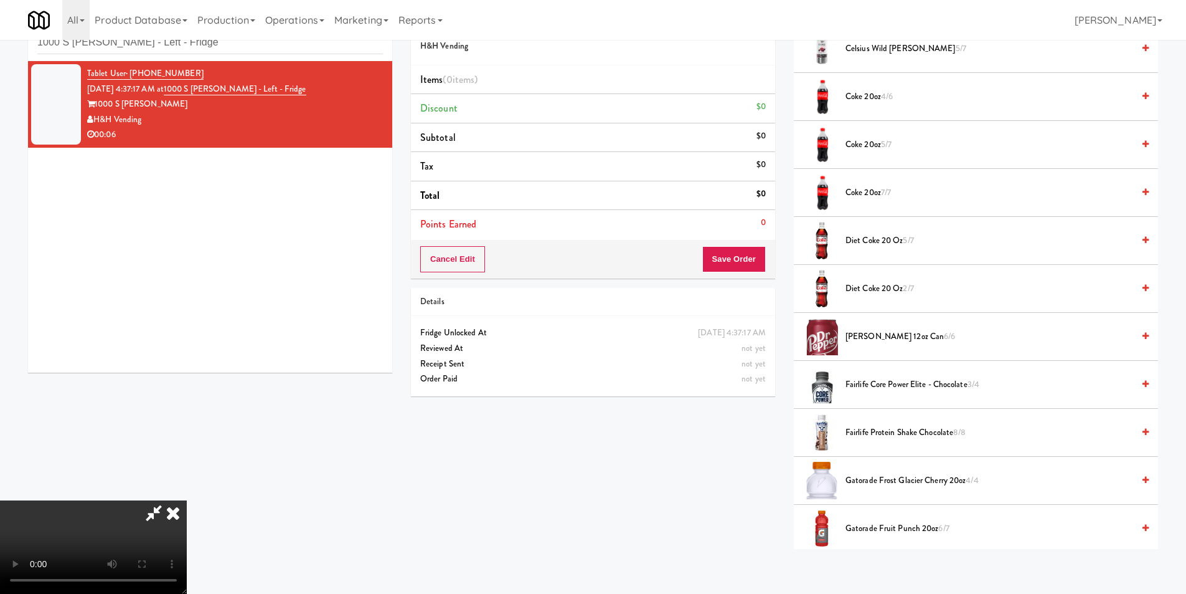
click at [876, 339] on span "[PERSON_NAME] 12oz can 6/6" at bounding box center [990, 337] width 288 height 16
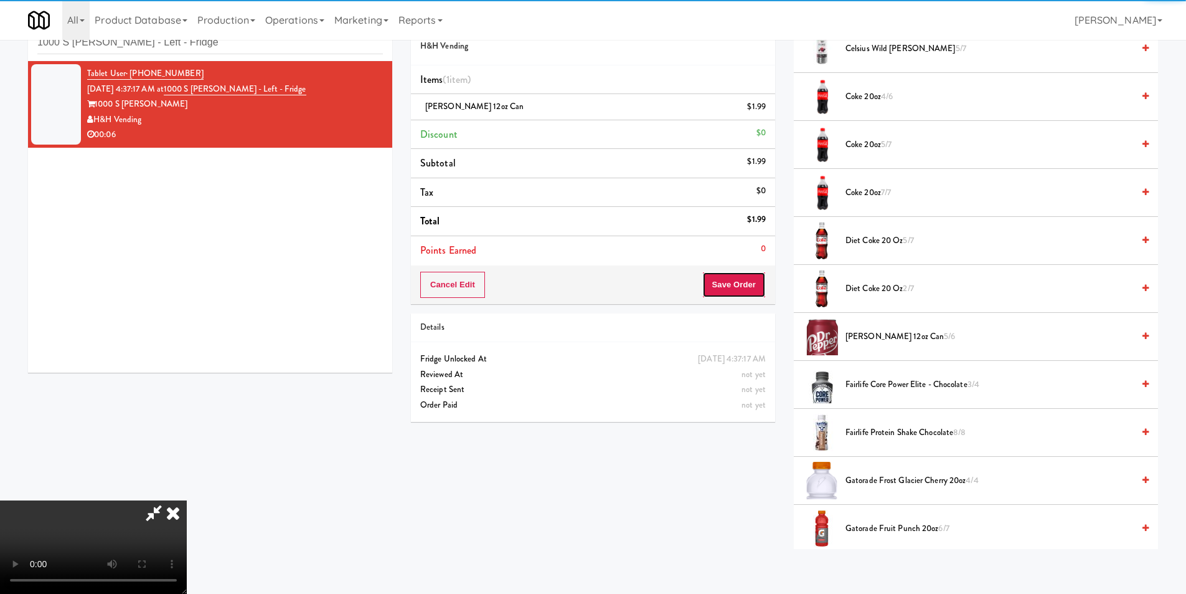
click at [749, 295] on button "Save Order" at bounding box center [734, 285] width 64 height 26
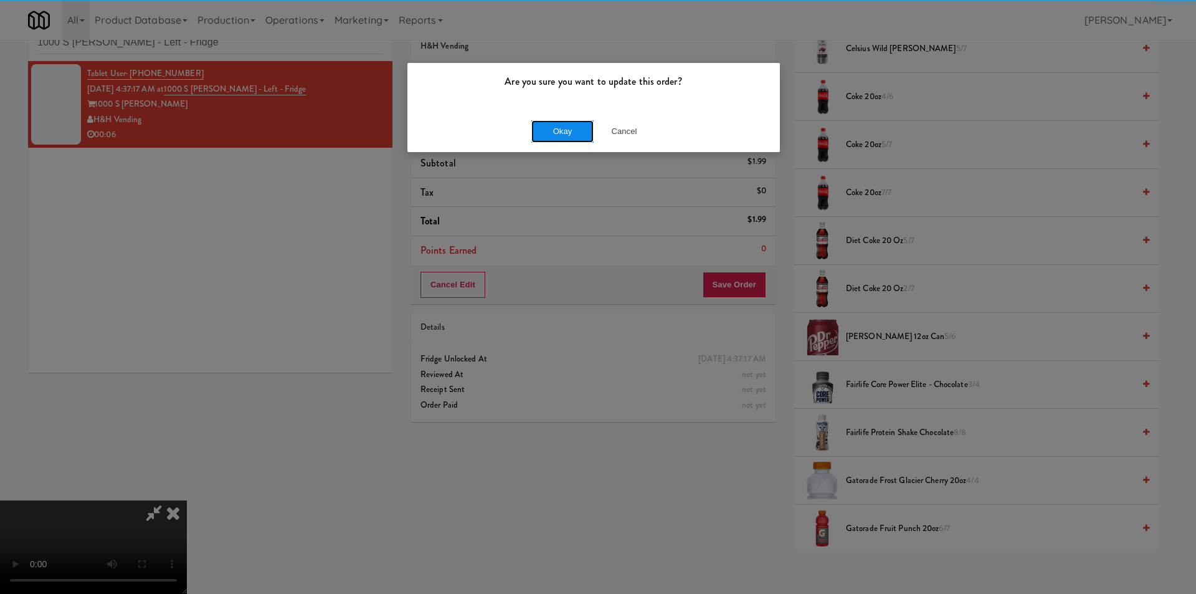
click at [563, 135] on button "Okay" at bounding box center [562, 131] width 62 height 22
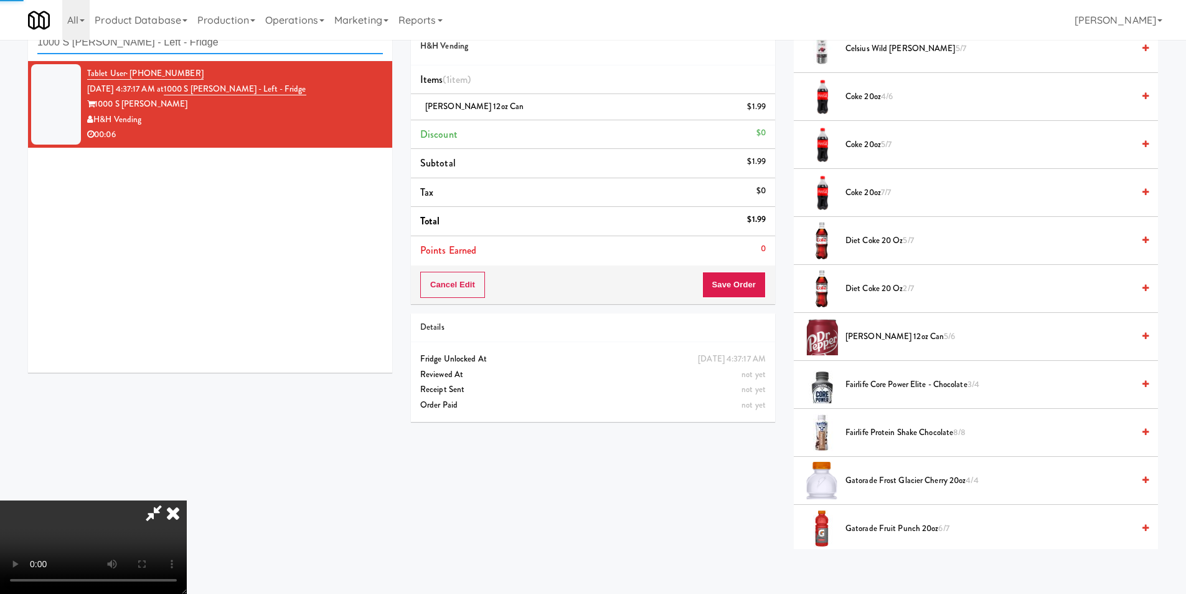
click at [248, 52] on input "1000 S [PERSON_NAME] - Left - Fridge" at bounding box center [210, 42] width 346 height 23
paste input "Vista St. Clair - Cooler"
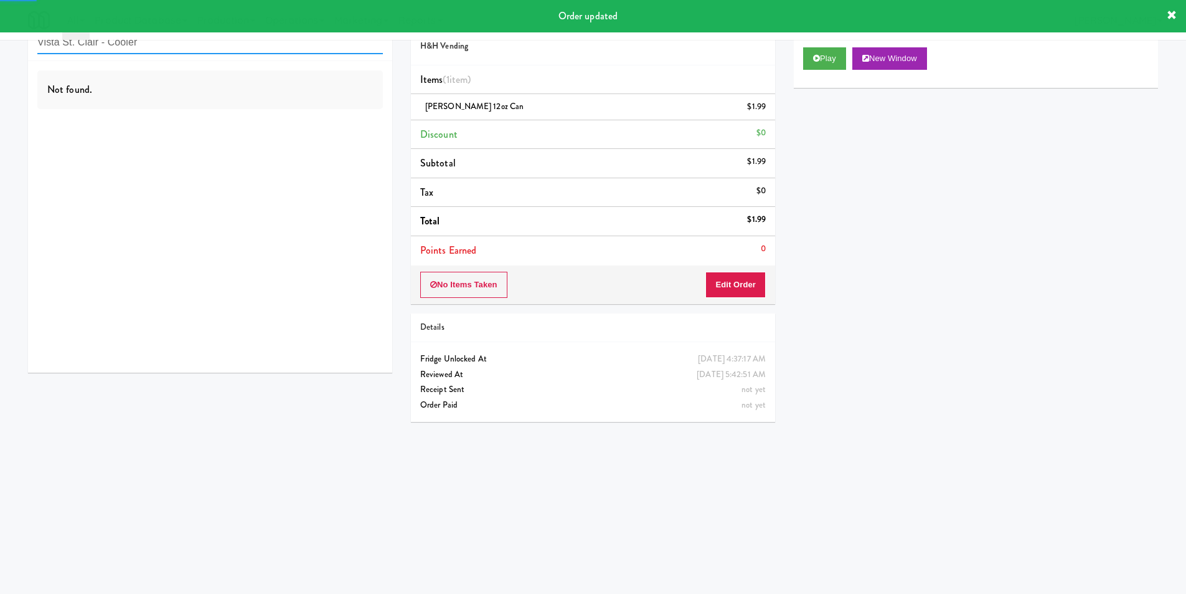
type input "Vista St. Clair - Cooler"
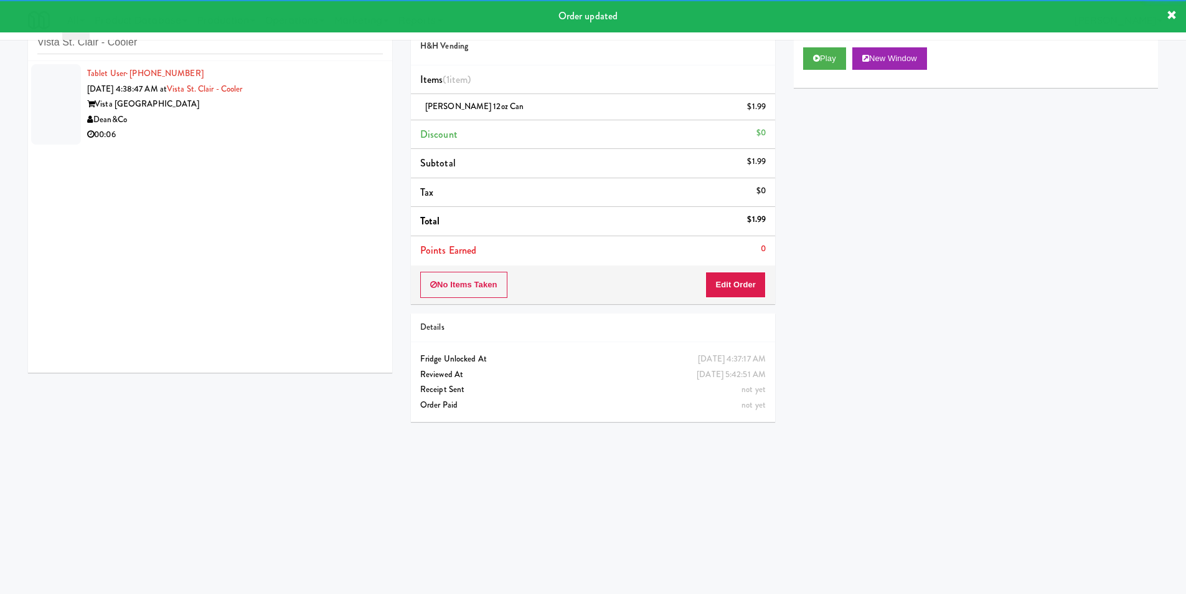
click at [336, 126] on div "Dean&Co" at bounding box center [235, 120] width 296 height 16
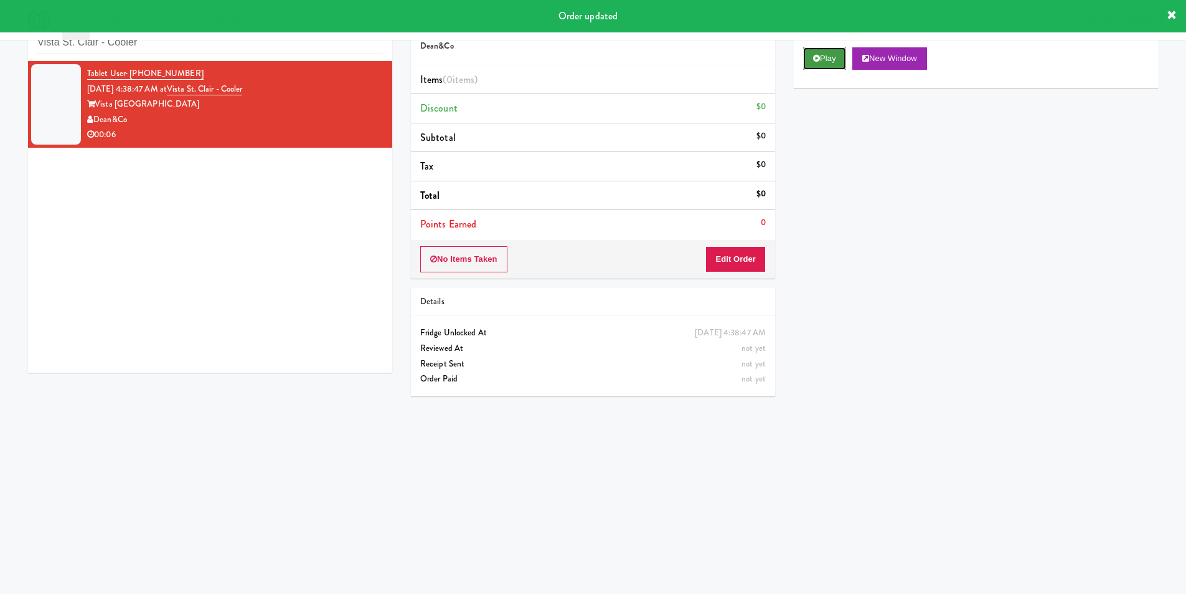
click at [816, 54] on icon at bounding box center [816, 58] width 7 height 8
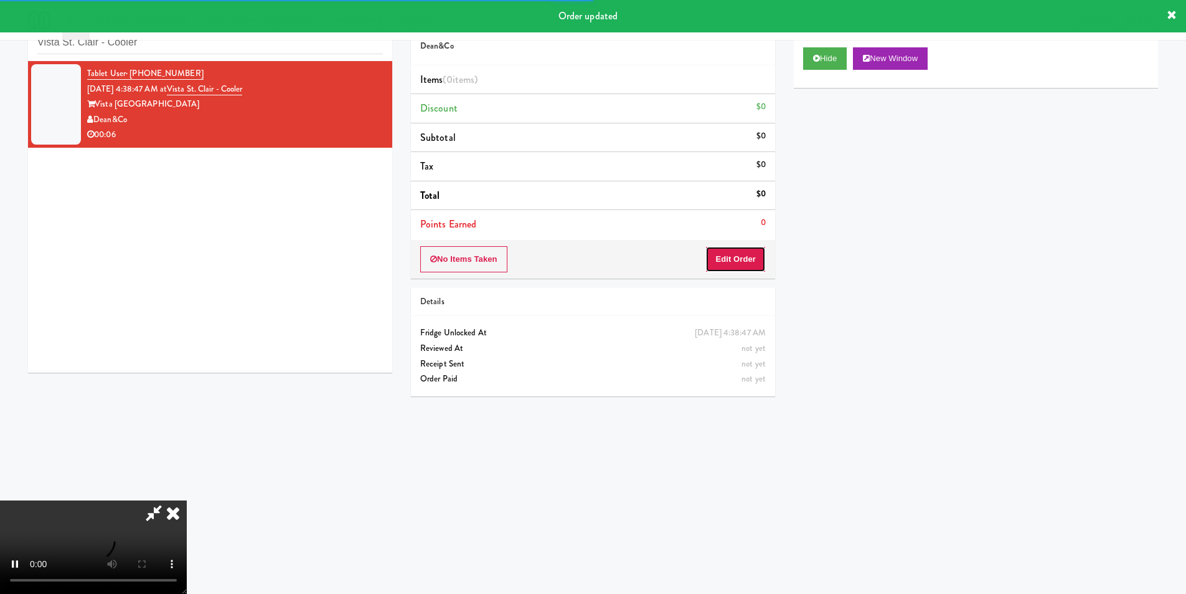
click at [745, 249] on button "Edit Order" at bounding box center [736, 259] width 60 height 26
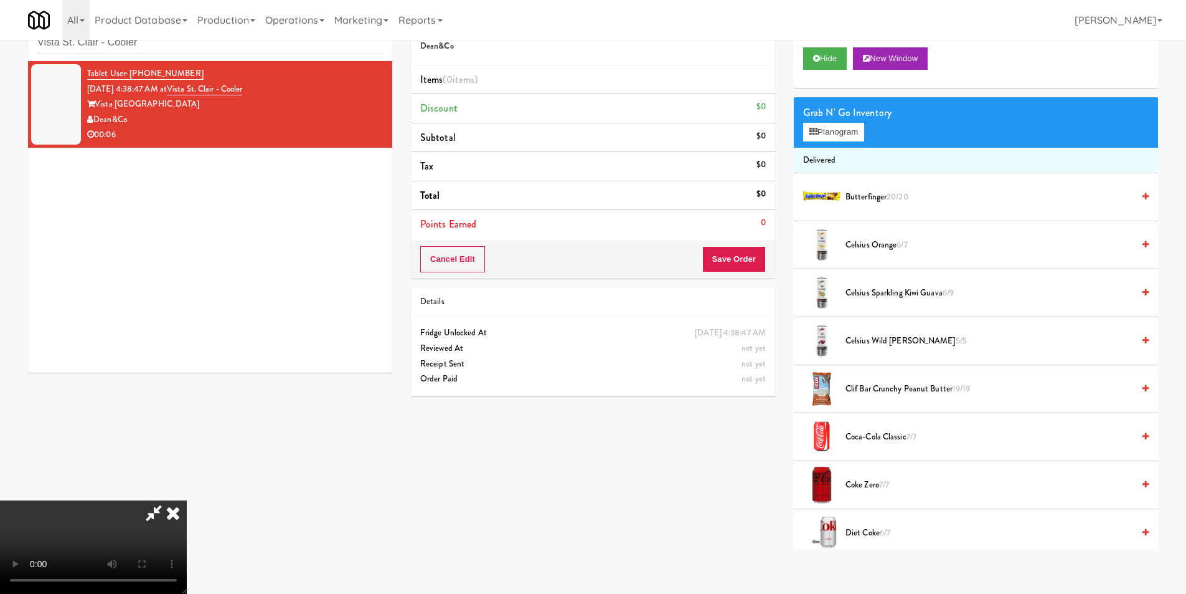
click at [187, 500] on video at bounding box center [93, 546] width 187 height 93
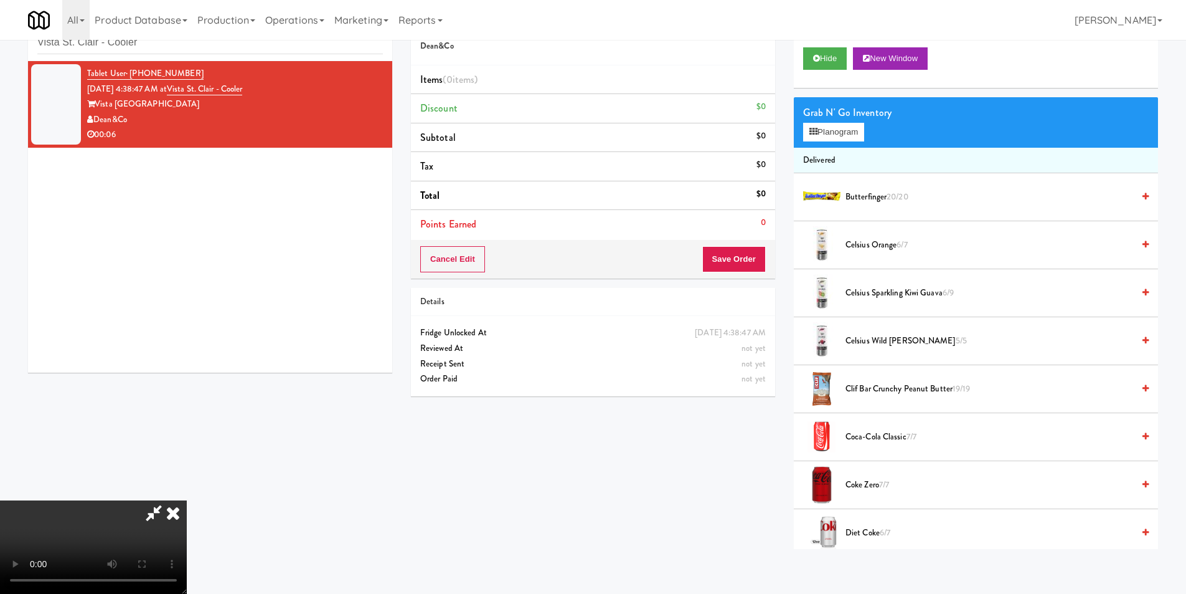
click at [187, 500] on video at bounding box center [93, 546] width 187 height 93
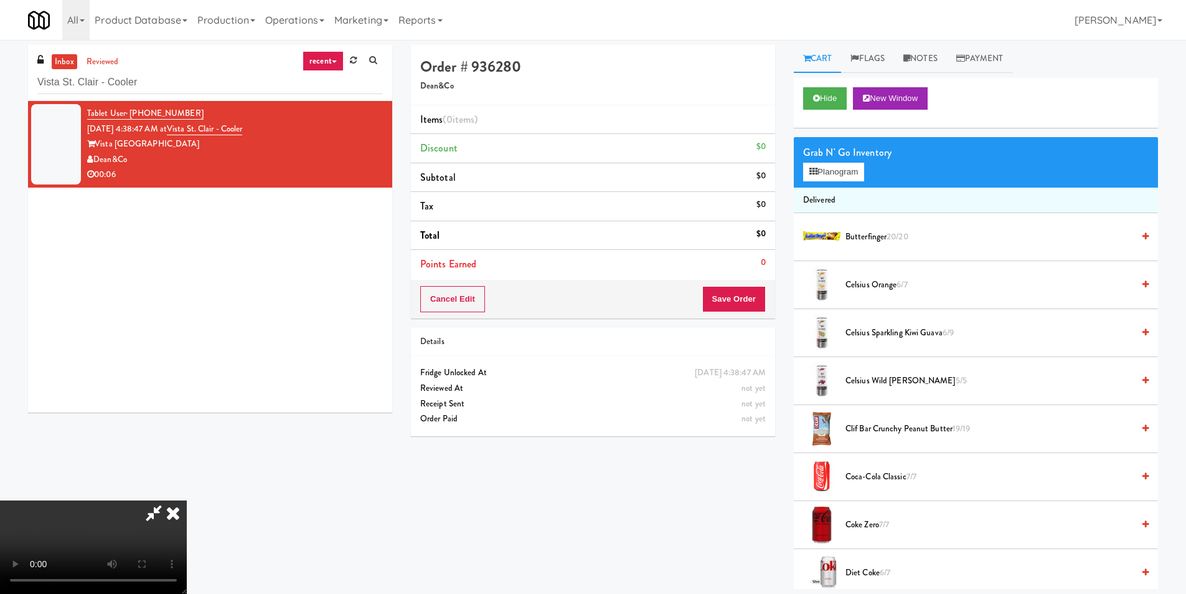
drag, startPoint x: 923, startPoint y: 66, endPoint x: 920, endPoint y: 75, distance: 9.1
click at [923, 65] on link "Notes" at bounding box center [920, 59] width 53 height 28
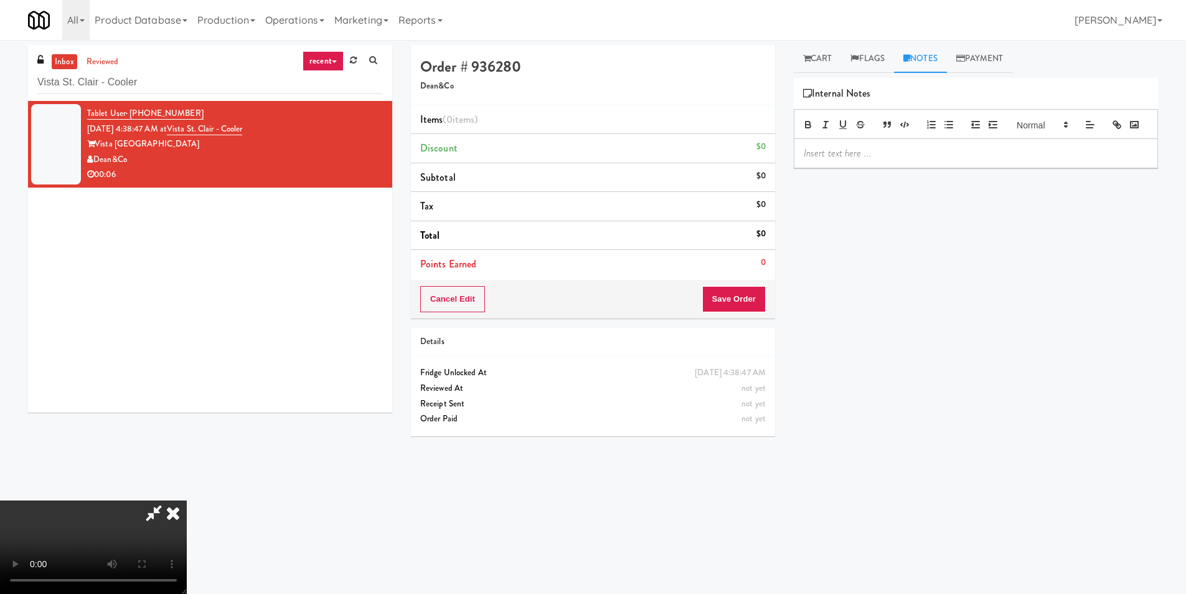
click at [887, 168] on div at bounding box center [976, 153] width 363 height 29
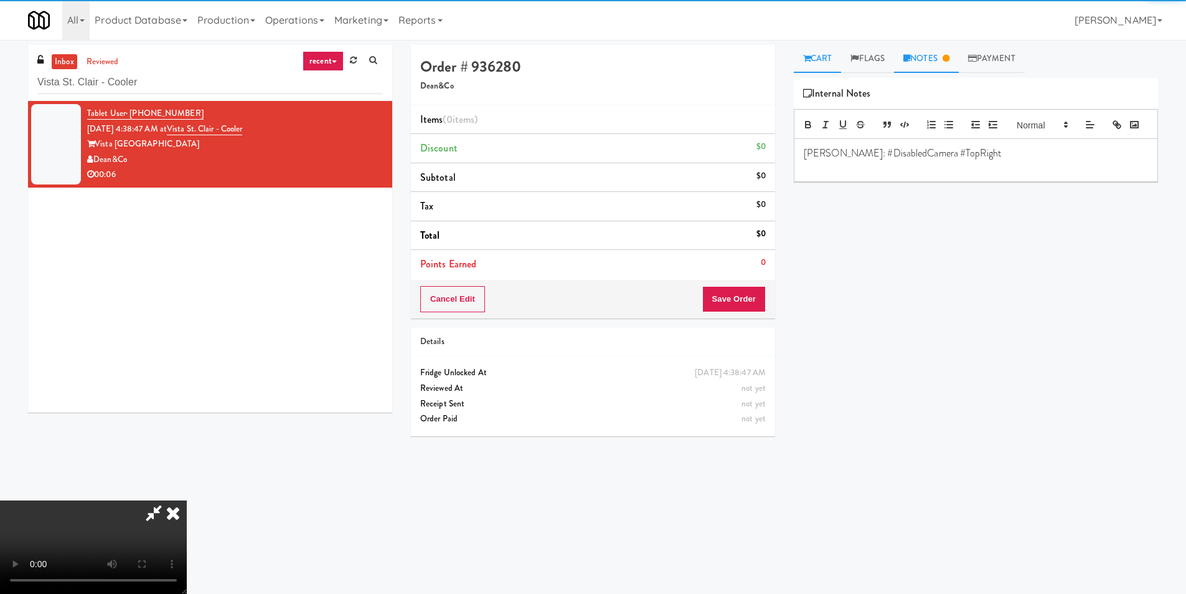
click at [815, 55] on link "Cart" at bounding box center [818, 59] width 48 height 28
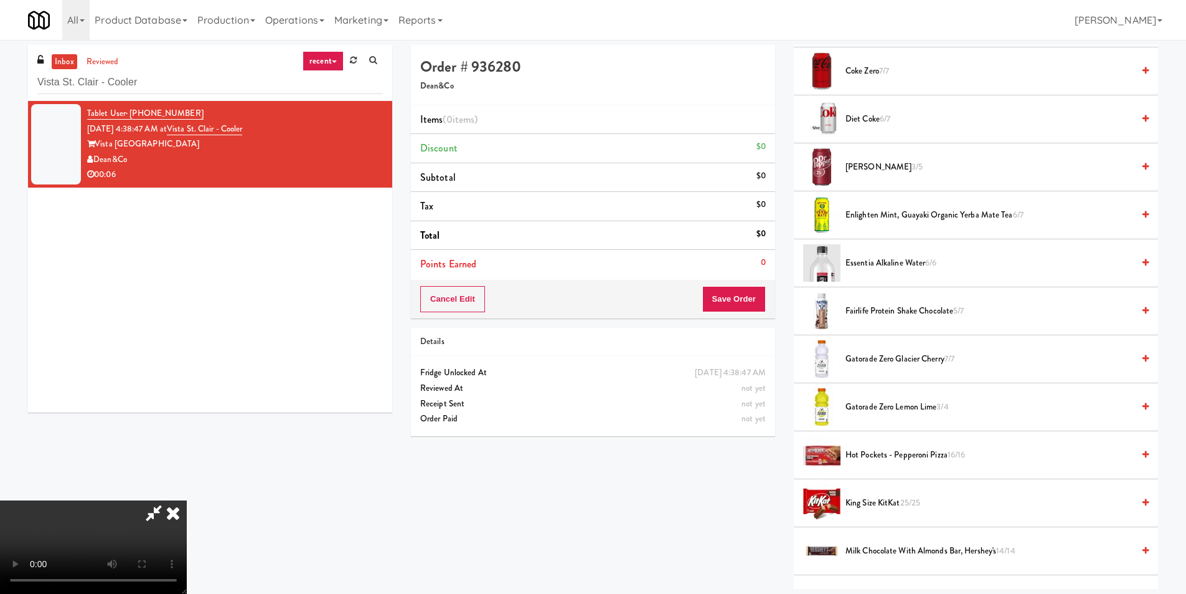
scroll to position [436, 0]
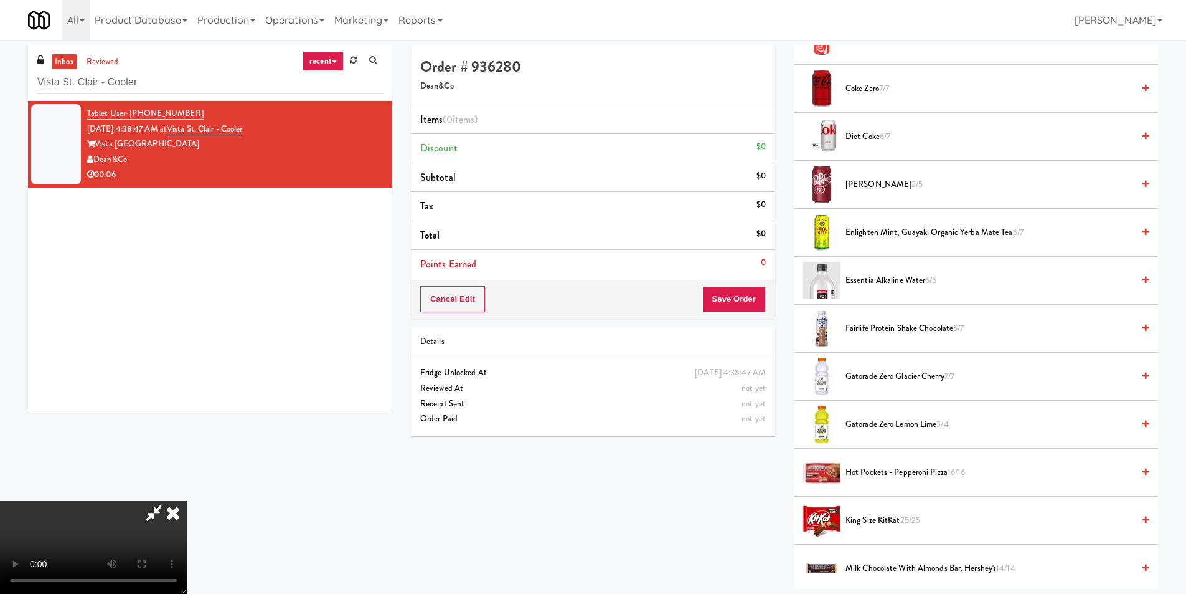
click at [863, 183] on span "[PERSON_NAME] 3/5" at bounding box center [990, 185] width 288 height 16
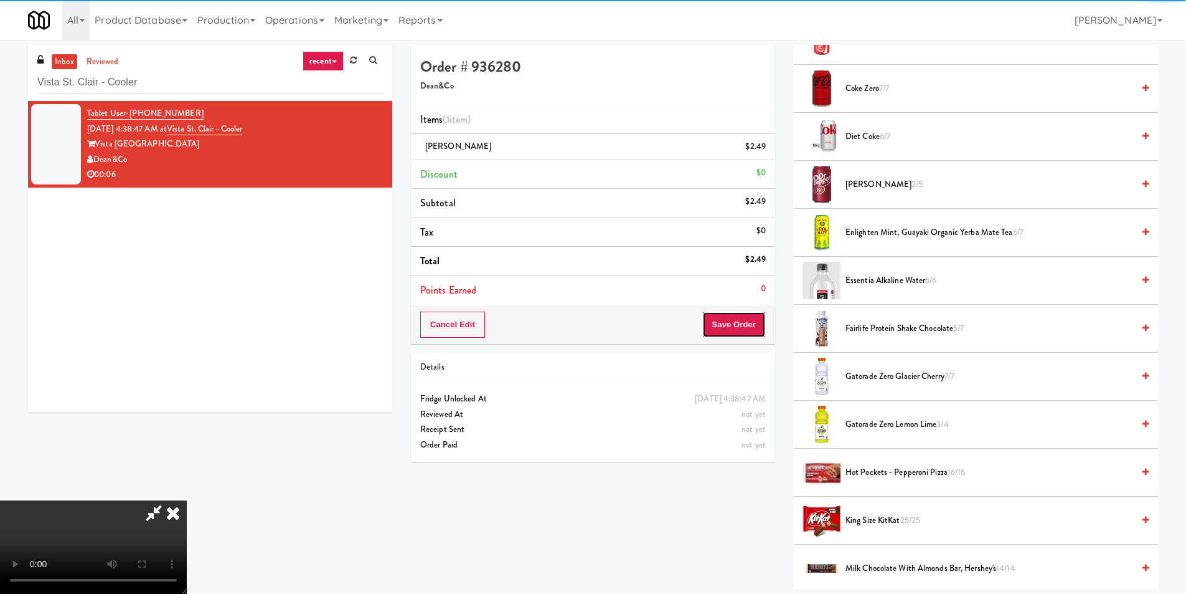
click at [730, 327] on button "Save Order" at bounding box center [734, 324] width 64 height 26
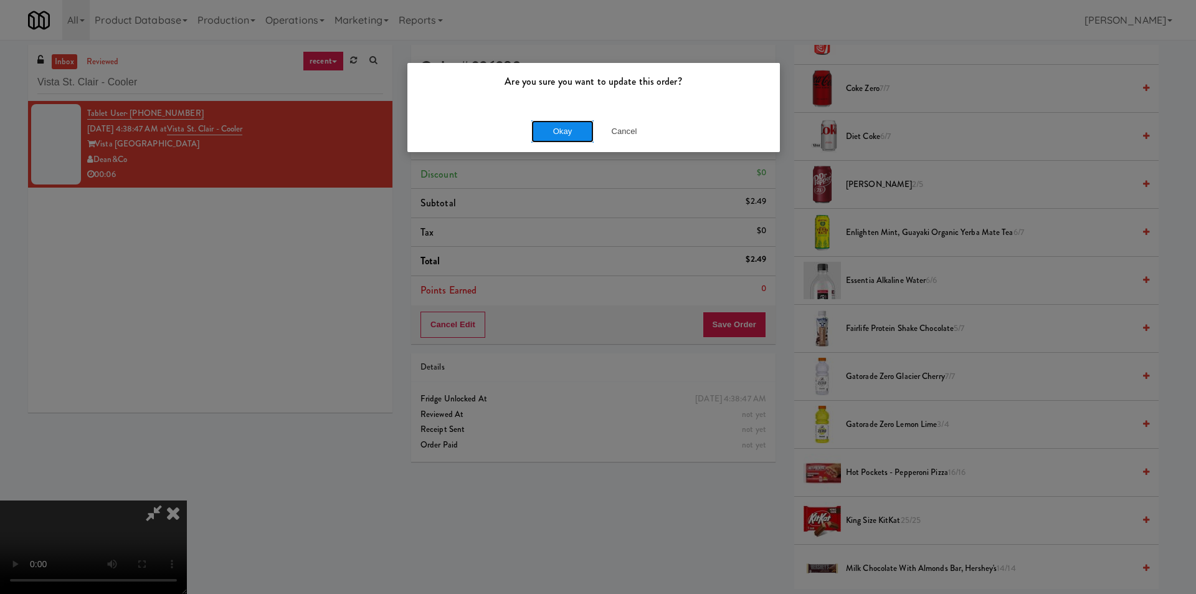
click at [542, 132] on button "Okay" at bounding box center [562, 131] width 62 height 22
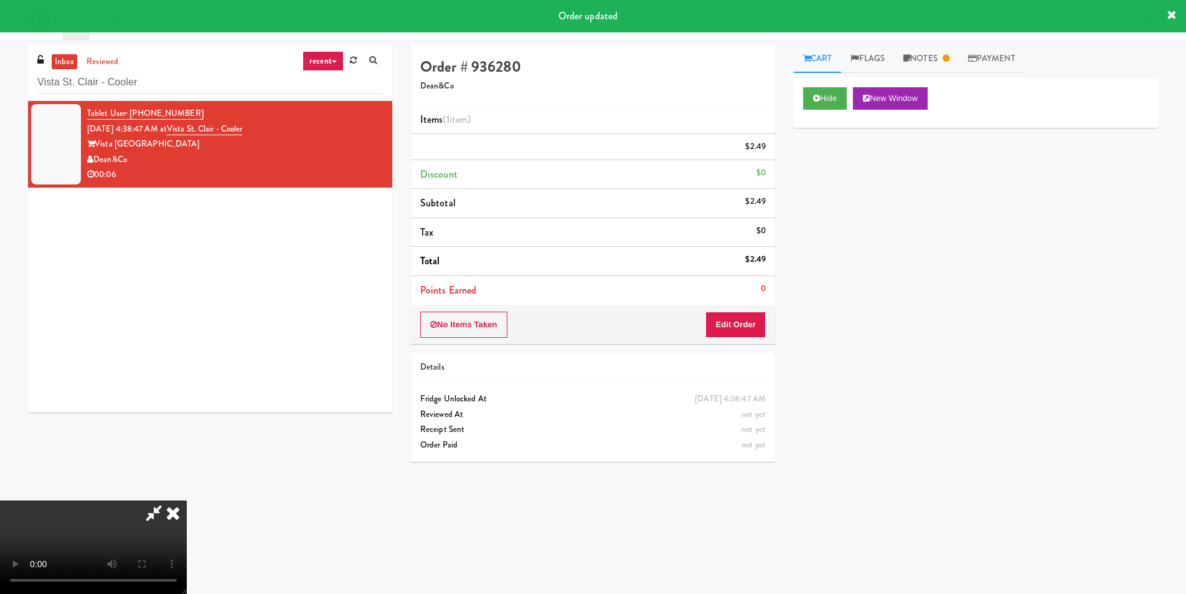
scroll to position [0, 0]
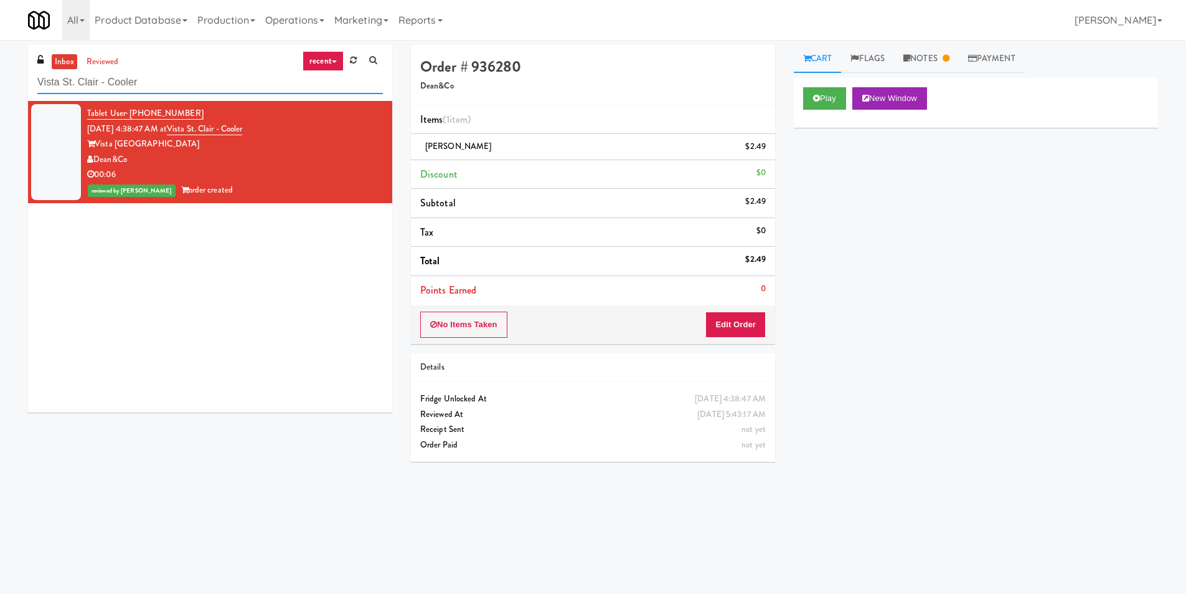
click at [227, 83] on input "Vista St. Clair - Cooler" at bounding box center [210, 82] width 346 height 23
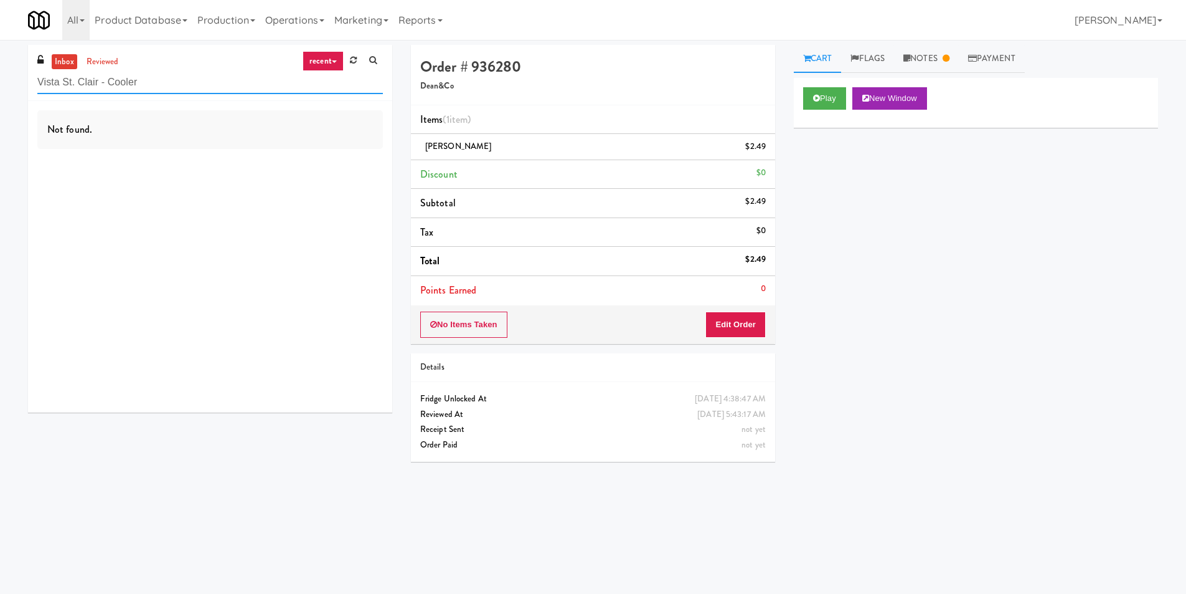
click at [196, 82] on input "Vista St. Clair - Cooler" at bounding box center [210, 82] width 346 height 23
paste input "Eight80 - Main Pantry Left"
type input "Eight80 - Main Pantry Left"
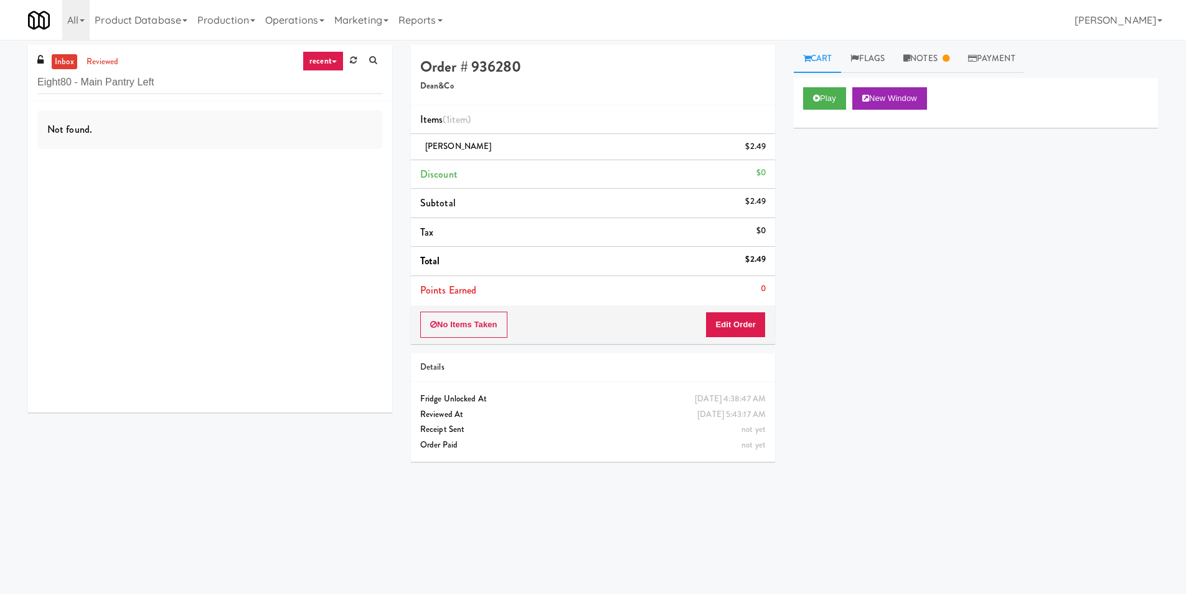
click at [131, 61] on div "inbox reviewed recent all unclear take inventory issue suspicious failed recent…" at bounding box center [210, 73] width 364 height 56
click at [111, 63] on link "reviewed" at bounding box center [102, 62] width 39 height 16
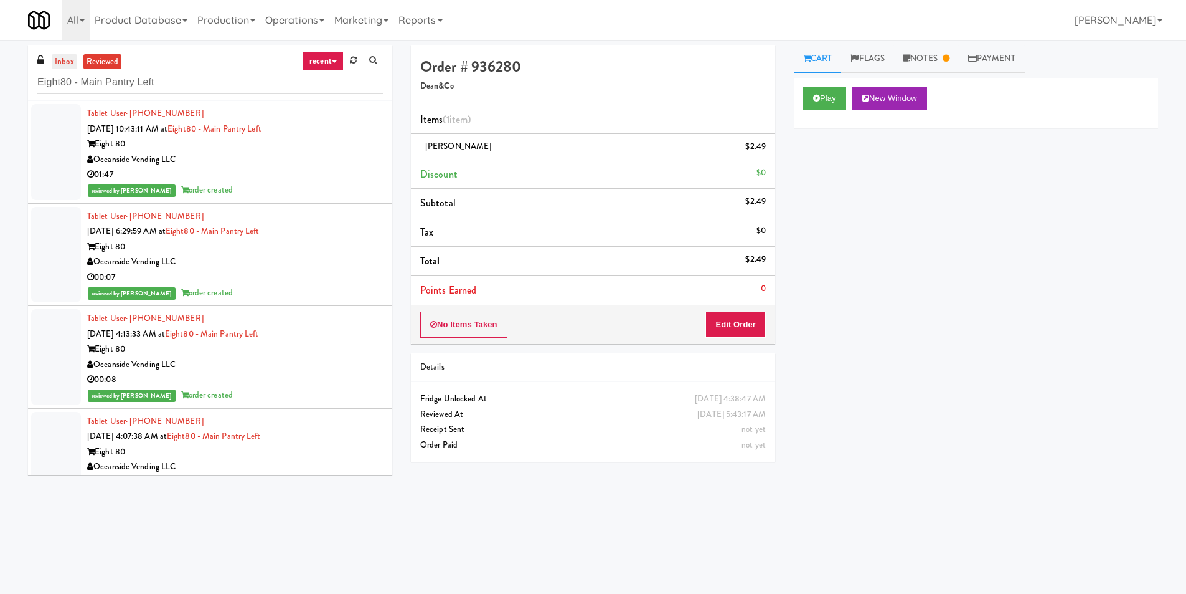
click at [63, 61] on link "inbox" at bounding box center [65, 62] width 26 height 16
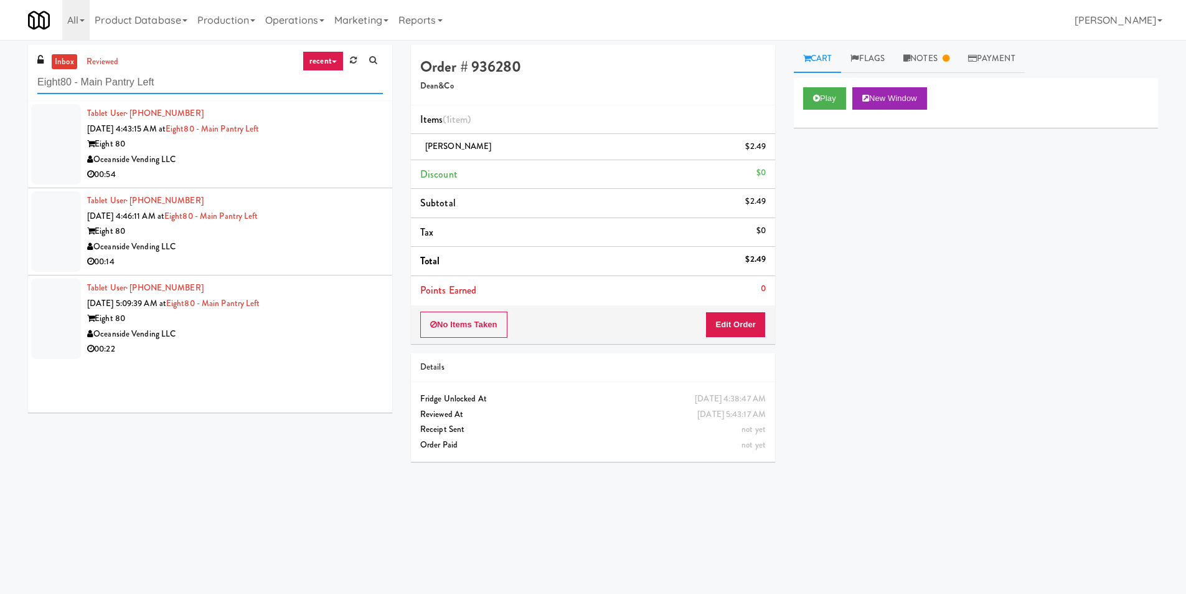
click at [151, 83] on input "Eight80 - Main Pantry Left" at bounding box center [210, 82] width 346 height 23
click at [275, 179] on div "00:54" at bounding box center [235, 175] width 296 height 16
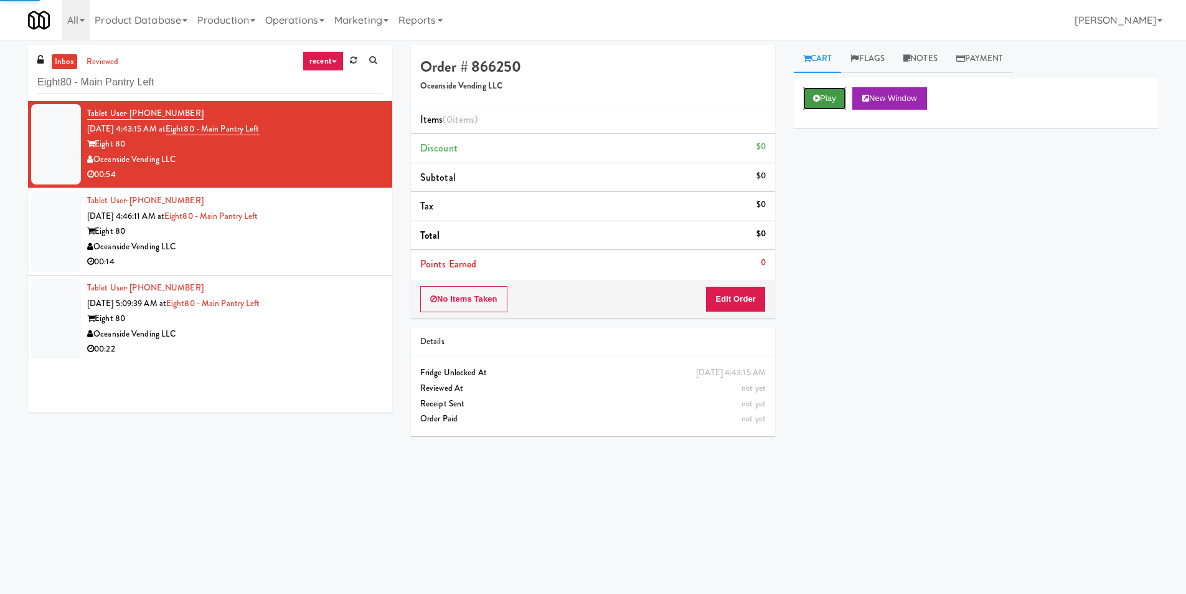
click at [812, 97] on button "Play" at bounding box center [824, 98] width 43 height 22
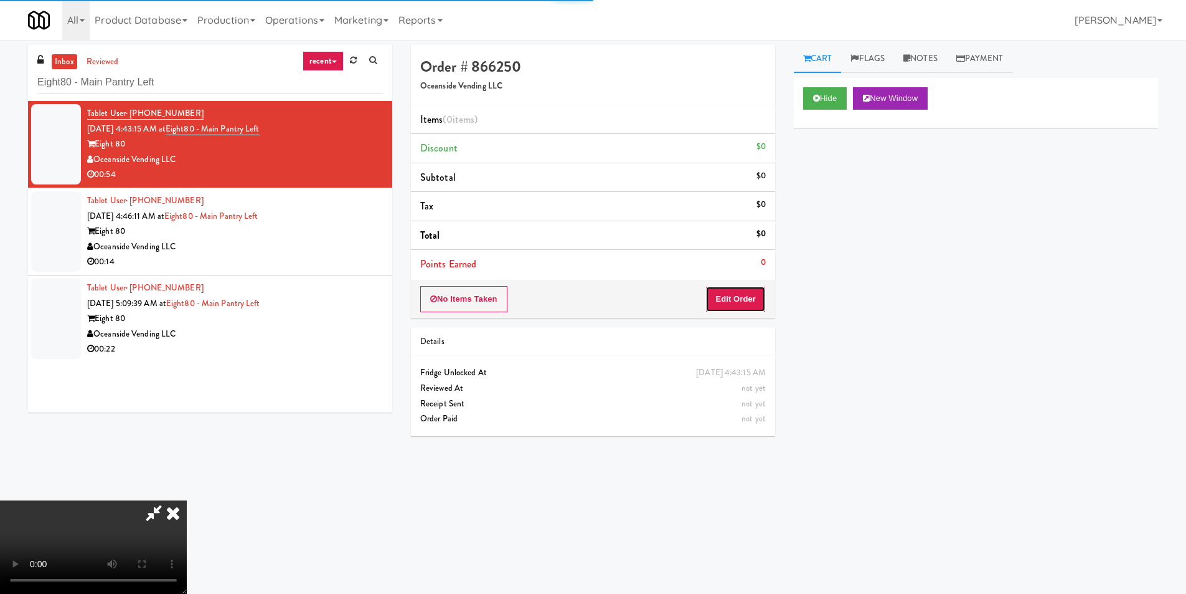
click at [744, 290] on button "Edit Order" at bounding box center [736, 299] width 60 height 26
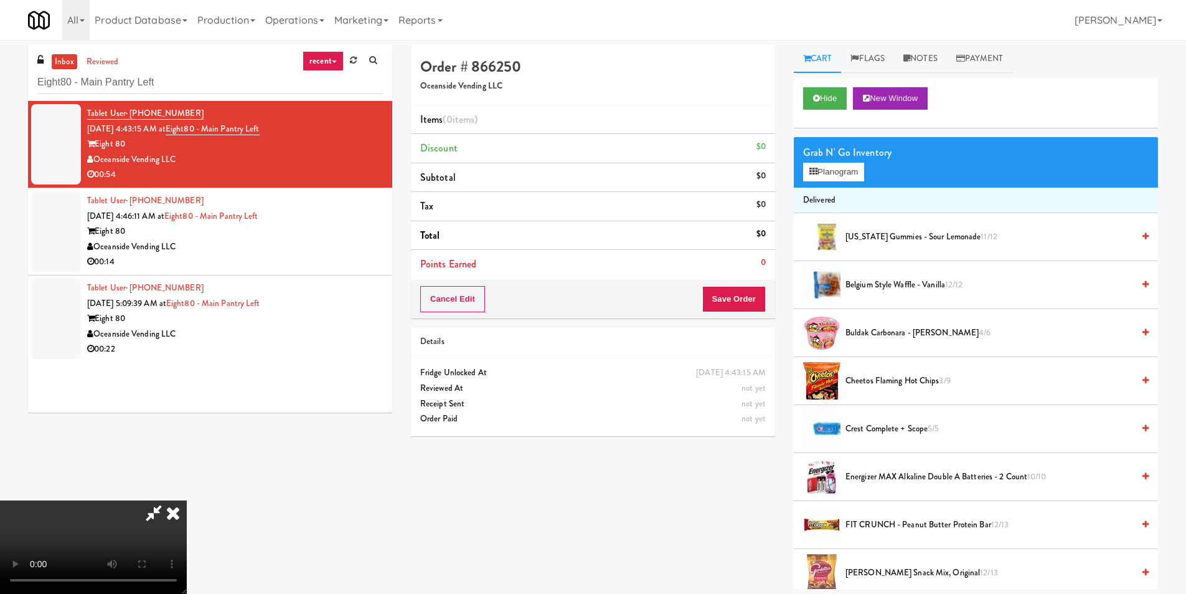
scroll to position [126, 0]
click at [887, 332] on span "Buldak Carbonara - [PERSON_NAME] 4/6" at bounding box center [990, 333] width 288 height 16
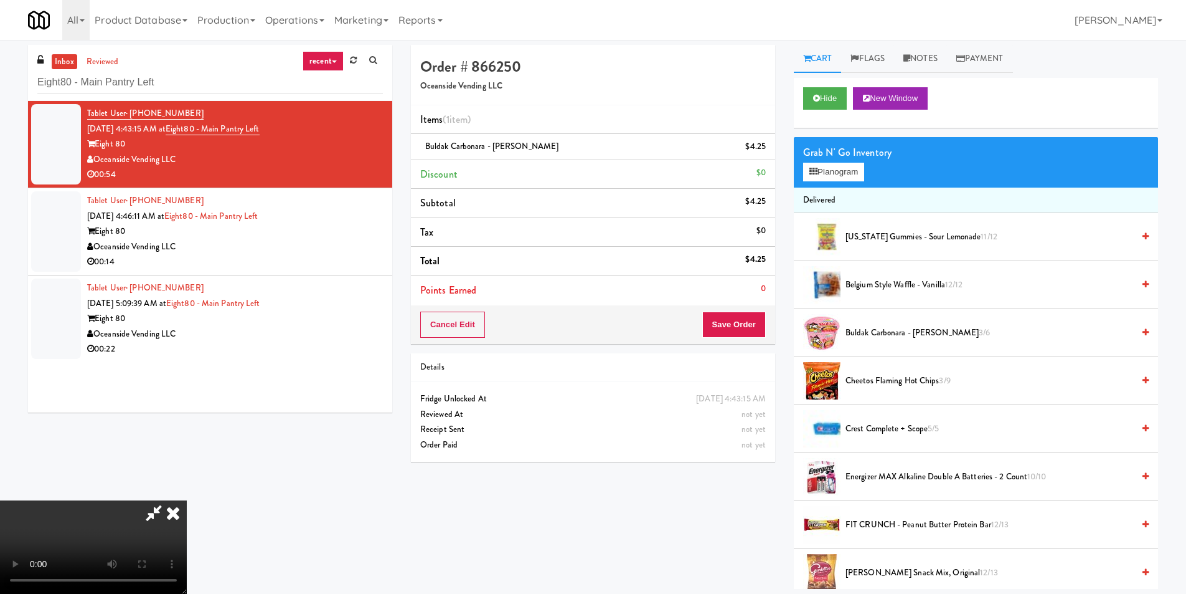
scroll to position [1, 0]
click at [851, 180] on button "Planogram" at bounding box center [833, 172] width 61 height 19
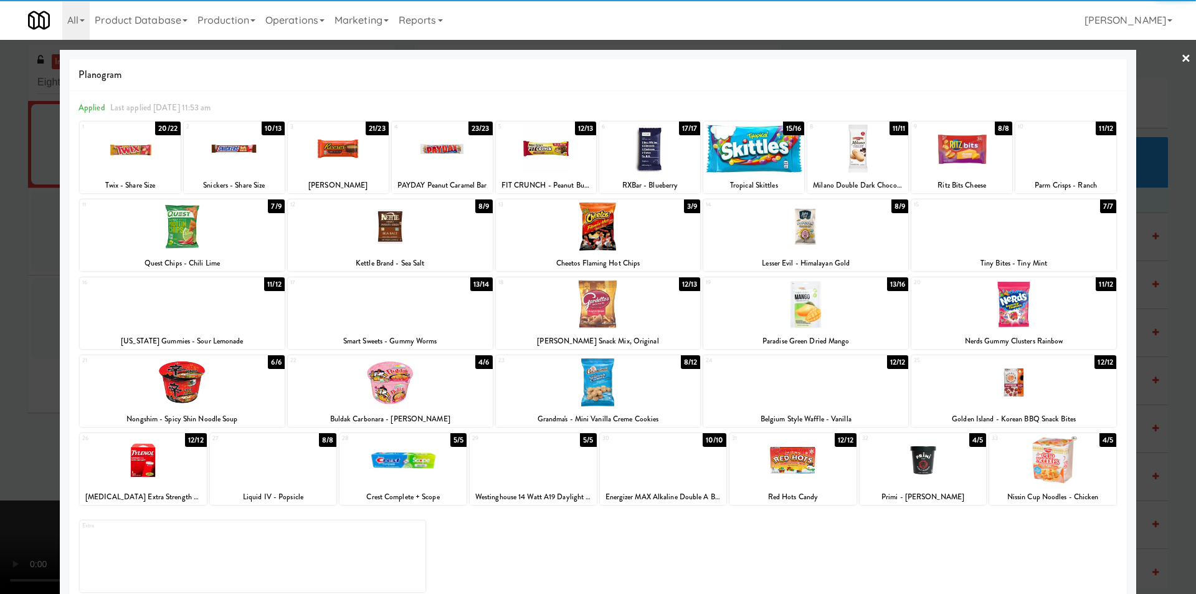
click at [764, 164] on div at bounding box center [753, 149] width 101 height 48
click at [1163, 234] on div at bounding box center [598, 297] width 1196 height 594
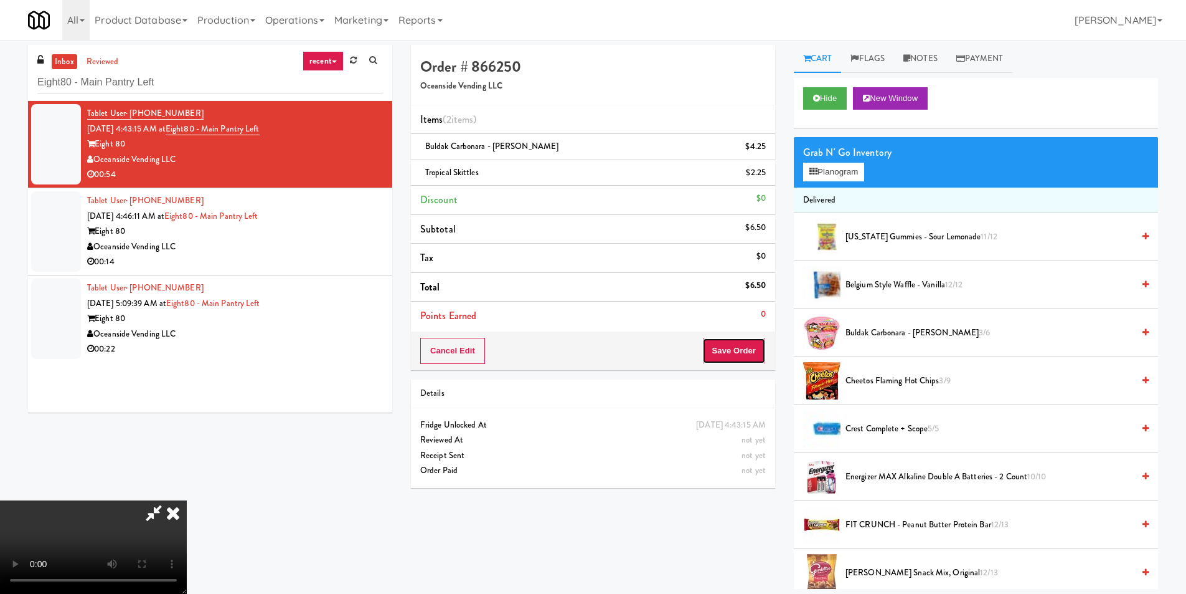
click at [744, 346] on button "Save Order" at bounding box center [734, 351] width 64 height 26
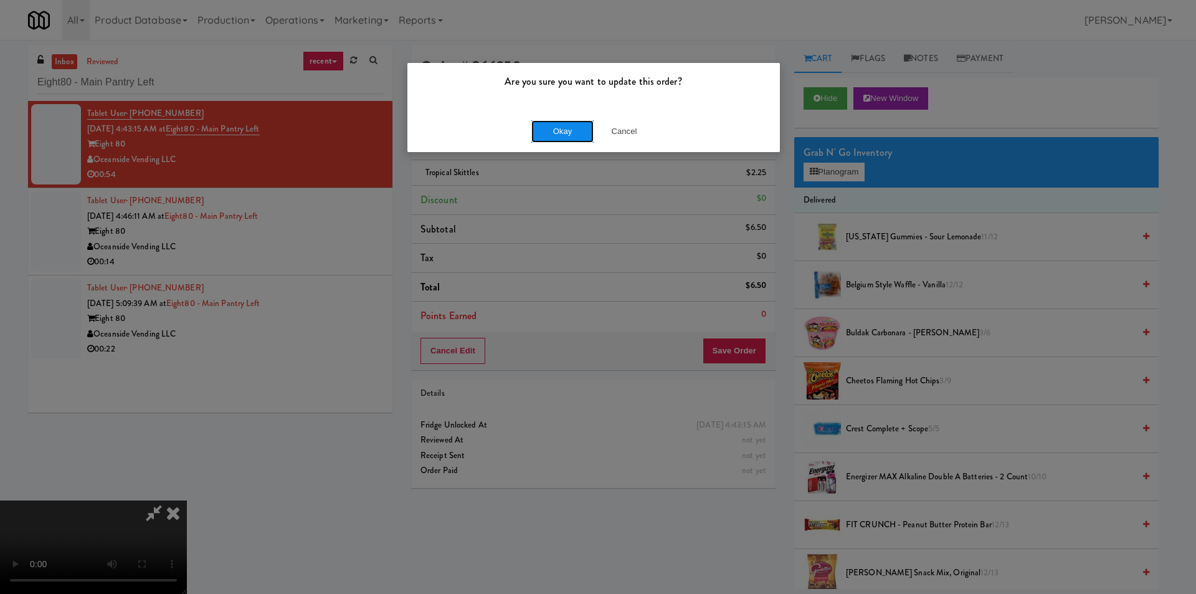
click at [556, 128] on button "Okay" at bounding box center [562, 131] width 62 height 22
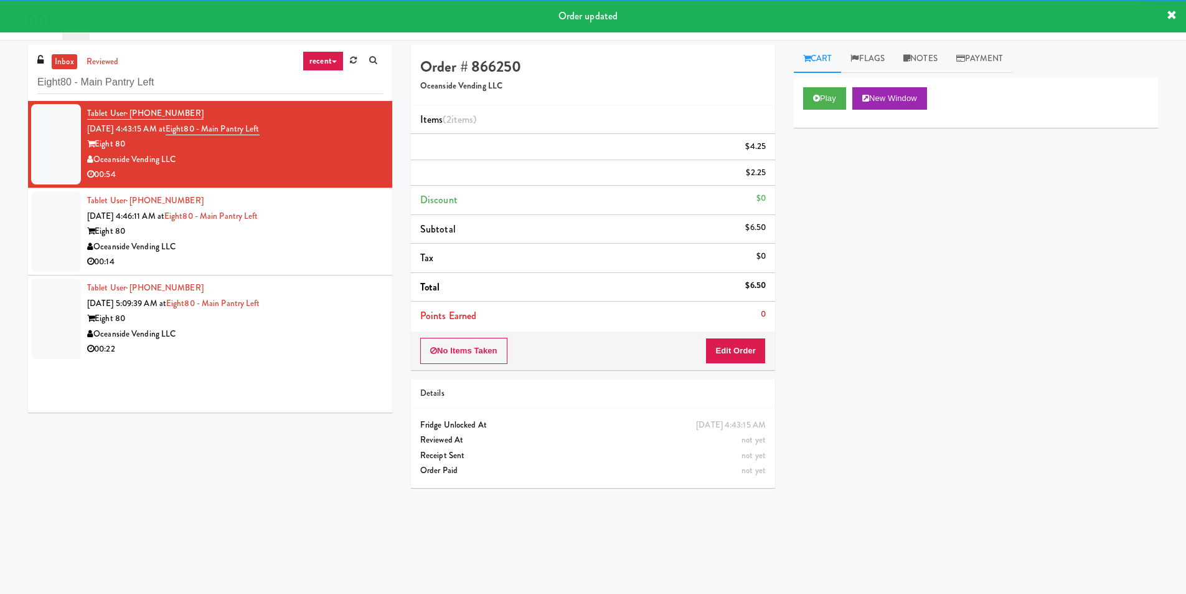
click at [269, 237] on div "Eight 80" at bounding box center [235, 232] width 296 height 16
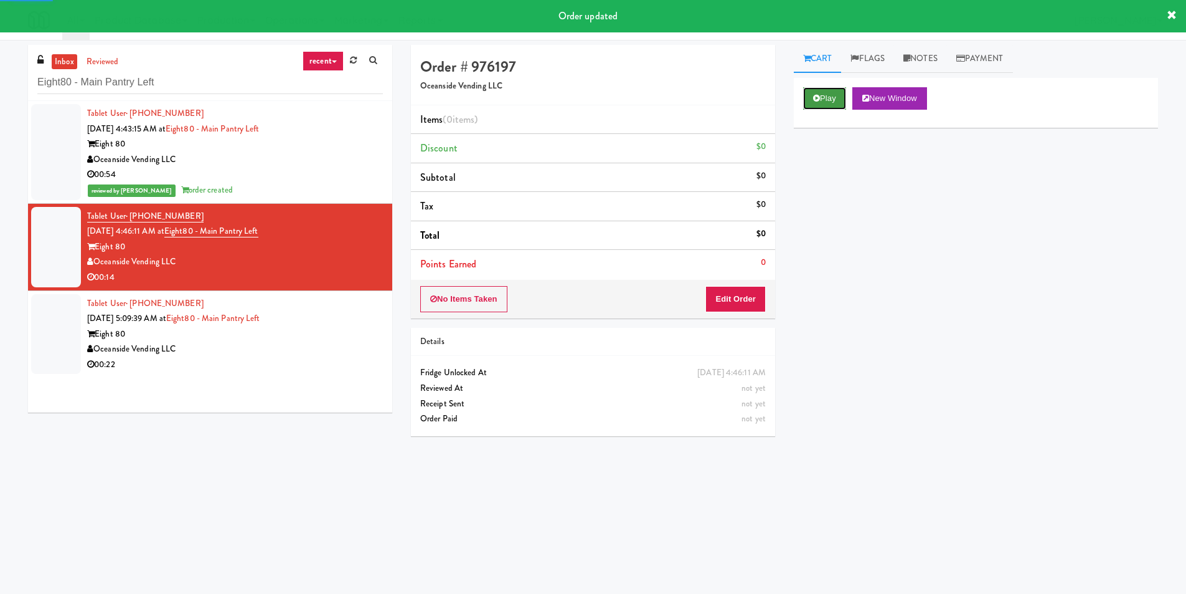
click at [823, 99] on button "Play" at bounding box center [824, 98] width 43 height 22
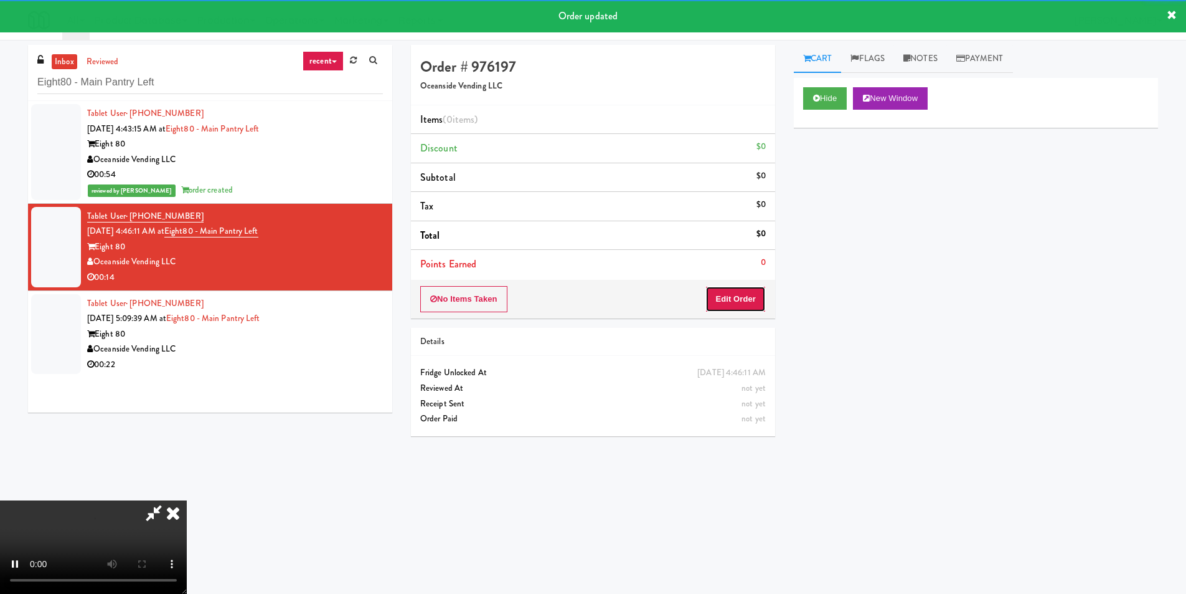
click at [729, 293] on button "Edit Order" at bounding box center [736, 299] width 60 height 26
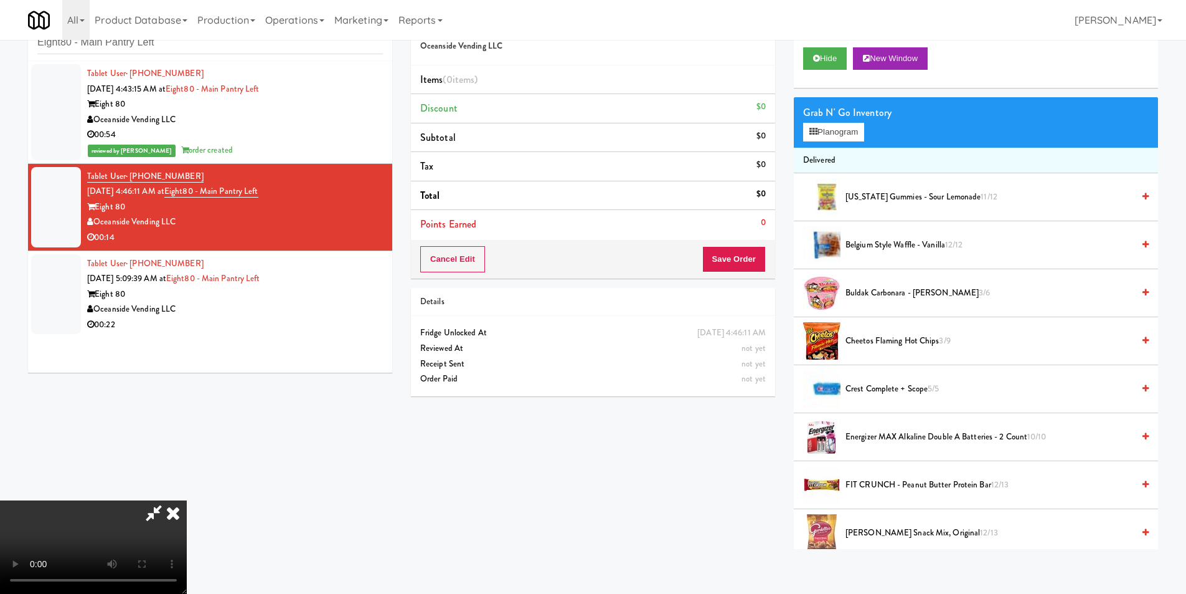
click at [885, 293] on span "Buldak Carbonara - Spicey Ramen 3/6" at bounding box center [990, 293] width 288 height 16
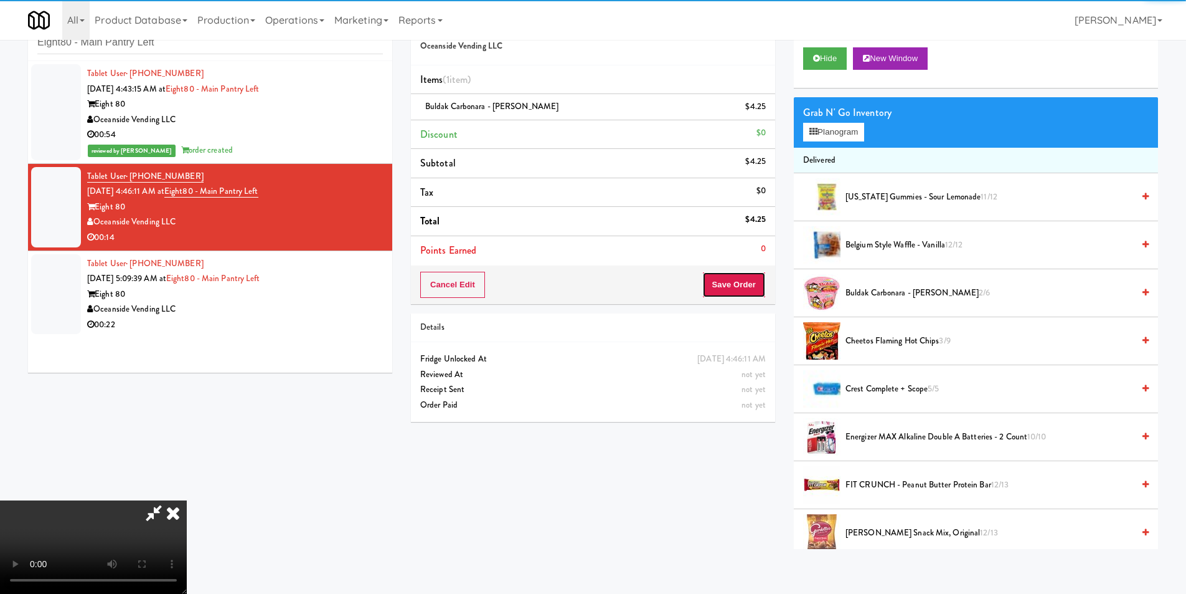
click at [732, 293] on button "Save Order" at bounding box center [734, 285] width 64 height 26
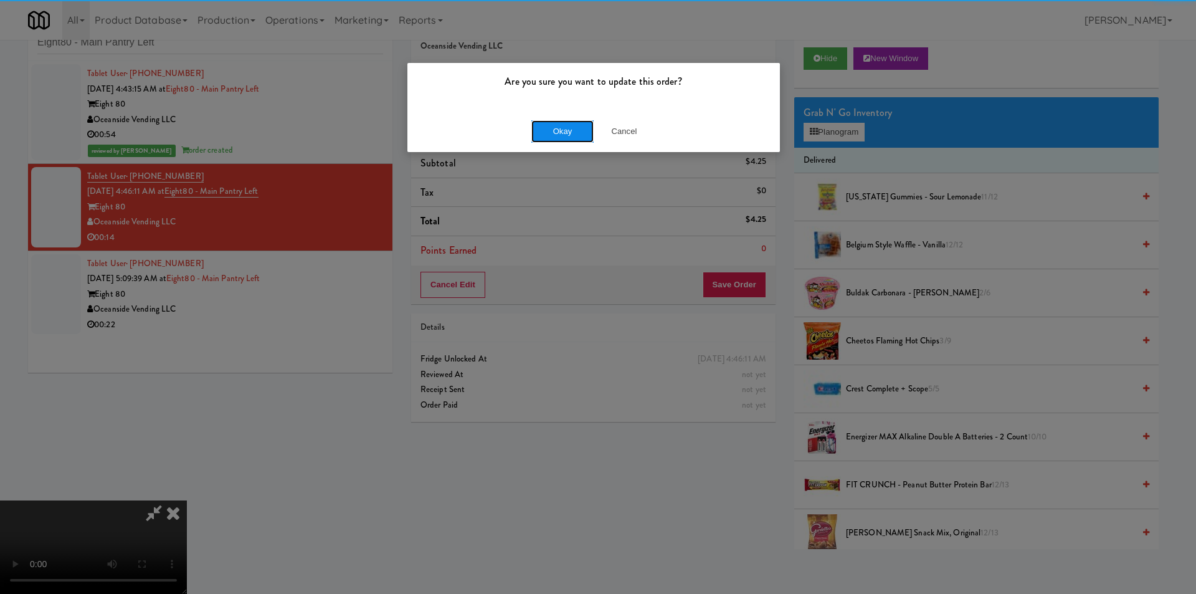
click at [547, 133] on button "Okay" at bounding box center [562, 131] width 62 height 22
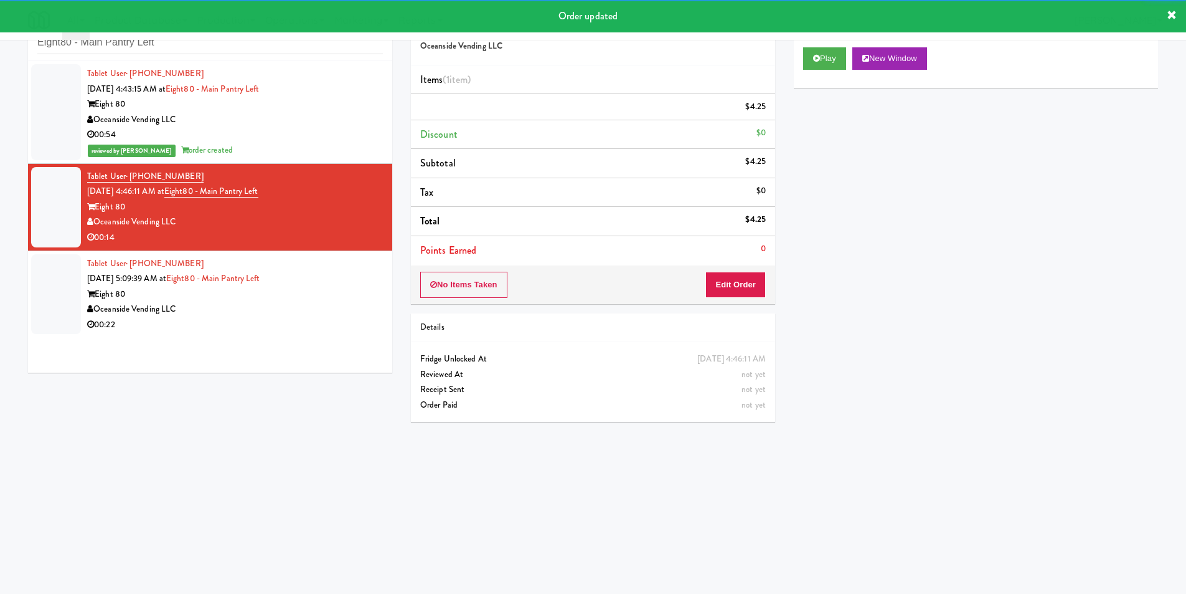
click at [328, 285] on div "Tablet User · (714) 980-1732 [DATE] 5:09:39 AM at Eight80 - Main Pantry Left Ei…" at bounding box center [235, 294] width 296 height 77
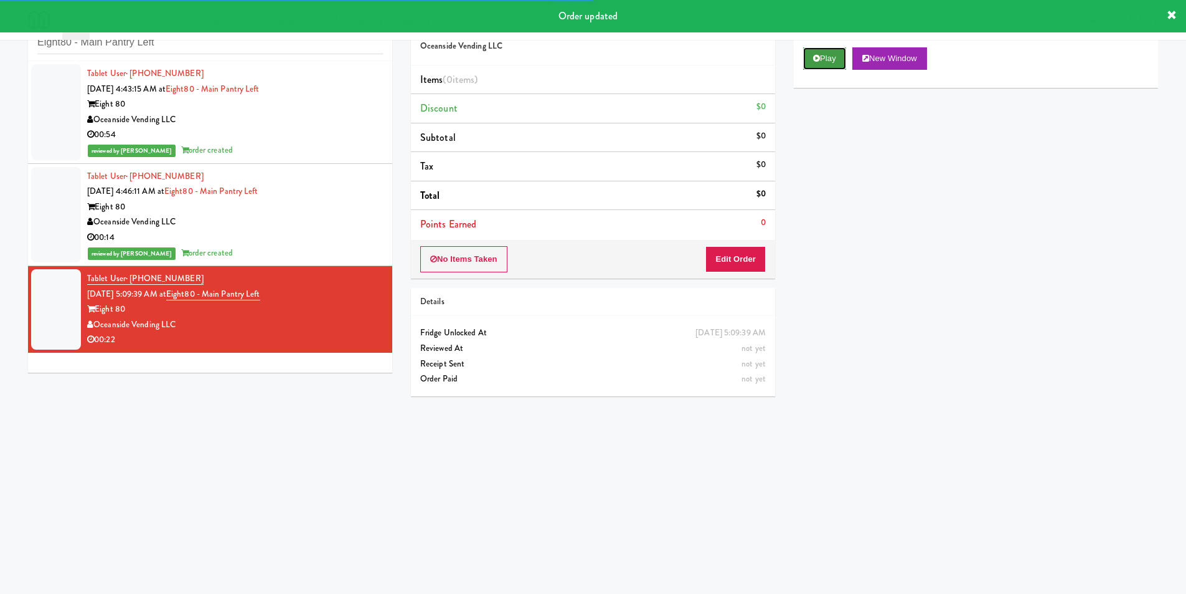
click at [808, 61] on button "Play" at bounding box center [824, 58] width 43 height 22
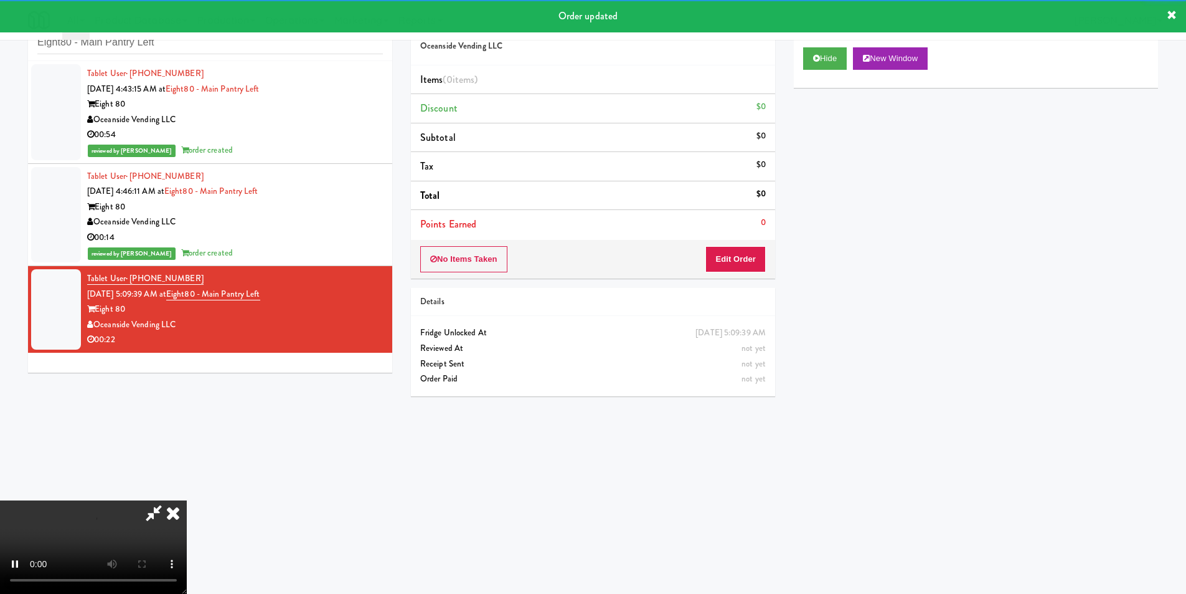
click at [740, 245] on div "No Items Taken Edit Order" at bounding box center [593, 259] width 364 height 39
click at [730, 258] on button "Edit Order" at bounding box center [736, 259] width 60 height 26
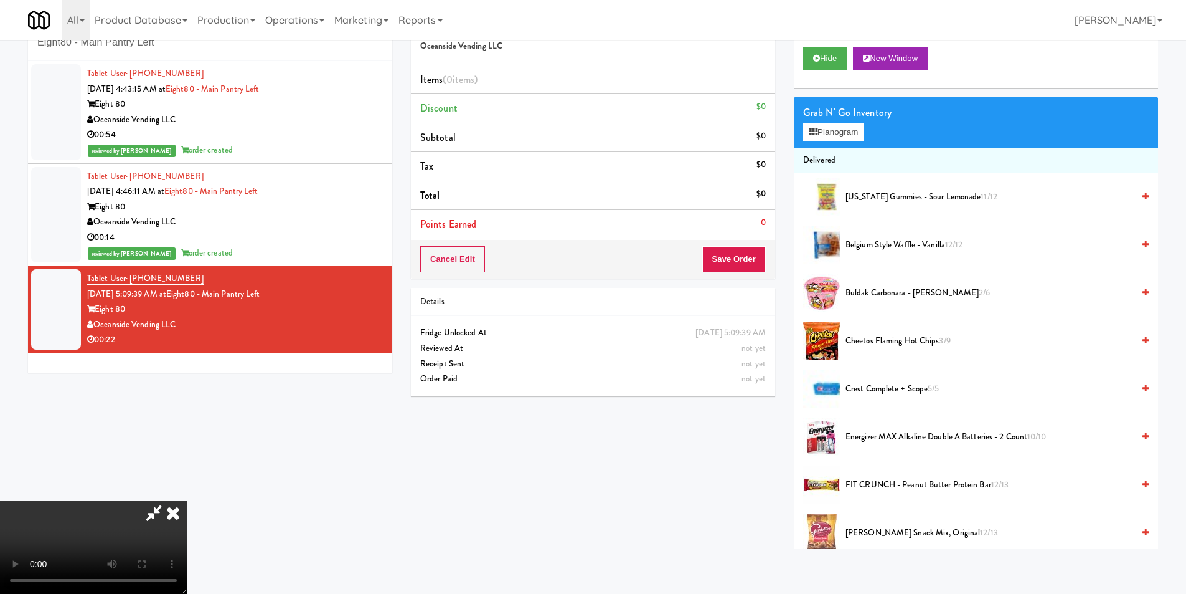
click at [187, 500] on video at bounding box center [93, 546] width 187 height 93
click at [825, 135] on button "Planogram" at bounding box center [833, 132] width 61 height 19
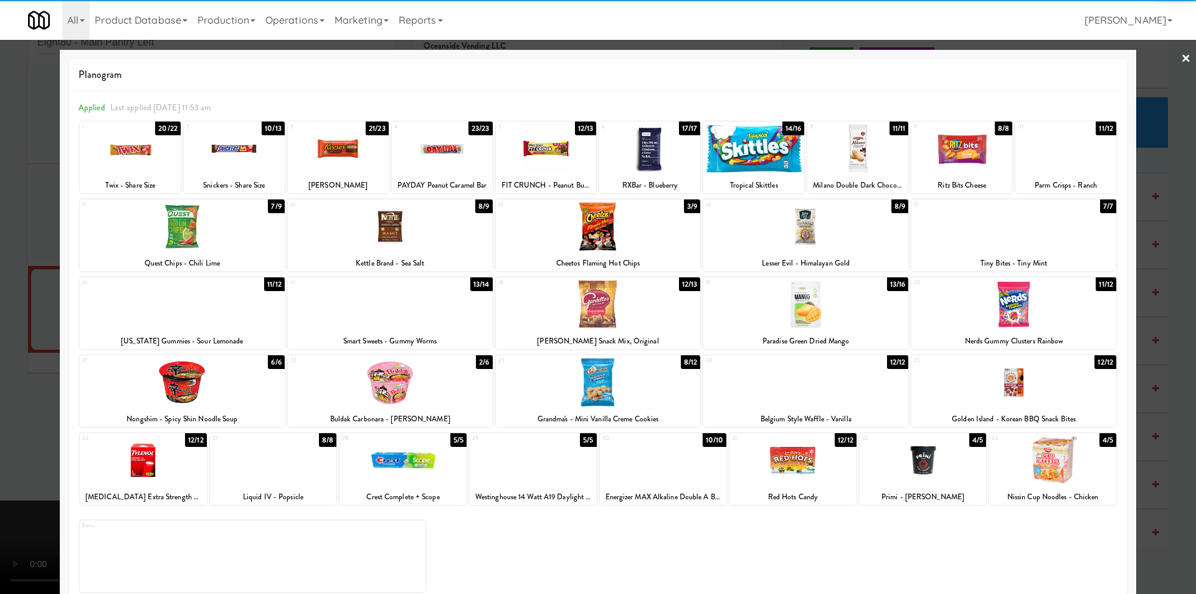
click at [253, 160] on div at bounding box center [234, 149] width 101 height 48
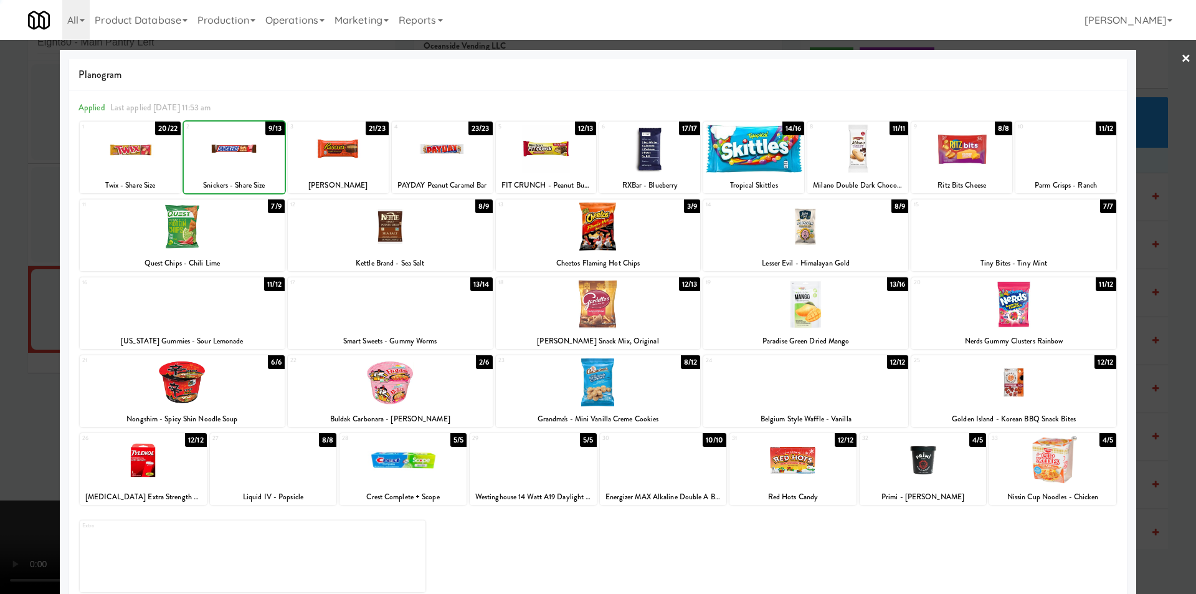
click at [253, 160] on div at bounding box center [234, 149] width 101 height 48
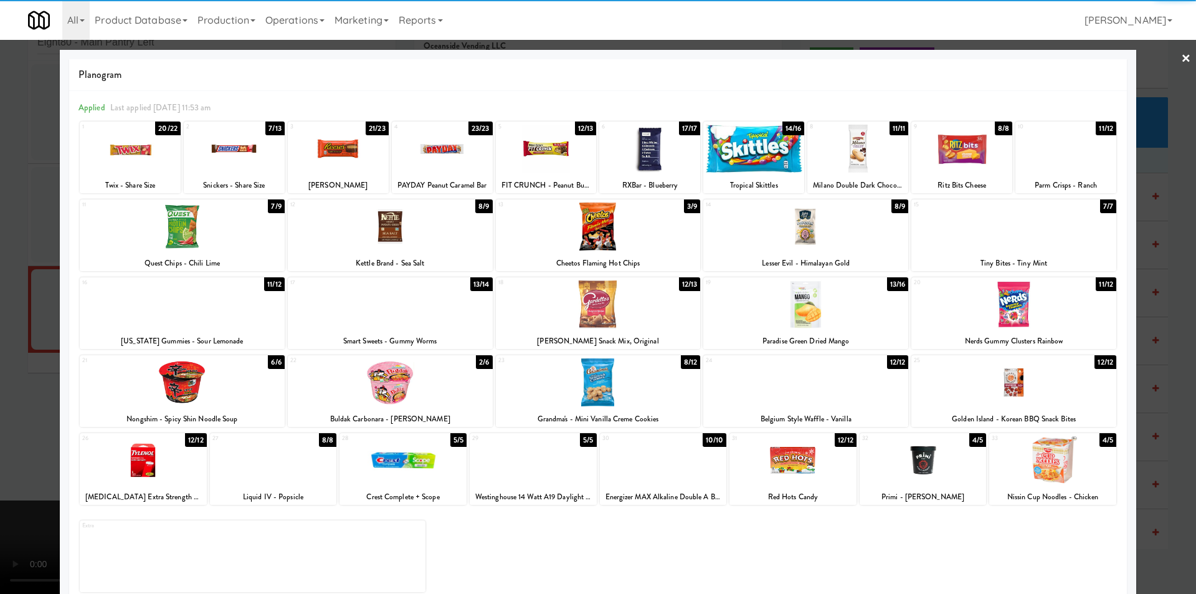
click at [1168, 230] on div at bounding box center [598, 297] width 1196 height 594
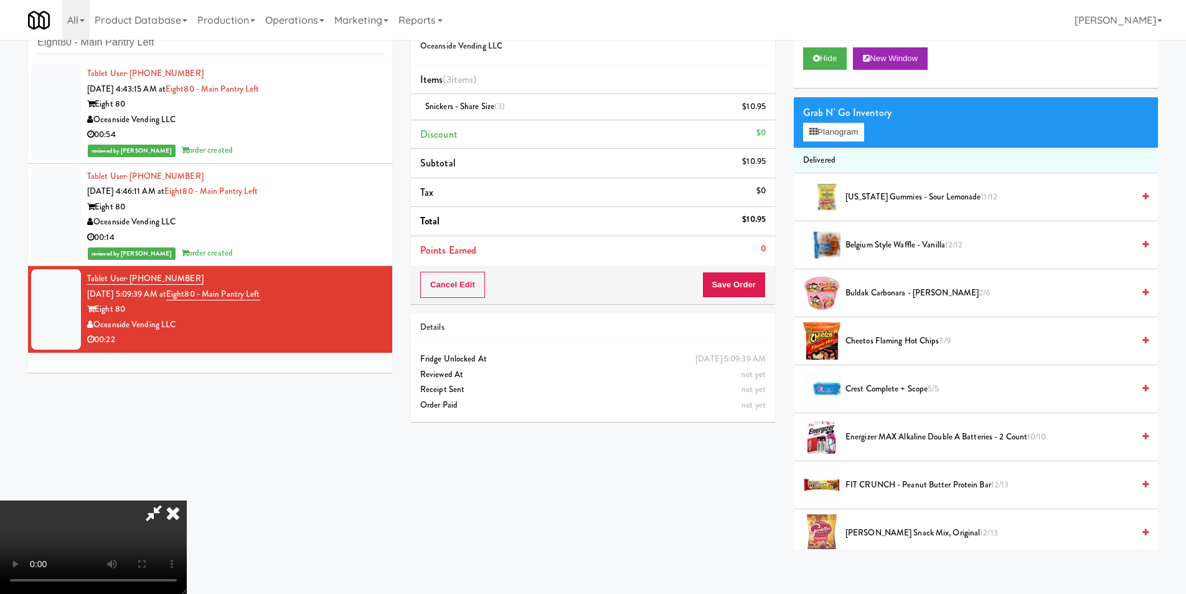
click at [187, 500] on video at bounding box center [93, 546] width 187 height 93
click at [742, 281] on button "Save Order" at bounding box center [734, 285] width 64 height 26
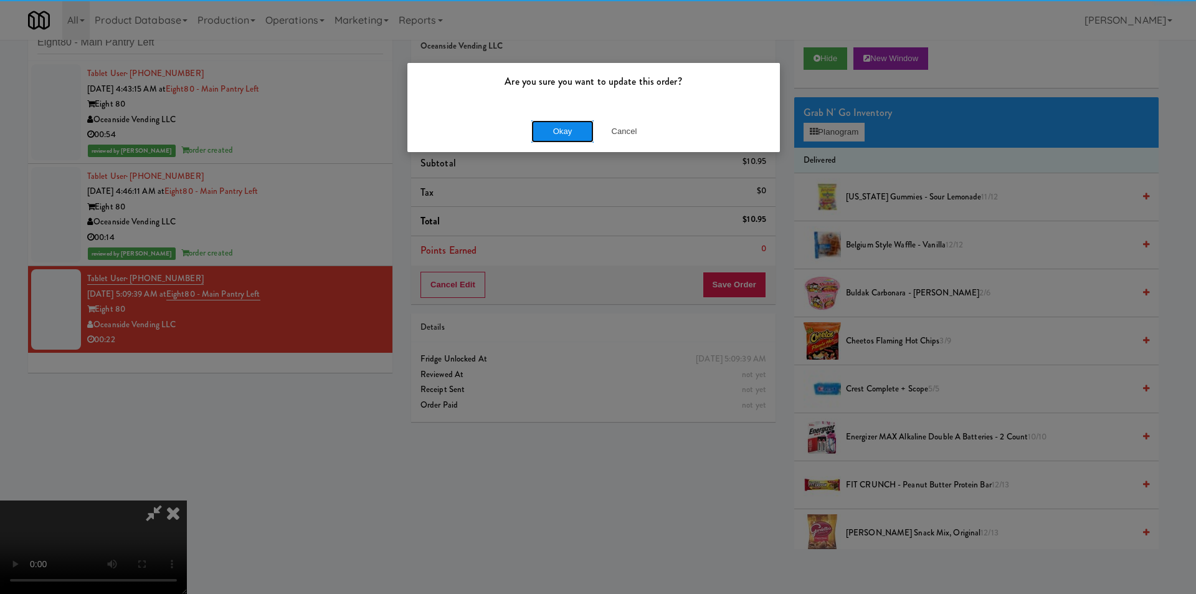
click at [564, 125] on button "Okay" at bounding box center [562, 131] width 62 height 22
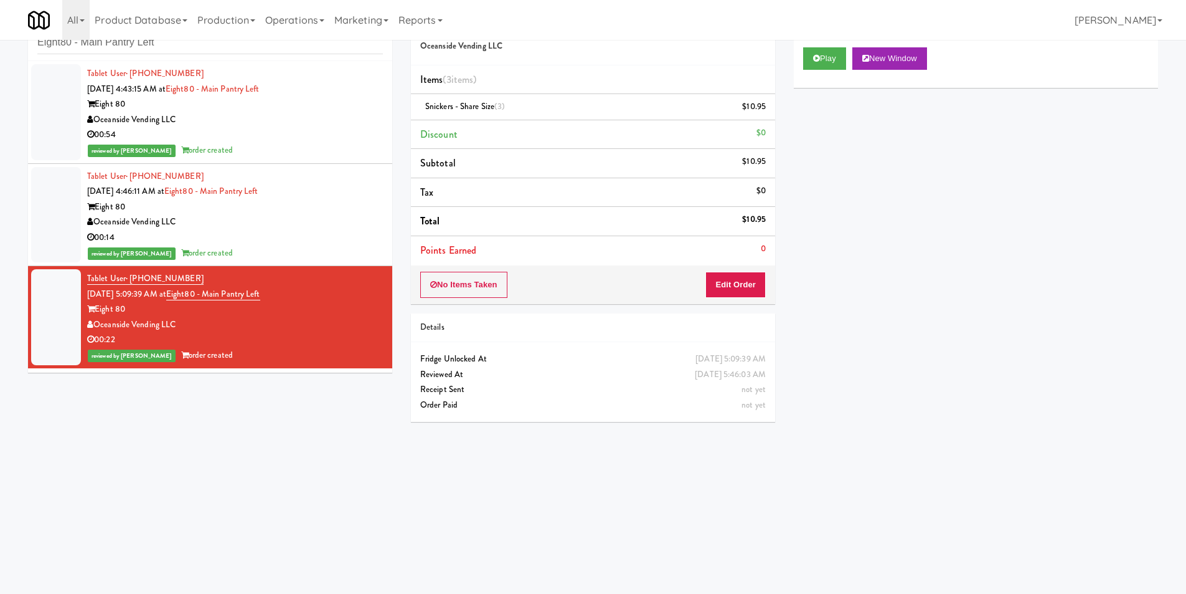
click at [148, 57] on div "inbox reviewed recent all unclear take inventory issue suspicious failed recent…" at bounding box center [210, 33] width 364 height 56
click at [149, 52] on input "Eight80 - Main Pantry Left" at bounding box center [210, 42] width 346 height 23
paste input "state - Pantry - Righ"
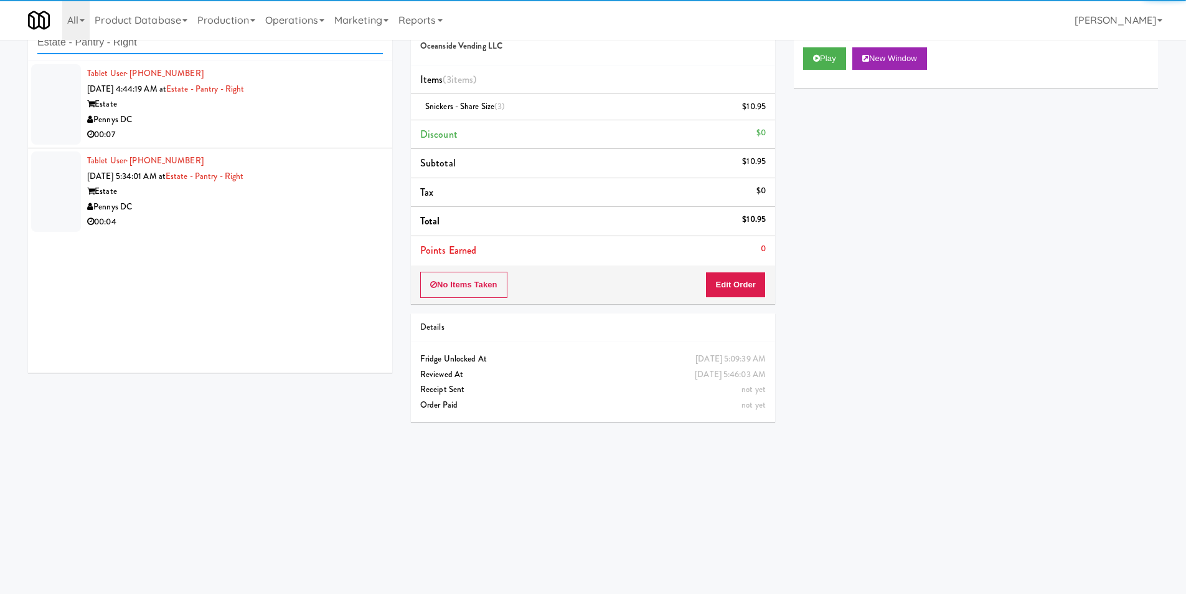
type input "Estate - Pantry - Right"
click at [341, 149] on li "Tablet User · (202) 381-7072 [DATE] 5:34:01 AM at Estate - Pantry - Right Estat…" at bounding box center [210, 191] width 364 height 87
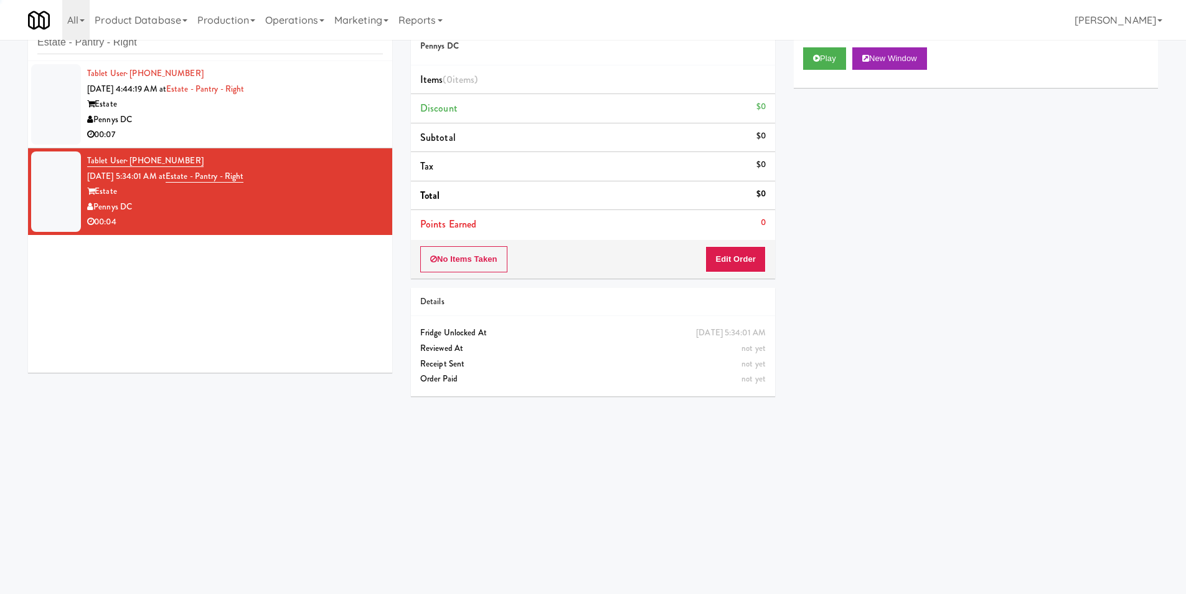
click at [283, 103] on div "Estate" at bounding box center [235, 105] width 296 height 16
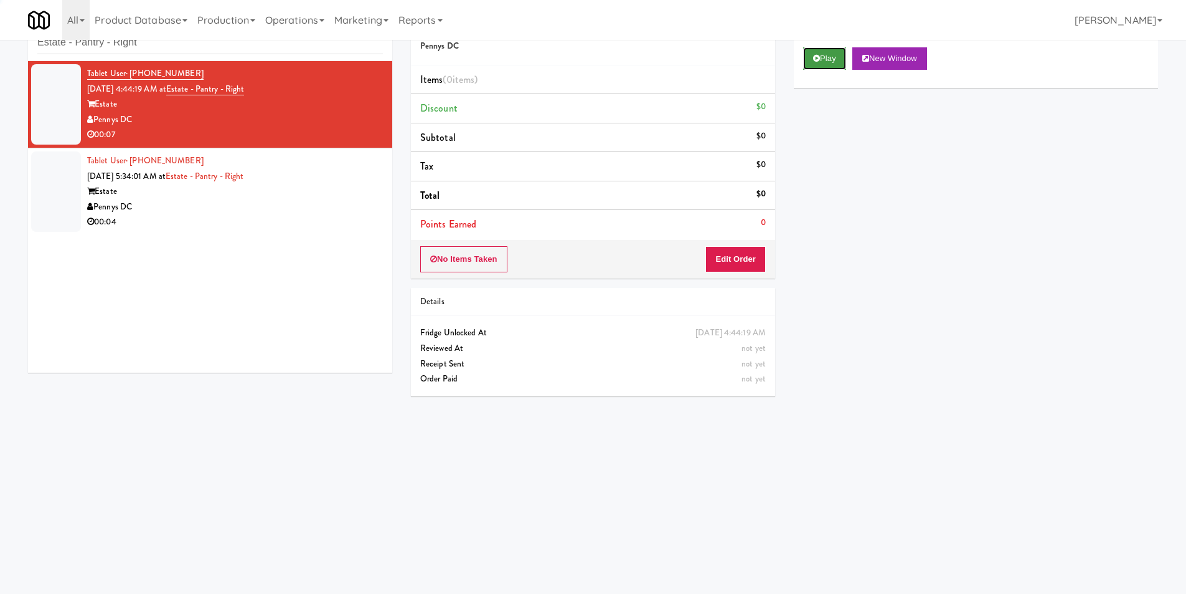
click at [846, 62] on button "Play" at bounding box center [824, 58] width 43 height 22
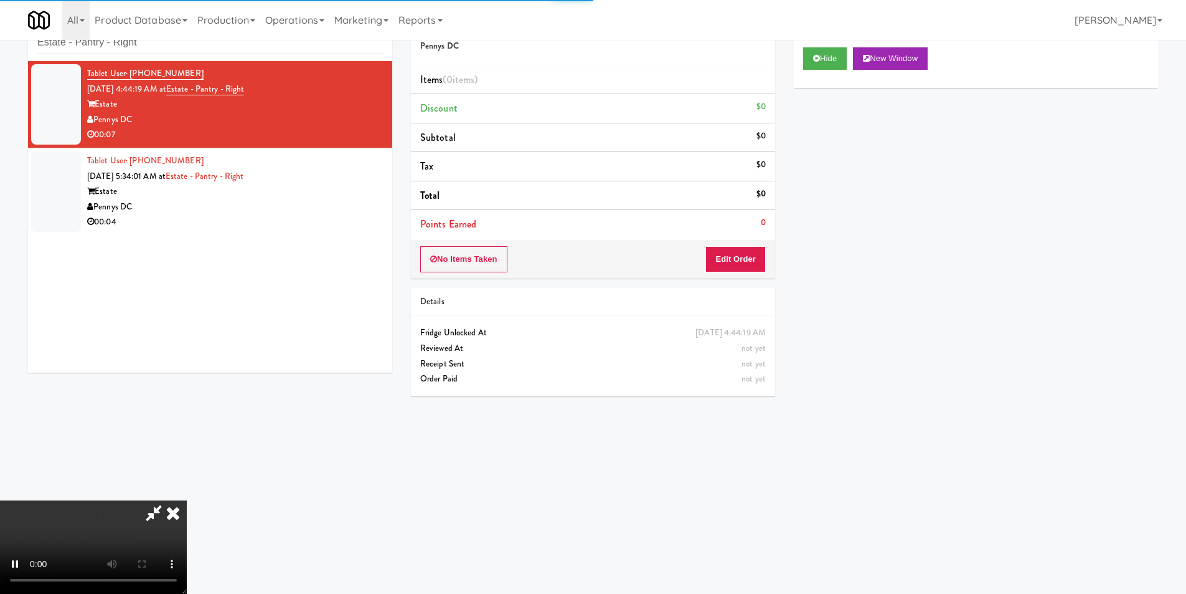
click at [739, 242] on div "No Items Taken Edit Order" at bounding box center [593, 259] width 364 height 39
click at [737, 261] on button "Edit Order" at bounding box center [736, 259] width 60 height 26
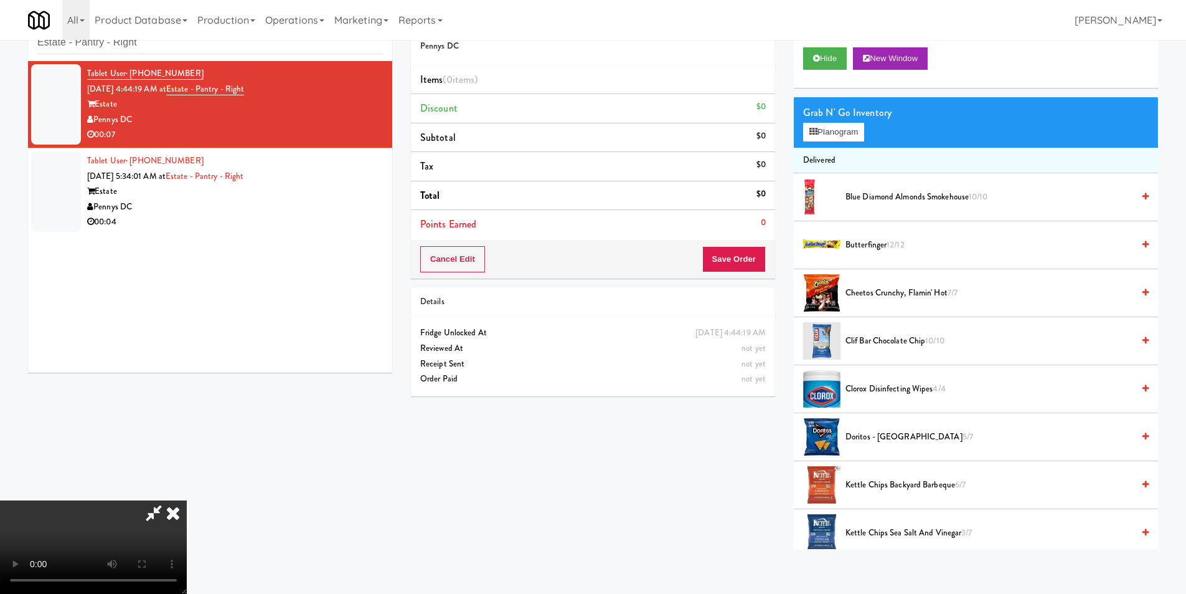
scroll to position [188, 0]
click at [187, 500] on video at bounding box center [93, 546] width 187 height 93
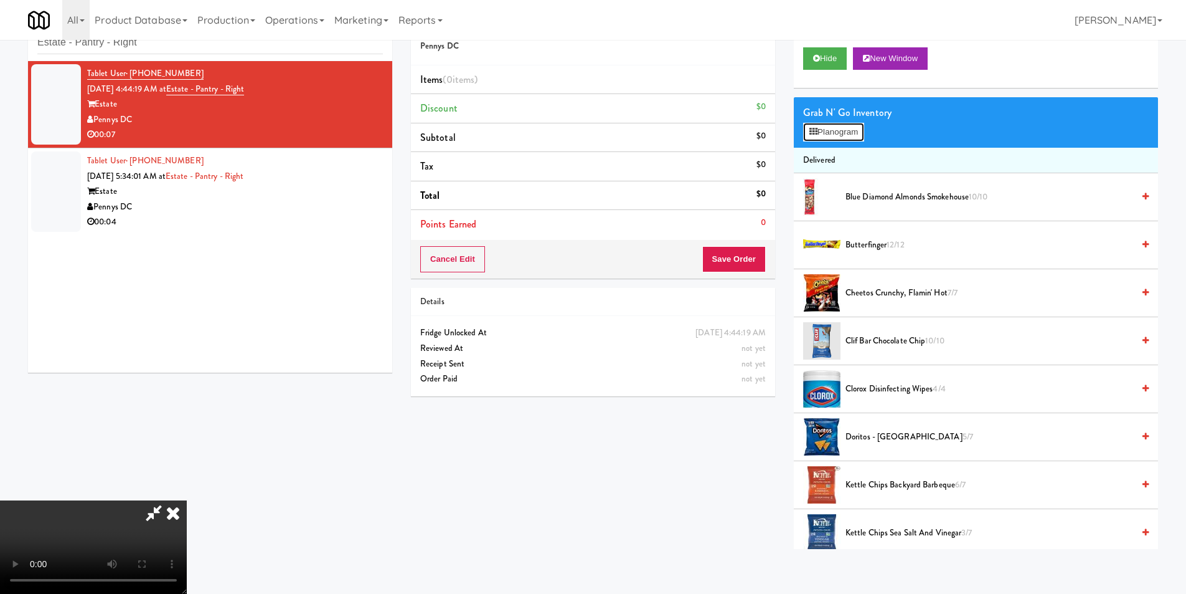
click at [841, 134] on button "Planogram" at bounding box center [833, 132] width 61 height 19
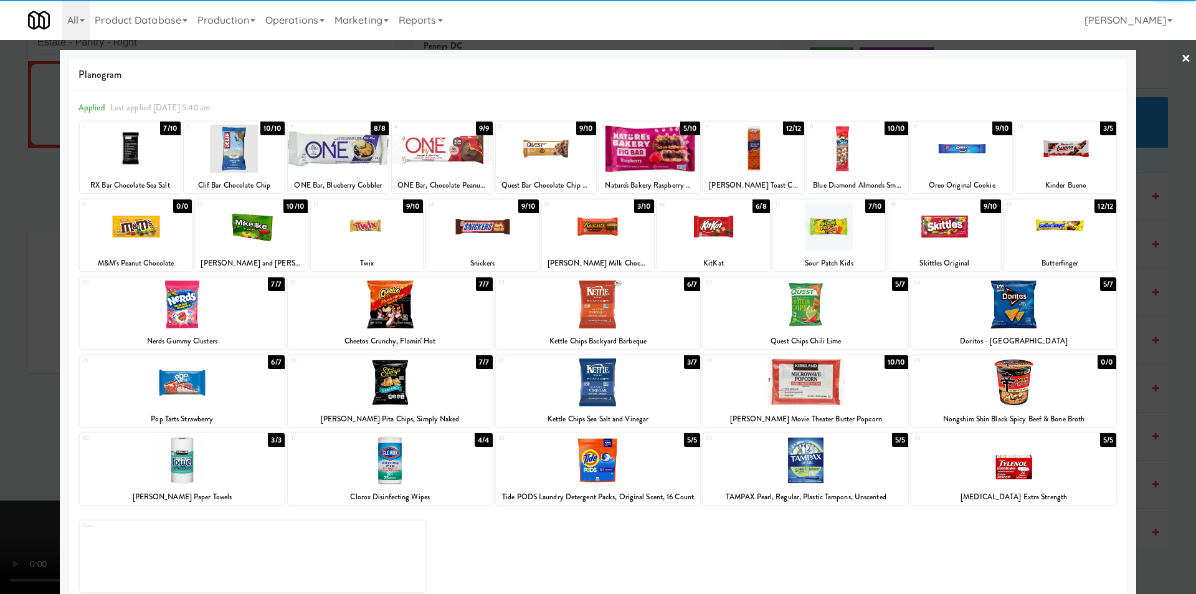
click at [246, 237] on div at bounding box center [251, 226] width 112 height 48
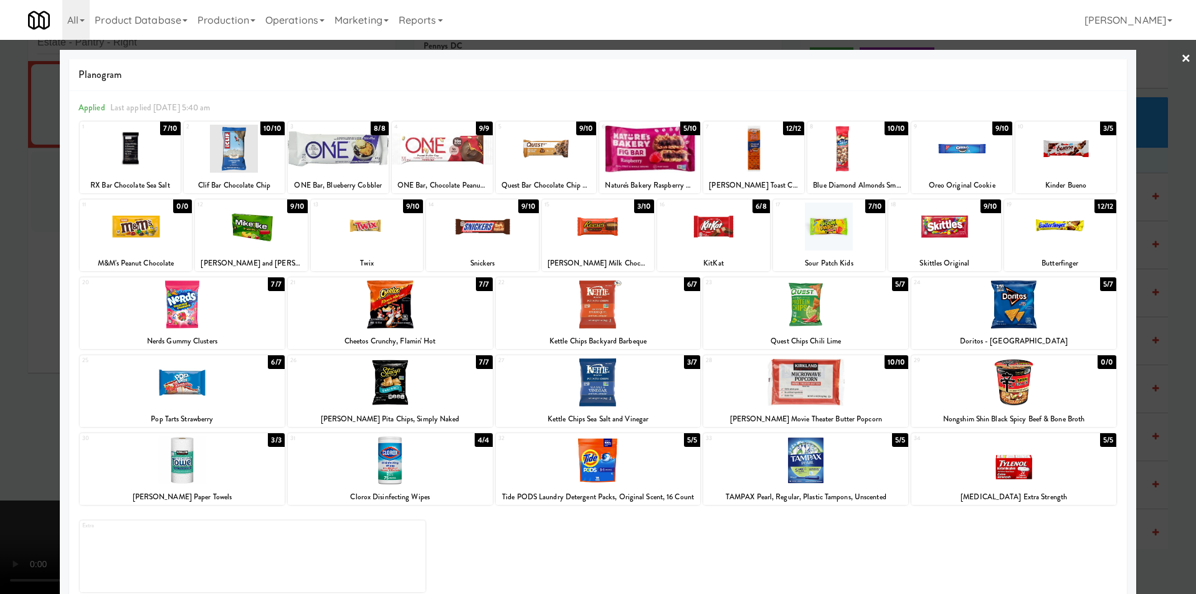
click at [828, 389] on div at bounding box center [805, 382] width 205 height 48
click at [1158, 381] on div at bounding box center [598, 297] width 1196 height 594
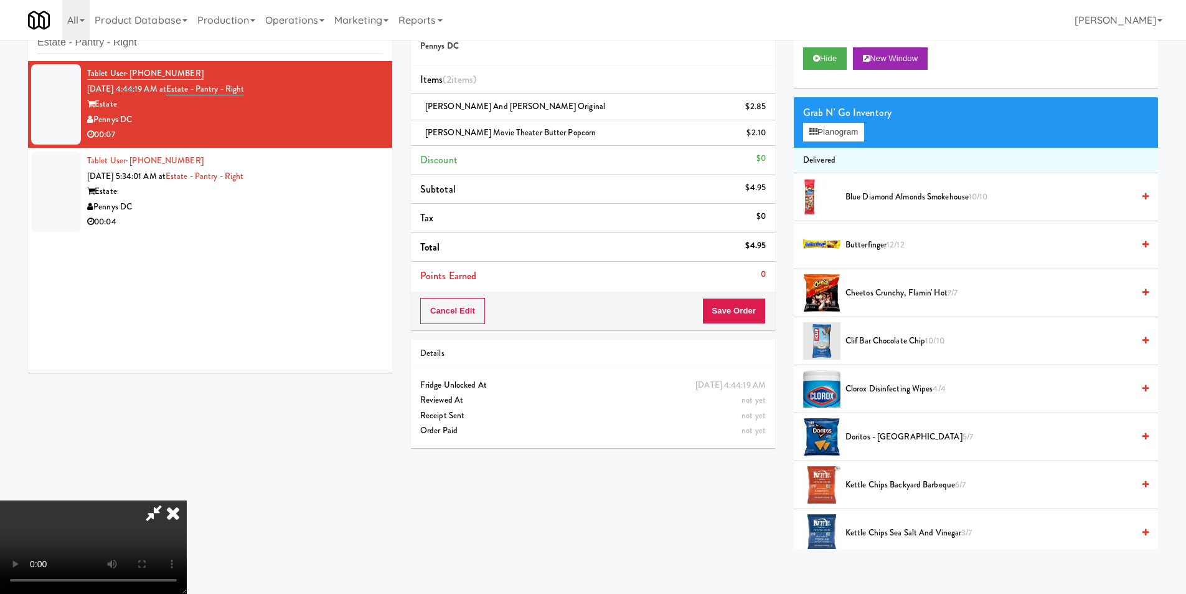
click at [187, 500] on video at bounding box center [93, 546] width 187 height 93
click at [187, 578] on video at bounding box center [93, 546] width 187 height 93
click at [187, 500] on video at bounding box center [93, 546] width 187 height 93
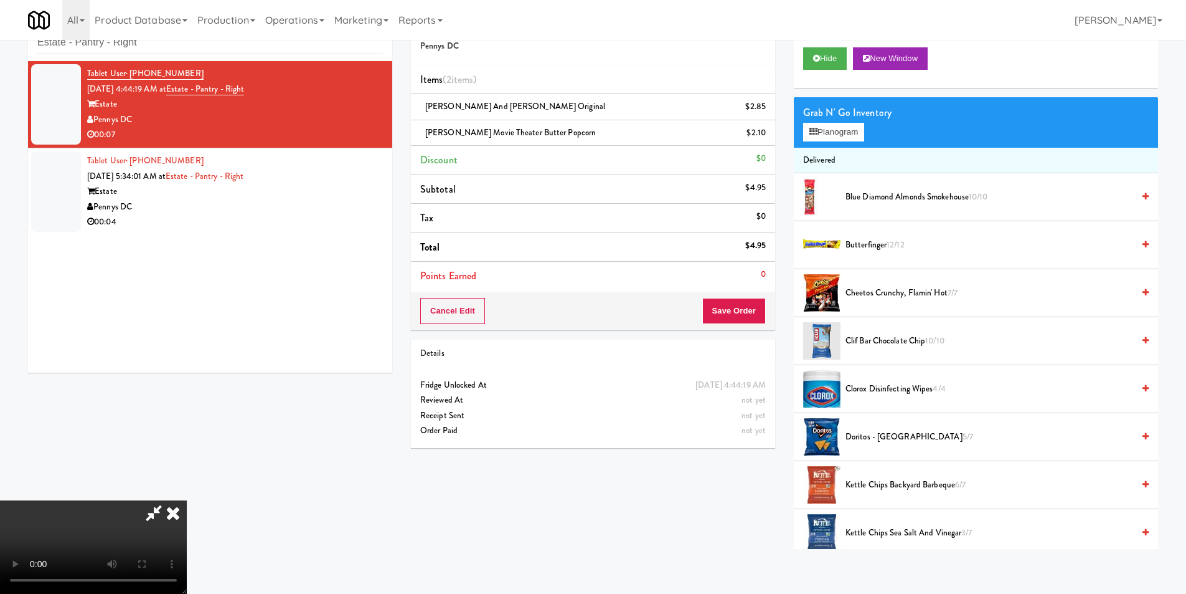
scroll to position [188, 0]
click at [734, 310] on button "Save Order" at bounding box center [734, 311] width 64 height 26
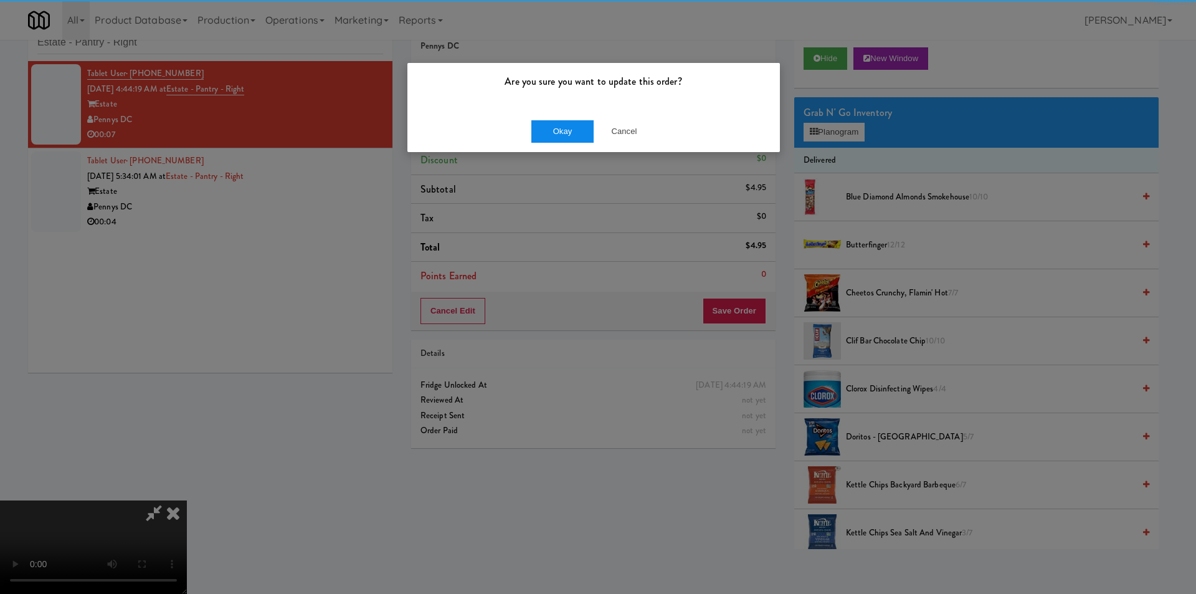
click at [569, 141] on div "Okay Cancel" at bounding box center [593, 131] width 372 height 42
click at [570, 136] on button "Okay" at bounding box center [562, 131] width 62 height 22
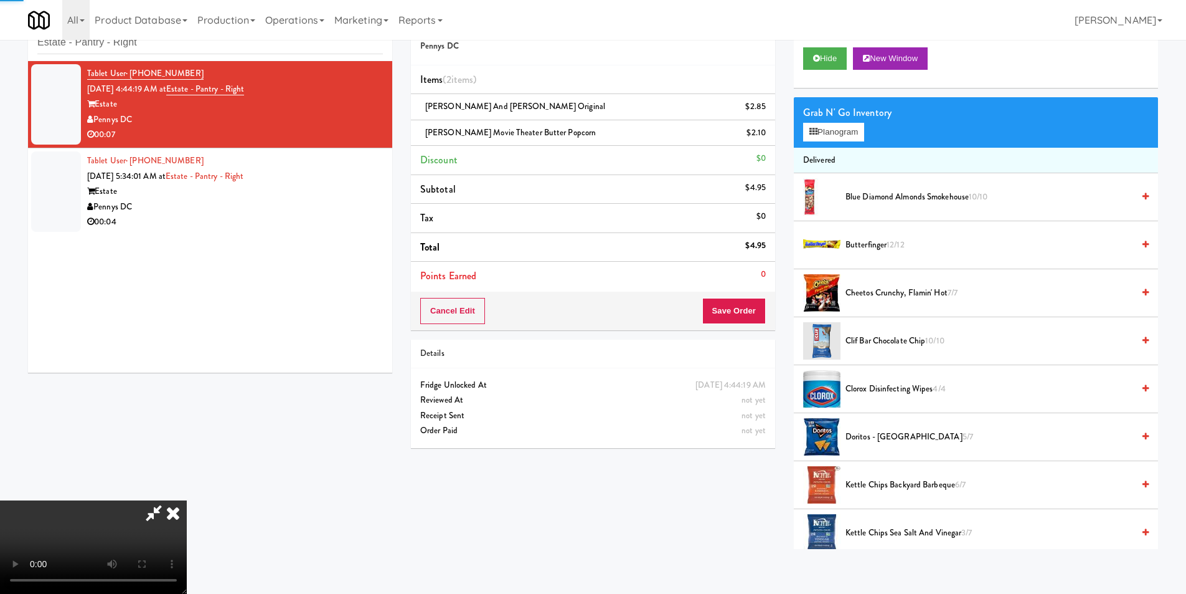
scroll to position [0, 0]
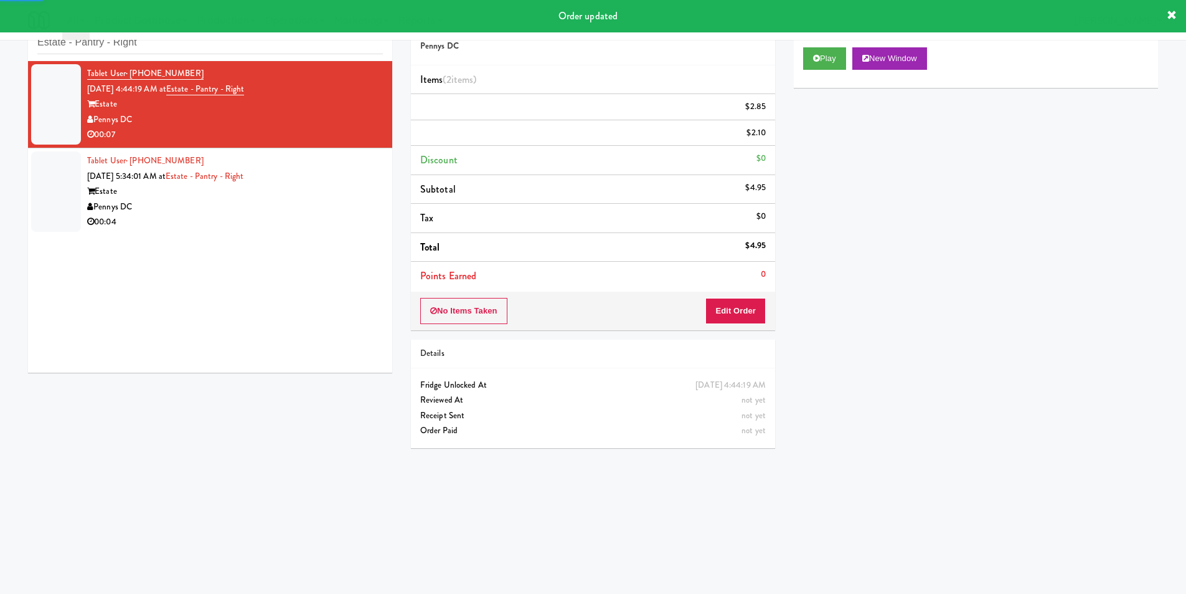
click at [275, 214] on div "00:04" at bounding box center [235, 222] width 296 height 16
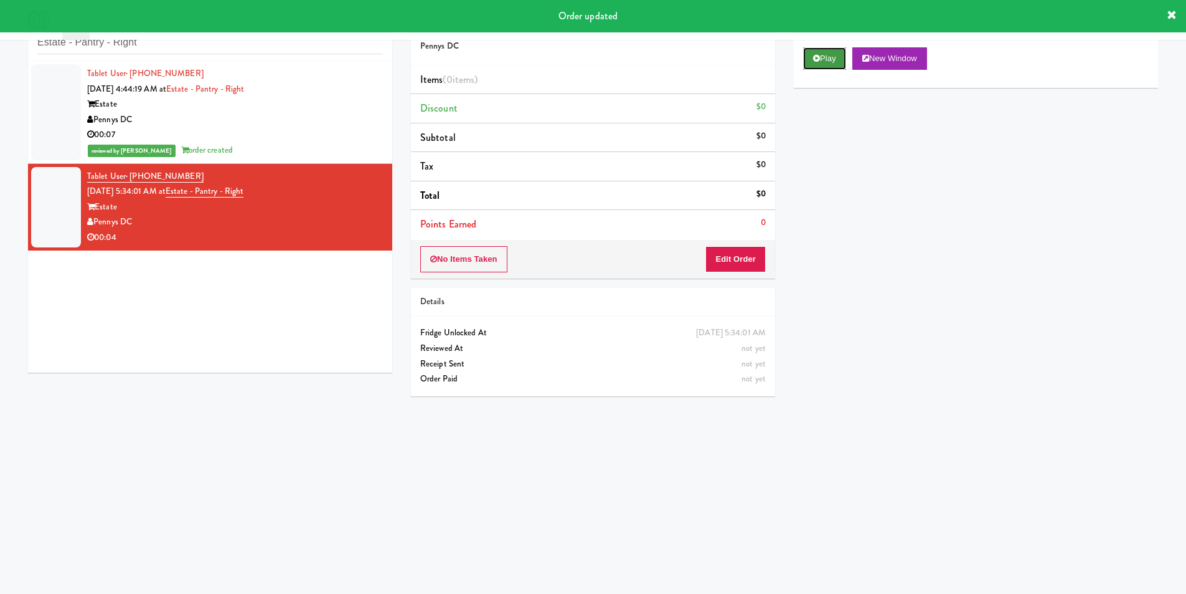
click at [818, 61] on icon at bounding box center [816, 58] width 7 height 8
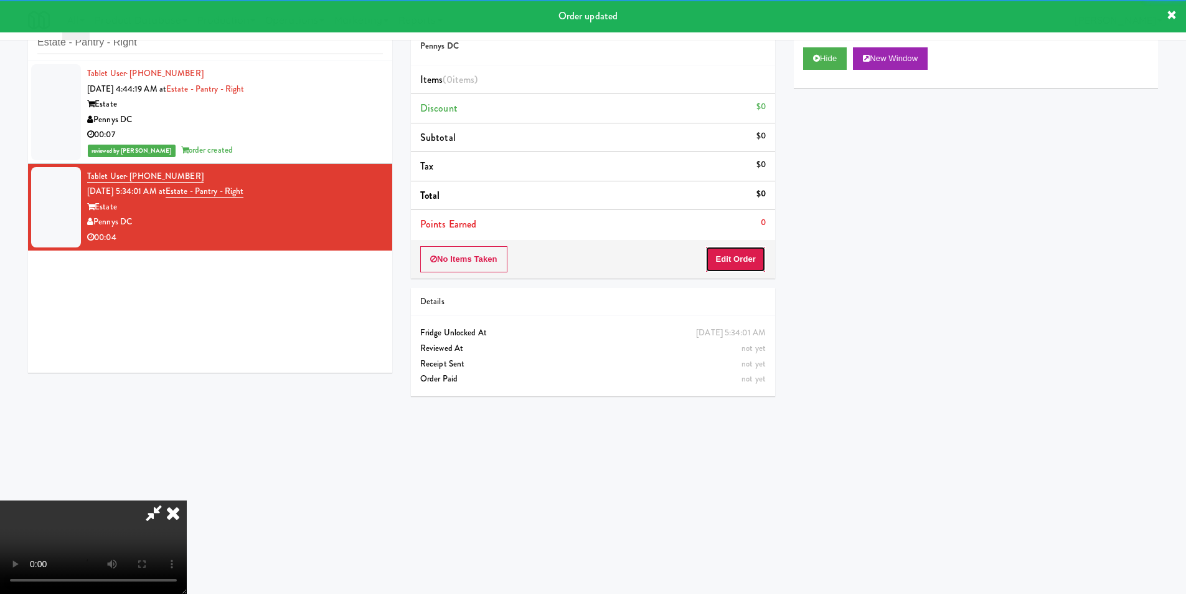
click at [747, 253] on button "Edit Order" at bounding box center [736, 259] width 60 height 26
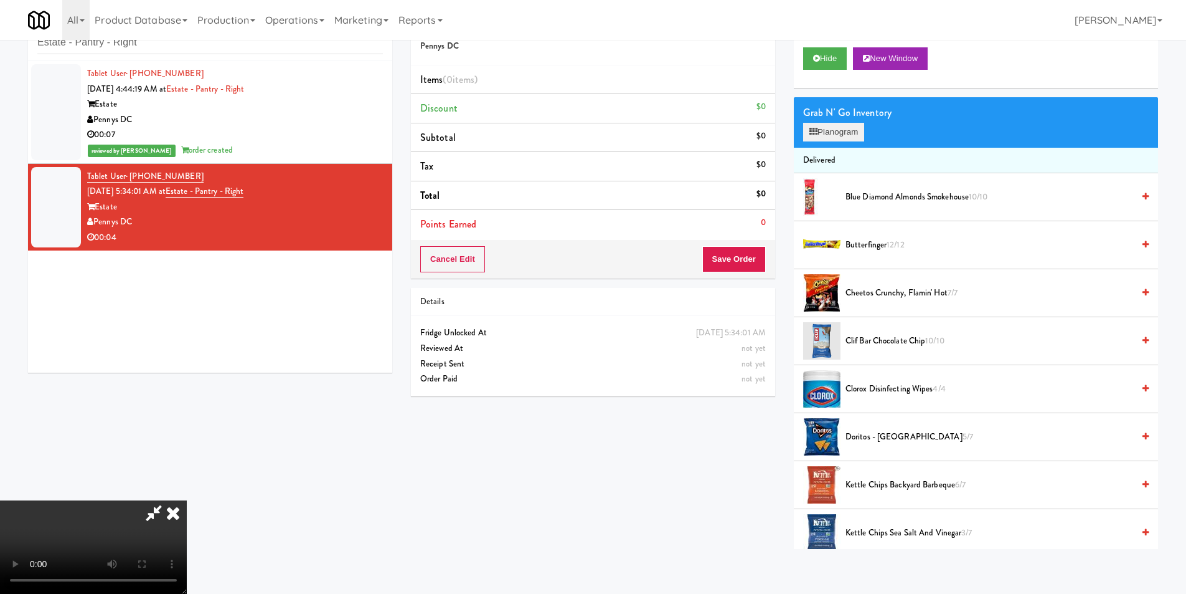
drag, startPoint x: 811, startPoint y: 149, endPoint x: 819, endPoint y: 140, distance: 11.9
click at [811, 149] on li "Delivered" at bounding box center [976, 161] width 364 height 26
click at [819, 140] on button "Planogram" at bounding box center [833, 132] width 61 height 19
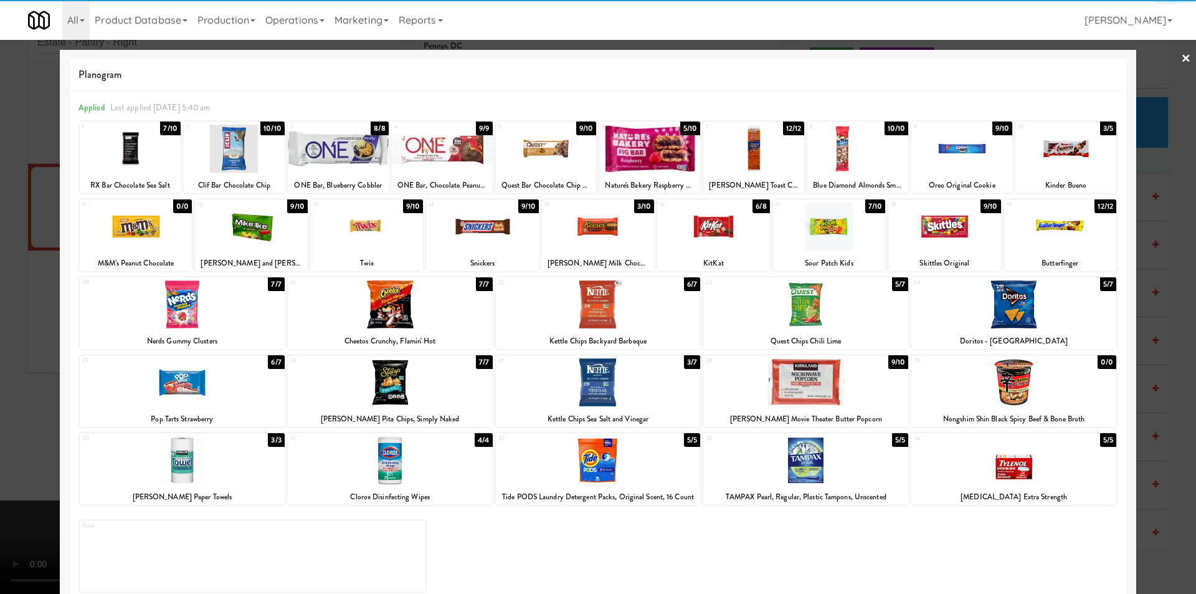
click at [927, 235] on div at bounding box center [944, 226] width 112 height 48
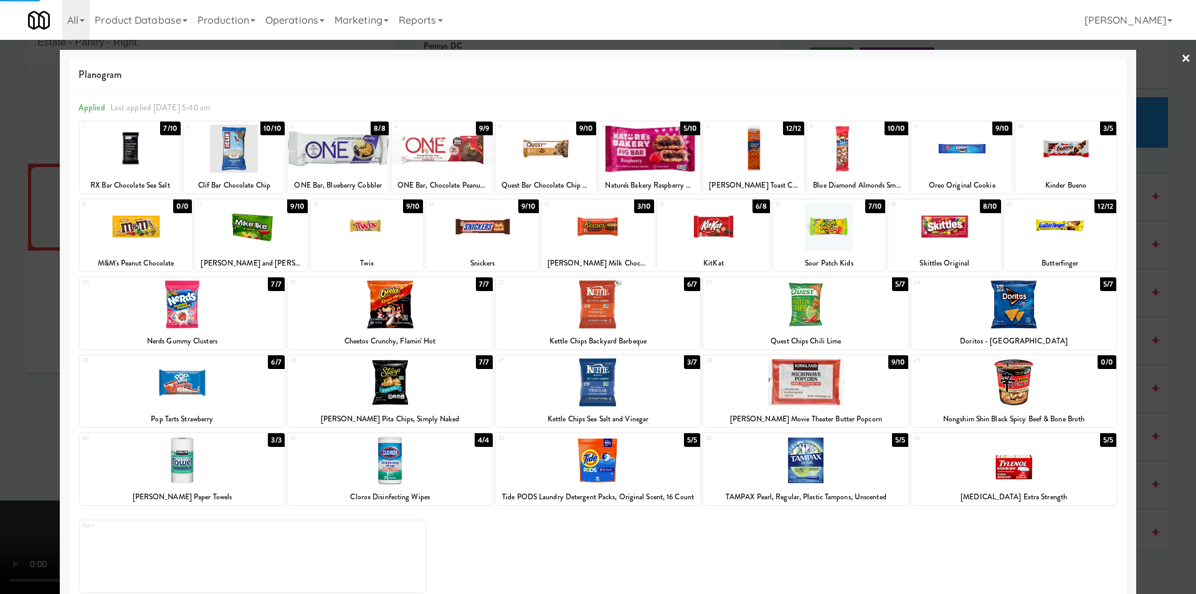
click at [1160, 247] on div at bounding box center [598, 297] width 1196 height 594
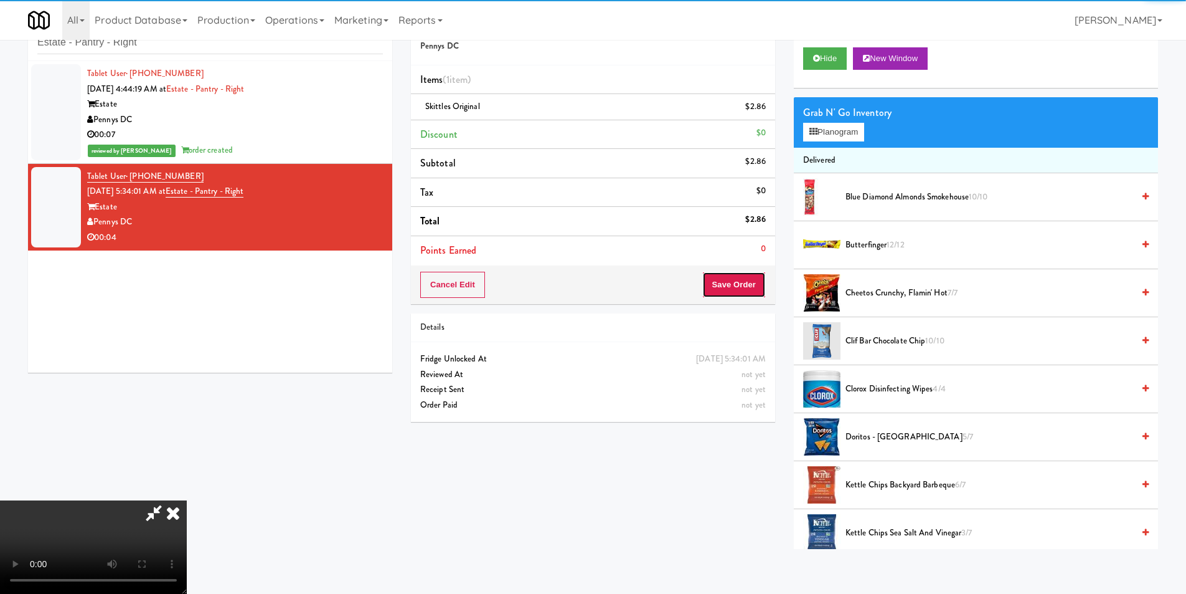
click at [737, 275] on button "Save Order" at bounding box center [734, 285] width 64 height 26
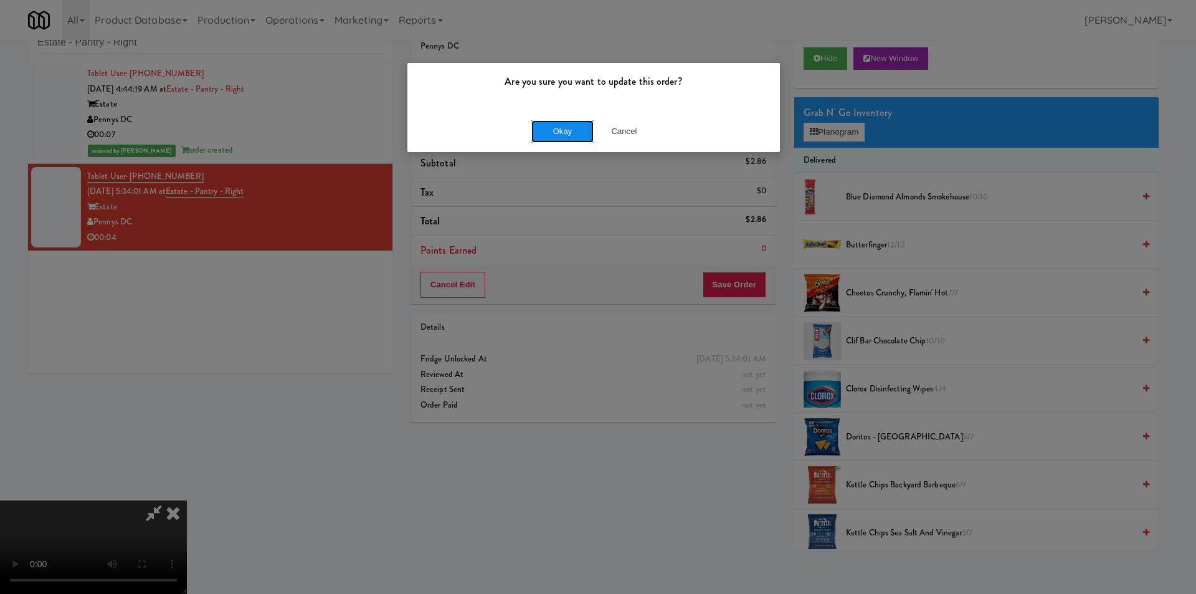
click at [559, 133] on button "Okay" at bounding box center [562, 131] width 62 height 22
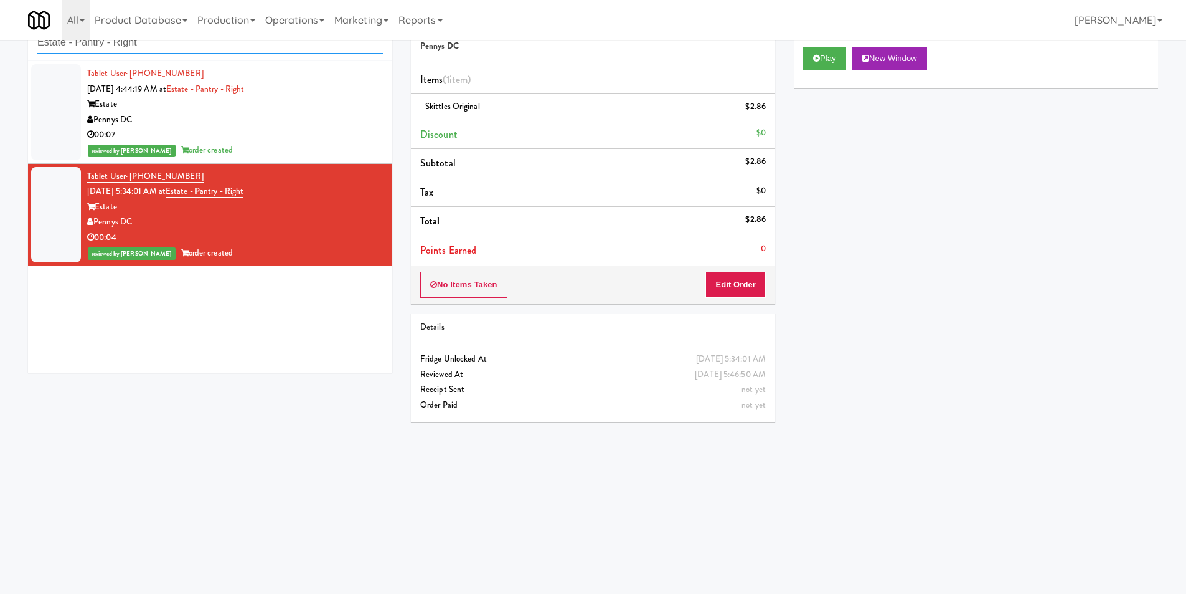
click at [234, 54] on input "Estate - Pantry - Right" at bounding box center [210, 42] width 346 height 23
click at [234, 52] on input "Estate - Pantry - Right" at bounding box center [210, 42] width 346 height 23
paste input "[GEOGRAPHIC_DATA] - Cooler"
paste input "text"
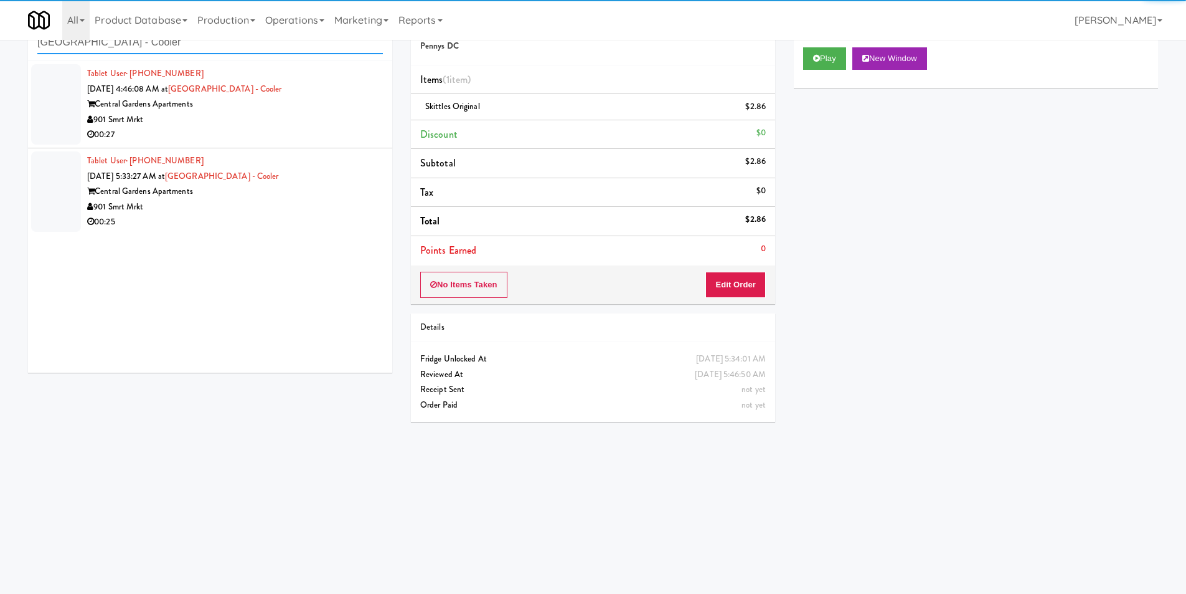
type input "[GEOGRAPHIC_DATA] - Cooler"
click at [341, 140] on div "00:27" at bounding box center [235, 135] width 296 height 16
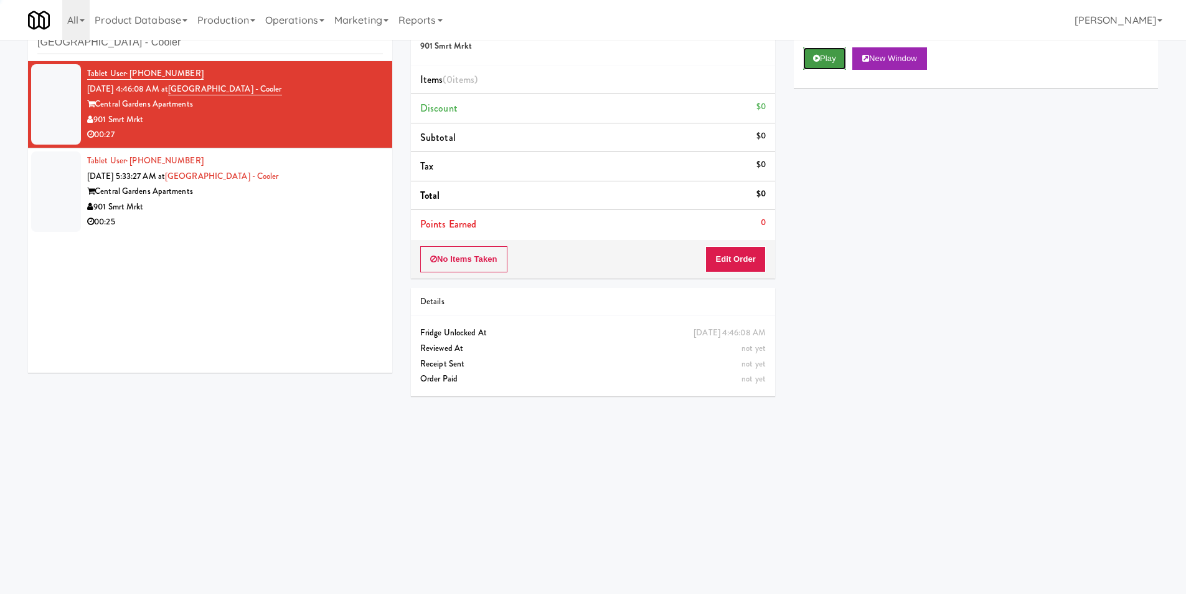
click at [817, 59] on icon at bounding box center [816, 58] width 7 height 8
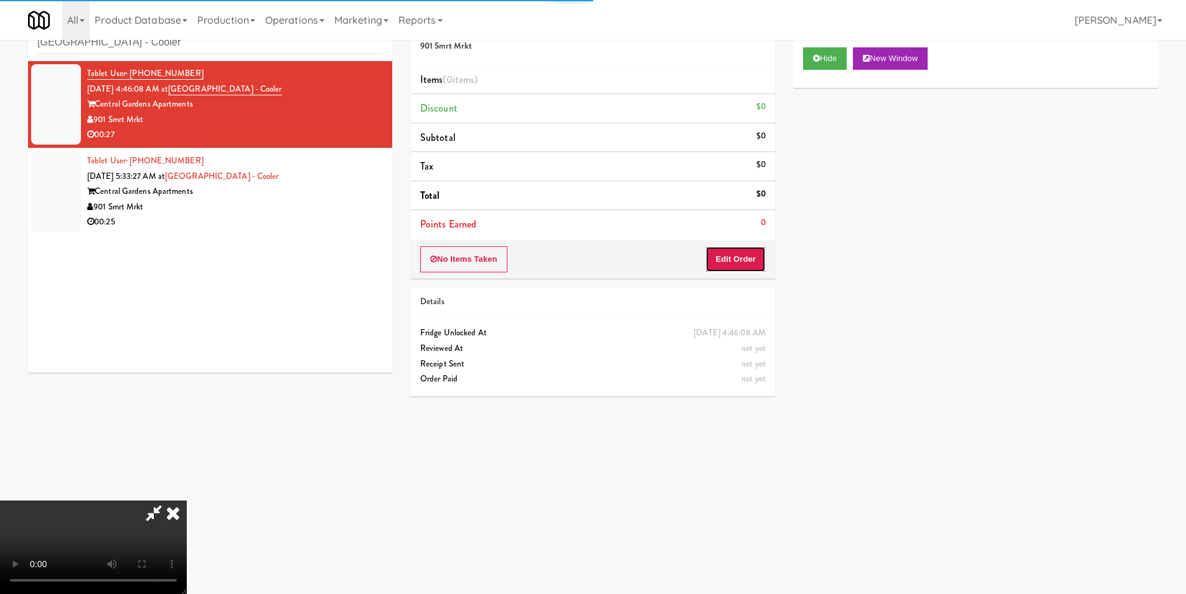
click at [735, 246] on button "Edit Order" at bounding box center [736, 259] width 60 height 26
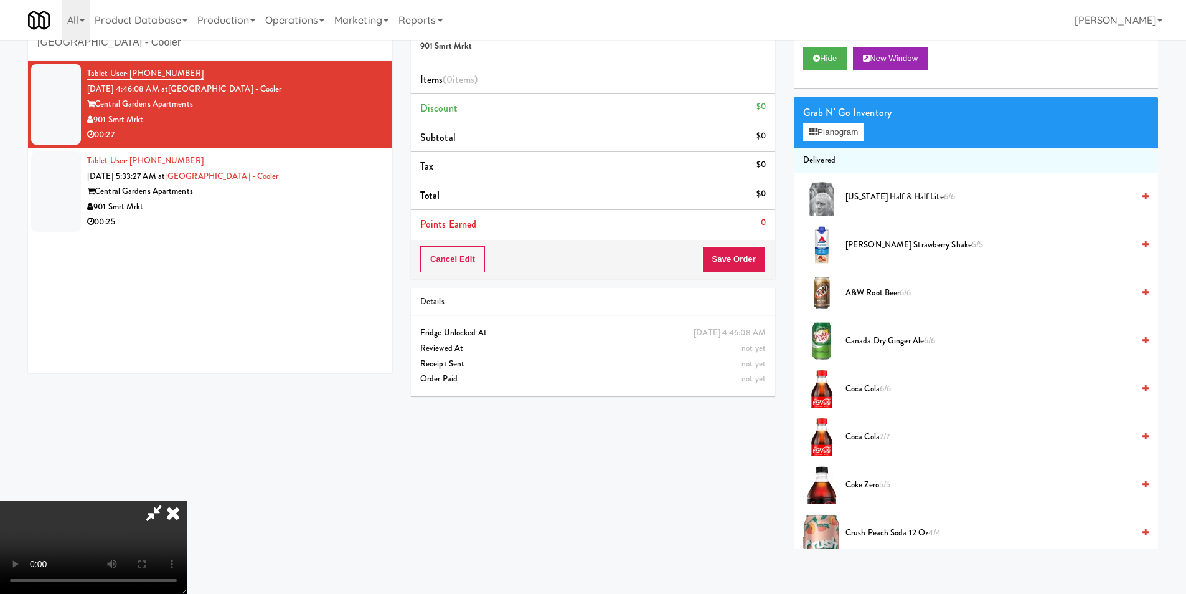
click at [844, 141] on div "Grab N' Go Inventory Planogram" at bounding box center [976, 122] width 364 height 50
click at [838, 141] on button "Planogram" at bounding box center [833, 132] width 61 height 19
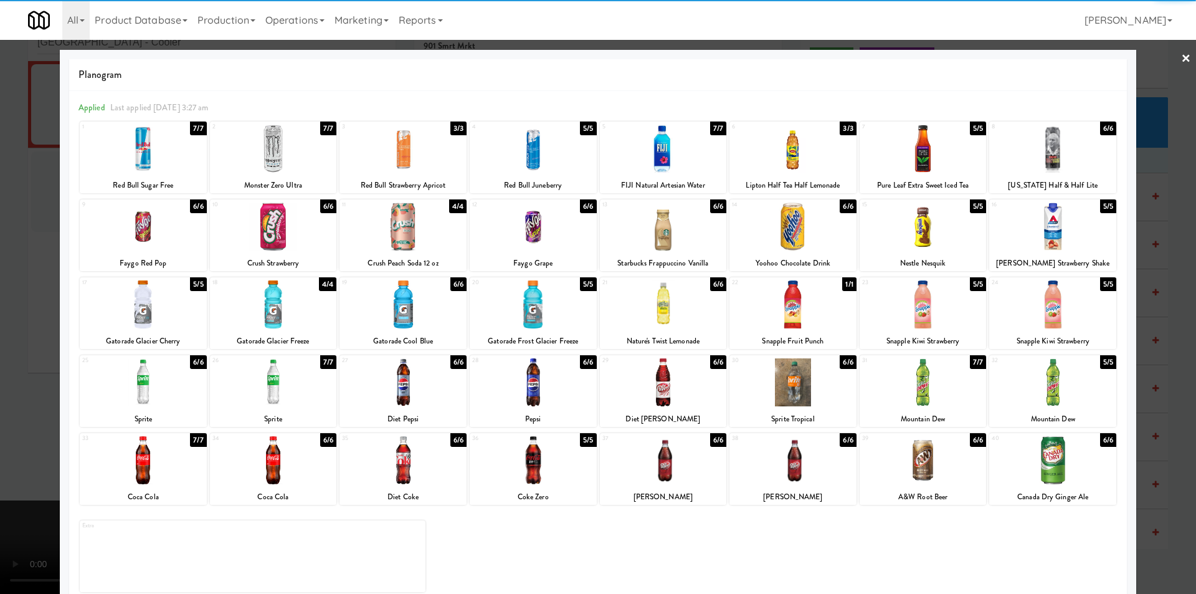
click at [551, 243] on div at bounding box center [533, 226] width 127 height 48
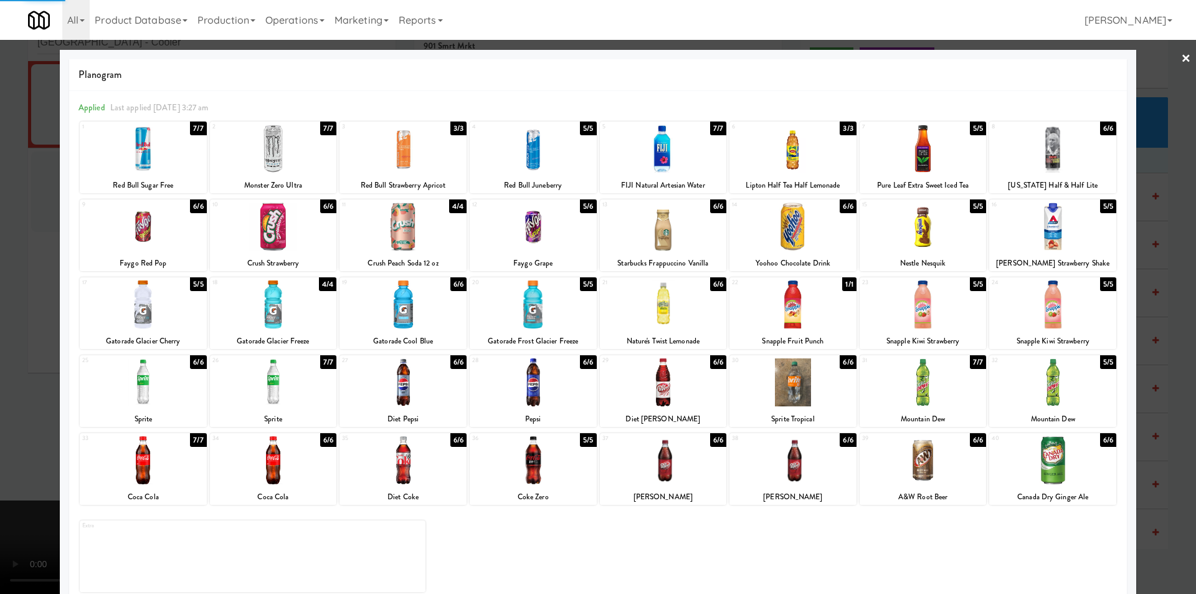
click at [905, 229] on div at bounding box center [922, 226] width 127 height 48
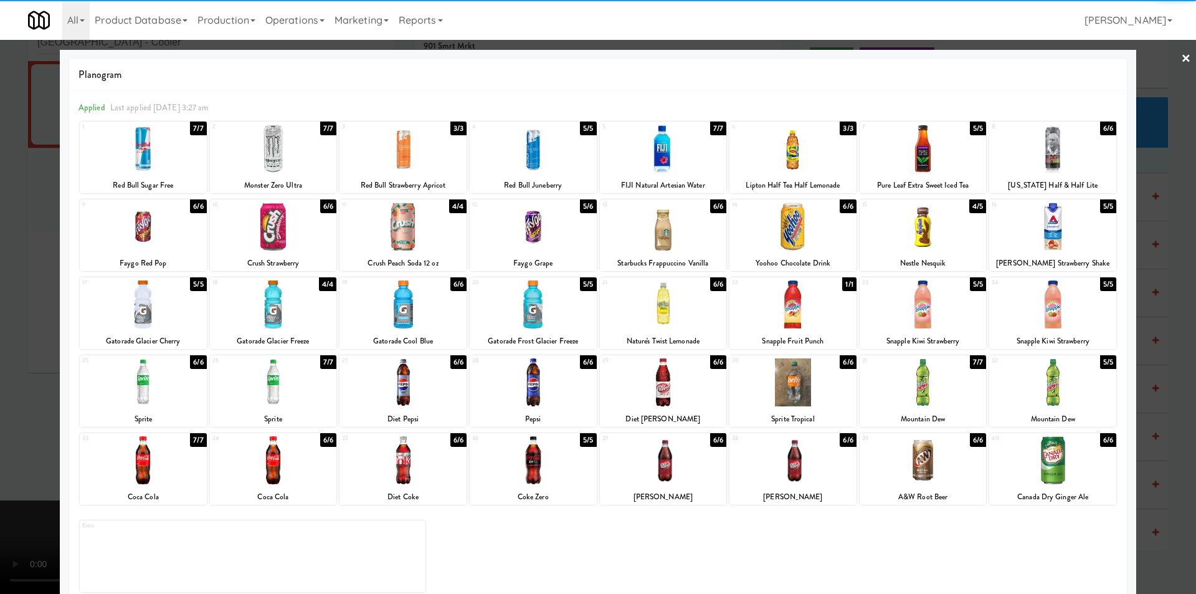
click at [1143, 240] on div at bounding box center [598, 297] width 1196 height 594
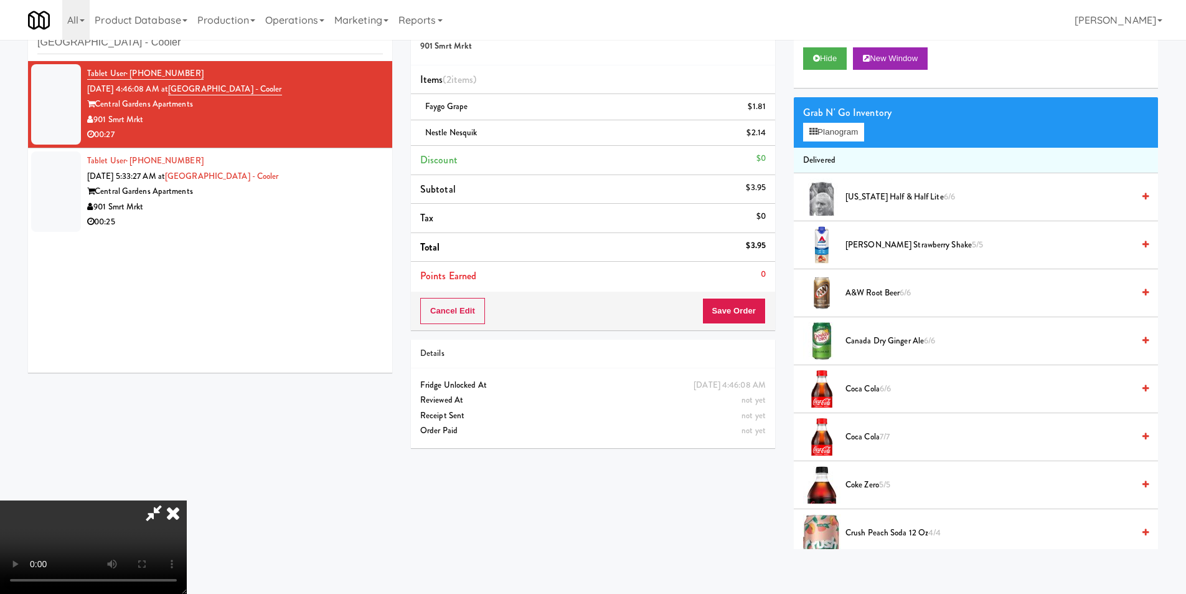
click at [187, 500] on video at bounding box center [93, 546] width 187 height 93
click at [769, 135] on icon at bounding box center [767, 137] width 6 height 8
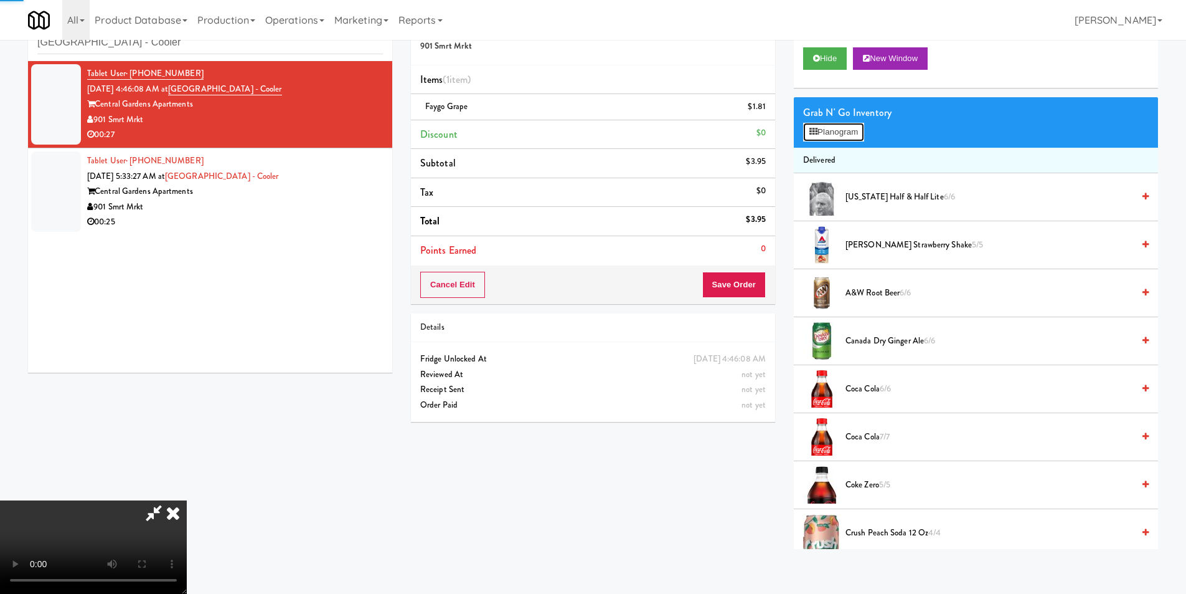
click at [825, 130] on button "Planogram" at bounding box center [833, 132] width 61 height 19
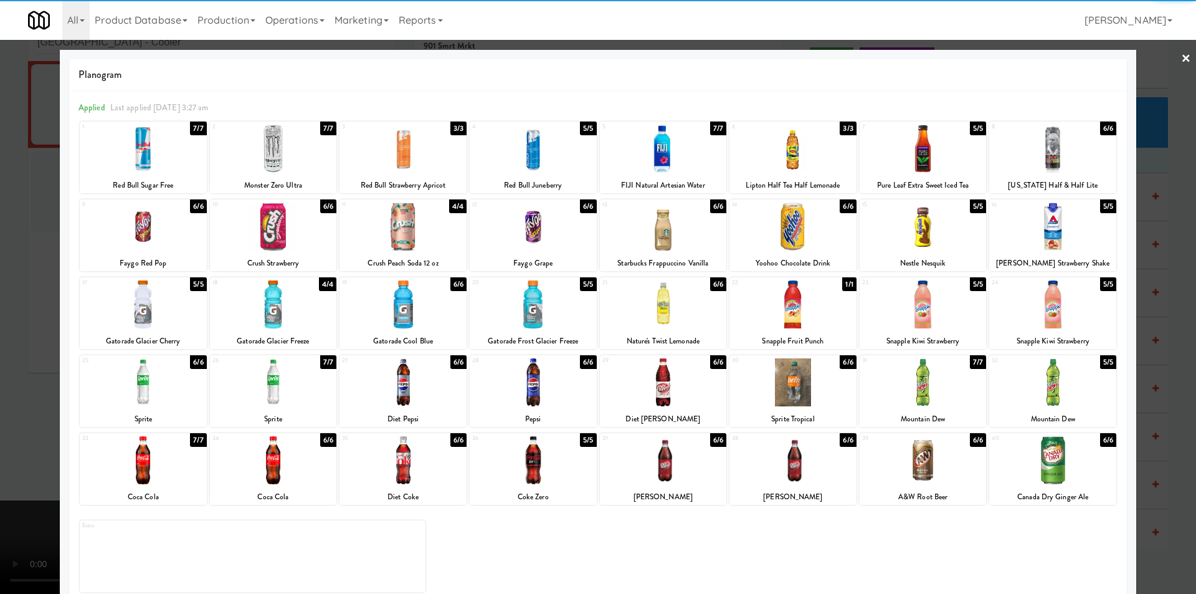
click at [782, 235] on div at bounding box center [792, 226] width 127 height 48
click at [1143, 250] on div at bounding box center [598, 297] width 1196 height 594
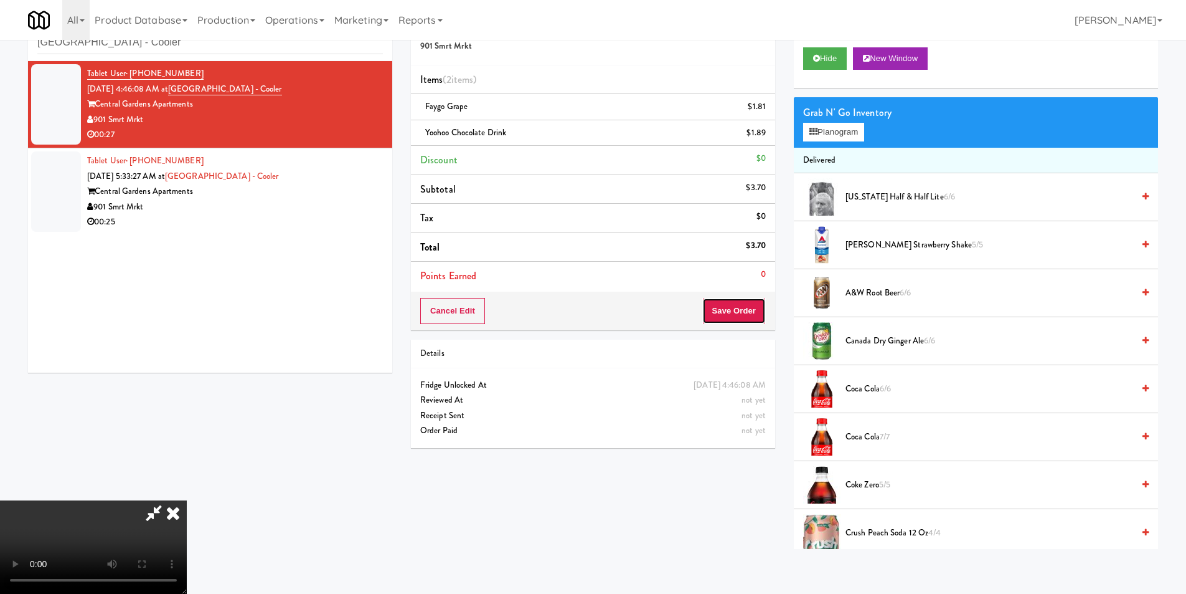
click at [720, 300] on button "Save Order" at bounding box center [734, 311] width 64 height 26
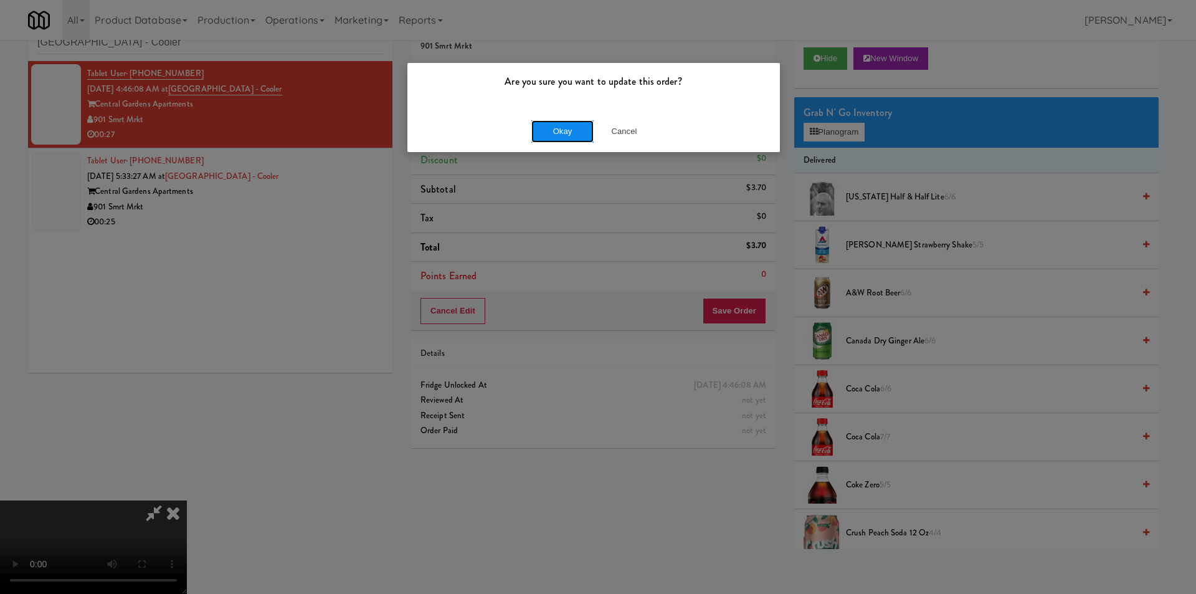
click at [557, 123] on button "Okay" at bounding box center [562, 131] width 62 height 22
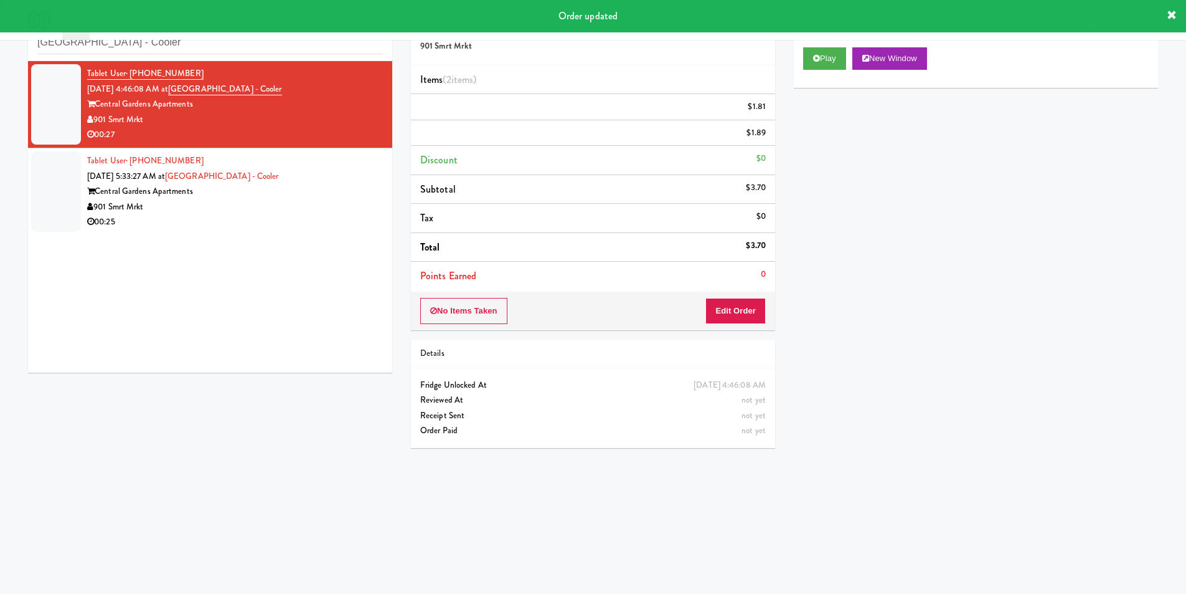
drag, startPoint x: 267, startPoint y: 243, endPoint x: 277, endPoint y: 239, distance: 10.6
click at [268, 243] on div "Tablet User · (615) 910-7573 [DATE] 4:46:08 AM at [GEOGRAPHIC_DATA] - [GEOGRAPH…" at bounding box center [210, 216] width 364 height 311
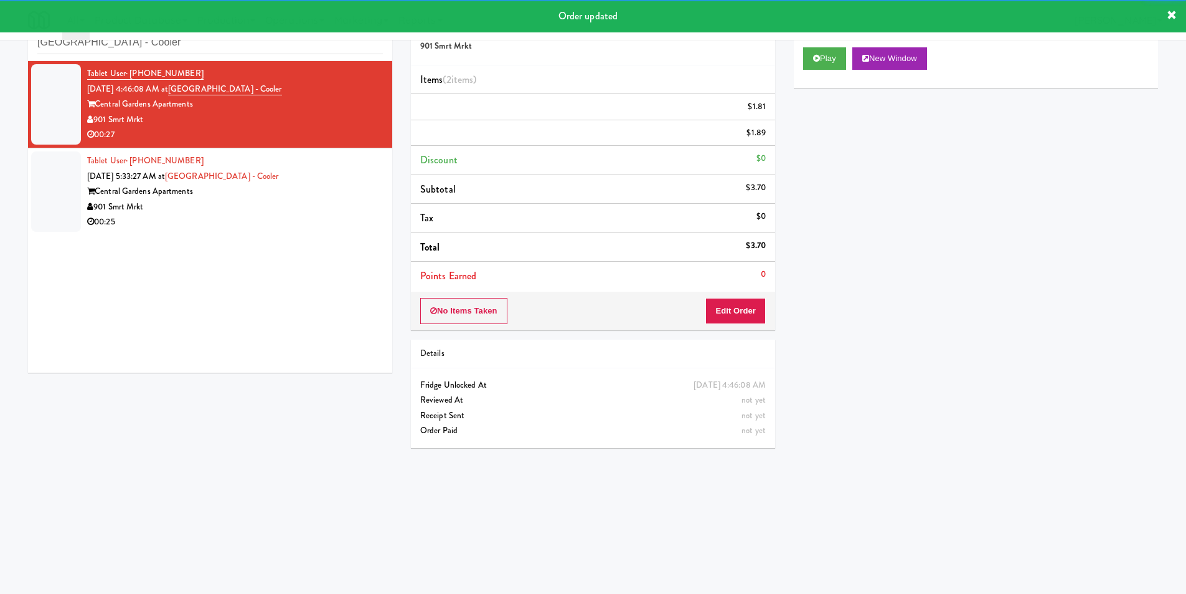
click at [290, 225] on div "00:25" at bounding box center [235, 222] width 296 height 16
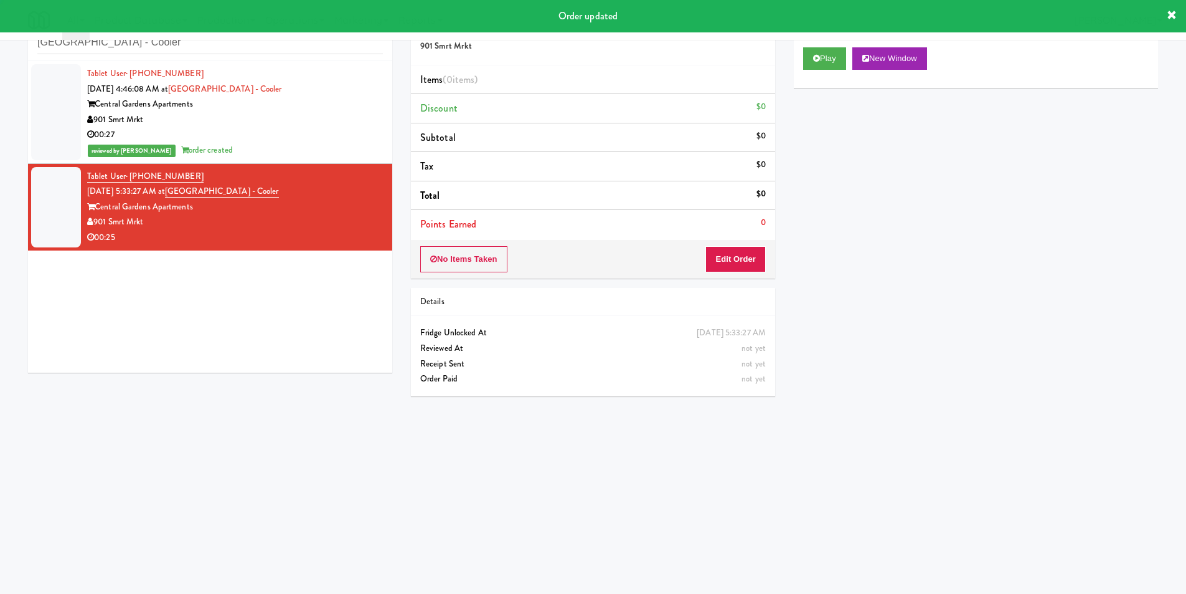
click at [830, 54] on button "Play" at bounding box center [824, 58] width 43 height 22
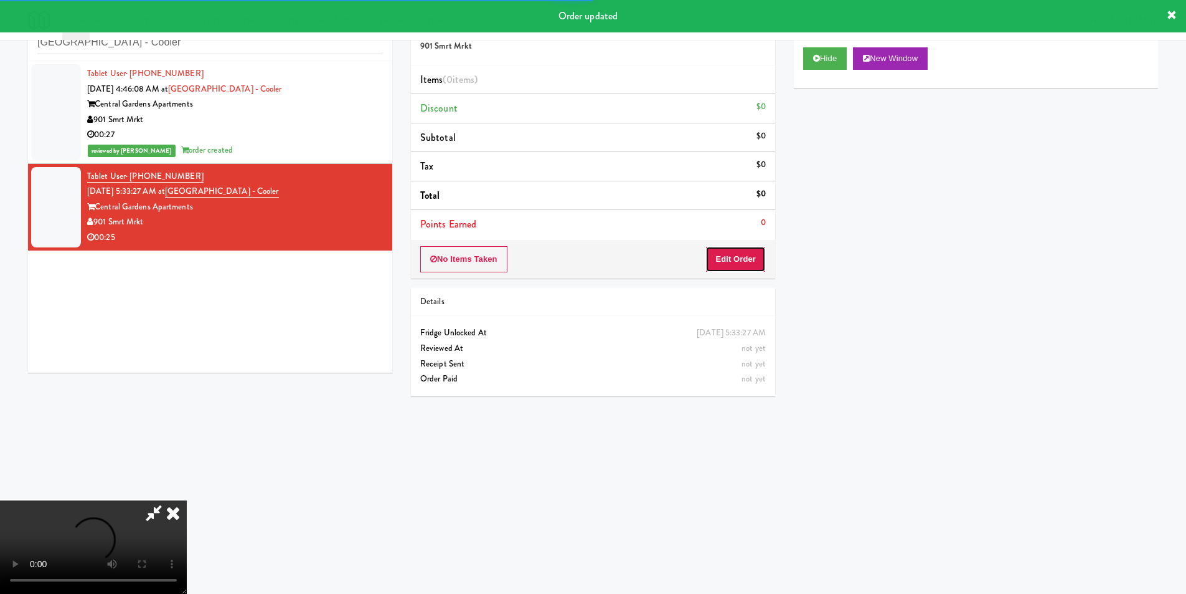
click at [738, 253] on button "Edit Order" at bounding box center [736, 259] width 60 height 26
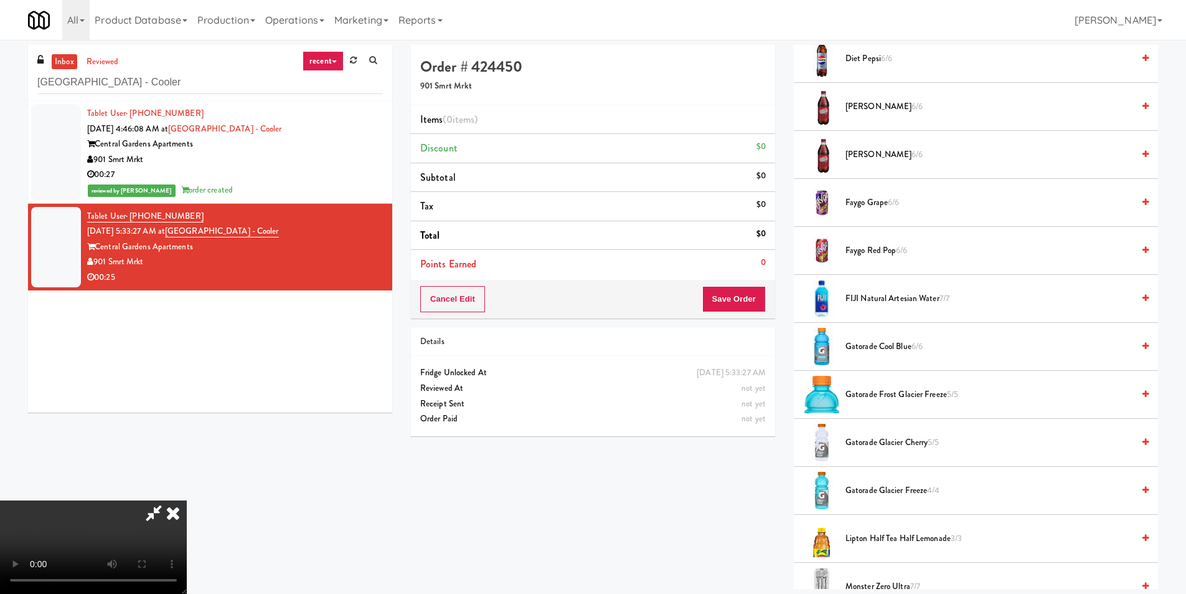
scroll to position [747, 0]
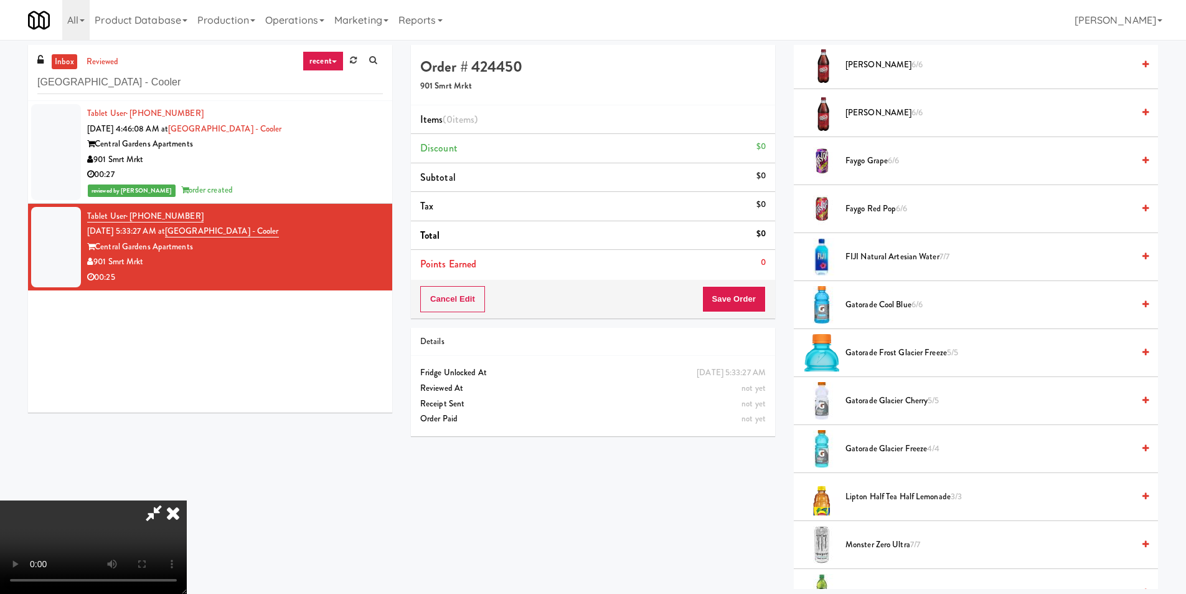
click at [866, 396] on span "Gatorade Glacier Cherry 5/5" at bounding box center [990, 401] width 288 height 16
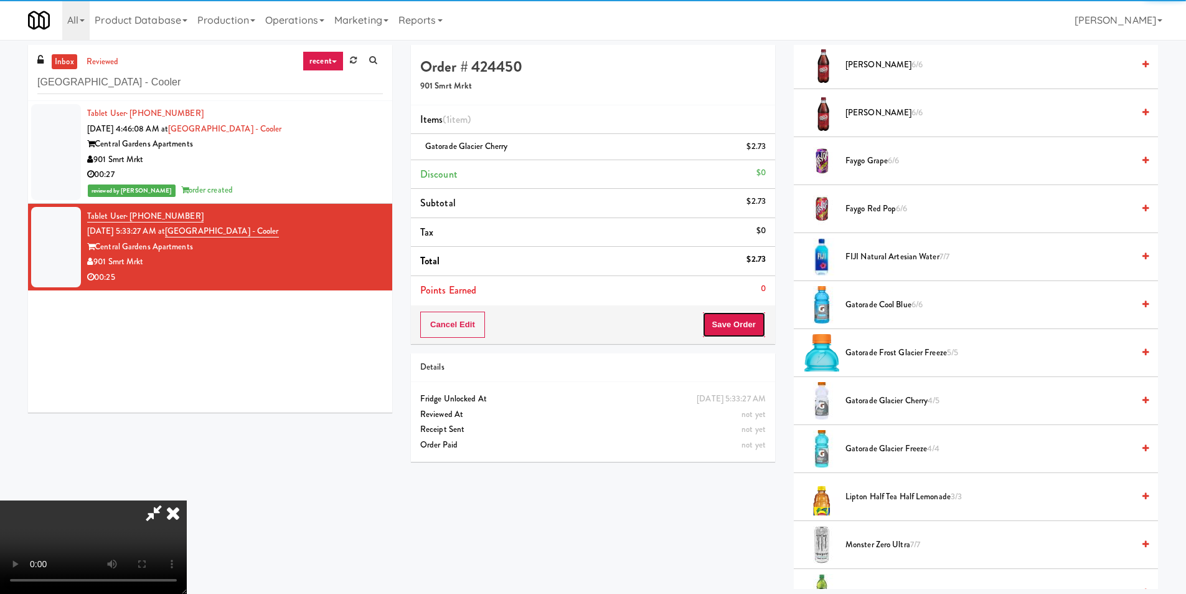
click at [749, 336] on button "Save Order" at bounding box center [734, 324] width 64 height 26
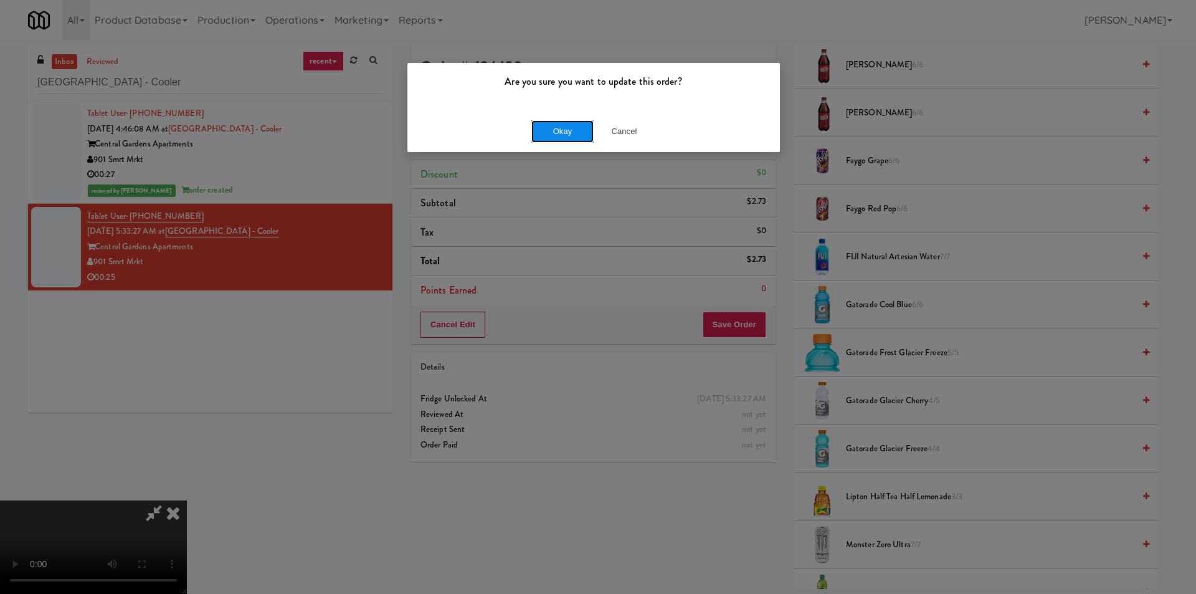
click at [565, 135] on button "Okay" at bounding box center [562, 131] width 62 height 22
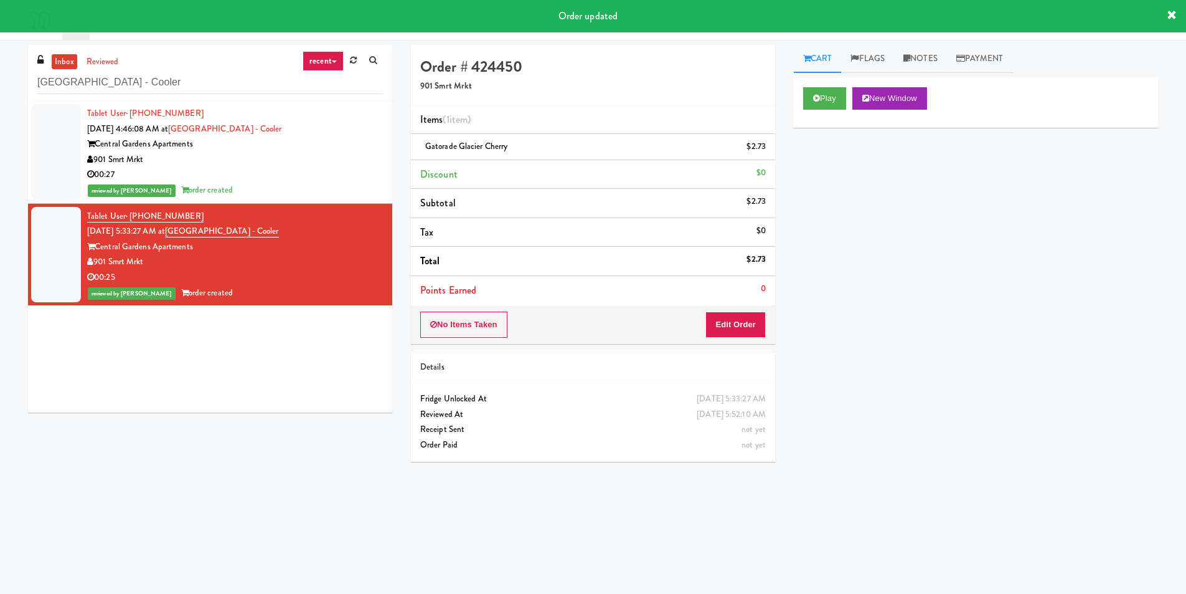
scroll to position [0, 0]
click at [196, 77] on input "[GEOGRAPHIC_DATA] - Cooler" at bounding box center [210, 82] width 346 height 23
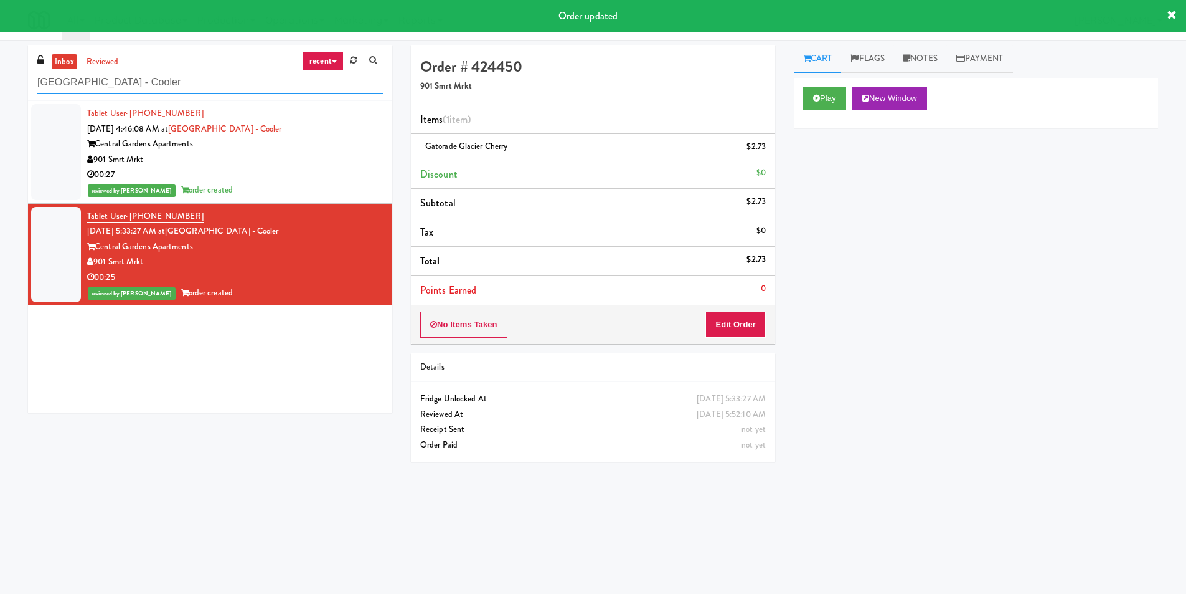
paste input "Spring & [PERSON_NAME] - Combo Cooler B"
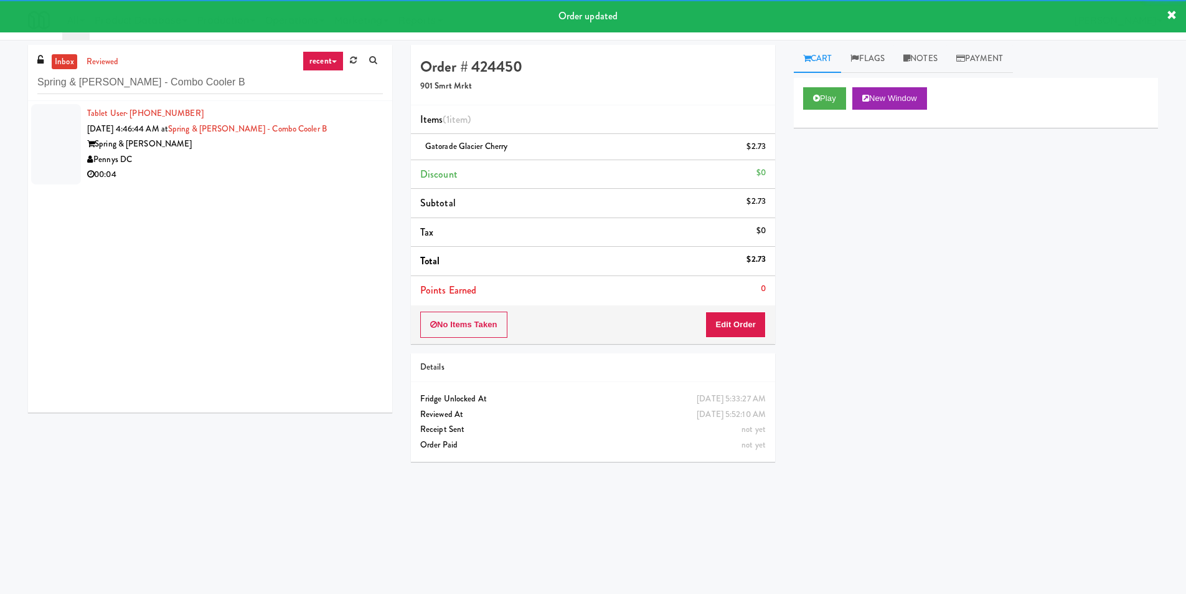
click at [360, 170] on div "00:04" at bounding box center [235, 175] width 296 height 16
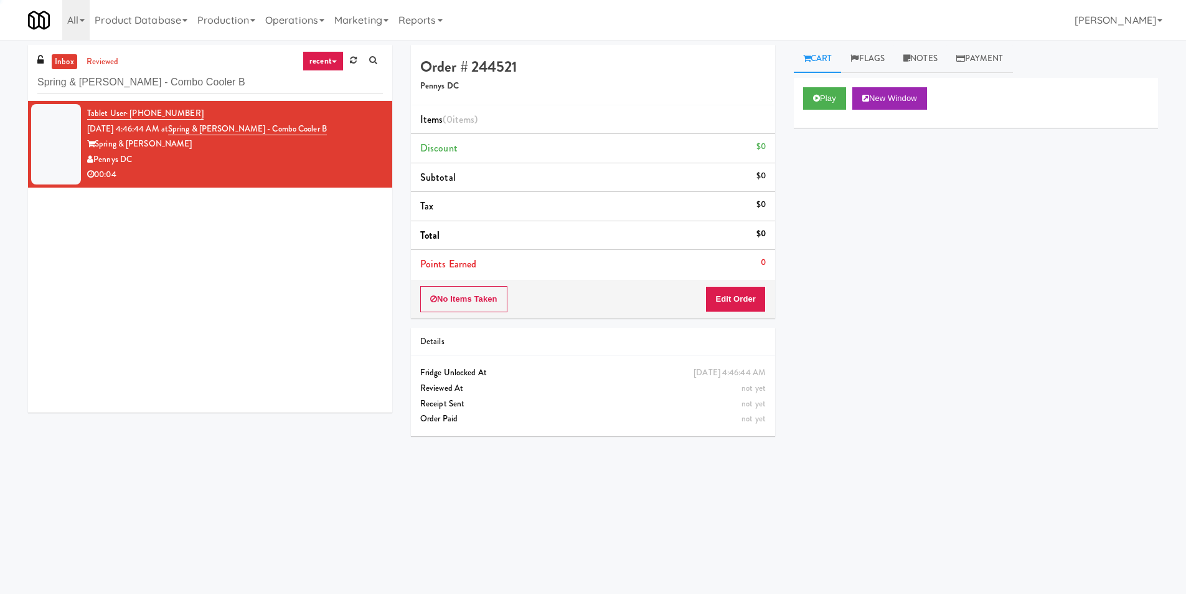
click at [821, 86] on div "Play New Window" at bounding box center [976, 103] width 364 height 50
click at [822, 101] on button "Play" at bounding box center [824, 98] width 43 height 22
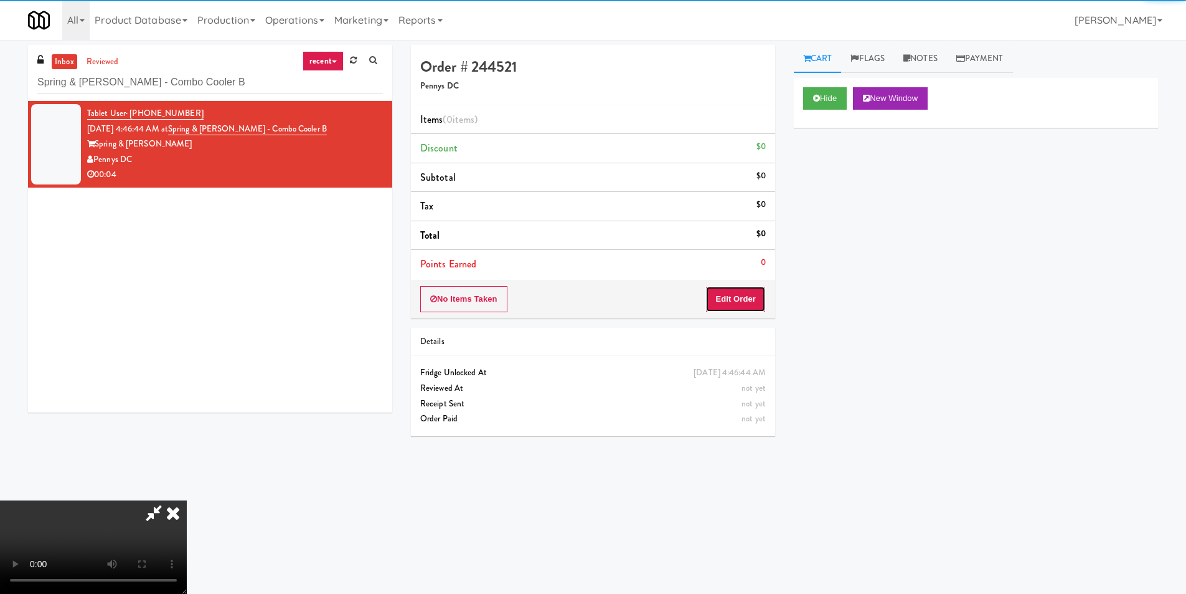
click at [759, 290] on button "Edit Order" at bounding box center [736, 299] width 60 height 26
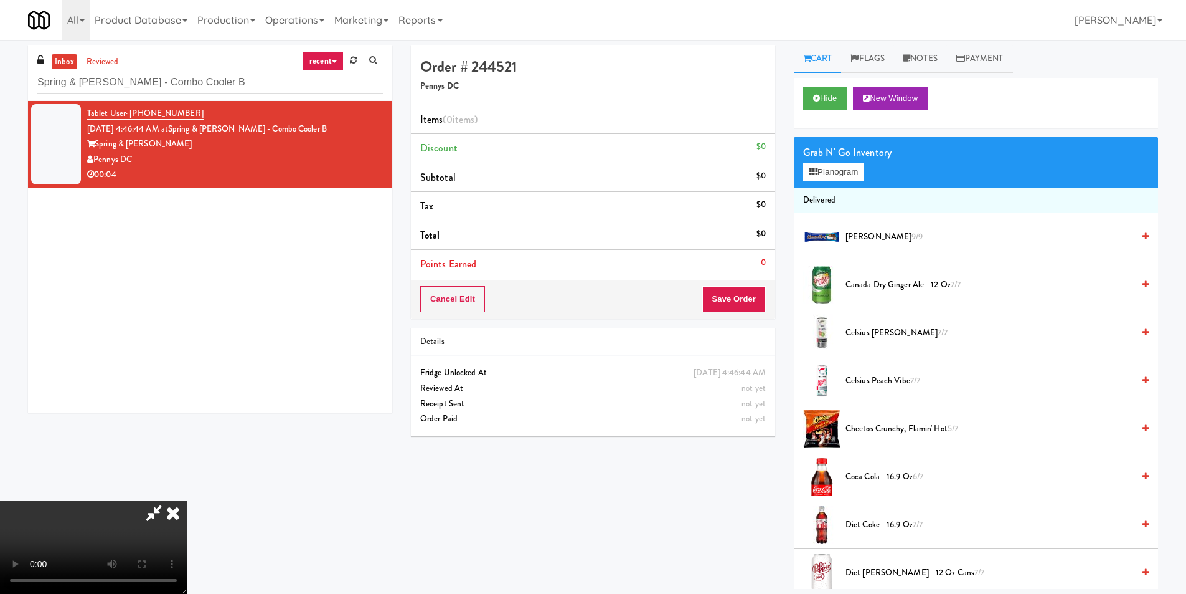
click at [187, 500] on video at bounding box center [93, 546] width 187 height 93
click at [844, 168] on button "Planogram" at bounding box center [833, 172] width 61 height 19
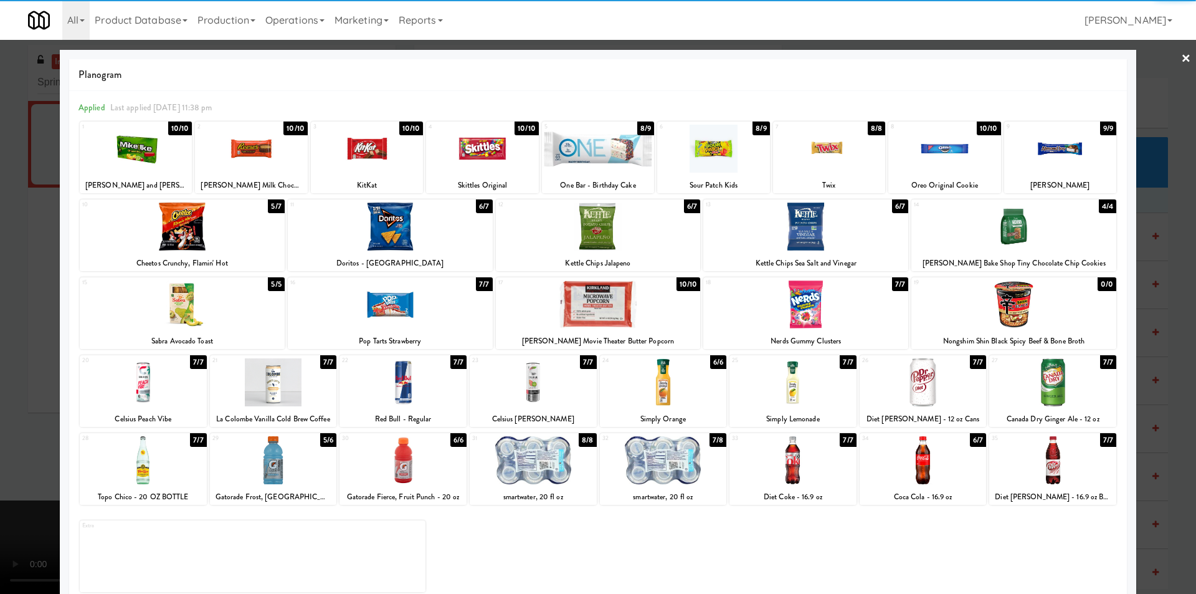
click at [908, 164] on div at bounding box center [944, 149] width 112 height 48
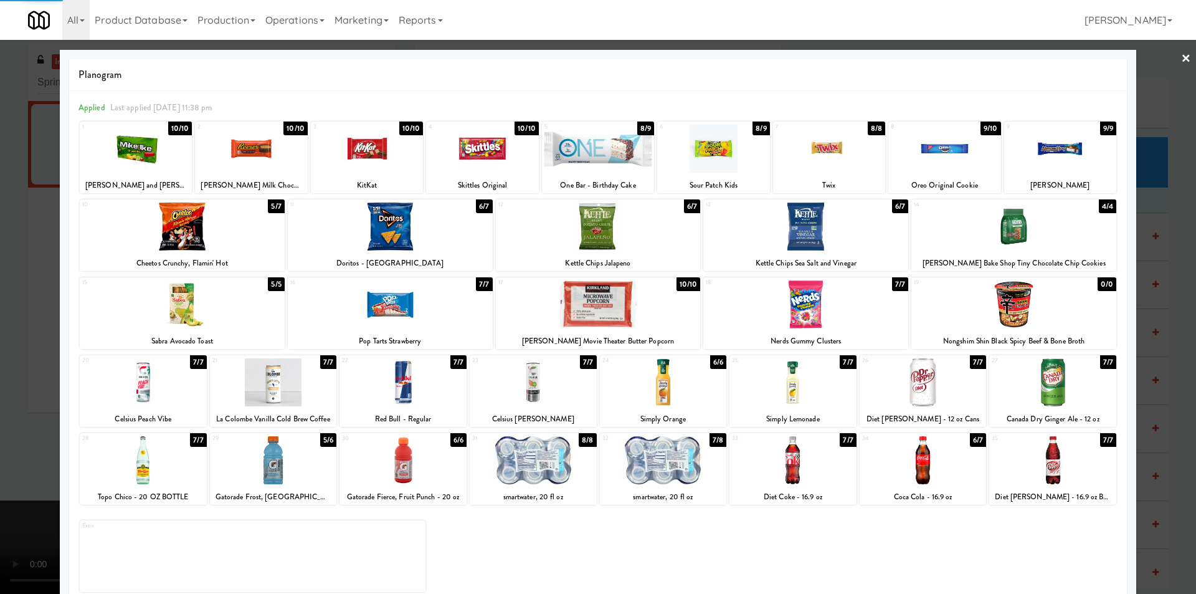
click at [1145, 225] on div at bounding box center [598, 297] width 1196 height 594
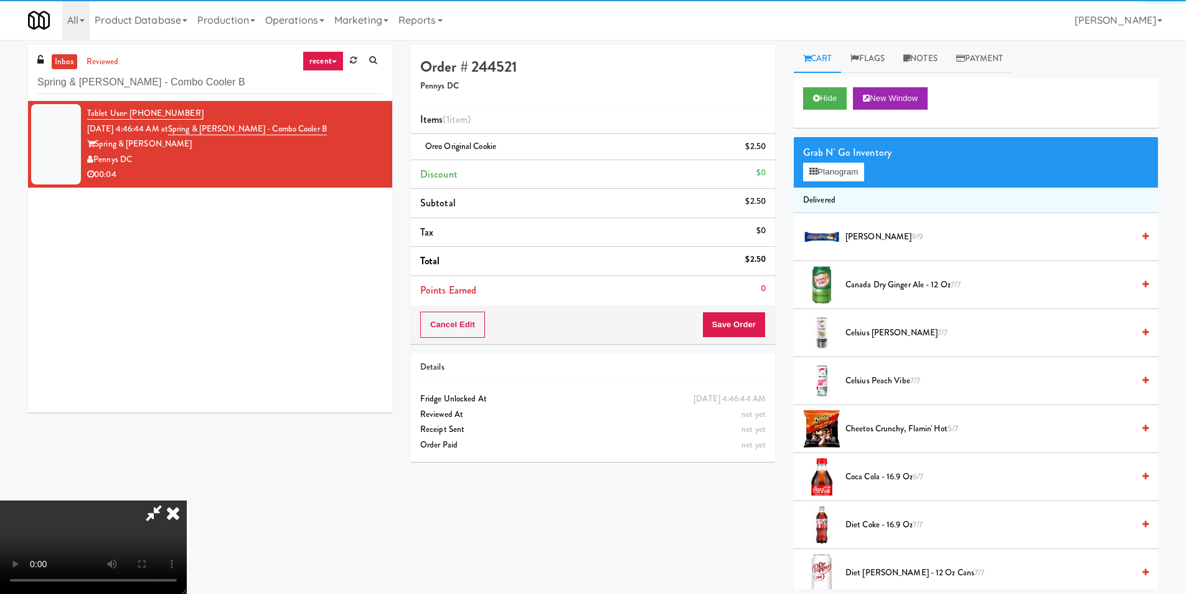
click at [731, 305] on div "Items (1 item ) Oreo Original Cookie $2.50 Discount $0 Subtotal $2.50 Tax $0 To…" at bounding box center [593, 205] width 364 height 201
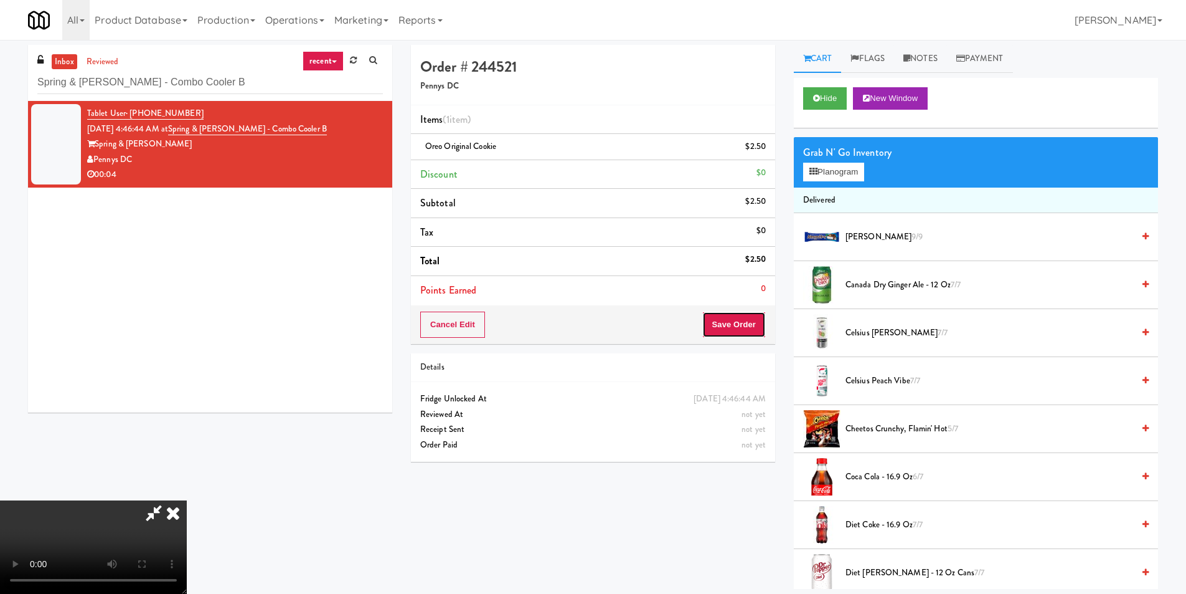
drag, startPoint x: 735, startPoint y: 313, endPoint x: 749, endPoint y: 317, distance: 14.4
click at [735, 313] on button "Save Order" at bounding box center [734, 324] width 64 height 26
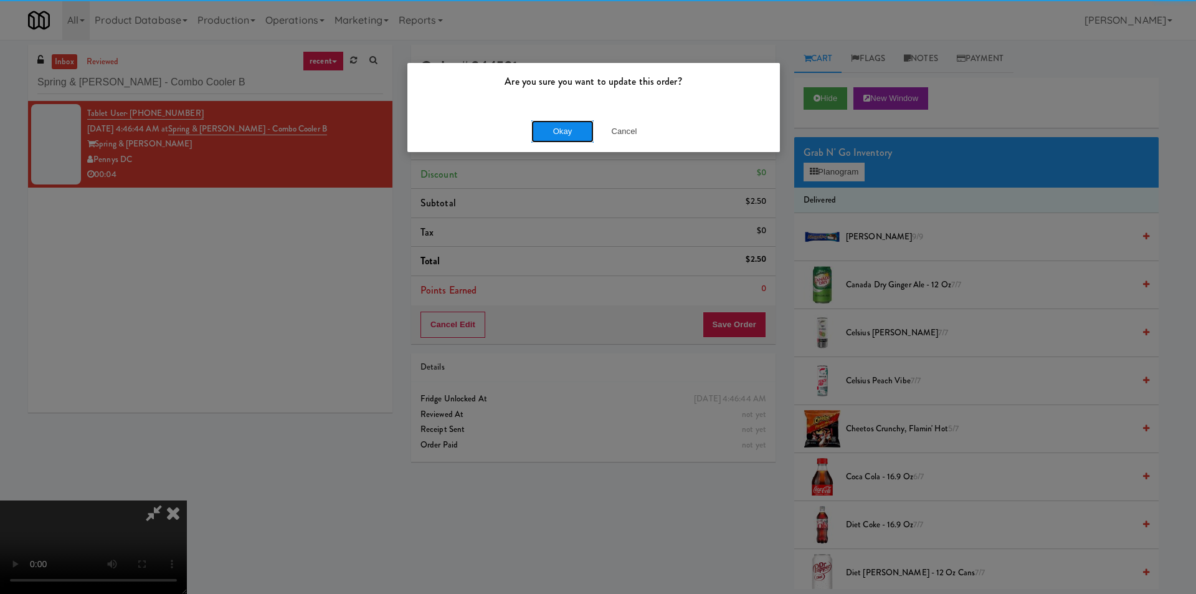
click at [575, 136] on button "Okay" at bounding box center [562, 131] width 62 height 22
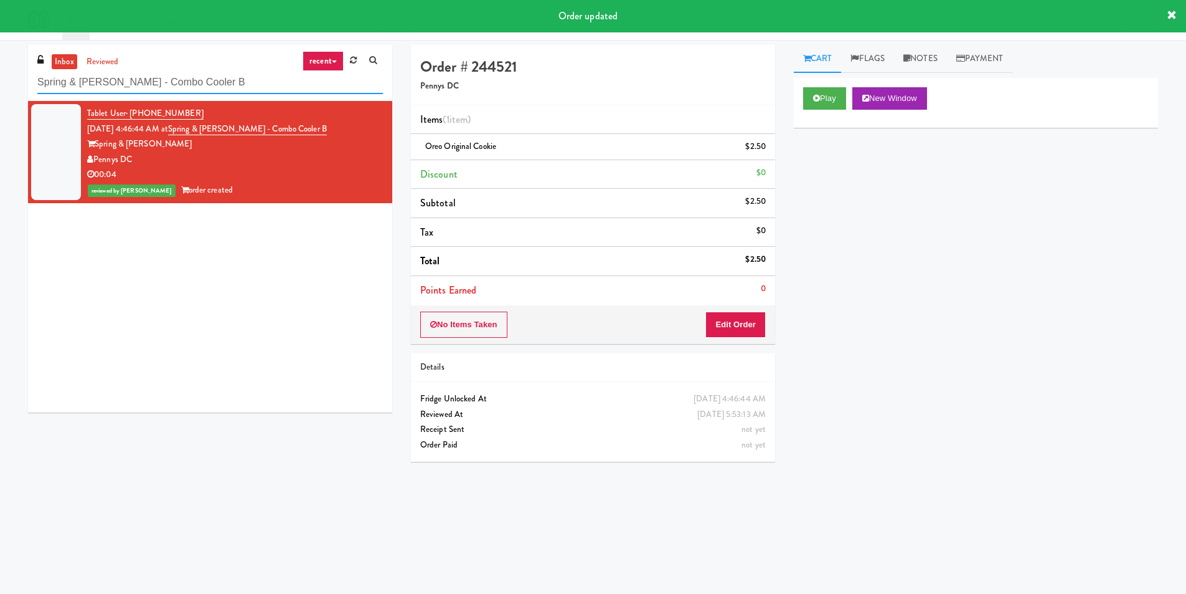
click at [158, 73] on input "Spring & [PERSON_NAME] - Combo Cooler B" at bounding box center [210, 82] width 346 height 23
click at [158, 74] on input "Spring & [PERSON_NAME] - Combo Cooler B" at bounding box center [210, 82] width 346 height 23
paste input "OLG"
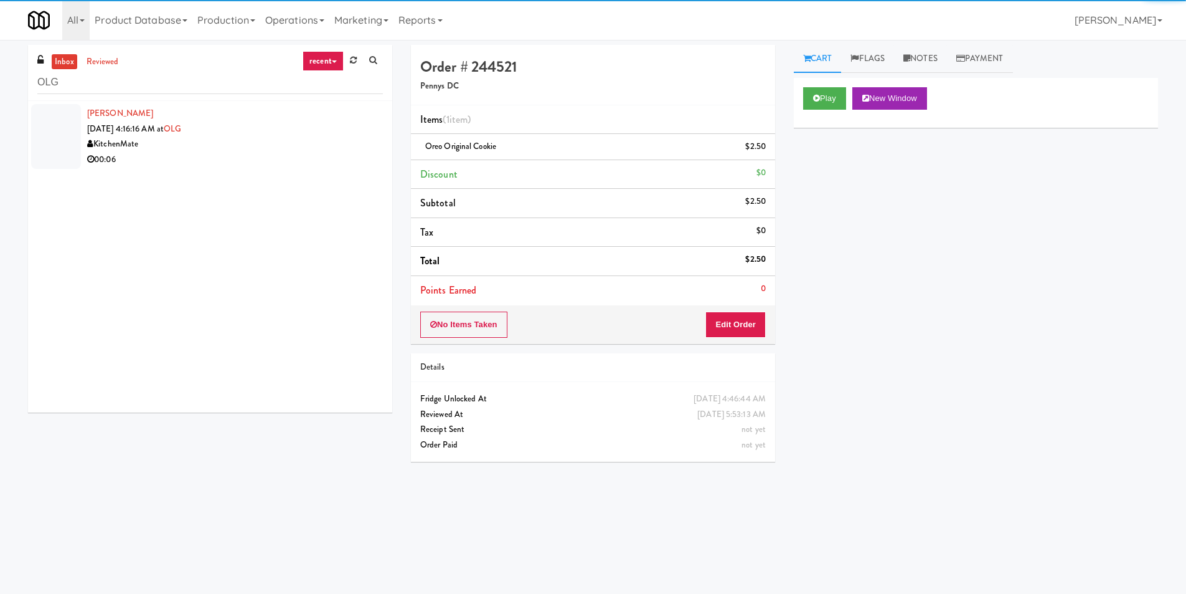
click at [320, 163] on div "00:06" at bounding box center [235, 160] width 296 height 16
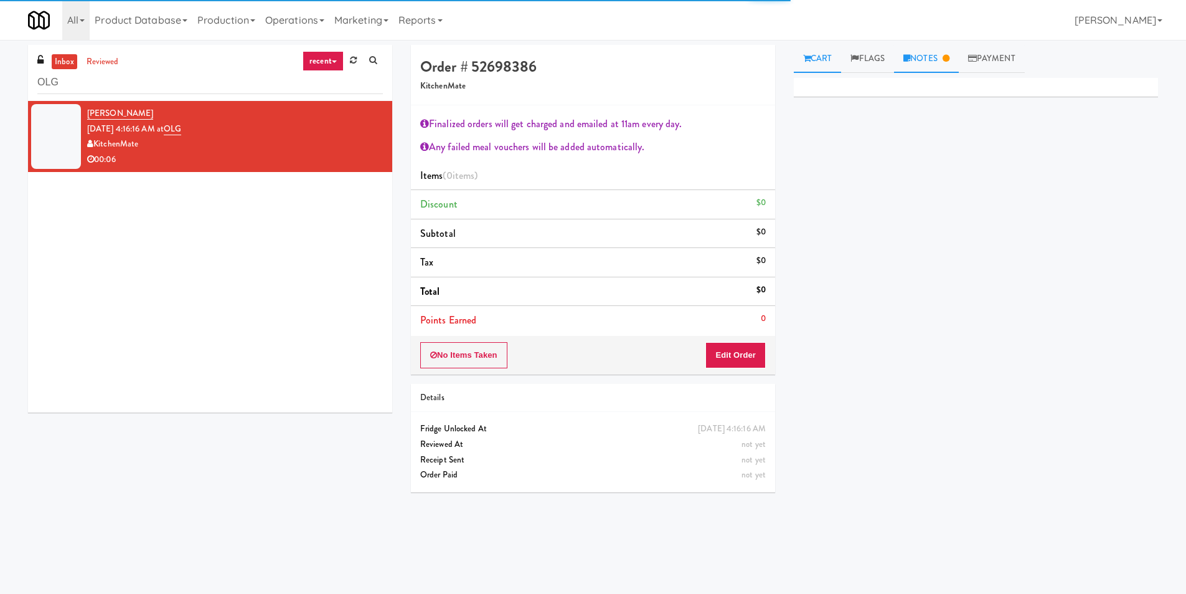
click at [914, 57] on link "Notes" at bounding box center [926, 59] width 65 height 28
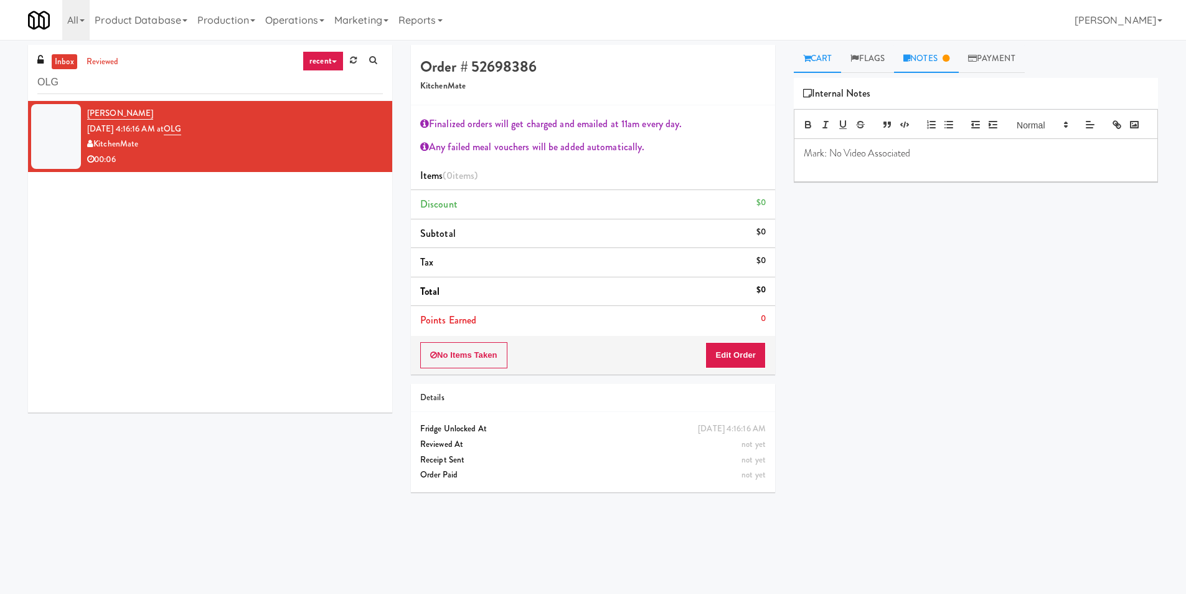
click at [819, 64] on link "Cart" at bounding box center [818, 59] width 48 height 28
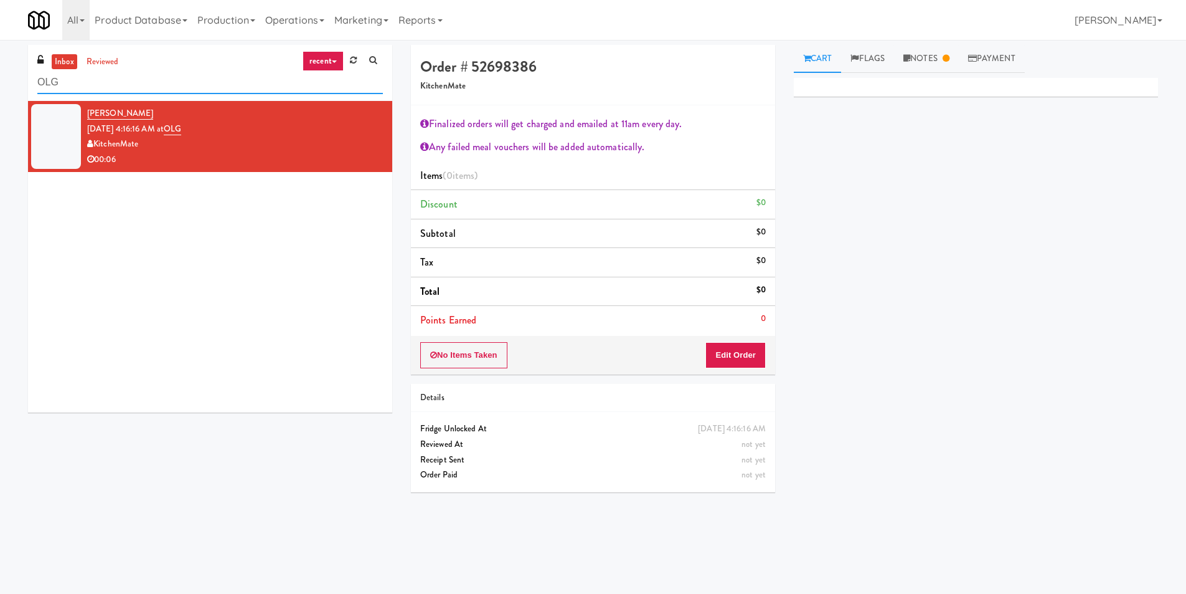
click at [92, 84] on input "OLG" at bounding box center [210, 82] width 346 height 23
paste input "Rowan - Ambient - Right"
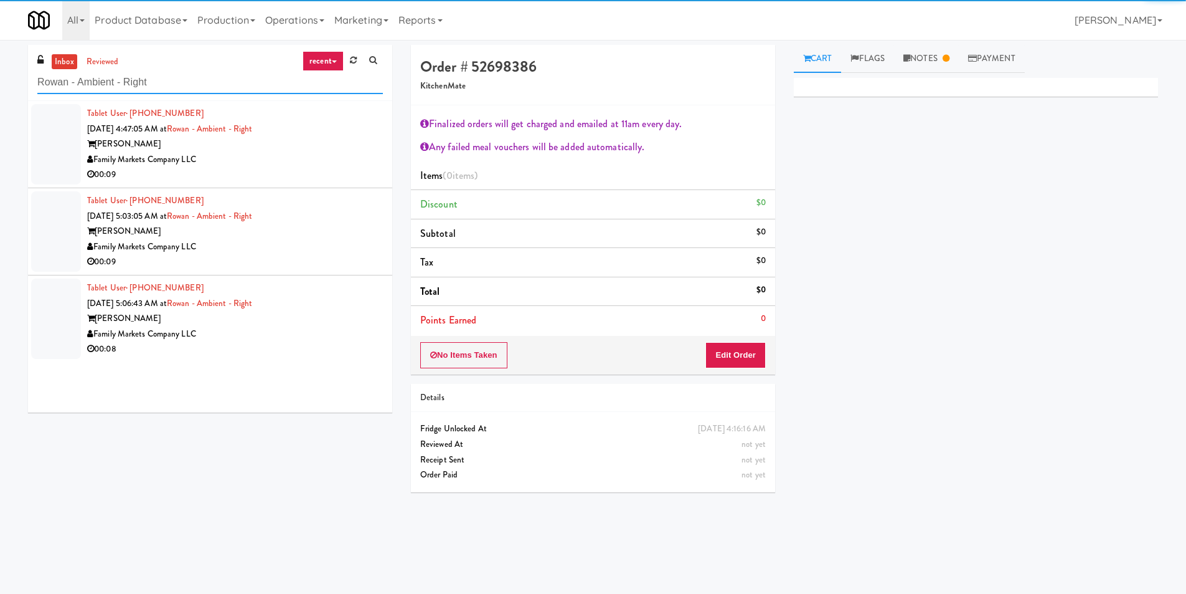
type input "Rowan - Ambient - Right"
click at [315, 158] on div "Family Markets Company LLC" at bounding box center [235, 160] width 296 height 16
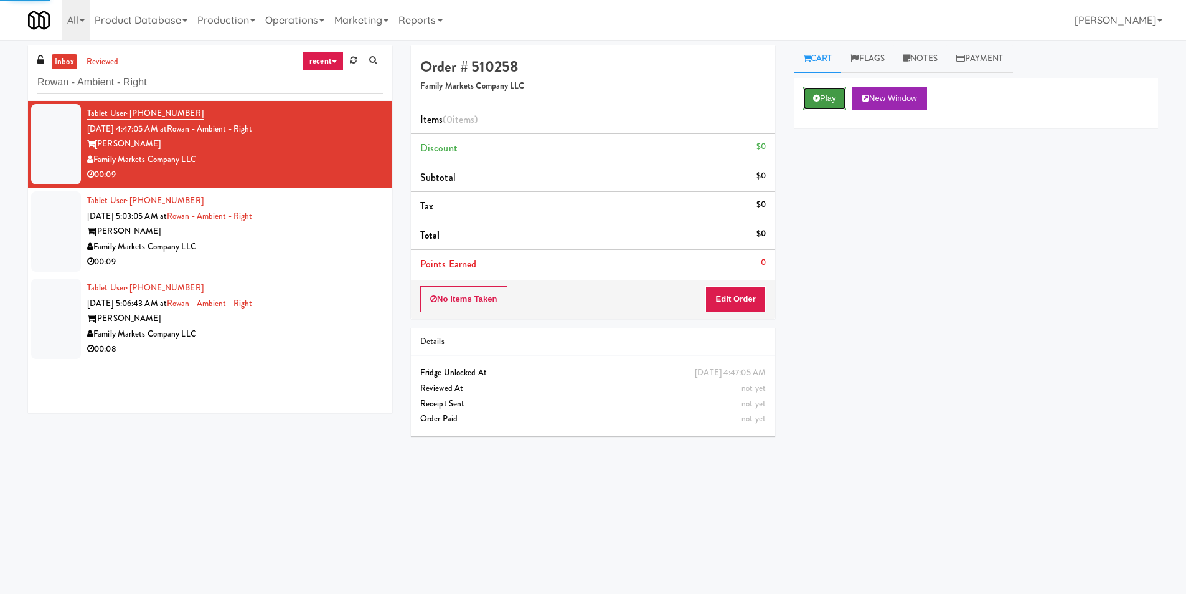
click at [826, 101] on button "Play" at bounding box center [824, 98] width 43 height 22
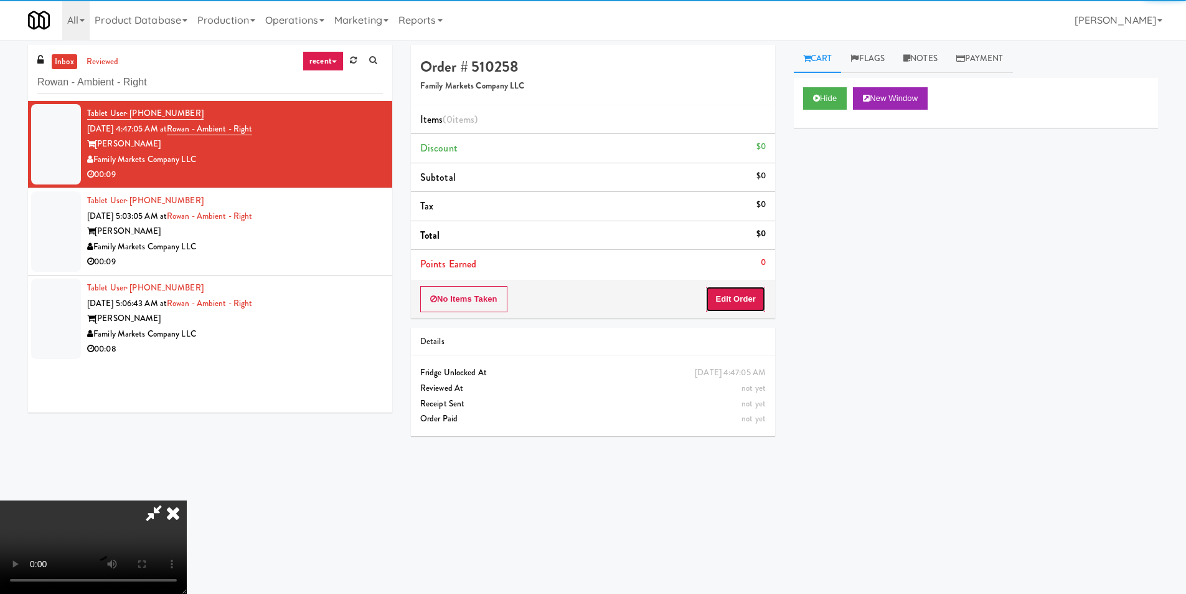
click at [739, 294] on button "Edit Order" at bounding box center [736, 299] width 60 height 26
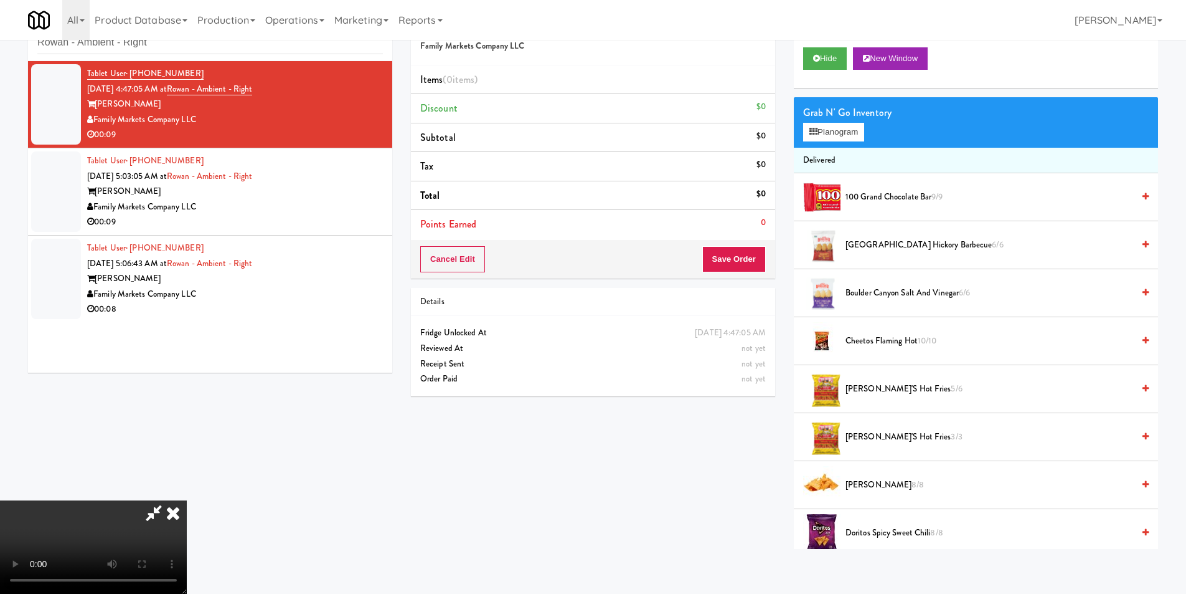
scroll to position [188, 0]
click at [187, 500] on video at bounding box center [93, 546] width 187 height 93
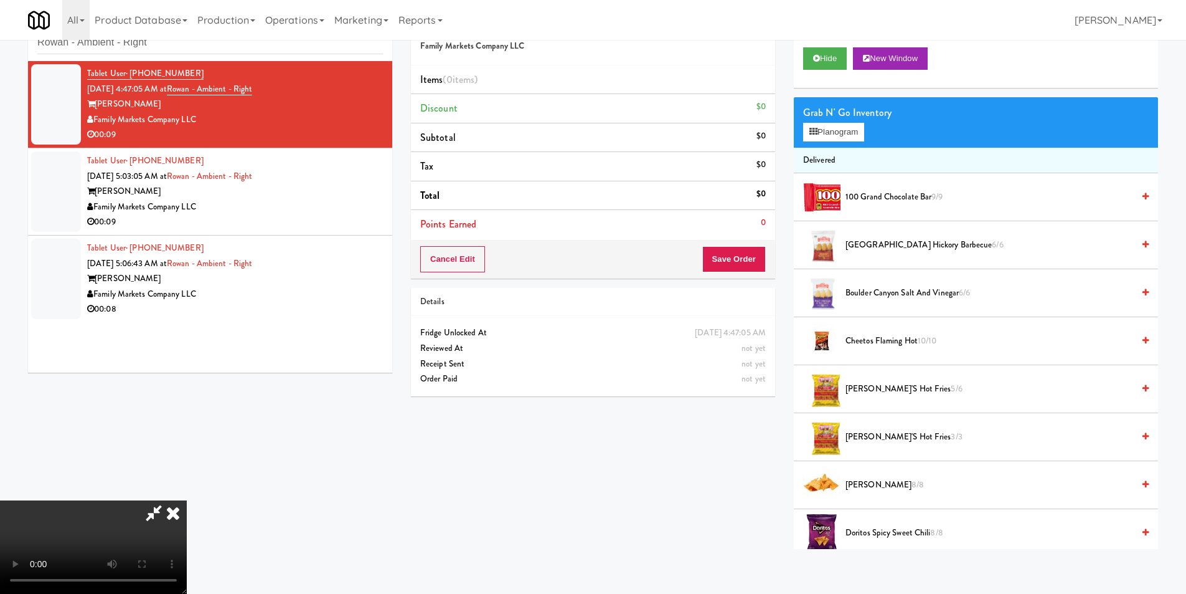
click at [832, 141] on div "Grab N' Go Inventory Planogram" at bounding box center [976, 122] width 364 height 50
click at [834, 138] on button "Planogram" at bounding box center [833, 132] width 61 height 19
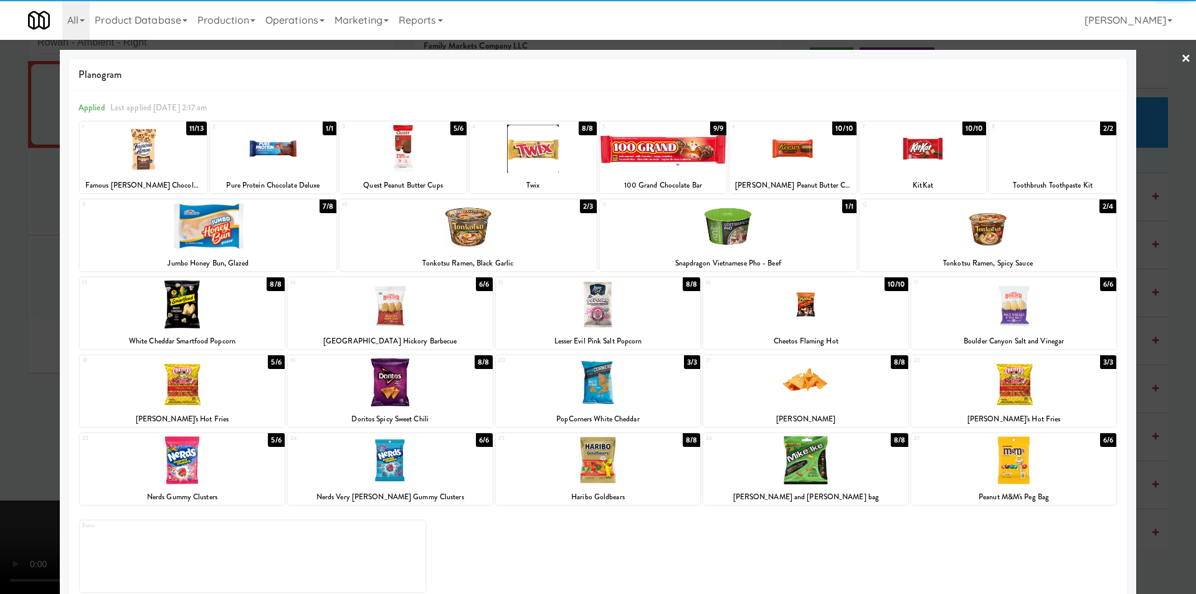
click at [235, 389] on div at bounding box center [182, 382] width 205 height 48
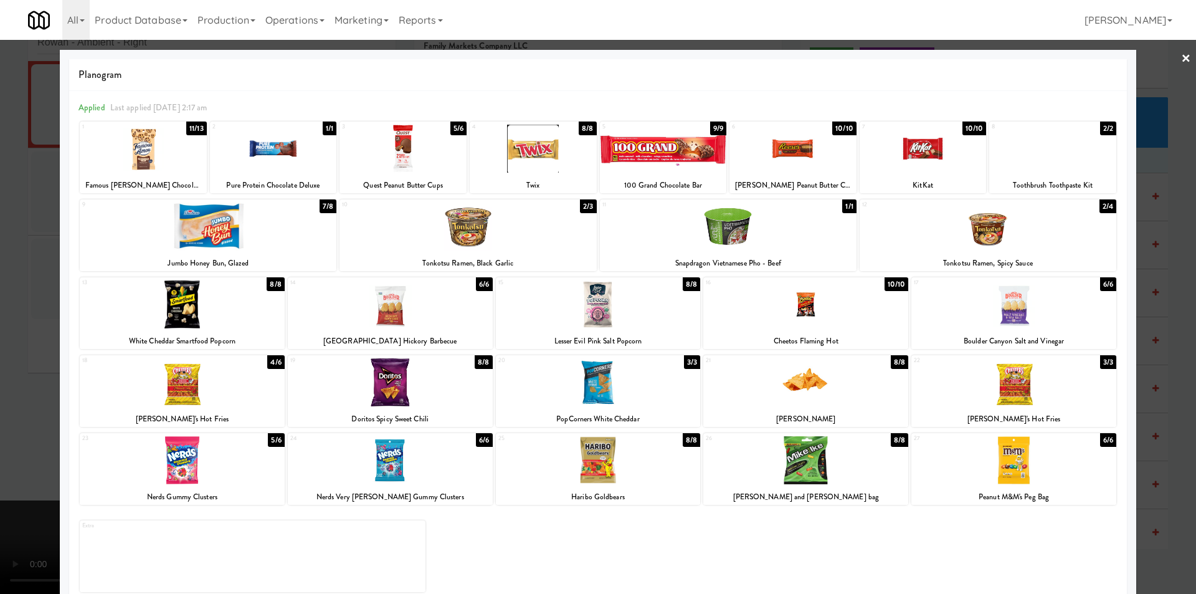
click at [387, 385] on div at bounding box center [390, 382] width 205 height 48
click at [1146, 346] on div at bounding box center [598, 297] width 1196 height 594
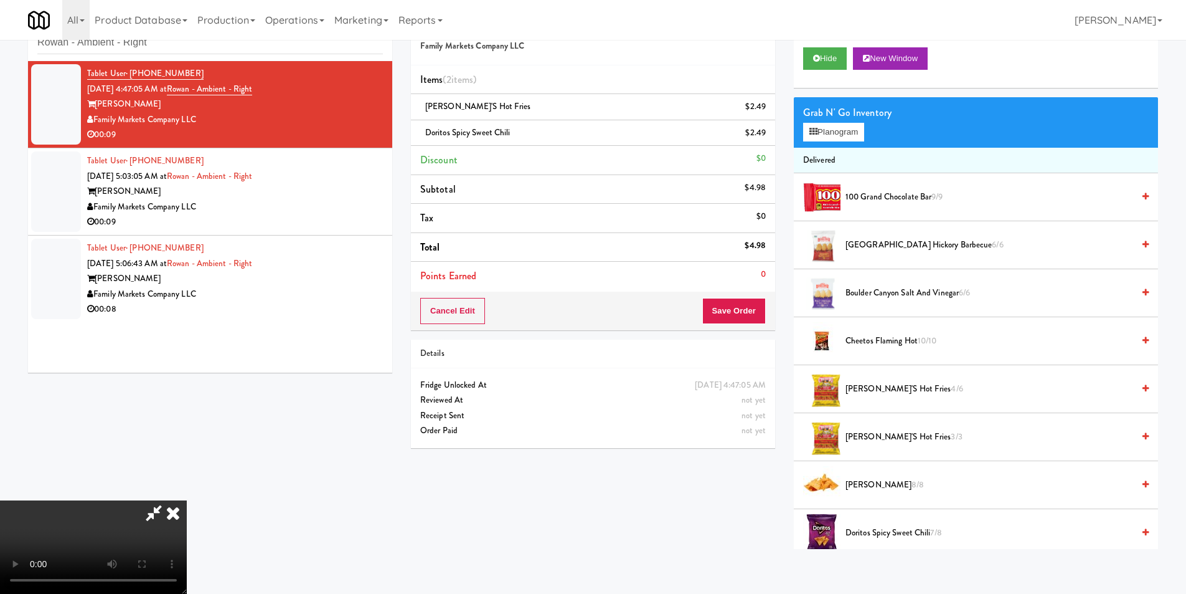
click at [187, 500] on video at bounding box center [93, 546] width 187 height 93
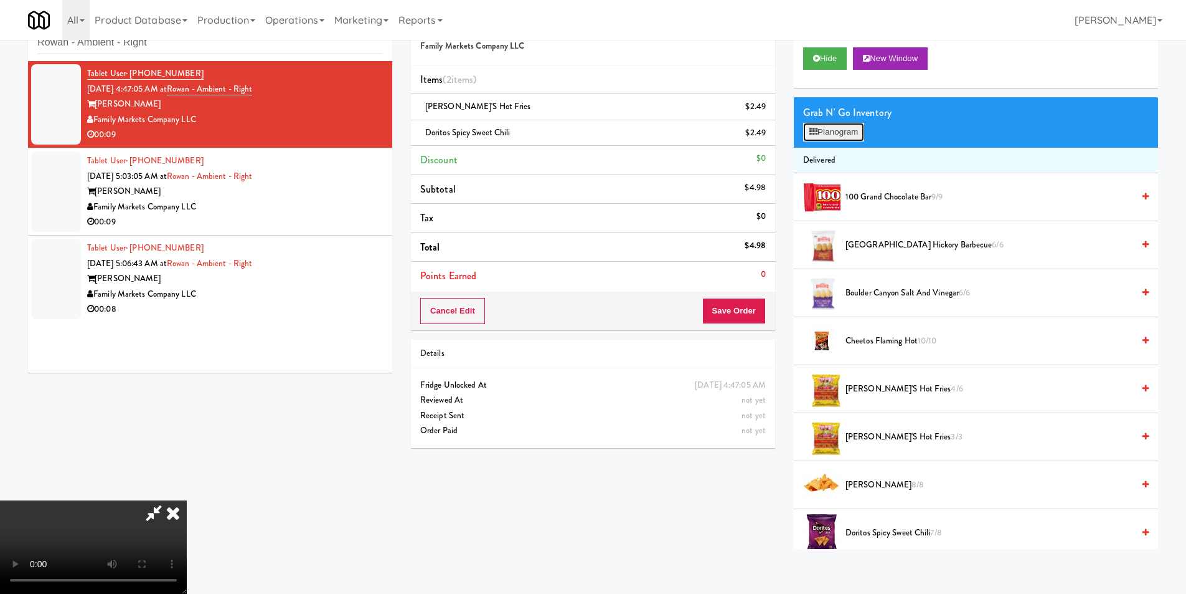
click at [829, 130] on button "Planogram" at bounding box center [833, 132] width 61 height 19
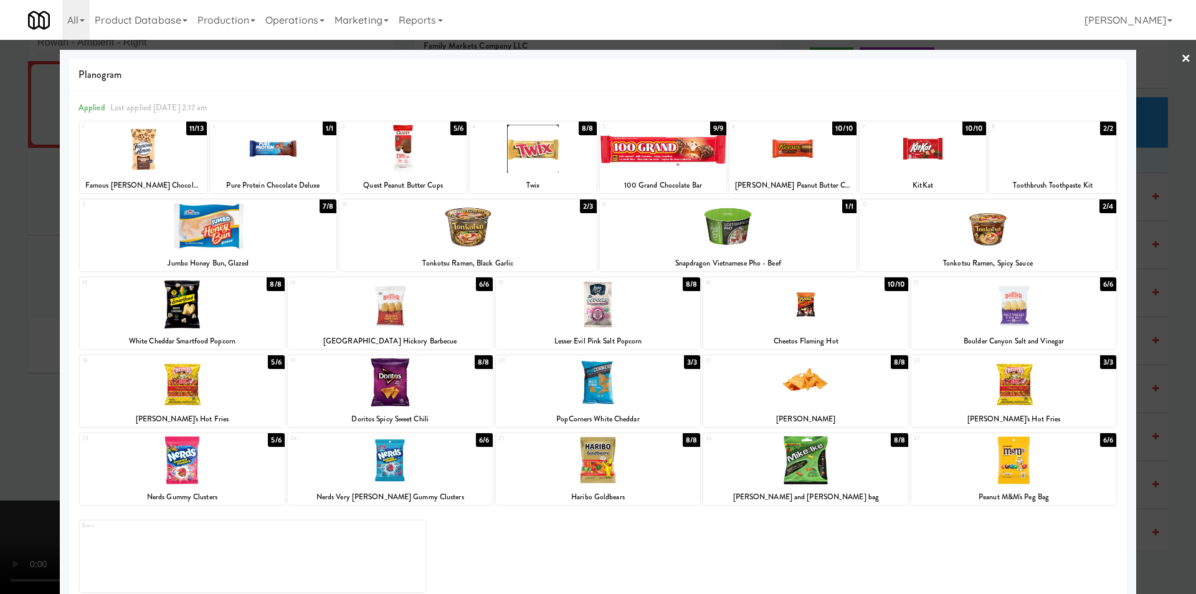
click at [206, 307] on div at bounding box center [182, 304] width 205 height 48
click at [437, 316] on div at bounding box center [390, 304] width 205 height 48
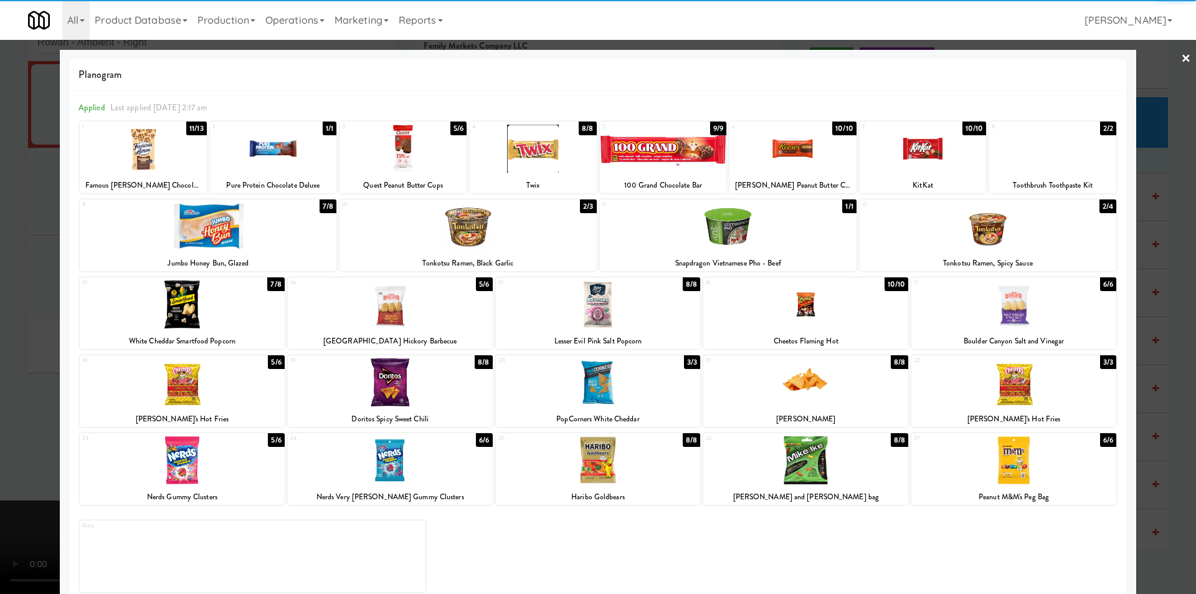
click at [1142, 301] on div at bounding box center [598, 297] width 1196 height 594
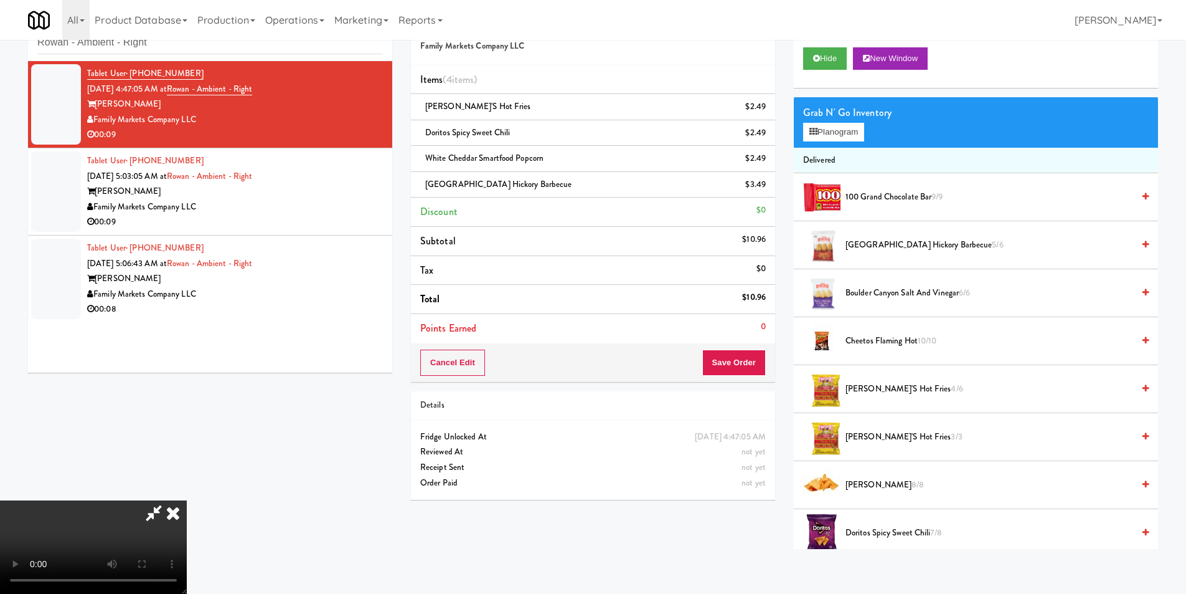
click at [187, 500] on video at bounding box center [93, 546] width 187 height 93
click at [762, 184] on link at bounding box center [764, 190] width 11 height 16
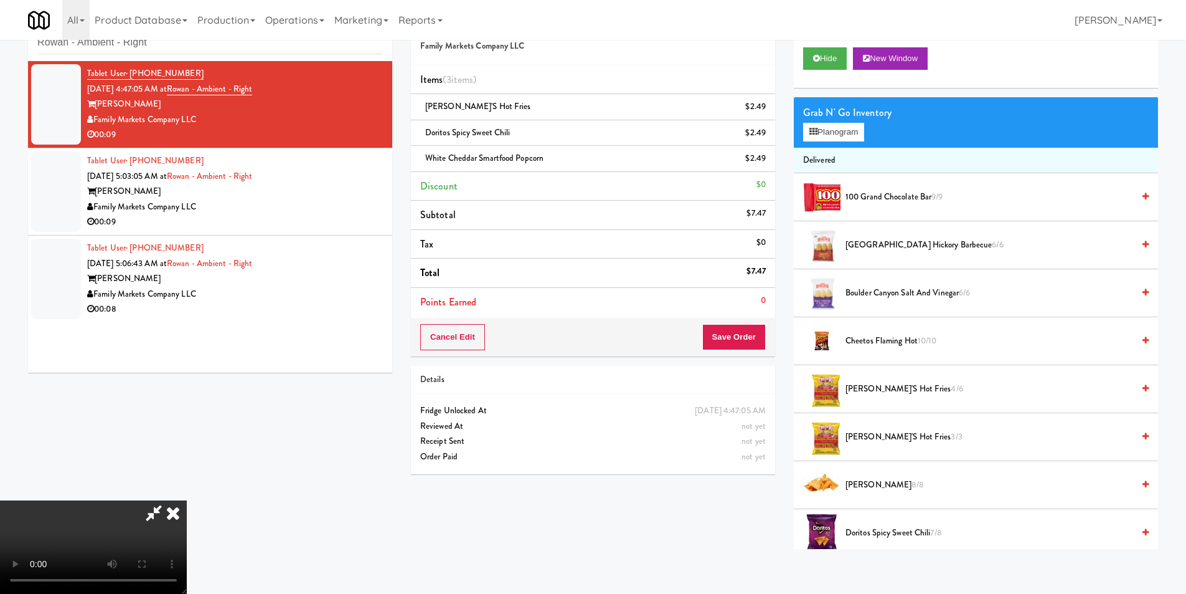
scroll to position [188, 0]
drag, startPoint x: 277, startPoint y: 479, endPoint x: 262, endPoint y: 486, distance: 16.7
click at [187, 500] on video at bounding box center [93, 546] width 187 height 93
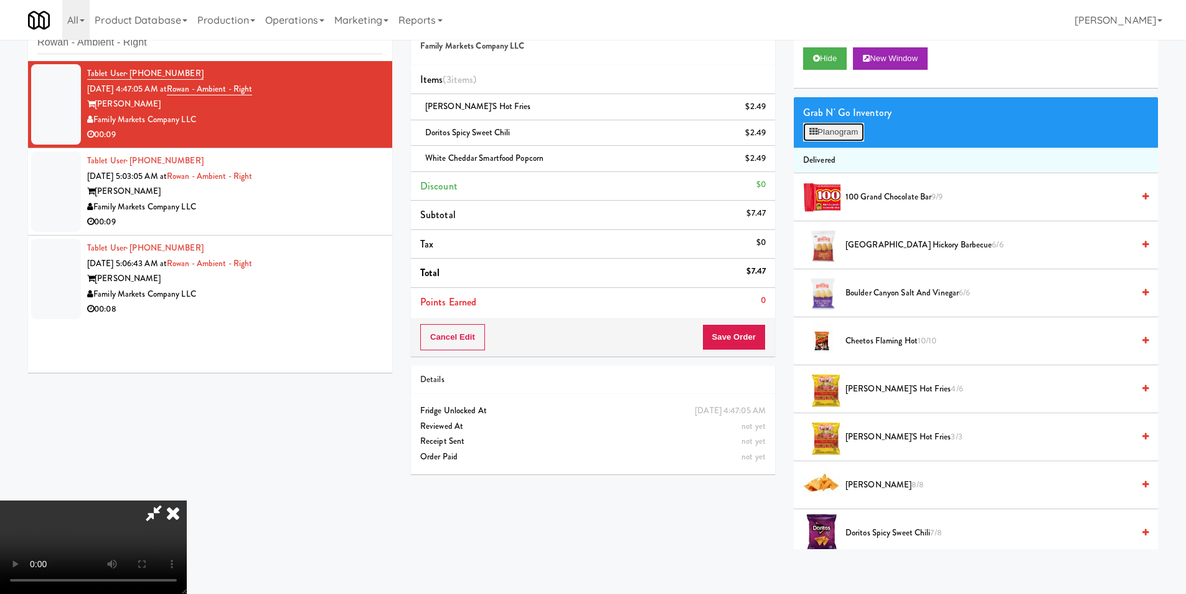
click at [831, 131] on button "Planogram" at bounding box center [833, 132] width 61 height 19
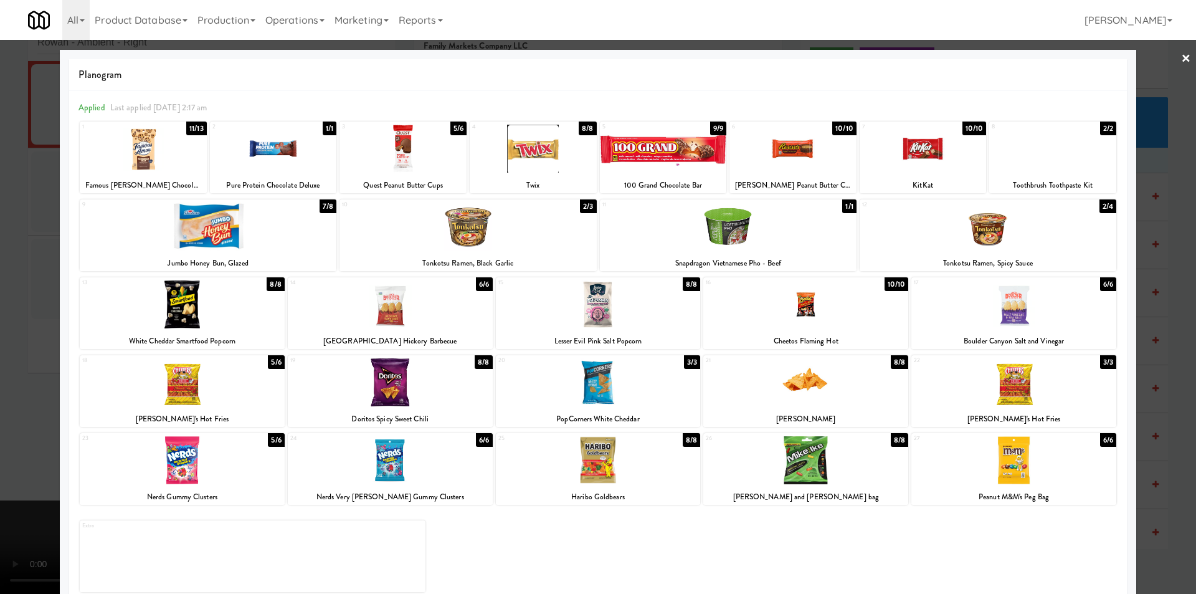
click at [972, 384] on div at bounding box center [1013, 382] width 205 height 48
click at [1160, 374] on div at bounding box center [598, 297] width 1196 height 594
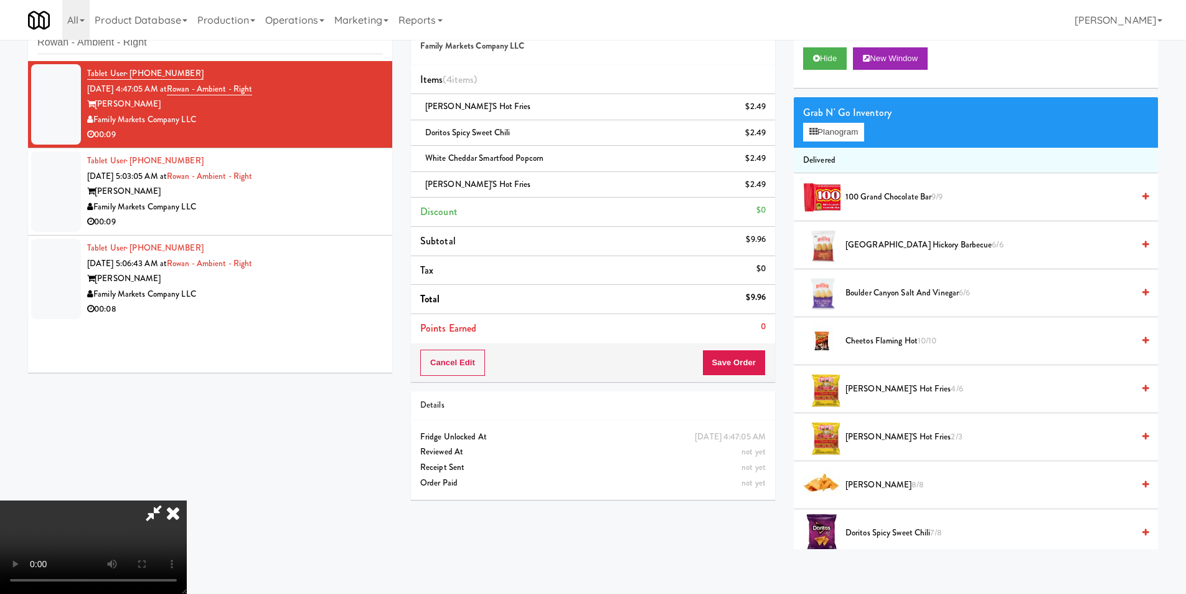
click at [187, 500] on video at bounding box center [93, 546] width 187 height 93
click at [842, 129] on button "Planogram" at bounding box center [833, 132] width 61 height 19
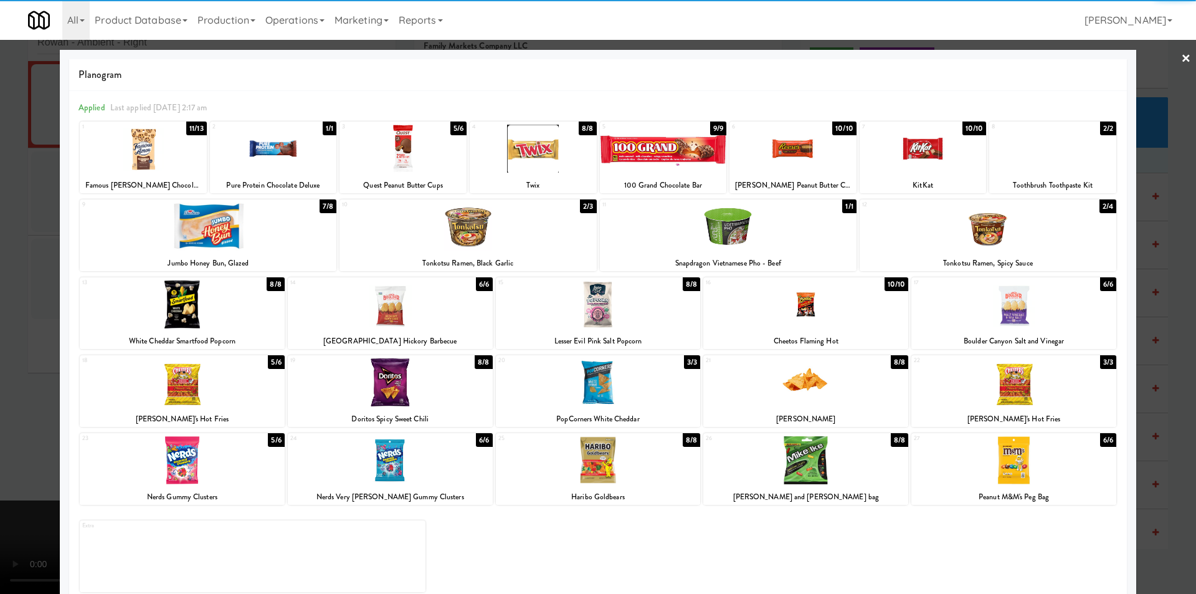
click at [799, 395] on div at bounding box center [805, 382] width 205 height 48
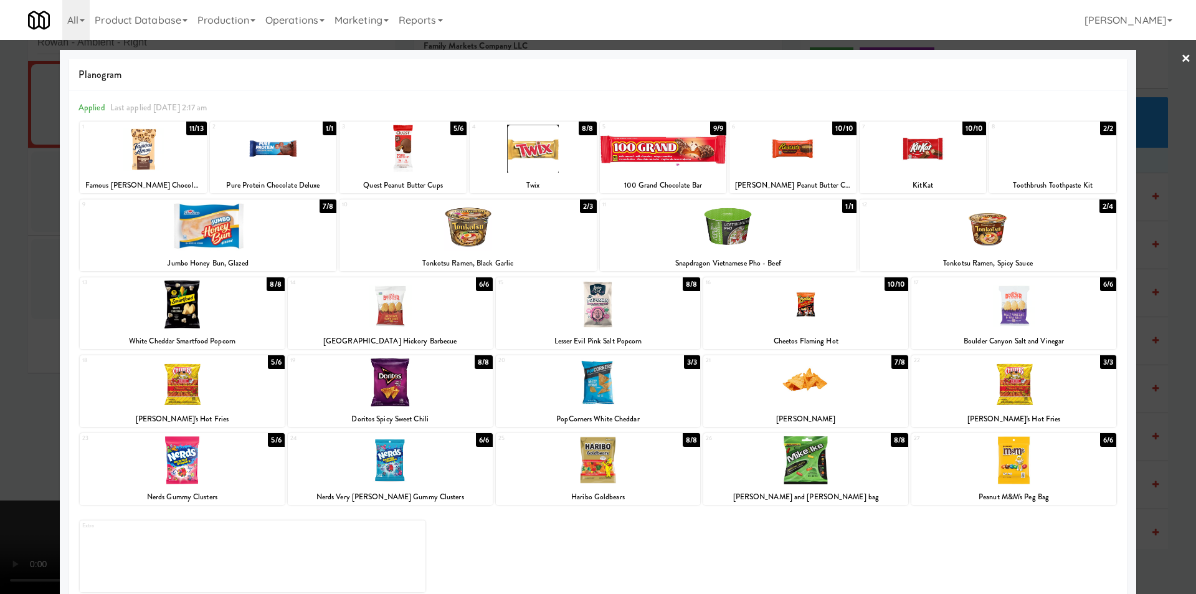
click at [1152, 376] on div at bounding box center [598, 297] width 1196 height 594
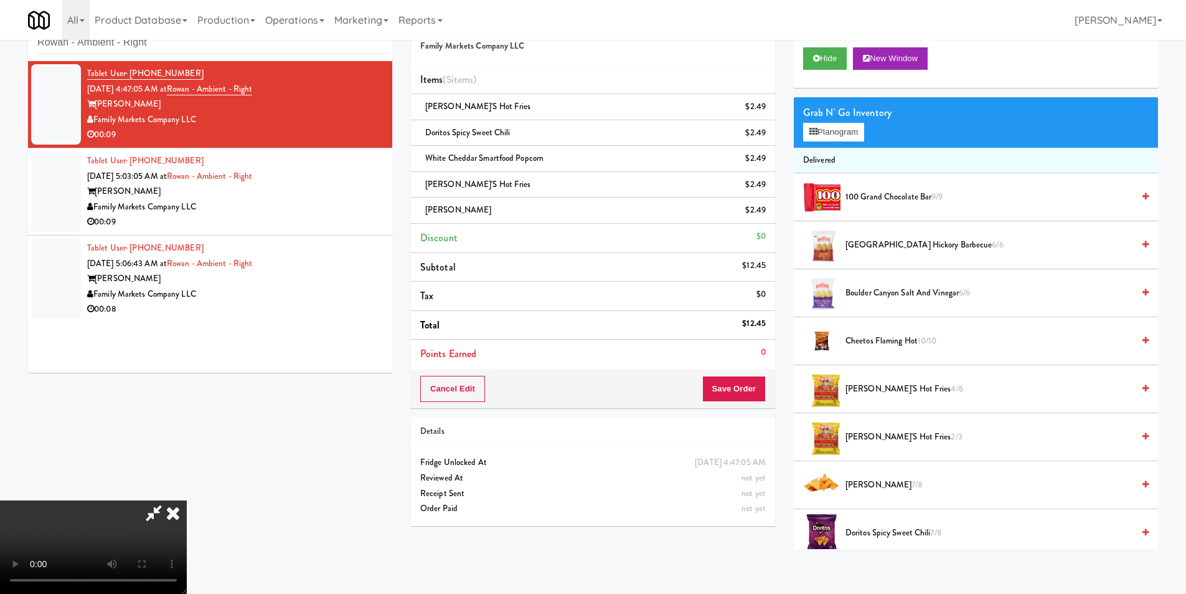
click at [187, 500] on video at bounding box center [93, 546] width 187 height 93
click at [765, 113] on icon at bounding box center [767, 111] width 6 height 8
click at [766, 133] on icon at bounding box center [767, 137] width 6 height 8
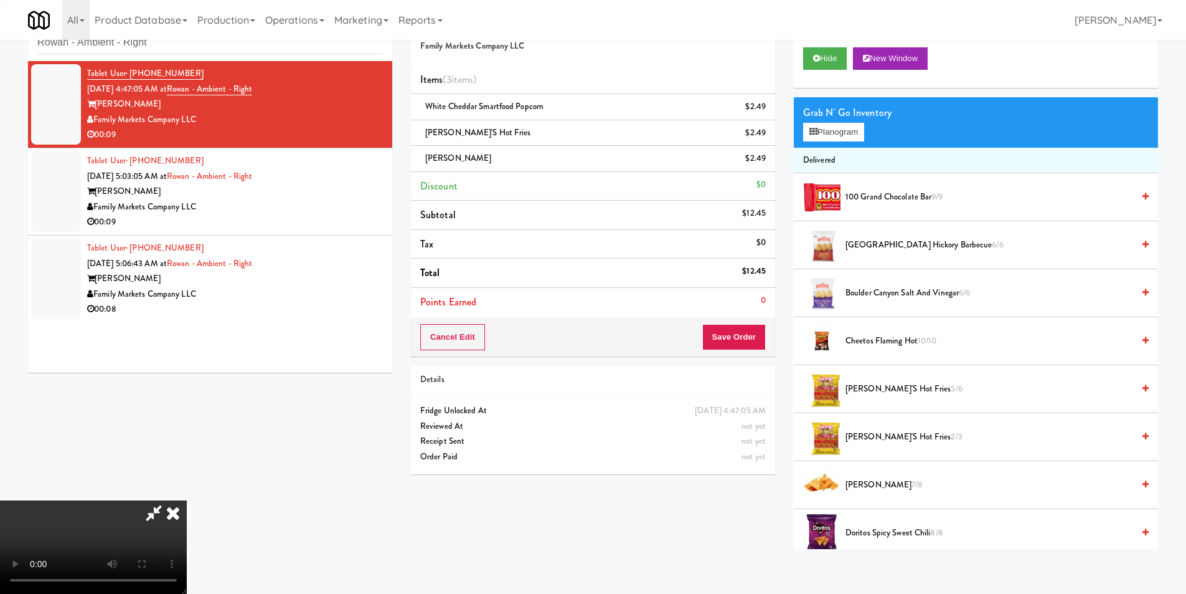
click at [766, 113] on icon at bounding box center [767, 111] width 6 height 8
click at [767, 133] on icon at bounding box center [767, 137] width 6 height 8
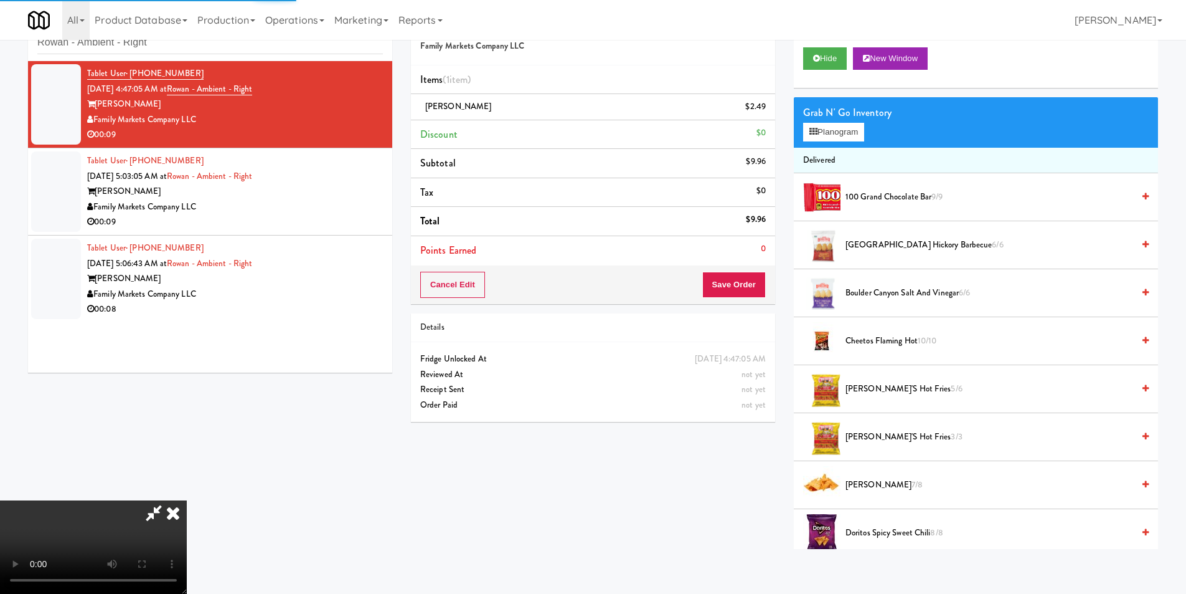
click at [767, 113] on icon at bounding box center [767, 111] width 6 height 8
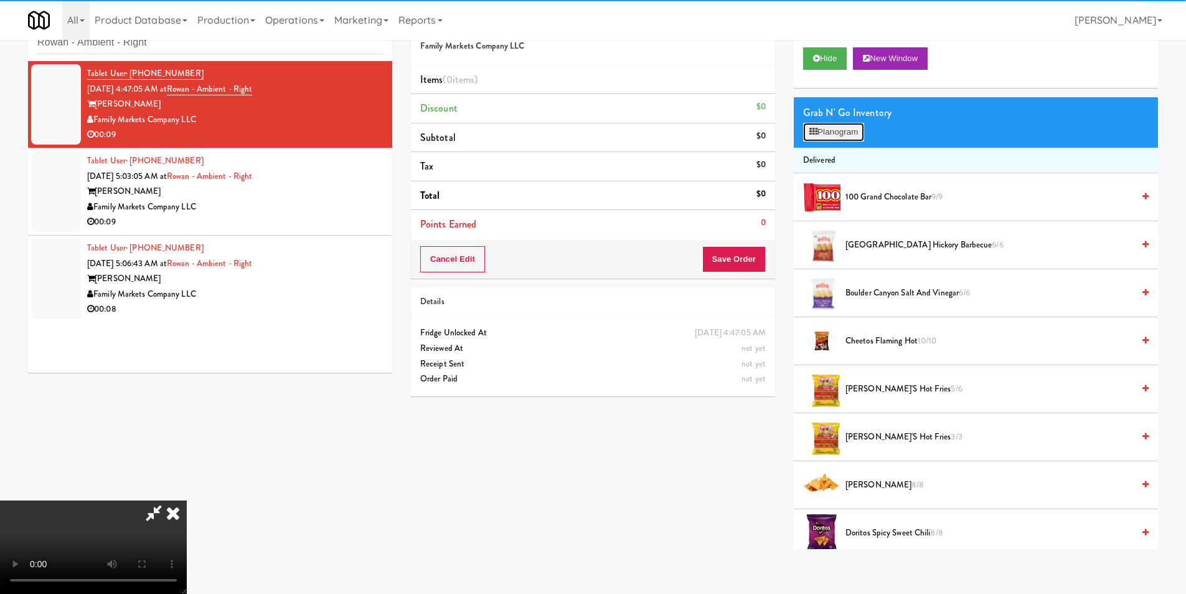
click at [805, 126] on button "Planogram" at bounding box center [833, 132] width 61 height 19
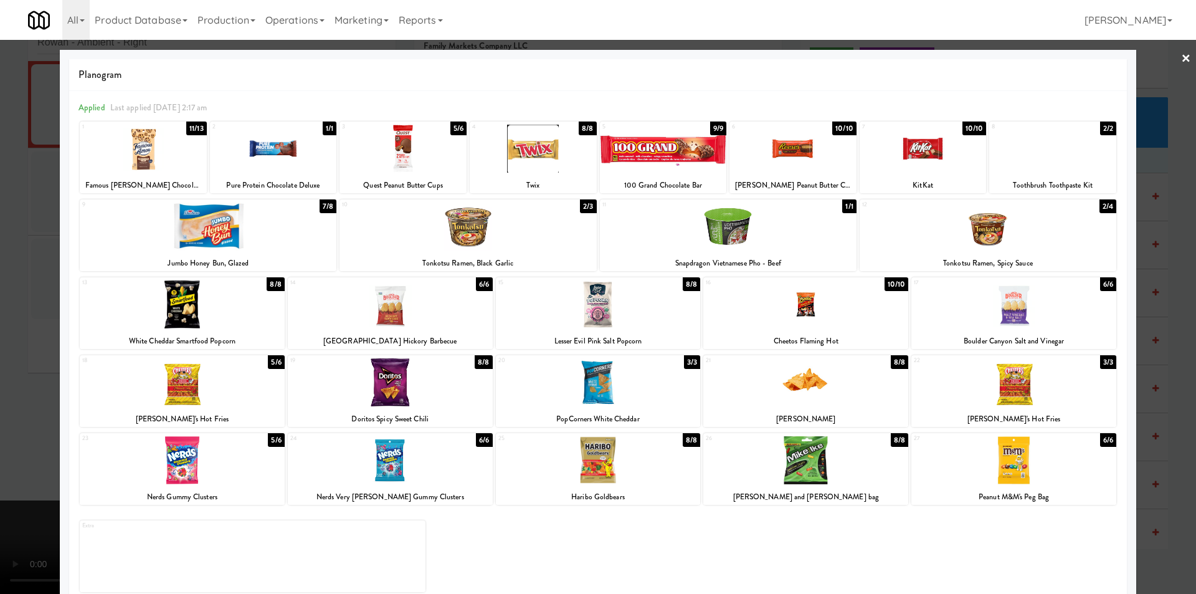
click at [988, 376] on div at bounding box center [1013, 382] width 205 height 48
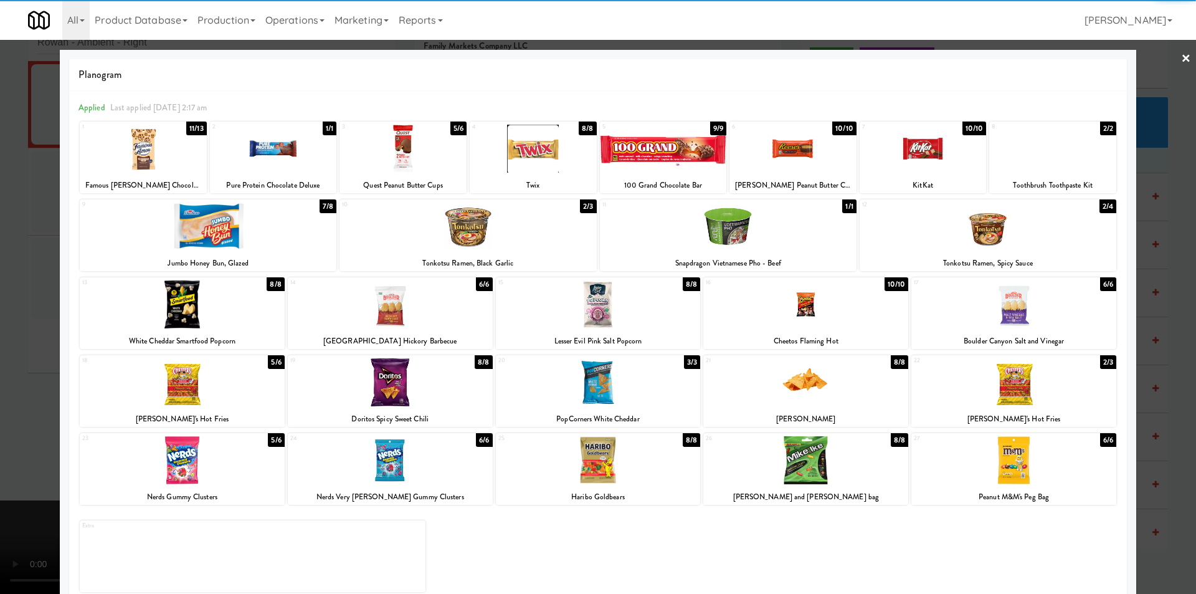
click at [828, 395] on div at bounding box center [805, 382] width 205 height 48
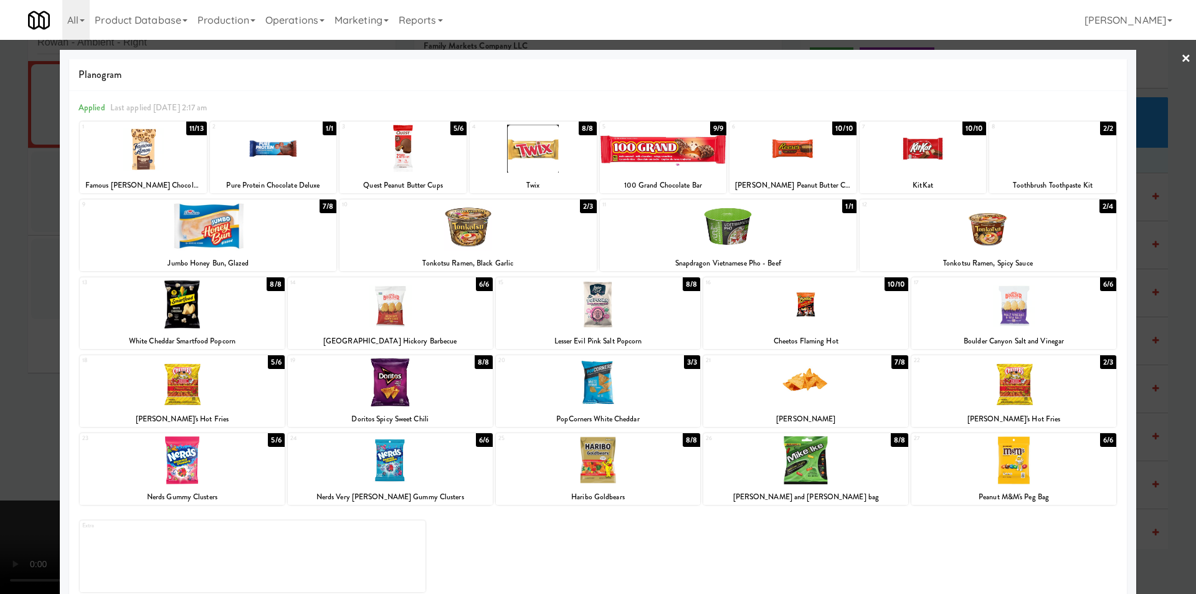
click at [213, 311] on div at bounding box center [182, 304] width 205 height 48
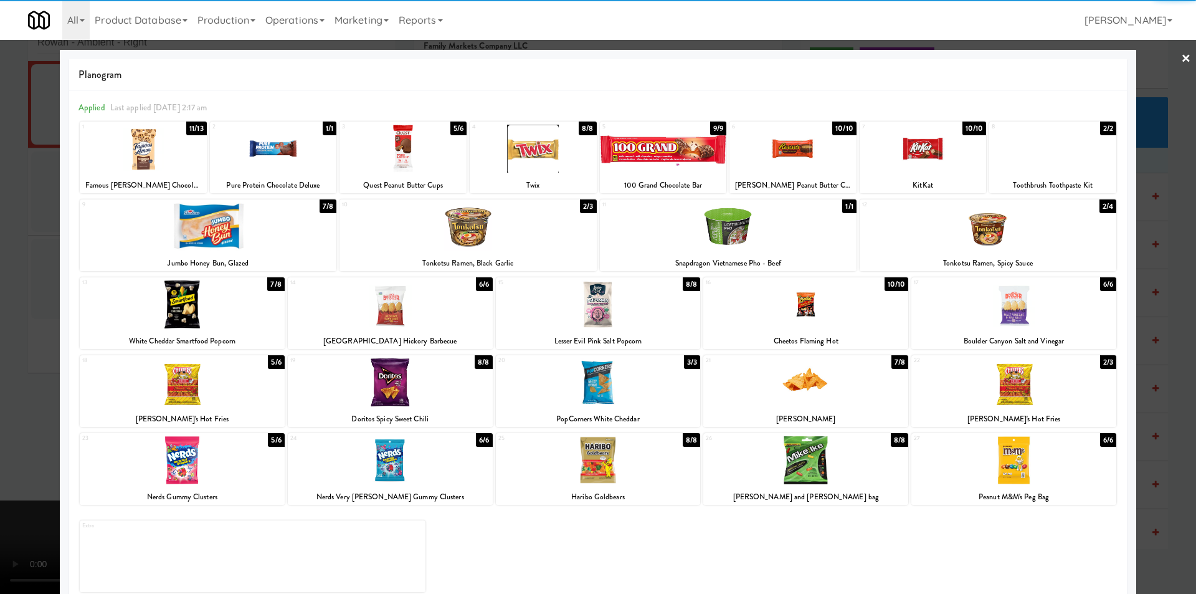
click at [1155, 311] on div at bounding box center [598, 297] width 1196 height 594
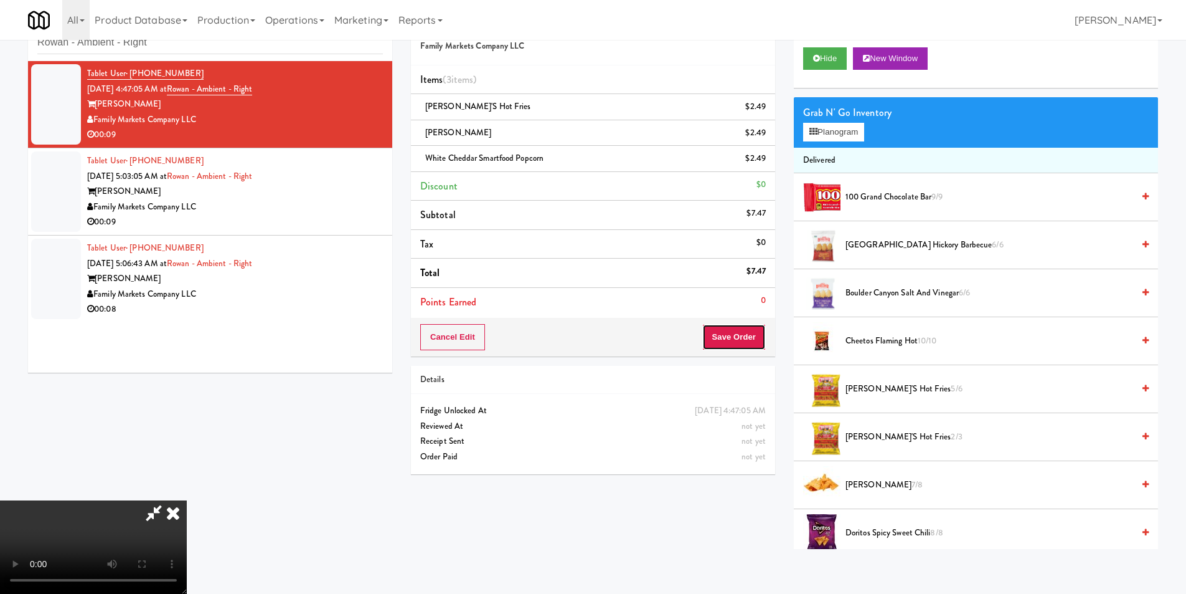
click at [756, 336] on button "Save Order" at bounding box center [734, 337] width 64 height 26
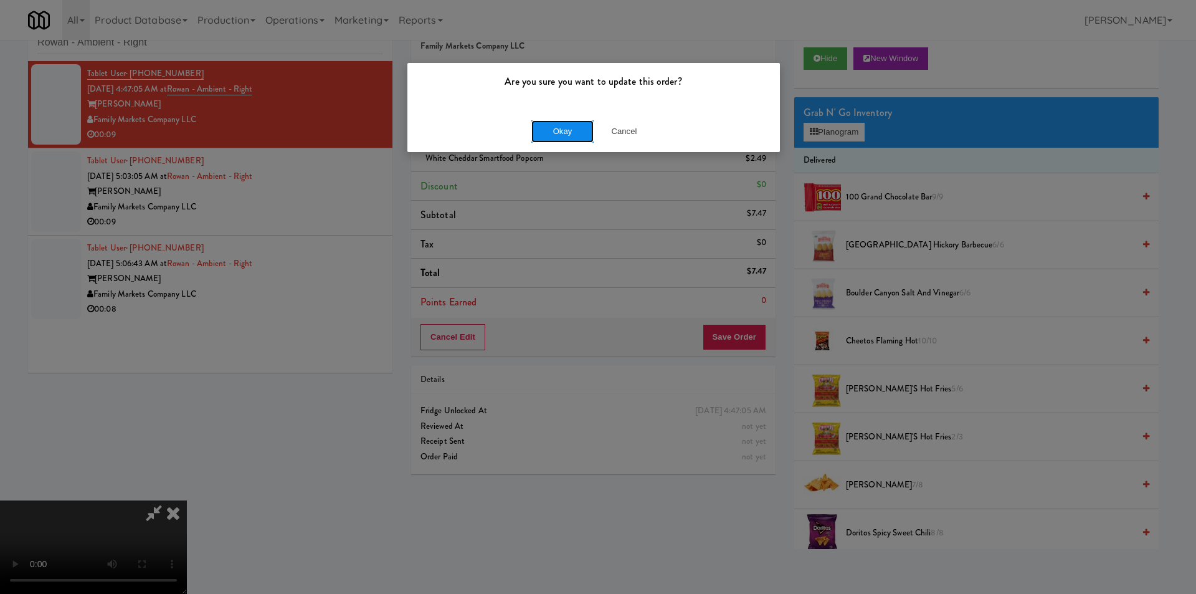
click at [575, 125] on button "Okay" at bounding box center [562, 131] width 62 height 22
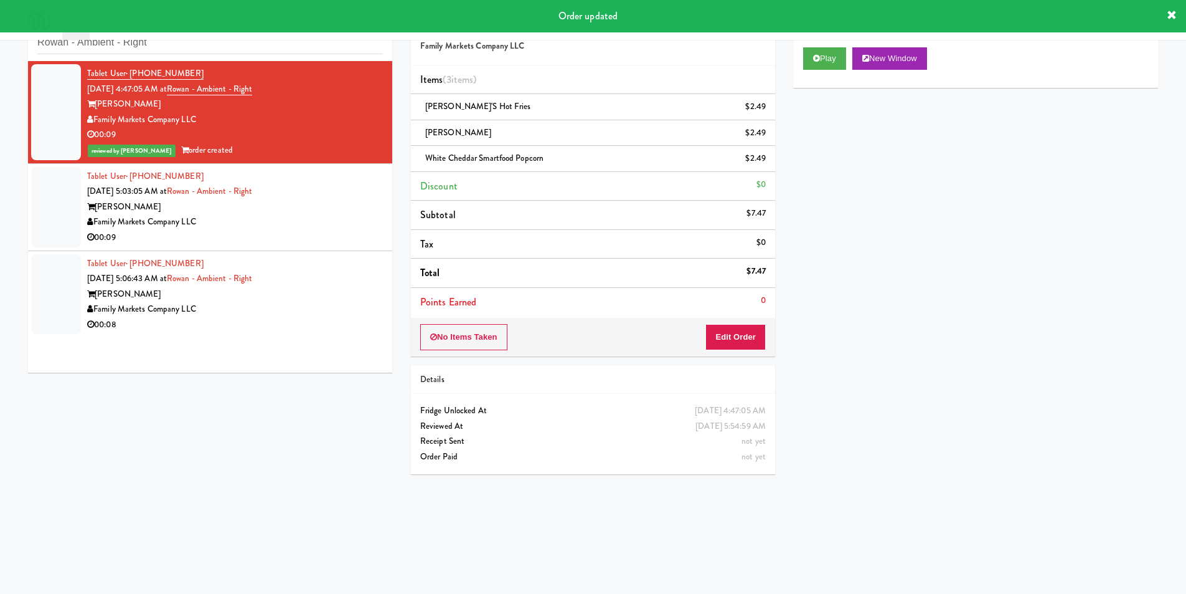
click at [308, 229] on div "Tablet User · (240) 615-7746 [DATE] 5:03:05 AM at Rowan - Ambient - Right Rowan…" at bounding box center [235, 207] width 296 height 77
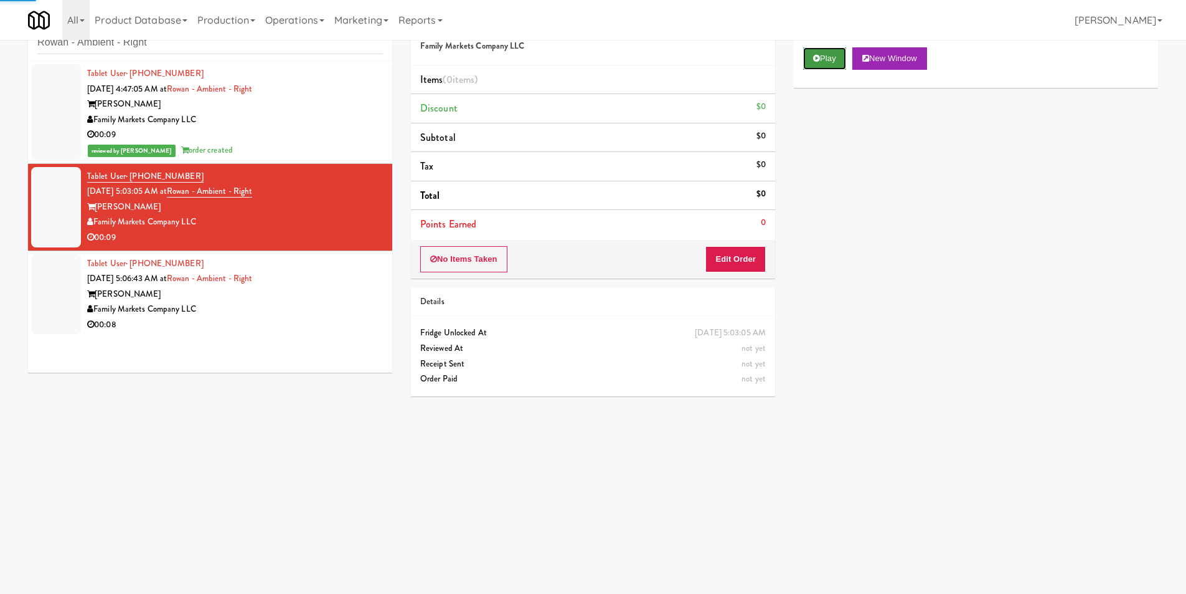
click at [804, 62] on button "Play" at bounding box center [824, 58] width 43 height 22
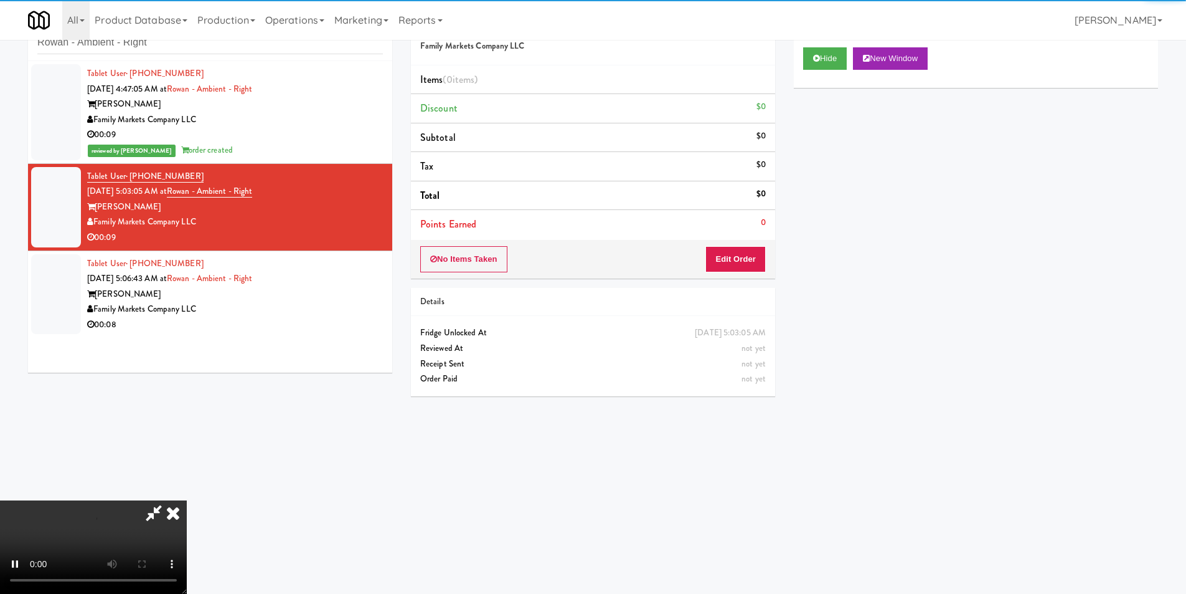
click at [737, 277] on div "No Items Taken Edit Order" at bounding box center [593, 259] width 364 height 39
click at [727, 263] on button "Edit Order" at bounding box center [736, 259] width 60 height 26
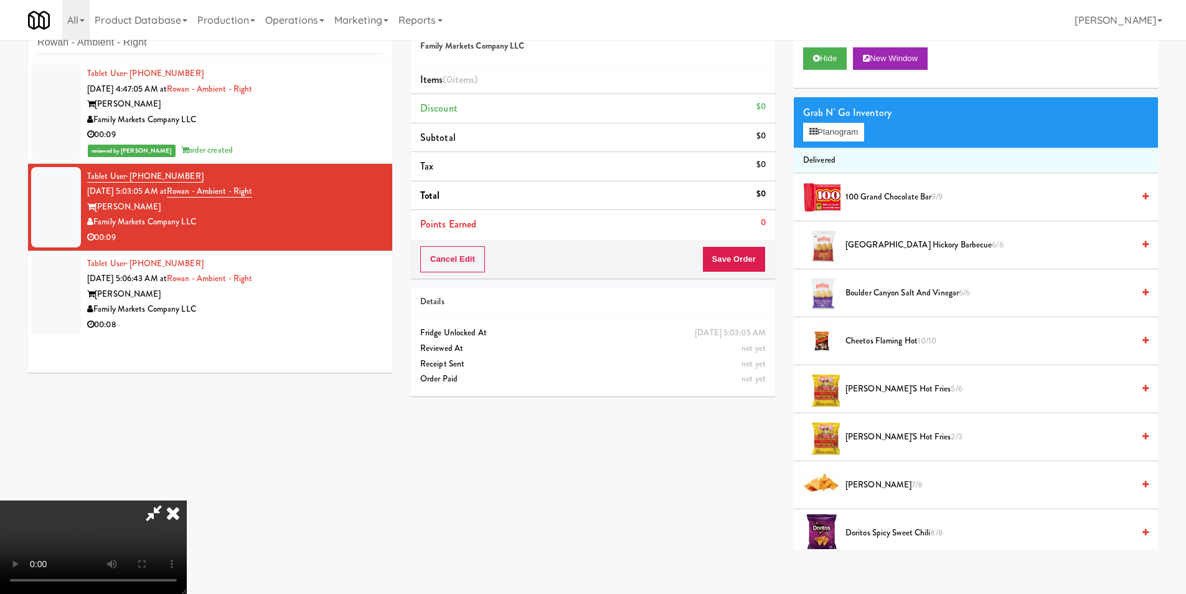
click at [187, 500] on video at bounding box center [93, 546] width 187 height 93
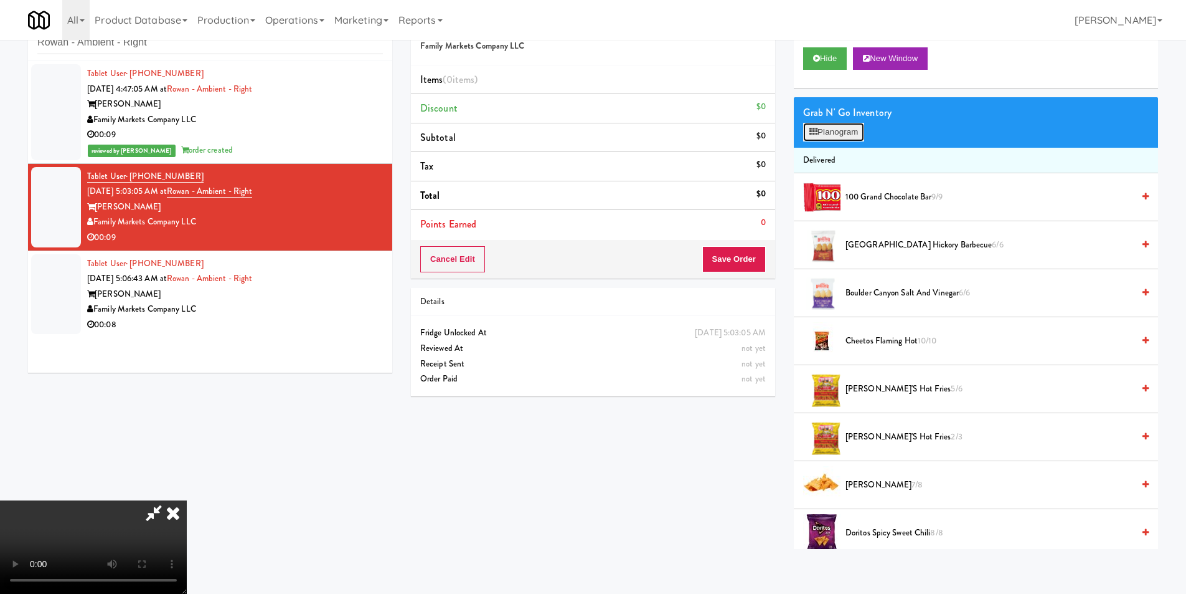
click at [836, 136] on button "Planogram" at bounding box center [833, 132] width 61 height 19
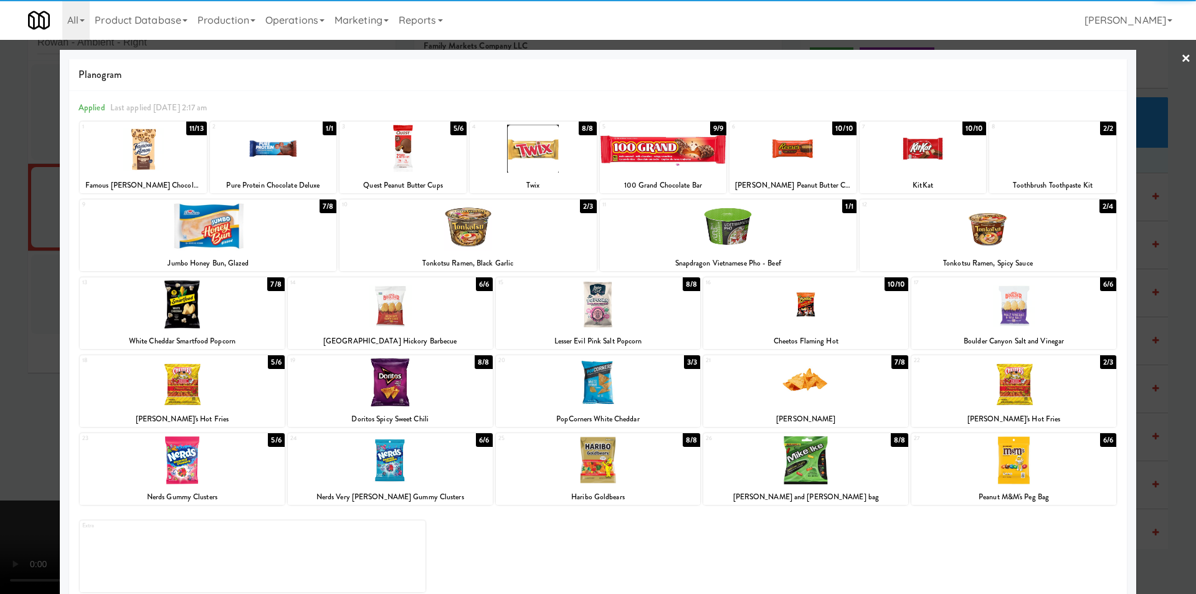
click at [648, 399] on div at bounding box center [598, 382] width 205 height 48
click at [1155, 339] on div at bounding box center [598, 297] width 1196 height 594
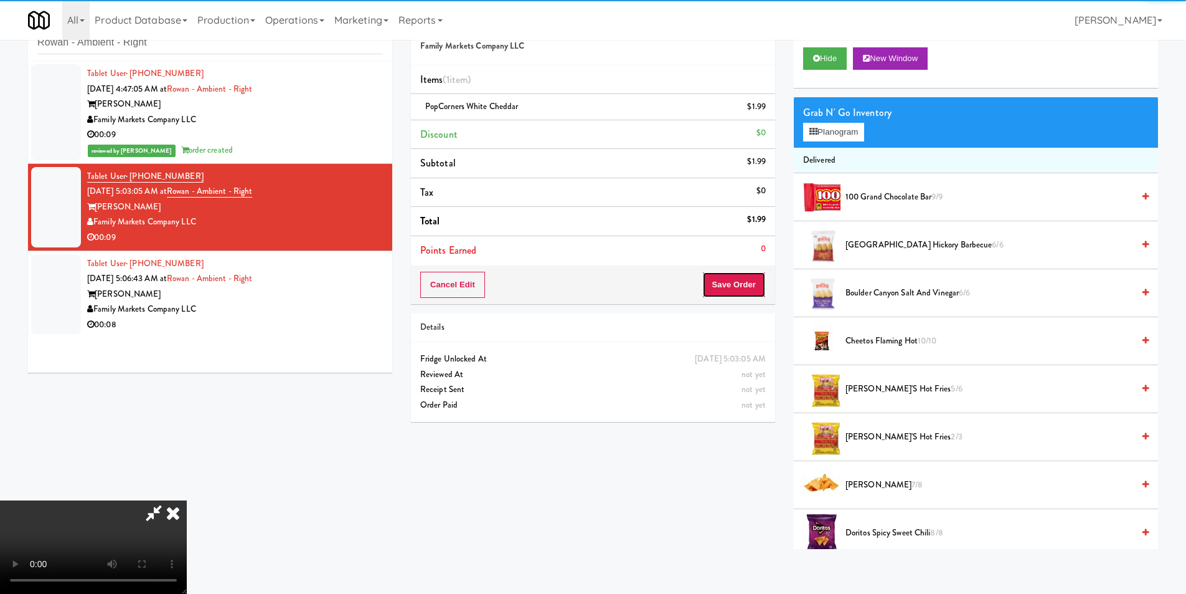
click at [763, 295] on button "Save Order" at bounding box center [734, 285] width 64 height 26
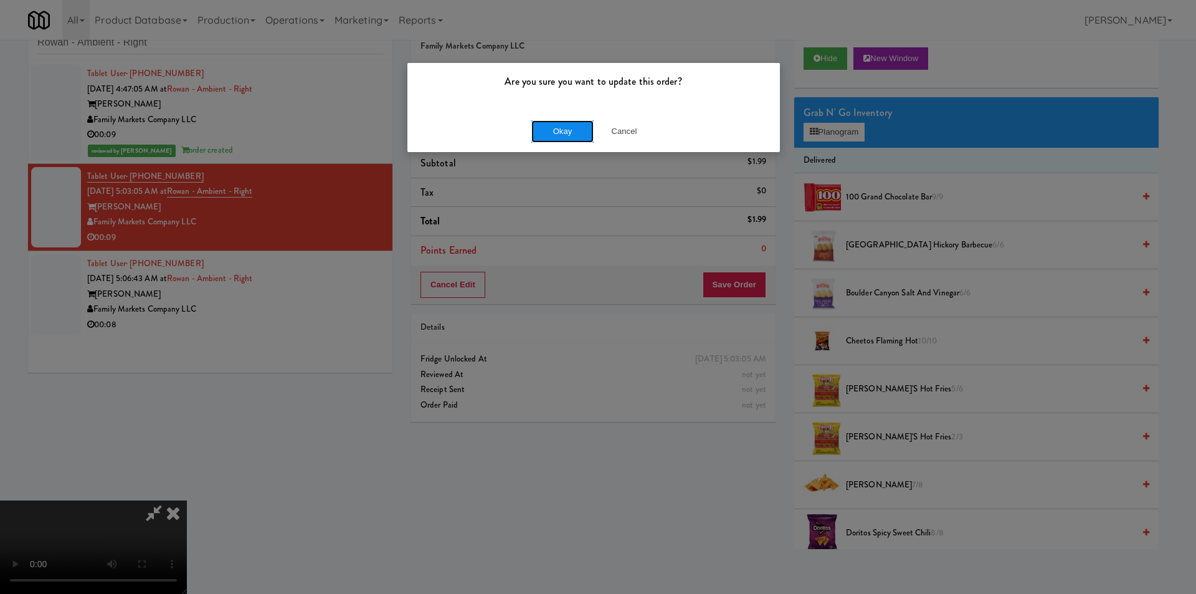
click at [568, 131] on button "Okay" at bounding box center [562, 131] width 62 height 22
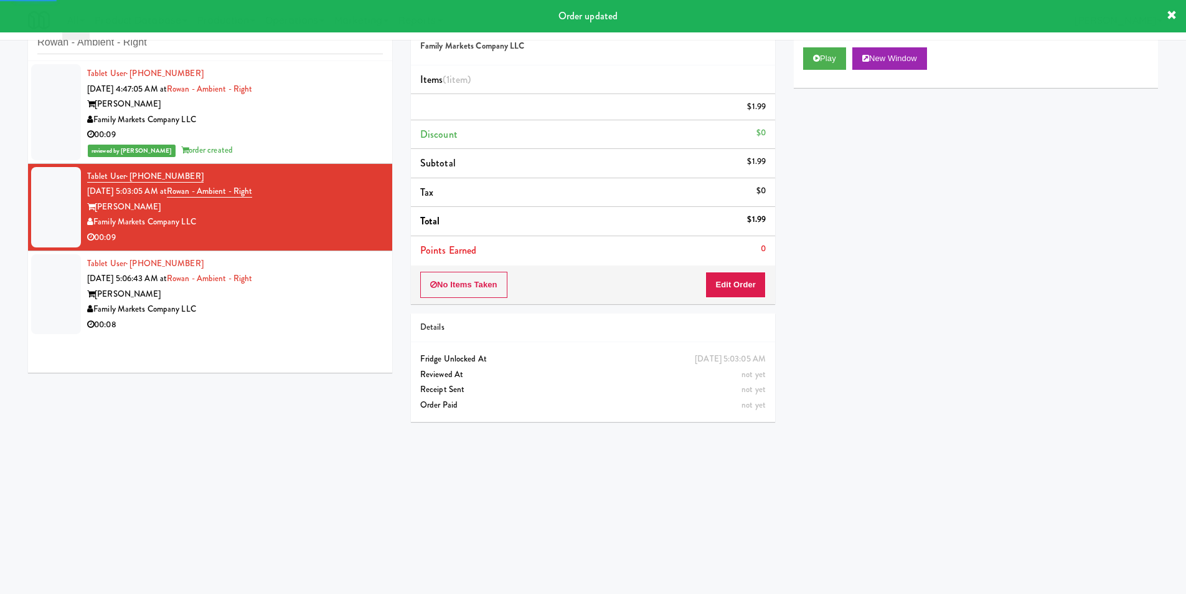
click at [321, 291] on div "[PERSON_NAME]" at bounding box center [235, 294] width 296 height 16
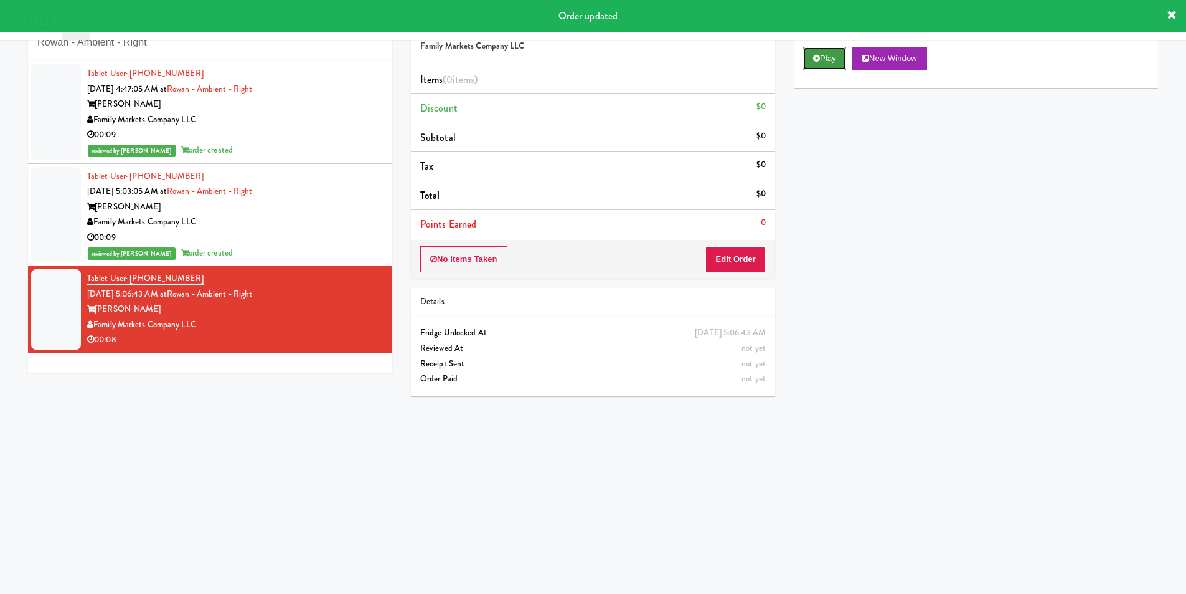
click at [818, 65] on button "Play" at bounding box center [824, 58] width 43 height 22
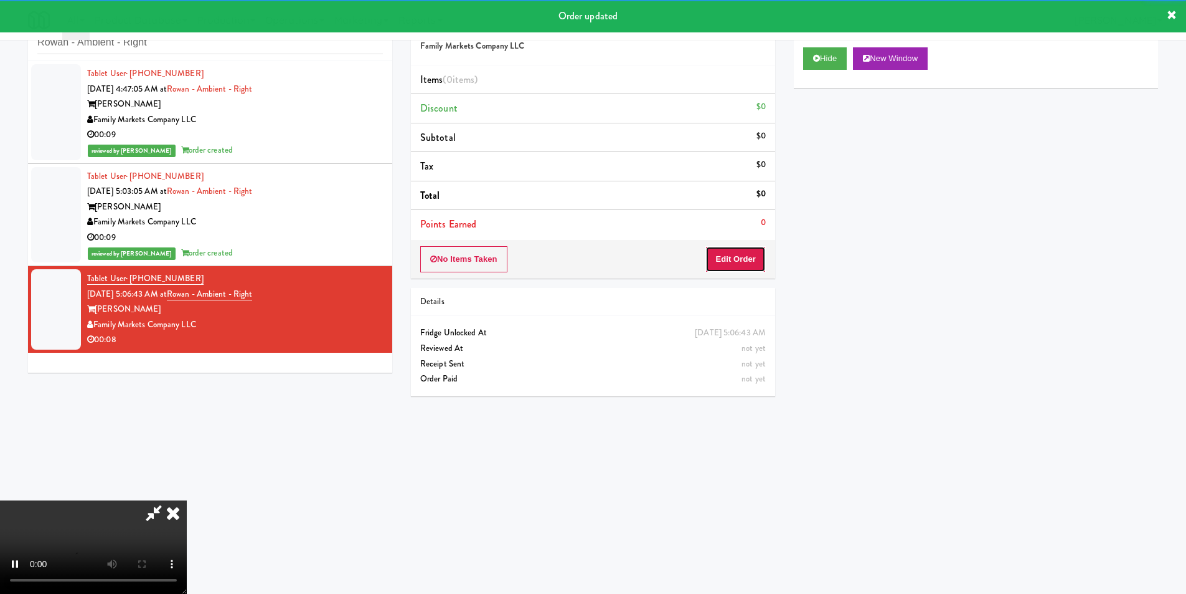
click at [734, 270] on button "Edit Order" at bounding box center [736, 259] width 60 height 26
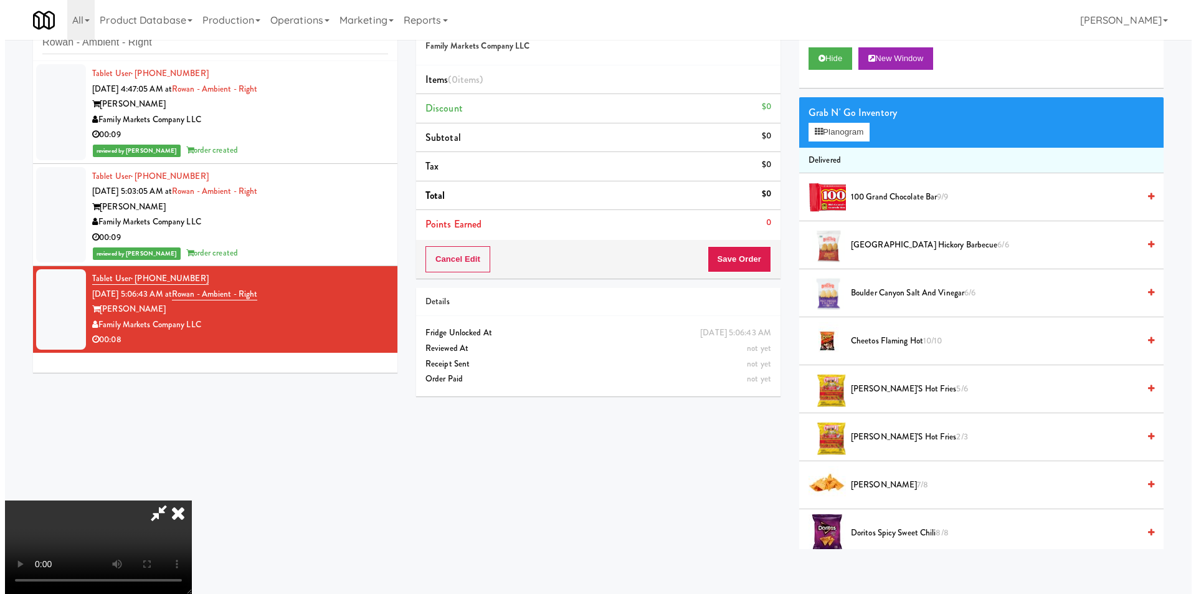
scroll to position [188, 0]
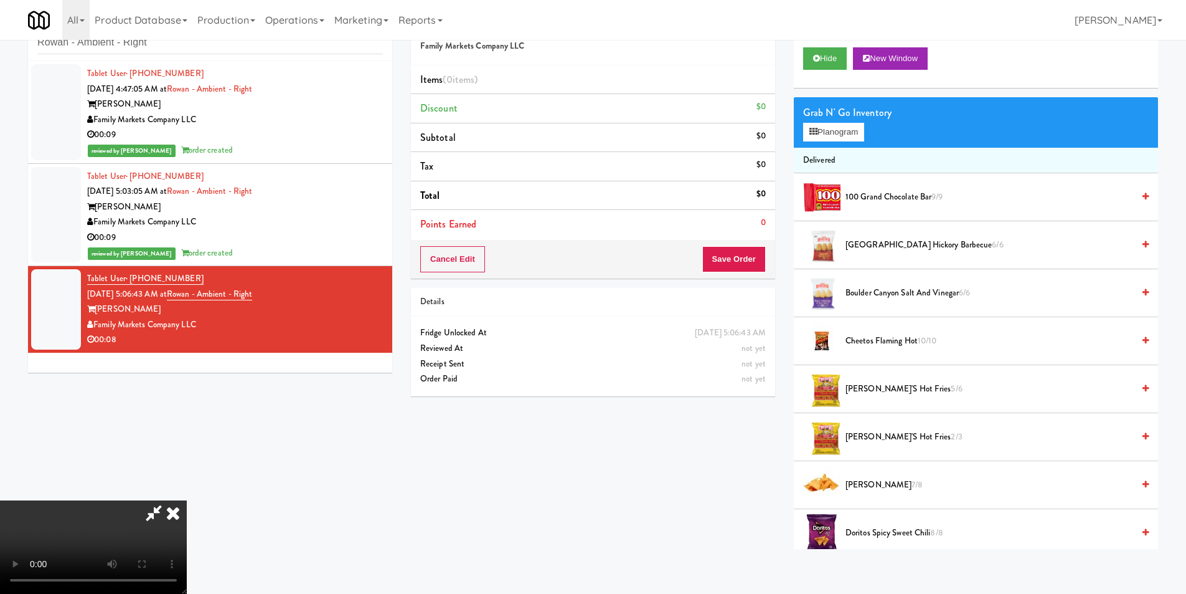
click at [836, 148] on li "Delivered" at bounding box center [976, 161] width 364 height 26
click at [836, 137] on button "Planogram" at bounding box center [833, 132] width 61 height 19
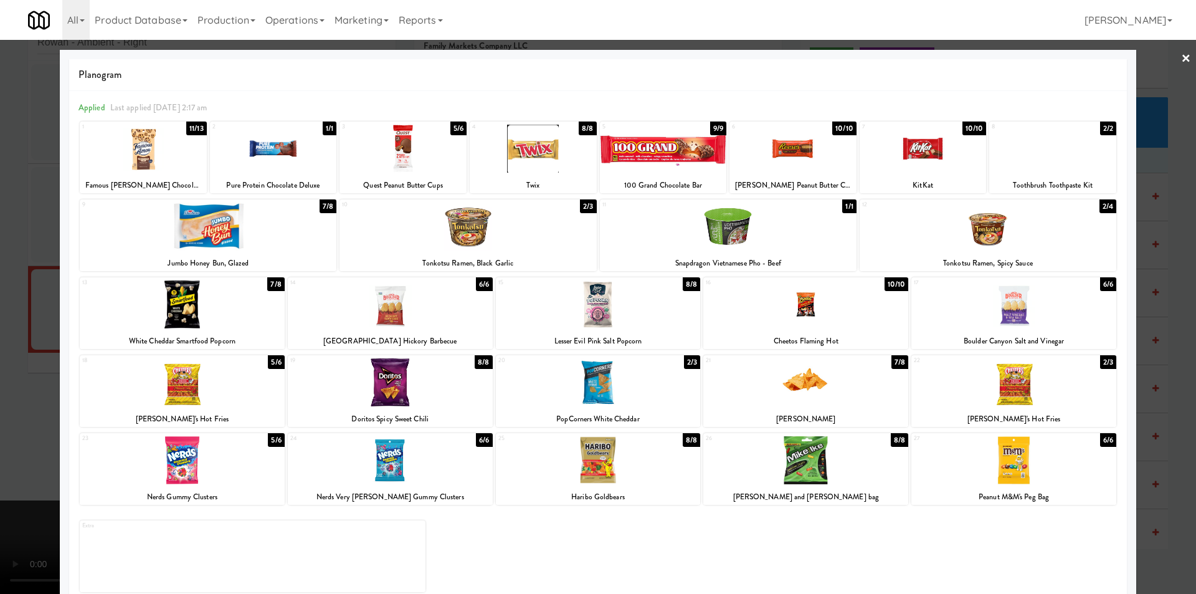
click at [583, 305] on div at bounding box center [598, 304] width 205 height 48
click at [593, 467] on div at bounding box center [598, 460] width 205 height 48
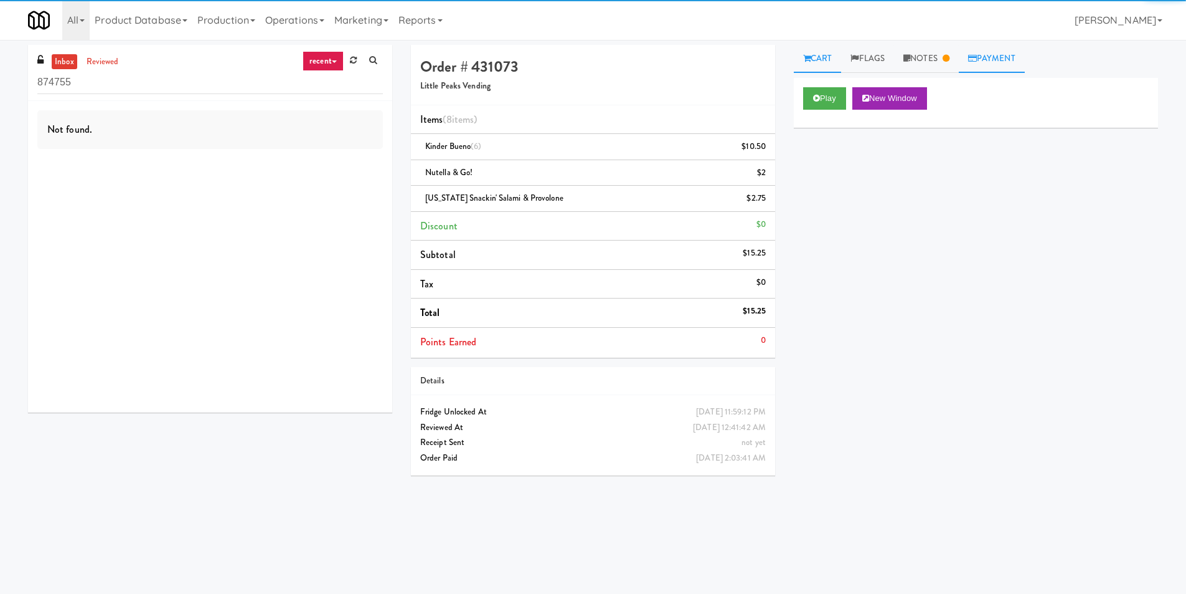
click at [1003, 60] on link "Payment" at bounding box center [992, 59] width 66 height 28
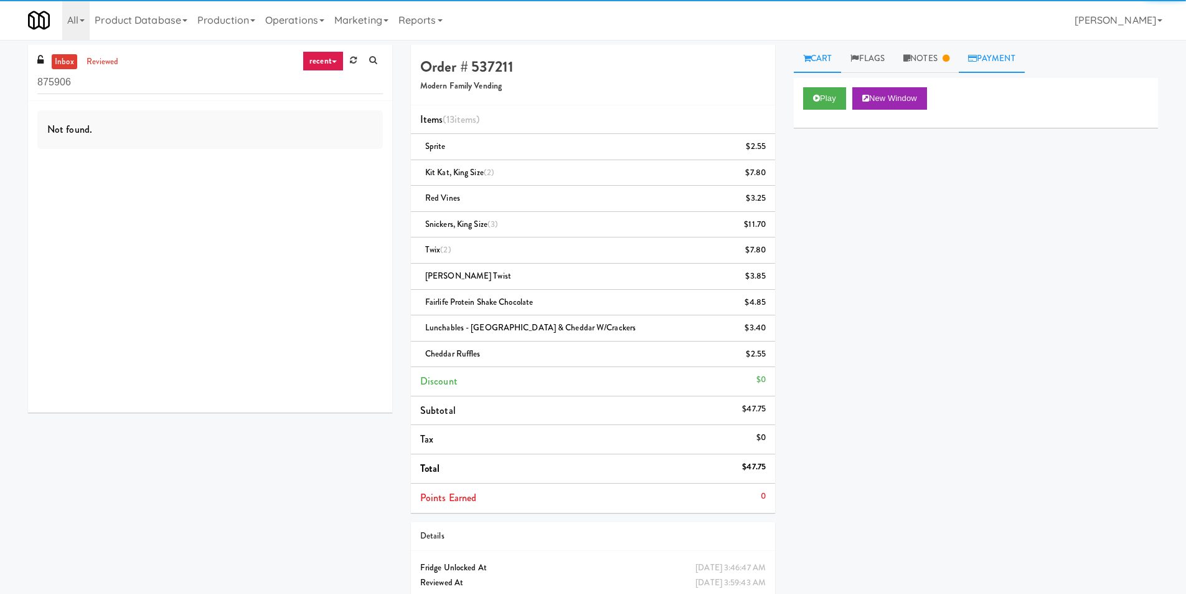
click at [985, 56] on link "Payment" at bounding box center [992, 59] width 66 height 28
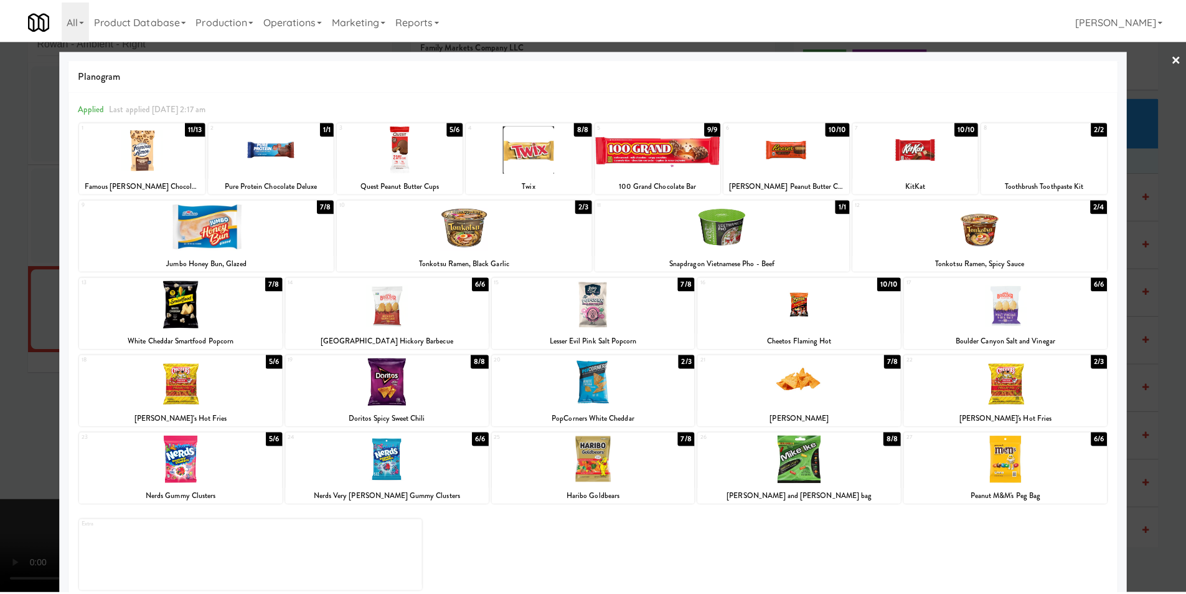
scroll to position [188, 0]
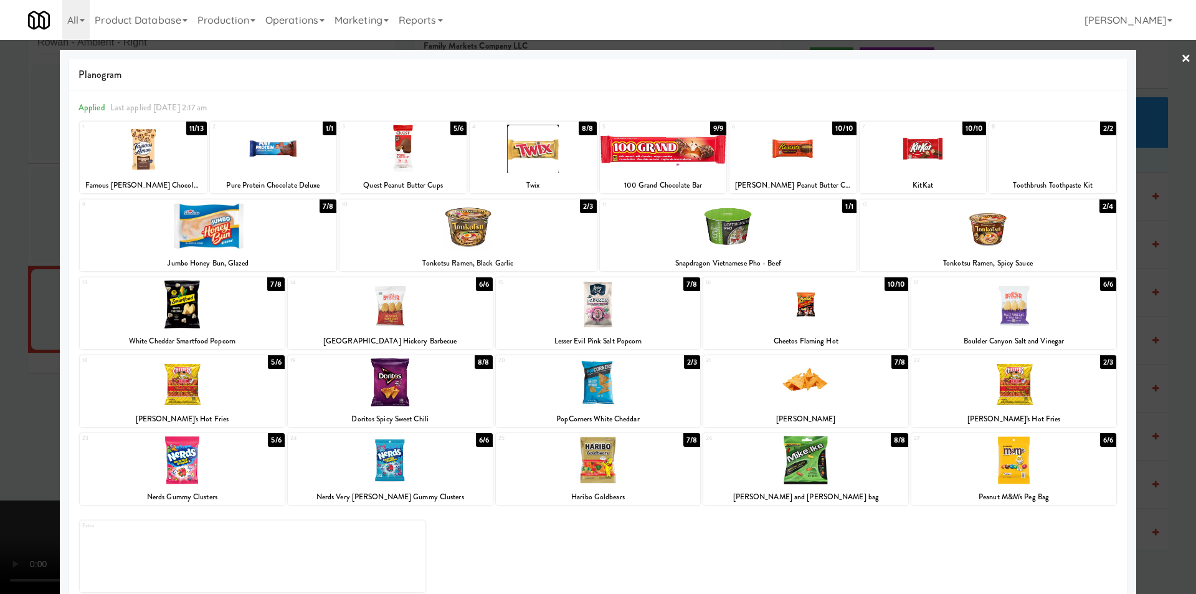
click at [1170, 364] on div at bounding box center [598, 297] width 1196 height 594
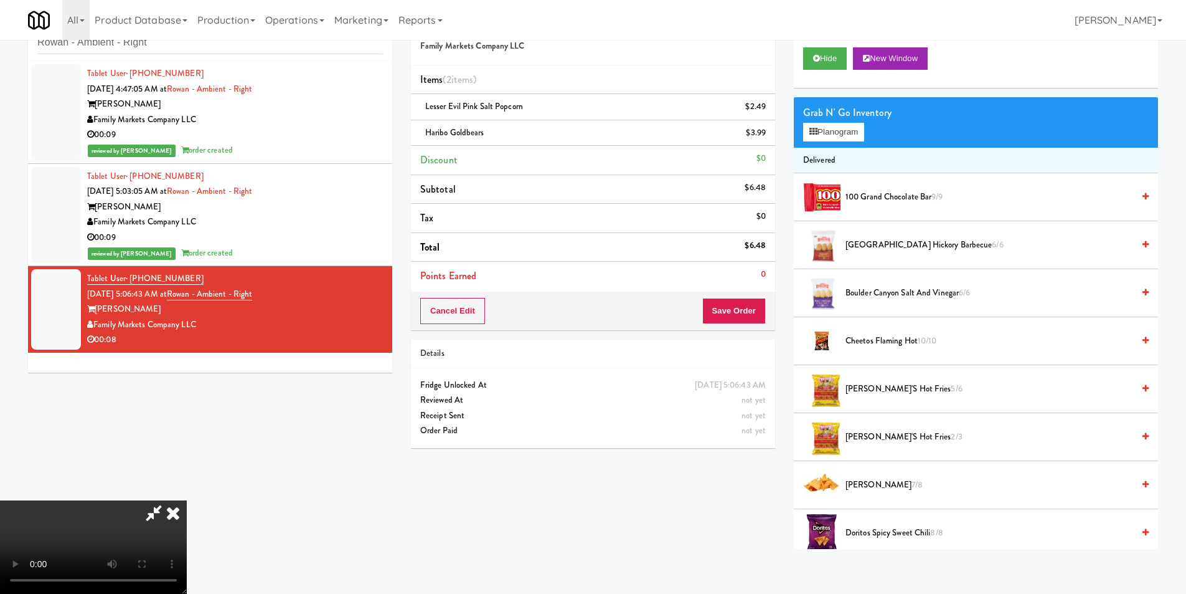
click at [187, 500] on video at bounding box center [93, 546] width 187 height 93
click at [727, 311] on button "Save Order" at bounding box center [734, 311] width 64 height 26
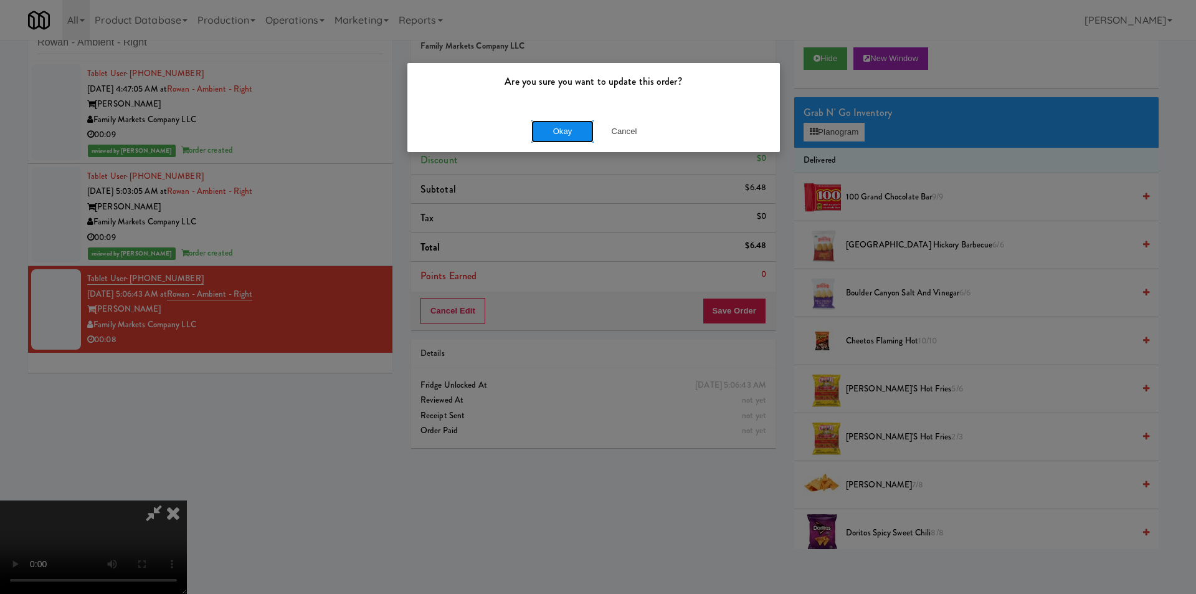
click at [558, 136] on button "Okay" at bounding box center [562, 131] width 62 height 22
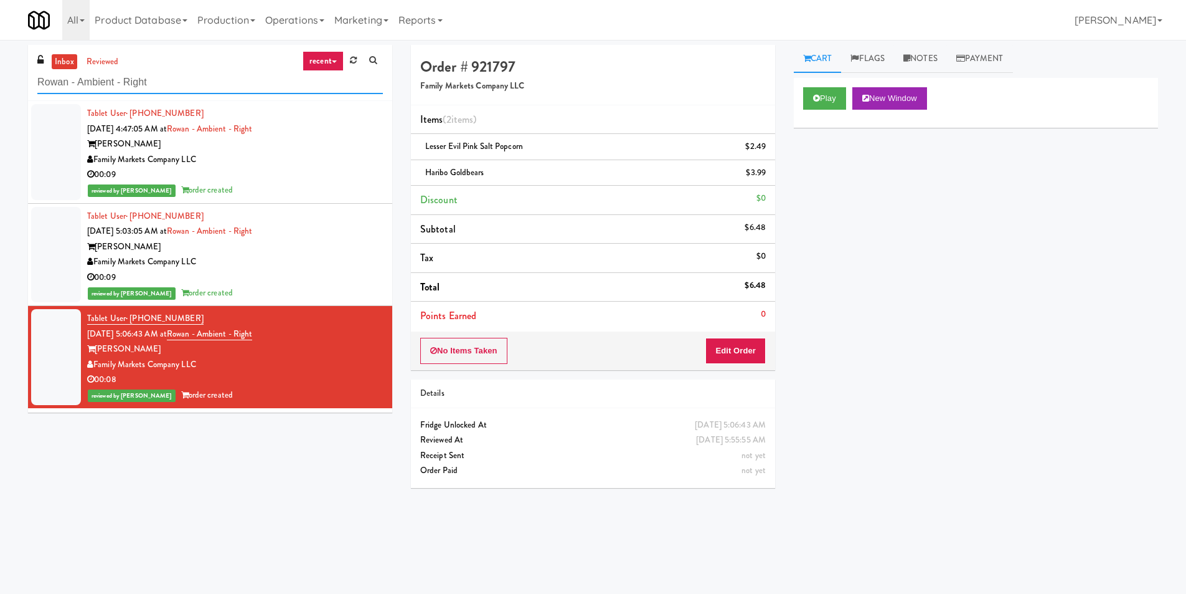
click at [134, 84] on input "Rowan - Ambient - Right" at bounding box center [210, 82] width 346 height 23
paste input "OLG"
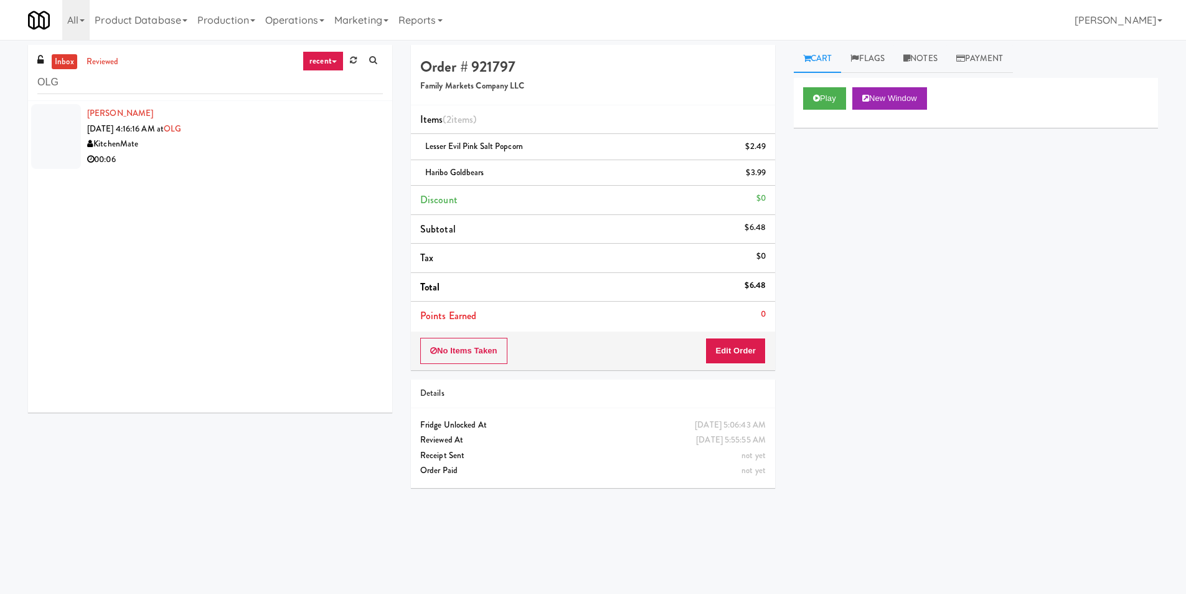
click at [319, 163] on div "00:06" at bounding box center [235, 160] width 296 height 16
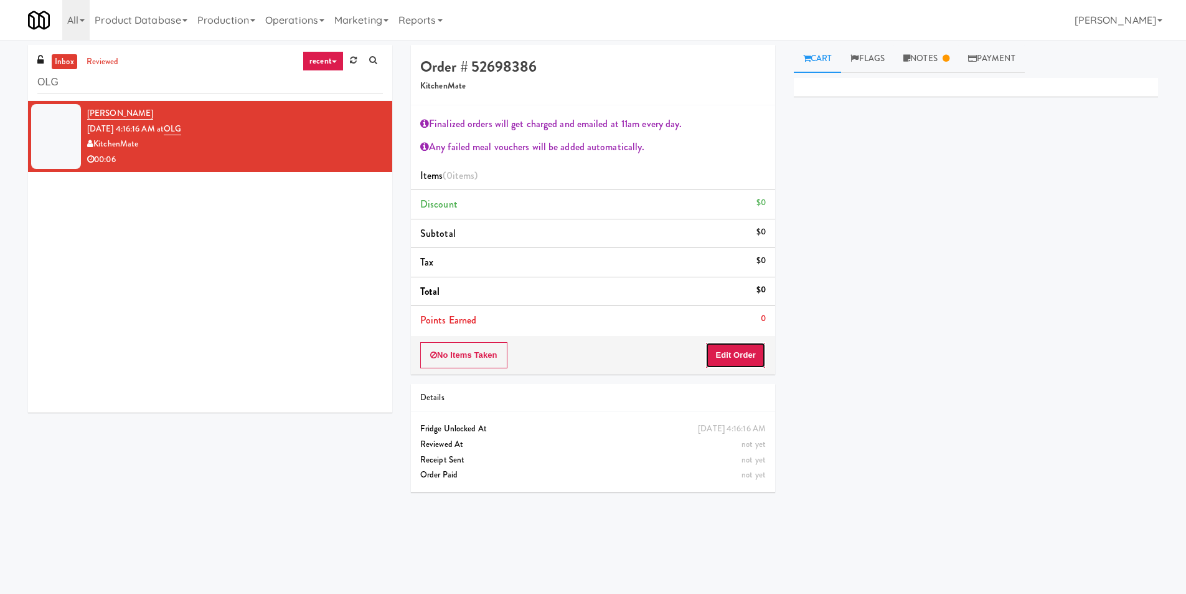
click at [745, 354] on button "Edit Order" at bounding box center [736, 355] width 60 height 26
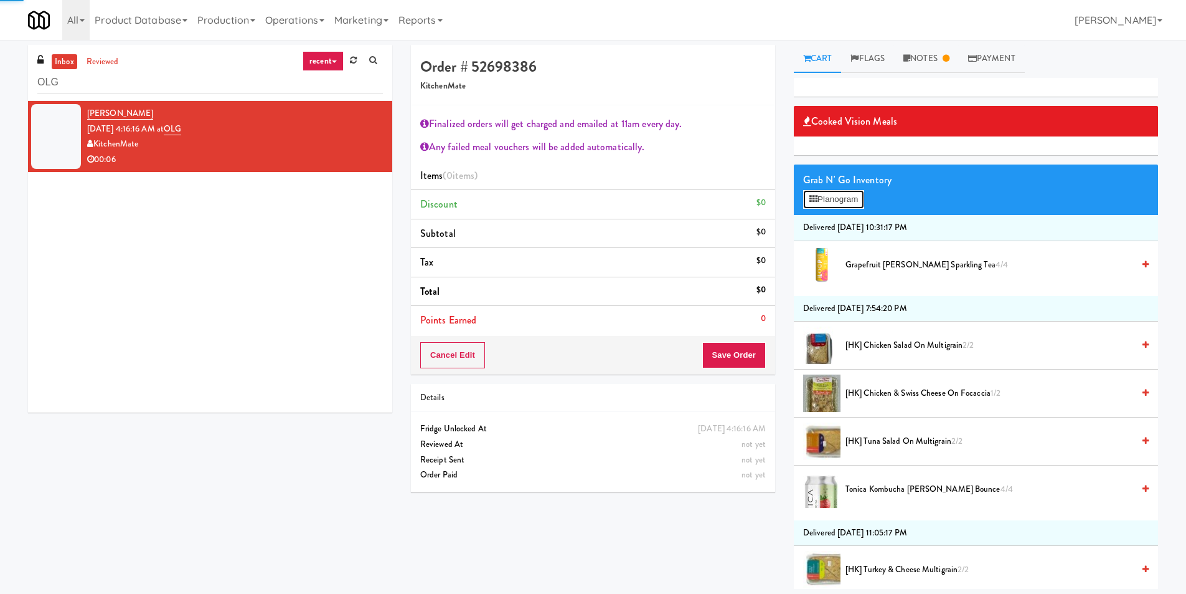
click at [839, 200] on button "Planogram" at bounding box center [833, 199] width 61 height 19
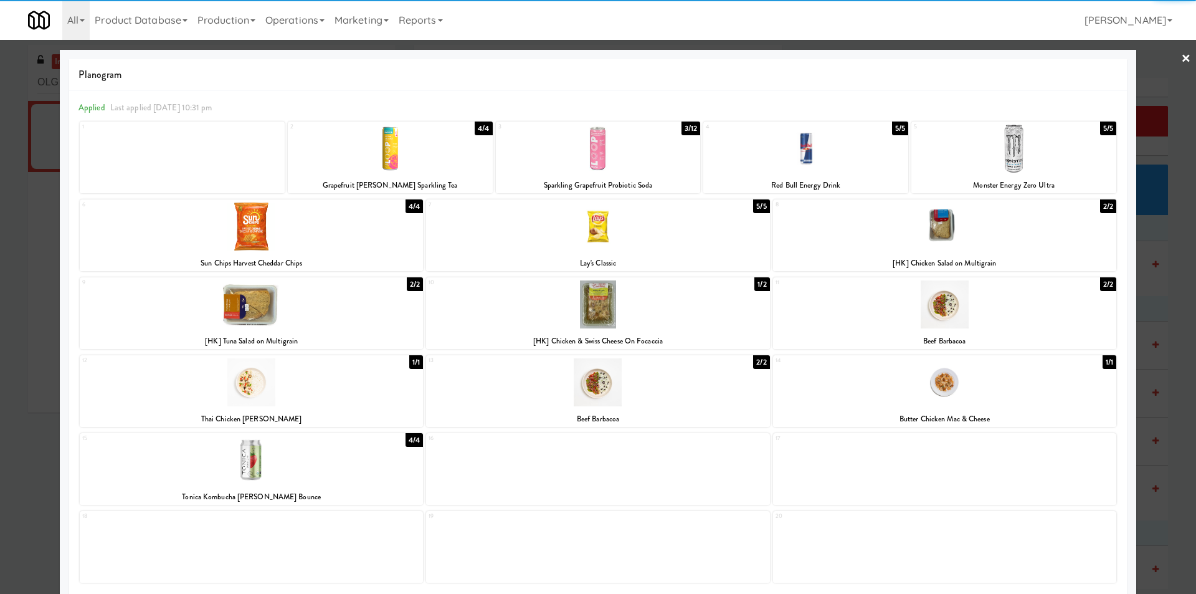
click at [922, 225] on div at bounding box center [944, 226] width 343 height 48
click at [1153, 242] on div at bounding box center [598, 297] width 1196 height 594
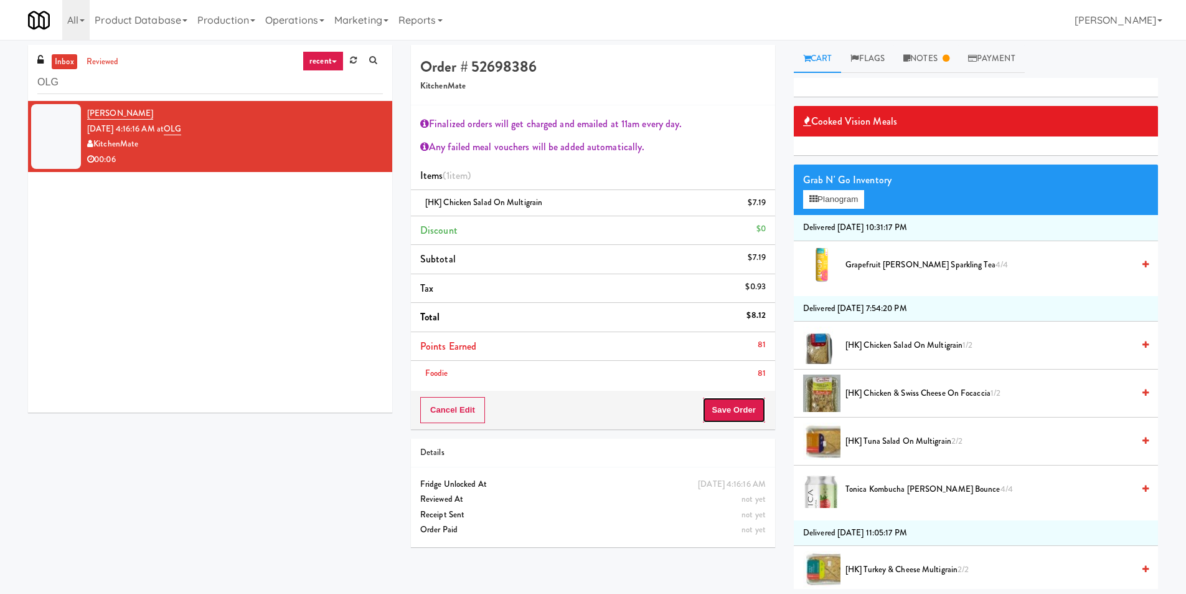
click at [715, 409] on button "Save Order" at bounding box center [734, 410] width 64 height 26
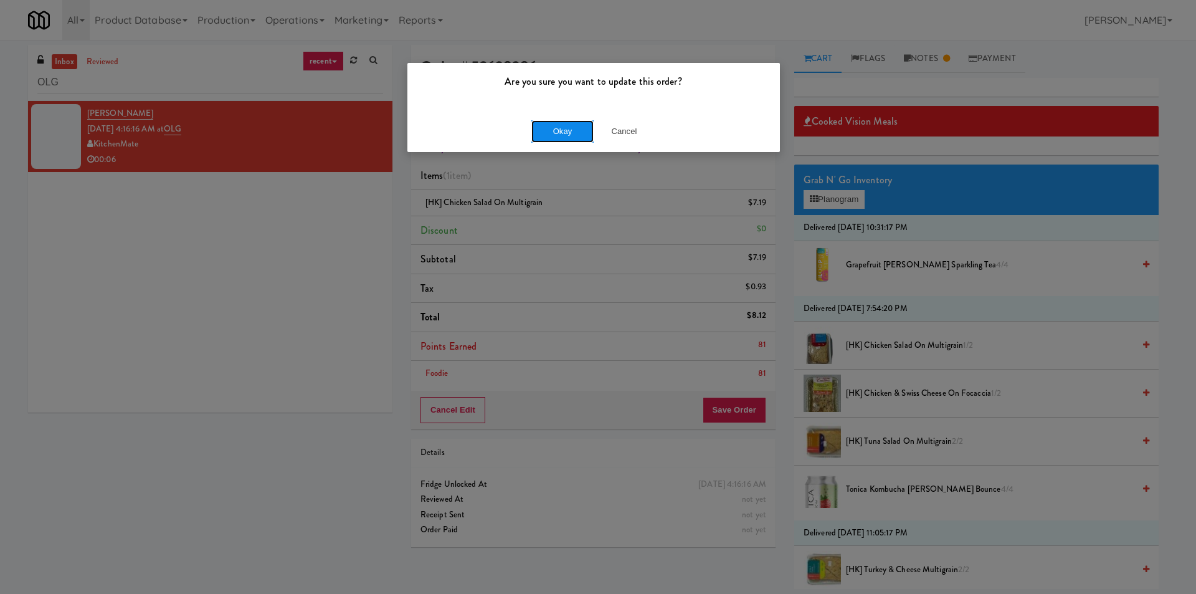
click at [572, 120] on button "Okay" at bounding box center [562, 131] width 62 height 22
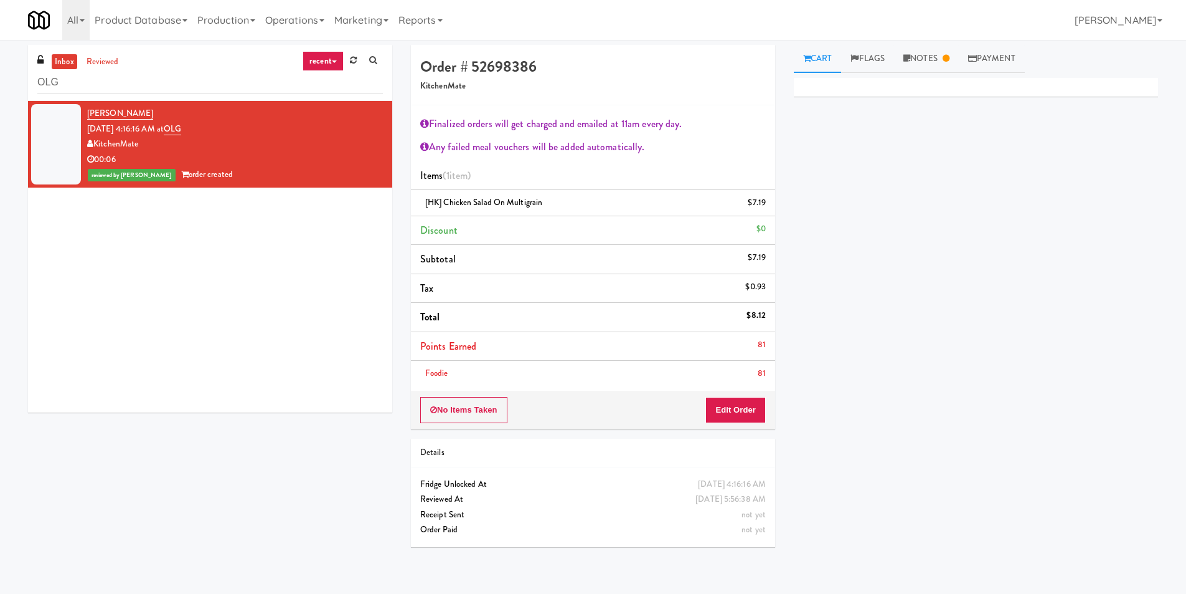
click at [233, 97] on div "inbox reviewed recent all unclear take inventory issue suspicious failed recent…" at bounding box center [210, 73] width 364 height 56
click at [233, 94] on div "inbox reviewed recent all unclear take inventory issue suspicious failed recent…" at bounding box center [210, 73] width 364 height 56
click at [233, 88] on input "OLG" at bounding box center [210, 82] width 346 height 23
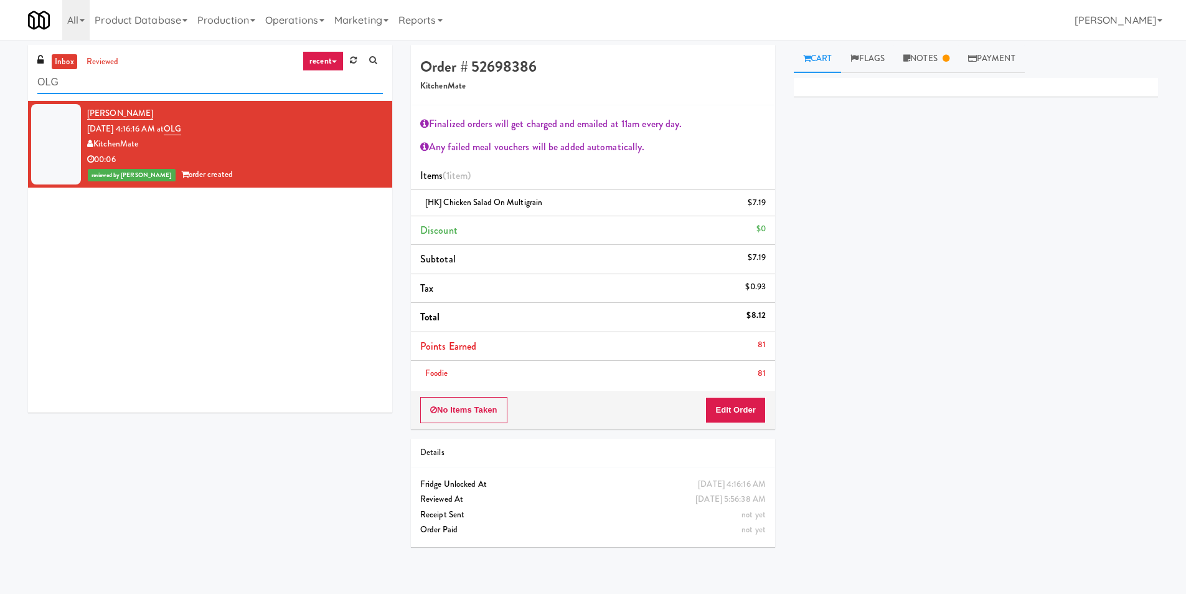
paste input "6Fit - Cooler"
click at [233, 88] on input "OLG6Fit - Cooler" at bounding box center [210, 82] width 346 height 23
paste input "text"
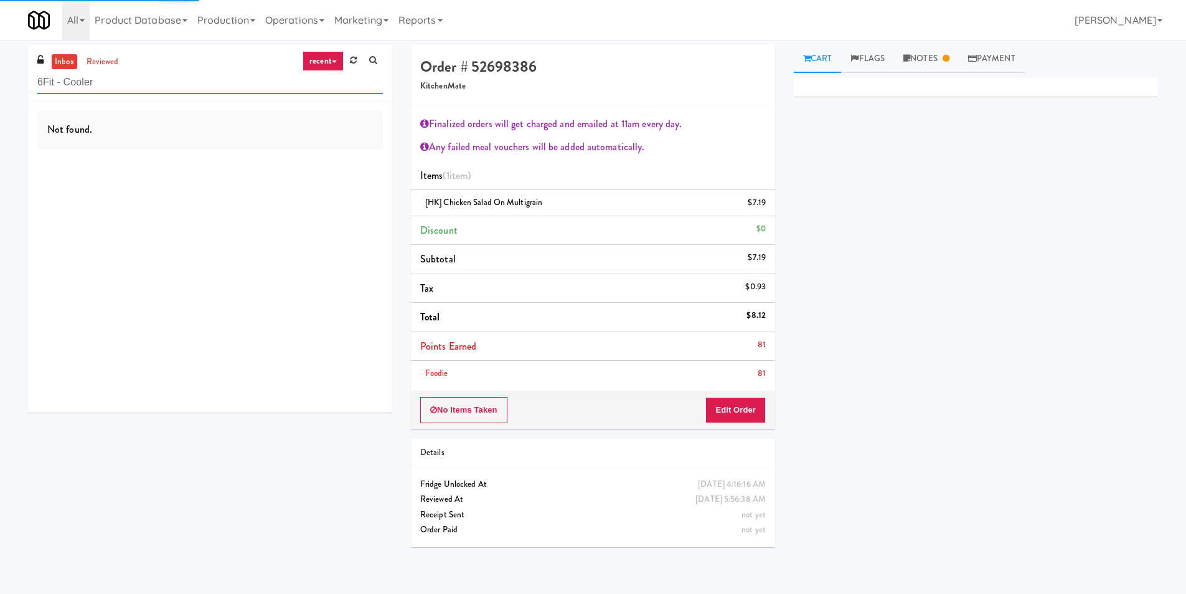
type input "6Fit - Cooler"
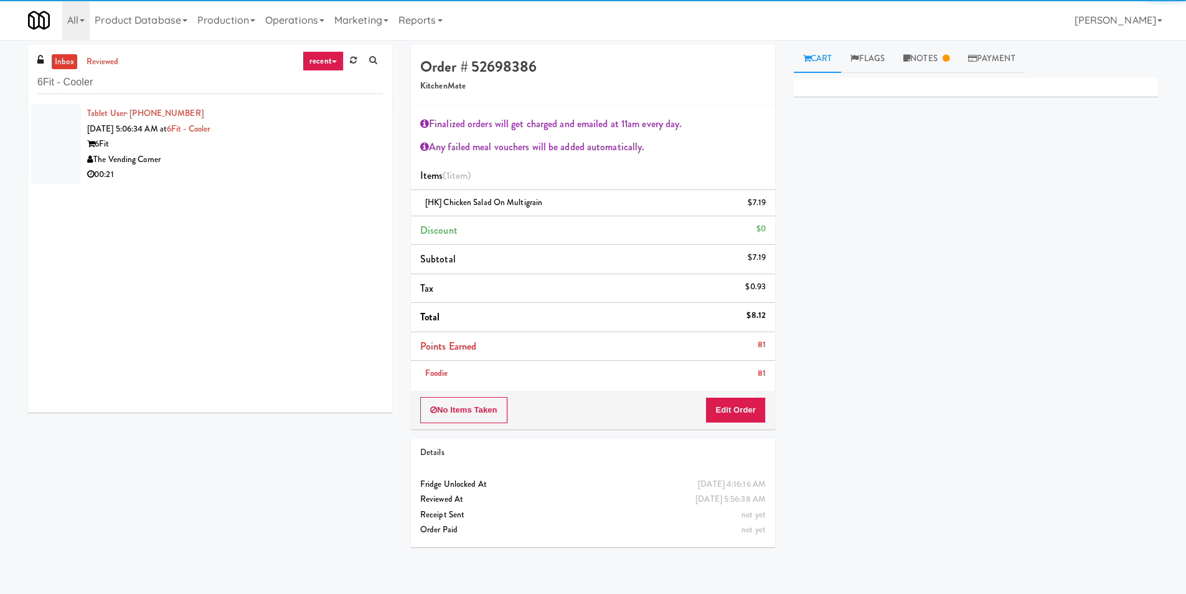
click at [346, 169] on div "00:21" at bounding box center [235, 175] width 296 height 16
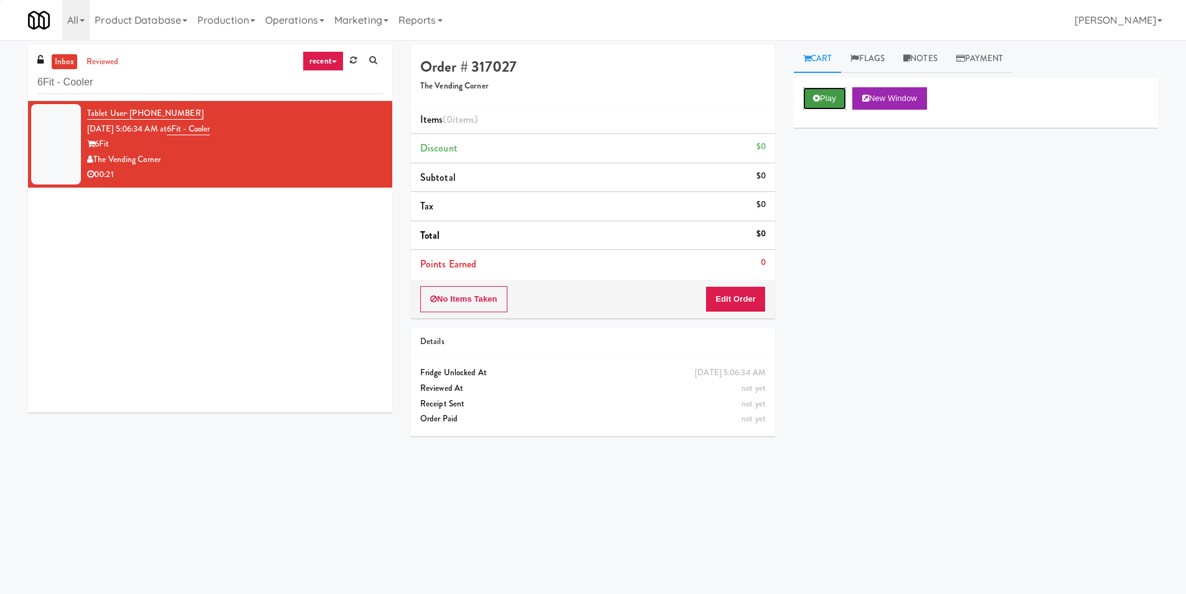
click at [810, 93] on button "Play" at bounding box center [824, 98] width 43 height 22
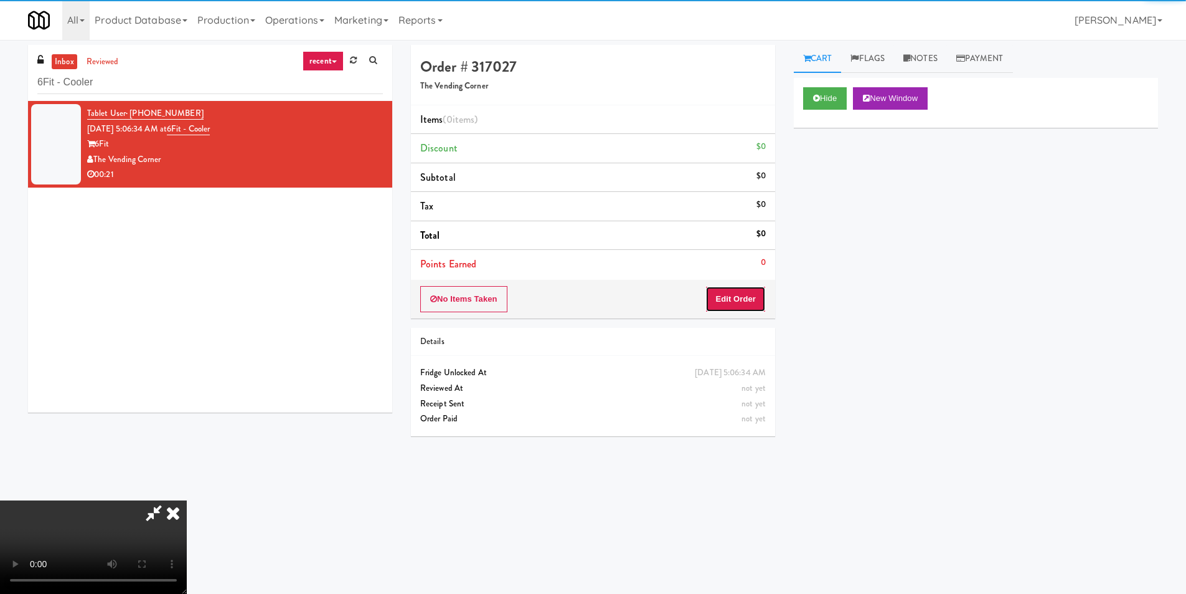
click at [737, 287] on button "Edit Order" at bounding box center [736, 299] width 60 height 26
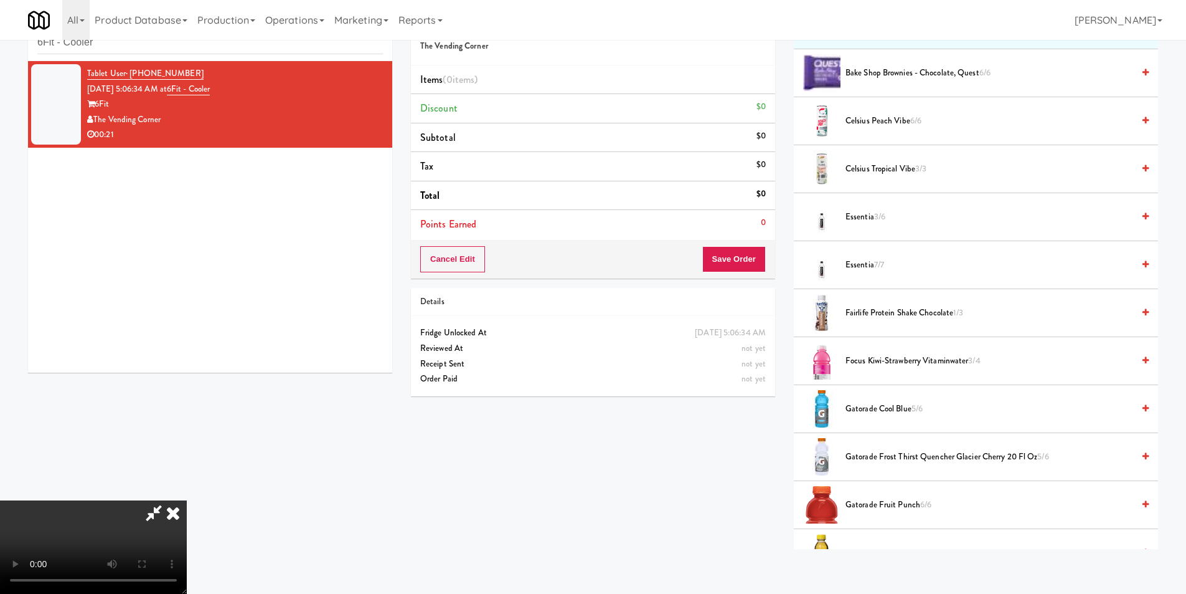
scroll to position [125, 0]
click at [871, 400] on span "Gatorade Cool Blue 5/6" at bounding box center [990, 408] width 288 height 16
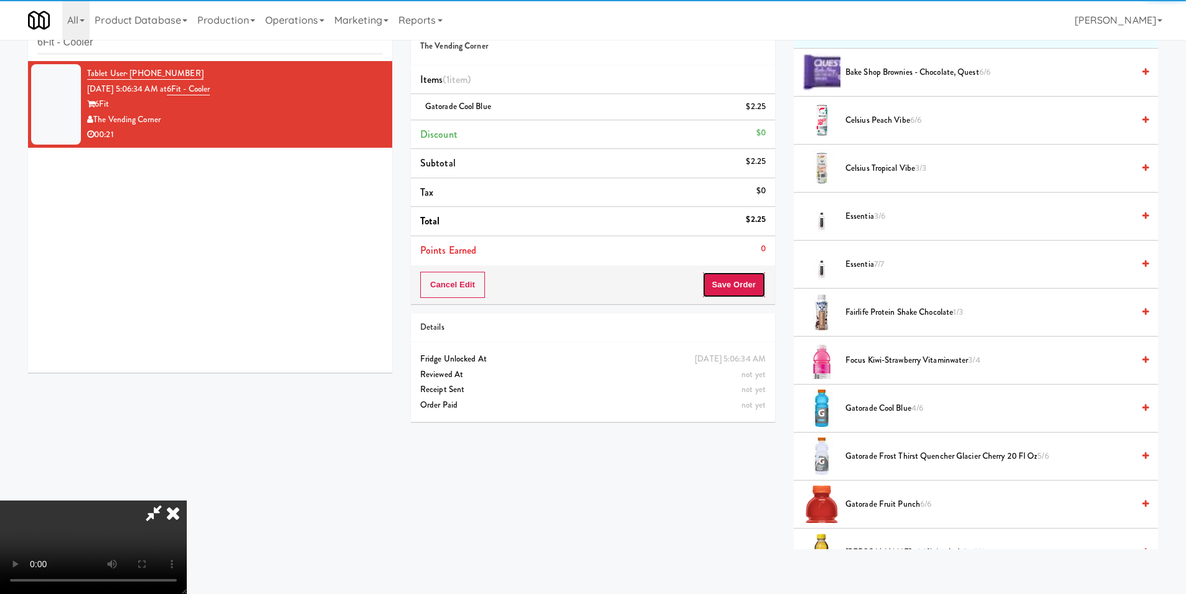
click at [749, 293] on button "Save Order" at bounding box center [734, 285] width 64 height 26
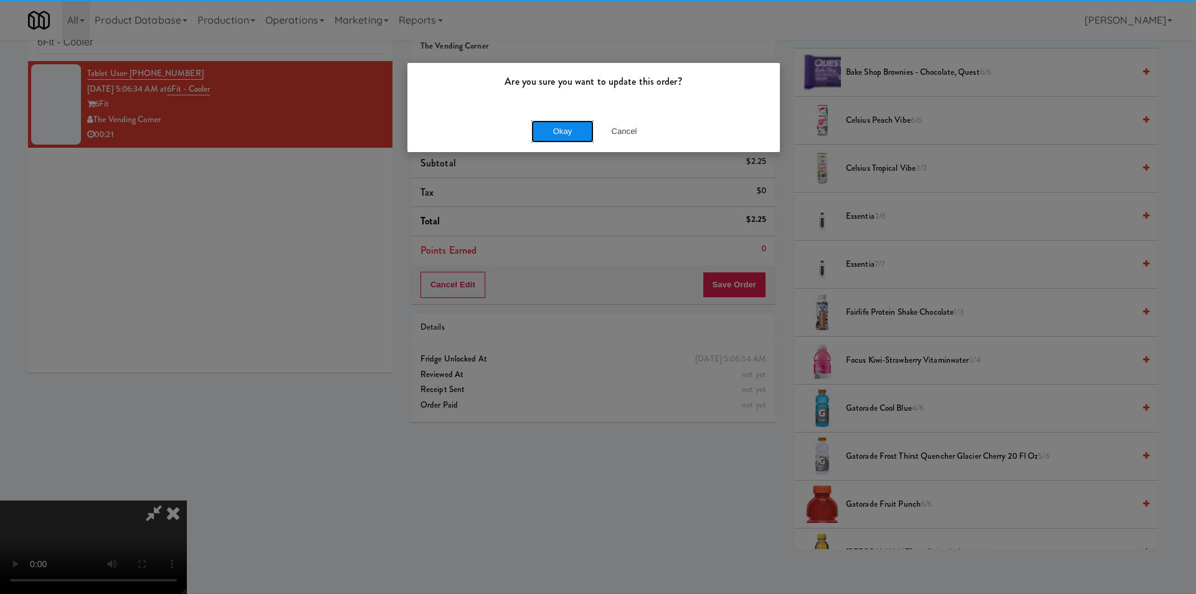
click at [540, 128] on button "Okay" at bounding box center [562, 131] width 62 height 22
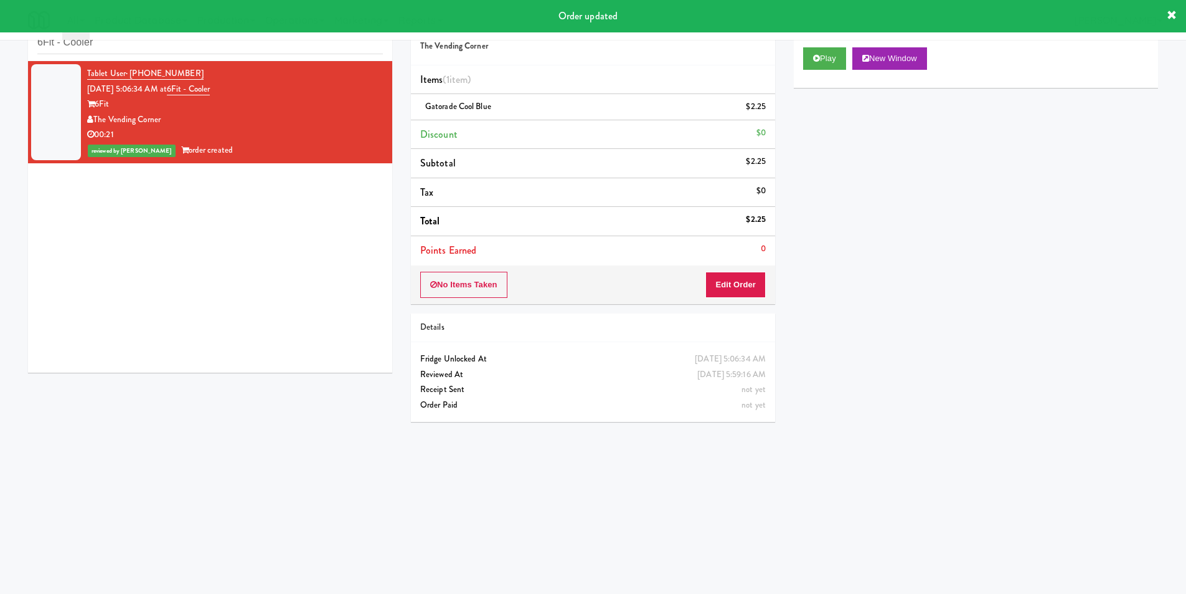
scroll to position [0, 0]
click at [207, 66] on div "Tablet User · (857) 389-3692 Aug 13, 2025 5:06:34 AM at 6Fit - Cooler 6Fit The …" at bounding box center [235, 112] width 296 height 92
click at [211, 50] on input "6Fit - Cooler" at bounding box center [210, 42] width 346 height 23
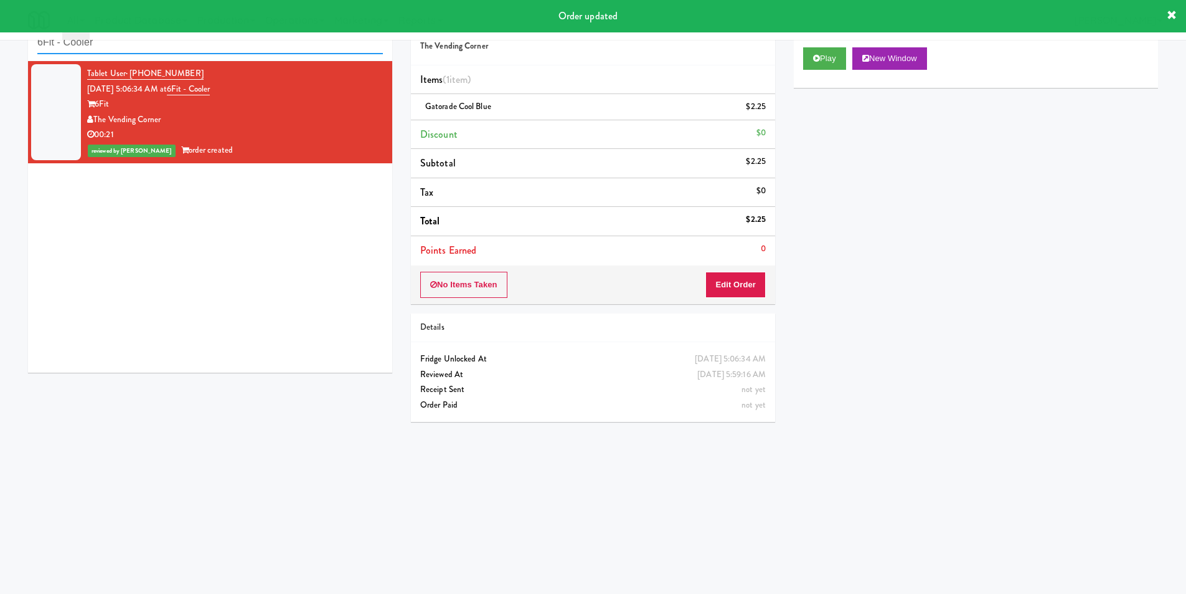
paste input "100 Capital Yards"
type input "100 Capital Yards - Cooler"
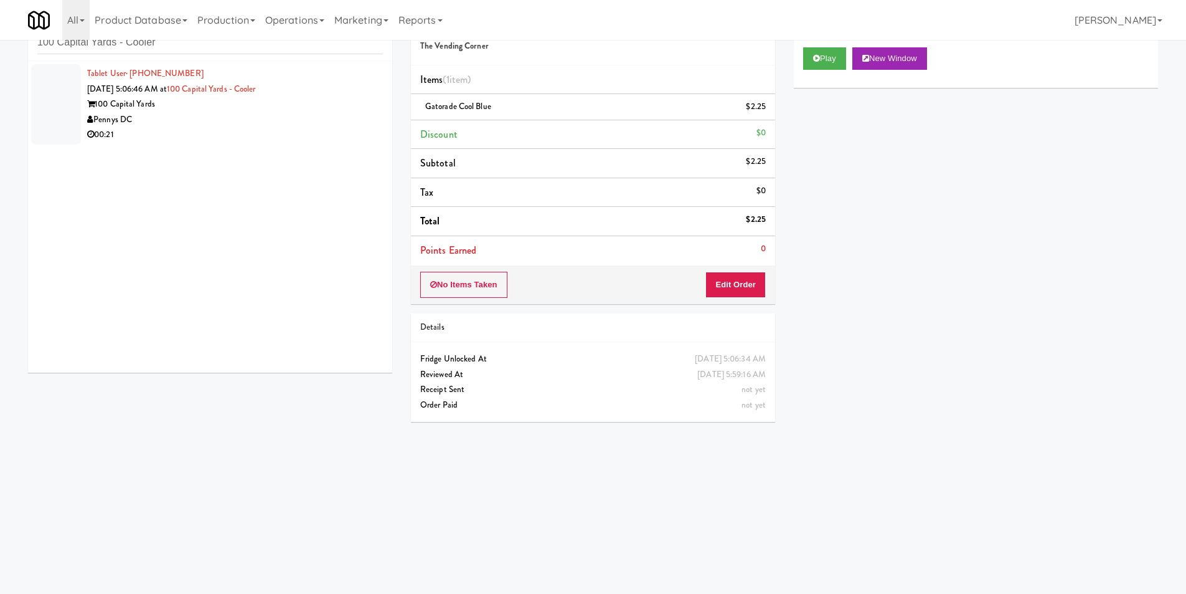
click at [251, 131] on div "00:21" at bounding box center [235, 135] width 296 height 16
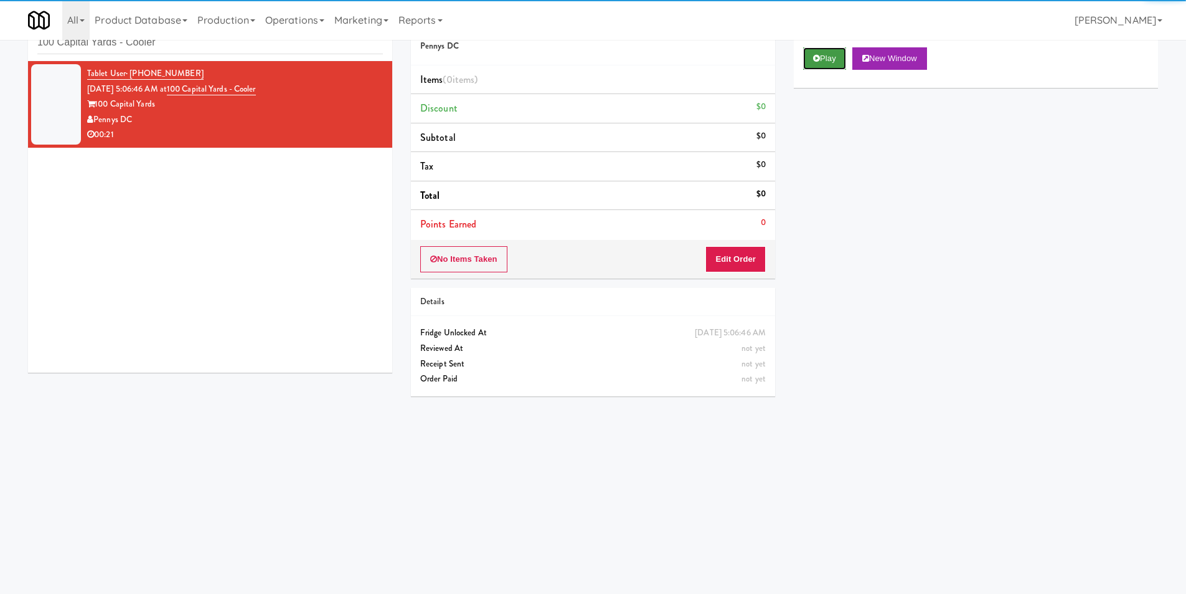
click at [810, 52] on button "Play" at bounding box center [824, 58] width 43 height 22
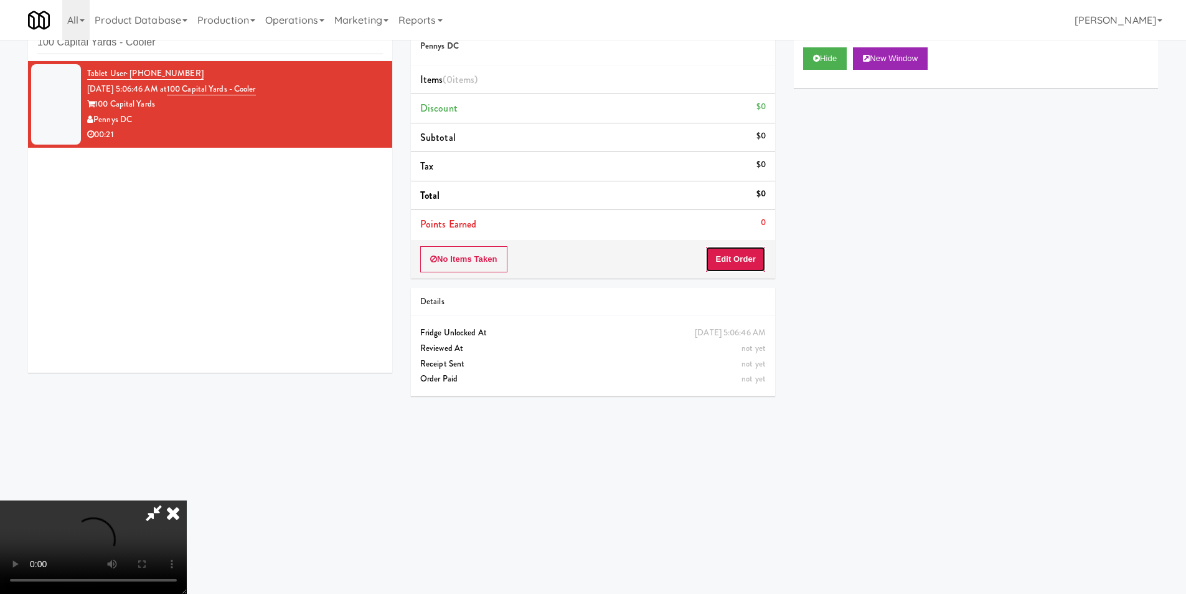
click at [754, 253] on button "Edit Order" at bounding box center [736, 259] width 60 height 26
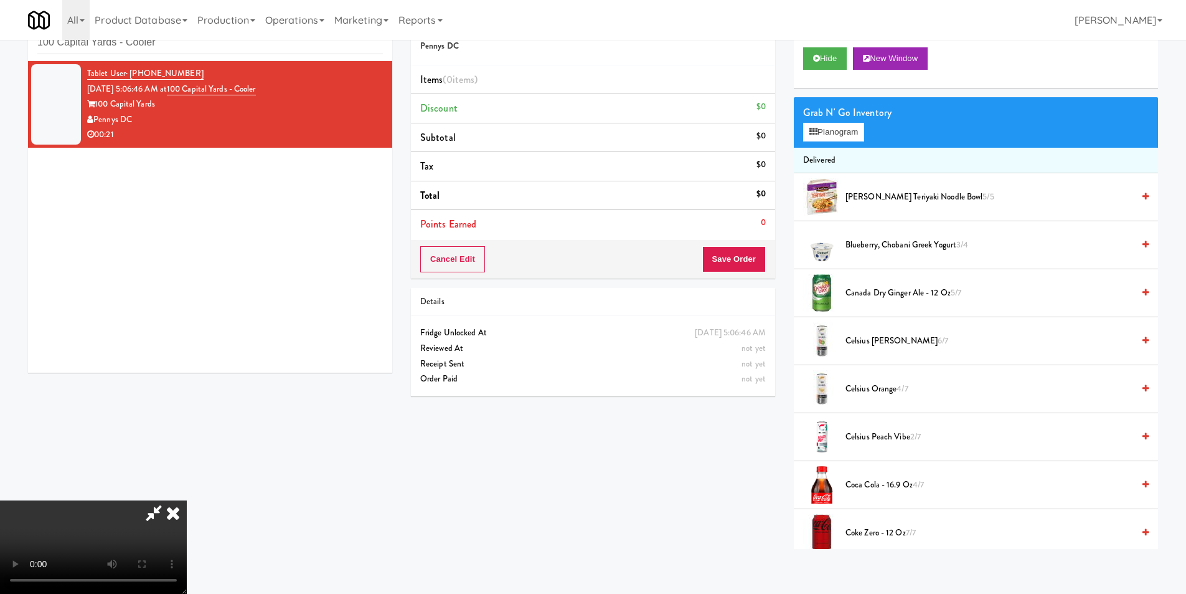
scroll to position [1, 0]
click at [187, 500] on video at bounding box center [93, 546] width 187 height 93
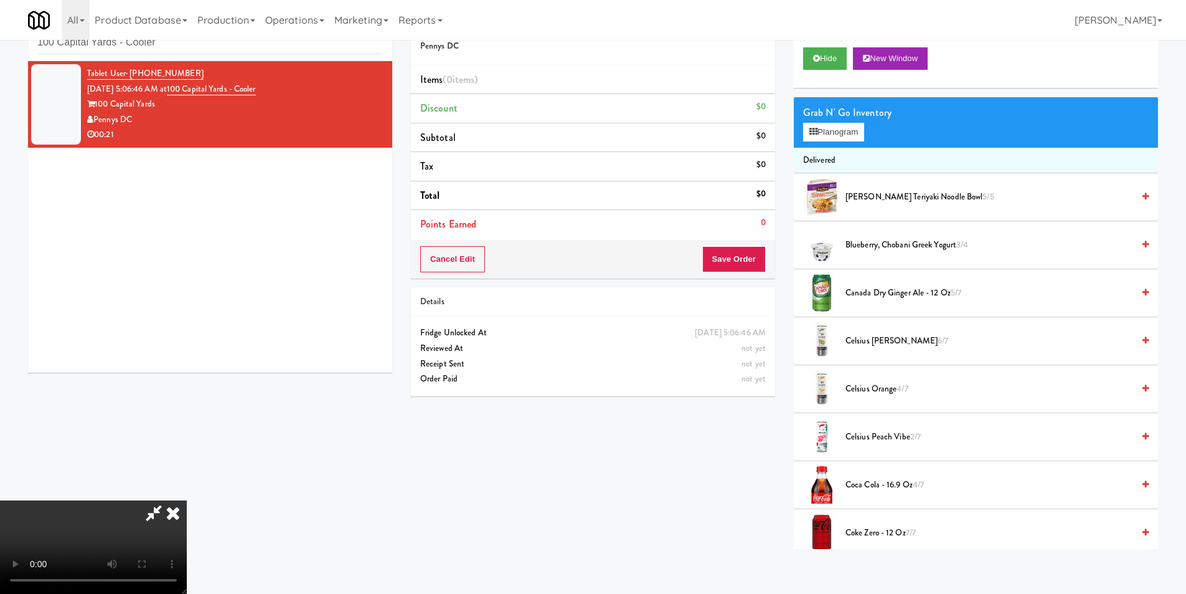
click at [187, 500] on video at bounding box center [93, 546] width 187 height 93
click at [187, 518] on video at bounding box center [93, 546] width 187 height 93
click at [187, 500] on video at bounding box center [93, 546] width 187 height 93
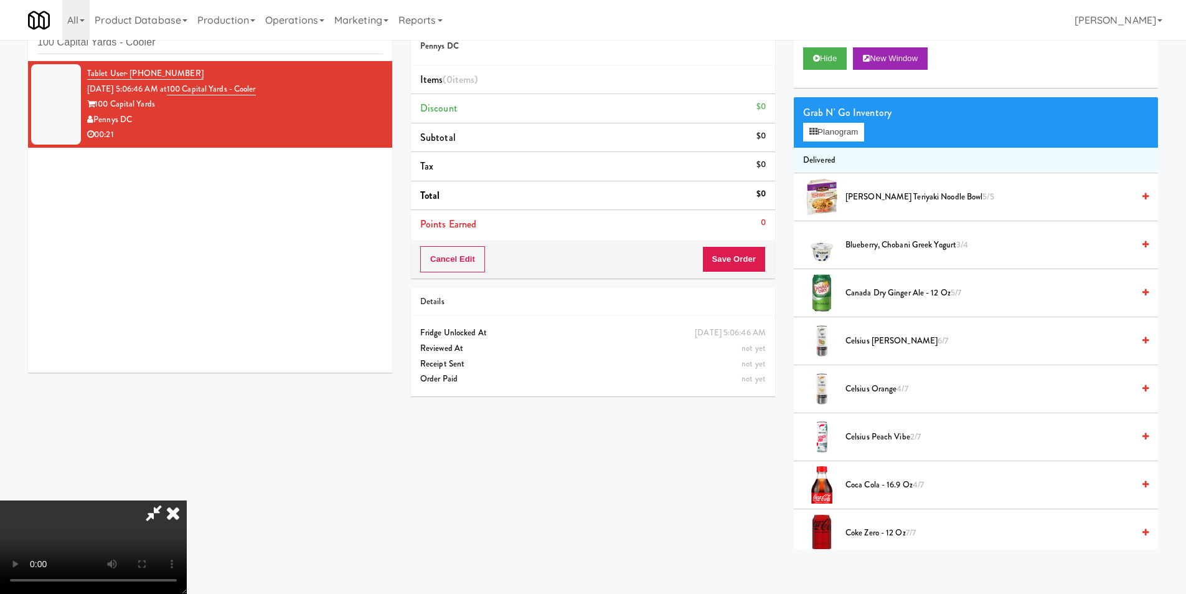
click at [187, 500] on video at bounding box center [93, 546] width 187 height 93
click at [838, 132] on button "Planogram" at bounding box center [833, 132] width 61 height 19
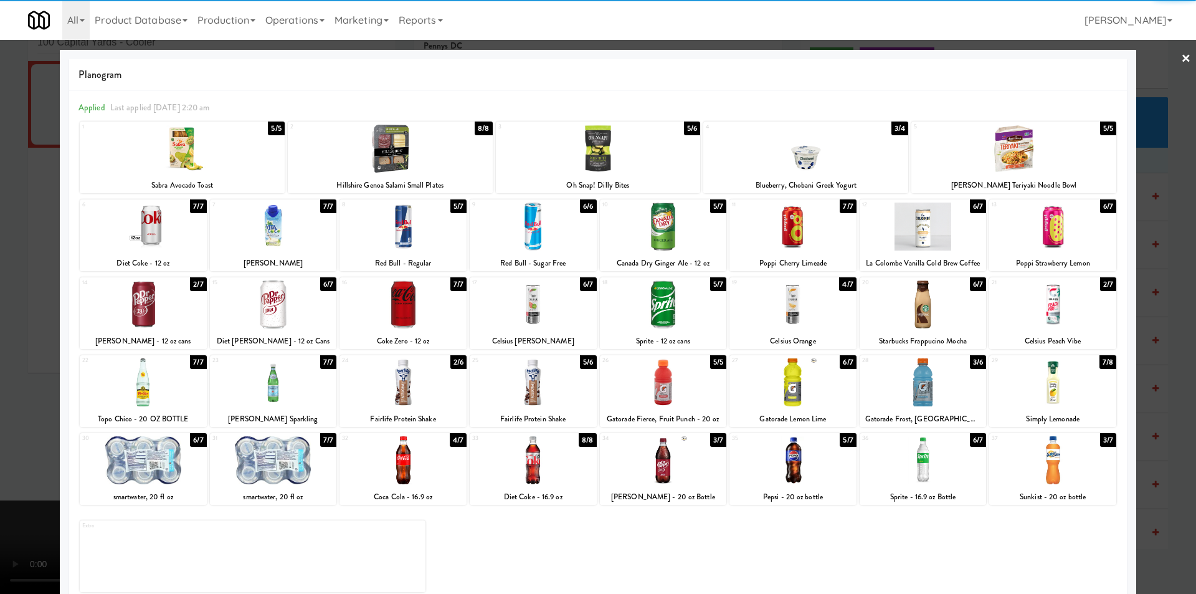
click at [412, 151] on div at bounding box center [390, 149] width 205 height 48
click at [41, 318] on div at bounding box center [598, 297] width 1196 height 594
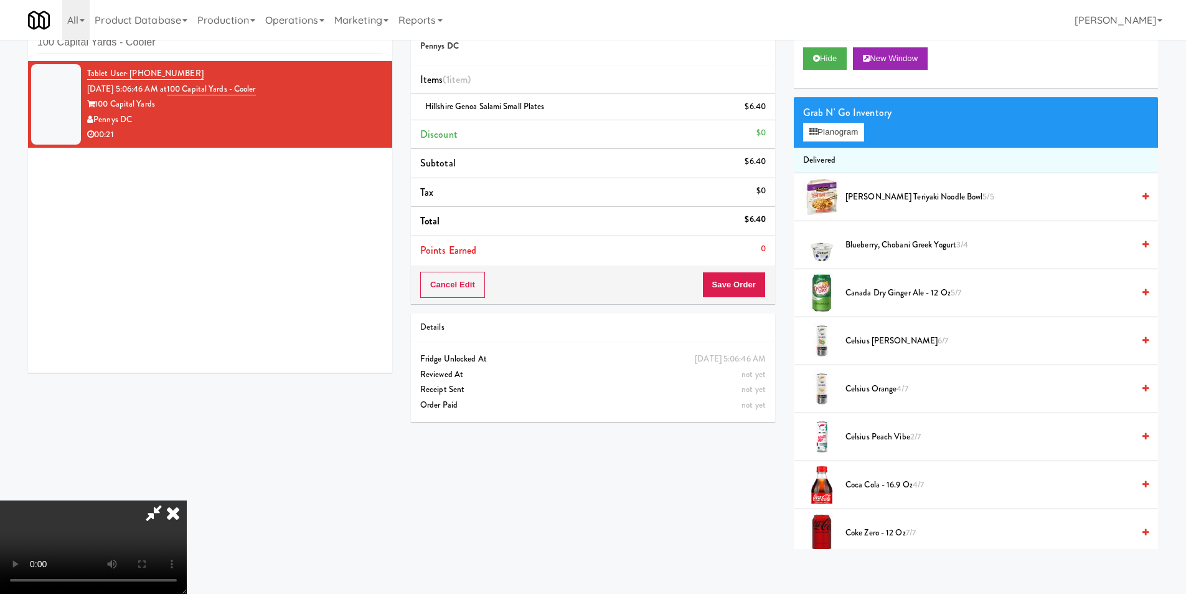
click at [187, 500] on video at bounding box center [93, 546] width 187 height 93
click at [741, 288] on button "Save Order" at bounding box center [734, 285] width 64 height 26
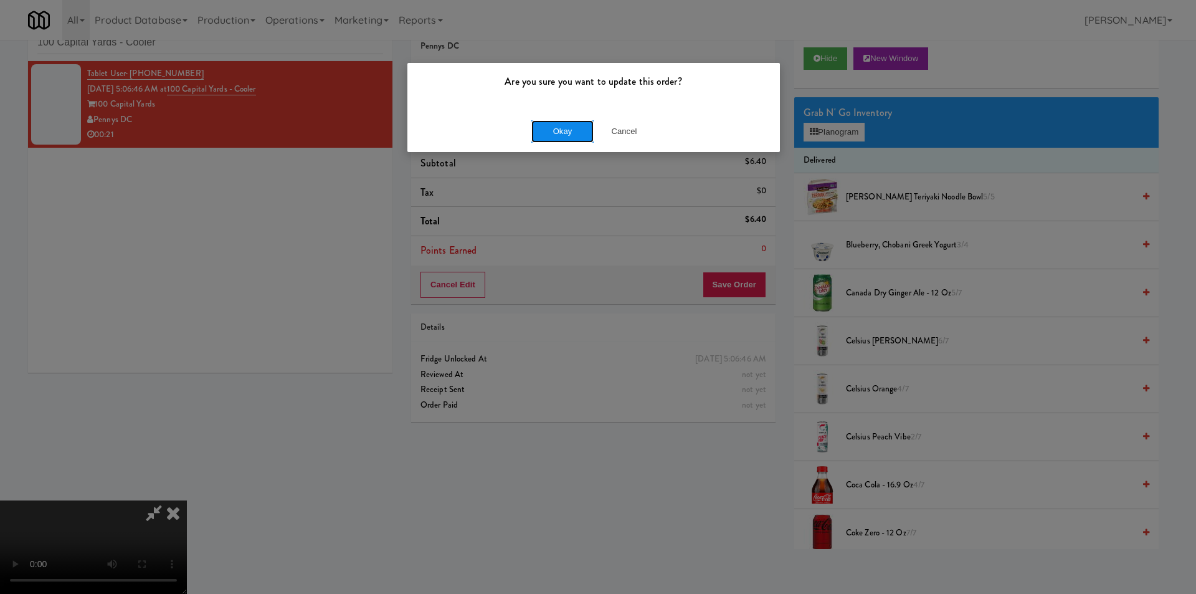
click at [549, 130] on button "Okay" at bounding box center [562, 131] width 62 height 22
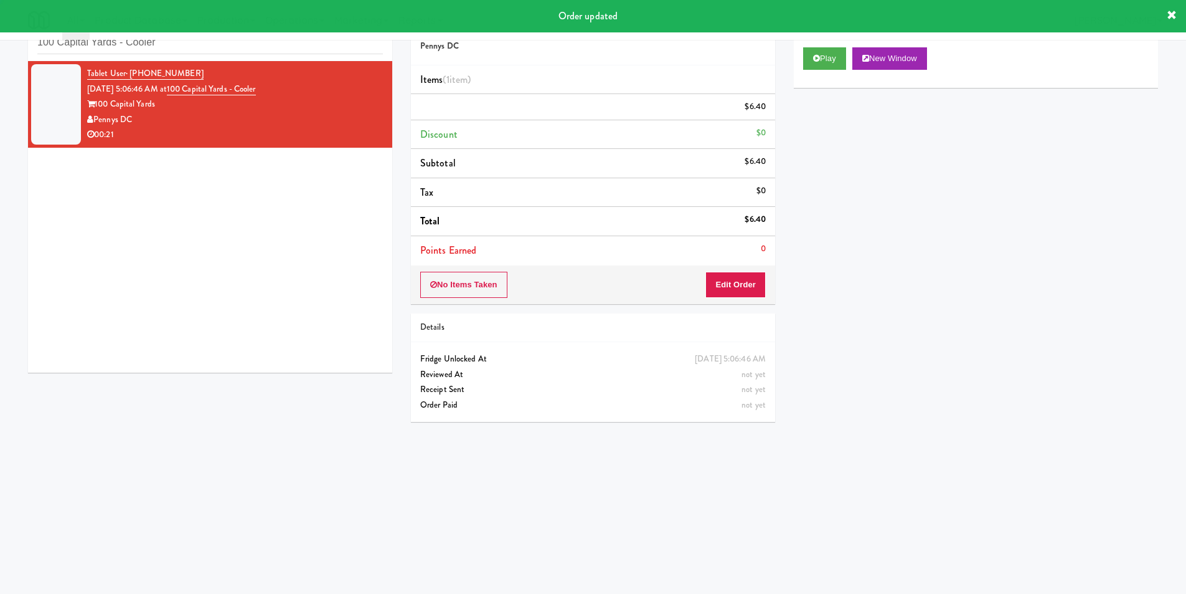
scroll to position [0, 0]
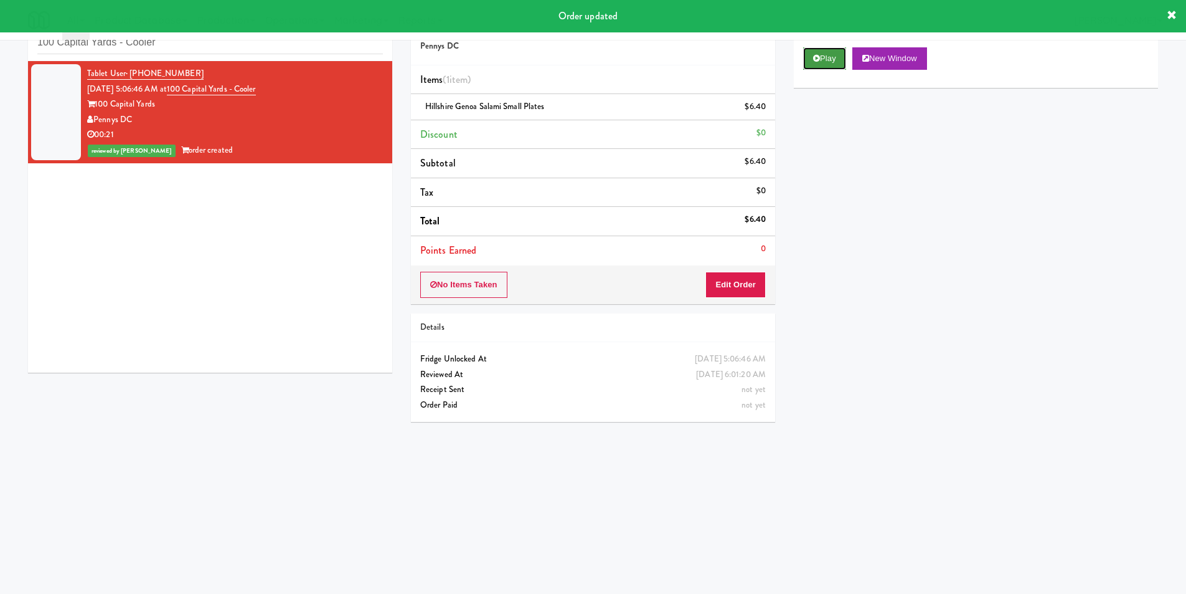
click at [803, 60] on button "Play" at bounding box center [824, 58] width 43 height 22
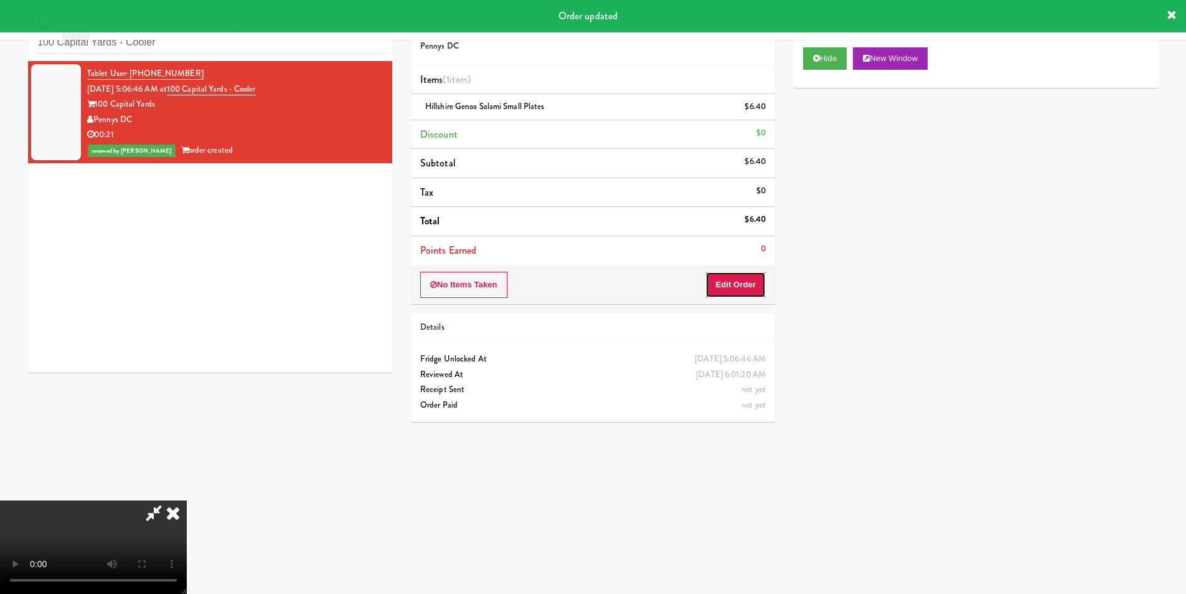
click at [742, 285] on button "Edit Order" at bounding box center [736, 285] width 60 height 26
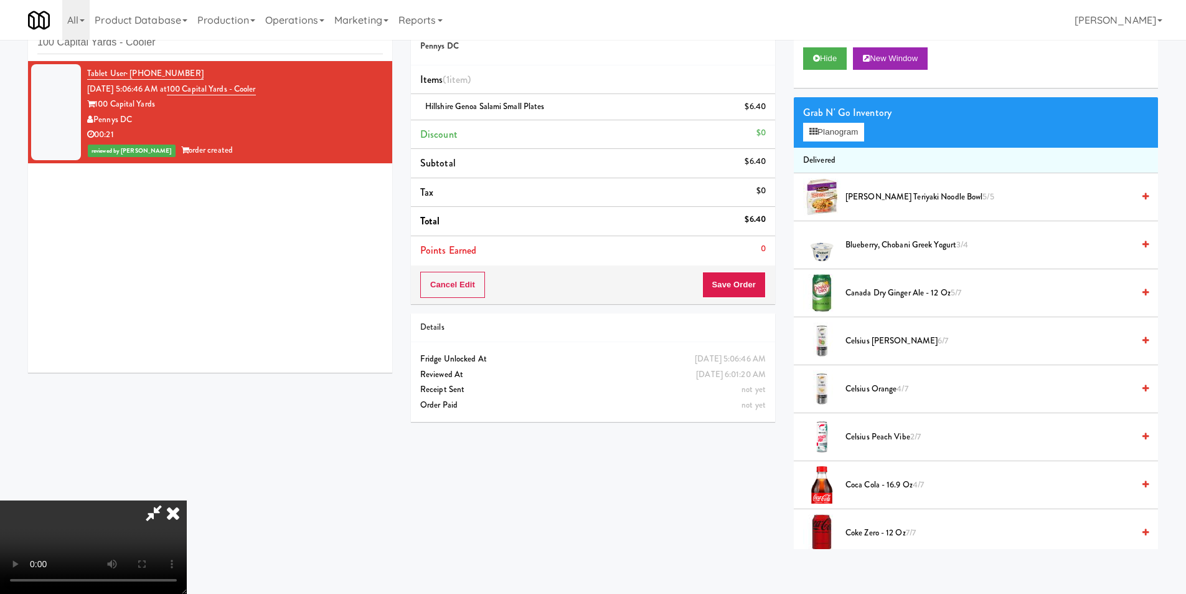
scroll to position [64, 0]
click at [791, 335] on div "Cart Flags Notes Payment Hide New Window Grab N' Go Inventory Planogram Deliver…" at bounding box center [976, 277] width 383 height 544
click at [187, 500] on icon at bounding box center [172, 512] width 27 height 25
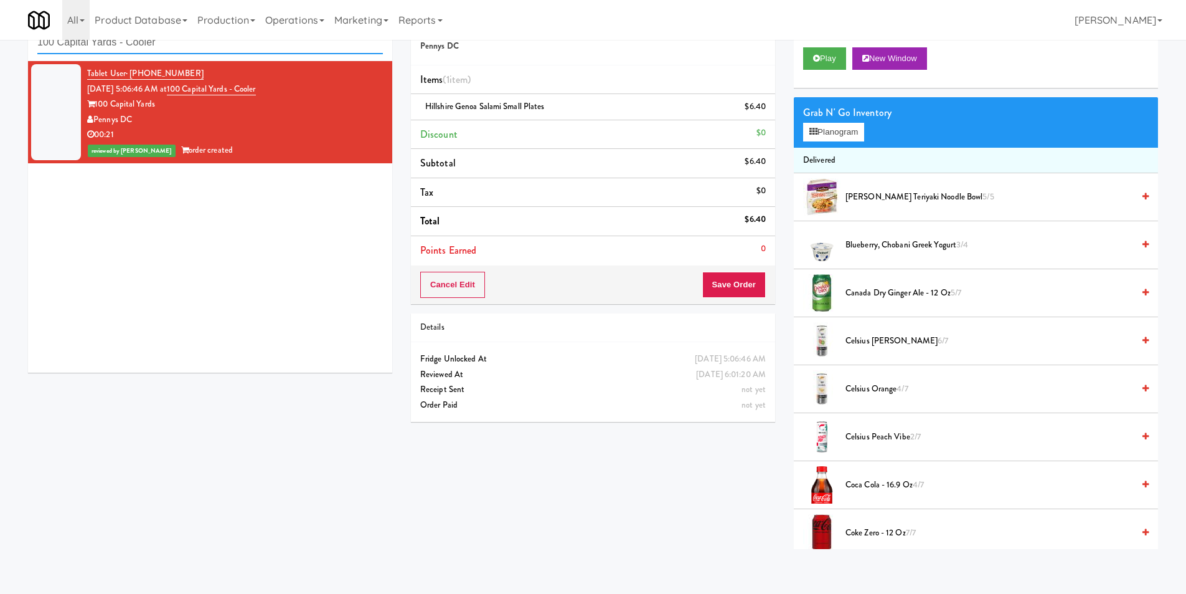
click at [211, 51] on input "100 Capital Yards - Cooler" at bounding box center [210, 42] width 346 height 23
click at [211, 47] on input "100 Capital Yards - Cooler" at bounding box center [210, 42] width 346 height 23
paste input "APCU - Cooler - Middle"
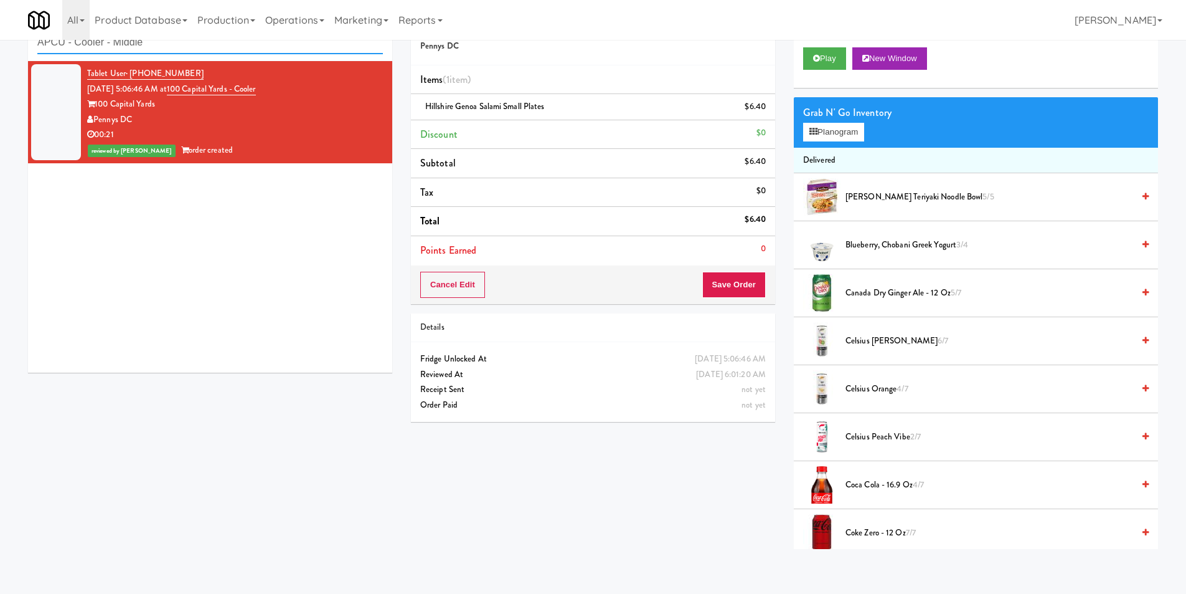
type input "APCU - Cooler - Middle"
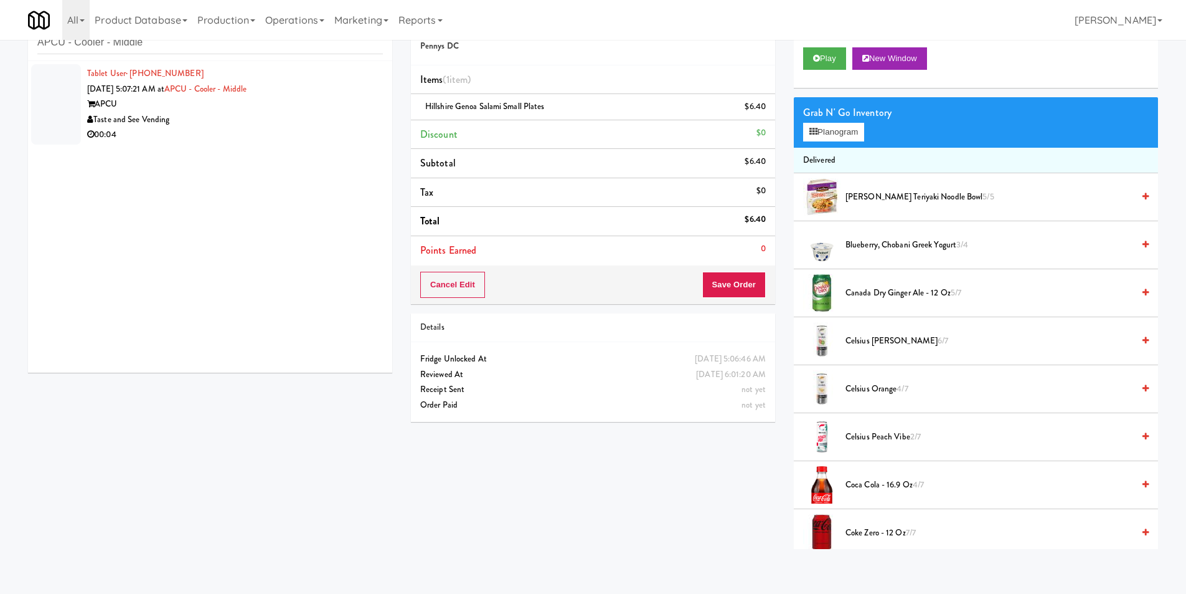
click at [292, 121] on div "Taste and See Vending" at bounding box center [235, 120] width 296 height 16
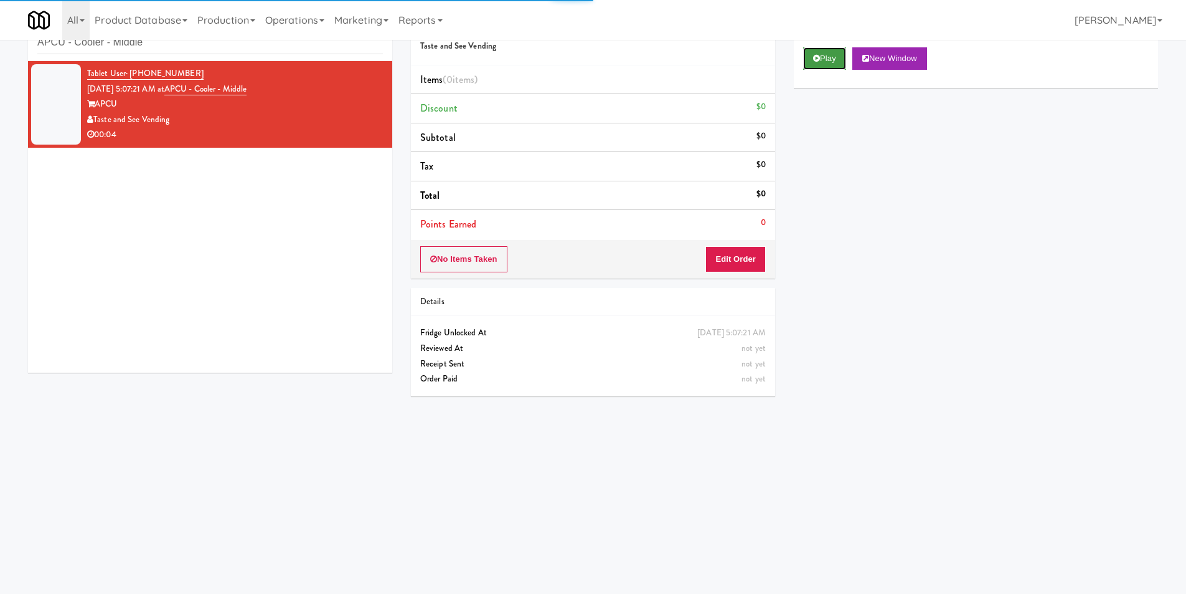
click at [804, 60] on button "Play" at bounding box center [824, 58] width 43 height 22
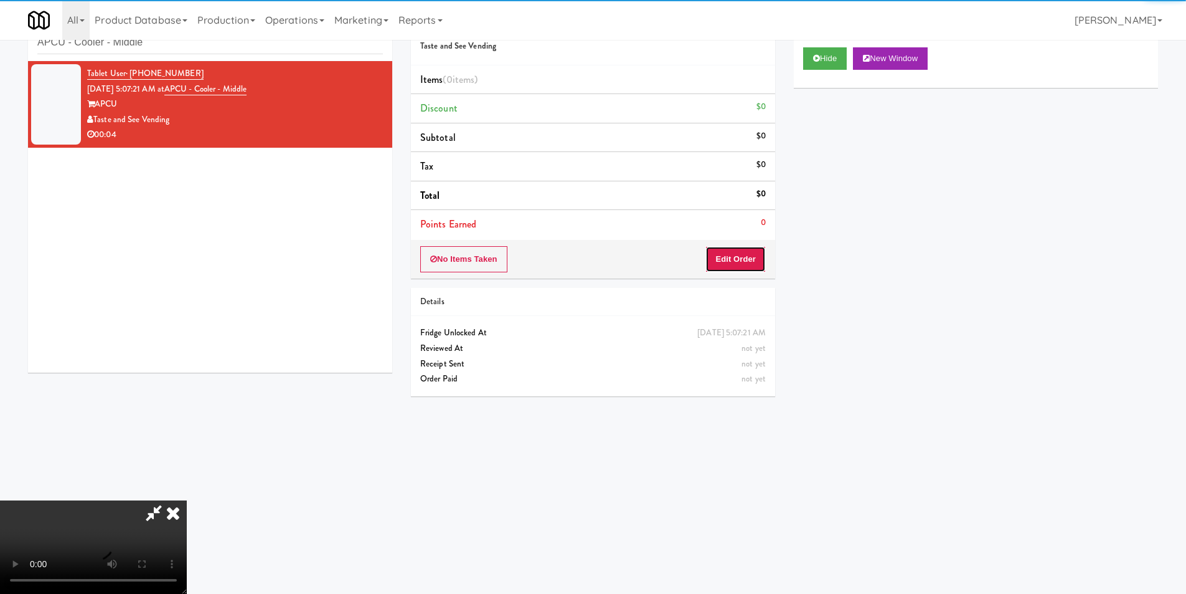
click at [732, 270] on button "Edit Order" at bounding box center [736, 259] width 60 height 26
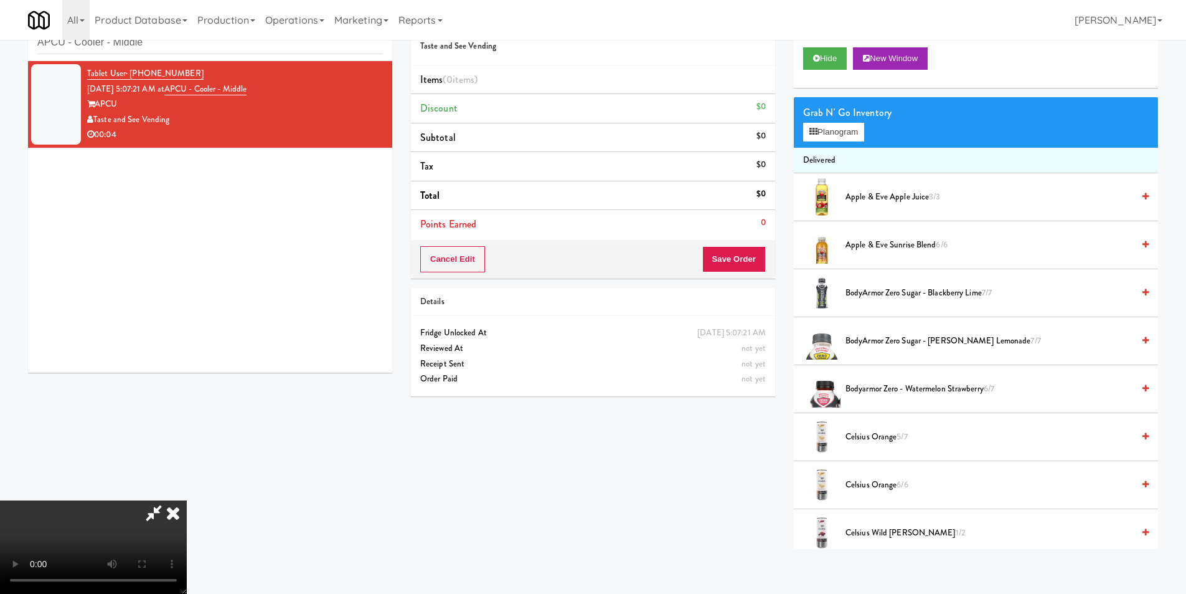
scroll to position [1, 0]
click at [187, 500] on video at bounding box center [93, 546] width 187 height 93
click at [841, 126] on button "Planogram" at bounding box center [833, 132] width 61 height 19
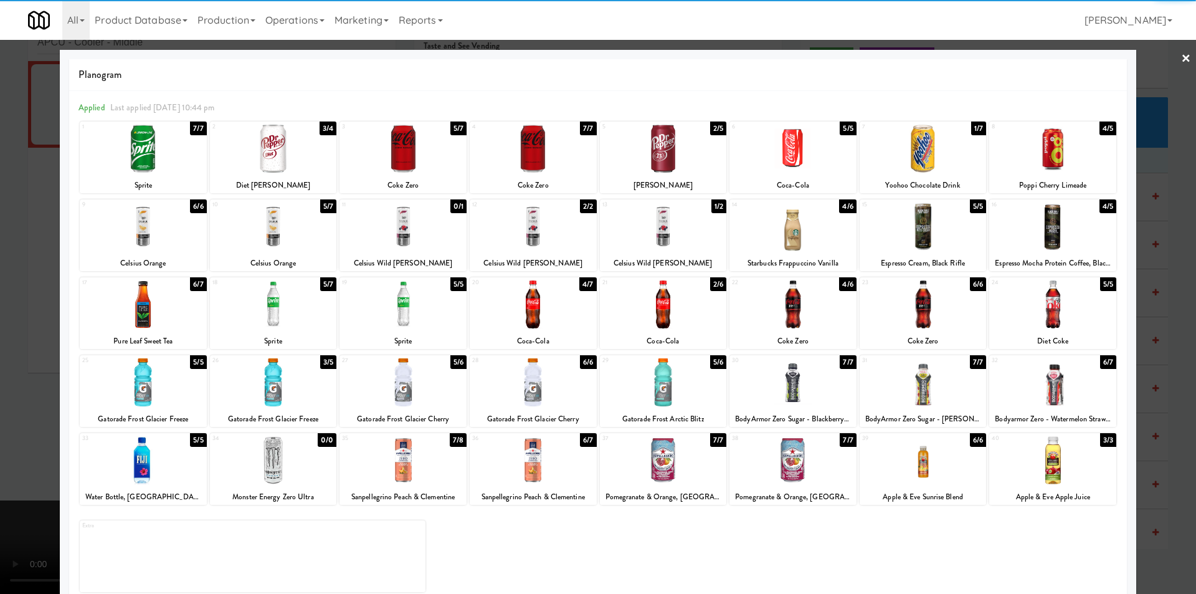
click at [674, 161] on div at bounding box center [663, 149] width 127 height 48
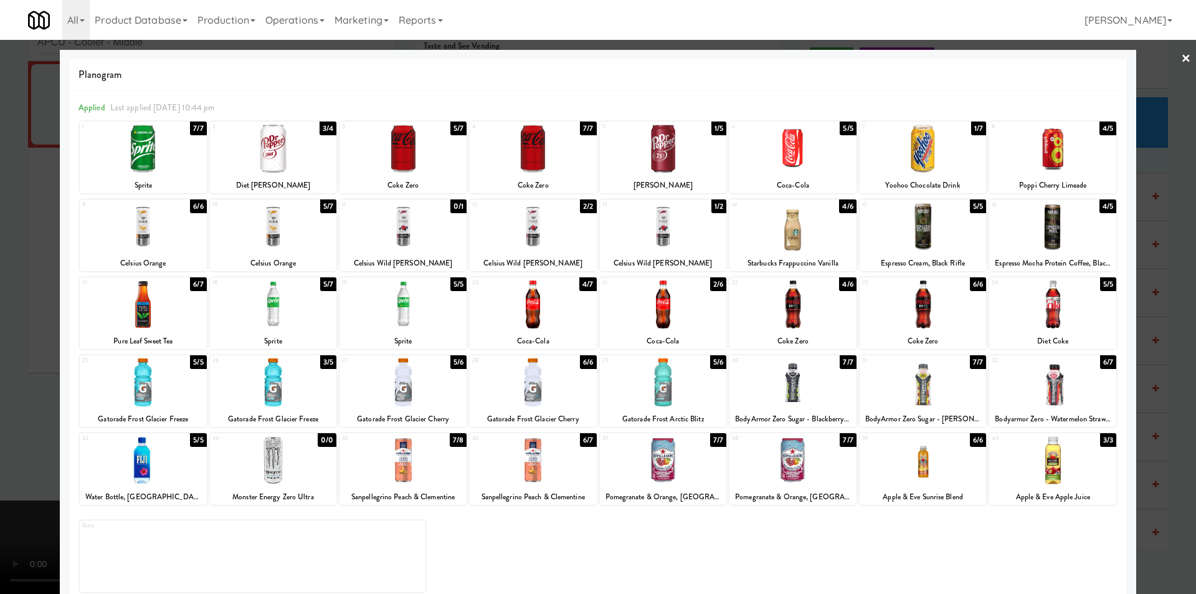
click at [1158, 259] on div at bounding box center [598, 297] width 1196 height 594
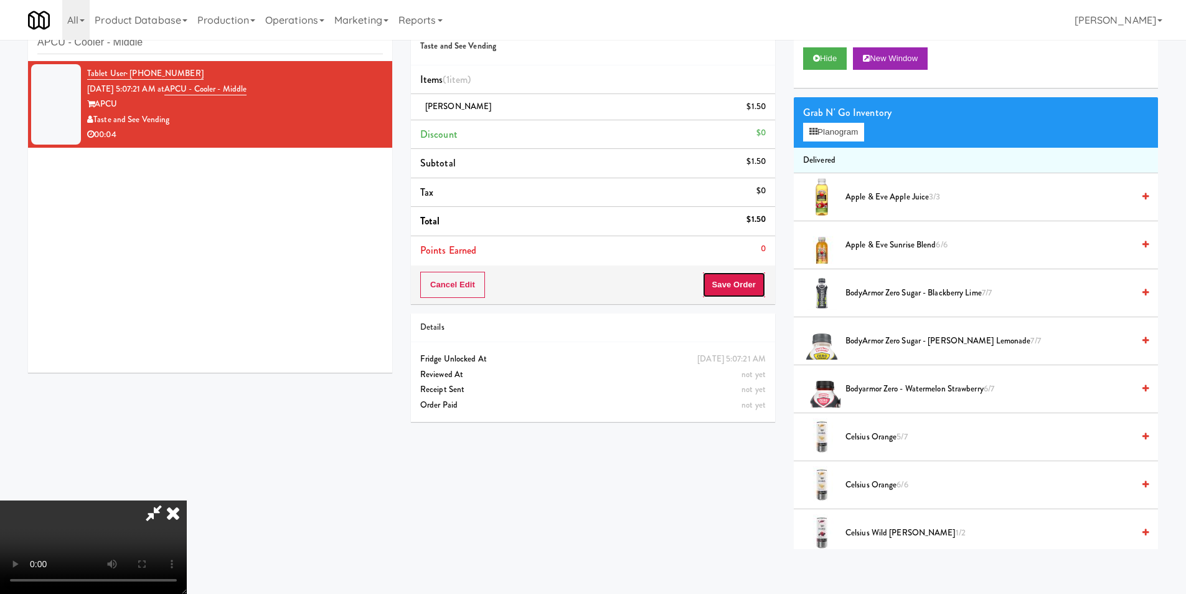
click at [745, 280] on button "Save Order" at bounding box center [734, 285] width 64 height 26
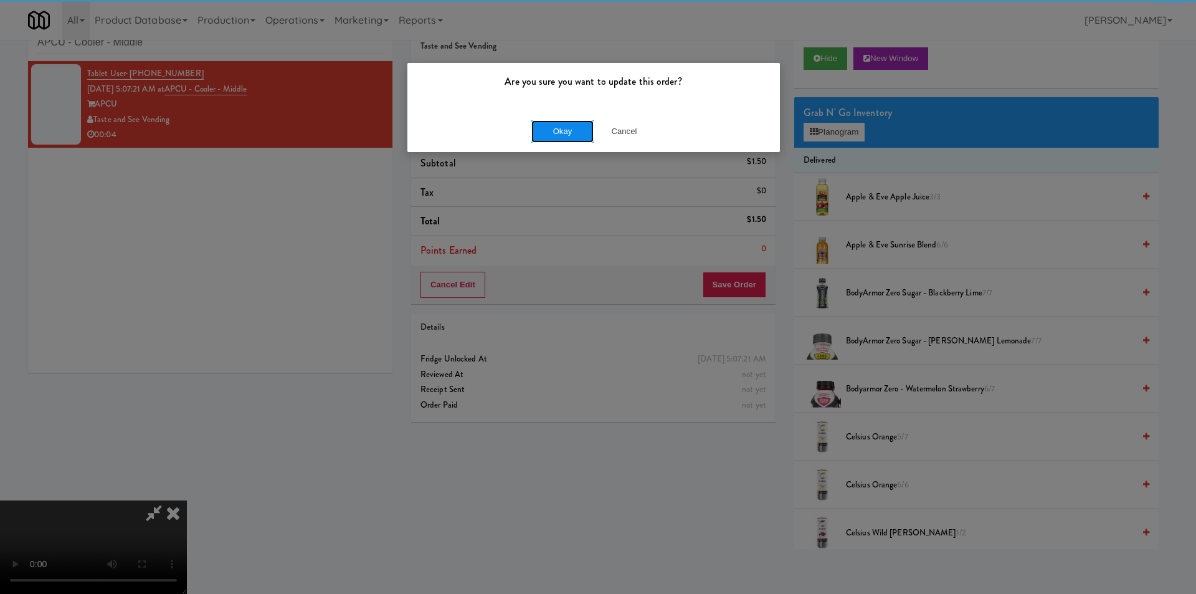
click at [588, 128] on button "Okay" at bounding box center [562, 131] width 62 height 22
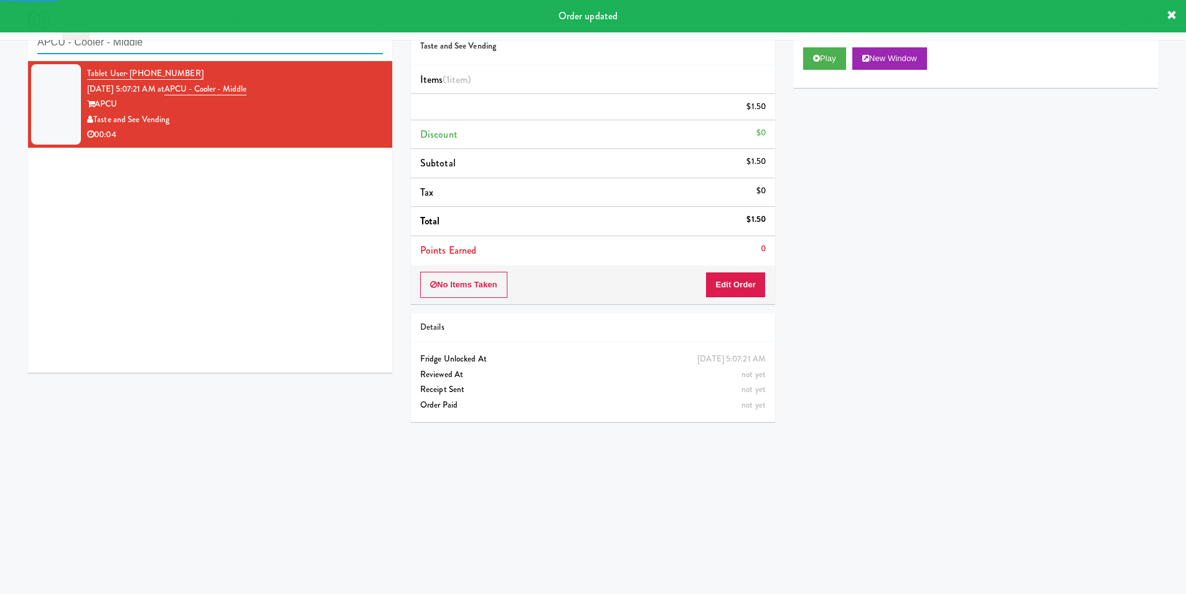
click at [202, 50] on input "APCU - Cooler - Middle" at bounding box center [210, 42] width 346 height 23
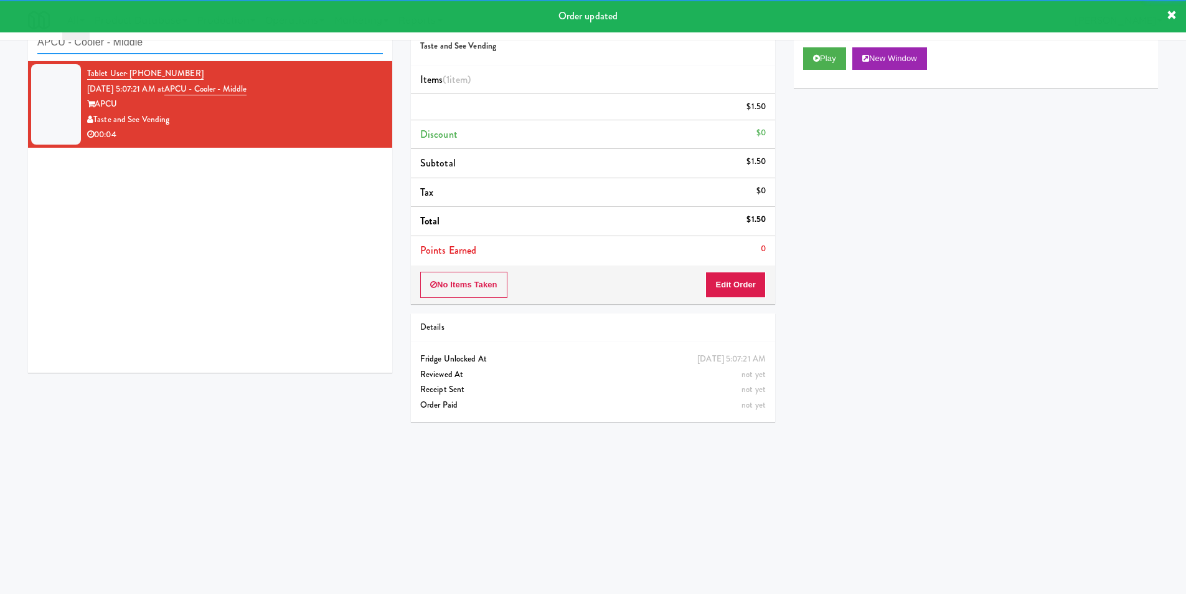
click at [202, 50] on input "APCU - Cooler - Middle" at bounding box center [210, 42] width 346 height 23
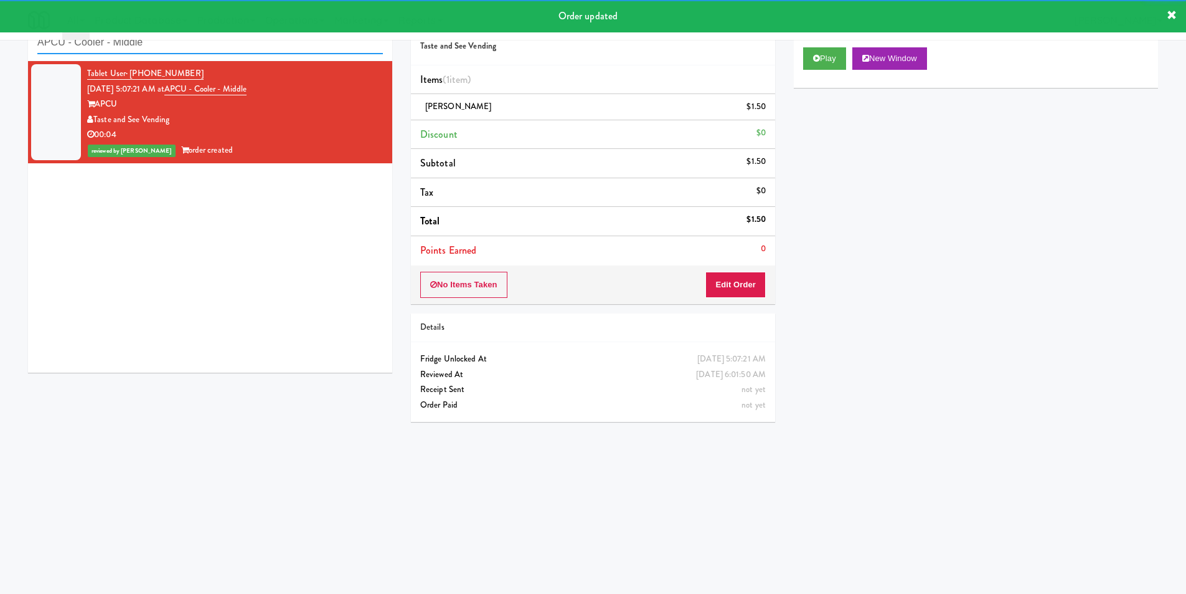
paste input "Parkway Lofts - Food and Snacks"
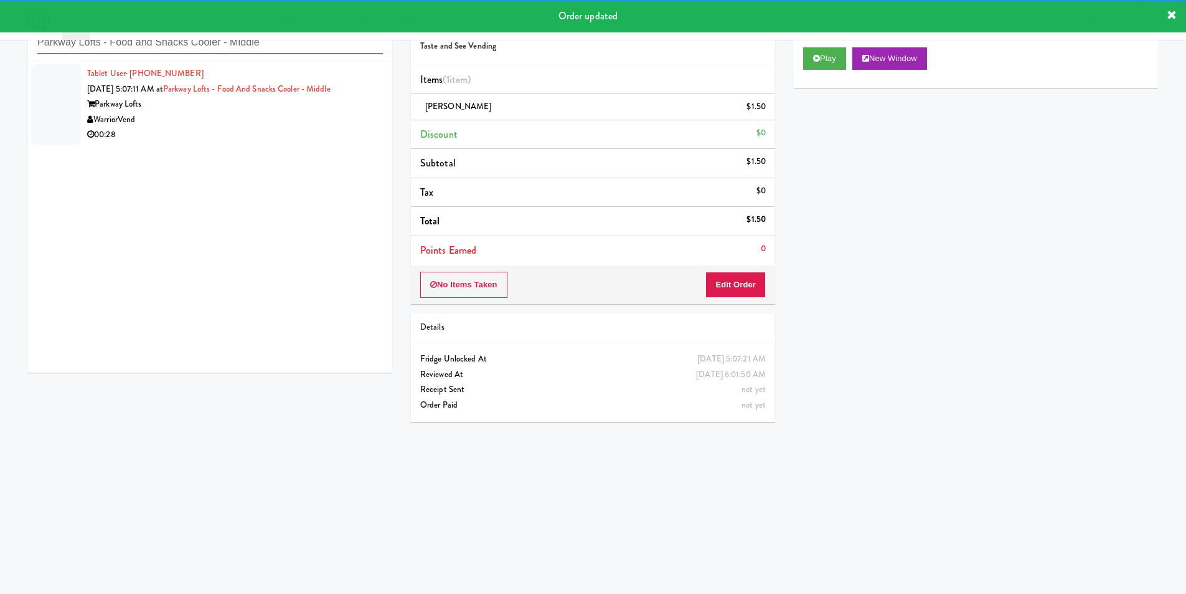
type input "Parkway Lofts - Food and Snacks Cooler - Middle"
click at [337, 131] on div "00:28" at bounding box center [235, 135] width 296 height 16
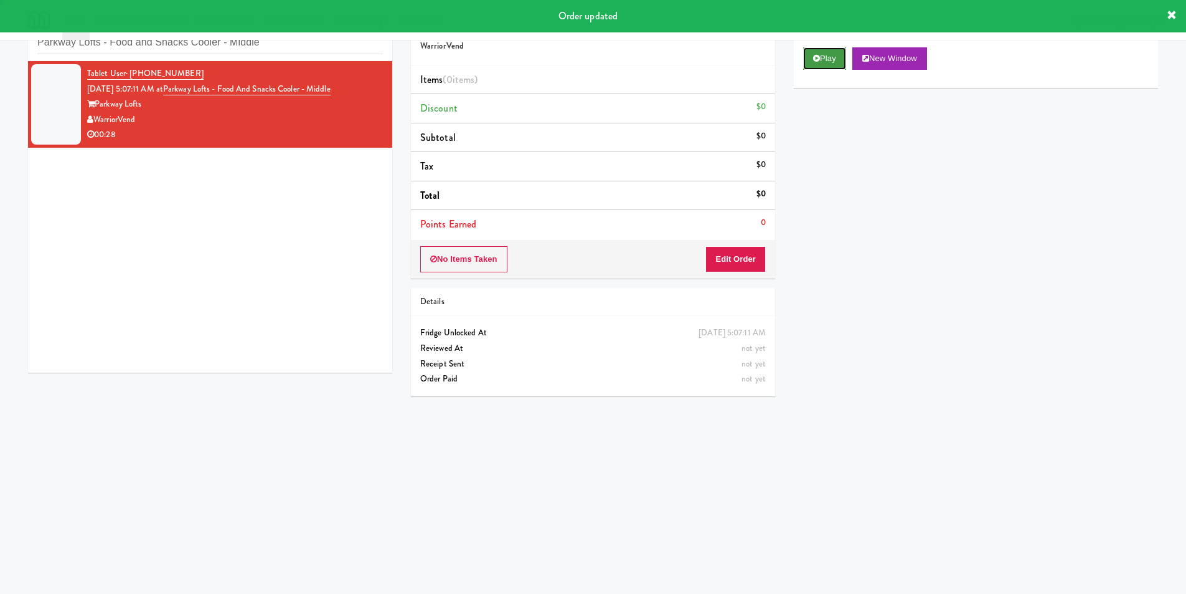
click at [815, 62] on button "Play" at bounding box center [824, 58] width 43 height 22
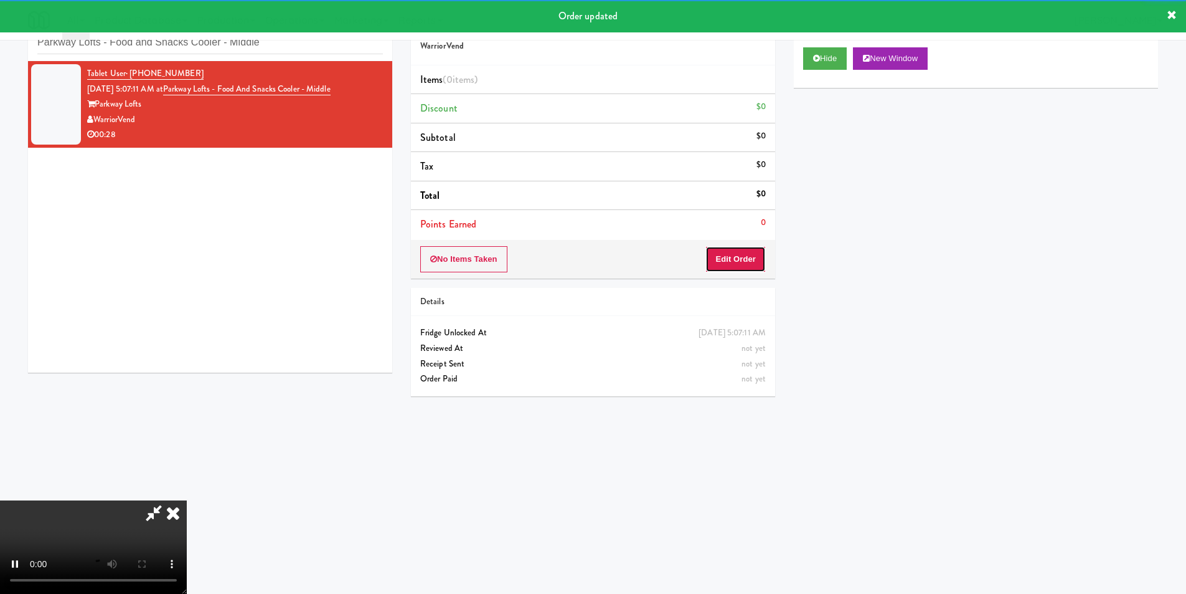
click at [762, 248] on button "Edit Order" at bounding box center [736, 259] width 60 height 26
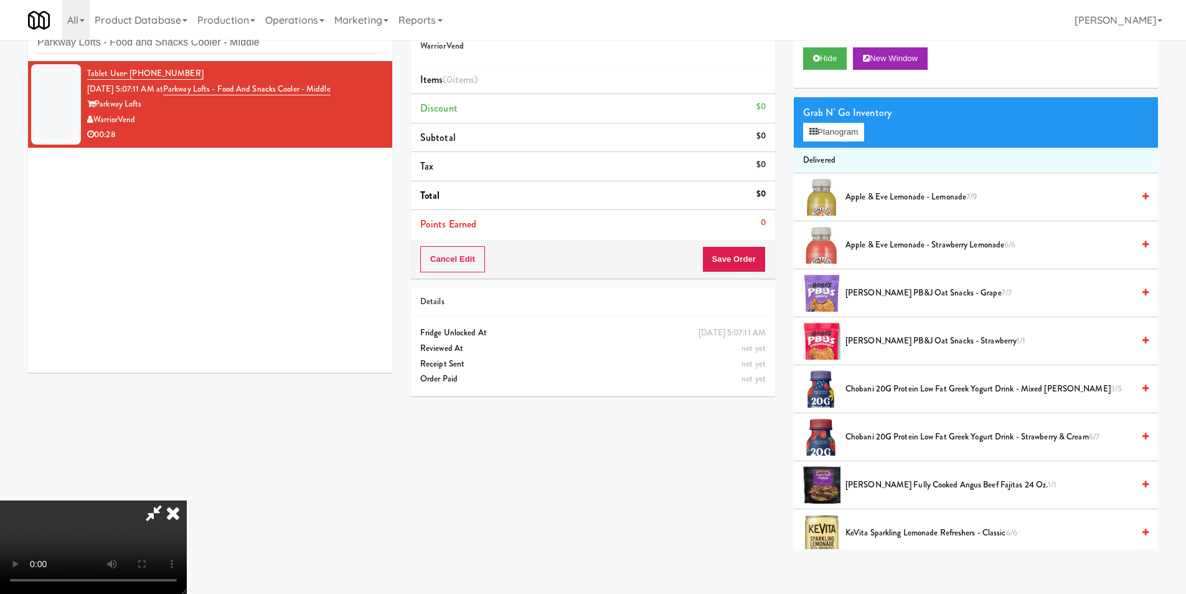
scroll to position [1, 0]
click at [187, 500] on video at bounding box center [93, 546] width 187 height 93
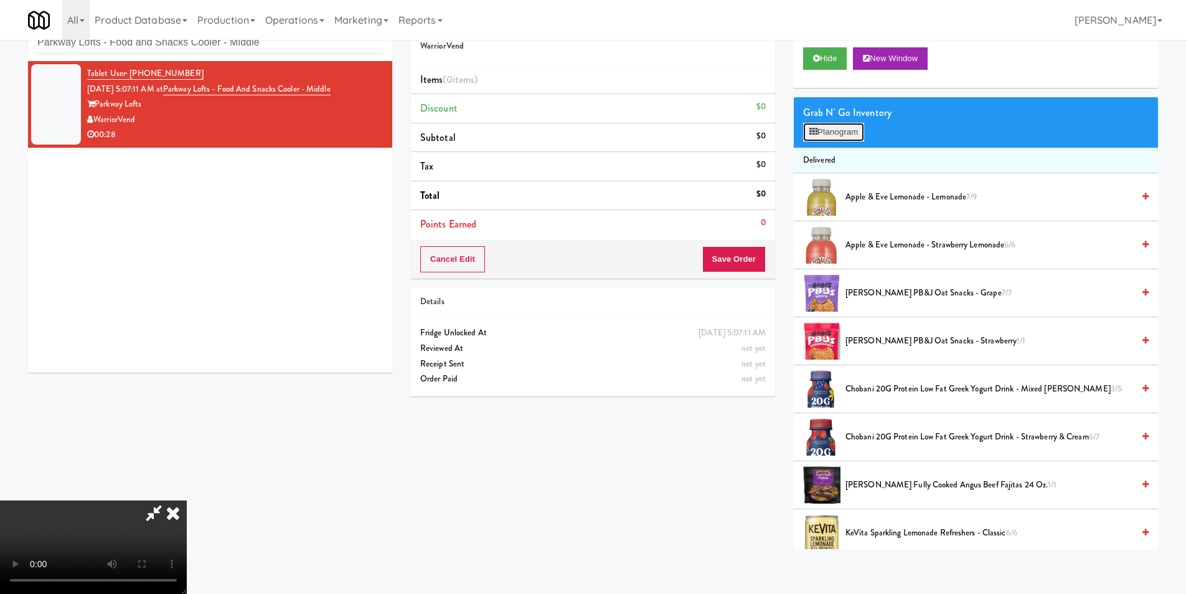
click at [829, 134] on button "Planogram" at bounding box center [833, 132] width 61 height 19
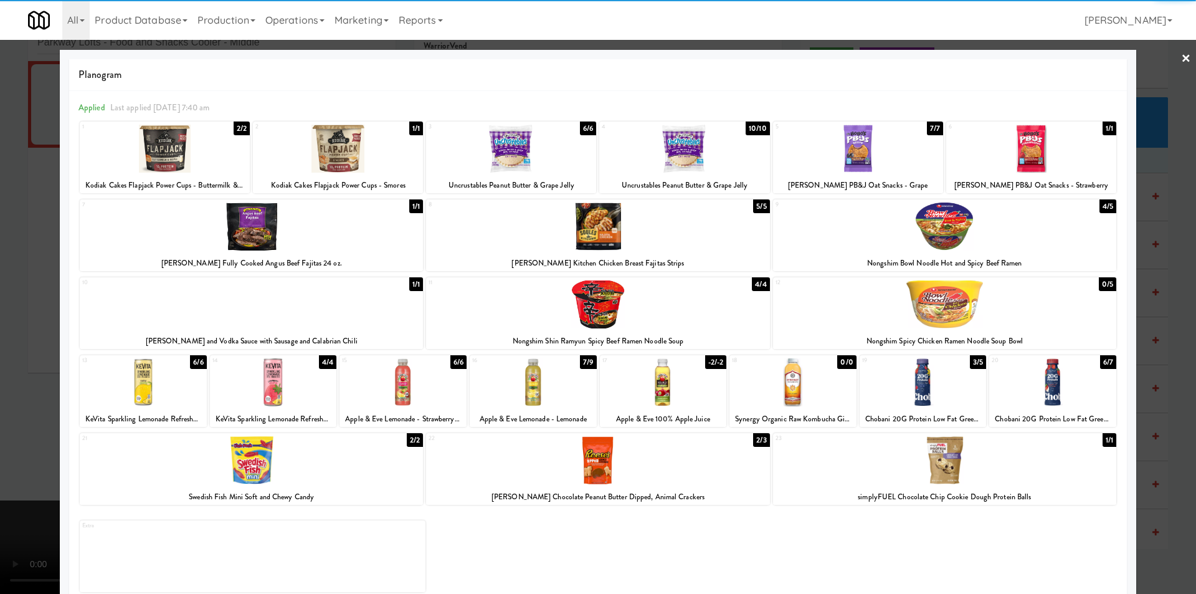
click at [724, 164] on div at bounding box center [684, 149] width 170 height 48
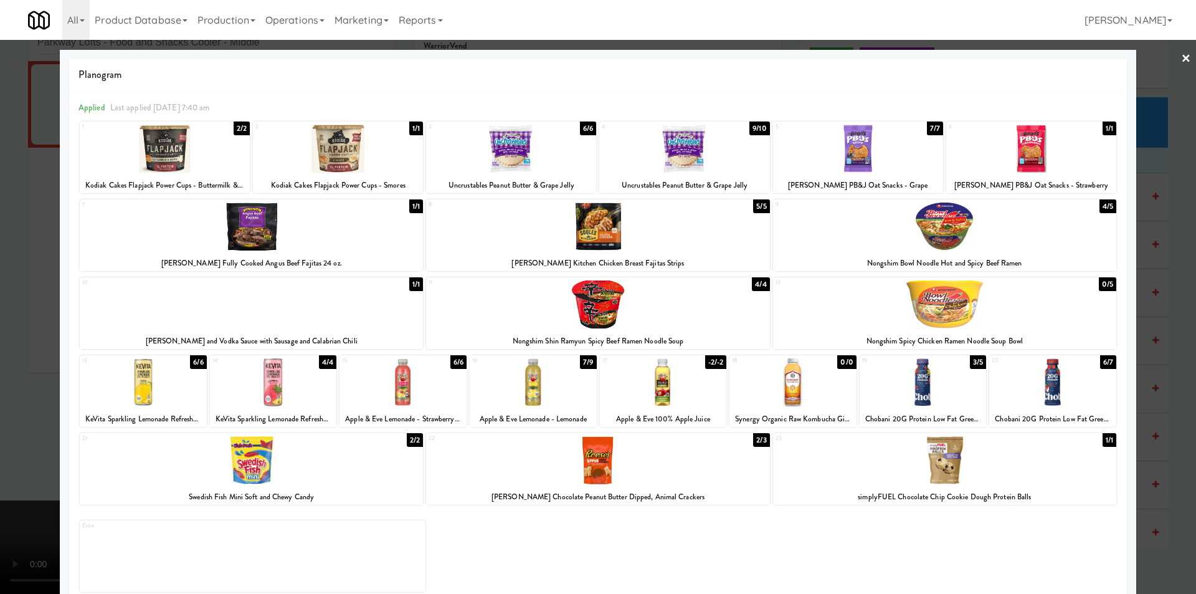
click at [810, 164] on div at bounding box center [858, 149] width 170 height 48
click at [1150, 210] on div at bounding box center [598, 297] width 1196 height 594
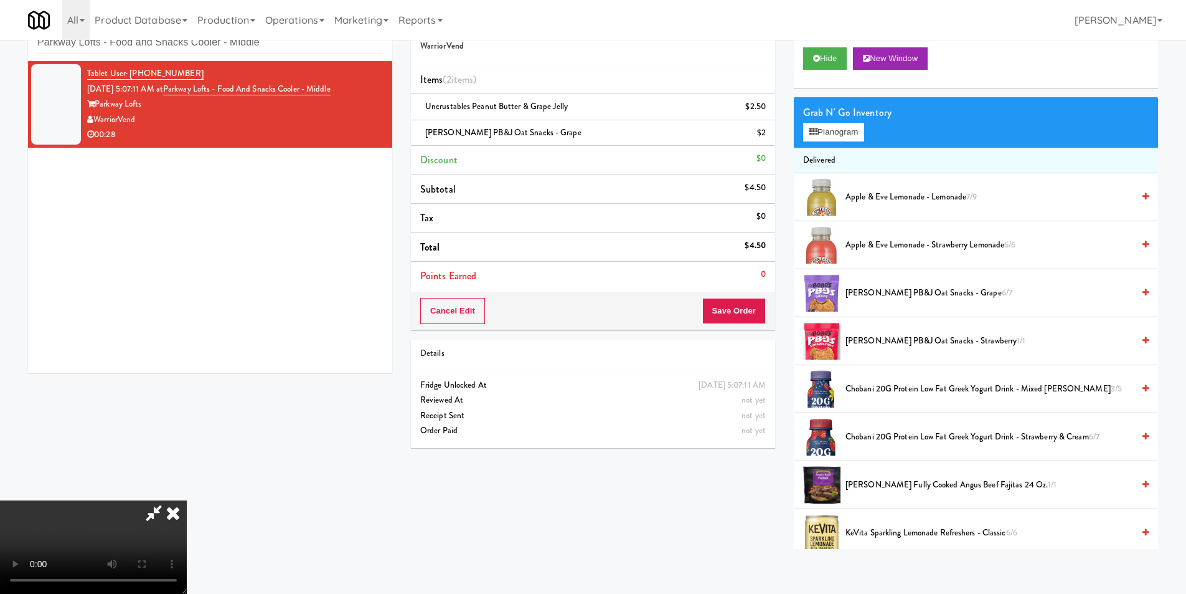
click at [755, 296] on div "Cancel Edit Save Order" at bounding box center [593, 310] width 364 height 39
click at [754, 313] on button "Save Order" at bounding box center [734, 311] width 64 height 26
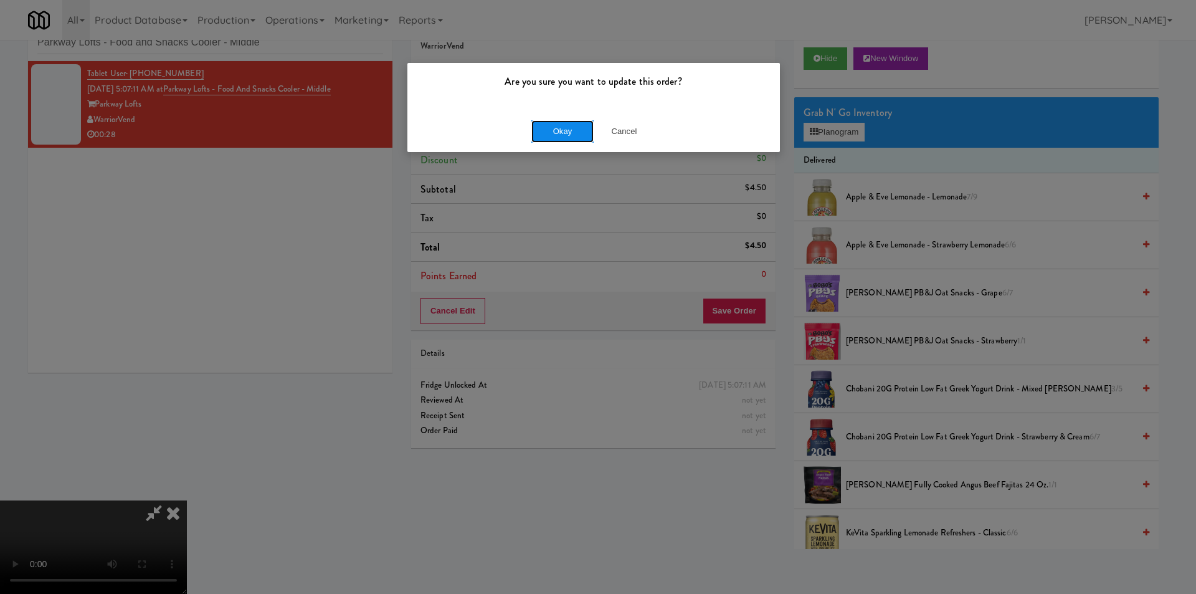
click at [574, 129] on button "Okay" at bounding box center [562, 131] width 62 height 22
